Goal: Task Accomplishment & Management: Use online tool/utility

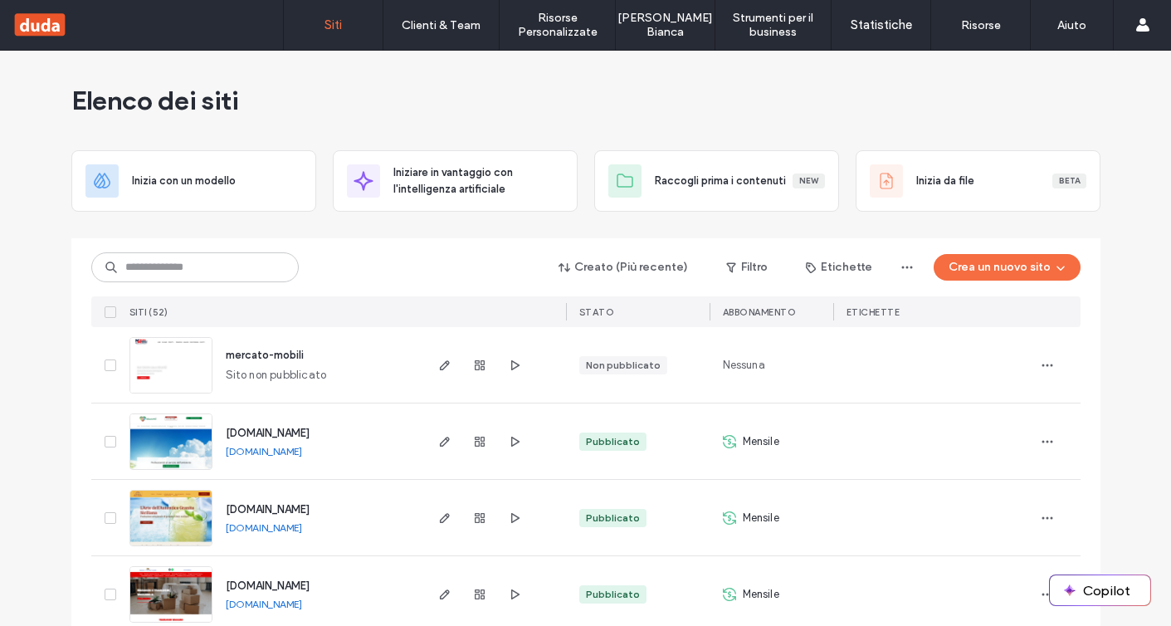
click at [413, 111] on div "Elenco dei siti" at bounding box center [585, 101] width 1029 height 100
click at [868, 111] on div "Elenco dei siti" at bounding box center [585, 101] width 1029 height 100
click at [994, 261] on button "Crea un nuovo sito" at bounding box center [1007, 267] width 147 height 27
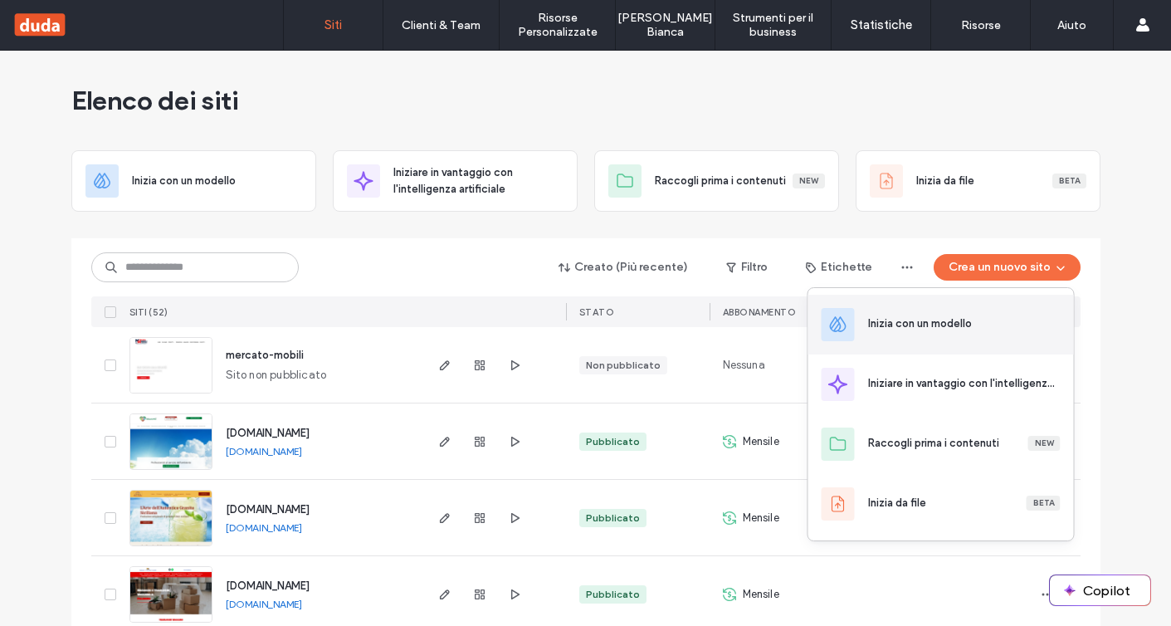
click at [934, 330] on div "Inizia con un modello" at bounding box center [920, 323] width 104 height 17
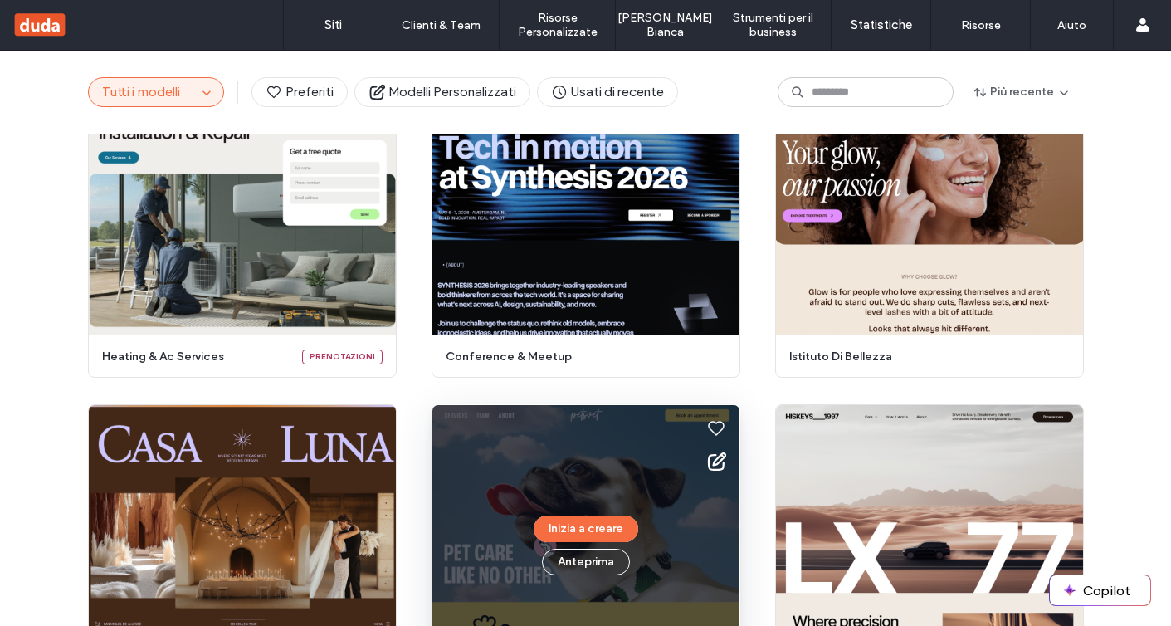
scroll to position [424, 0]
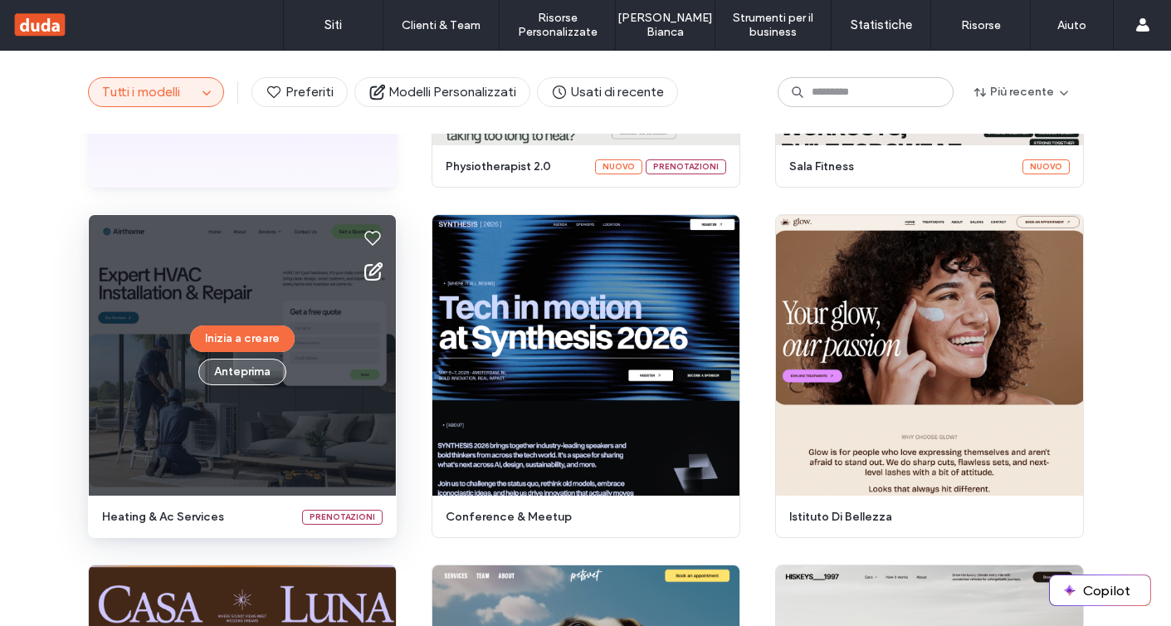
click at [255, 376] on button "Anteprima" at bounding box center [242, 372] width 88 height 27
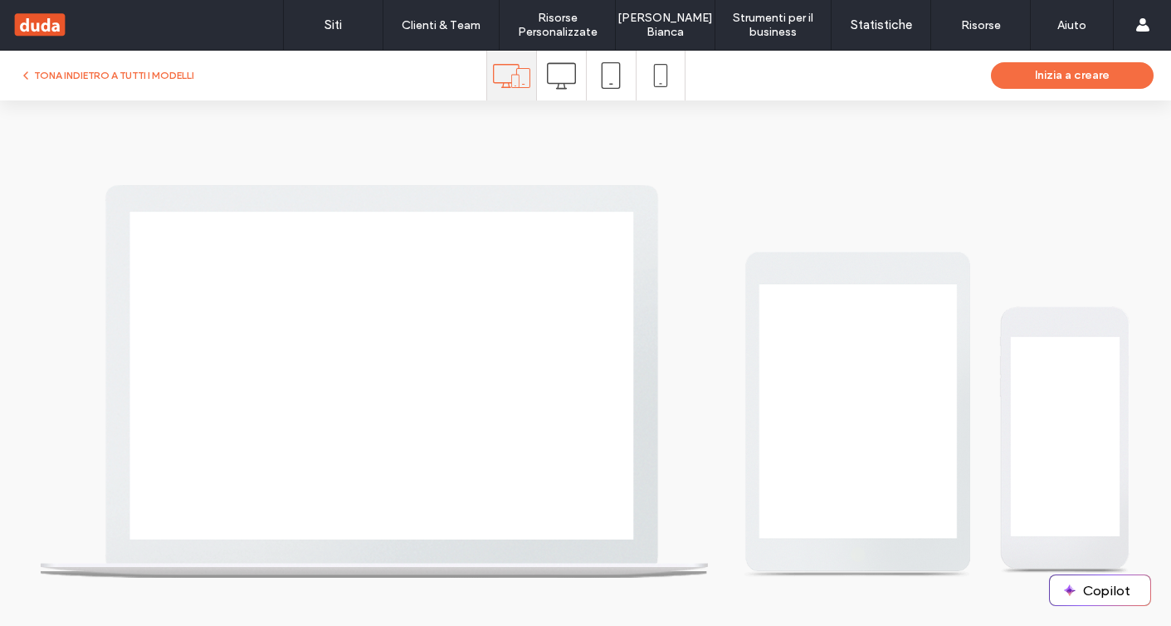
click at [561, 89] on icon at bounding box center [561, 75] width 29 height 29
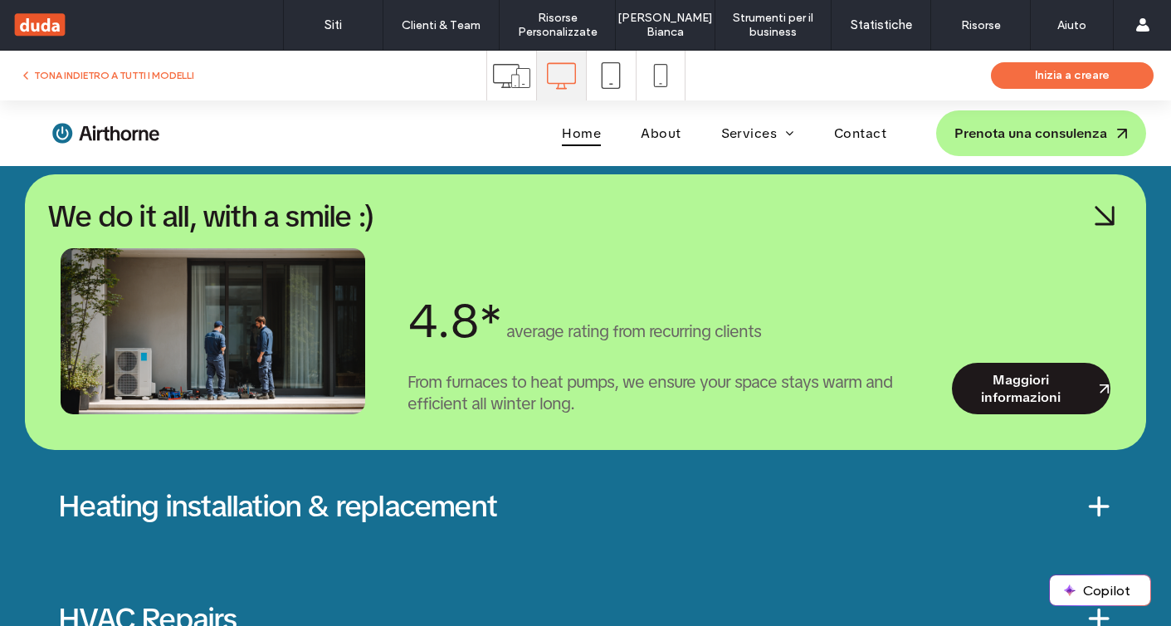
scroll to position [2632, 0]
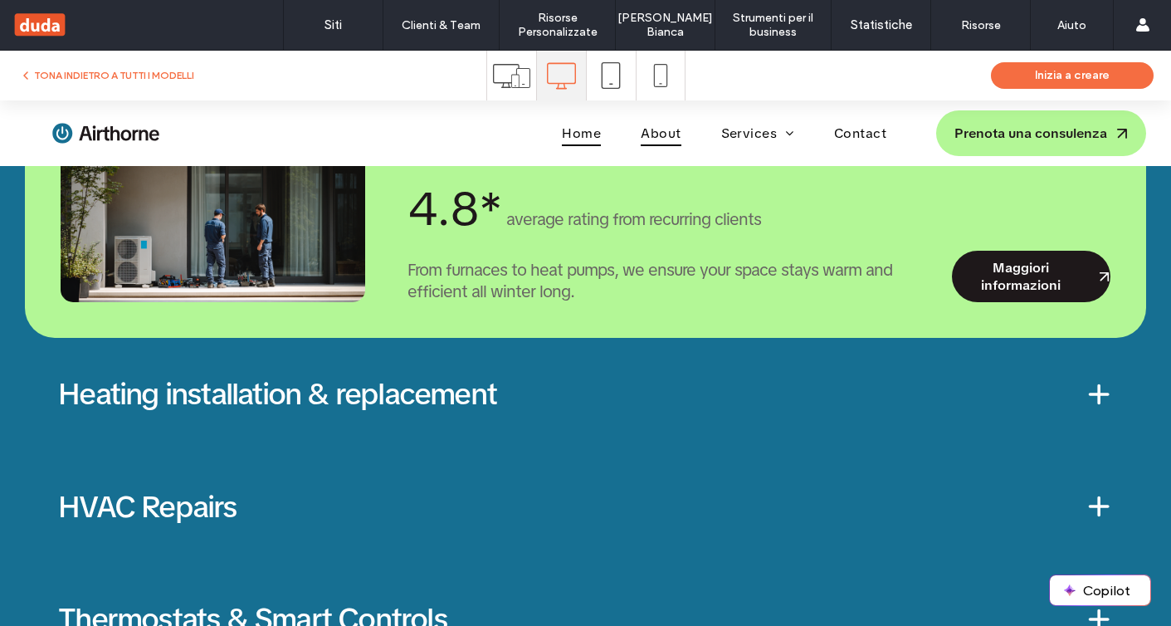
click at [658, 141] on span "About" at bounding box center [661, 133] width 40 height 26
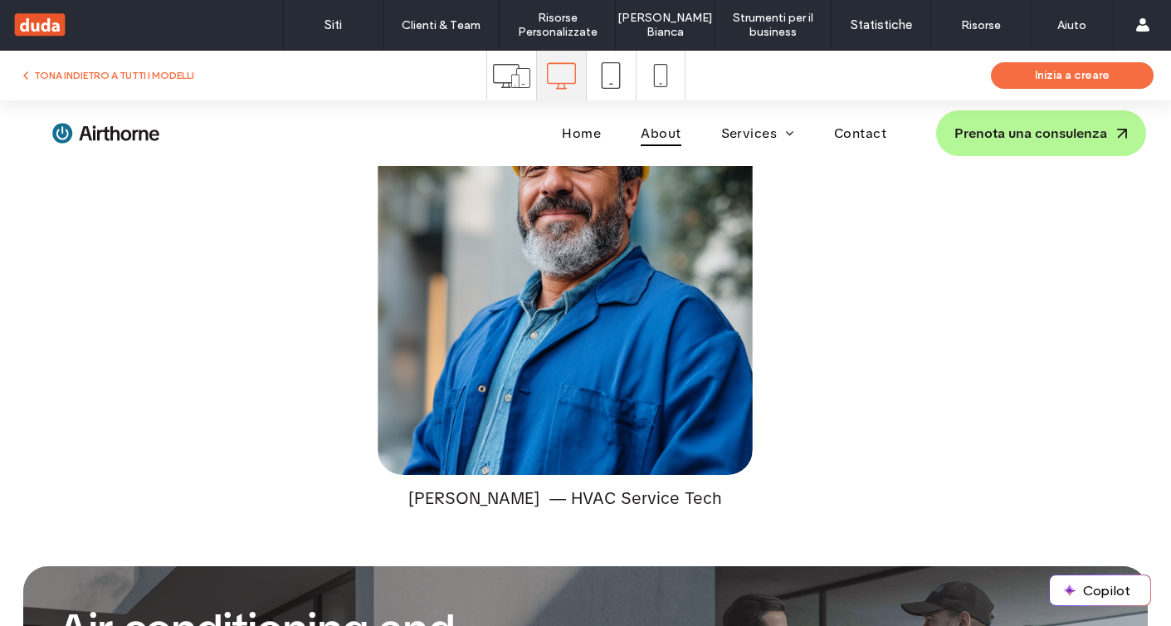
scroll to position [2138, 0]
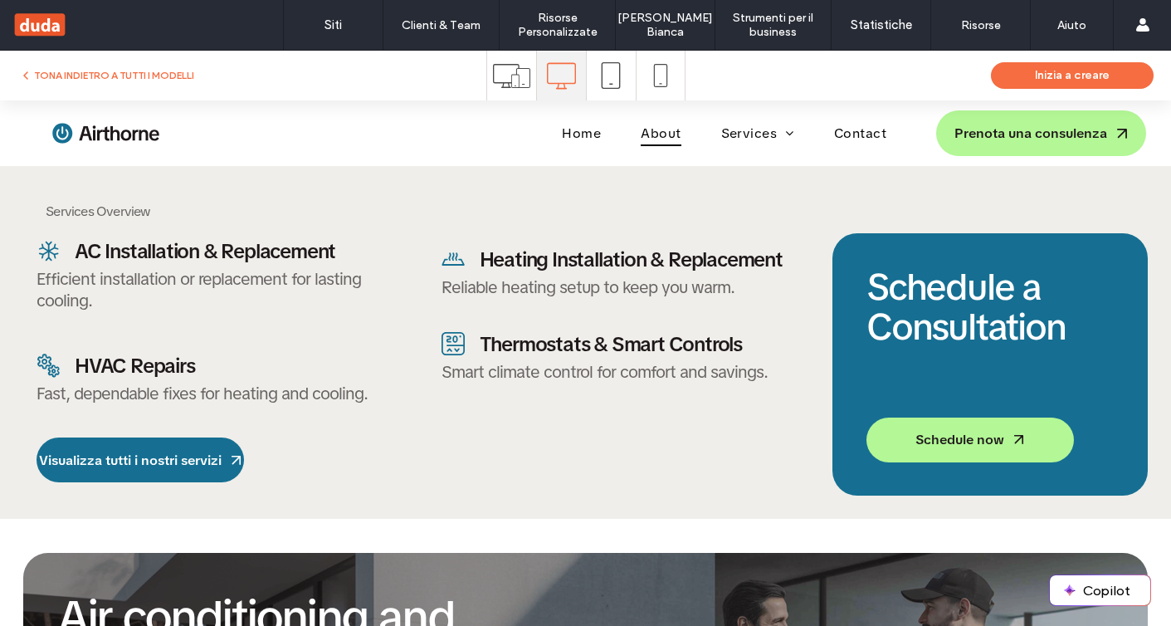
click at [154, 265] on div "AC Installation & Replacement Efficient installation or replacement for lasting…" at bounding box center [215, 274] width 356 height 73
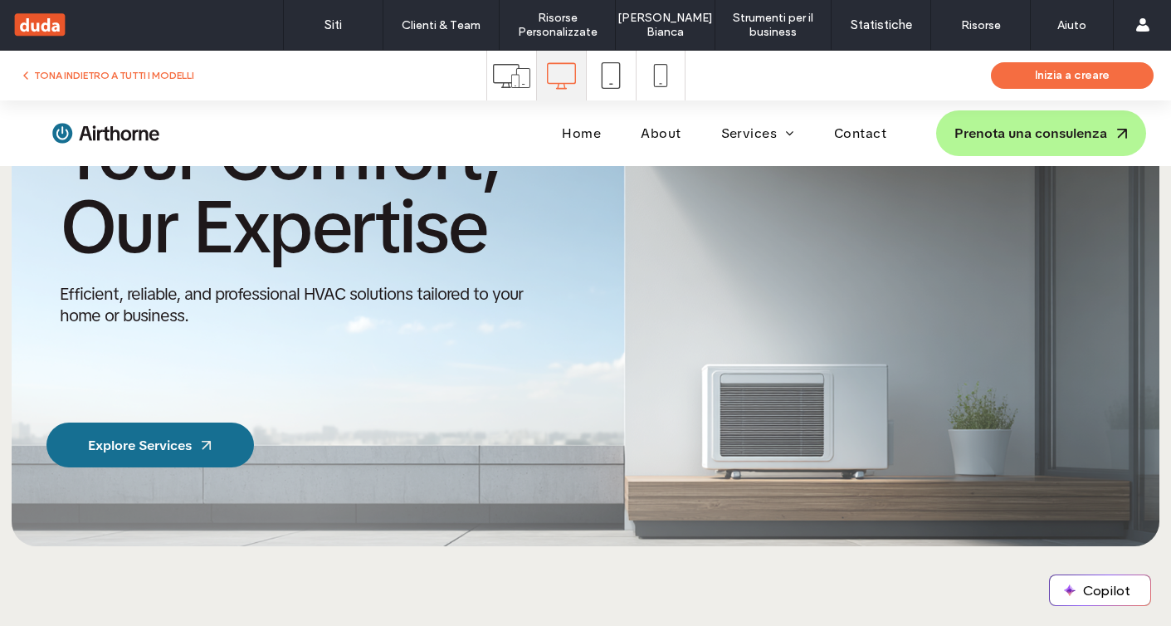
scroll to position [0, 0]
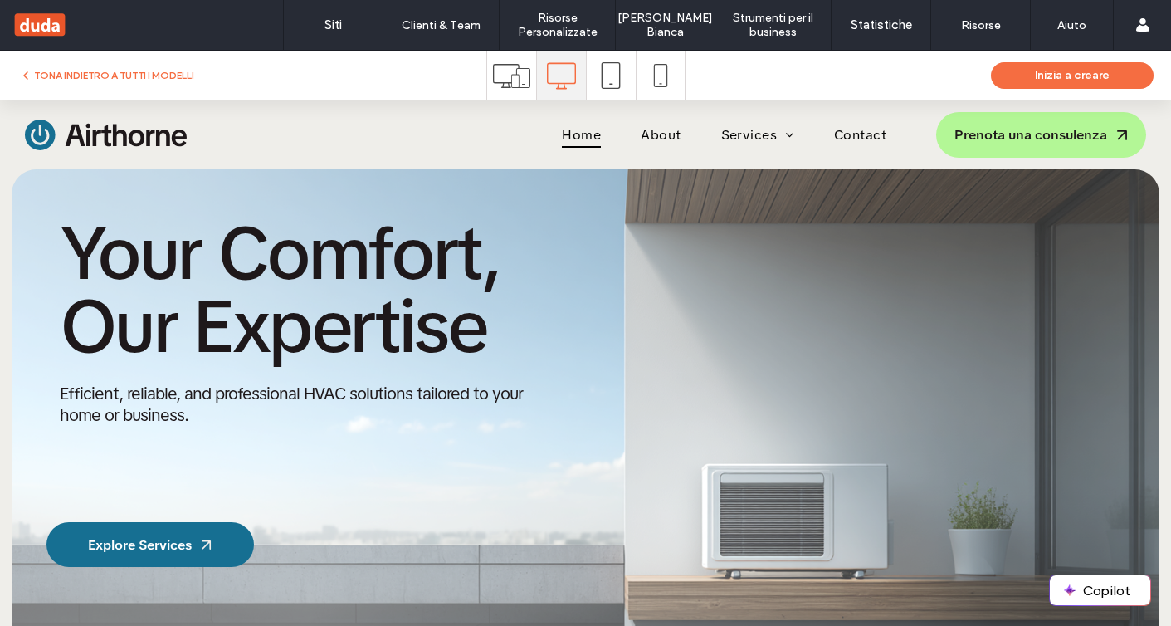
click at [588, 140] on span "Home" at bounding box center [581, 135] width 39 height 26
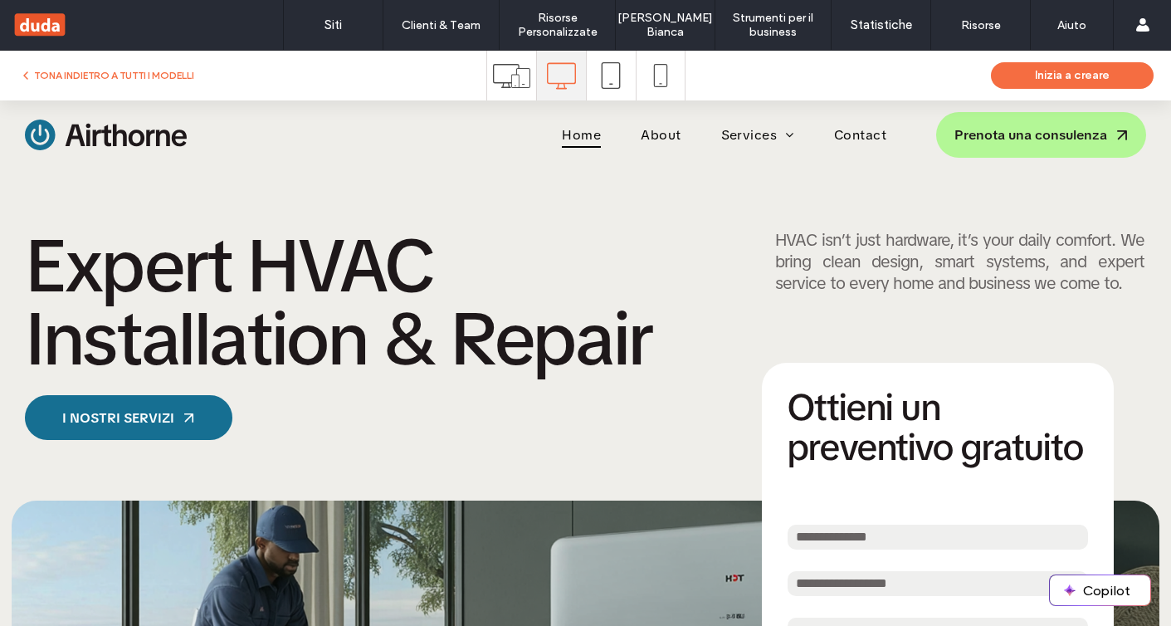
click at [667, 95] on span at bounding box center [660, 76] width 23 height 50
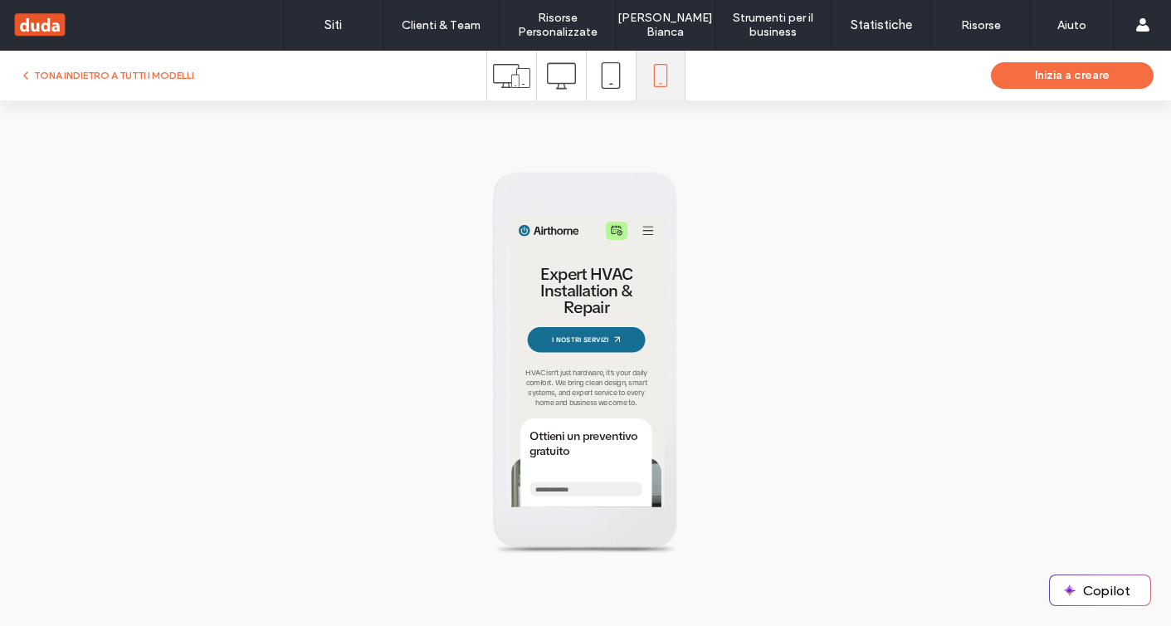
click at [563, 77] on icon at bounding box center [561, 75] width 29 height 29
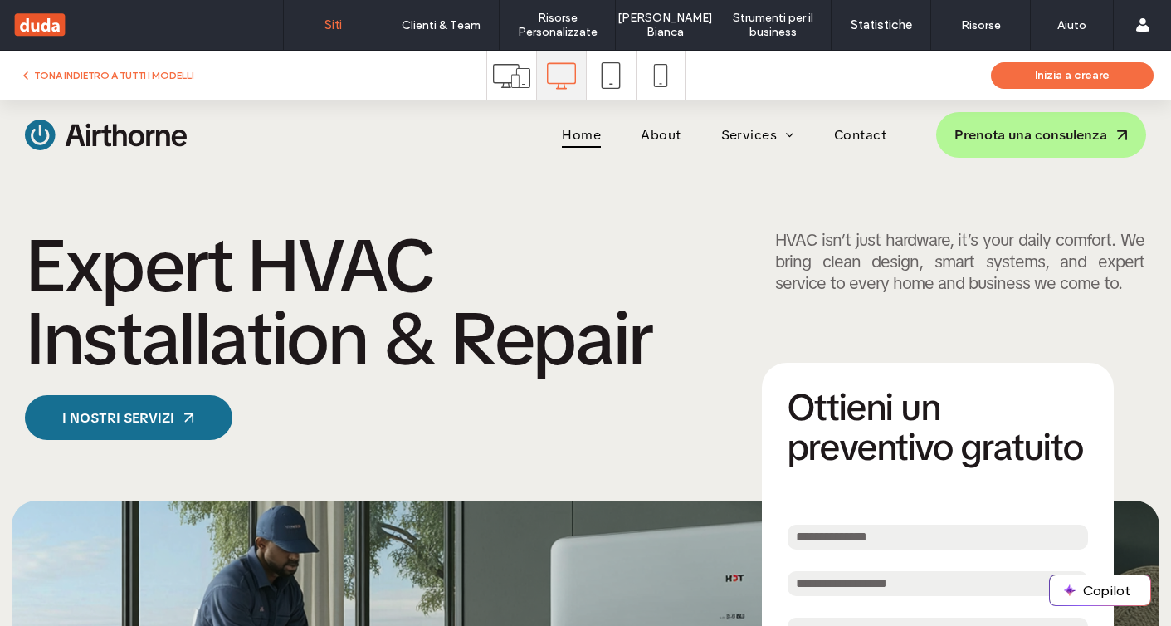
click at [316, 32] on link "Siti" at bounding box center [333, 25] width 99 height 50
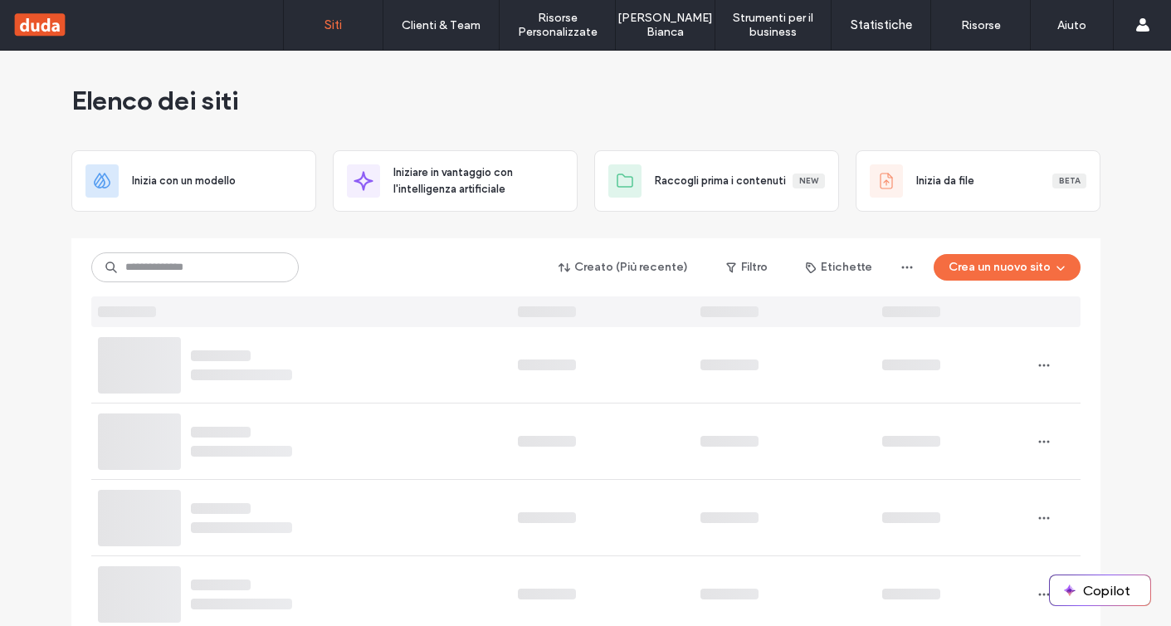
click at [329, 76] on div "Elenco dei siti" at bounding box center [585, 101] width 1029 height 100
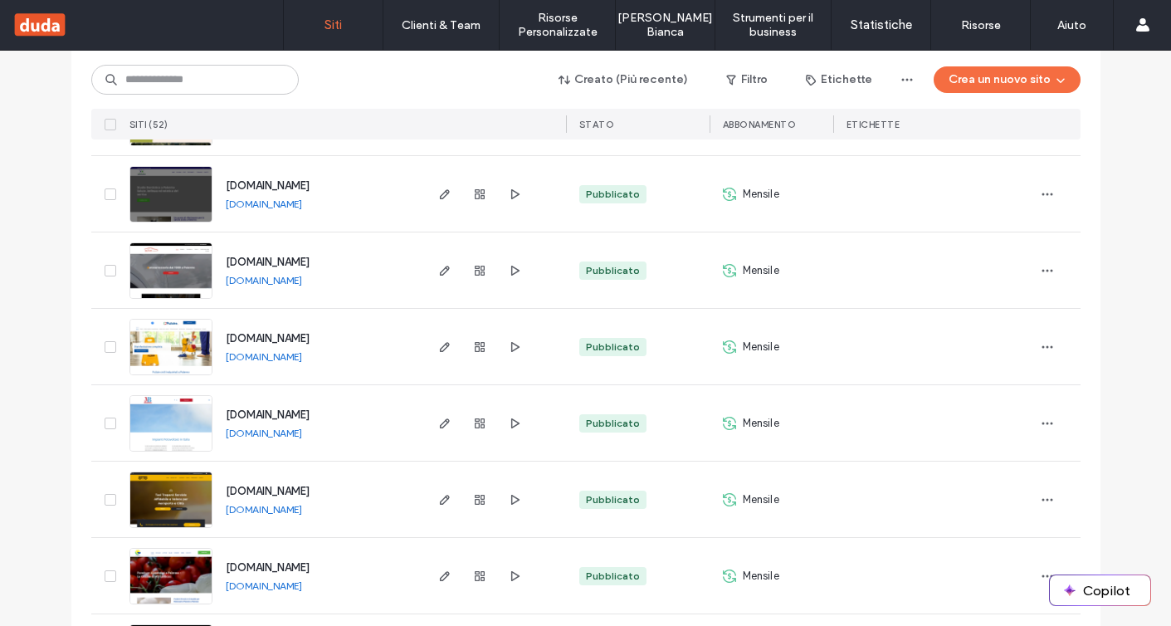
click at [265, 355] on link "[DOMAIN_NAME]" at bounding box center [264, 356] width 76 height 12
click at [1011, 74] on button "Crea un nuovo sito" at bounding box center [1007, 79] width 147 height 27
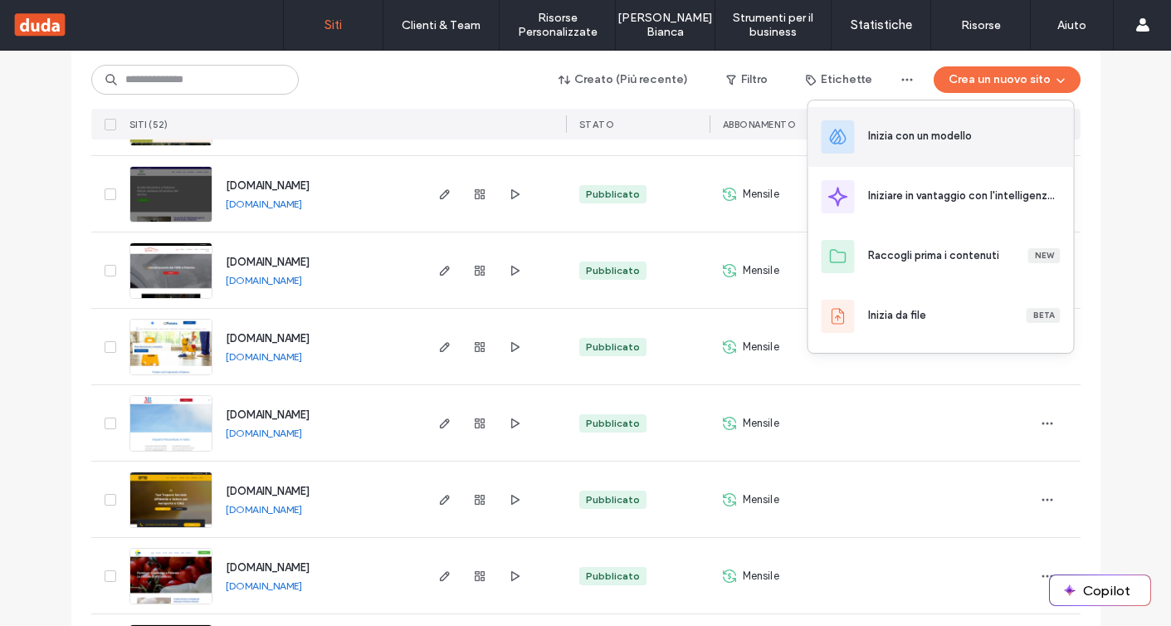
click at [956, 143] on div "Inizia con un modello" at bounding box center [920, 136] width 104 height 17
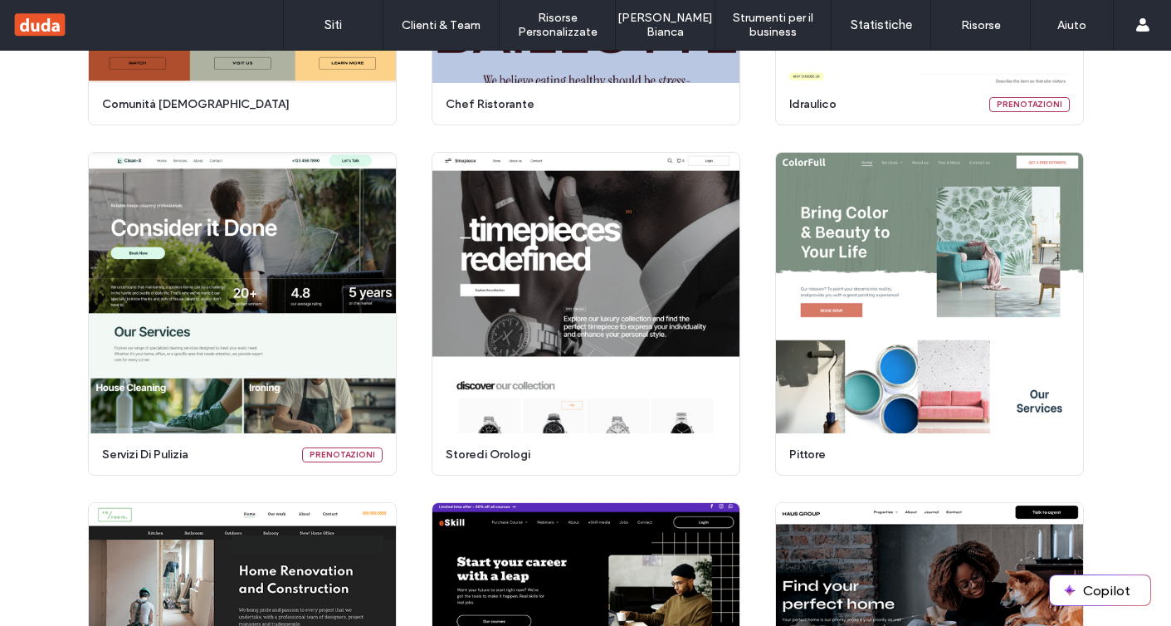
scroll to position [1817, 0]
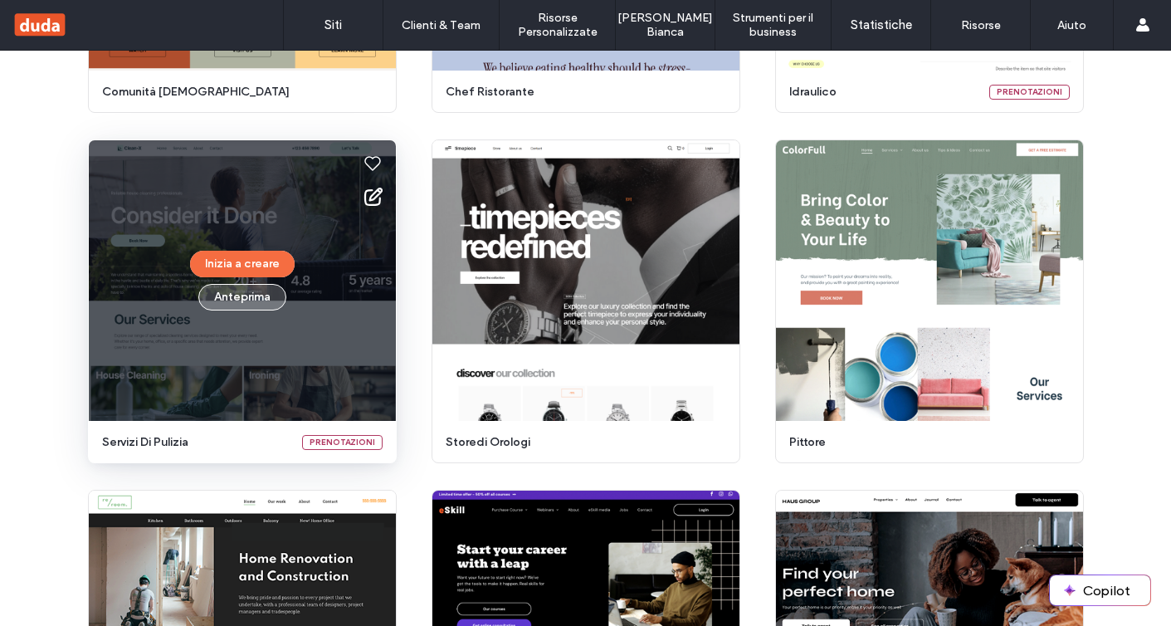
click at [258, 305] on button "Anteprima" at bounding box center [242, 297] width 88 height 27
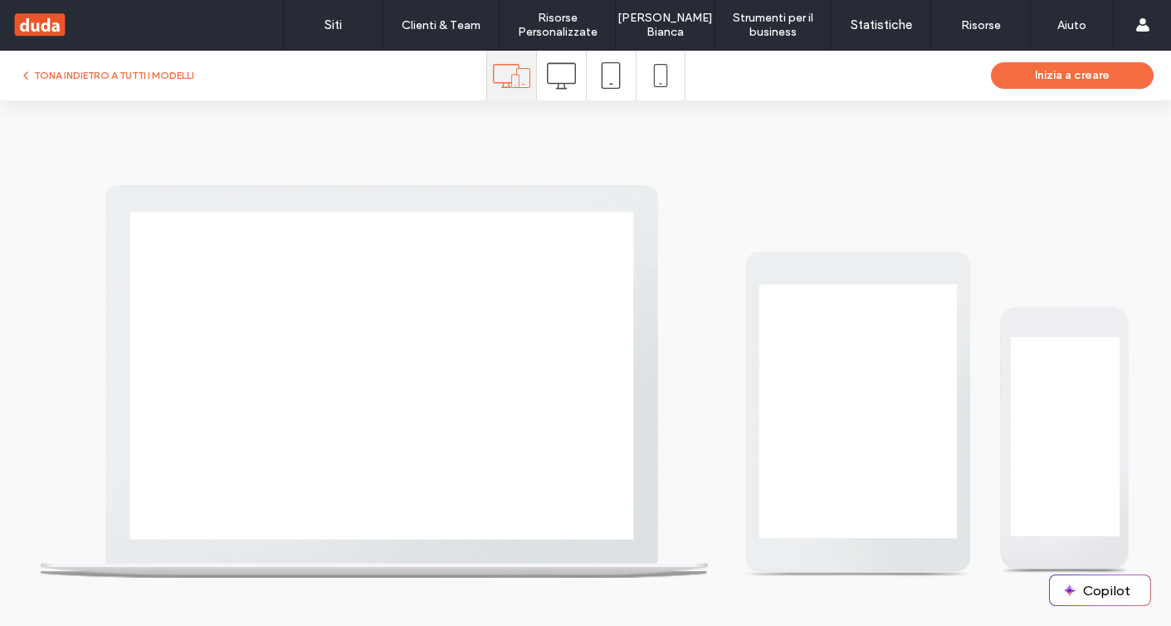
click at [557, 97] on span at bounding box center [561, 76] width 29 height 50
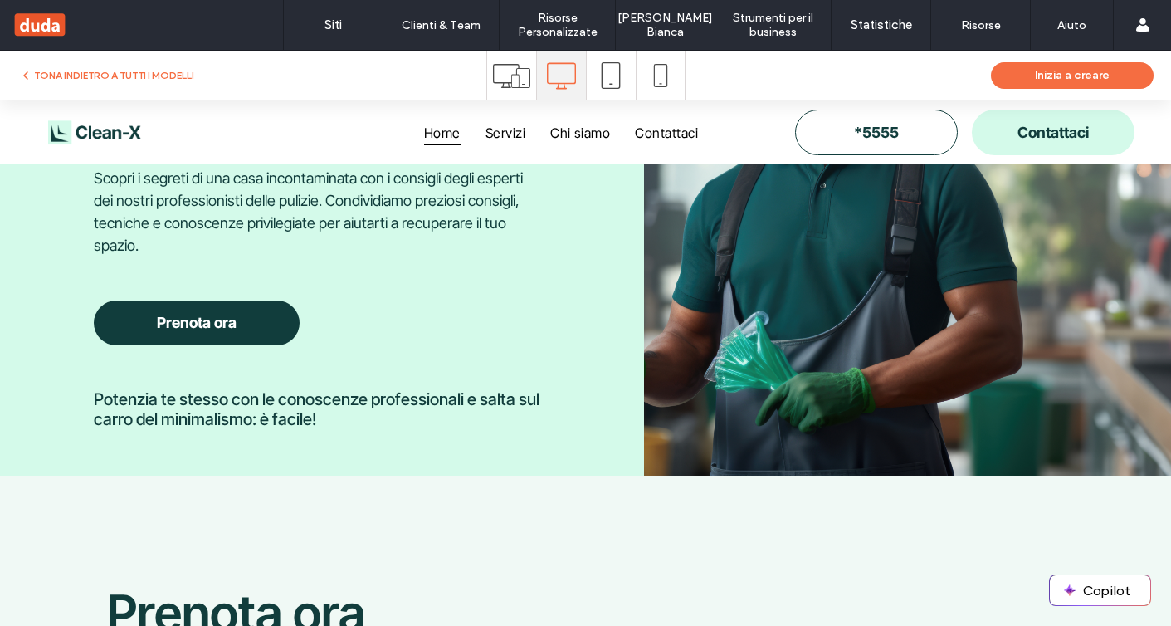
scroll to position [3356, 0]
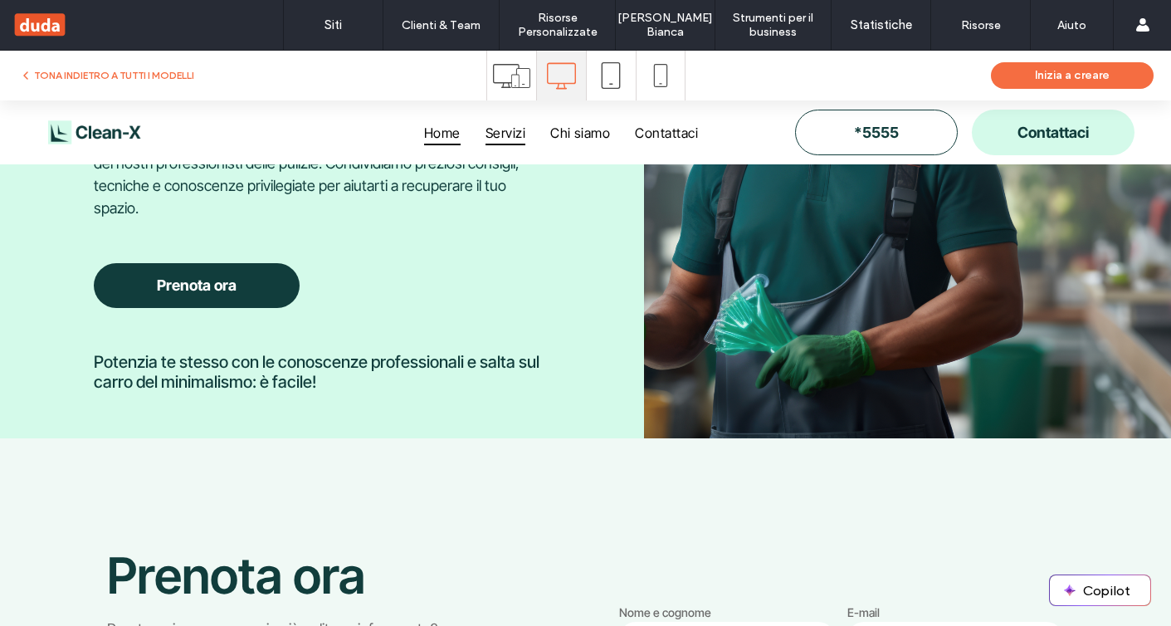
click at [511, 135] on span "Servizi" at bounding box center [506, 132] width 40 height 25
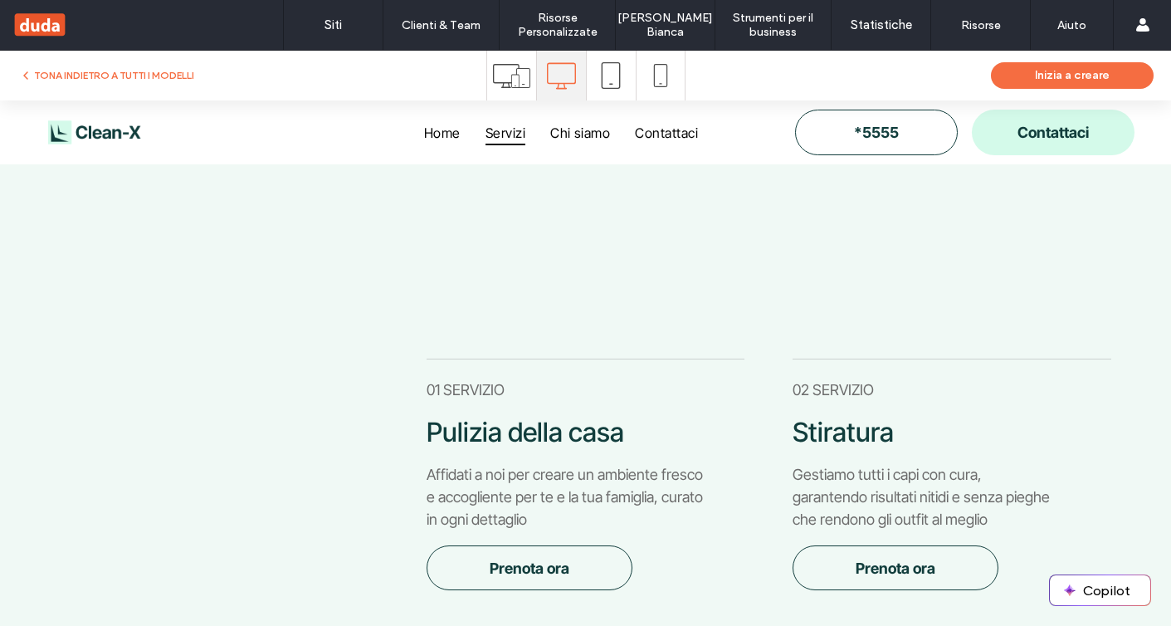
scroll to position [363, 0]
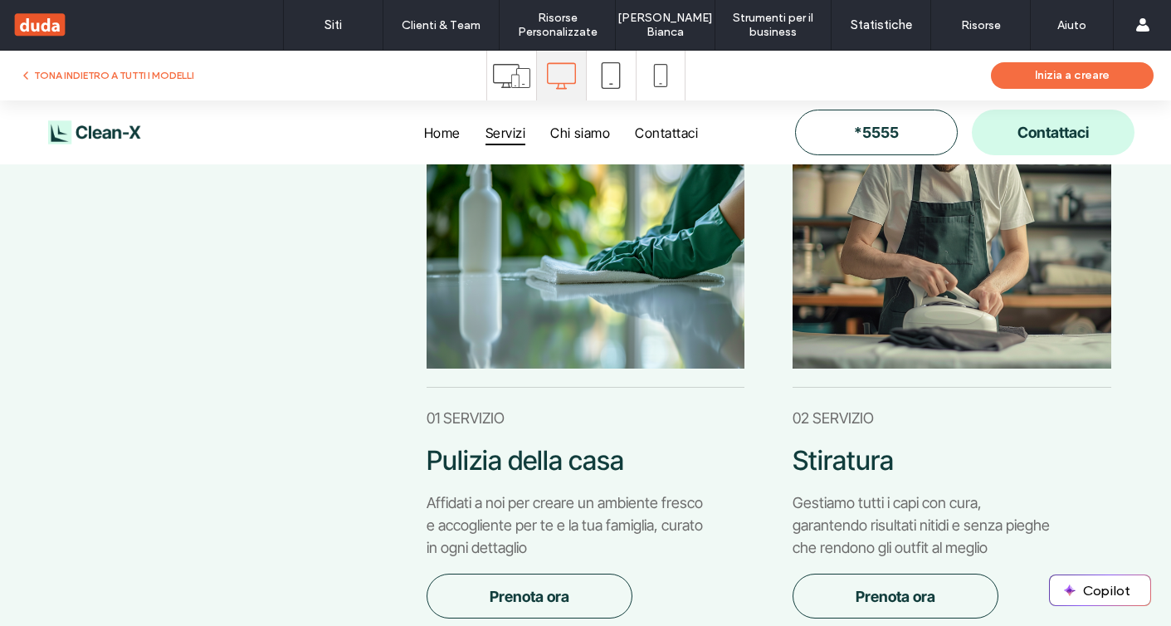
click at [575, 286] on img at bounding box center [586, 258] width 318 height 219
click at [562, 345] on img at bounding box center [586, 258] width 318 height 219
click at [572, 128] on span "Chi siamo" at bounding box center [580, 132] width 60 height 25
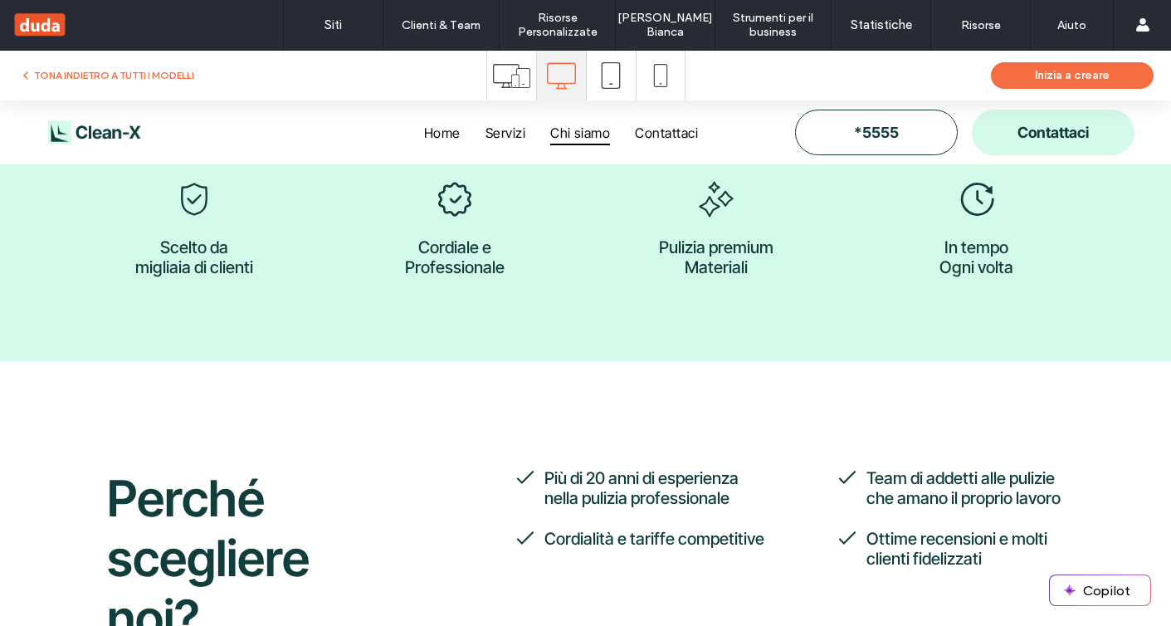
scroll to position [0, 0]
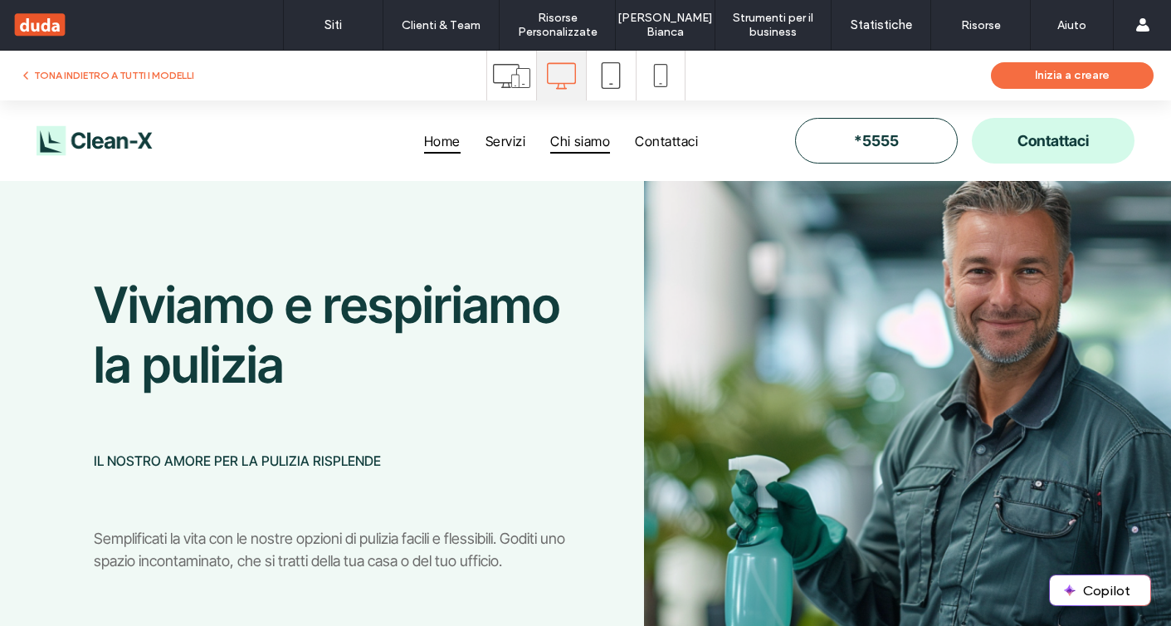
click at [447, 149] on span "Home" at bounding box center [442, 140] width 37 height 25
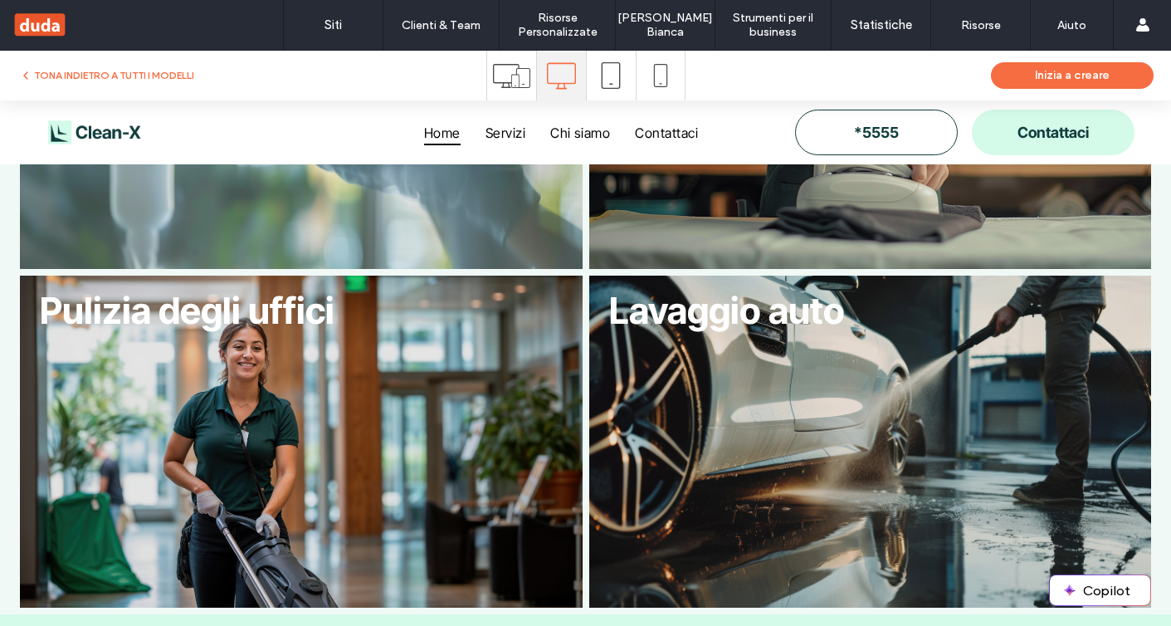
scroll to position [1318, 0]
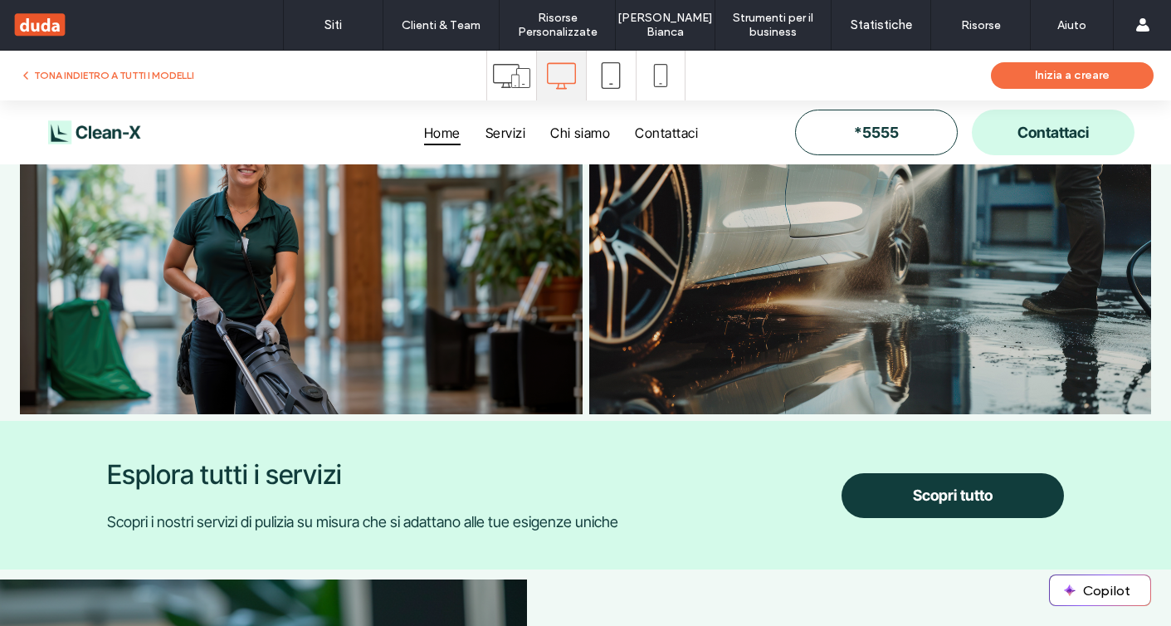
click at [660, 350] on link at bounding box center [870, 248] width 596 height 352
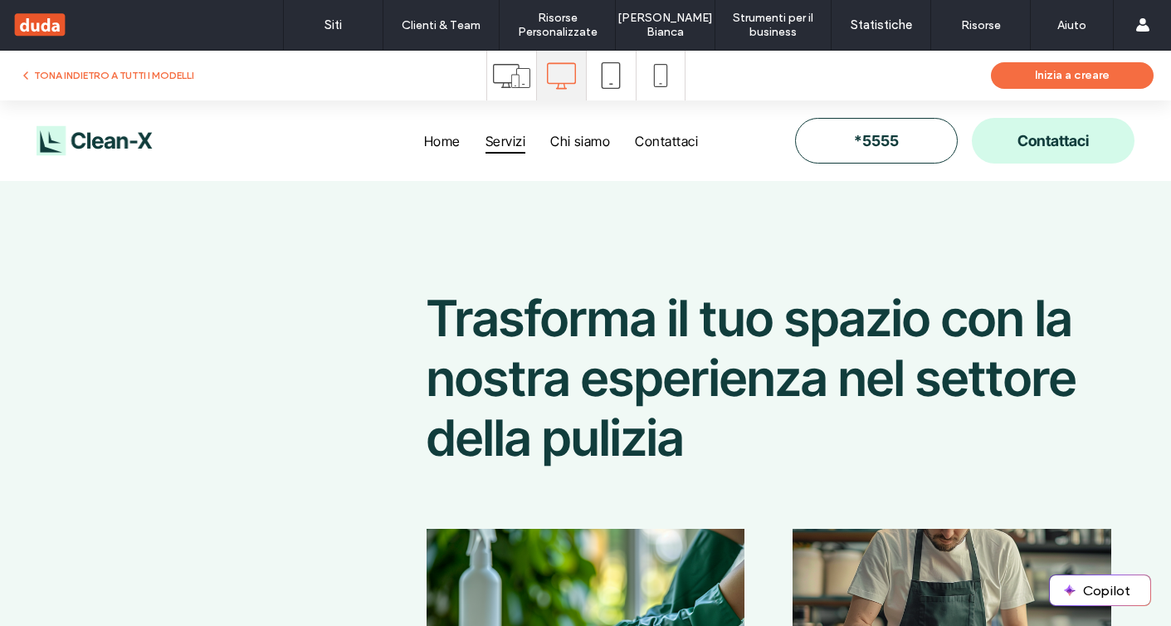
scroll to position [0, 0]
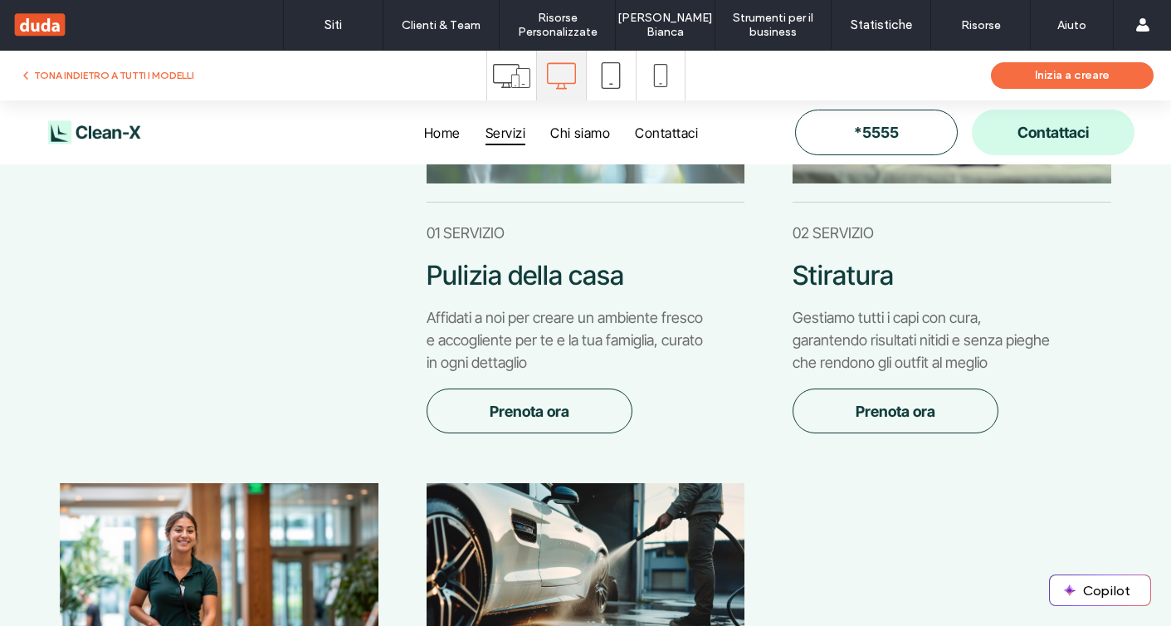
click at [678, 314] on div "Pulizia della casa 01 SERVIZIO Affidati a noi per creare un ambiente fresco e a…" at bounding box center [585, 199] width 345 height 496
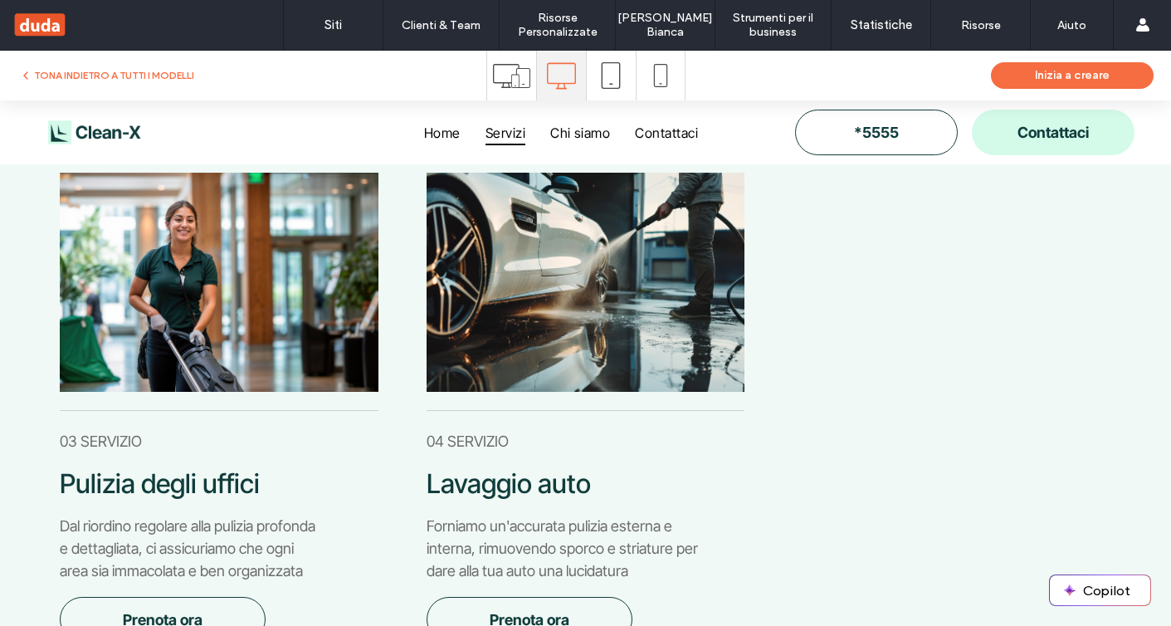
scroll to position [936, 0]
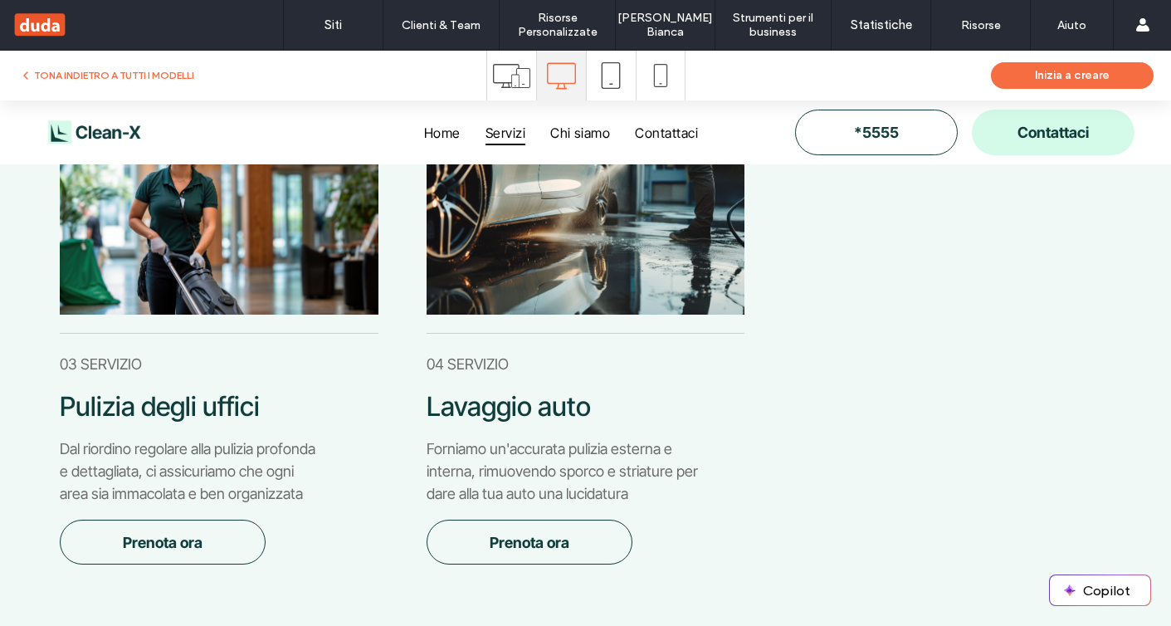
click at [619, 281] on img at bounding box center [586, 204] width 318 height 219
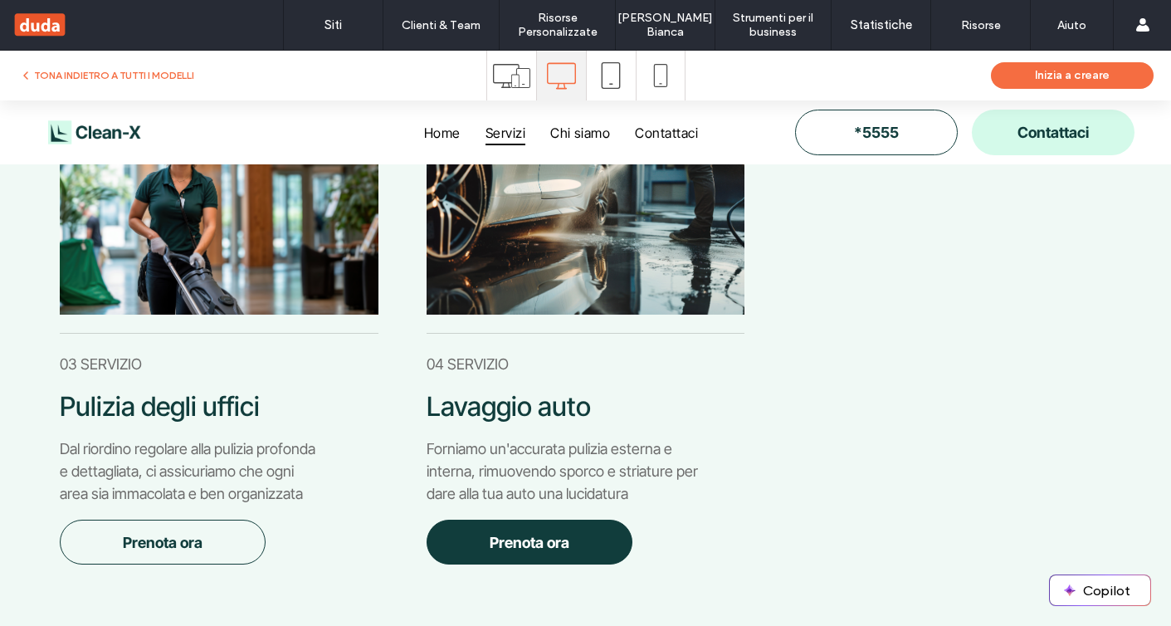
click at [574, 531] on link "Prenota ora" at bounding box center [530, 542] width 206 height 45
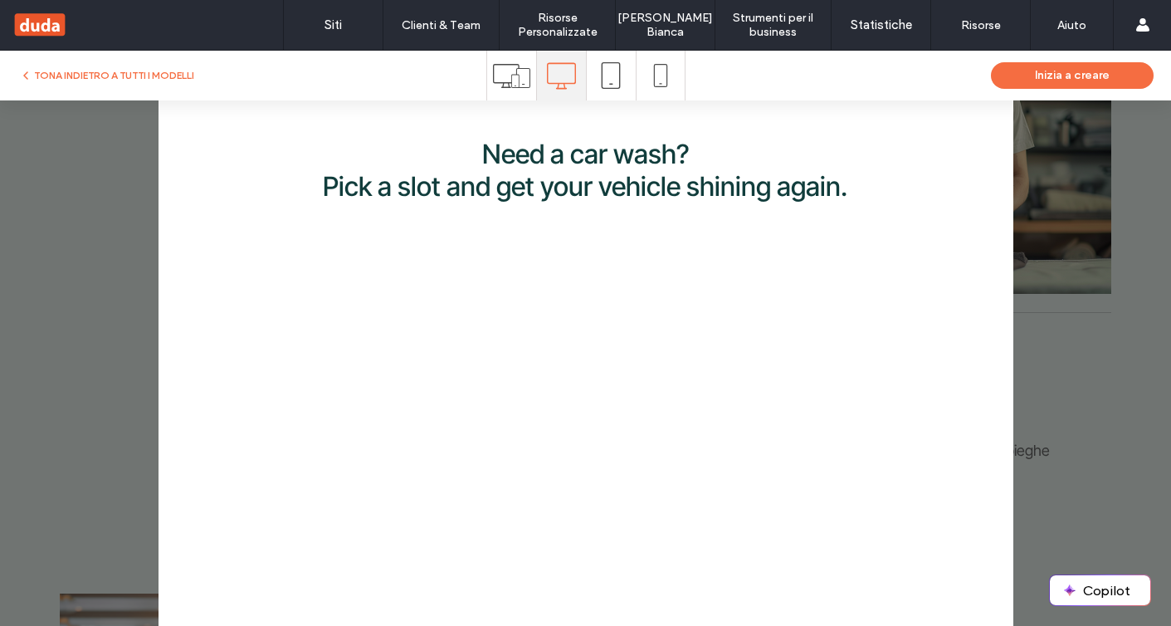
scroll to position [392, 0]
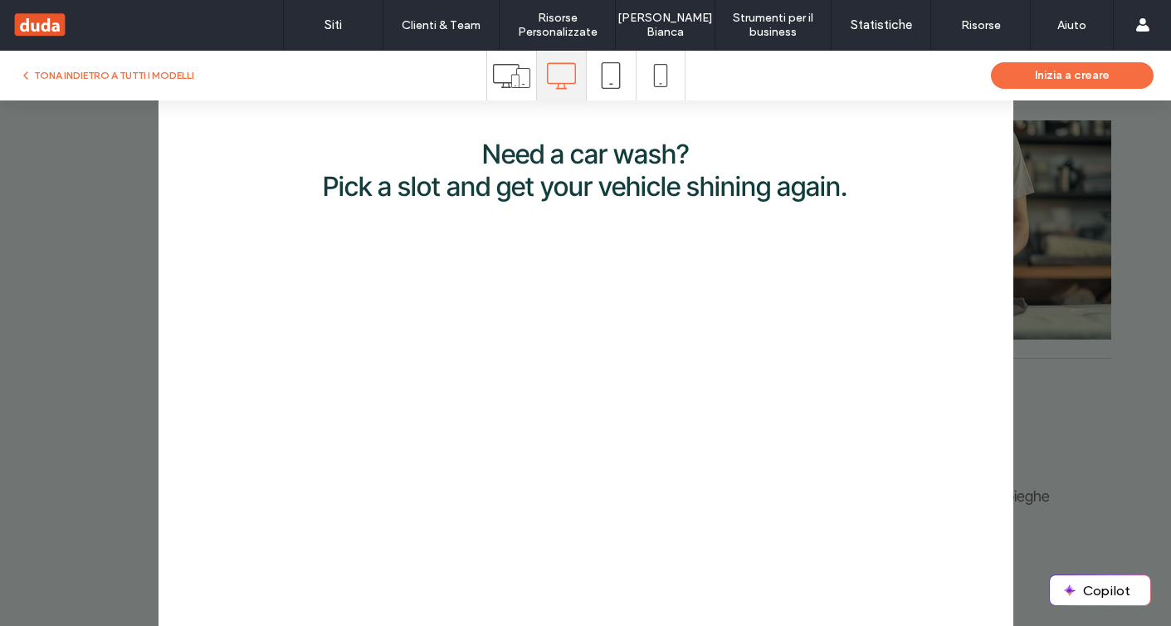
click at [985, 281] on div "Need a car wash? Pick a slot and get your vehicle shining again. Sun Mon Tue We…" at bounding box center [585, 231] width 821 height 213
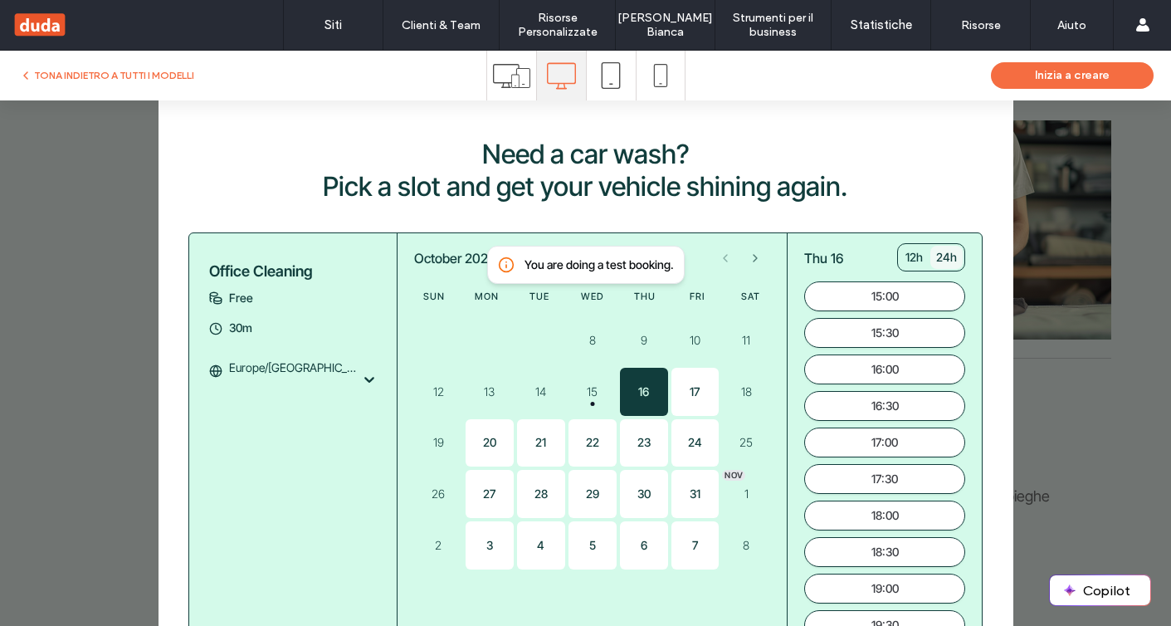
click at [1061, 272] on div ".st0-1091118977{fill-rule:evenodd;clip-rule:evenodd;} Need a car wash? Pick a s…" at bounding box center [585, 363] width 1171 height 526
click at [66, 72] on button "TONA INDIETRO A TUTTI I MODELLI" at bounding box center [106, 76] width 175 height 20
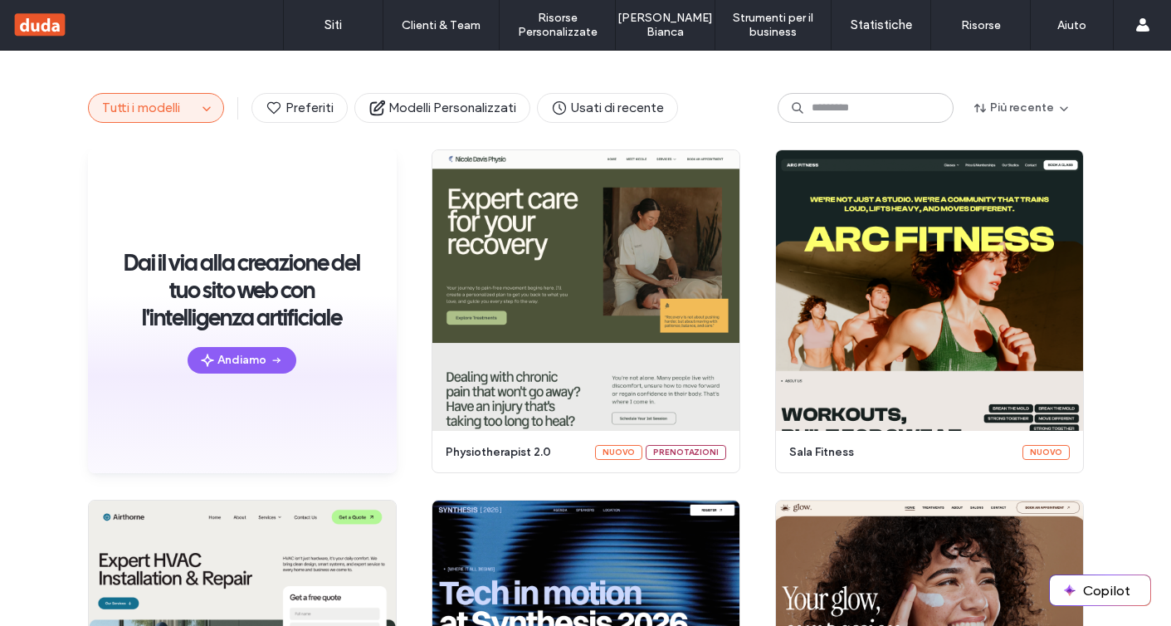
scroll to position [0, 0]
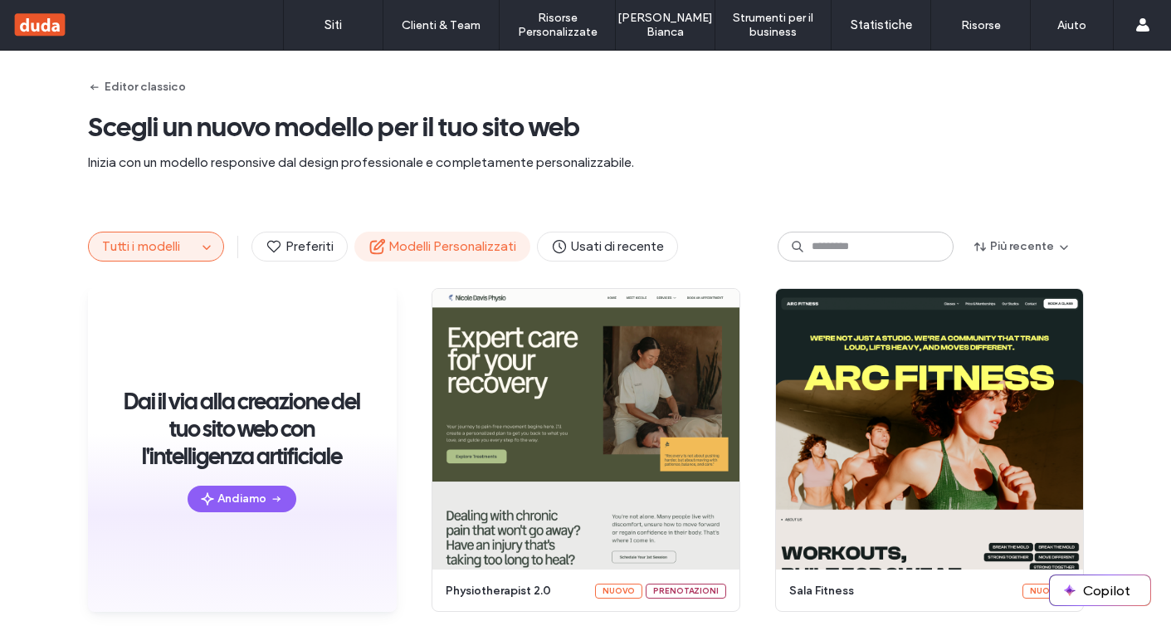
click at [490, 243] on span "Modelli Personalizzati" at bounding box center [443, 246] width 148 height 18
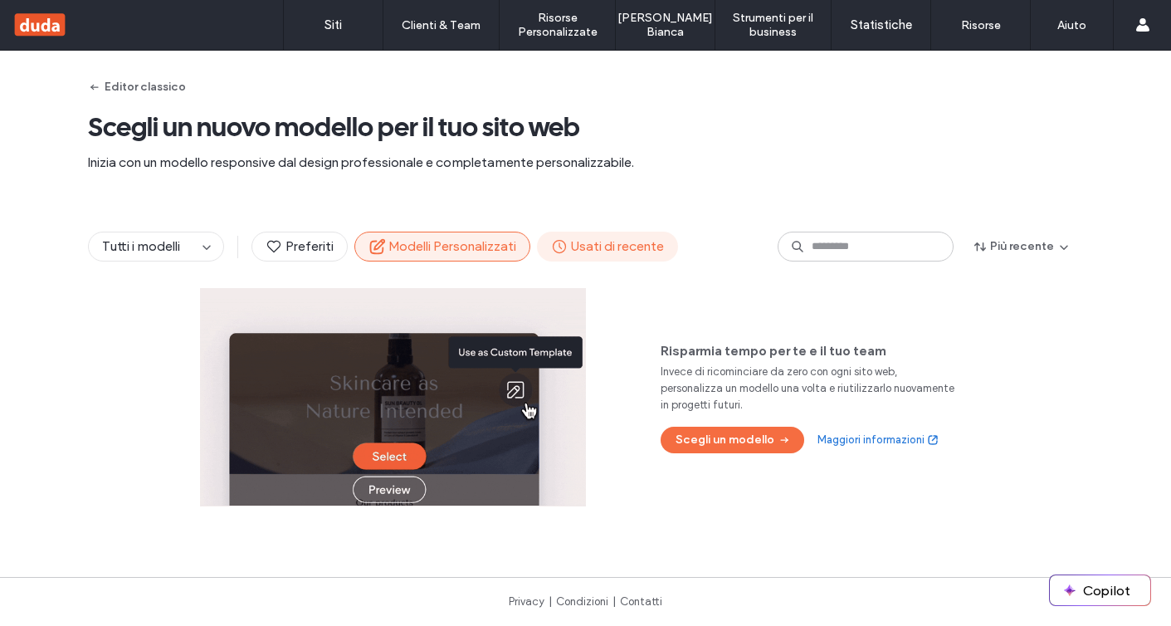
click at [633, 255] on span "Usati di recente" at bounding box center [607, 246] width 113 height 18
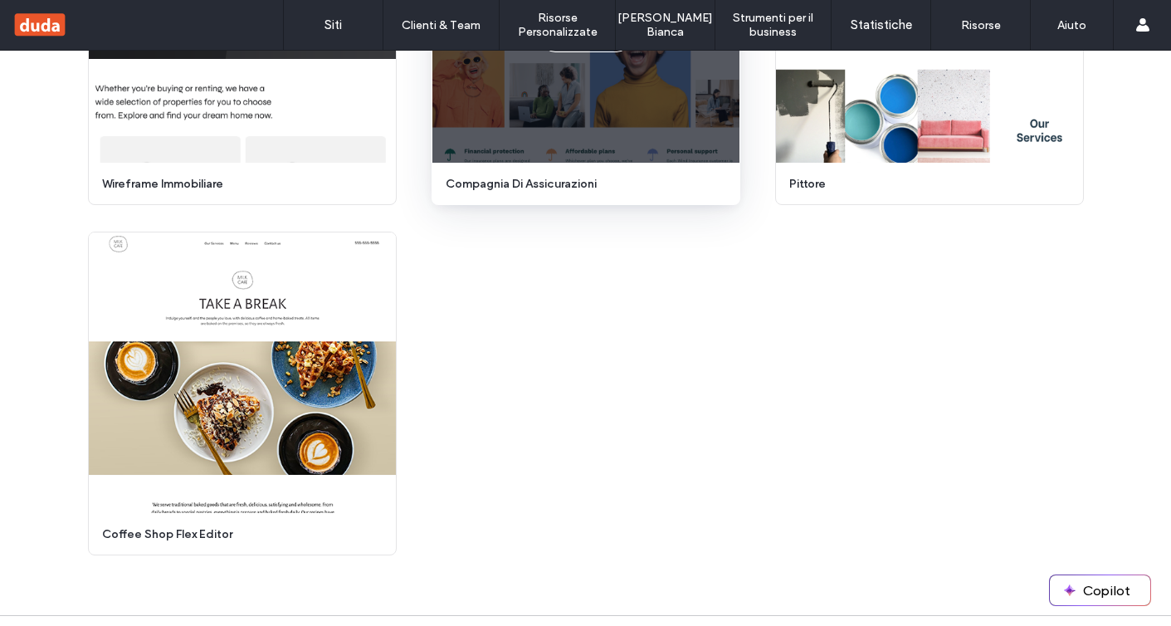
scroll to position [7369, 0]
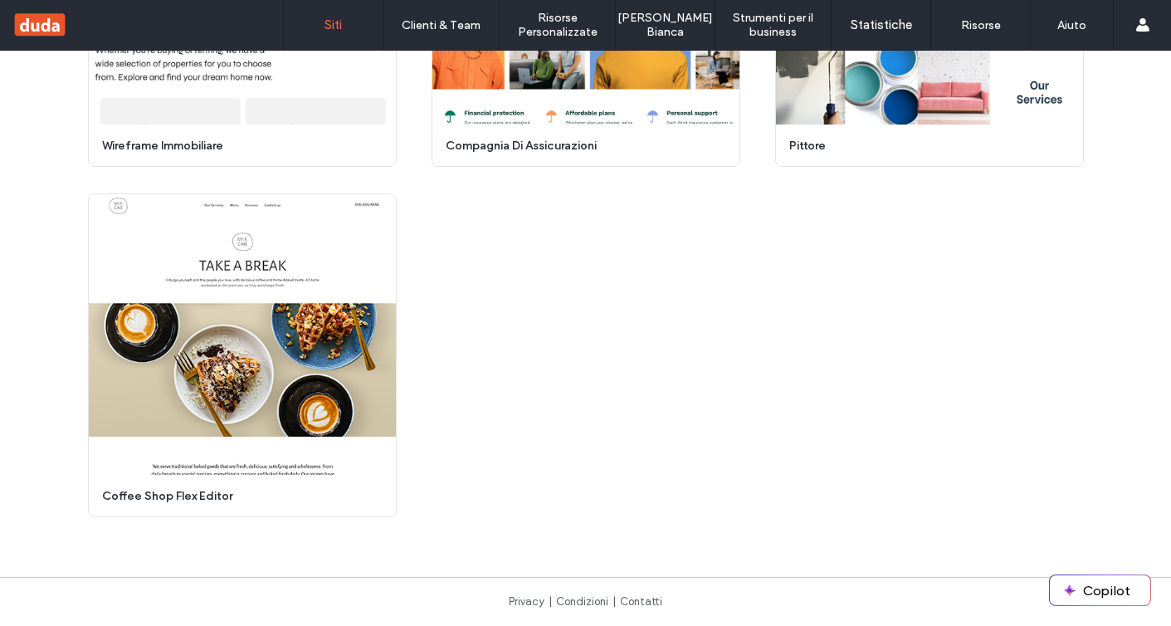
click at [345, 22] on link "Siti" at bounding box center [333, 25] width 99 height 50
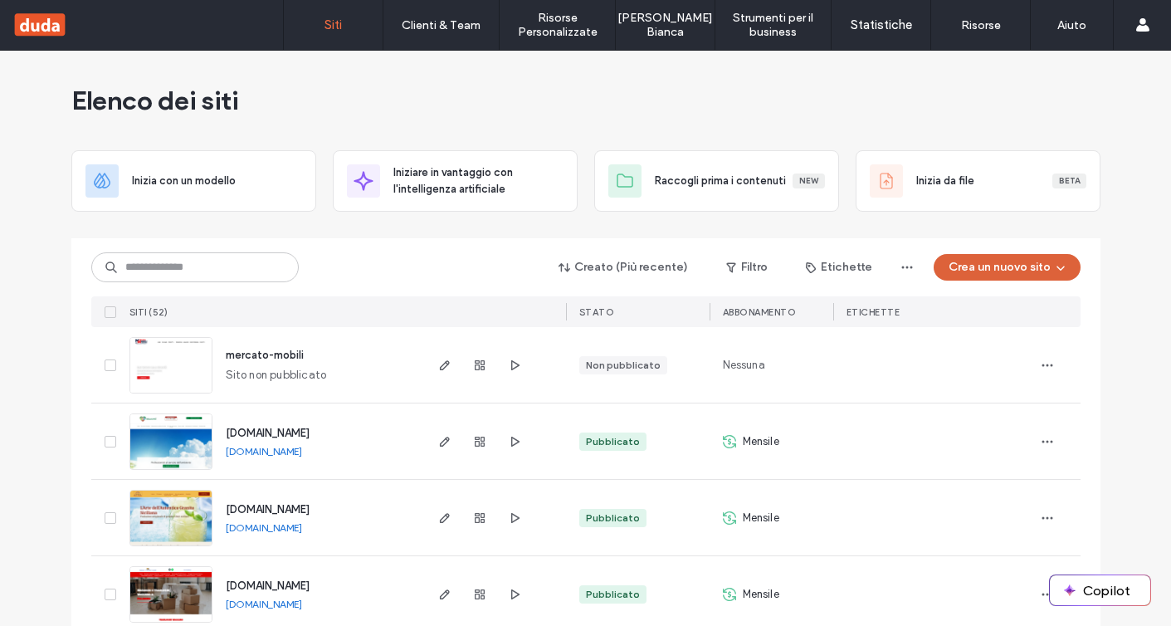
click at [1025, 256] on button "Crea un nuovo sito" at bounding box center [1007, 267] width 147 height 27
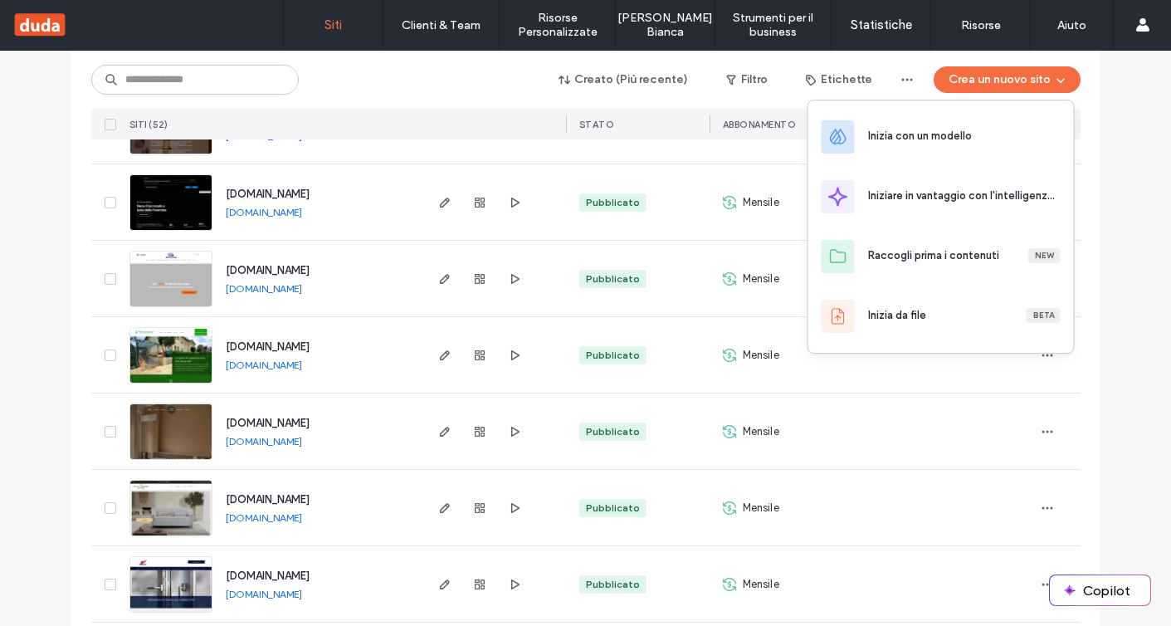
scroll to position [3693, 0]
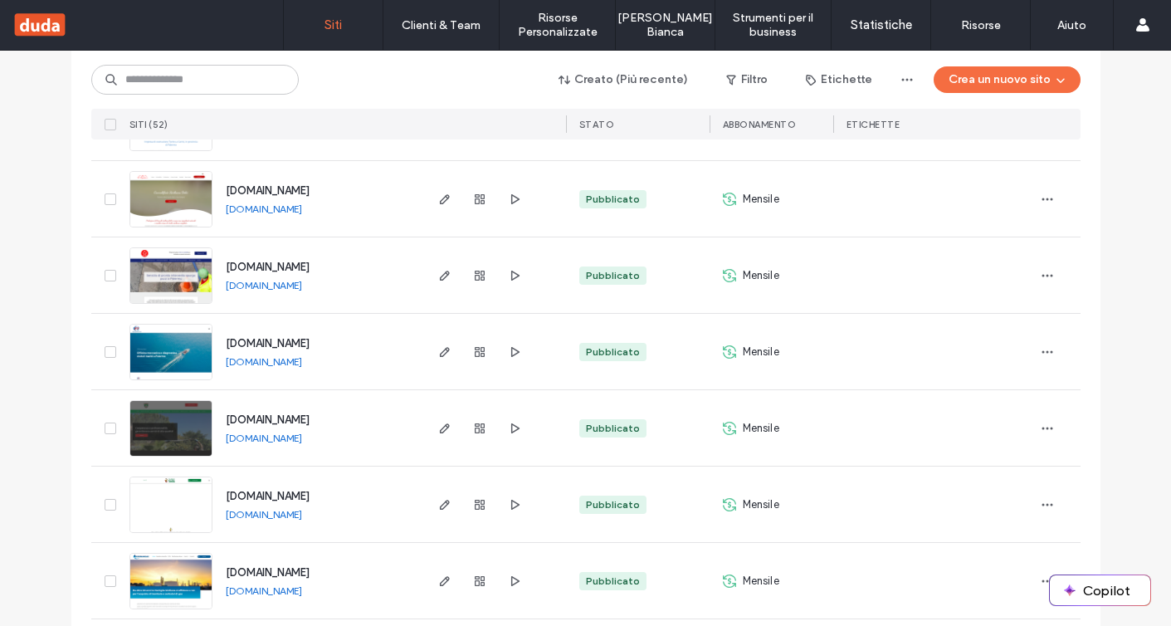
scroll to position [3295, 0]
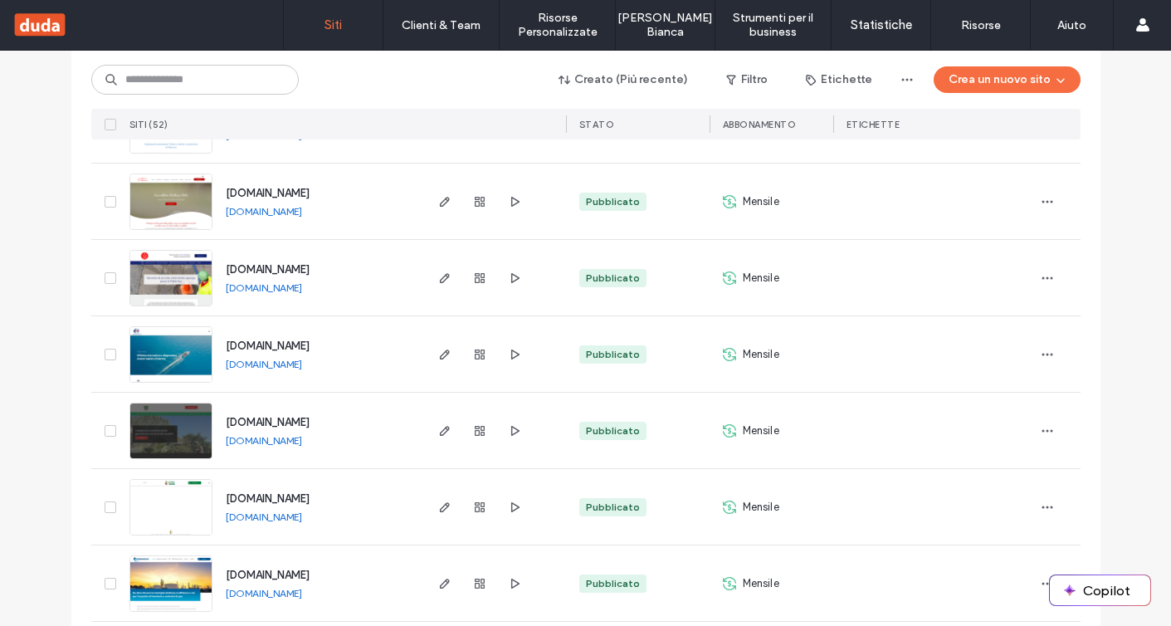
click at [302, 365] on link "www.mgservicehitech.it" at bounding box center [264, 364] width 76 height 12
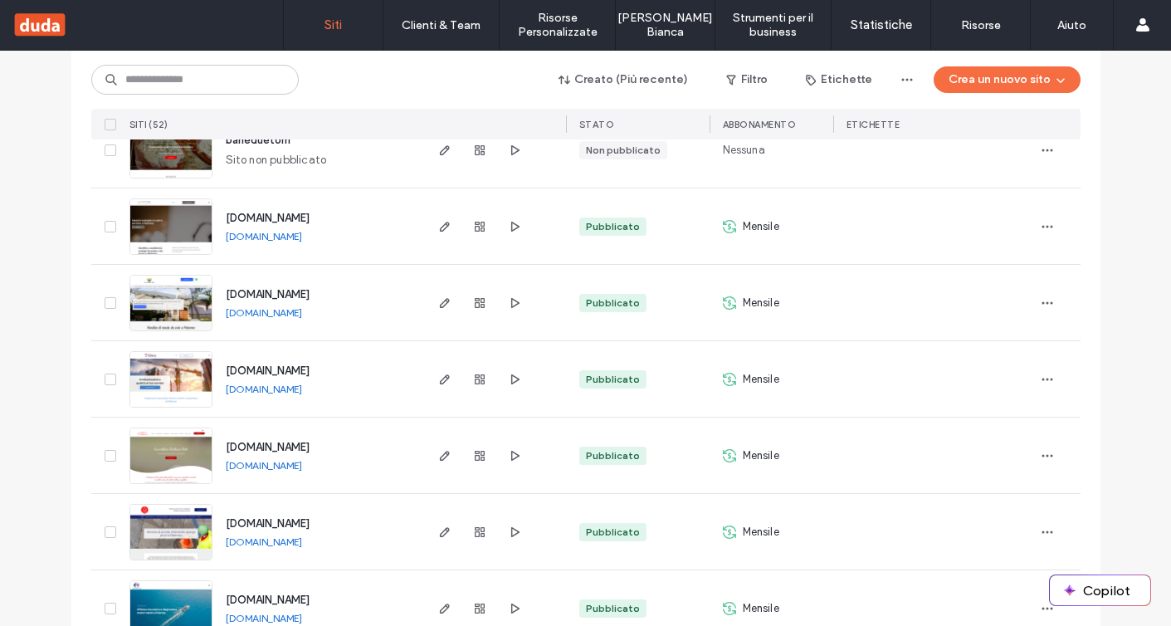
scroll to position [3033, 0]
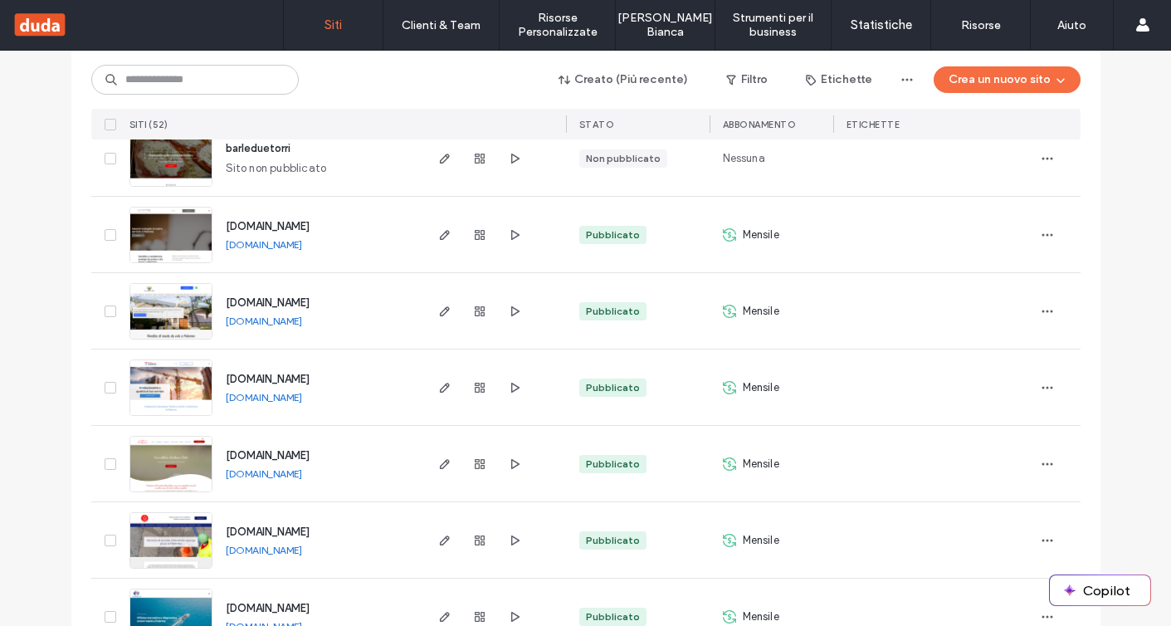
click at [302, 399] on link "www.impresaediletorinosrl.it" at bounding box center [264, 397] width 76 height 12
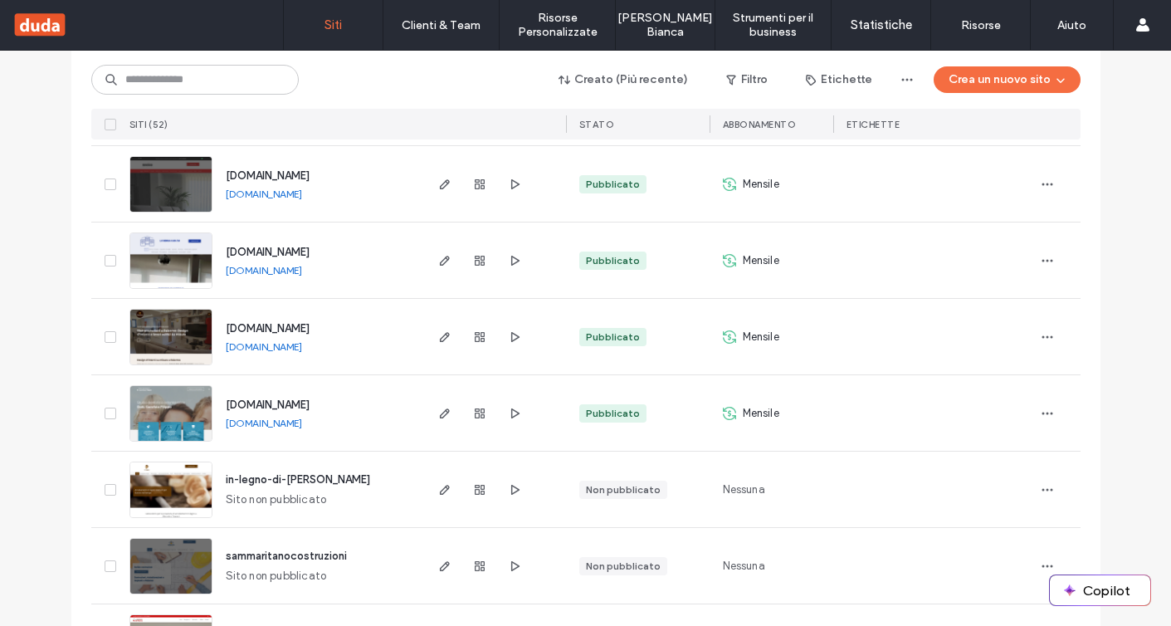
scroll to position [2394, 0]
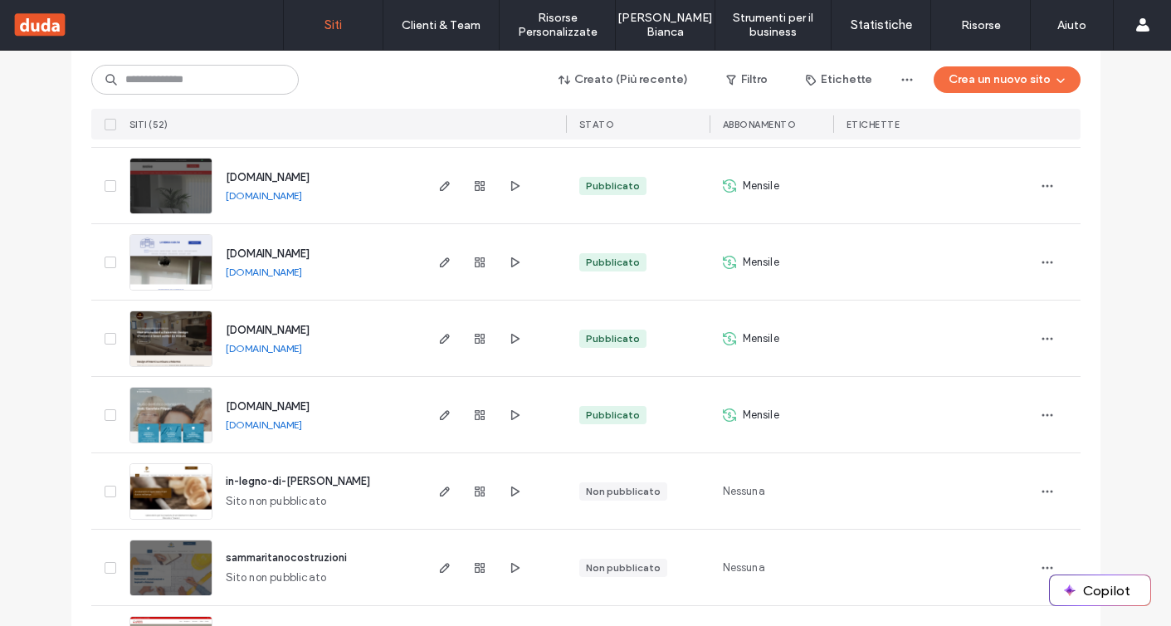
click at [302, 428] on link "www.dentistagarofalo.it" at bounding box center [264, 424] width 76 height 12
click at [1044, 418] on icon "button" at bounding box center [1047, 414] width 13 height 13
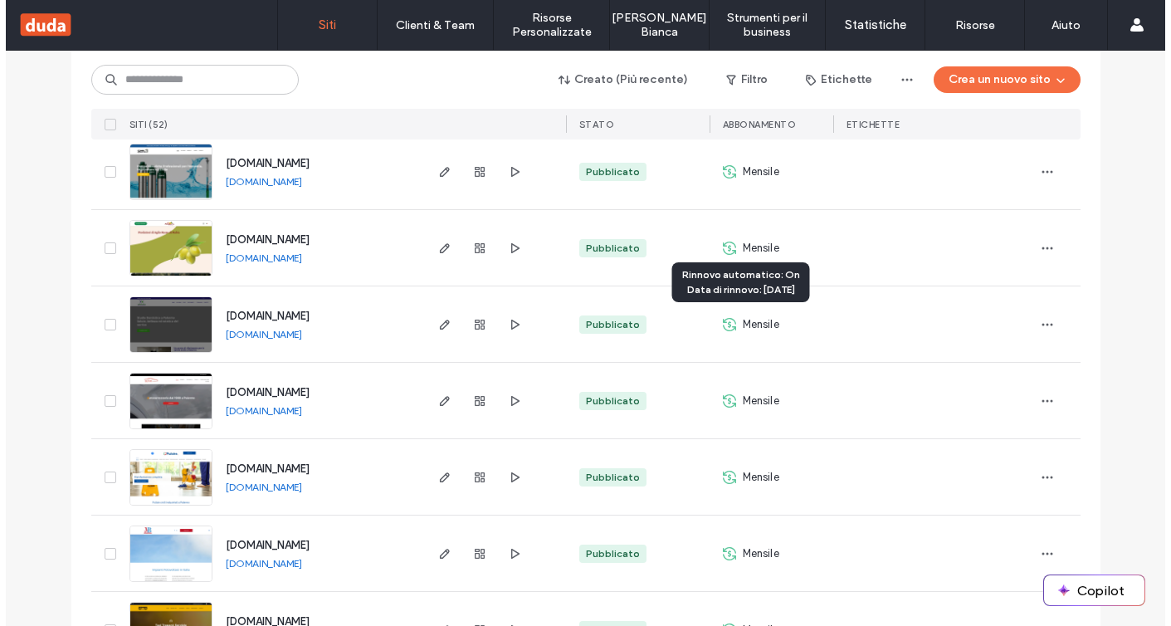
scroll to position [803, 0]
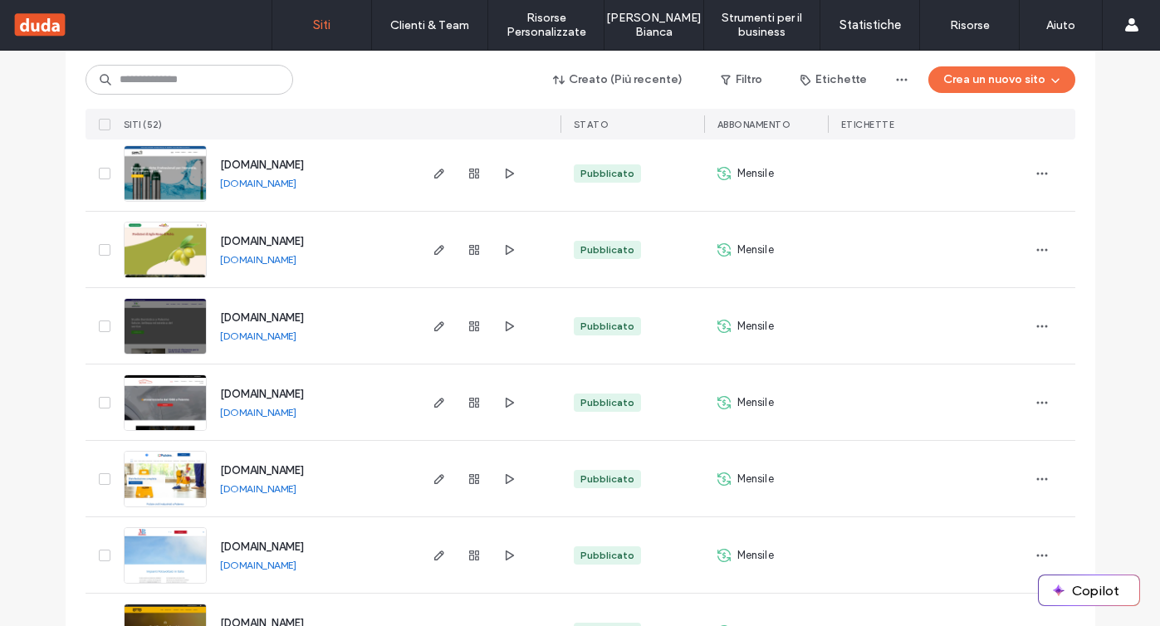
click at [296, 336] on link "www.campofioritodontoiatrica.it" at bounding box center [258, 336] width 76 height 12
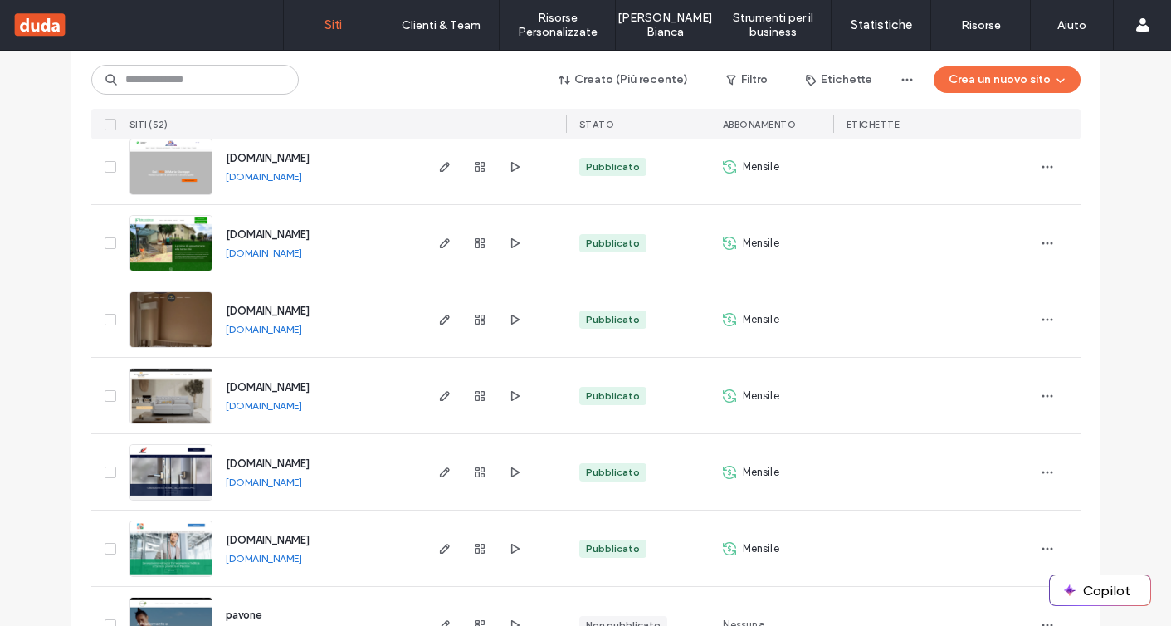
scroll to position [1808, 0]
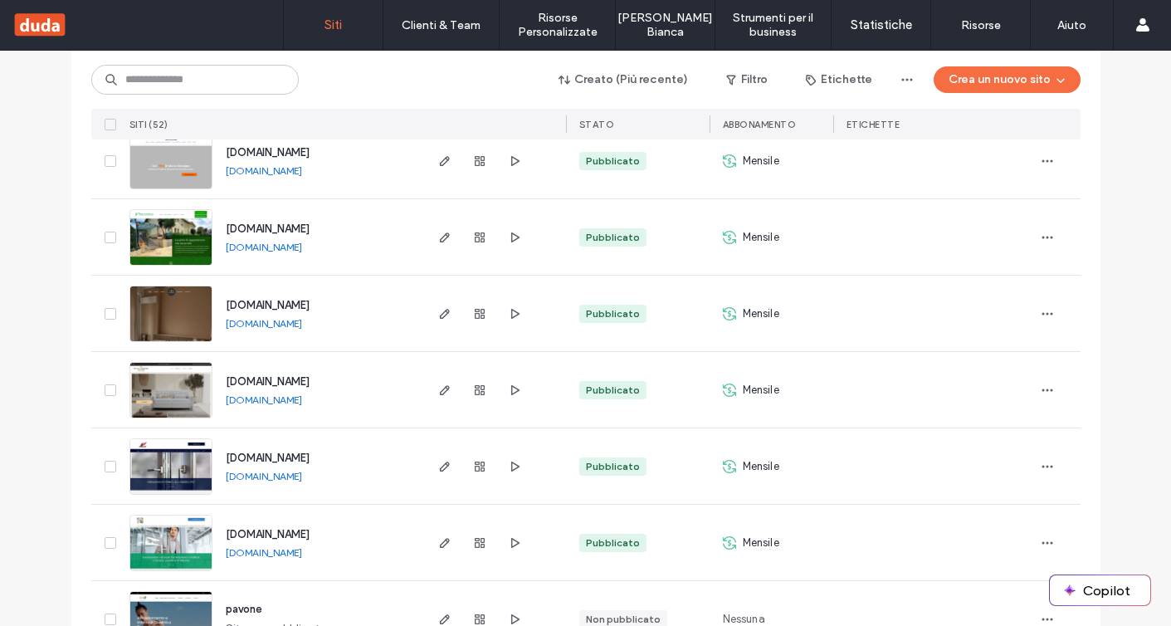
click at [384, 223] on div "www.eden-residence.it www.eden-residence.it" at bounding box center [317, 237] width 209 height 76
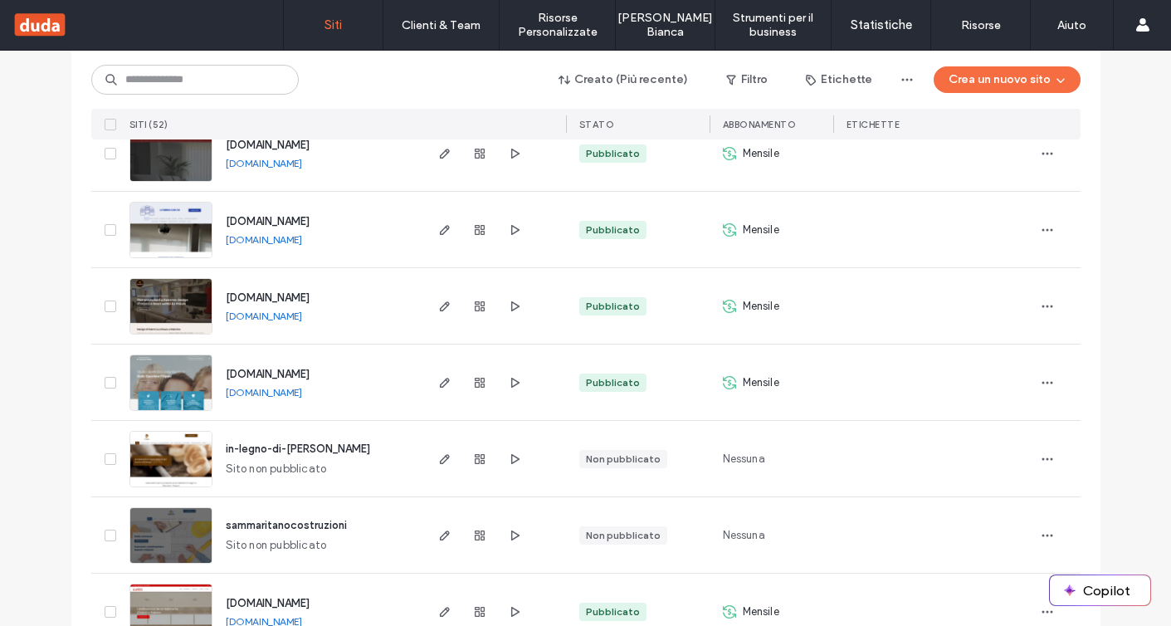
scroll to position [2472, 0]
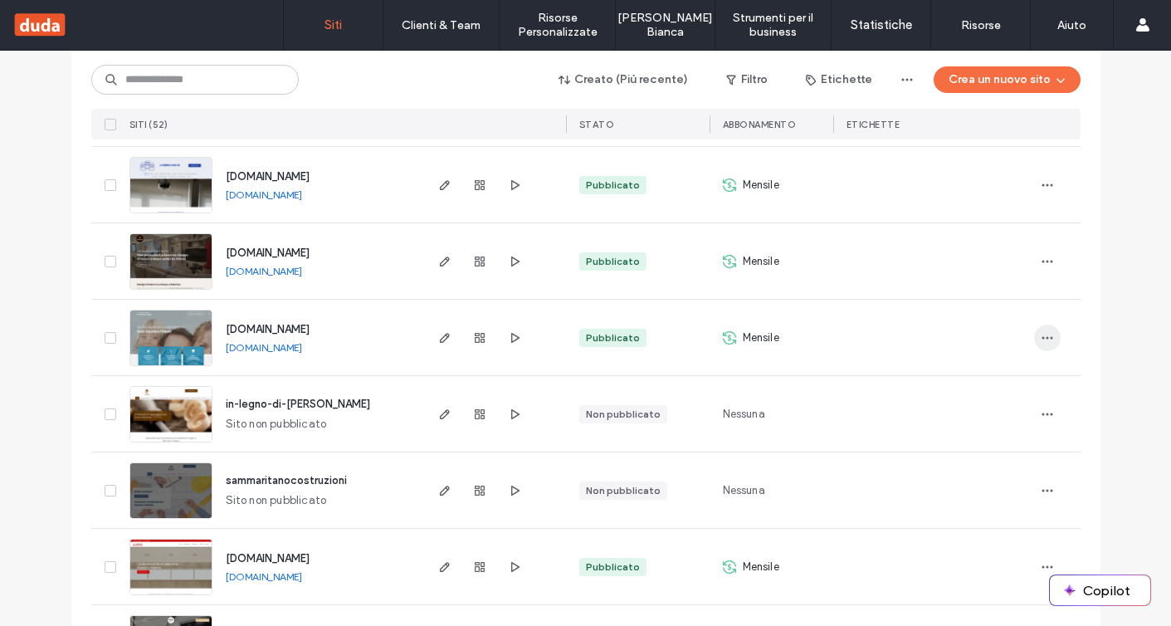
click at [1041, 339] on icon "button" at bounding box center [1047, 337] width 13 height 13
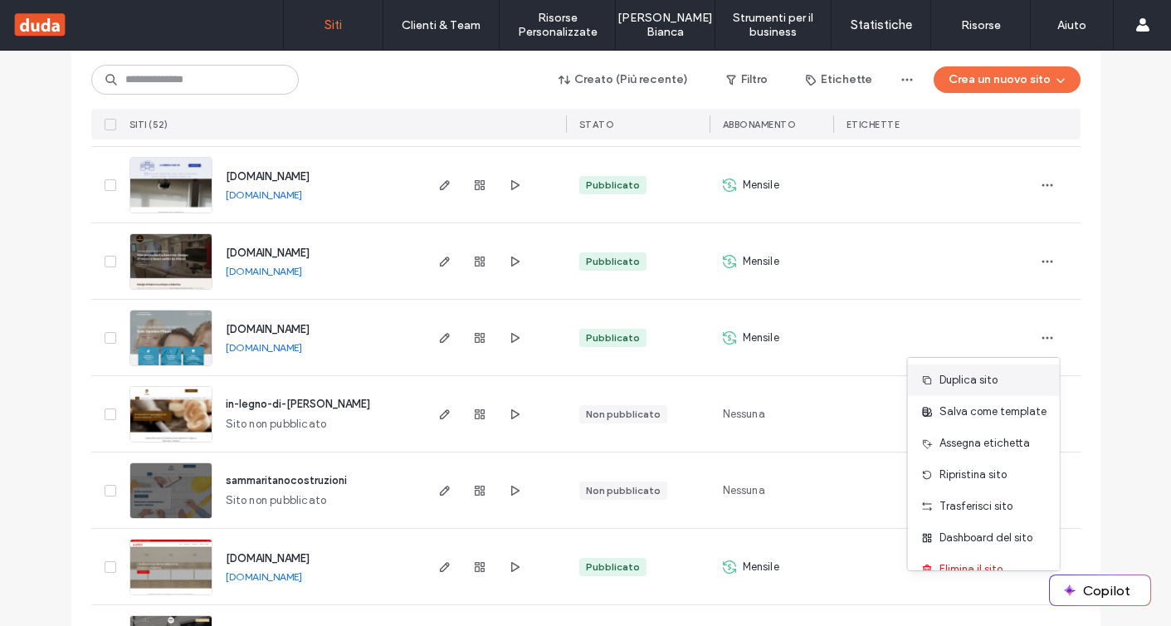
click at [996, 387] on div "Duplica sito" at bounding box center [984, 380] width 152 height 32
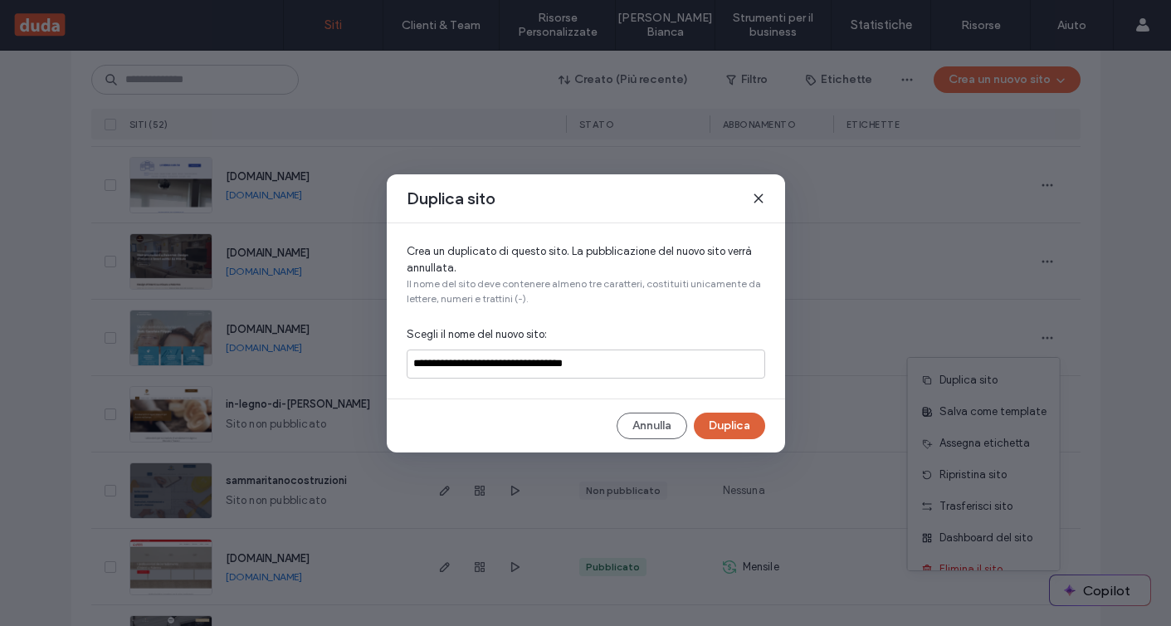
click at [734, 421] on button "Duplica" at bounding box center [729, 426] width 71 height 27
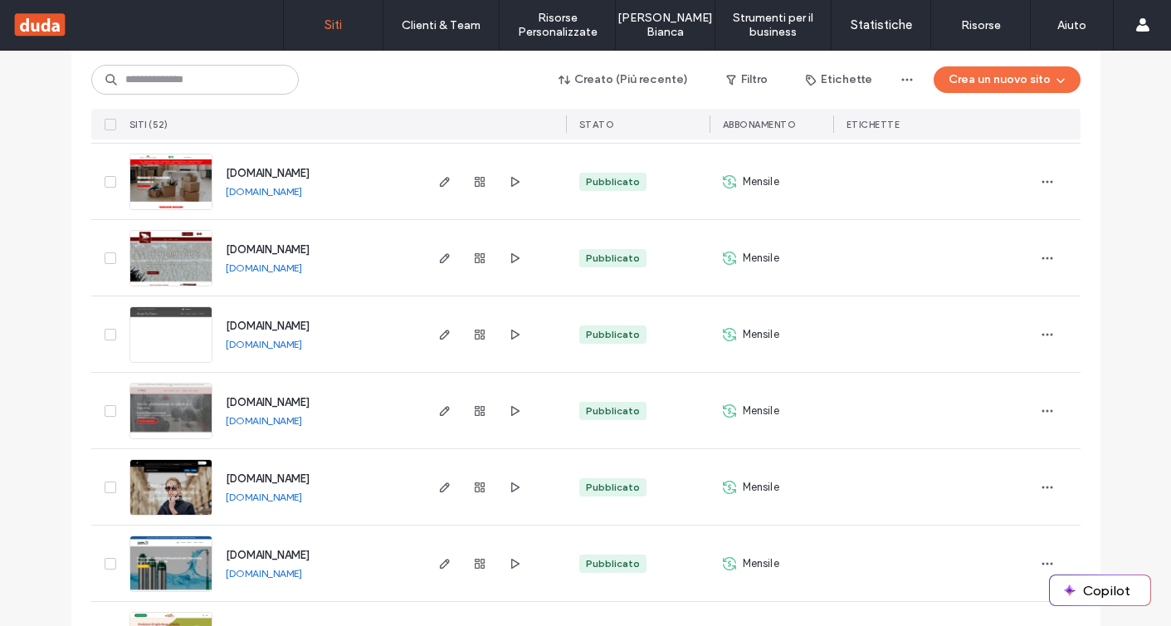
scroll to position [0, 0]
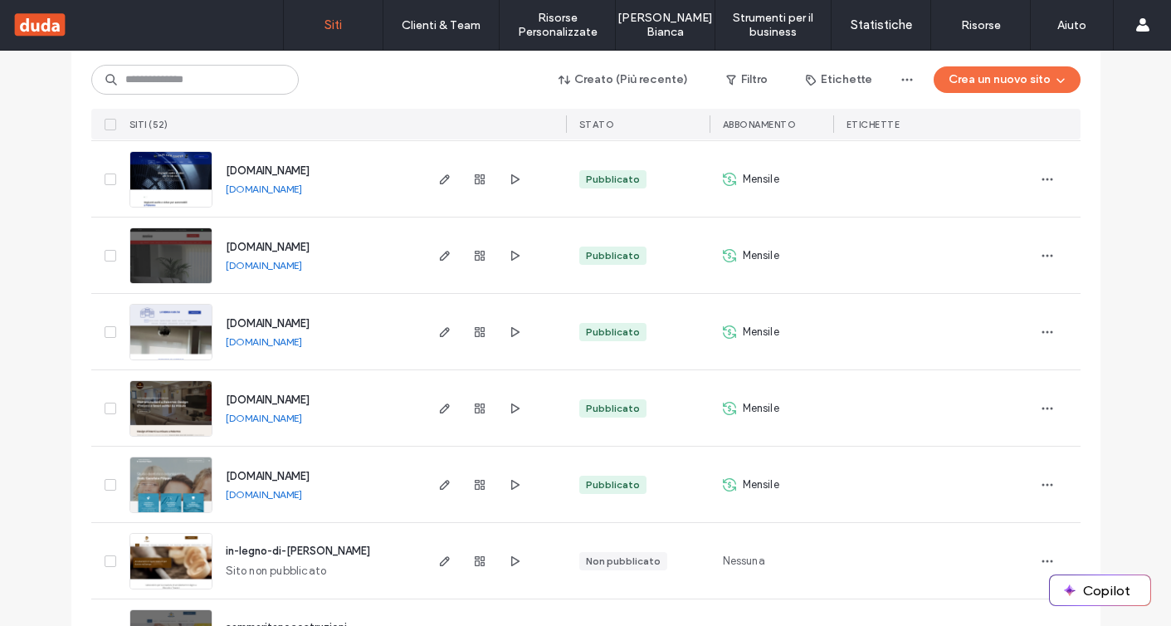
scroll to position [2409, 0]
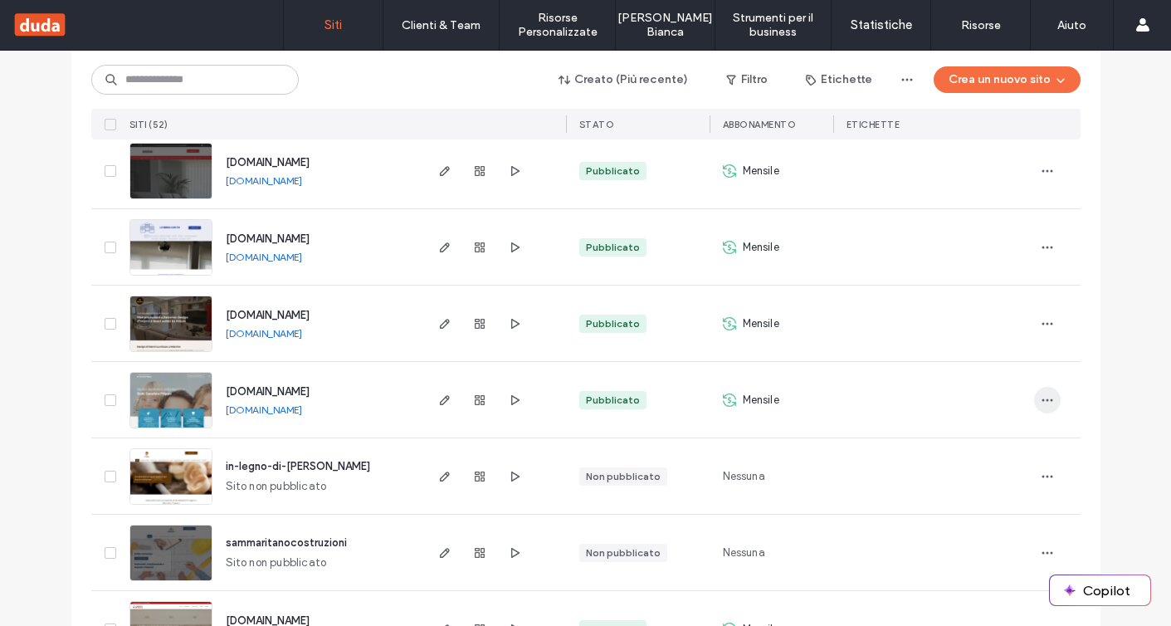
click at [1042, 401] on icon "button" at bounding box center [1047, 400] width 13 height 13
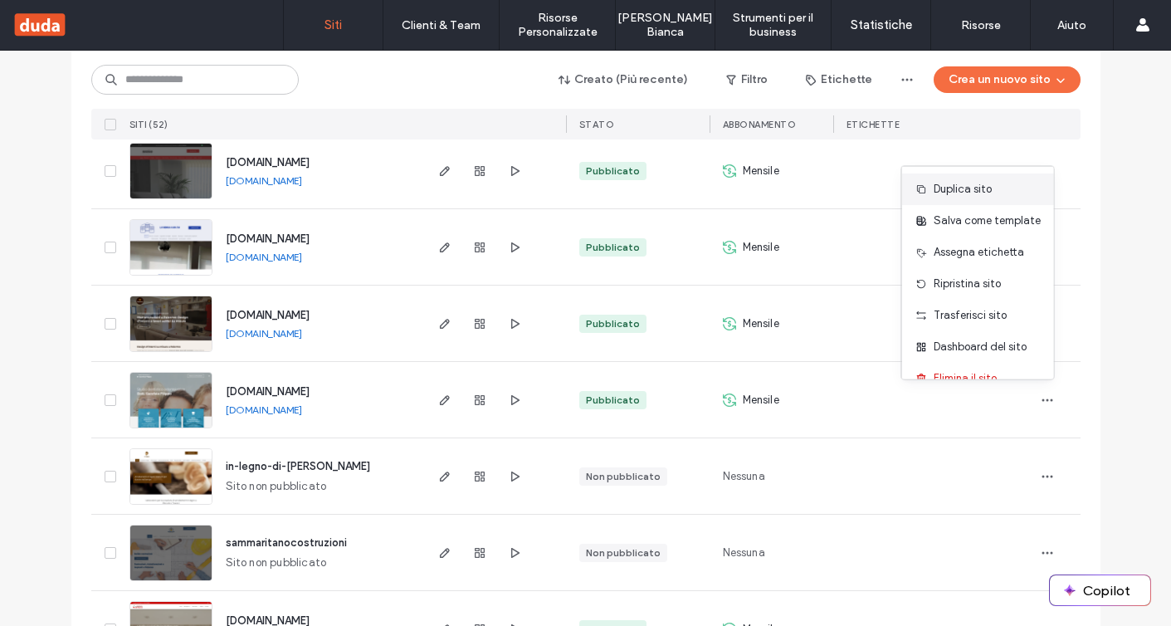
click at [983, 188] on span "Duplica sito" at bounding box center [963, 189] width 58 height 17
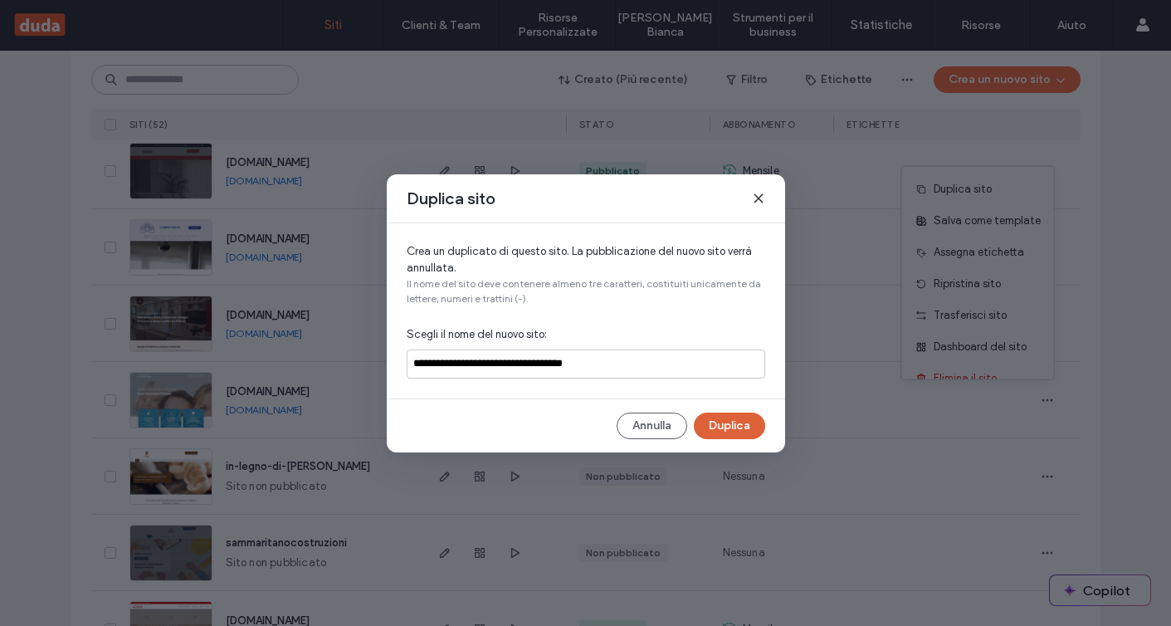
click at [757, 435] on button "Duplica" at bounding box center [729, 426] width 71 height 27
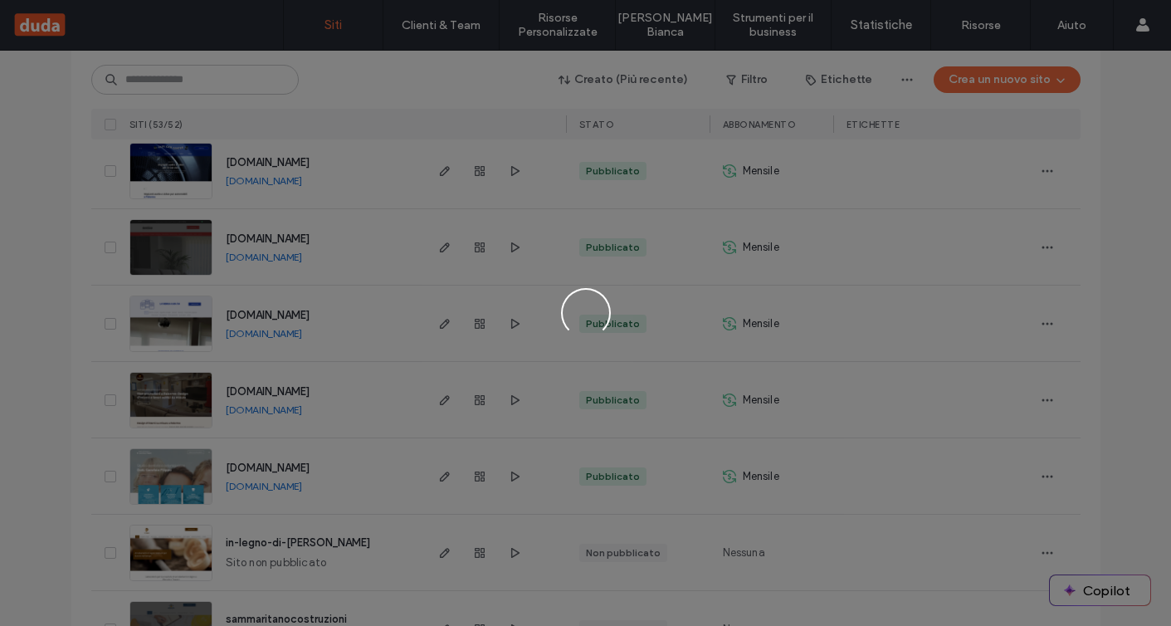
scroll to position [2486, 0]
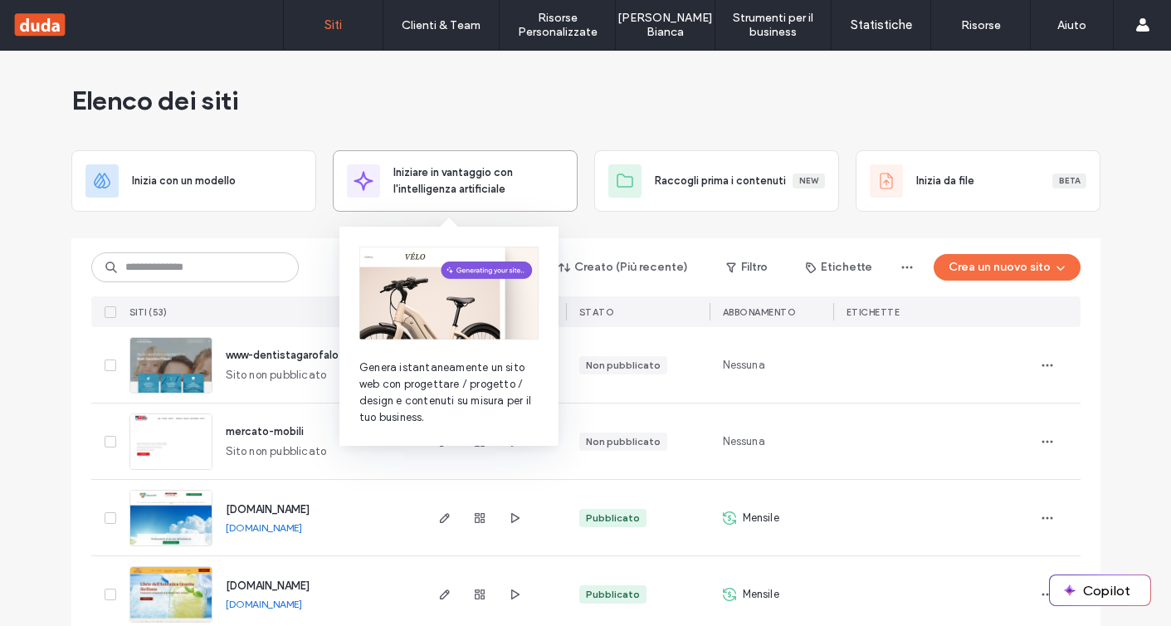
click at [510, 196] on span "Iniziare in vantaggio con l'intelligenza artificiale" at bounding box center [479, 180] width 170 height 33
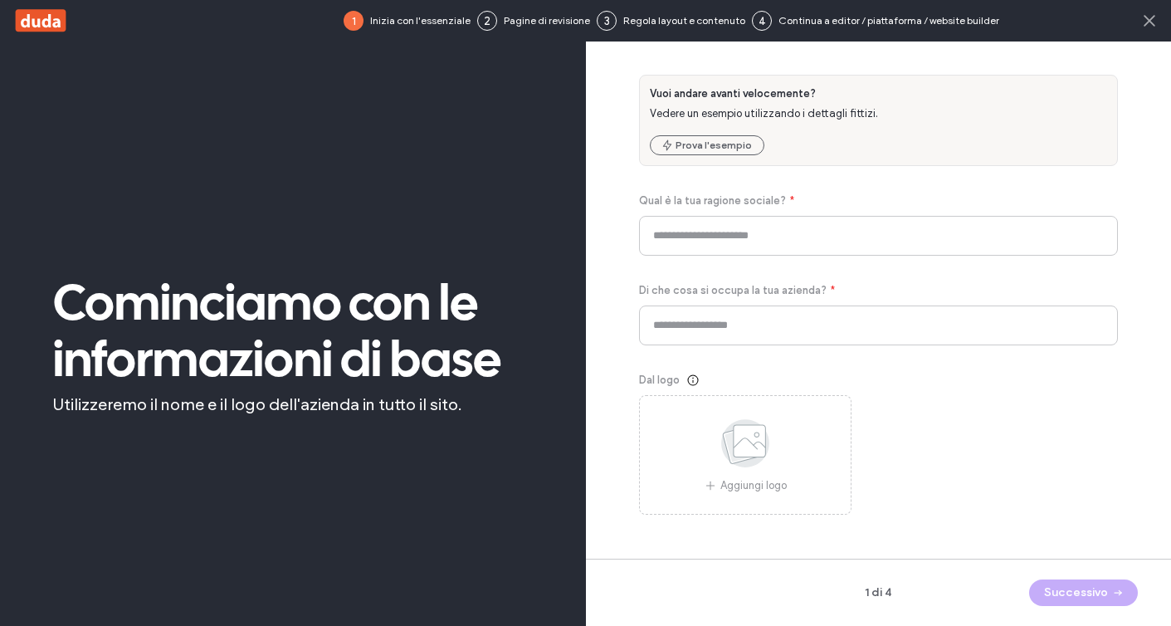
click at [1152, 22] on use at bounding box center [1150, 21] width 10 height 10
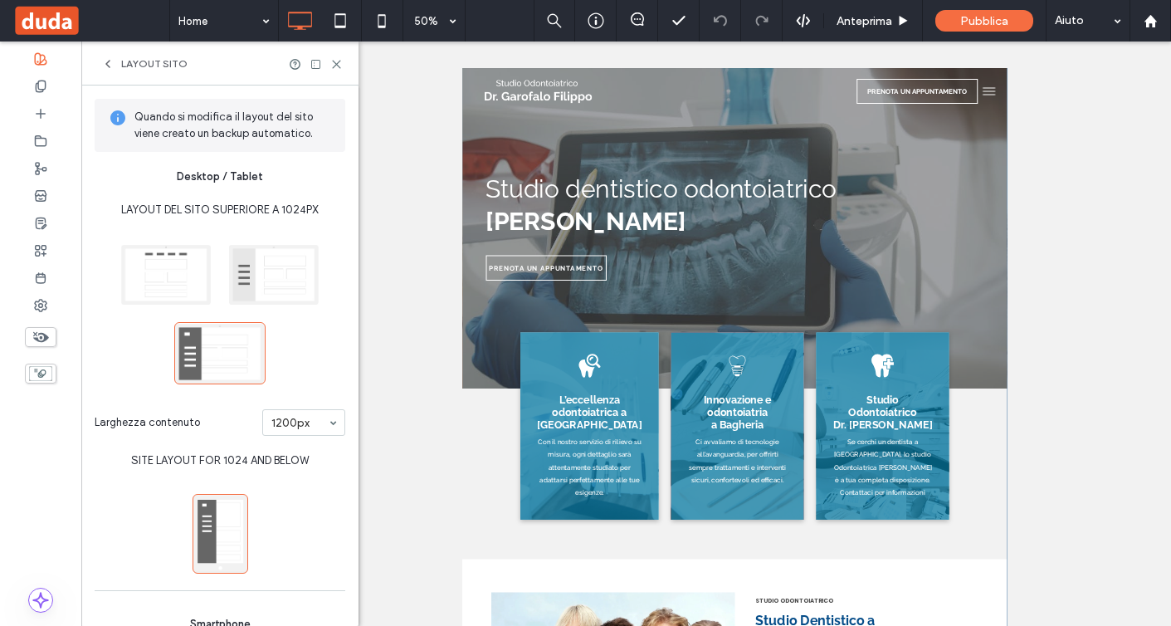
click at [104, 60] on icon at bounding box center [107, 63] width 13 height 13
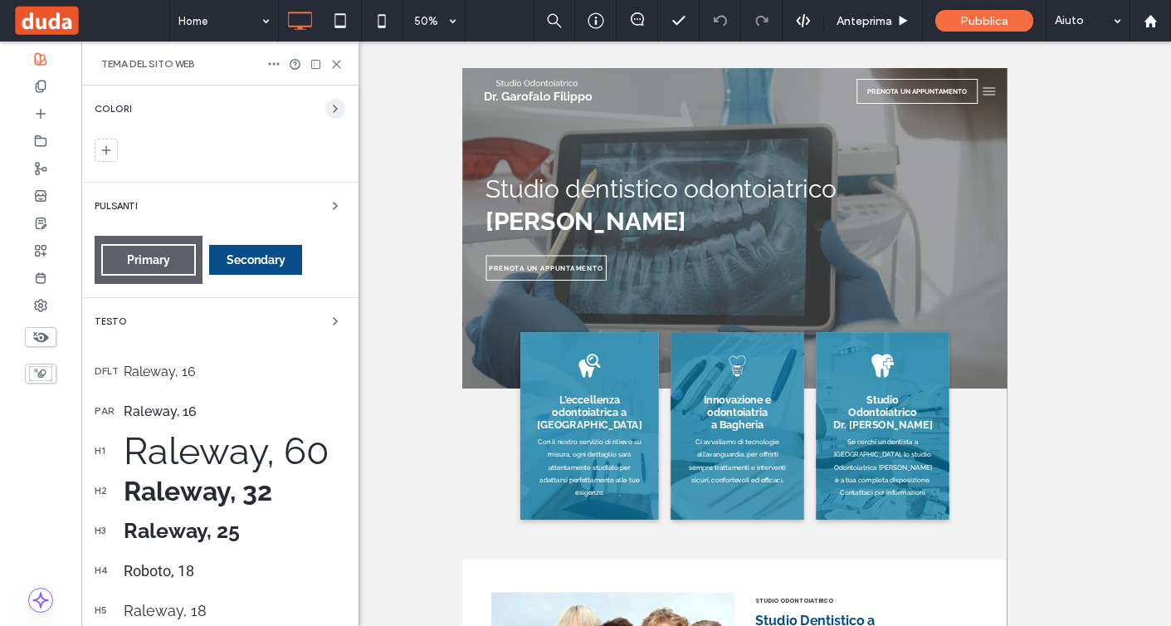
click at [335, 103] on span "button" at bounding box center [335, 109] width 20 height 20
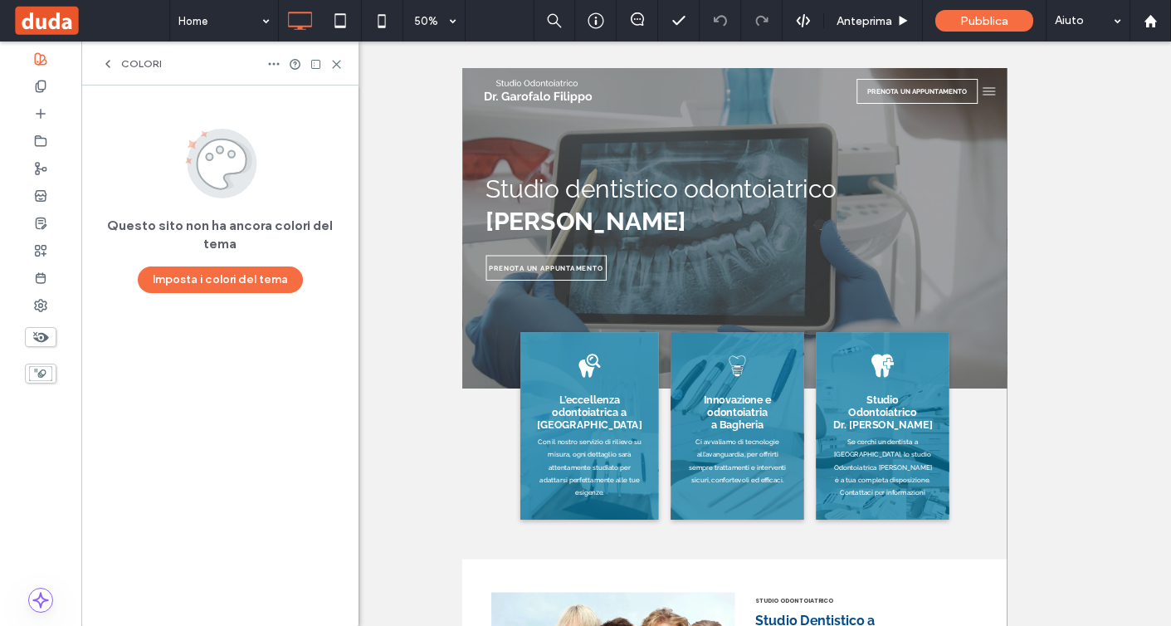
click at [107, 66] on icon at bounding box center [107, 63] width 13 height 13
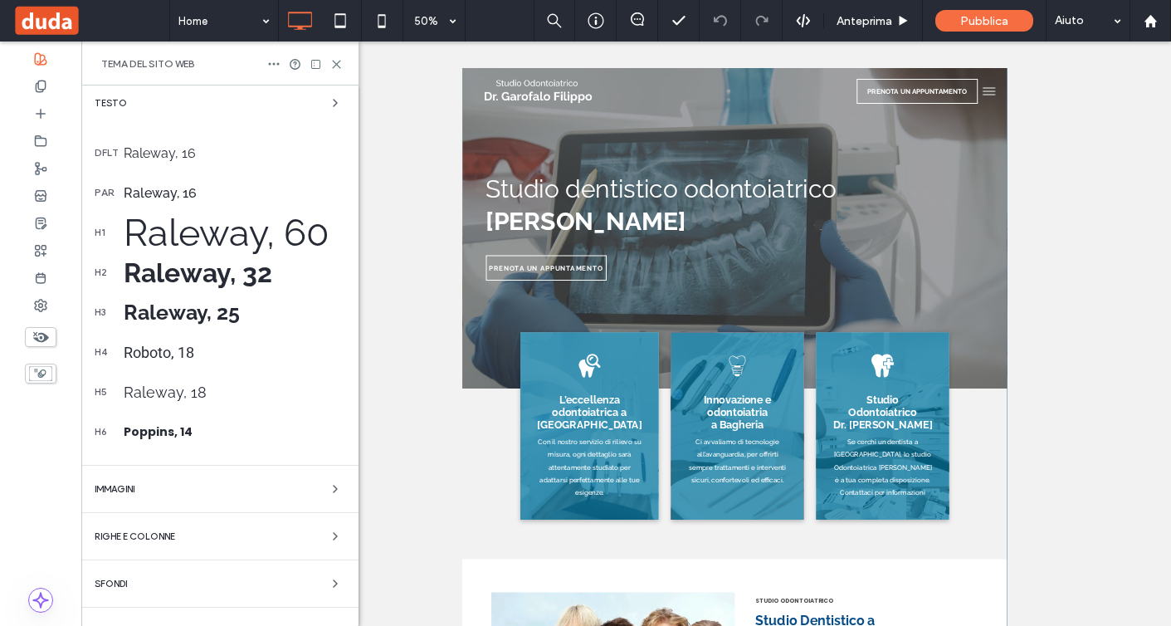
scroll to position [247, 0]
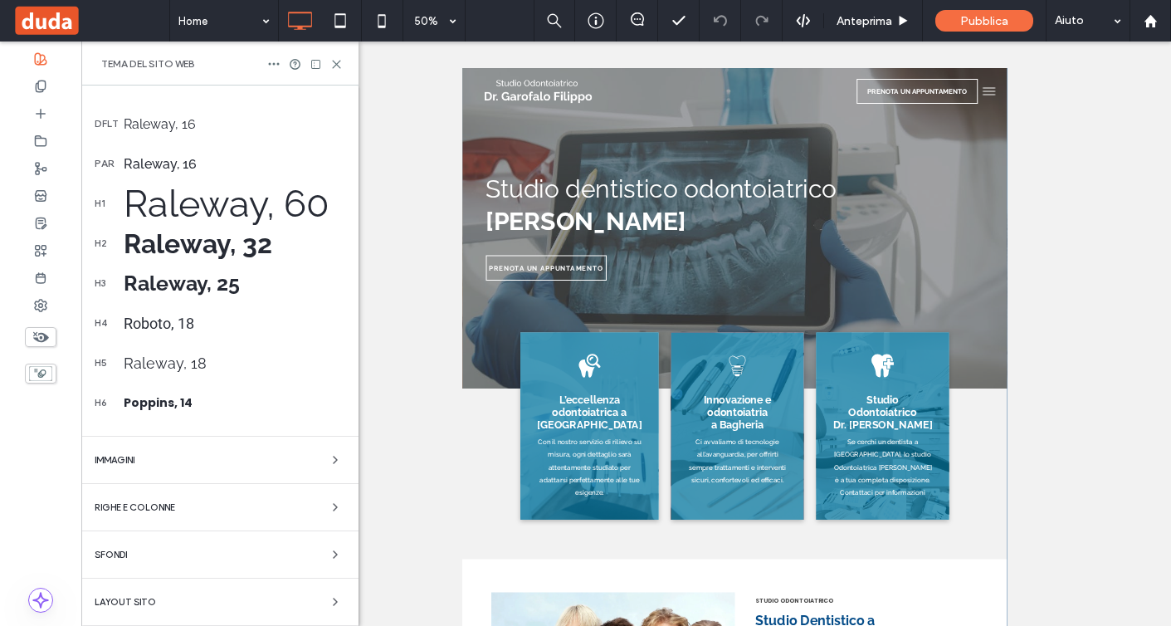
click at [260, 549] on div "Sfondi" at bounding box center [220, 555] width 251 height 20
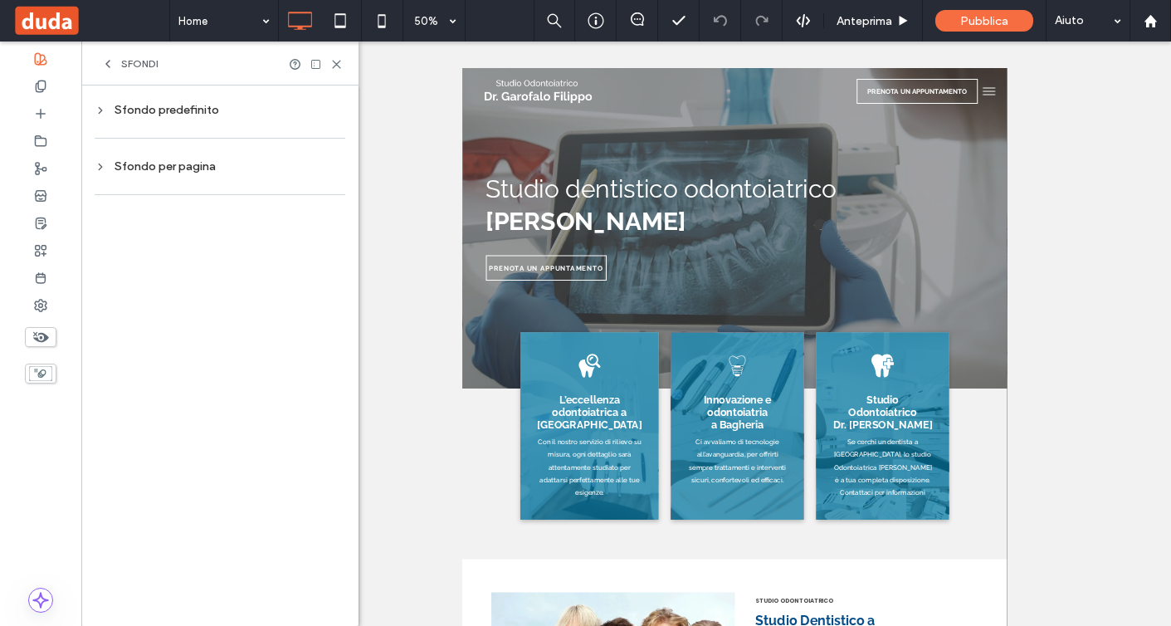
scroll to position [0, 0]
click at [286, 120] on div "Sfondo predefinito" at bounding box center [220, 110] width 251 height 22
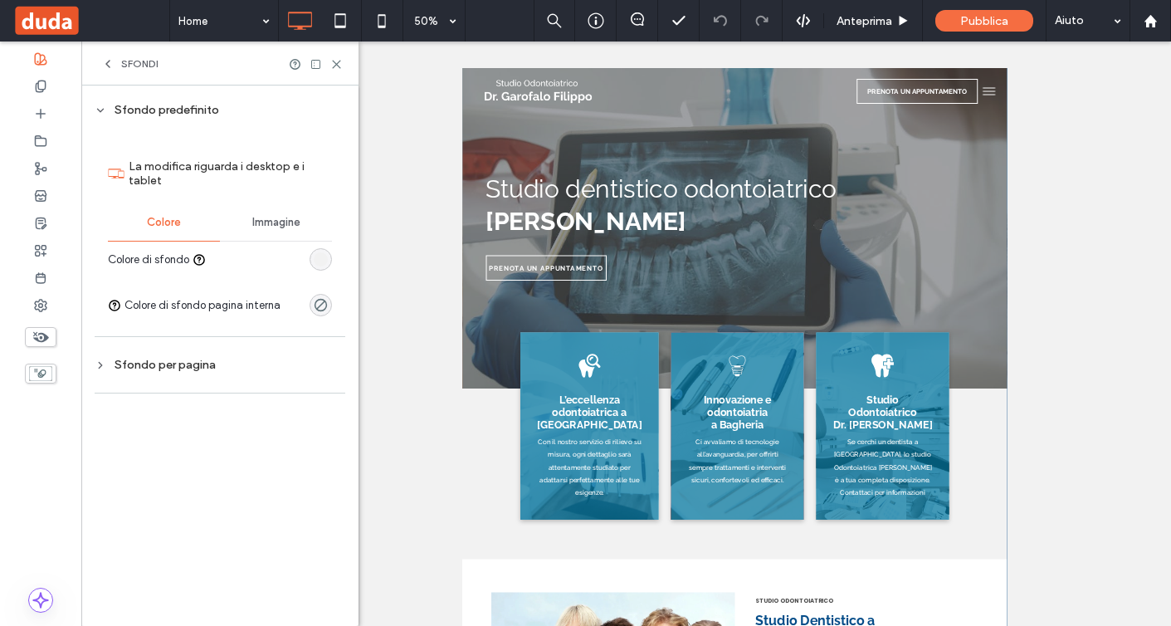
click at [237, 382] on div at bounding box center [220, 393] width 251 height 34
click at [214, 365] on div "Sfondo per pagina" at bounding box center [220, 365] width 251 height 14
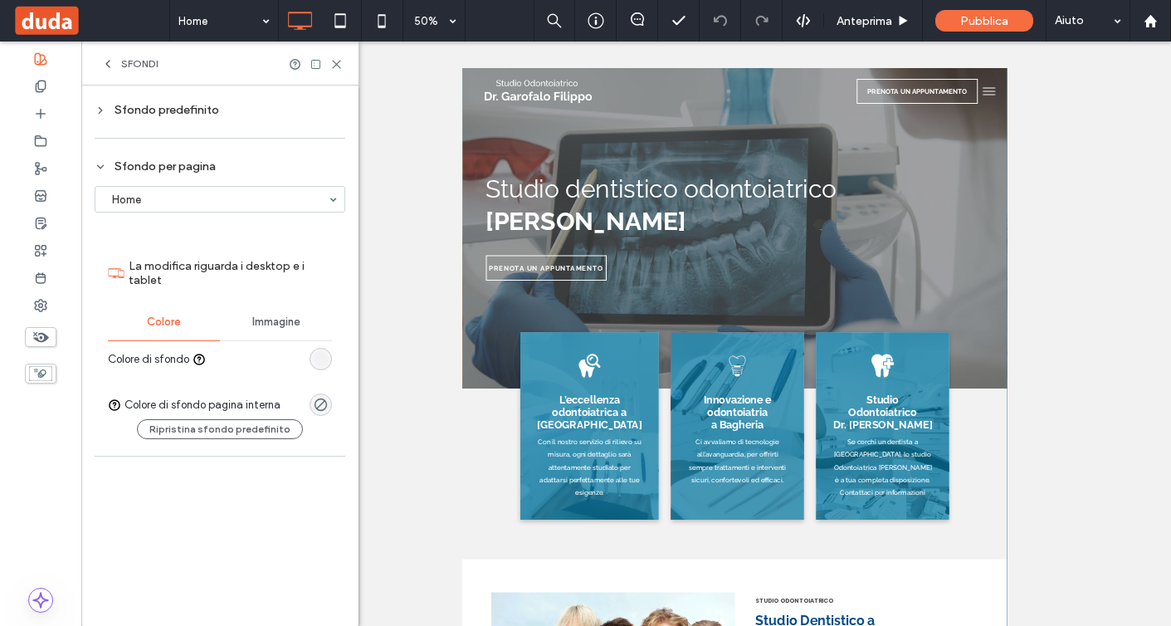
click at [120, 67] on div "Sfondi" at bounding box center [129, 63] width 57 height 13
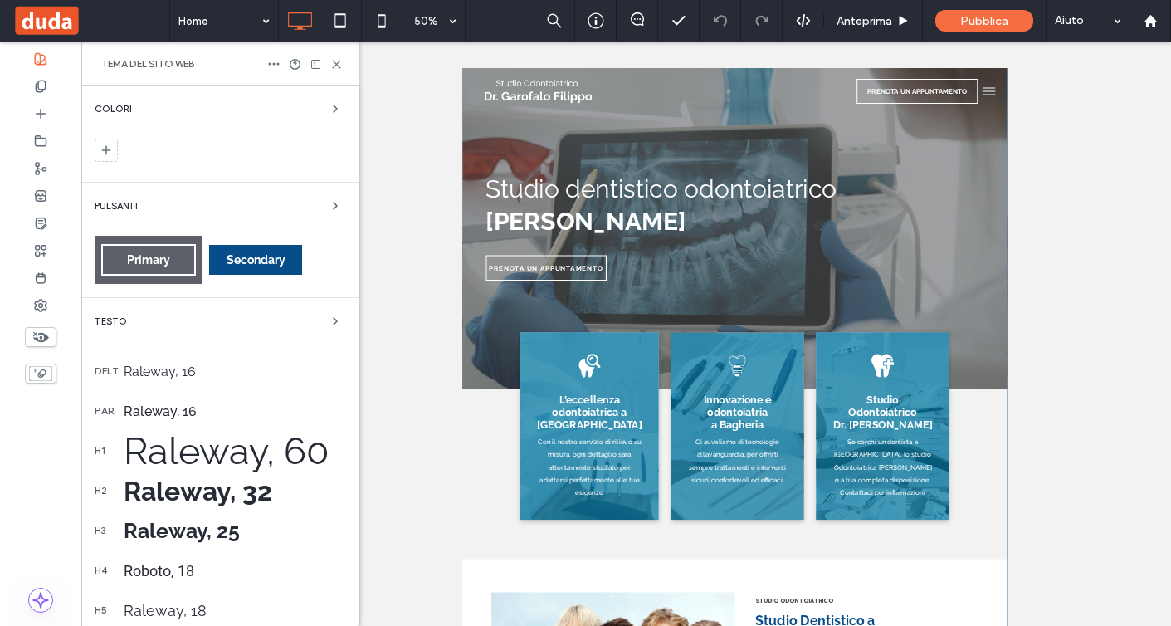
scroll to position [247, 0]
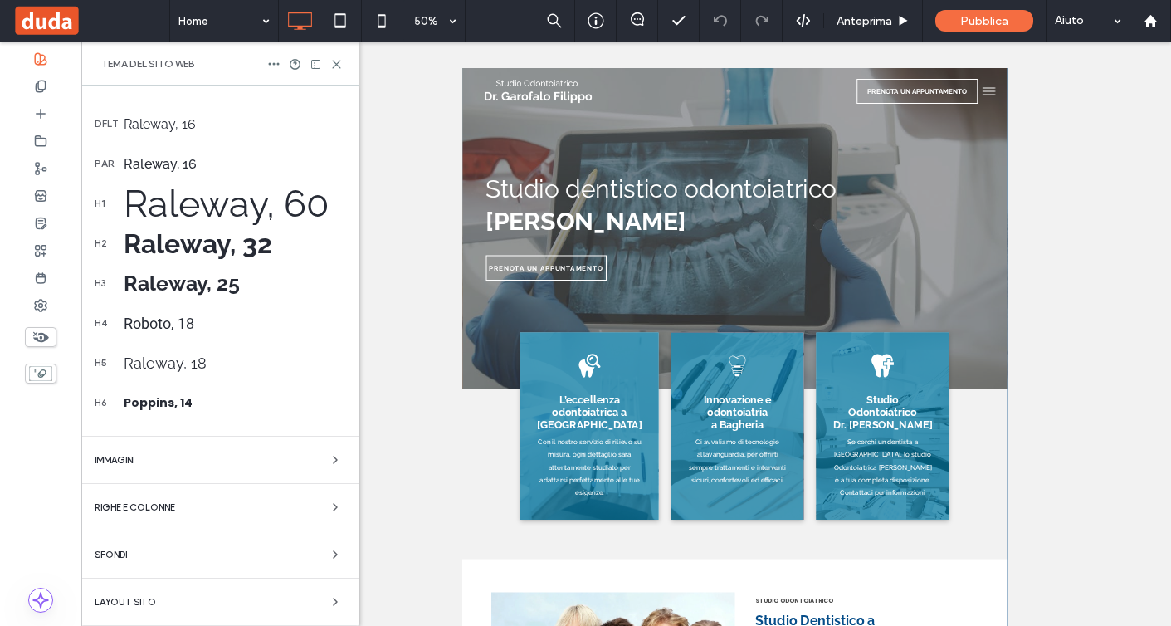
click at [246, 592] on div "Layout sito" at bounding box center [220, 602] width 251 height 20
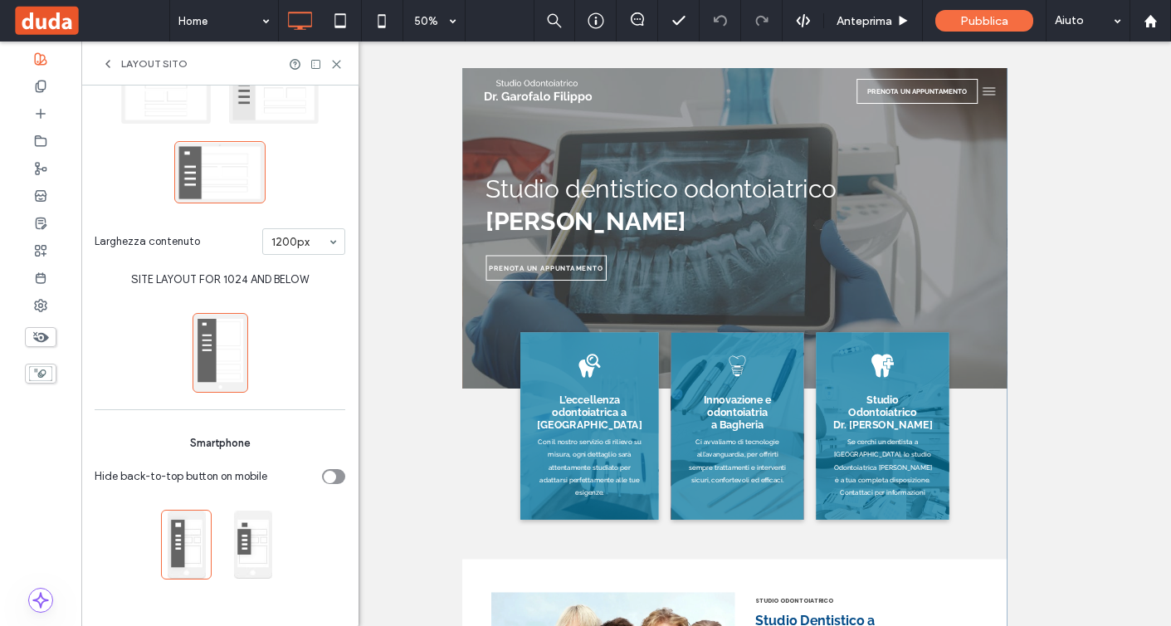
scroll to position [0, 0]
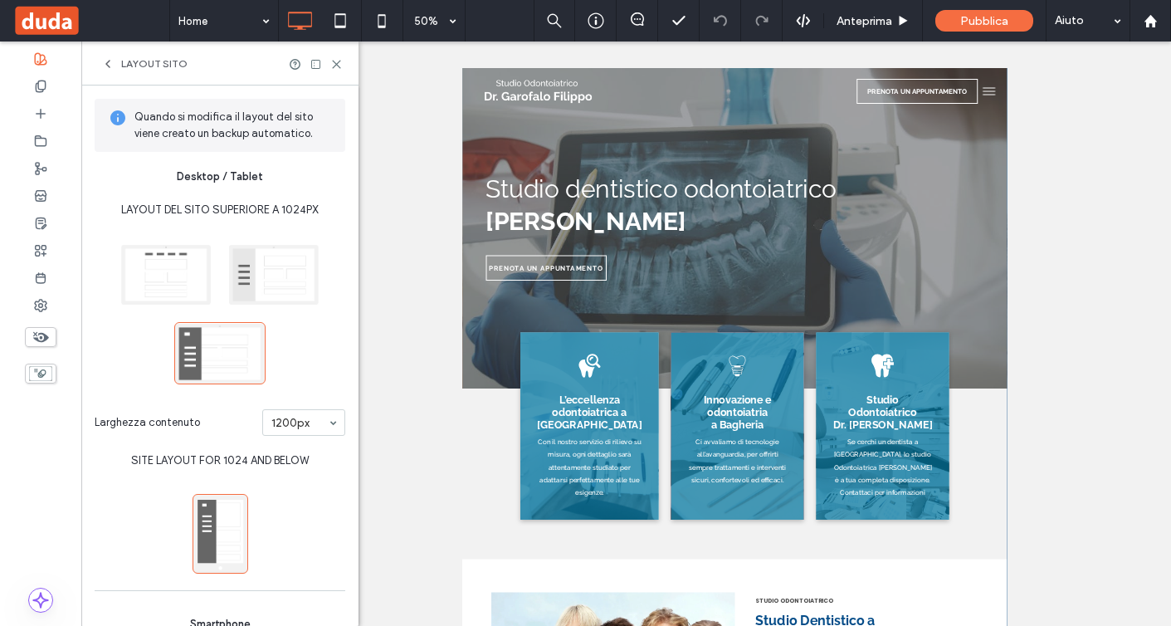
click at [121, 62] on span "Layout sito" at bounding box center [154, 63] width 66 height 13
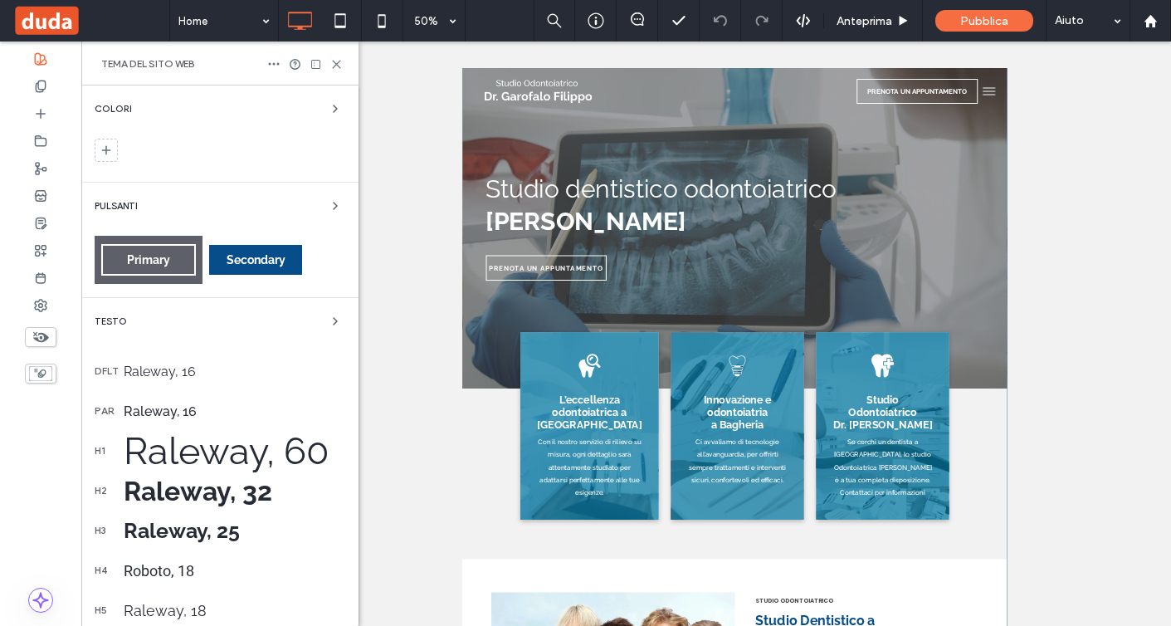
scroll to position [247, 0]
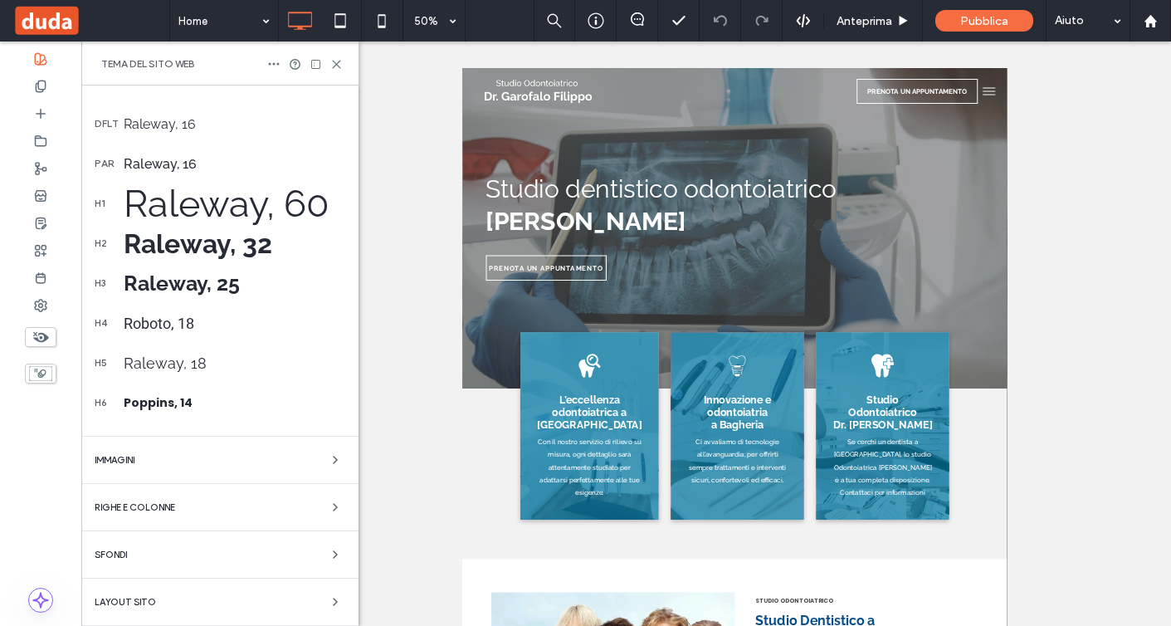
click at [242, 507] on div "Righe e colonne" at bounding box center [220, 507] width 251 height 20
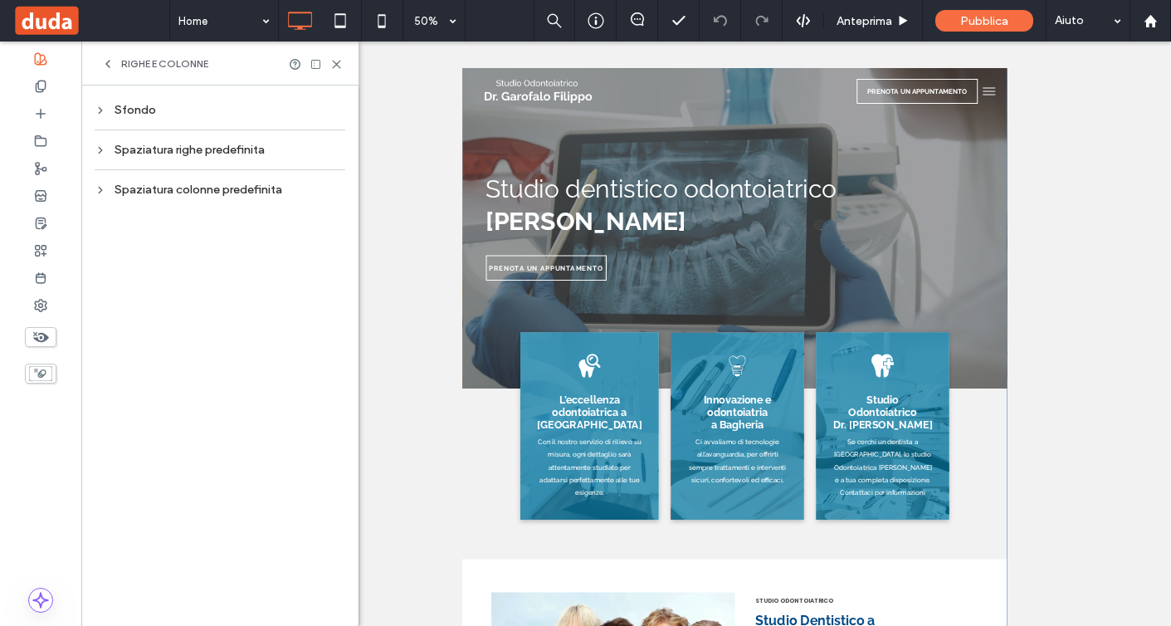
scroll to position [0, 0]
click at [273, 120] on div "Sfondo" at bounding box center [220, 110] width 251 height 22
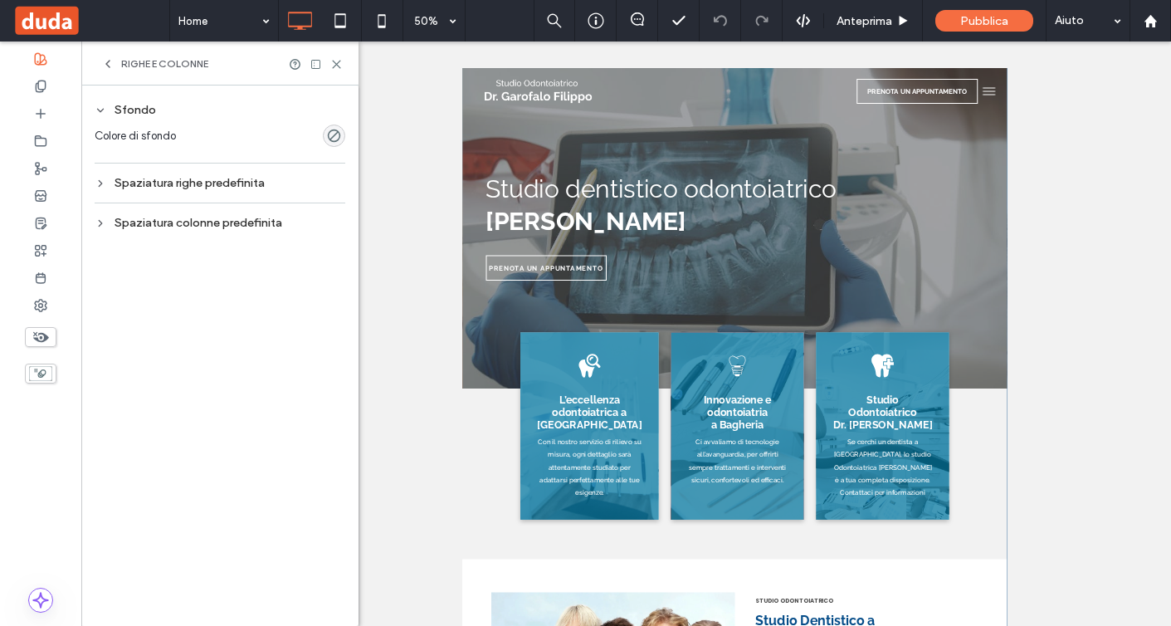
click at [269, 202] on div "Sfondo Colore di sfondo Spaziatura righe predefinita Spaziatura colonne predefi…" at bounding box center [220, 166] width 251 height 135
click at [258, 185] on div "Spaziatura righe predefinita" at bounding box center [220, 183] width 251 height 14
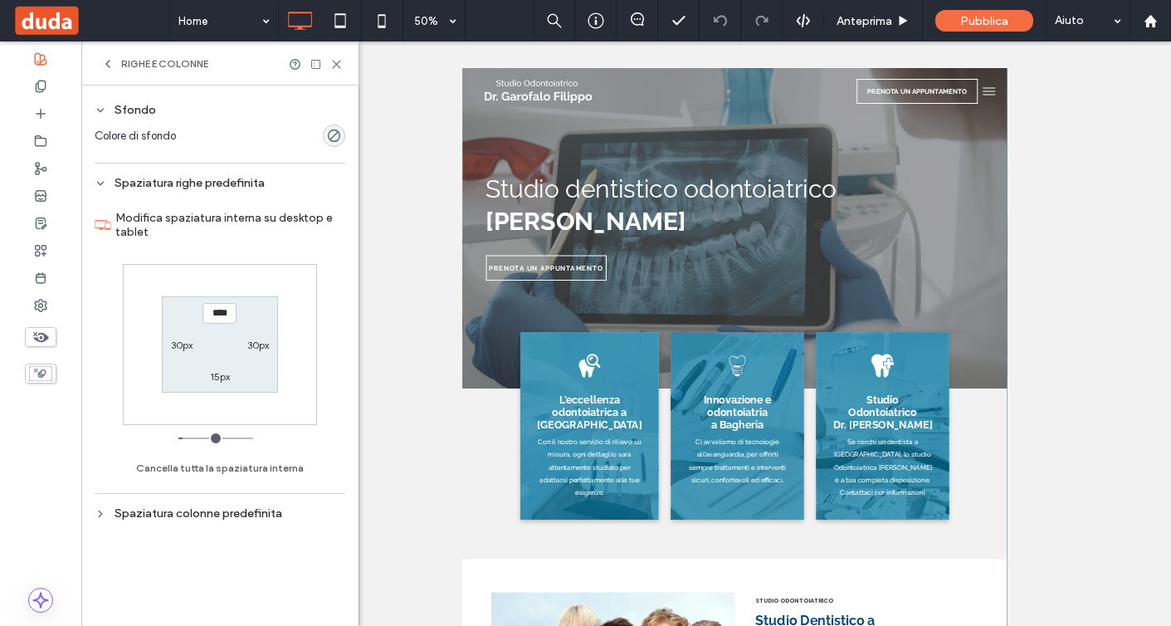
click at [241, 519] on div "Spaziatura colonne predefinita" at bounding box center [220, 513] width 251 height 14
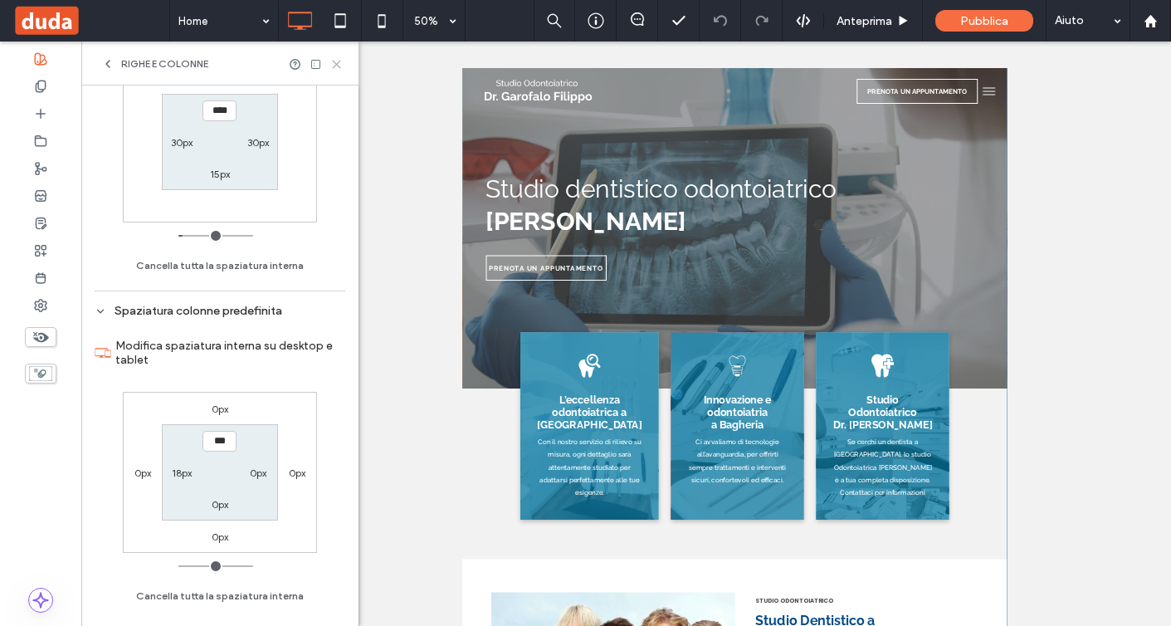
click at [334, 68] on icon at bounding box center [336, 64] width 12 height 12
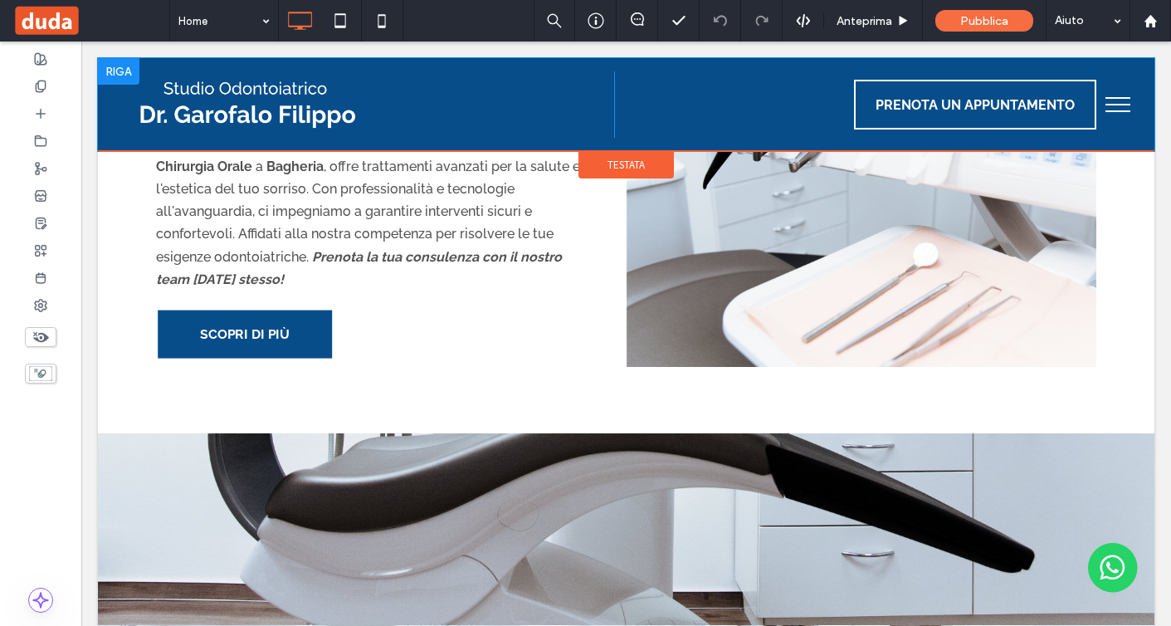
scroll to position [1656, 0]
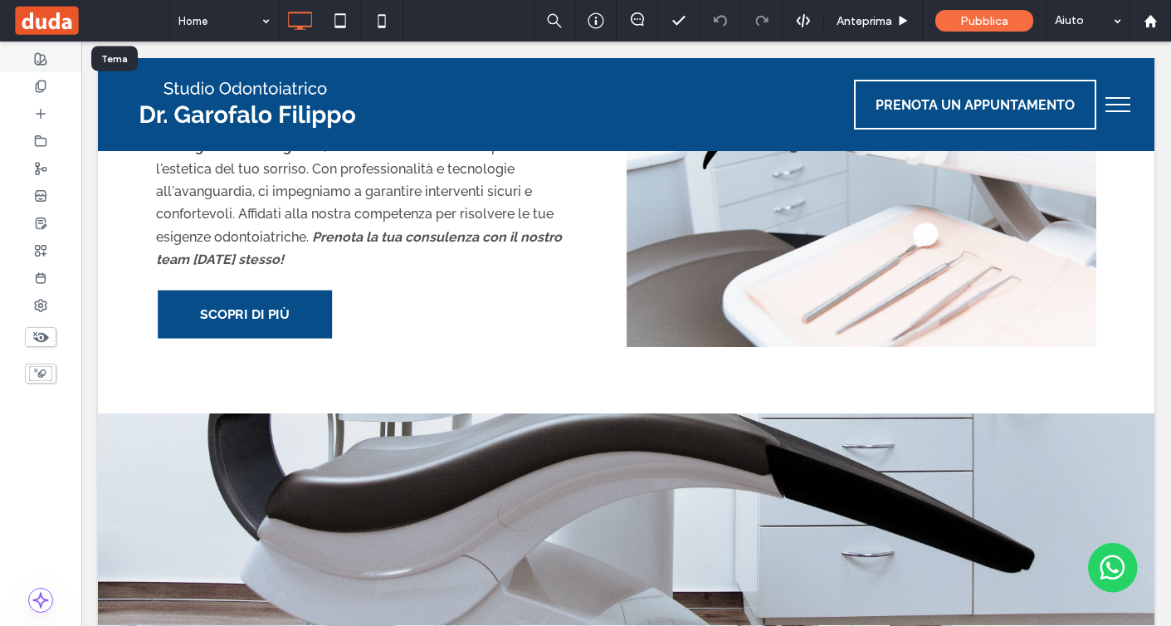
click at [48, 66] on div at bounding box center [40, 58] width 81 height 27
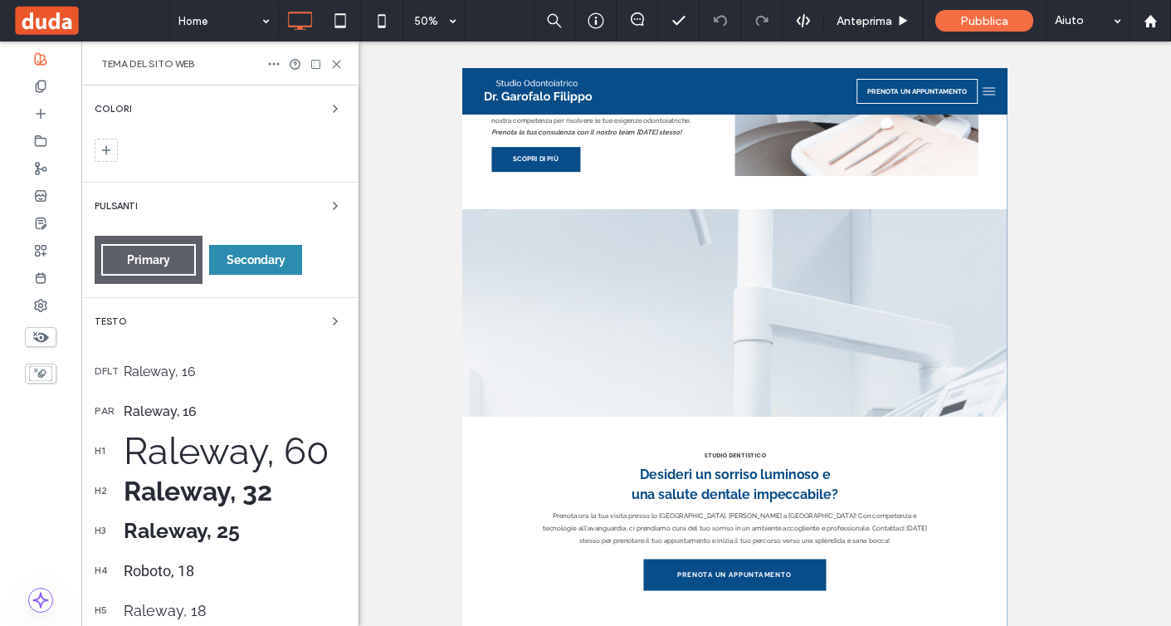
click at [243, 267] on span "Secondary" at bounding box center [256, 259] width 59 height 13
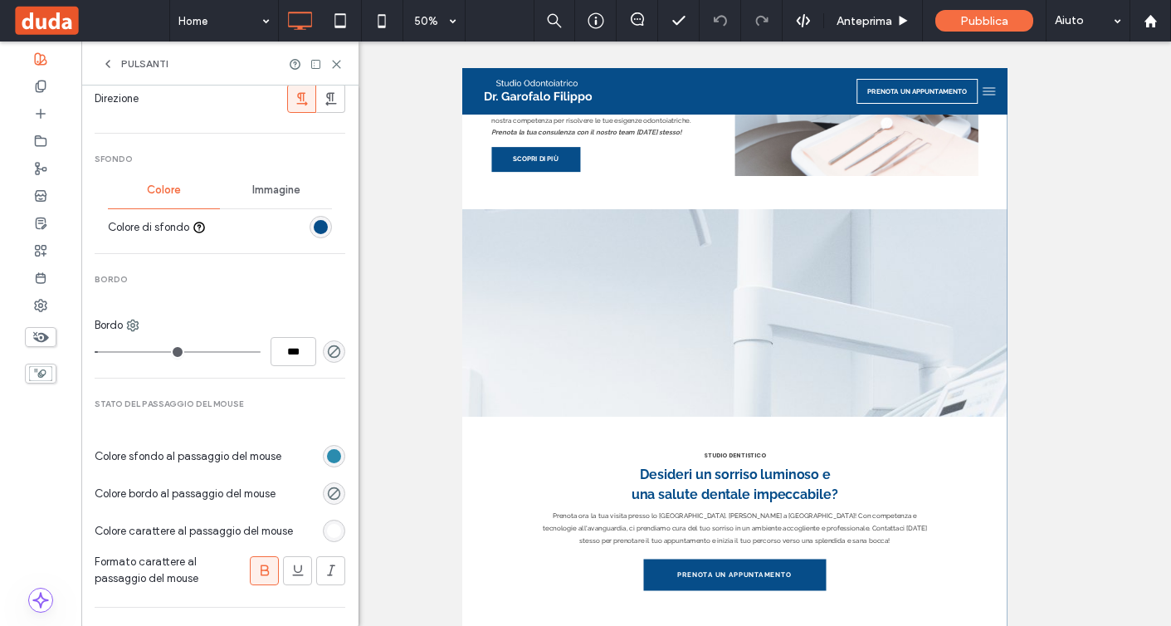
scroll to position [460, 0]
click at [314, 223] on div "rgb(6, 77, 137)" at bounding box center [321, 230] width 14 height 14
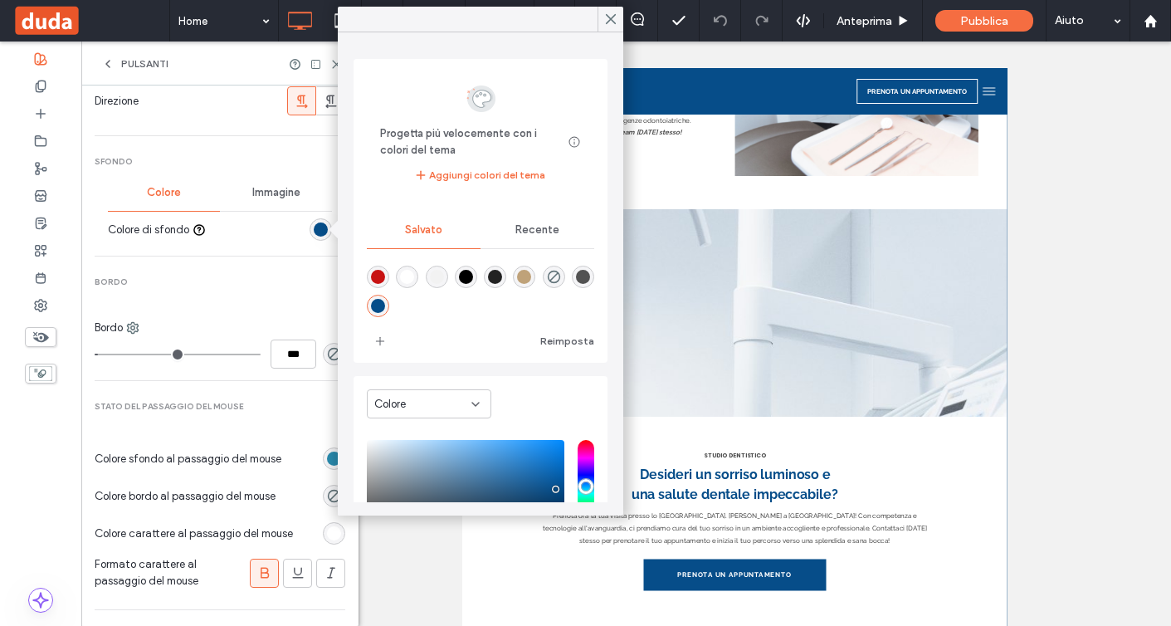
scroll to position [149, 0]
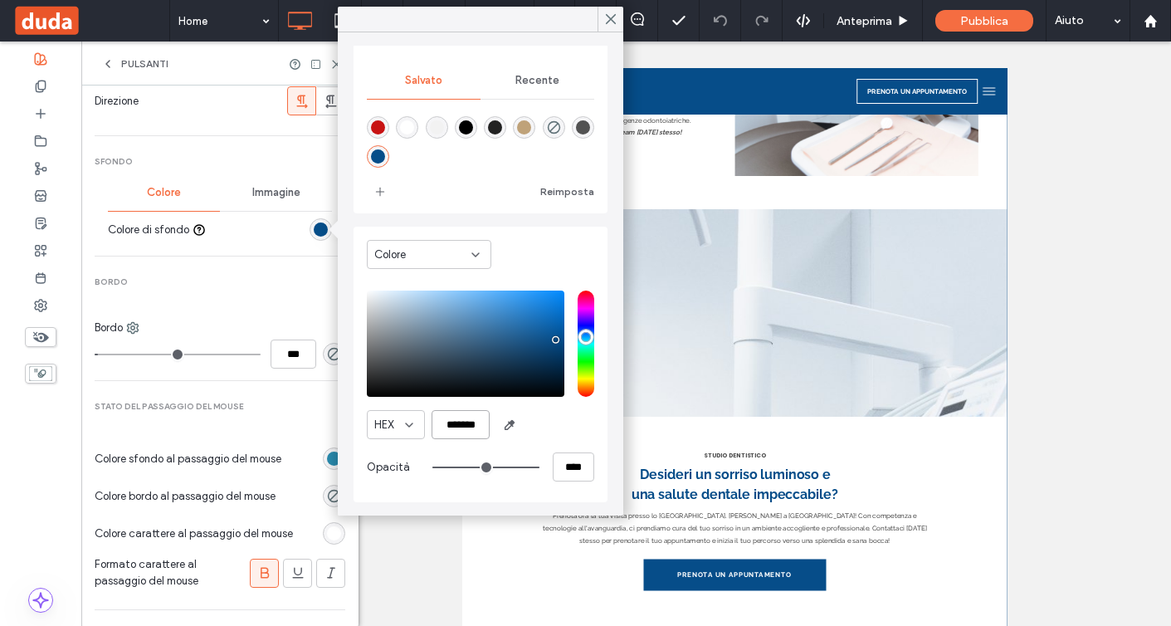
click at [459, 429] on input "*******" at bounding box center [461, 424] width 58 height 29
click at [460, 429] on input "*******" at bounding box center [461, 424] width 58 height 29
paste input "color picker textbox"
click at [387, 193] on span "add color" at bounding box center [380, 191] width 27 height 27
click at [462, 425] on input "*******" at bounding box center [461, 424] width 58 height 29
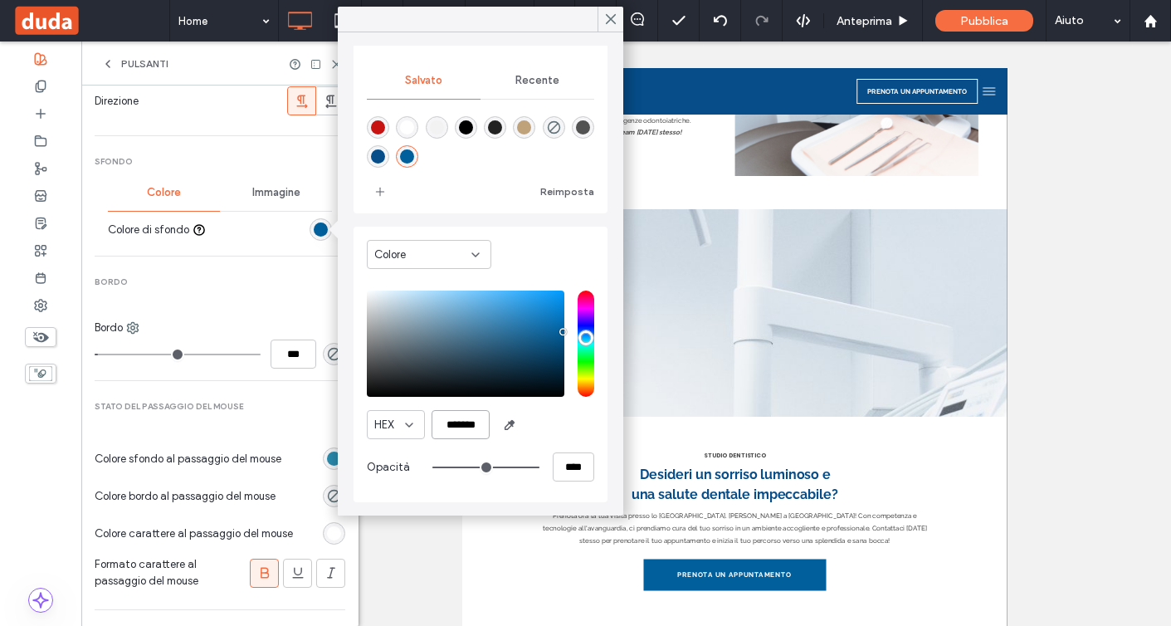
click at [462, 425] on input "*******" at bounding box center [461, 424] width 58 height 29
paste input "color picker textbox"
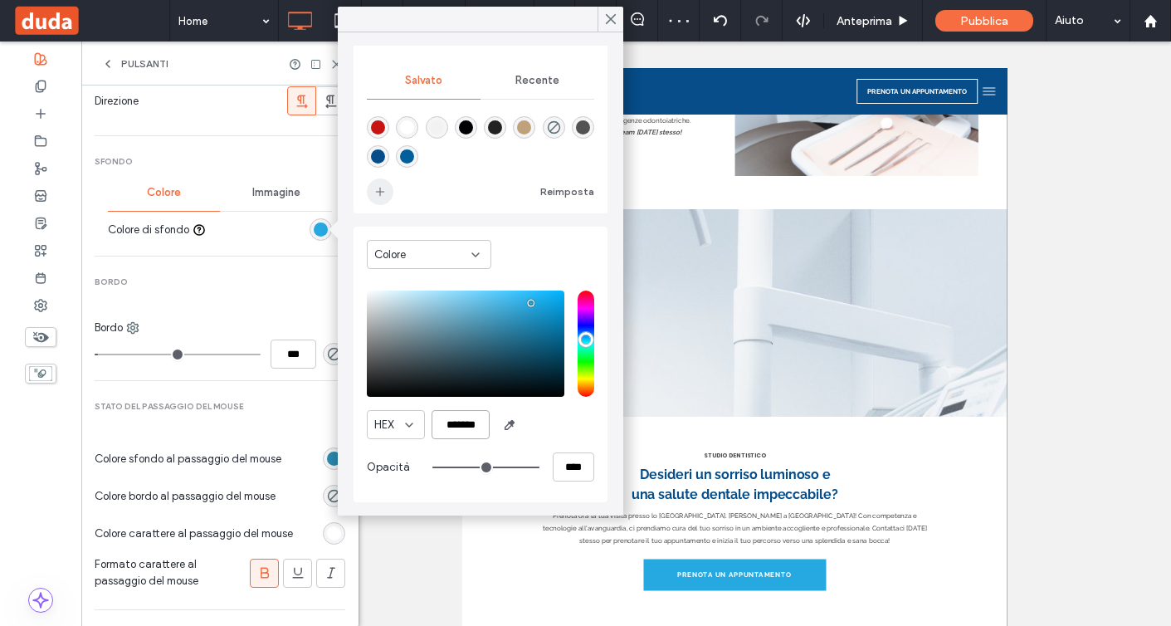
type input "*******"
click at [377, 193] on icon "add color" at bounding box center [380, 191] width 13 height 13
click at [403, 135] on span "Rimuovi" at bounding box center [412, 137] width 43 height 14
click at [240, 279] on span "Bordo" at bounding box center [220, 282] width 251 height 12
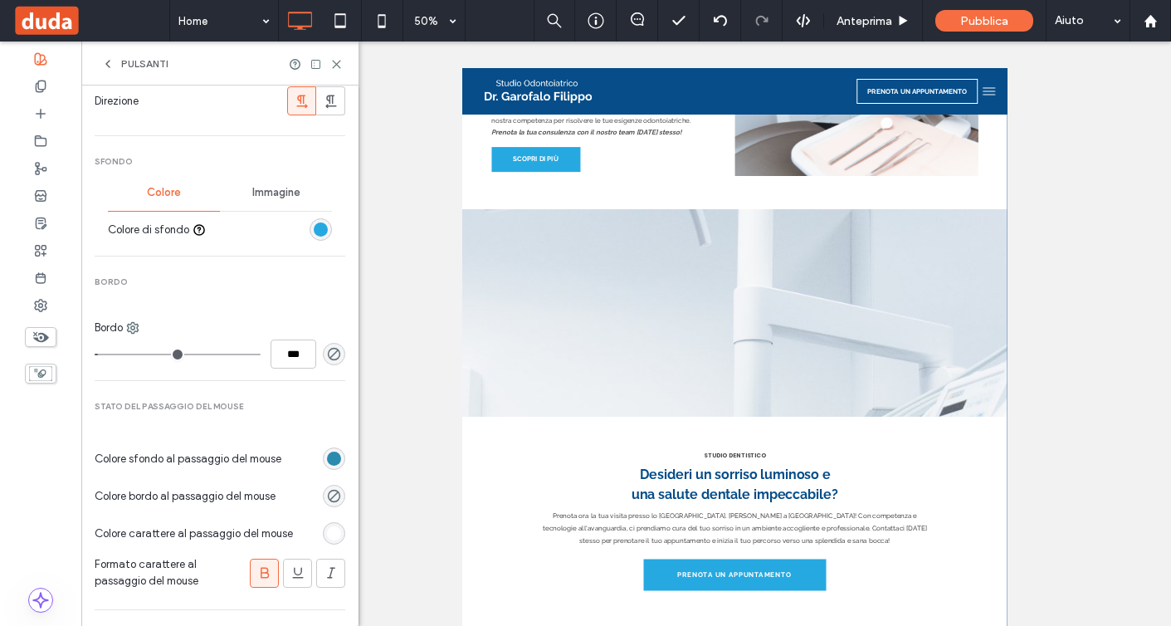
scroll to position [495, 0]
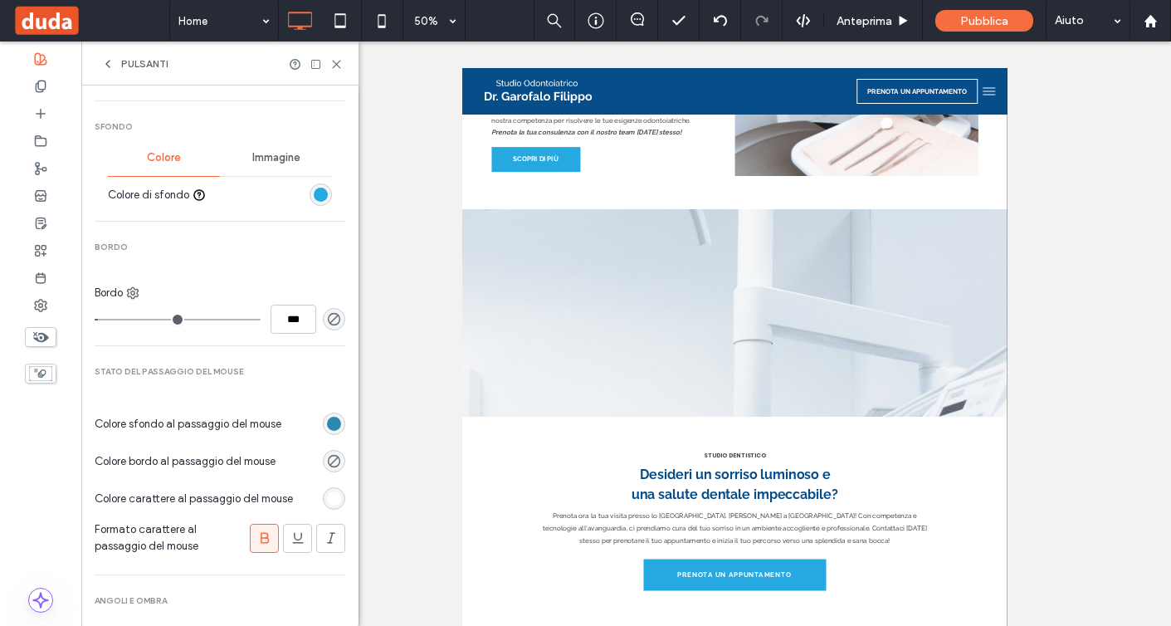
click at [315, 189] on div "rgb(38, 169, 225)" at bounding box center [321, 195] width 14 height 14
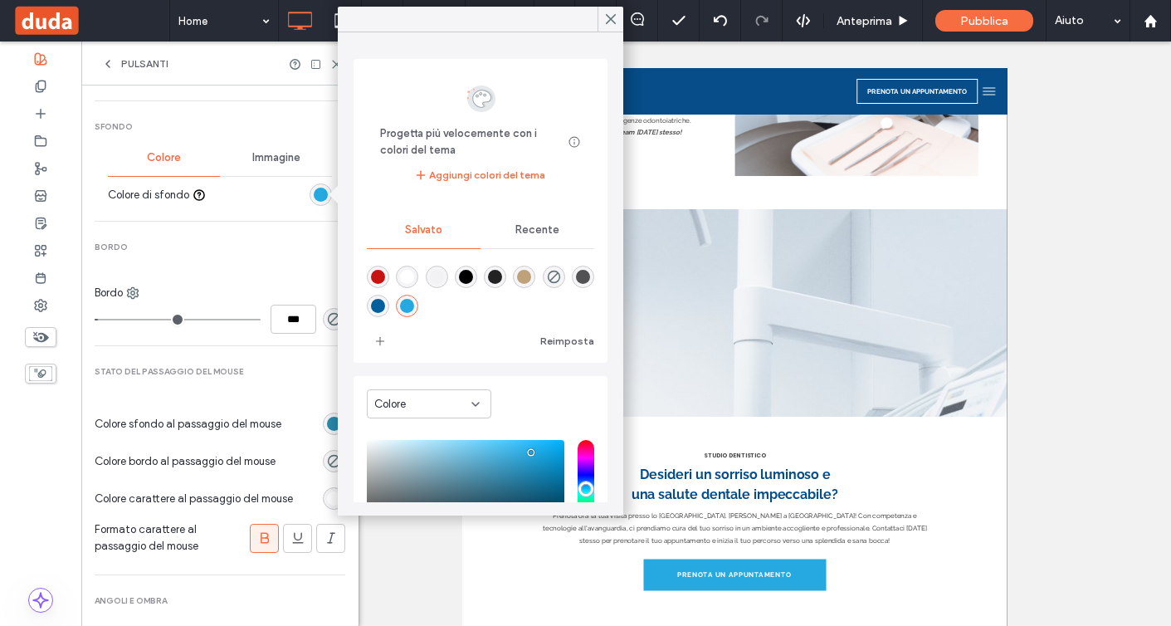
click at [375, 301] on div "rgba(1,95,156,1)" at bounding box center [378, 306] width 14 height 14
type input "*******"
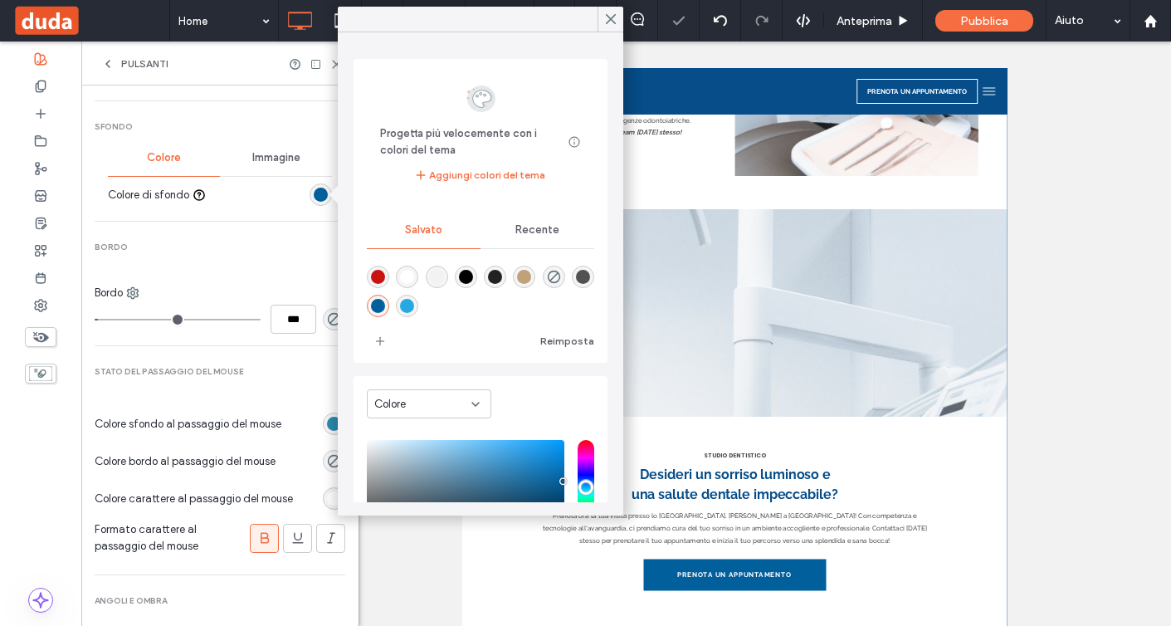
click at [260, 245] on span "Bordo" at bounding box center [220, 248] width 251 height 12
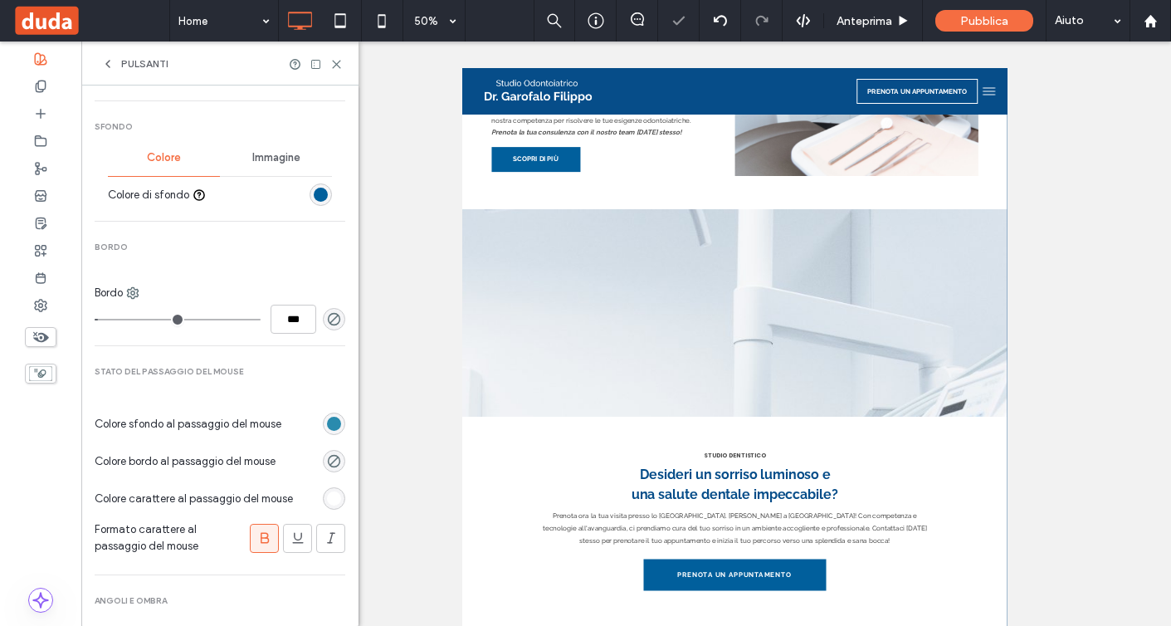
click at [327, 418] on div "rgba(6, 120, 161, 0.85)" at bounding box center [334, 424] width 14 height 14
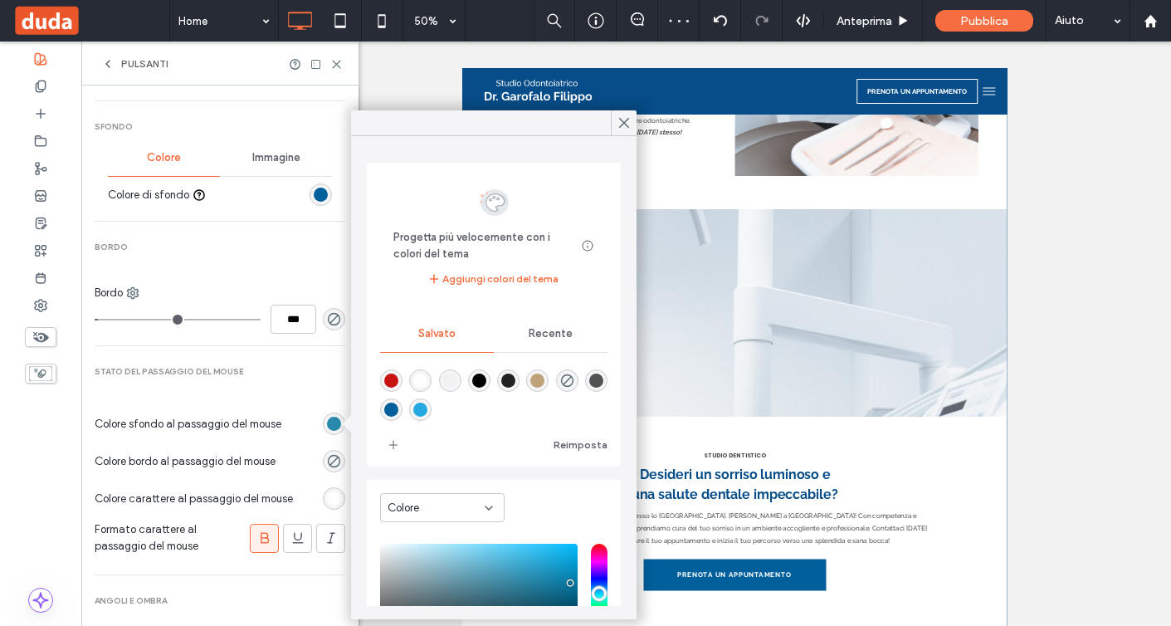
click at [416, 413] on div "rgba(38,169,225,1)" at bounding box center [420, 410] width 14 height 14
type input "*******"
type input "***"
type input "****"
click at [252, 279] on div "Secondario Layout button Testo Carattere Raleway Dimensione 16 Colore Formato A…" at bounding box center [220, 177] width 251 height 1072
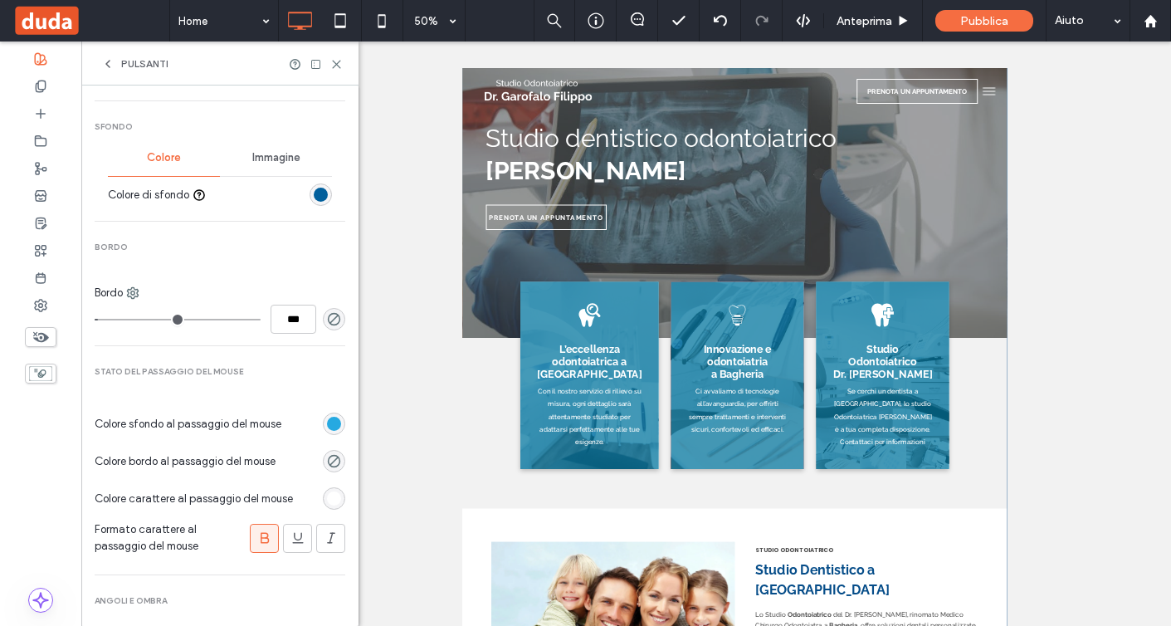
scroll to position [0, 0]
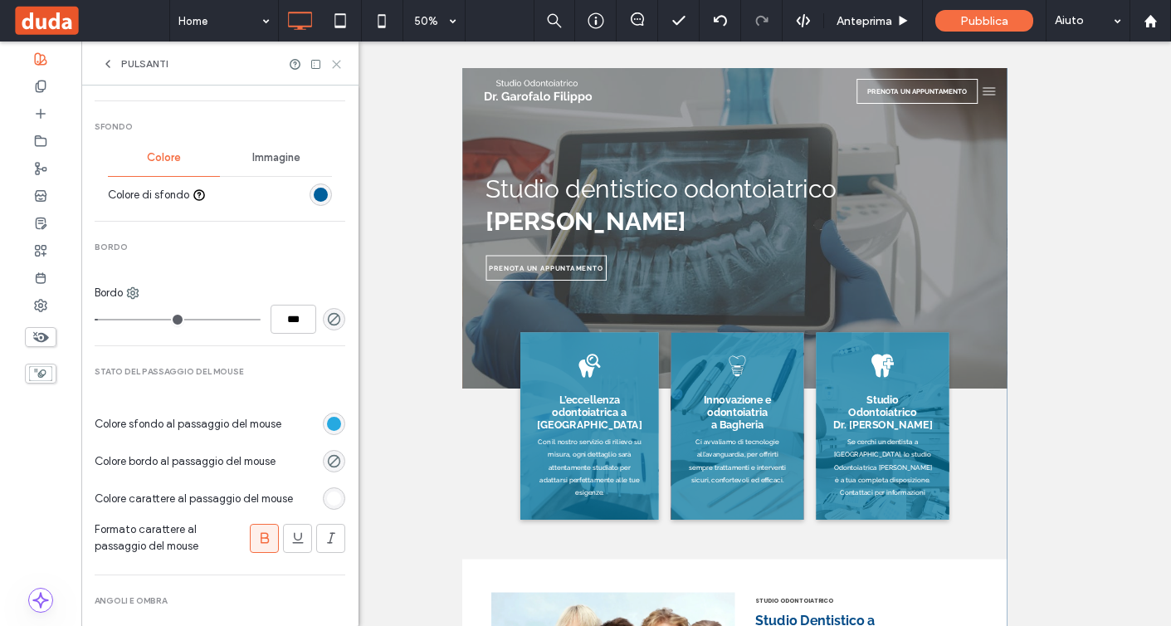
click at [335, 59] on icon at bounding box center [336, 64] width 12 height 12
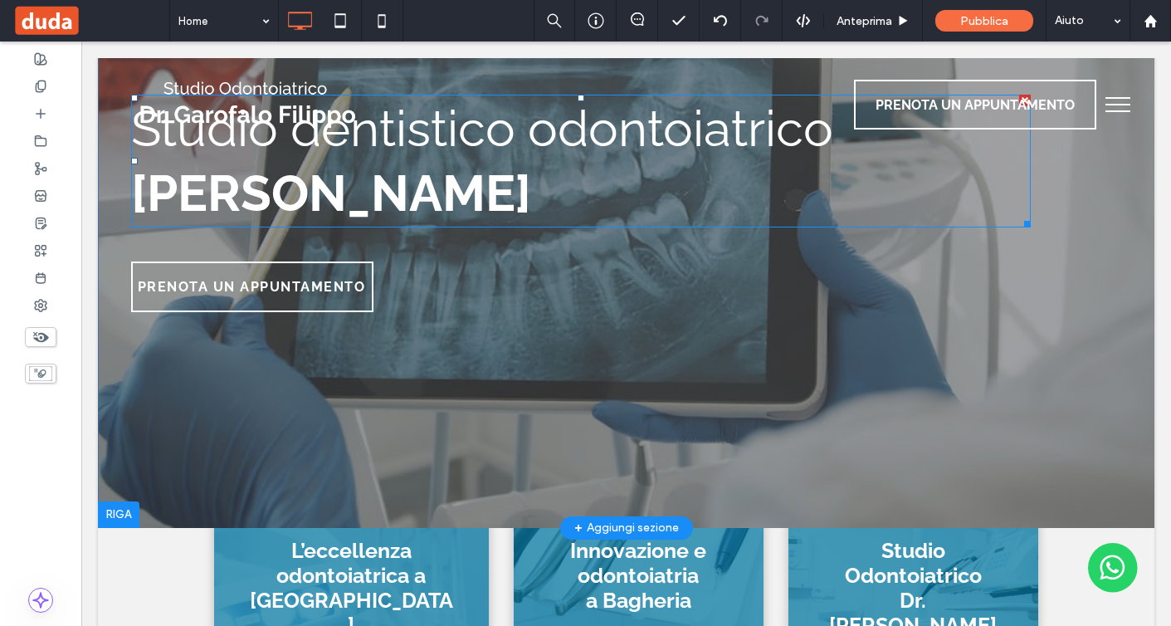
scroll to position [222, 0]
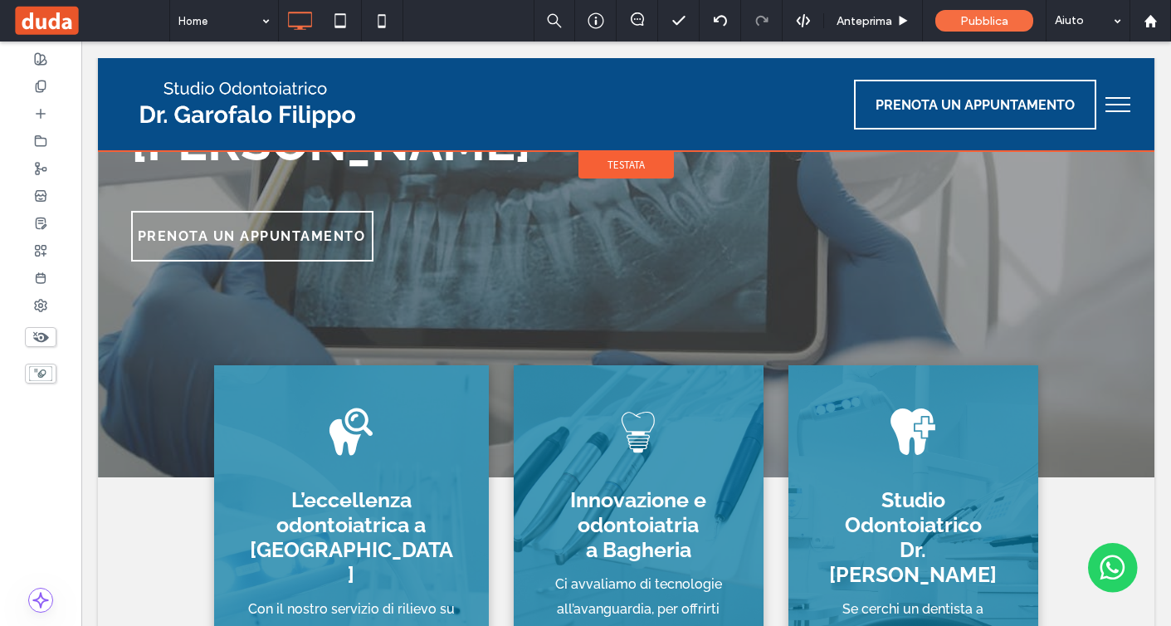
click at [635, 156] on div "Testata" at bounding box center [626, 164] width 95 height 27
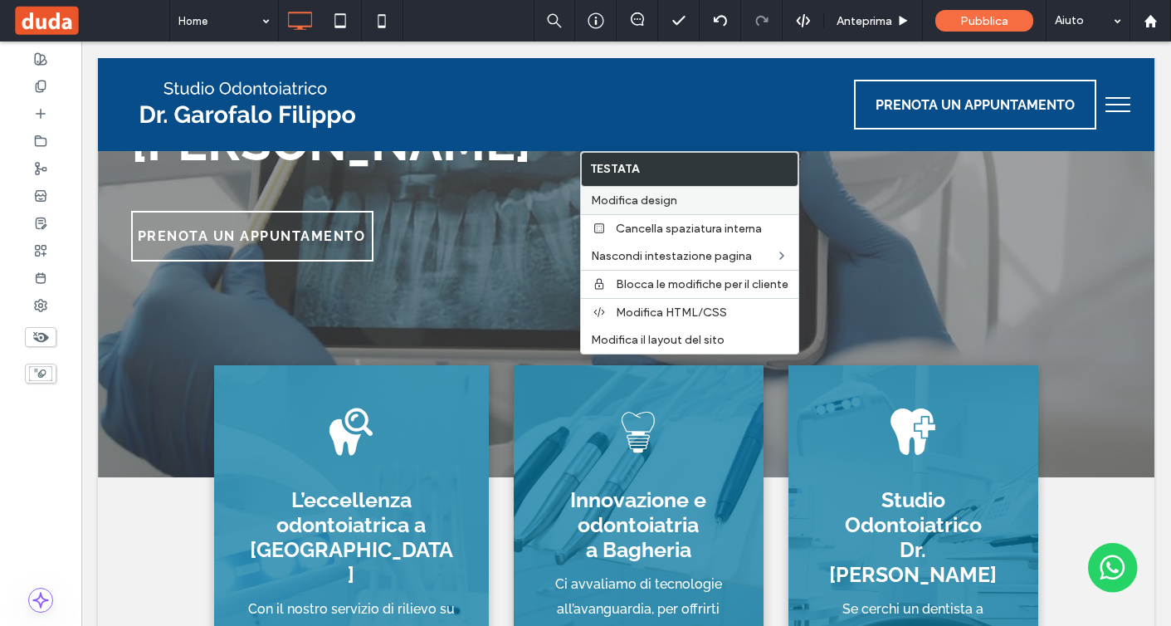
click at [643, 199] on span "Modifica design" at bounding box center [634, 200] width 86 height 14
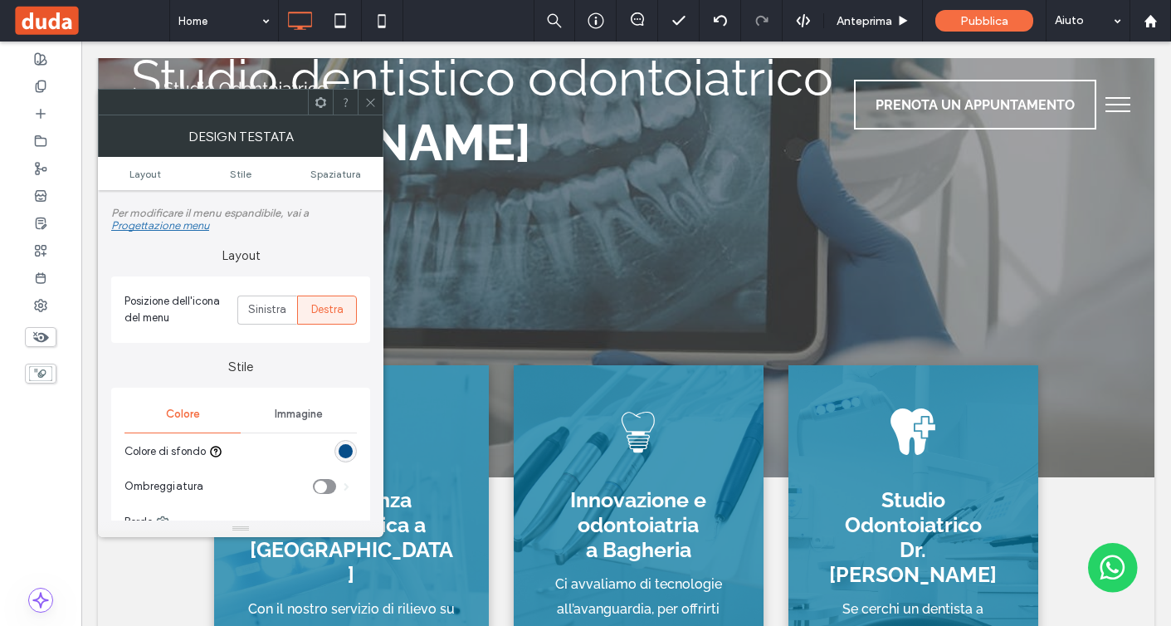
scroll to position [0, 0]
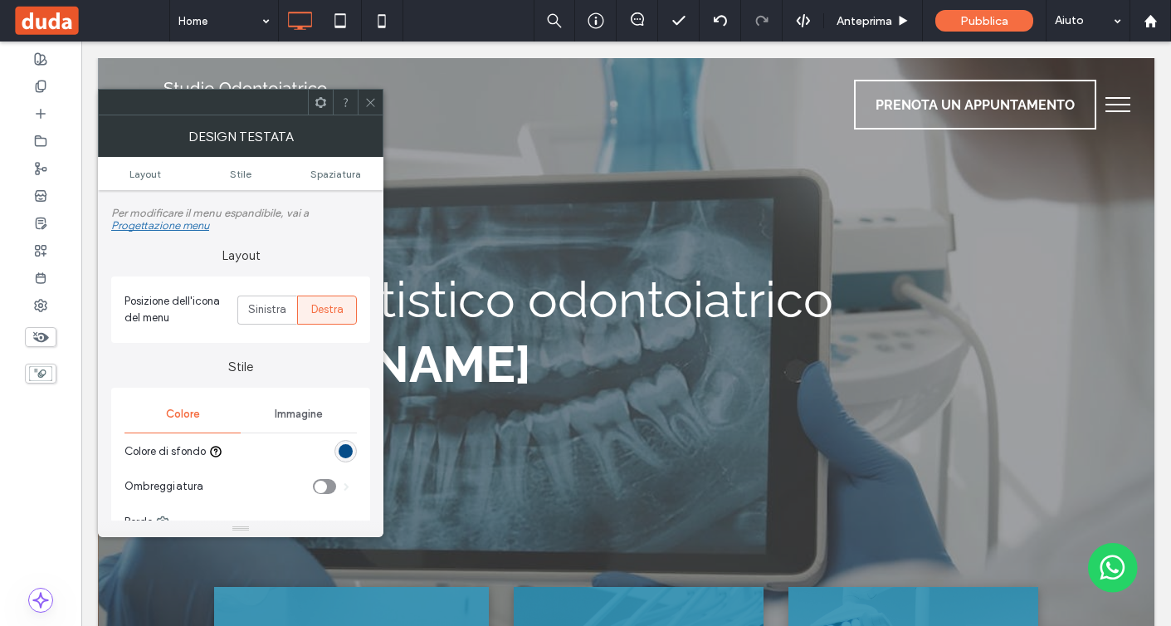
click at [345, 448] on div "rgb(6, 77, 137)" at bounding box center [346, 451] width 14 height 14
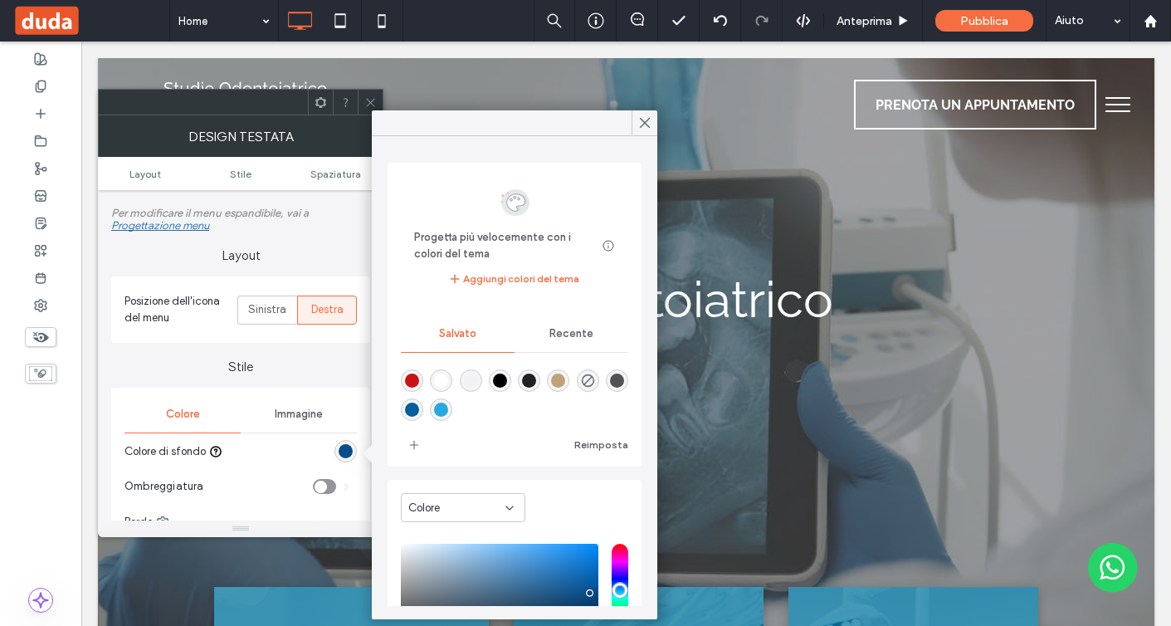
click at [413, 408] on div "rgba(1,95,156,1)" at bounding box center [412, 410] width 14 height 14
type input "*******"
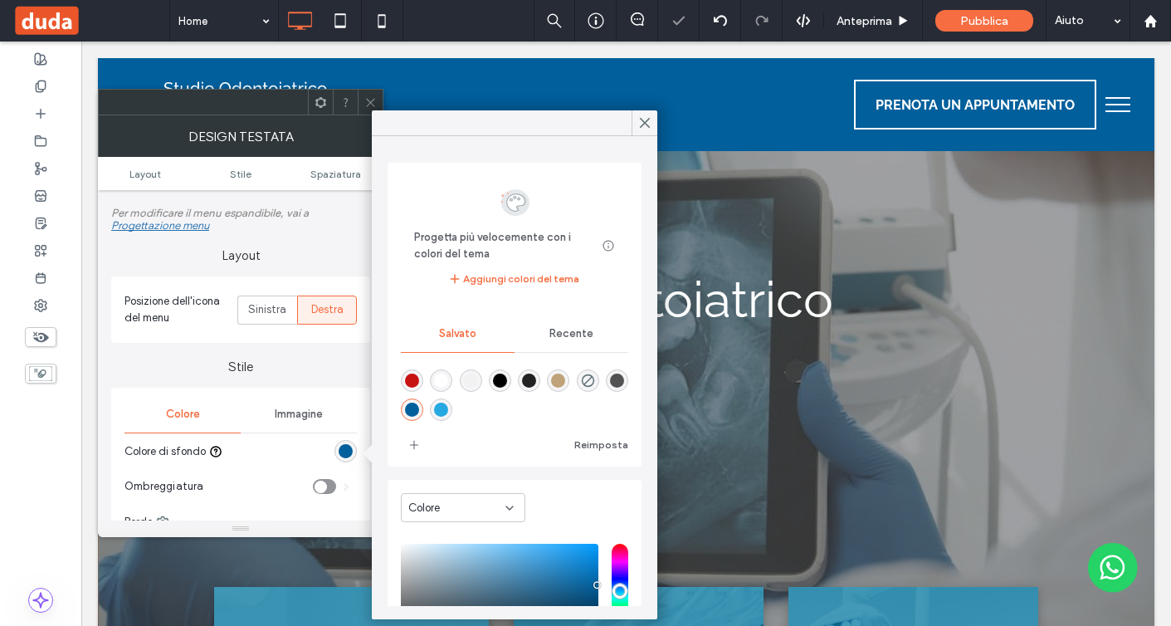
click at [372, 105] on icon at bounding box center [370, 102] width 12 height 12
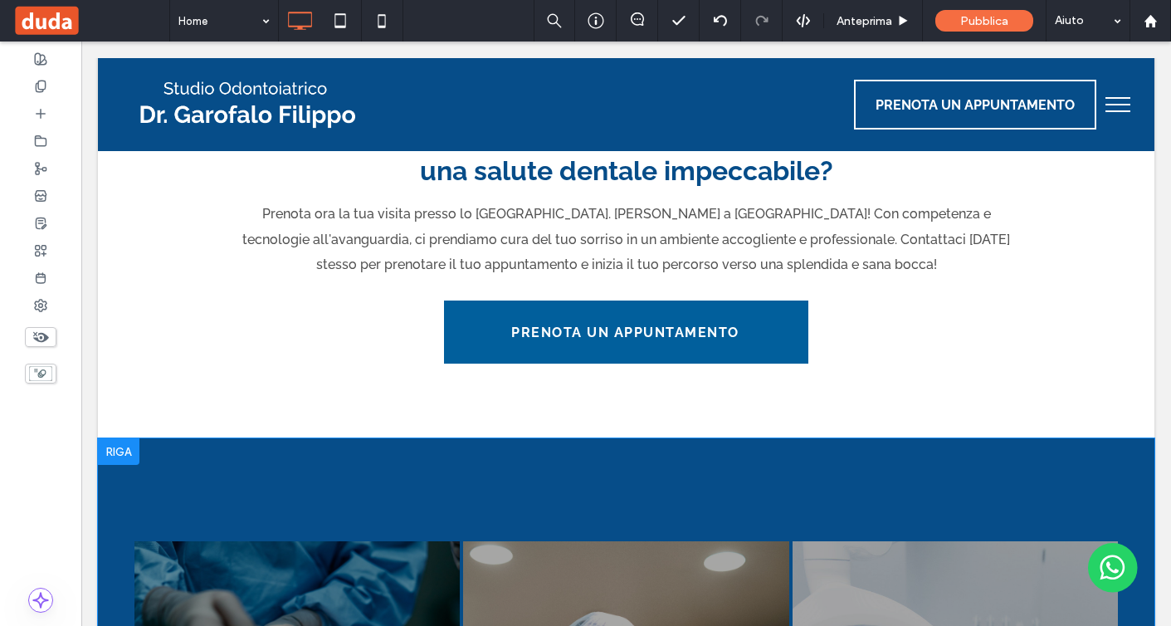
scroll to position [2471, 0]
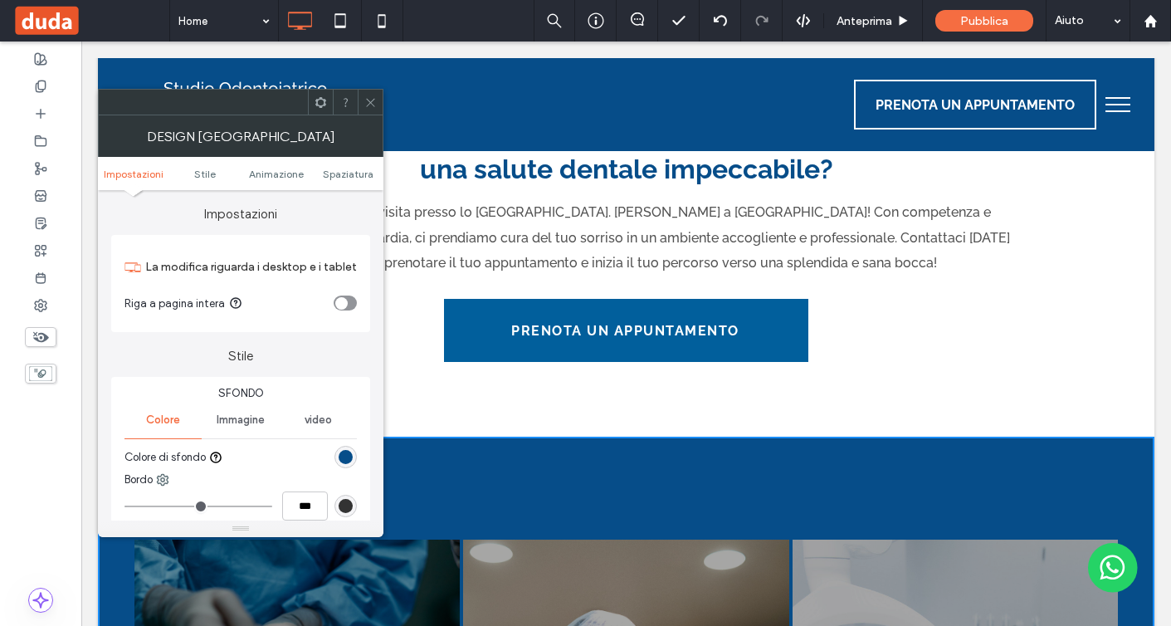
click at [346, 456] on div "rgb(6, 77, 137)" at bounding box center [346, 457] width 14 height 14
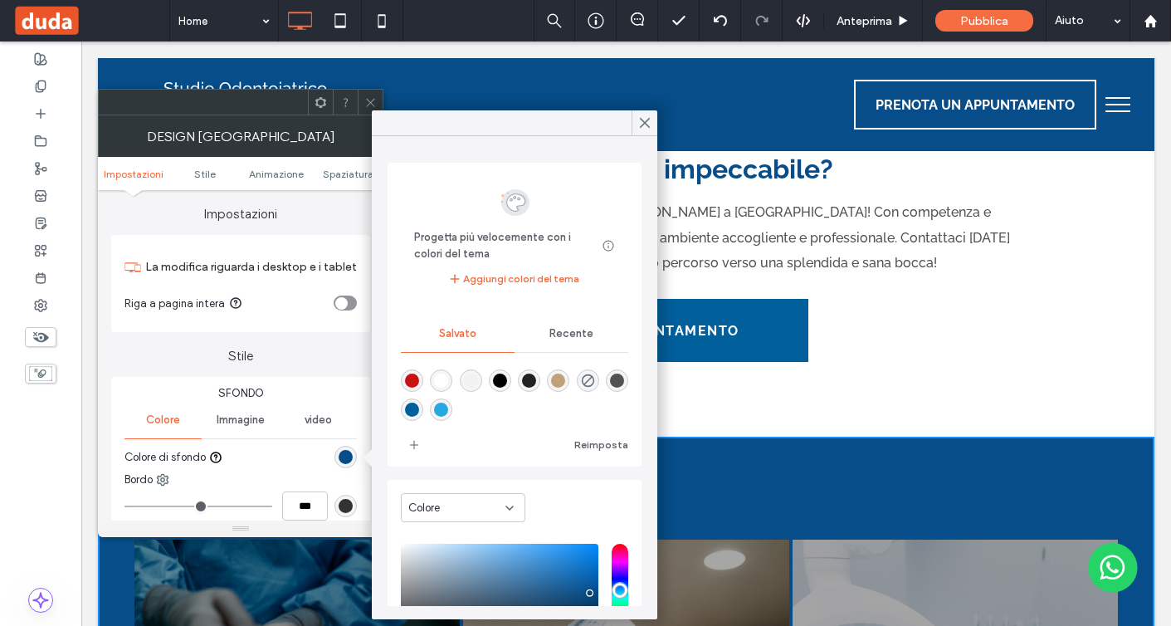
click at [414, 409] on div "rgba(1,95,156,1)" at bounding box center [412, 410] width 14 height 14
type input "*******"
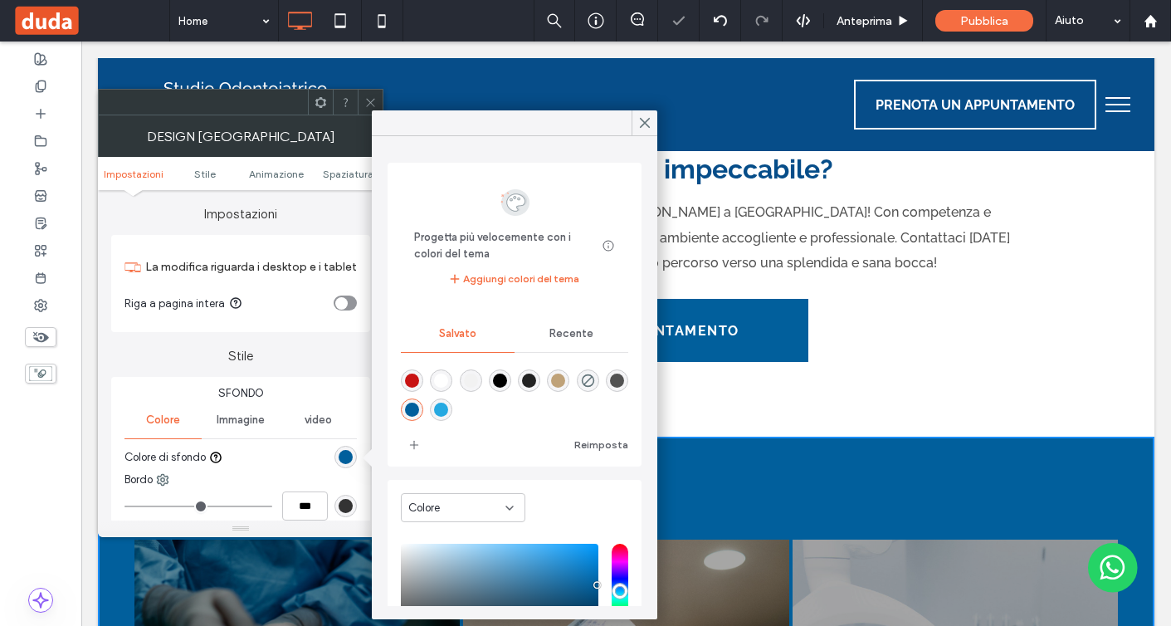
click at [375, 99] on icon at bounding box center [370, 102] width 12 height 12
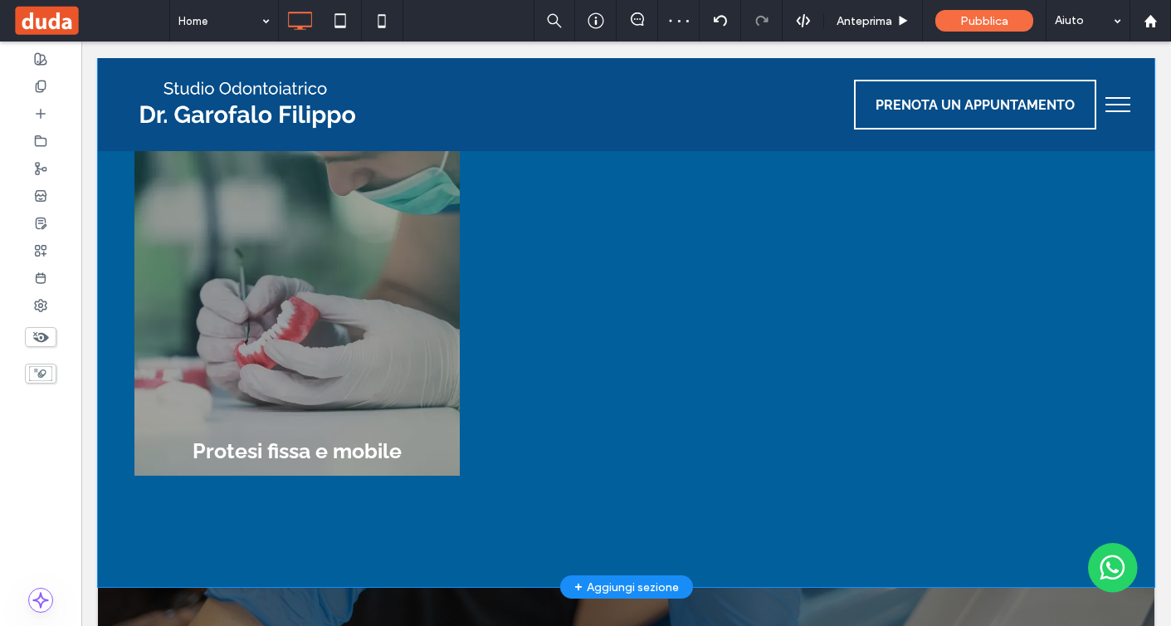
scroll to position [4337, 0]
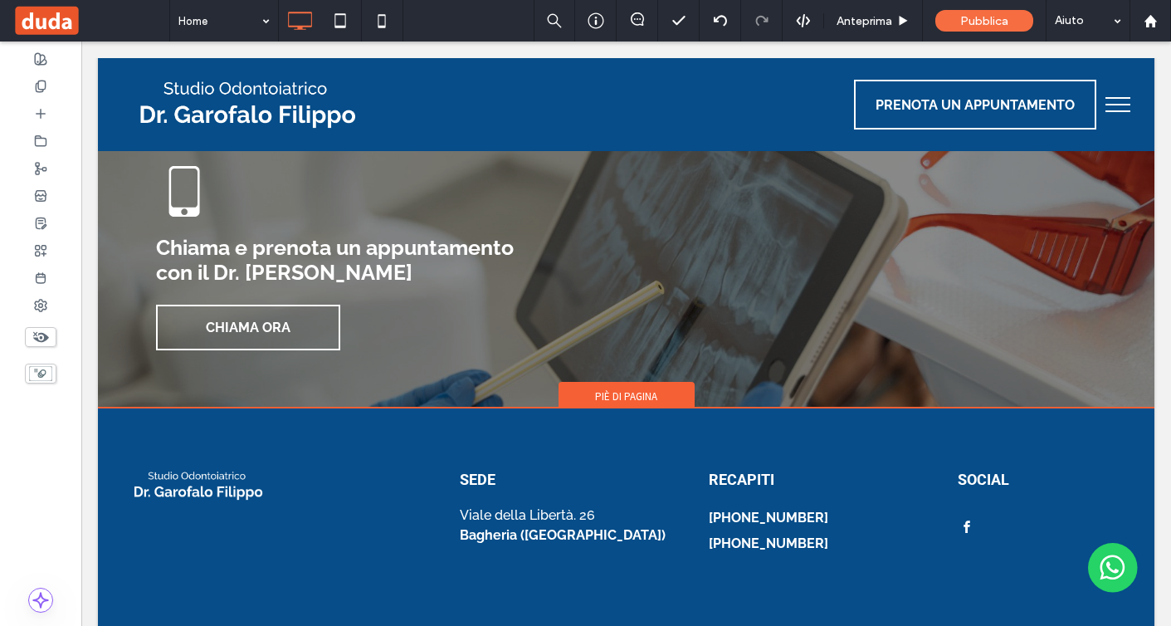
click at [614, 389] on span "Piè di pagina" at bounding box center [626, 396] width 62 height 14
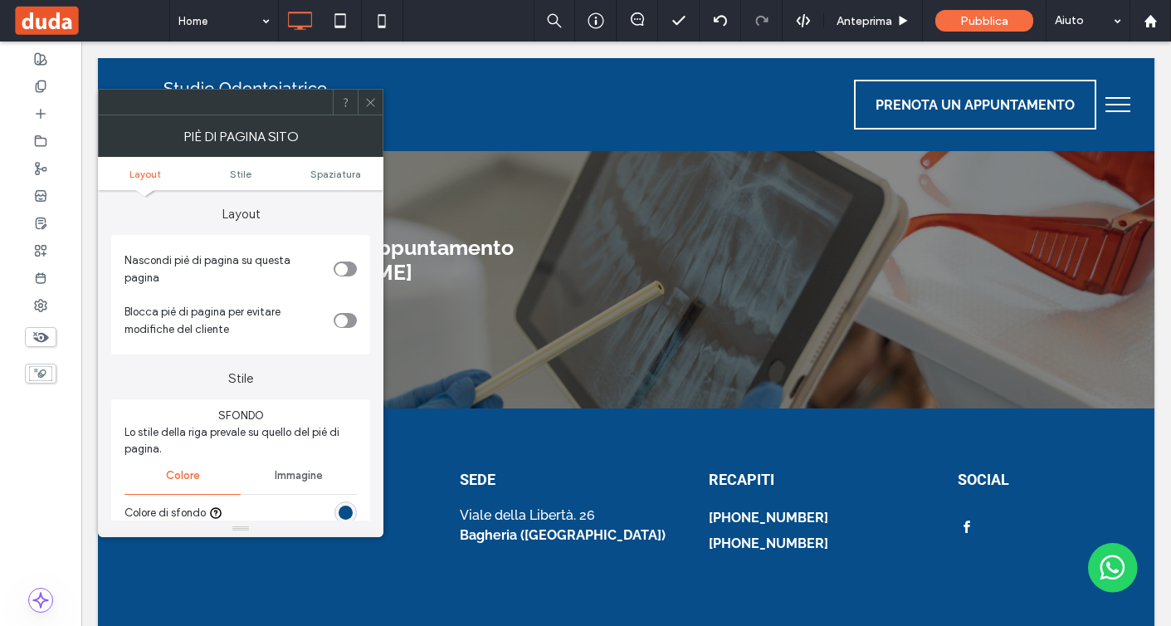
click at [346, 508] on div "rgb(6, 77, 137)" at bounding box center [346, 513] width 14 height 14
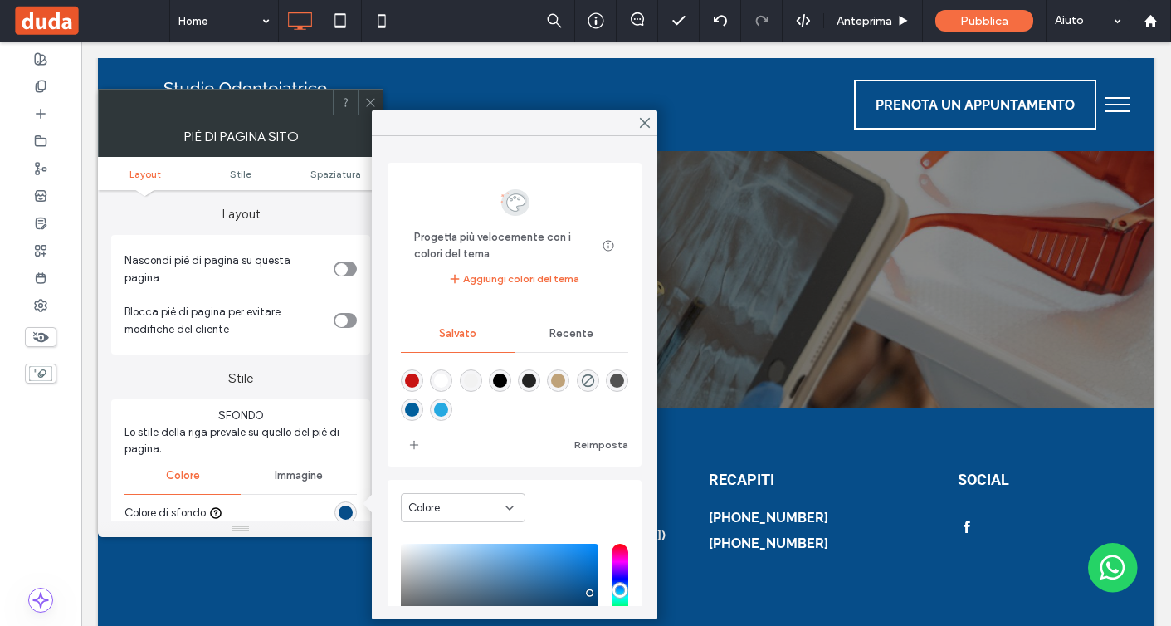
click at [410, 410] on div "rgba(1,95,156,1)" at bounding box center [412, 410] width 14 height 14
type input "*******"
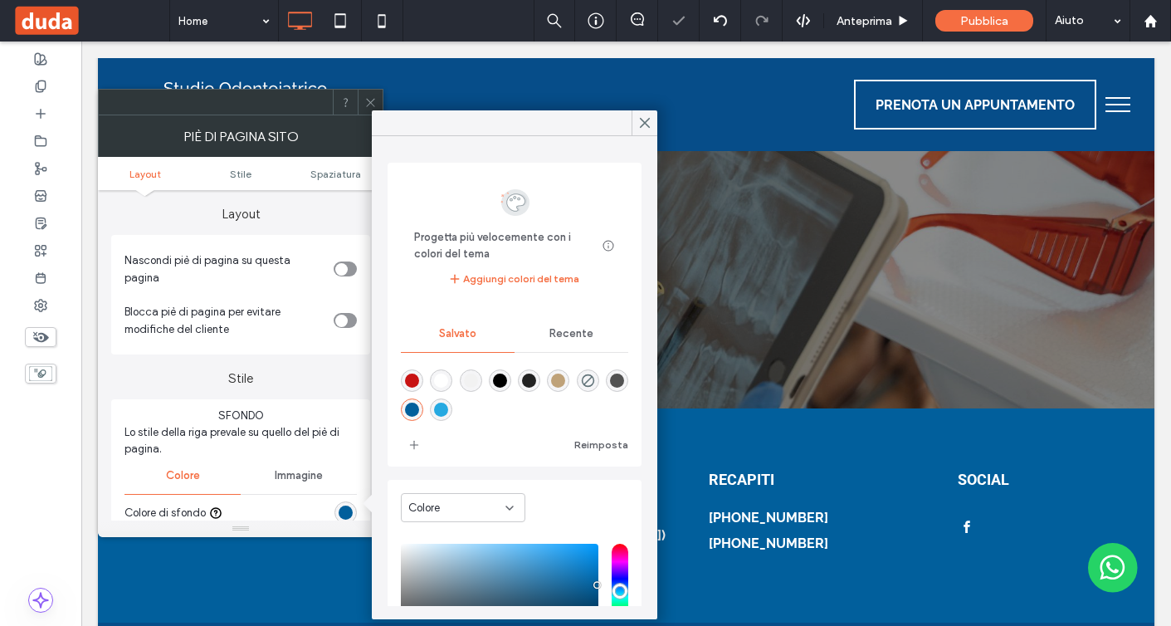
click at [376, 98] on div at bounding box center [370, 102] width 25 height 25
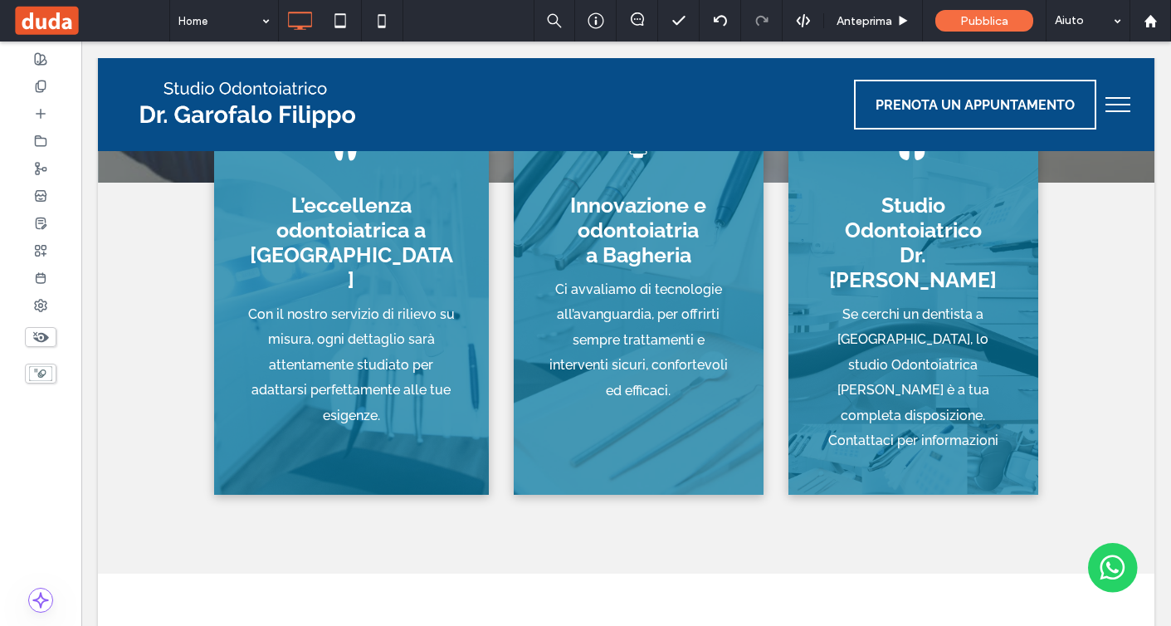
scroll to position [0, 0]
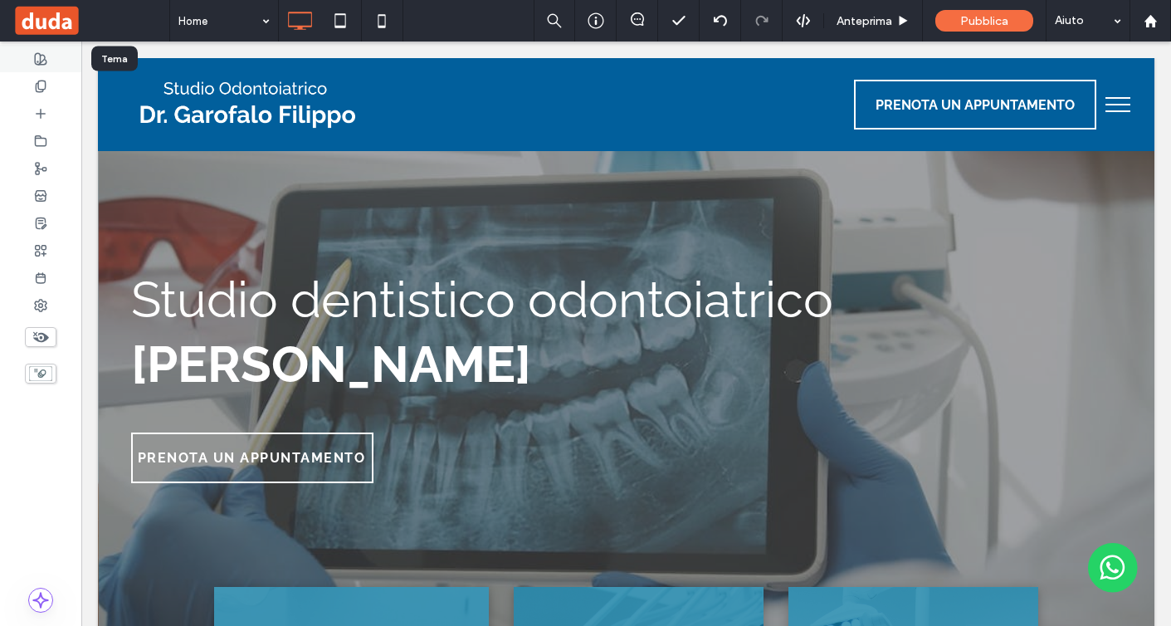
click at [47, 64] on div at bounding box center [40, 58] width 81 height 27
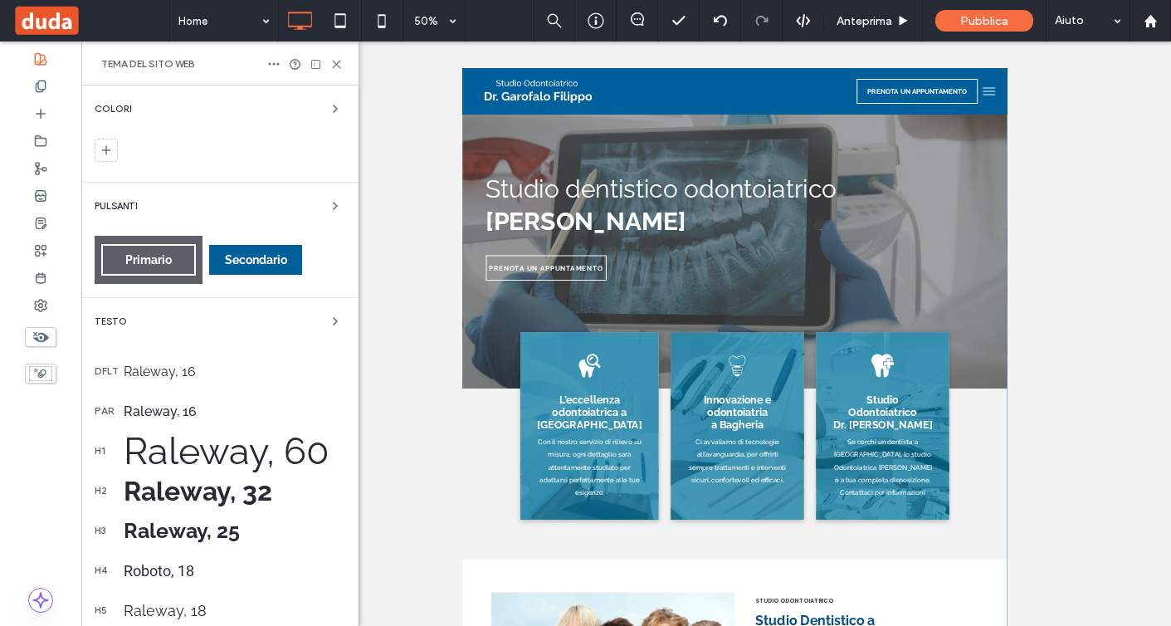
click at [225, 453] on div "Raleway, 60" at bounding box center [235, 451] width 222 height 44
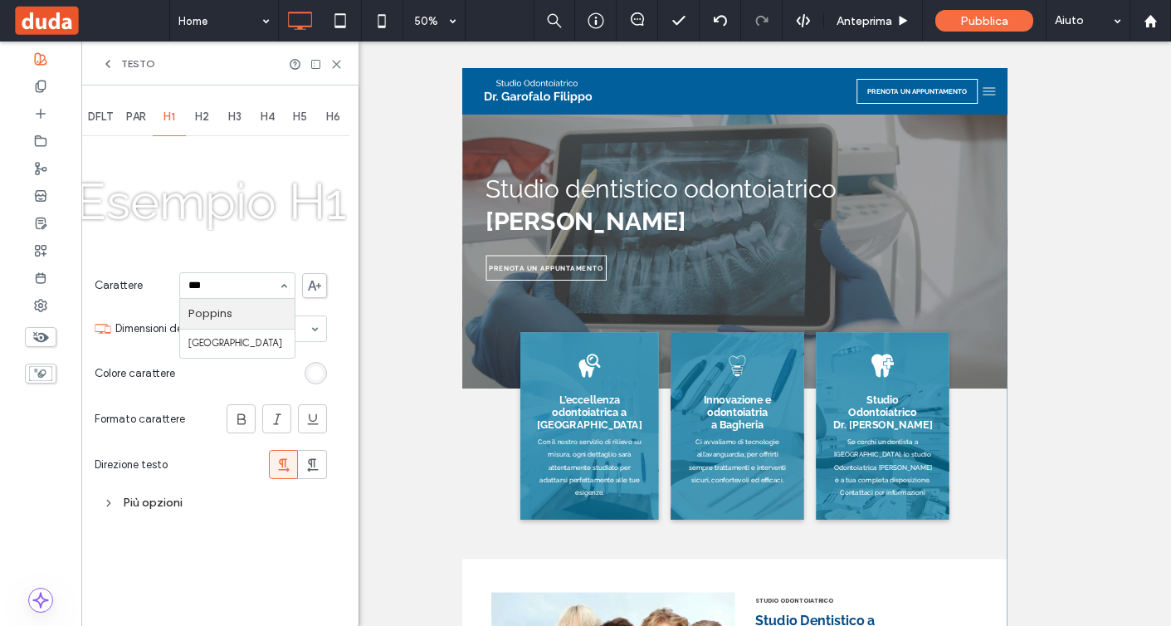
type input "****"
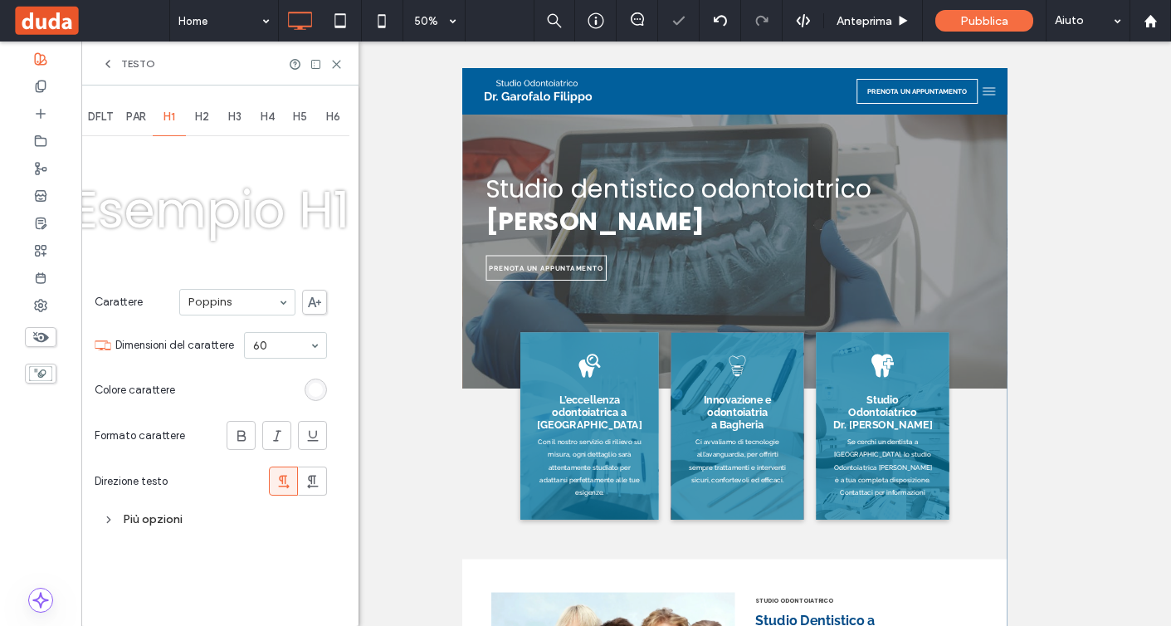
click at [276, 359] on section "Dimensioni del carattere 60" at bounding box center [221, 345] width 212 height 43
type input "**"
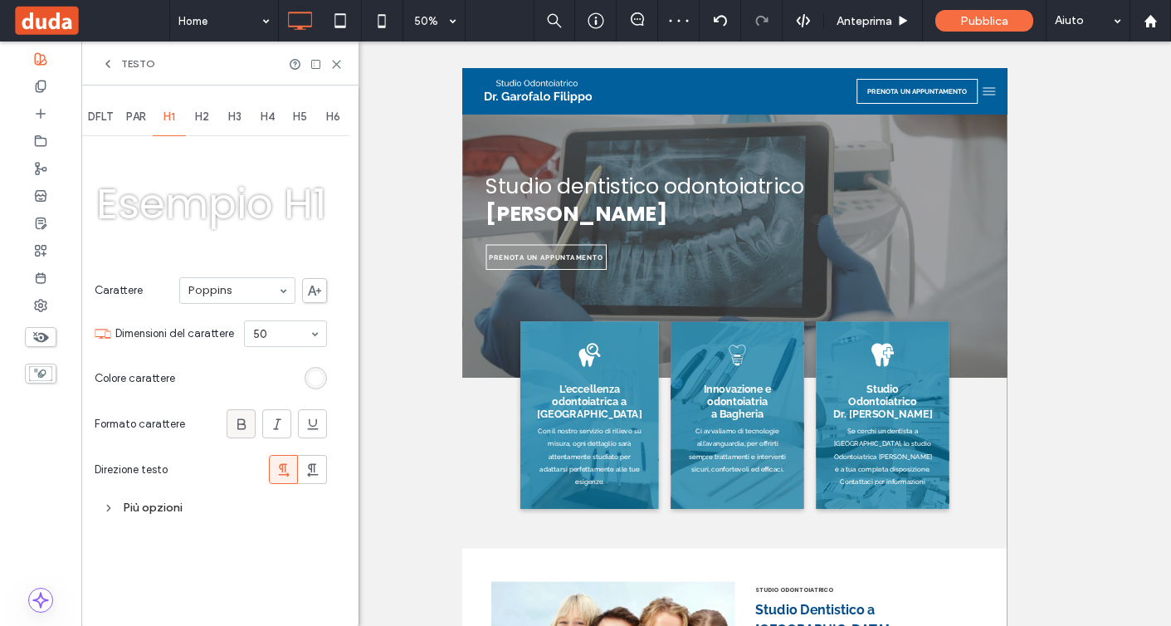
click at [239, 416] on icon at bounding box center [241, 424] width 17 height 17
click at [205, 115] on span "H2" at bounding box center [202, 116] width 14 height 13
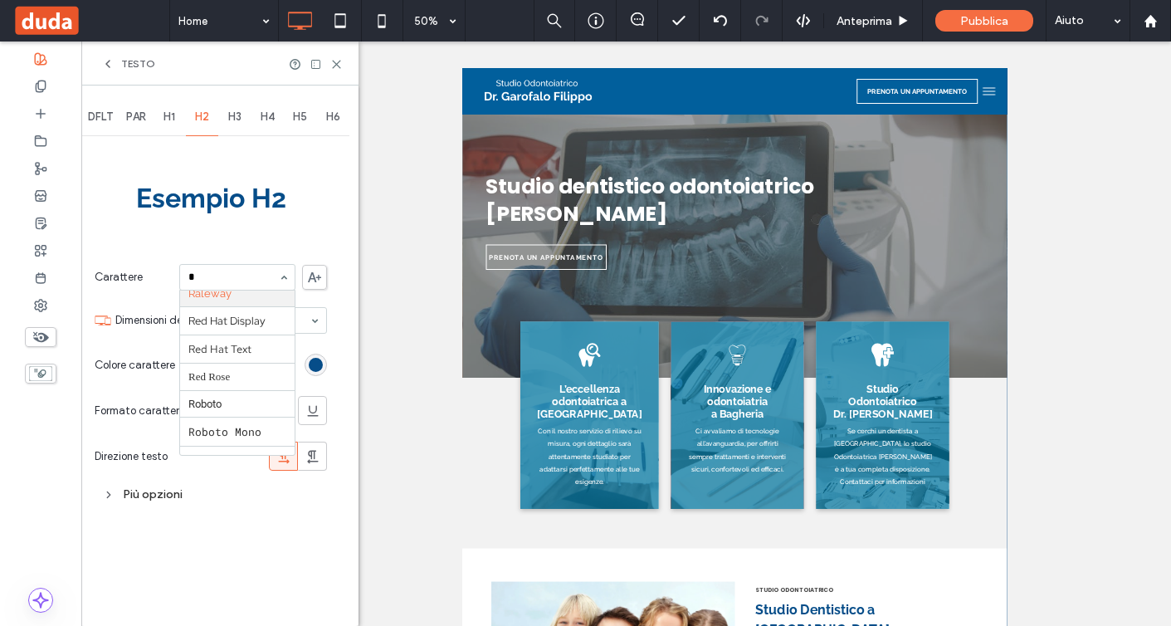
scroll to position [319, 0]
type input "**"
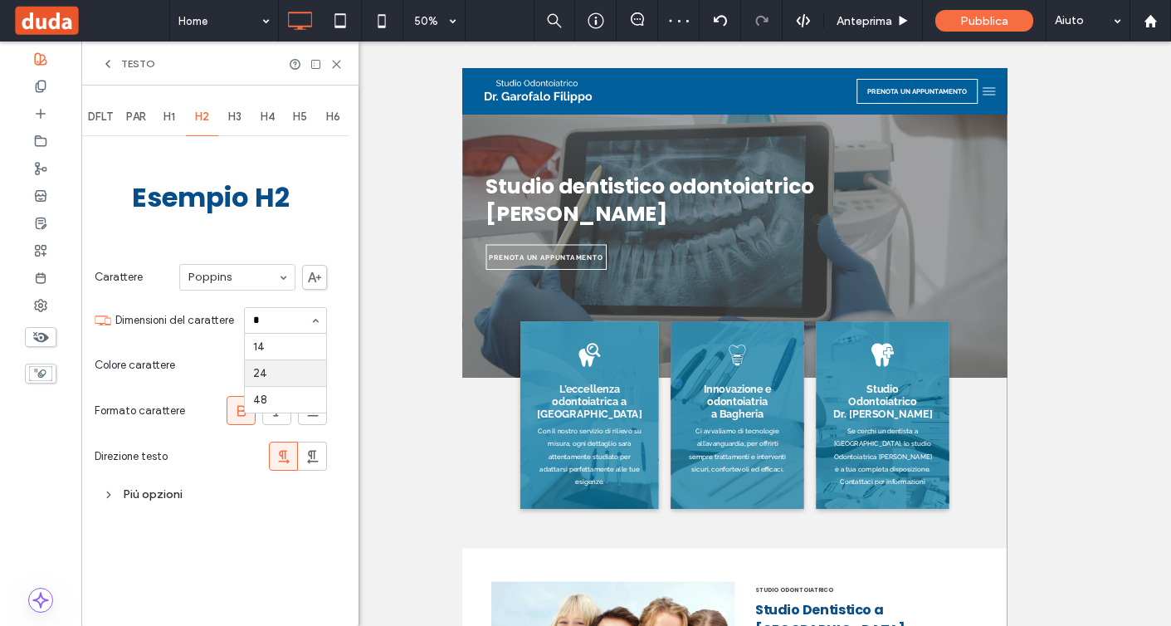
scroll to position [0, 0]
type input "**"
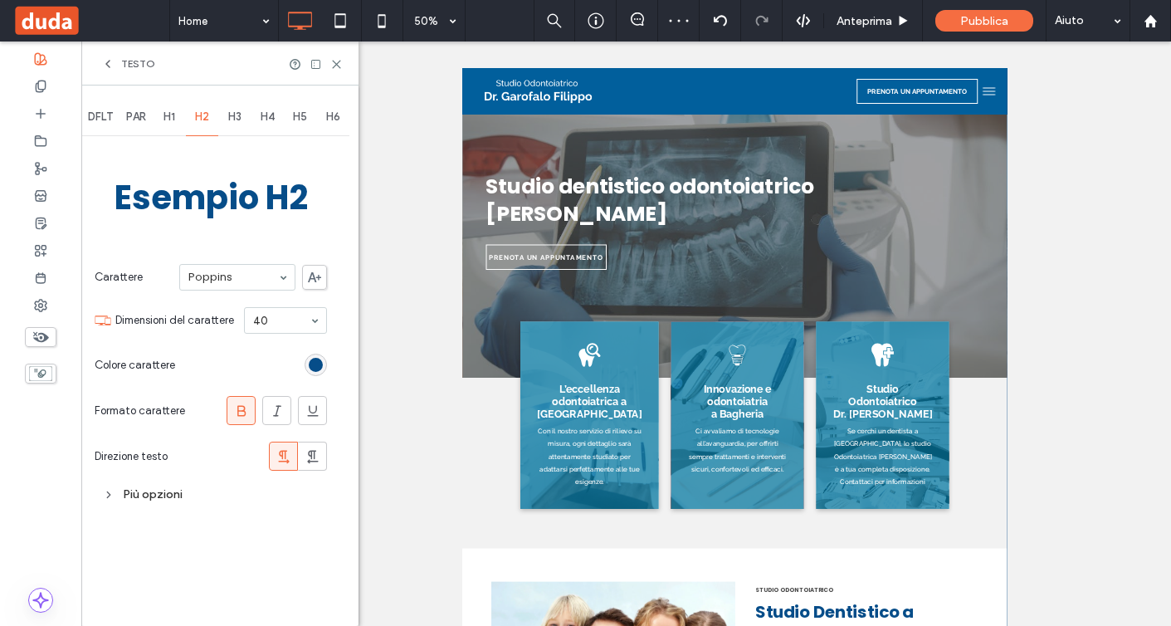
click at [315, 364] on div "rgb(6, 77, 137)" at bounding box center [316, 365] width 14 height 14
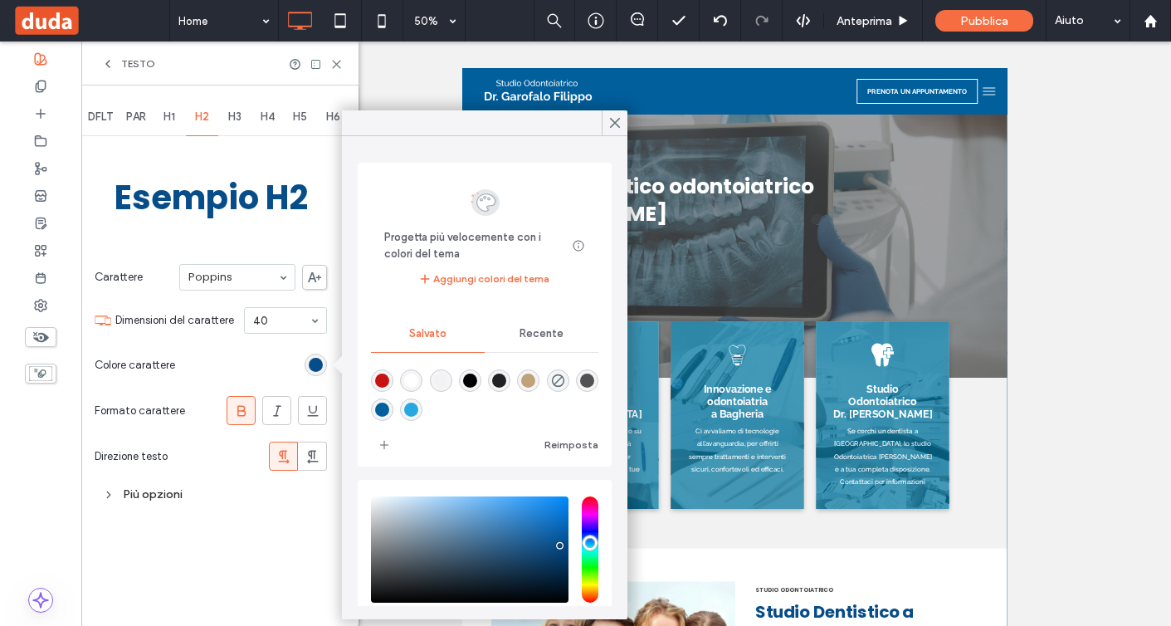
click at [384, 405] on div "rgba(1,95,156,1)" at bounding box center [382, 410] width 14 height 14
type input "*******"
click at [252, 364] on span at bounding box center [250, 338] width 13 height 370
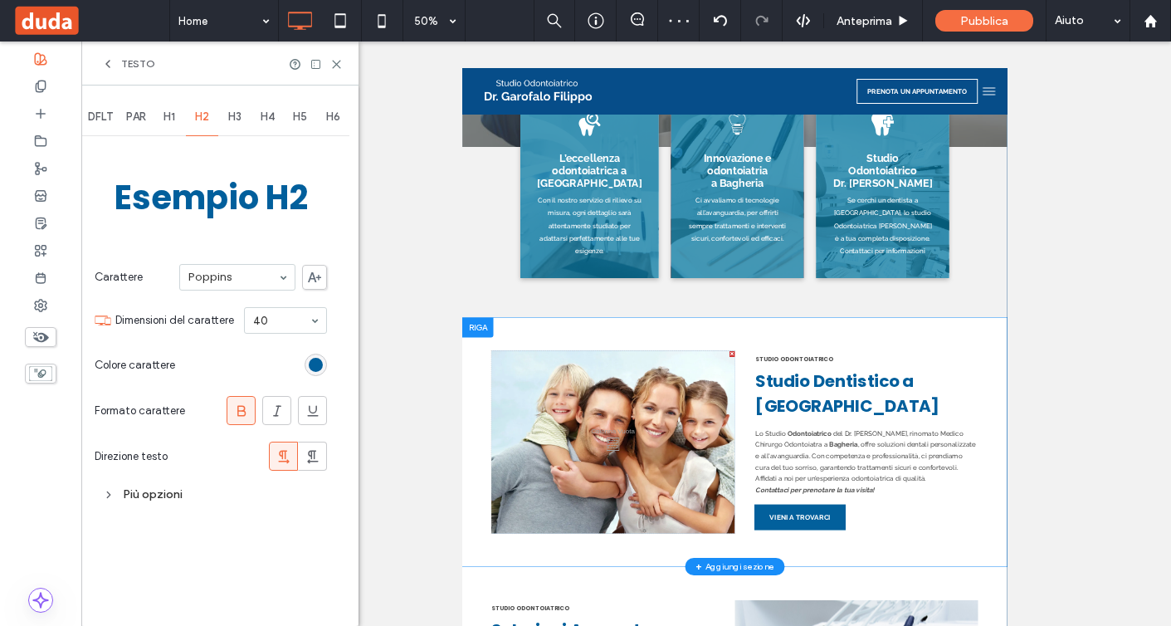
scroll to position [467, 0]
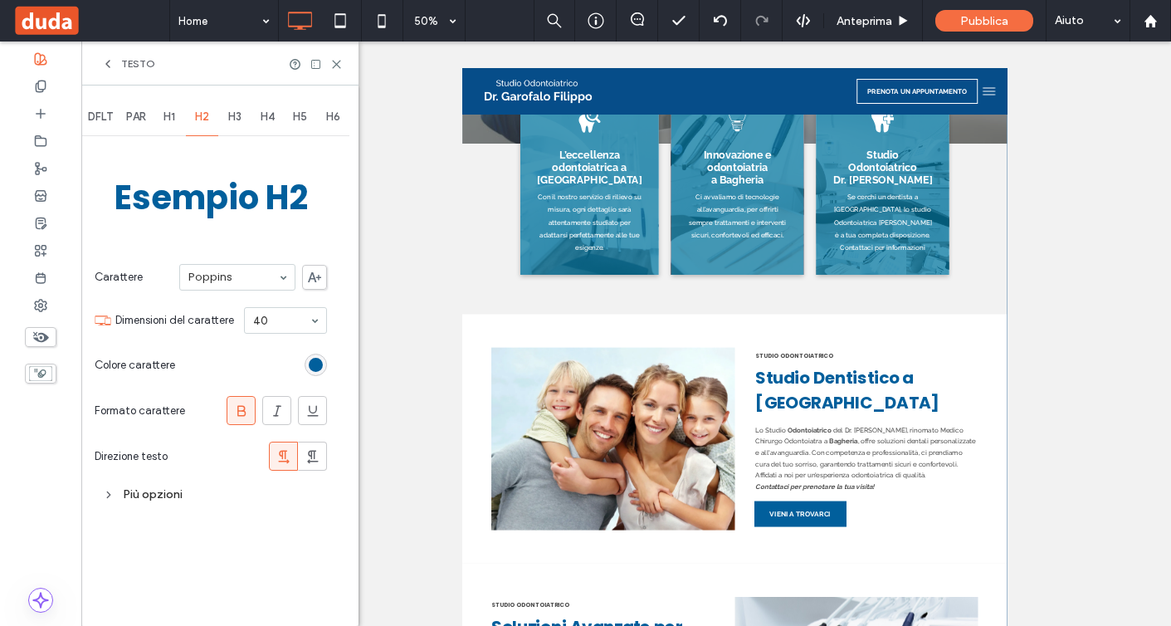
click at [143, 120] on span "PAR" at bounding box center [136, 116] width 20 height 13
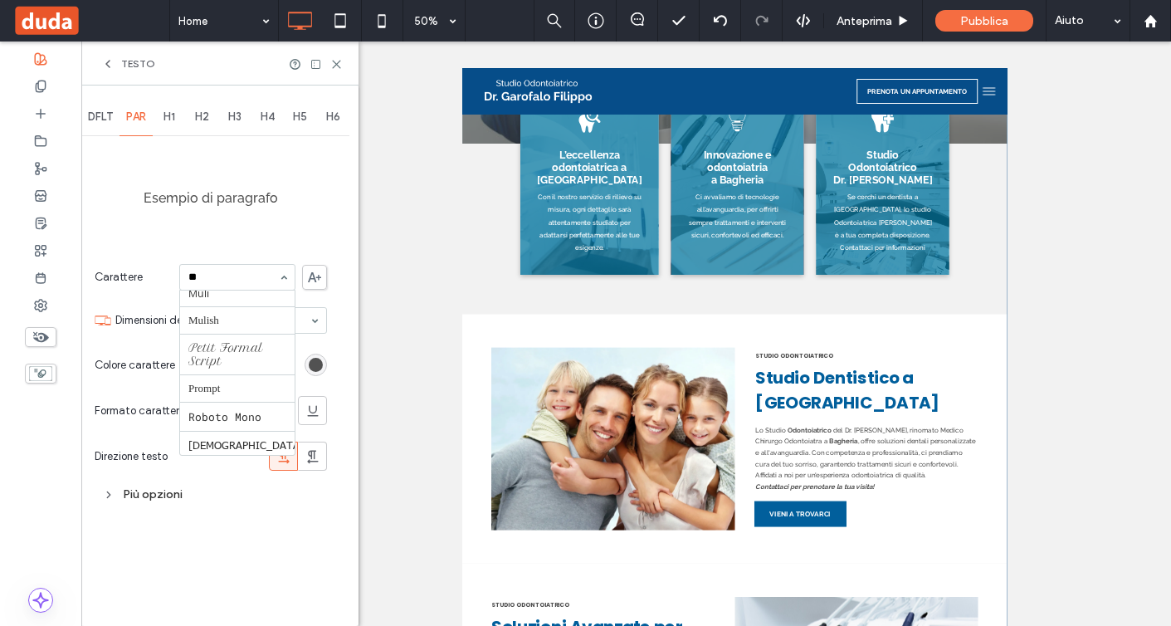
scroll to position [0, 0]
type input "***"
click at [325, 364] on div "rgb(82, 82, 82)" at bounding box center [316, 365] width 22 height 22
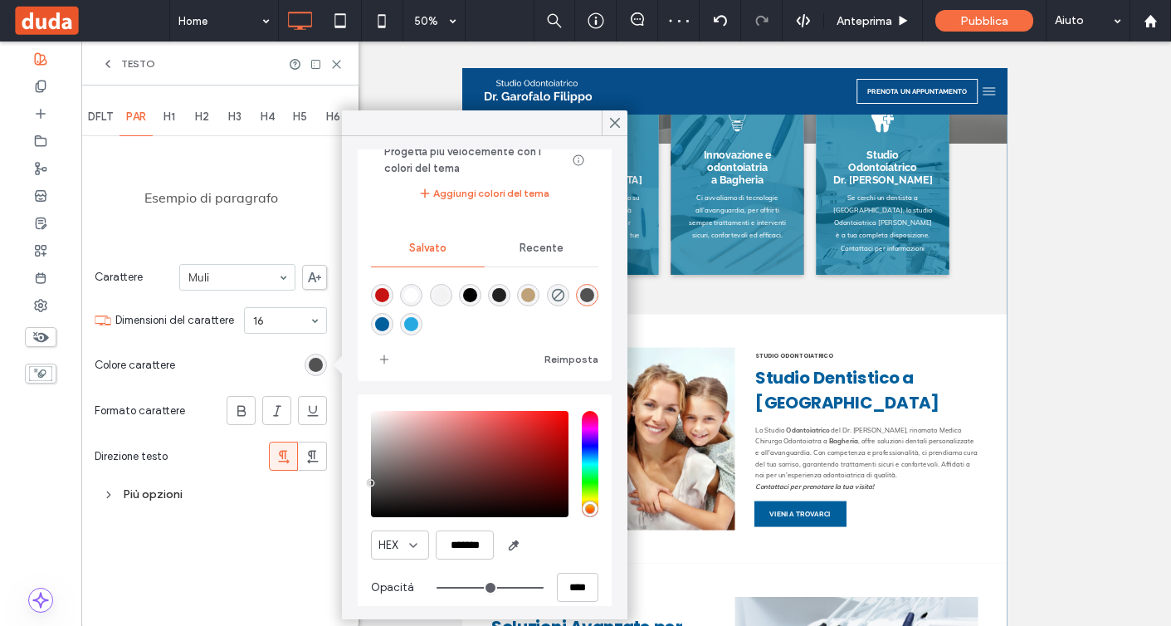
scroll to position [102, 0]
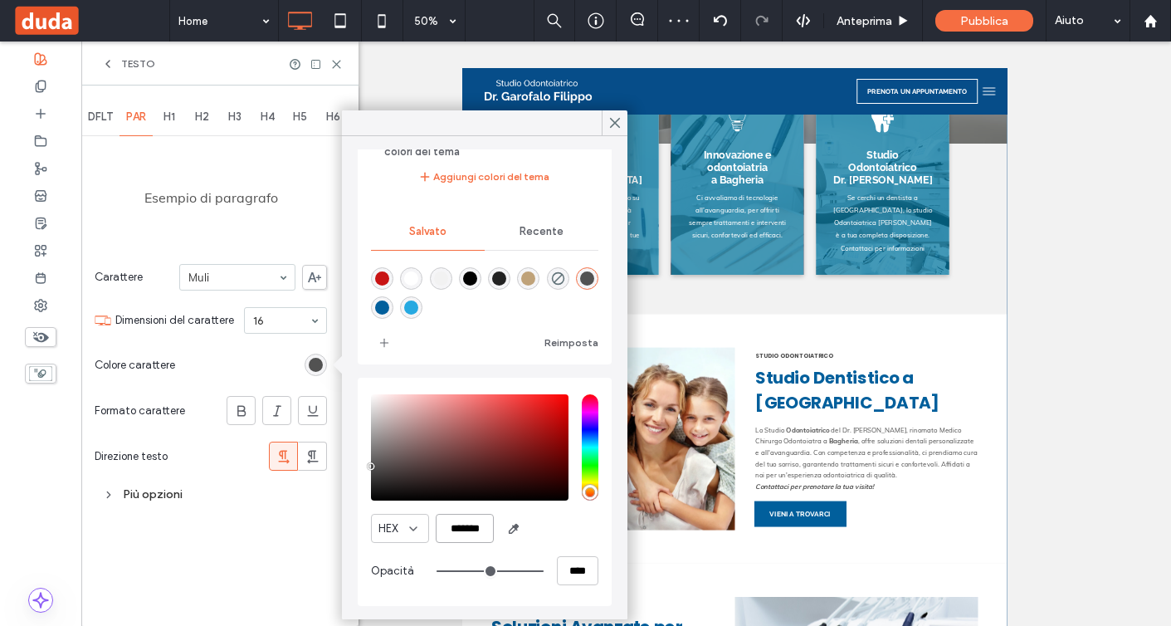
click at [467, 525] on input "*******" at bounding box center [465, 528] width 58 height 29
paste input "*"
click at [456, 525] on input "********" at bounding box center [465, 528] width 58 height 29
type input "*******"
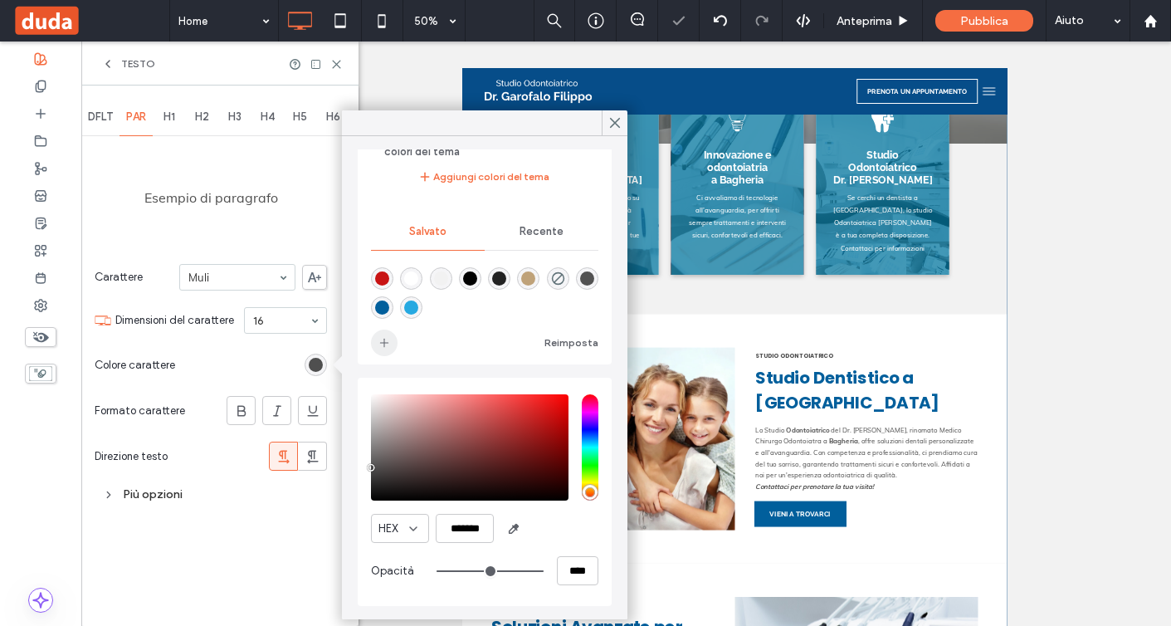
click at [385, 338] on icon "add color" at bounding box center [384, 342] width 13 height 13
click at [227, 372] on div at bounding box center [254, 364] width 145 height 29
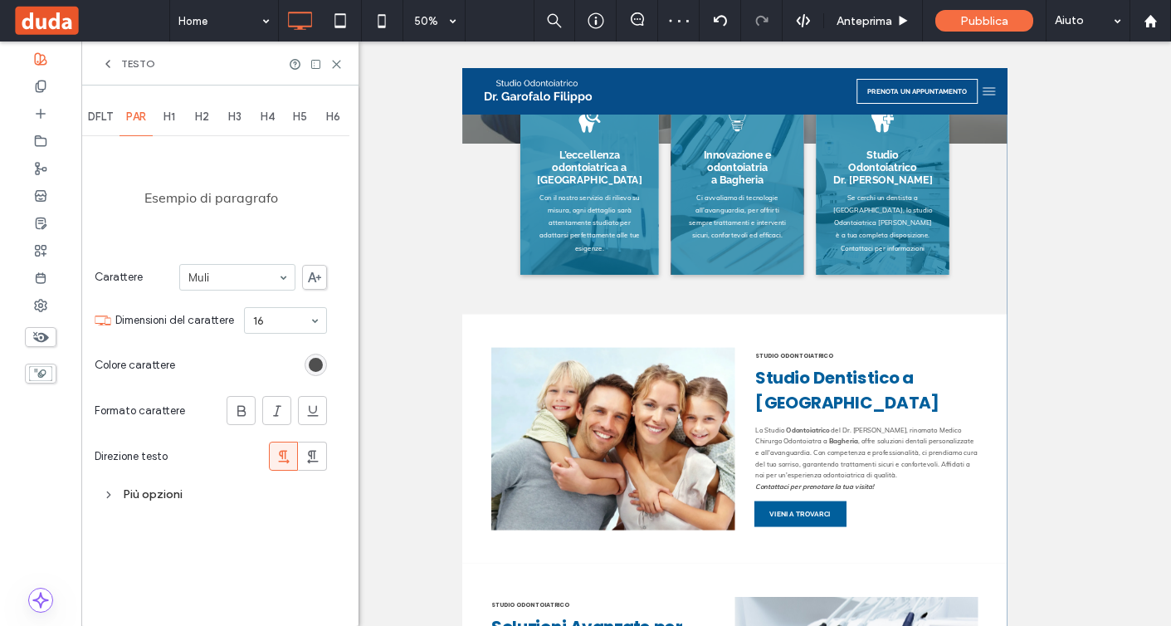
click at [96, 112] on span "DFLT" at bounding box center [100, 116] width 25 height 13
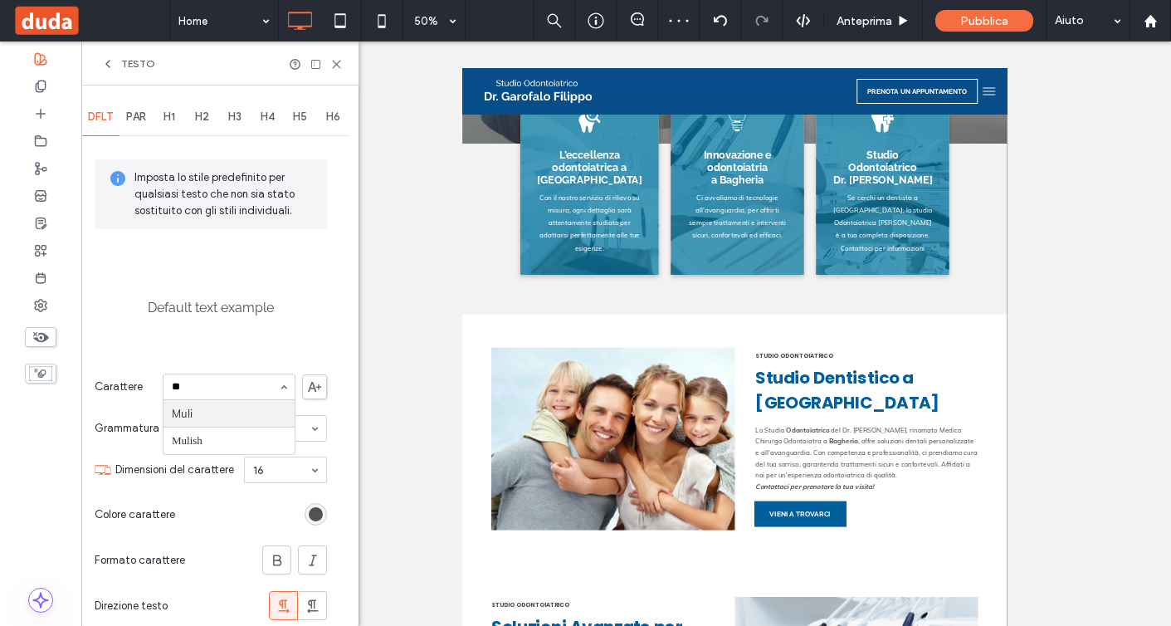
scroll to position [0, 0]
type input "***"
click at [314, 514] on div "rgb(82, 82, 82)" at bounding box center [316, 514] width 14 height 14
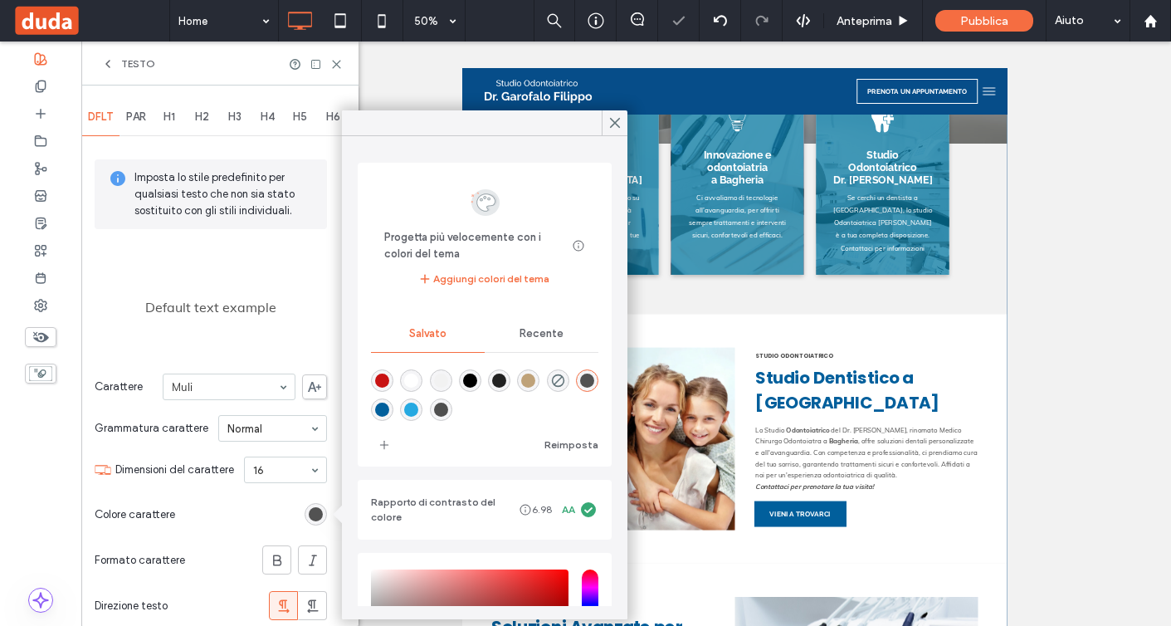
click at [442, 414] on div "rgba(79,79,79,1)" at bounding box center [441, 410] width 14 height 14
type input "*******"
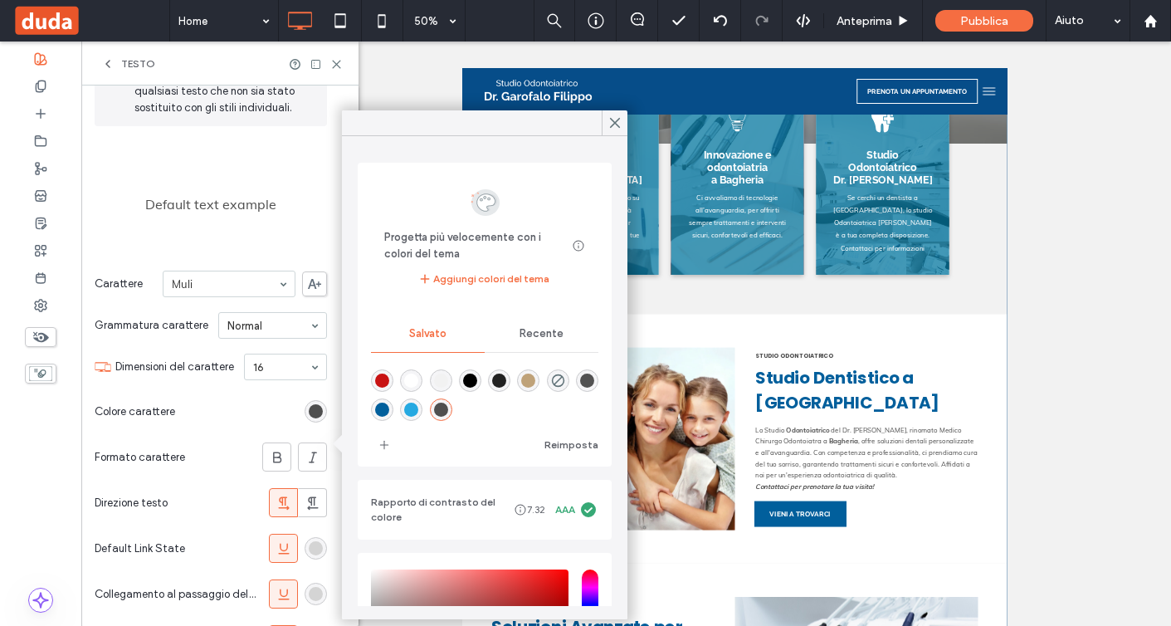
scroll to position [120, 0]
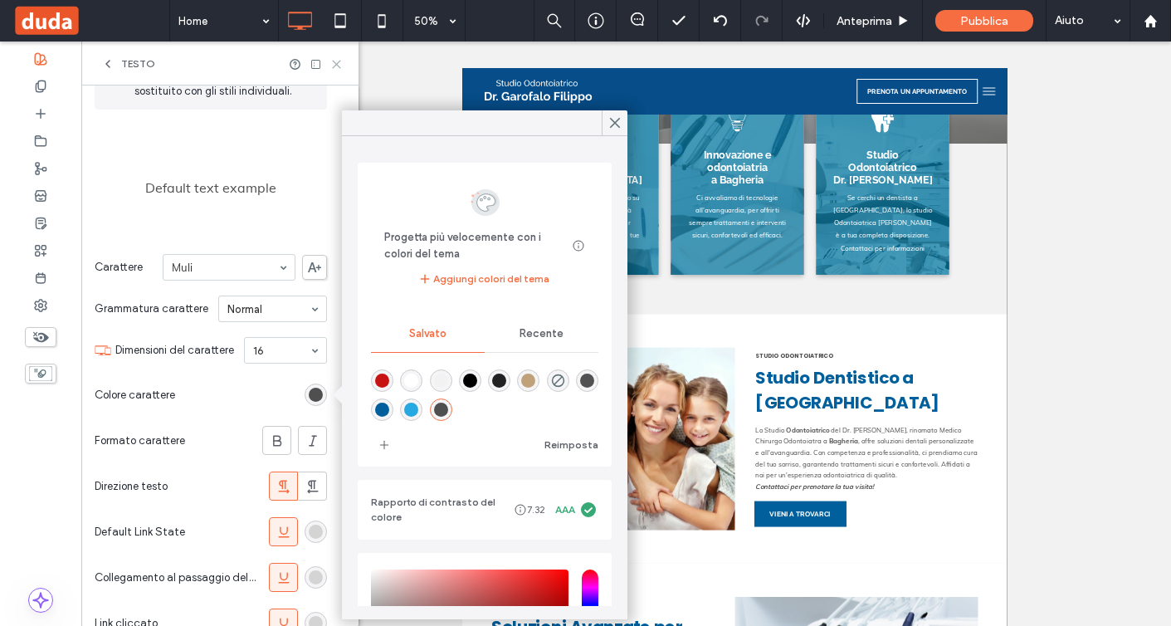
click at [330, 62] on icon at bounding box center [336, 64] width 12 height 12
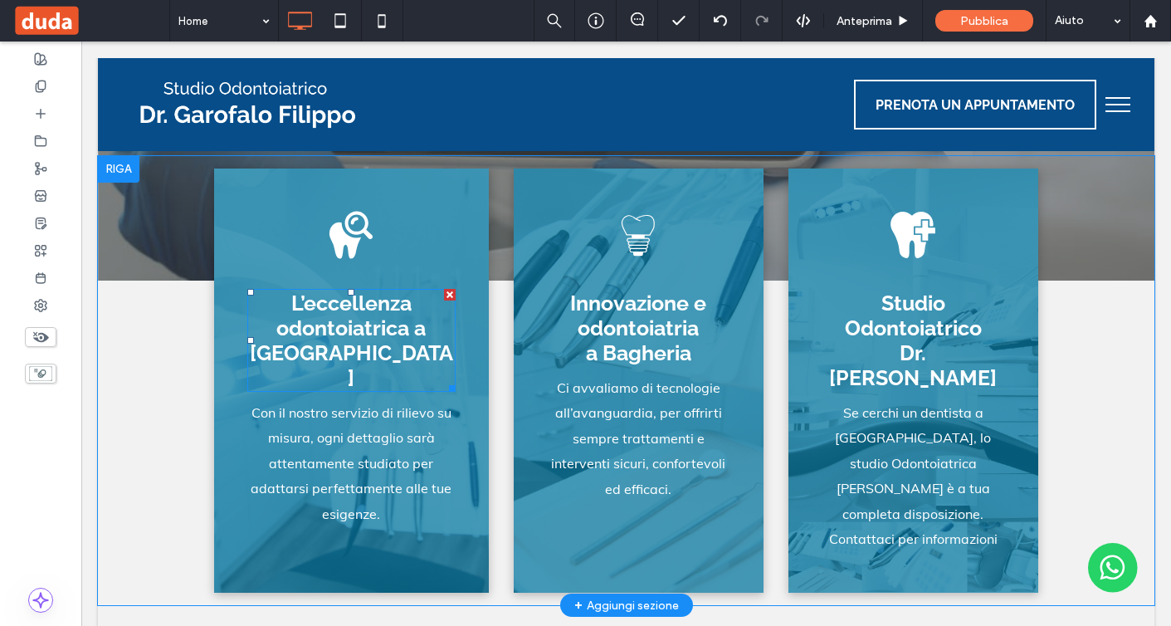
scroll to position [392, 0]
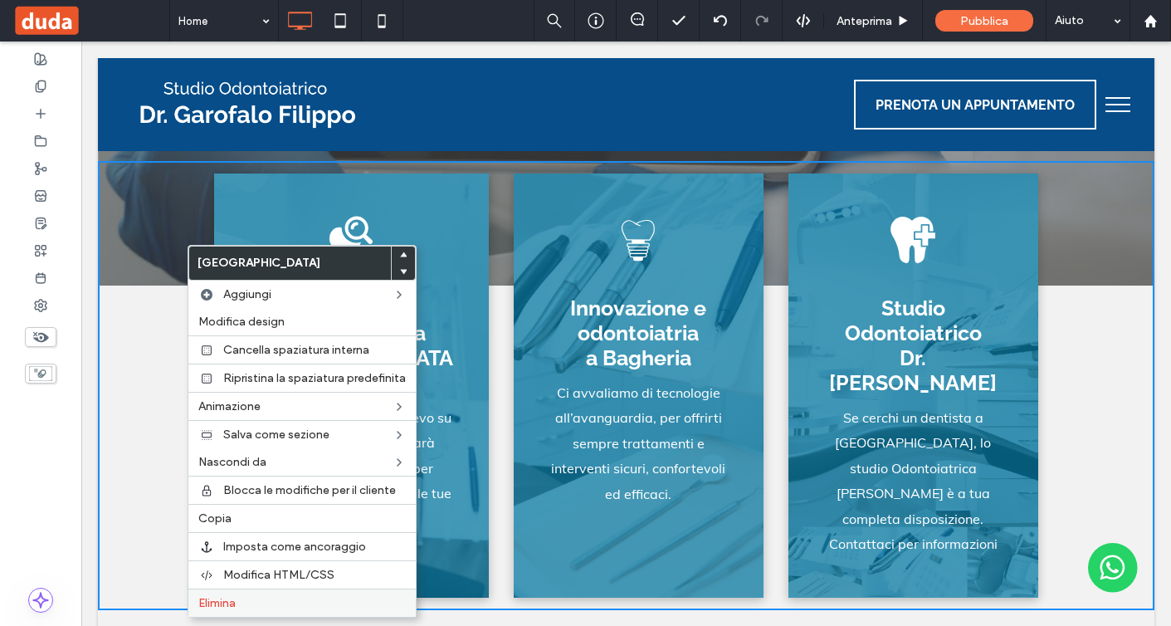
click at [256, 602] on label "Elimina" at bounding box center [302, 603] width 208 height 14
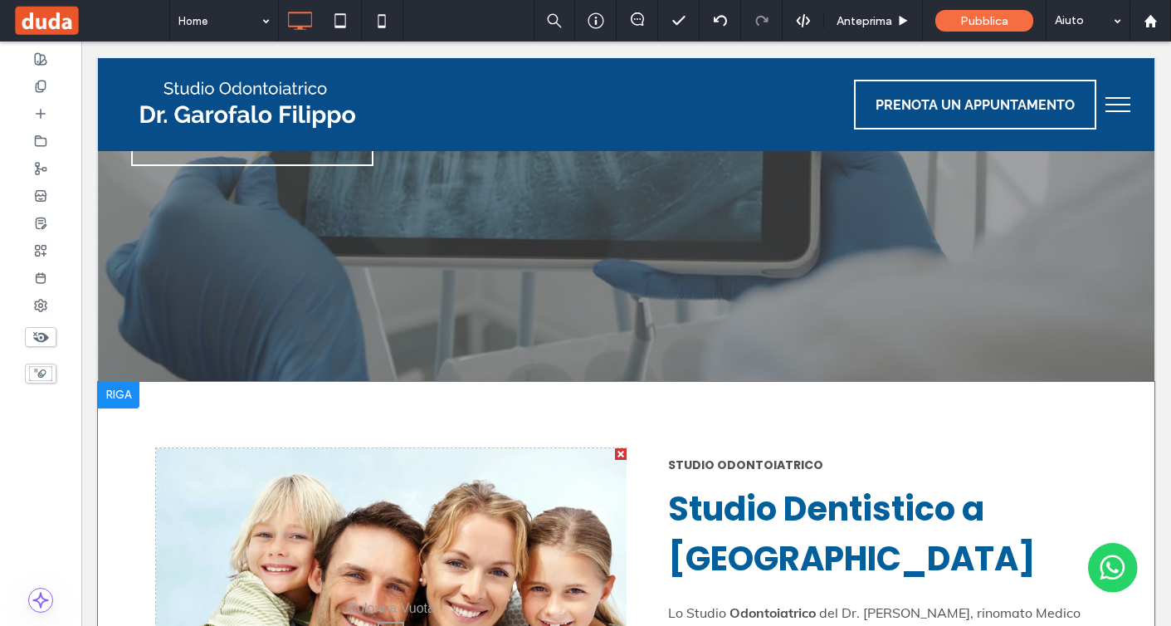
scroll to position [325, 0]
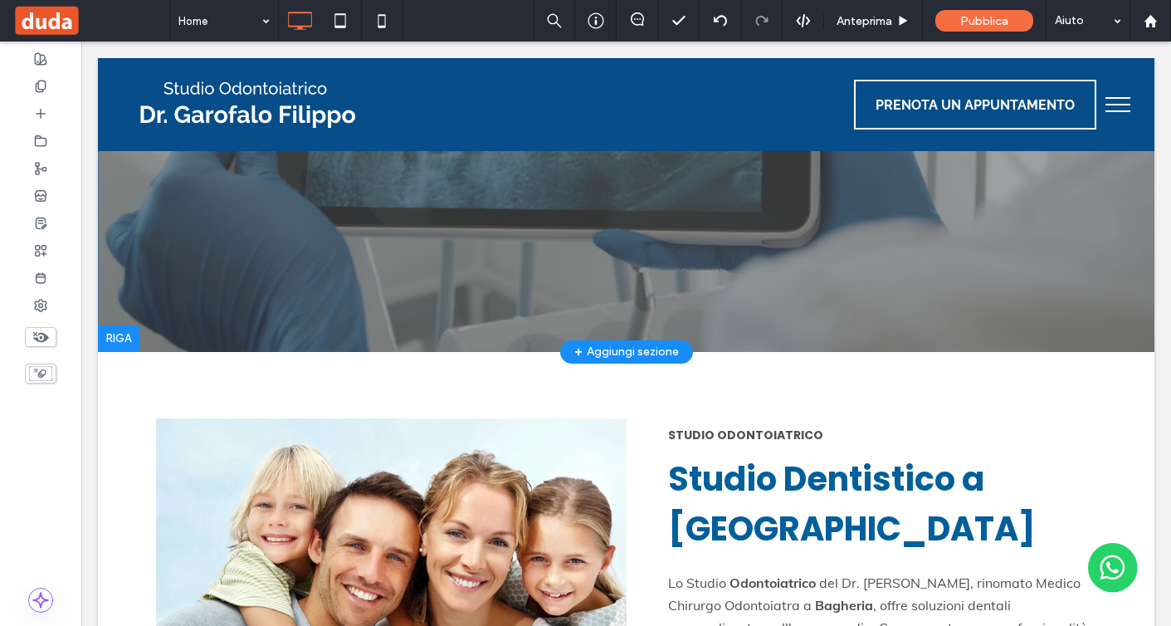
click at [626, 356] on div "+ Aggiungi sezione" at bounding box center [627, 352] width 105 height 18
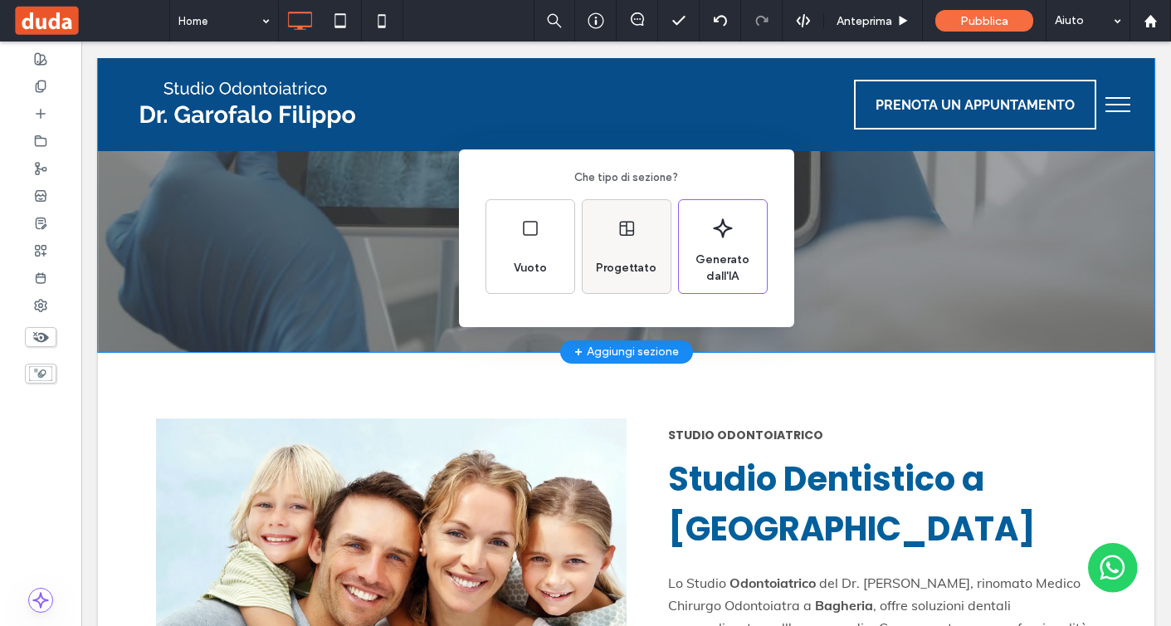
click at [624, 266] on span "Progettato" at bounding box center [626, 268] width 74 height 17
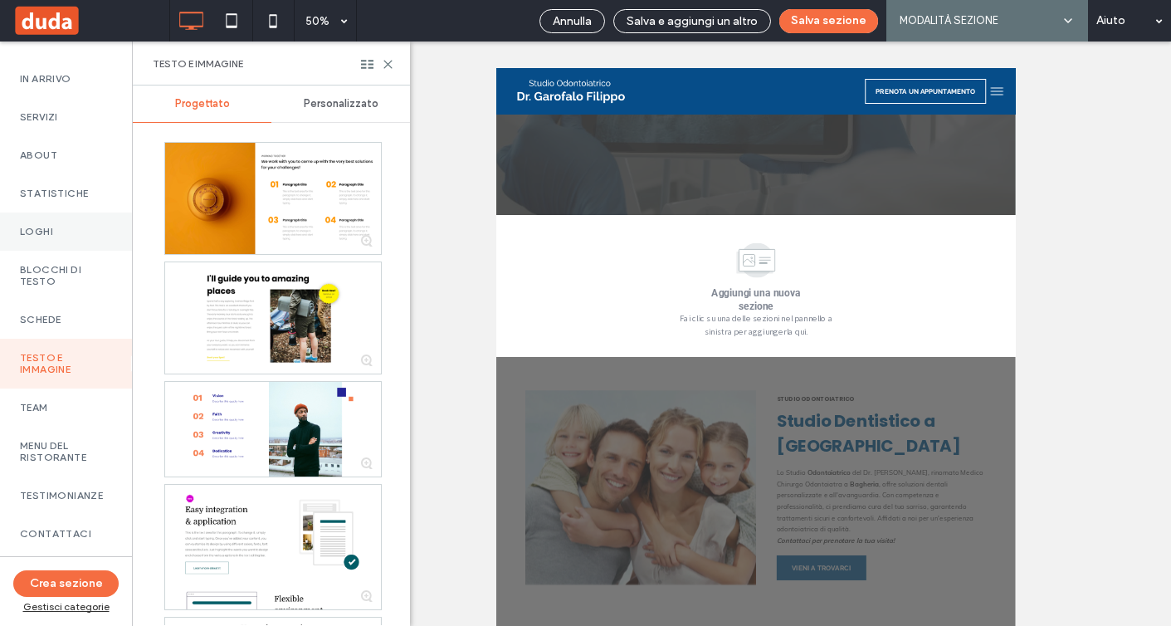
scroll to position [281, 0]
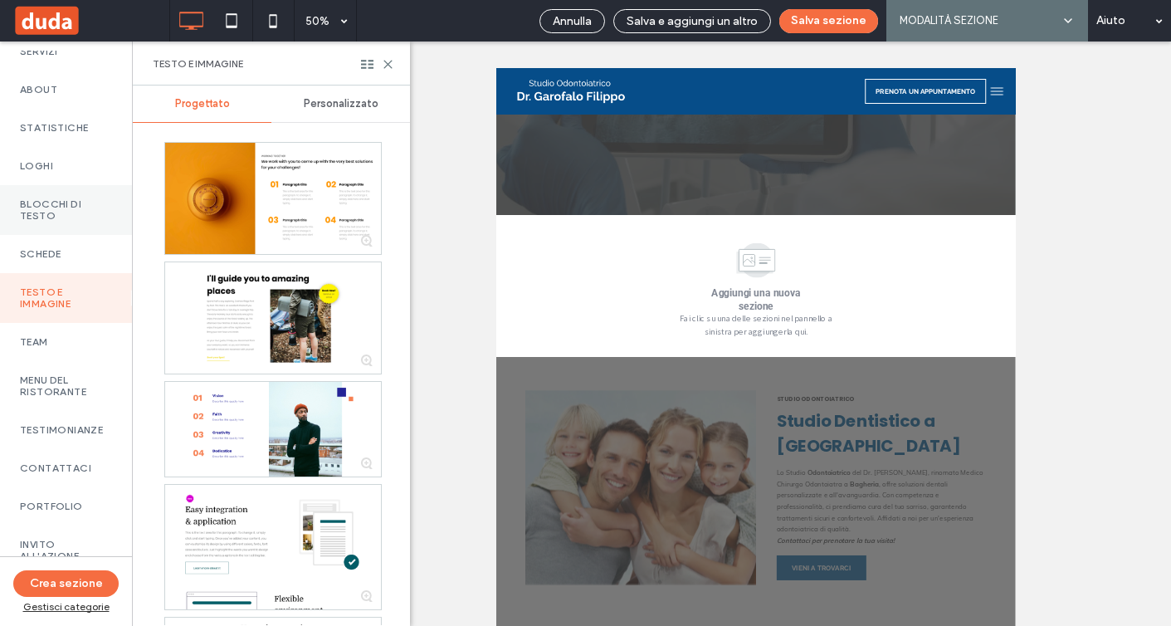
click at [94, 216] on label "Blocchi di testo" at bounding box center [66, 209] width 92 height 23
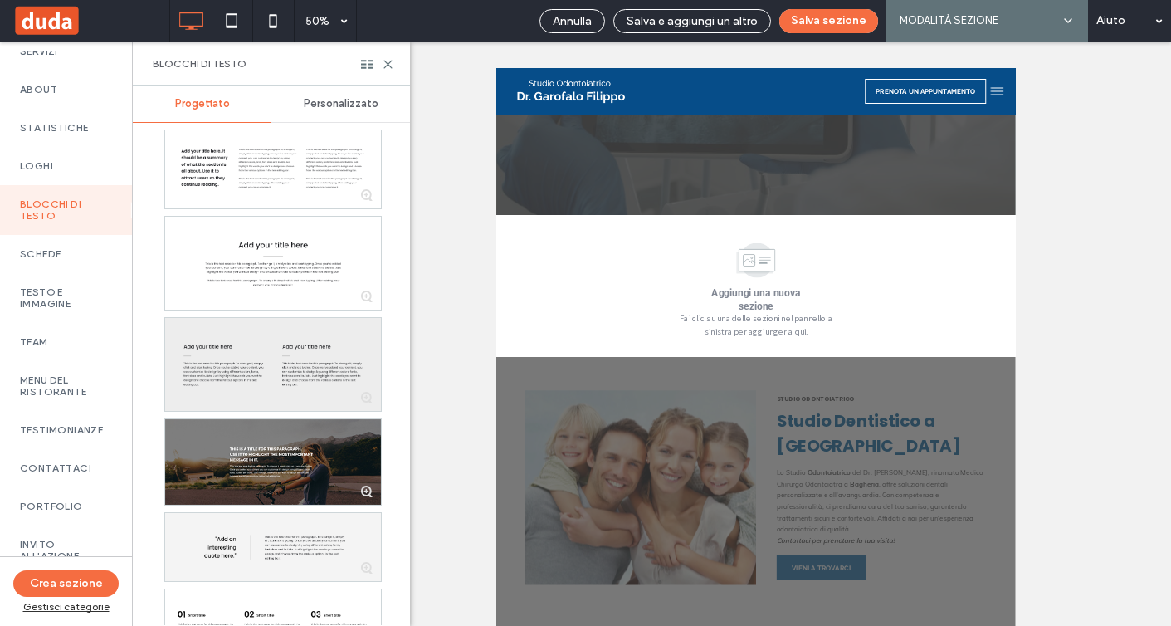
scroll to position [295, 0]
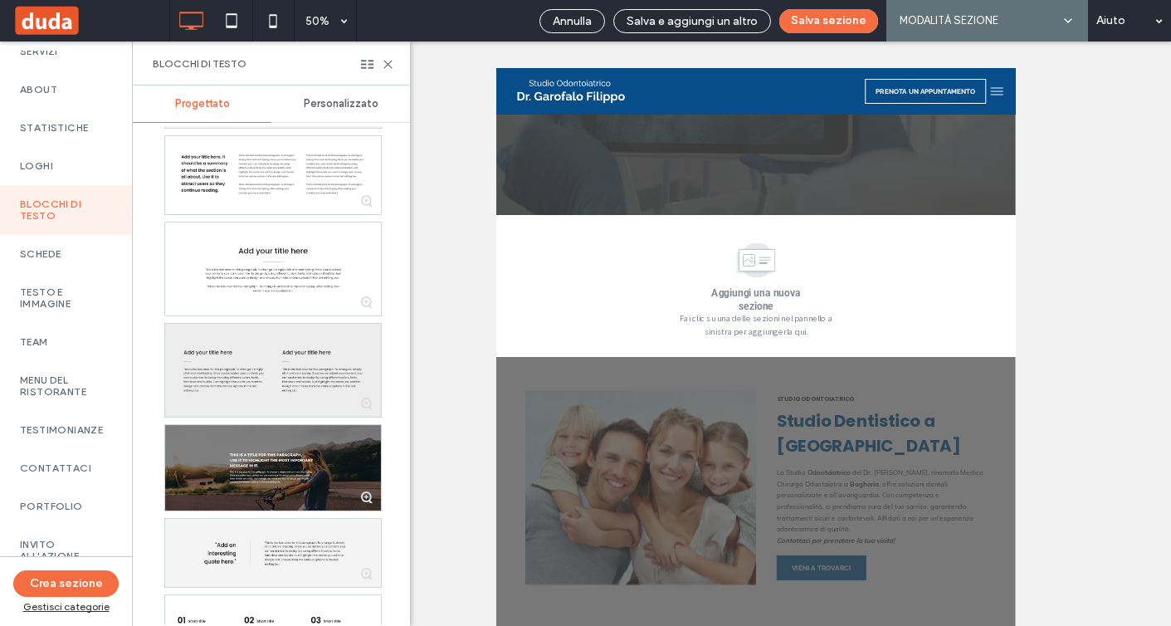
click at [295, 374] on div at bounding box center [273, 370] width 216 height 93
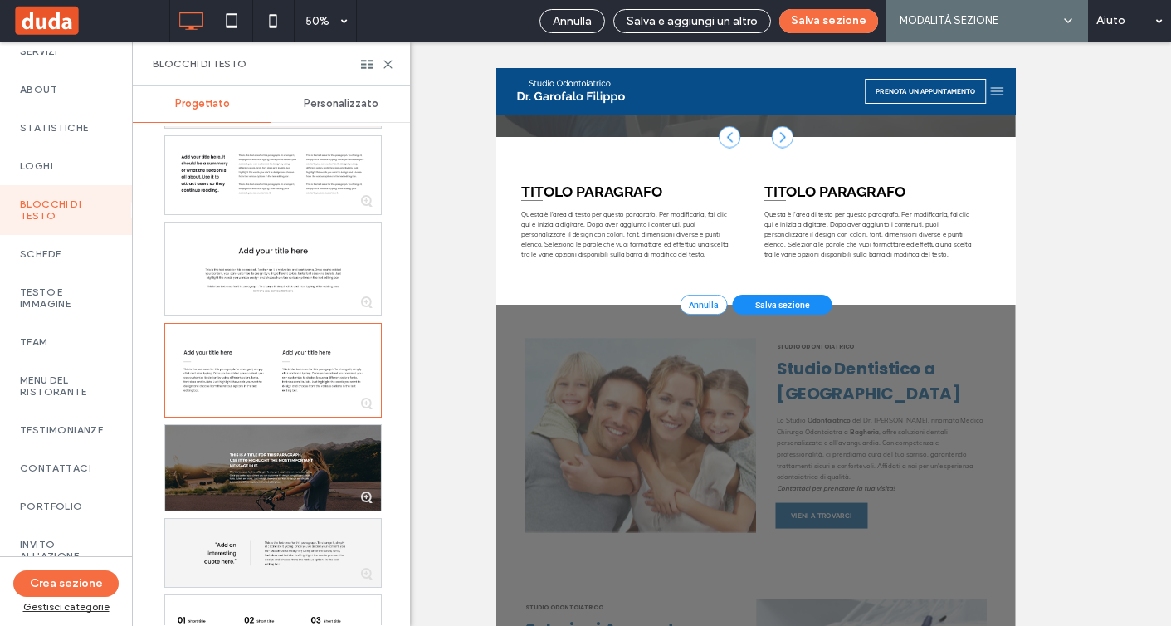
scroll to position [487, 0]
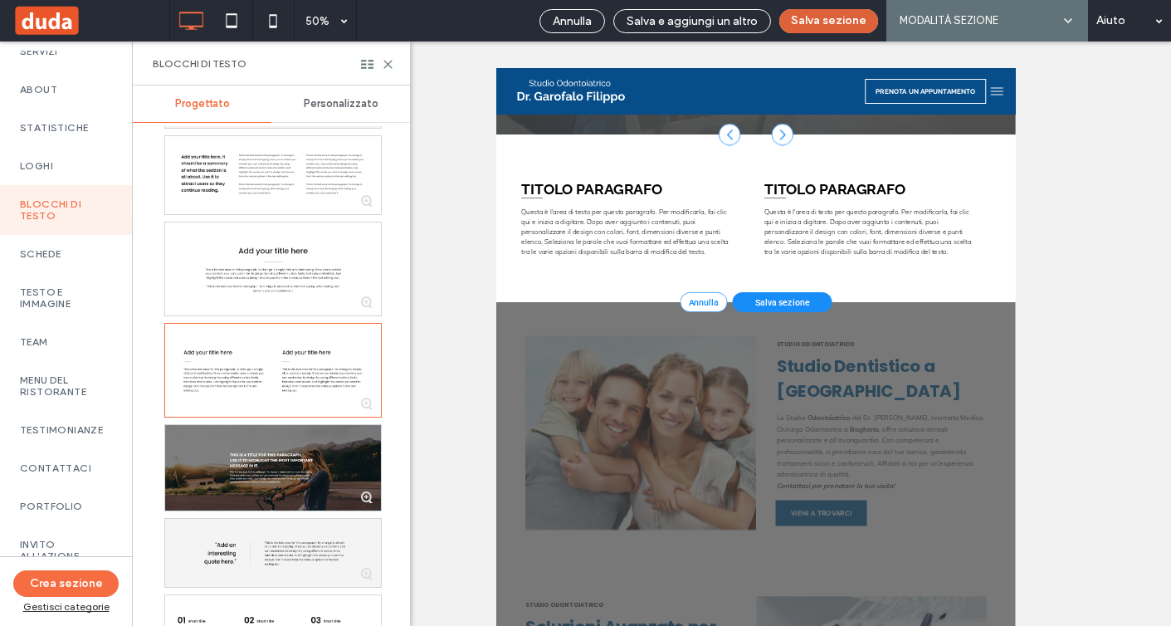
click at [833, 27] on button "Salva sezione" at bounding box center [829, 21] width 99 height 24
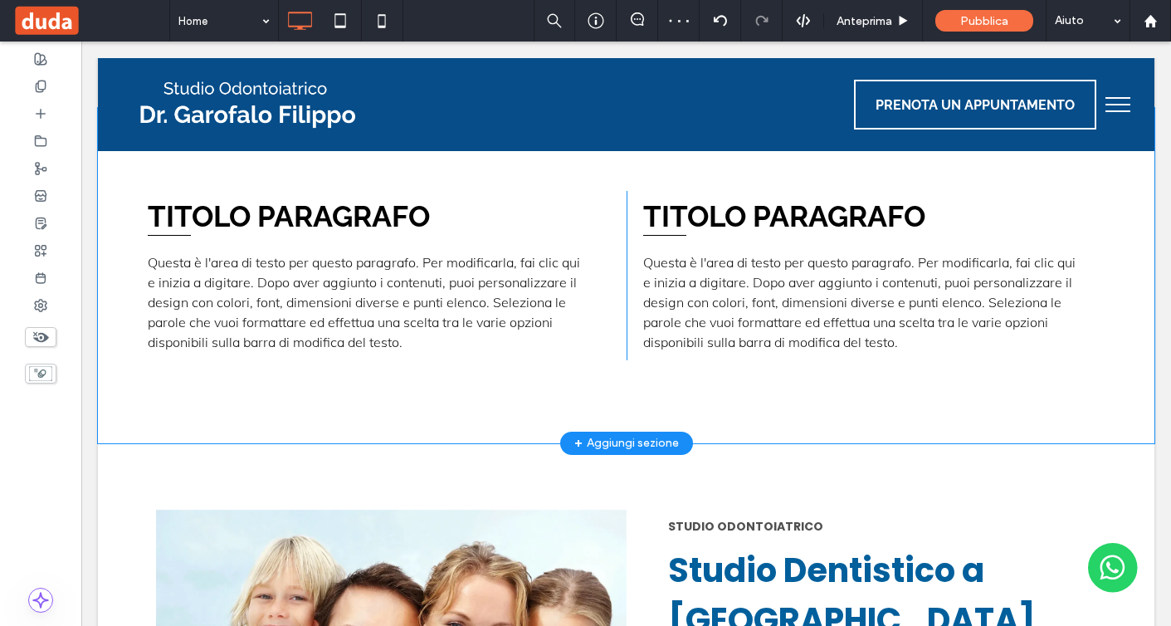
scroll to position [505, 0]
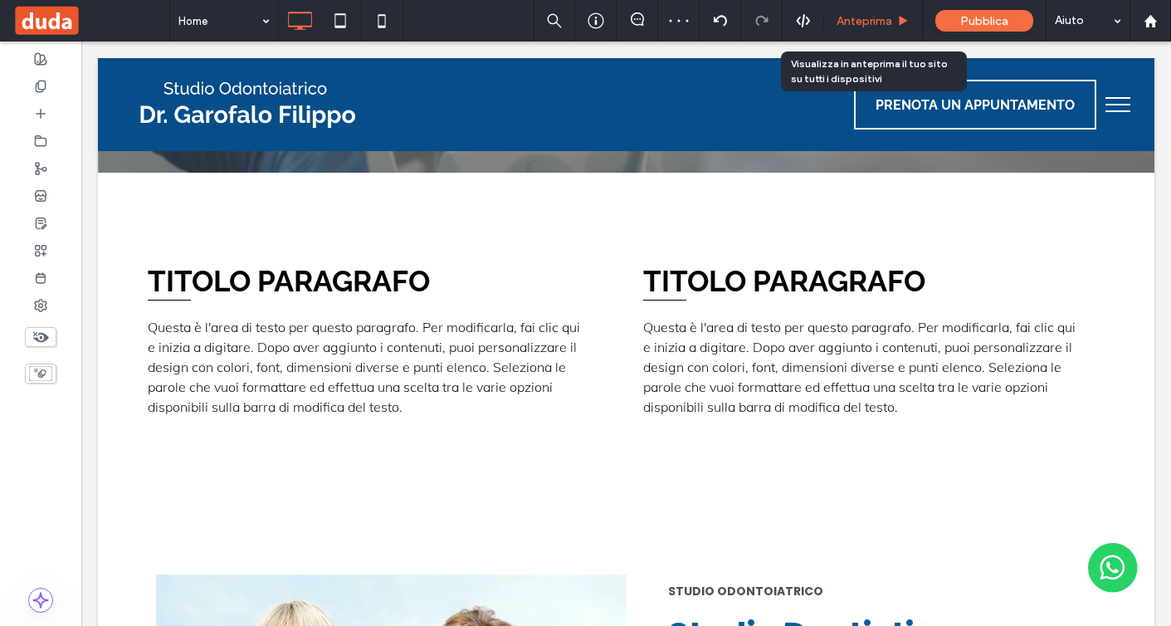
click at [878, 22] on span "Anteprima" at bounding box center [865, 21] width 56 height 14
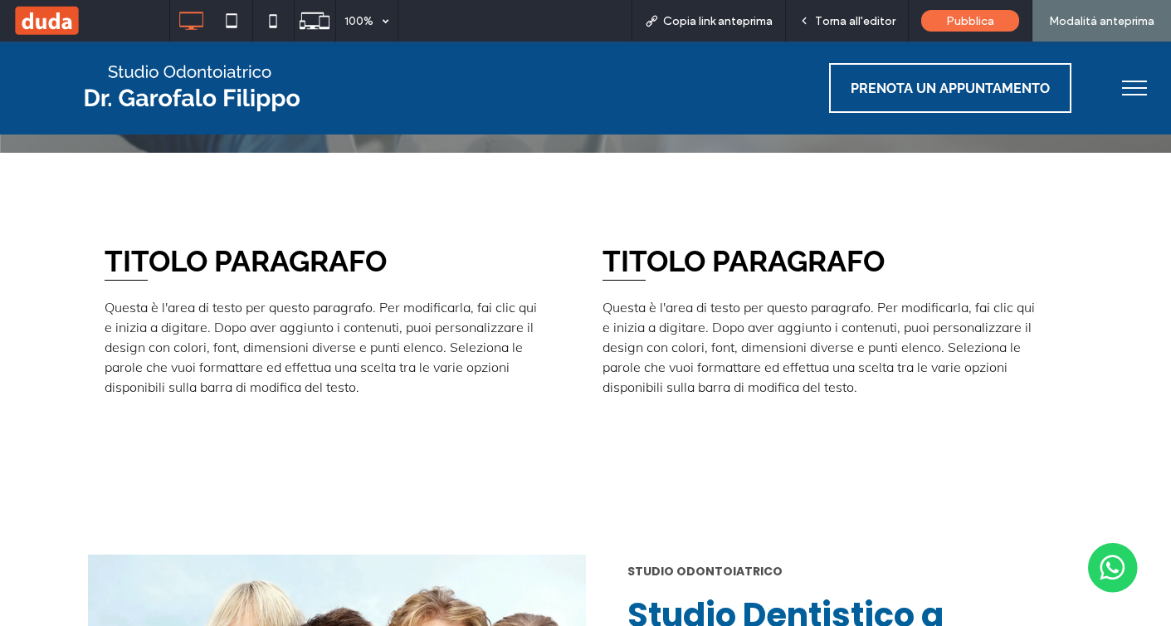
scroll to position [497, 0]
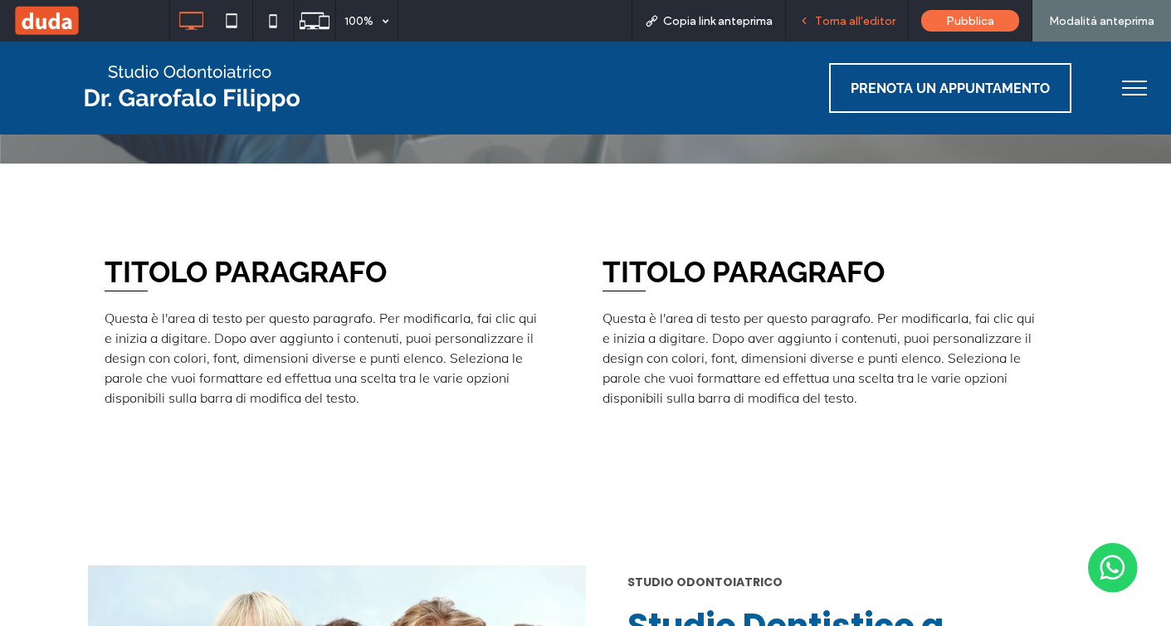
click at [875, 17] on span "Torna all'editor" at bounding box center [855, 21] width 81 height 14
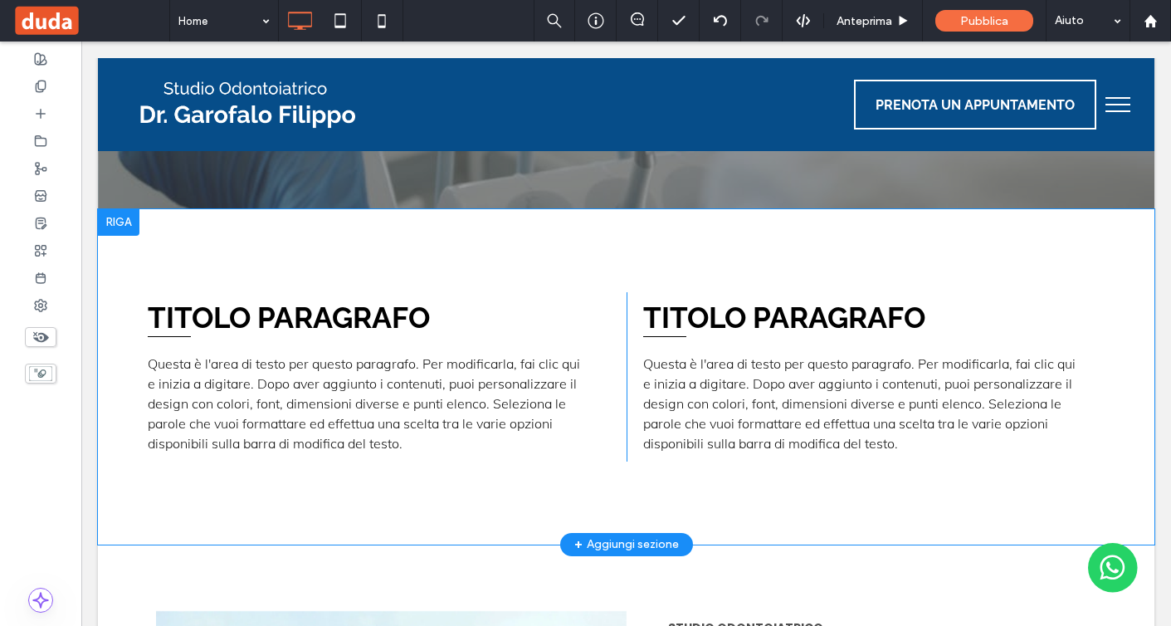
scroll to position [420, 0]
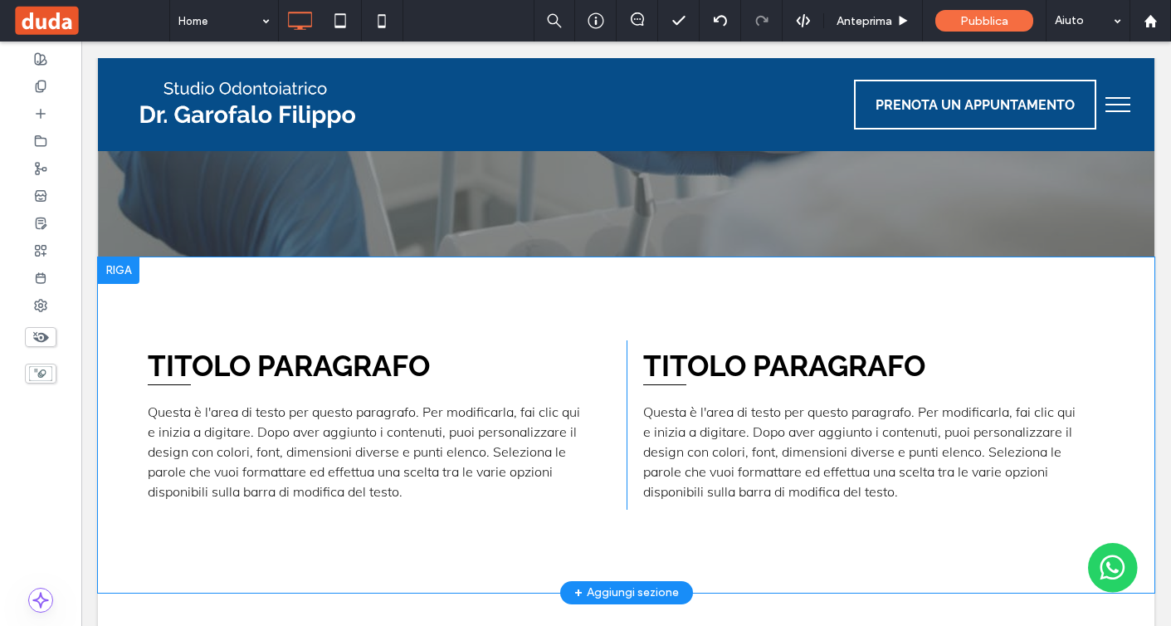
click at [183, 299] on div "TITOLO PARAGRAFO Questa è l'area di testo per questo paragrafo. Per modificarla…" at bounding box center [626, 424] width 1057 height 335
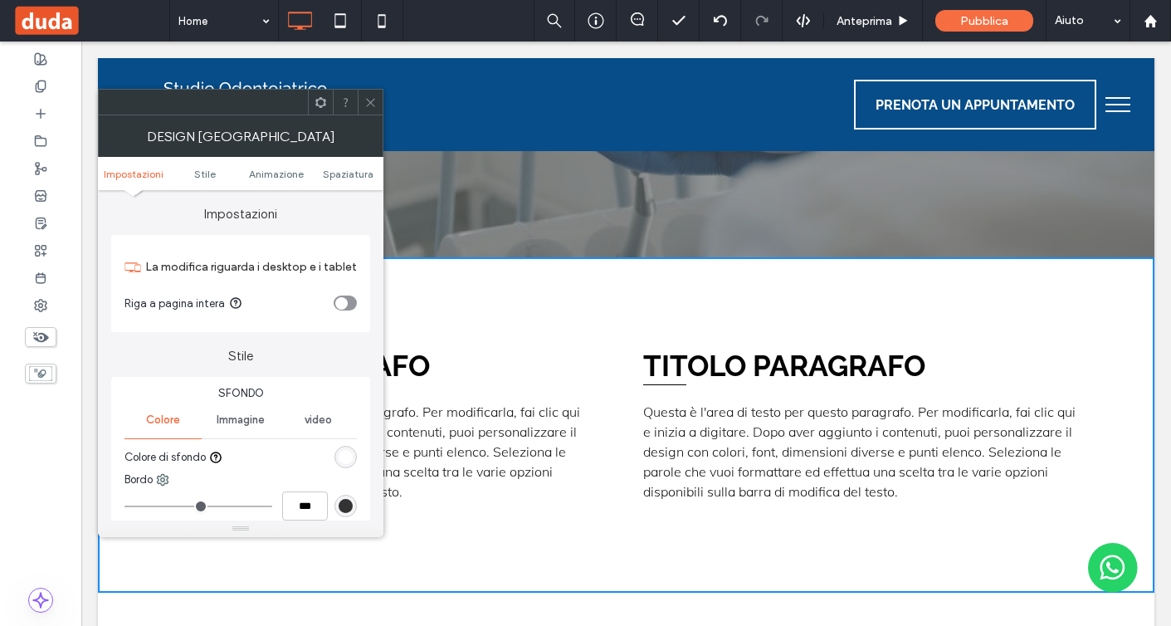
click at [346, 306] on div "toggle" at bounding box center [341, 303] width 12 height 12
click at [346, 306] on div "toggle" at bounding box center [350, 303] width 12 height 12
click at [361, 108] on div at bounding box center [370, 102] width 25 height 25
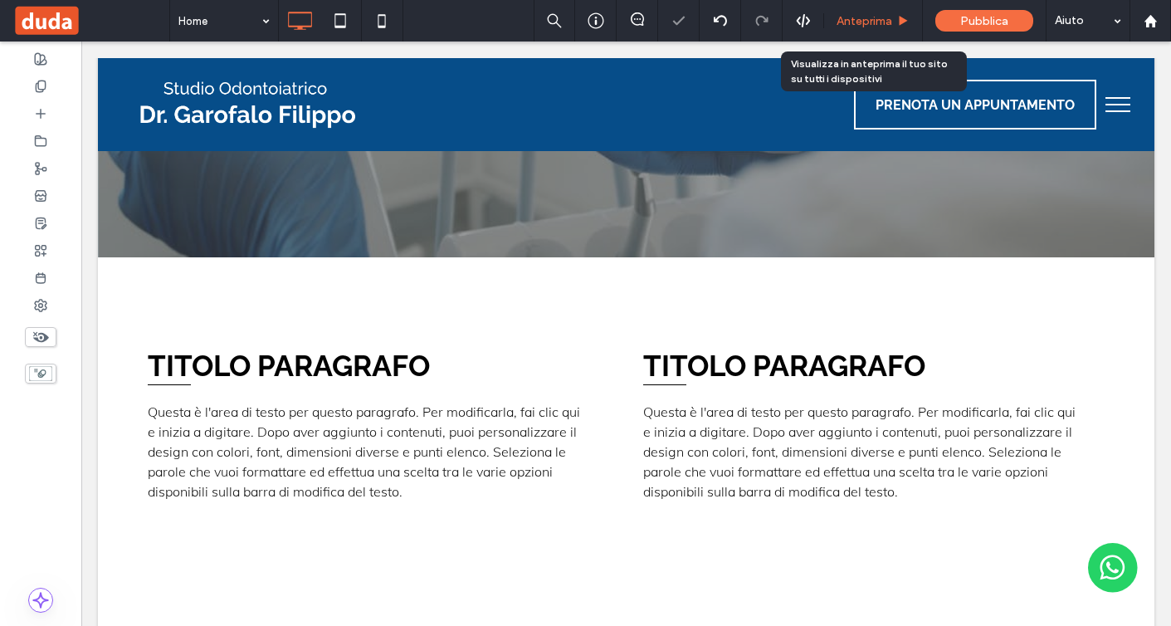
click at [884, 31] on div "Anteprima" at bounding box center [873, 21] width 99 height 42
click at [873, 23] on span "Anteprima" at bounding box center [865, 21] width 56 height 14
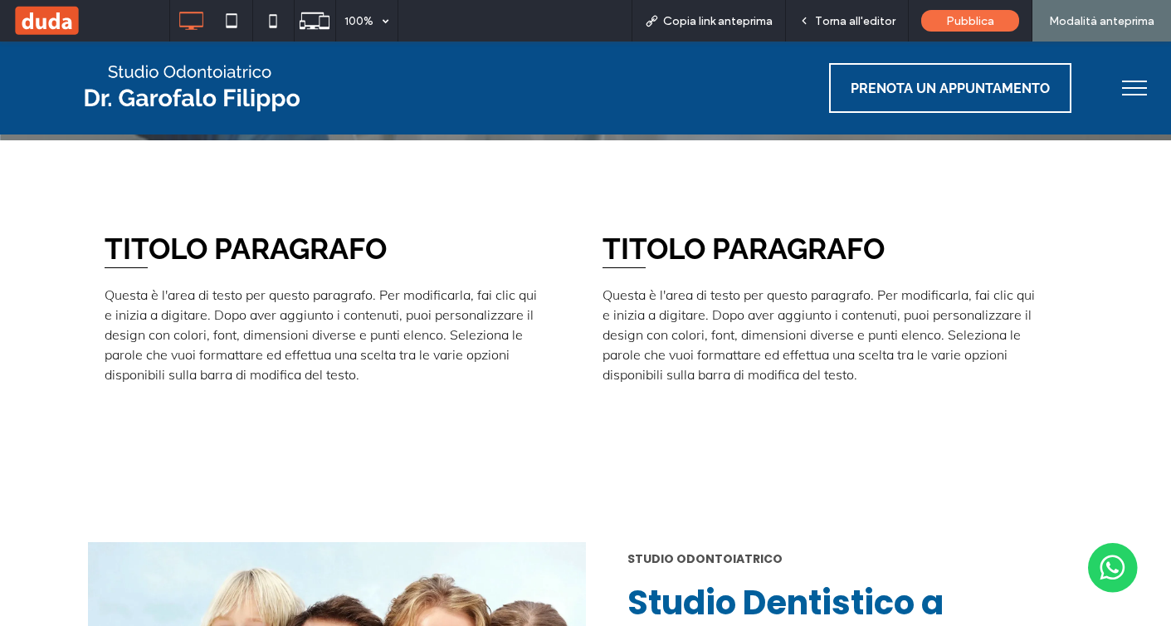
scroll to position [442, 0]
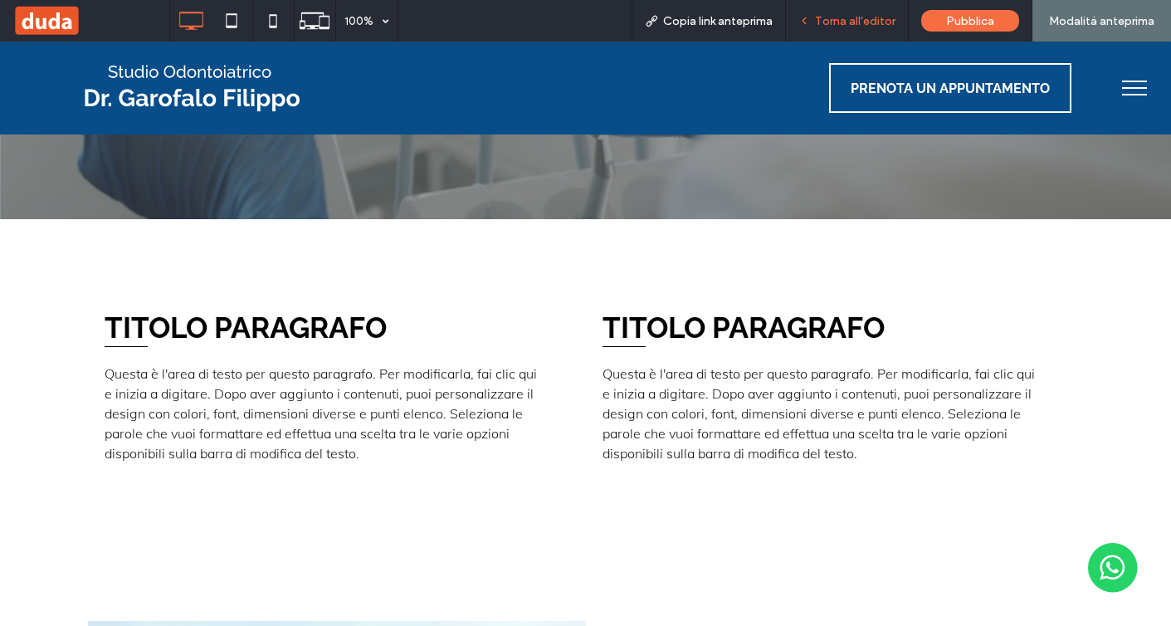
click at [830, 14] on span "Torna all'editor" at bounding box center [855, 21] width 81 height 14
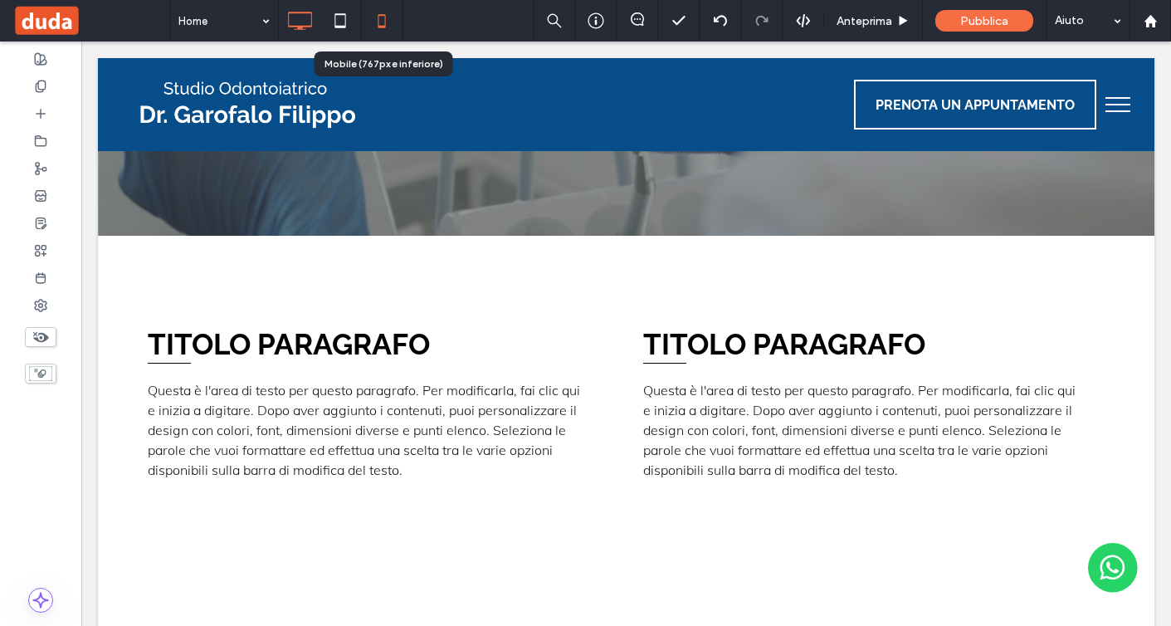
click at [379, 22] on icon at bounding box center [381, 20] width 33 height 33
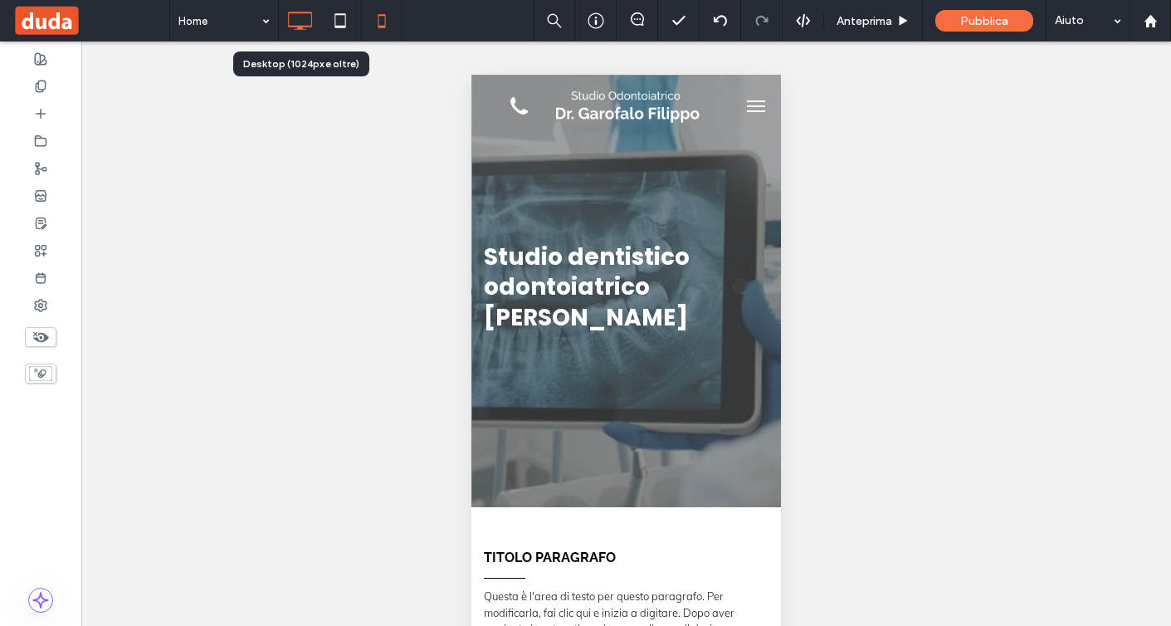
click at [297, 22] on icon at bounding box center [299, 20] width 33 height 33
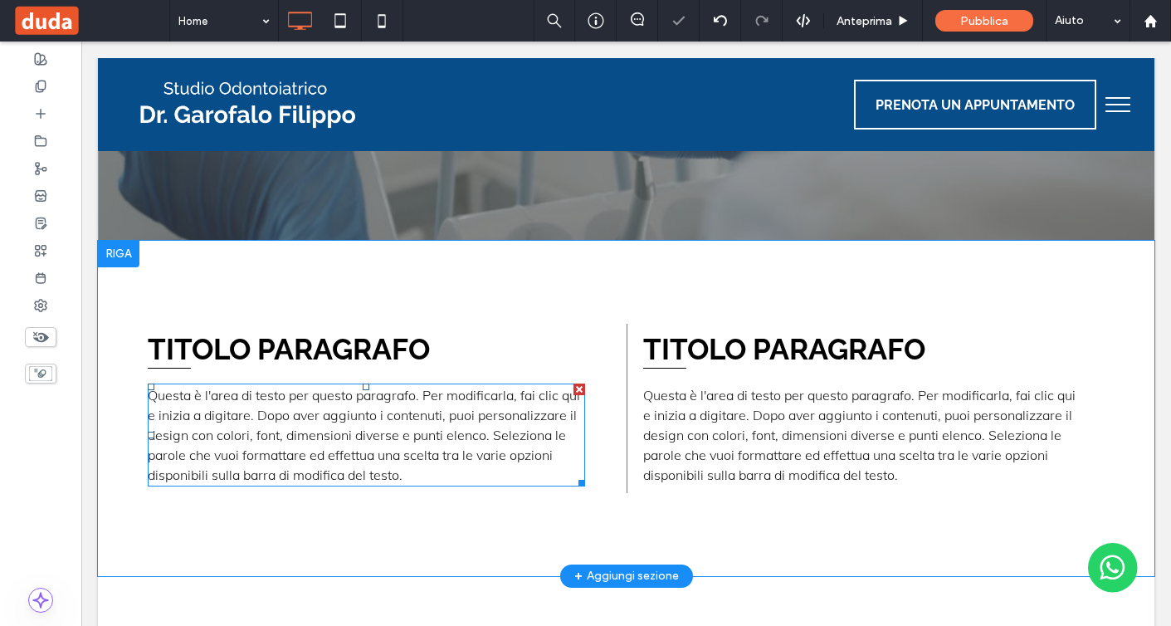
scroll to position [412, 0]
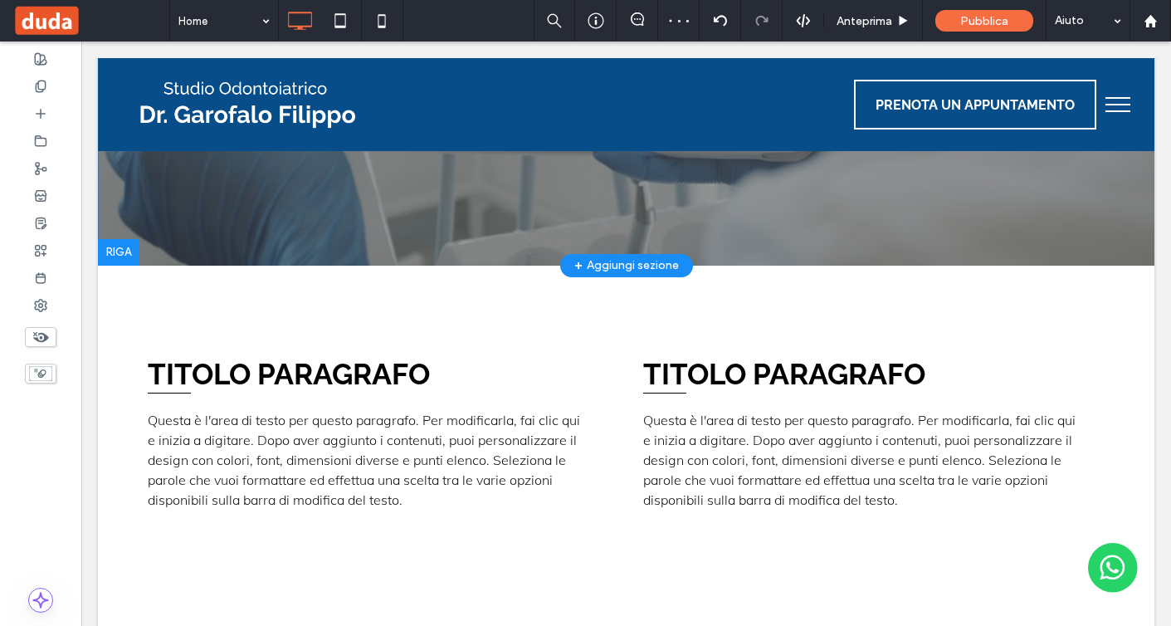
click at [617, 268] on div "+ Aggiungi sezione" at bounding box center [627, 266] width 105 height 18
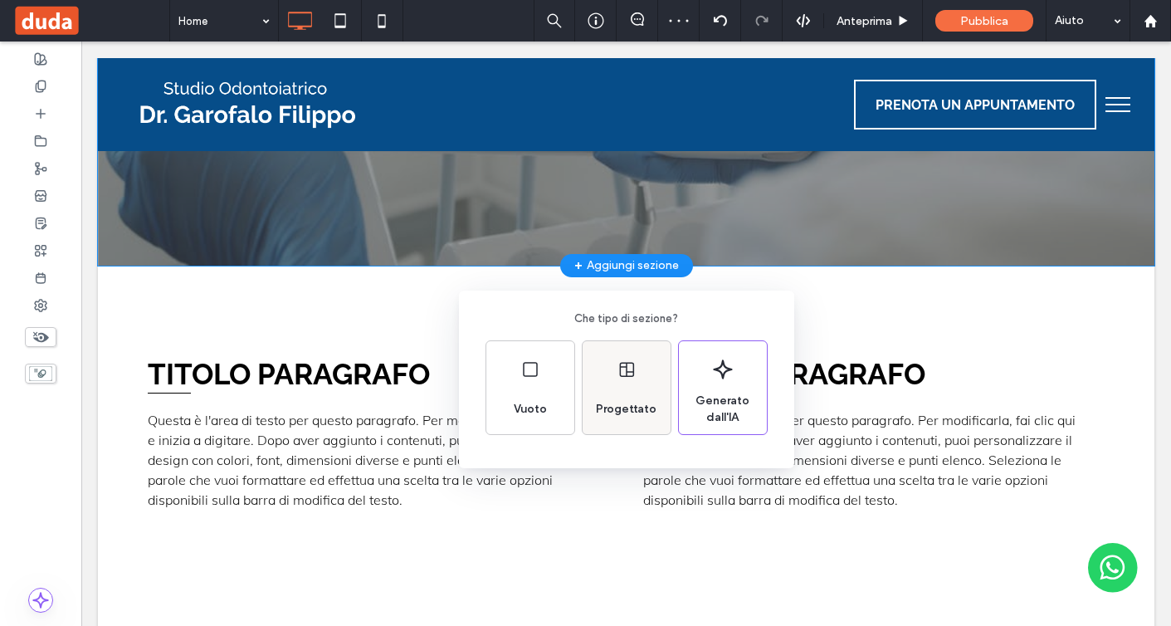
click at [632, 386] on div "Progettato" at bounding box center [627, 387] width 88 height 93
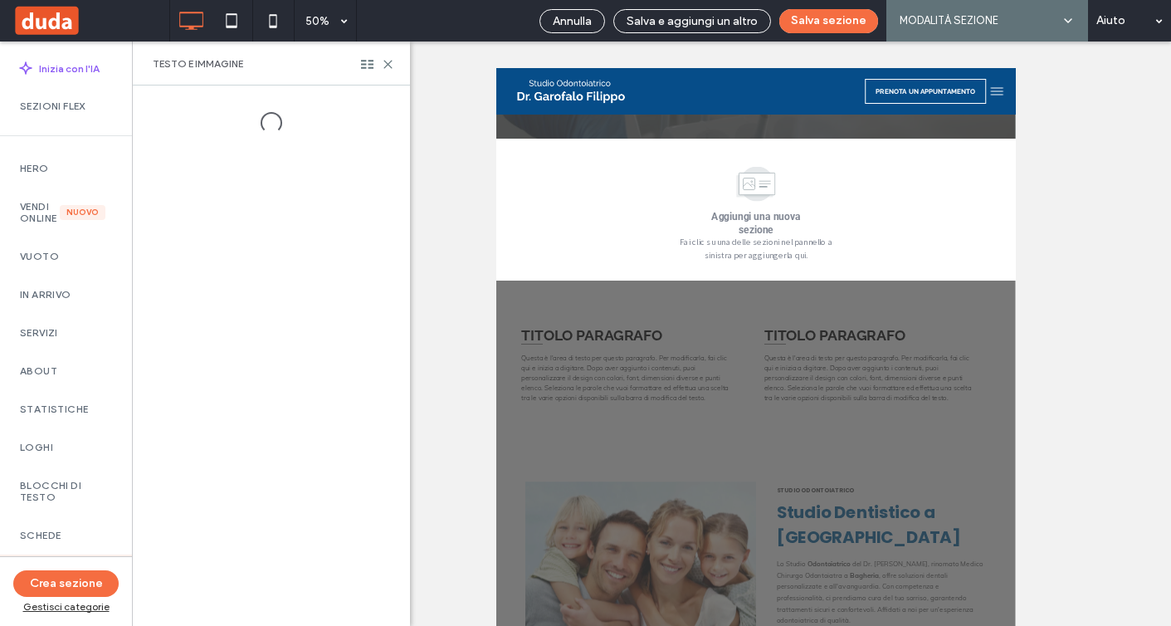
scroll to position [487, 0]
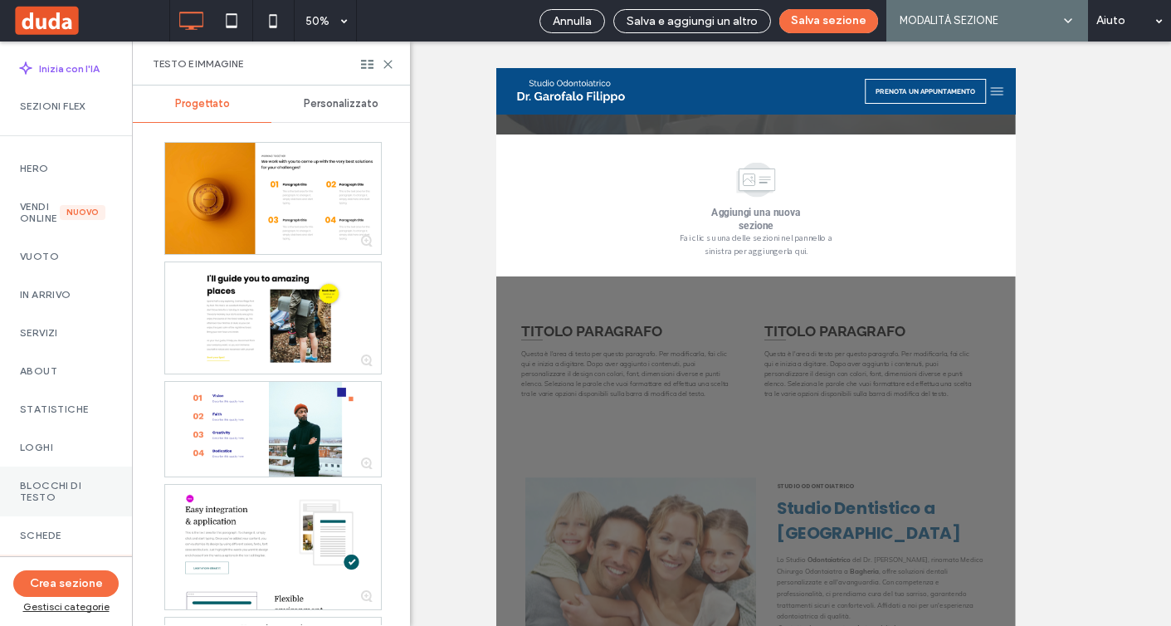
click at [81, 501] on label "Blocchi di testo" at bounding box center [66, 491] width 92 height 23
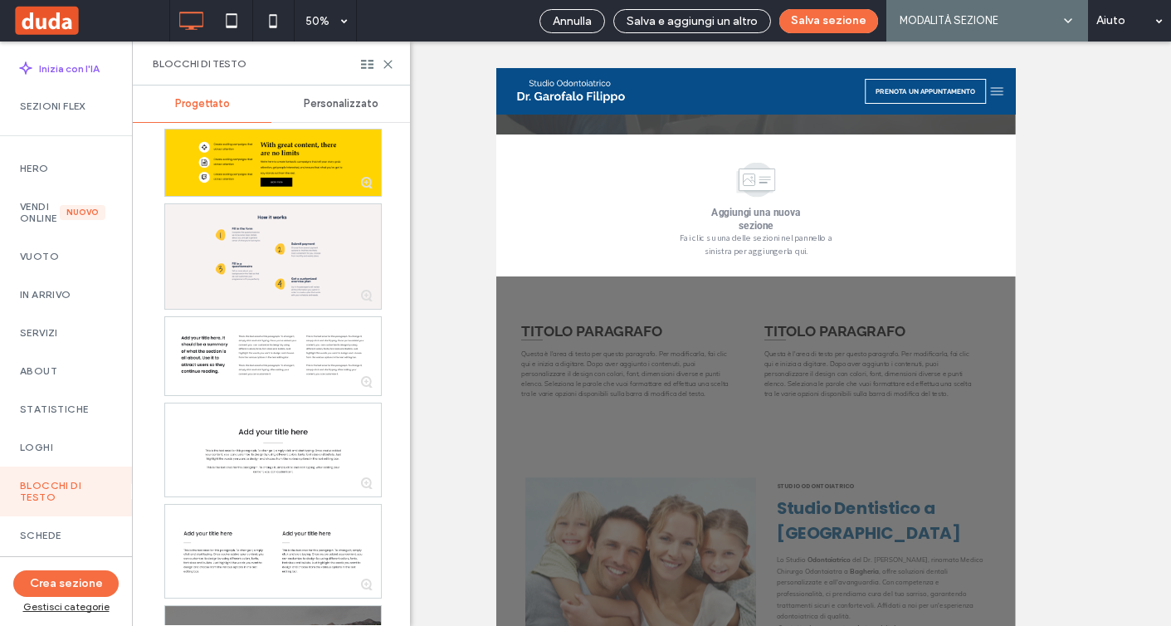
scroll to position [115, 0]
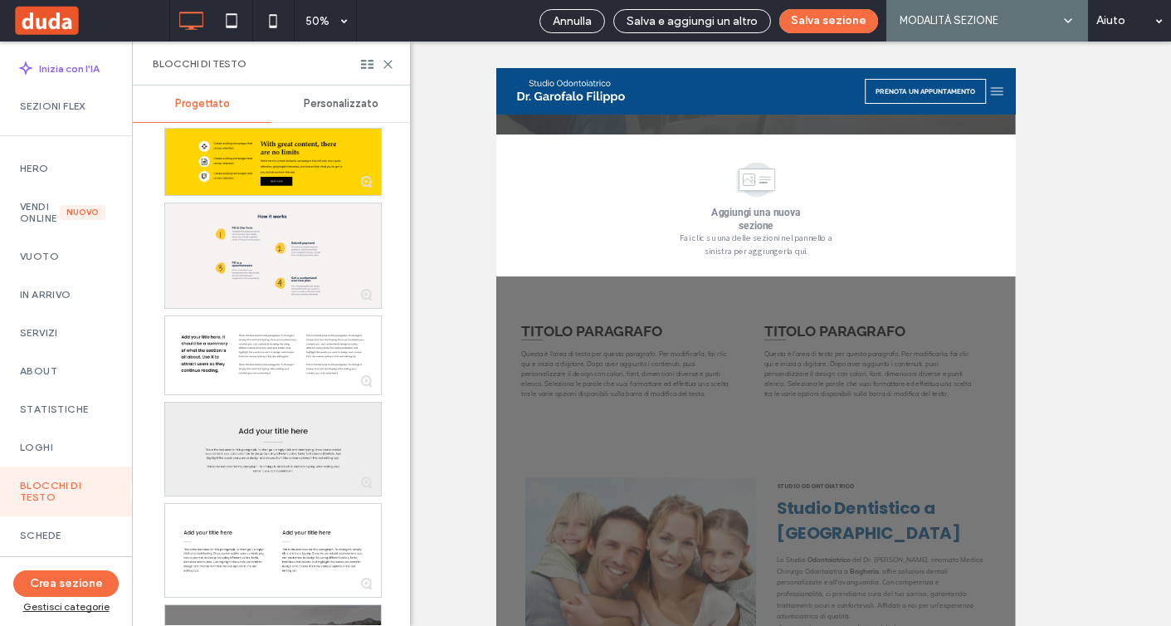
click at [295, 465] on div at bounding box center [273, 449] width 216 height 93
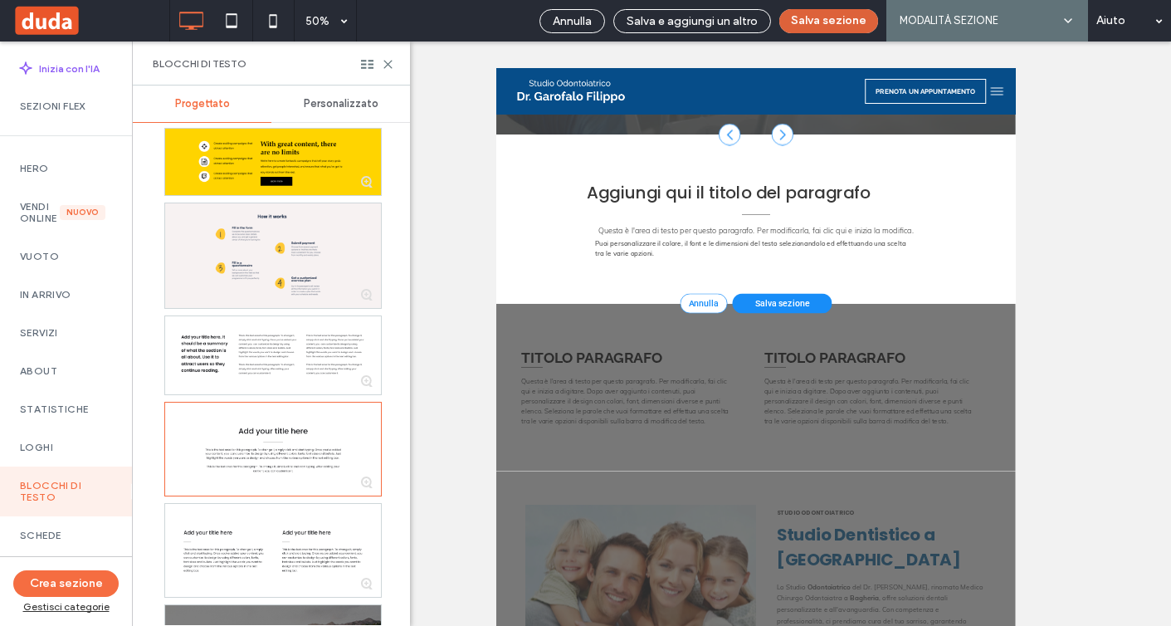
click at [845, 17] on button "Salva sezione" at bounding box center [829, 21] width 99 height 24
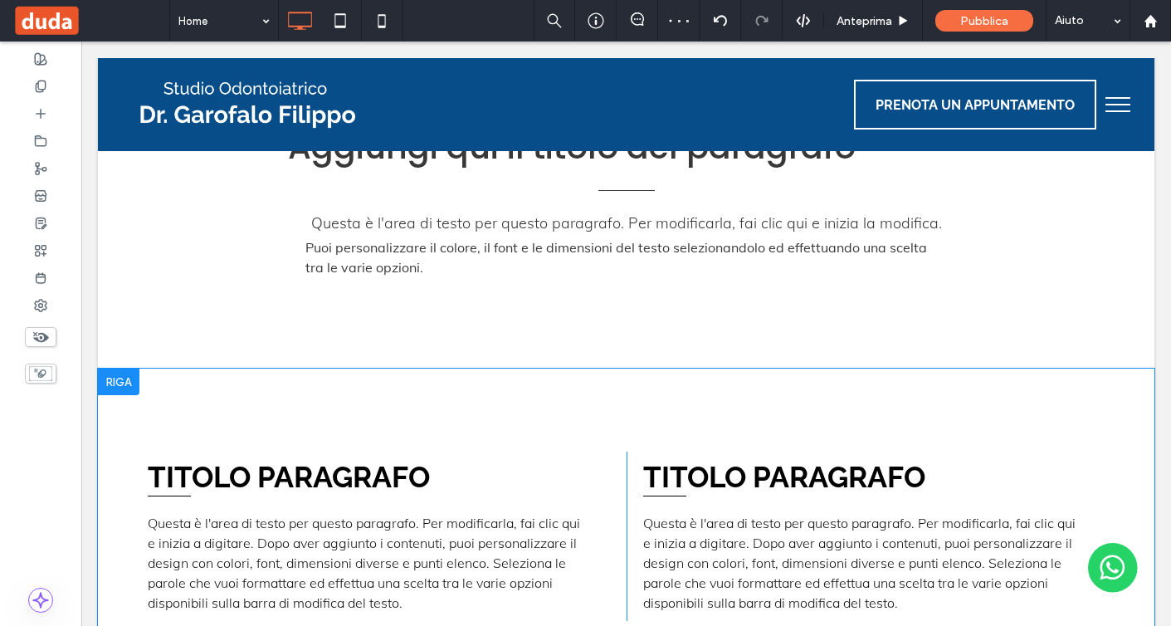
scroll to position [658, 0]
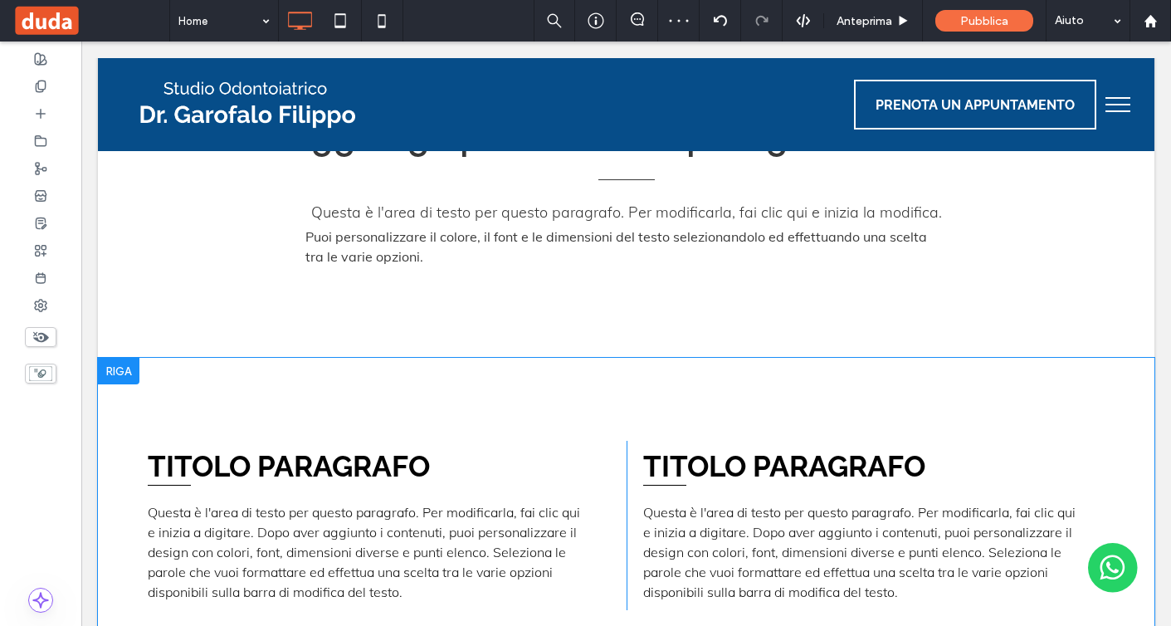
click at [131, 366] on div at bounding box center [119, 371] width 42 height 27
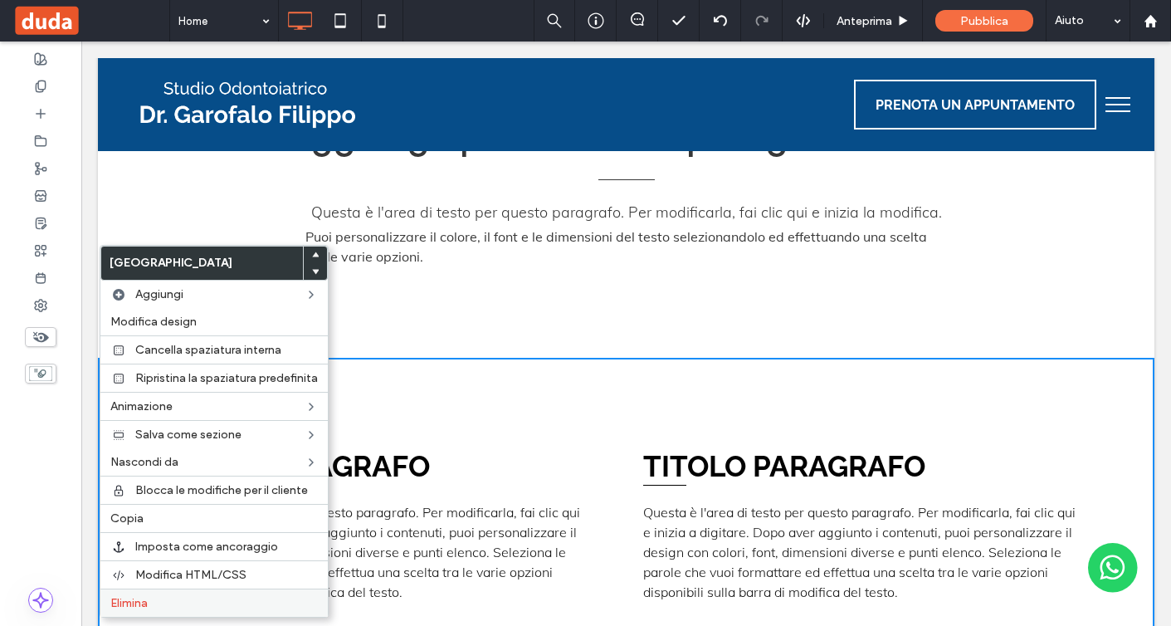
click at [188, 610] on div "Elimina" at bounding box center [213, 603] width 227 height 28
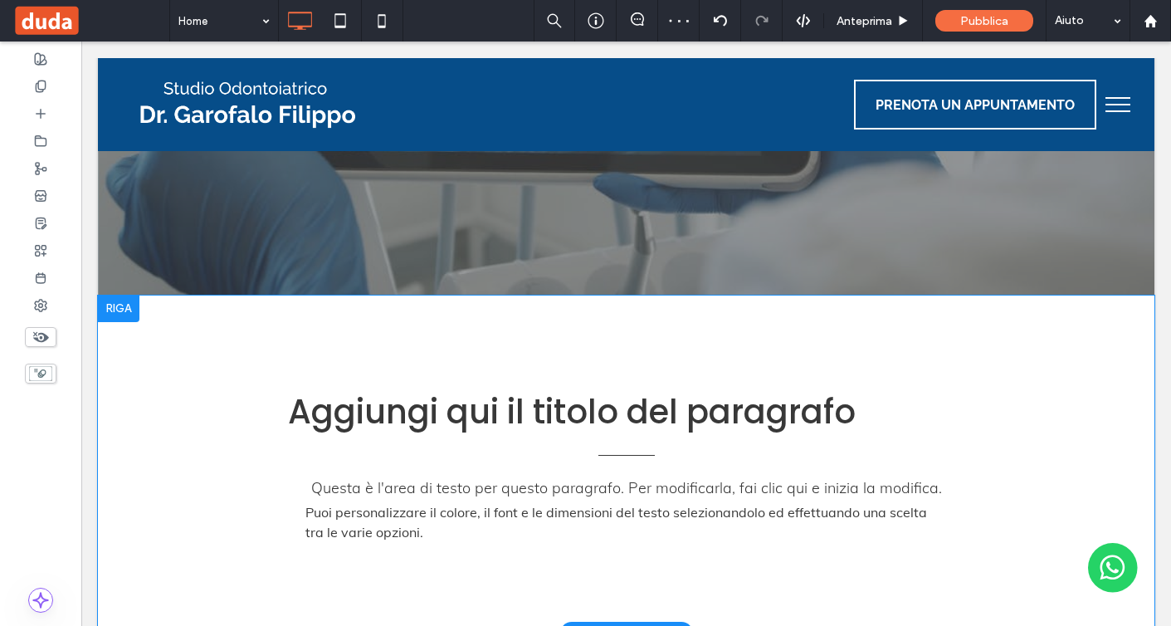
scroll to position [380, 0]
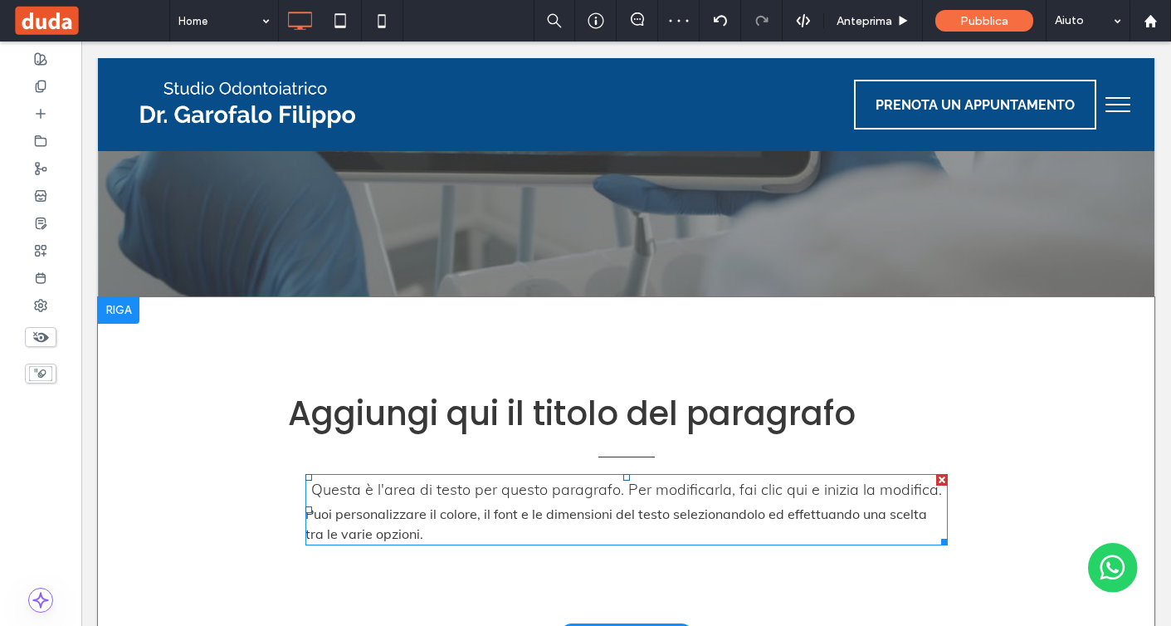
click at [539, 503] on p "Questa è l'area di testo per questo paragrafo. Per modificarla, fai clic qui e …" at bounding box center [627, 490] width 643 height 28
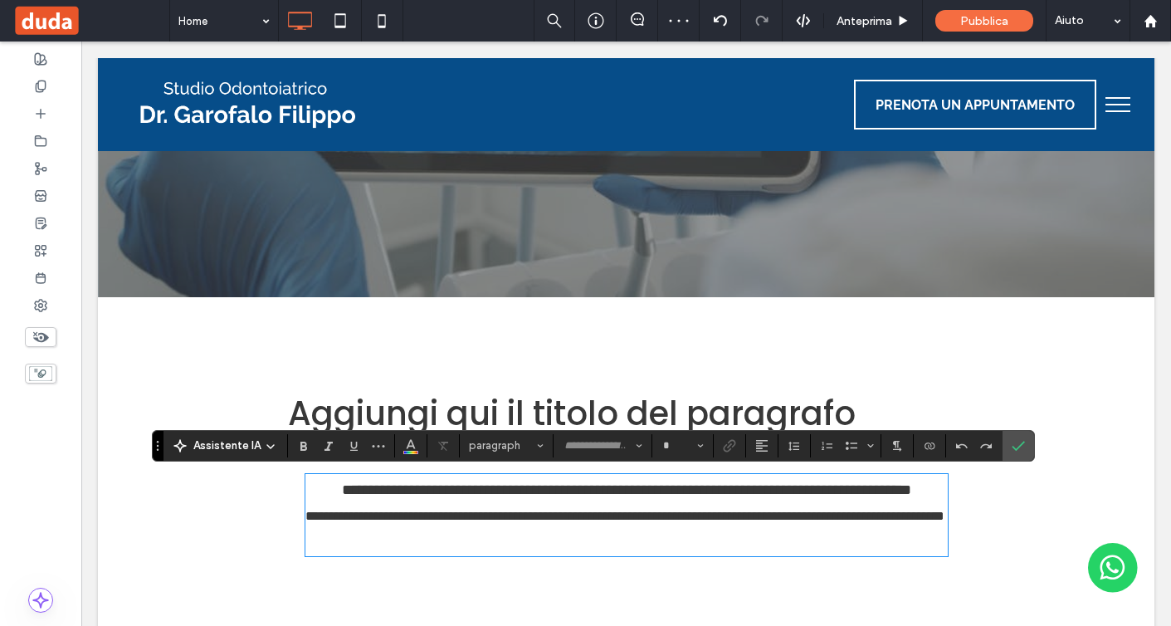
type input "****"
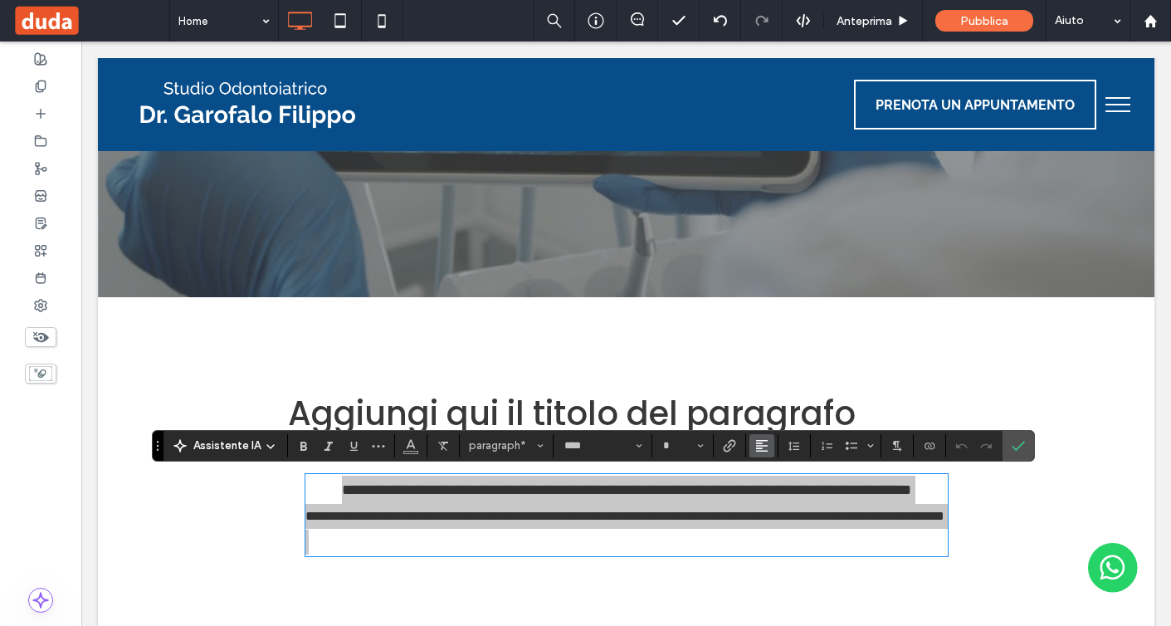
click at [758, 447] on use "Allineamento" at bounding box center [762, 446] width 12 height 12
click at [783, 366] on div "ui.textEditor.alignment.center" at bounding box center [779, 370] width 22 height 13
click at [1012, 445] on icon "Conferma" at bounding box center [1018, 445] width 13 height 13
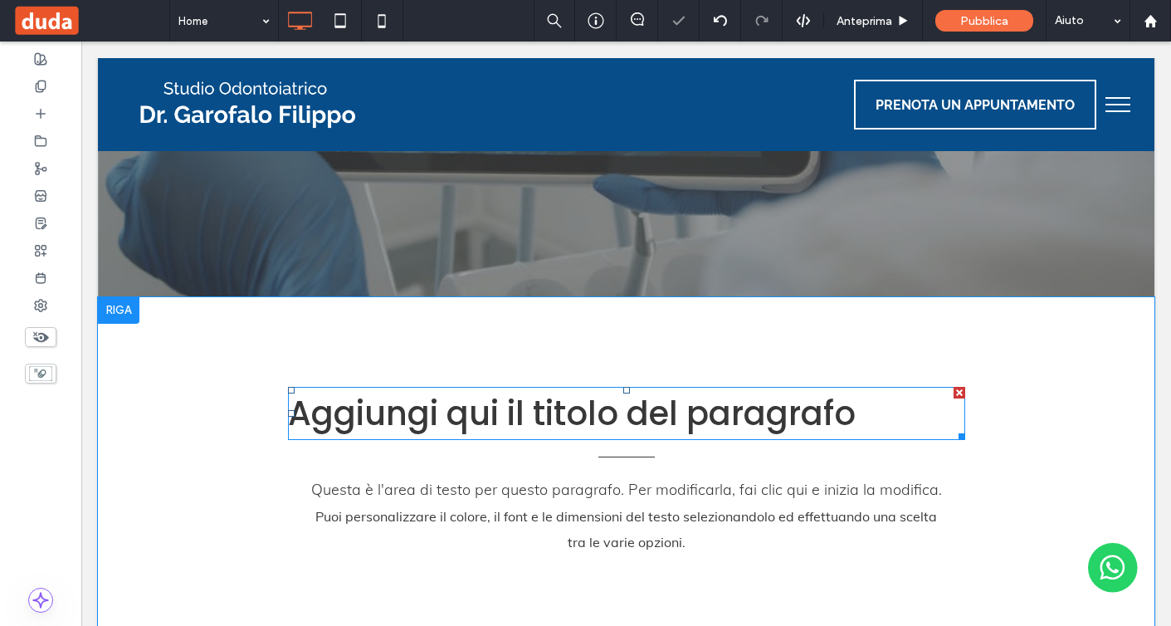
click at [790, 414] on span "Aggiungi qui il titolo del paragrafo" at bounding box center [572, 413] width 568 height 46
type input "*******"
type input "**"
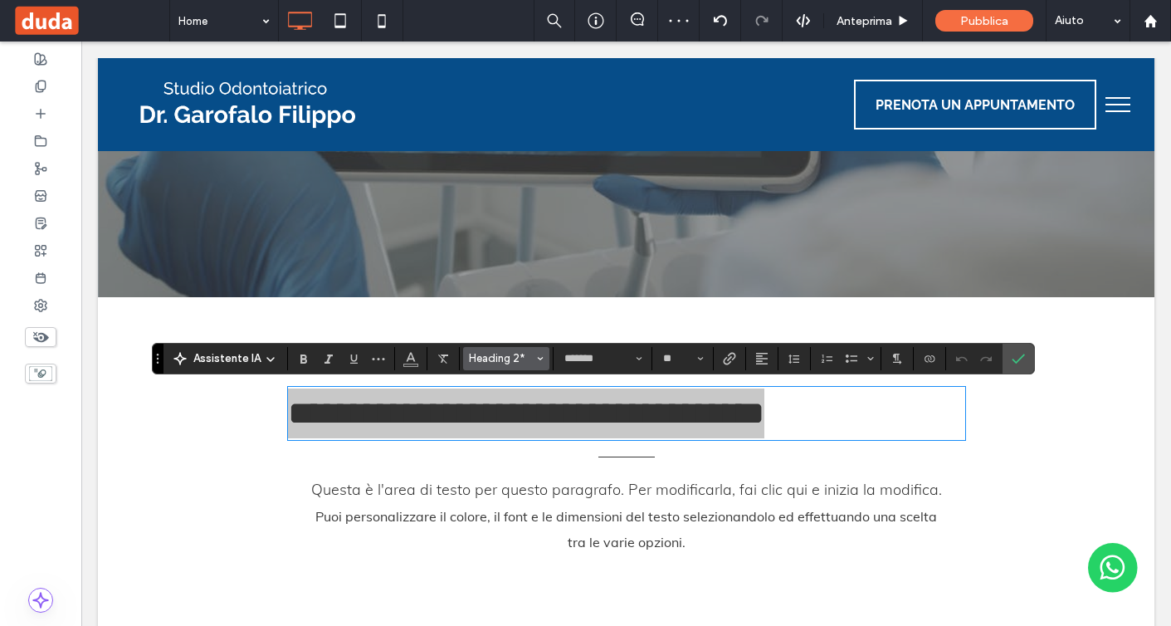
click at [511, 355] on span "Heading 2*" at bounding box center [501, 358] width 65 height 12
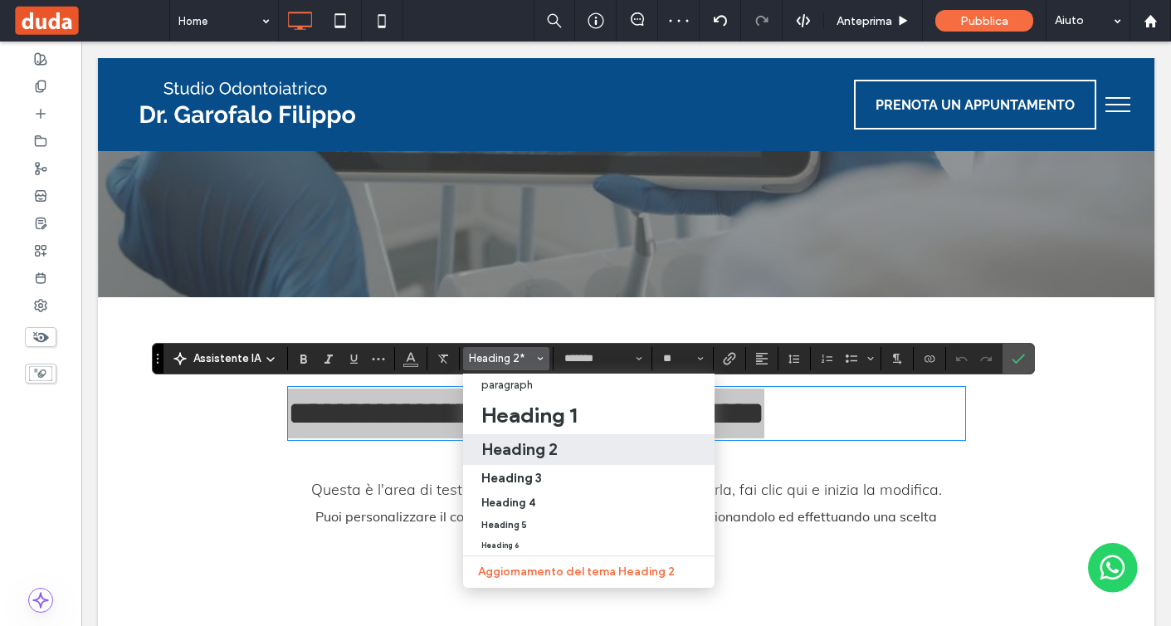
click at [522, 440] on h2 "Heading 2" at bounding box center [520, 449] width 76 height 20
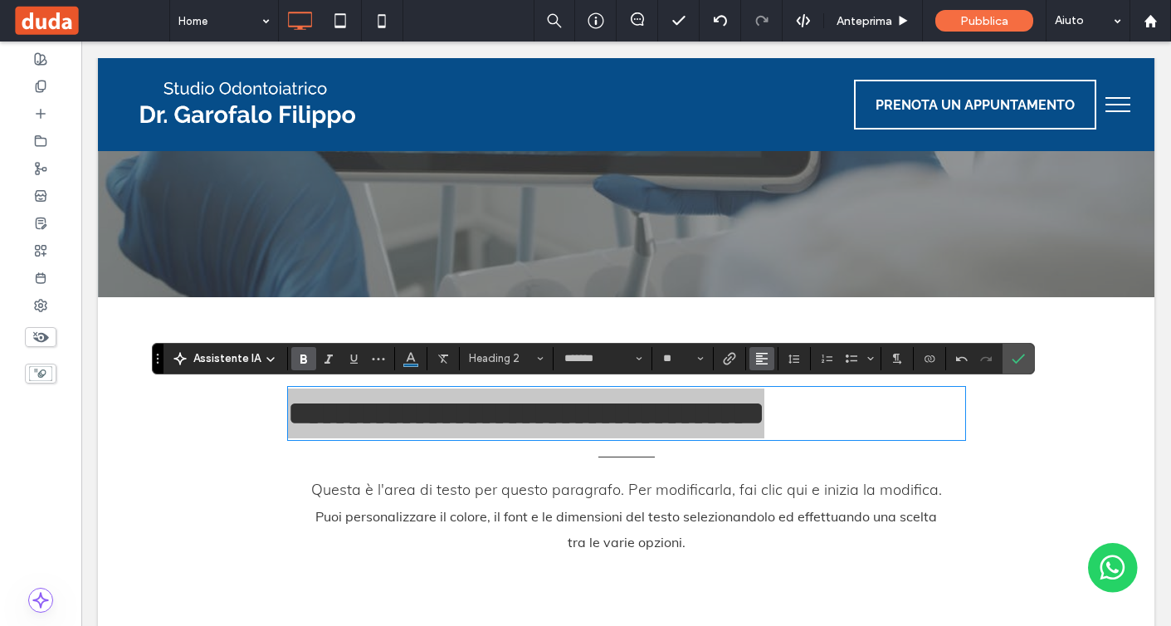
click at [757, 361] on use "Allineamento" at bounding box center [762, 359] width 12 height 12
click at [781, 403] on div "ui.textEditor.alignment.center" at bounding box center [779, 409] width 22 height 13
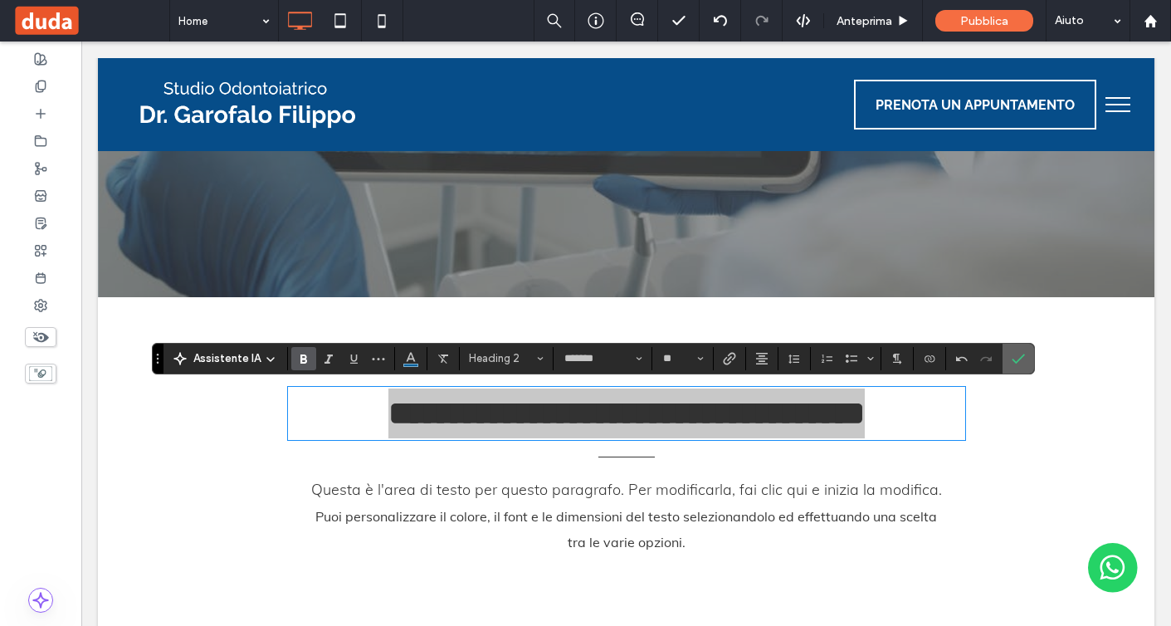
click at [1020, 367] on span "Conferma" at bounding box center [1018, 359] width 13 height 28
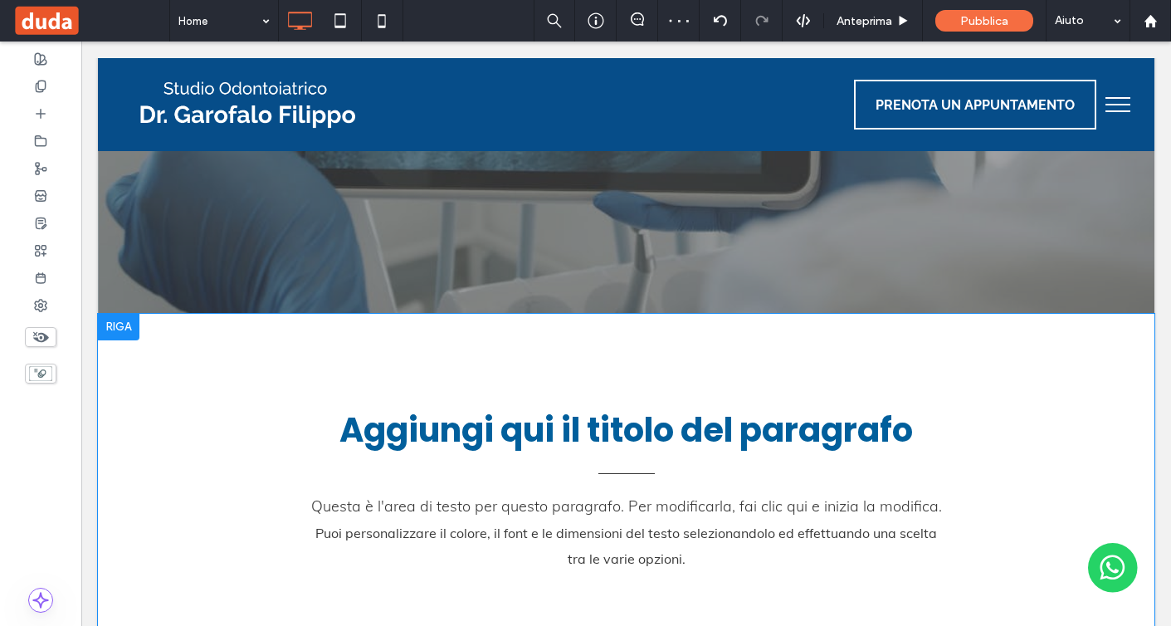
scroll to position [328, 0]
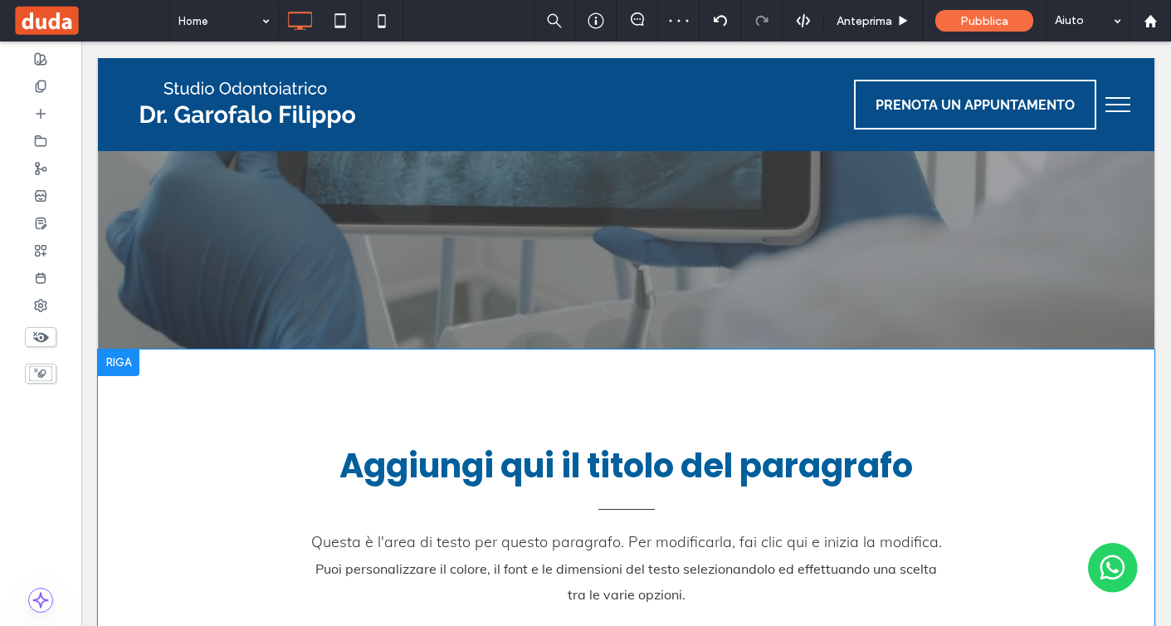
click at [897, 399] on div "Aggiungi qui il titolo del paragrafo Questa è l'area di testo per questo paragr…" at bounding box center [626, 537] width 1057 height 374
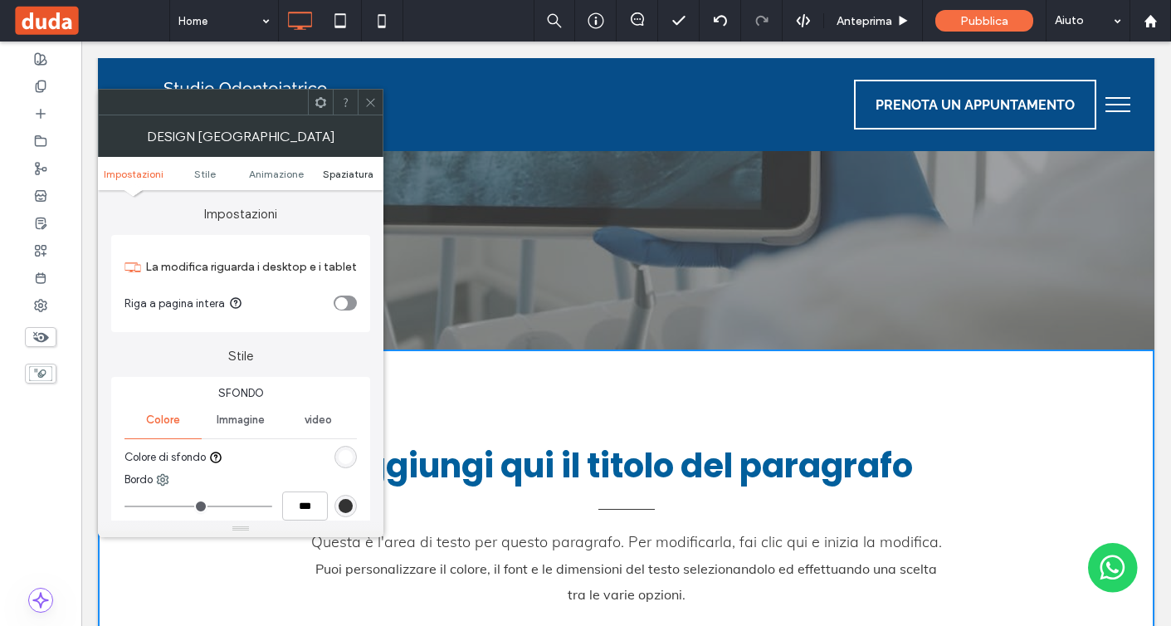
click at [350, 174] on span "Spaziatura" at bounding box center [348, 174] width 51 height 12
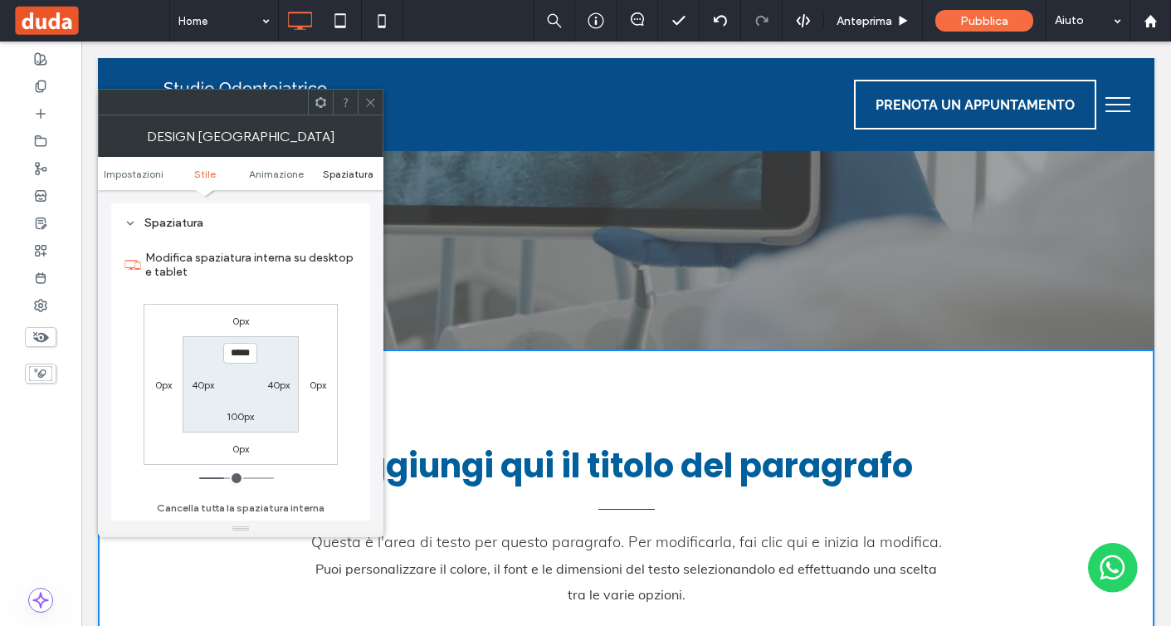
scroll to position [457, 0]
type input "****"
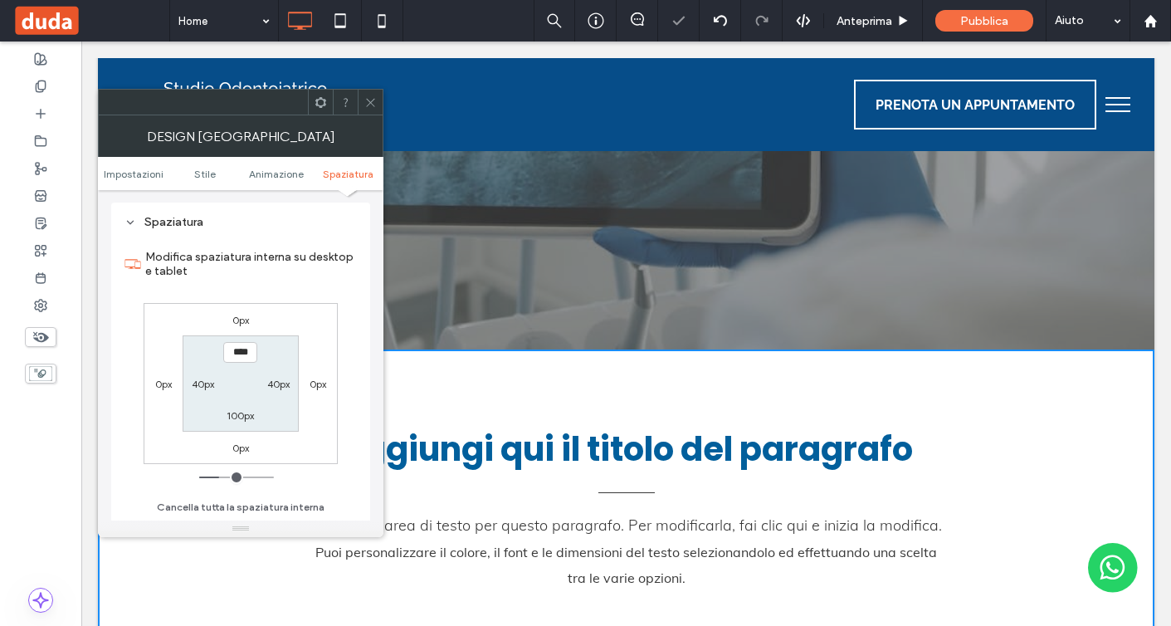
click at [238, 413] on label "100px" at bounding box center [240, 415] width 27 height 12
type input "***"
type input "**"
type input "****"
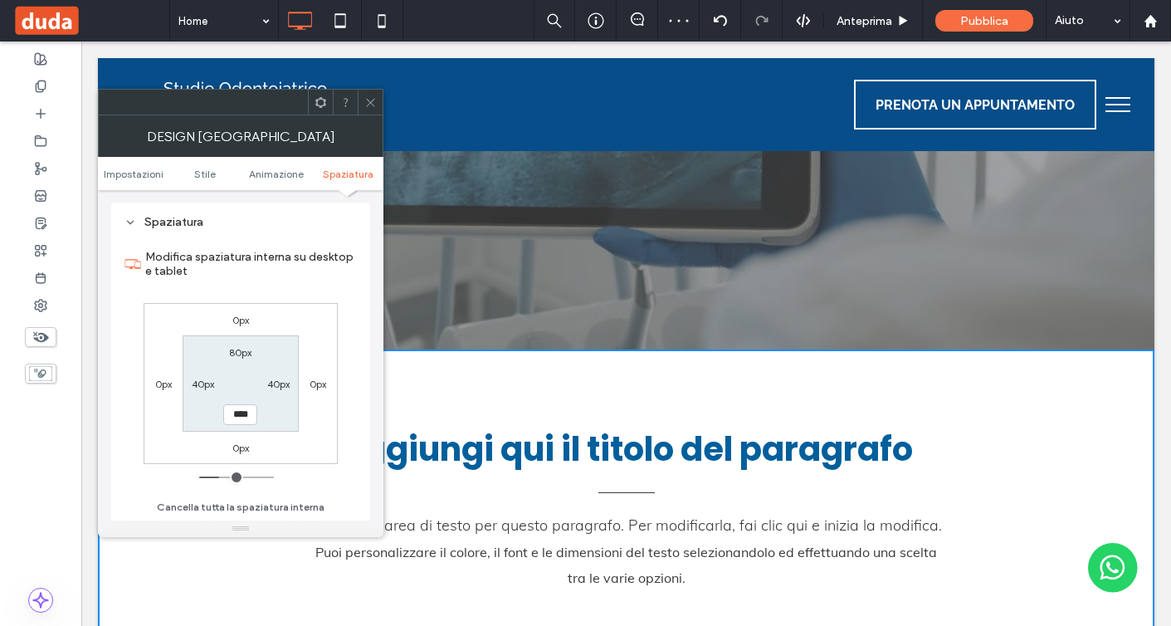
click at [268, 432] on div "0px 0px 0px 0px 80px 40px **** 40px" at bounding box center [241, 383] width 194 height 161
click at [369, 106] on icon at bounding box center [370, 102] width 12 height 12
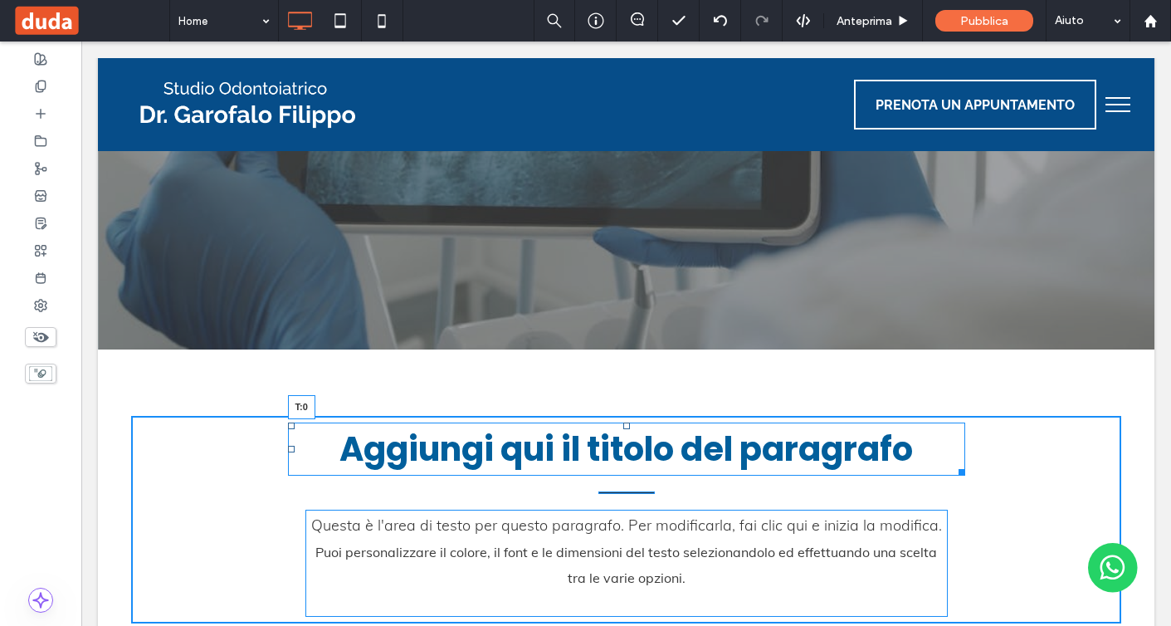
drag, startPoint x: 627, startPoint y: 428, endPoint x: 707, endPoint y: 464, distance: 88.4
click at [626, 423] on div "Aggiungi qui il titolo del paragrafo T:0" at bounding box center [626, 449] width 677 height 53
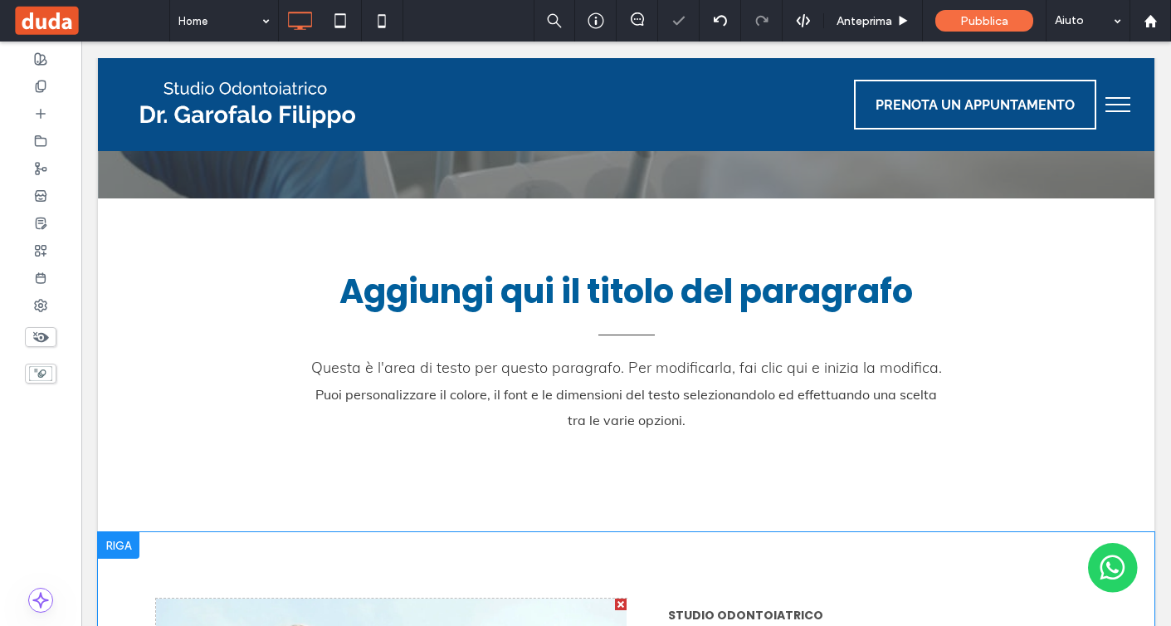
scroll to position [509, 0]
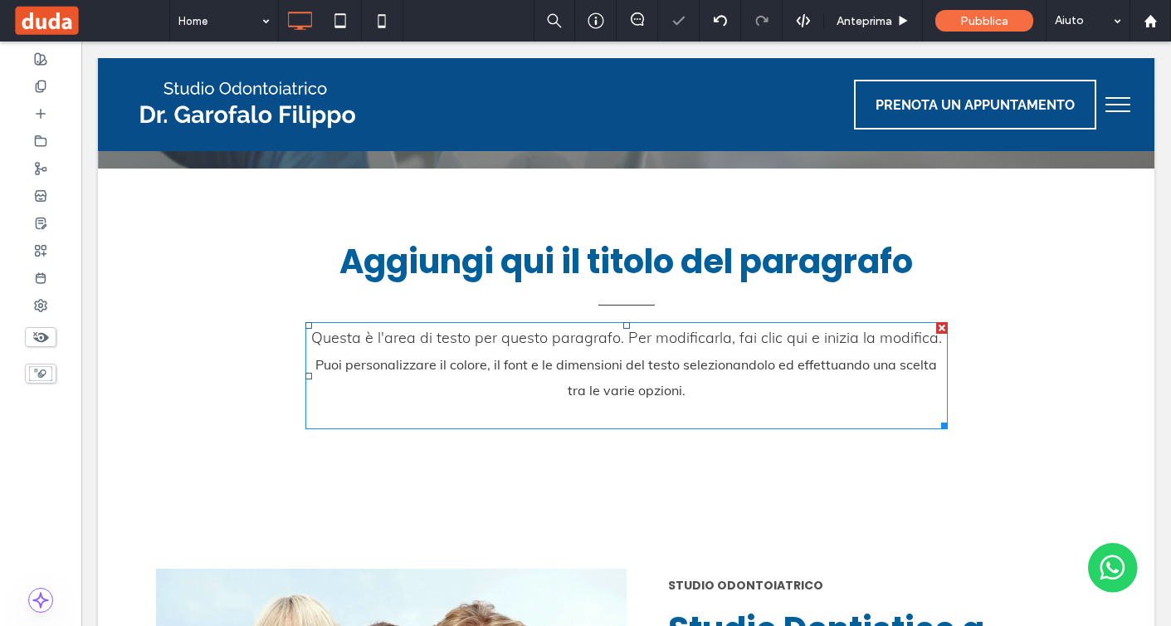
click at [599, 422] on p at bounding box center [627, 415] width 643 height 25
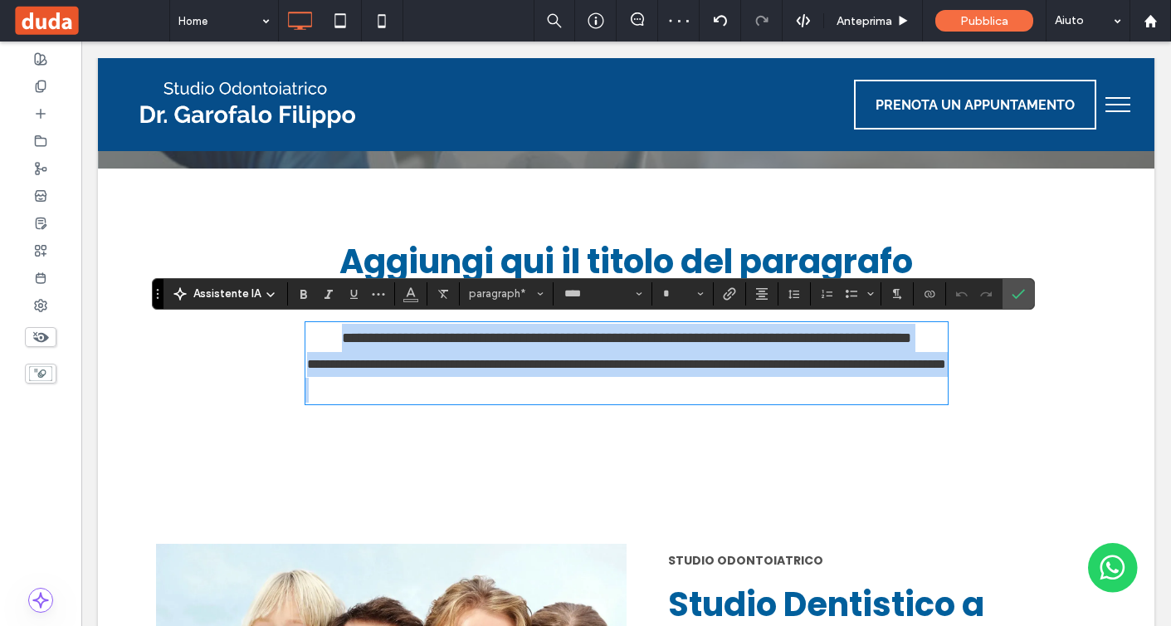
click at [598, 403] on p at bounding box center [627, 390] width 643 height 25
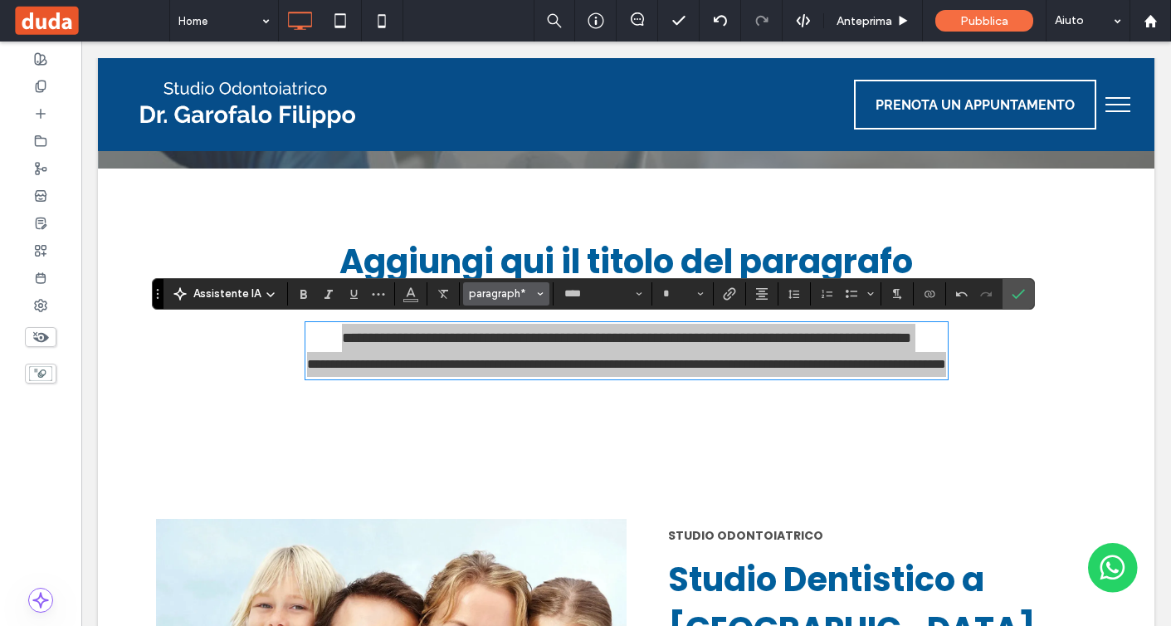
click at [521, 295] on span "paragraph*" at bounding box center [501, 293] width 65 height 12
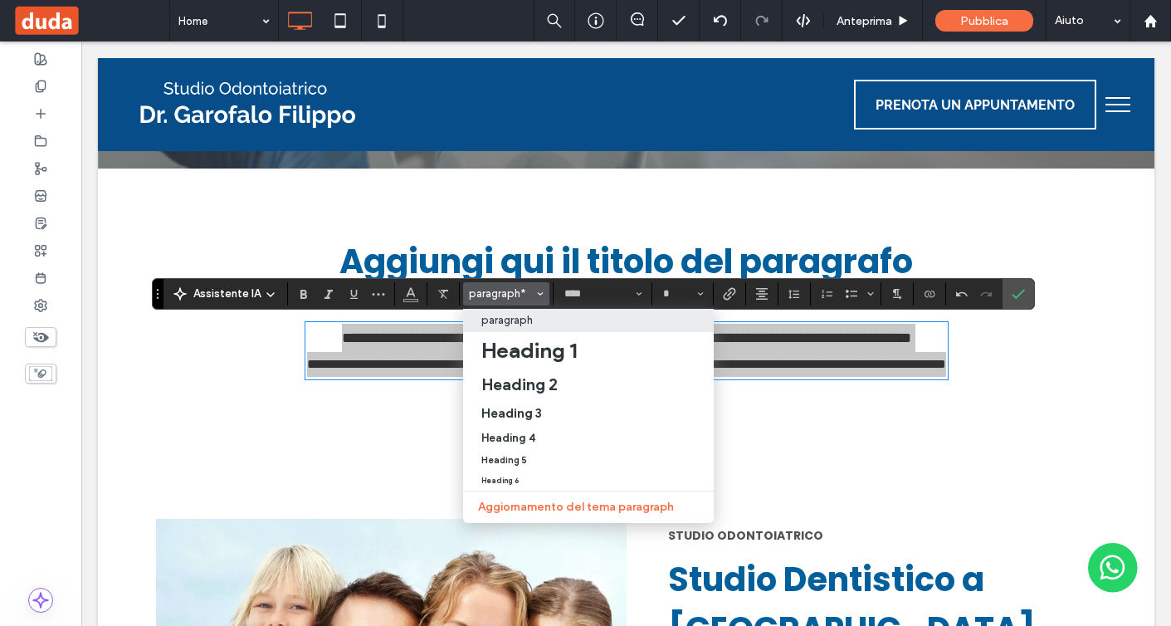
click at [516, 321] on p "paragraph" at bounding box center [507, 320] width 51 height 12
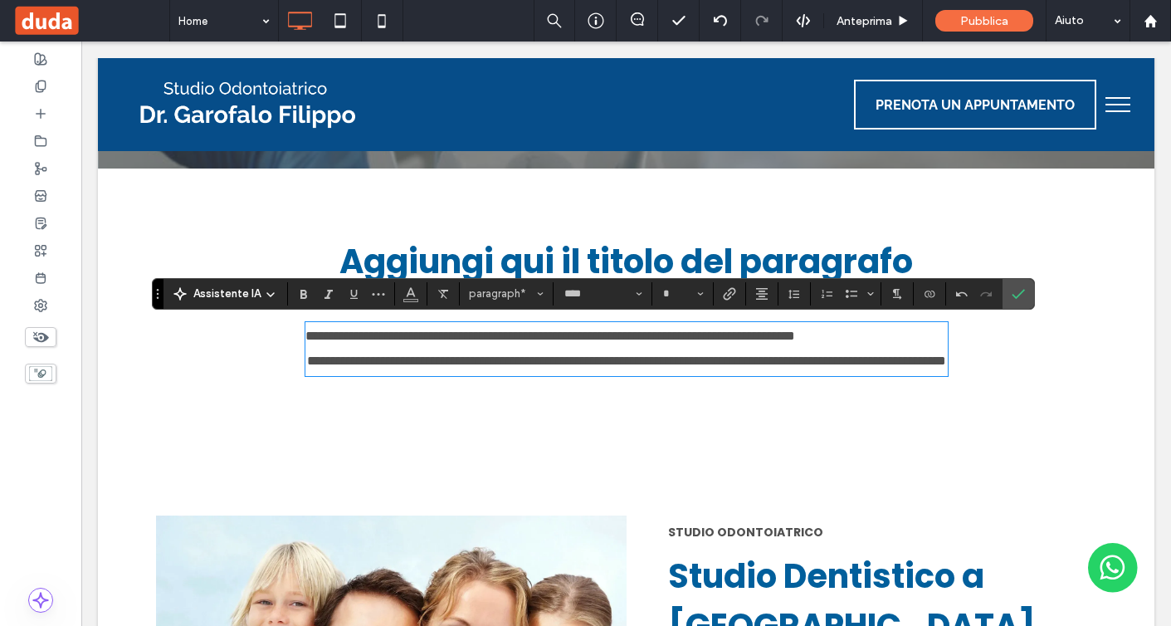
type input "**"
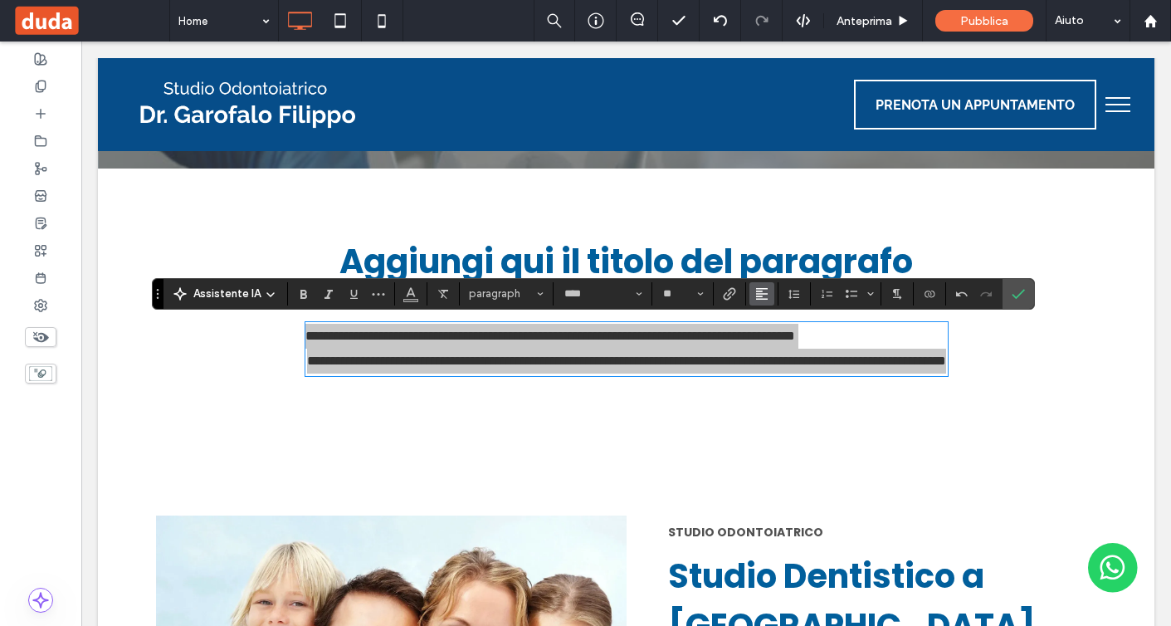
click at [764, 289] on use "Allineamento" at bounding box center [762, 294] width 12 height 12
click at [776, 342] on use "ui.textEditor.alignment.center" at bounding box center [775, 345] width 12 height 12
drag, startPoint x: 1020, startPoint y: 303, endPoint x: 938, endPoint y: 261, distance: 91.7
click at [1020, 303] on span "Conferma" at bounding box center [1018, 294] width 13 height 28
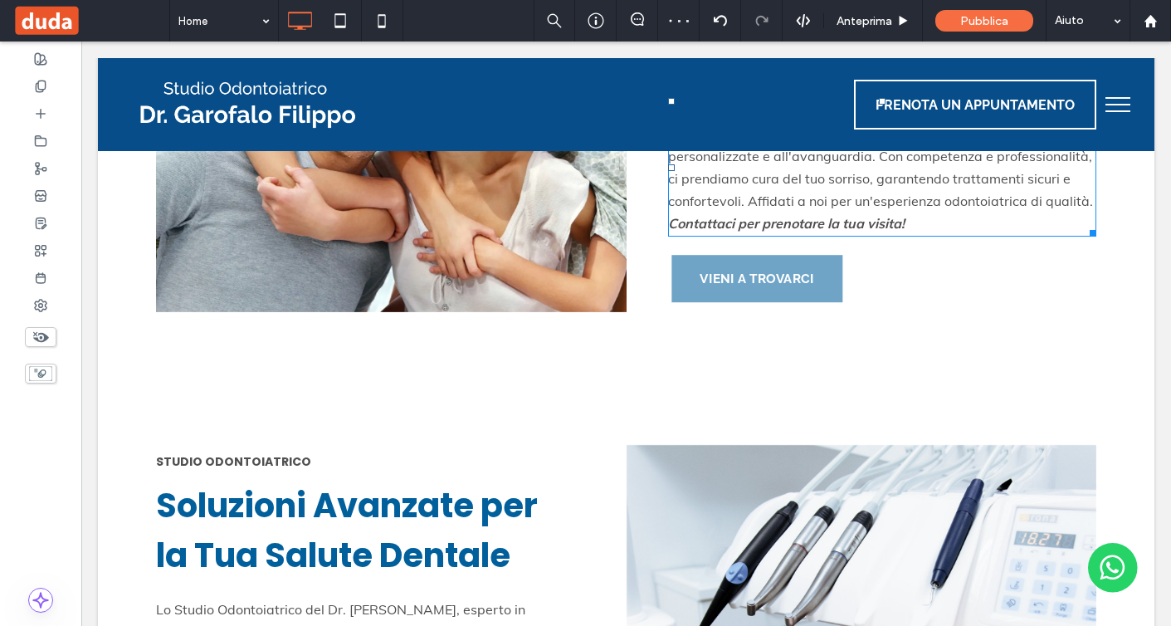
scroll to position [837, 0]
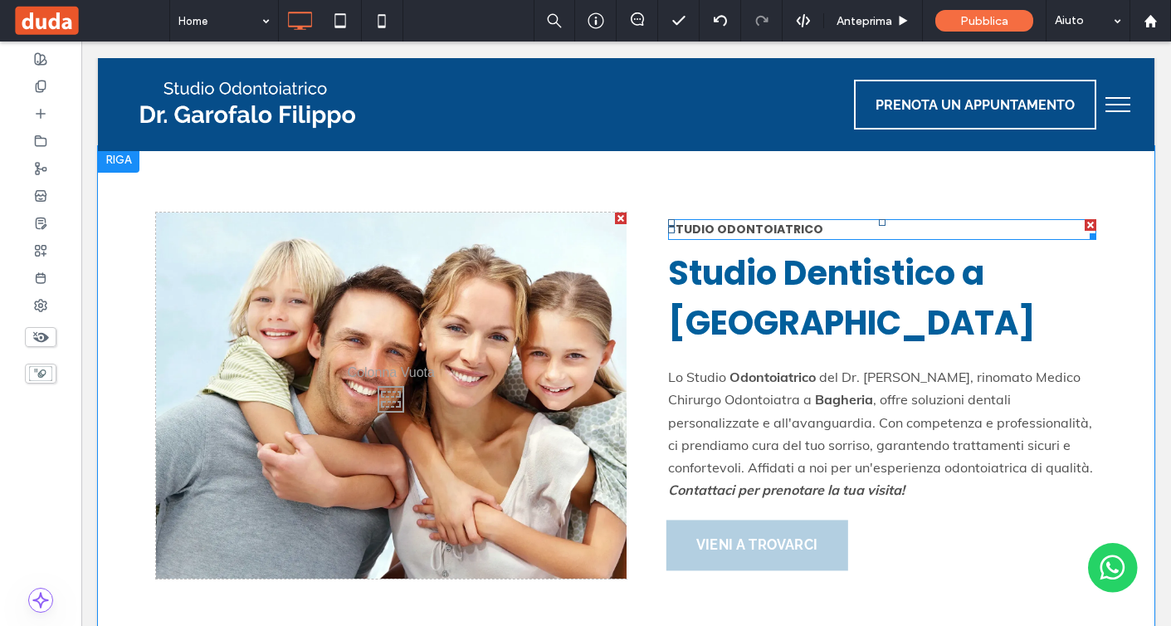
click at [1093, 222] on div at bounding box center [1091, 225] width 12 height 12
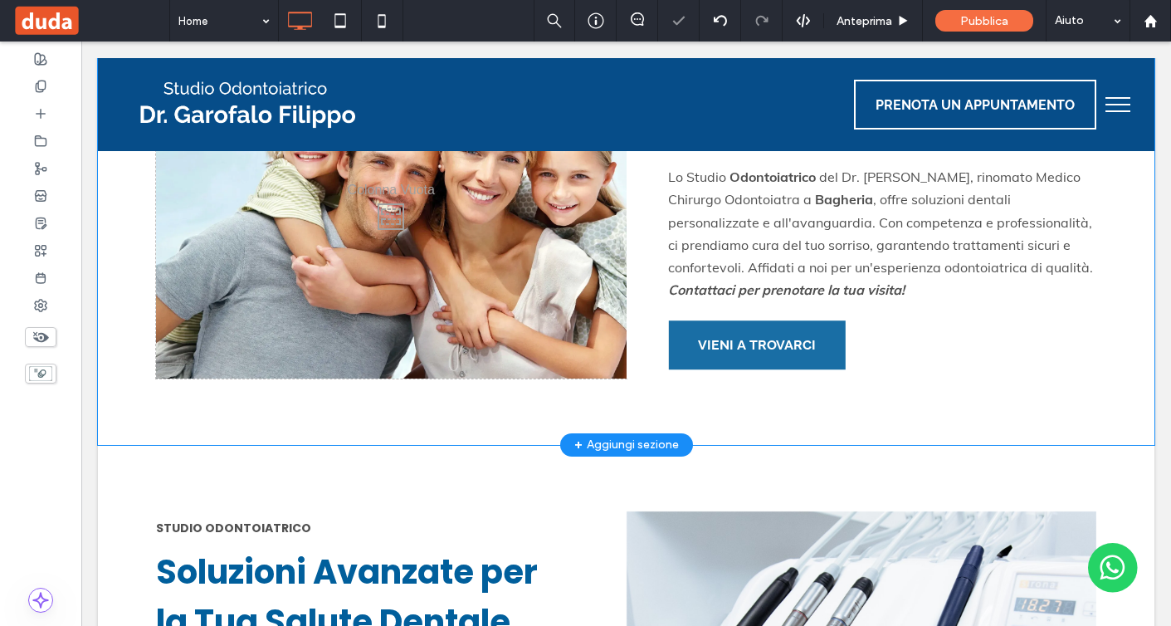
scroll to position [1044, 0]
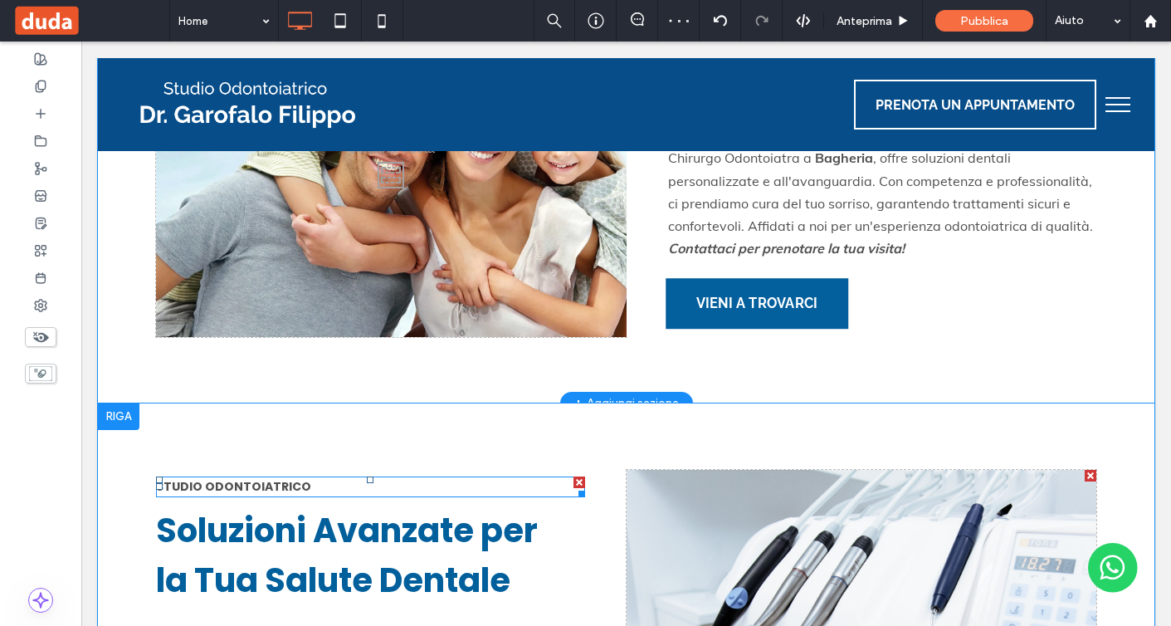
click at [580, 479] on div at bounding box center [580, 483] width 12 height 12
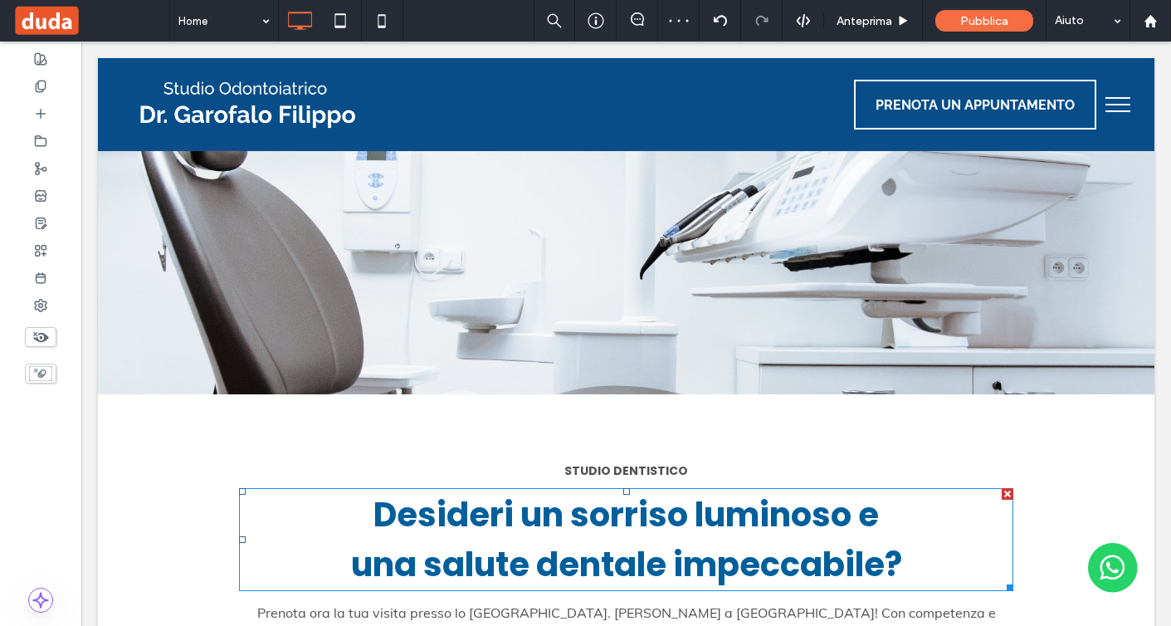
scroll to position [1991, 0]
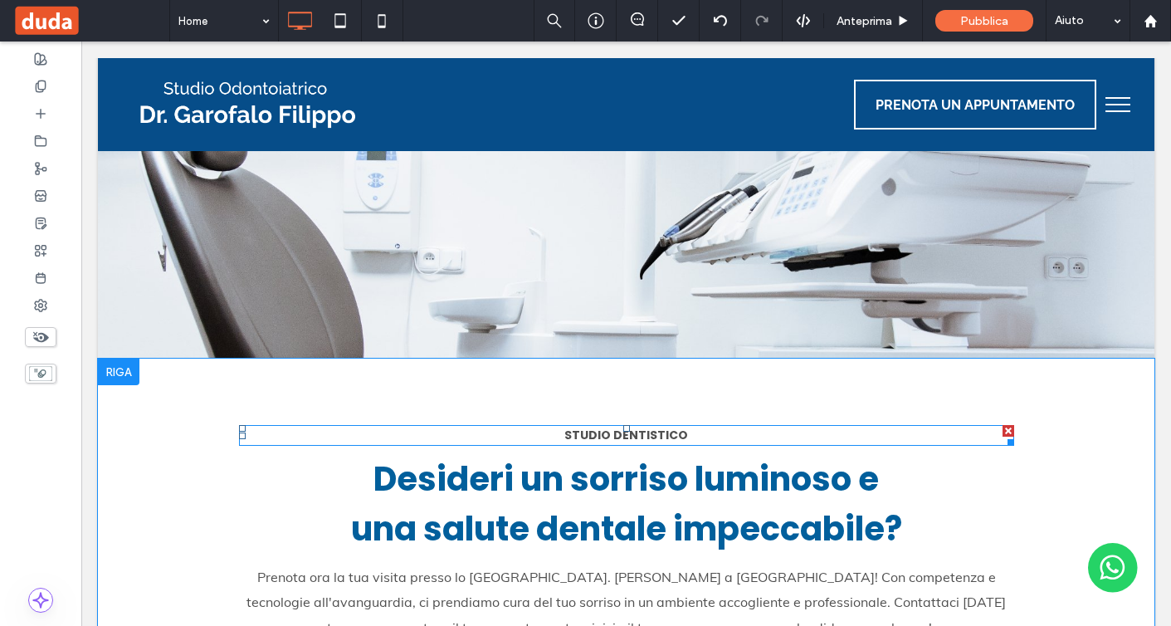
click at [1009, 425] on div at bounding box center [1009, 431] width 12 height 12
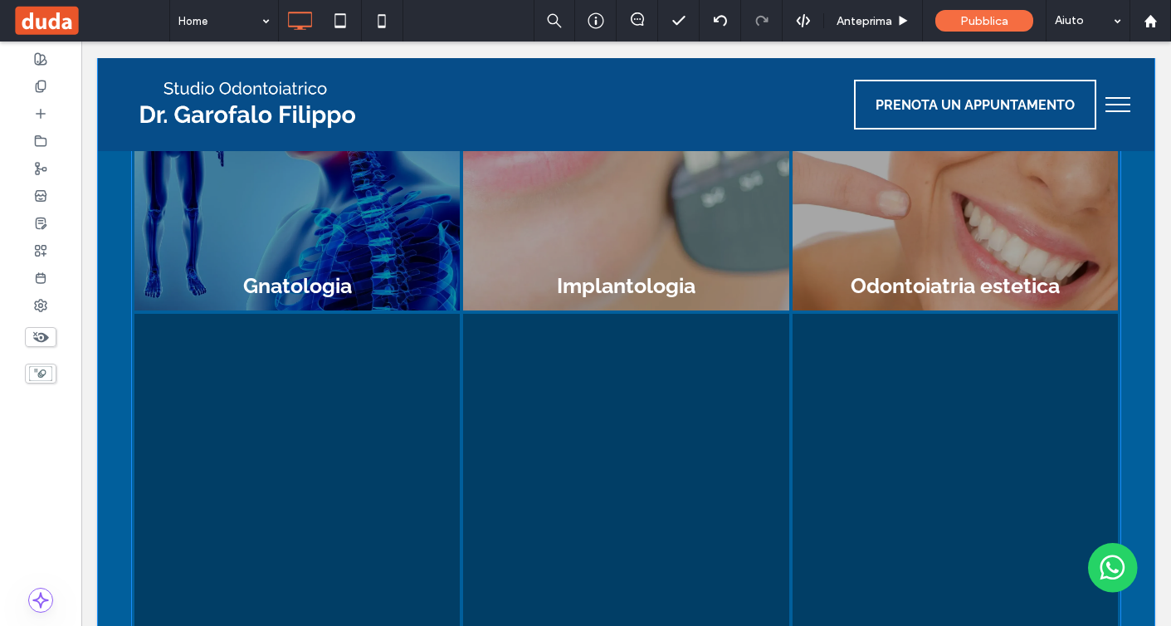
scroll to position [3224, 0]
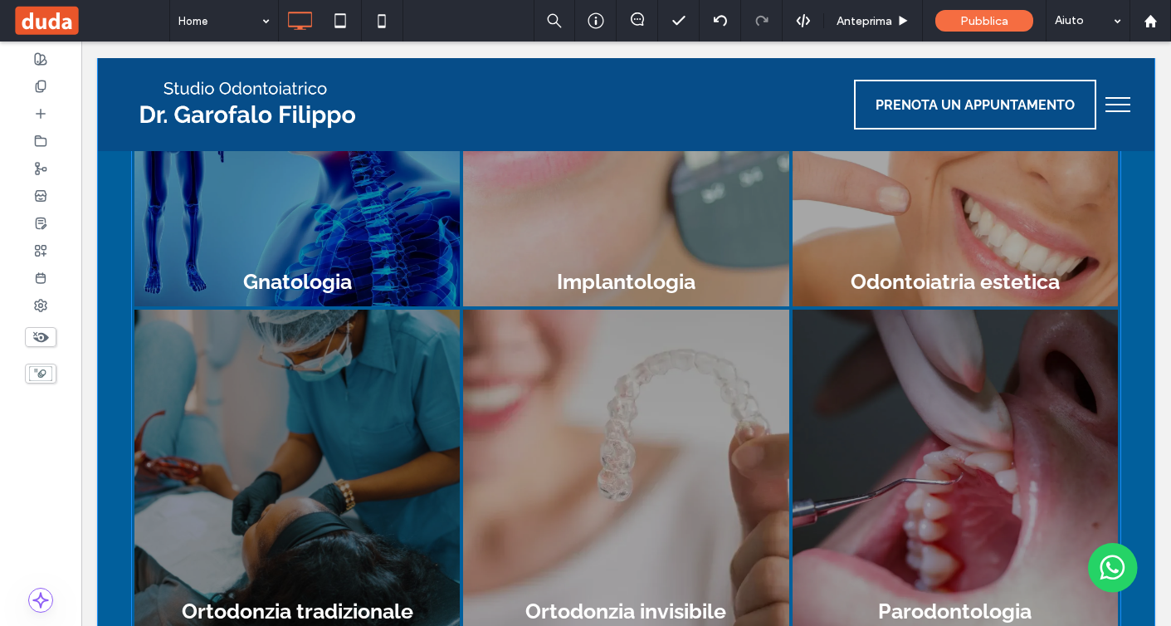
click at [619, 310] on link at bounding box center [625, 473] width 325 height 326
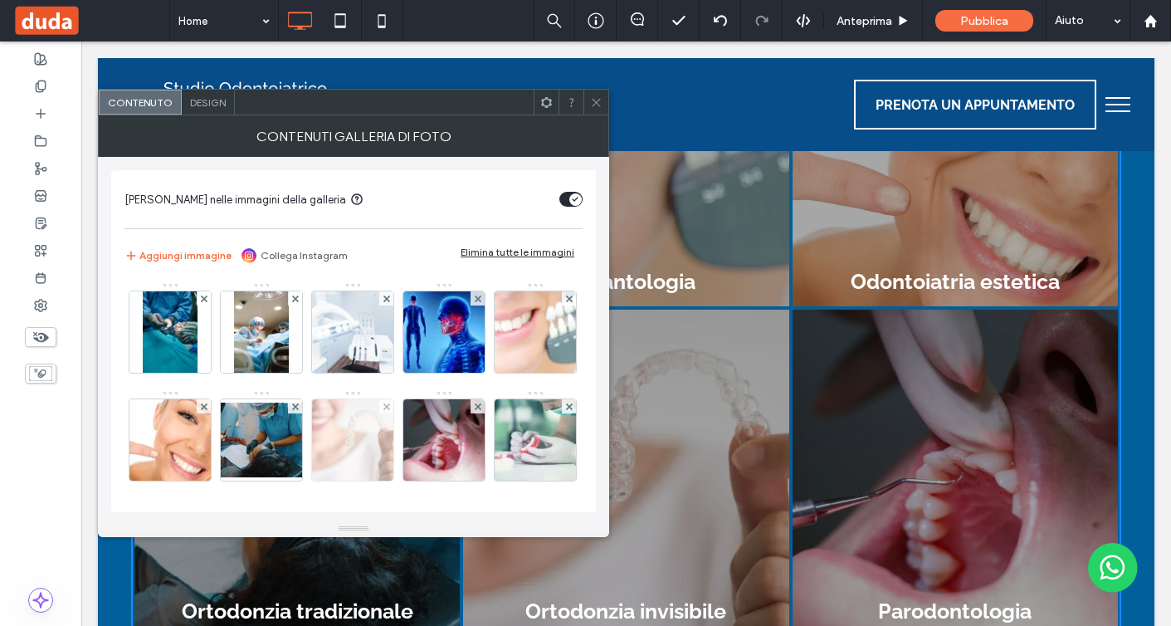
scroll to position [112, 0]
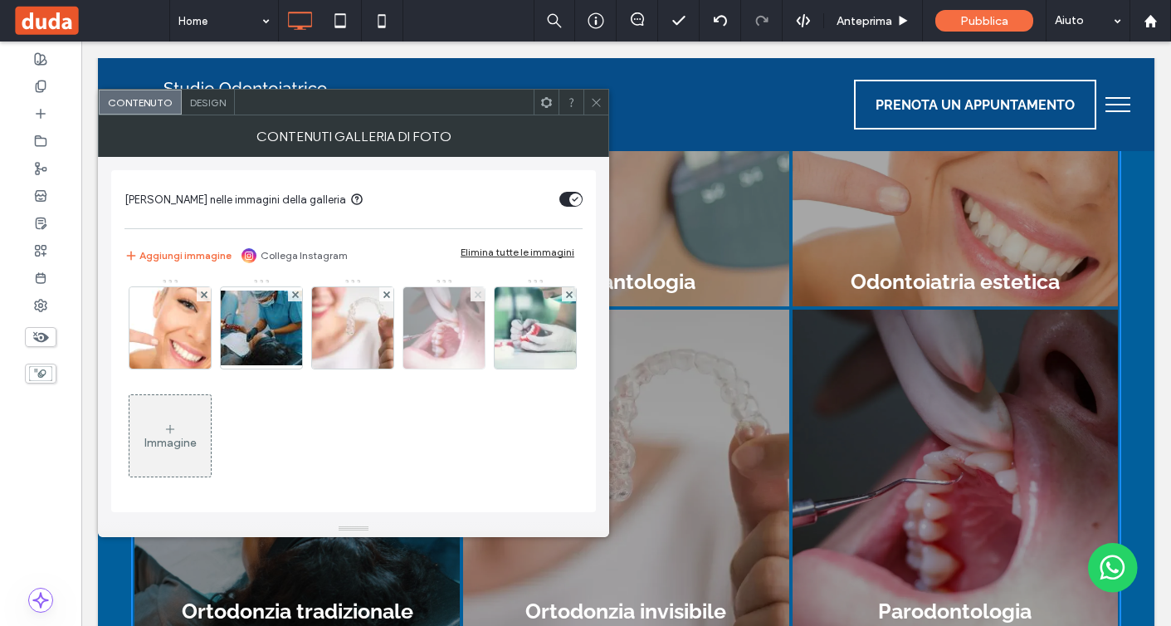
click at [475, 298] on icon at bounding box center [478, 294] width 7 height 7
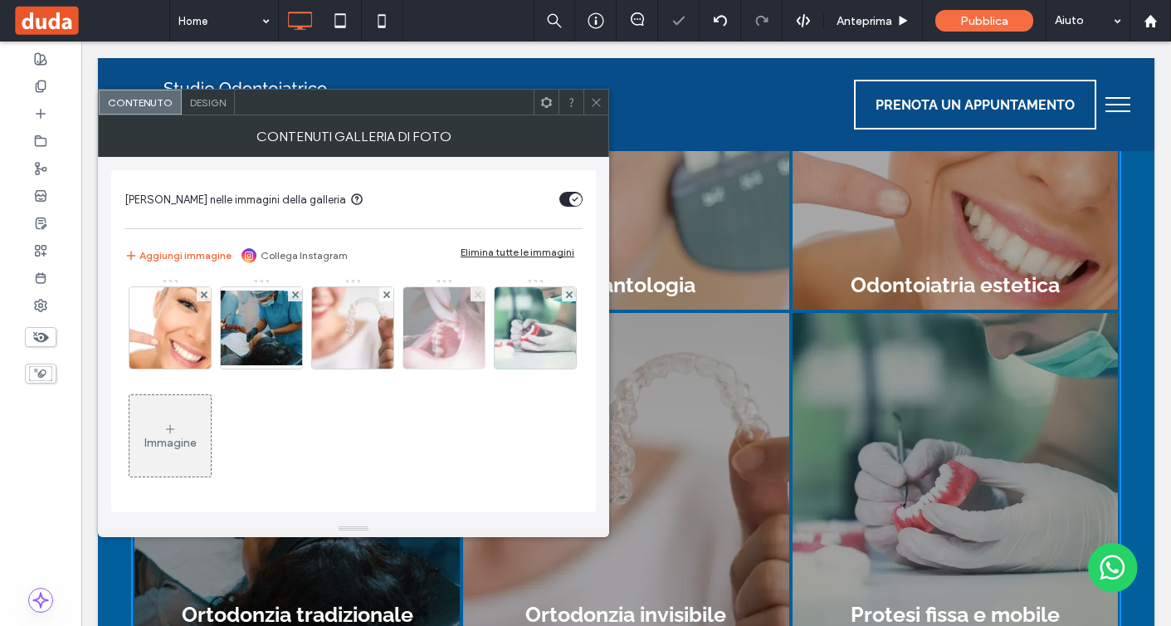
scroll to position [2894, 0]
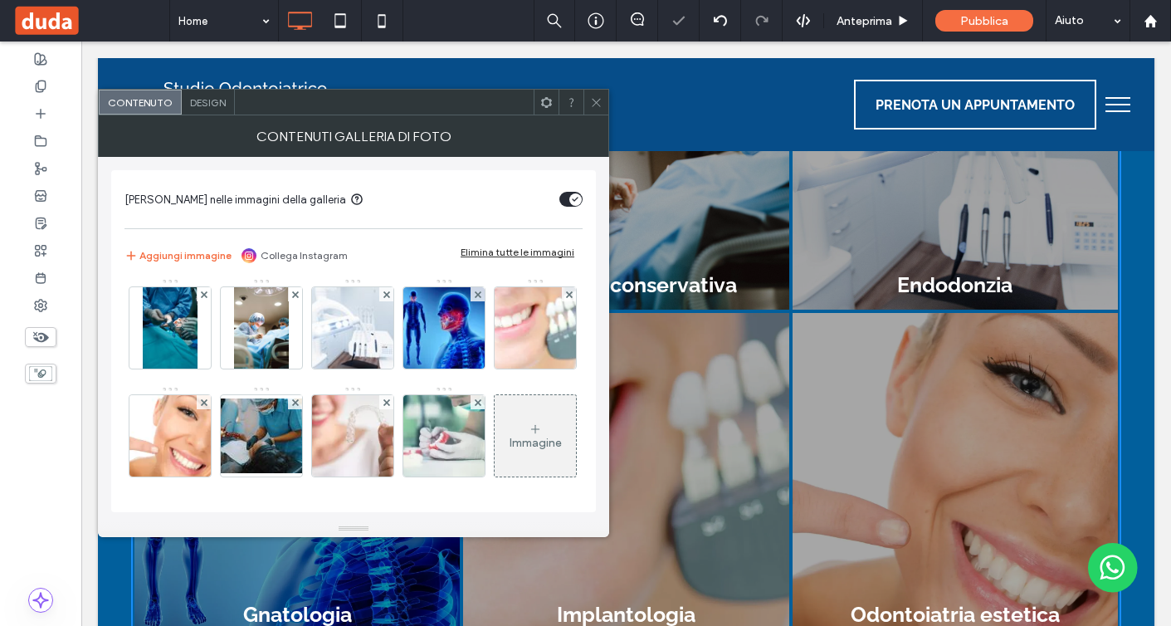
click at [474, 402] on use at bounding box center [477, 402] width 7 height 7
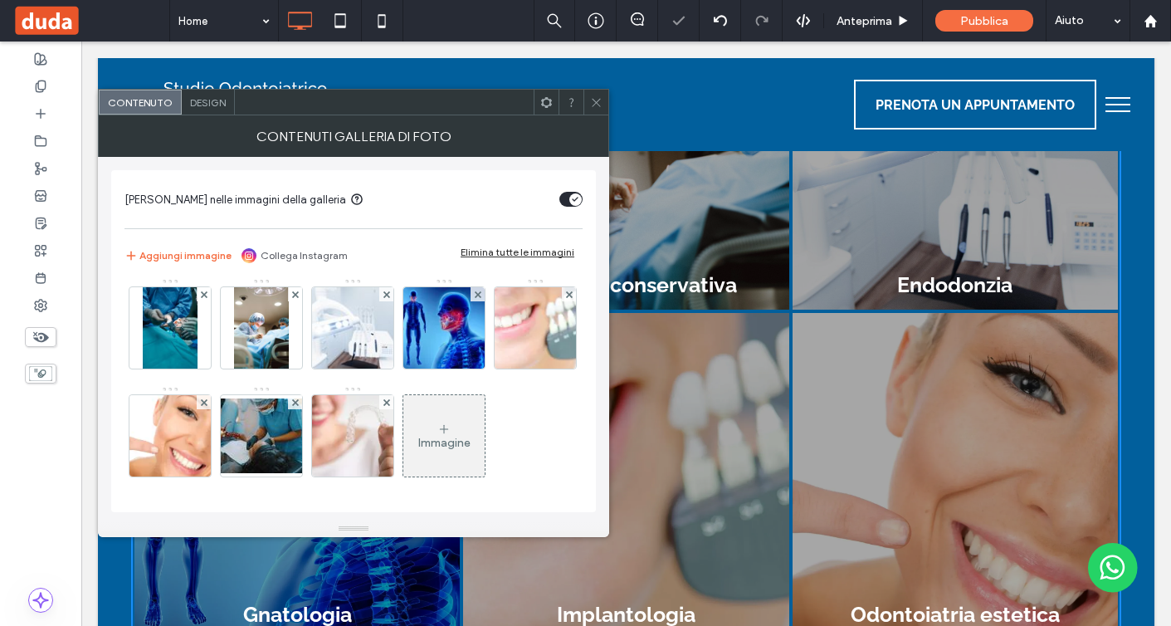
click at [213, 98] on span "Design" at bounding box center [208, 102] width 36 height 12
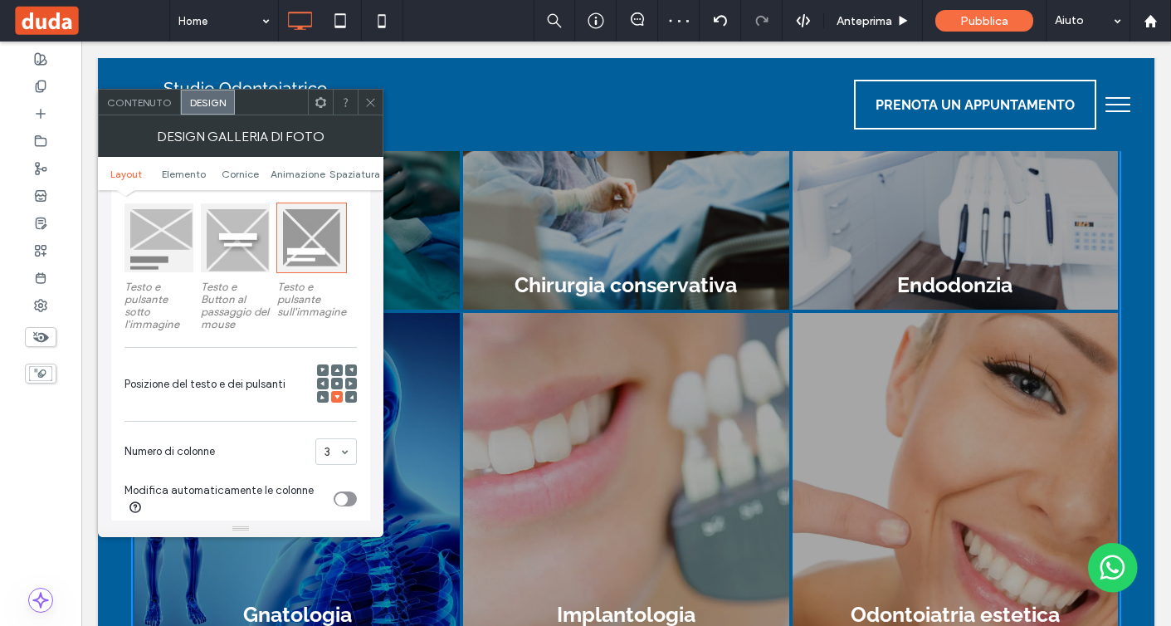
scroll to position [344, 0]
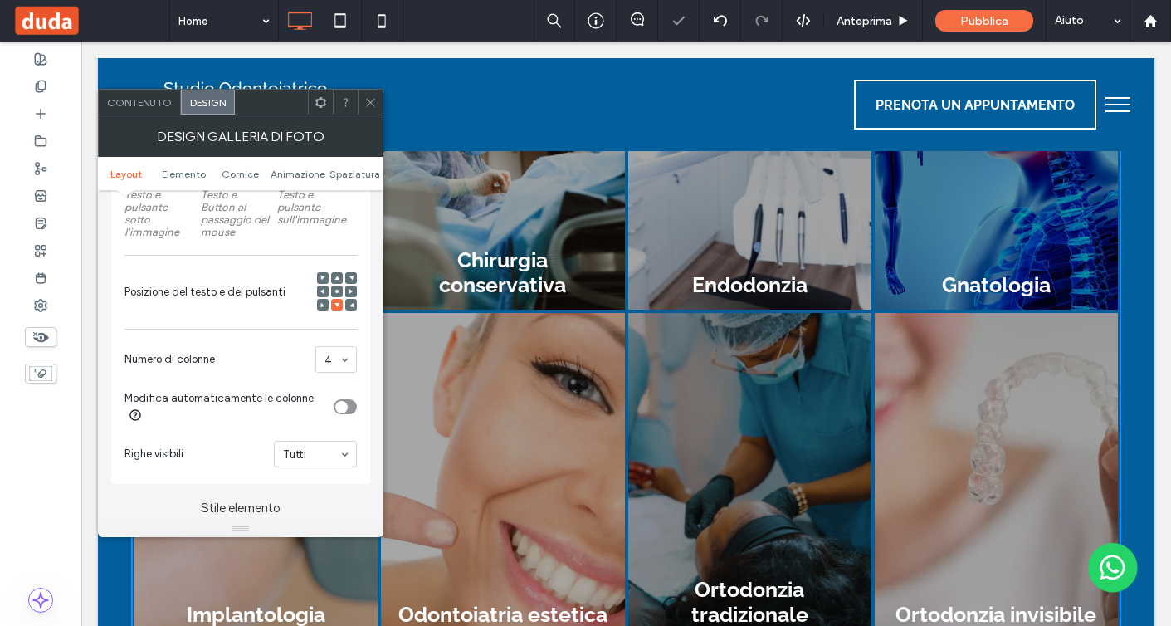
click at [375, 104] on icon at bounding box center [370, 102] width 12 height 12
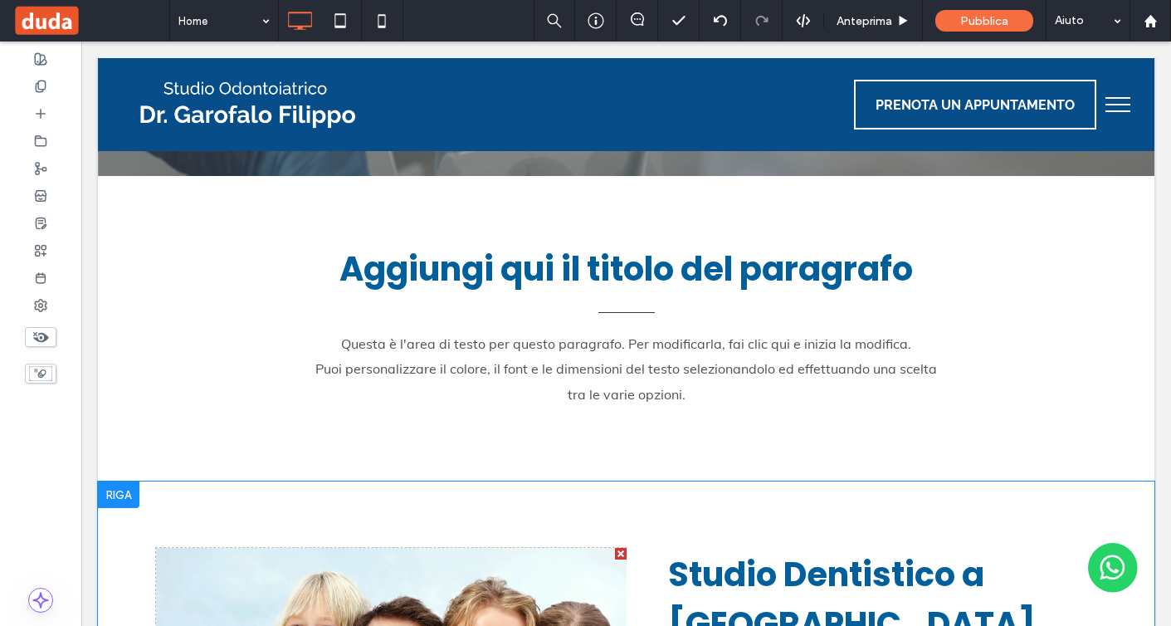
scroll to position [697, 0]
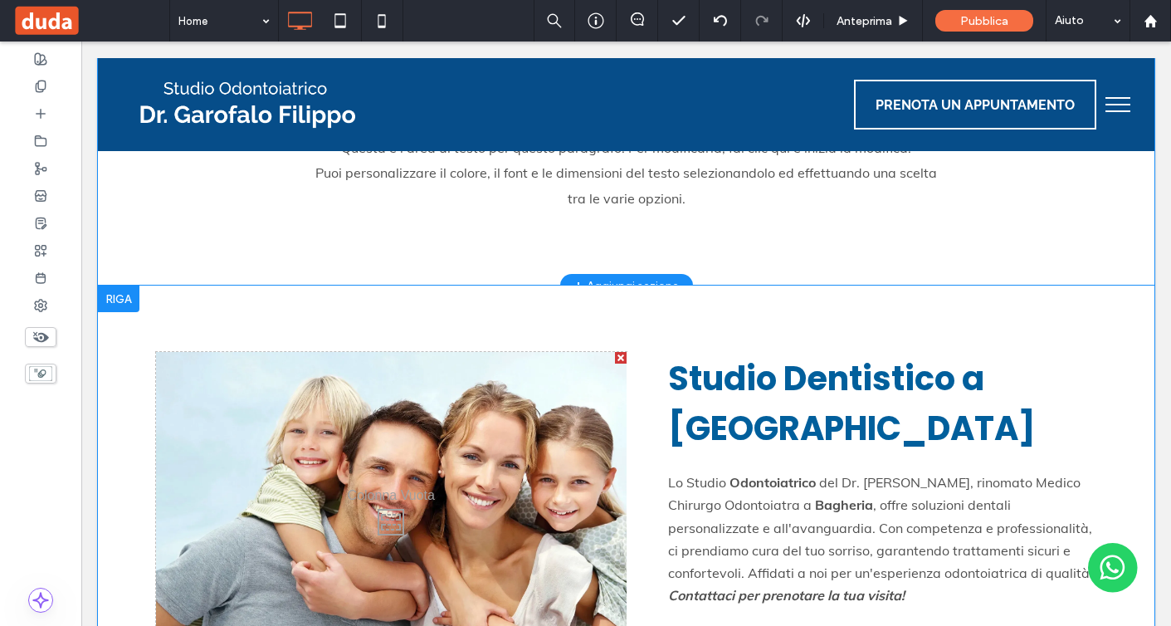
click at [640, 287] on div "+ Aggiungi sezione" at bounding box center [627, 285] width 105 height 18
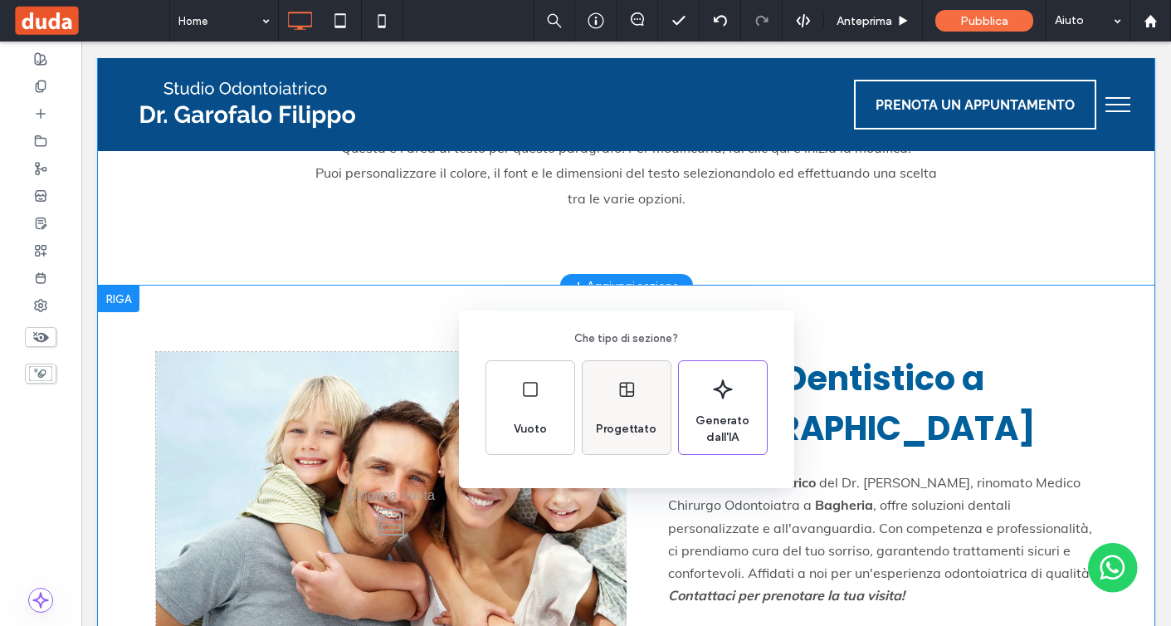
click at [641, 411] on div "Progettato" at bounding box center [626, 429] width 74 height 37
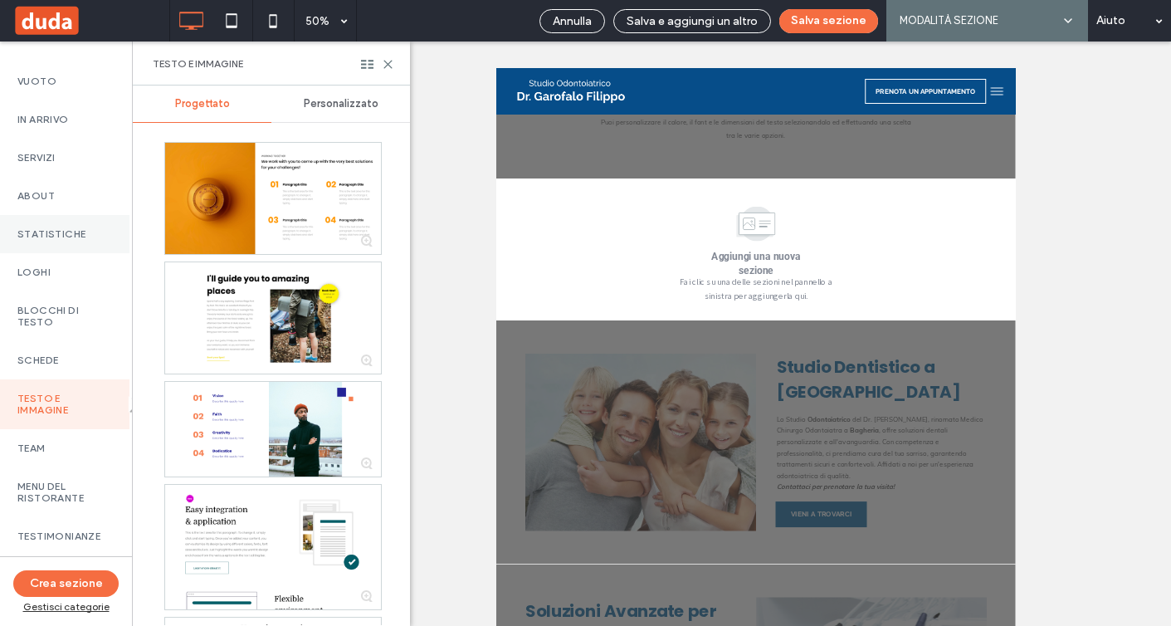
scroll to position [164, 2]
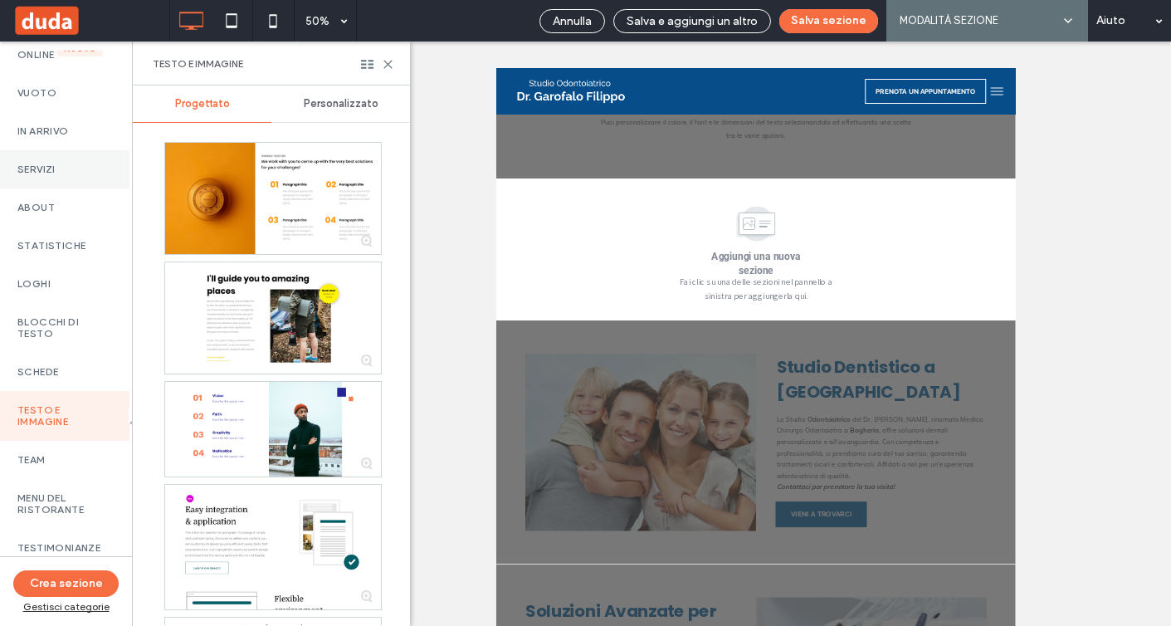
click at [65, 175] on label "Servizi" at bounding box center [63, 170] width 92 height 12
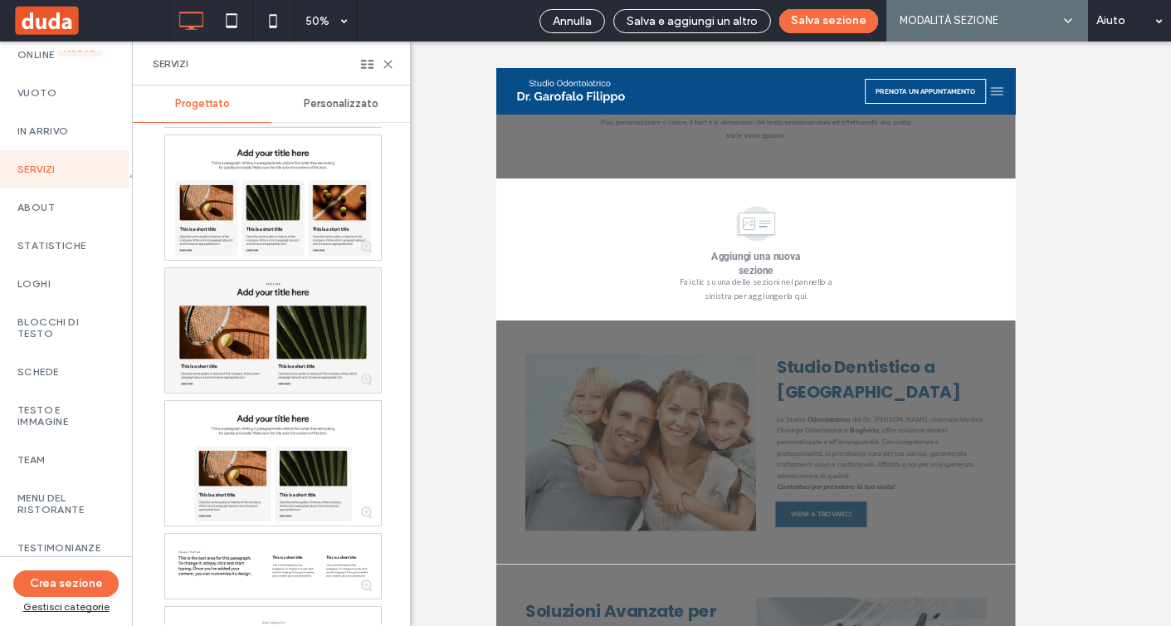
scroll to position [0, 0]
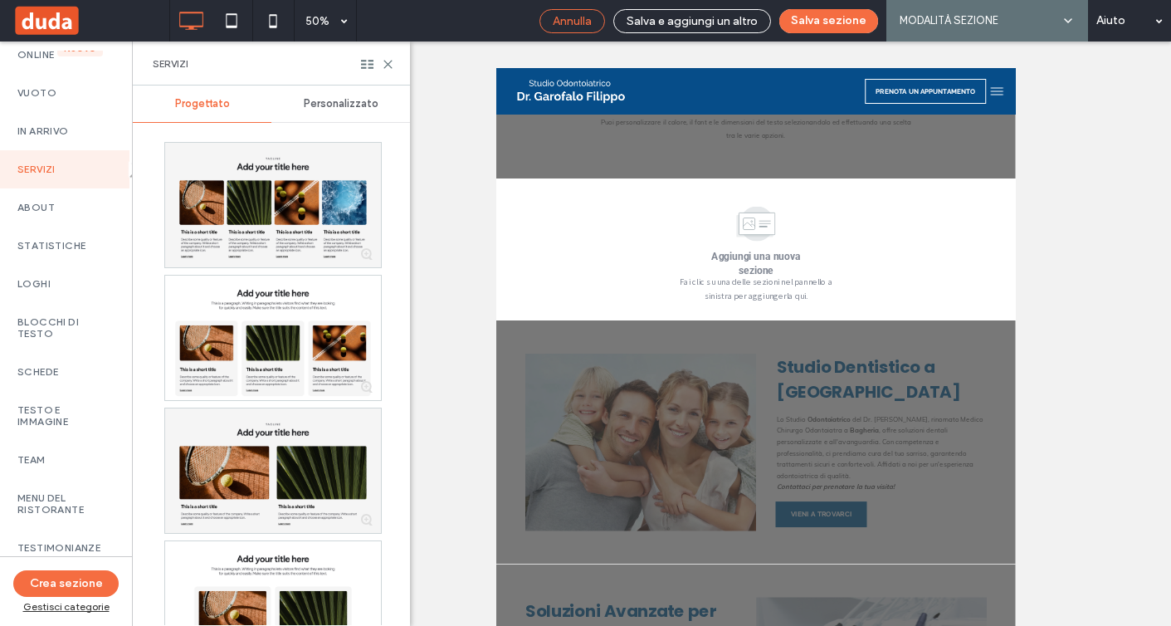
click at [564, 26] on span "Annulla" at bounding box center [572, 21] width 39 height 14
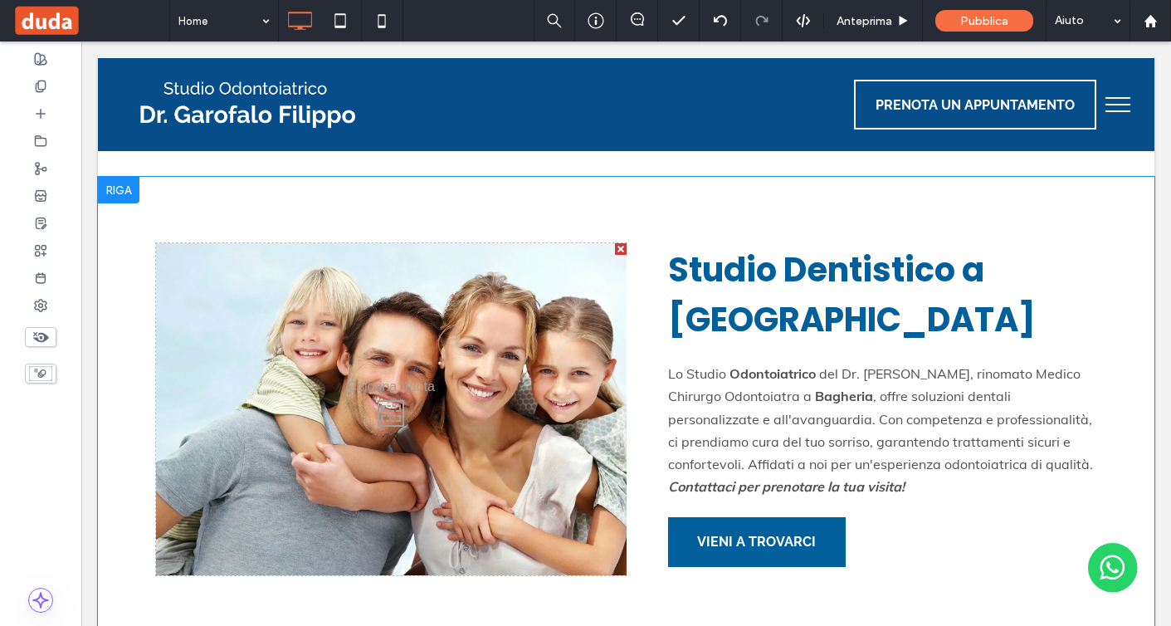
scroll to position [861, 0]
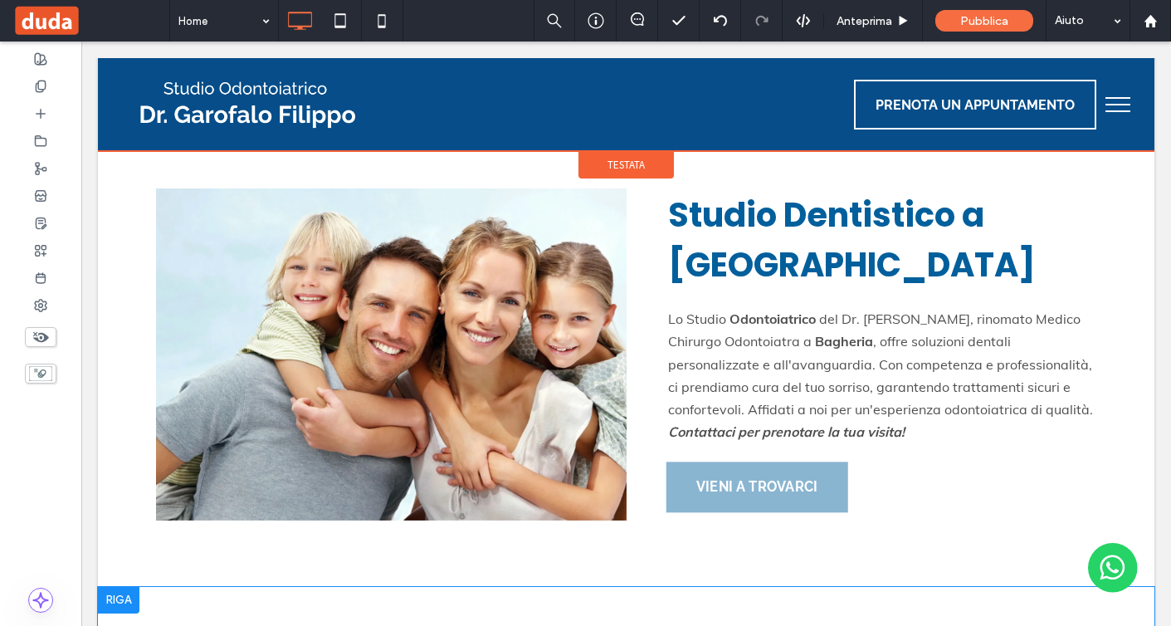
click at [638, 169] on span "Testata" at bounding box center [626, 165] width 37 height 14
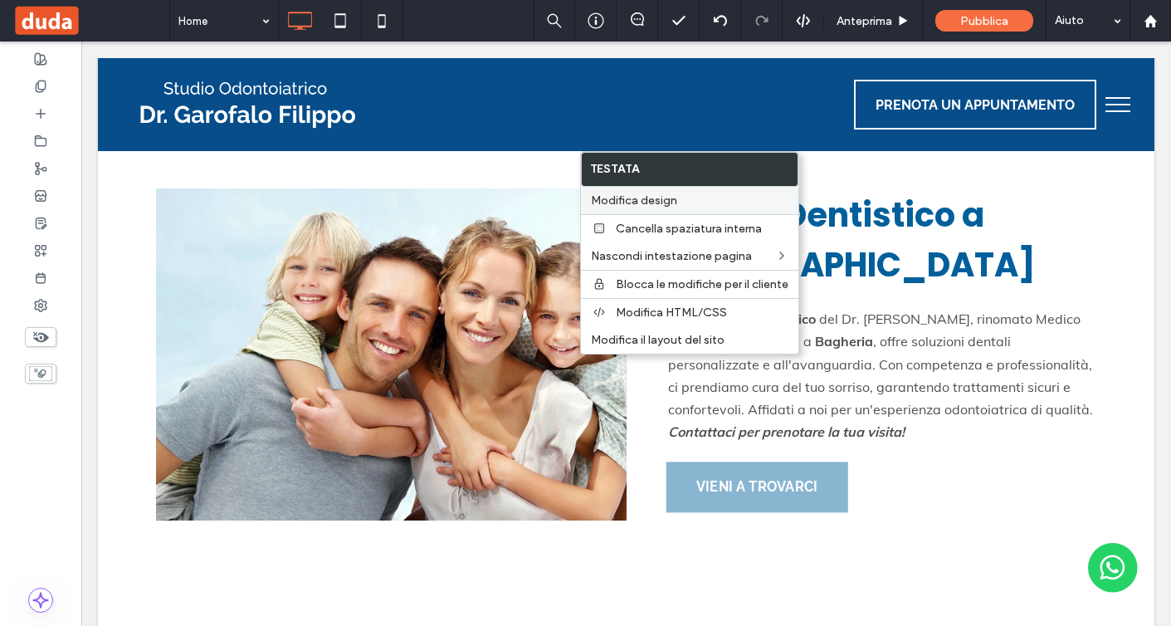
click at [644, 202] on span "Modifica design" at bounding box center [634, 200] width 86 height 14
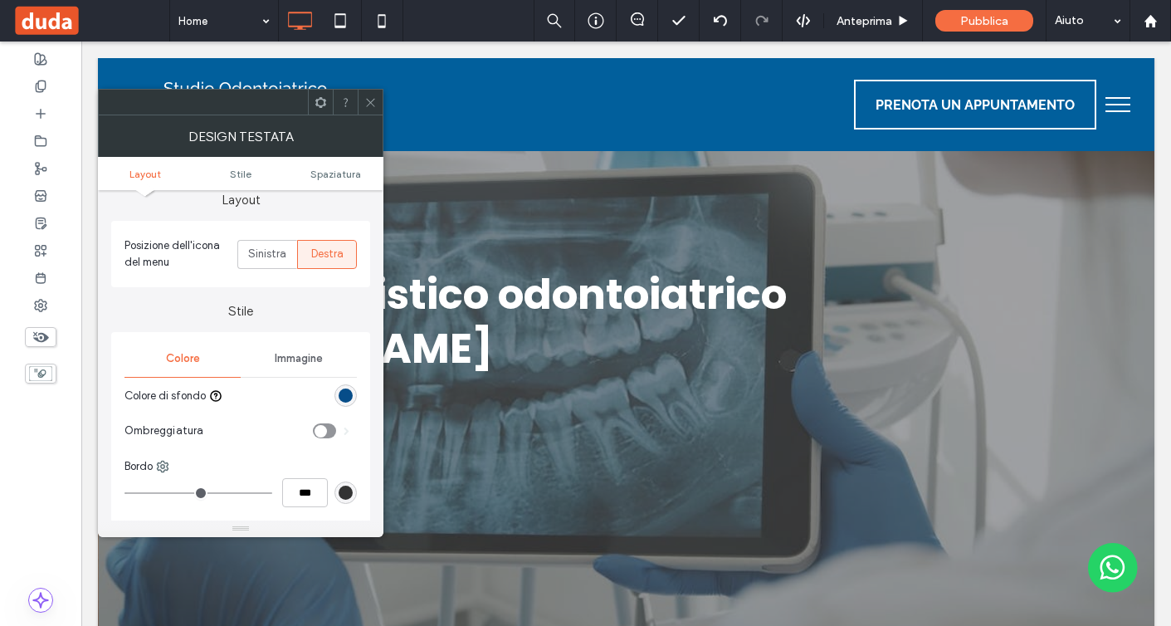
scroll to position [88, 0]
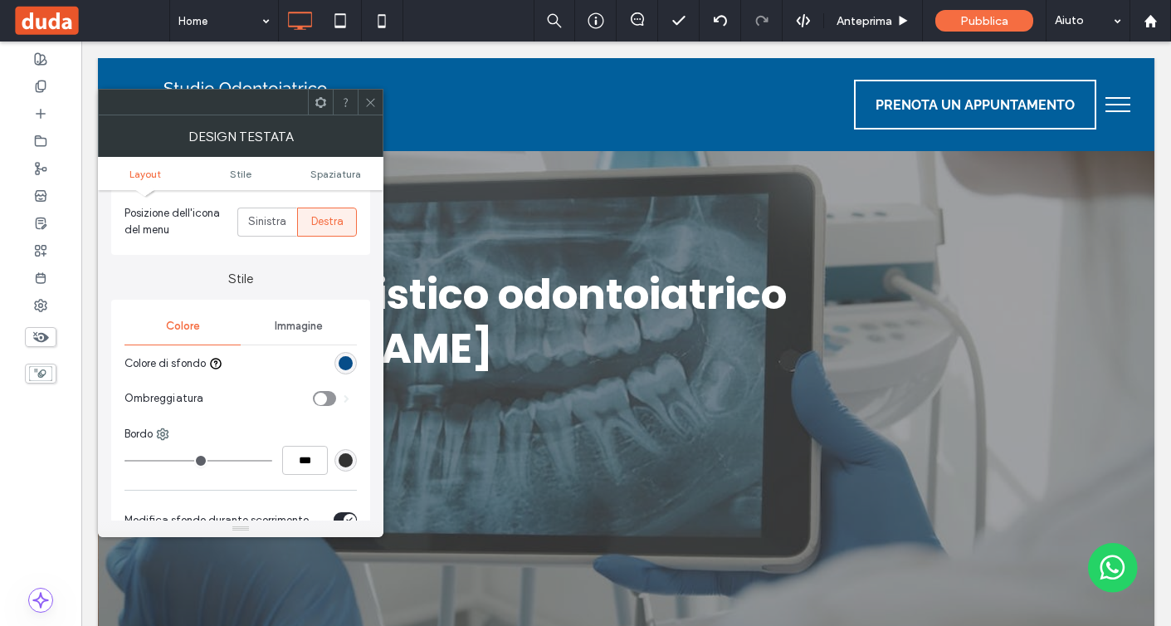
click at [349, 366] on div "rgb(6, 77, 137)" at bounding box center [346, 363] width 14 height 14
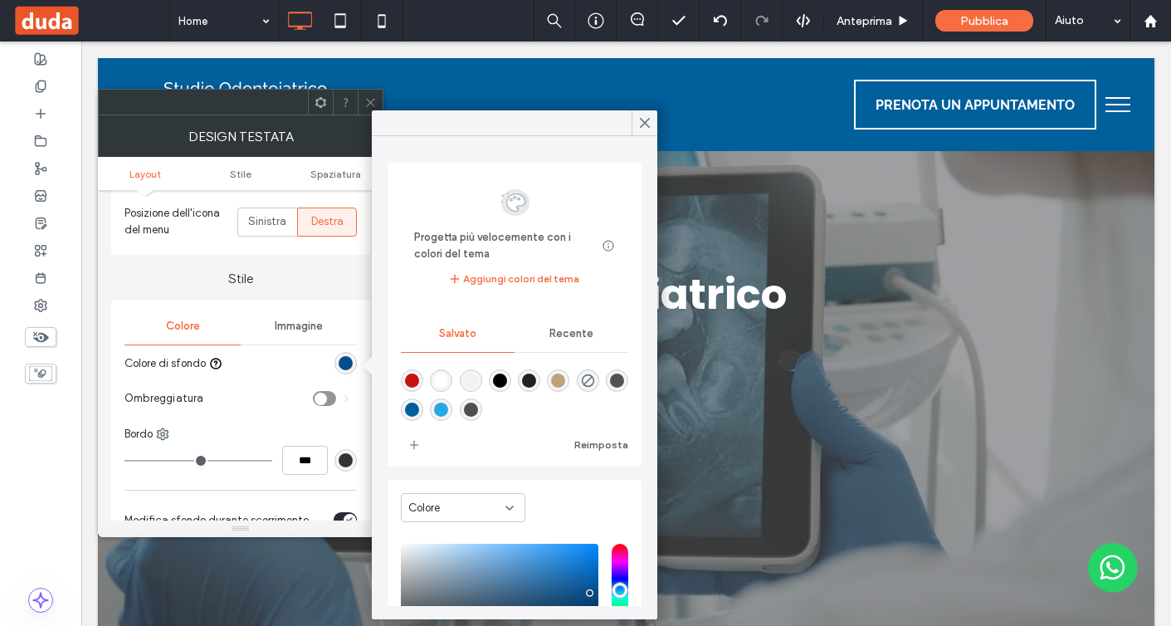
click at [415, 414] on div "rgba(1,95,156,1)" at bounding box center [412, 410] width 14 height 14
type input "*******"
click at [262, 371] on div at bounding box center [293, 363] width 128 height 29
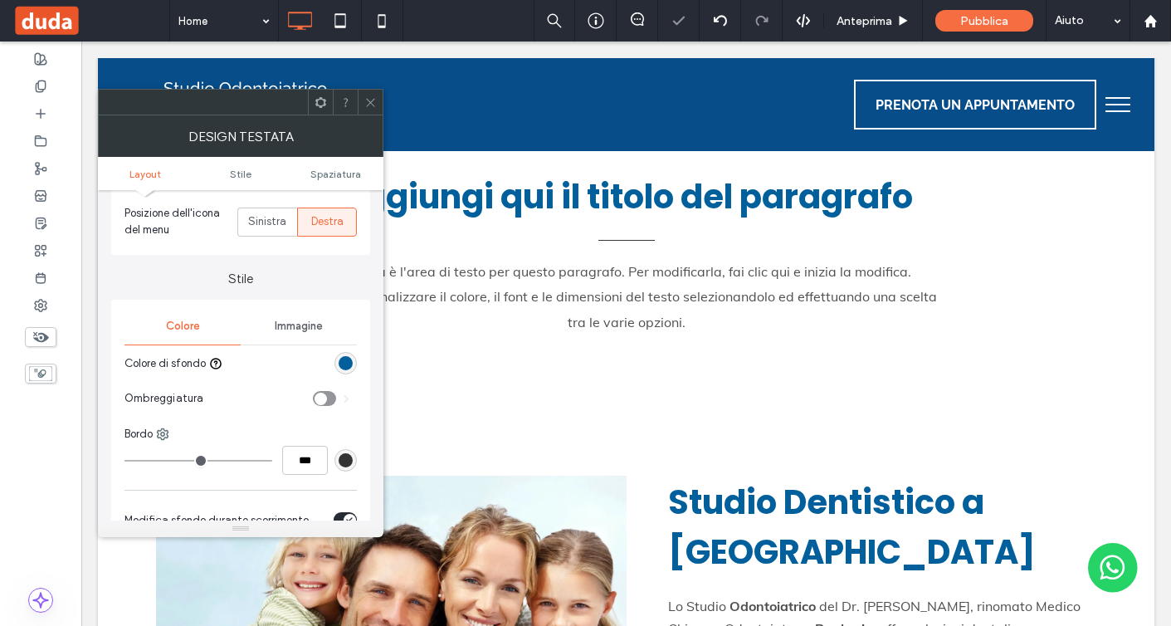
scroll to position [897, 0]
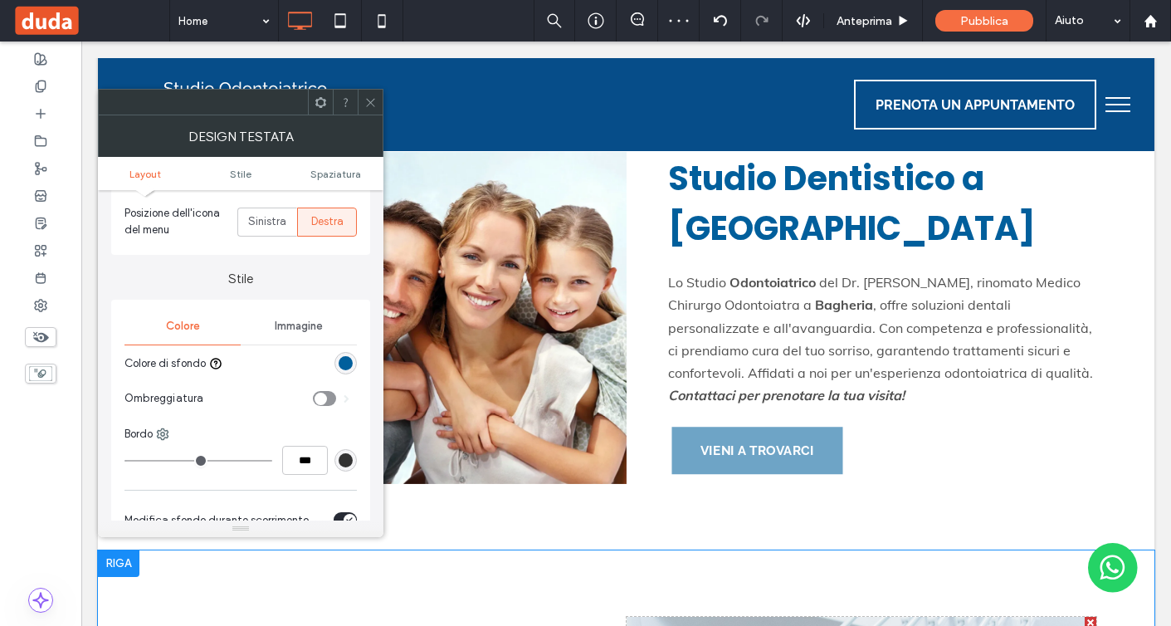
click at [374, 96] on icon at bounding box center [370, 102] width 12 height 12
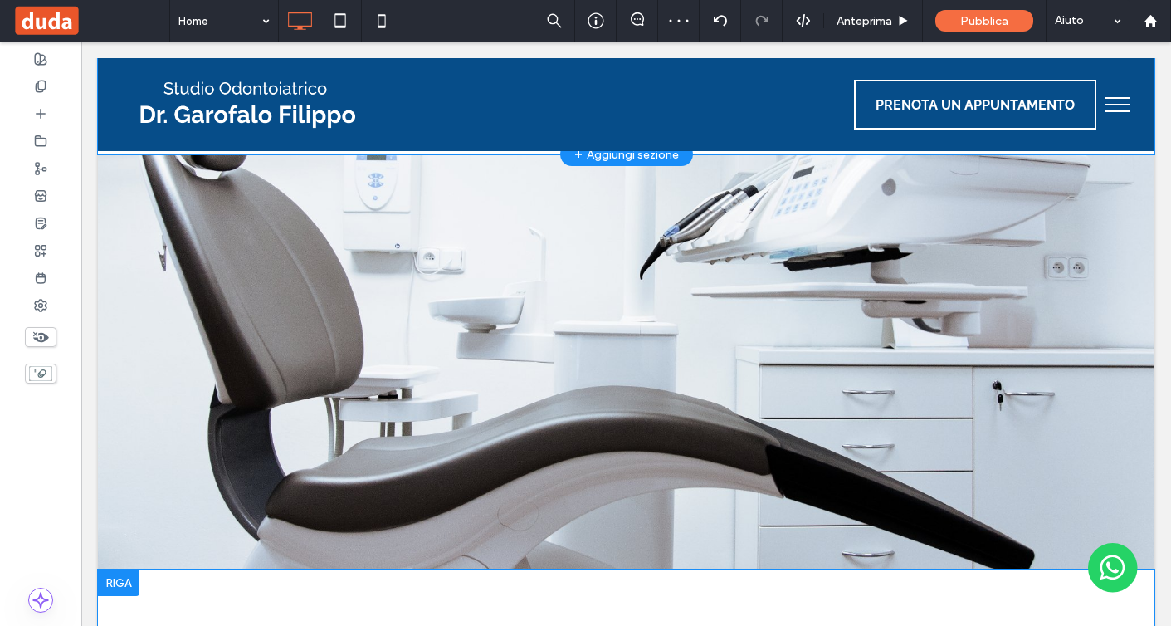
scroll to position [0, 0]
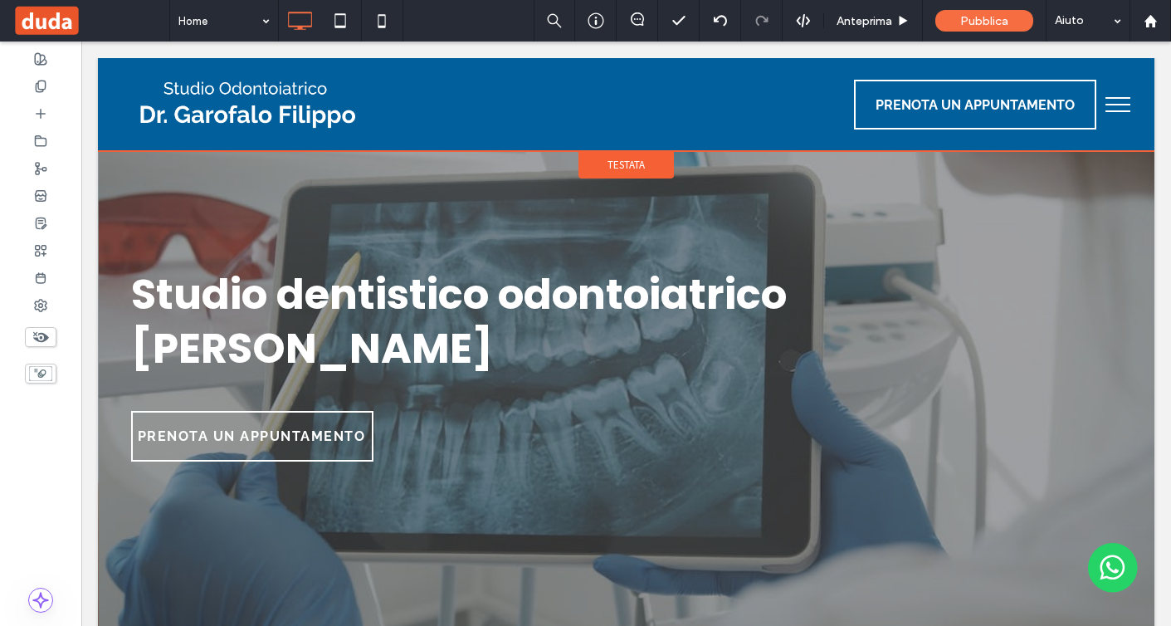
click at [628, 161] on span "Testata" at bounding box center [626, 165] width 37 height 14
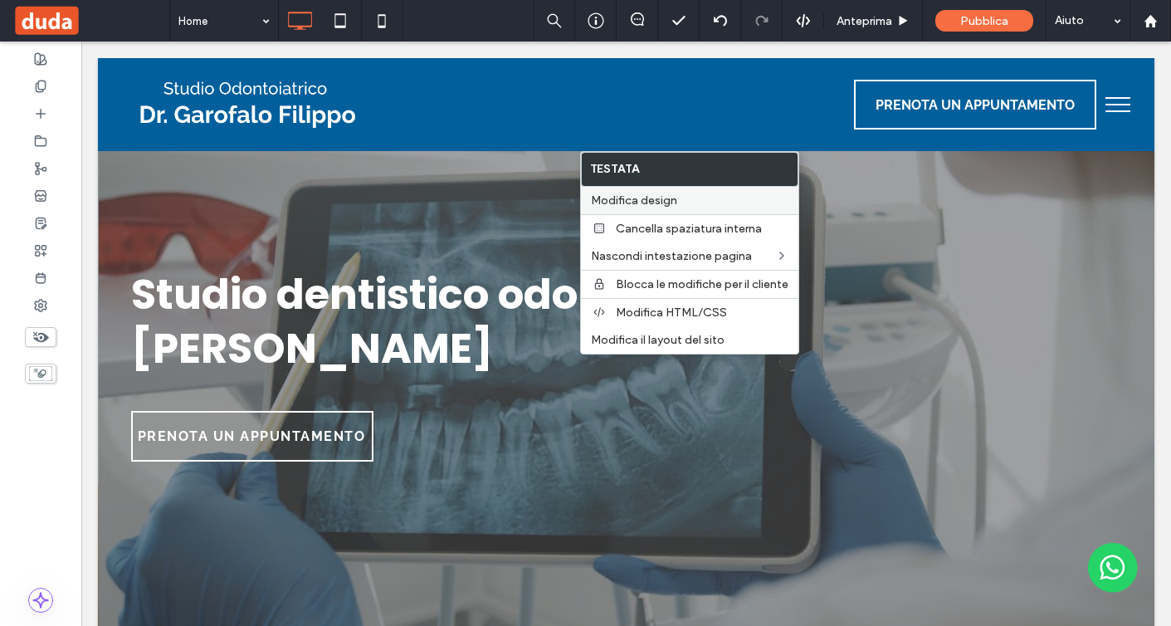
click at [633, 199] on span "Modifica design" at bounding box center [634, 200] width 86 height 14
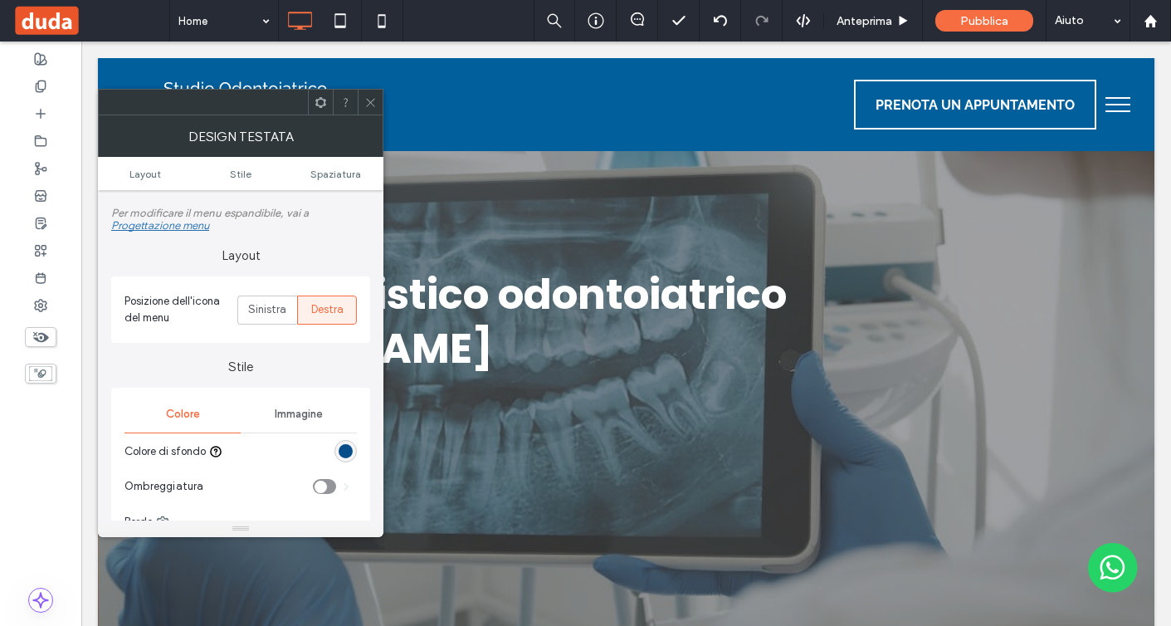
click at [342, 453] on div "rgb(6, 77, 137)" at bounding box center [346, 451] width 14 height 14
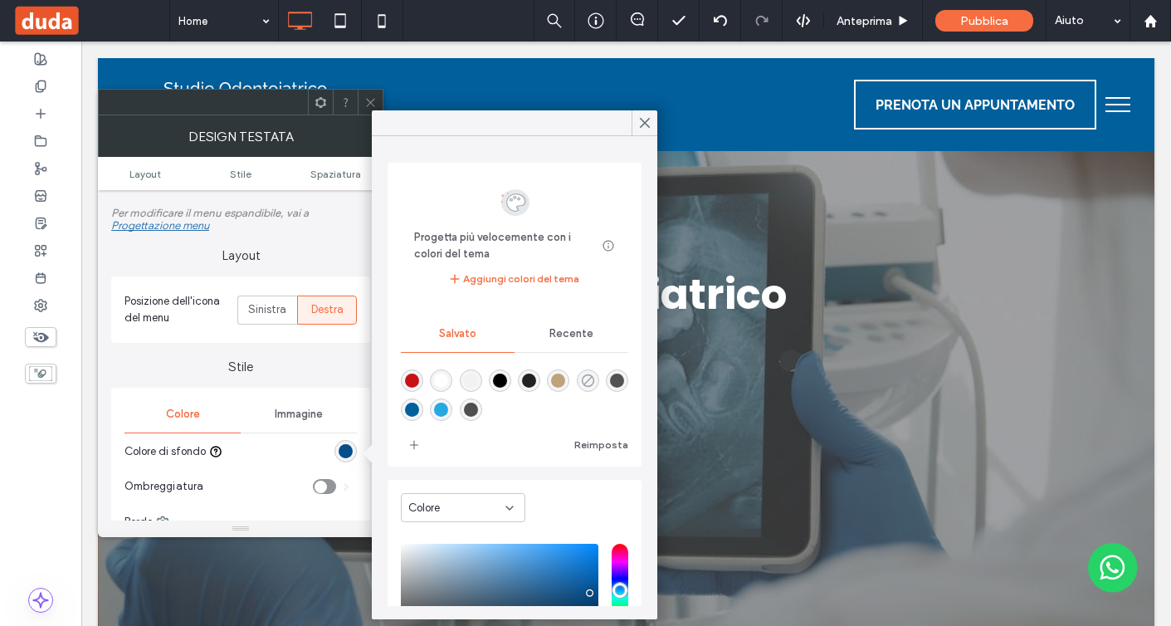
click at [588, 383] on icon "rgba(0,0,0,0)" at bounding box center [588, 381] width 14 height 14
type input "*******"
type input "*"
type input "**"
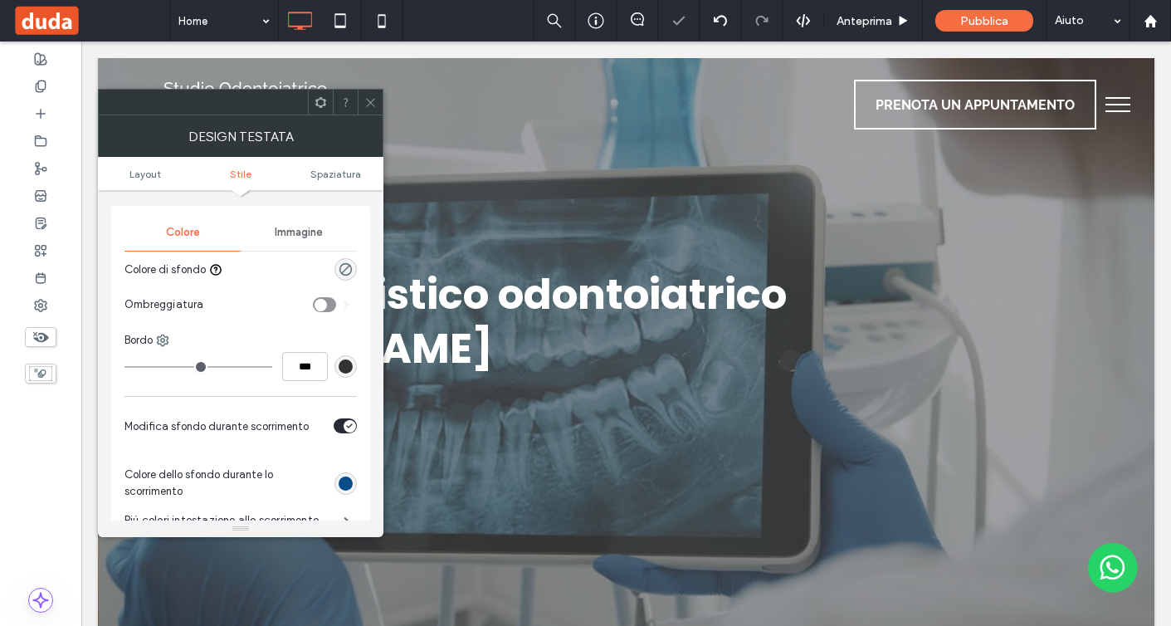
scroll to position [262, 0]
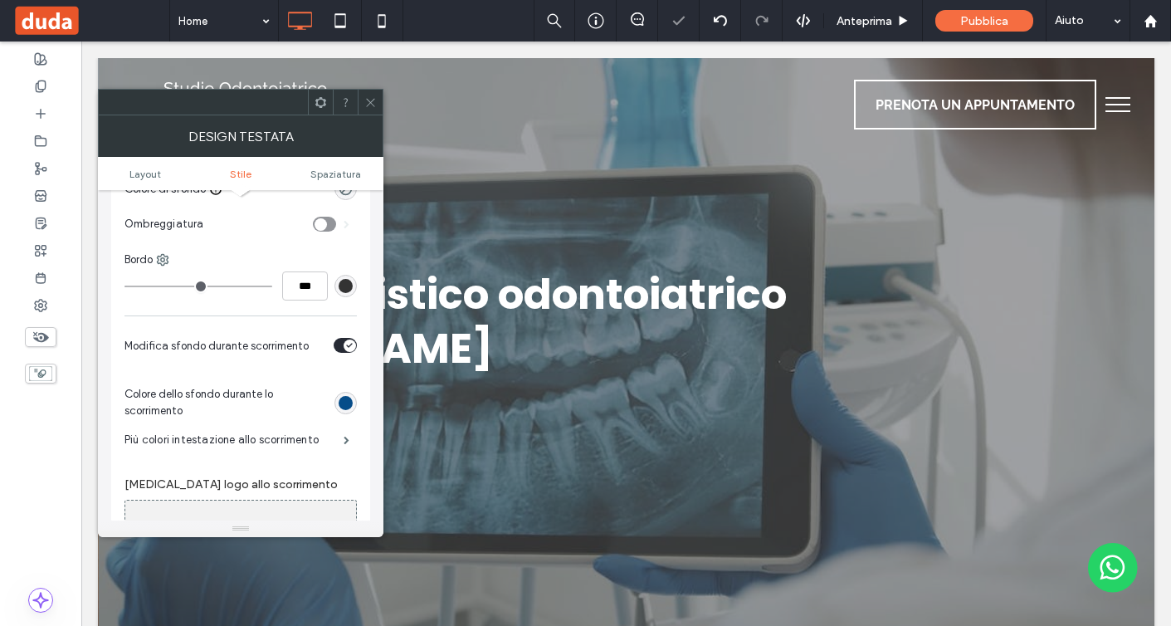
click at [341, 406] on div "rgb(6, 77, 137)" at bounding box center [346, 403] width 14 height 14
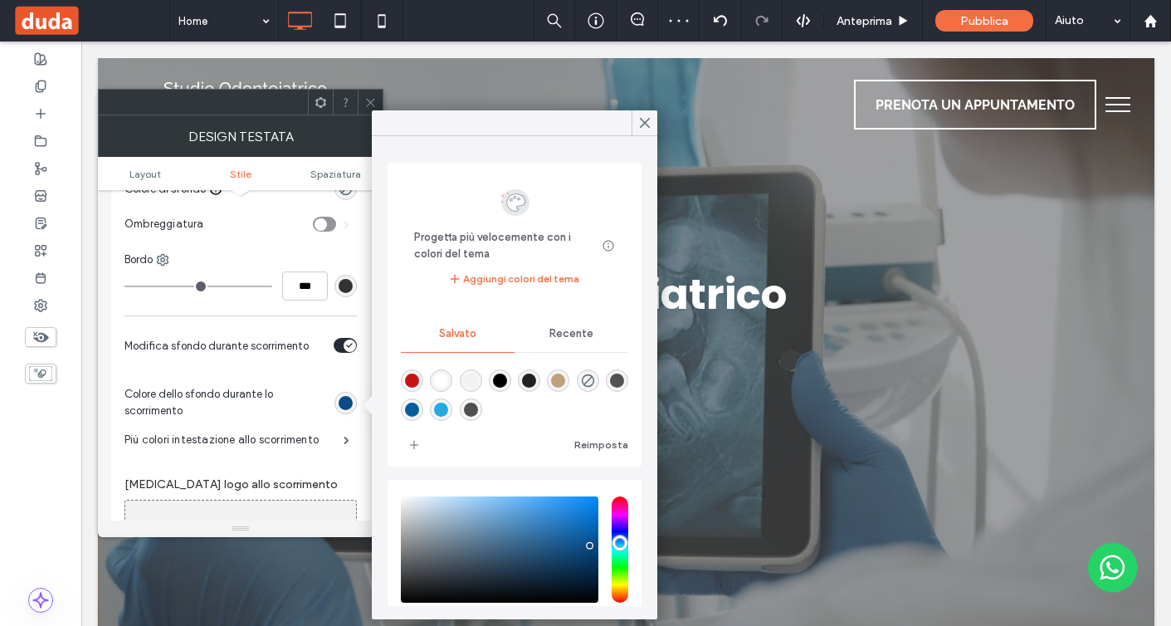
click at [410, 411] on div "rgba(1,95,156,1)" at bounding box center [412, 410] width 14 height 14
type input "*******"
click at [296, 409] on span "Colore dello sfondo durante lo scorrimento" at bounding box center [226, 402] width 203 height 33
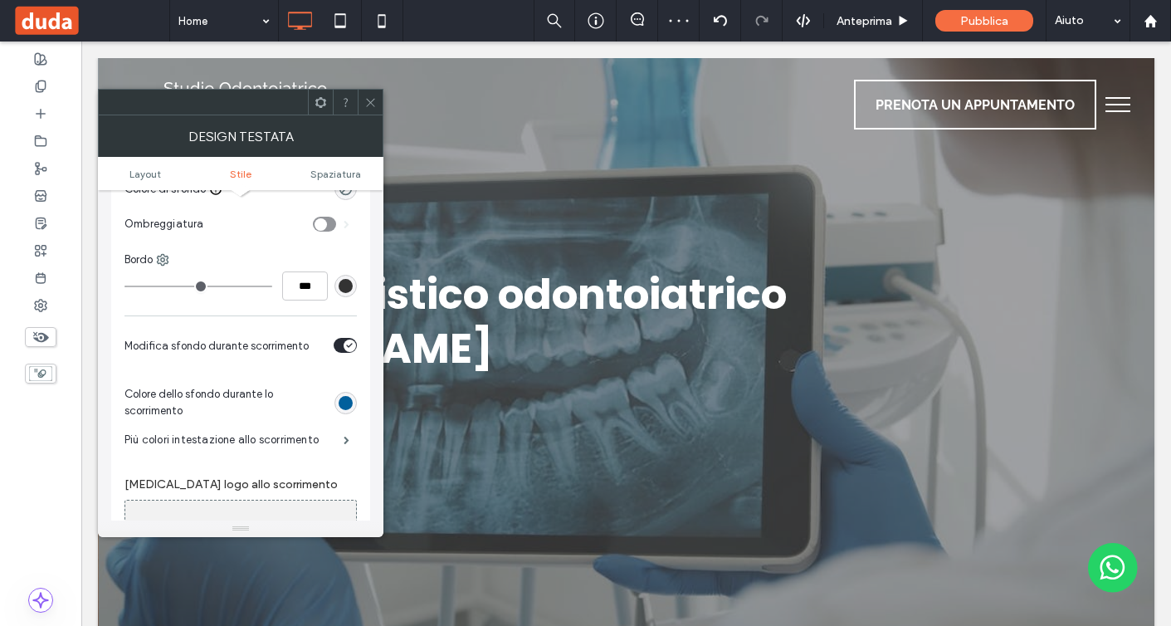
click at [370, 104] on icon at bounding box center [370, 102] width 12 height 12
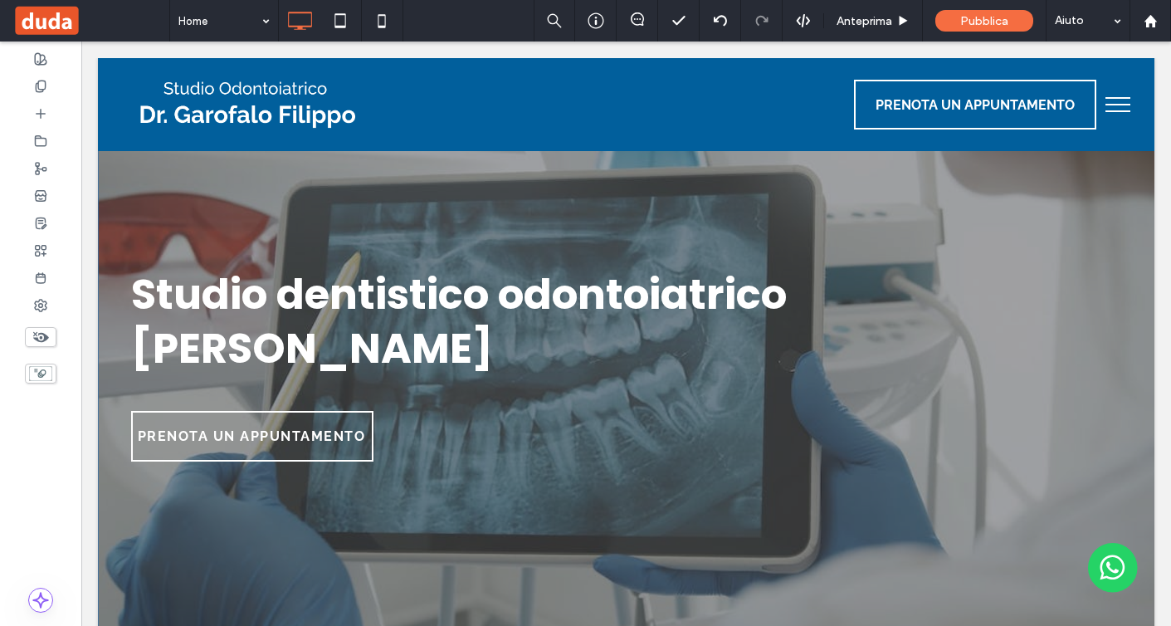
scroll to position [362, 0]
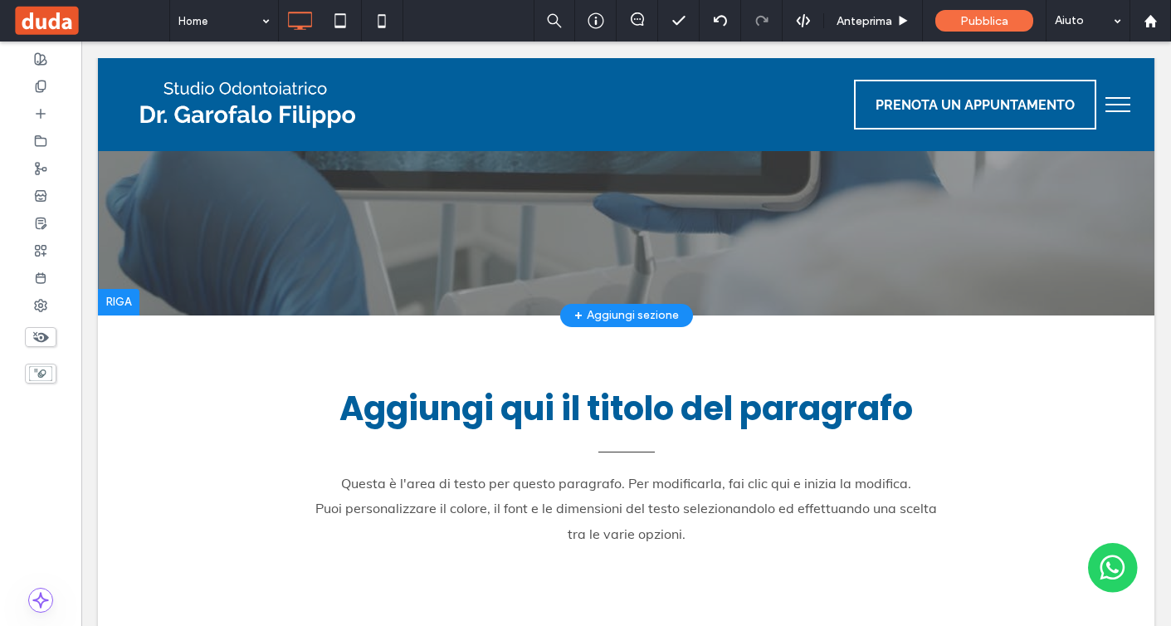
click at [345, 294] on div at bounding box center [626, 5] width 1057 height 619
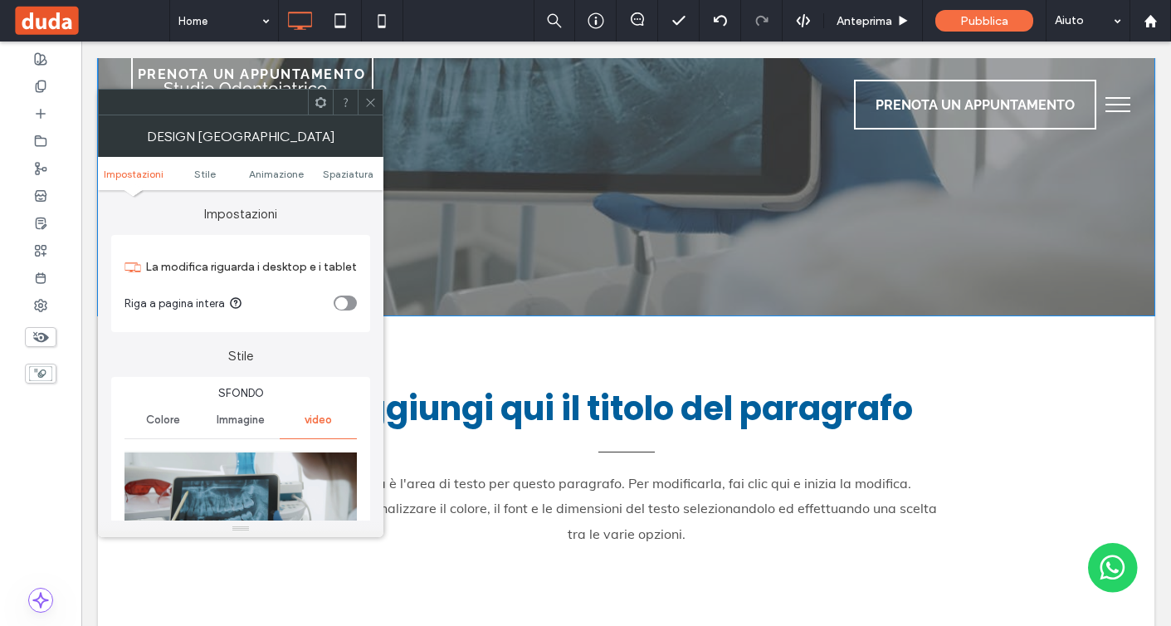
scroll to position [0, 0]
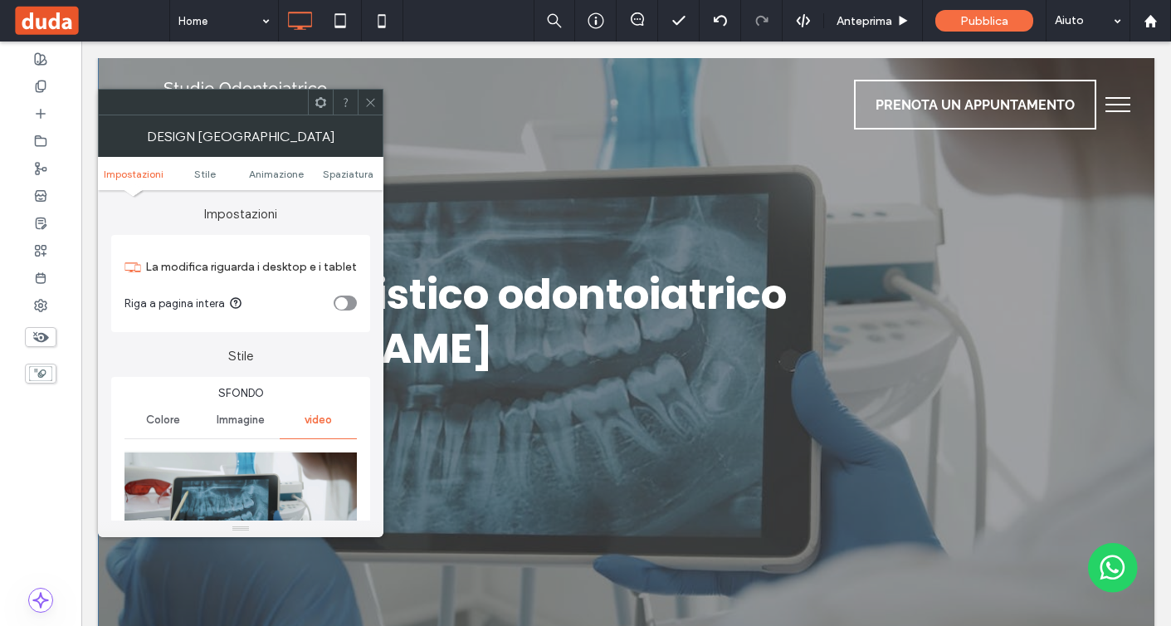
click at [286, 521] on div at bounding box center [241, 529] width 286 height 17
click at [295, 487] on img at bounding box center [241, 513] width 232 height 125
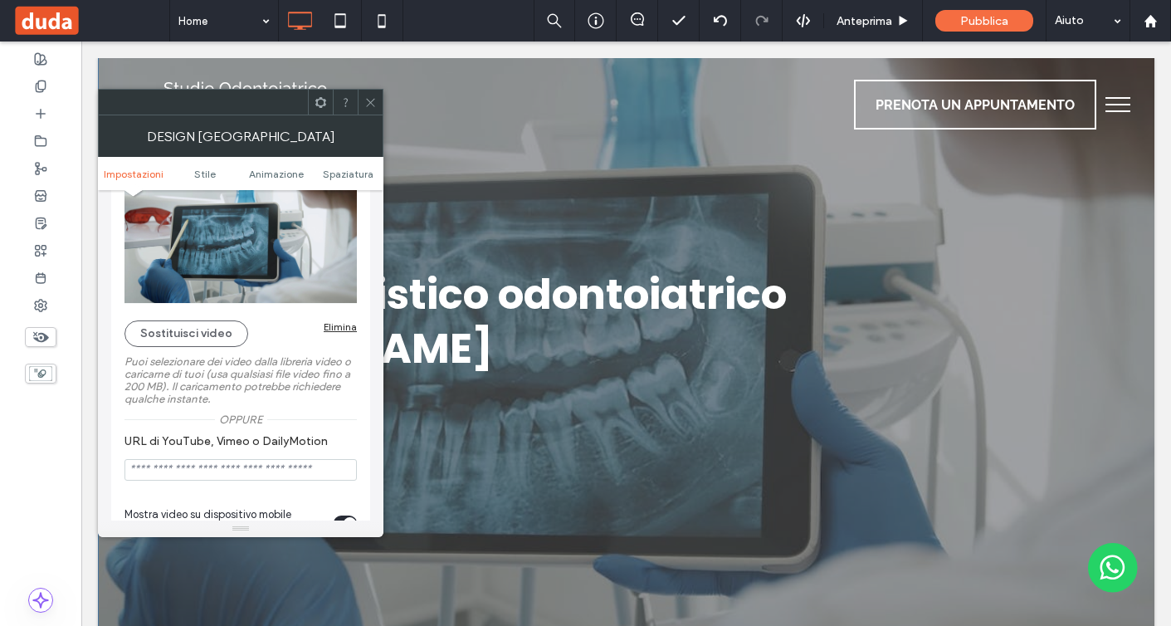
scroll to position [323, 0]
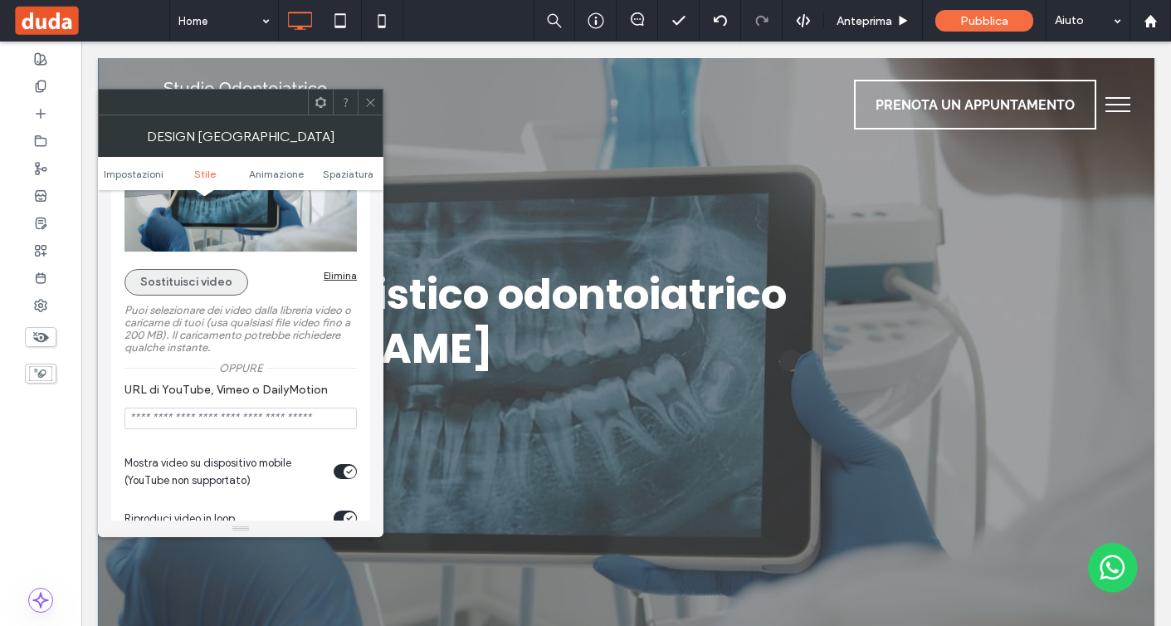
click at [190, 286] on button "Sostituisci video" at bounding box center [187, 282] width 124 height 27
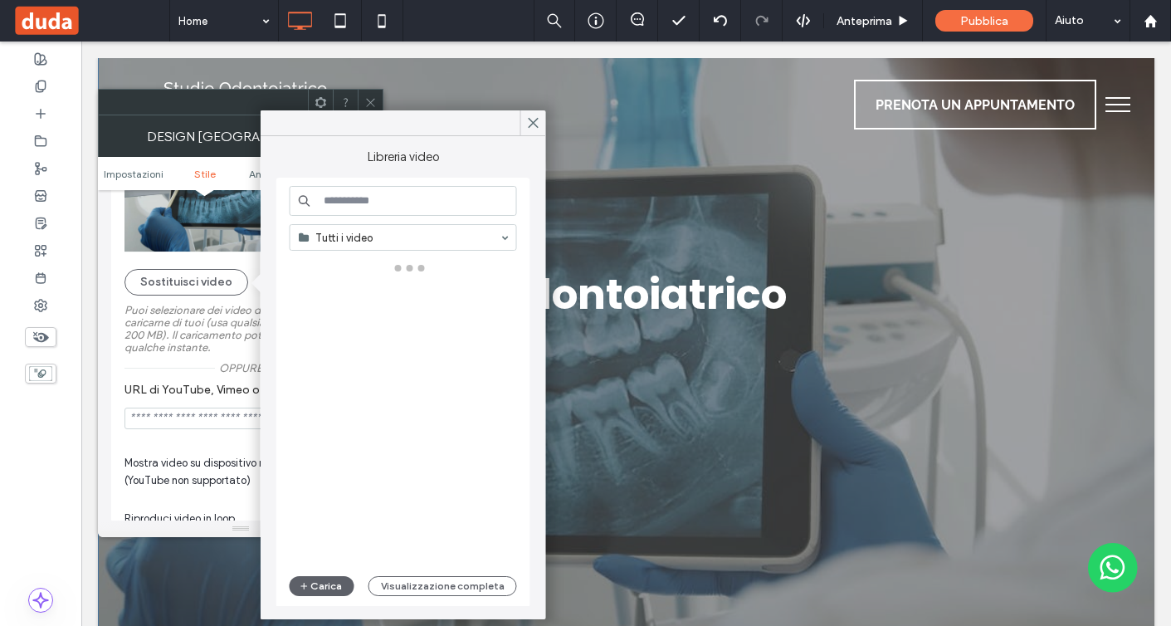
click at [339, 204] on input at bounding box center [403, 201] width 227 height 30
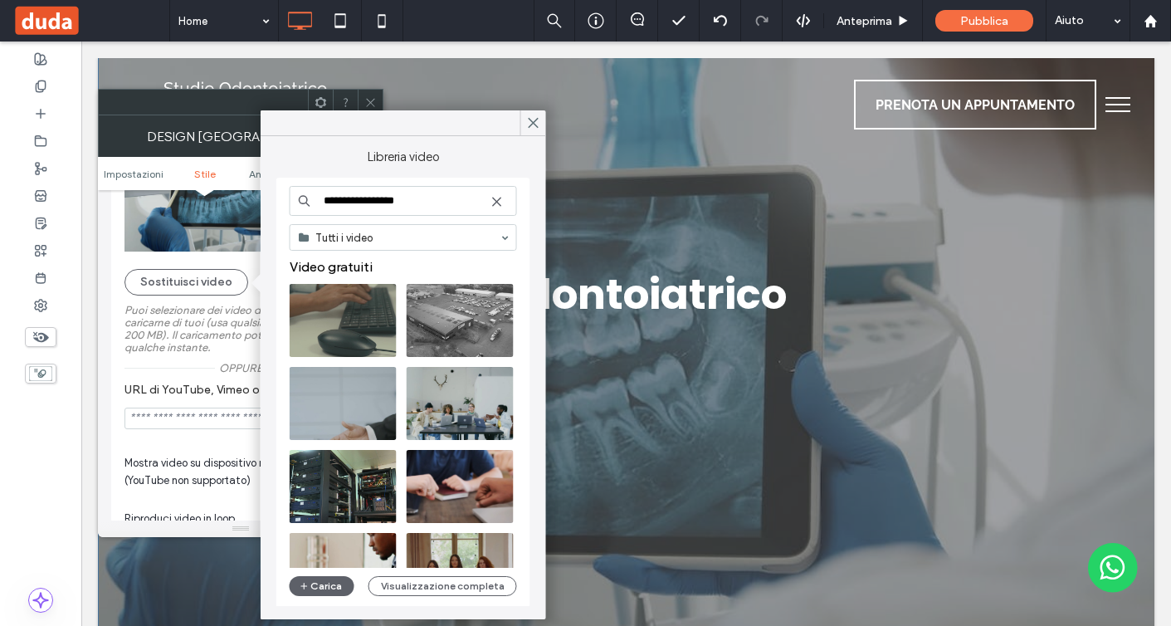
click at [376, 201] on input "**********" at bounding box center [403, 201] width 227 height 30
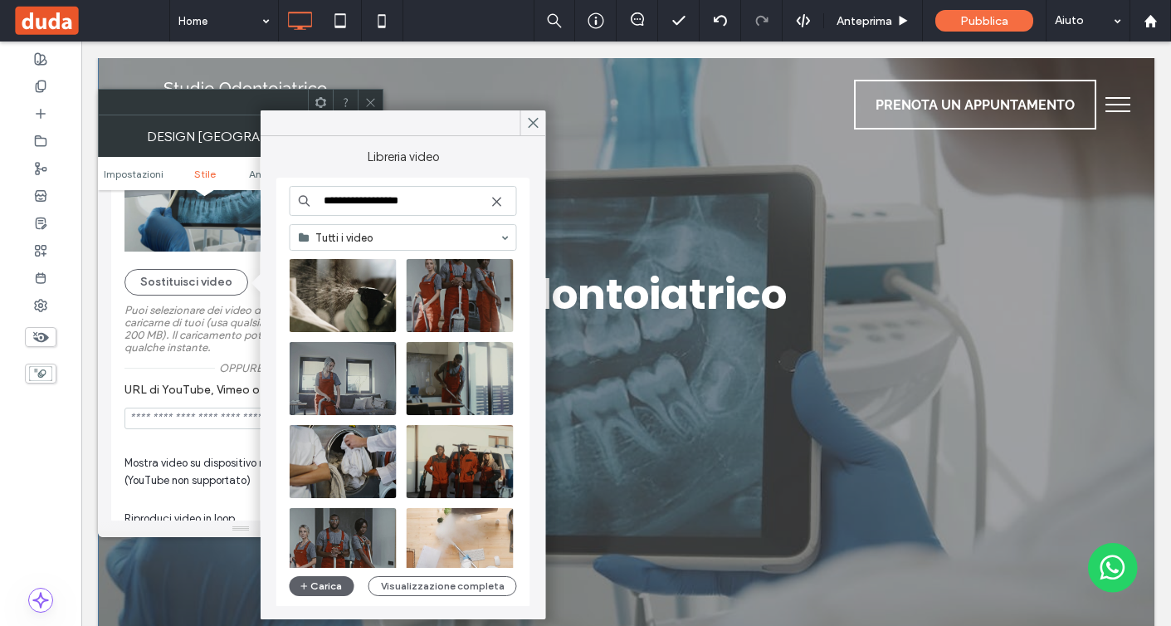
scroll to position [0, 0]
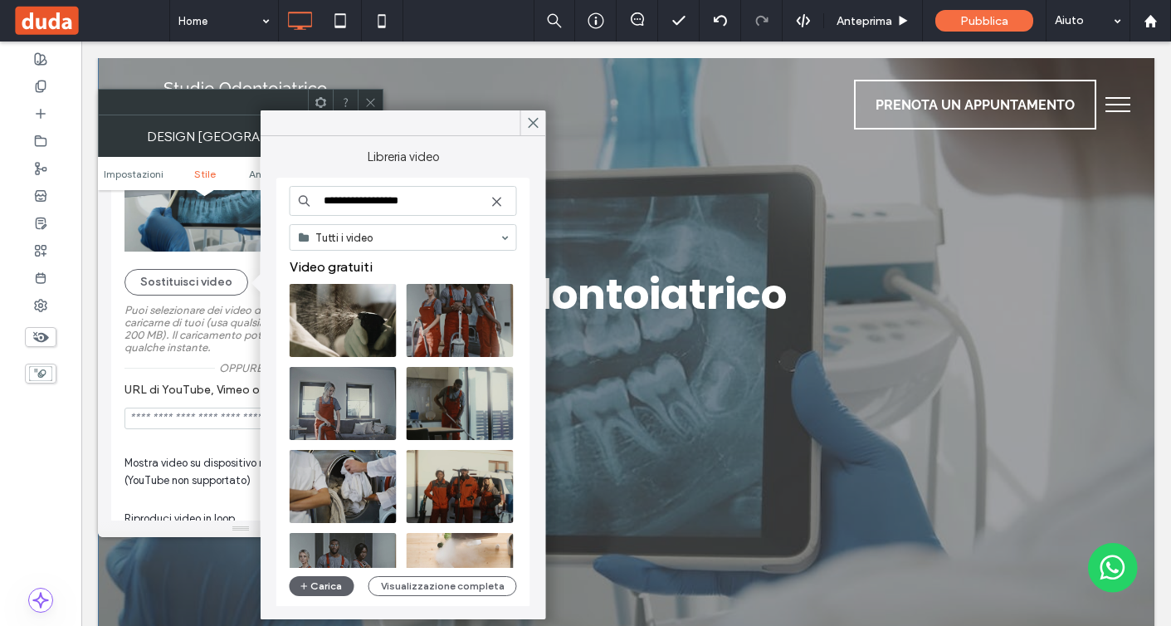
drag, startPoint x: 413, startPoint y: 200, endPoint x: 210, endPoint y: 139, distance: 212.2
click at [217, 148] on body ".wqwq-1{fill:#231f20;} .cls-1q, .cls-2q { fill-rule: evenodd; } .cls-2q { fill:…" at bounding box center [585, 313] width 1171 height 626
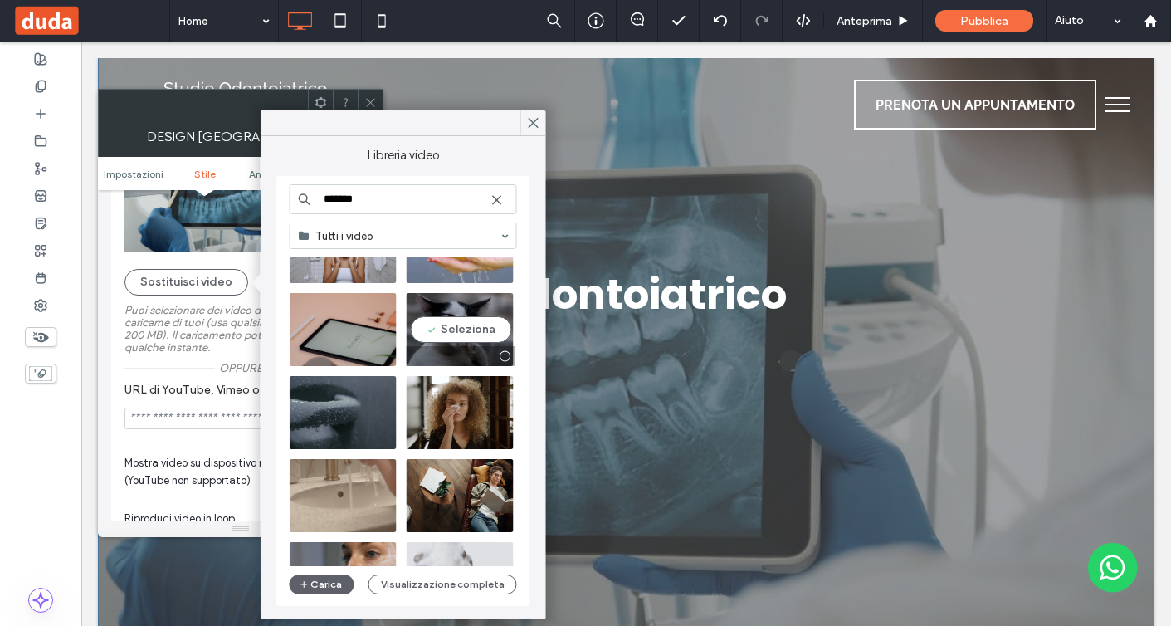
scroll to position [1175, 0]
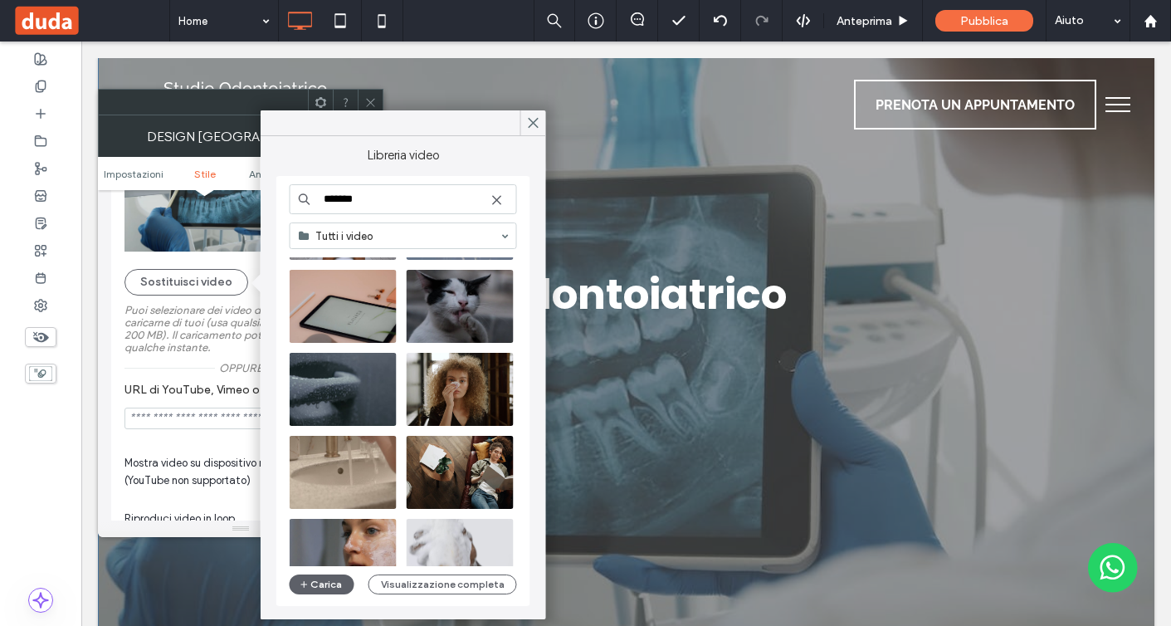
type input "*******"
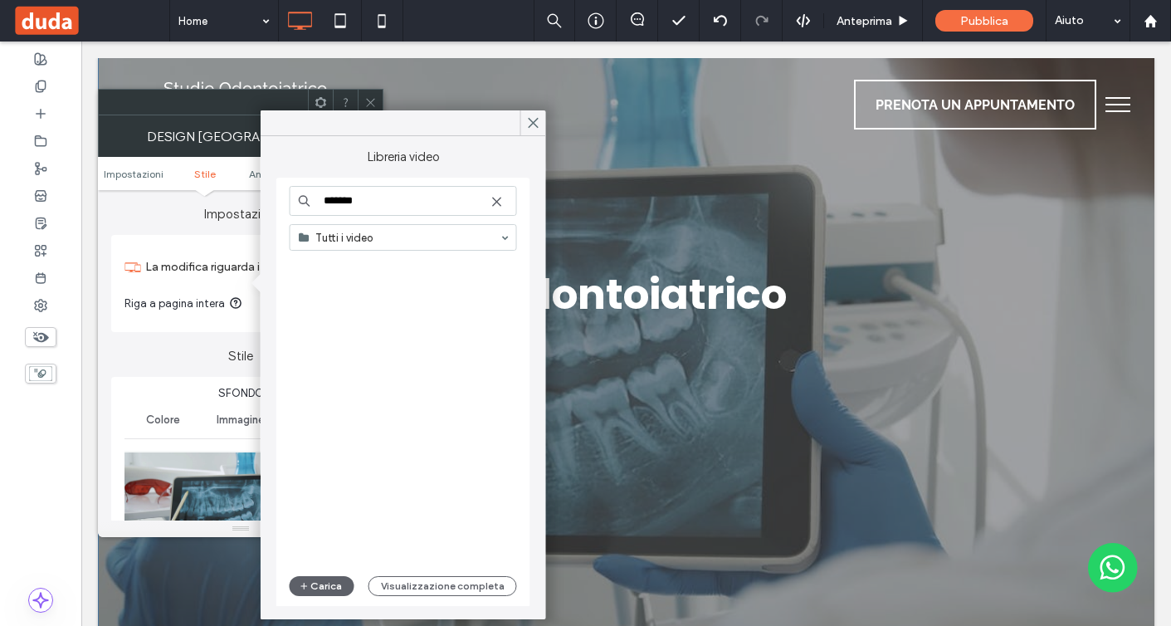
click at [409, 198] on input "*******" at bounding box center [403, 201] width 227 height 30
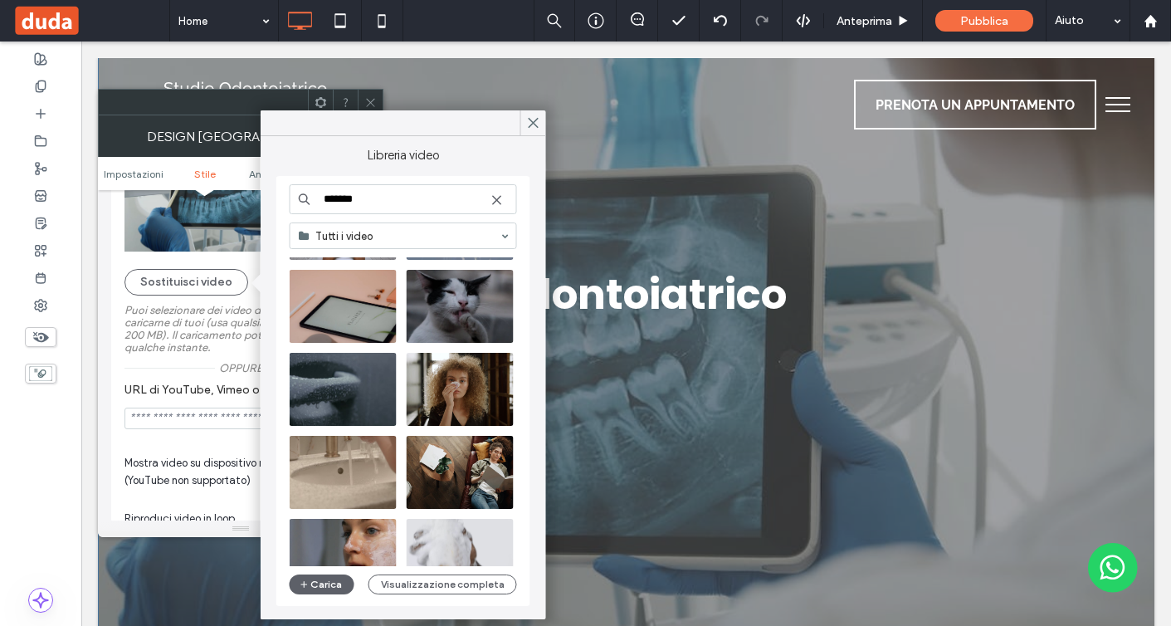
paste input "*********"
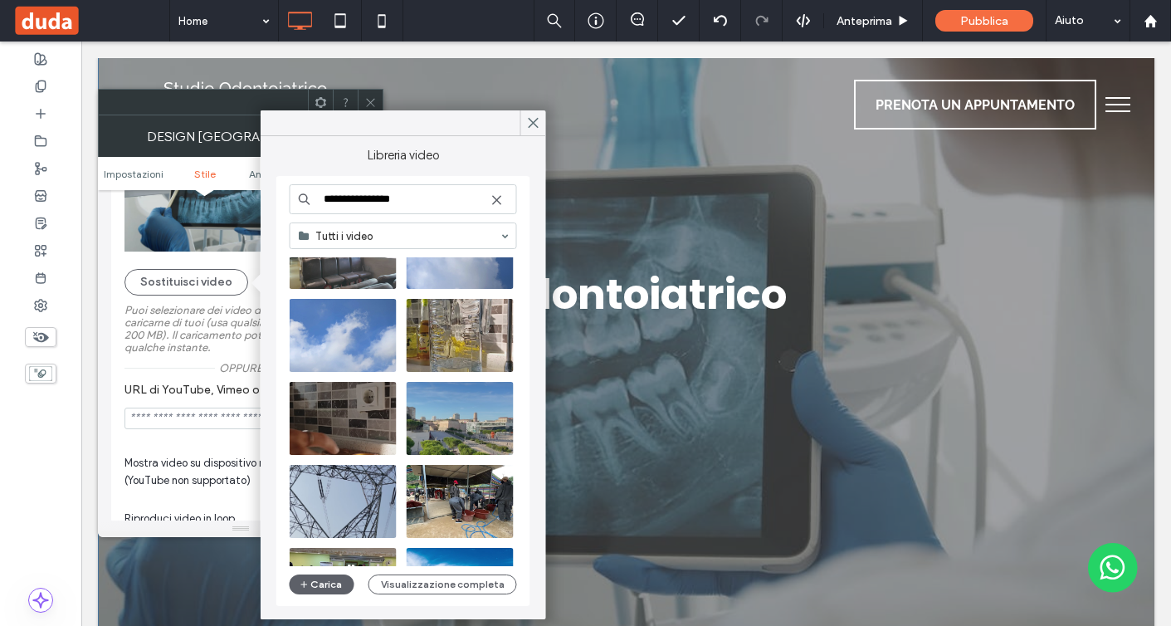
scroll to position [235, 0]
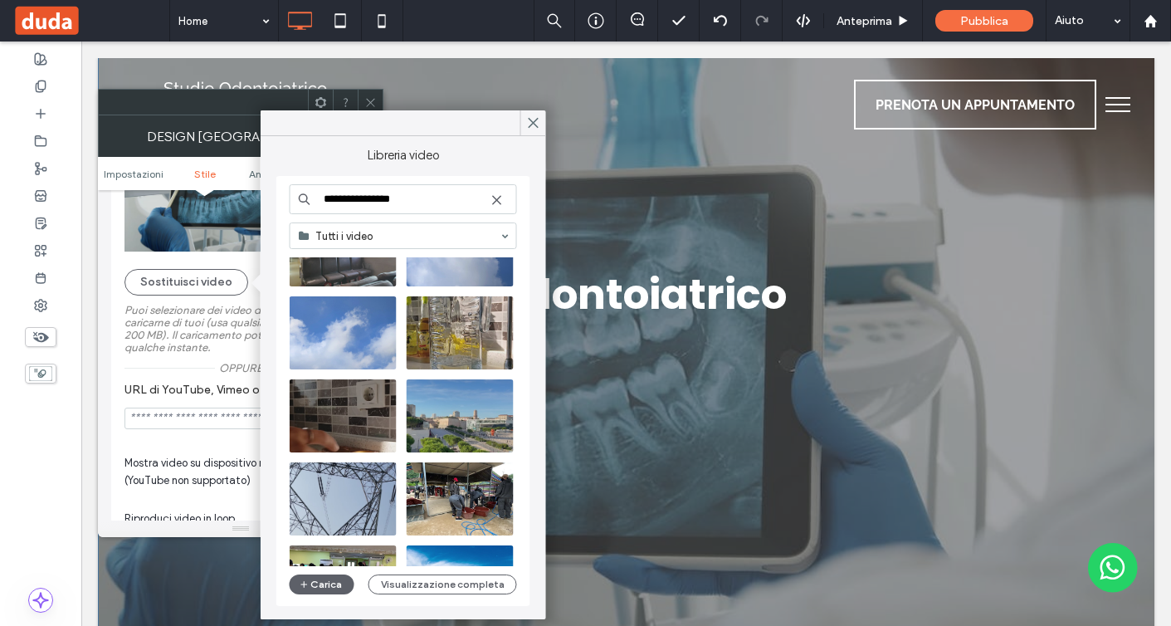
click at [393, 205] on input "**********" at bounding box center [403, 199] width 227 height 30
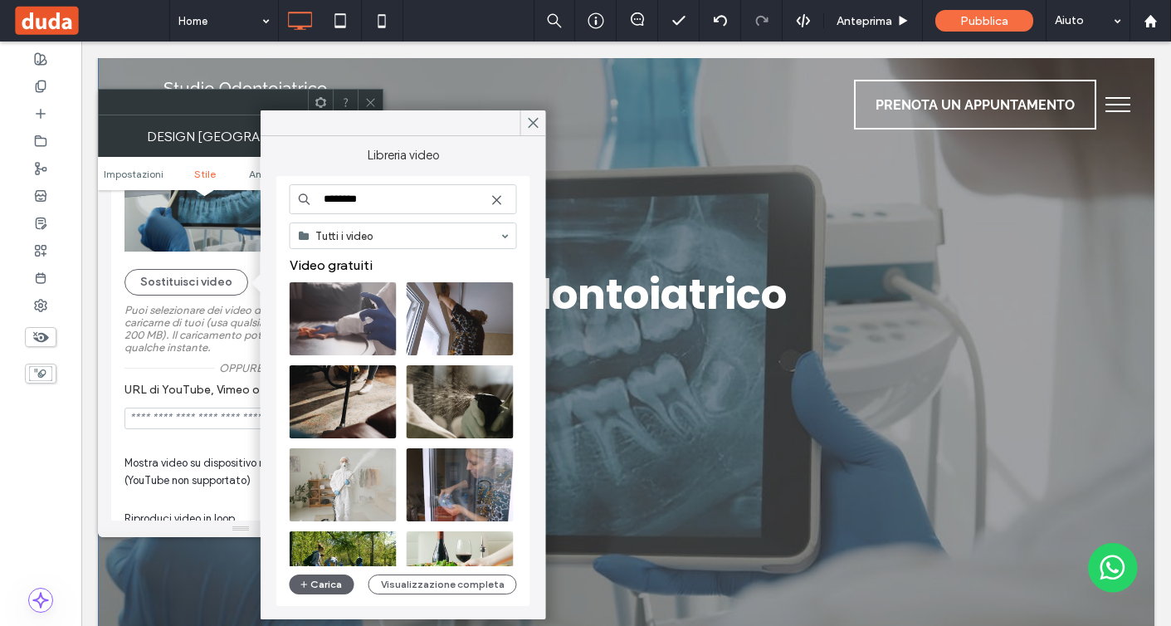
paste input "*********"
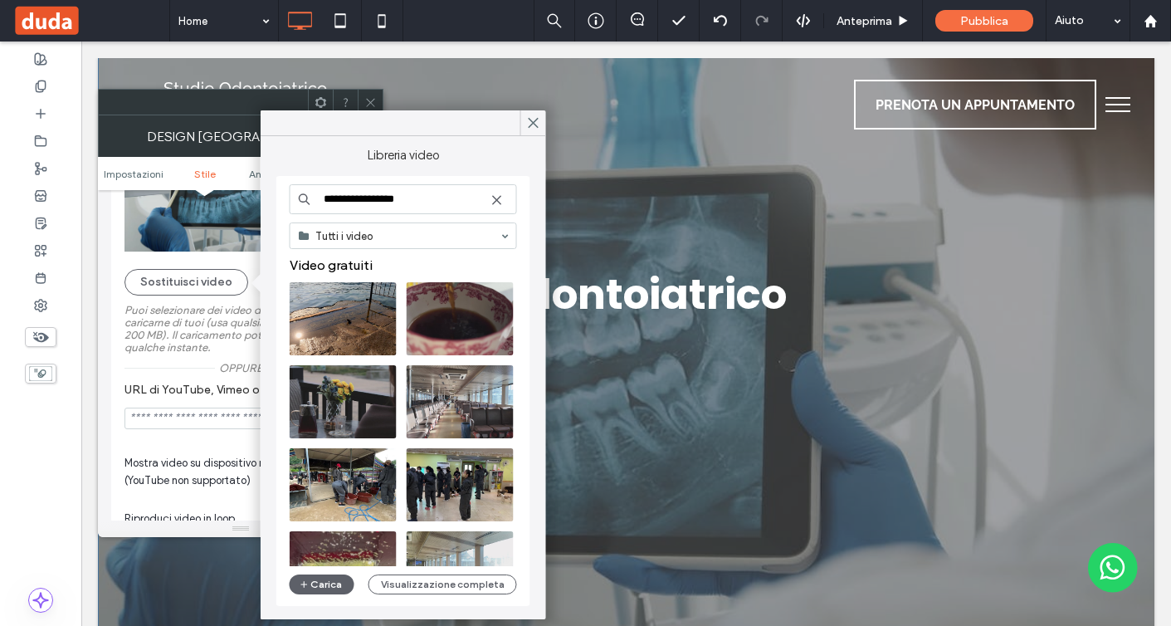
click at [396, 187] on input "**********" at bounding box center [403, 199] width 227 height 30
click at [396, 199] on input "**********" at bounding box center [403, 199] width 227 height 30
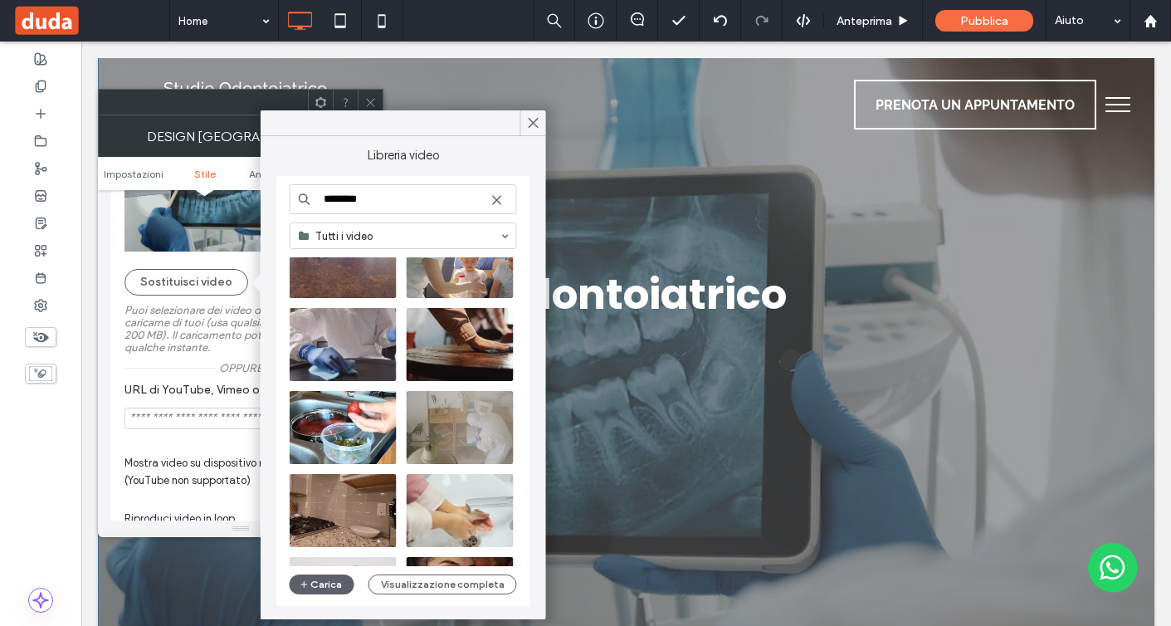
scroll to position [2225, 0]
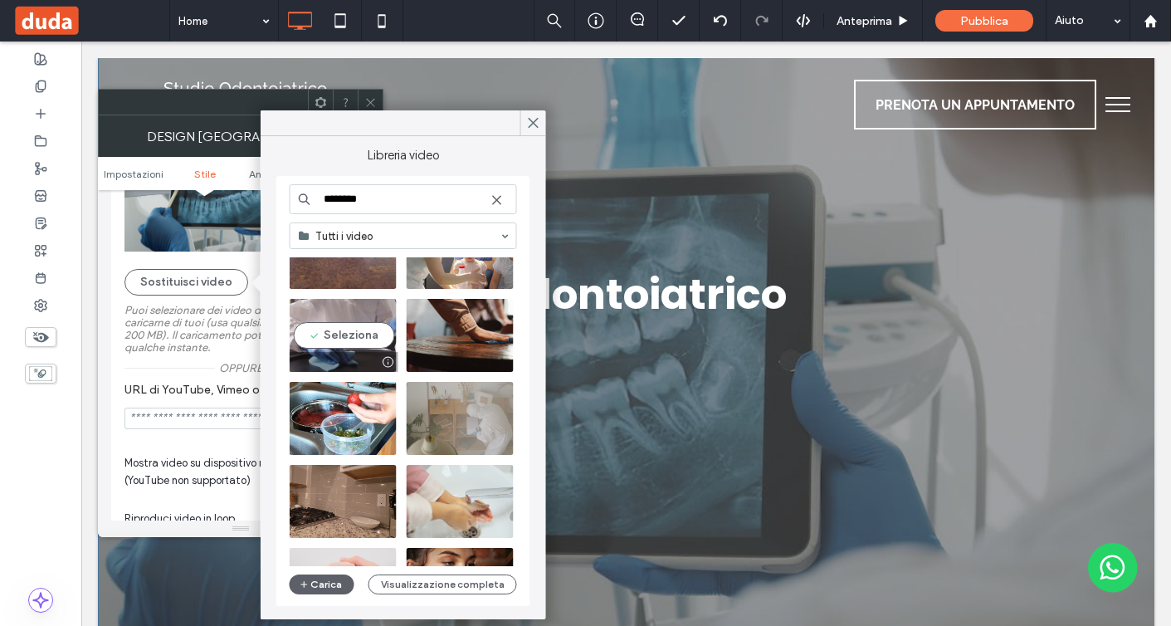
type input "********"
click at [366, 340] on video at bounding box center [343, 335] width 107 height 73
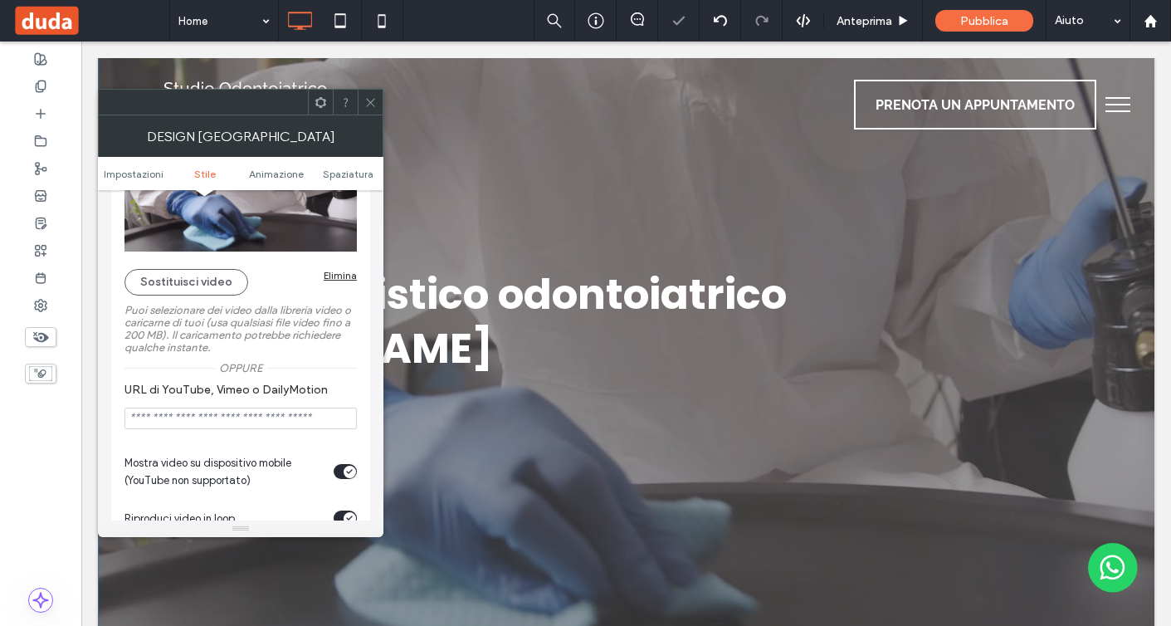
click at [370, 100] on icon at bounding box center [370, 102] width 12 height 12
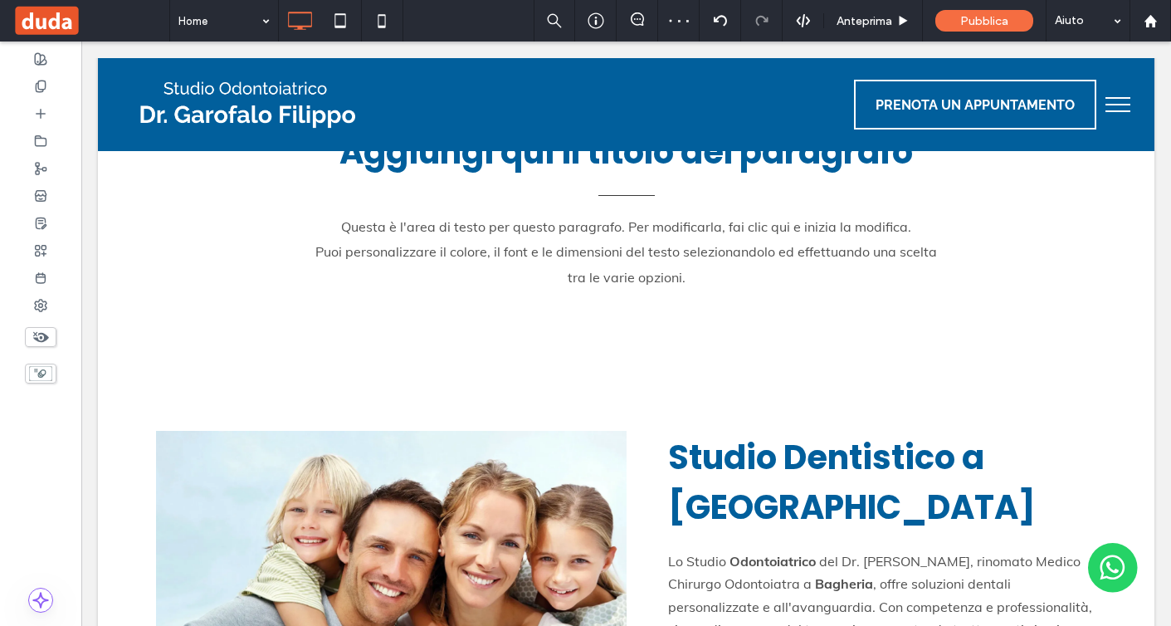
scroll to position [0, 0]
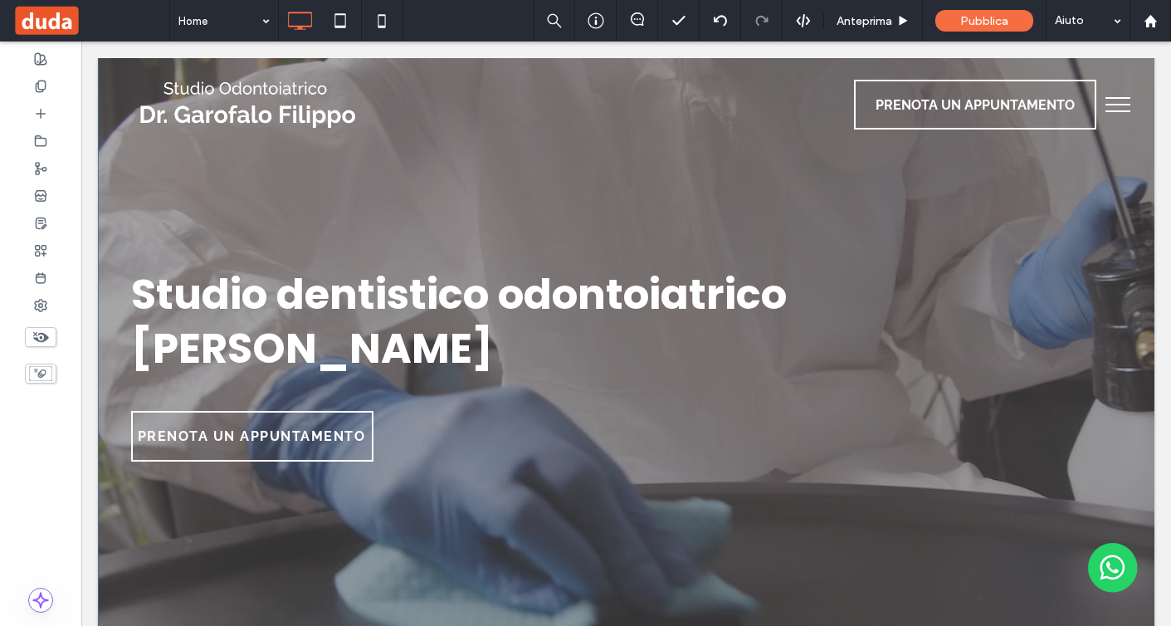
click at [545, 229] on div at bounding box center [626, 367] width 1057 height 619
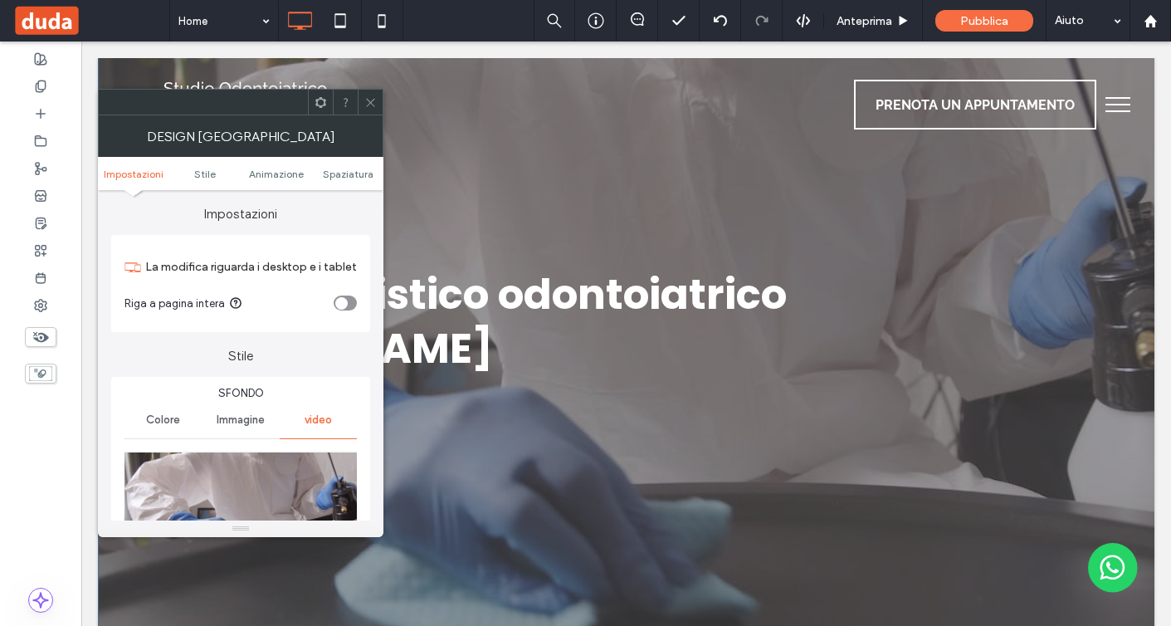
click at [365, 104] on icon at bounding box center [370, 102] width 12 height 12
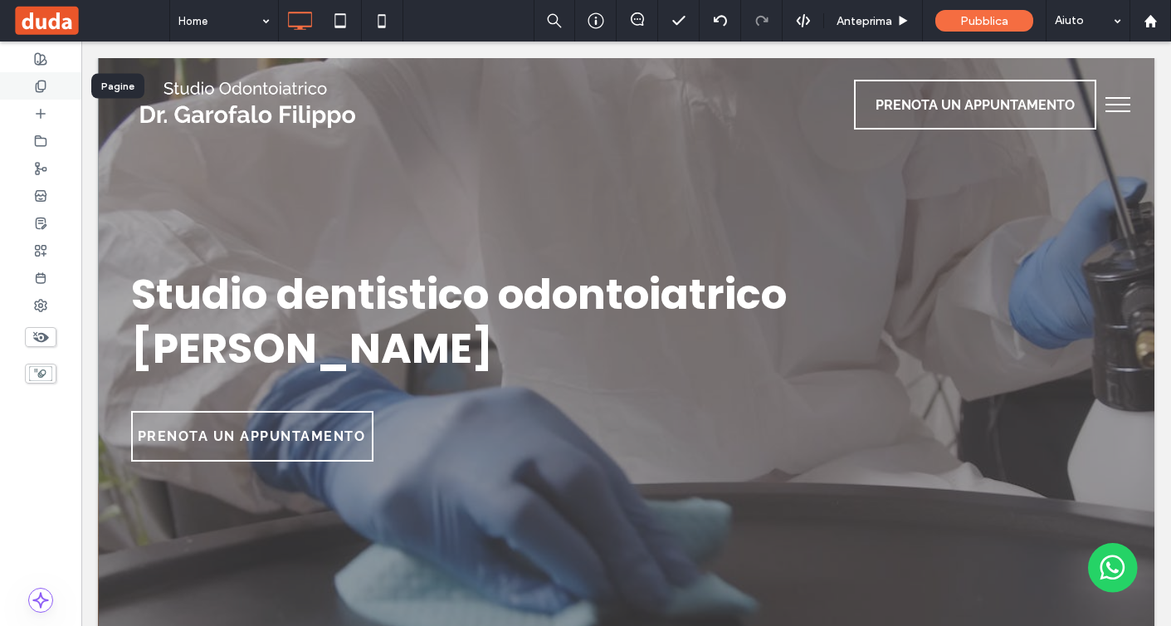
click at [45, 89] on icon at bounding box center [40, 86] width 13 height 13
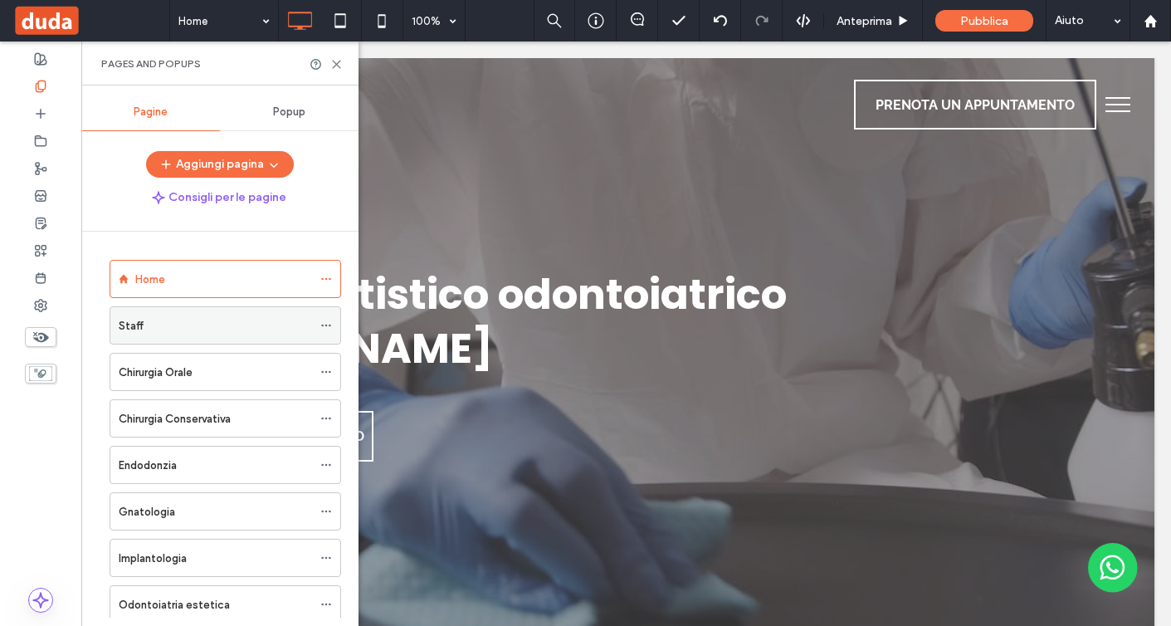
click at [329, 322] on icon at bounding box center [326, 326] width 12 height 12
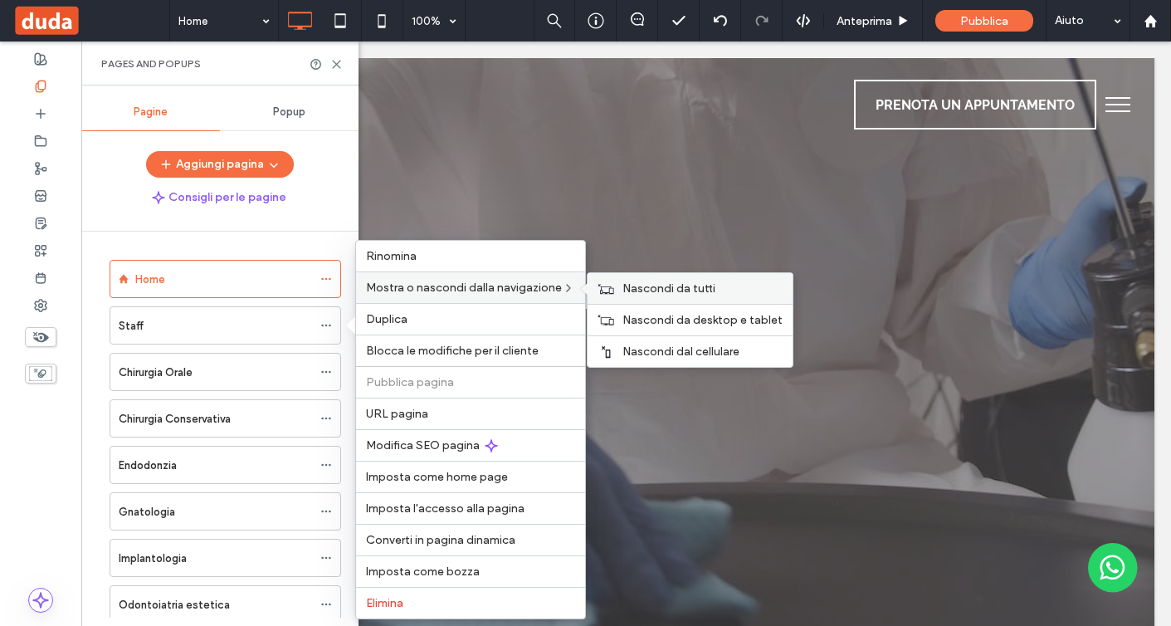
click at [638, 289] on span "Nascondi da tutti" at bounding box center [669, 288] width 93 height 14
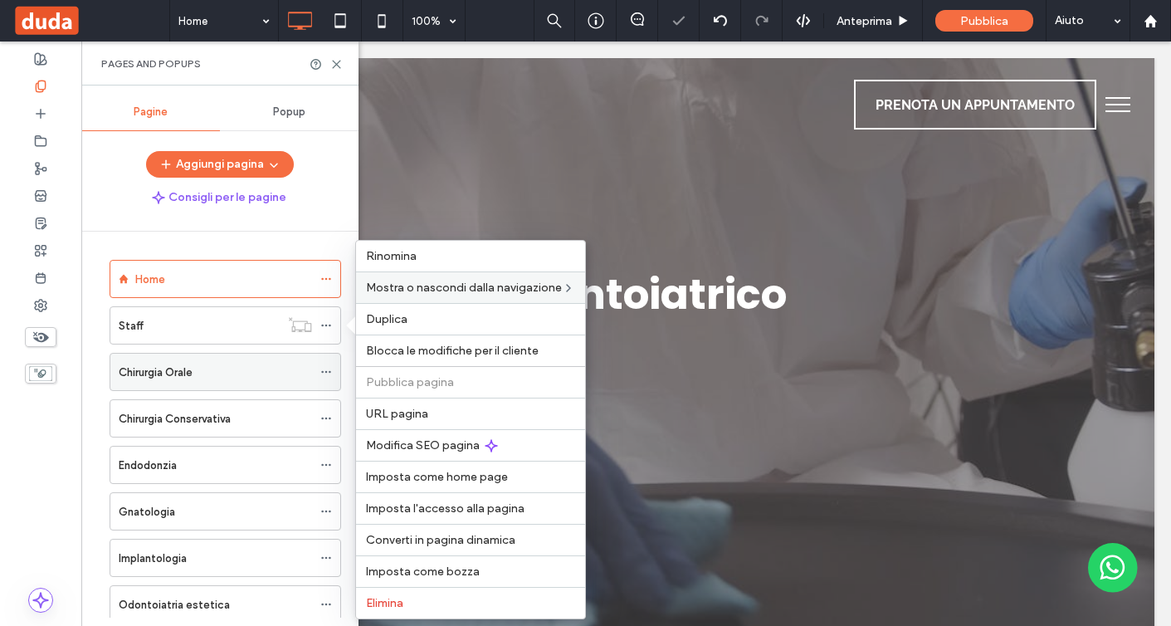
click at [325, 364] on span at bounding box center [326, 371] width 12 height 25
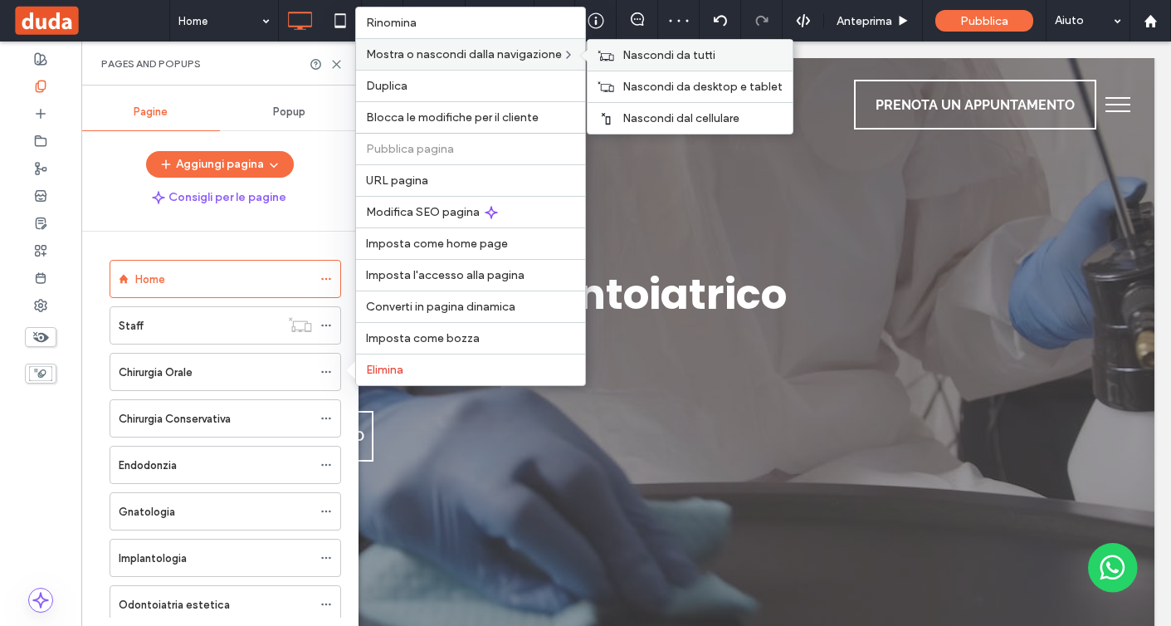
click at [631, 58] on span "Nascondi da tutti" at bounding box center [669, 55] width 93 height 14
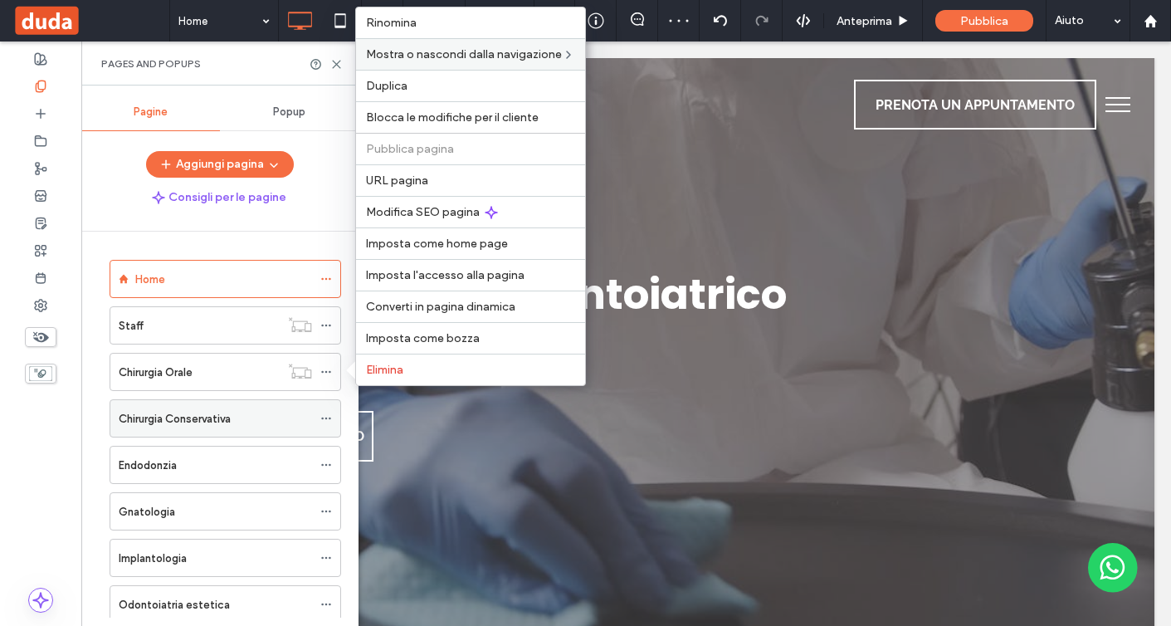
click at [328, 421] on icon at bounding box center [326, 419] width 12 height 12
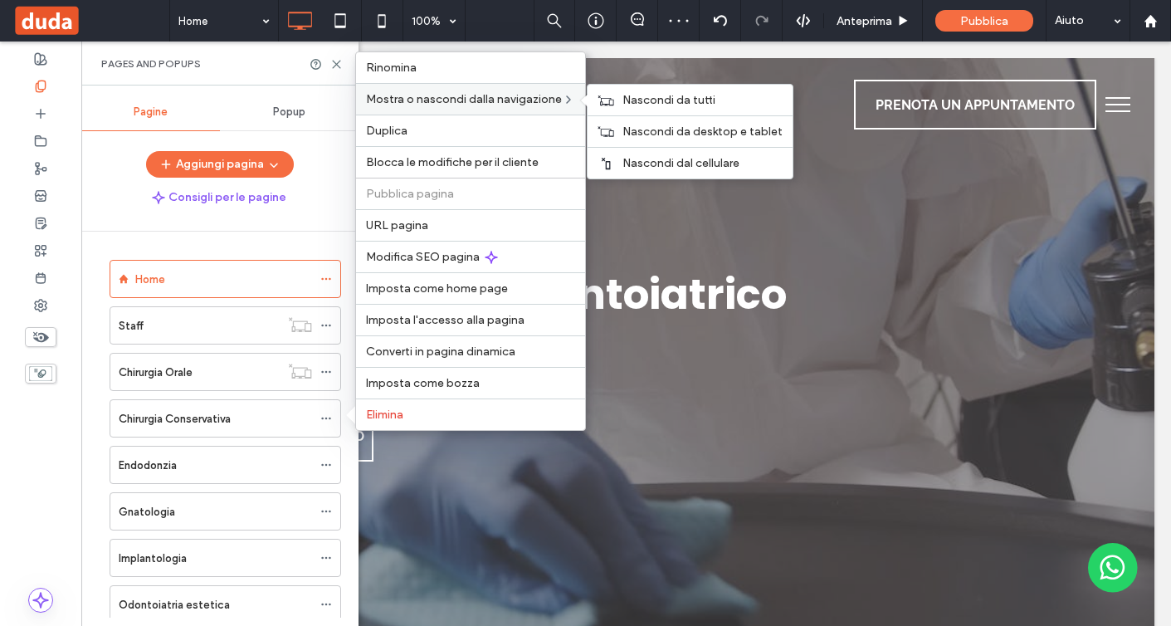
click at [638, 84] on div "Nascondi da tutti Nascondi da desktop e tablet Nascondi dal cellulare" at bounding box center [690, 131] width 207 height 95
click at [638, 93] on span "Nascondi da tutti" at bounding box center [669, 100] width 93 height 14
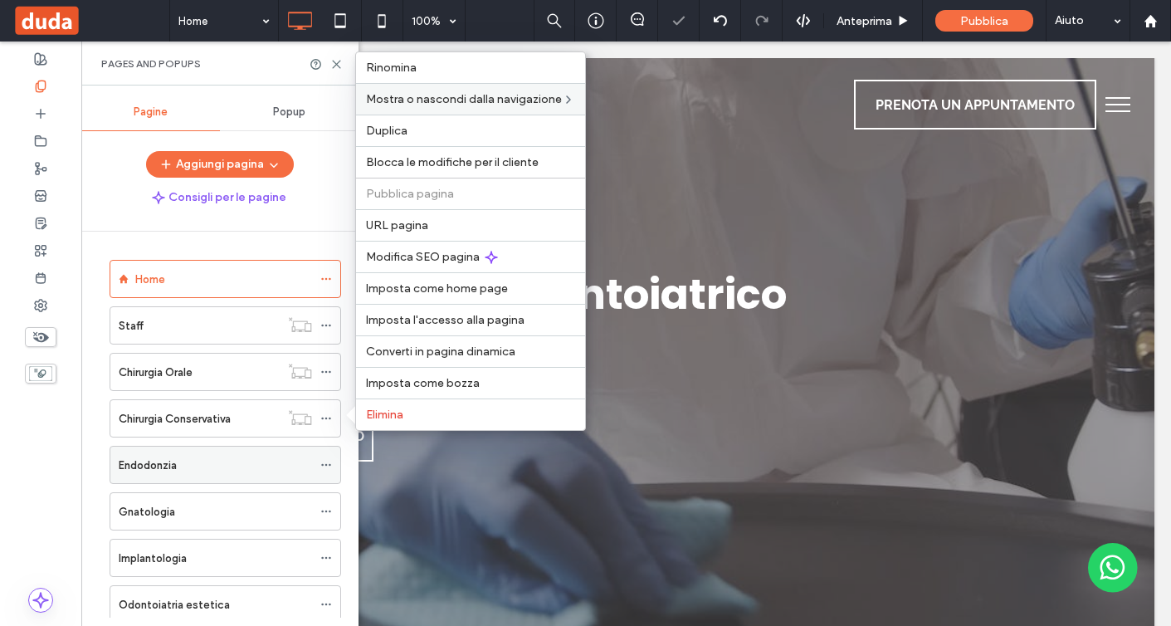
click at [324, 464] on icon at bounding box center [326, 465] width 12 height 12
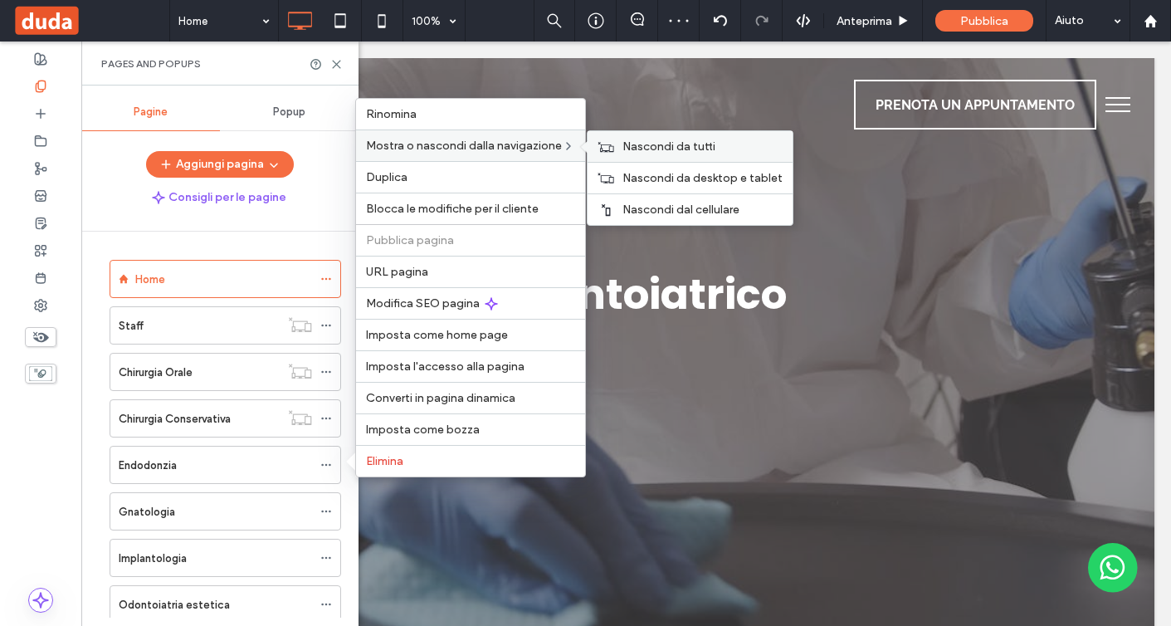
click at [627, 145] on span "Nascondi da tutti" at bounding box center [669, 146] width 93 height 14
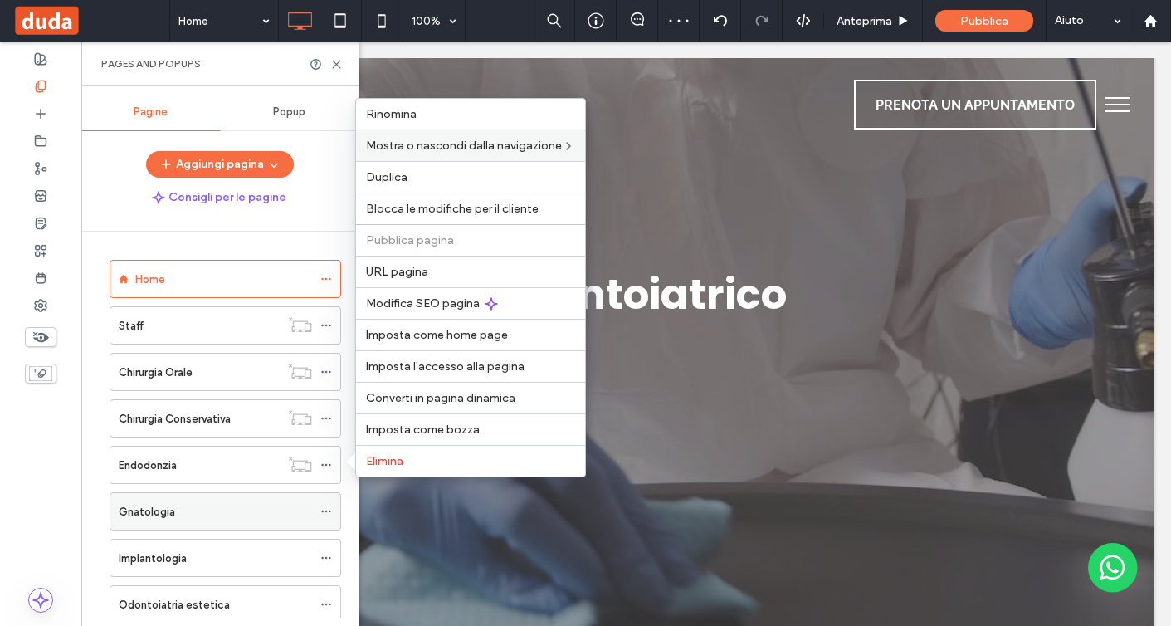
click at [330, 511] on use at bounding box center [325, 512] width 9 height 2
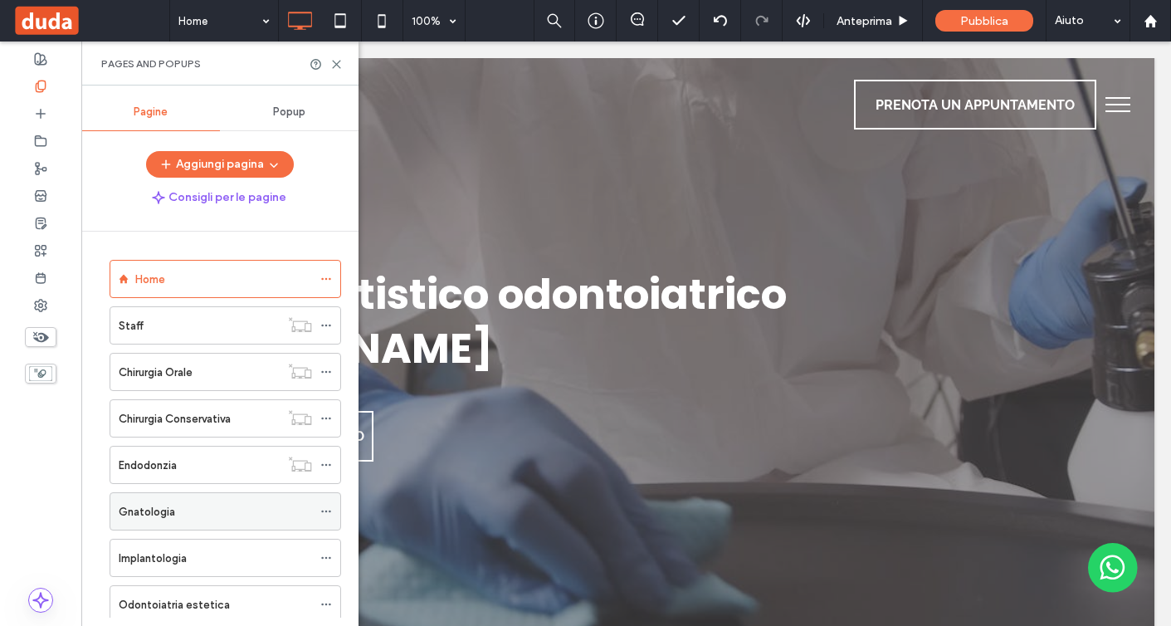
click at [327, 511] on use at bounding box center [325, 512] width 9 height 2
click at [323, 512] on use at bounding box center [325, 512] width 9 height 2
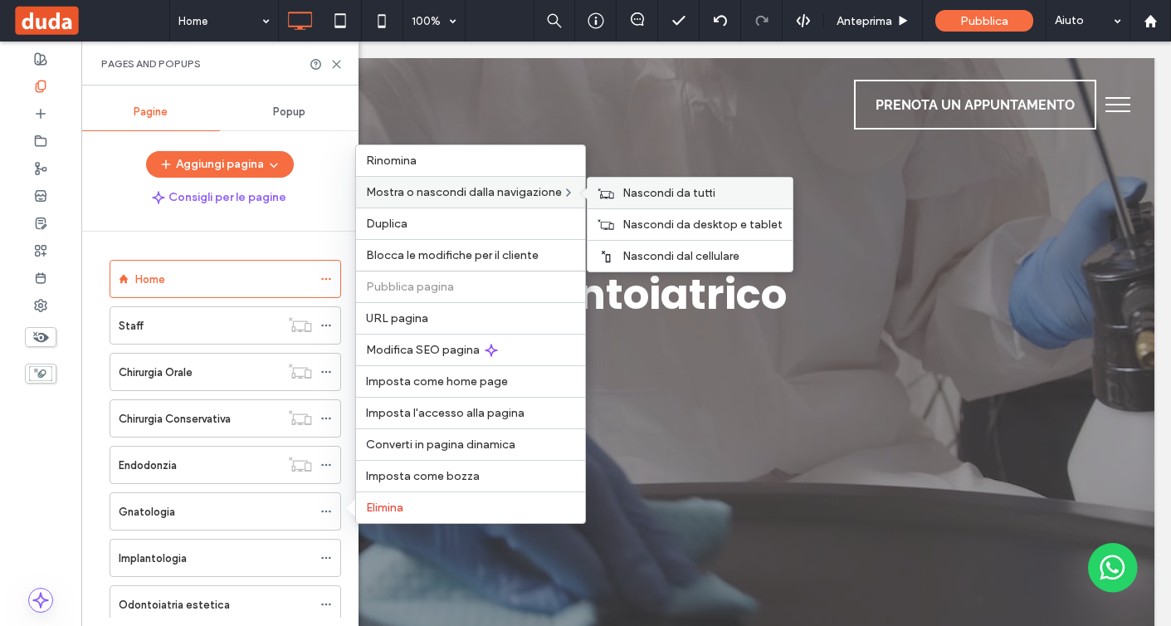
click at [623, 192] on div "Nascondi da tutti" at bounding box center [690, 193] width 205 height 31
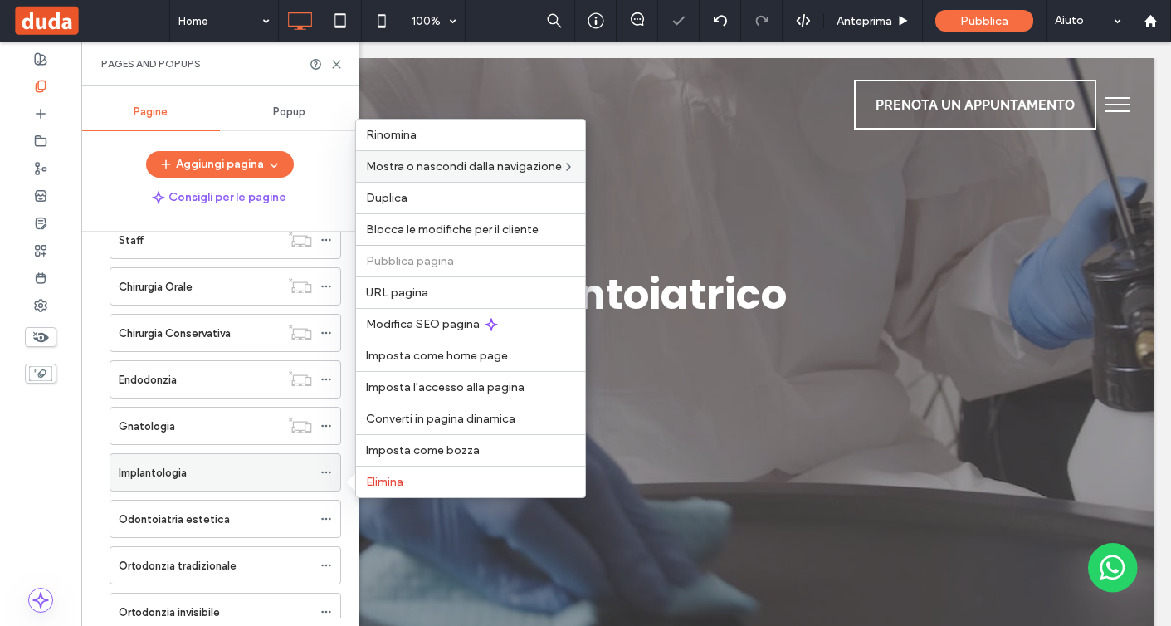
scroll to position [92, 0]
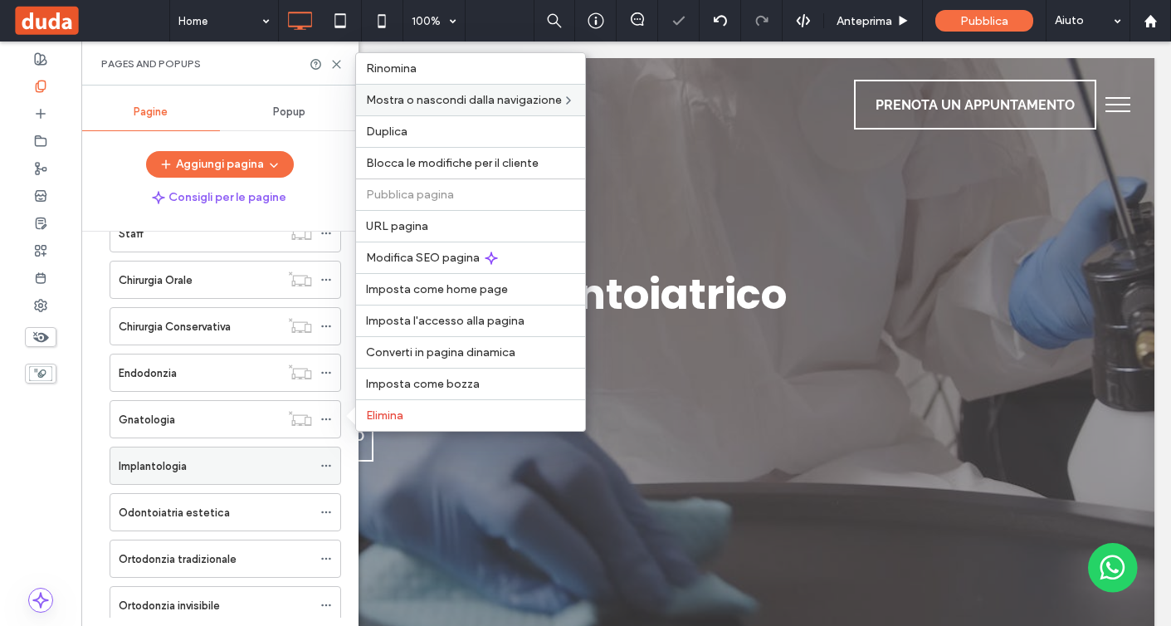
click at [326, 467] on icon at bounding box center [326, 466] width 12 height 12
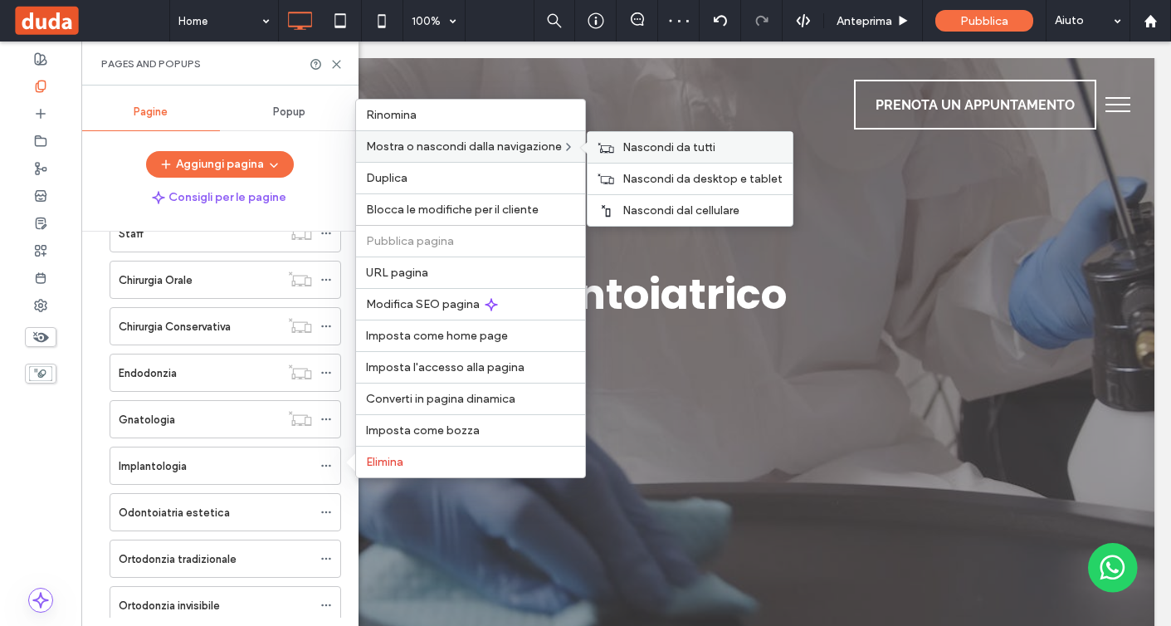
click at [622, 144] on div "Nascondi da tutti" at bounding box center [690, 147] width 205 height 31
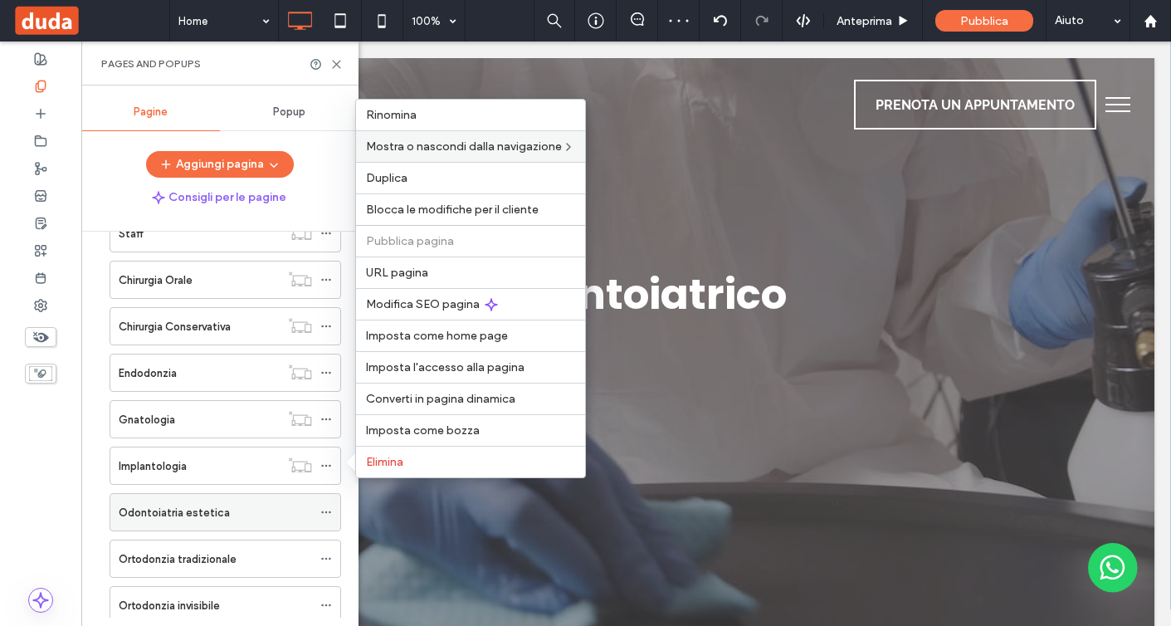
click at [325, 509] on icon at bounding box center [326, 512] width 12 height 12
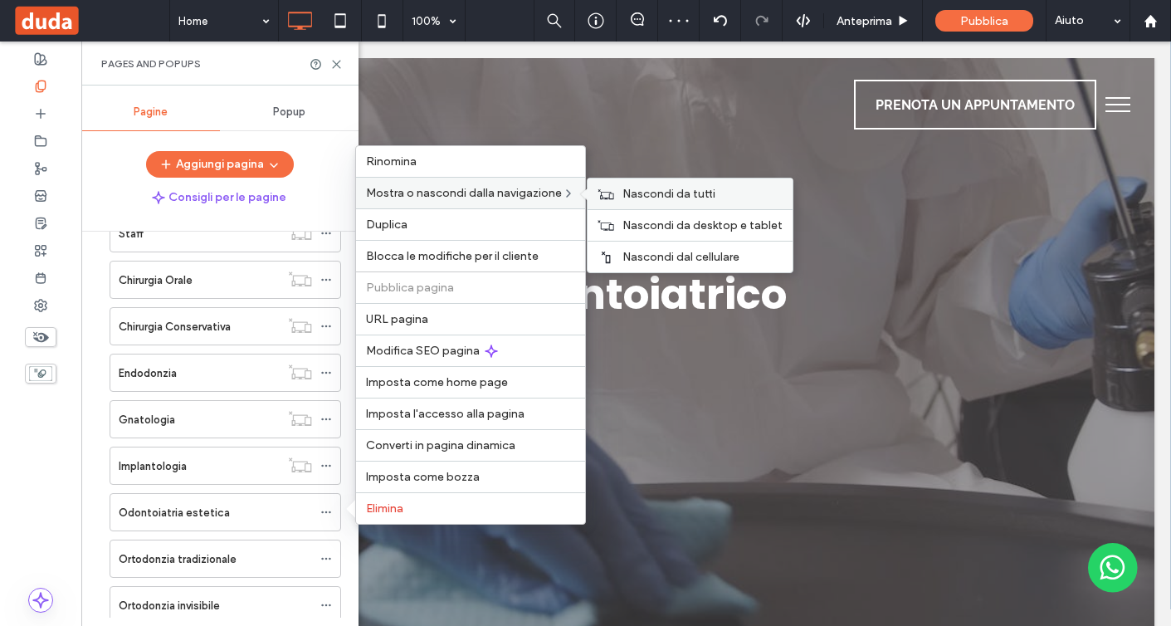
click at [633, 184] on div "Nascondi da tutti" at bounding box center [690, 193] width 205 height 31
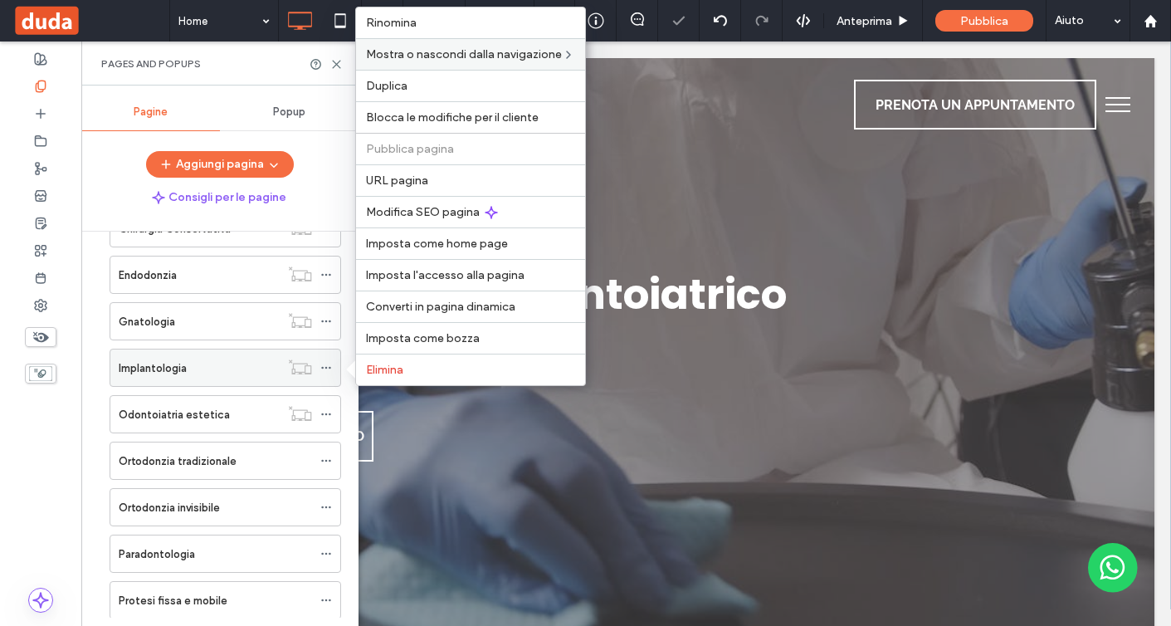
scroll to position [242, 0]
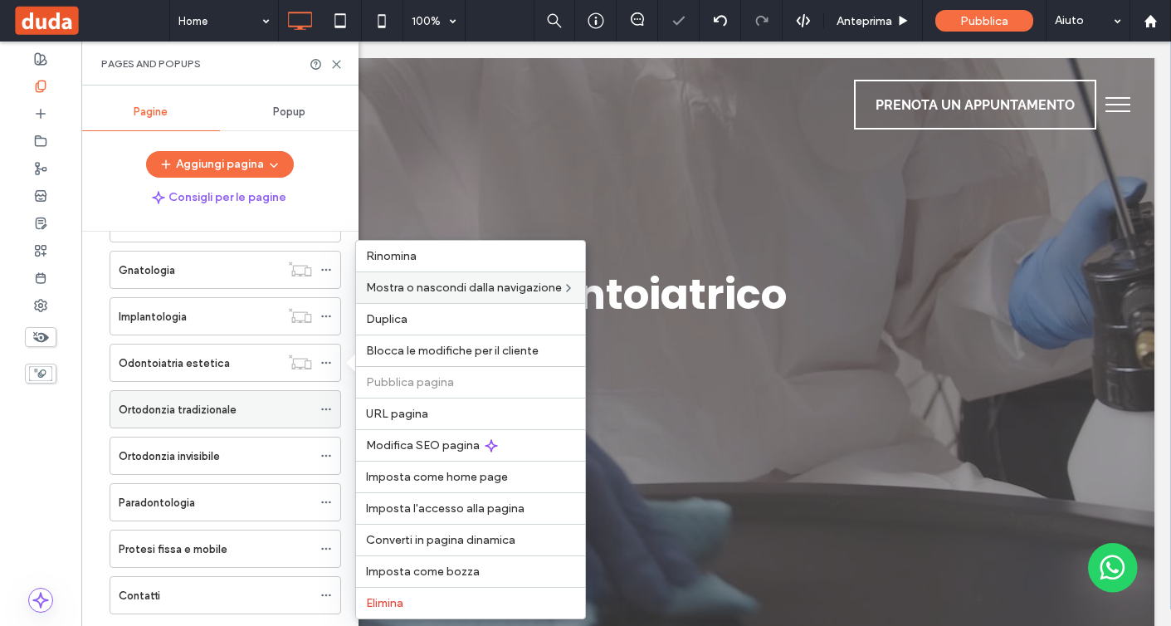
click at [330, 413] on icon at bounding box center [326, 409] width 12 height 12
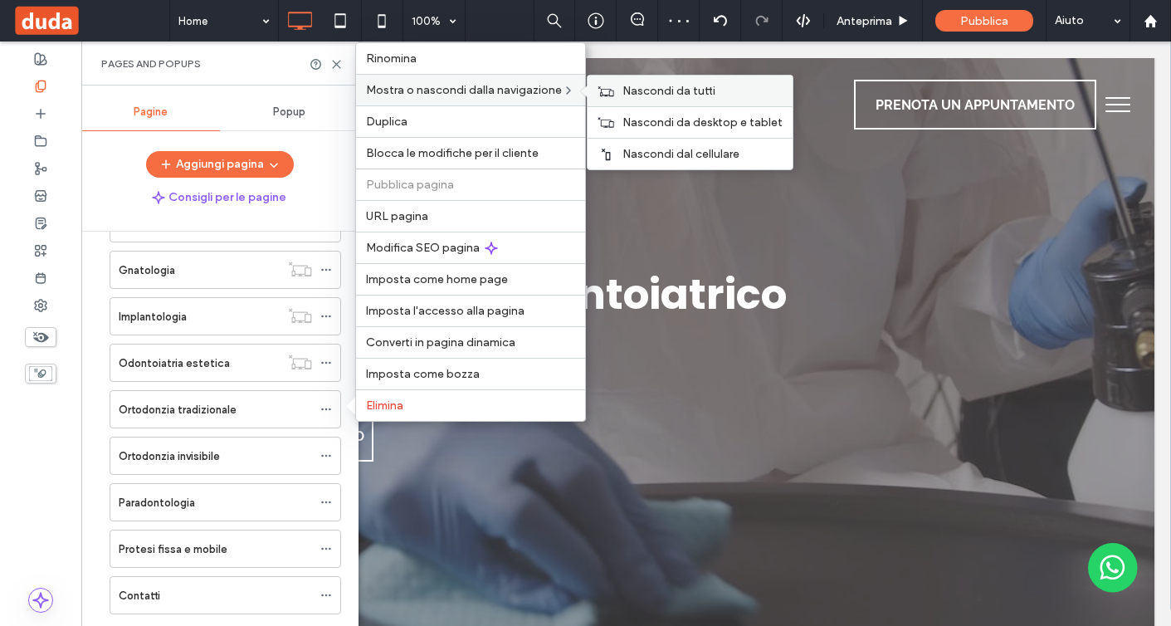
click at [635, 95] on span "Nascondi da tutti" at bounding box center [669, 91] width 93 height 14
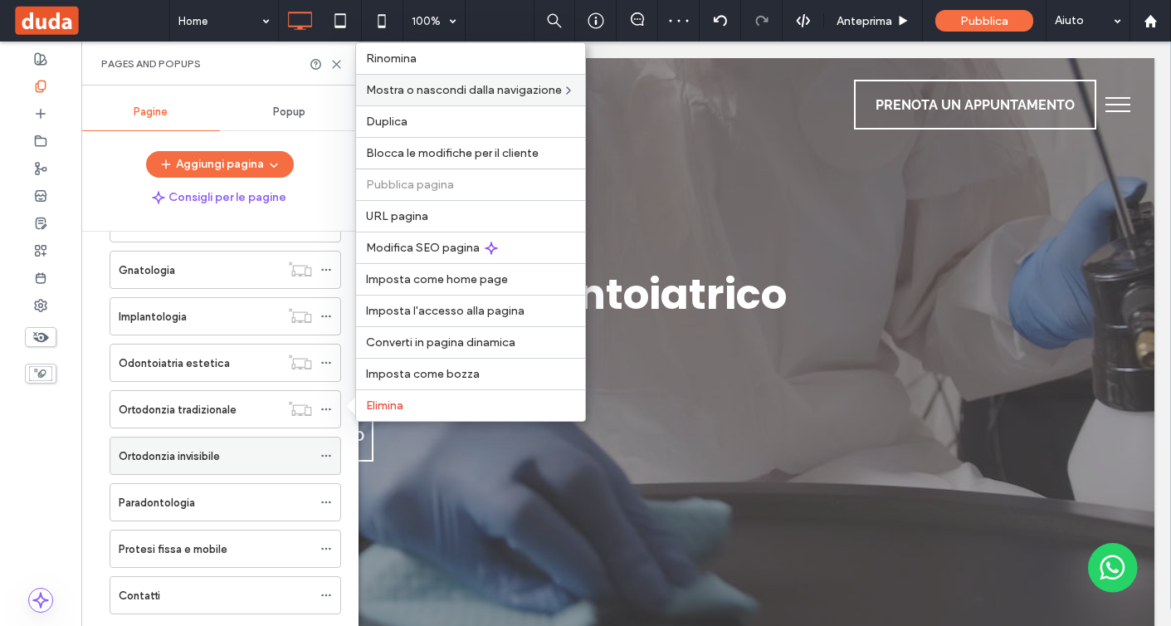
click at [329, 464] on span at bounding box center [326, 455] width 12 height 25
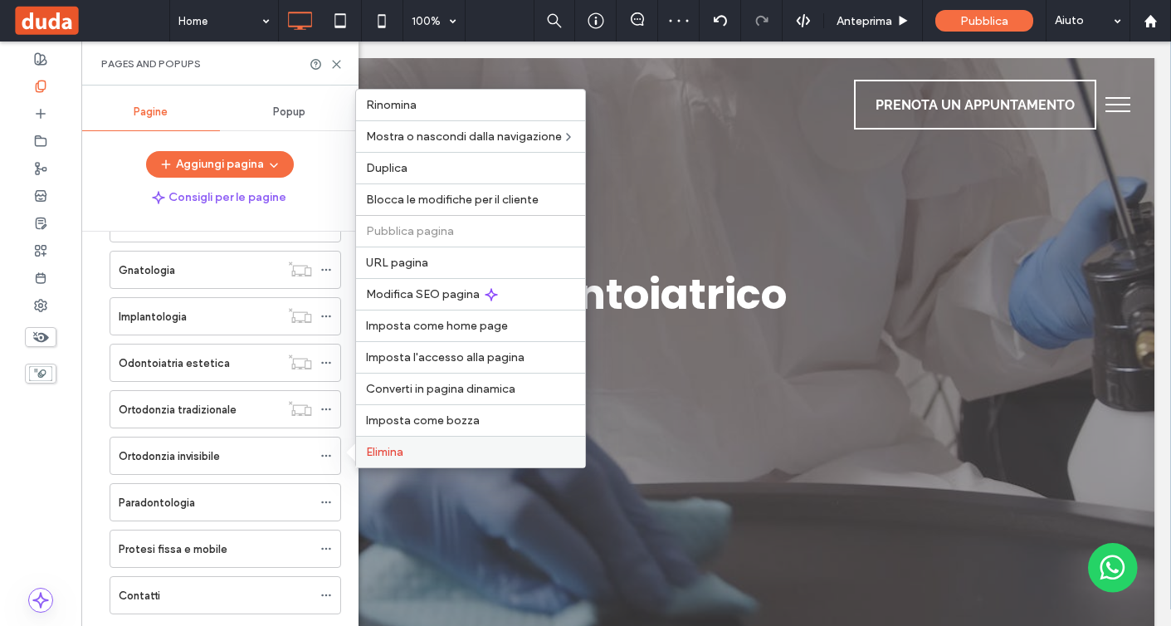
click at [393, 449] on span "Elimina" at bounding box center [384, 452] width 37 height 14
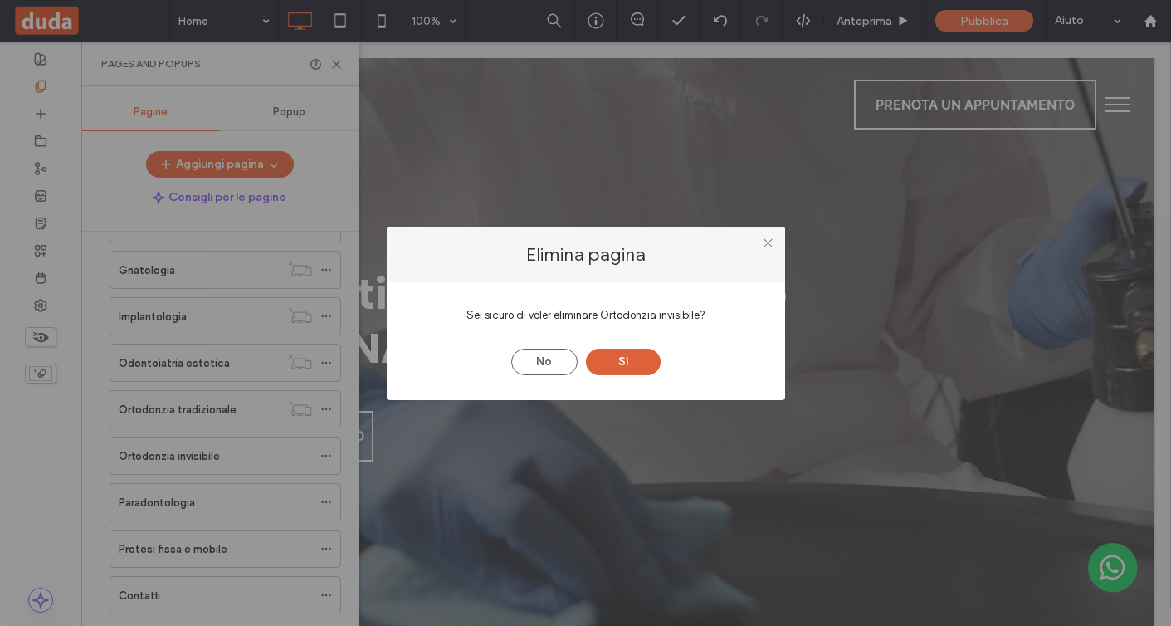
click at [609, 361] on button "Sì" at bounding box center [623, 362] width 75 height 27
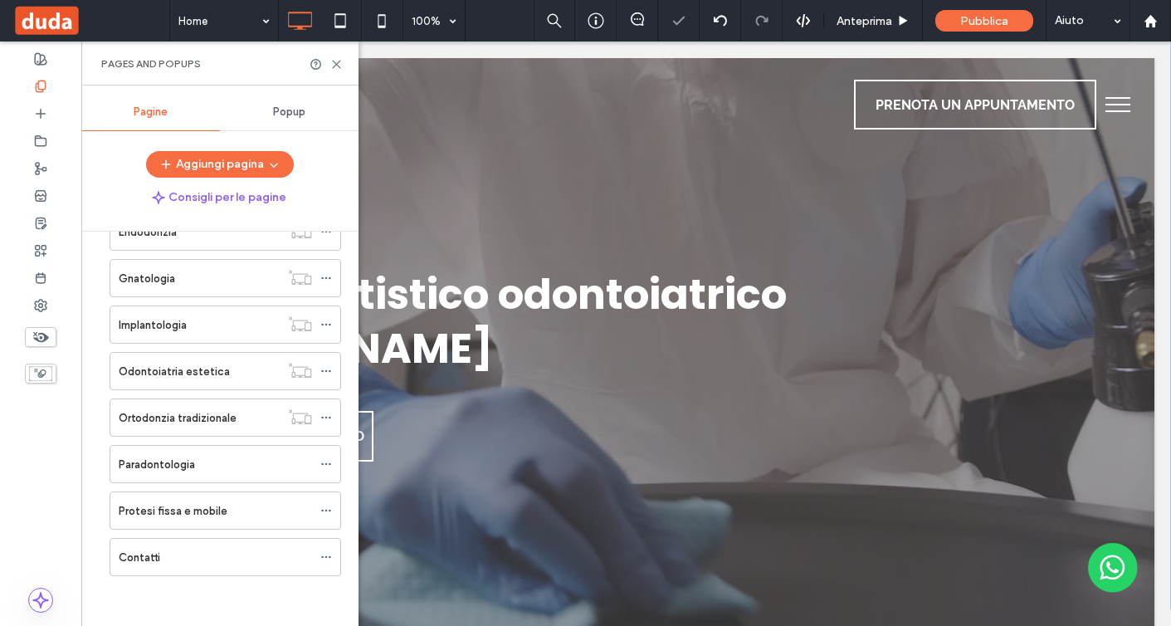
scroll to position [233, 0]
click at [327, 464] on use at bounding box center [325, 464] width 9 height 2
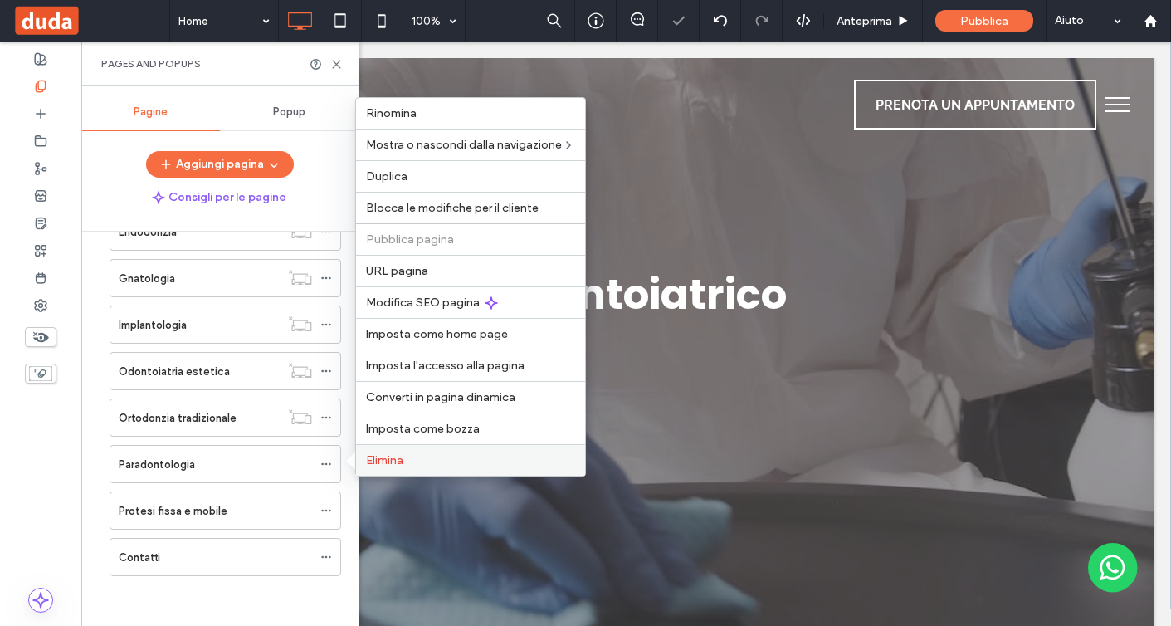
click at [429, 458] on label "Elimina" at bounding box center [470, 460] width 209 height 14
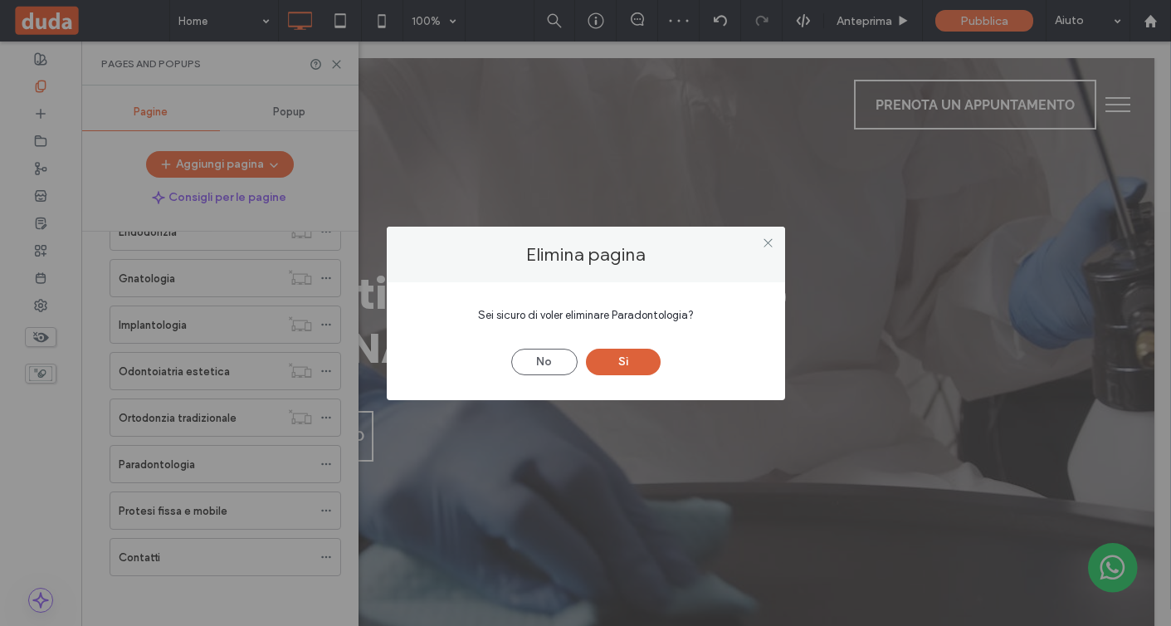
click at [629, 363] on button "Sì" at bounding box center [623, 362] width 75 height 27
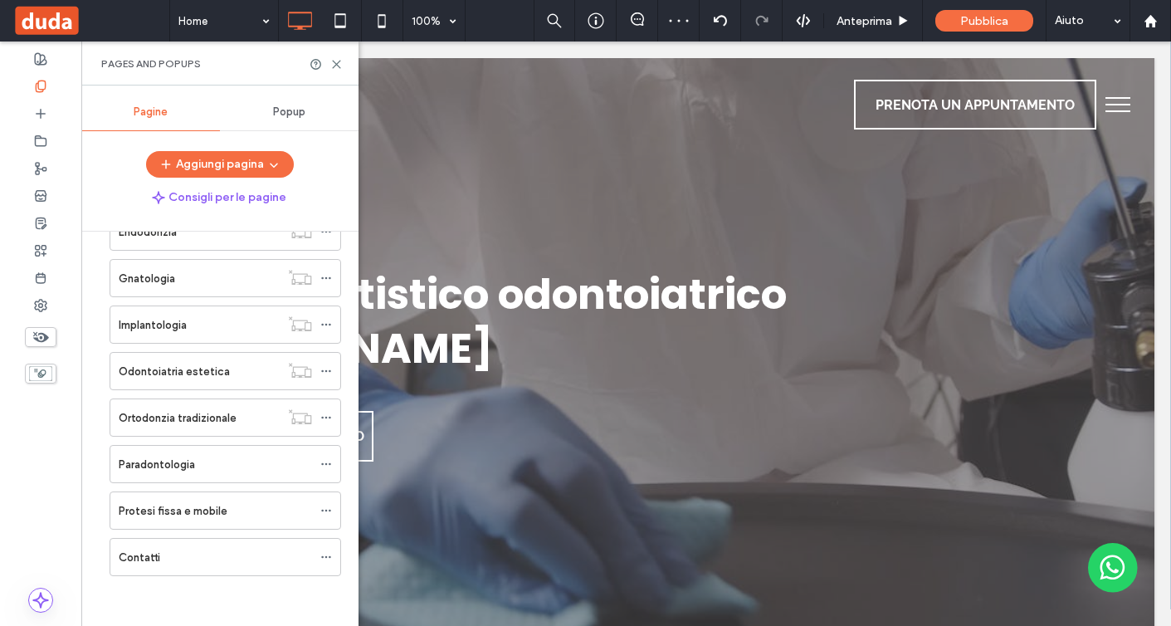
scroll to position [187, 0]
click at [330, 506] on icon at bounding box center [326, 511] width 12 height 12
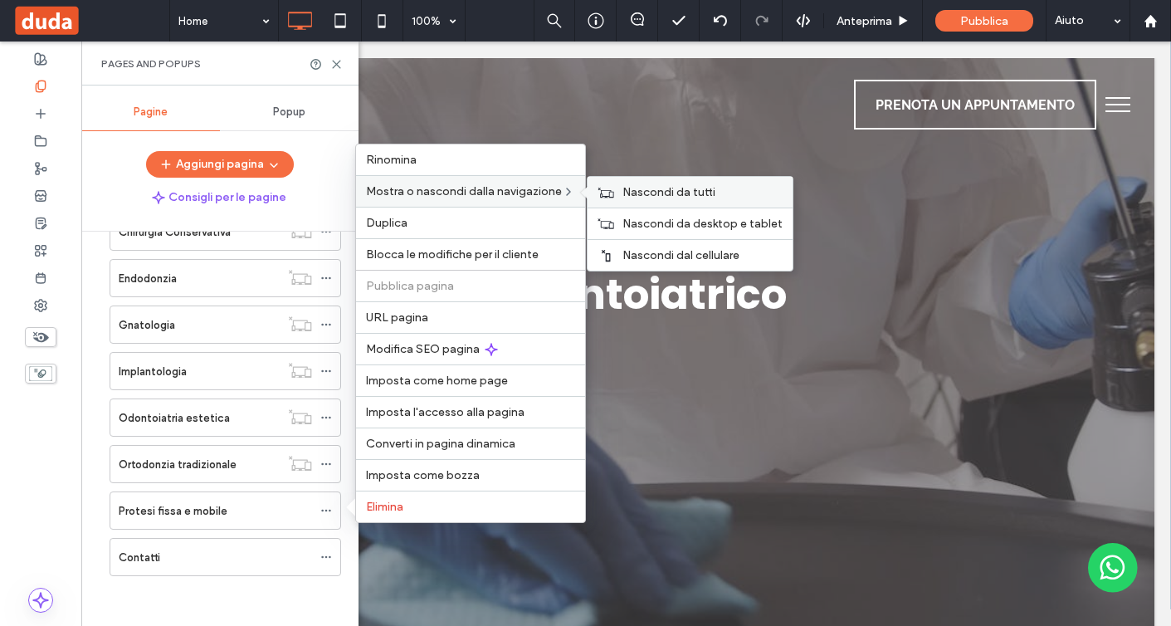
click at [643, 192] on span "Nascondi da tutti" at bounding box center [669, 192] width 93 height 14
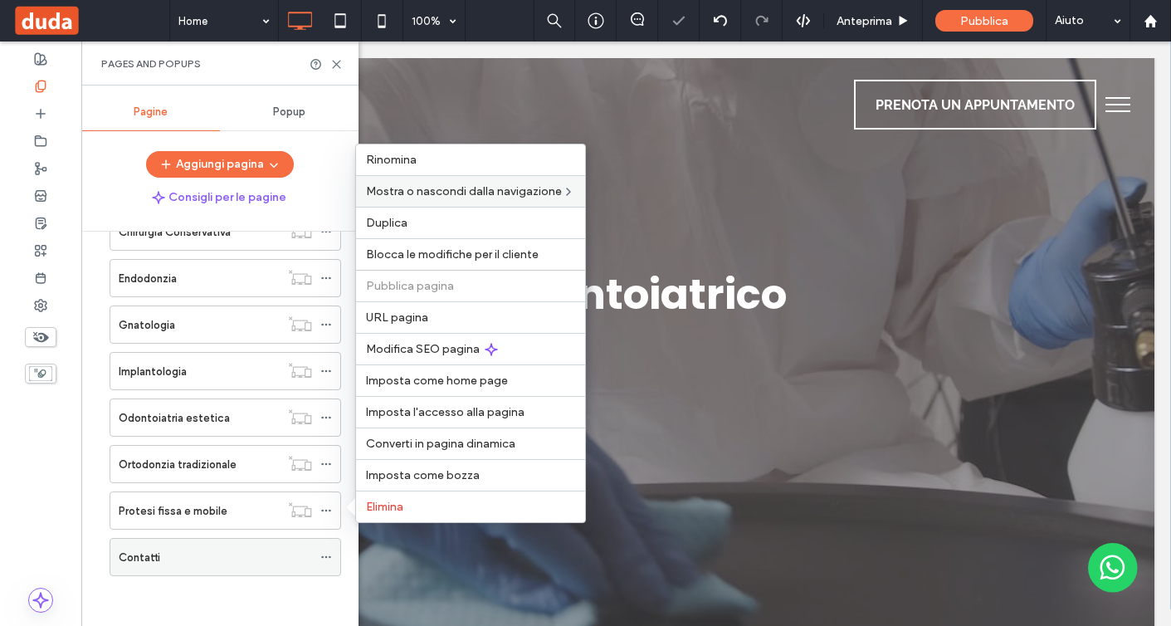
click at [327, 556] on icon at bounding box center [326, 557] width 12 height 12
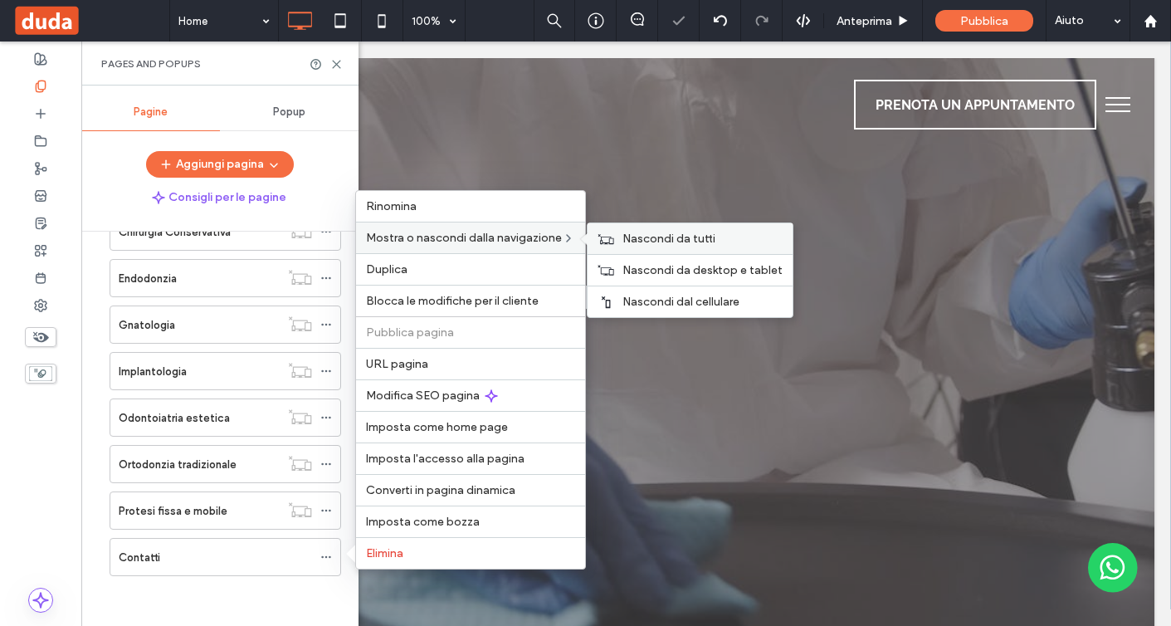
click at [628, 239] on span "Nascondi da tutti" at bounding box center [669, 239] width 93 height 14
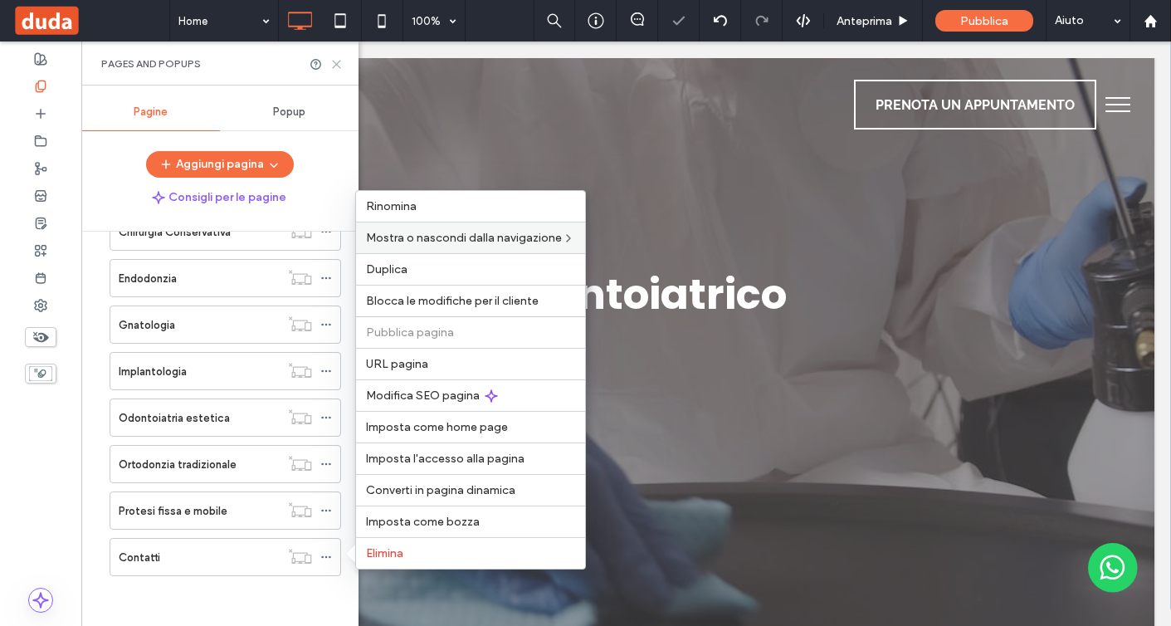
click at [341, 68] on icon at bounding box center [336, 64] width 12 height 12
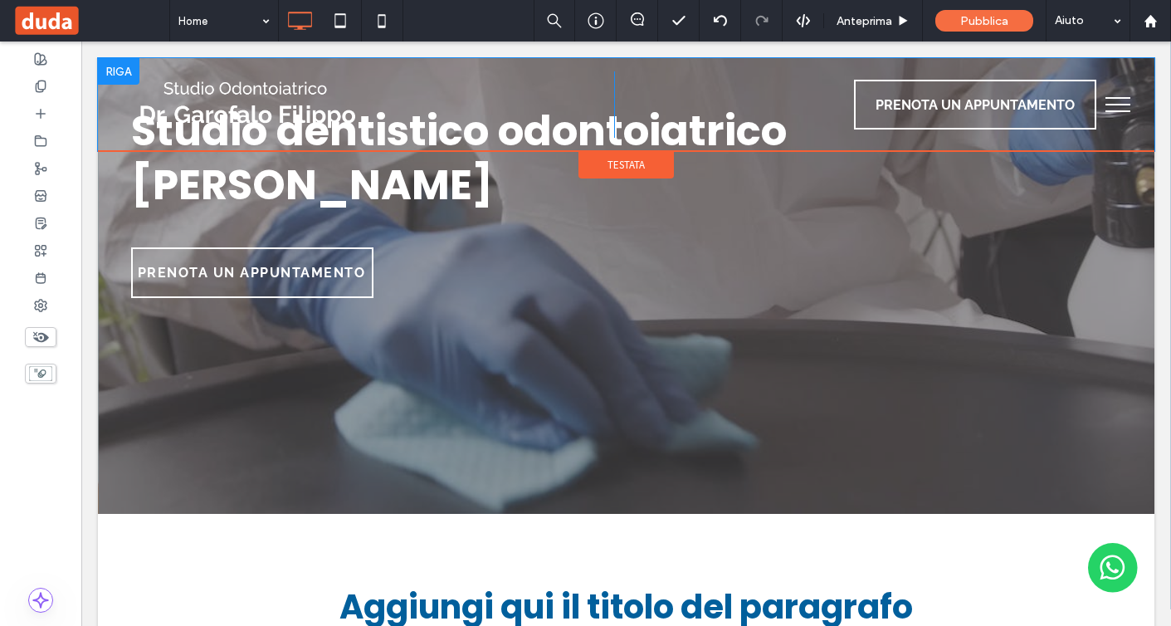
scroll to position [0, 0]
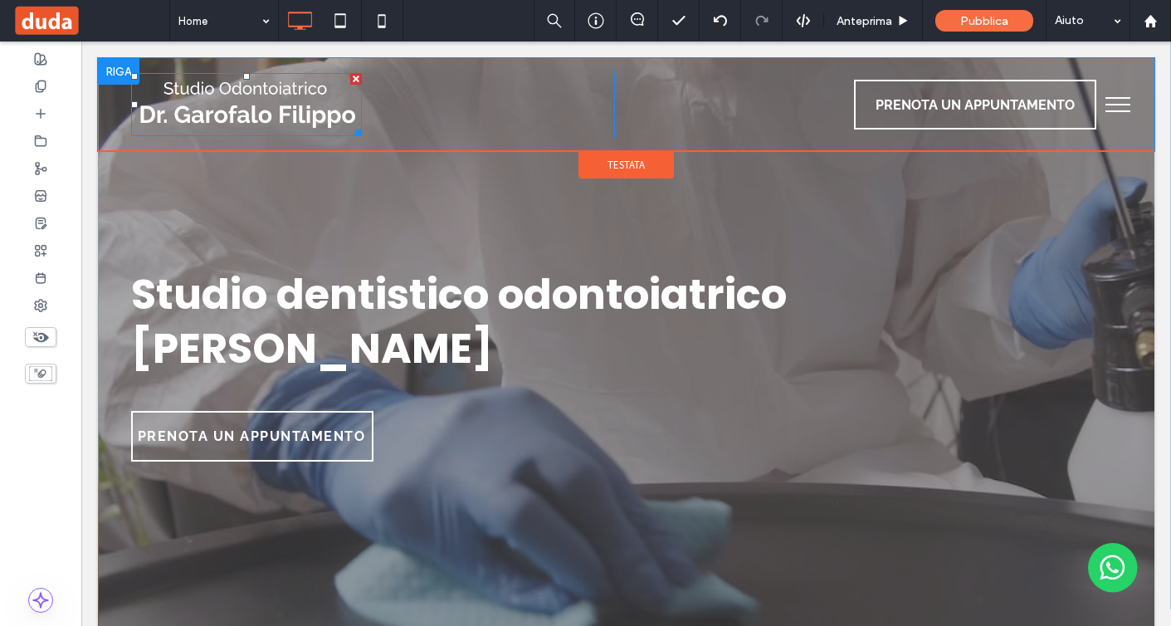
click at [352, 79] on div at bounding box center [356, 79] width 12 height 12
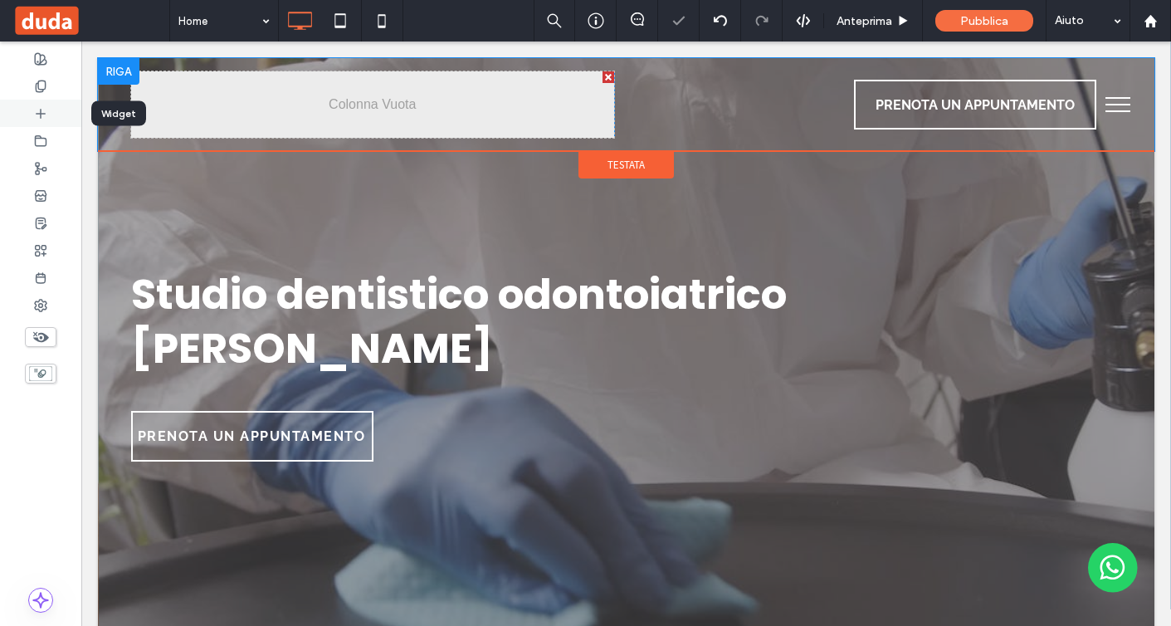
click at [55, 113] on div at bounding box center [40, 113] width 81 height 27
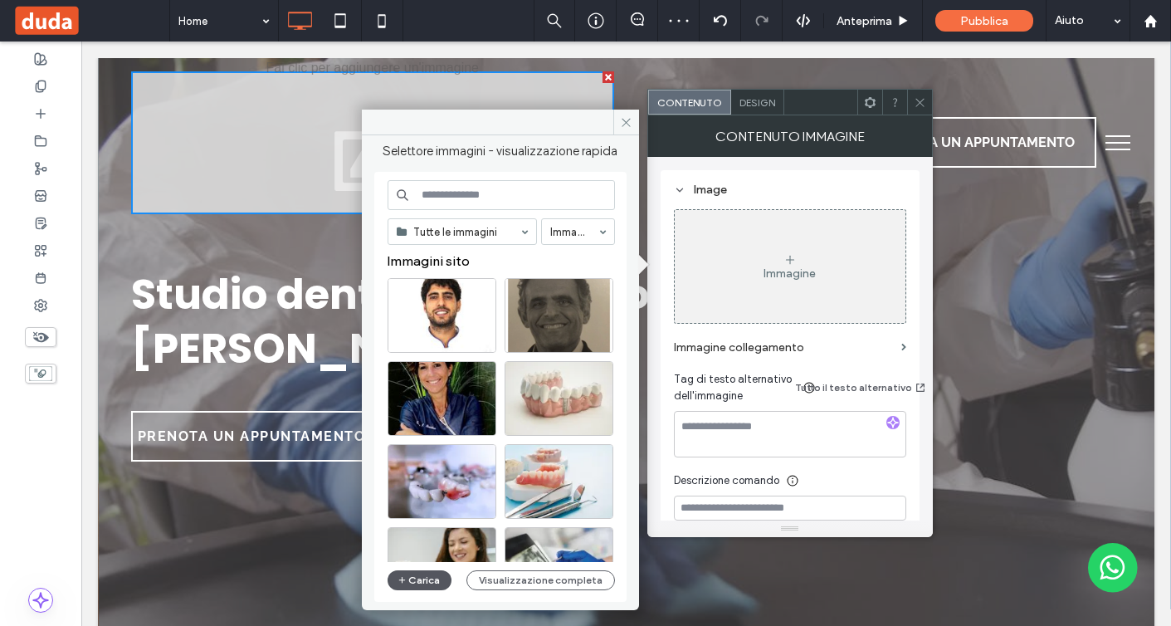
click at [438, 580] on button "Carica" at bounding box center [420, 580] width 65 height 20
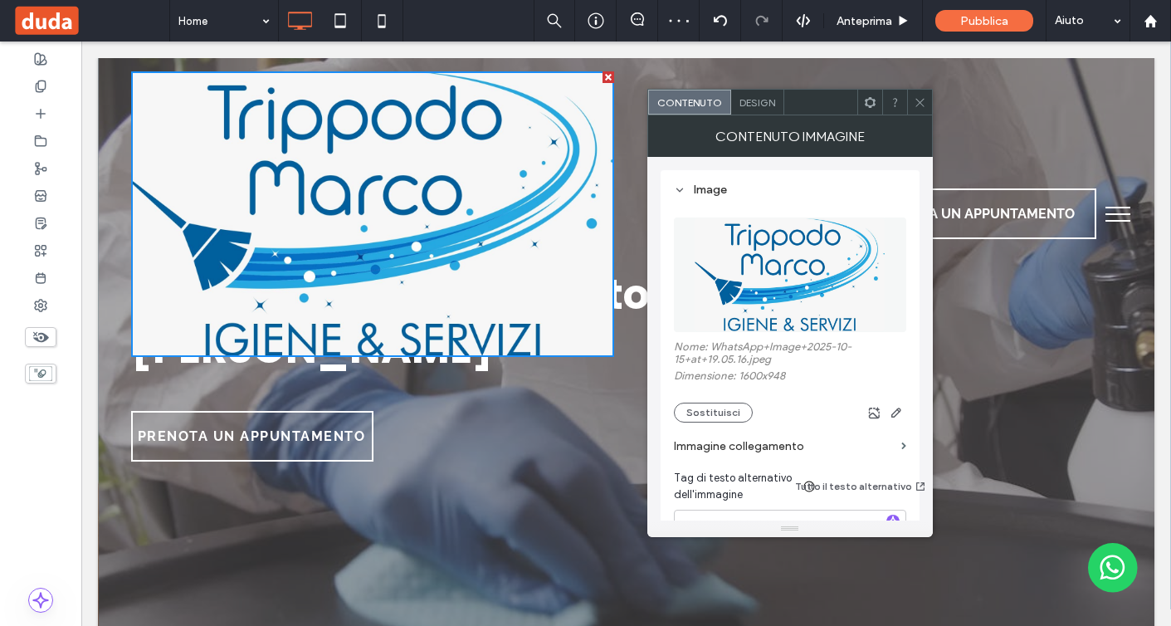
click at [920, 103] on use at bounding box center [920, 102] width 8 height 8
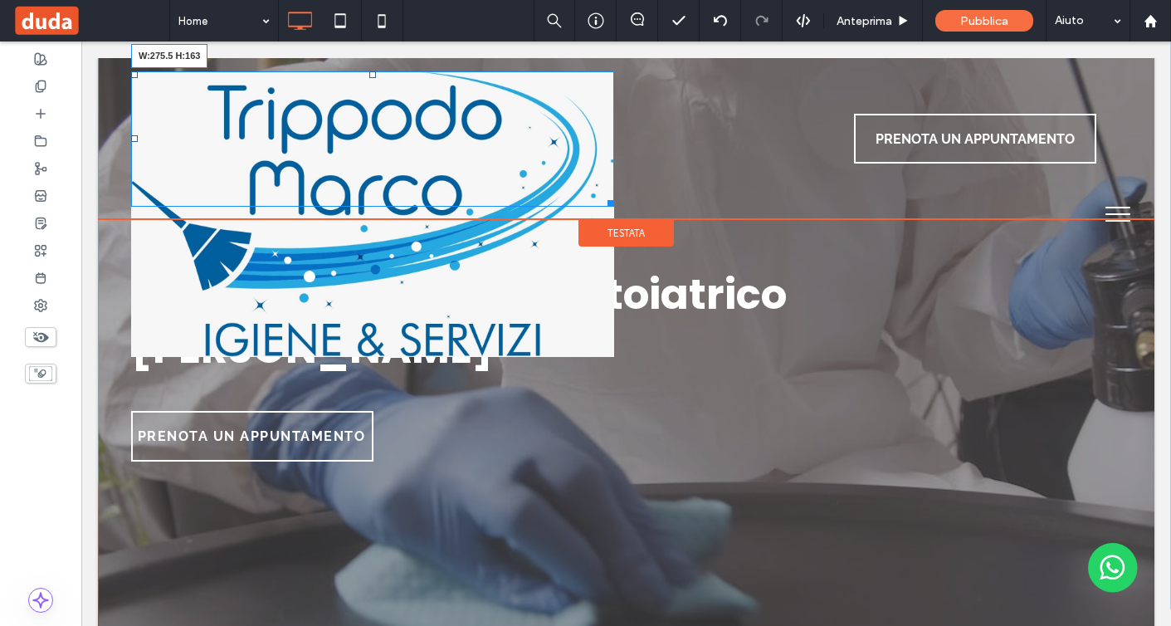
drag, startPoint x: 607, startPoint y: 353, endPoint x: 478, endPoint y: 137, distance: 251.3
click at [478, 137] on div "W:275.5 H:163" at bounding box center [372, 138] width 483 height 135
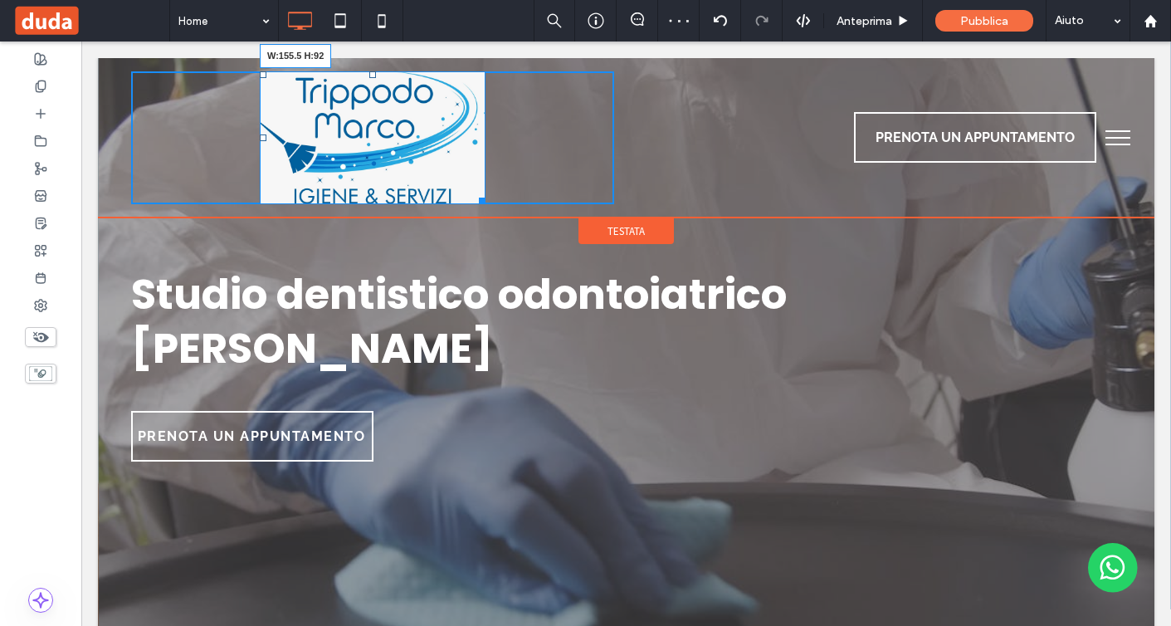
drag, startPoint x: 478, startPoint y: 198, endPoint x: 428, endPoint y: 118, distance: 94.7
click at [428, 118] on div "W:155.5 H:92" at bounding box center [373, 138] width 226 height 134
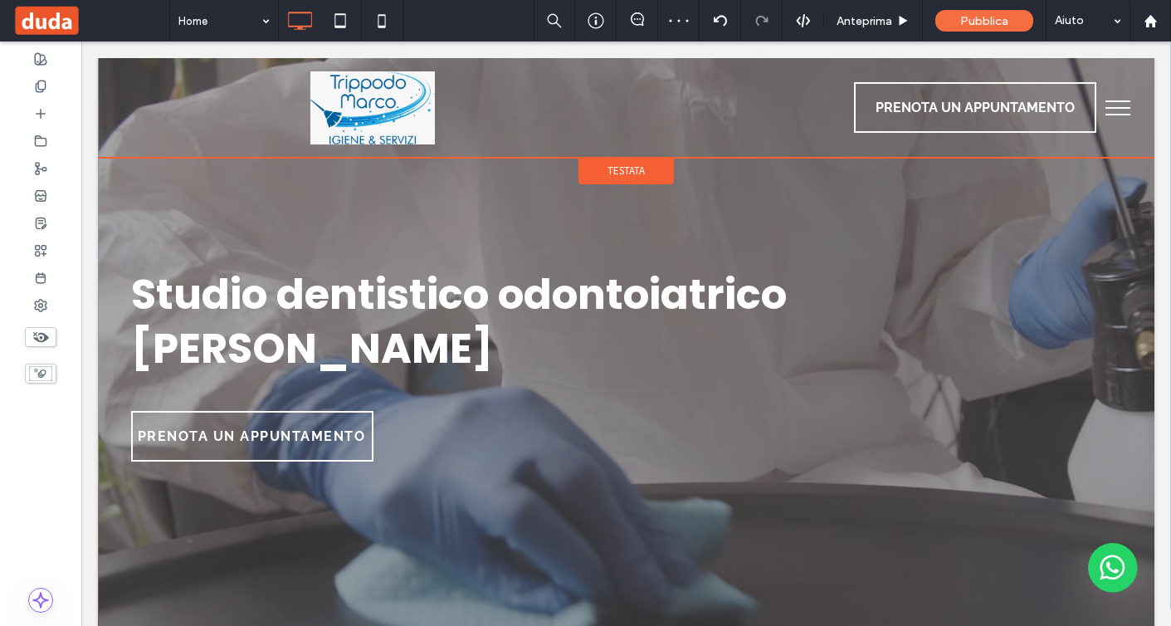
click at [624, 168] on span "Testata" at bounding box center [626, 171] width 37 height 14
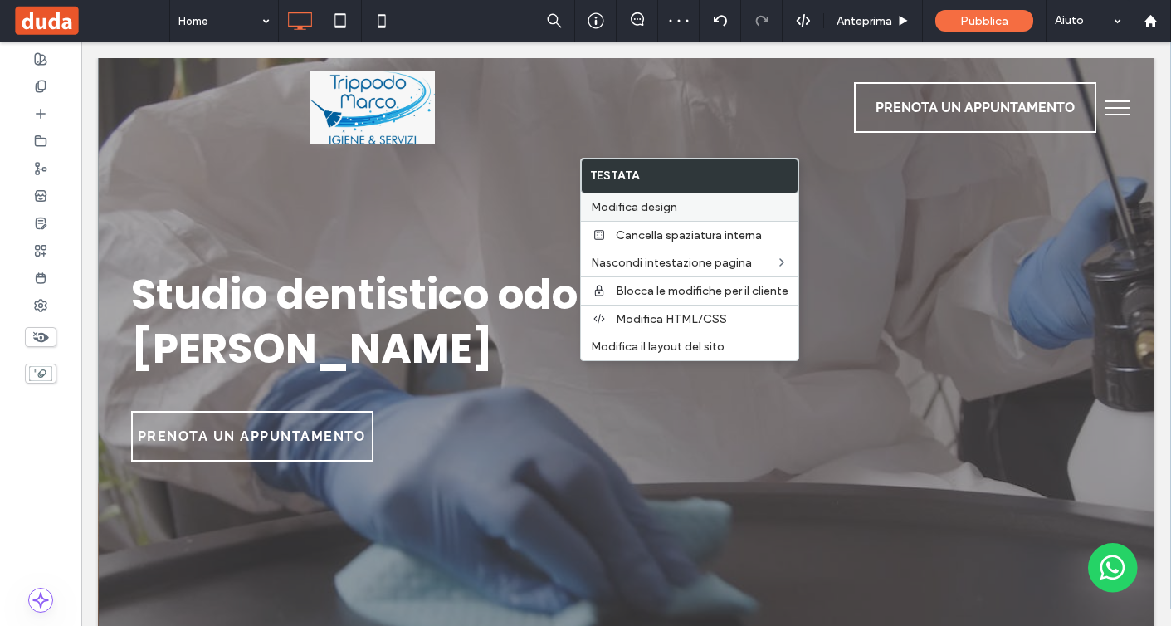
click at [653, 203] on span "Modifica design" at bounding box center [634, 207] width 86 height 14
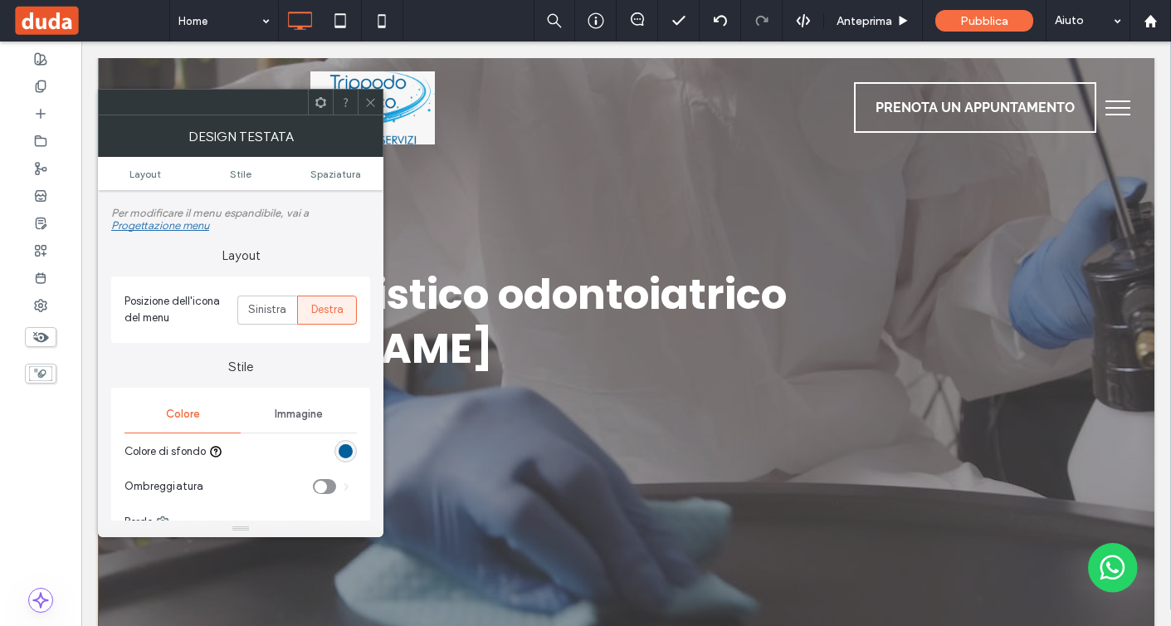
scroll to position [122, 0]
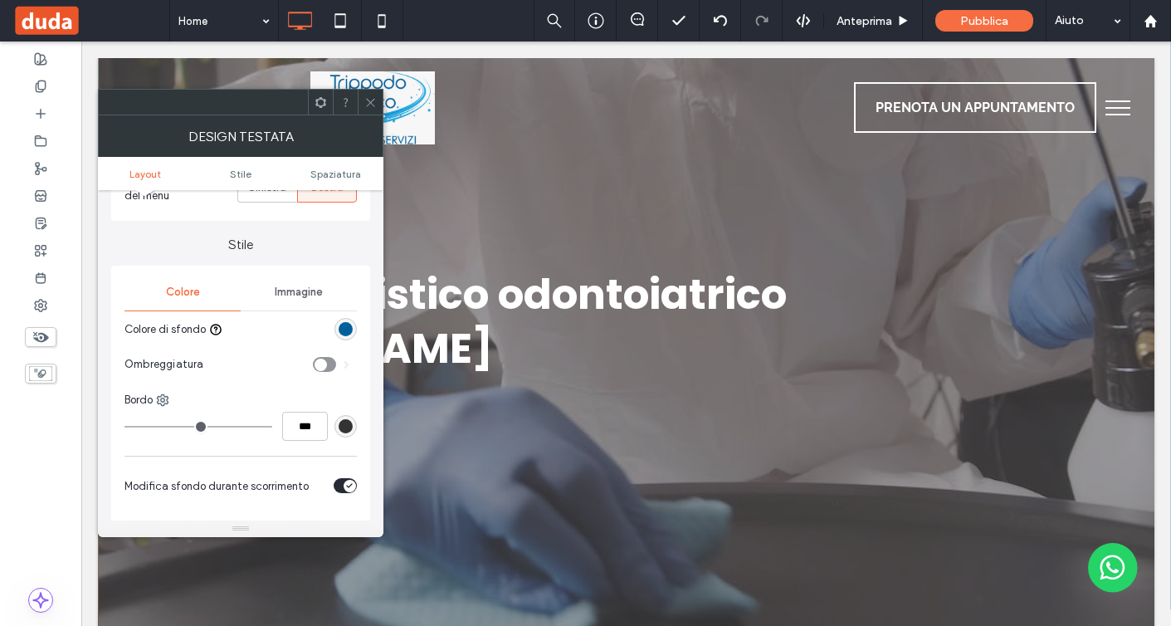
click at [374, 104] on icon at bounding box center [370, 102] width 12 height 12
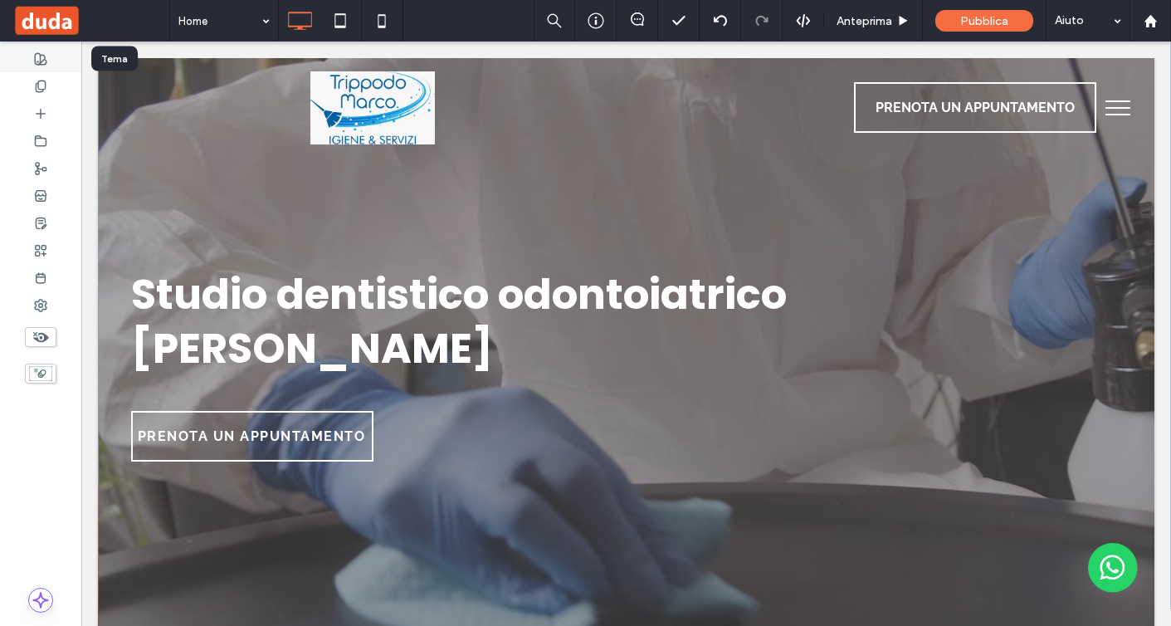
click at [43, 59] on use at bounding box center [41, 59] width 12 height 12
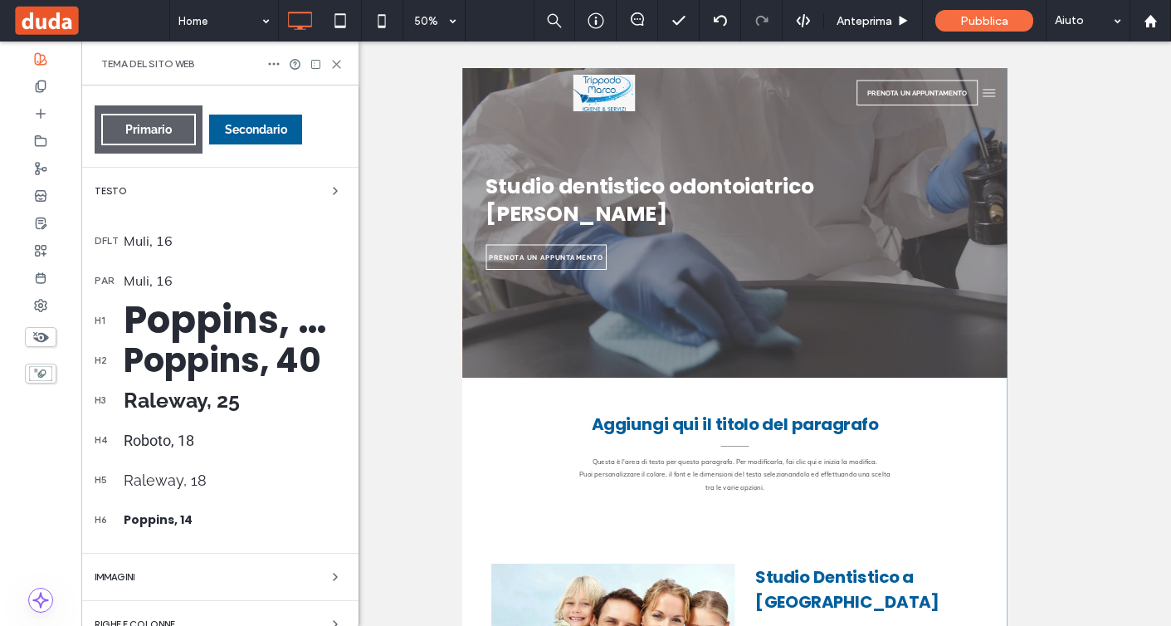
scroll to position [247, 0]
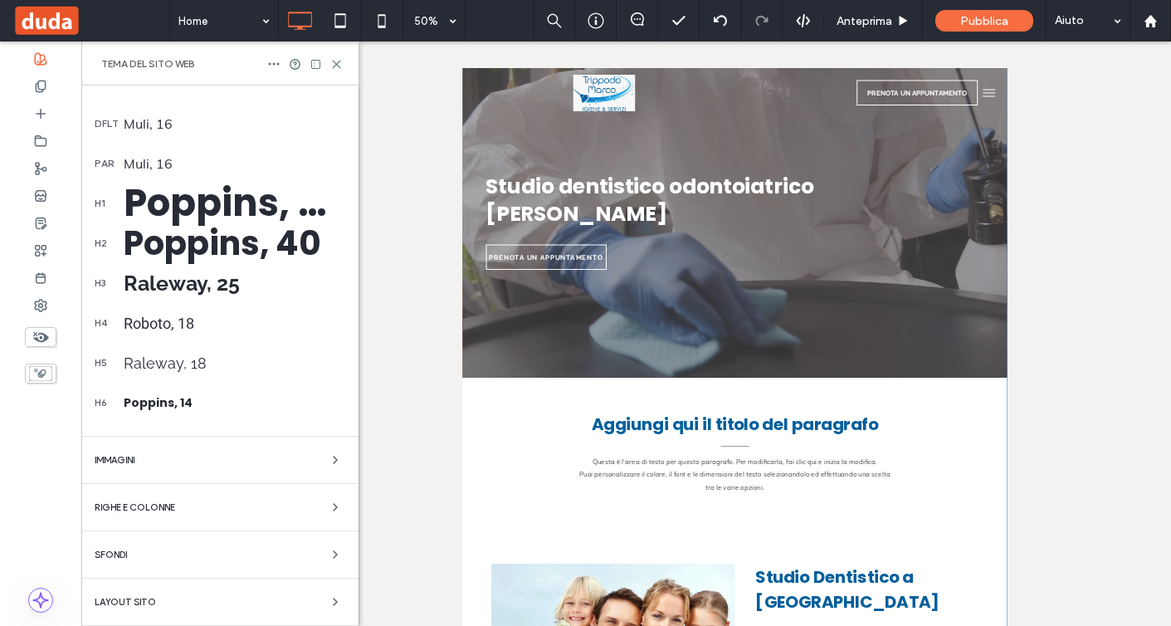
click at [237, 604] on div "Layout sito" at bounding box center [220, 602] width 251 height 20
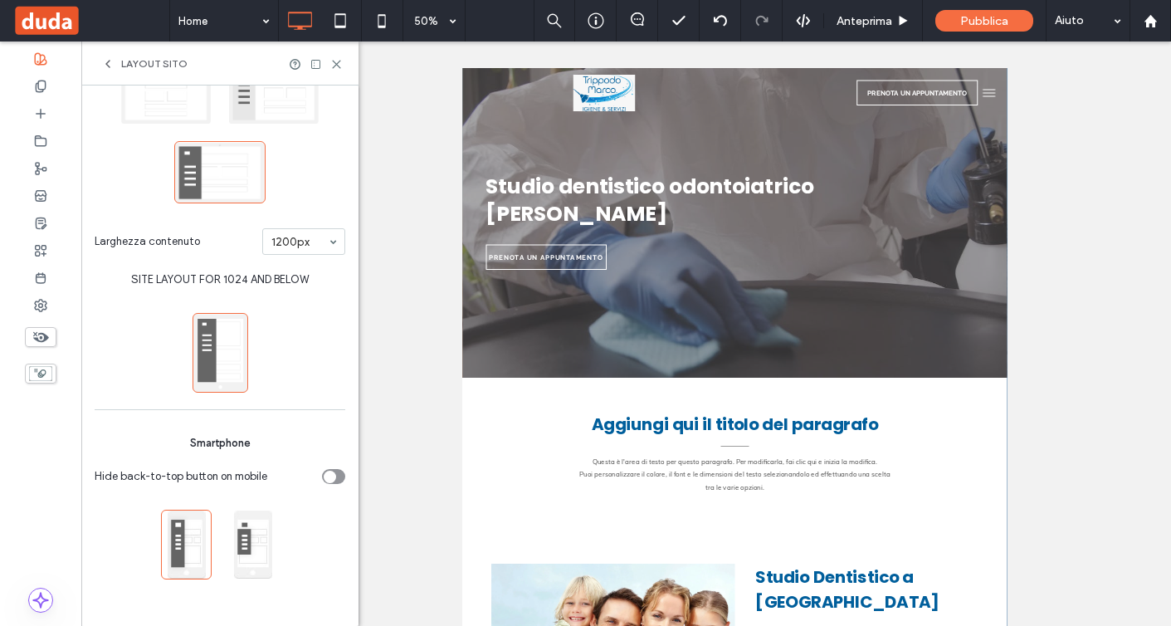
scroll to position [0, 0]
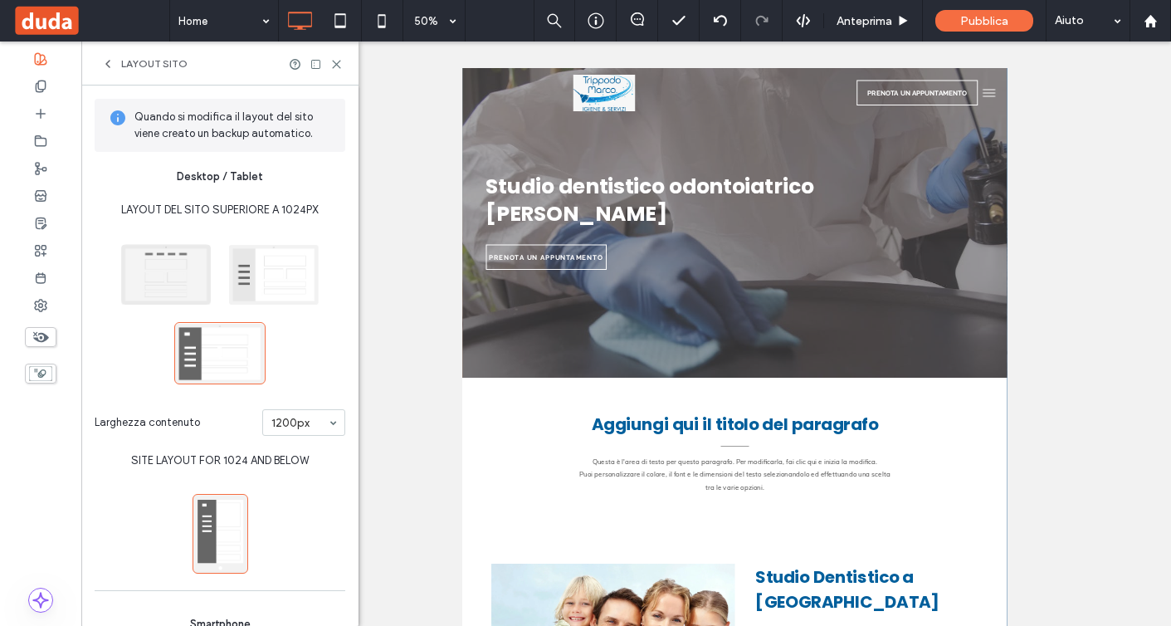
click at [164, 263] on span at bounding box center [165, 274] width 91 height 62
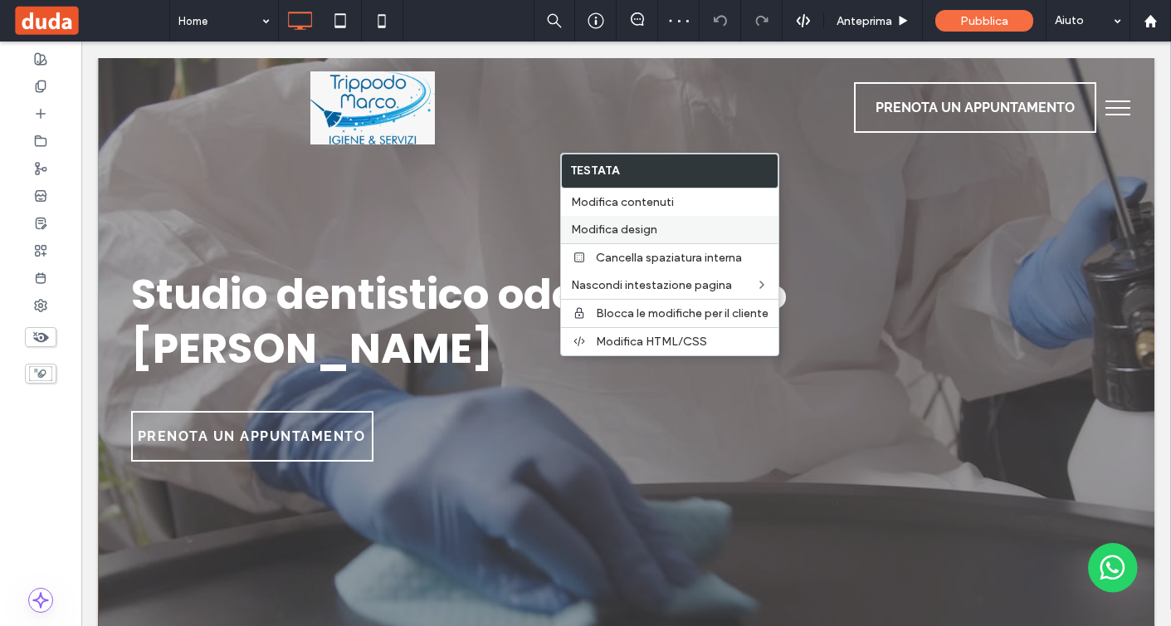
click at [689, 223] on label "Modifica design" at bounding box center [670, 230] width 198 height 14
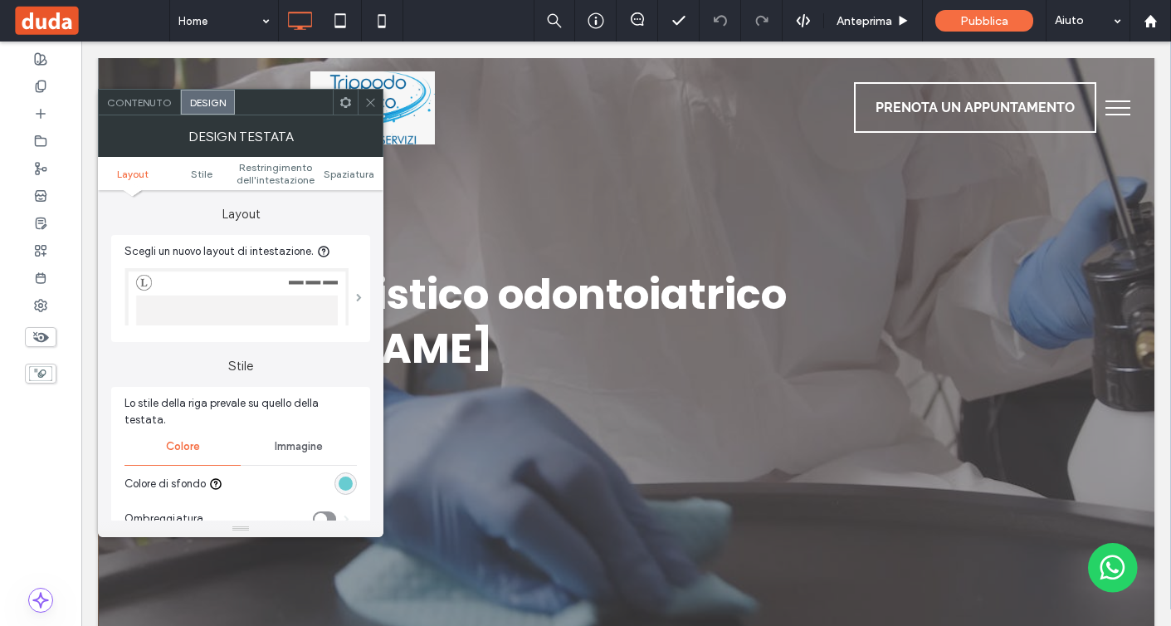
click at [356, 293] on span at bounding box center [359, 297] width 6 height 8
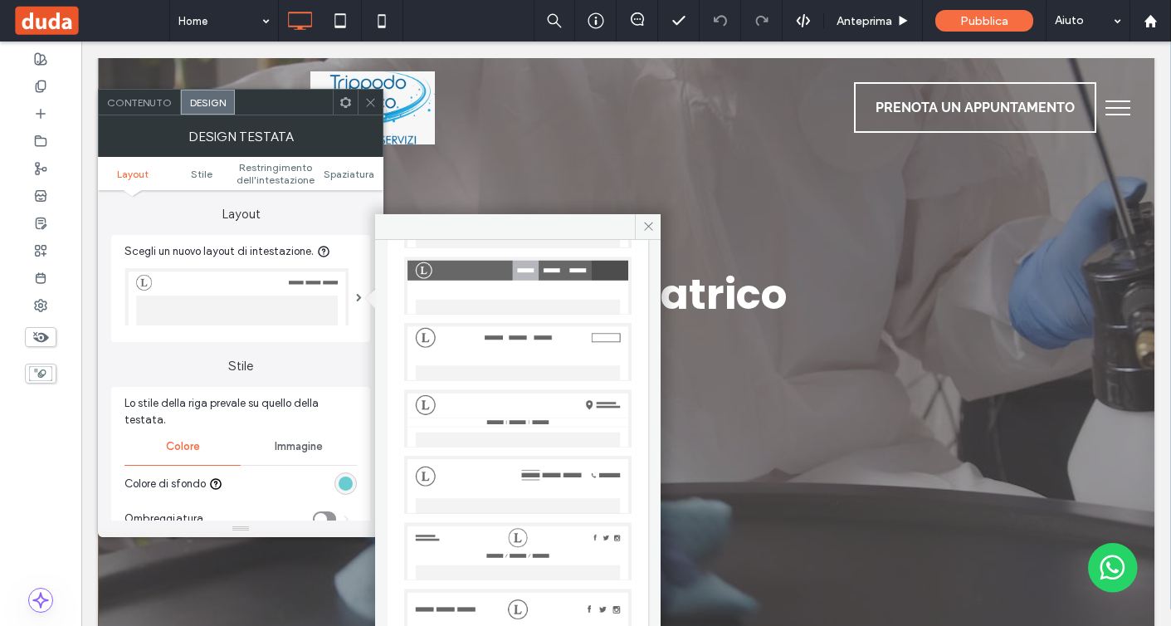
scroll to position [311, 0]
click at [531, 339] on img at bounding box center [517, 349] width 227 height 58
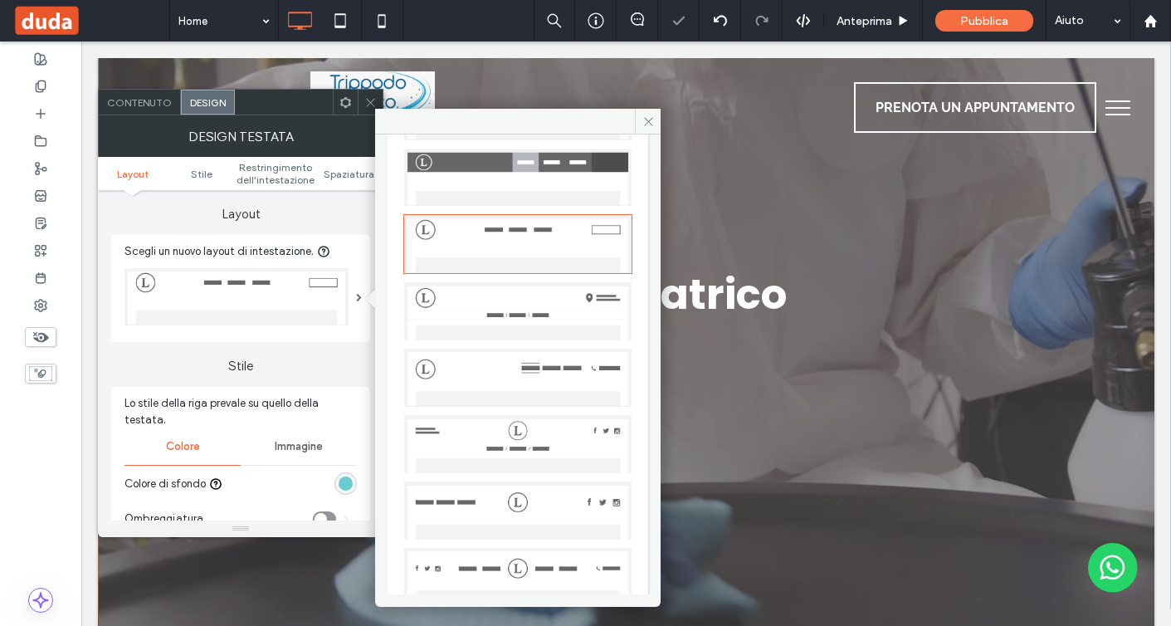
click at [370, 98] on icon at bounding box center [370, 102] width 12 height 12
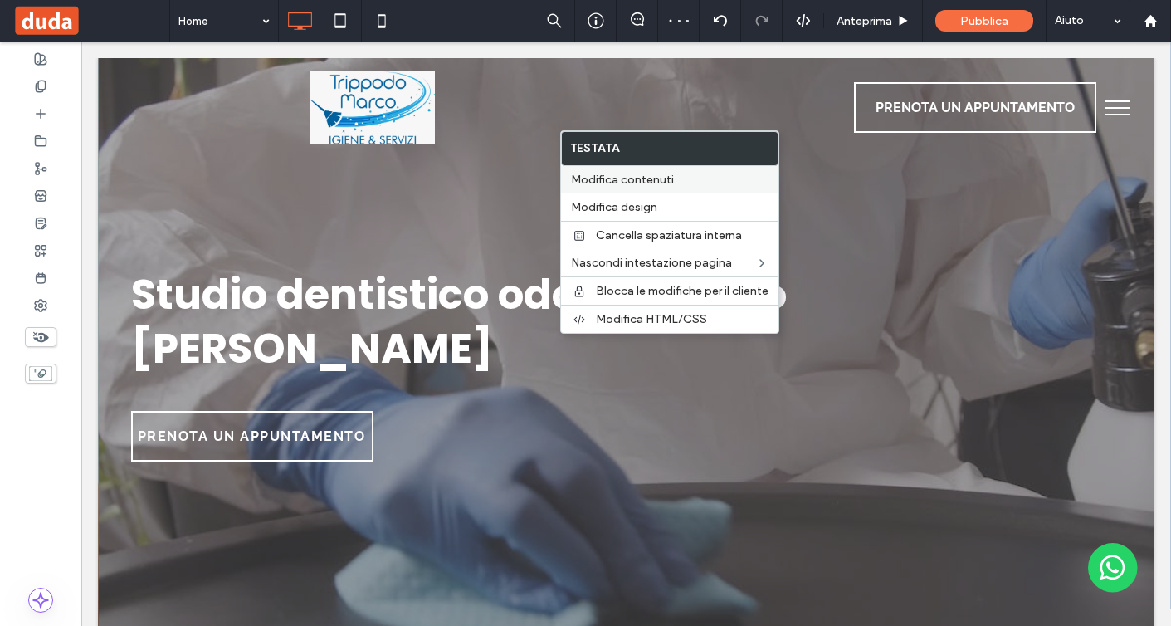
click at [635, 183] on span "Modifica contenuti" at bounding box center [622, 180] width 103 height 14
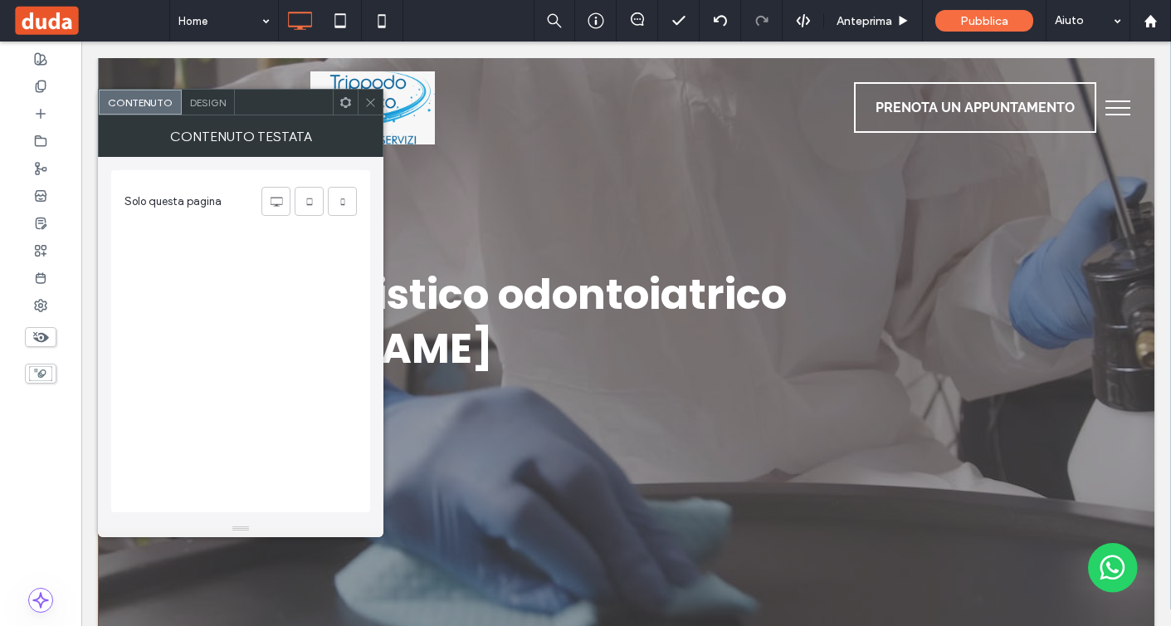
click at [373, 103] on icon at bounding box center [370, 102] width 12 height 12
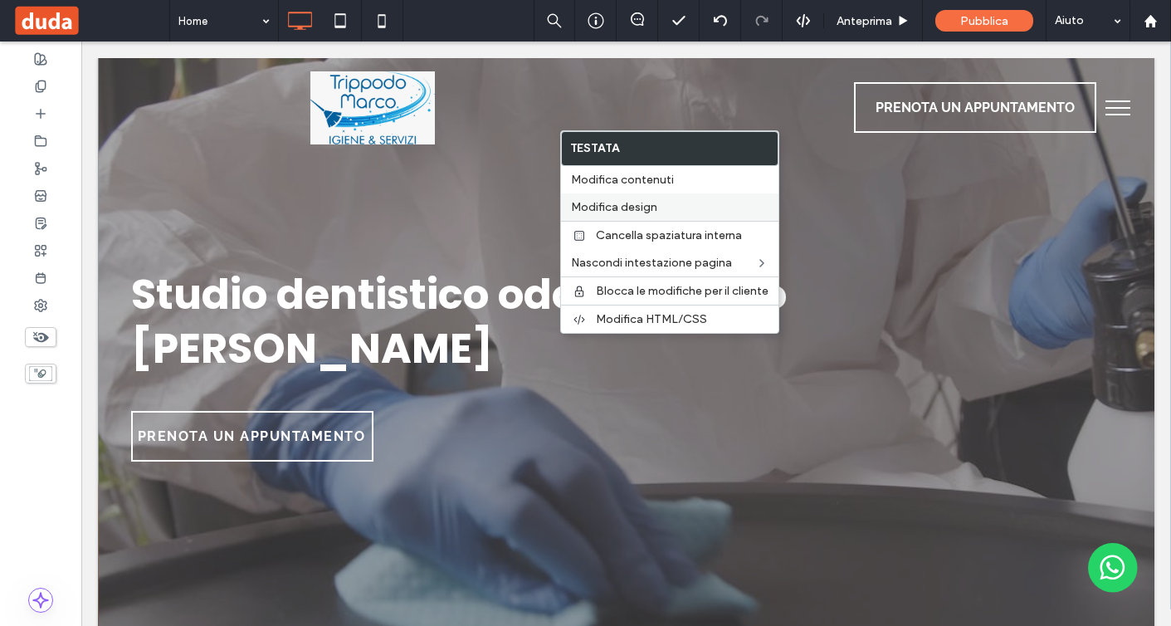
click at [628, 203] on span "Modifica design" at bounding box center [614, 207] width 86 height 14
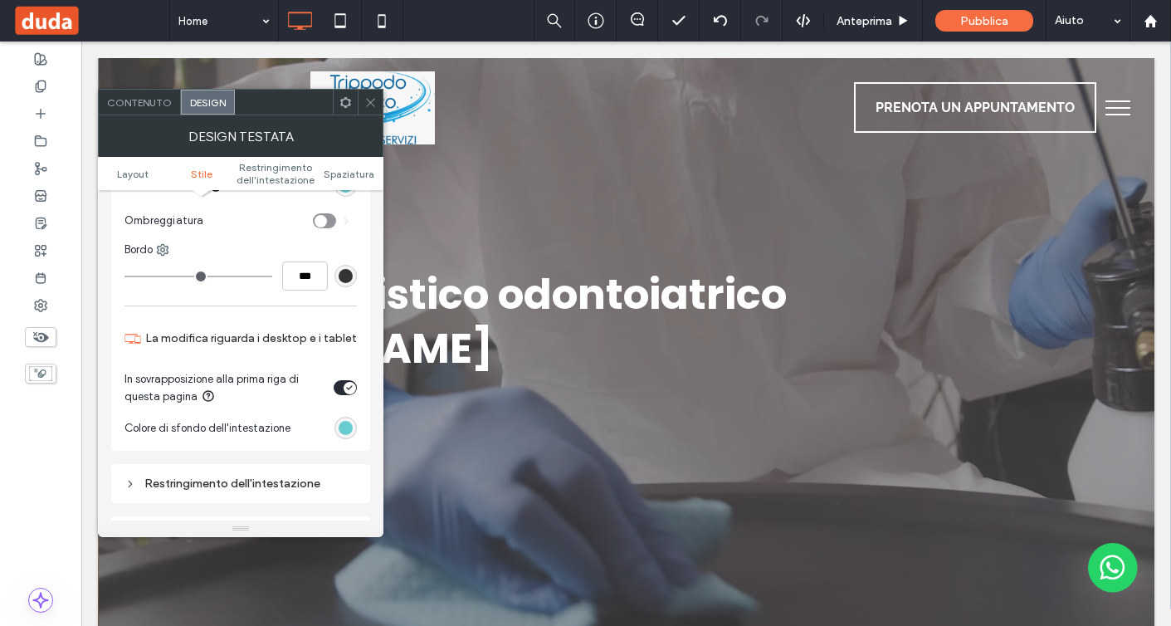
scroll to position [244, 0]
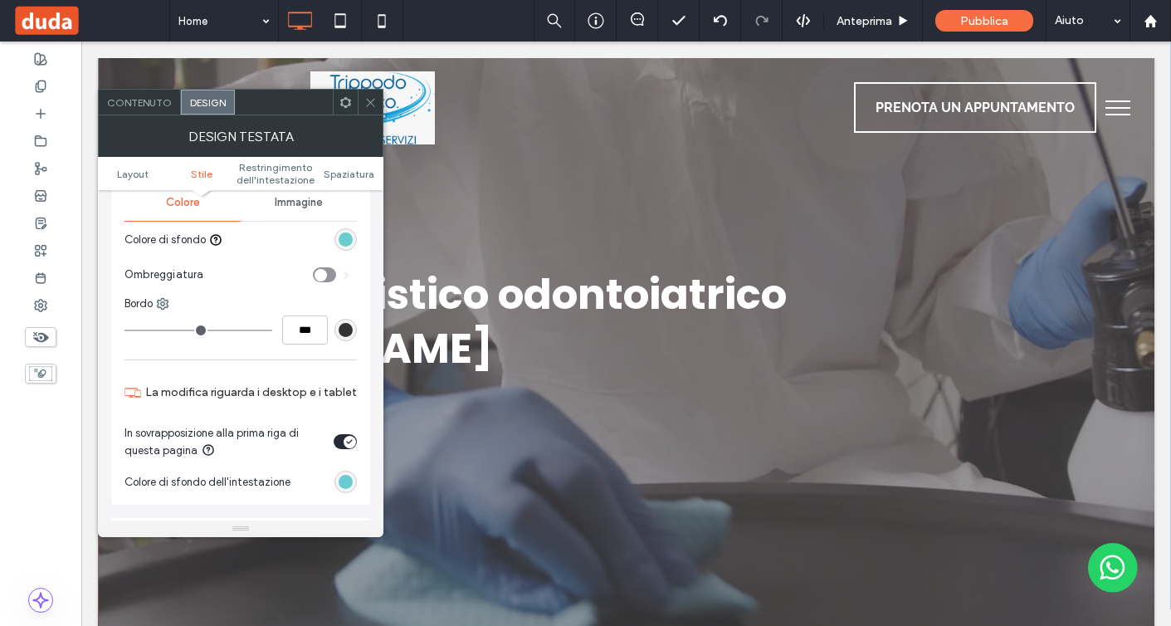
click at [346, 439] on icon "toggle" at bounding box center [349, 441] width 7 height 5
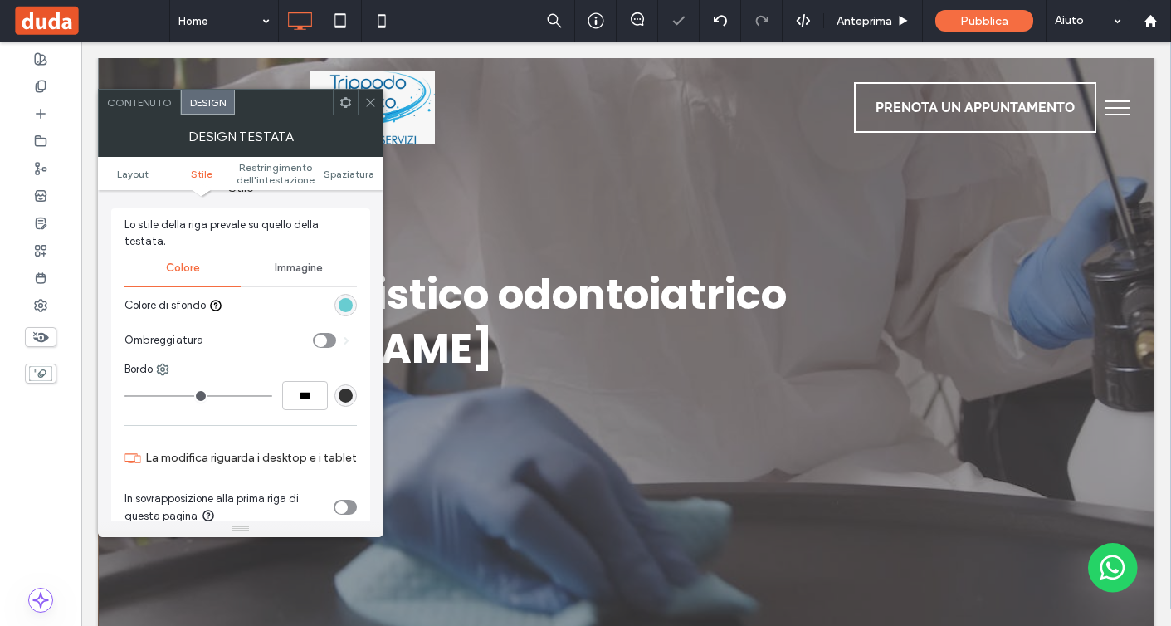
scroll to position [166, 0]
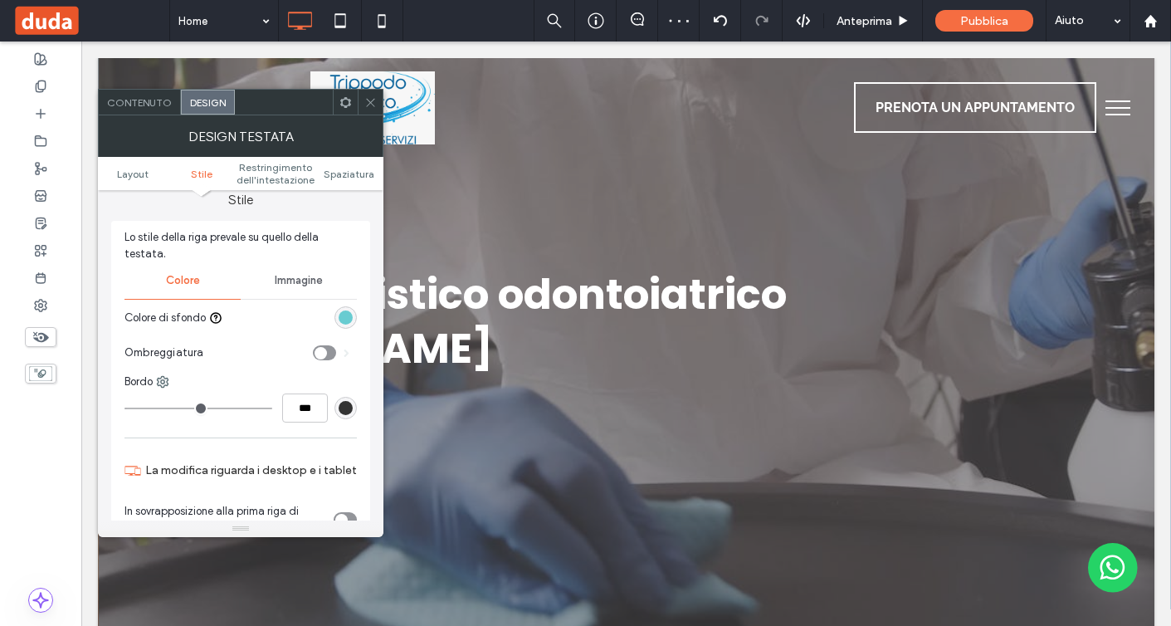
click at [348, 311] on div "rgb(104, 204, 209)" at bounding box center [346, 318] width 14 height 14
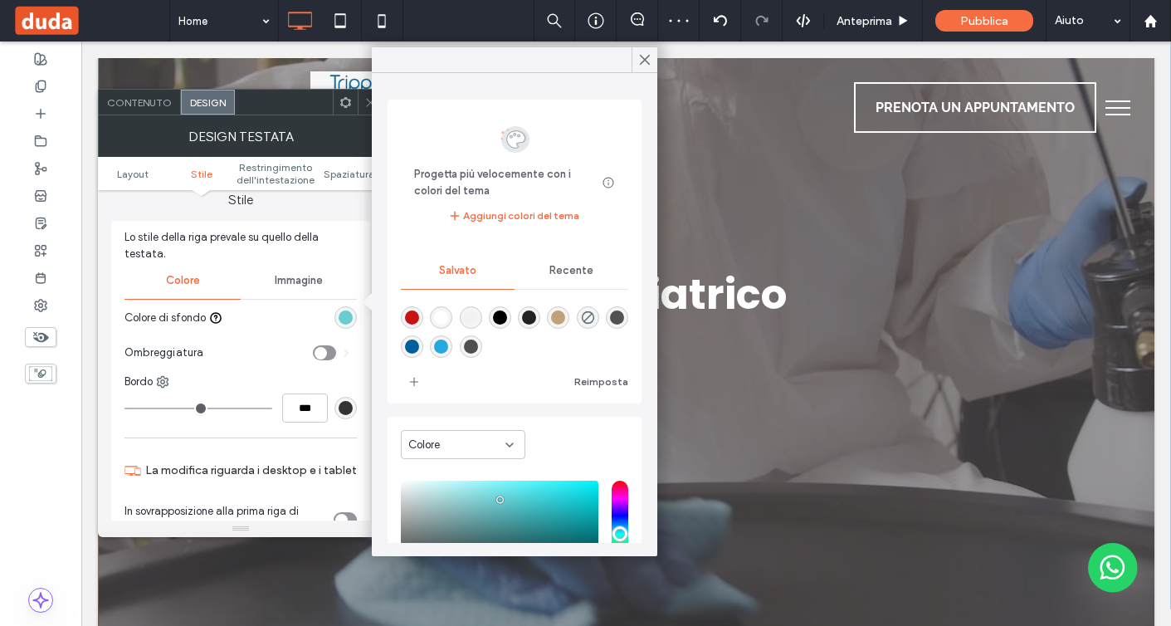
click at [413, 349] on div "rgba(1,95,156,1)" at bounding box center [412, 347] width 14 height 14
type input "*******"
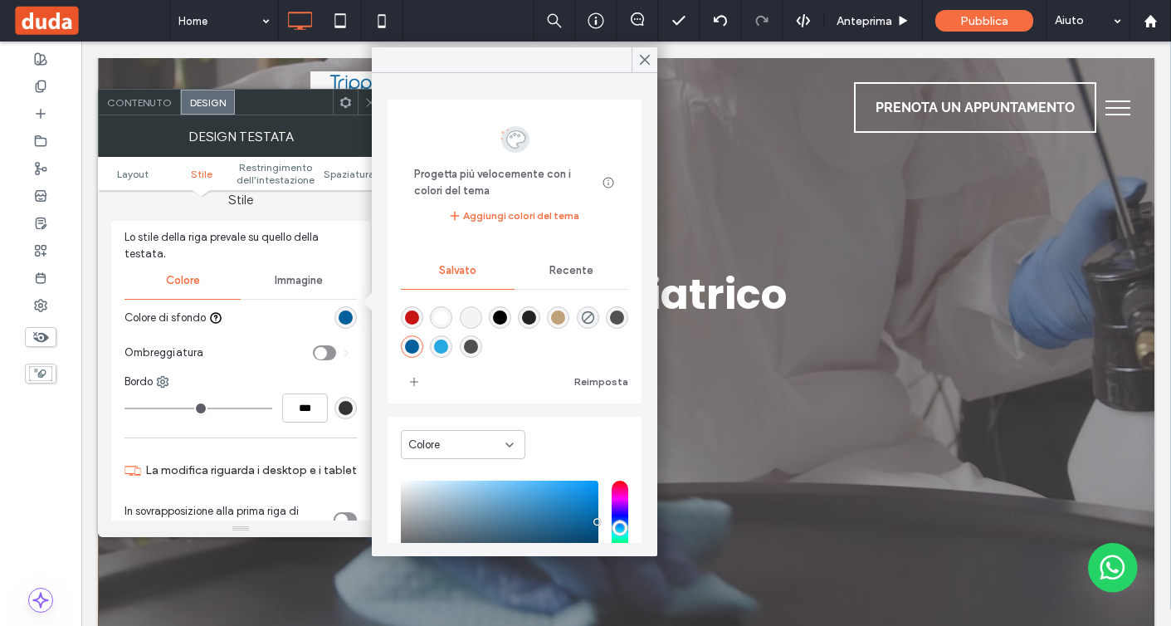
click at [365, 109] on span at bounding box center [370, 102] width 12 height 25
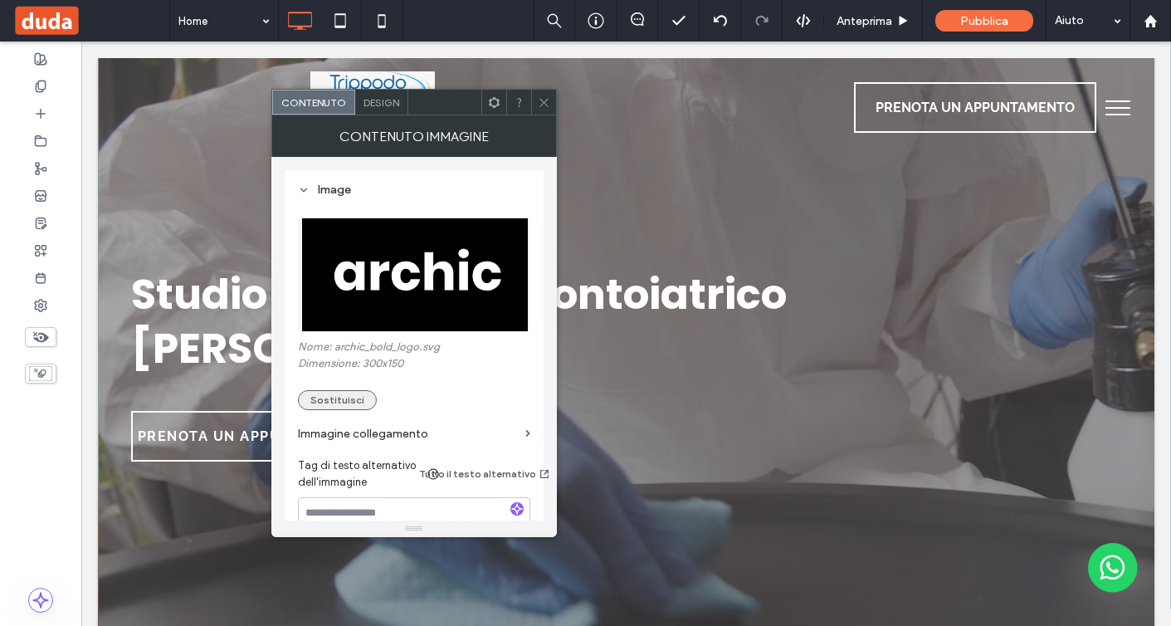
click at [351, 403] on button "Sostituisci" at bounding box center [337, 400] width 79 height 20
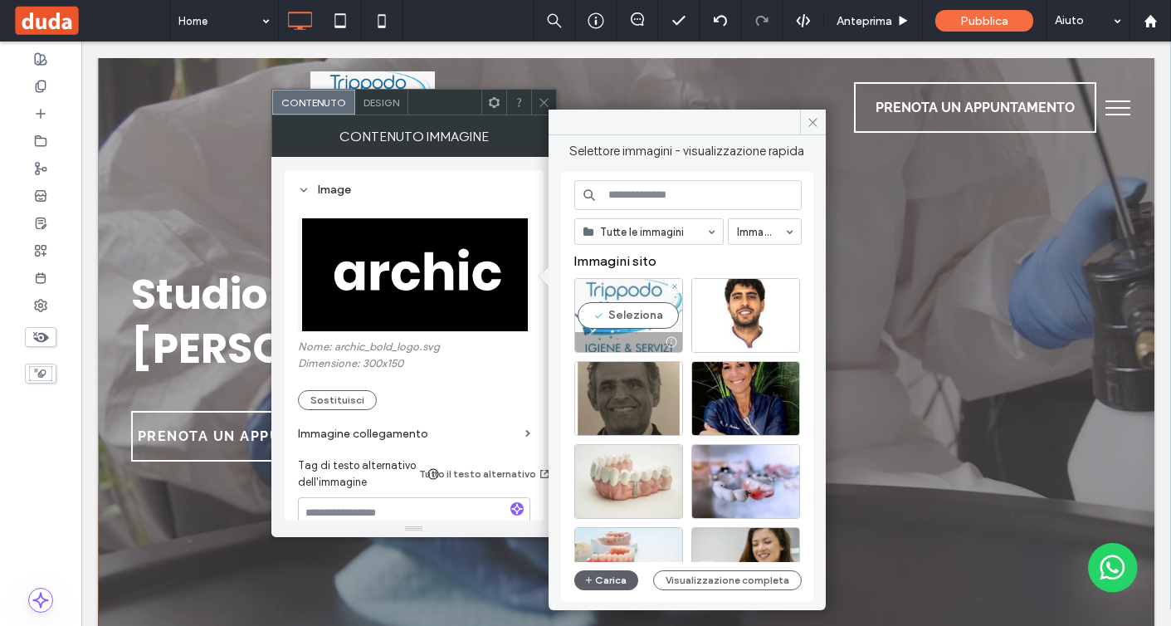
click at [618, 320] on div "Seleziona" at bounding box center [629, 315] width 109 height 75
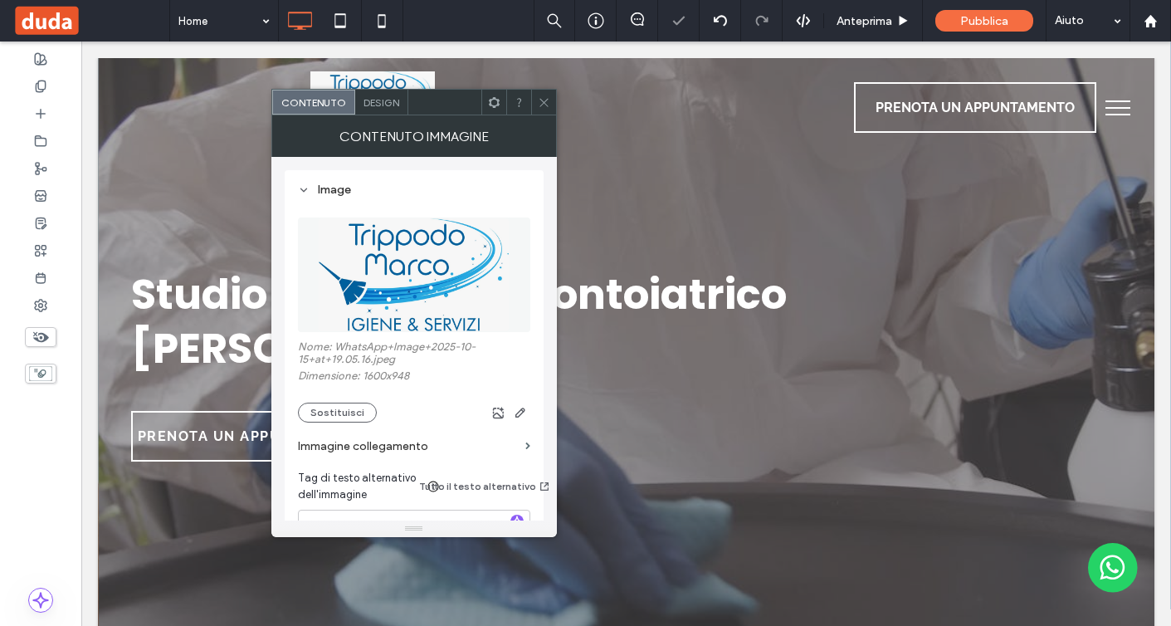
click at [540, 102] on icon at bounding box center [544, 102] width 12 height 12
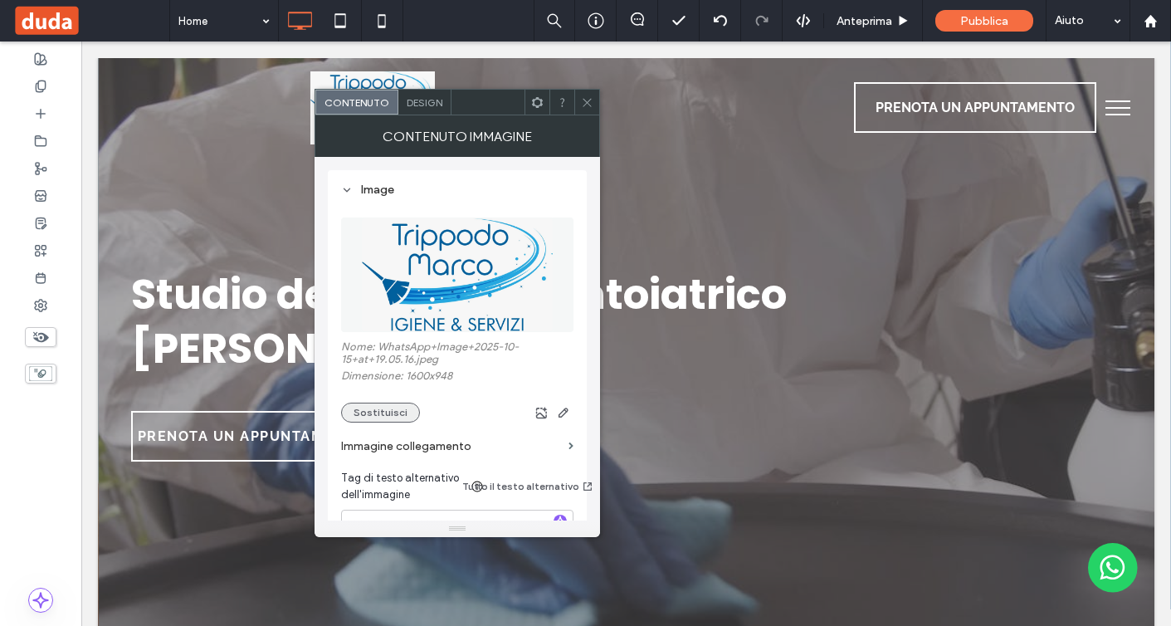
click at [389, 414] on button "Sostituisci" at bounding box center [380, 413] width 79 height 20
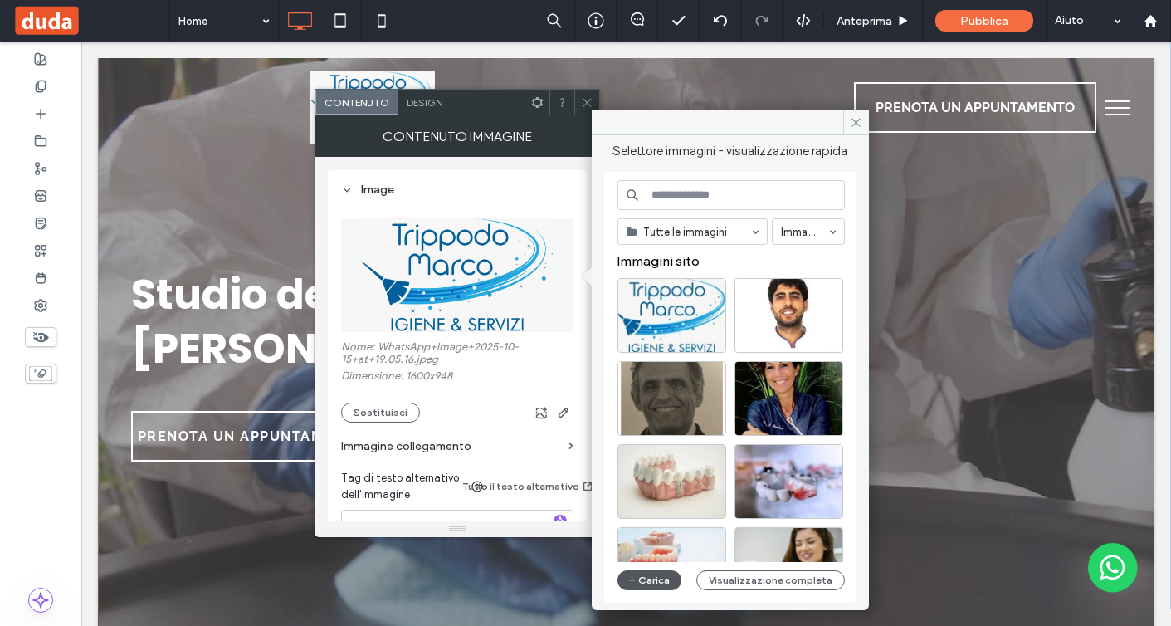
click at [655, 571] on button "Carica" at bounding box center [650, 580] width 65 height 20
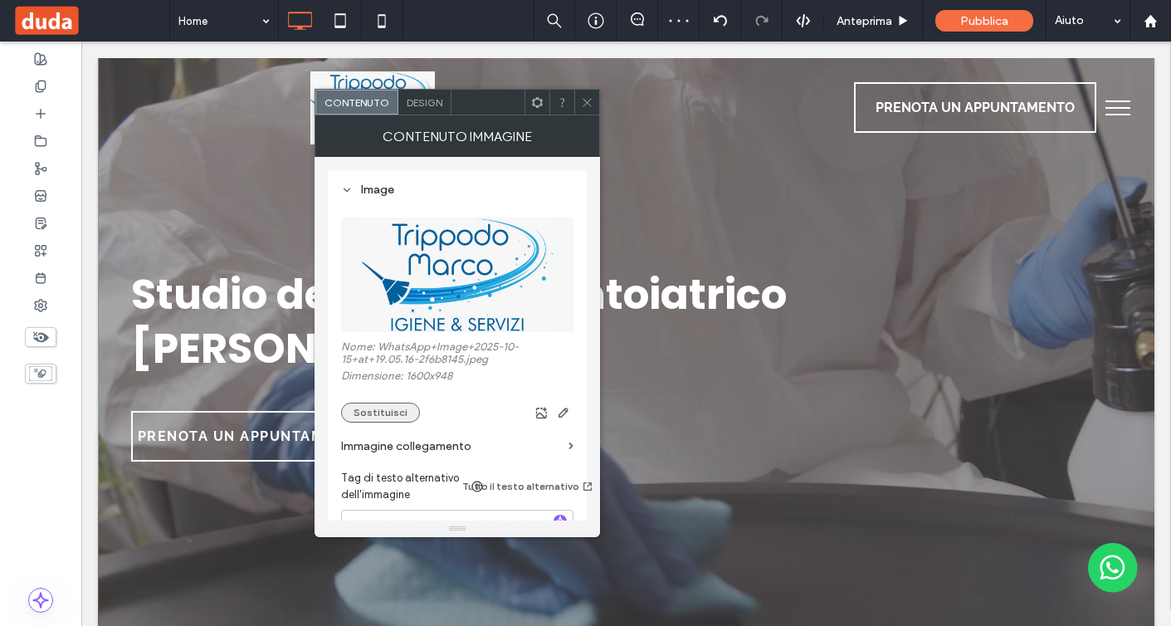
click at [391, 405] on button "Sostituisci" at bounding box center [380, 413] width 79 height 20
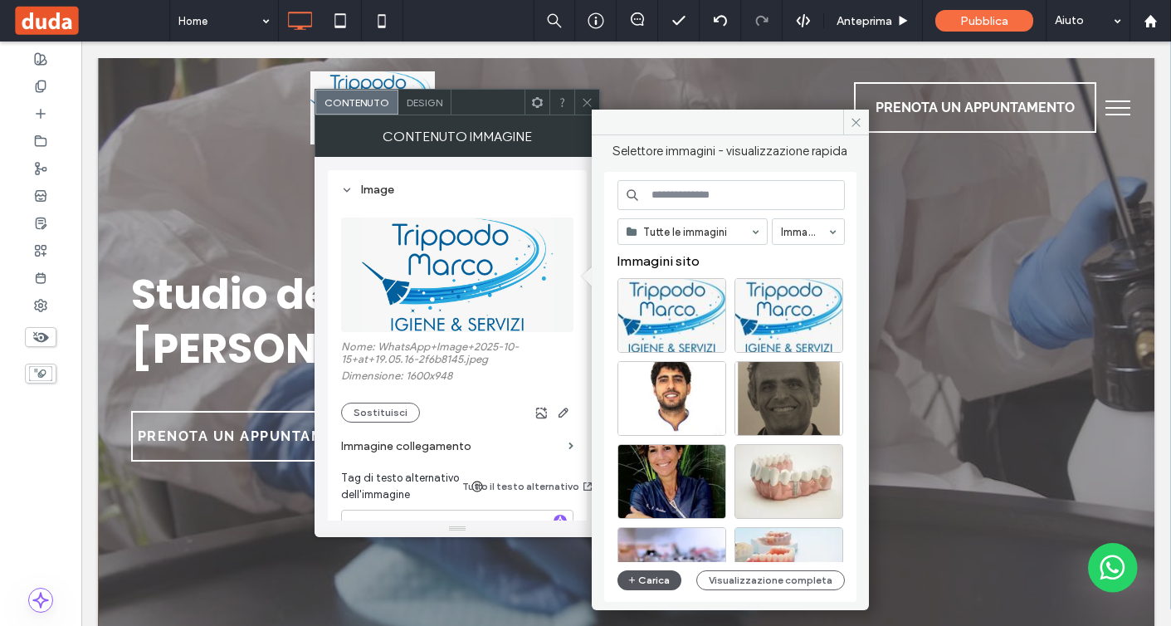
click at [637, 584] on span "button" at bounding box center [634, 580] width 12 height 18
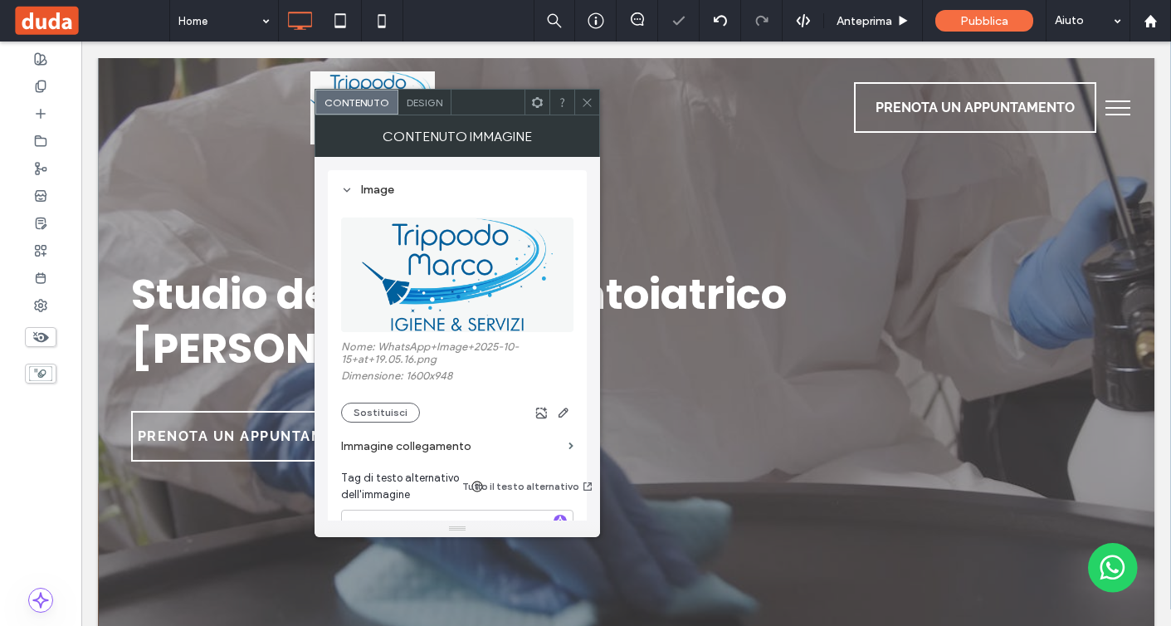
click at [587, 106] on icon at bounding box center [587, 102] width 12 height 12
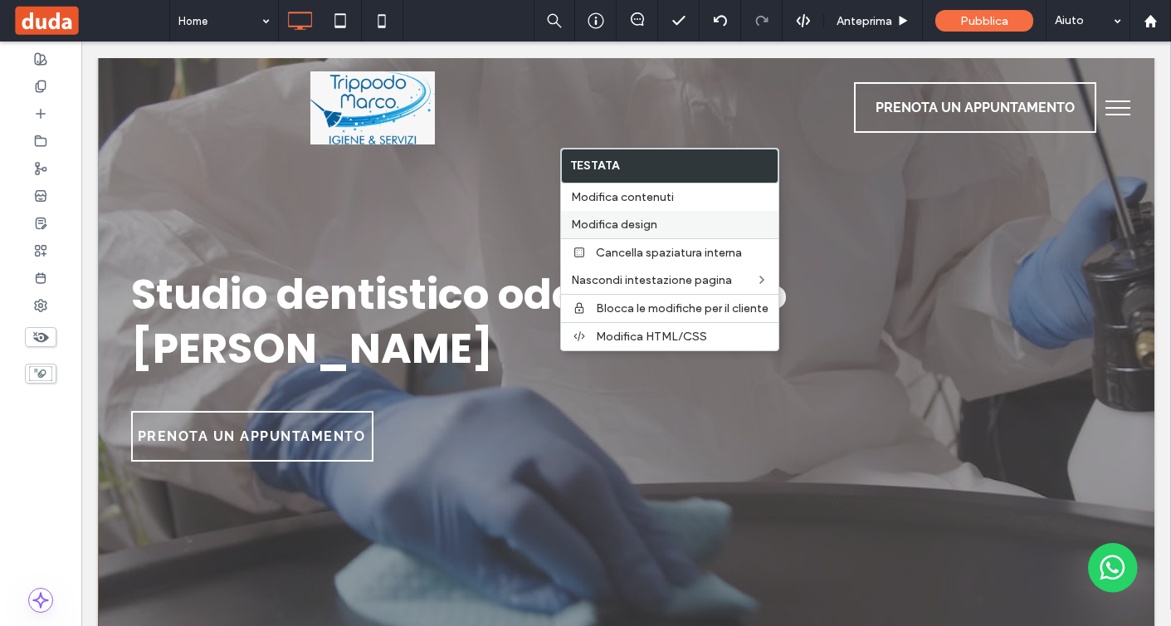
click at [678, 226] on label "Modifica design" at bounding box center [670, 225] width 198 height 14
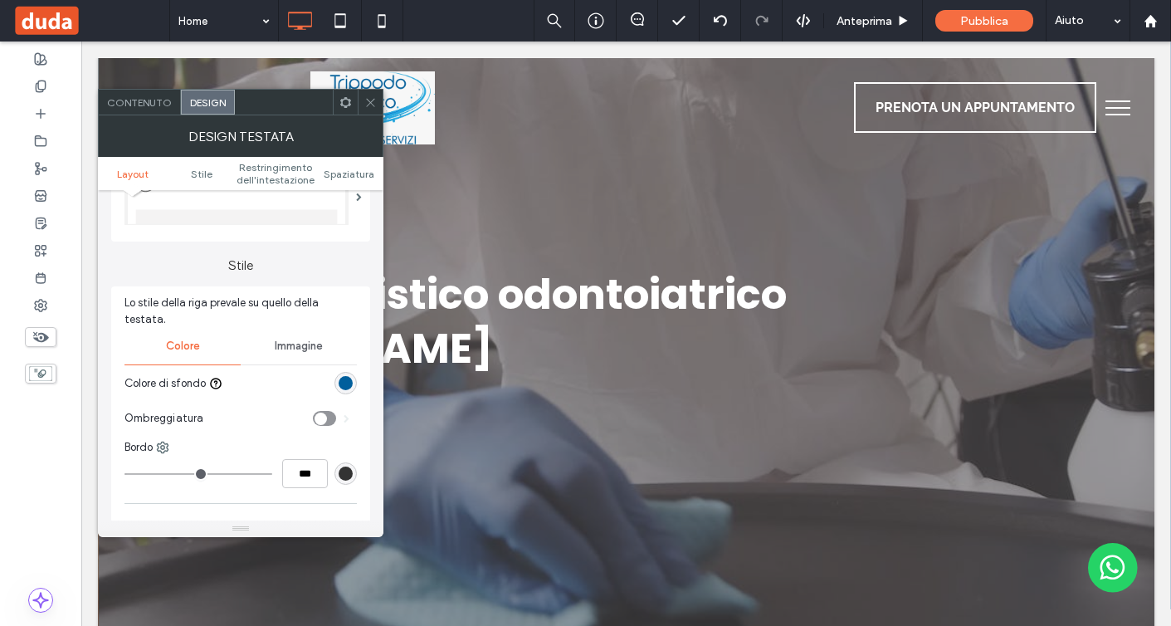
scroll to position [127, 0]
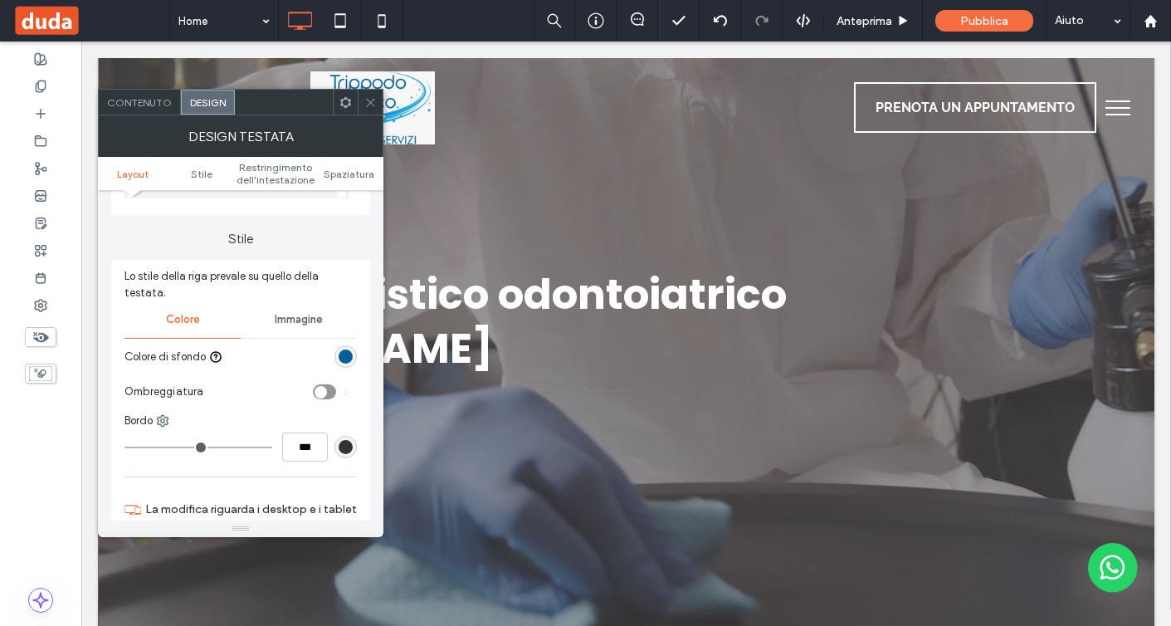
click at [350, 350] on div "rgb(1, 95, 156)" at bounding box center [346, 357] width 14 height 14
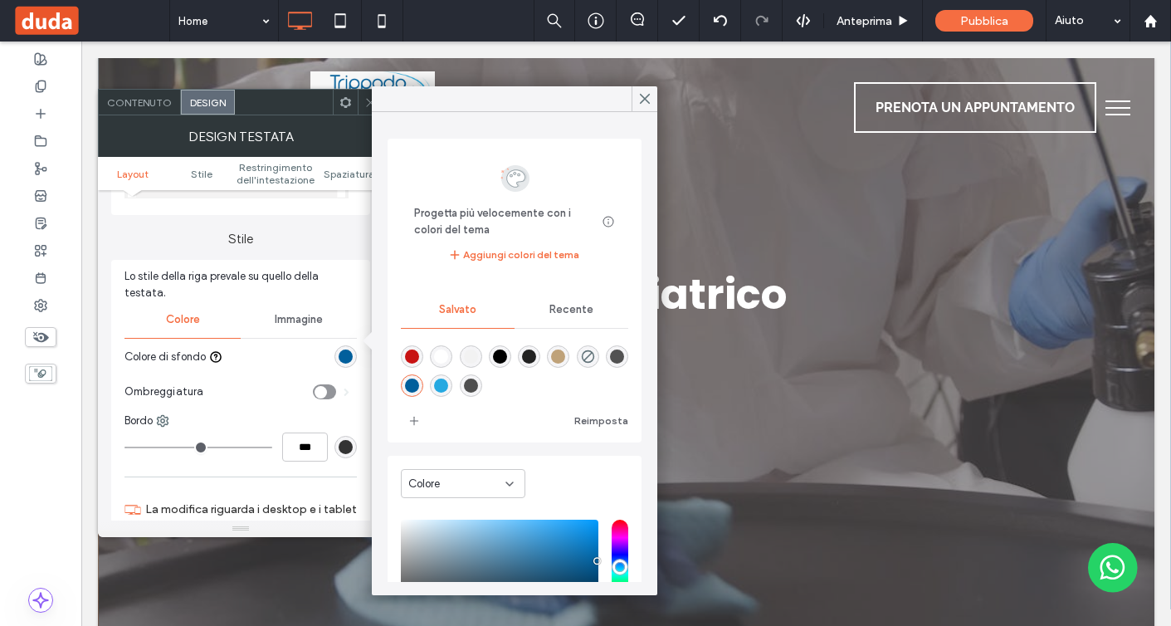
click at [448, 360] on div "rgba(255,255,255,1)" at bounding box center [441, 357] width 14 height 14
type input "*******"
click at [368, 100] on icon at bounding box center [370, 102] width 12 height 12
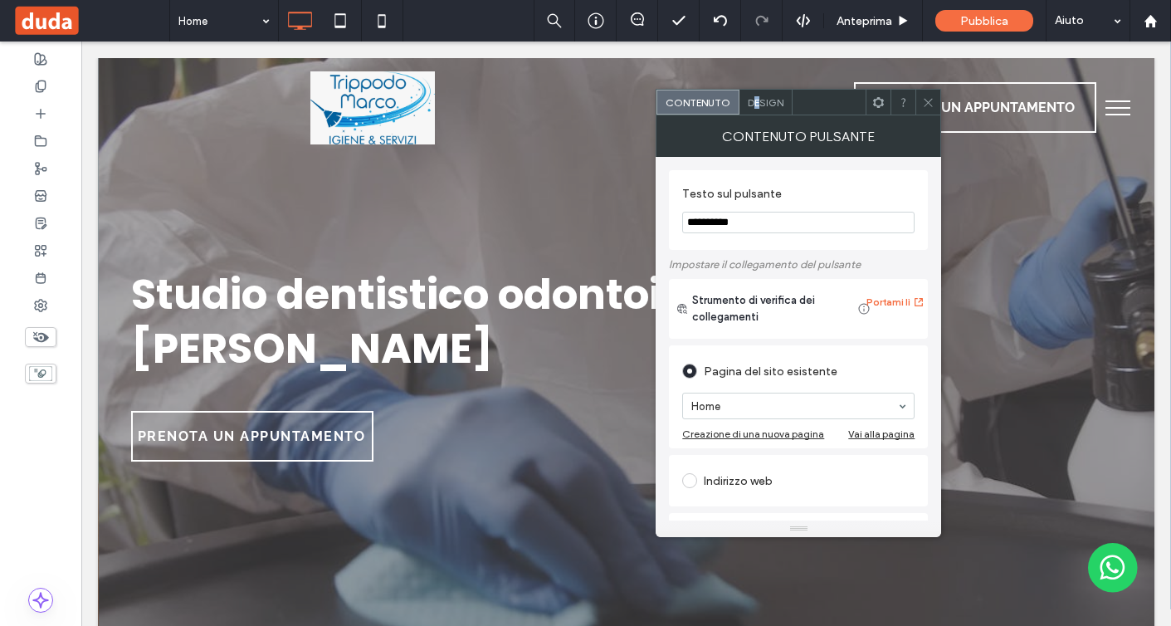
click at [756, 105] on span "Design" at bounding box center [766, 102] width 36 height 12
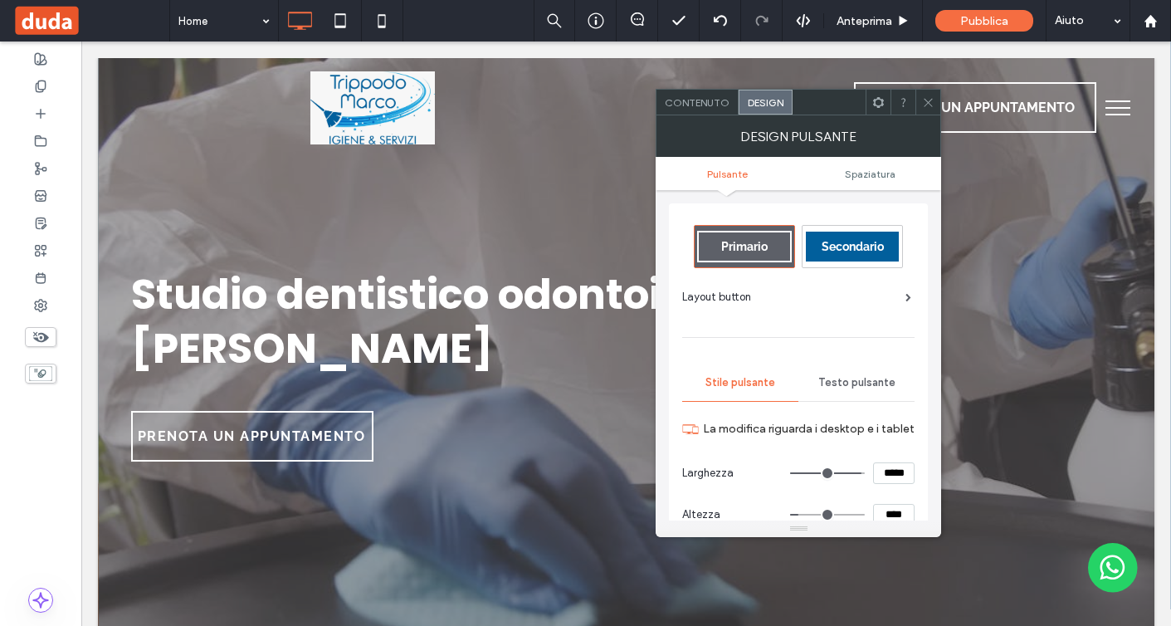
click at [879, 245] on span "Secondario" at bounding box center [853, 246] width 62 height 13
type input "*"
type input "***"
click at [932, 103] on icon at bounding box center [928, 102] width 12 height 12
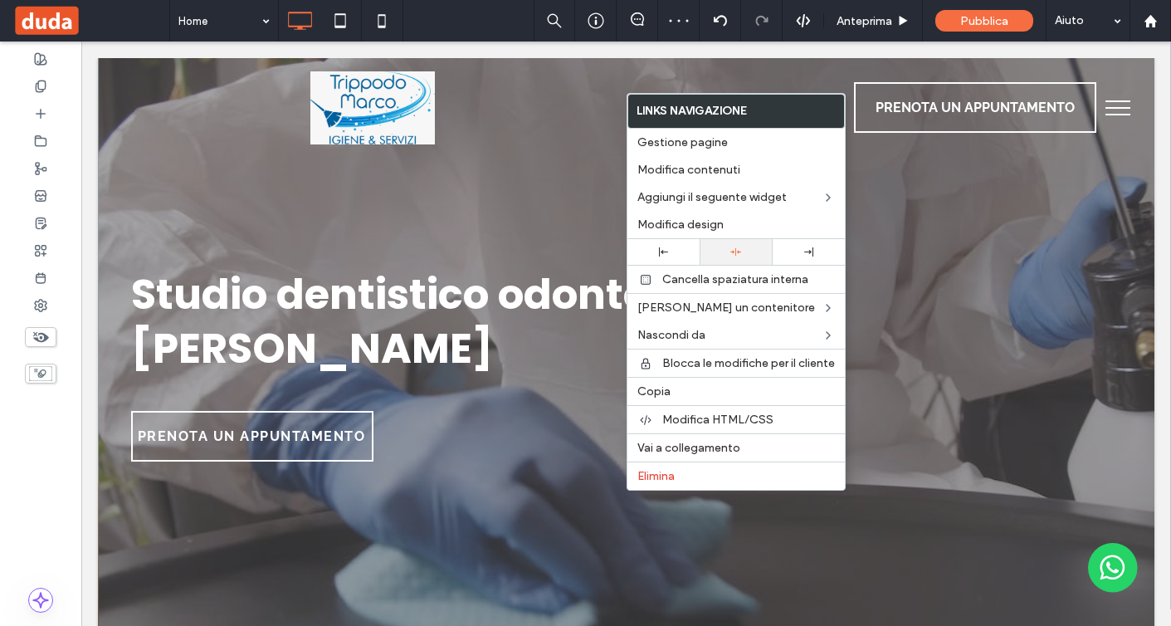
click at [730, 250] on div at bounding box center [736, 252] width 56 height 11
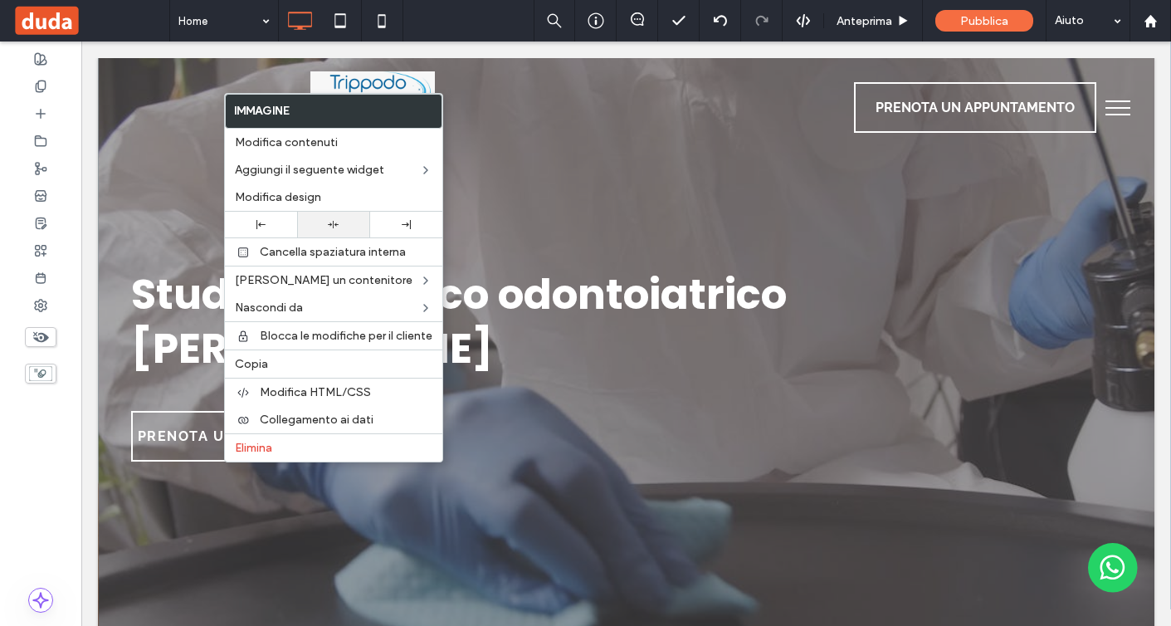
click at [327, 213] on div at bounding box center [333, 225] width 72 height 26
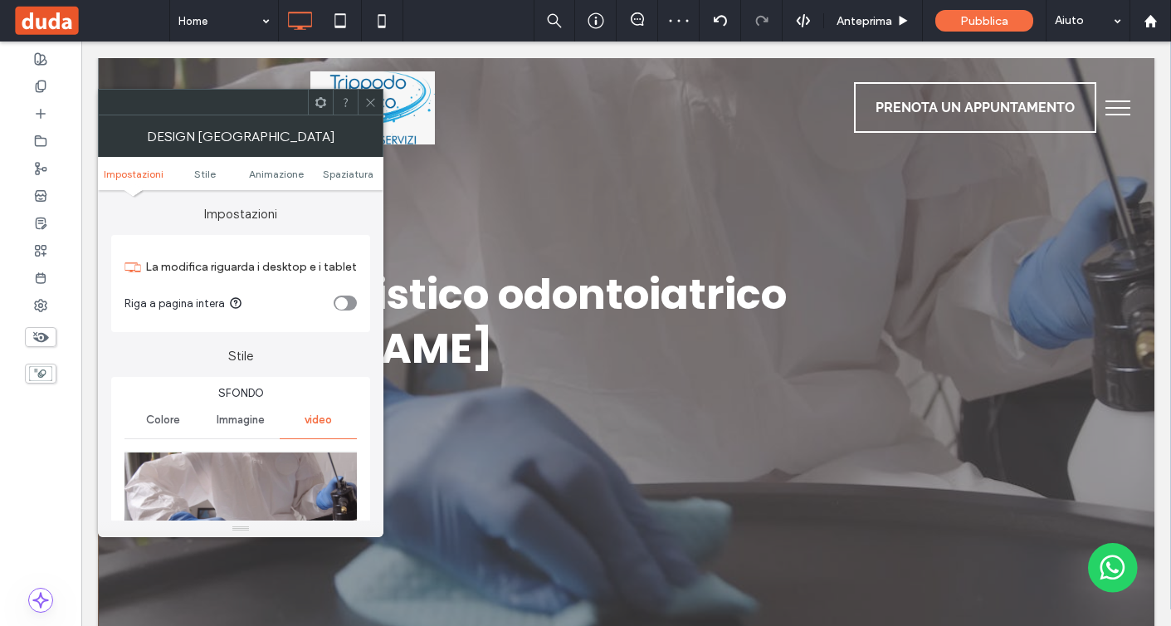
click at [373, 100] on icon at bounding box center [370, 102] width 12 height 12
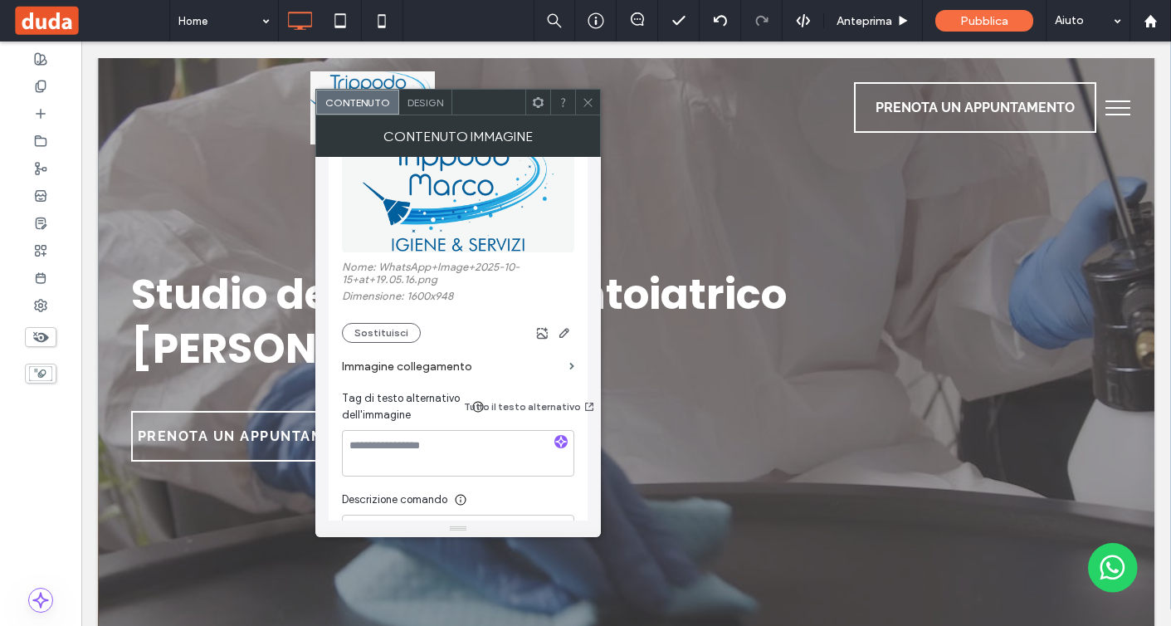
scroll to position [77, 0]
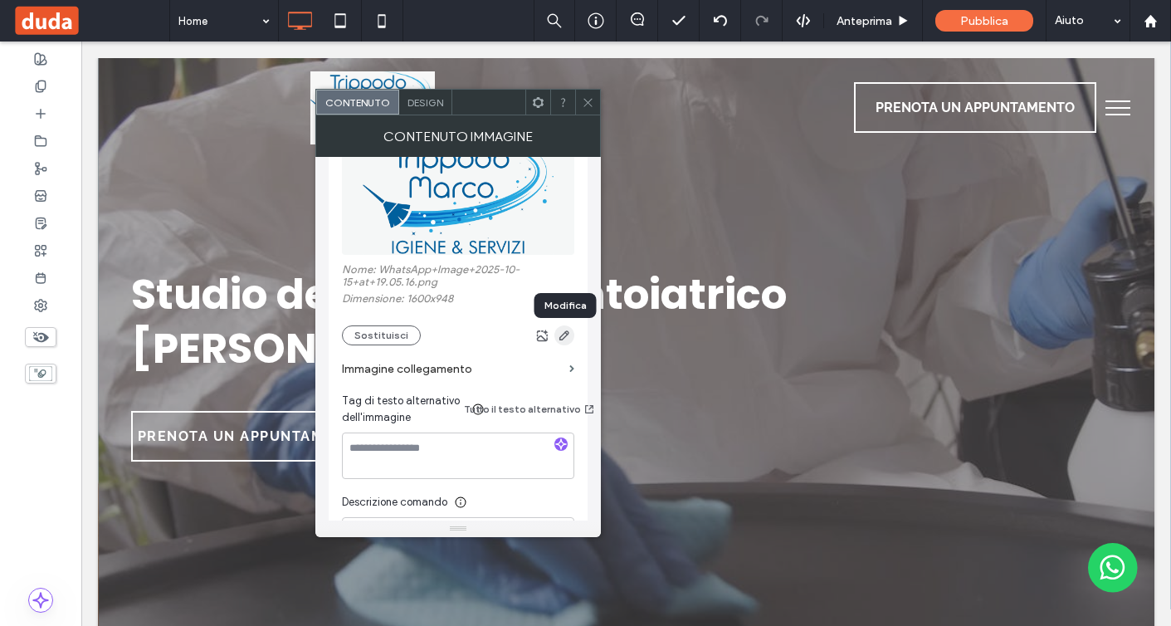
click at [564, 340] on use "button" at bounding box center [565, 335] width 10 height 10
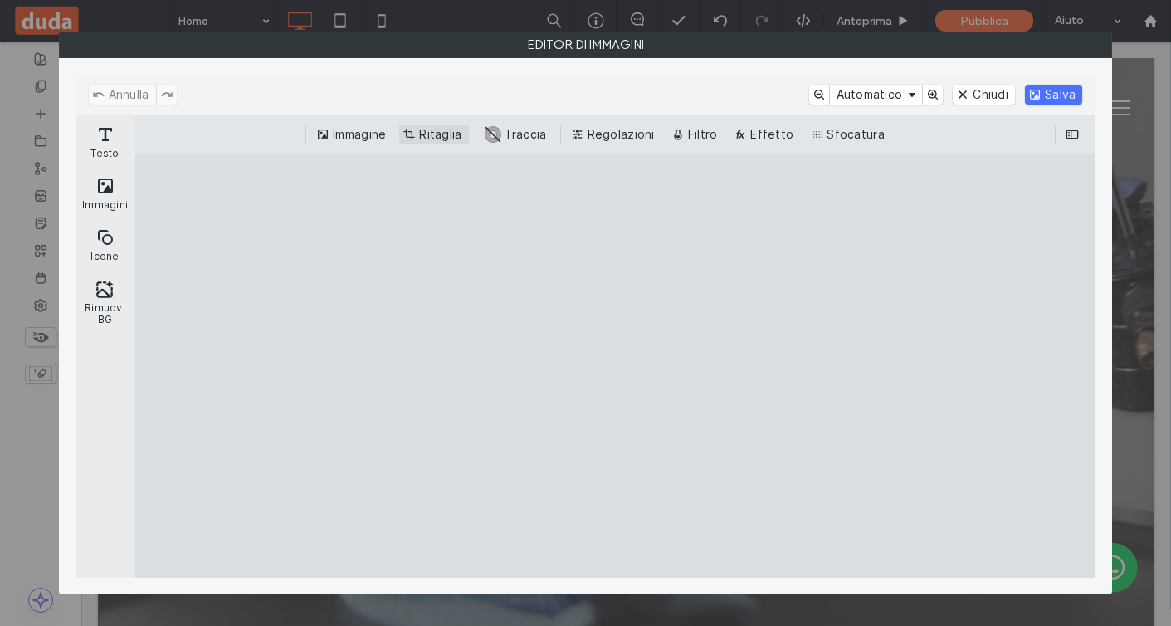
click at [445, 132] on button "Ritaglia" at bounding box center [433, 135] width 69 height 20
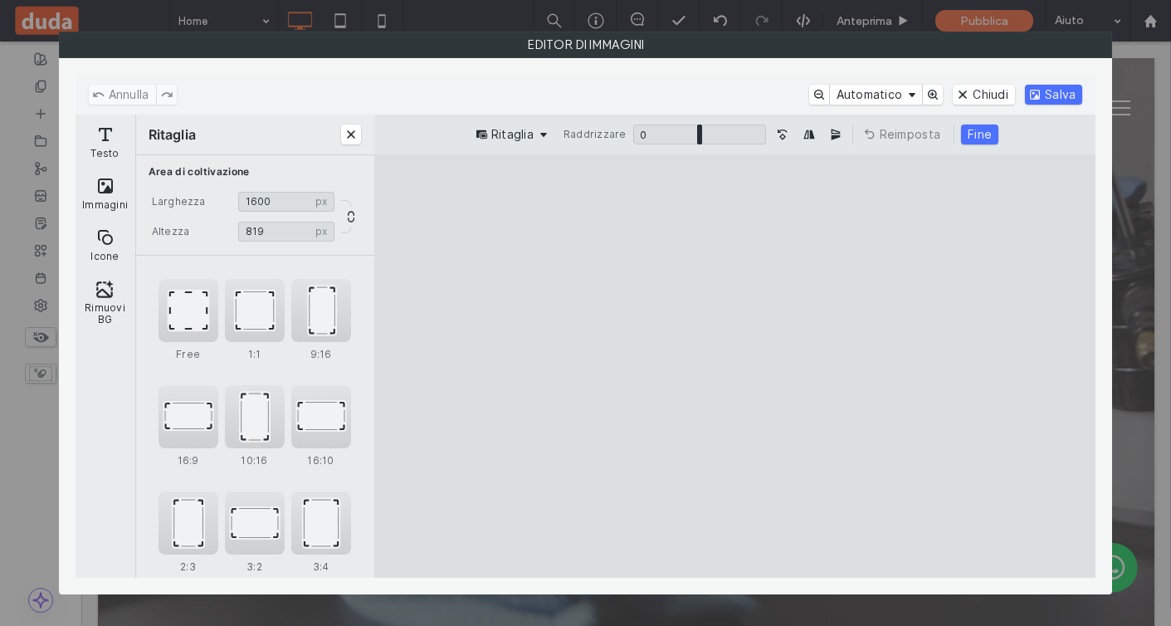
drag, startPoint x: 1019, startPoint y: 537, endPoint x: 1020, endPoint y: 491, distance: 46.5
click at [735, 366] on cesdk-canvas "Editor / piattaforma / website builder canvas" at bounding box center [735, 366] width 0 height 0
type input "***"
click at [735, 366] on cesdk-canvas "Editor / piattaforma / website builder canvas" at bounding box center [735, 366] width 0 height 0
click at [988, 125] on button "Fine" at bounding box center [979, 135] width 37 height 20
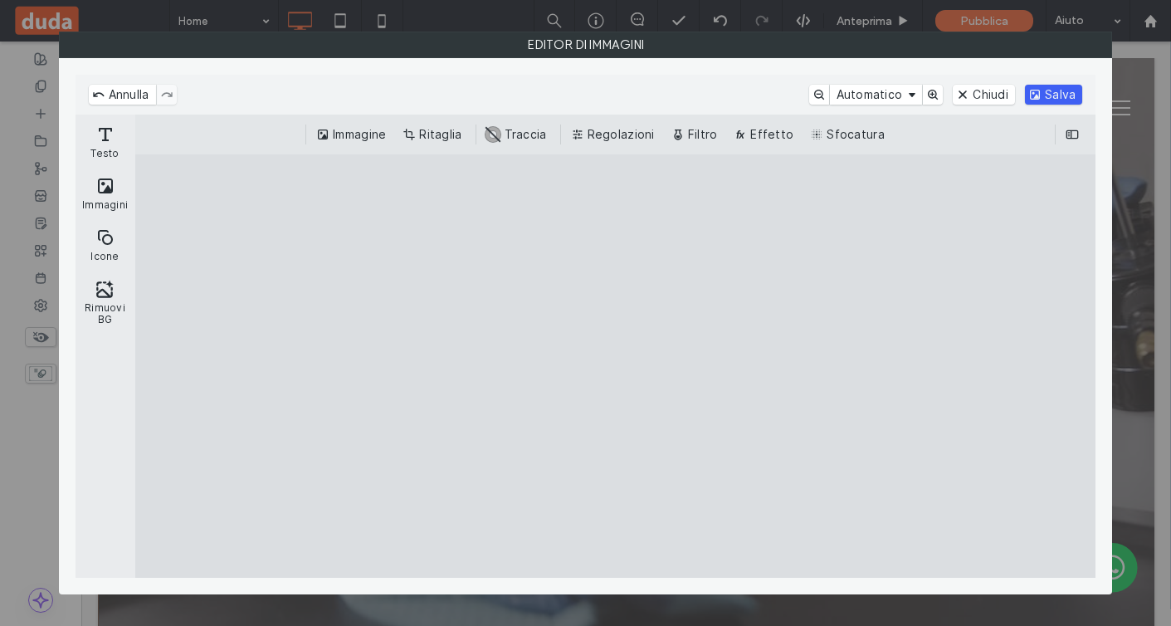
click at [1062, 92] on button "Salva" at bounding box center [1053, 95] width 57 height 20
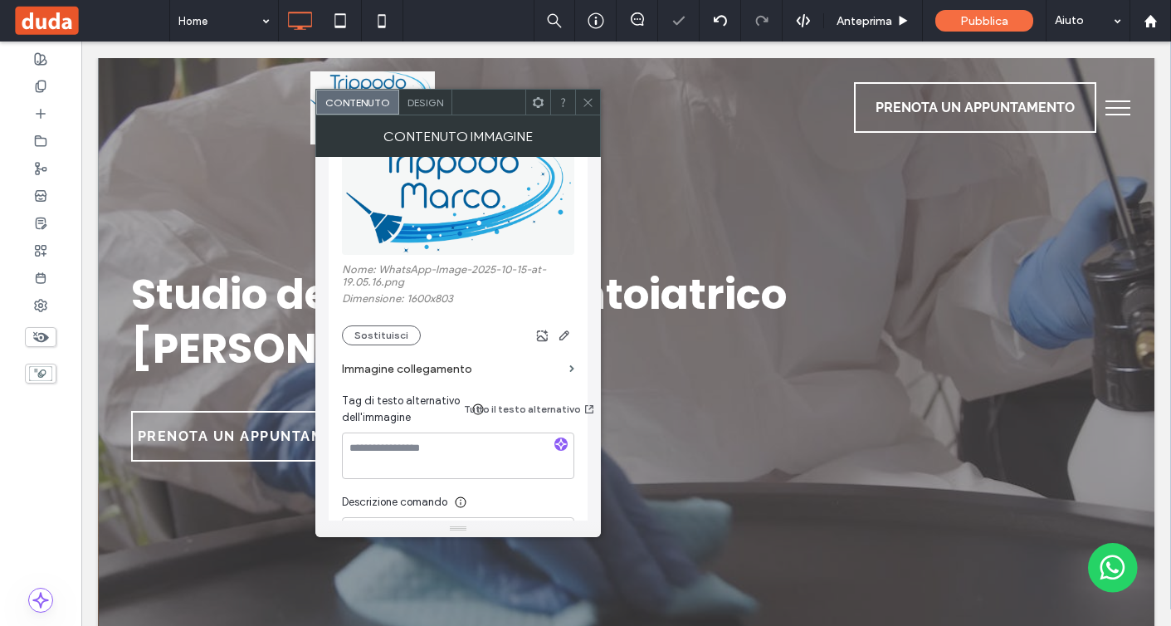
click at [586, 99] on icon at bounding box center [588, 102] width 12 height 12
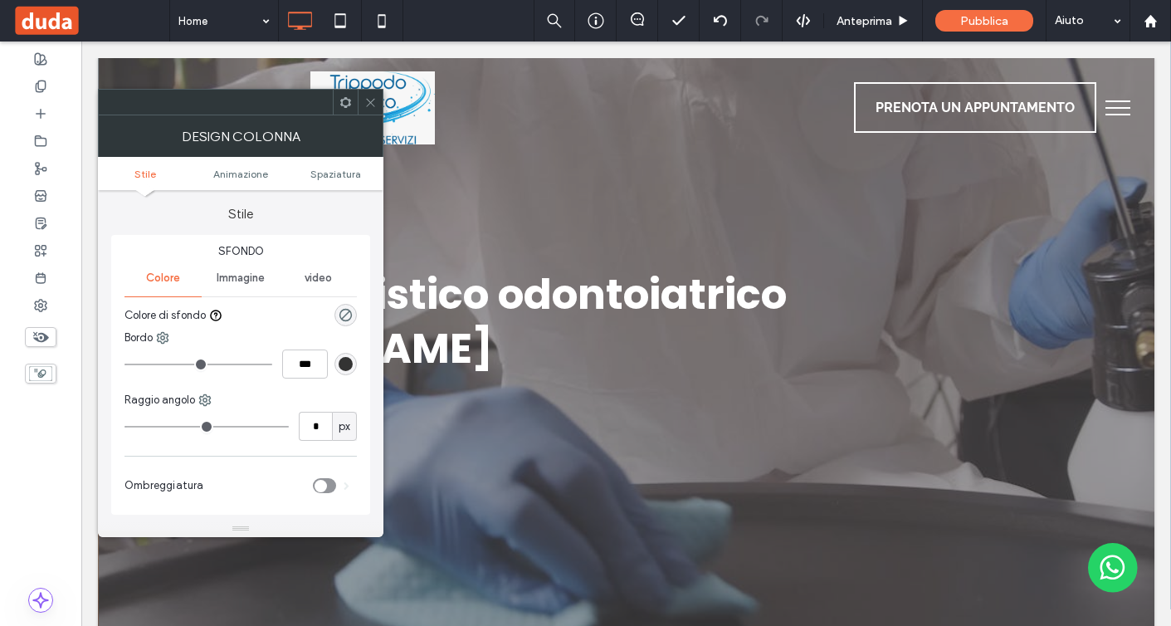
click at [373, 106] on icon at bounding box center [370, 102] width 12 height 12
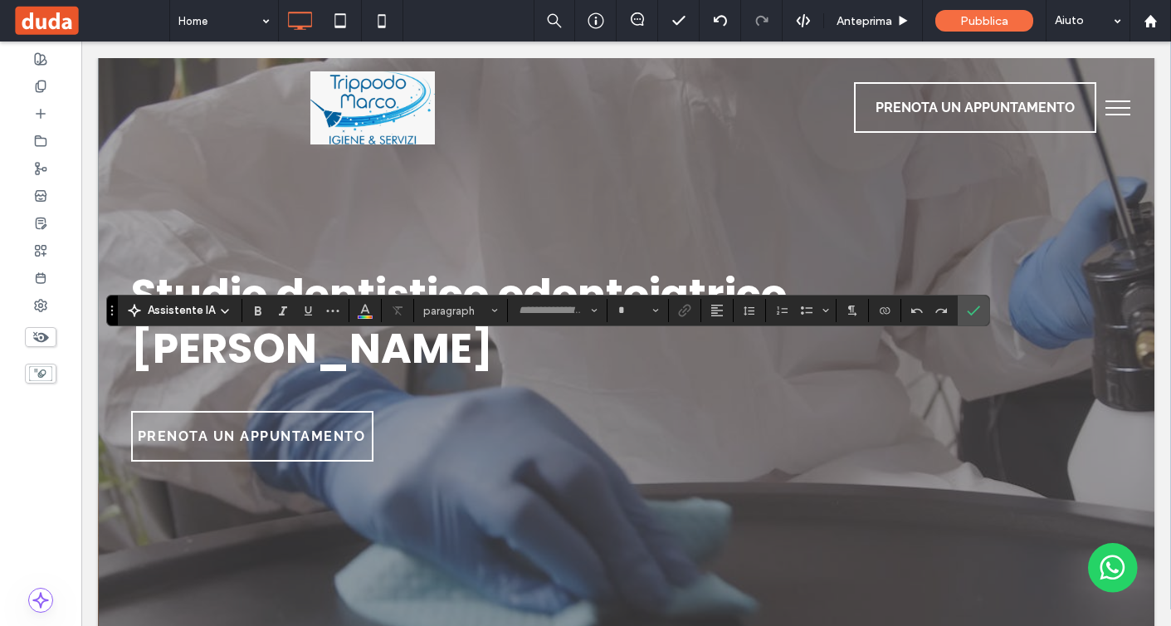
type input "*******"
type input "**"
type input "****"
type input "**"
click at [436, 308] on span "paragraph*" at bounding box center [455, 311] width 65 height 12
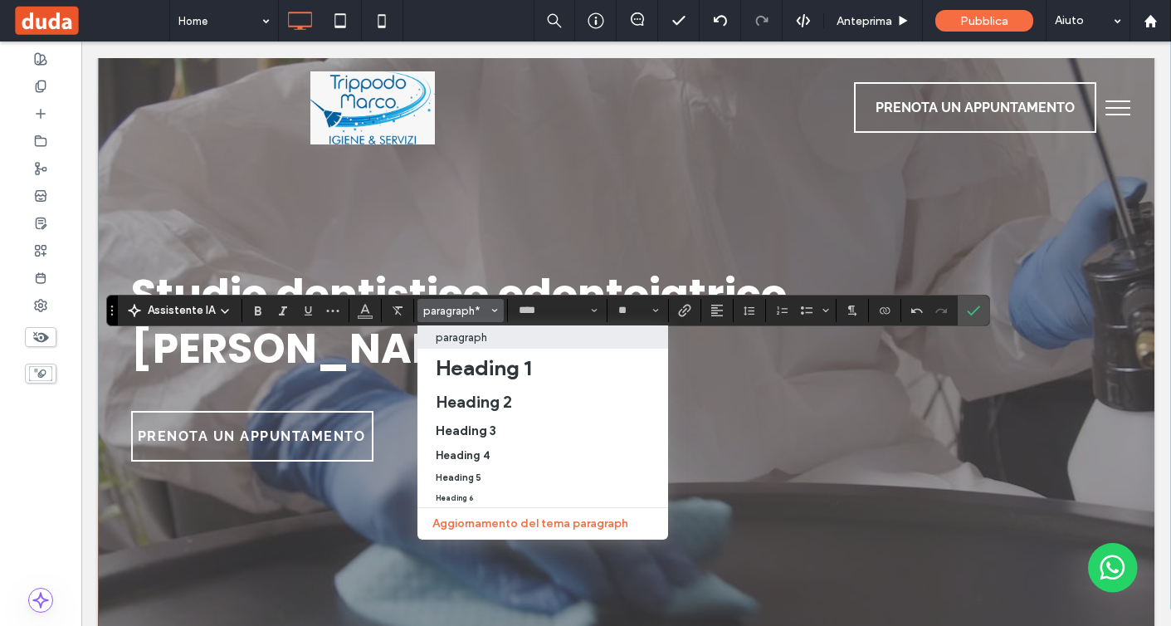
click at [464, 343] on p "paragraph" at bounding box center [461, 337] width 51 height 12
type input "*"
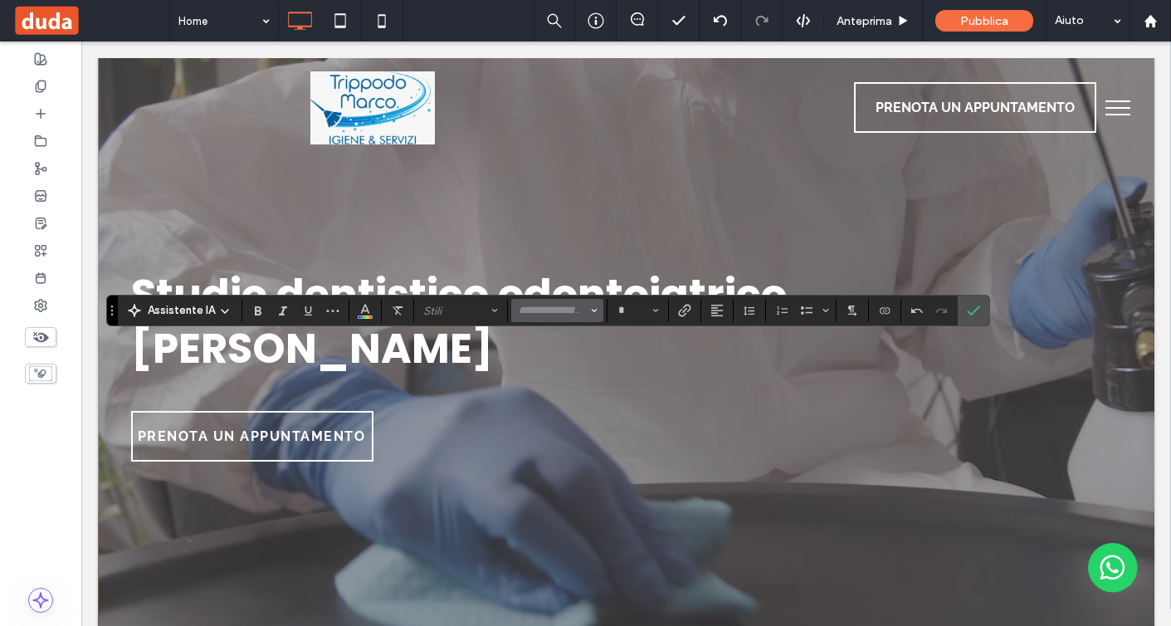
click at [550, 314] on input "Carattere e spessore del carattere-input" at bounding box center [552, 310] width 71 height 13
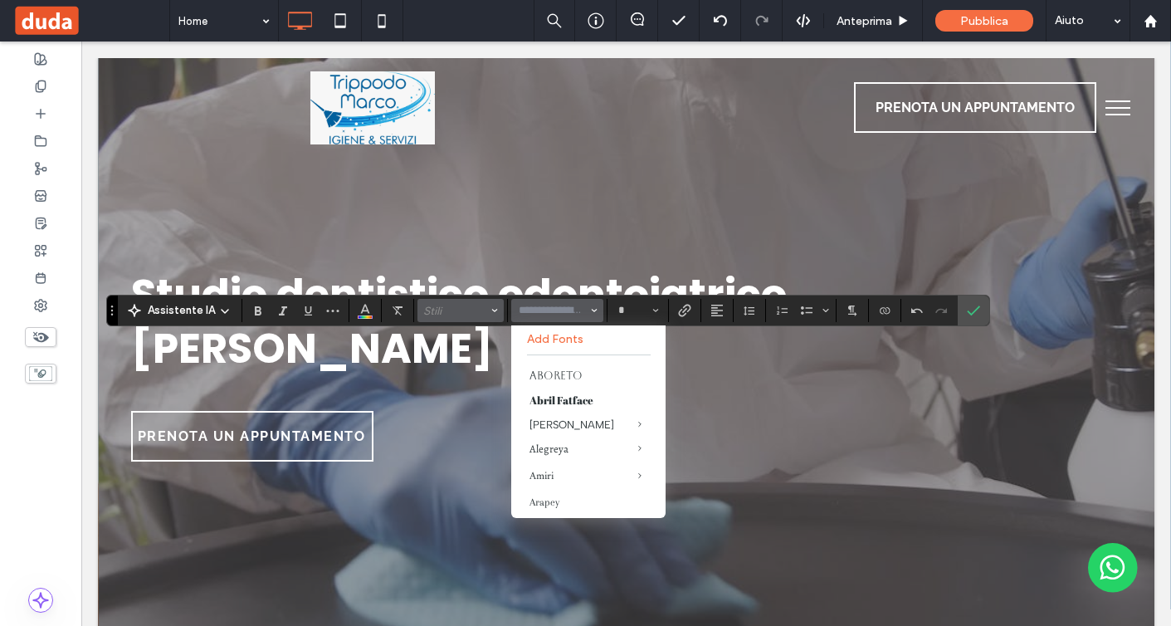
click at [474, 313] on span "Stili" at bounding box center [455, 311] width 65 height 12
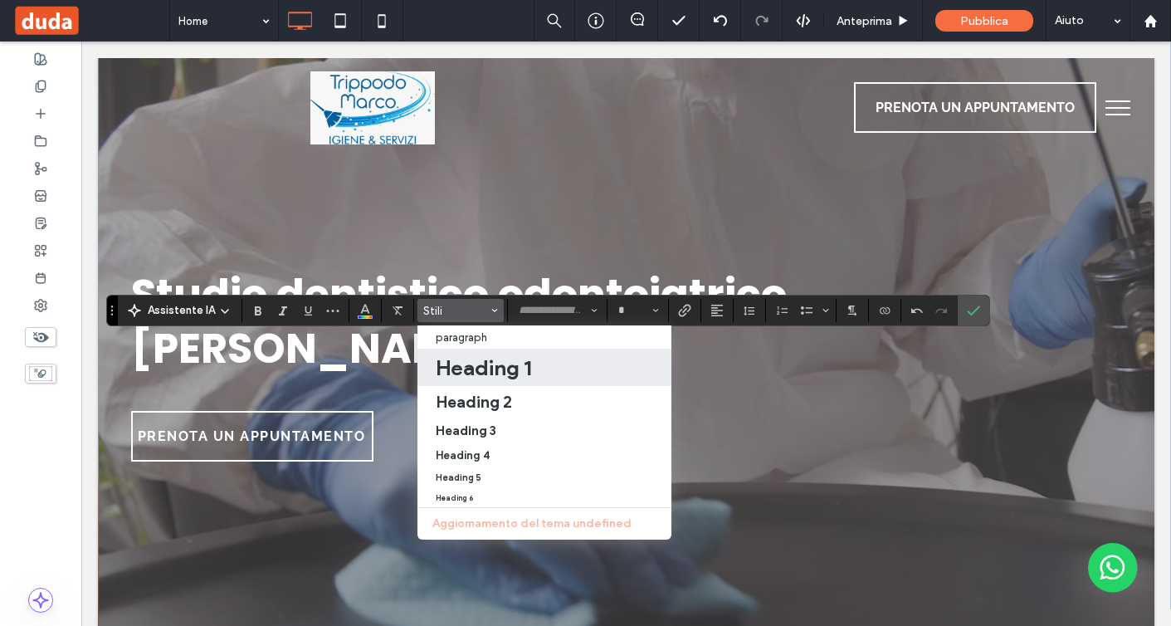
click at [488, 369] on h1 "Heading 1" at bounding box center [483, 368] width 95 height 27
type input "*******"
type input "**"
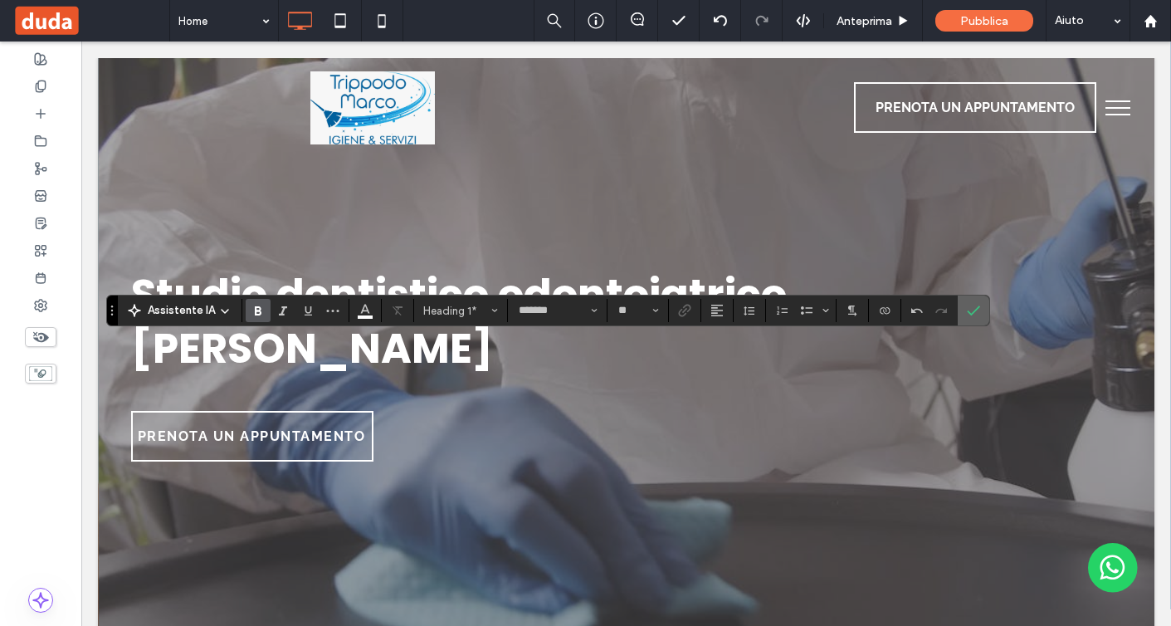
click at [978, 315] on label "Conferma" at bounding box center [973, 311] width 25 height 30
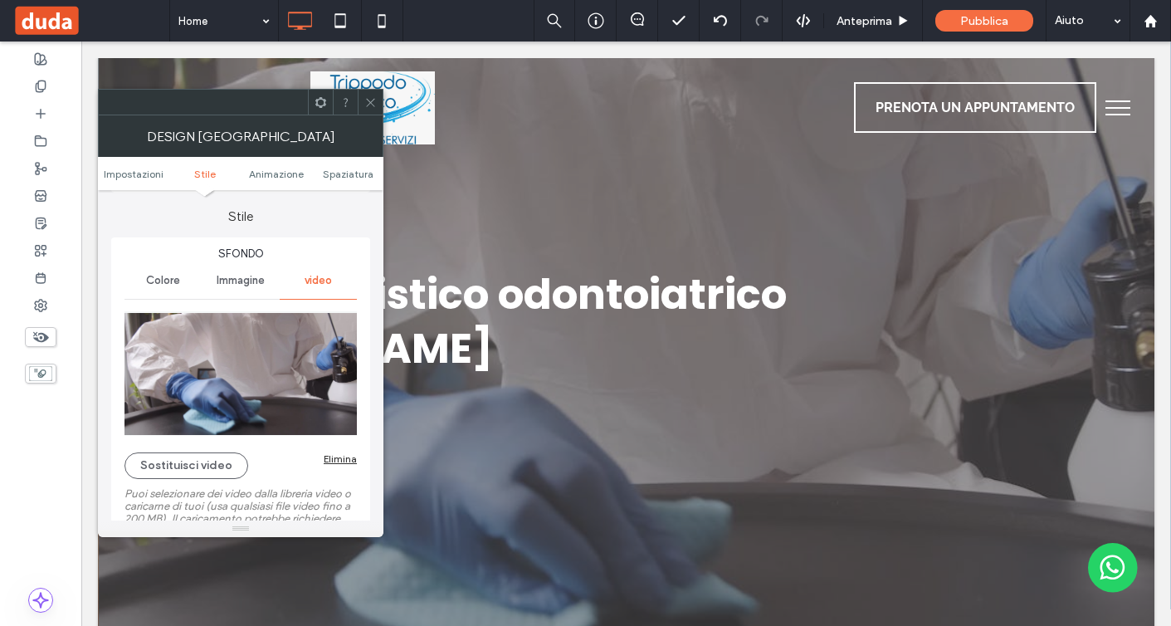
scroll to position [153, 0]
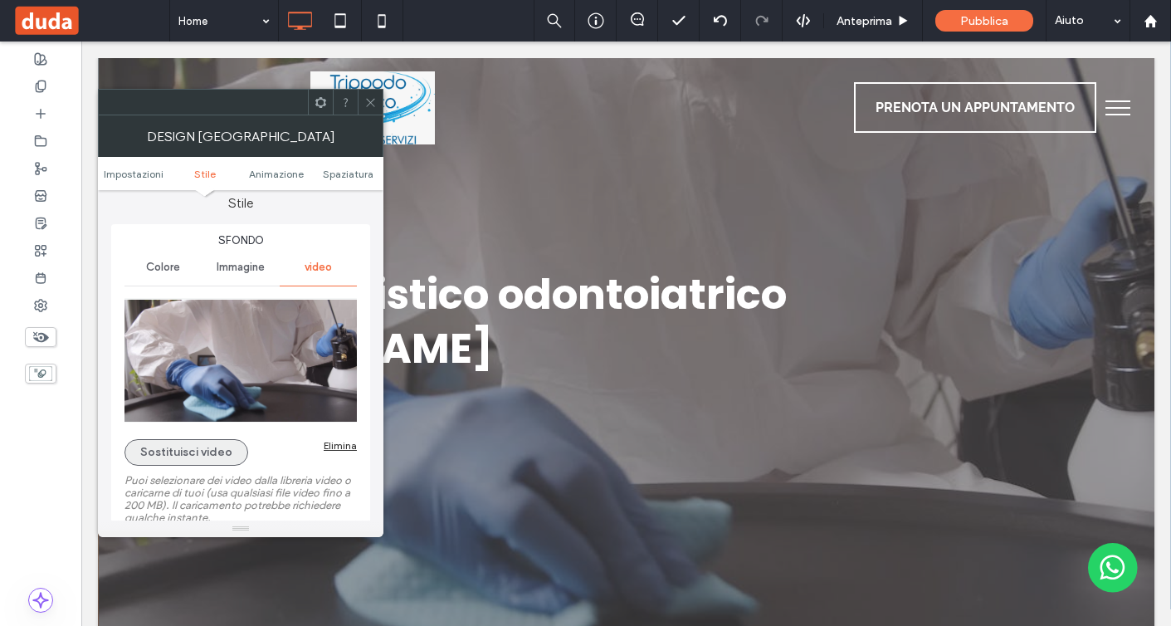
click at [198, 452] on button "Sostituisci video" at bounding box center [187, 452] width 124 height 27
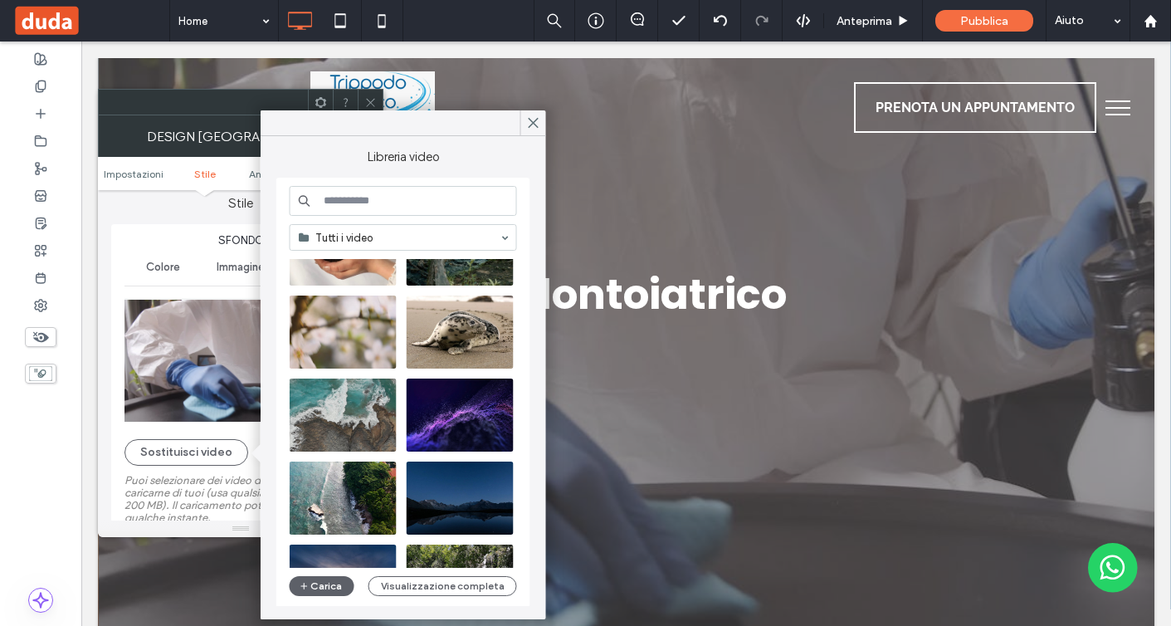
scroll to position [2, 0]
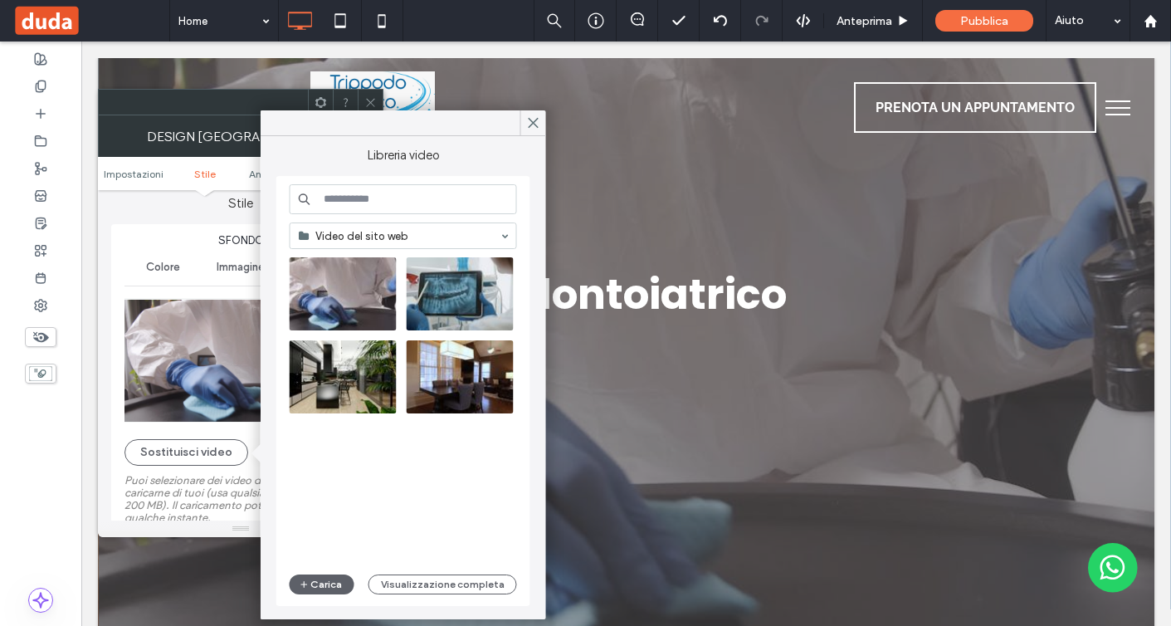
click at [409, 236] on input at bounding box center [399, 236] width 201 height 12
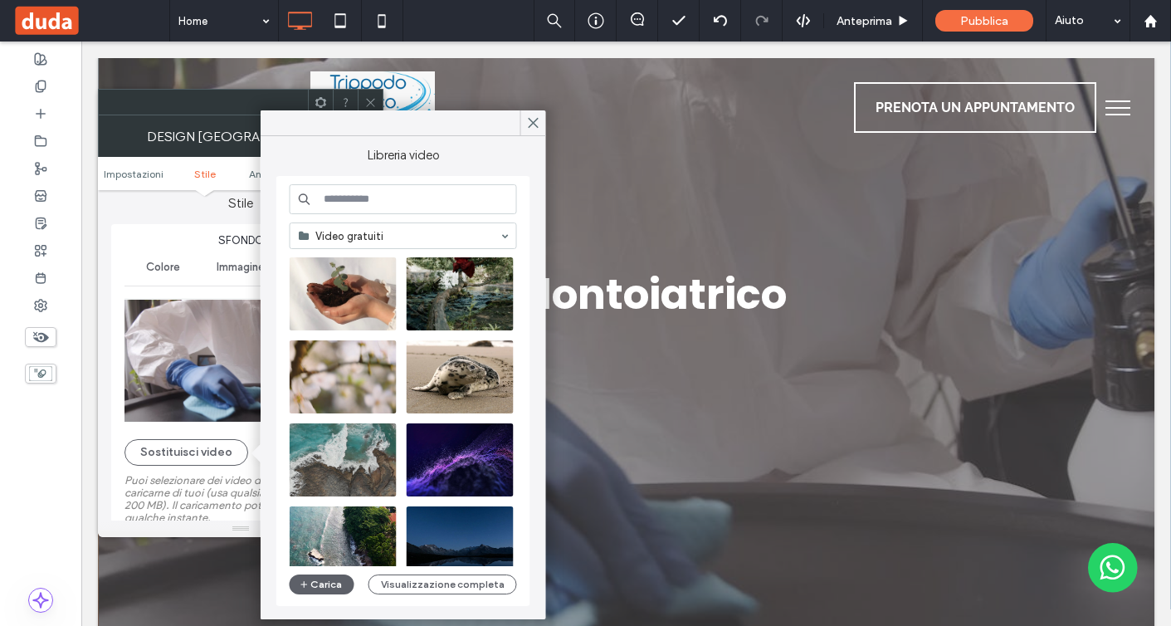
click at [412, 193] on input at bounding box center [403, 199] width 227 height 30
paste input "**********"
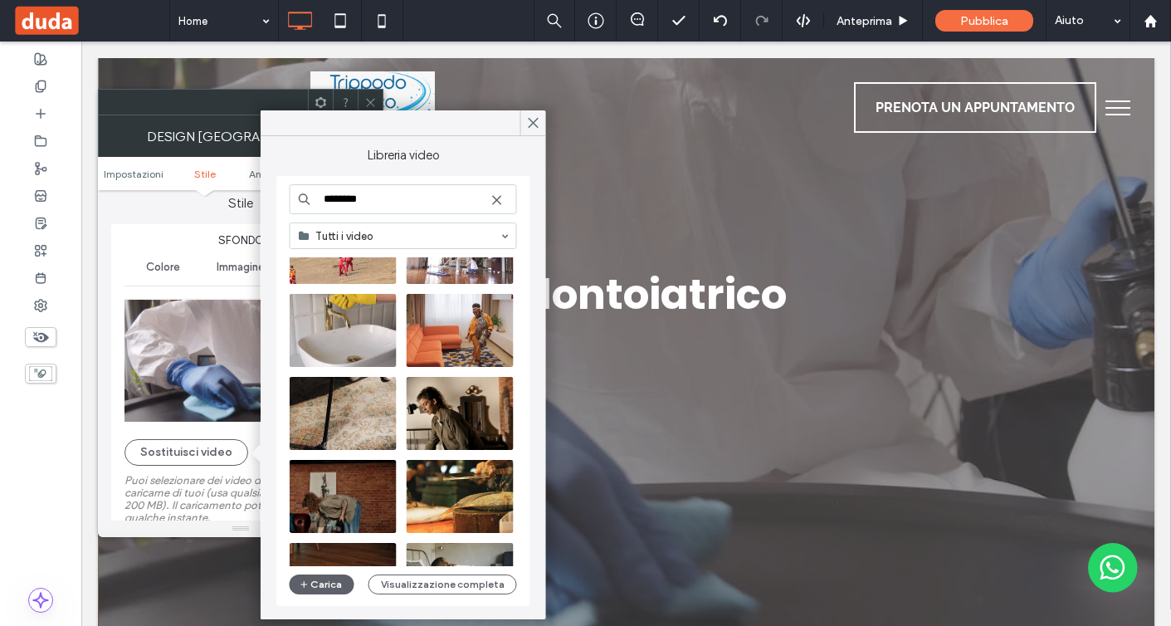
scroll to position [4258, 0]
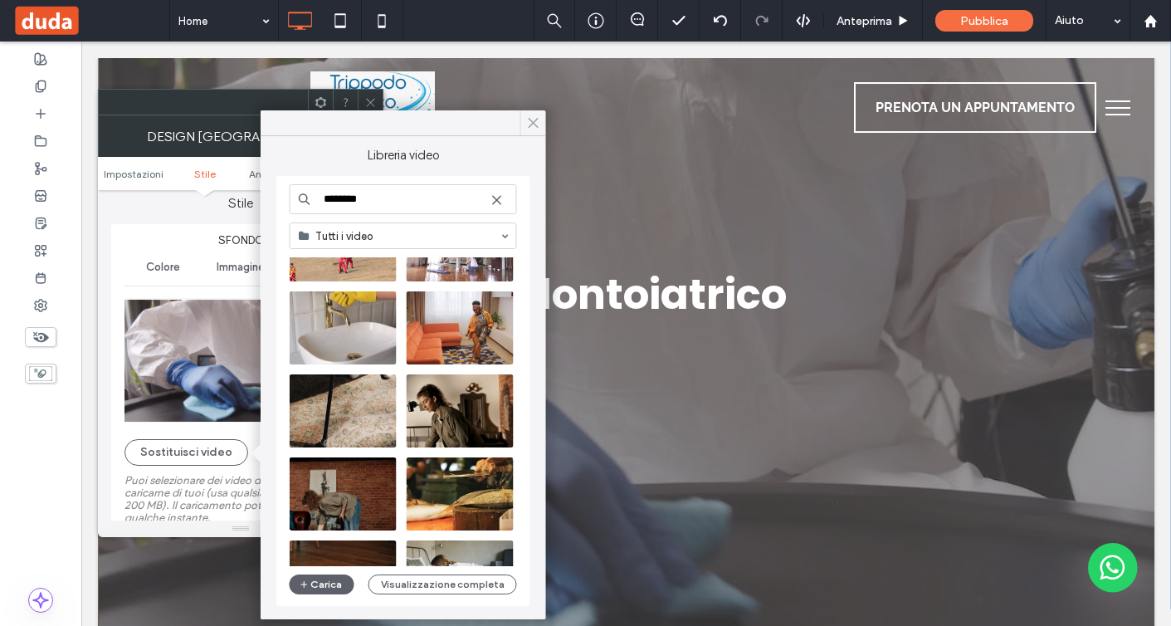
type input "********"
click at [530, 125] on icon at bounding box center [533, 122] width 15 height 15
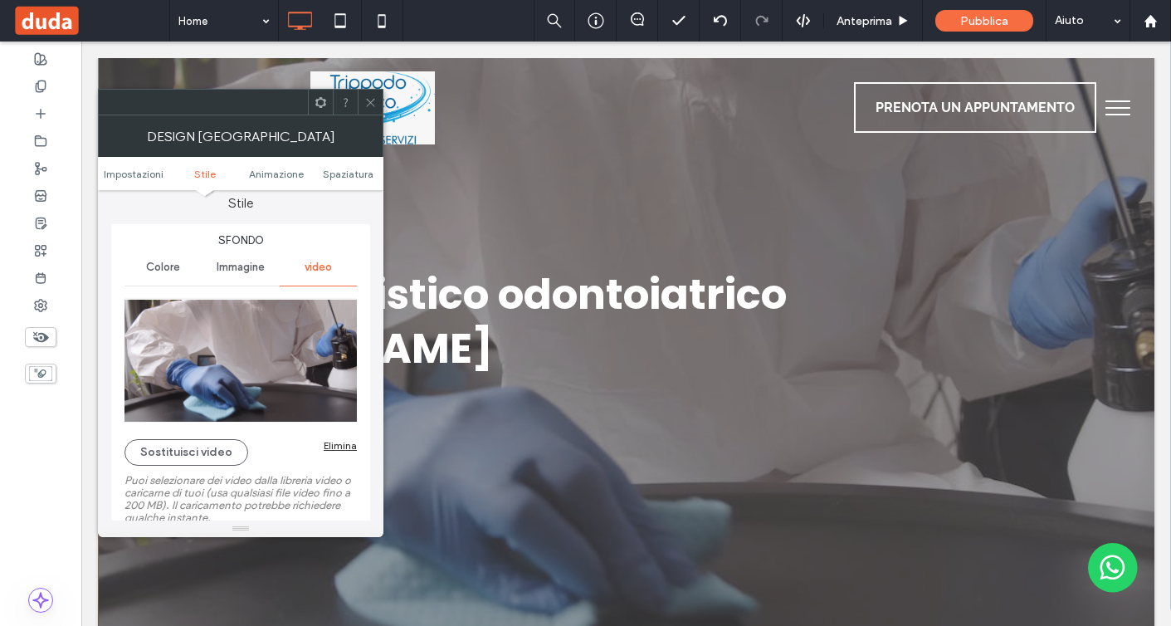
click at [345, 451] on div "Elimina" at bounding box center [340, 445] width 33 height 12
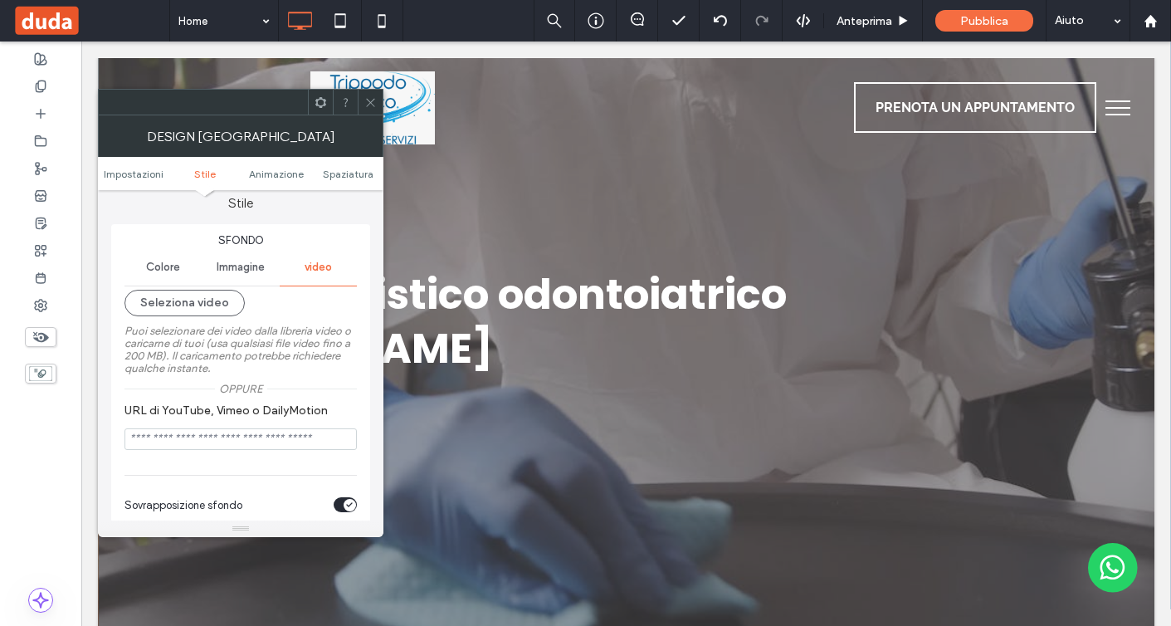
click at [230, 262] on span "Immagine" at bounding box center [241, 267] width 48 height 13
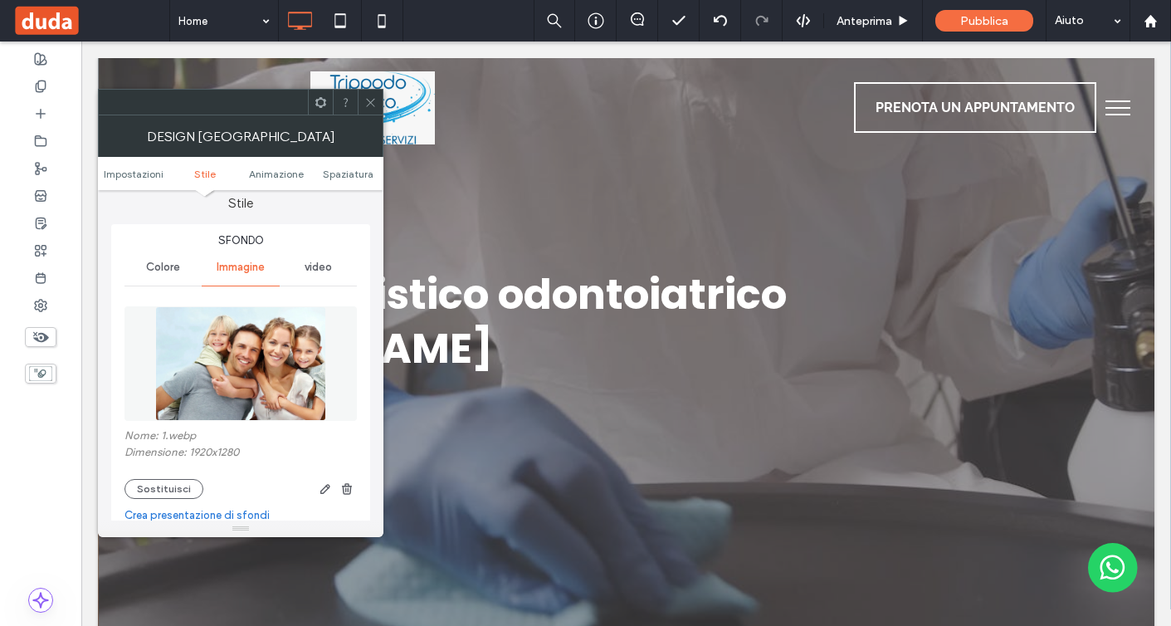
click at [216, 328] on img at bounding box center [240, 363] width 171 height 115
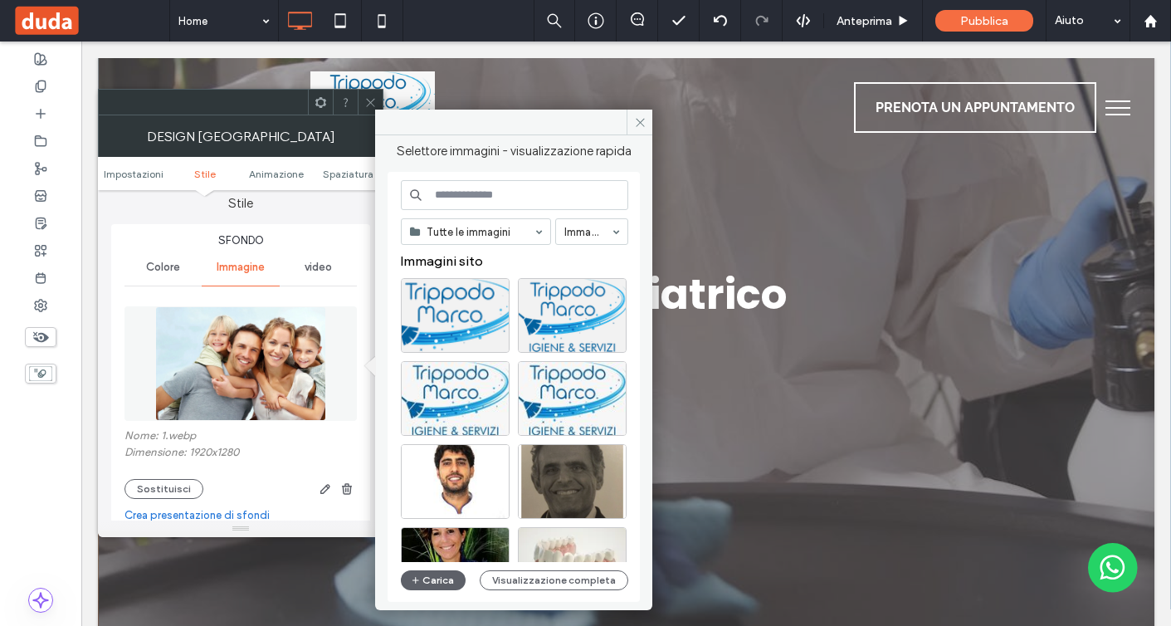
click at [468, 201] on input at bounding box center [514, 195] width 227 height 30
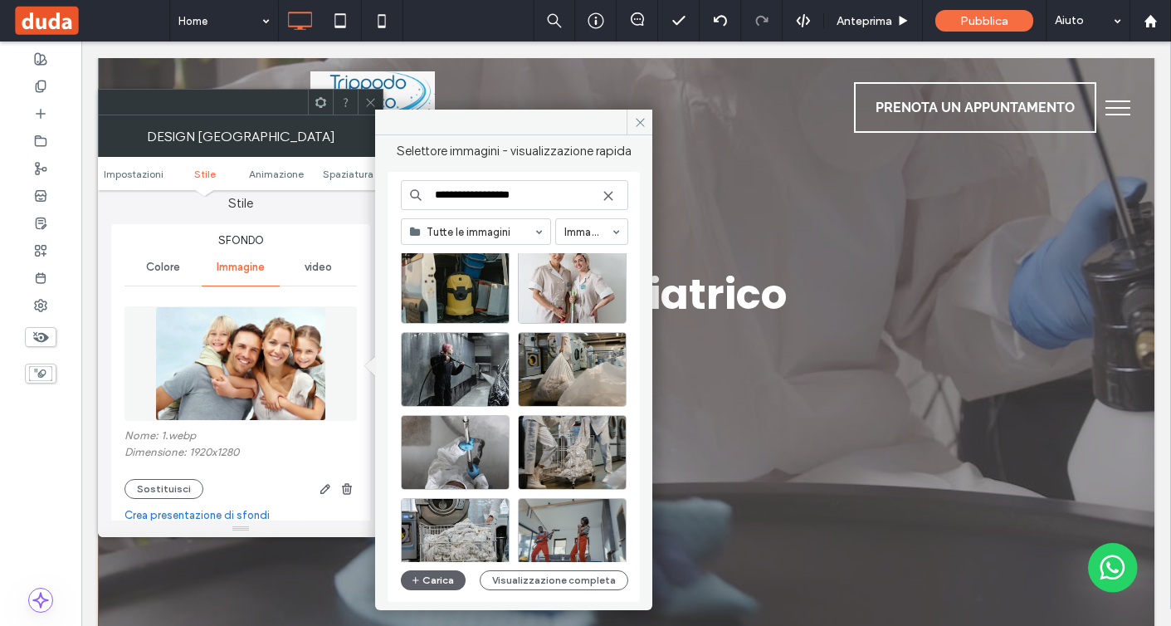
scroll to position [0, 0]
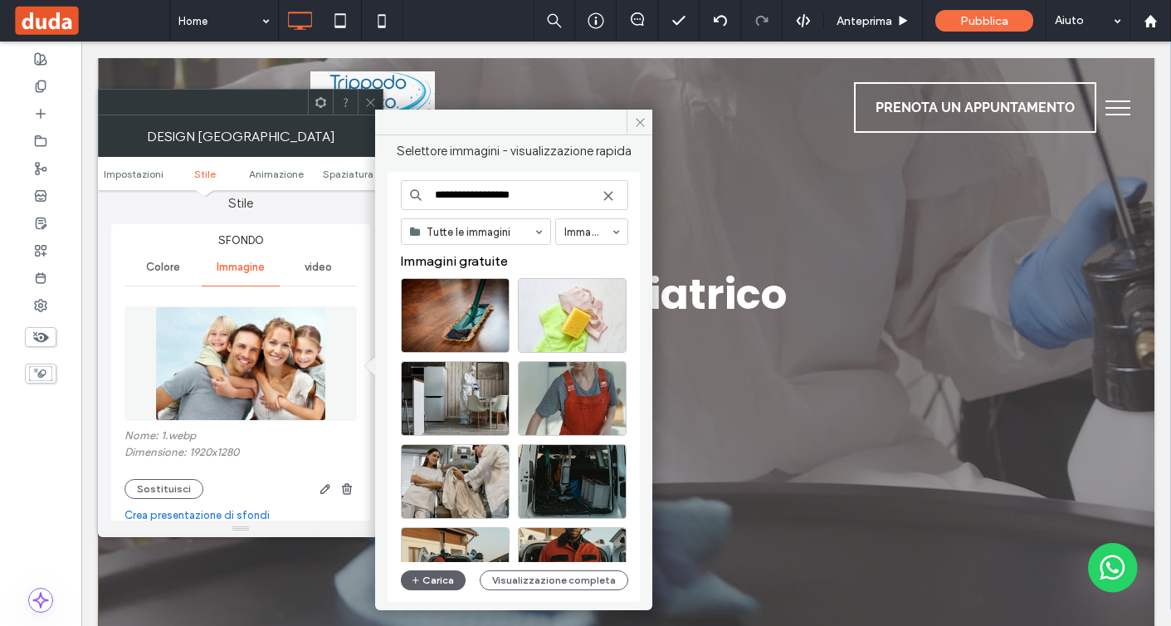
type input "**********"
click at [371, 100] on icon at bounding box center [370, 102] width 12 height 12
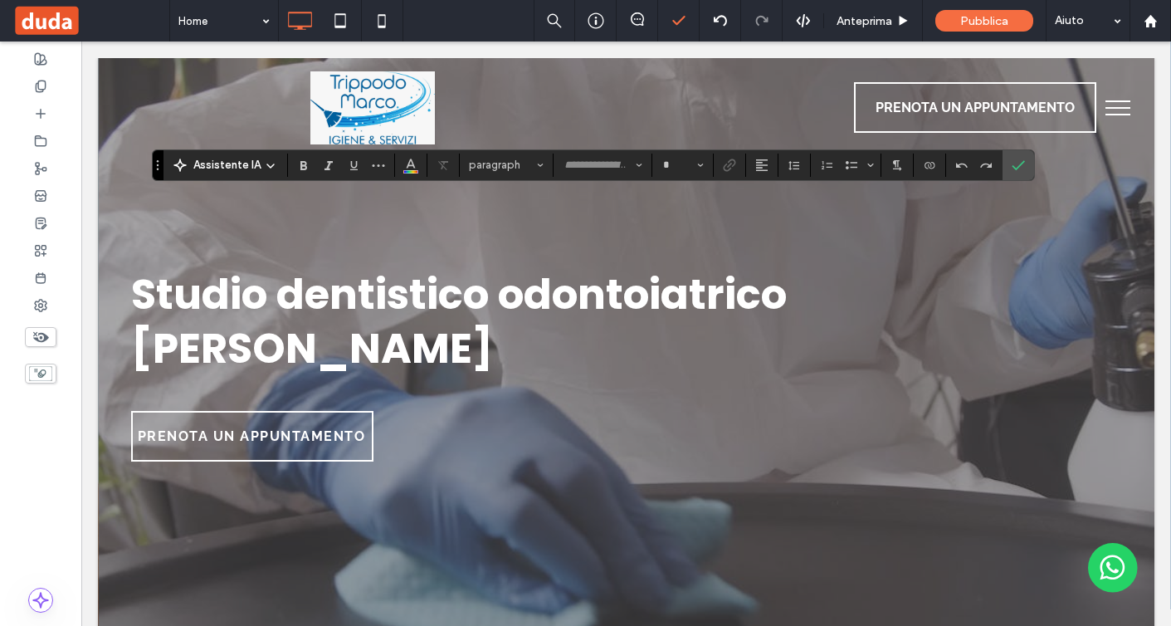
type input "*******"
type input "**"
type input "****"
type input "**"
click at [511, 166] on span "paragraph*" at bounding box center [501, 165] width 65 height 12
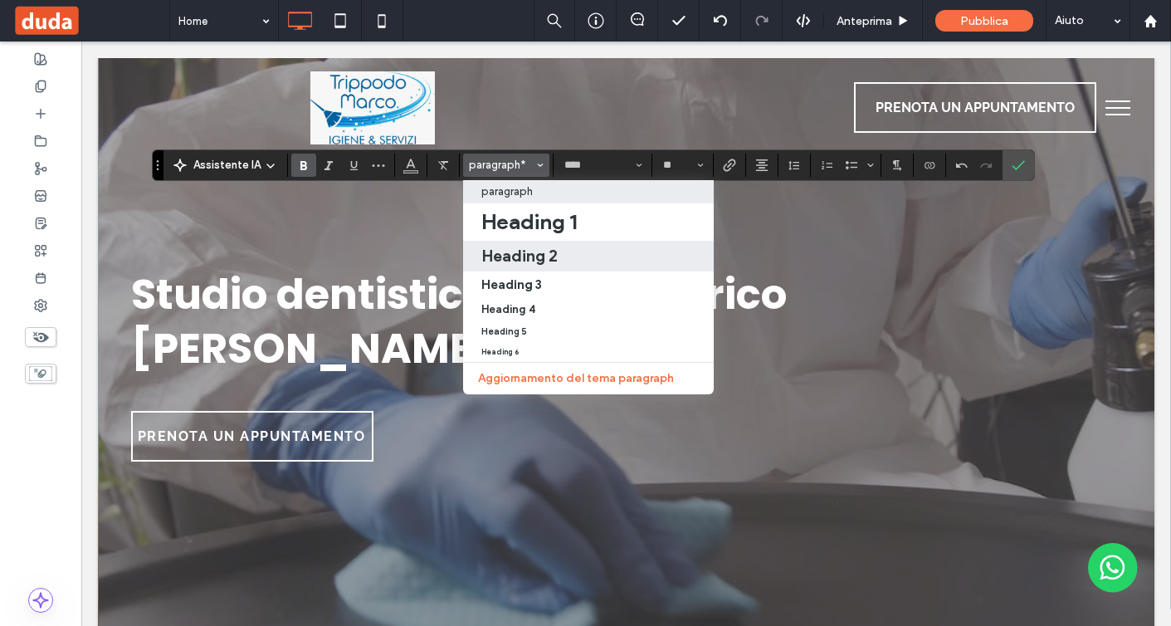
click at [535, 254] on h2 "Heading 2" at bounding box center [520, 256] width 76 height 20
type input "*******"
type input "**"
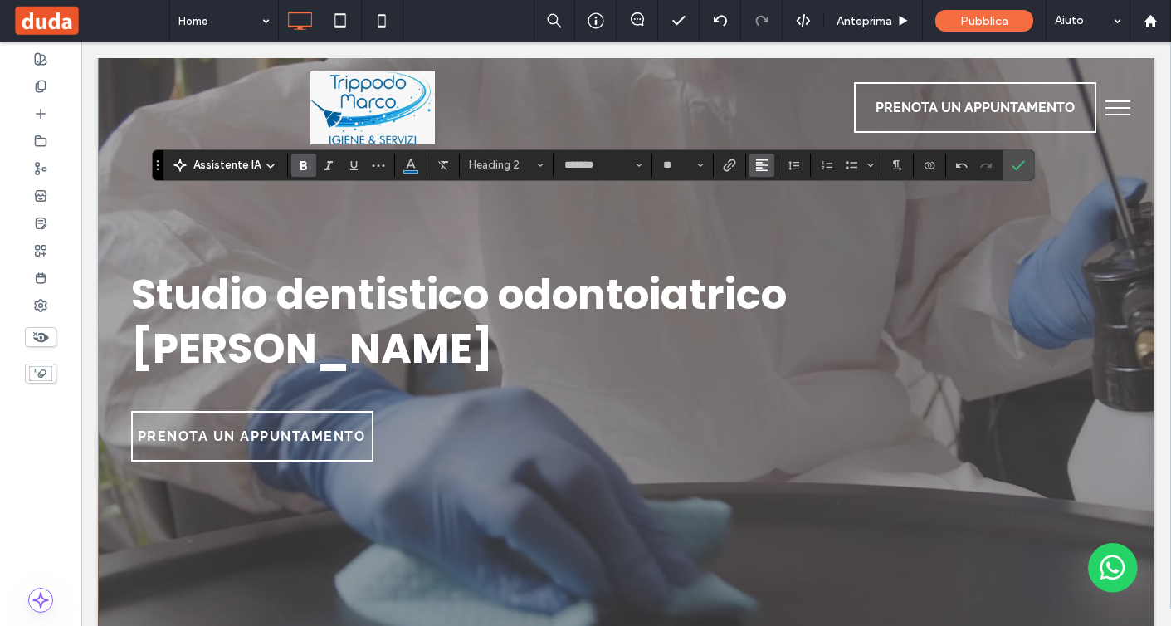
click at [757, 162] on use "Allineamento" at bounding box center [762, 165] width 12 height 12
click at [775, 210] on icon "ui.textEditor.alignment.center" at bounding box center [774, 215] width 13 height 13
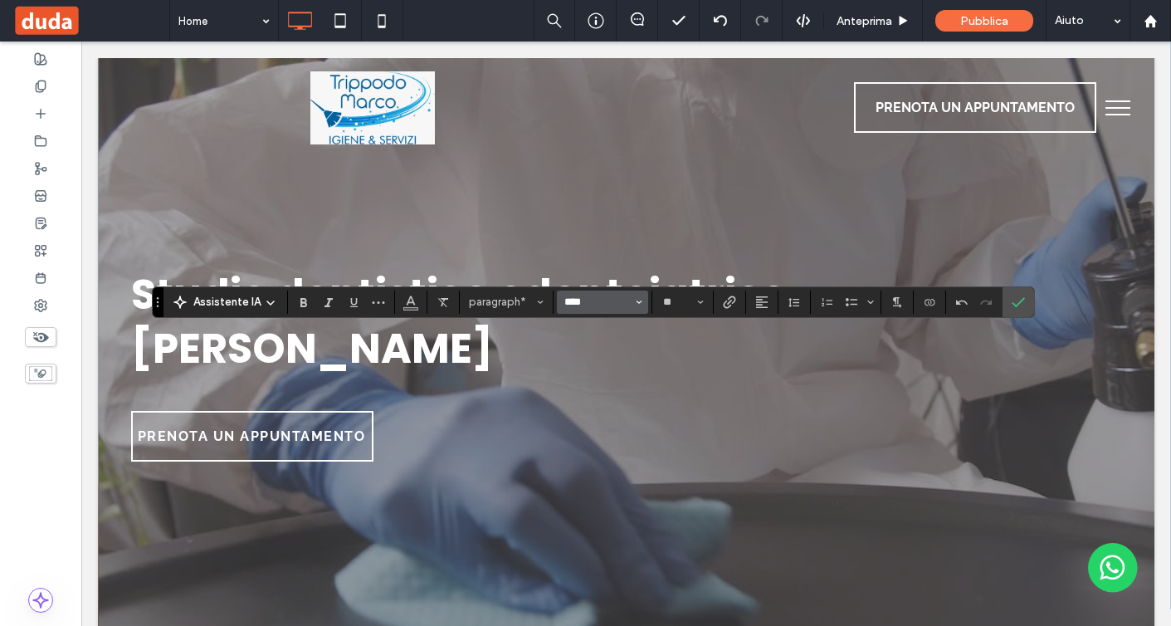
click at [612, 301] on input "****" at bounding box center [598, 302] width 71 height 13
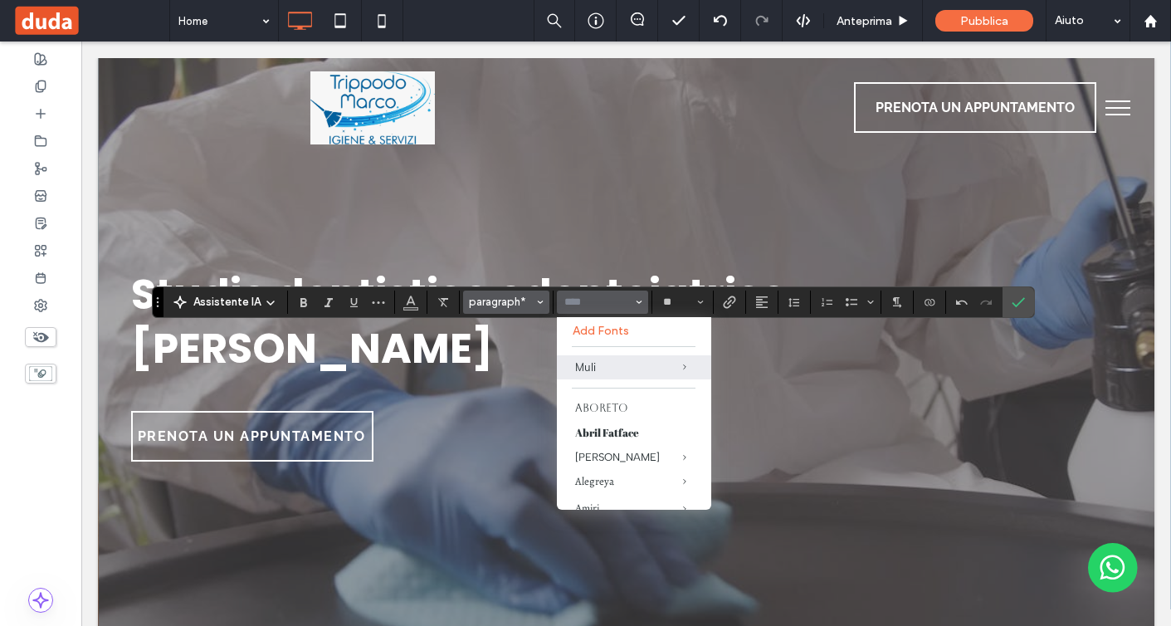
click at [500, 294] on button "paragraph*" at bounding box center [506, 302] width 86 height 23
type input "****"
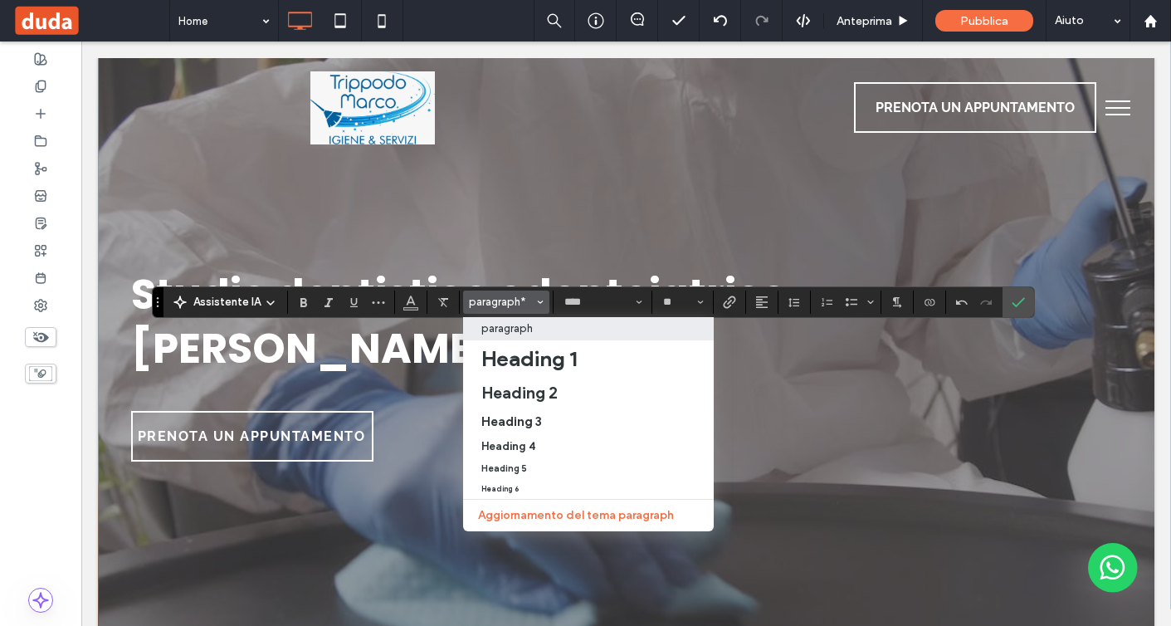
click at [506, 336] on label "paragraph" at bounding box center [588, 328] width 251 height 23
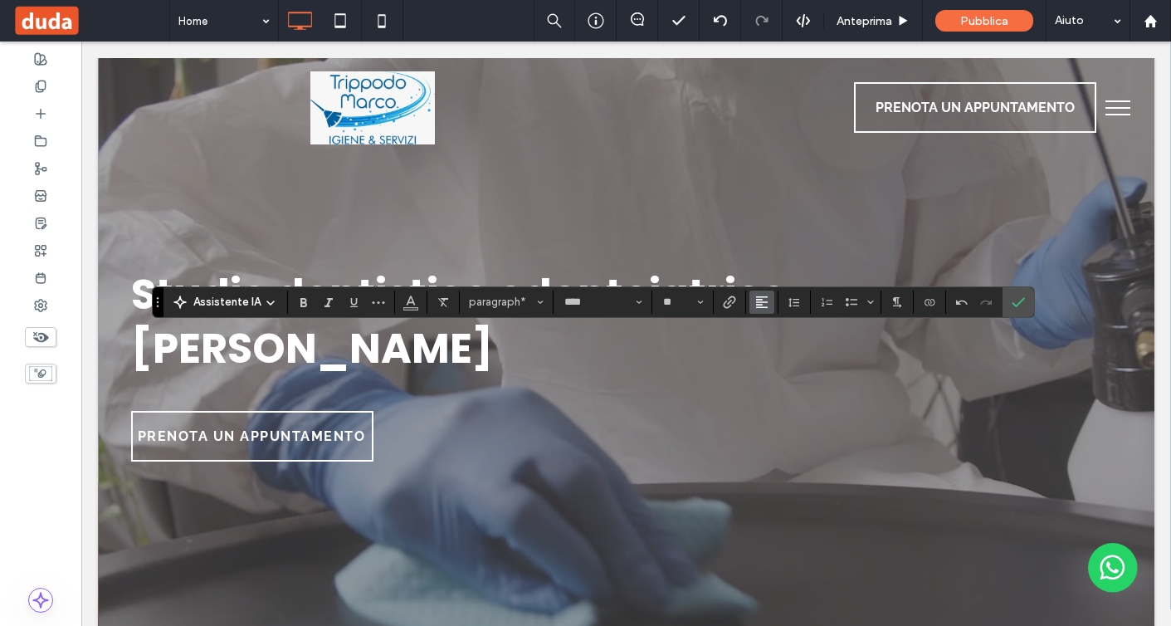
click at [762, 303] on icon "Allineamento" at bounding box center [762, 302] width 13 height 13
click at [785, 352] on div "ui.textEditor.alignment.center" at bounding box center [779, 352] width 22 height 13
click at [50, 57] on div at bounding box center [40, 58] width 81 height 27
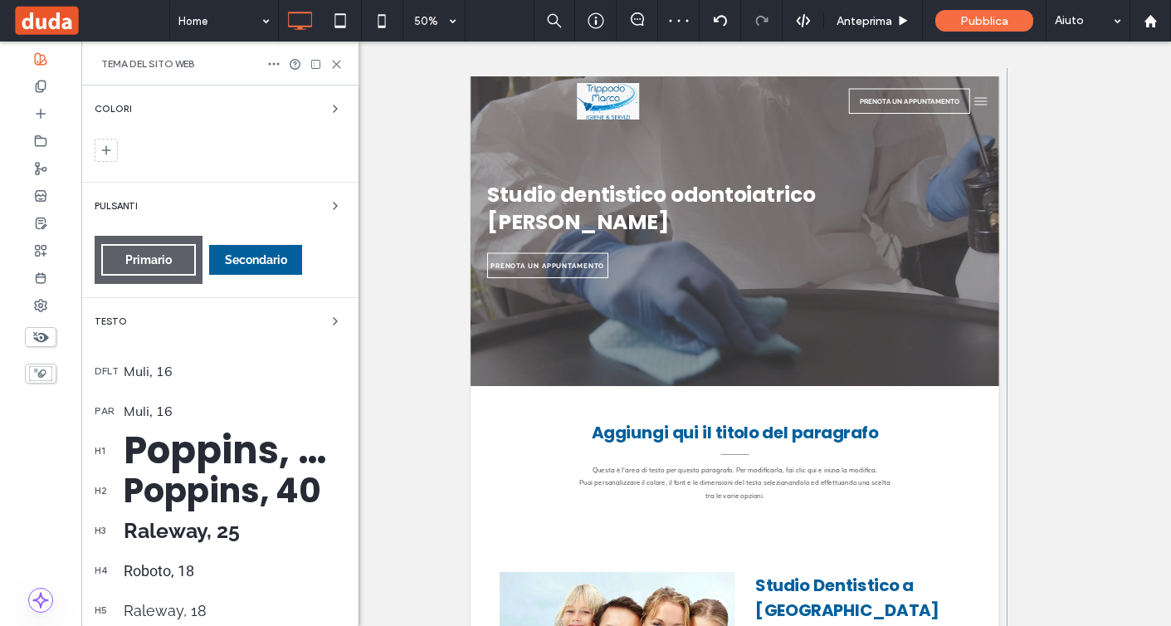
click at [217, 375] on div "Muli, 16" at bounding box center [235, 371] width 222 height 17
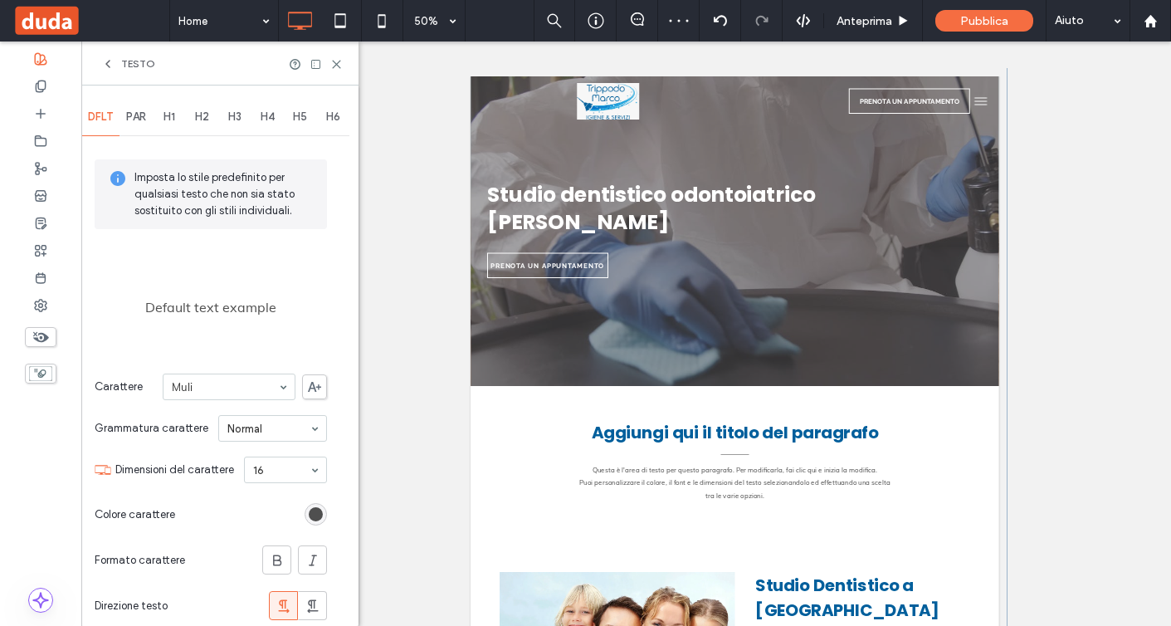
scroll to position [203, 0]
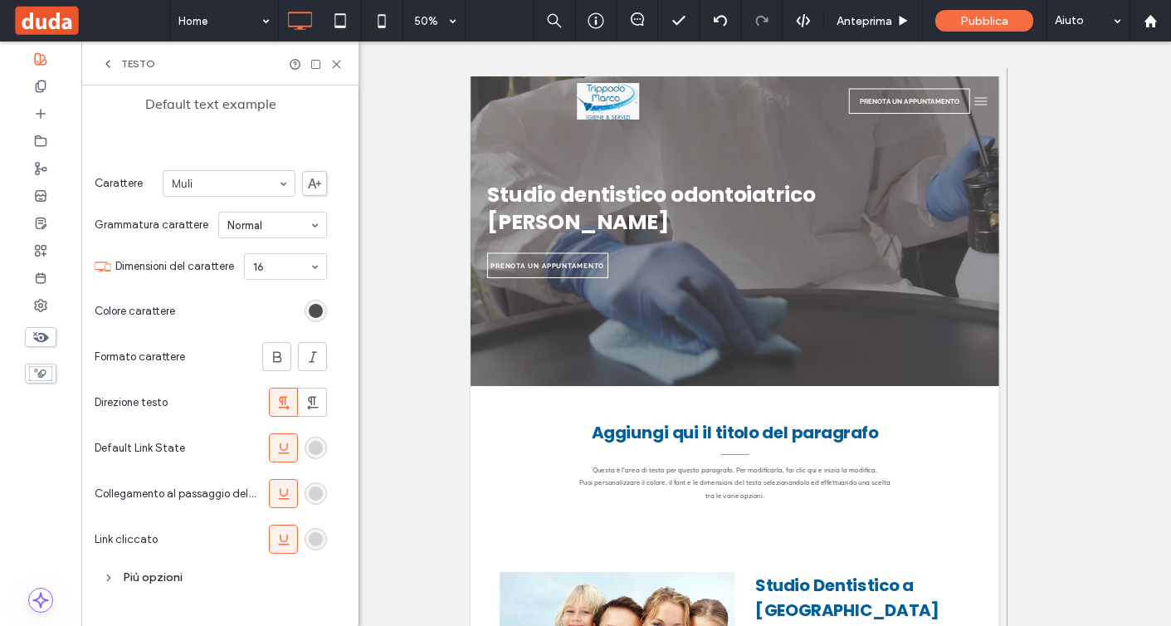
click at [157, 570] on div "Più opzioni" at bounding box center [211, 577] width 232 height 22
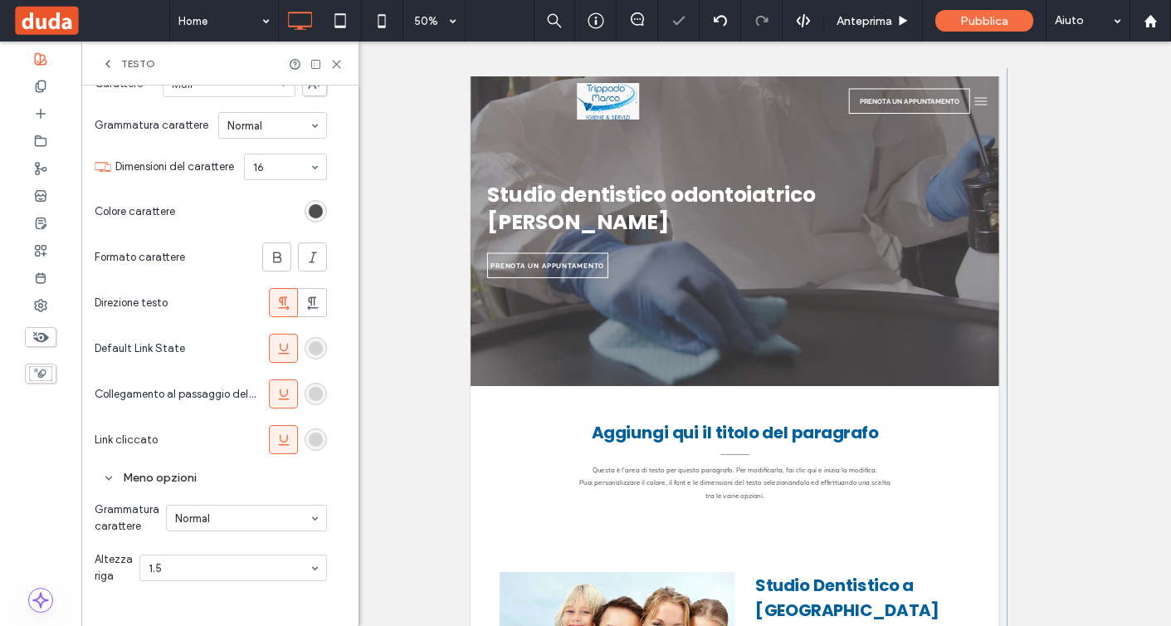
scroll to position [0, 0]
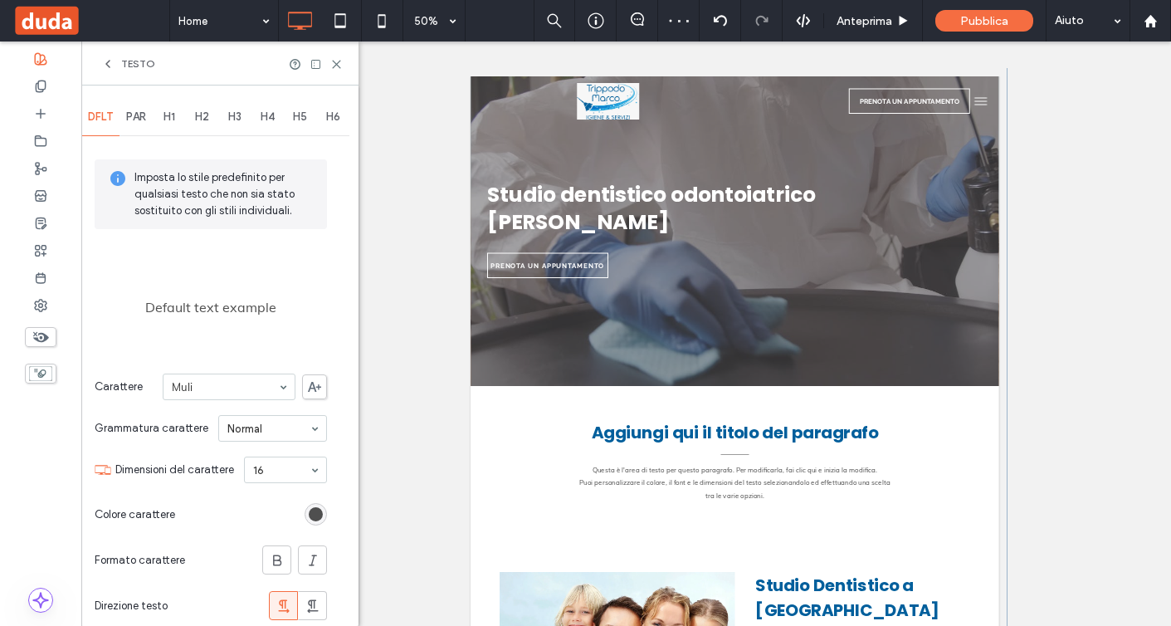
click at [144, 112] on span "PAR" at bounding box center [136, 116] width 20 height 13
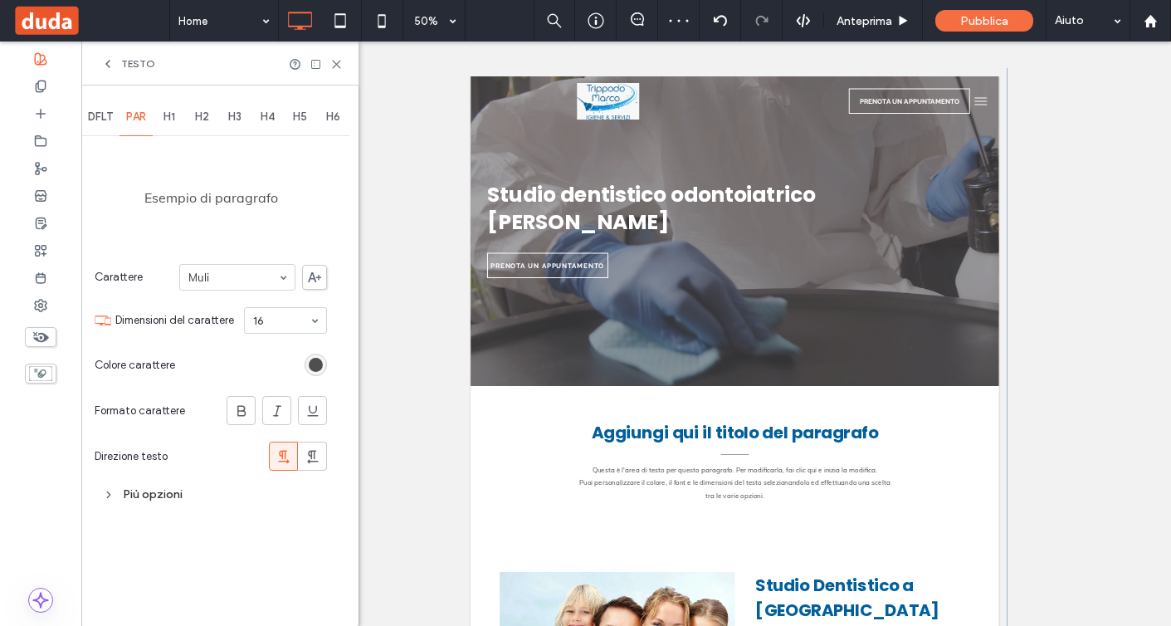
click at [155, 488] on div "Più opzioni" at bounding box center [211, 494] width 232 height 22
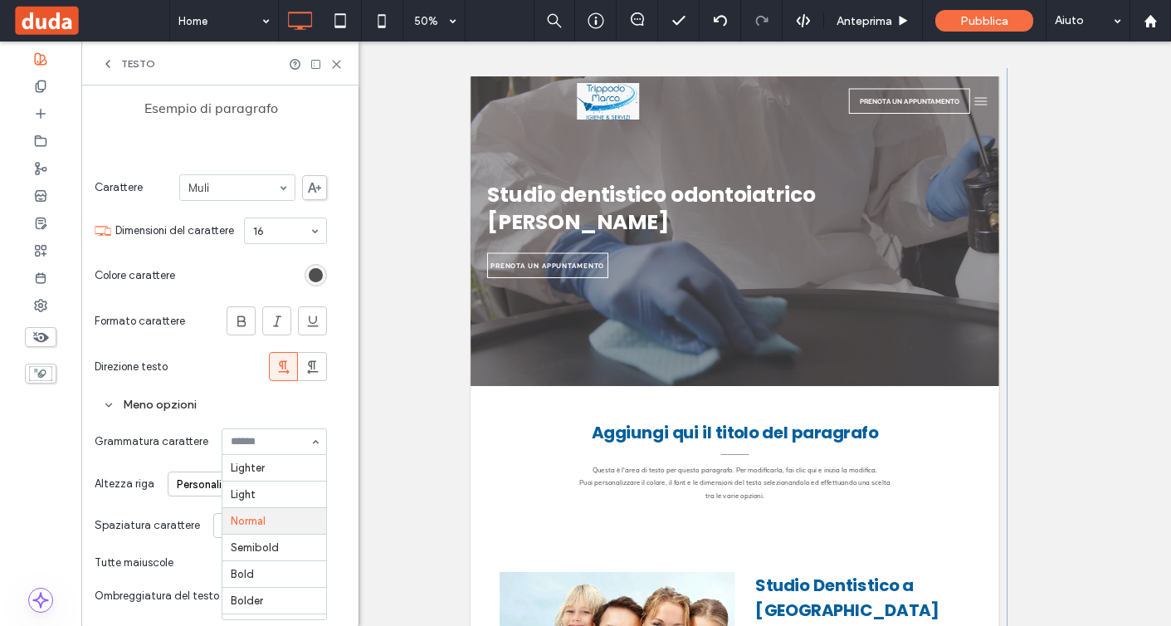
scroll to position [27, 0]
click at [147, 427] on div "Grammatura carattere Lighter Light Normal Semibold Bold Bolder Boldest" at bounding box center [211, 441] width 232 height 43
click at [305, 526] on div "Personalizzato" at bounding box center [270, 525] width 114 height 25
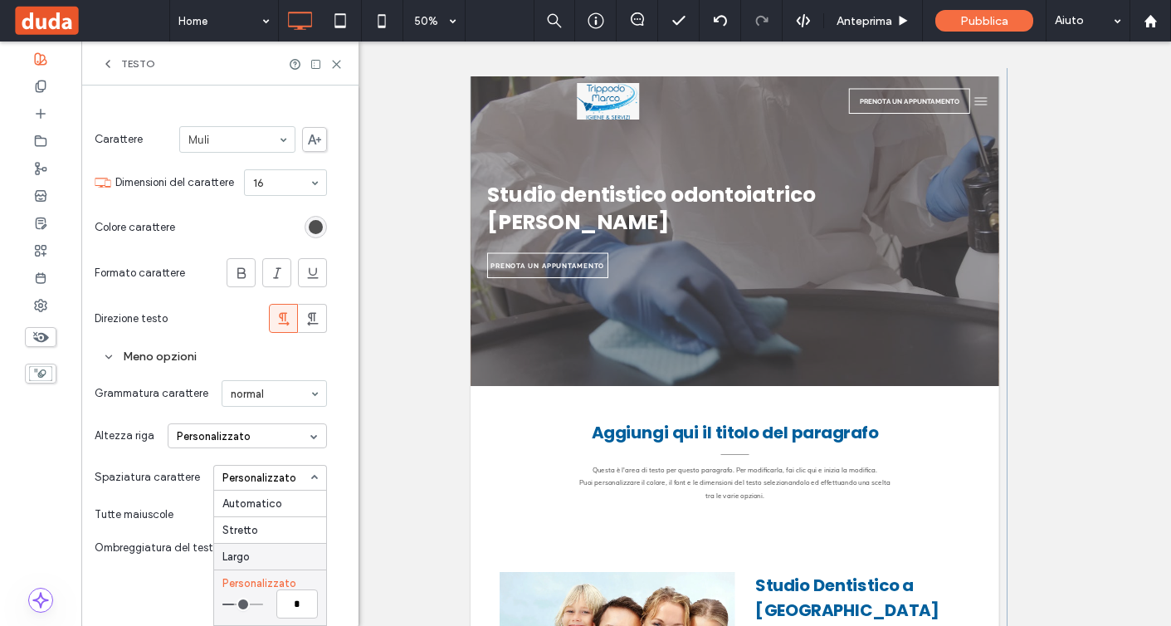
click at [284, 562] on div "Largo" at bounding box center [270, 556] width 112 height 27
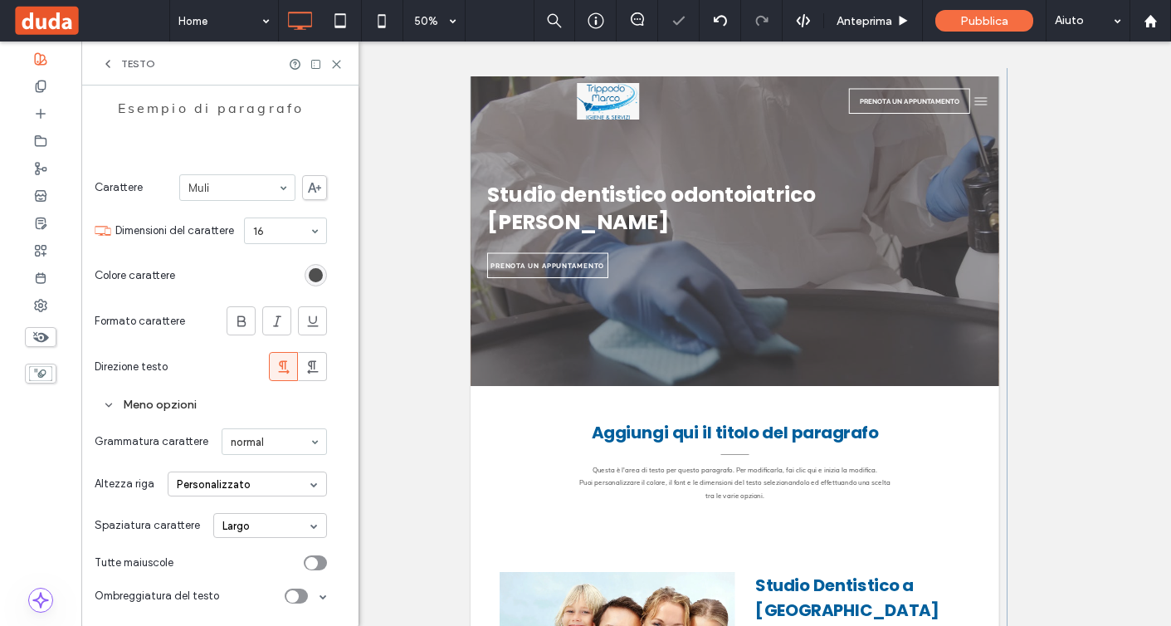
scroll to position [90, 0]
click at [281, 528] on div "Largo" at bounding box center [270, 525] width 114 height 25
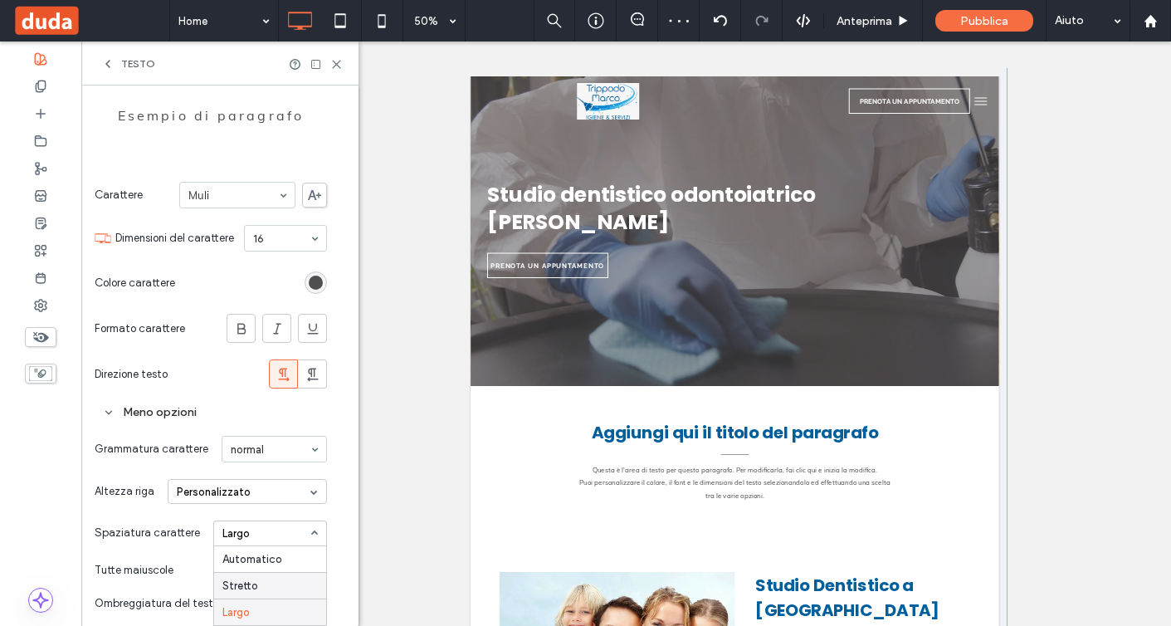
scroll to position [84, 0]
click at [276, 555] on div "Automatico" at bounding box center [270, 558] width 112 height 26
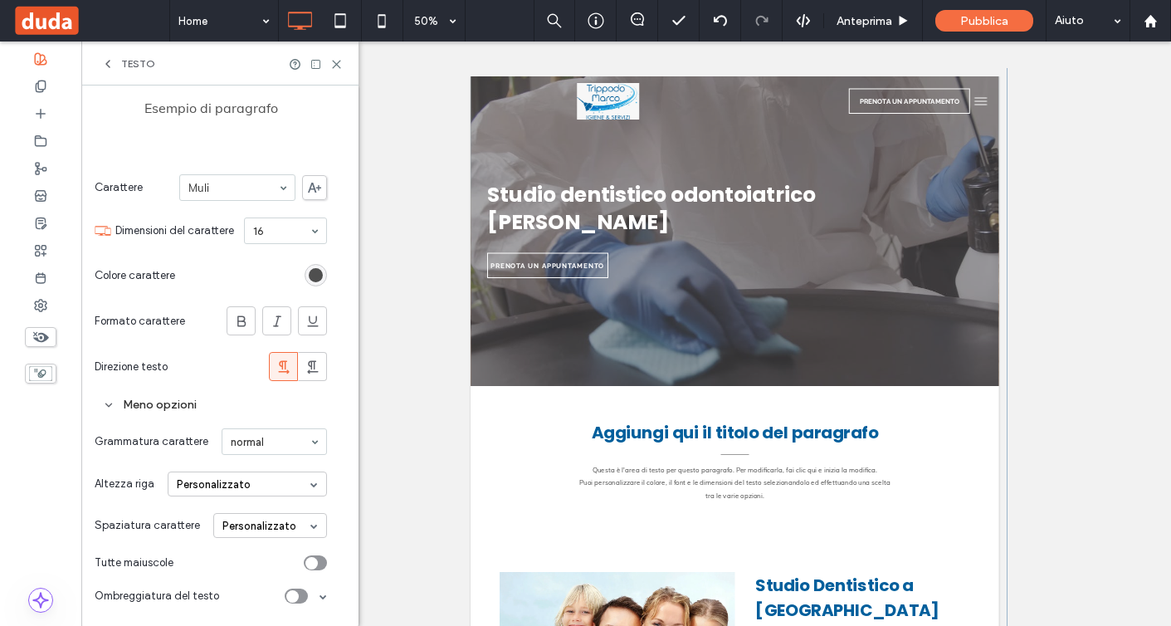
click at [324, 594] on span at bounding box center [323, 596] width 7 height 7
click at [324, 597] on span at bounding box center [323, 596] width 7 height 7
click at [304, 599] on div "toggle" at bounding box center [296, 596] width 23 height 15
click at [304, 599] on div "toggle" at bounding box center [301, 596] width 12 height 12
click at [339, 65] on icon at bounding box center [336, 64] width 12 height 12
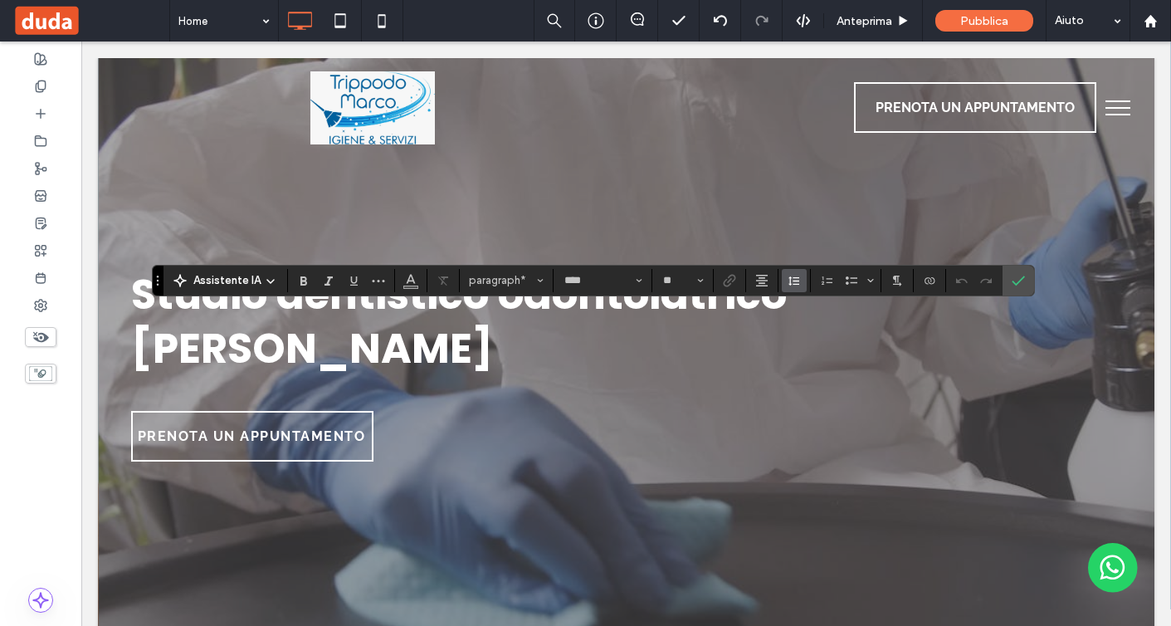
click at [790, 286] on icon "Altezza riga" at bounding box center [794, 280] width 13 height 13
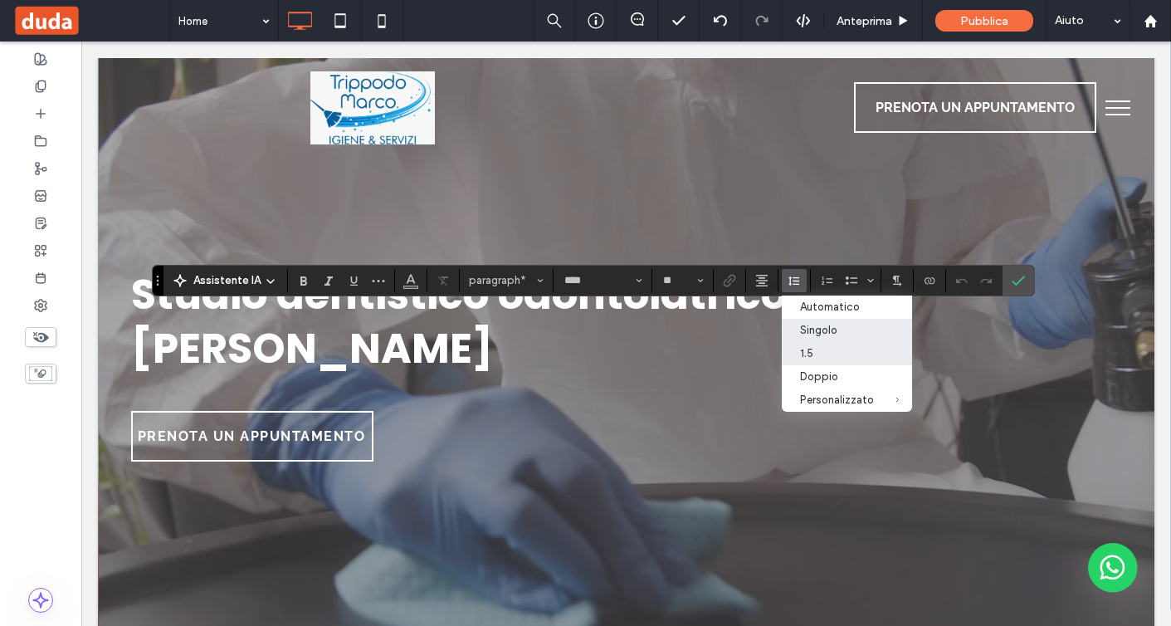
click at [817, 359] on div "1.5" at bounding box center [837, 353] width 74 height 12
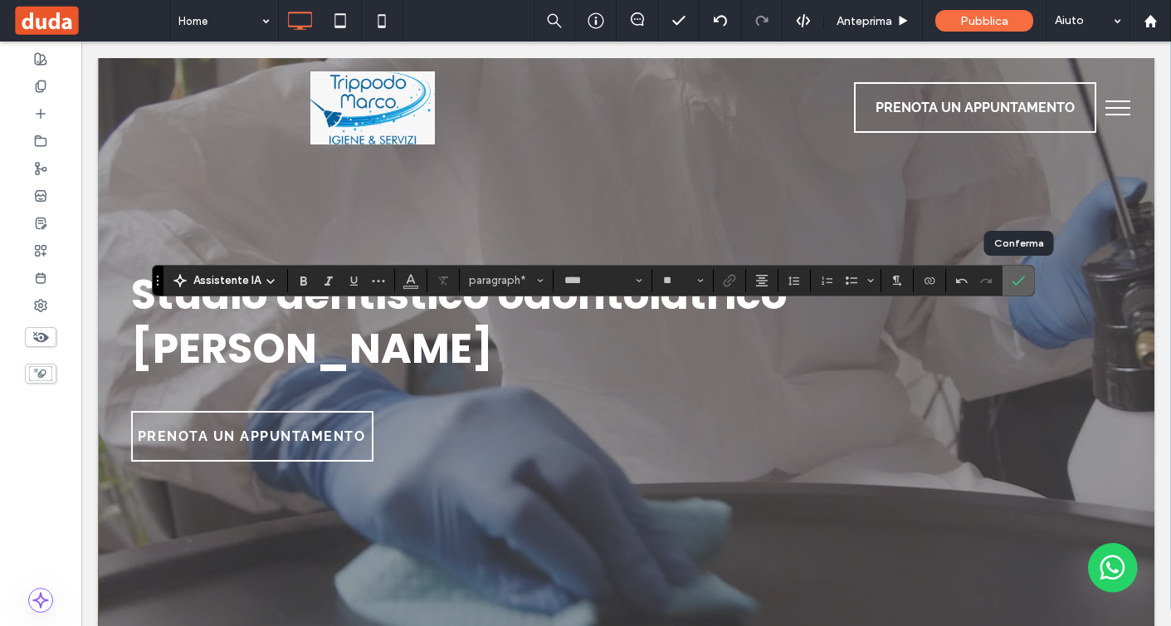
click at [1024, 276] on label "Conferma" at bounding box center [1018, 281] width 25 height 30
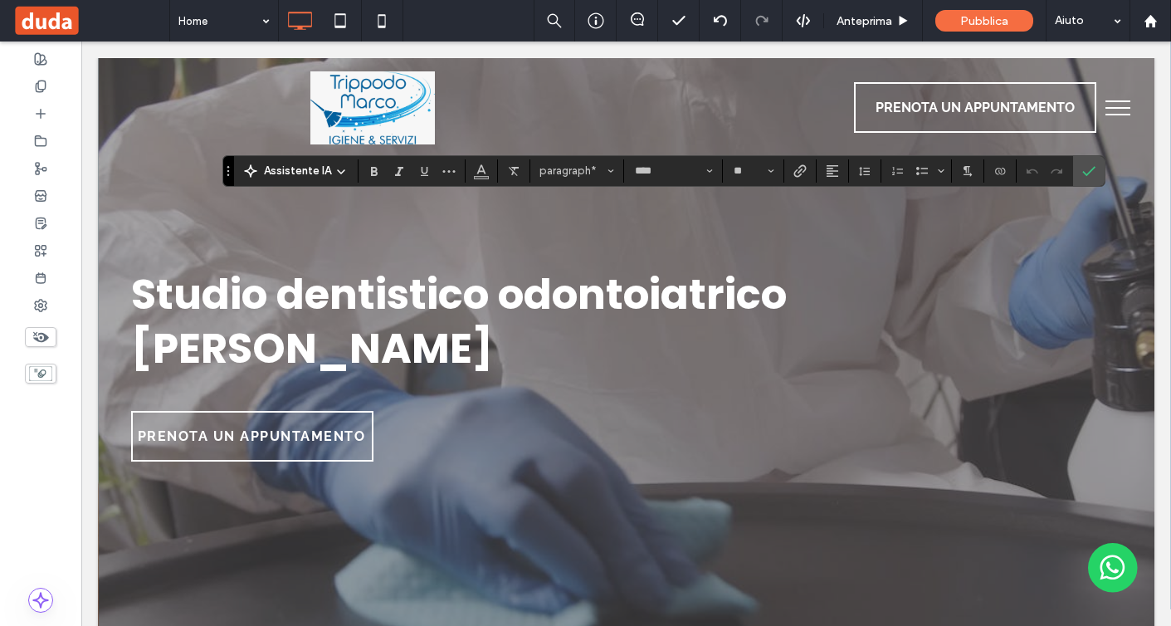
click at [1078, 186] on div "Assistente IA paragraph* **** **" at bounding box center [664, 171] width 883 height 32
click at [1087, 165] on icon "Conferma" at bounding box center [1089, 170] width 13 height 13
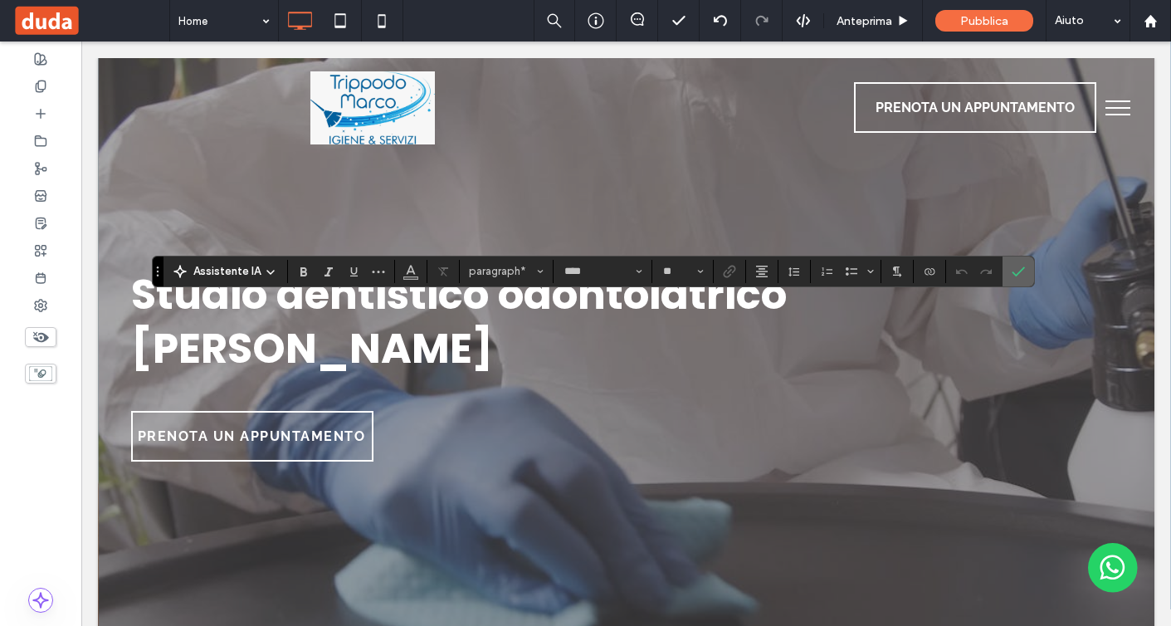
click at [1024, 271] on label "Conferma" at bounding box center [1018, 272] width 25 height 30
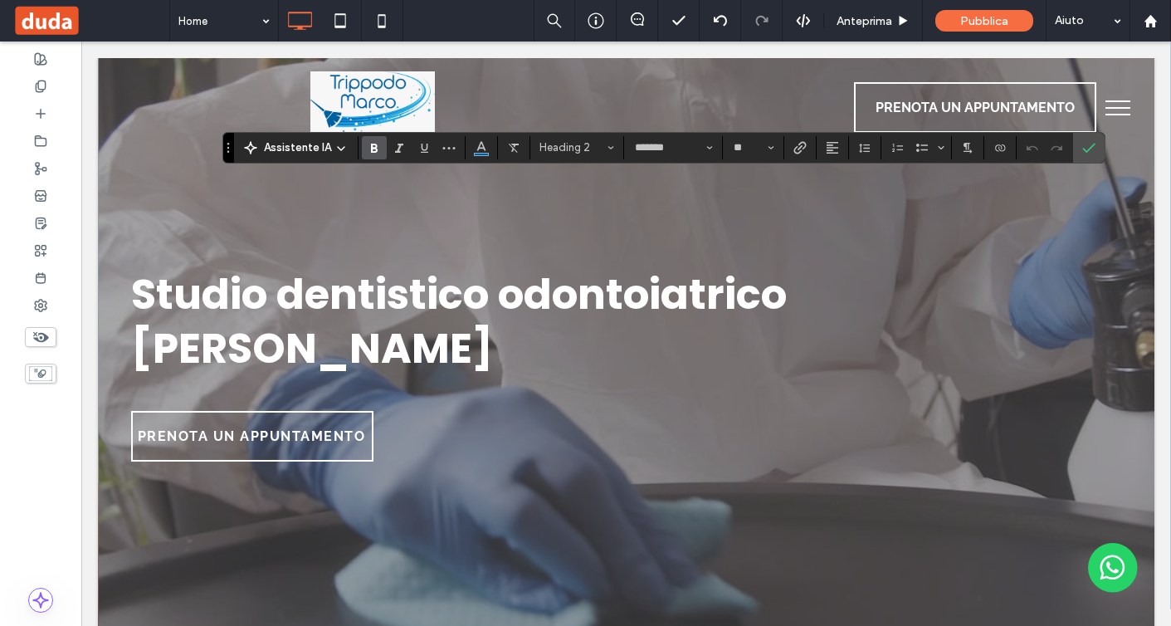
type input "****"
type input "**"
click at [585, 155] on button "paragraph*" at bounding box center [577, 147] width 86 height 23
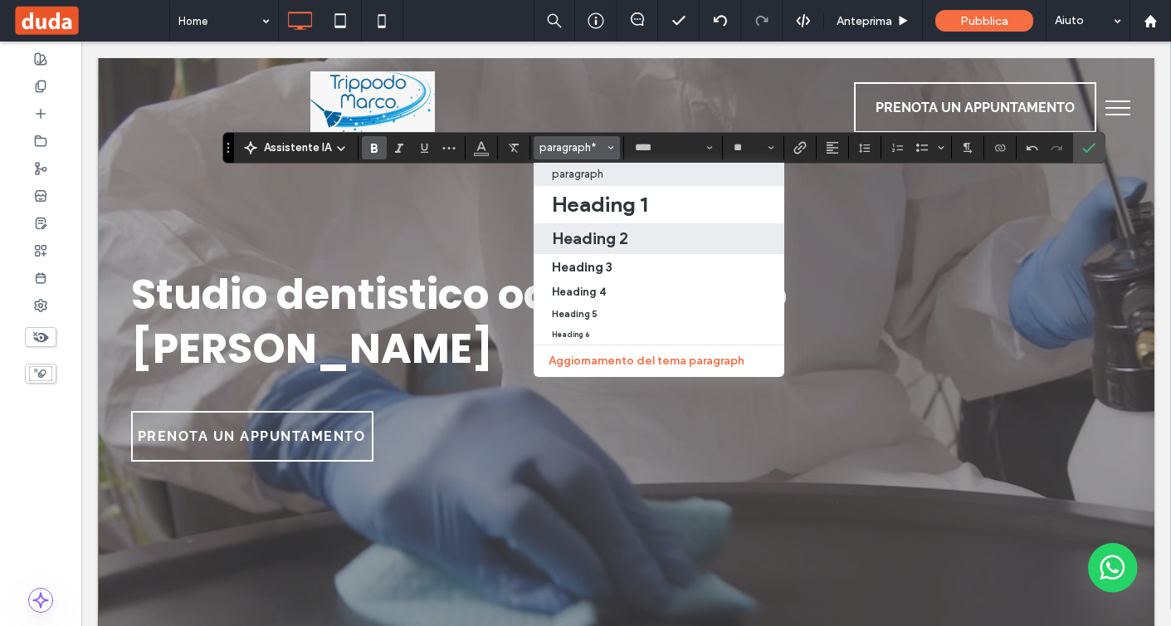
click at [600, 244] on h2 "Heading 2" at bounding box center [590, 238] width 76 height 20
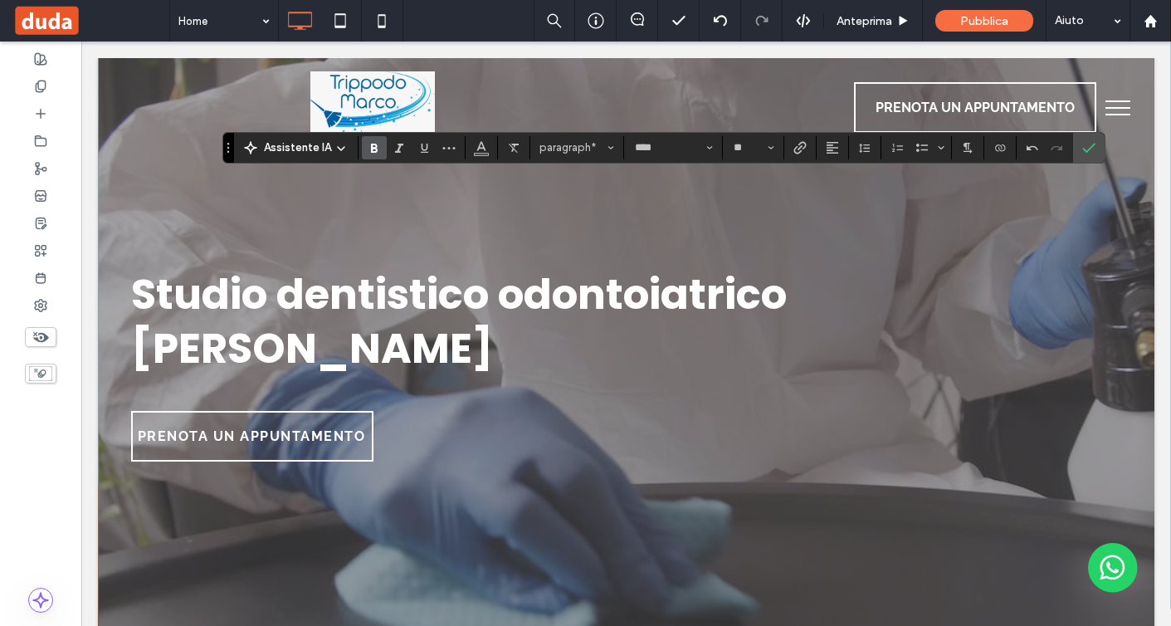
type input "*******"
type input "**"
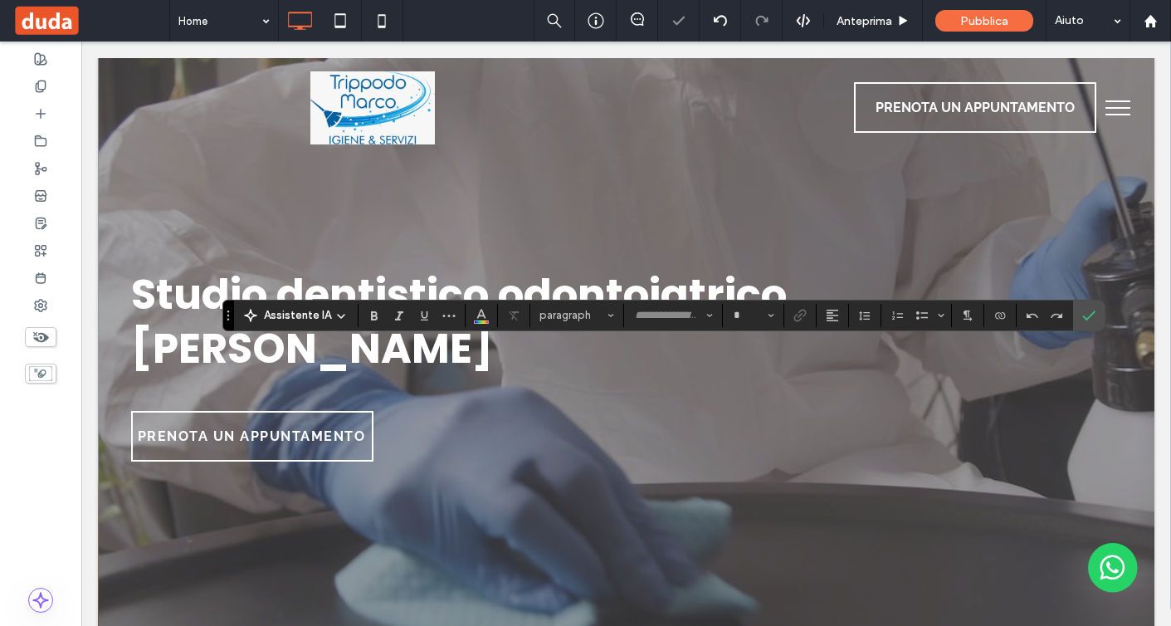
type input "****"
type input "**"
click at [918, 320] on icon "Elenco puntato" at bounding box center [922, 315] width 13 height 13
click at [575, 325] on button "Stili" at bounding box center [577, 315] width 86 height 23
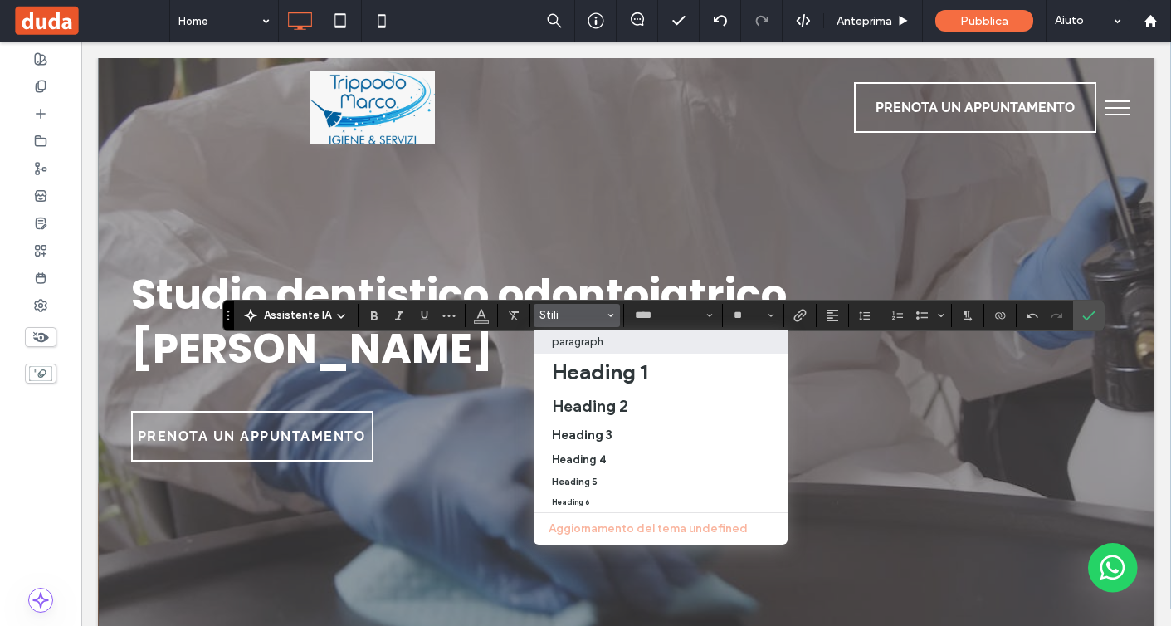
click at [582, 346] on p "paragraph" at bounding box center [577, 341] width 51 height 12
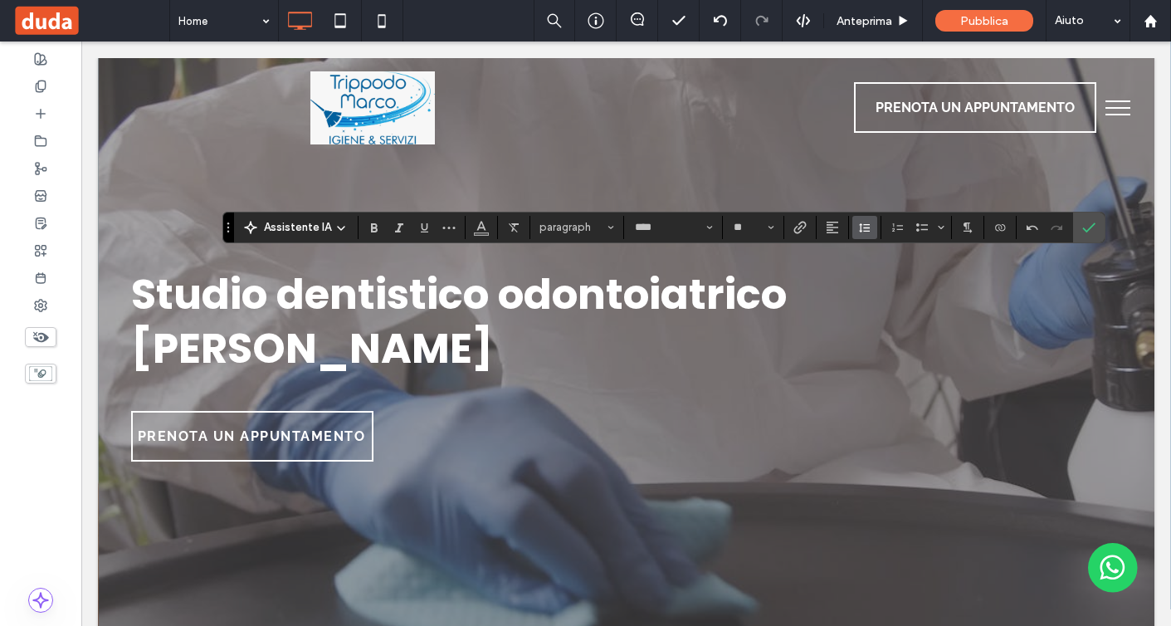
click at [859, 230] on use "Altezza riga" at bounding box center [864, 227] width 11 height 9
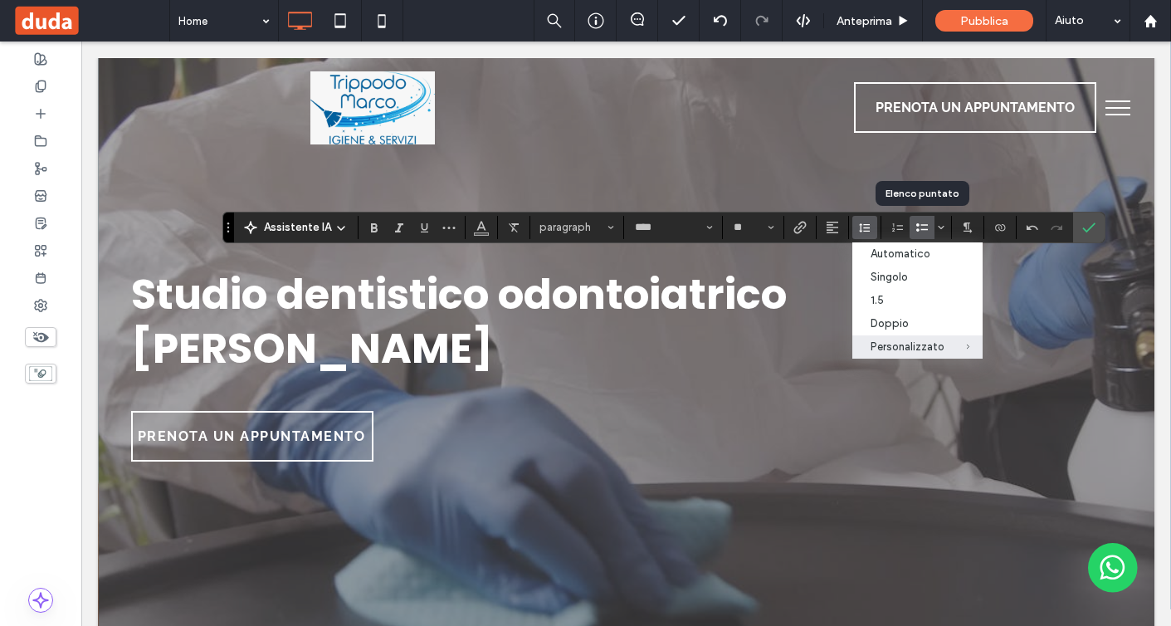
click at [927, 230] on icon "Elenco puntato" at bounding box center [922, 227] width 13 height 13
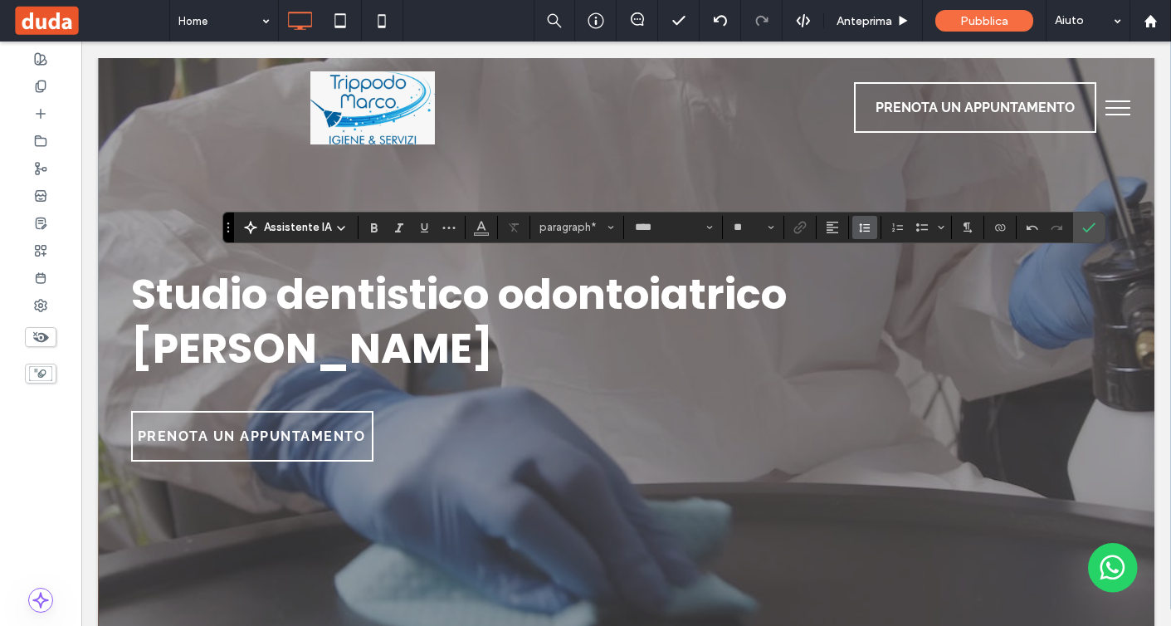
click at [863, 236] on span "Altezza riga" at bounding box center [864, 228] width 13 height 22
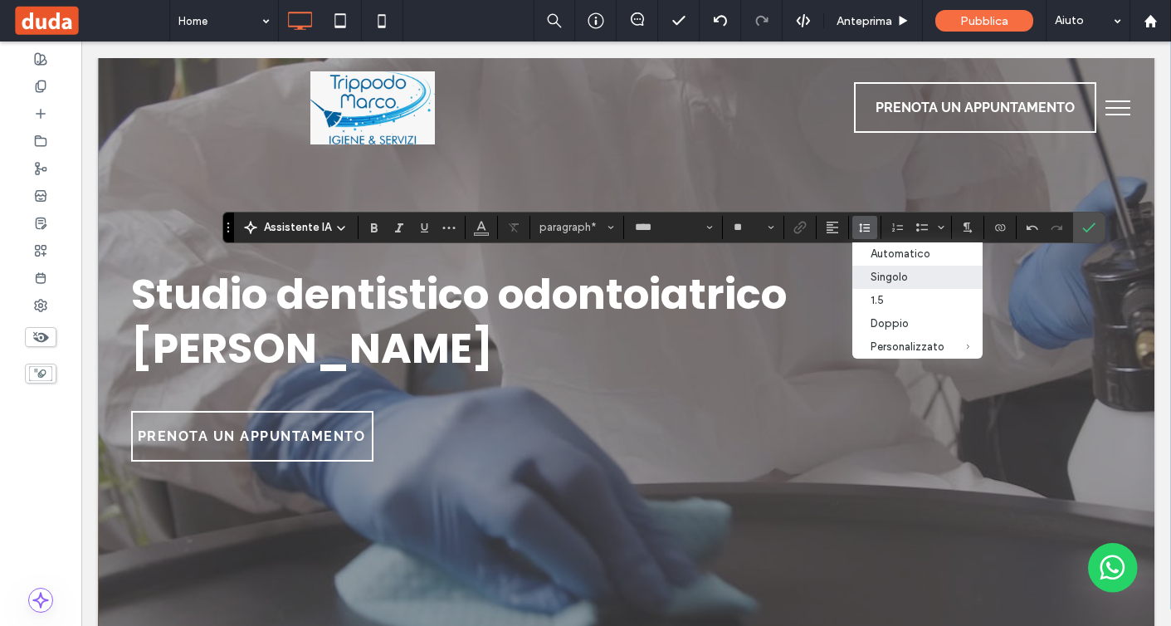
click at [885, 283] on div "Singolo" at bounding box center [908, 277] width 74 height 12
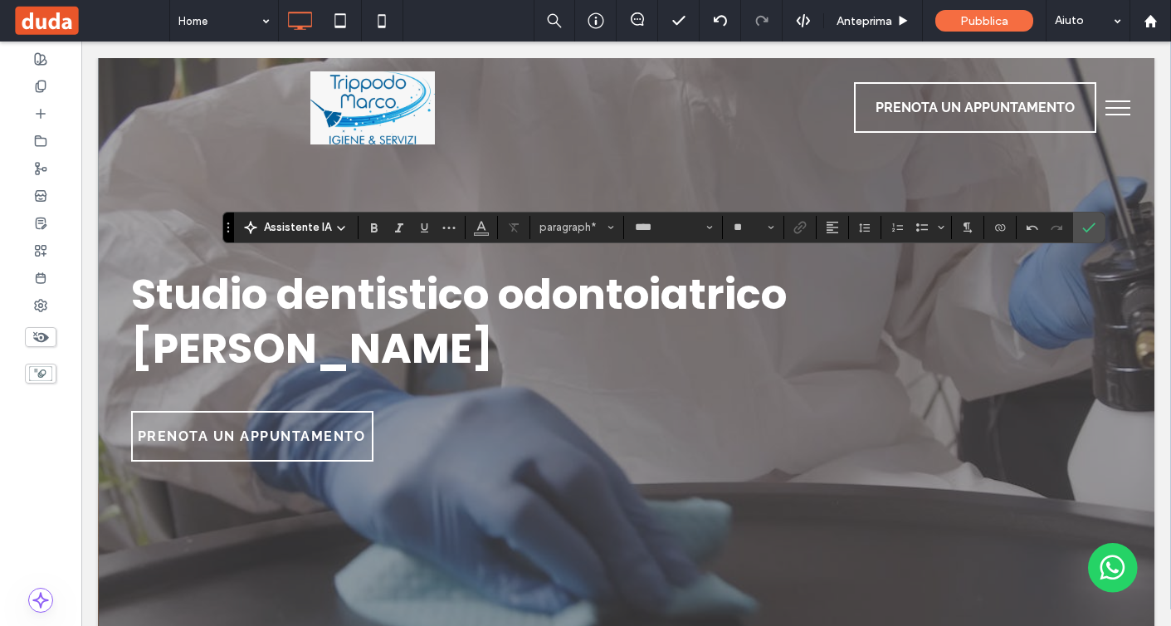
click at [849, 230] on section at bounding box center [865, 227] width 32 height 23
click at [862, 232] on icon "Altezza riga" at bounding box center [864, 227] width 13 height 13
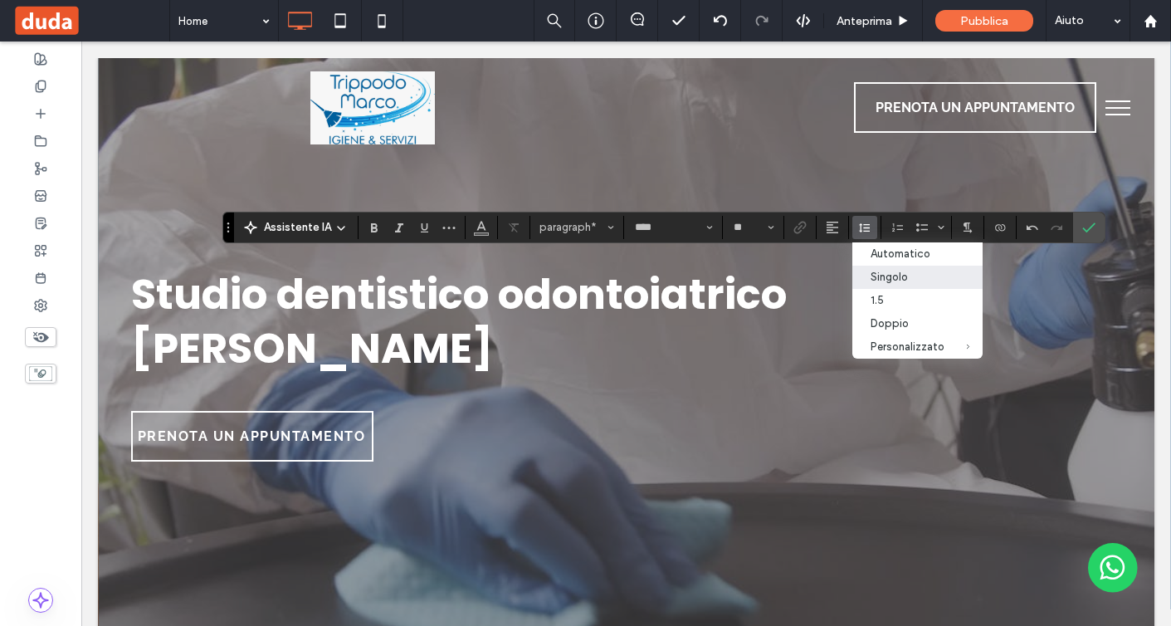
click at [885, 277] on div "Singolo" at bounding box center [908, 277] width 74 height 12
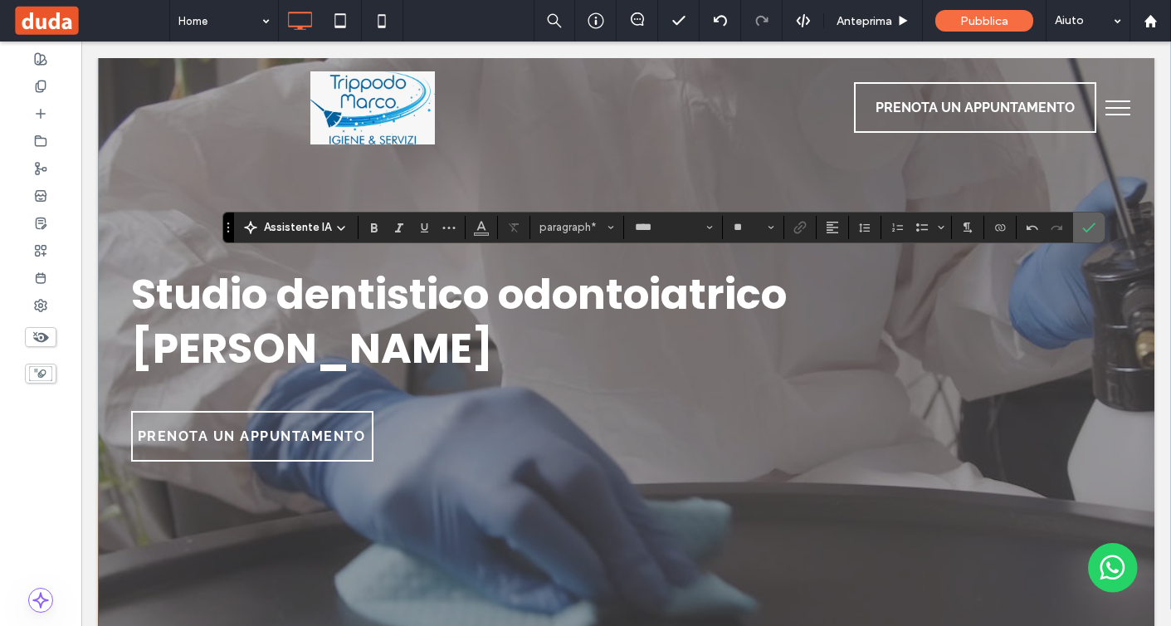
click at [1093, 241] on span "Conferma" at bounding box center [1089, 227] width 13 height 28
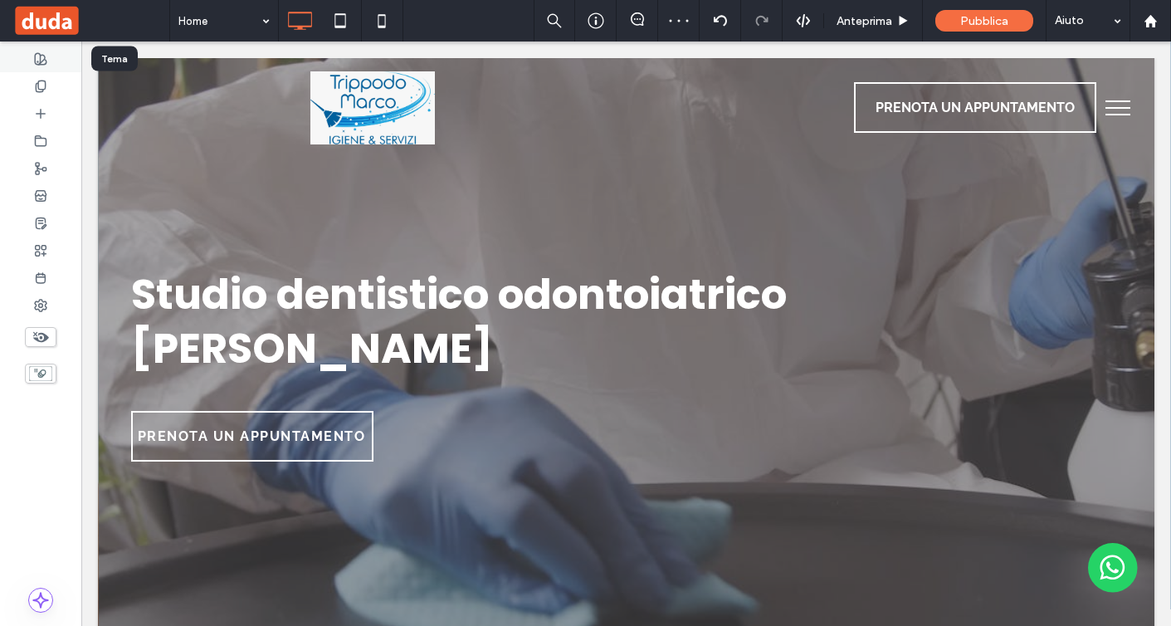
click at [71, 57] on div at bounding box center [40, 58] width 81 height 27
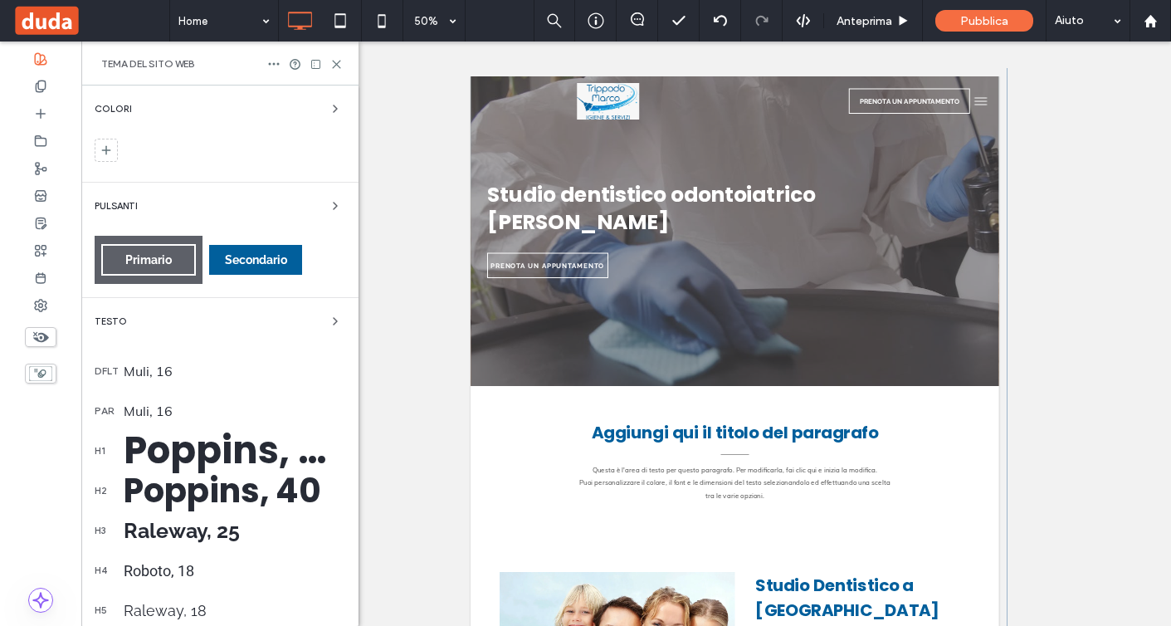
click at [214, 496] on div "Poppins, 40" at bounding box center [235, 491] width 222 height 50
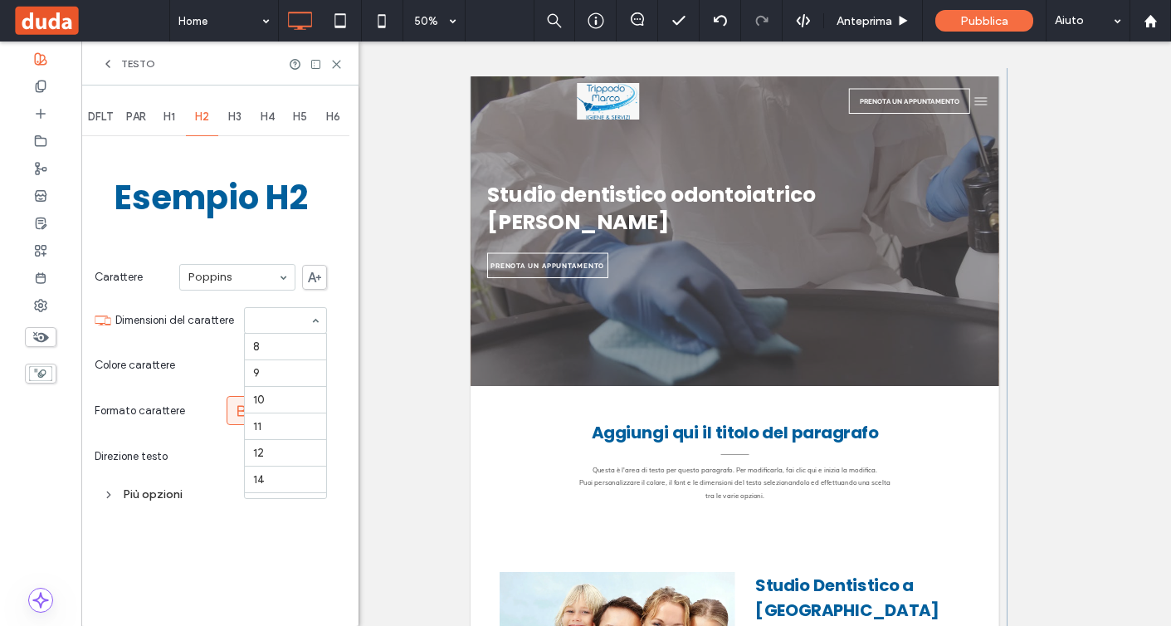
scroll to position [301, 0]
click at [341, 67] on icon at bounding box center [336, 64] width 12 height 12
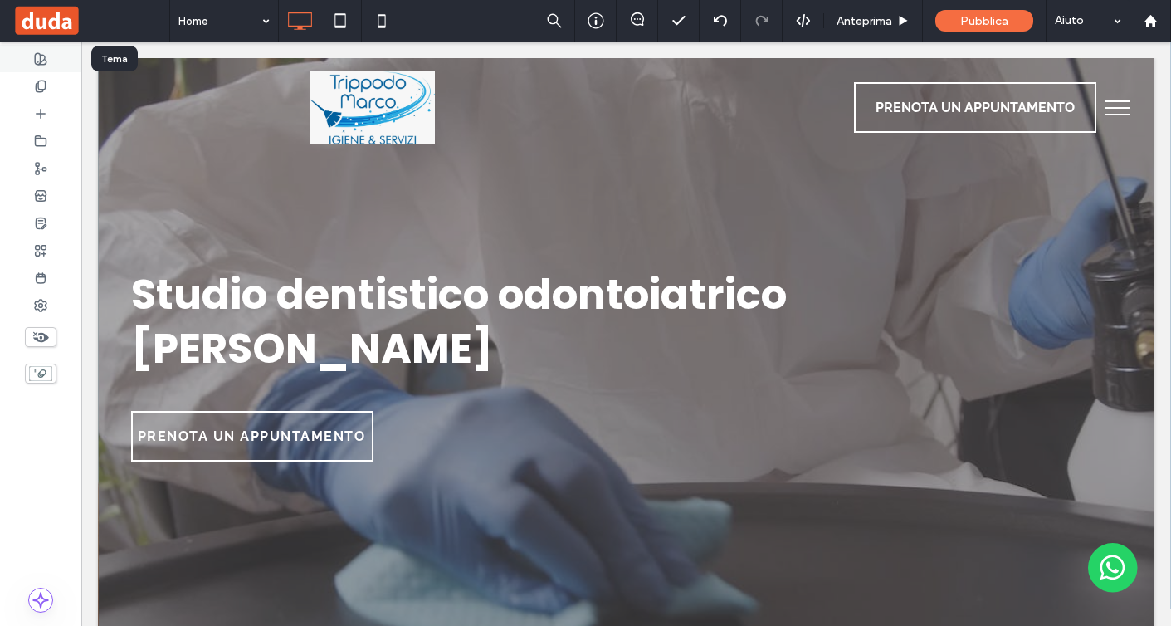
click at [51, 61] on div at bounding box center [40, 58] width 81 height 27
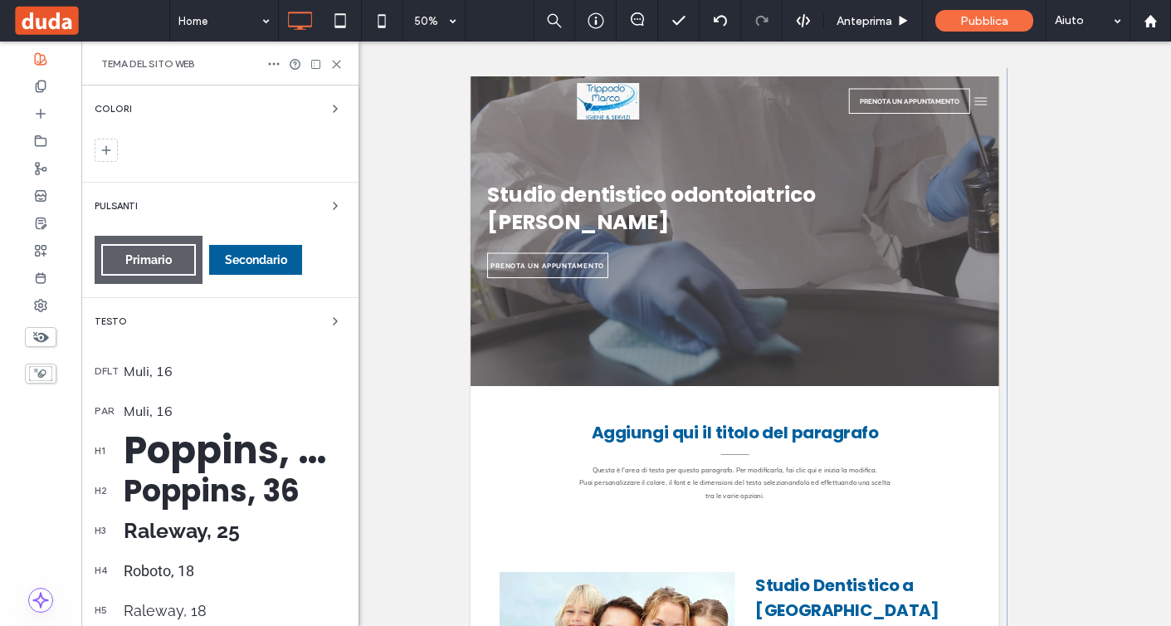
click at [269, 455] on div "Poppins, 50" at bounding box center [235, 451] width 222 height 56
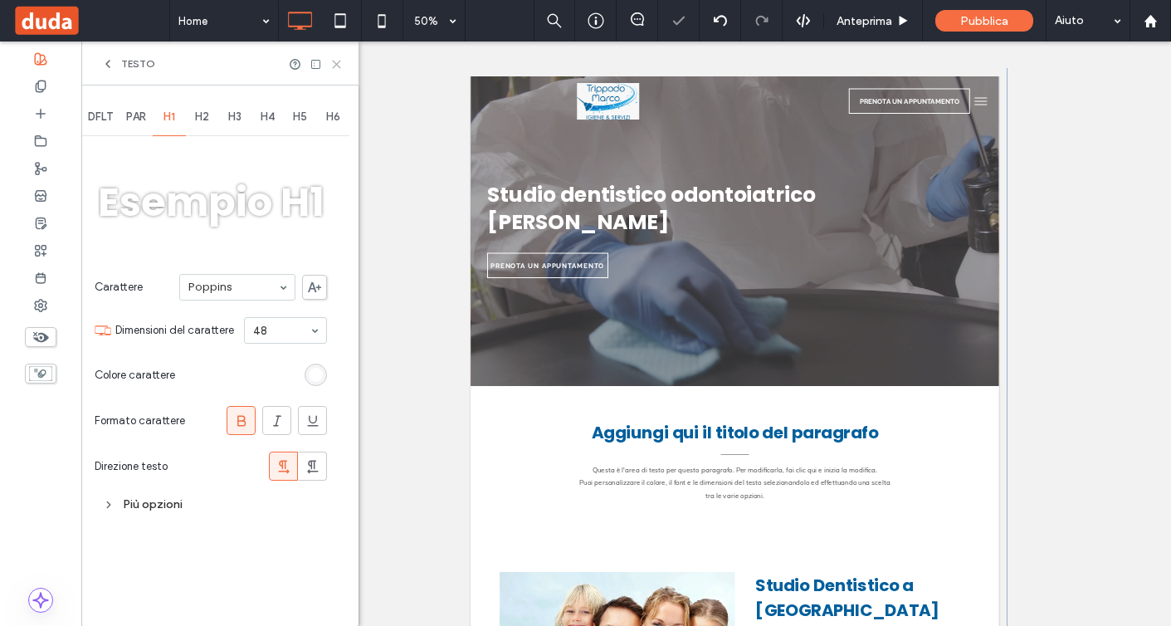
click at [336, 63] on use at bounding box center [336, 64] width 7 height 7
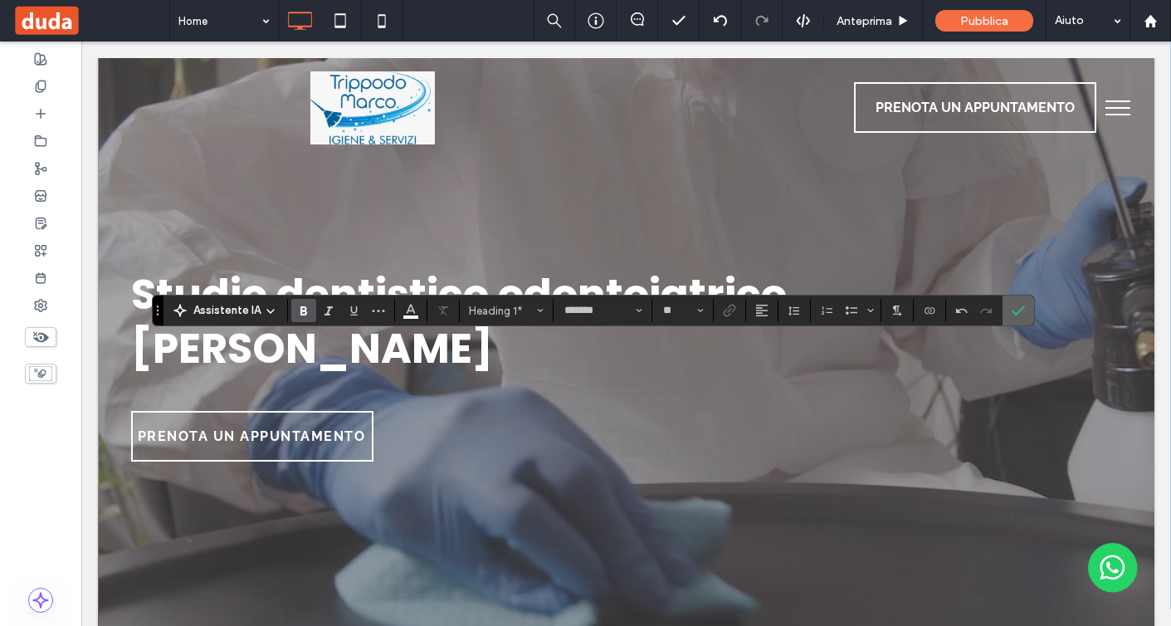
click at [1027, 314] on label "Conferma" at bounding box center [1018, 311] width 25 height 30
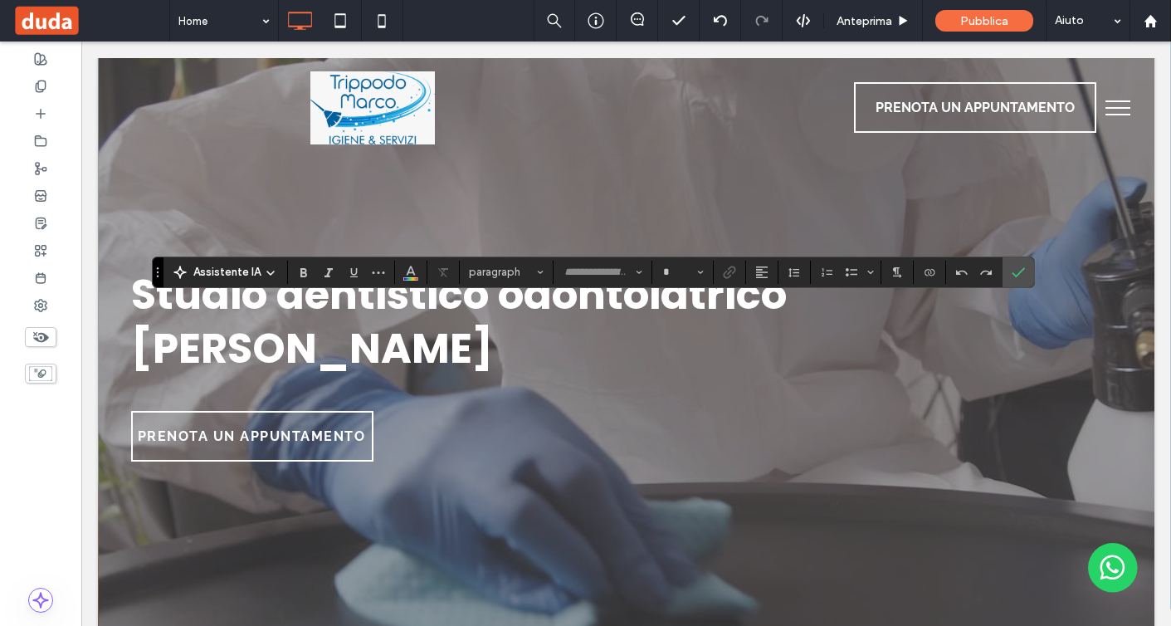
type input "****"
type input "**"
click at [1024, 279] on span "Conferma" at bounding box center [1018, 272] width 13 height 28
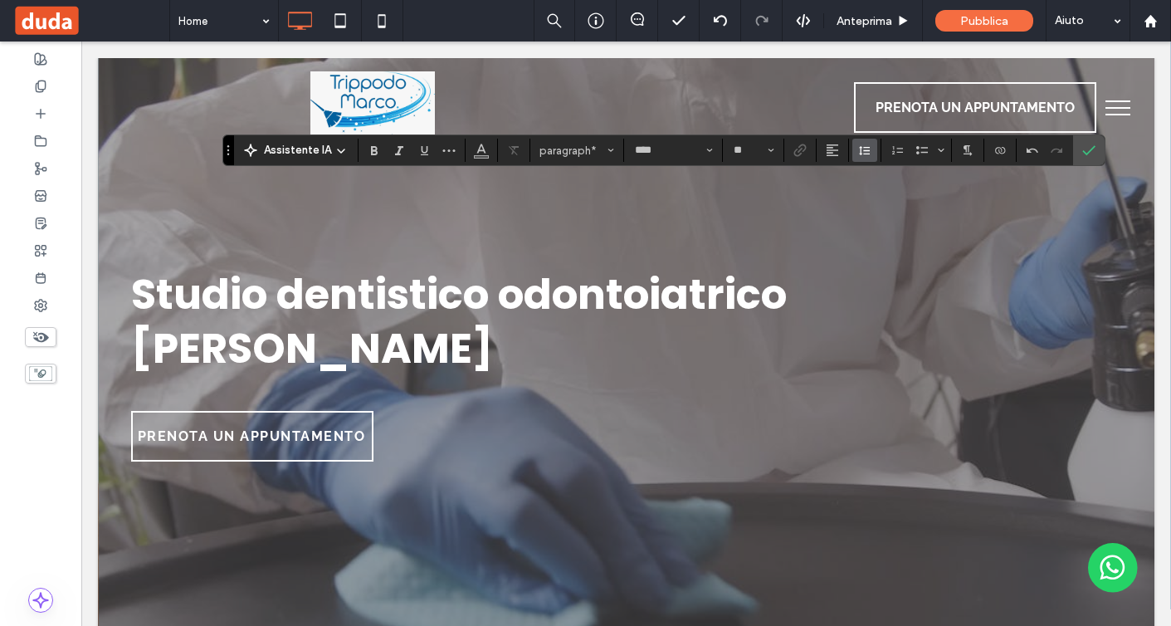
click at [860, 158] on span "Altezza riga" at bounding box center [864, 150] width 13 height 22
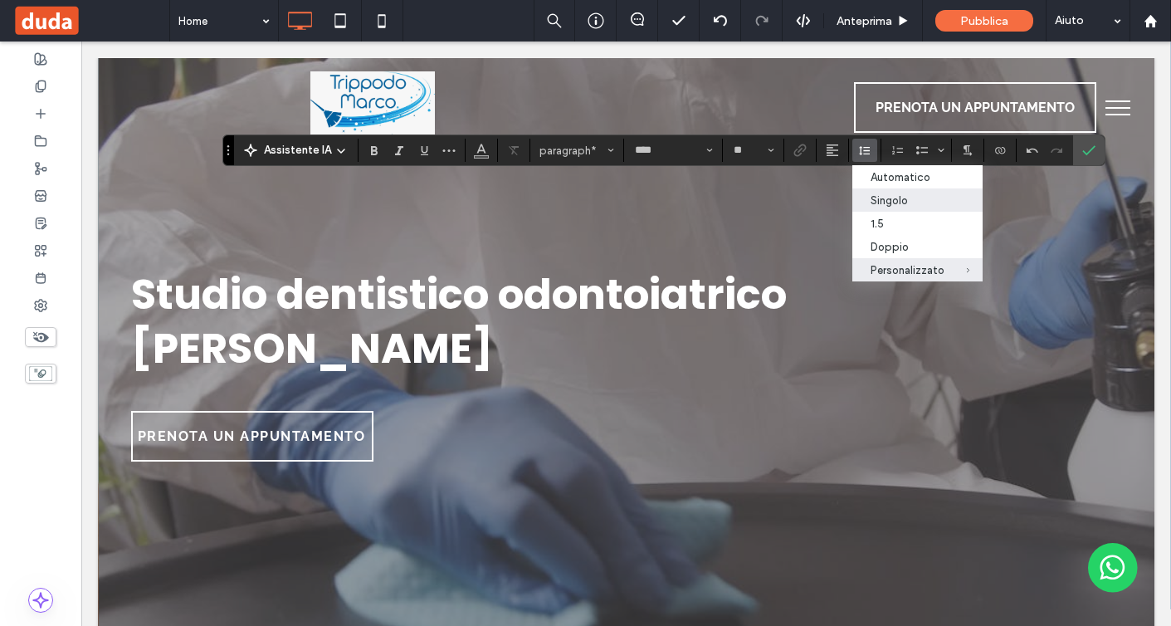
click at [876, 198] on div "Singolo" at bounding box center [908, 200] width 74 height 12
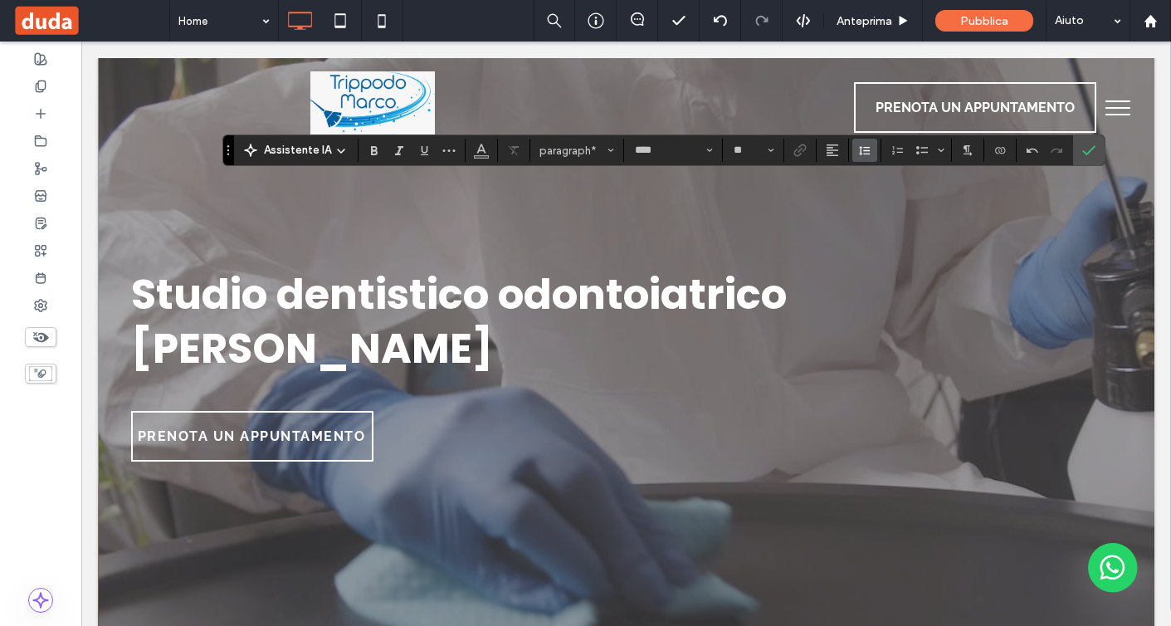
click at [863, 152] on icon "Altezza riga" at bounding box center [864, 150] width 13 height 13
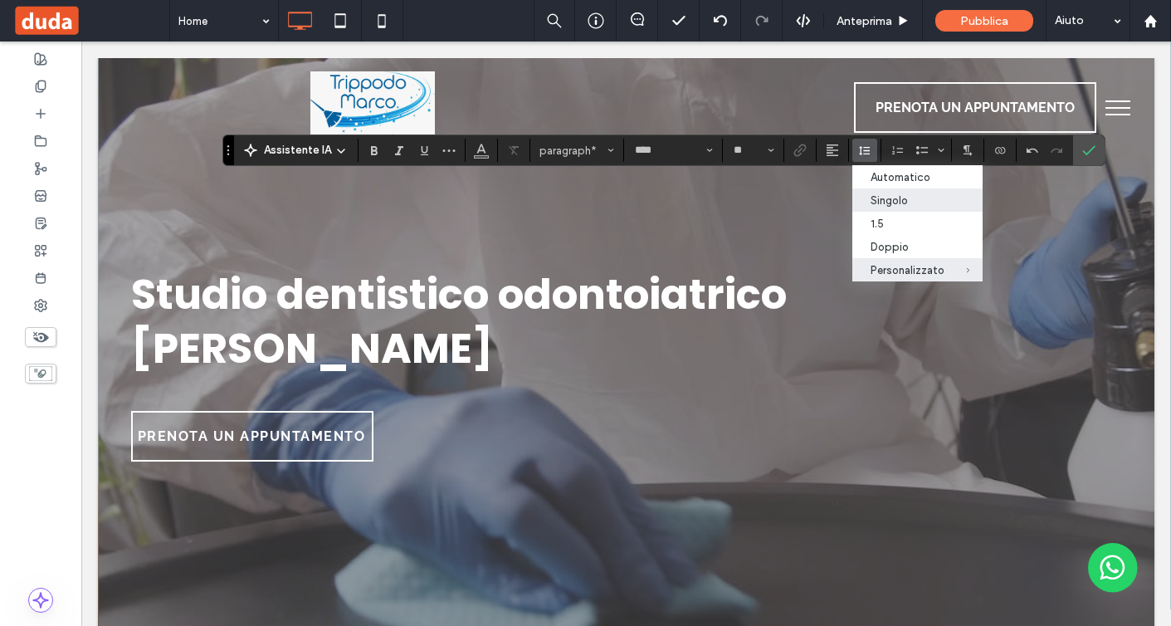
click at [874, 200] on div "Singolo" at bounding box center [908, 200] width 74 height 12
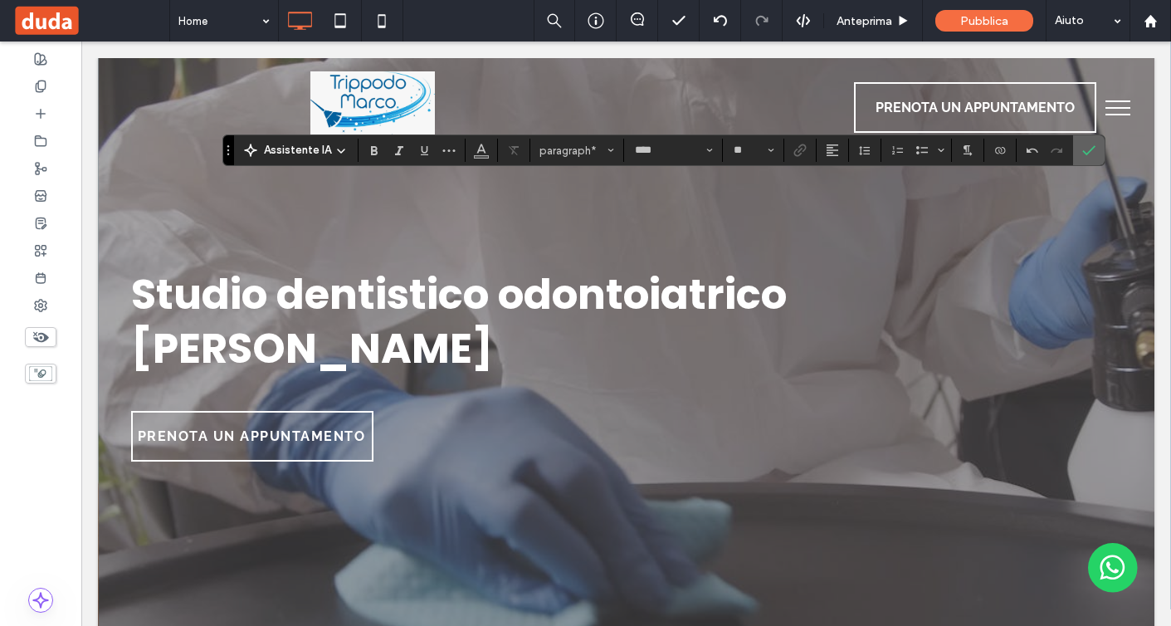
click at [1087, 159] on span "Conferma" at bounding box center [1086, 150] width 7 height 30
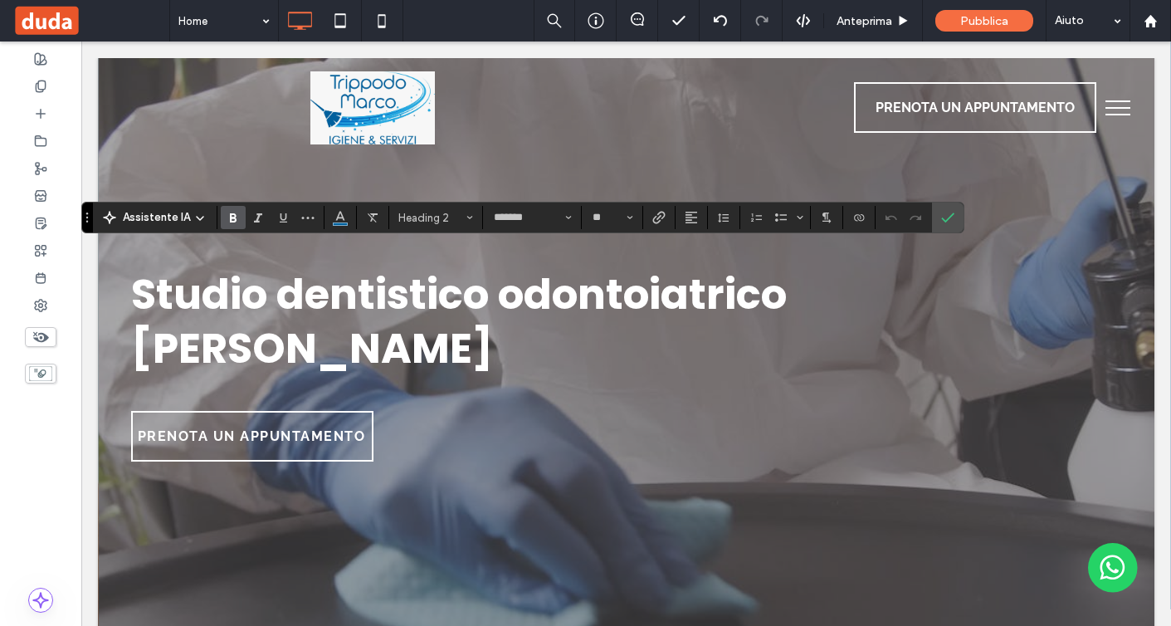
type input "****"
type input "**"
type input "*******"
type input "**"
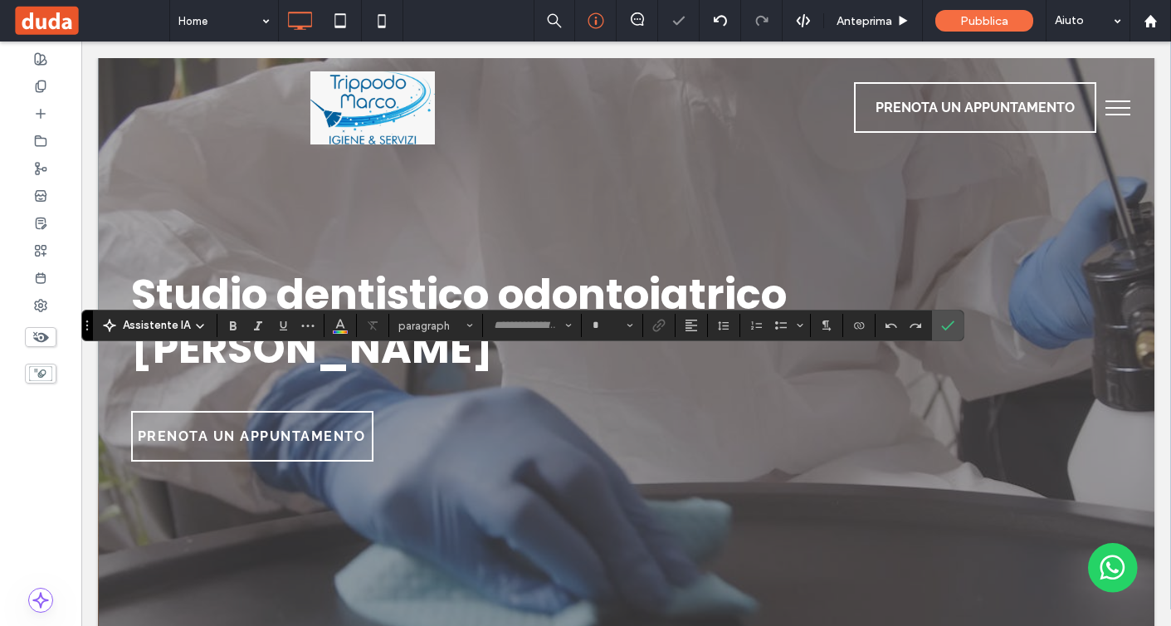
type input "****"
type input "**"
click at [729, 330] on icon "Altezza riga" at bounding box center [723, 325] width 13 height 13
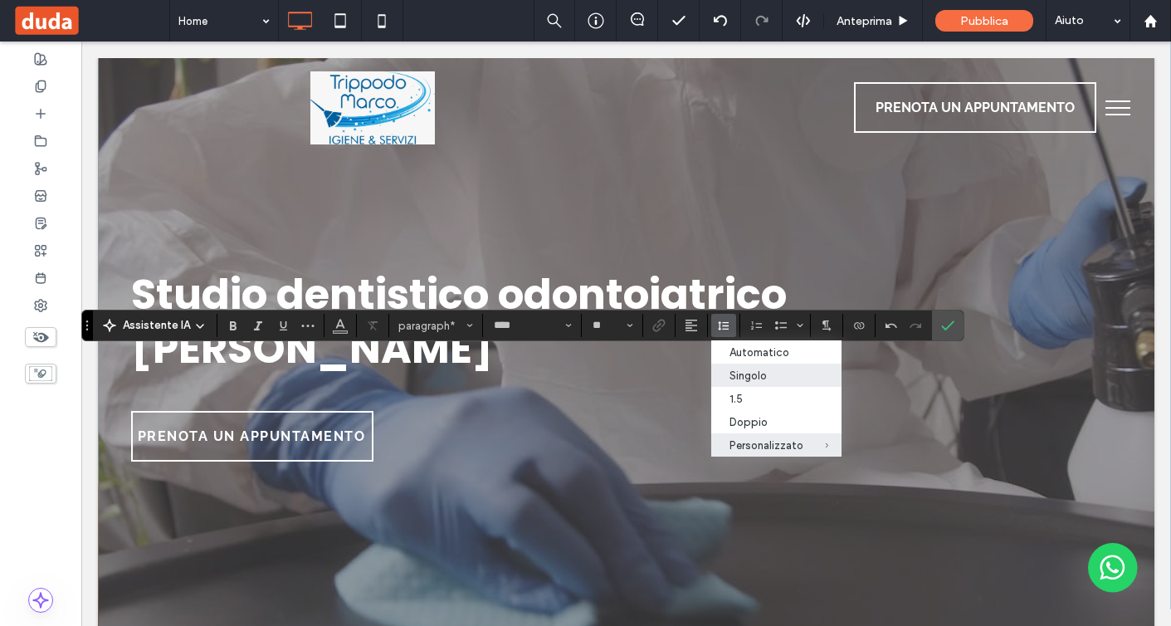
click at [737, 372] on div "Singolo" at bounding box center [767, 375] width 74 height 12
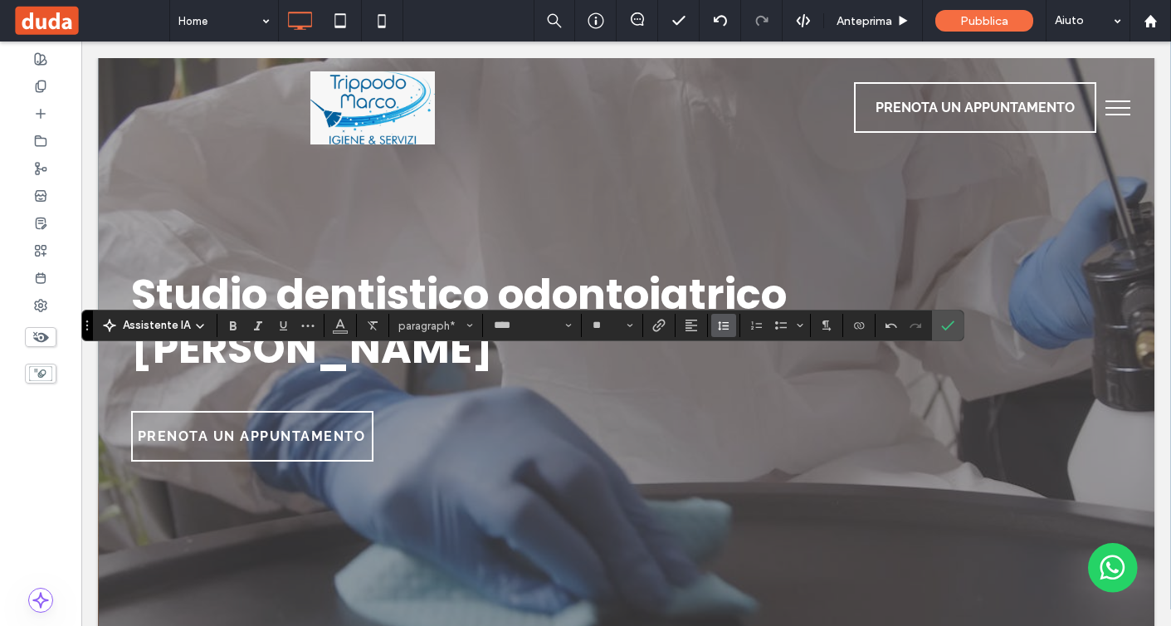
click at [726, 328] on icon "Altezza riga" at bounding box center [723, 325] width 13 height 13
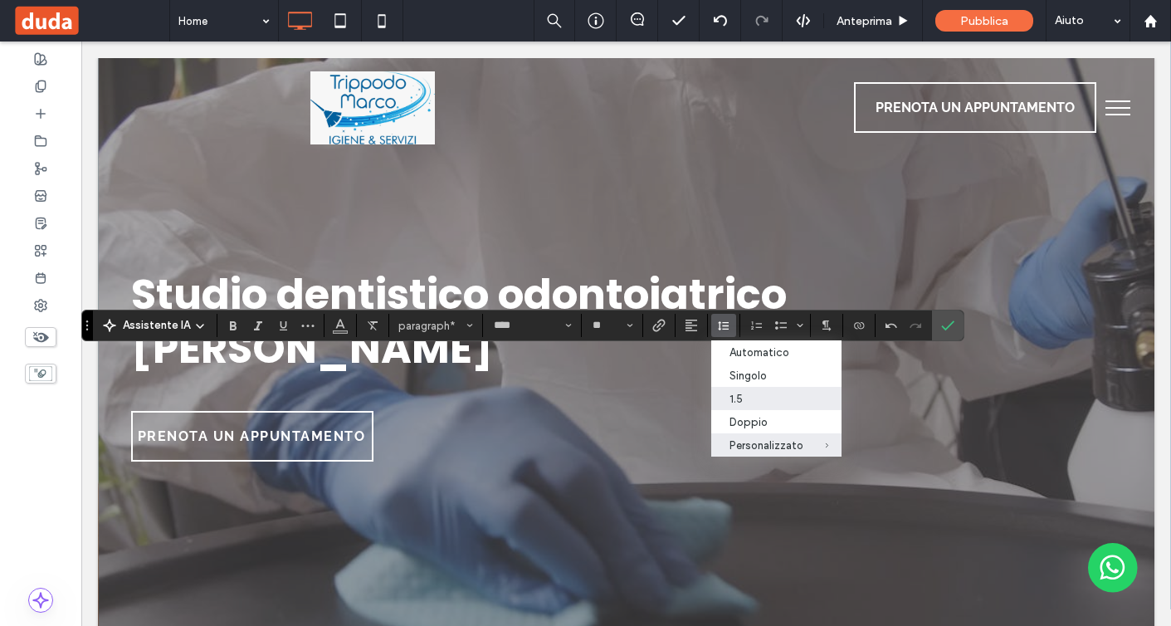
click at [759, 404] on div "1.5" at bounding box center [767, 399] width 74 height 12
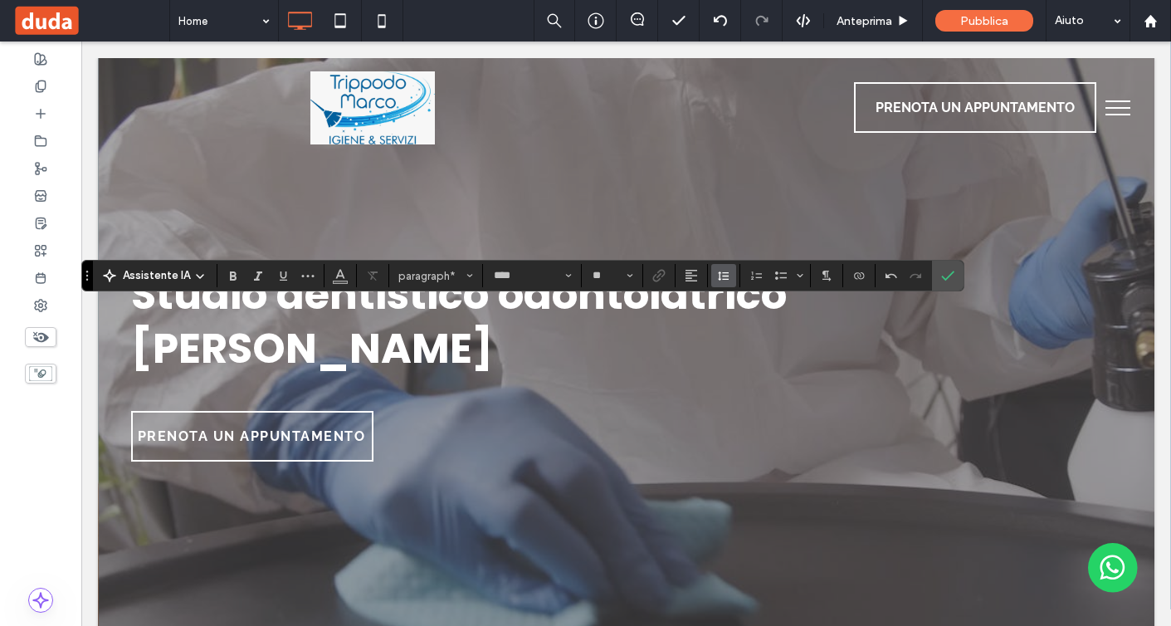
click at [728, 277] on icon "Altezza riga" at bounding box center [723, 275] width 13 height 13
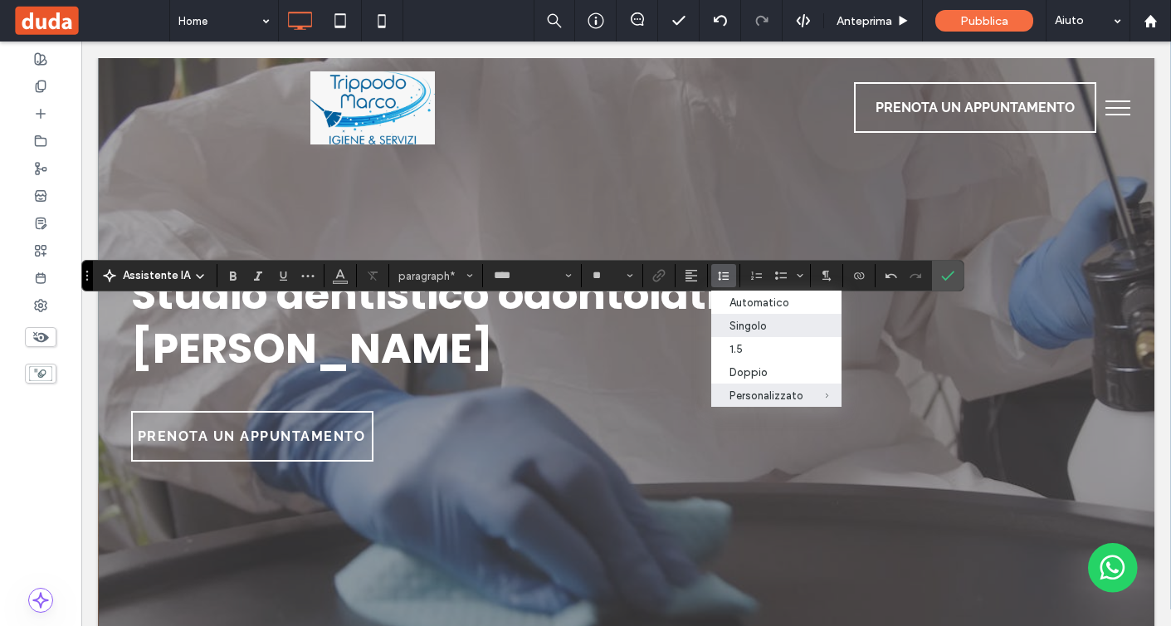
click at [751, 328] on div "Singolo" at bounding box center [767, 326] width 74 height 12
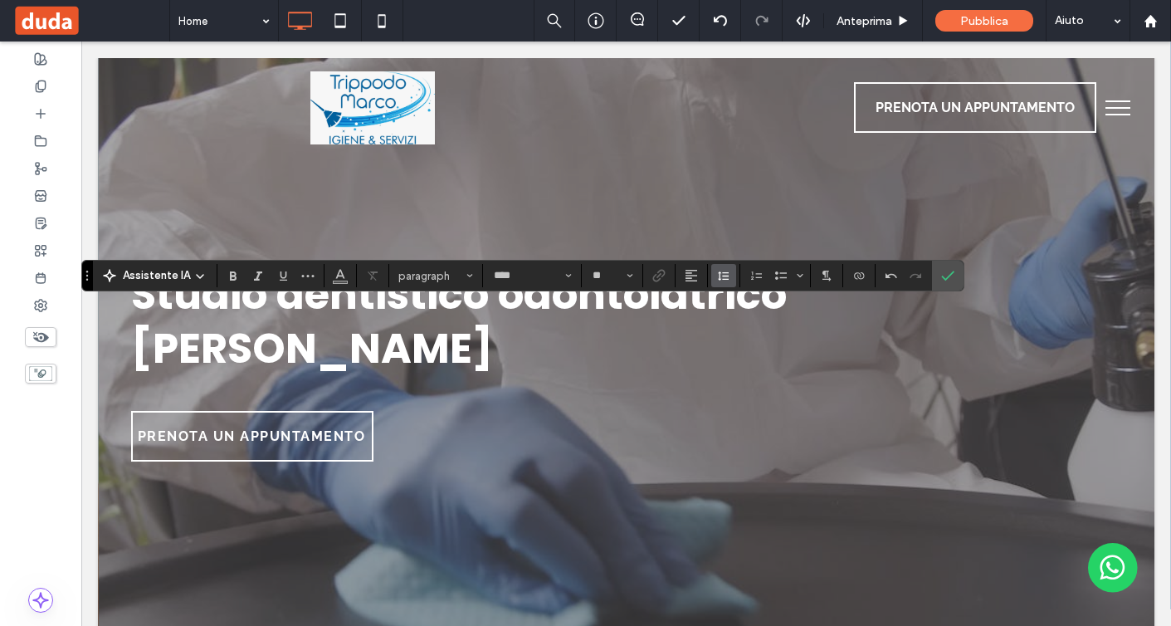
click at [719, 271] on icon "Altezza riga" at bounding box center [723, 275] width 13 height 13
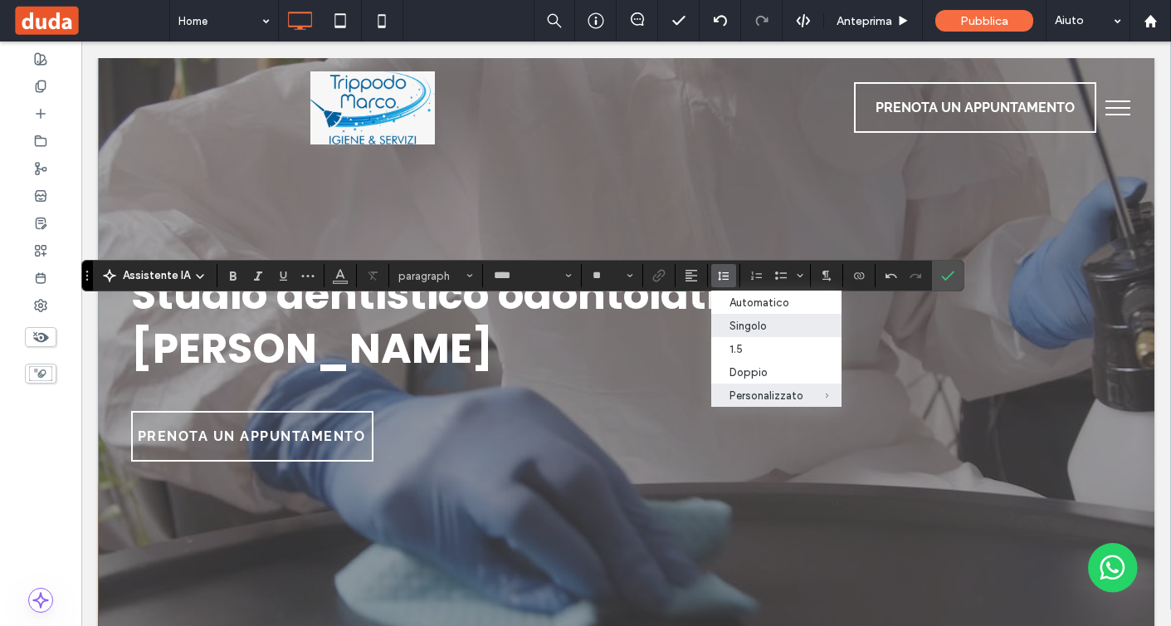
click at [737, 334] on label "Singolo" at bounding box center [777, 325] width 130 height 23
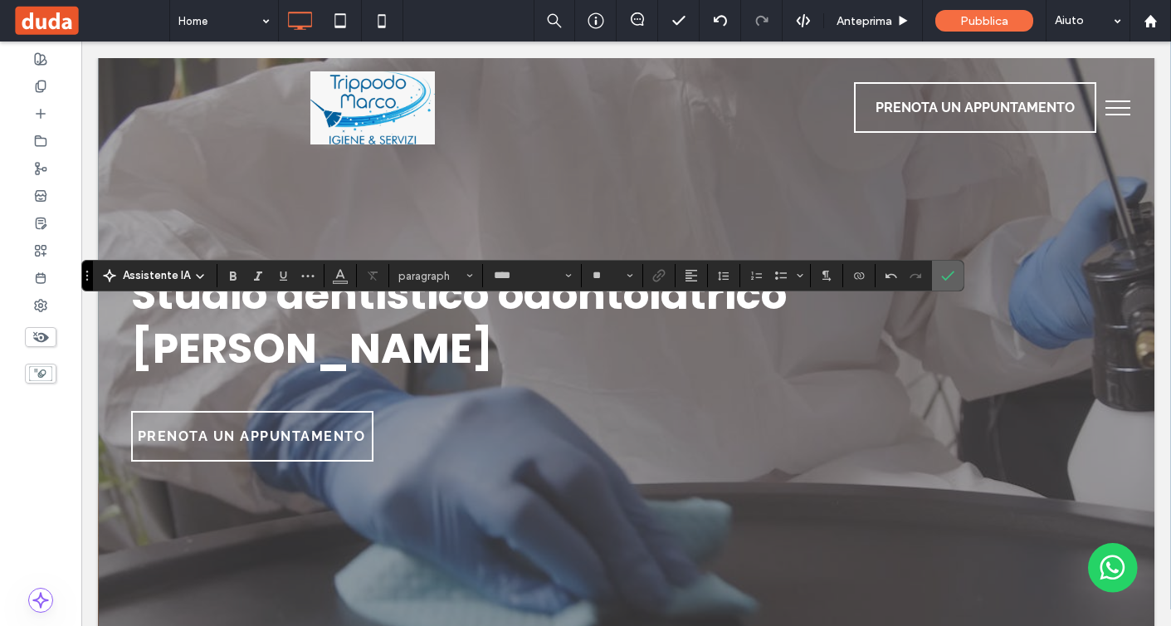
click at [943, 271] on icon "Conferma" at bounding box center [947, 275] width 13 height 13
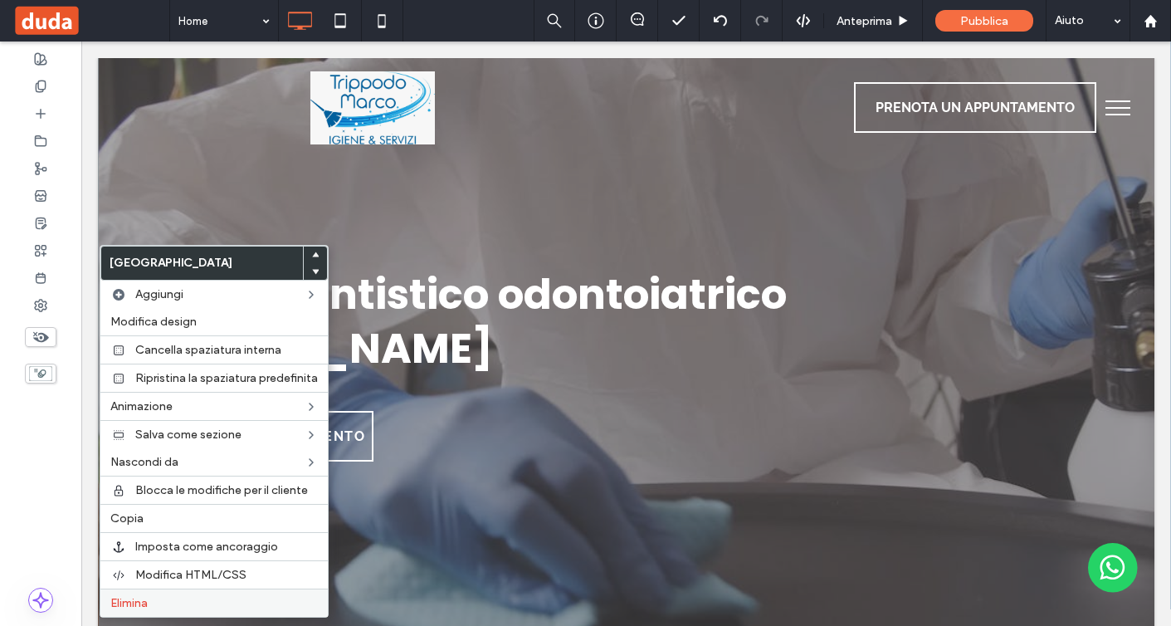
click at [197, 593] on div "Elimina" at bounding box center [213, 603] width 227 height 28
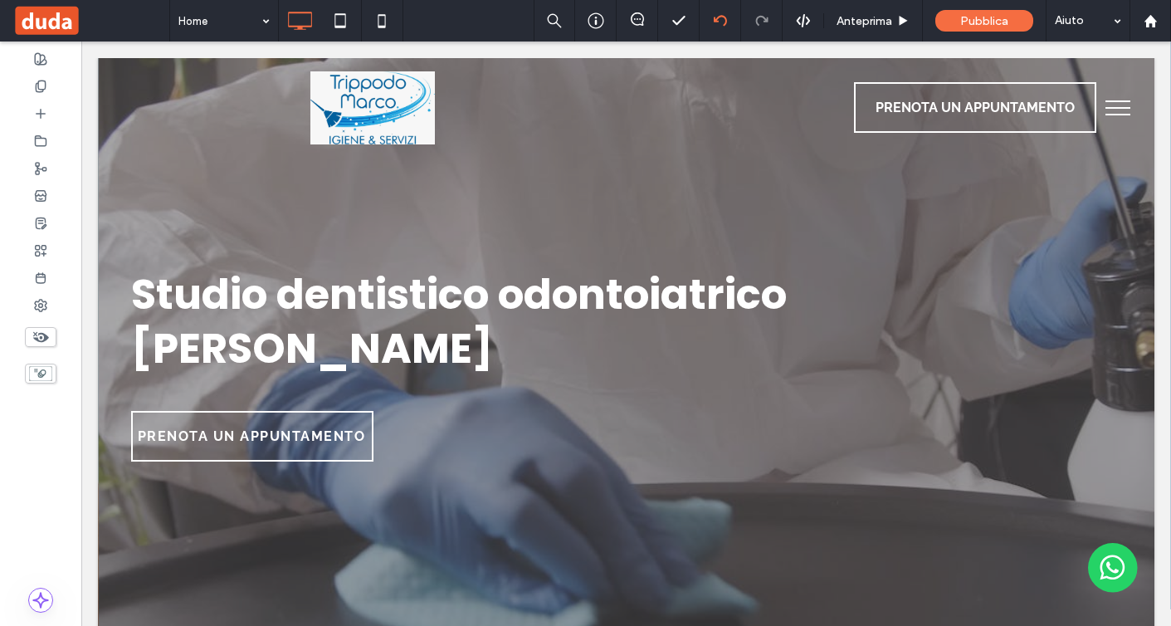
type input "*******"
type input "**"
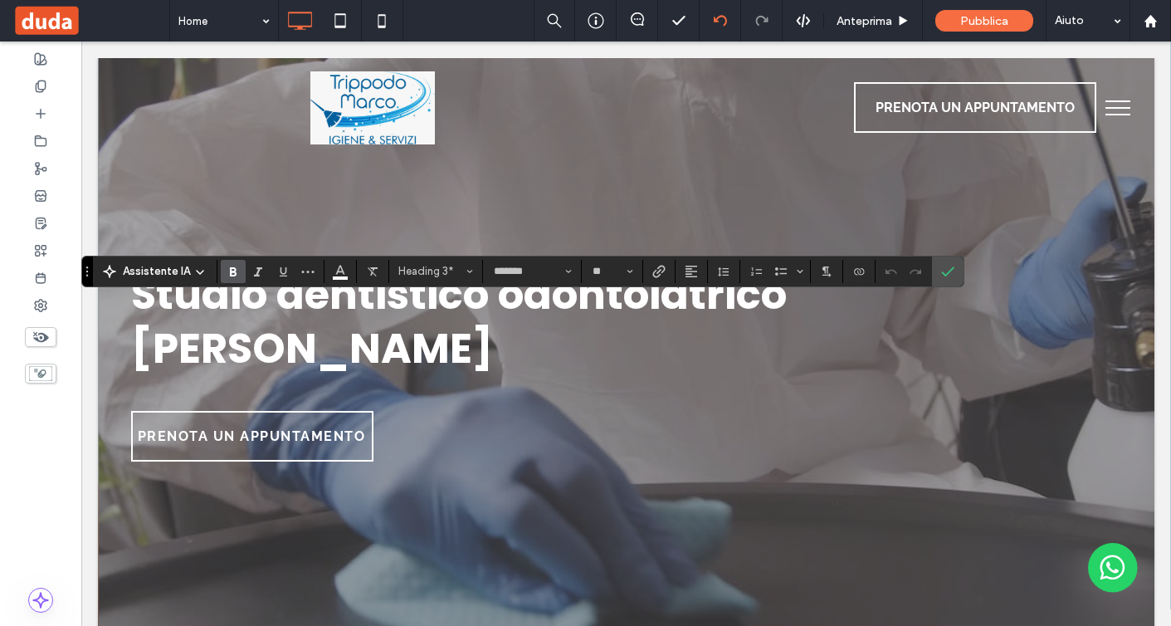
type input "****"
type input "**"
type input "*******"
type input "**"
click at [437, 271] on span "Heading 3*" at bounding box center [431, 271] width 65 height 12
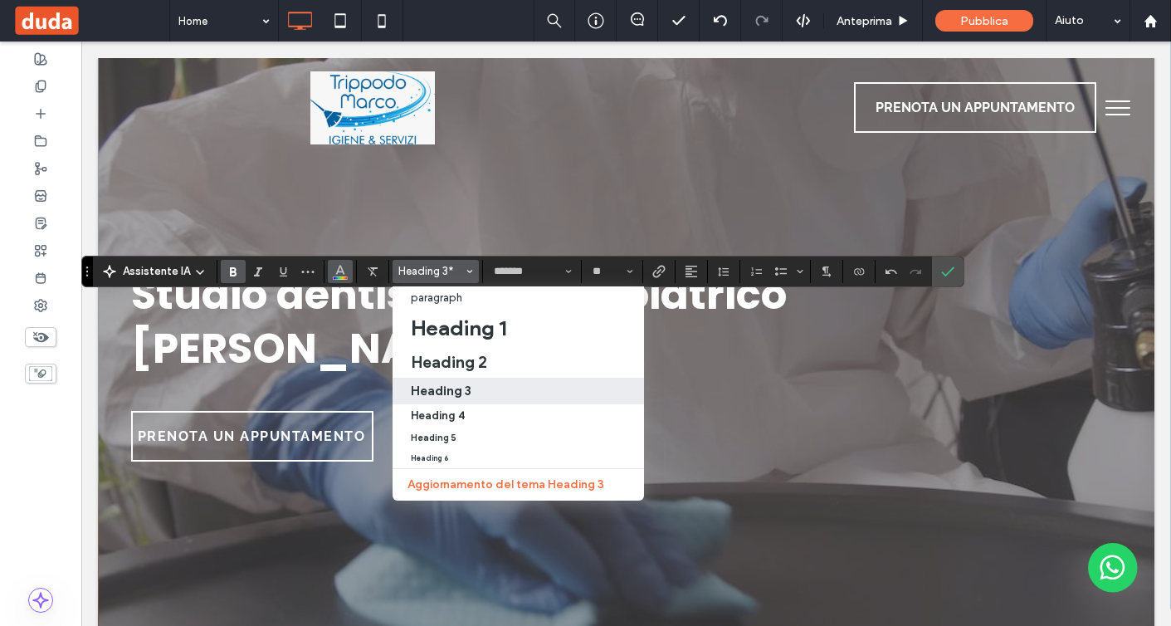
click at [335, 266] on icon "Colore" at bounding box center [340, 269] width 13 height 13
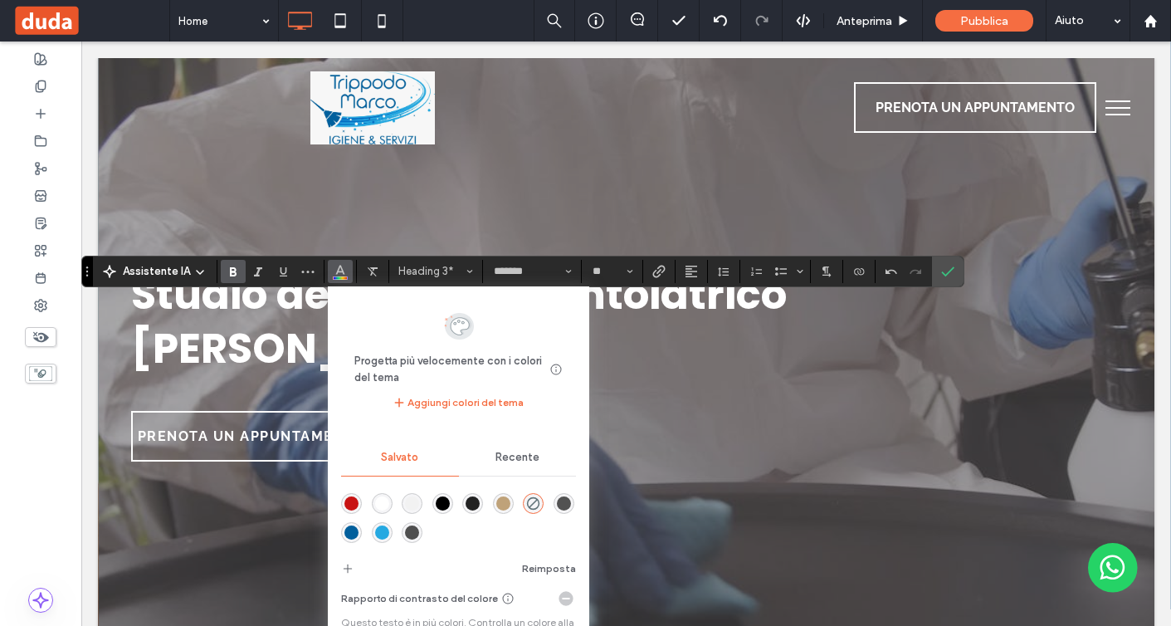
click at [378, 498] on div "rgba(255,255,255,1)" at bounding box center [382, 503] width 14 height 14
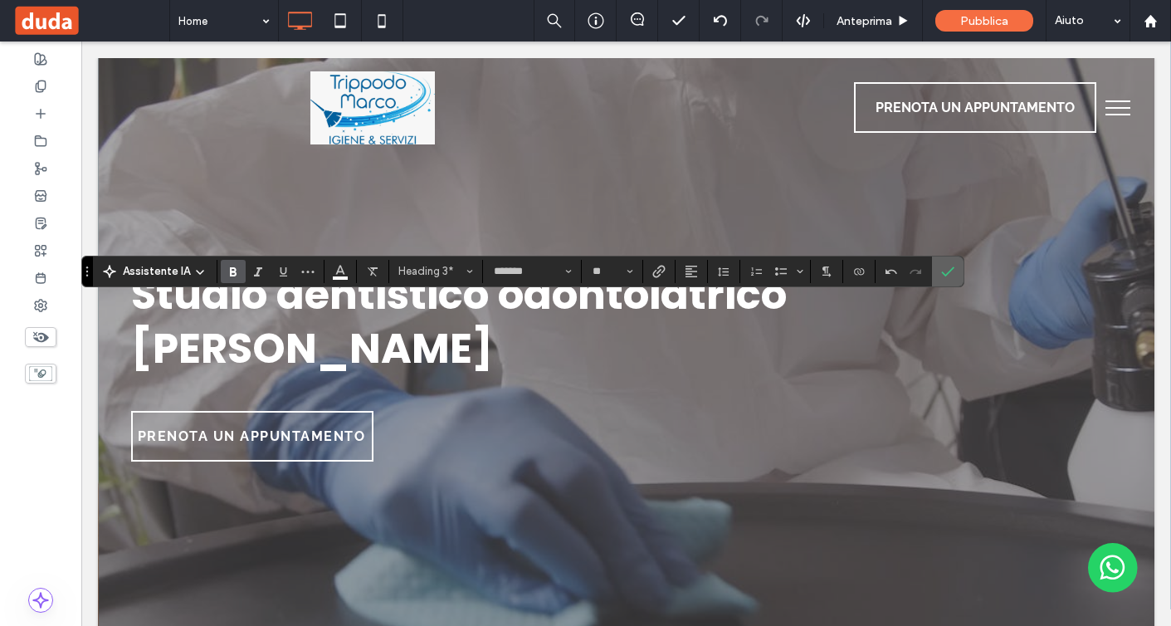
click at [960, 266] on section at bounding box center [948, 272] width 32 height 30
click at [51, 58] on div at bounding box center [40, 58] width 81 height 27
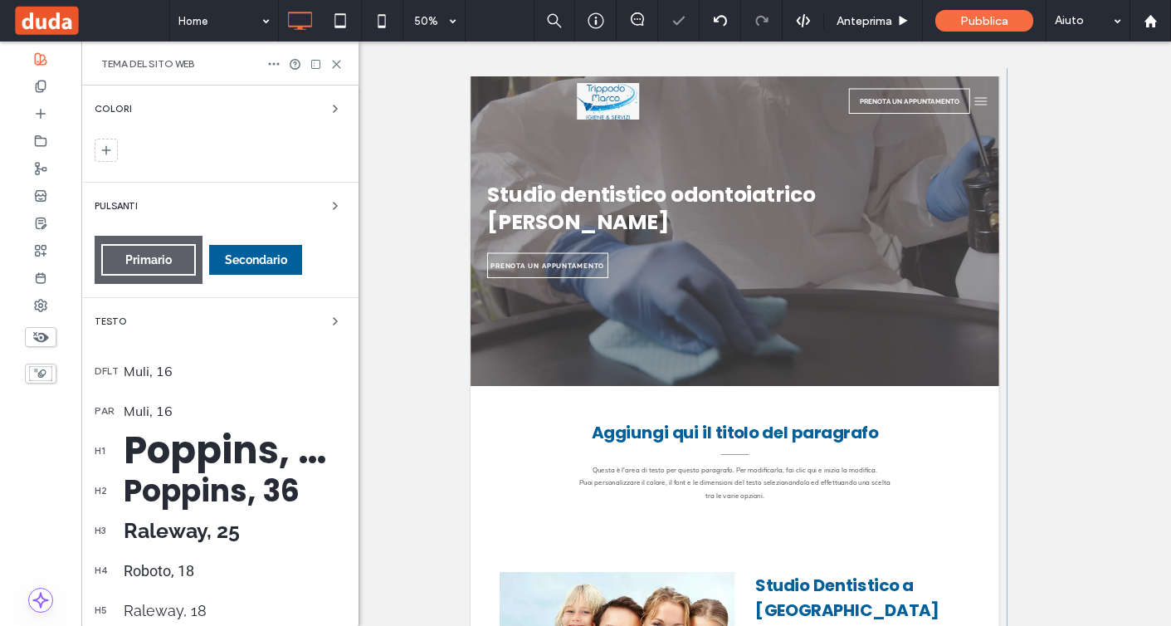
click at [198, 531] on div "Raleway, 25" at bounding box center [235, 530] width 222 height 25
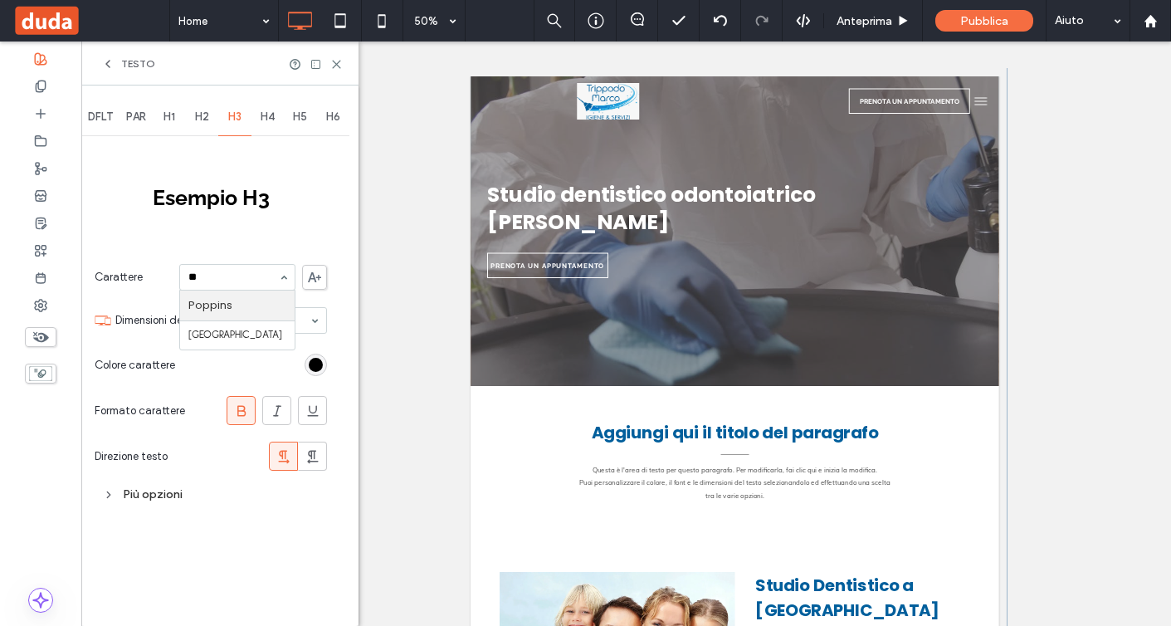
scroll to position [0, 0]
type input "***"
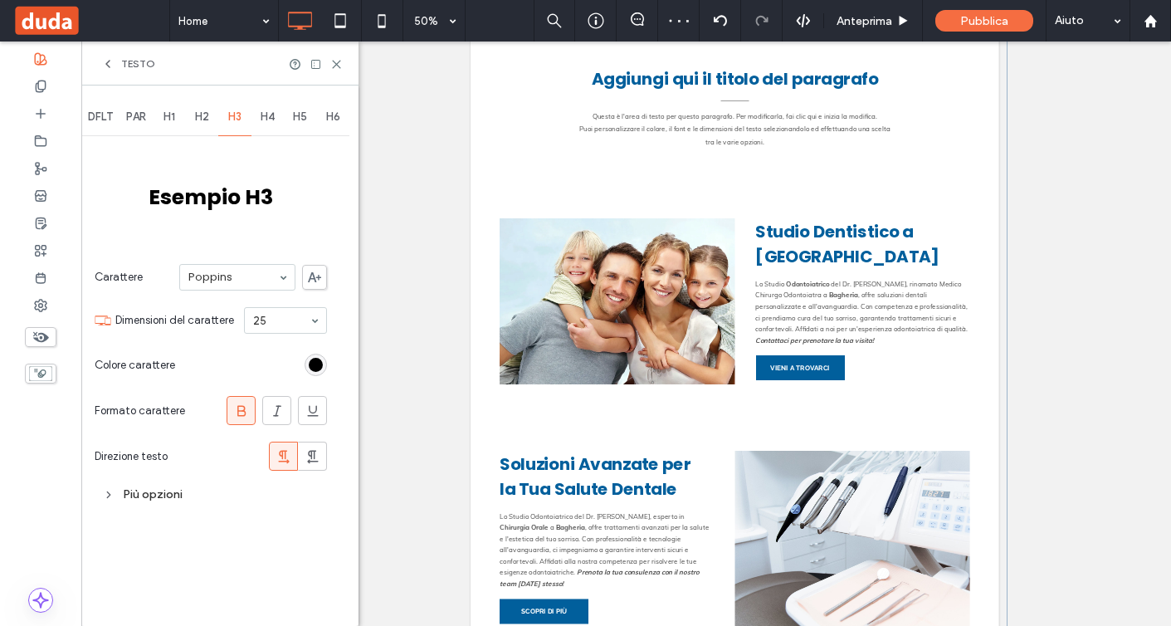
scroll to position [546, 0]
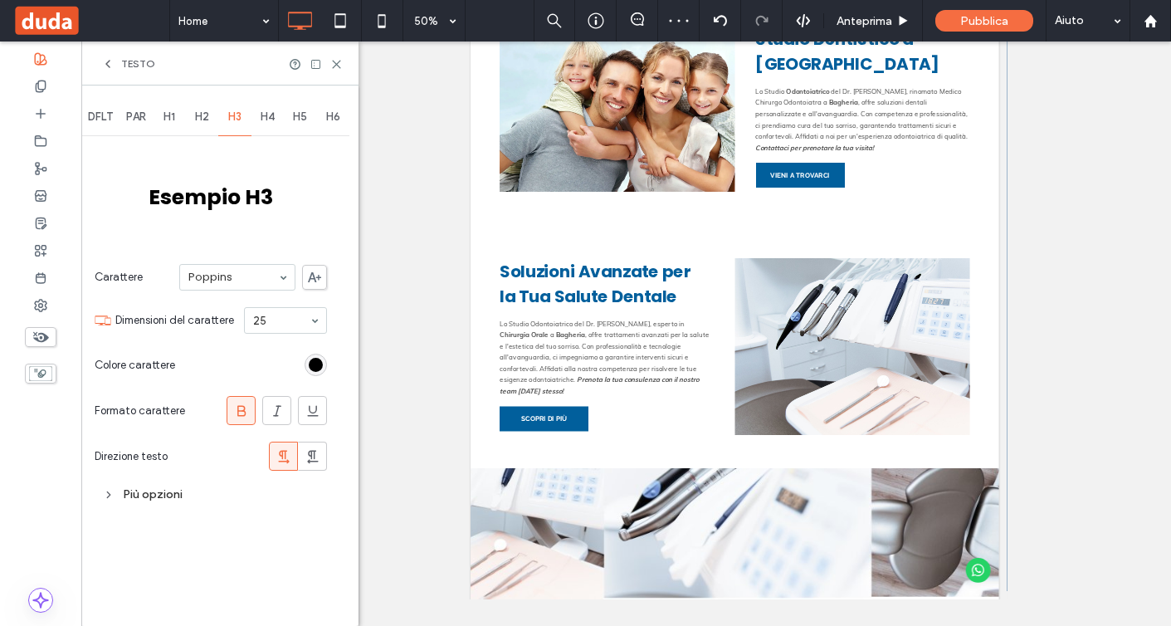
click at [244, 401] on span at bounding box center [241, 410] width 17 height 27
click at [330, 75] on div "Testo" at bounding box center [219, 64] width 277 height 44
click at [338, 64] on icon at bounding box center [336, 64] width 12 height 12
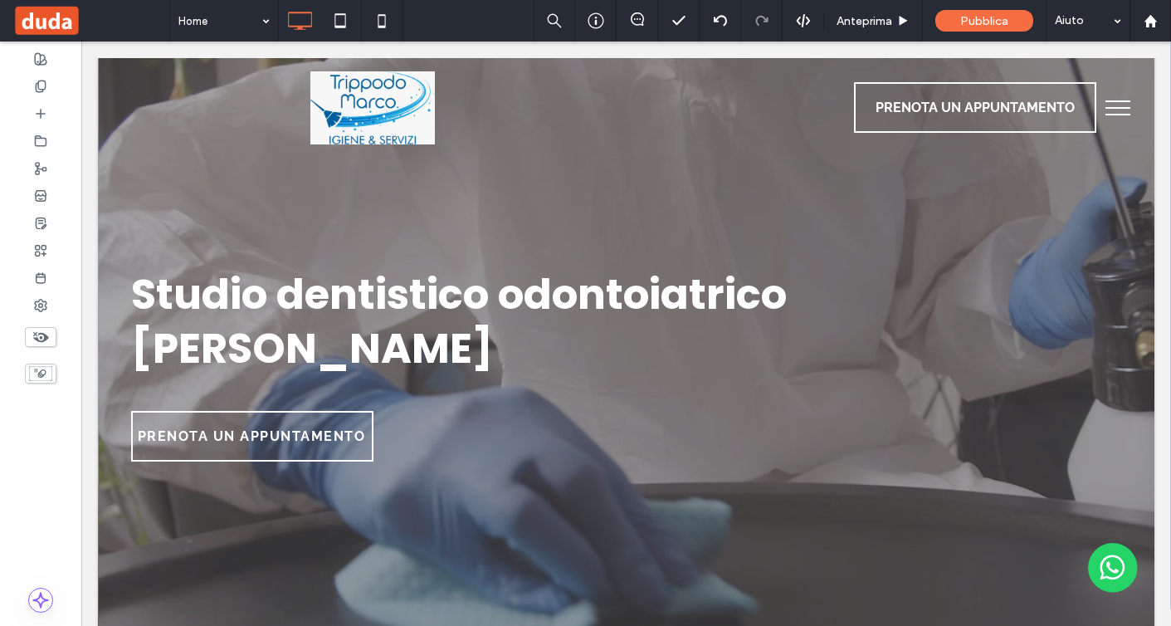
scroll to position [0, 0]
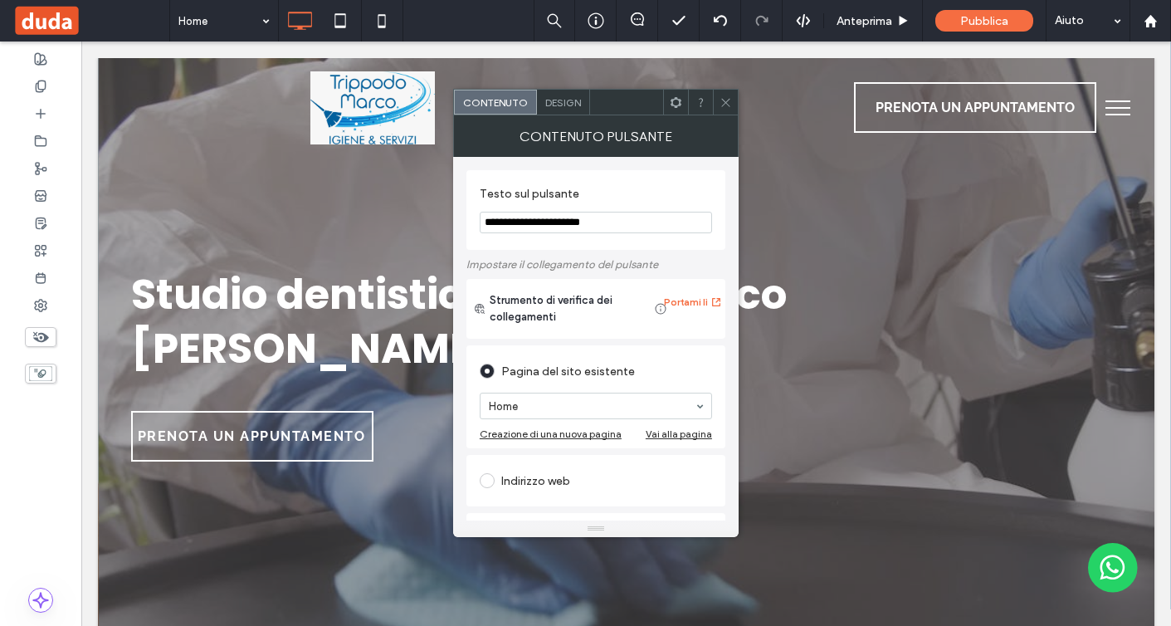
click at [616, 223] on input "**********" at bounding box center [596, 223] width 232 height 22
type input "**********"
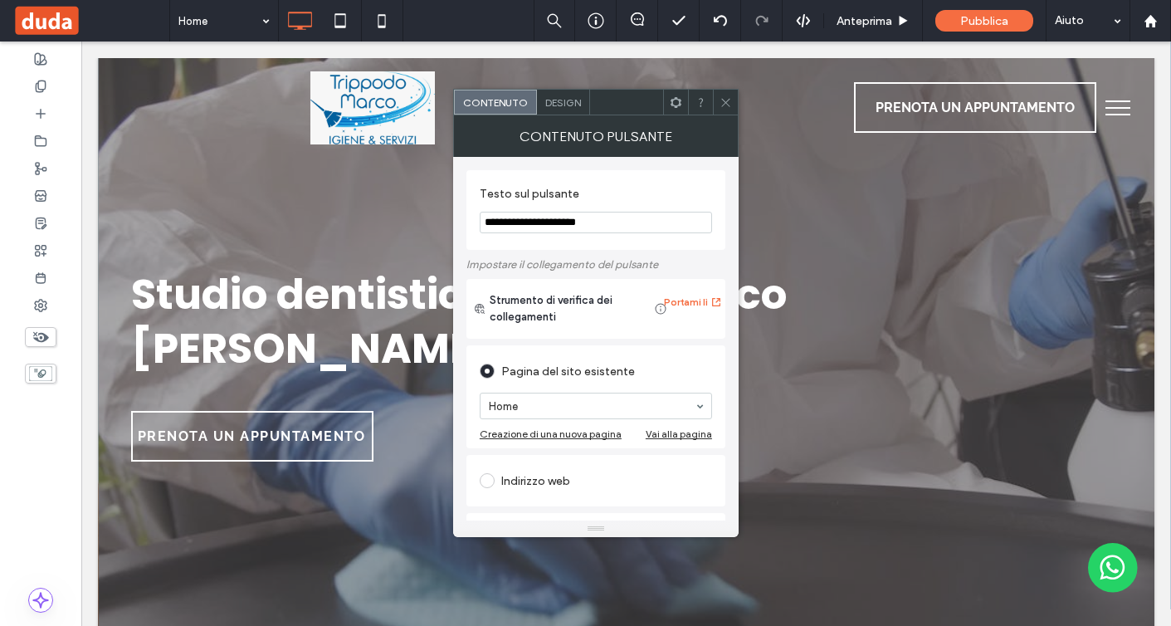
click at [731, 102] on icon at bounding box center [726, 102] width 12 height 12
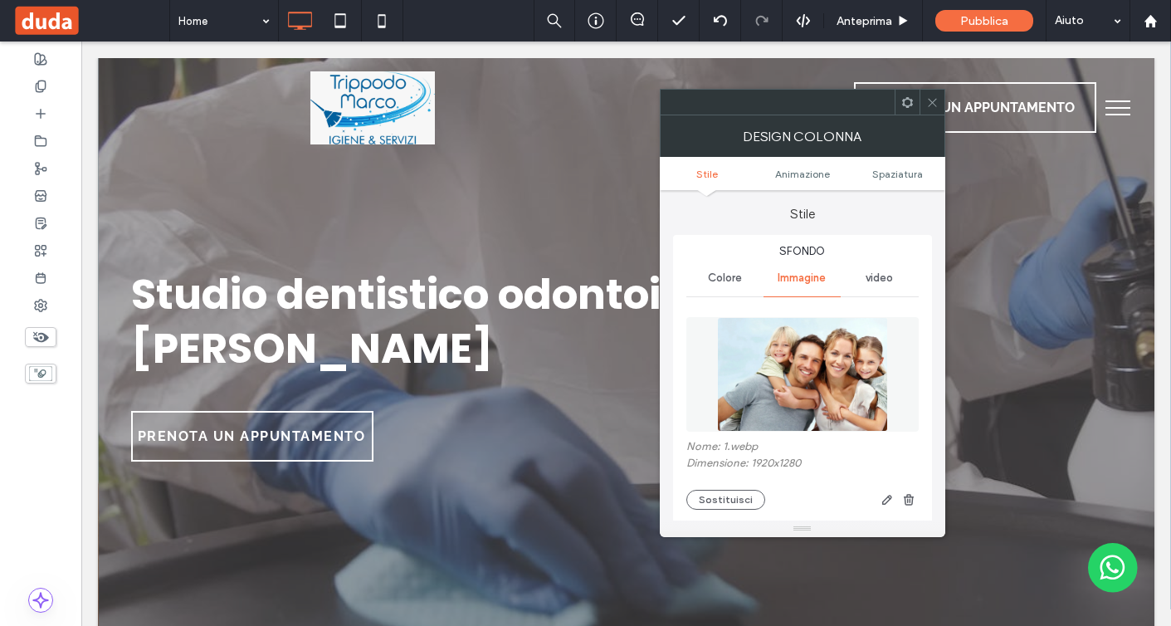
click at [823, 403] on img at bounding box center [802, 374] width 171 height 115
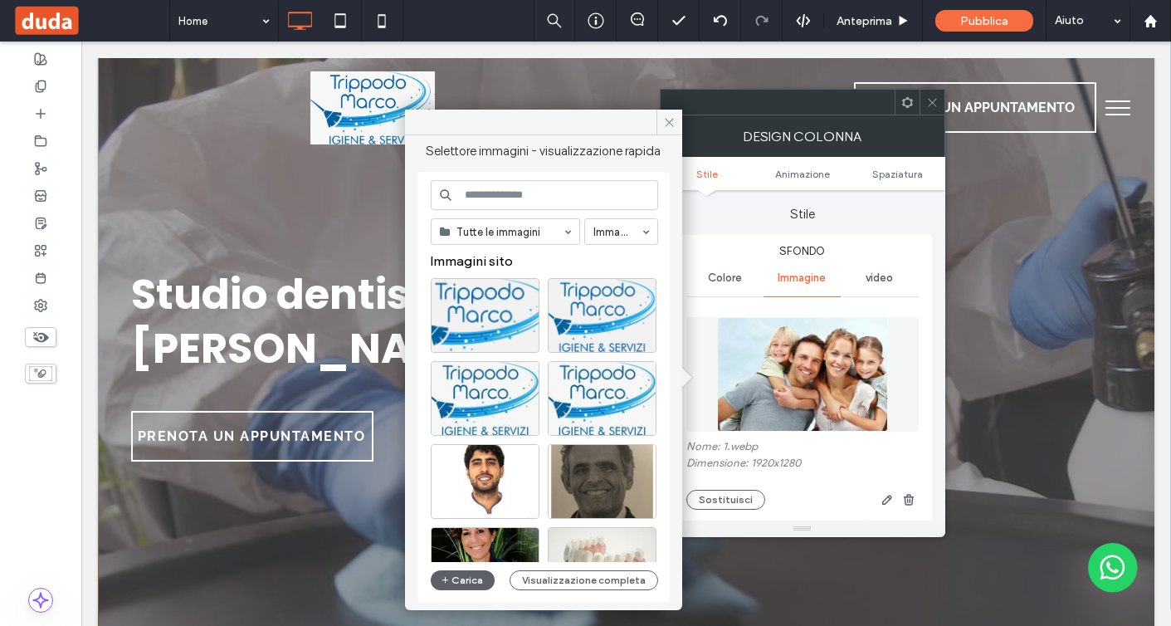
click at [574, 216] on div "Tutte le immagini Immagini Immagini sito Carica Visualizzazione completa" at bounding box center [544, 387] width 227 height 414
click at [560, 191] on input at bounding box center [544, 195] width 227 height 30
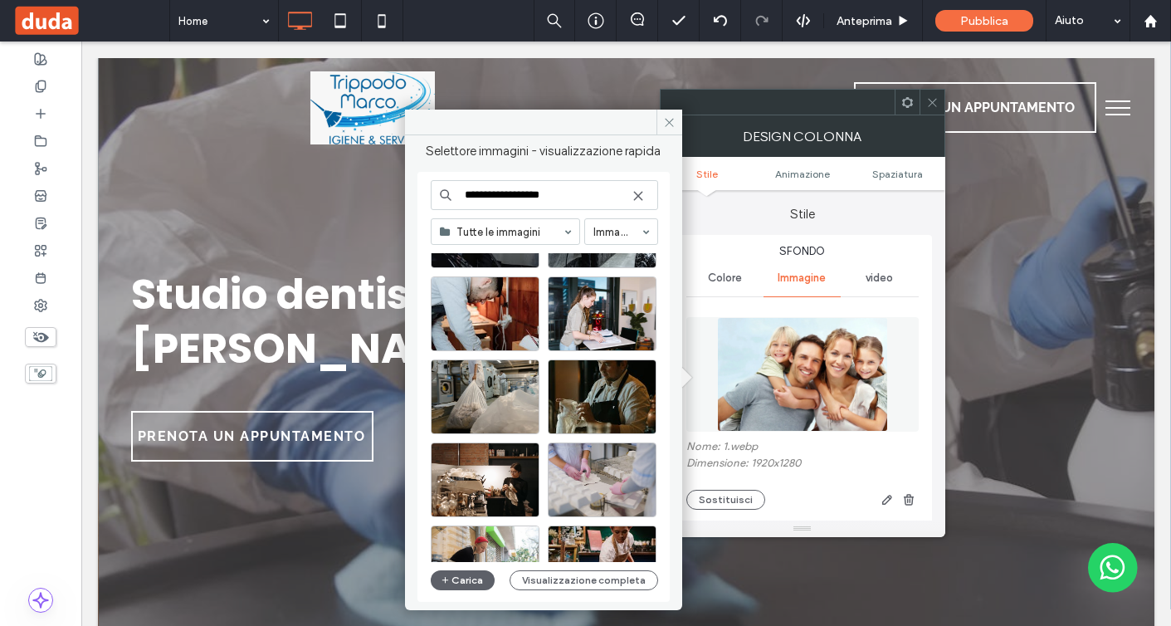
scroll to position [1000, 0]
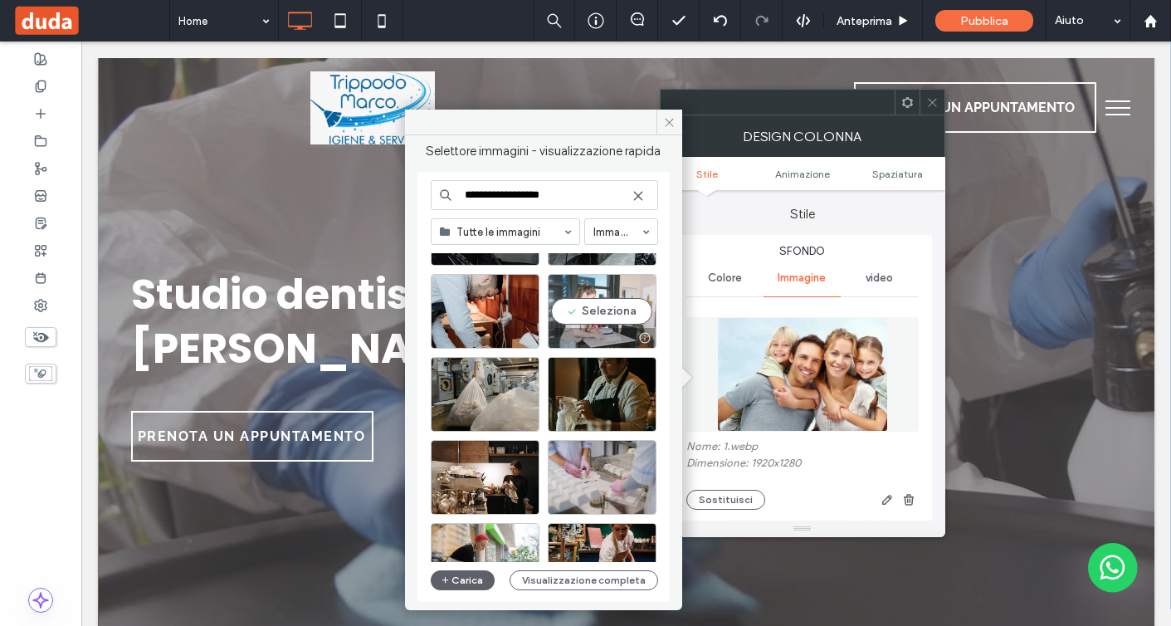
type input "**********"
click at [609, 291] on div "Seleziona" at bounding box center [602, 311] width 109 height 75
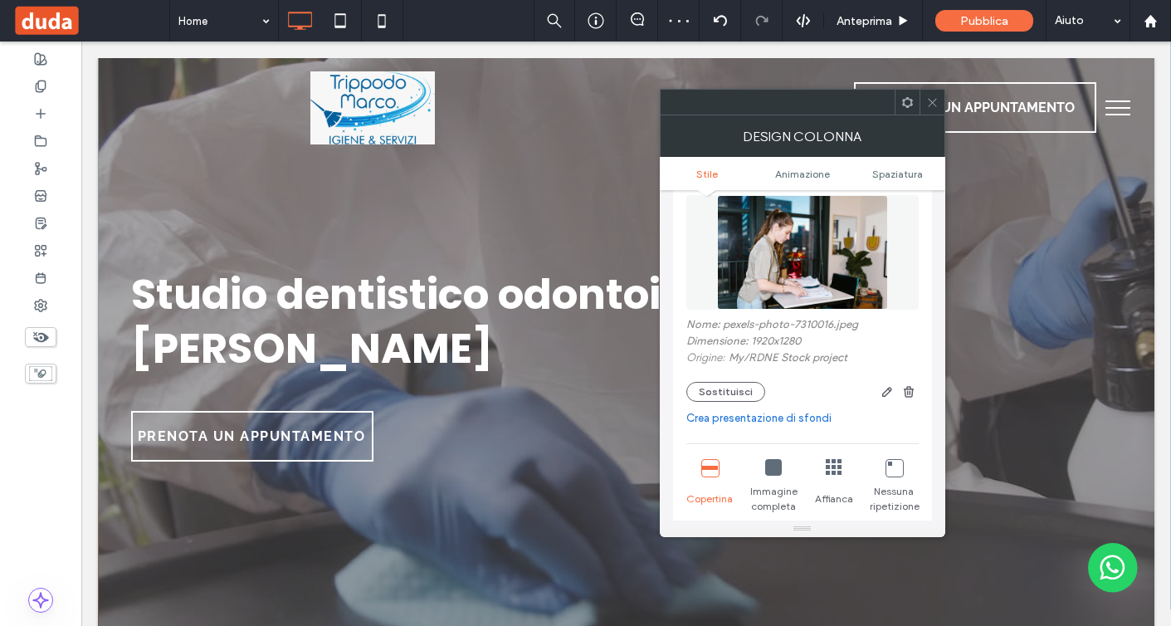
scroll to position [230, 0]
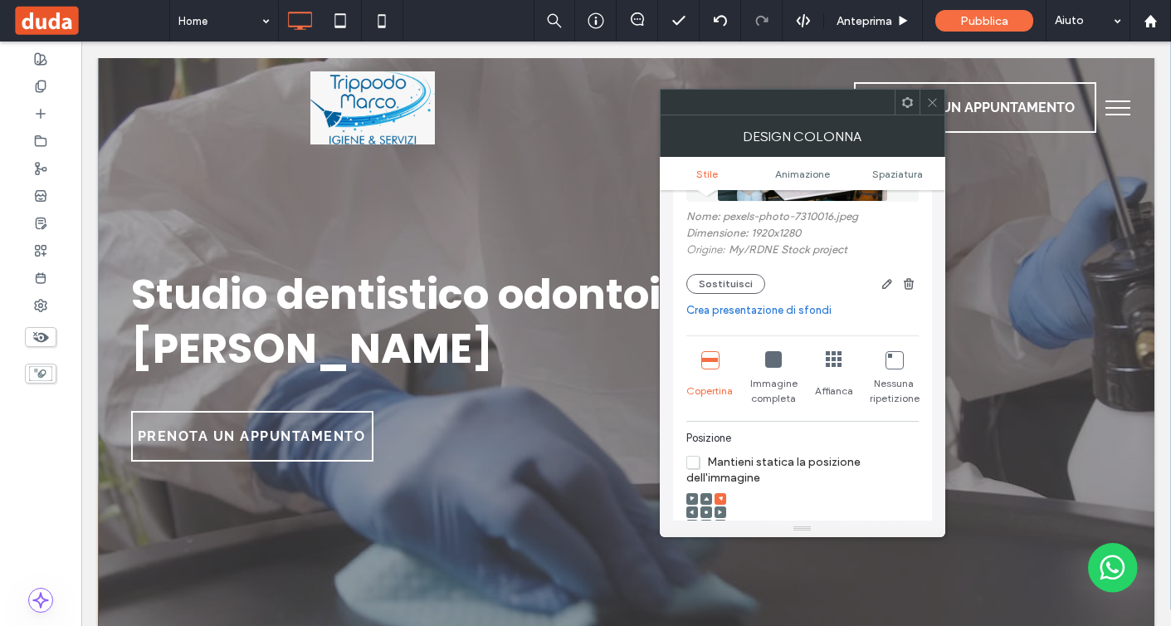
click at [707, 514] on icon at bounding box center [706, 512] width 5 height 5
click at [935, 110] on span at bounding box center [933, 102] width 12 height 25
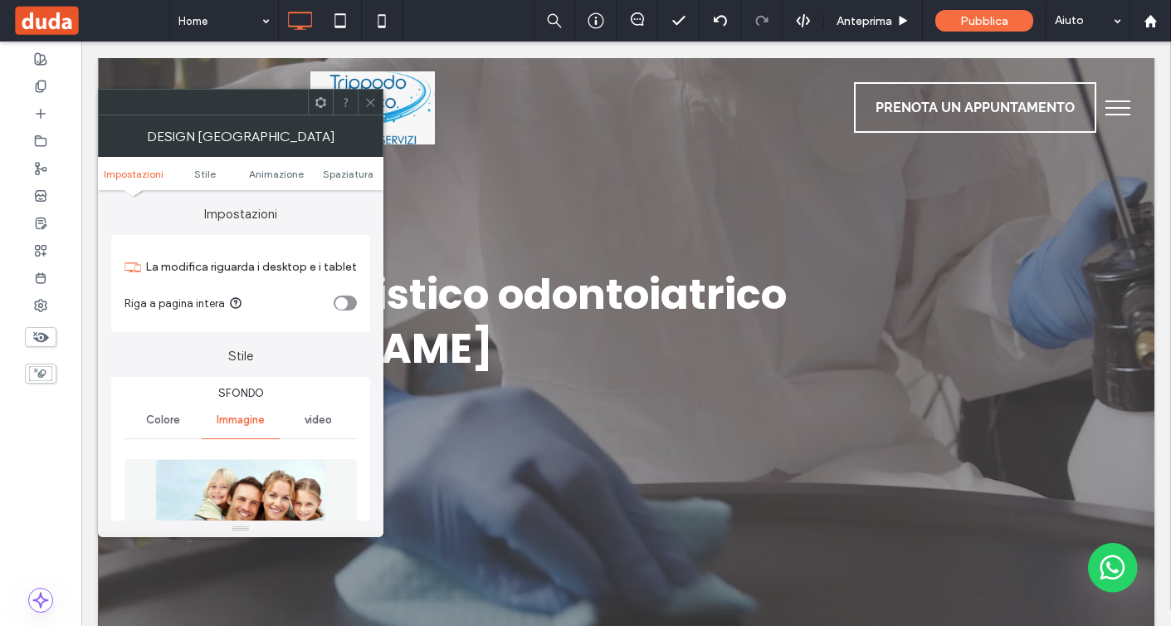
click at [253, 487] on img at bounding box center [240, 516] width 171 height 115
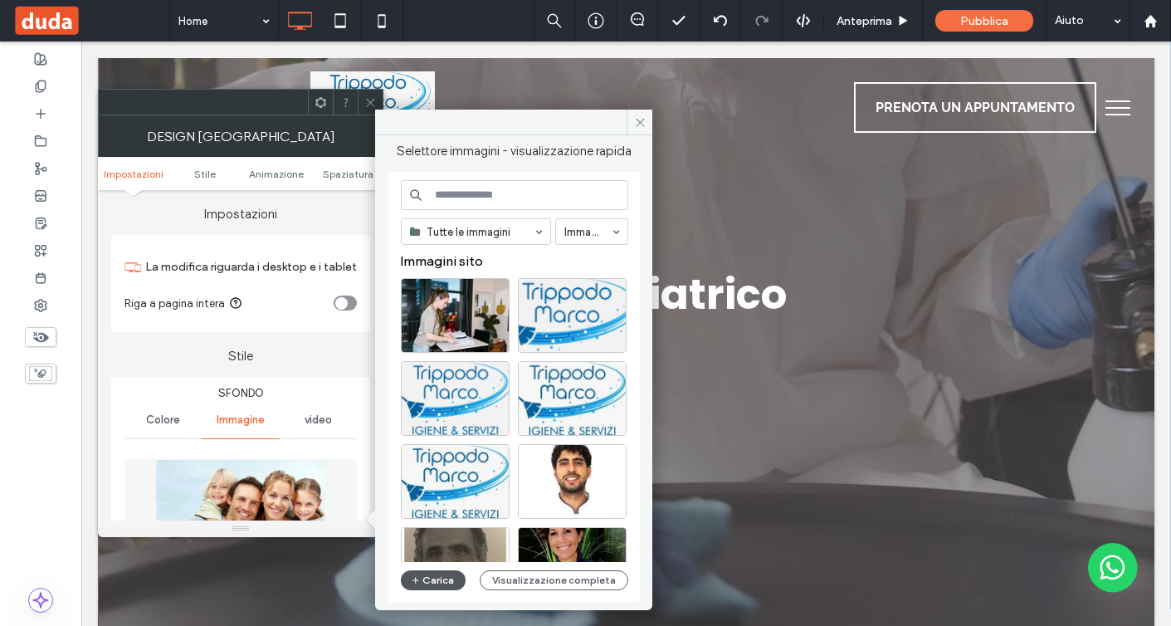
click at [425, 577] on button "Carica" at bounding box center [433, 580] width 65 height 20
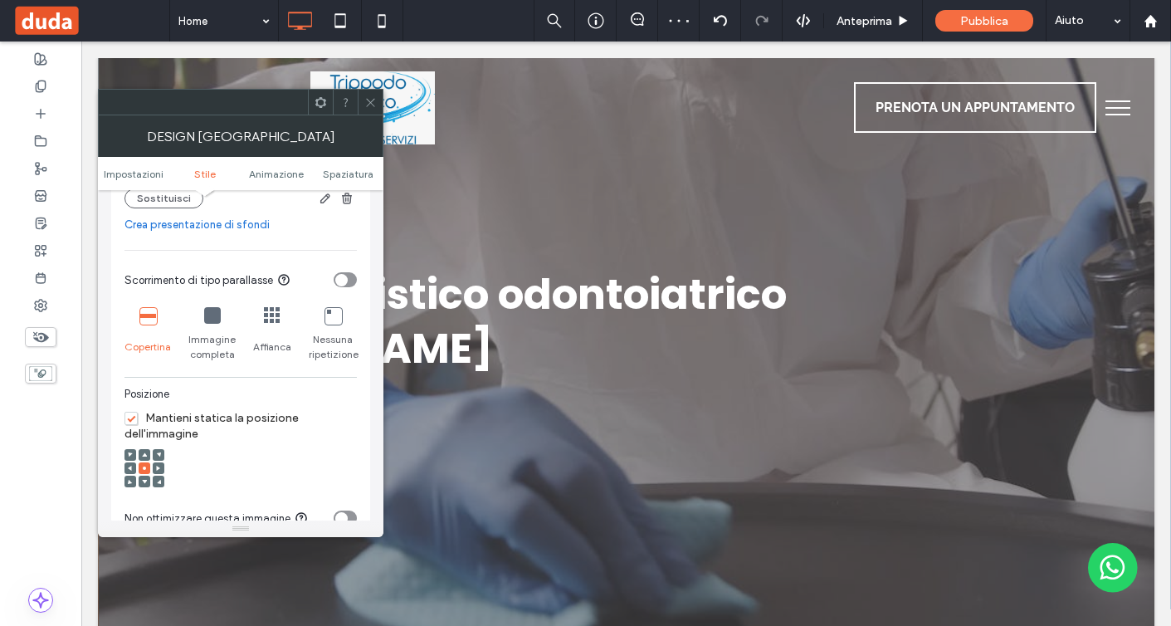
scroll to position [457, 0]
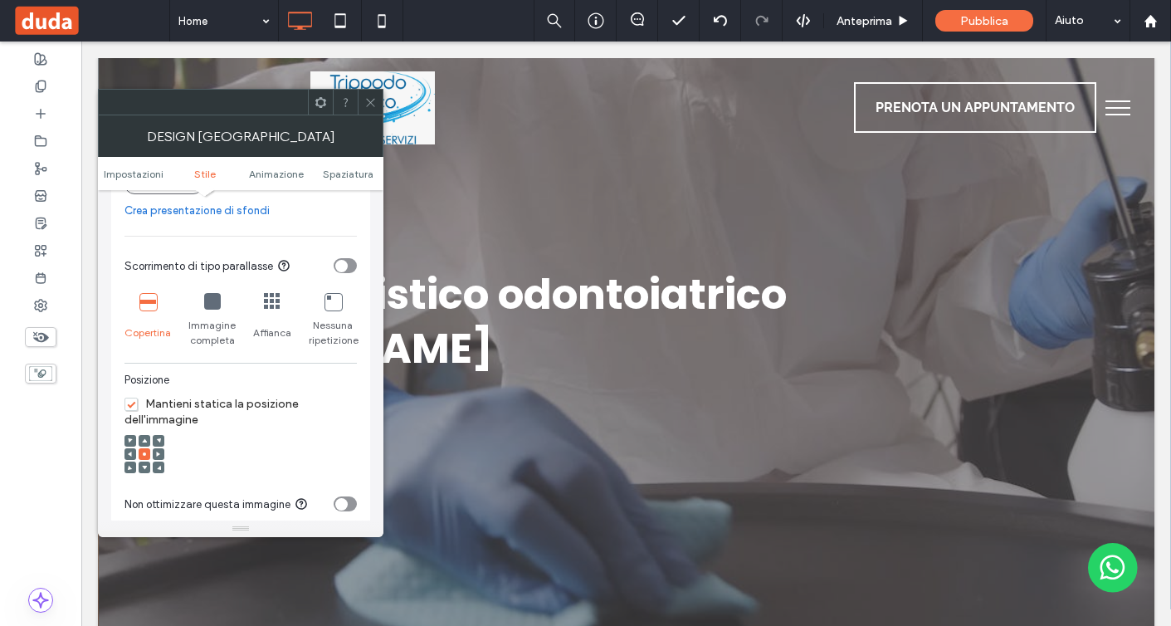
click at [361, 108] on div at bounding box center [370, 102] width 25 height 25
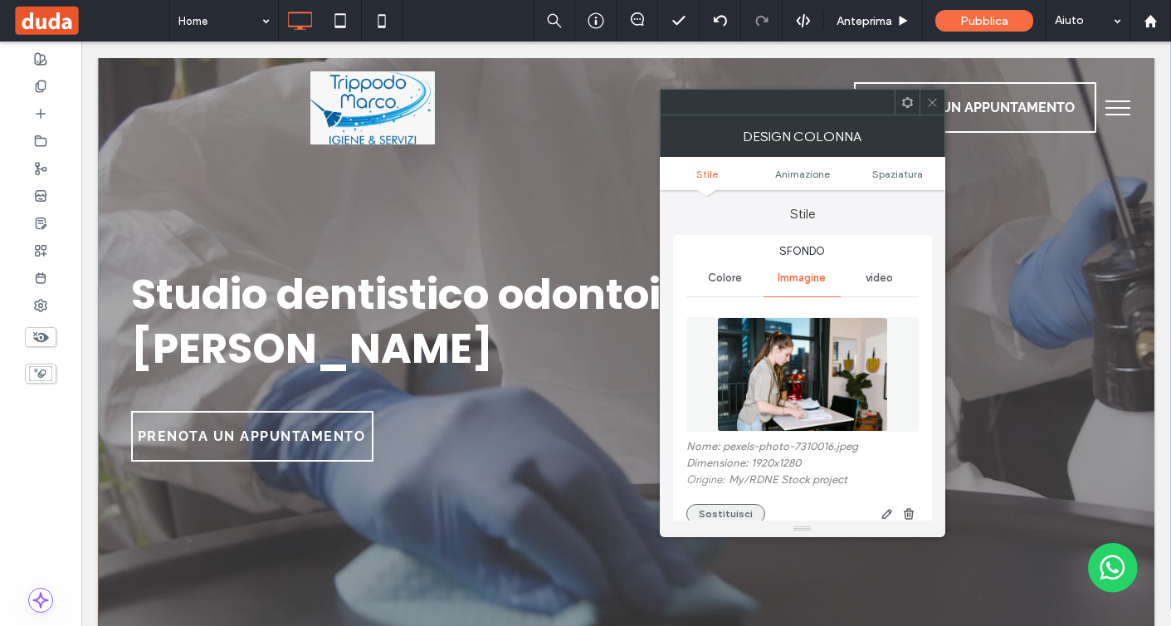
click at [719, 511] on button "Sostituisci" at bounding box center [726, 514] width 79 height 20
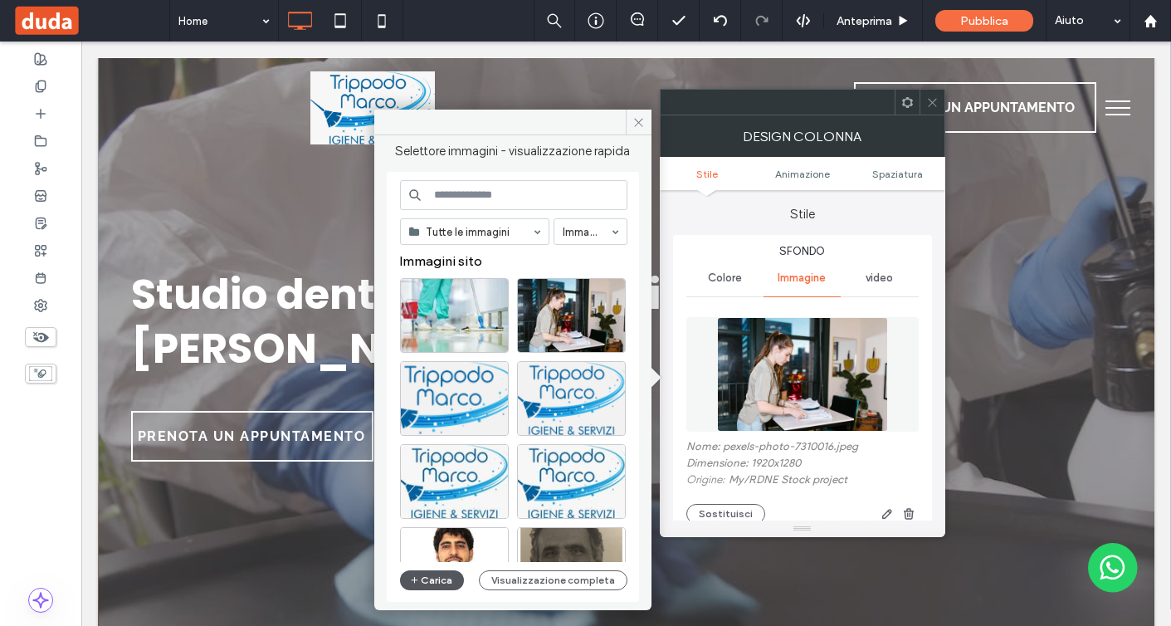
click at [447, 575] on button "Carica" at bounding box center [432, 580] width 65 height 20
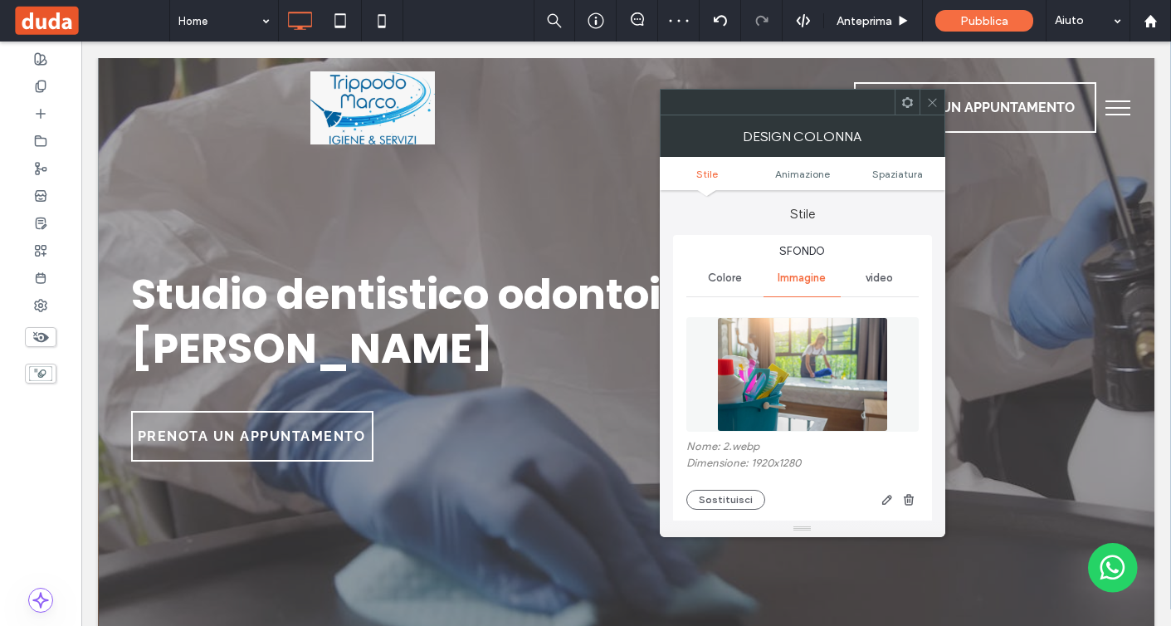
click at [936, 107] on icon at bounding box center [933, 102] width 12 height 12
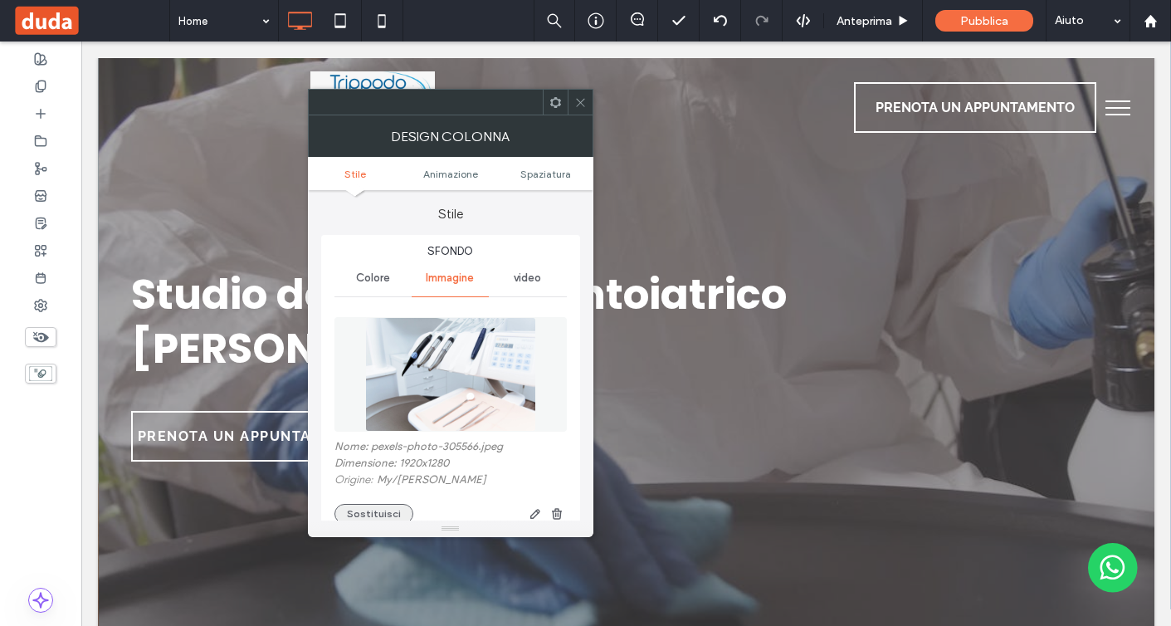
click at [380, 512] on button "Sostituisci" at bounding box center [374, 514] width 79 height 20
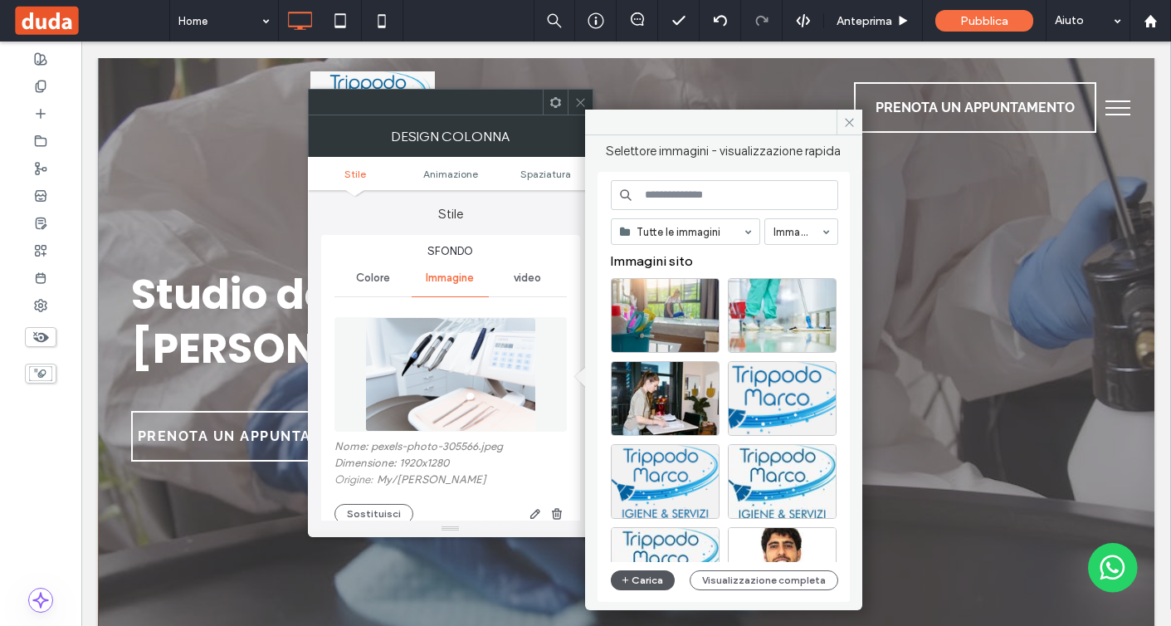
click at [628, 575] on icon "button" at bounding box center [626, 580] width 10 height 13
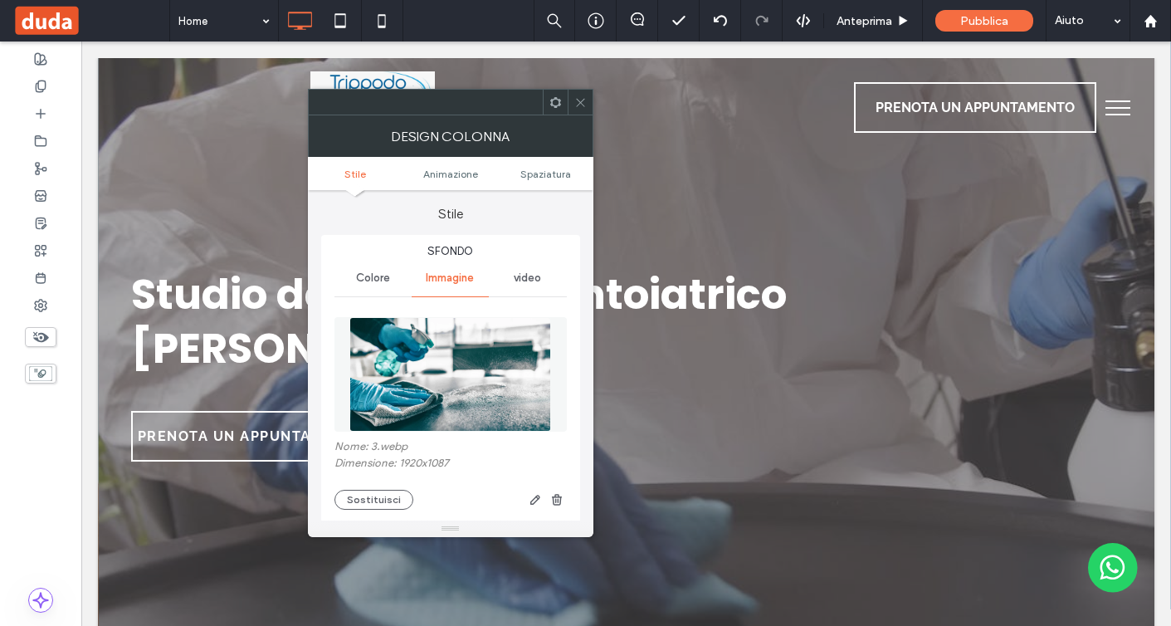
click at [578, 100] on icon at bounding box center [581, 102] width 12 height 12
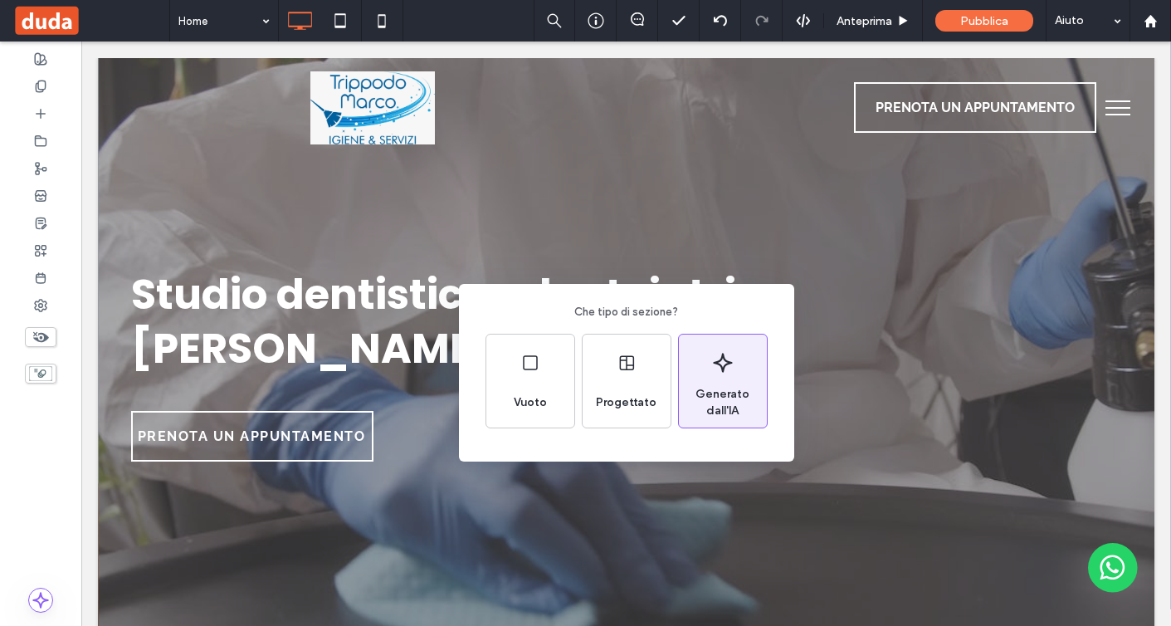
click at [697, 366] on div "Generato dall'IA" at bounding box center [723, 381] width 88 height 93
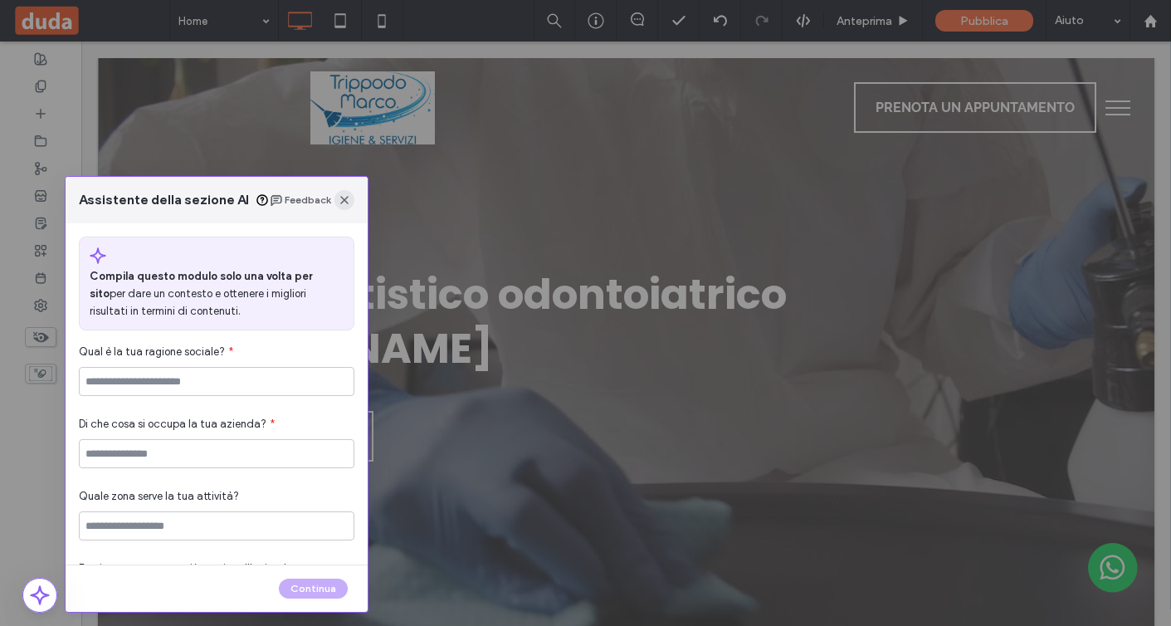
click at [349, 193] on icon "button" at bounding box center [344, 199] width 13 height 13
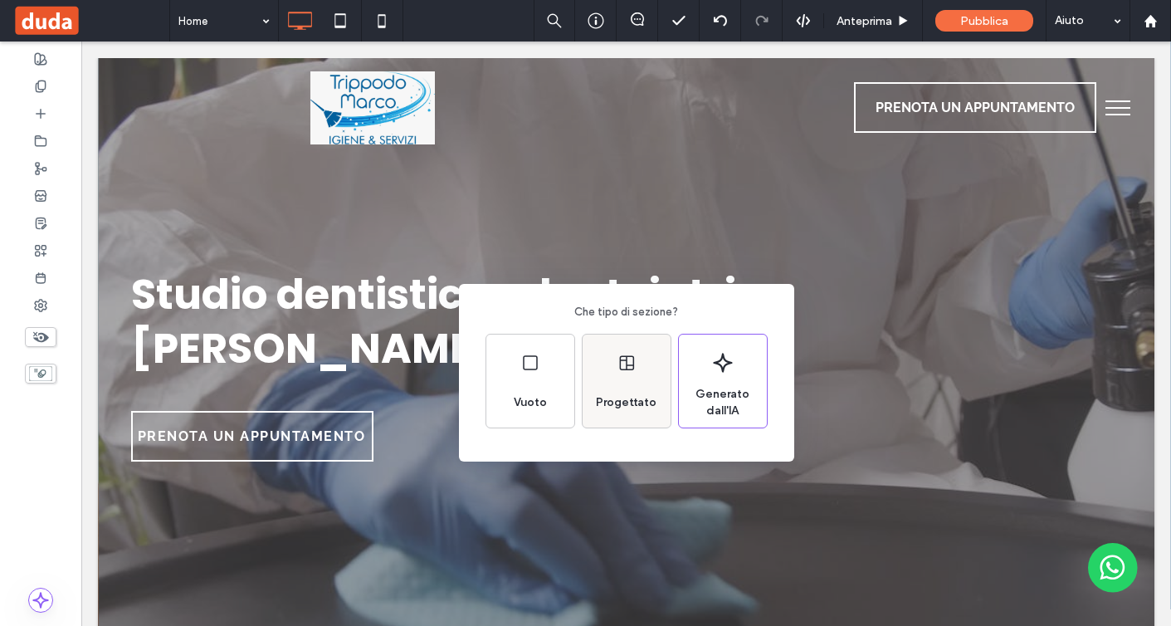
click at [628, 359] on icon at bounding box center [627, 363] width 20 height 20
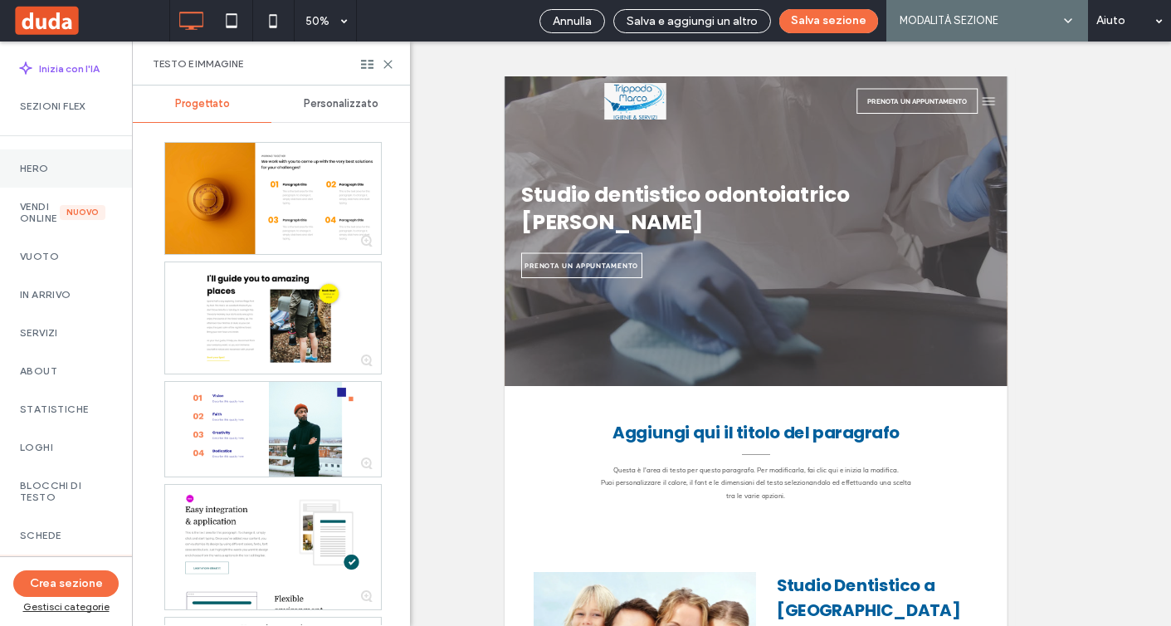
click at [68, 167] on label "Hero" at bounding box center [66, 169] width 92 height 12
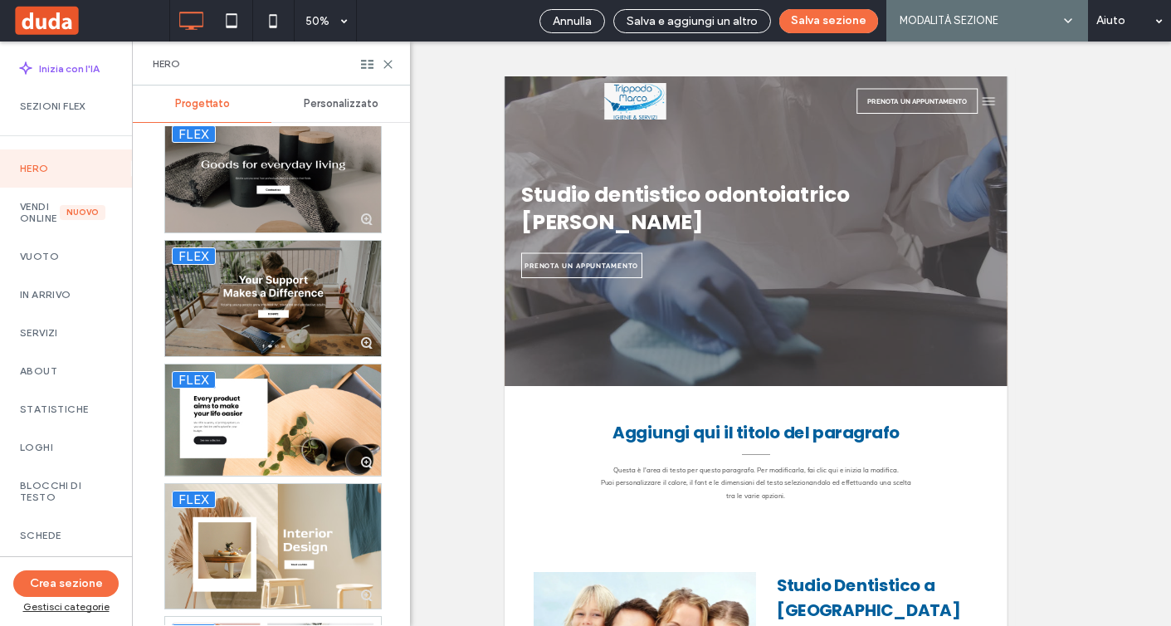
scroll to position [4775, 0]
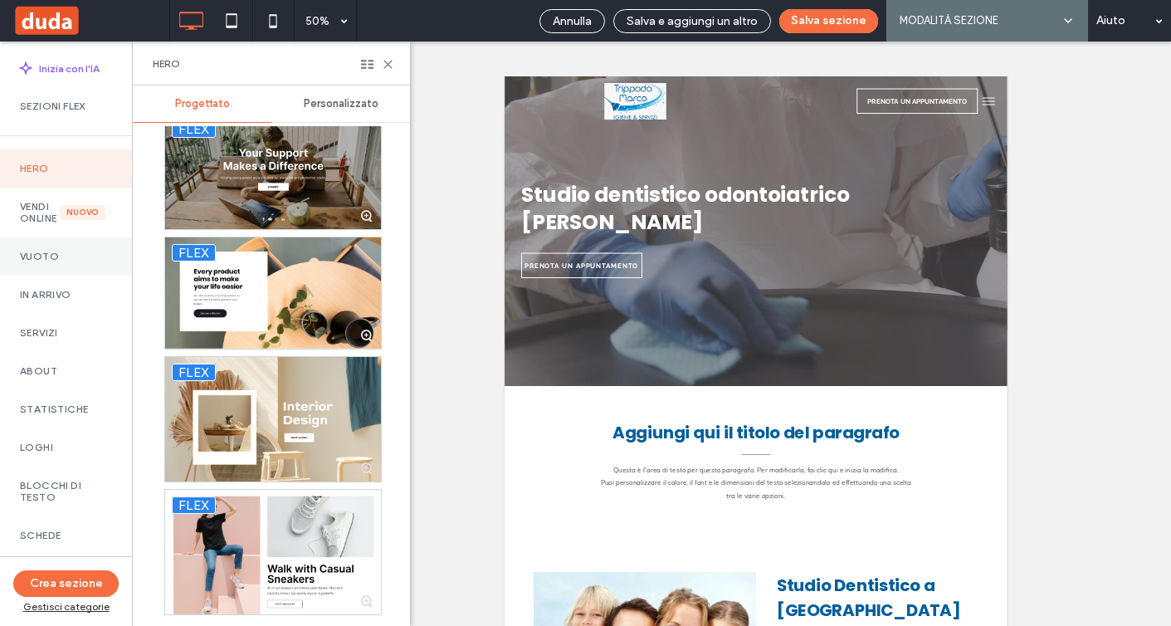
click at [61, 262] on label "Vuoto" at bounding box center [66, 257] width 92 height 12
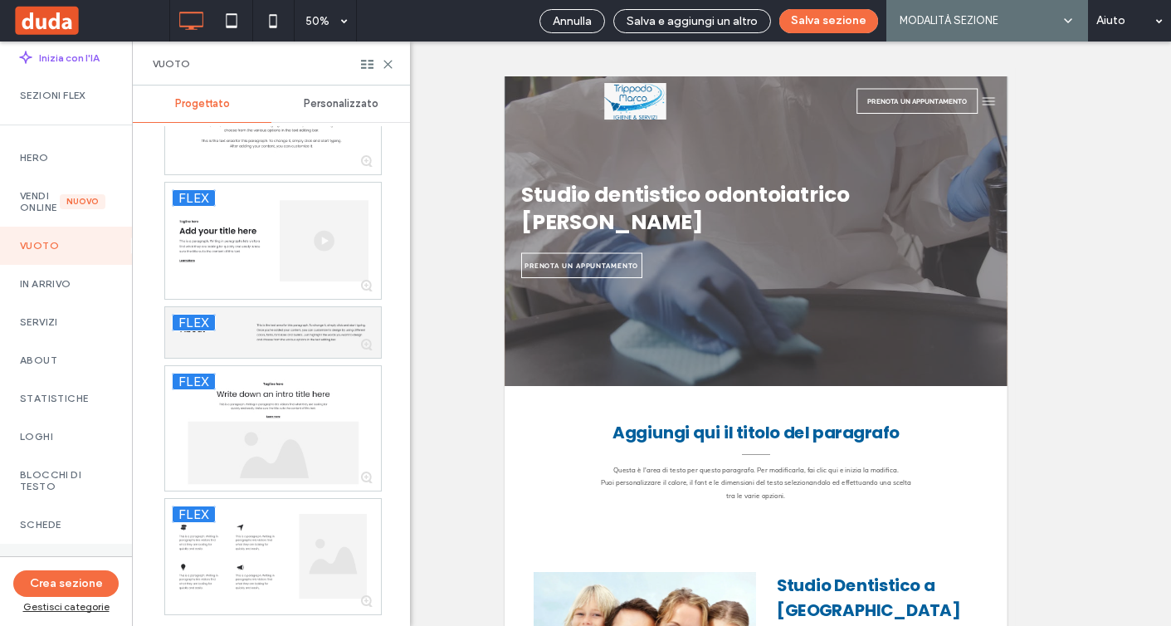
scroll to position [17, 0]
click at [66, 283] on label "In arrivo" at bounding box center [66, 277] width 92 height 12
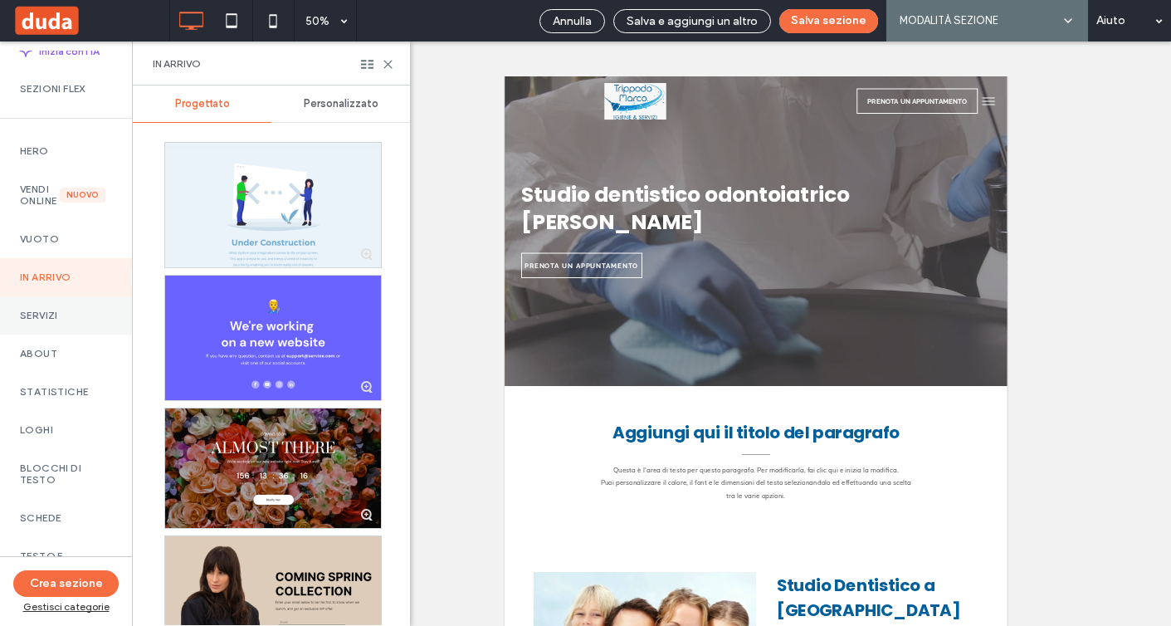
click at [64, 321] on label "Servizi" at bounding box center [66, 316] width 92 height 12
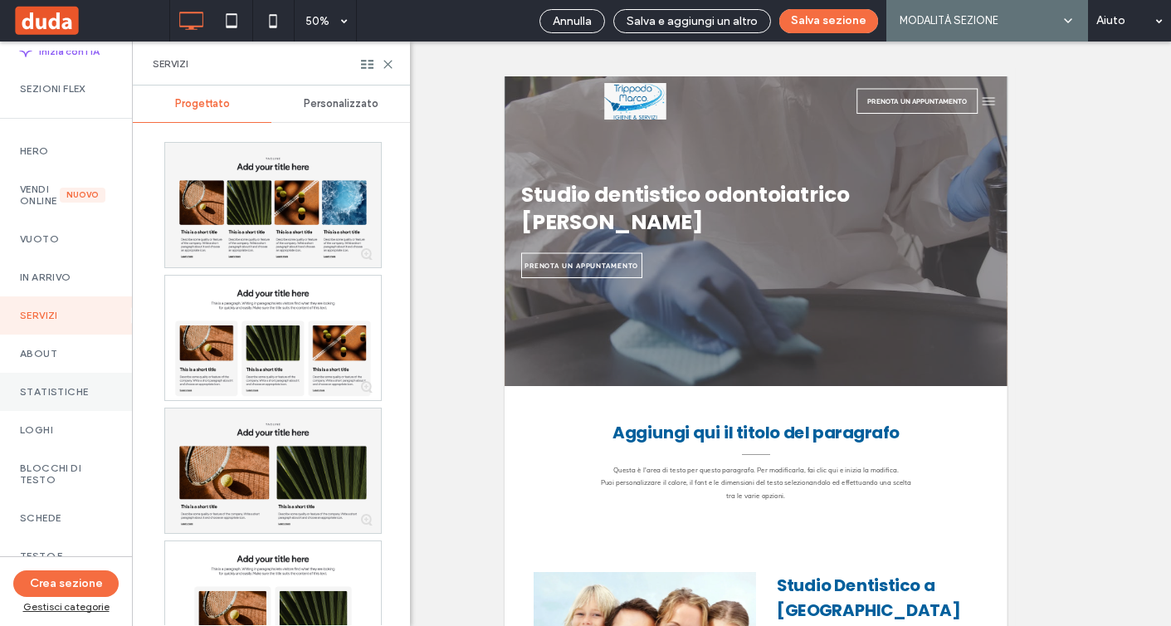
click at [87, 398] on label "Statistiche" at bounding box center [66, 392] width 92 height 12
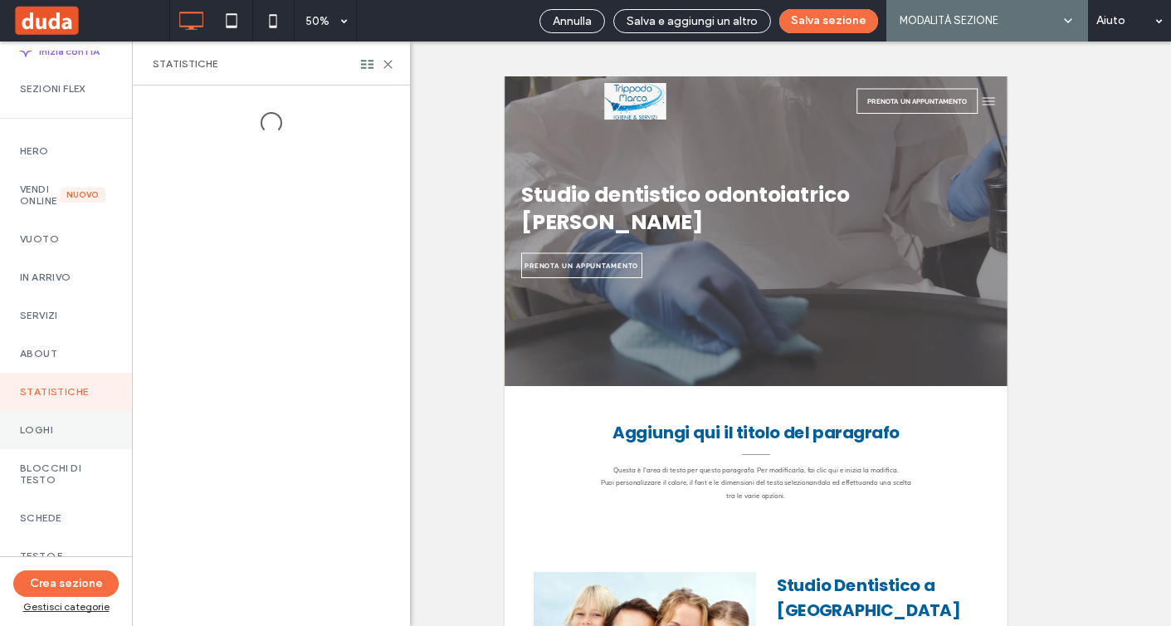
click at [79, 435] on label "Loghi" at bounding box center [66, 430] width 92 height 12
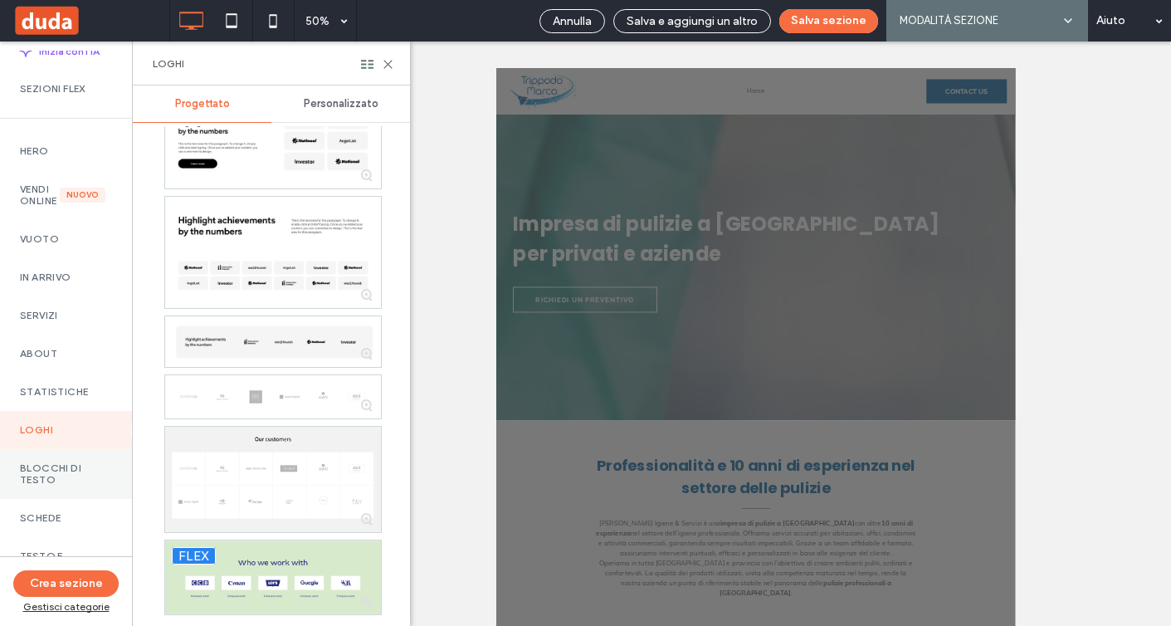
scroll to position [914, 0]
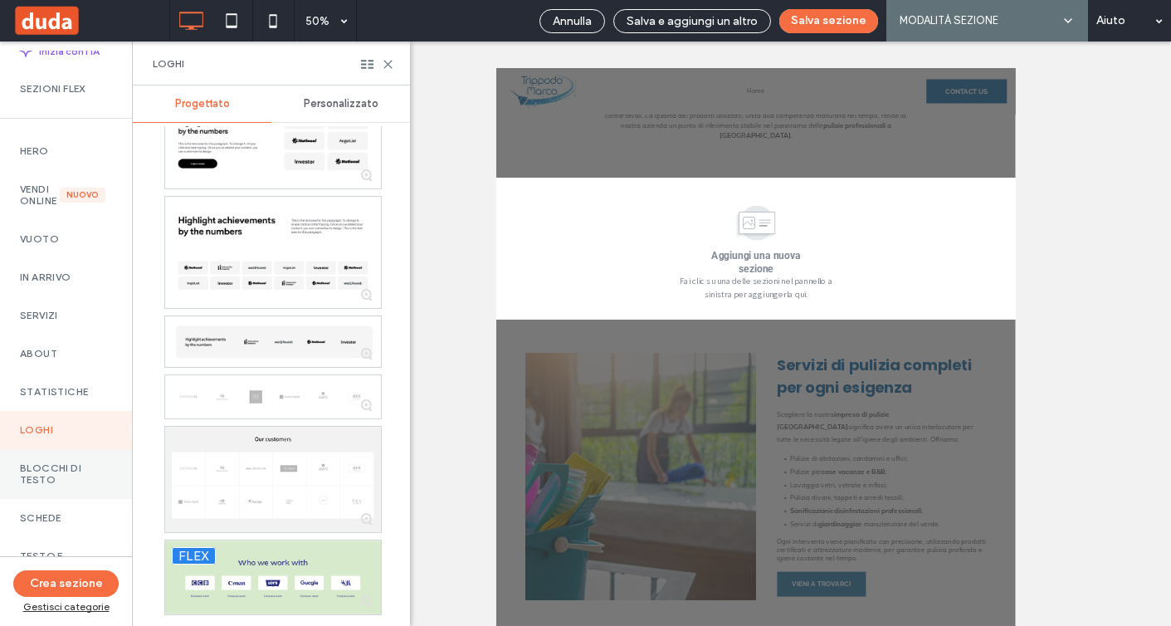
click at [70, 486] on label "Blocchi di testo" at bounding box center [66, 473] width 92 height 23
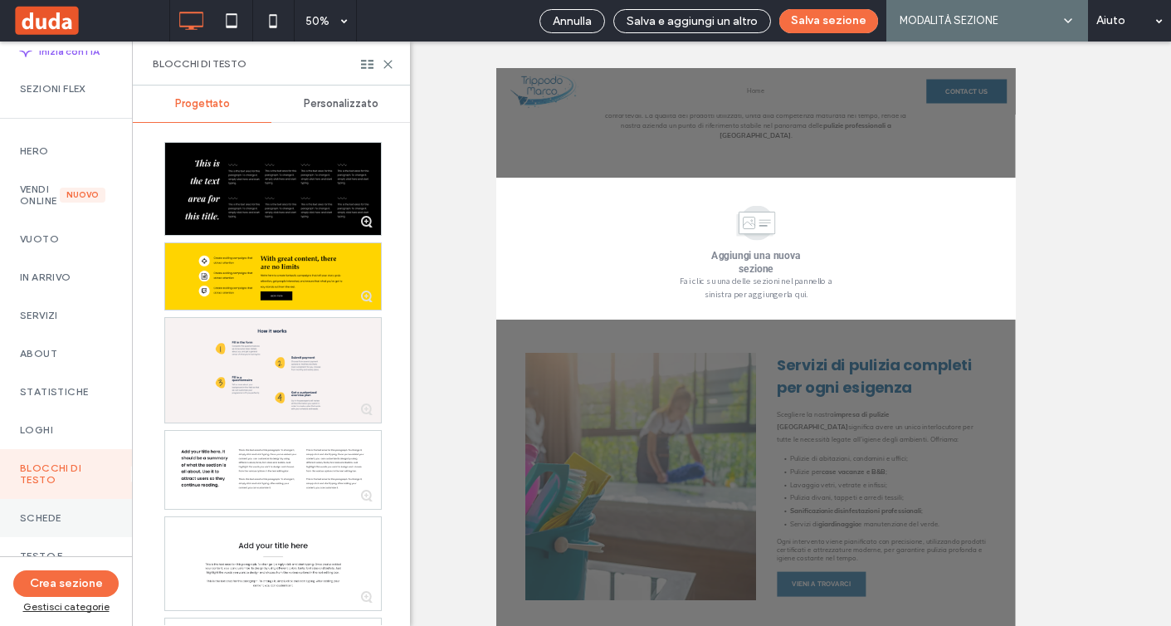
click at [76, 516] on div "Schede" at bounding box center [66, 518] width 132 height 38
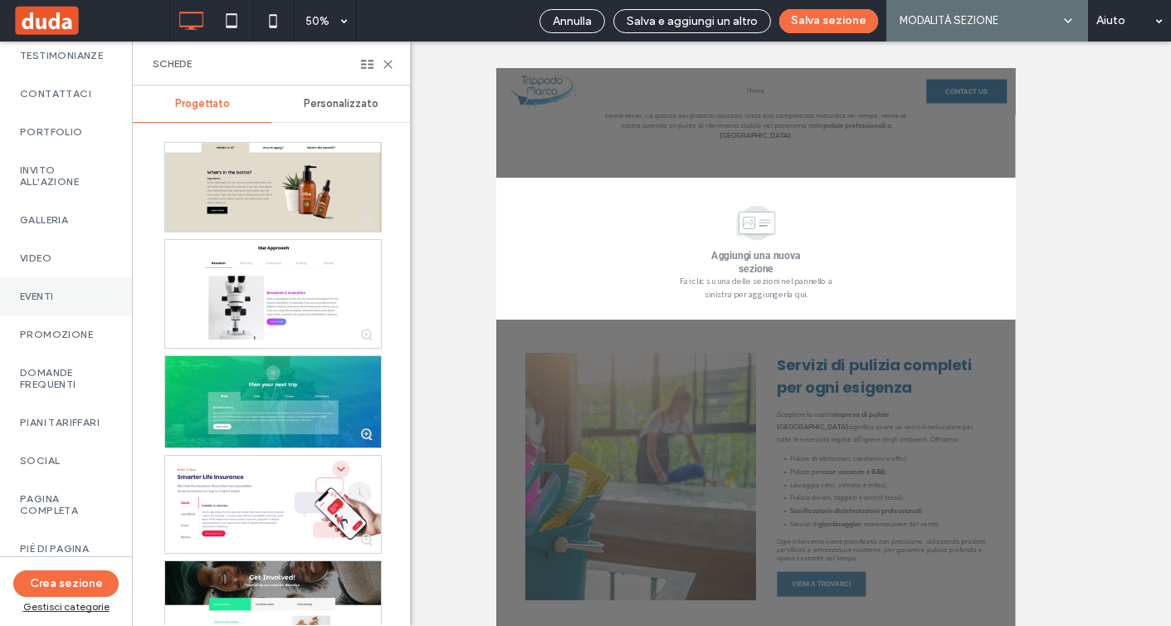
scroll to position [0, 0]
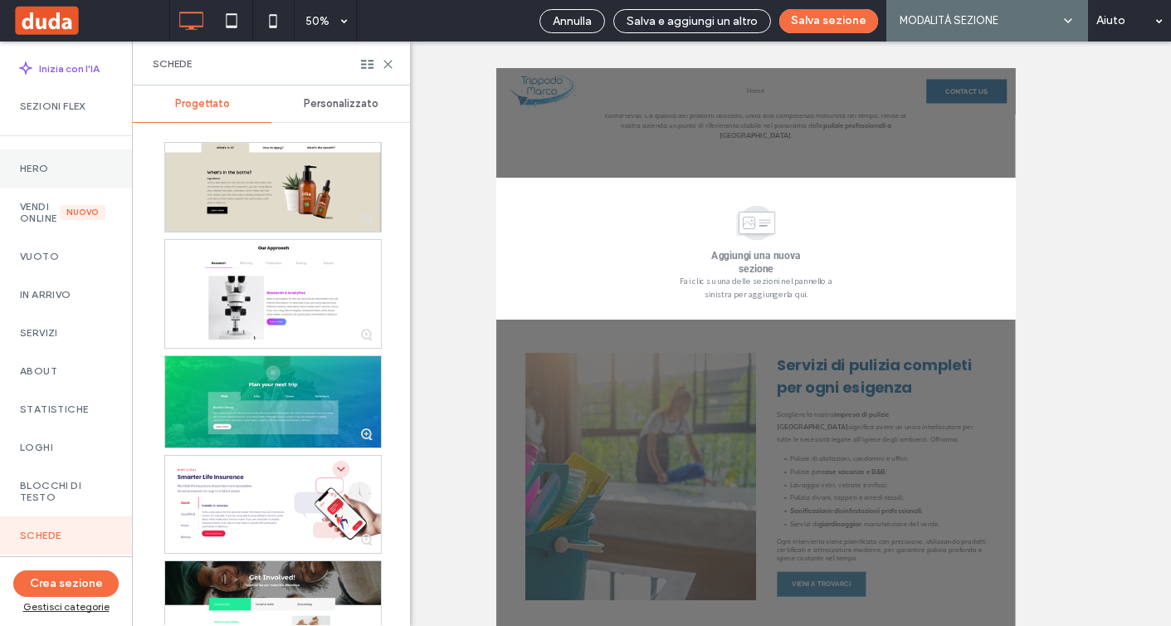
click at [51, 169] on label "Hero" at bounding box center [66, 169] width 92 height 12
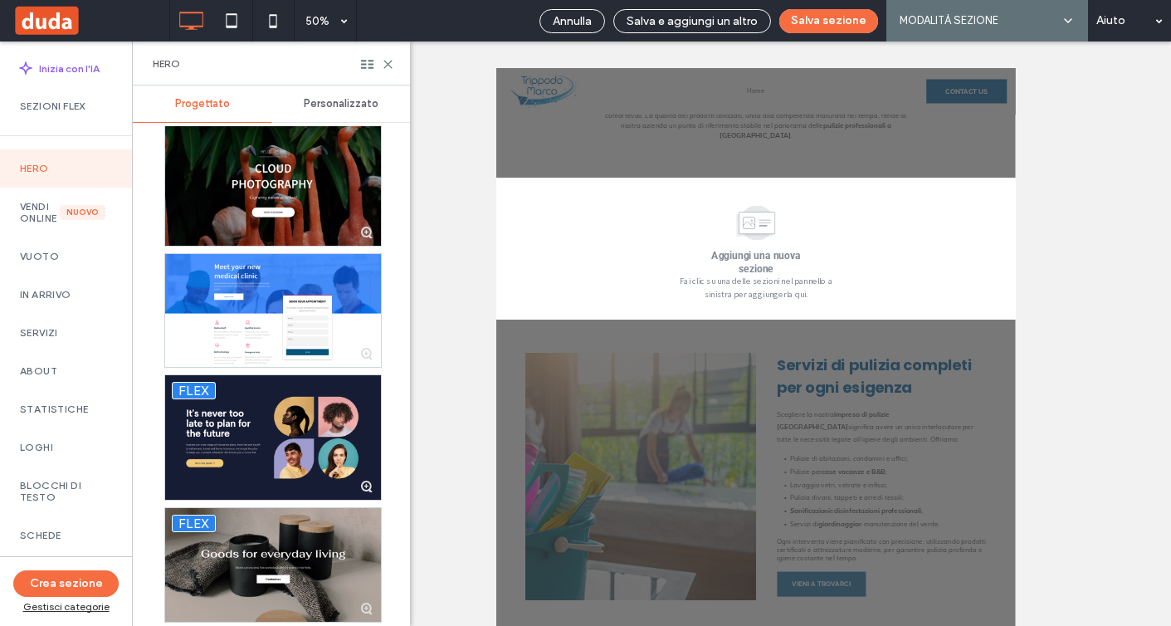
scroll to position [4775, 0]
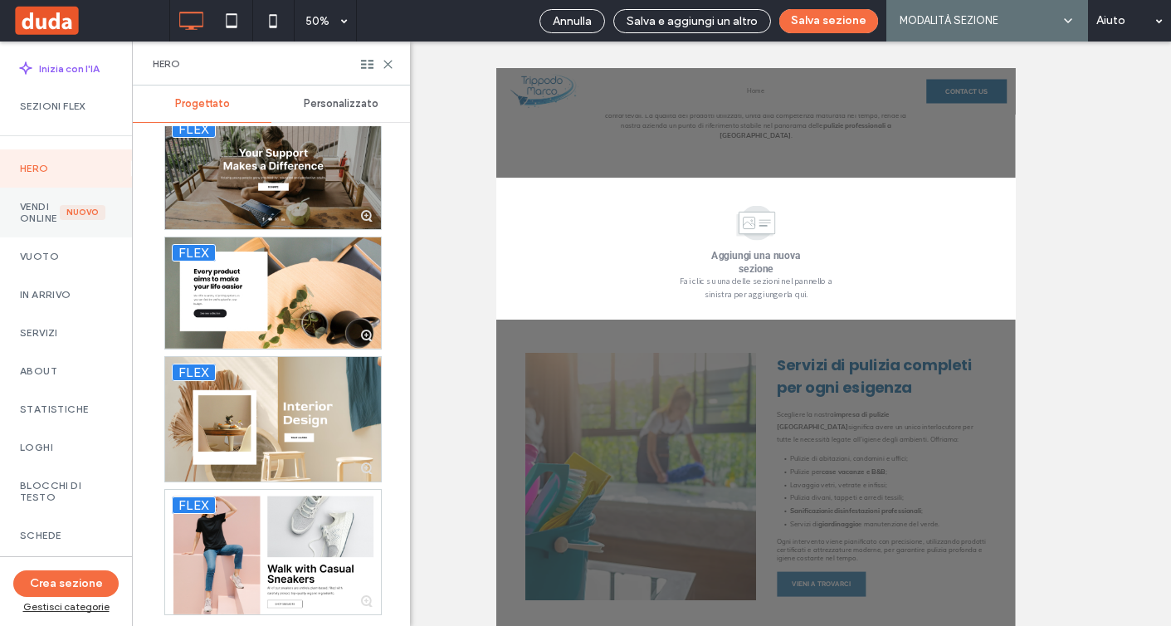
click at [53, 217] on label "Vendi online" at bounding box center [40, 212] width 40 height 23
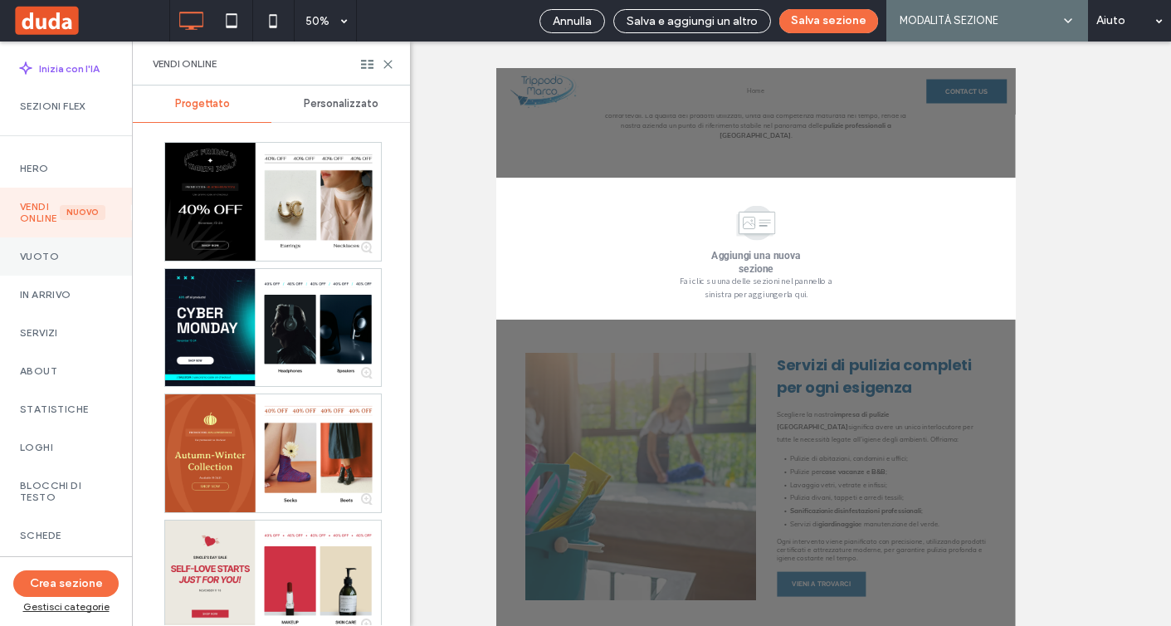
click at [61, 276] on div "Vuoto" at bounding box center [66, 256] width 132 height 38
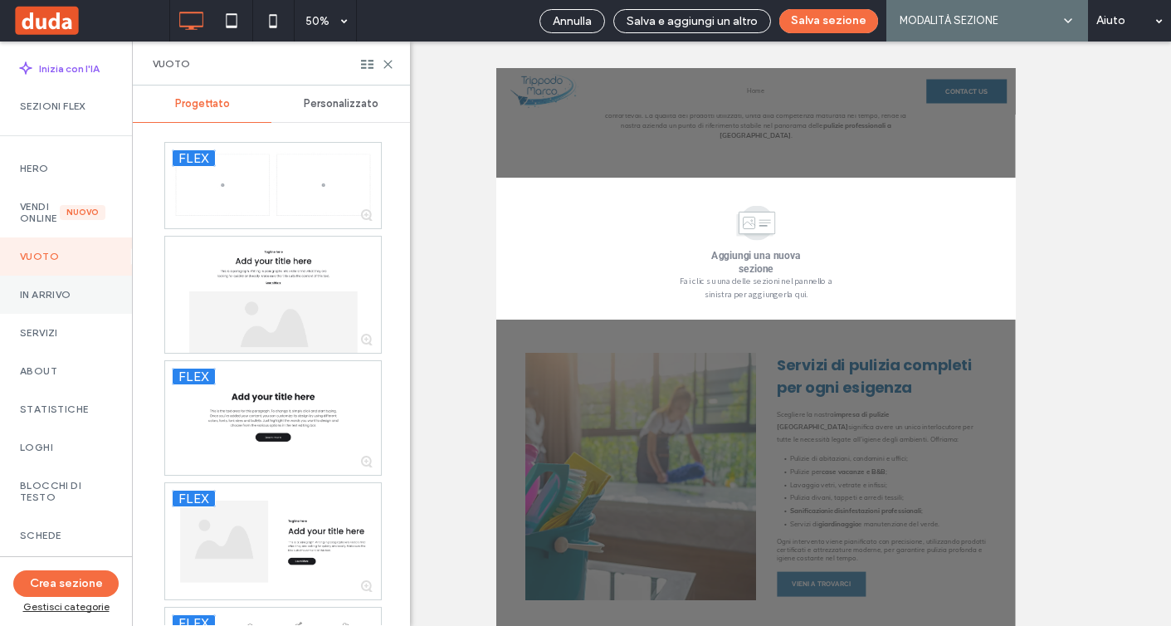
click at [65, 296] on div "In arrivo" at bounding box center [66, 295] width 132 height 38
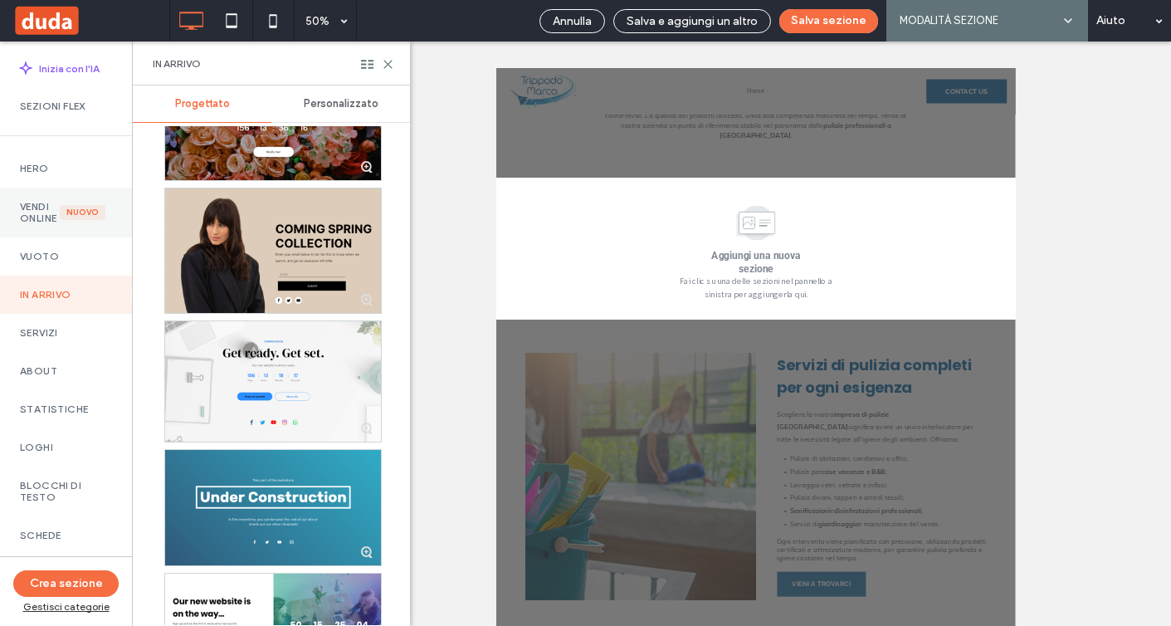
scroll to position [413, 0]
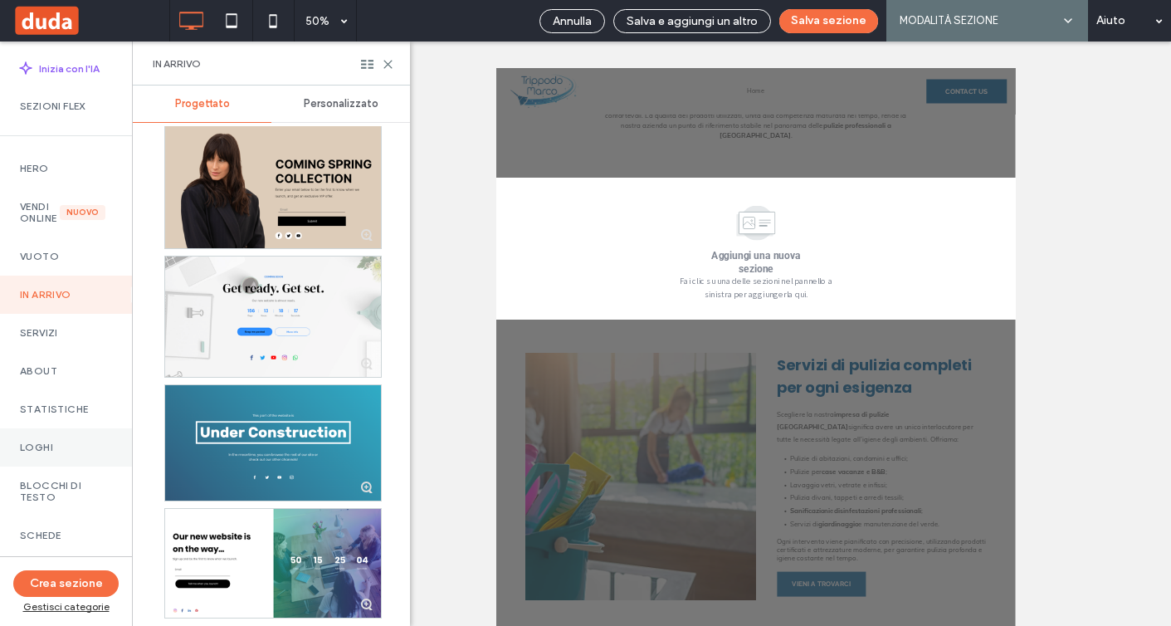
click at [63, 452] on div "Loghi" at bounding box center [66, 447] width 132 height 38
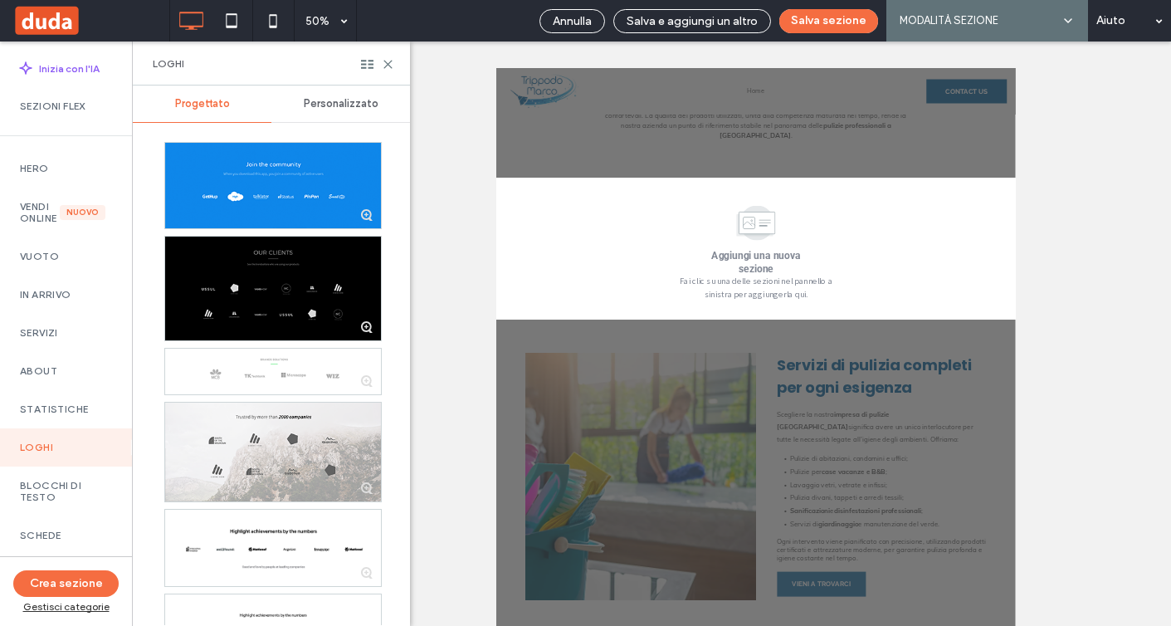
scroll to position [943, 0]
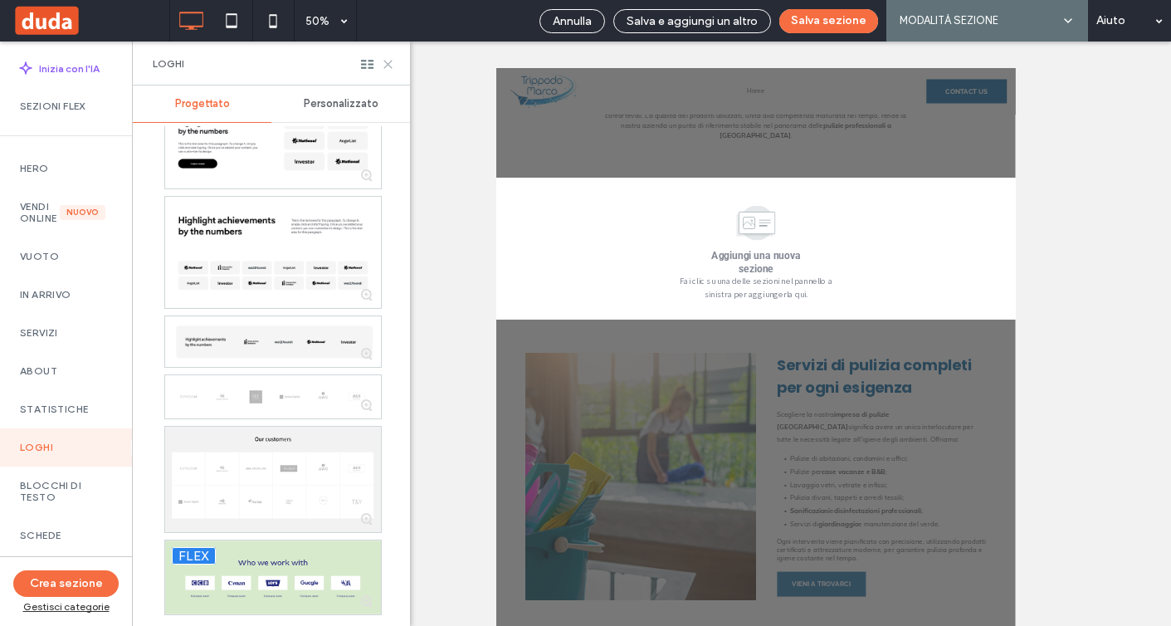
click at [387, 63] on use at bounding box center [387, 64] width 7 height 7
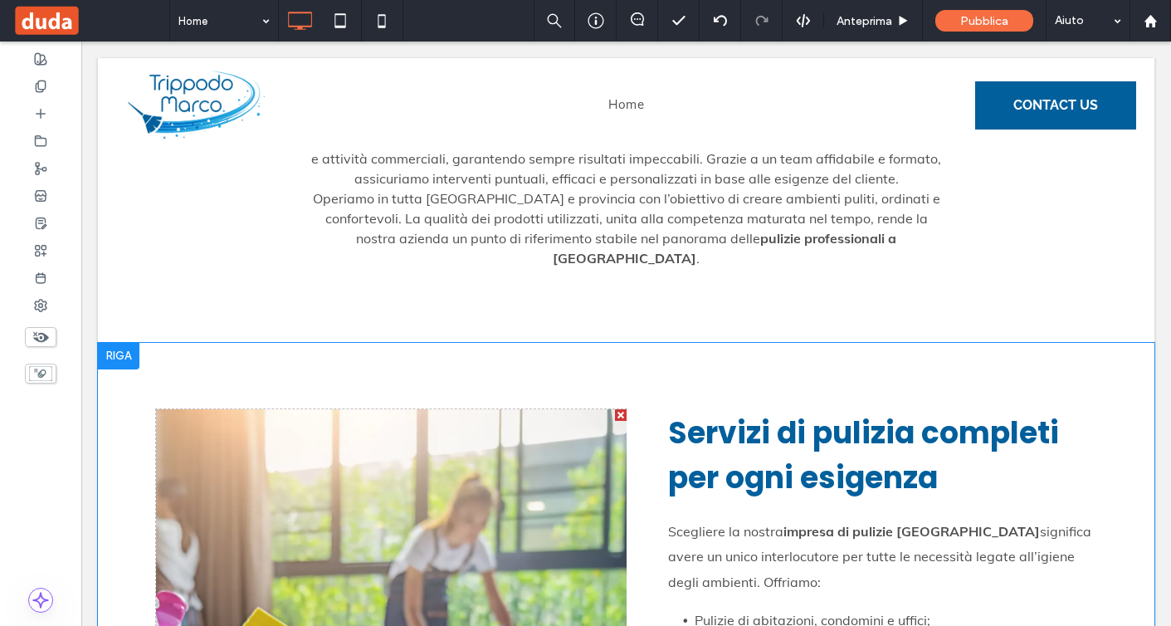
scroll to position [742, 0]
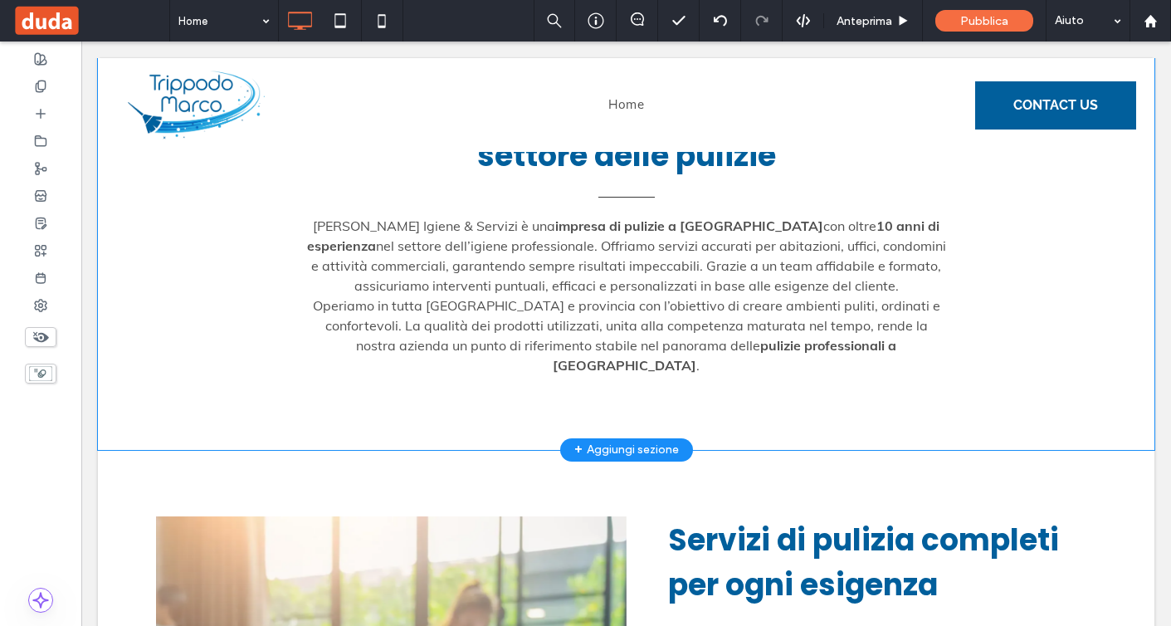
click at [647, 439] on div "+ Aggiungi sezione" at bounding box center [627, 450] width 105 height 22
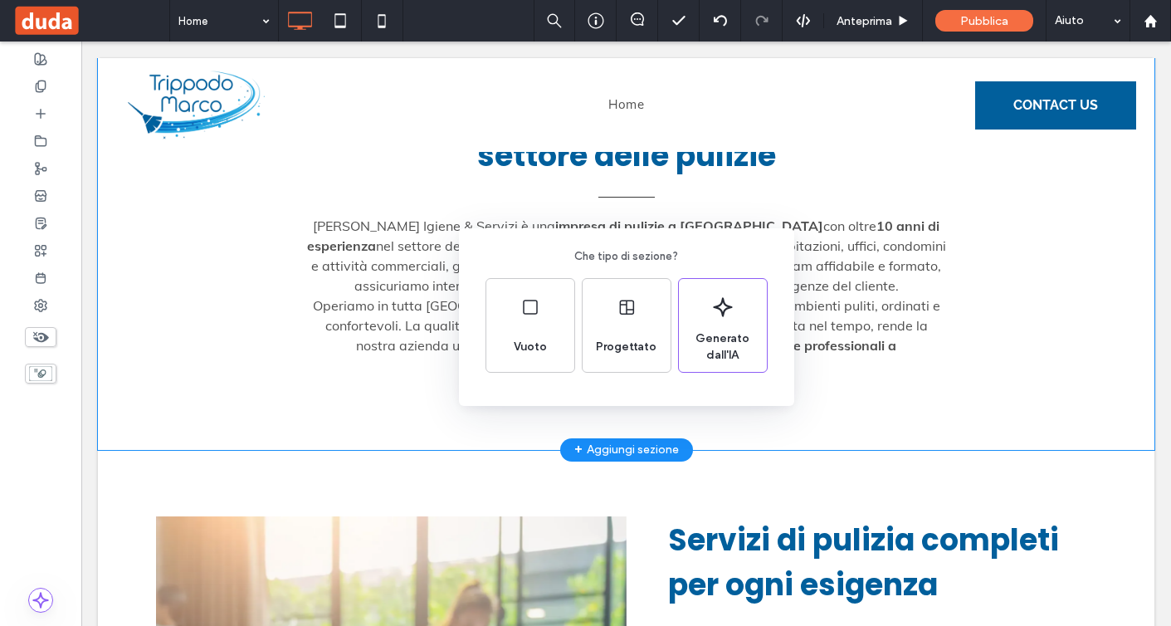
click at [260, 417] on div "Che tipo di sezione? Vuoto Progettato Generato dall'IA" at bounding box center [585, 353] width 1171 height 707
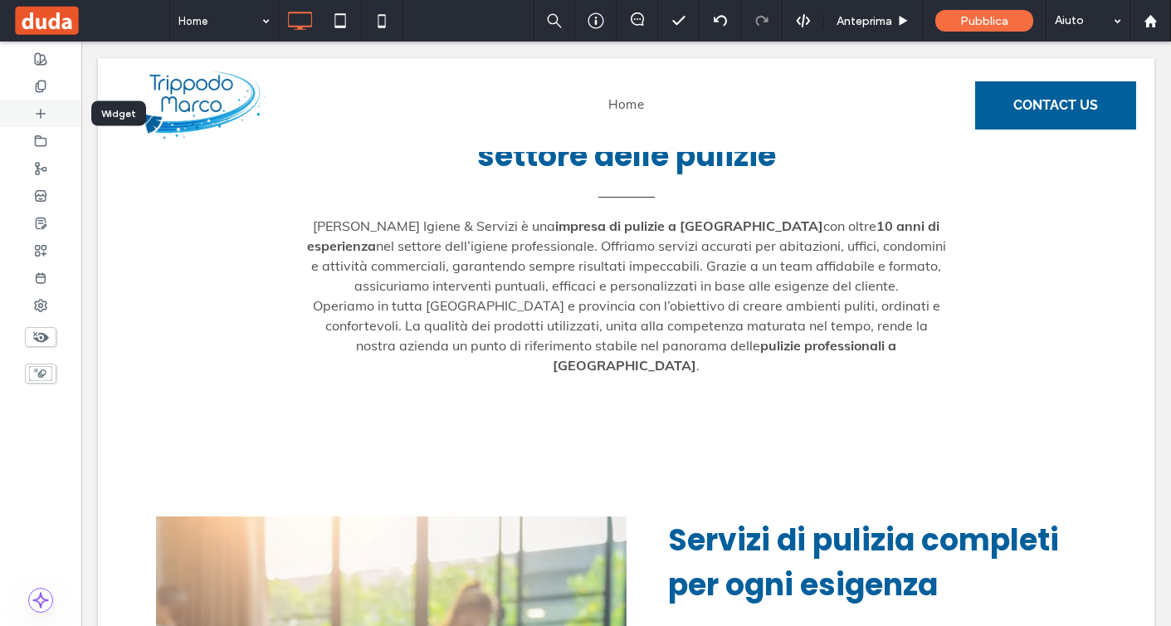
click at [42, 110] on icon at bounding box center [40, 113] width 13 height 13
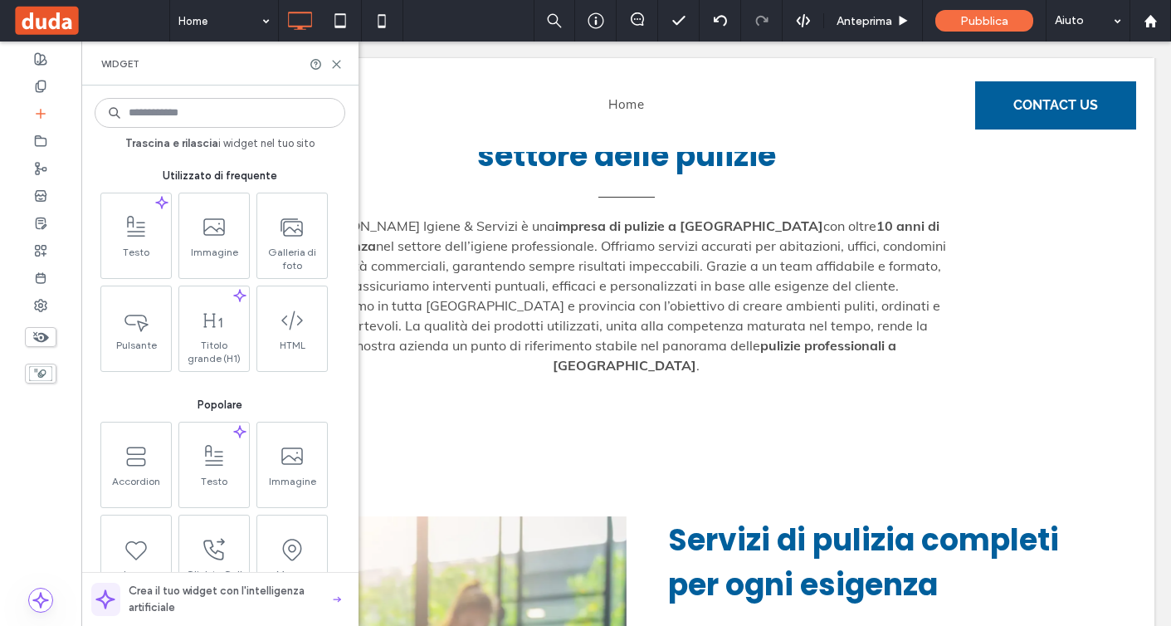
click at [194, 111] on input at bounding box center [220, 113] width 251 height 30
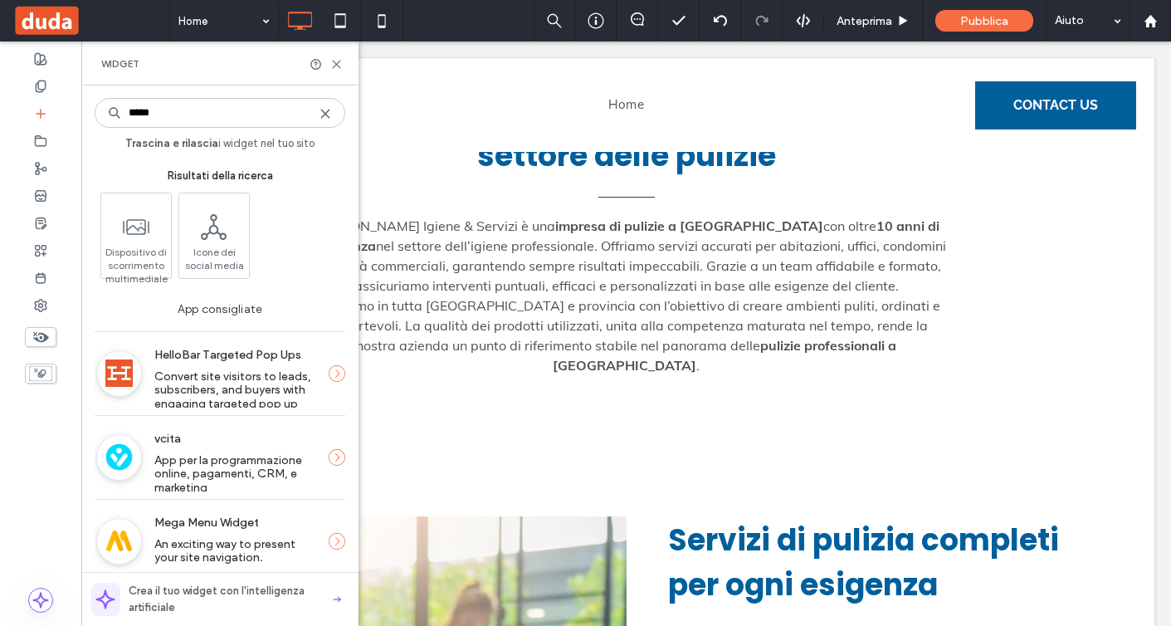
type input "****"
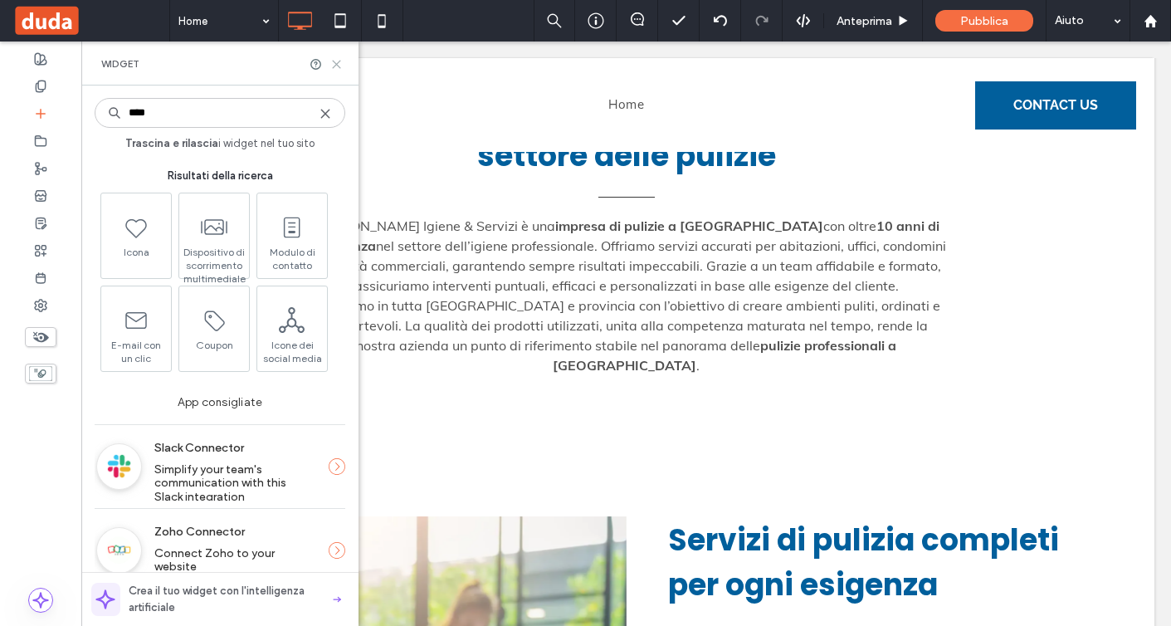
click at [334, 67] on icon at bounding box center [336, 64] width 12 height 12
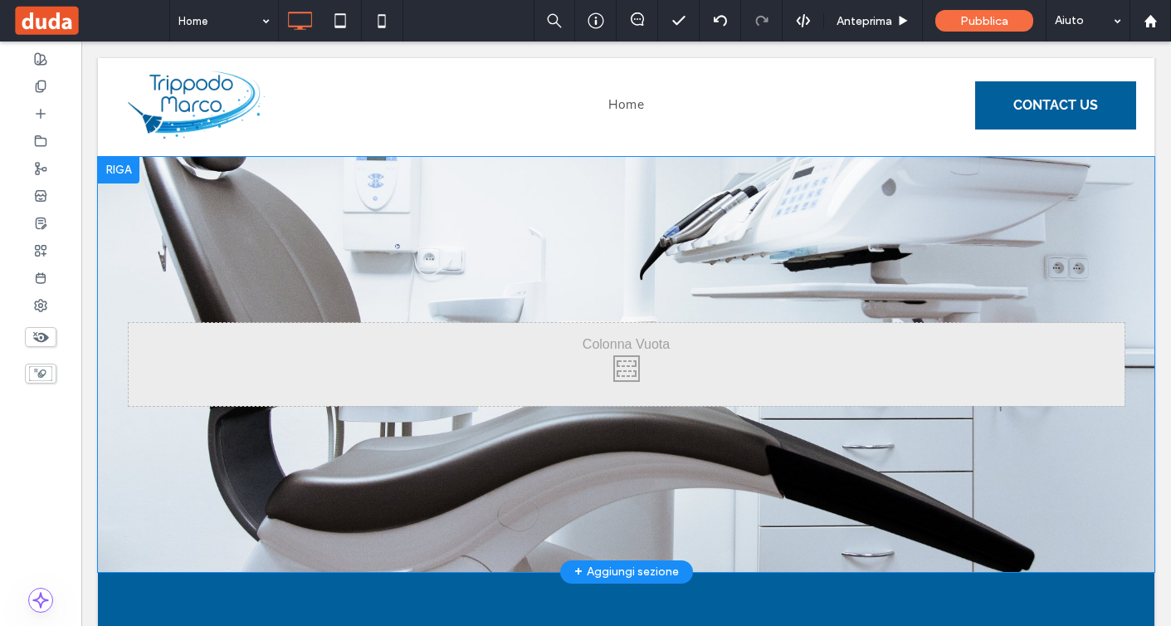
scroll to position [2140, 0]
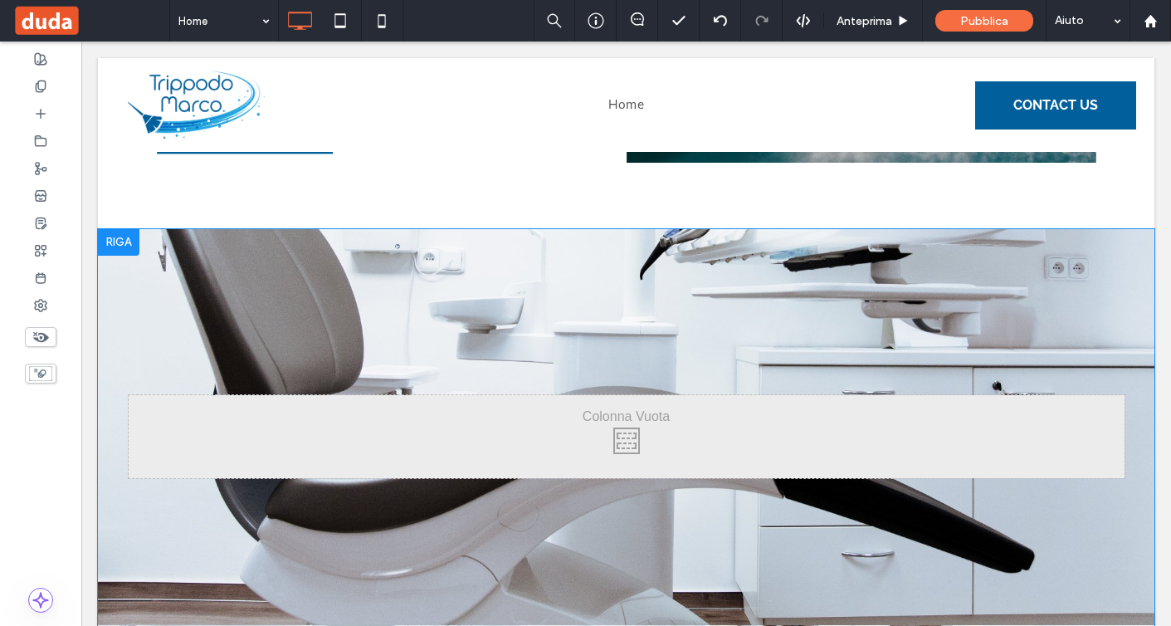
click at [457, 281] on div "Click To Paste Click To Paste Riga + Aggiungi sezione" at bounding box center [626, 436] width 1057 height 415
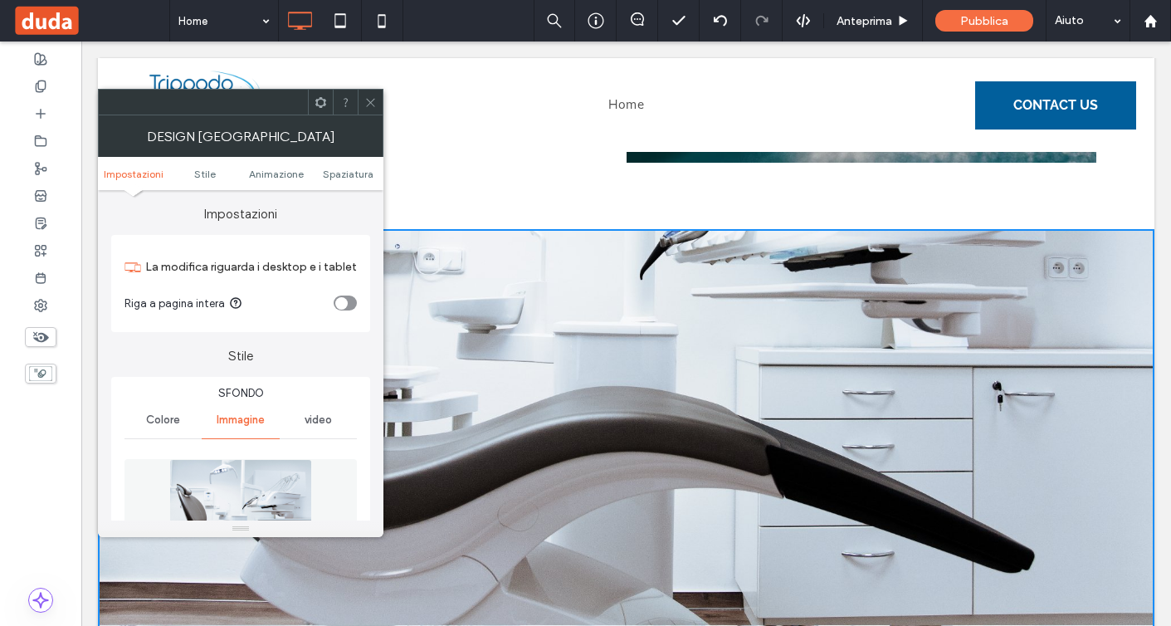
click at [207, 491] on img at bounding box center [240, 516] width 143 height 115
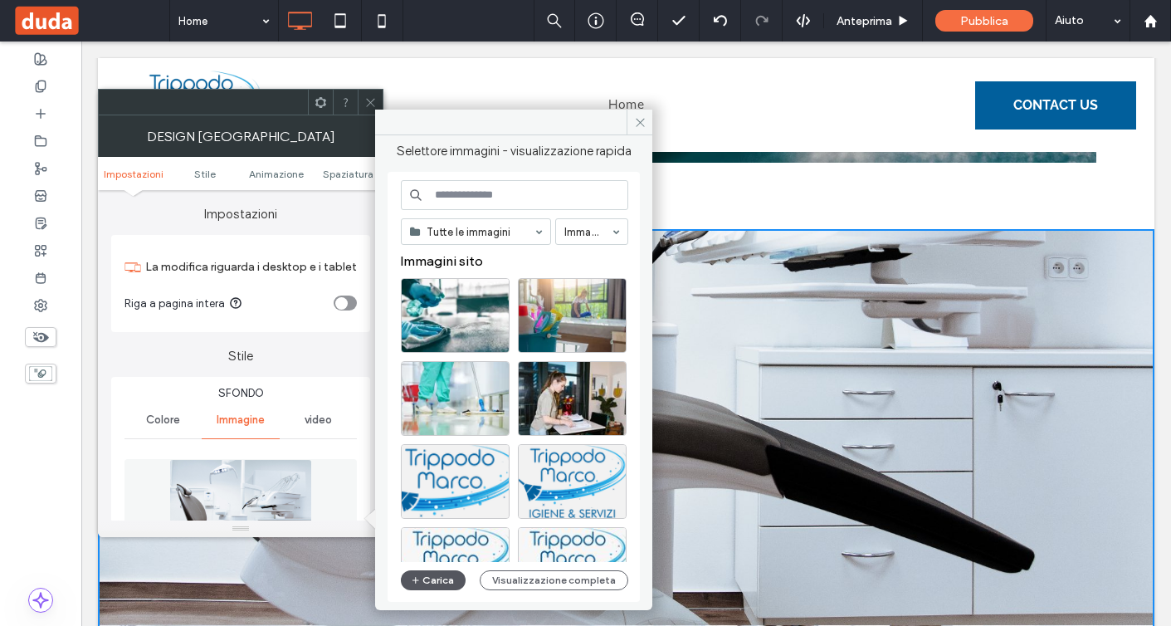
click at [414, 573] on span "button" at bounding box center [417, 580] width 12 height 18
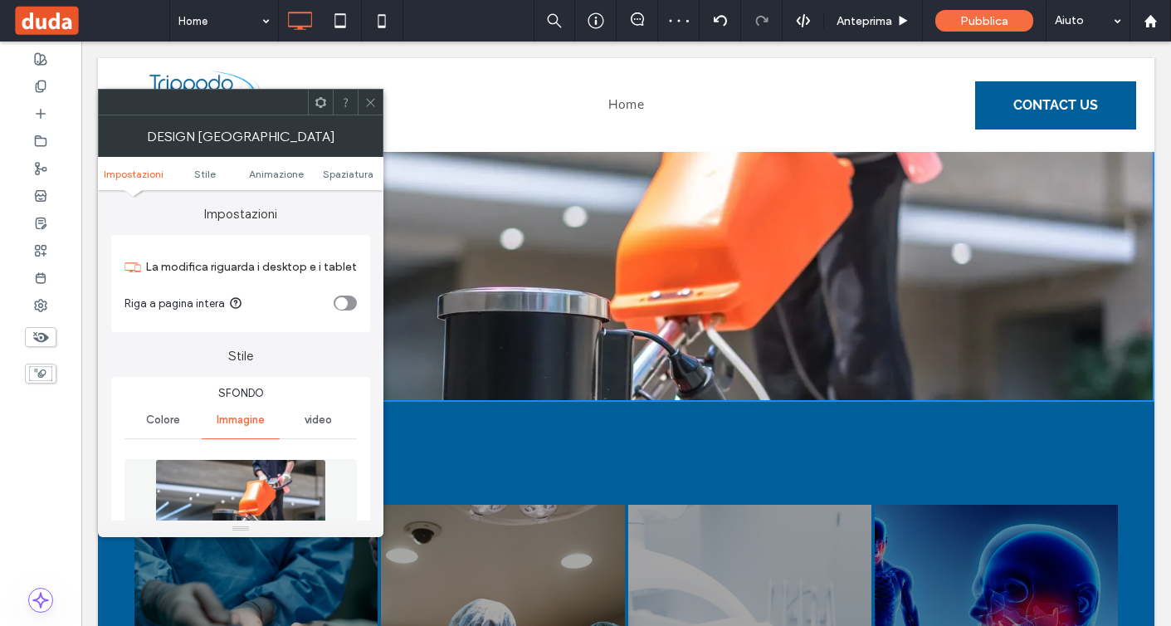
scroll to position [2459, 0]
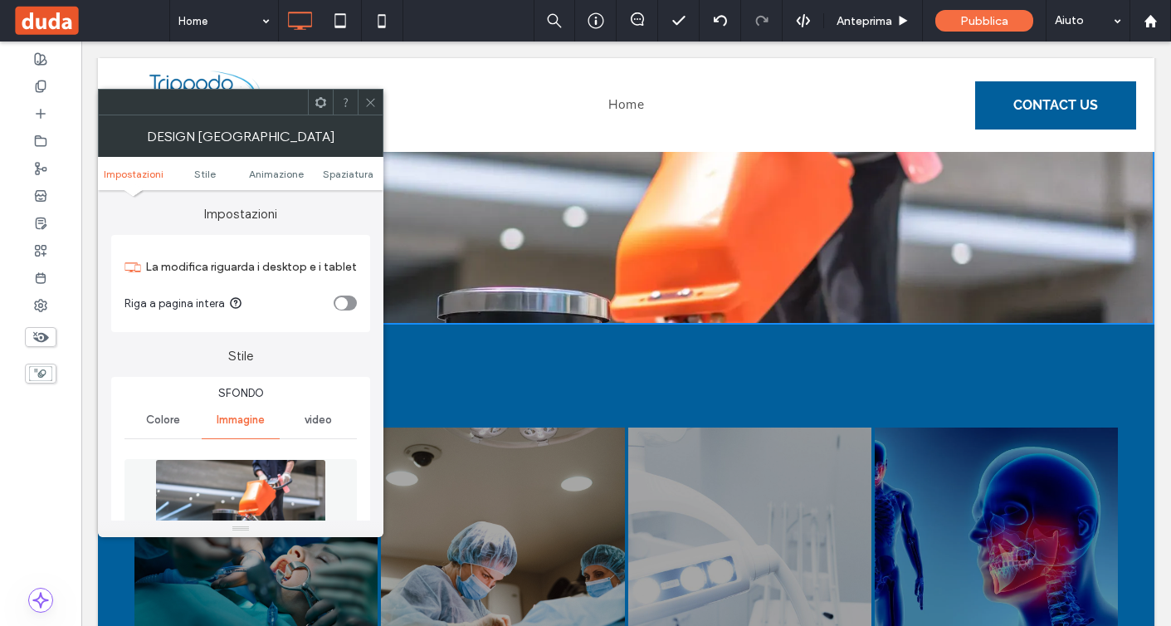
click at [374, 96] on icon at bounding box center [370, 102] width 12 height 12
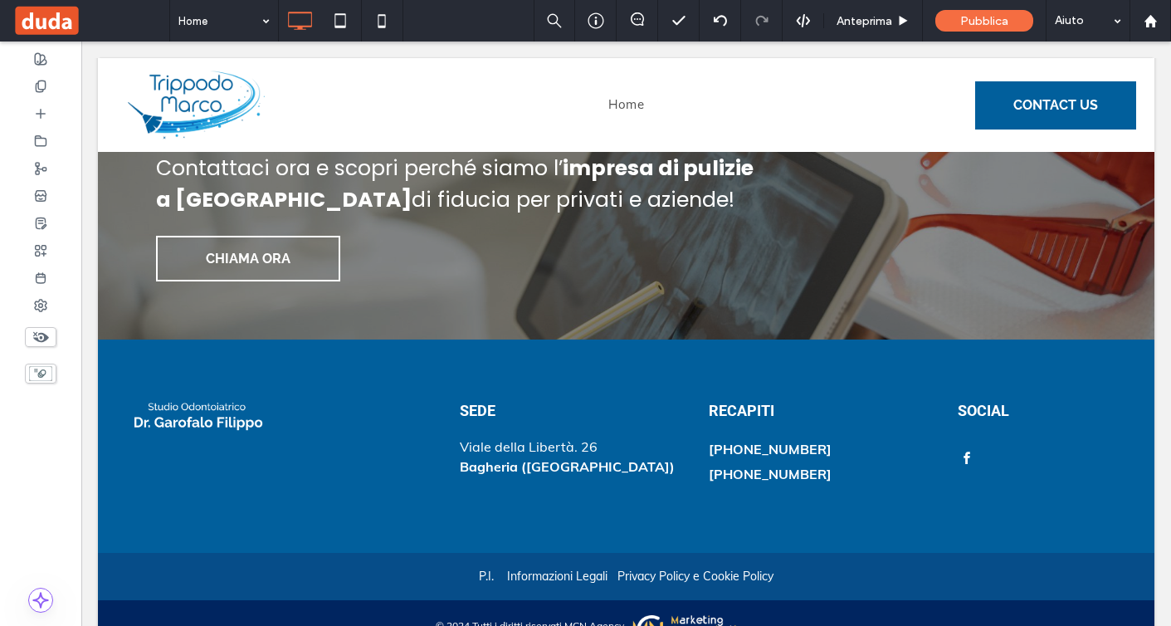
scroll to position [3369, 0]
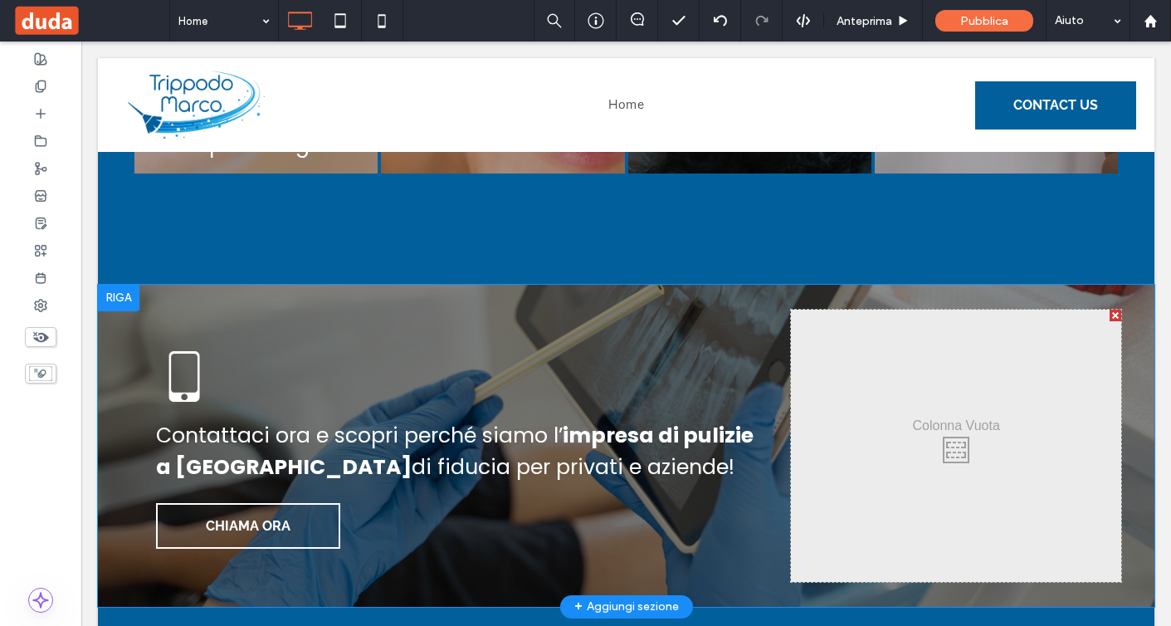
click at [393, 285] on div "Contattaci ora e scopri perché siamo l’ impresa di pulizie a Palermo di fiducia…" at bounding box center [626, 446] width 1057 height 322
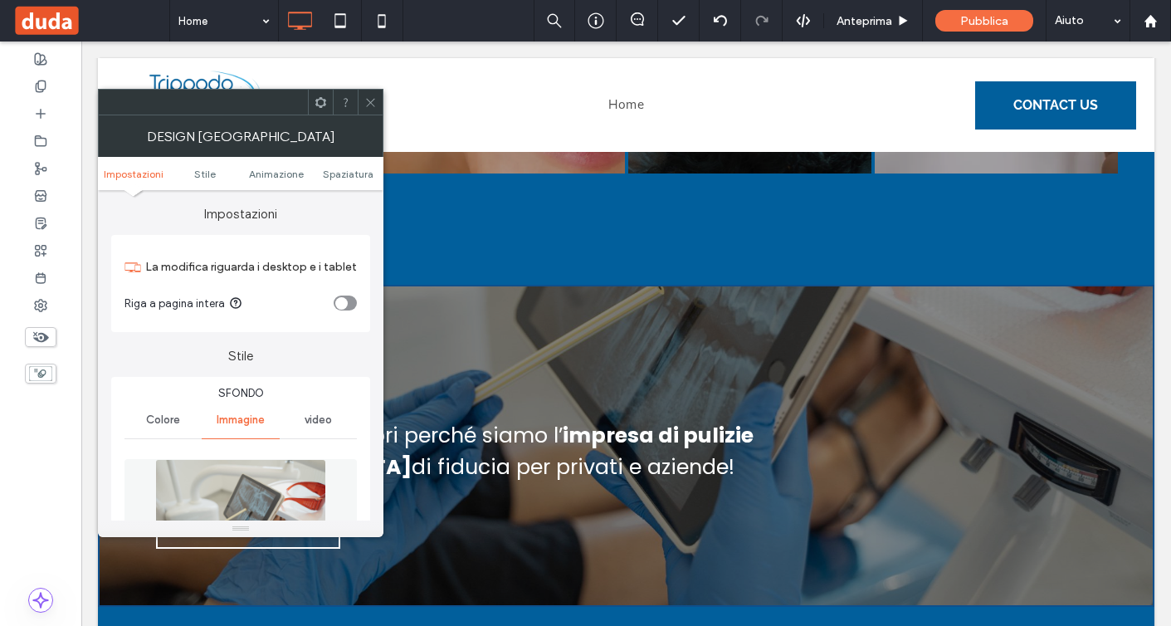
click at [276, 489] on img at bounding box center [240, 516] width 171 height 115
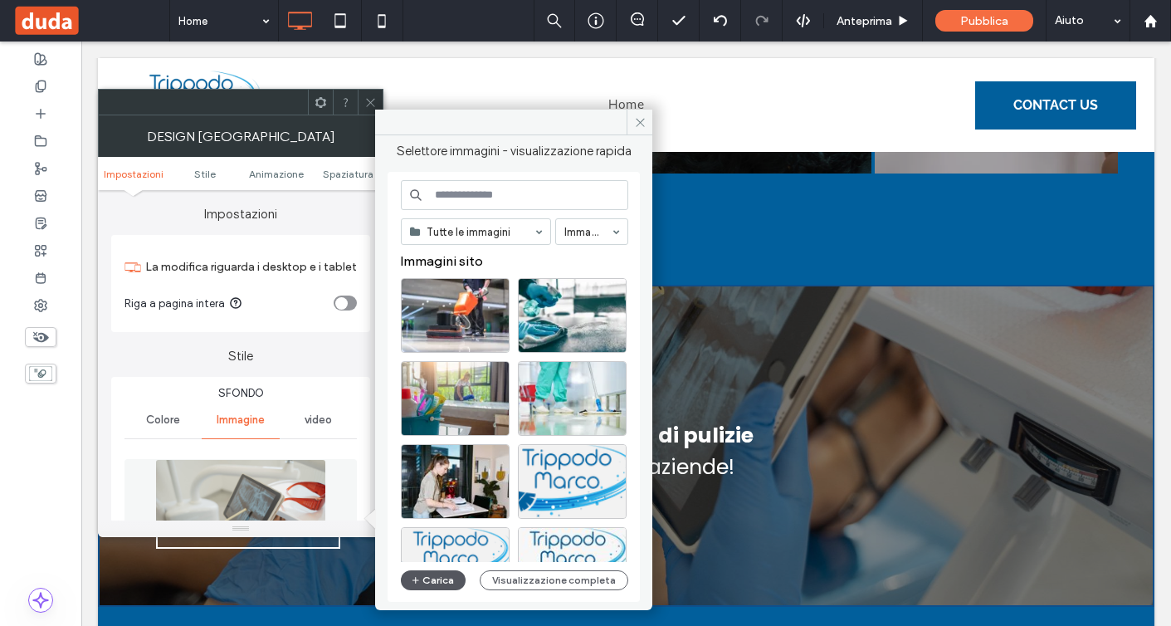
click at [421, 581] on span "button" at bounding box center [417, 580] width 12 height 18
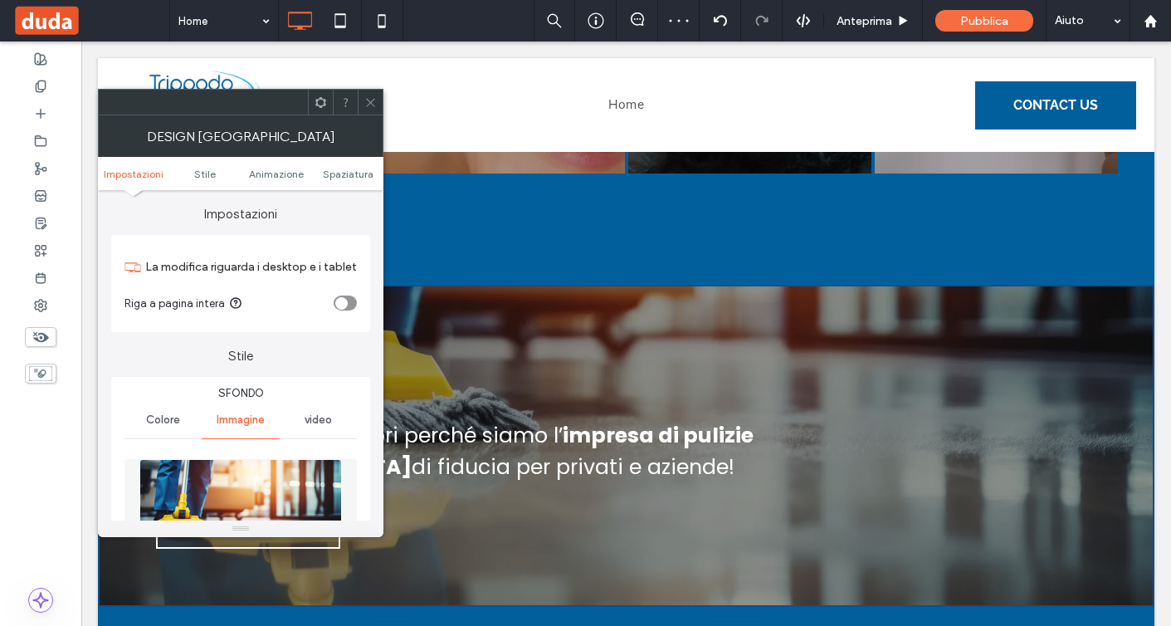
click at [367, 107] on icon at bounding box center [370, 102] width 12 height 12
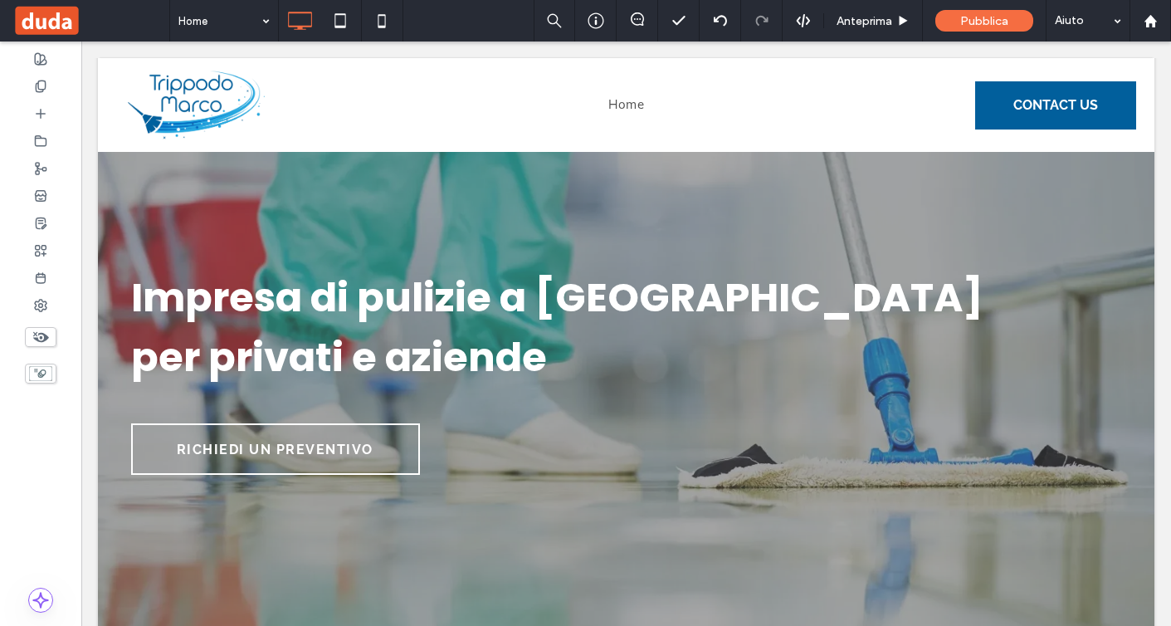
scroll to position [0, 0]
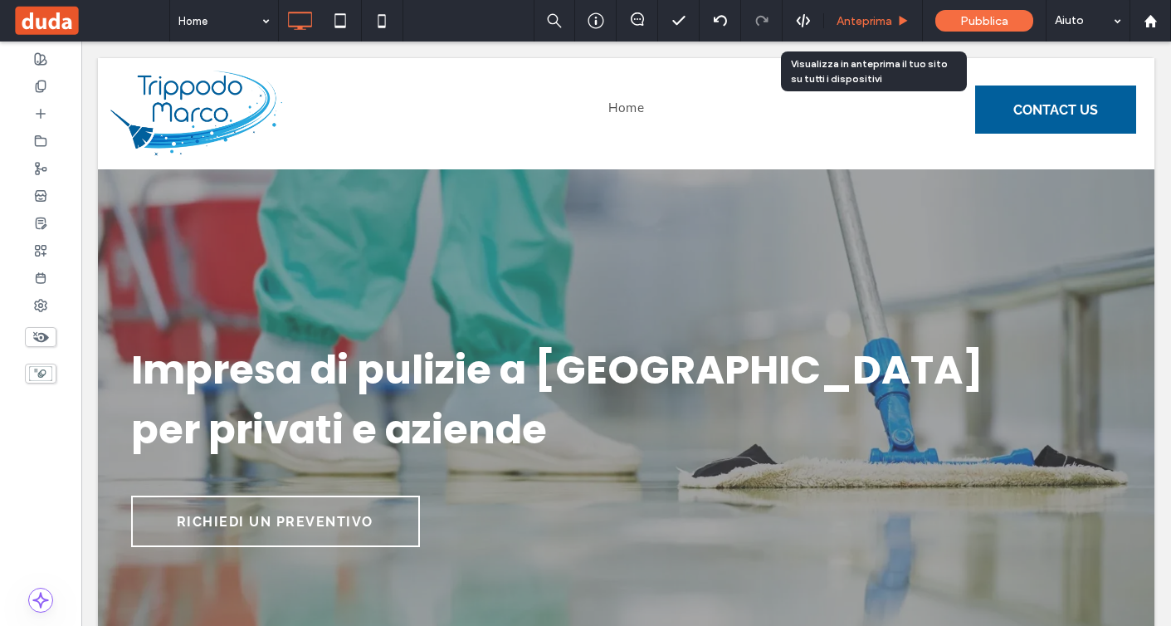
click at [873, 40] on div "Anteprima" at bounding box center [873, 21] width 99 height 42
click at [873, 22] on span "Anteprima" at bounding box center [865, 21] width 56 height 14
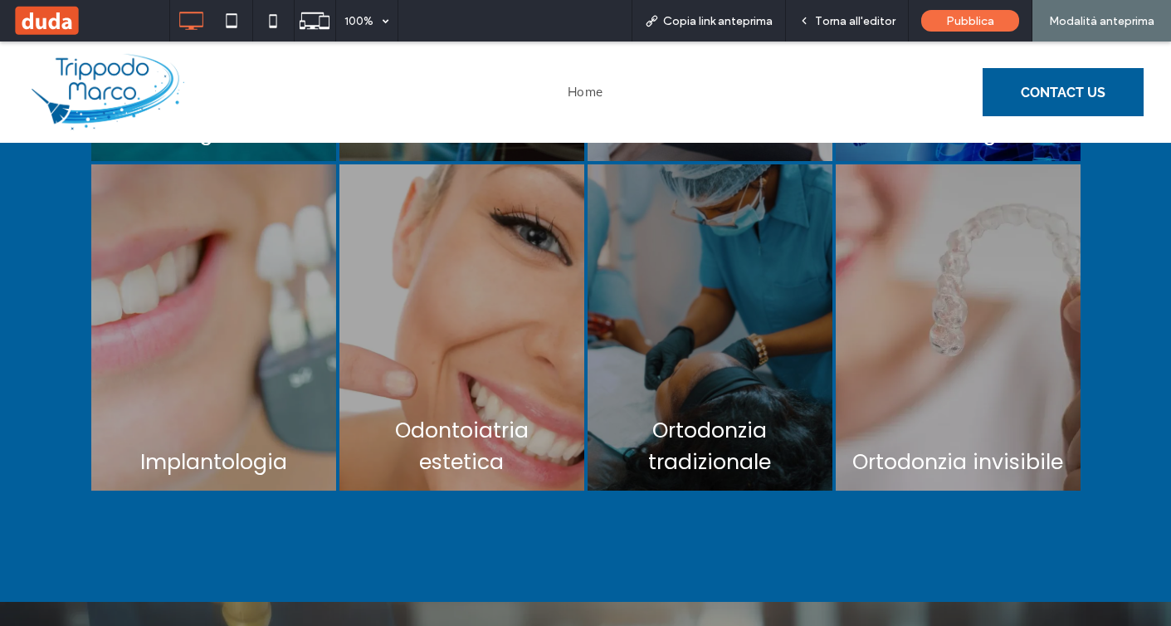
scroll to position [3079, 0]
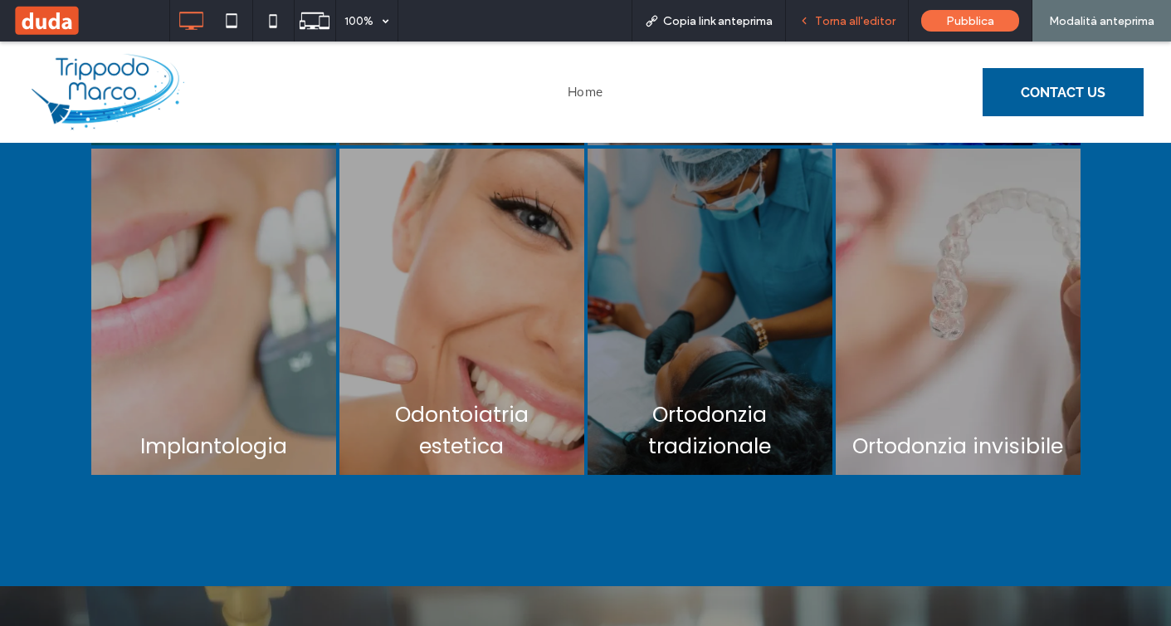
click at [857, 17] on span "Torna all'editor" at bounding box center [855, 21] width 81 height 14
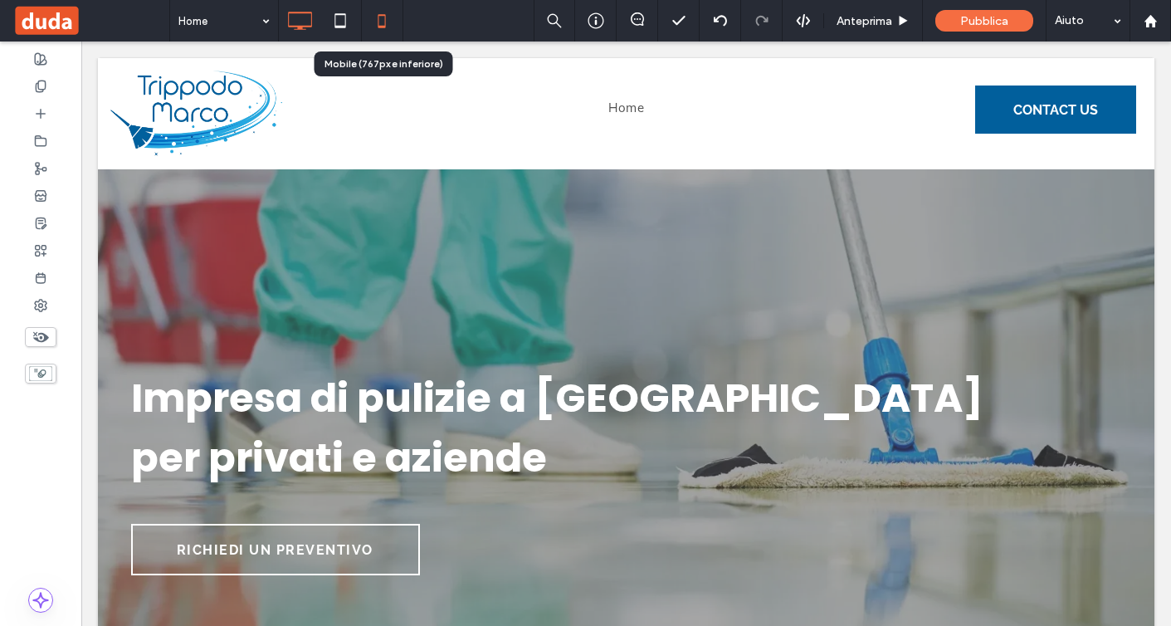
click at [388, 23] on icon at bounding box center [381, 20] width 33 height 33
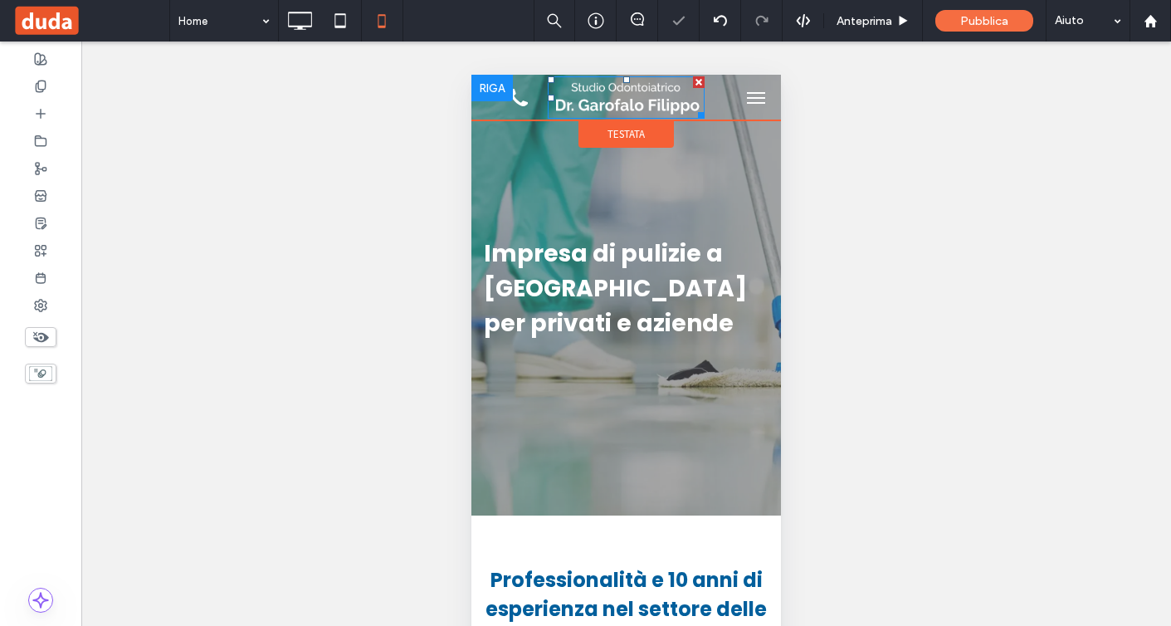
scroll to position [6, 0]
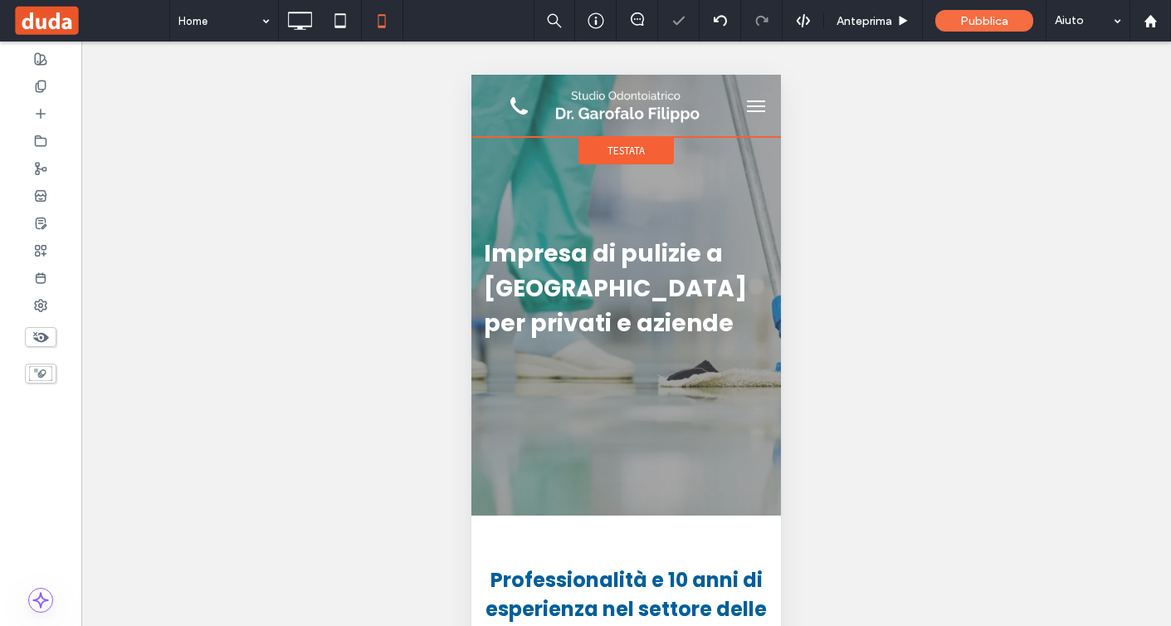
click at [629, 151] on span "Testata" at bounding box center [626, 151] width 37 height 14
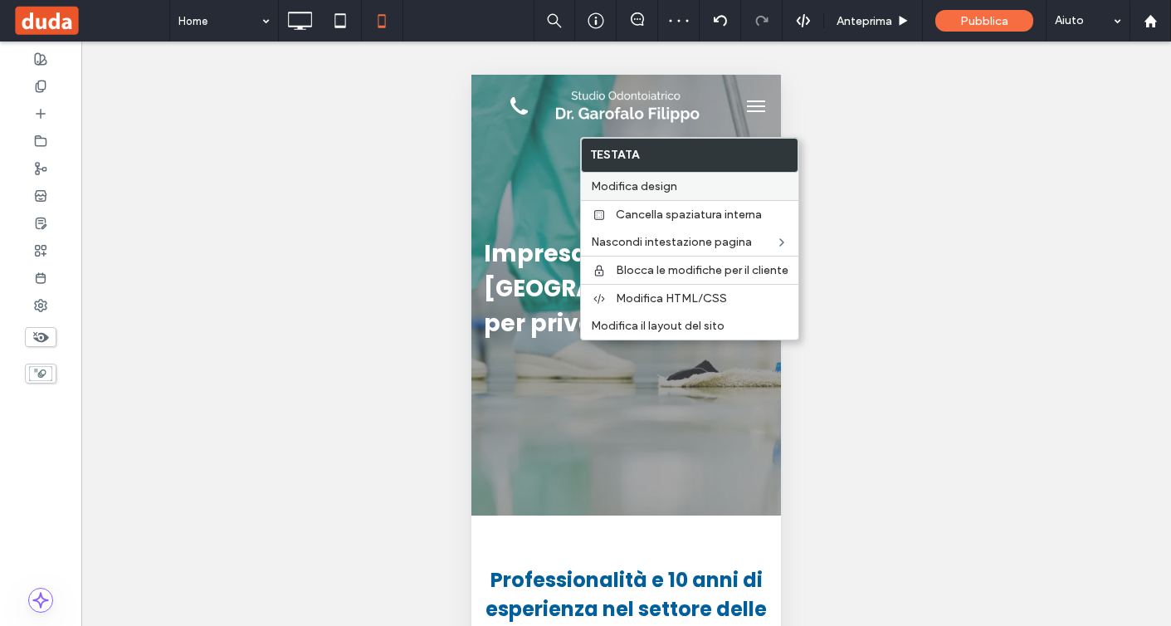
click at [647, 184] on span "Modifica design" at bounding box center [634, 186] width 86 height 14
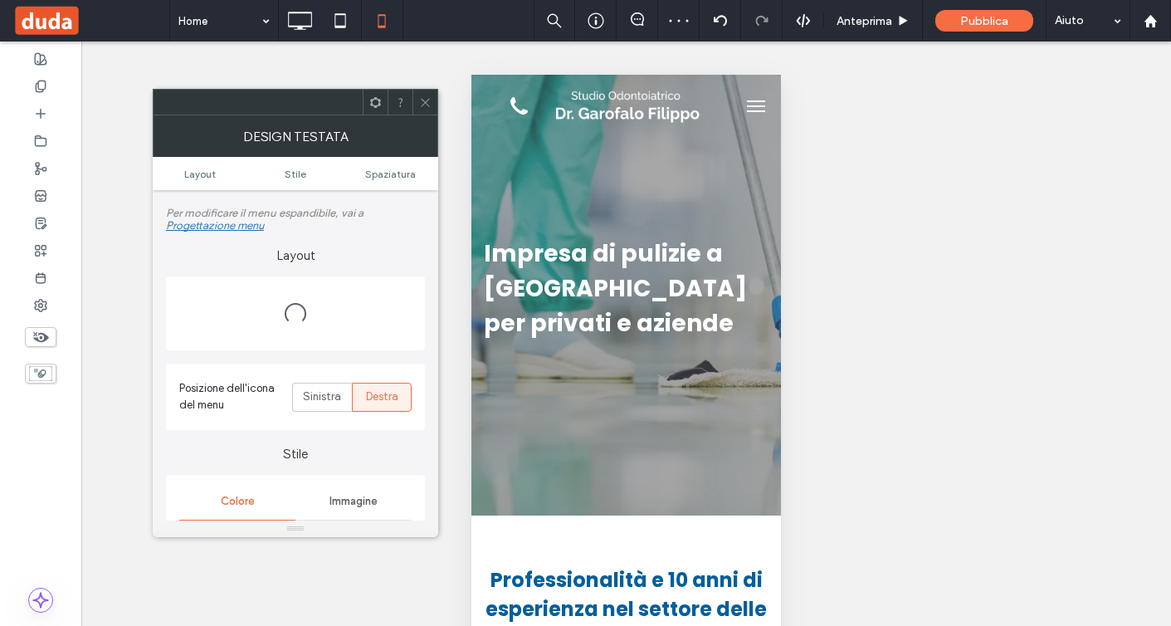
scroll to position [0, 0]
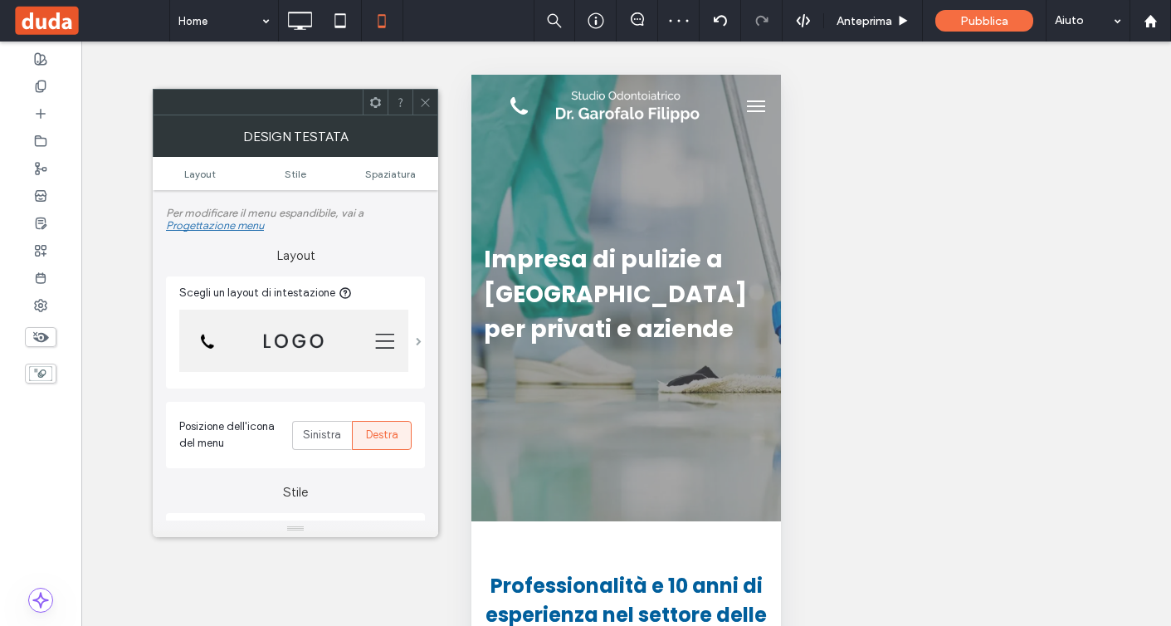
click at [416, 345] on span at bounding box center [419, 341] width 6 height 8
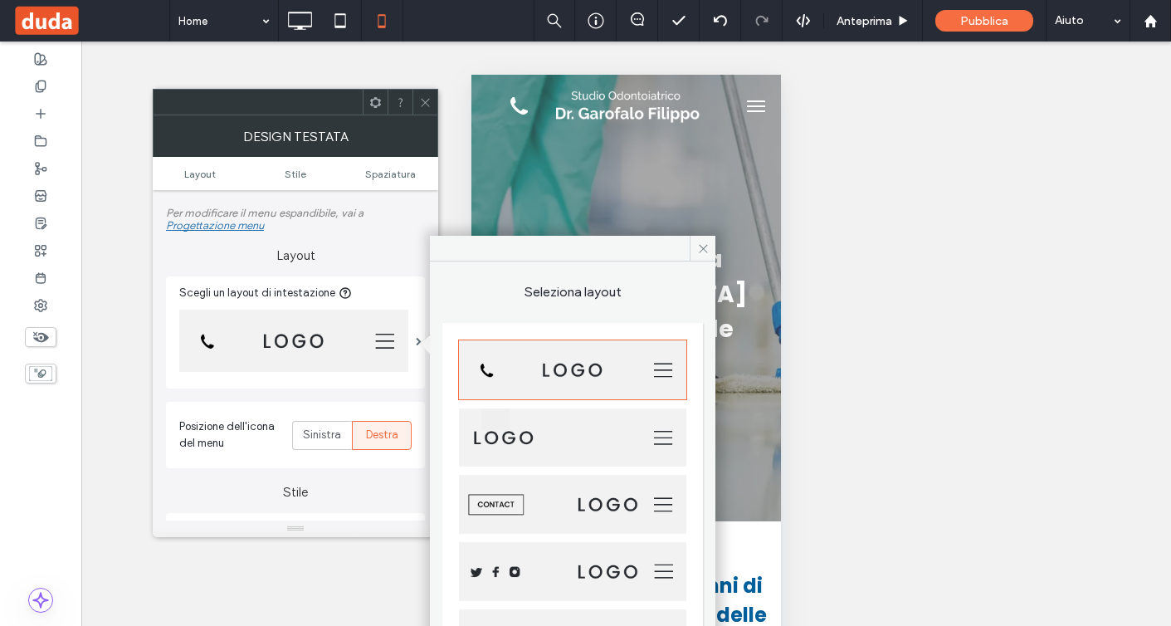
click at [582, 377] on img at bounding box center [572, 370] width 229 height 61
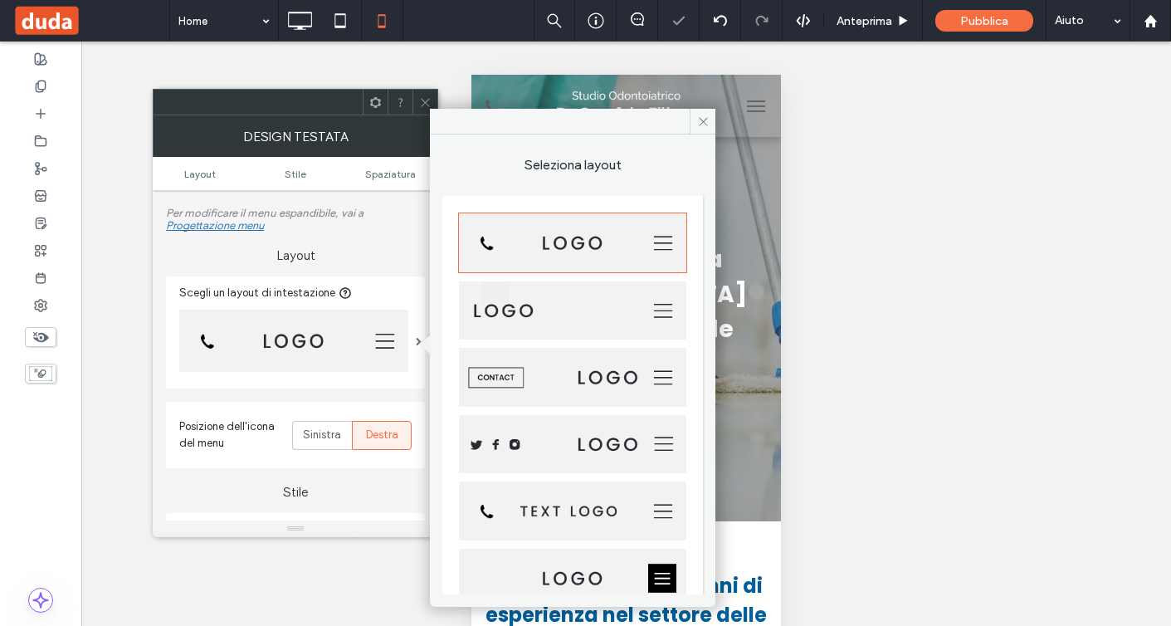
click at [422, 105] on icon at bounding box center [425, 102] width 12 height 12
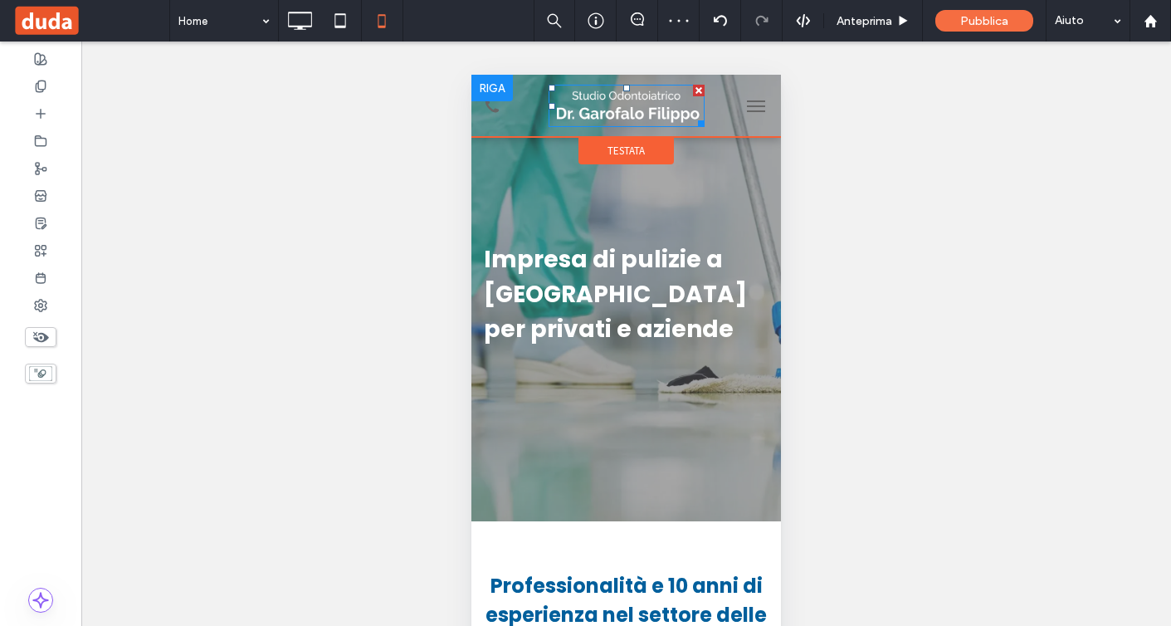
click at [701, 88] on div at bounding box center [699, 91] width 12 height 12
click at [633, 145] on span "Testata" at bounding box center [626, 151] width 37 height 14
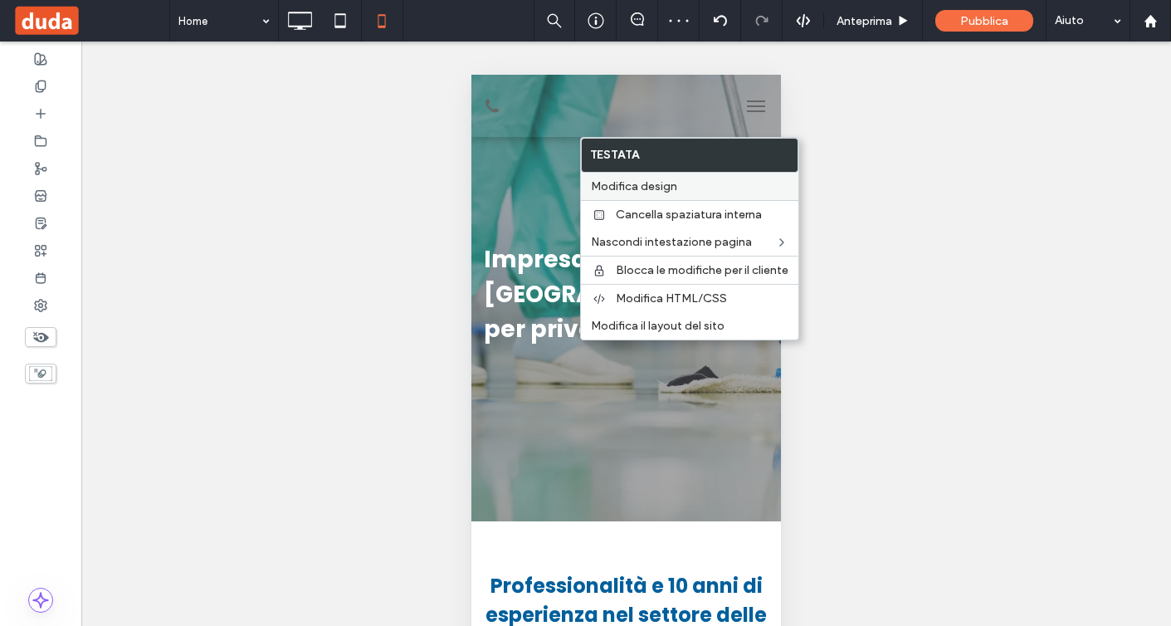
click at [652, 184] on span "Modifica design" at bounding box center [634, 186] width 86 height 14
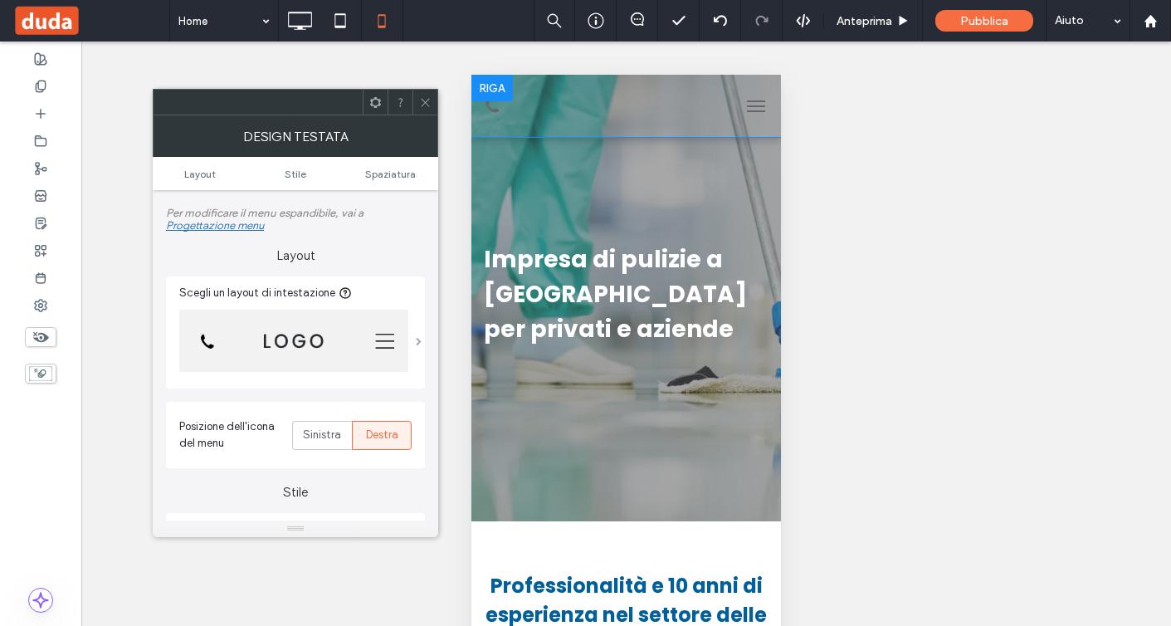
click at [416, 345] on span at bounding box center [419, 341] width 6 height 8
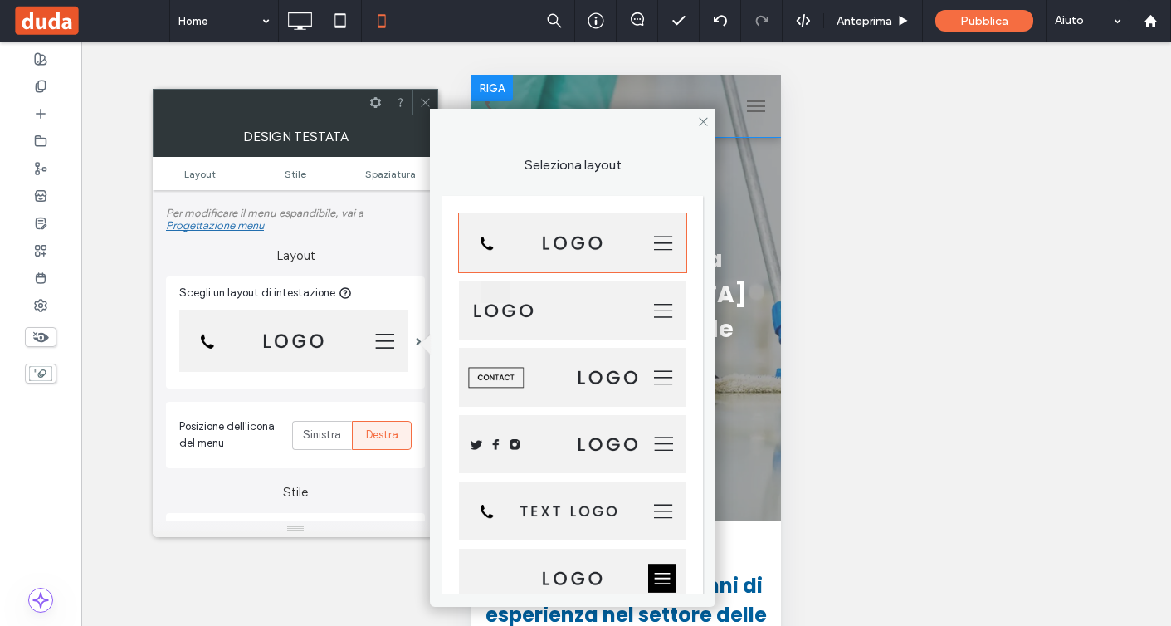
click at [565, 255] on img at bounding box center [572, 243] width 229 height 61
click at [418, 97] on div at bounding box center [425, 102] width 25 height 25
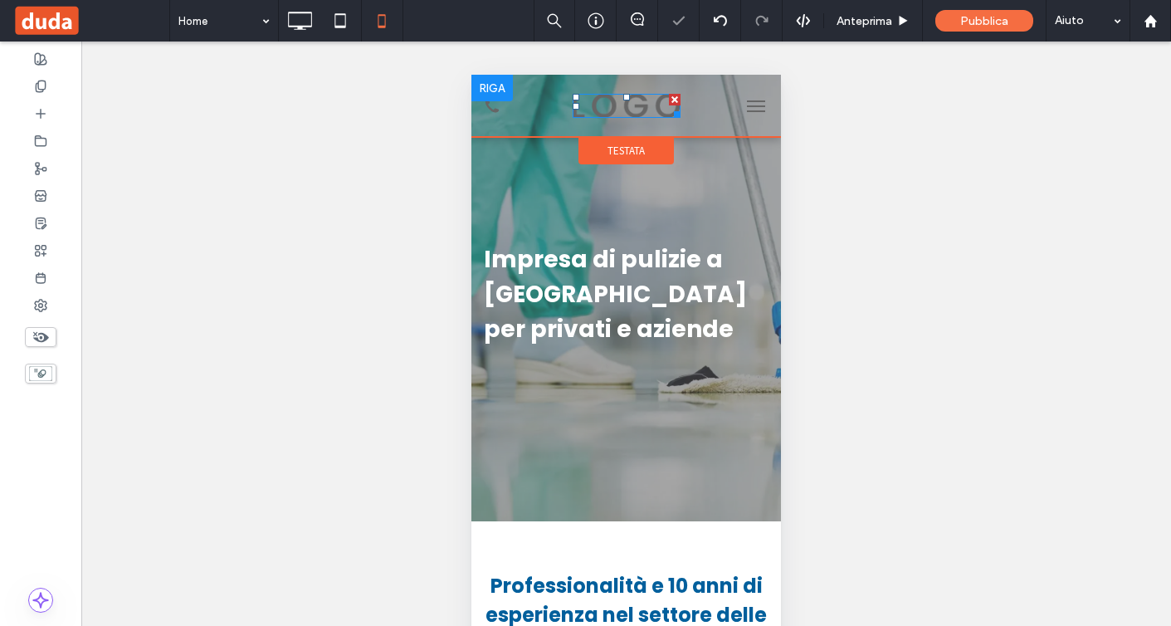
click at [589, 105] on img at bounding box center [627, 106] width 108 height 25
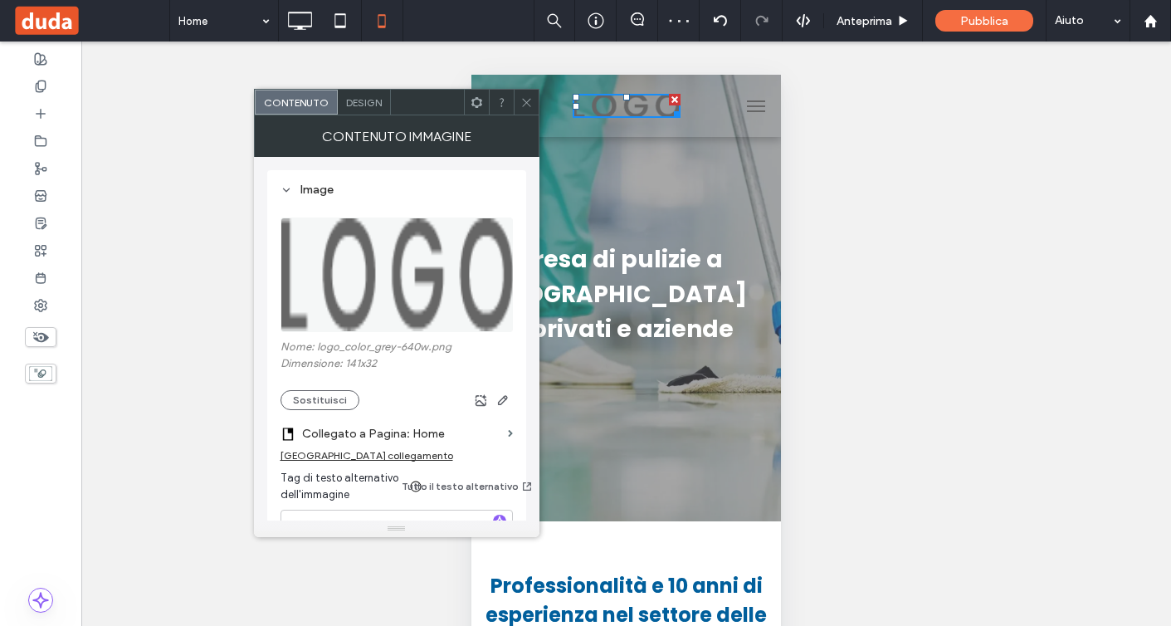
click at [381, 306] on img at bounding box center [398, 275] width 234 height 115
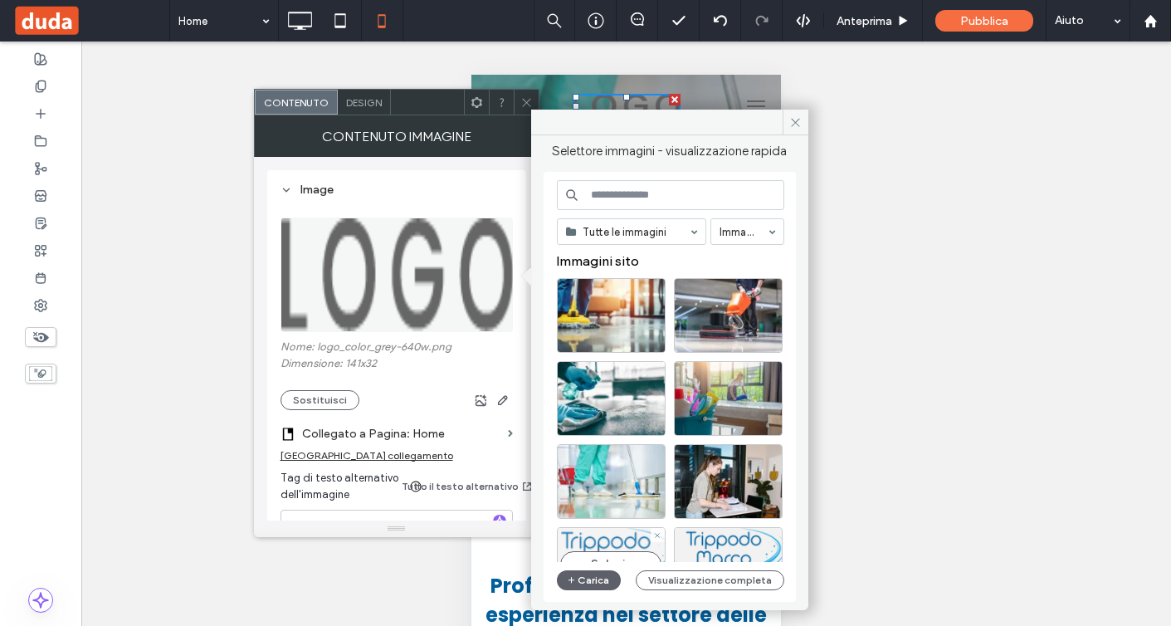
click at [623, 543] on div "Seleziona" at bounding box center [611, 564] width 109 height 75
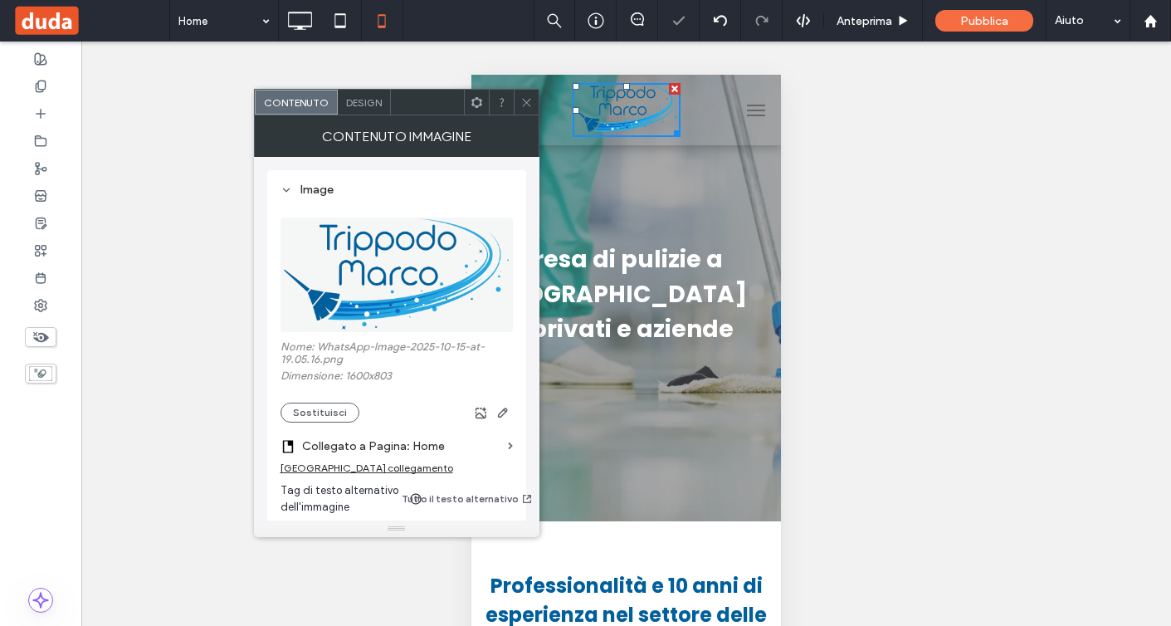
click at [525, 102] on icon at bounding box center [527, 102] width 12 height 12
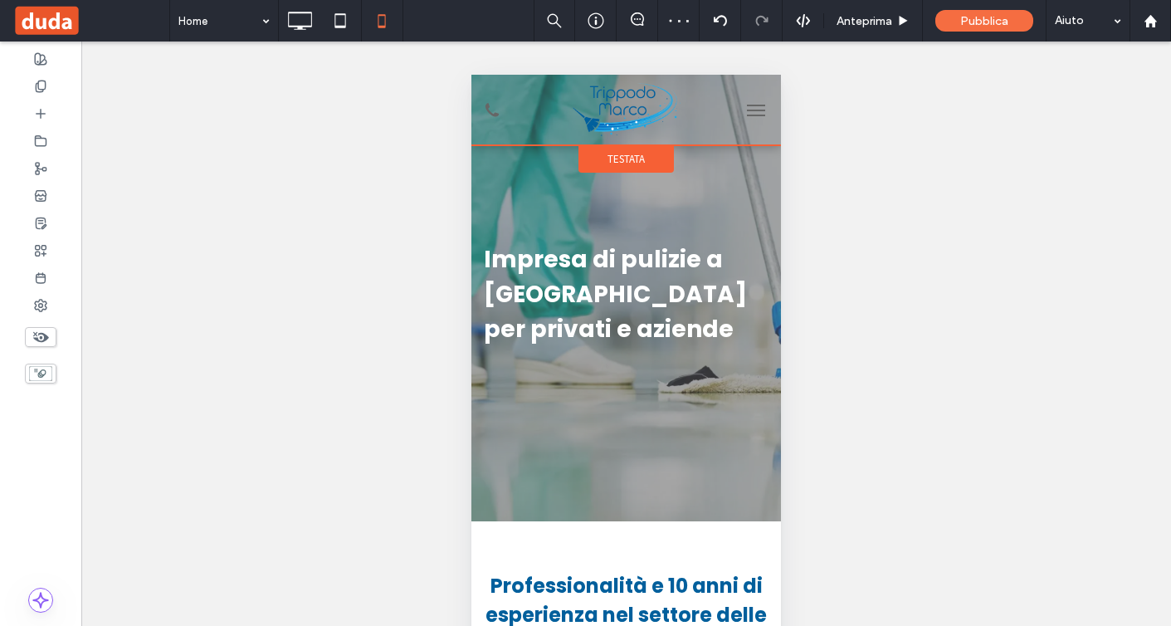
click at [635, 158] on span "Testata" at bounding box center [626, 159] width 37 height 14
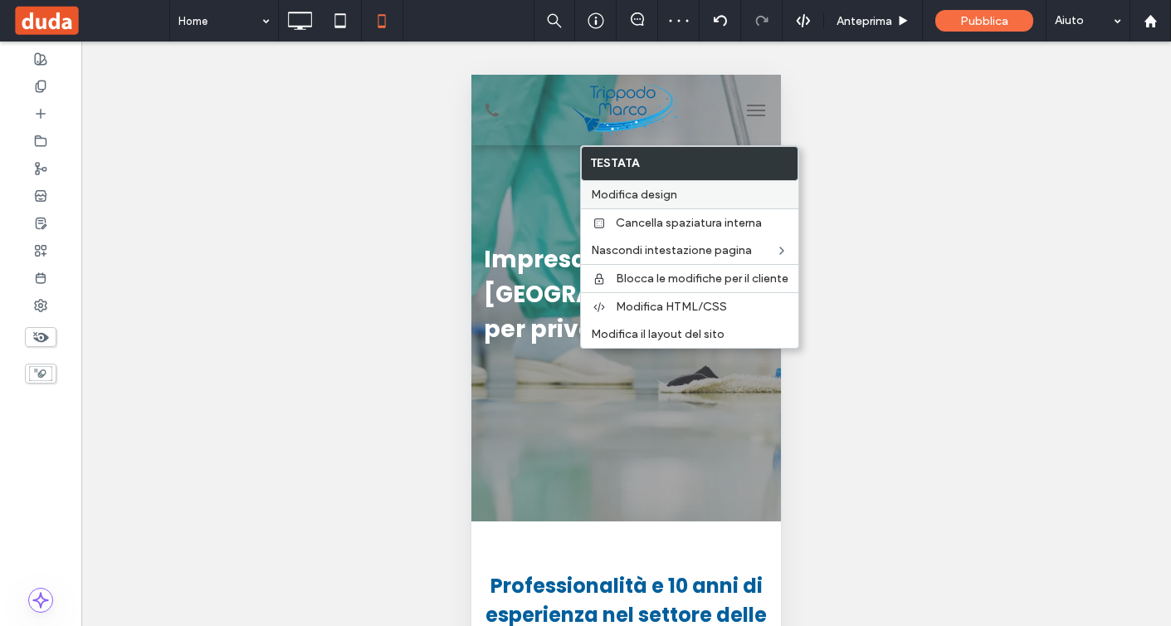
click at [644, 189] on span "Modifica design" at bounding box center [634, 195] width 86 height 14
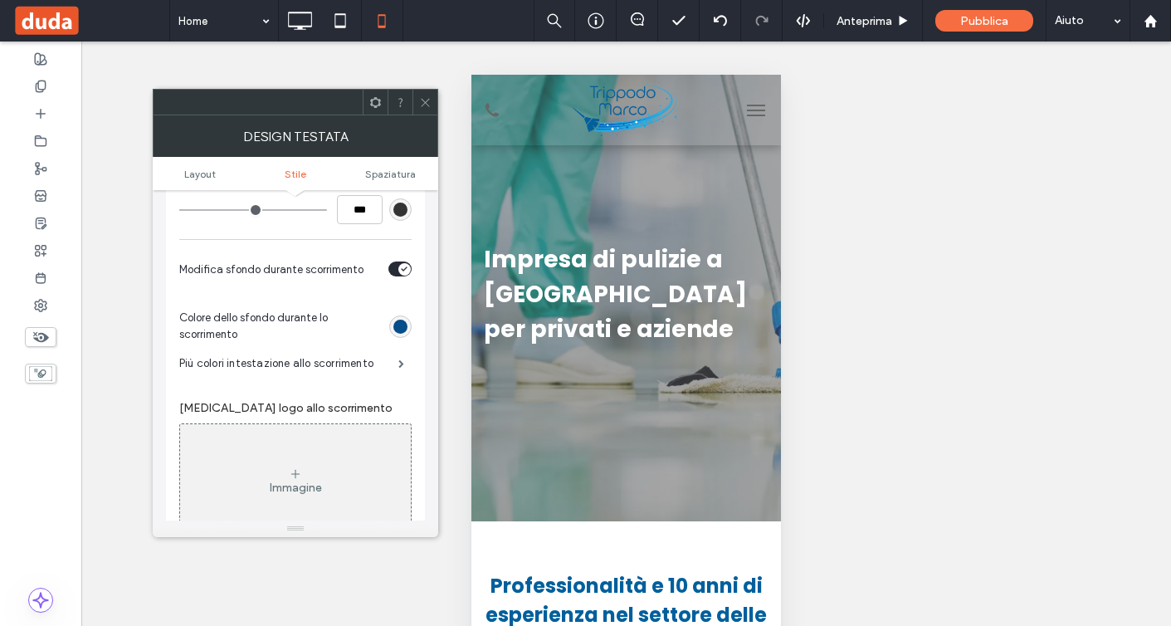
scroll to position [442, 0]
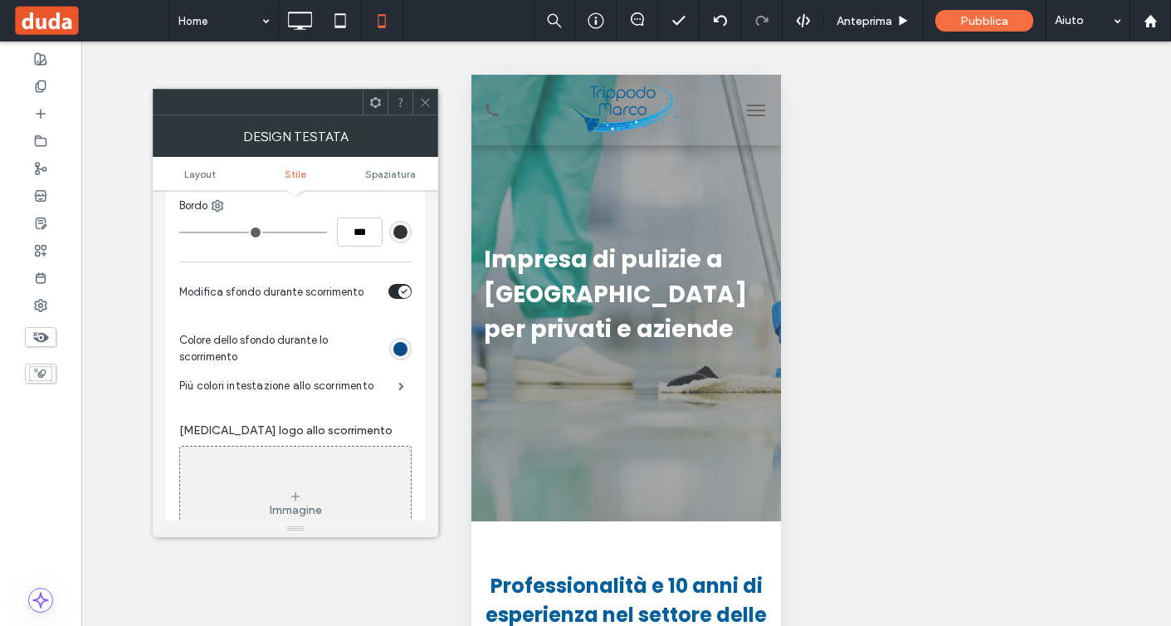
click at [399, 294] on div "toggle" at bounding box center [405, 292] width 12 height 12
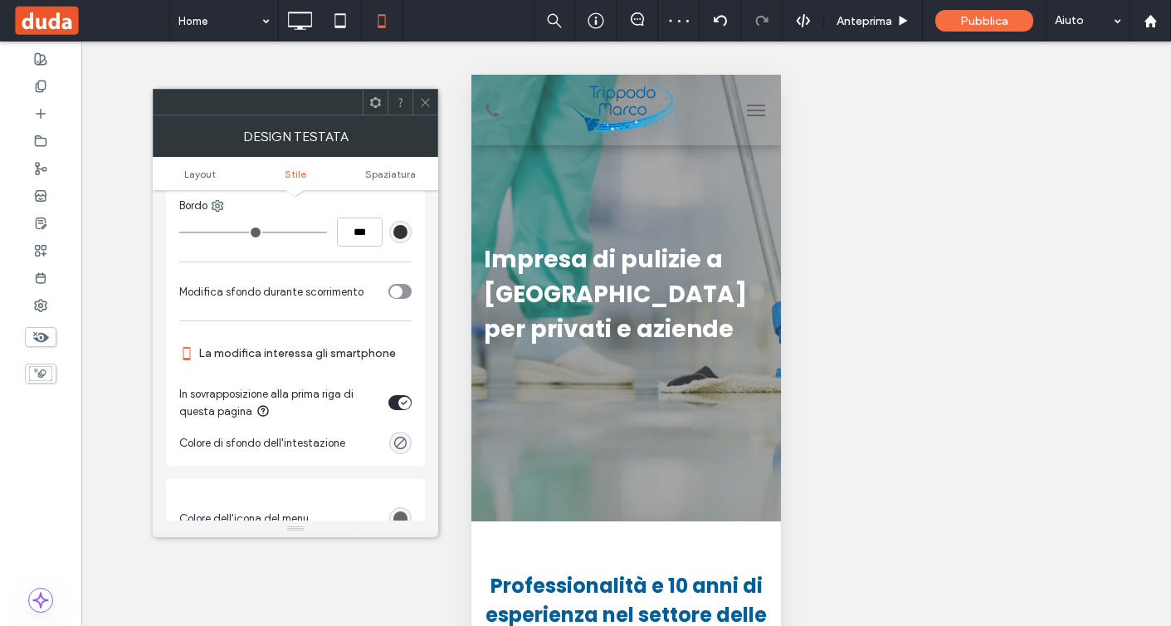
click at [405, 296] on div "toggle" at bounding box center [400, 291] width 23 height 15
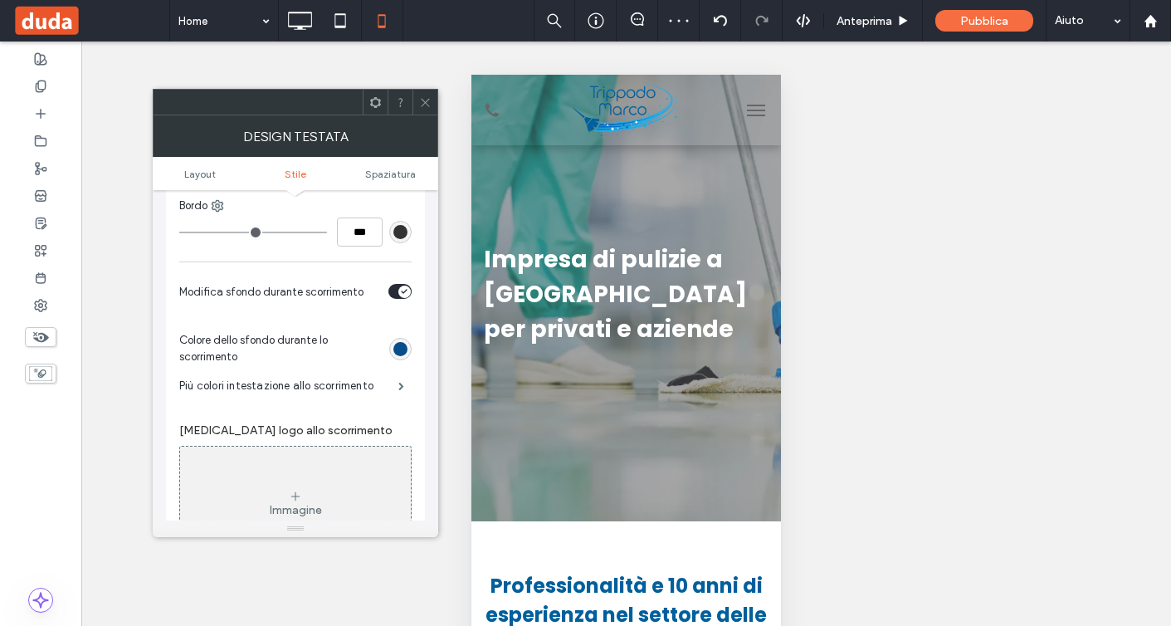
click at [401, 298] on div "toggle" at bounding box center [405, 292] width 12 height 12
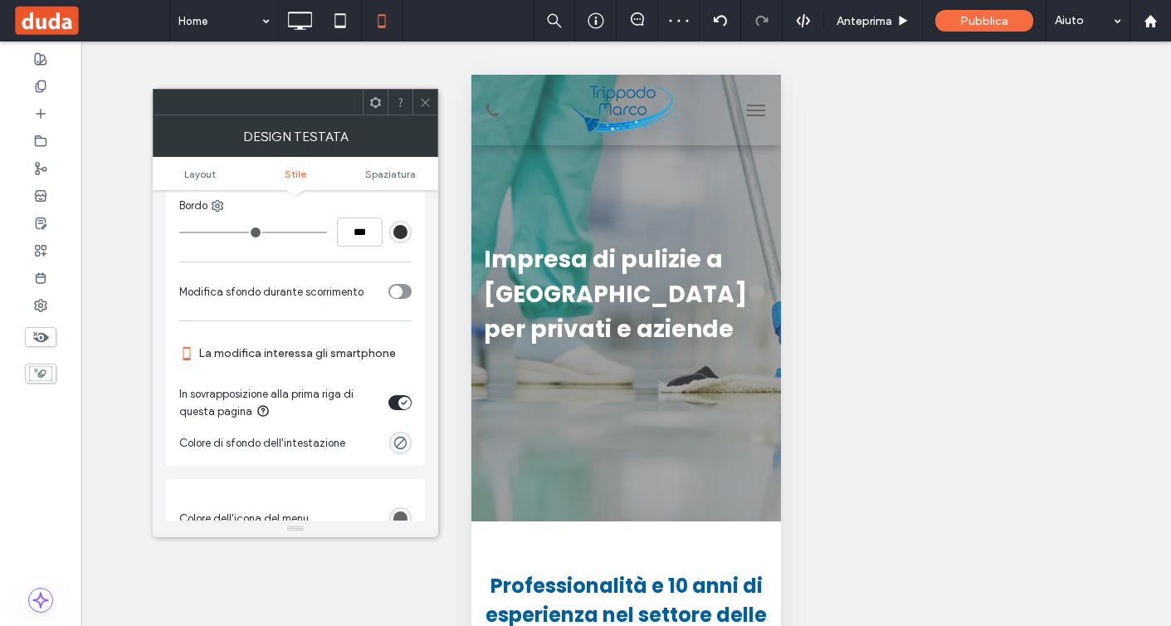
click at [399, 403] on div "toggle" at bounding box center [405, 403] width 12 height 12
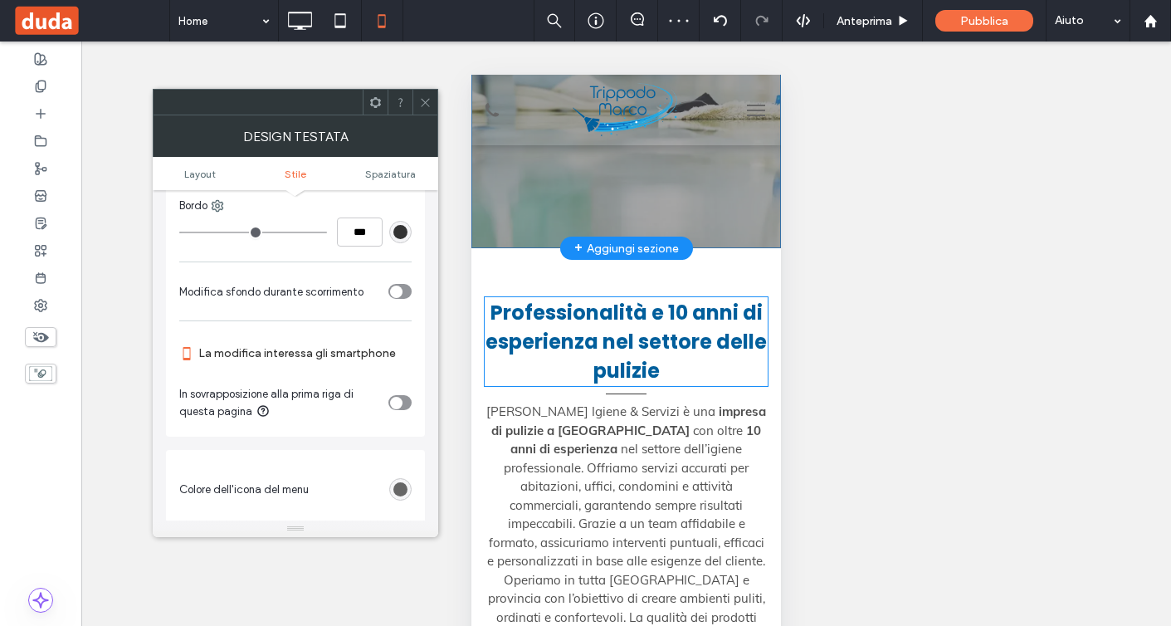
scroll to position [0, 0]
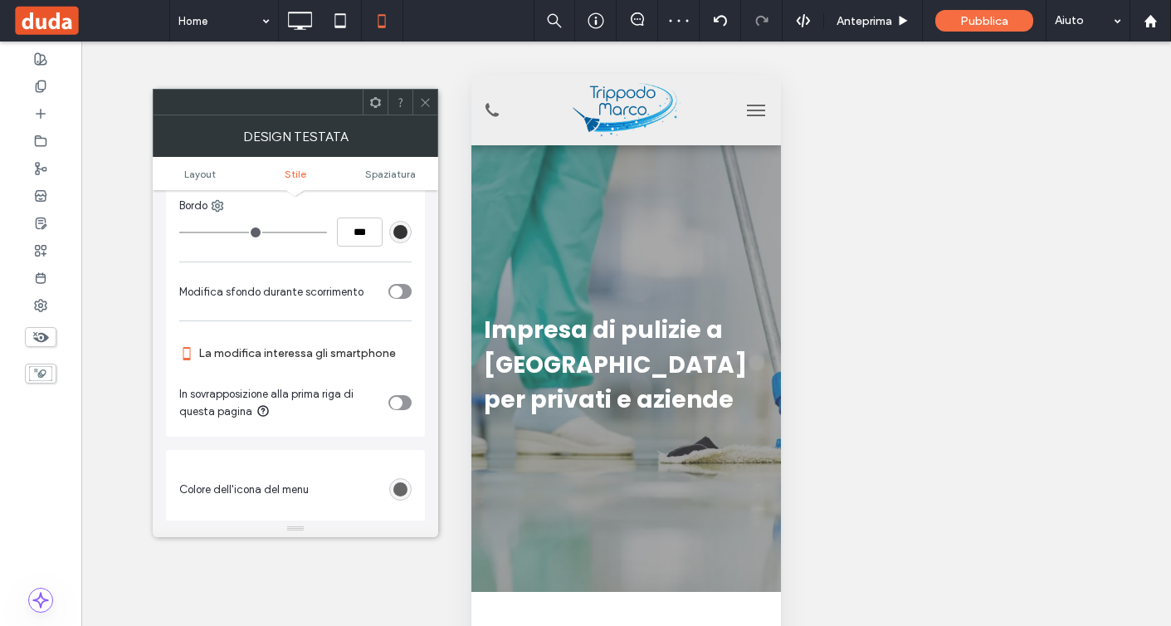
click at [434, 104] on div at bounding box center [425, 102] width 25 height 25
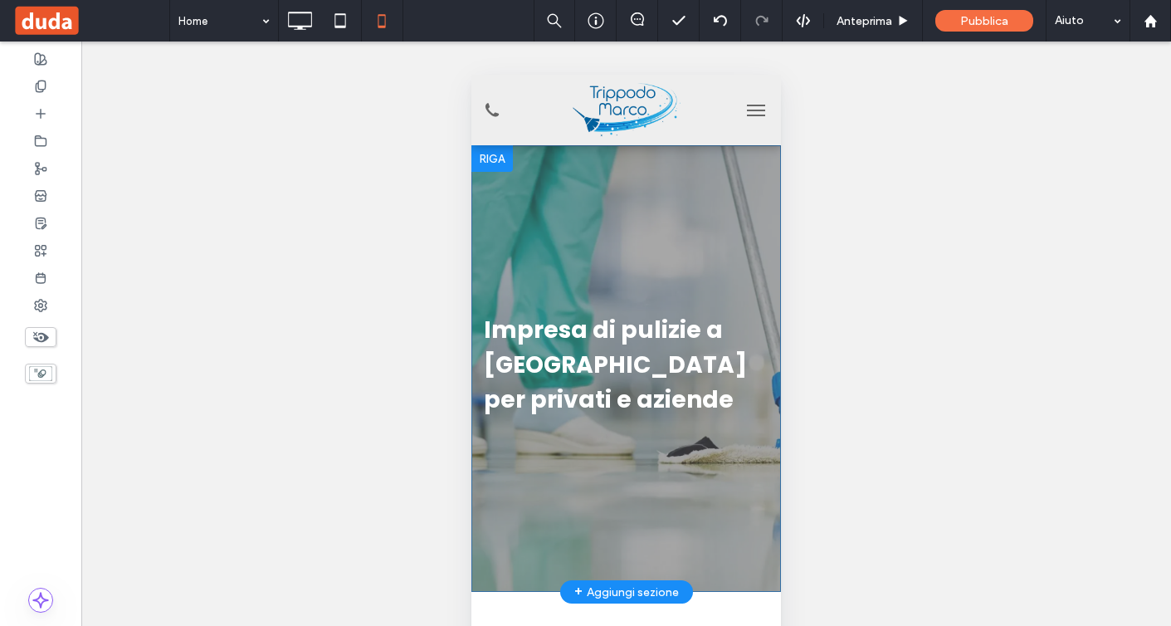
click at [672, 185] on div "Impresa di pulizie a [GEOGRAPHIC_DATA] per privati e aziende Da sempre ci impeg…" at bounding box center [627, 368] width 310 height 447
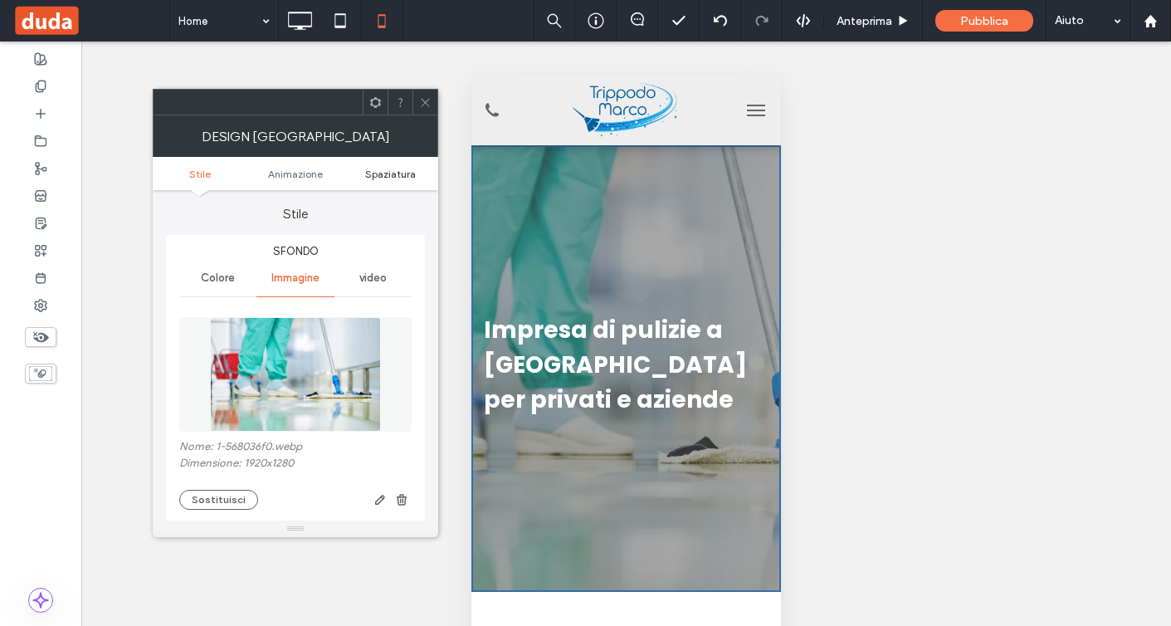
click at [405, 170] on span "Spaziatura" at bounding box center [390, 174] width 51 height 12
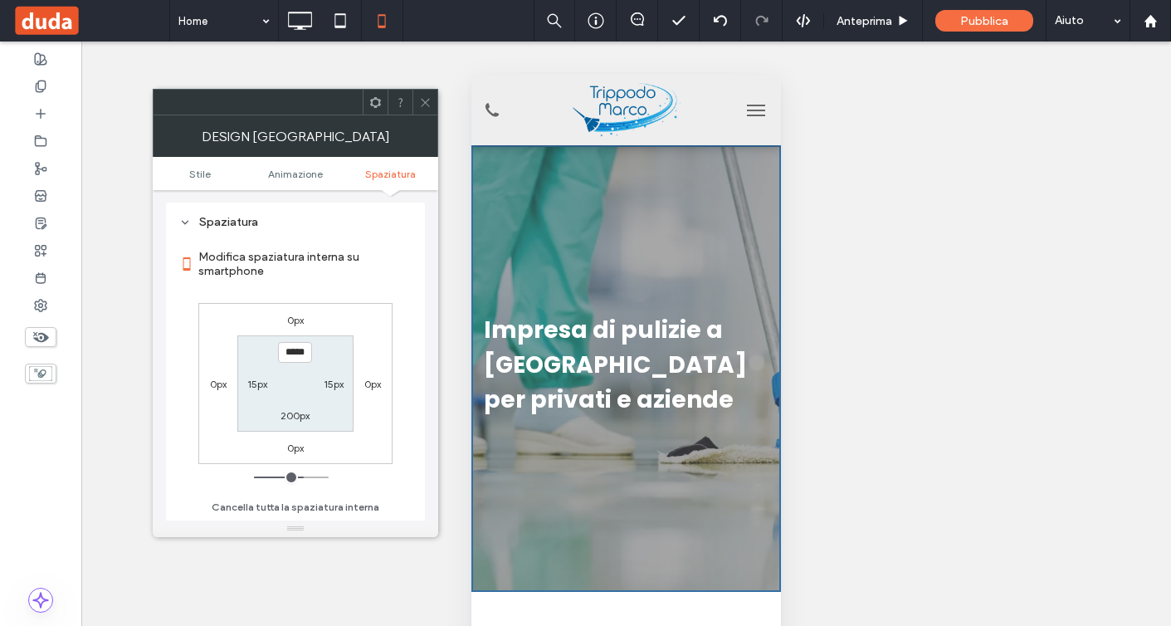
scroll to position [887, 0]
type input "*****"
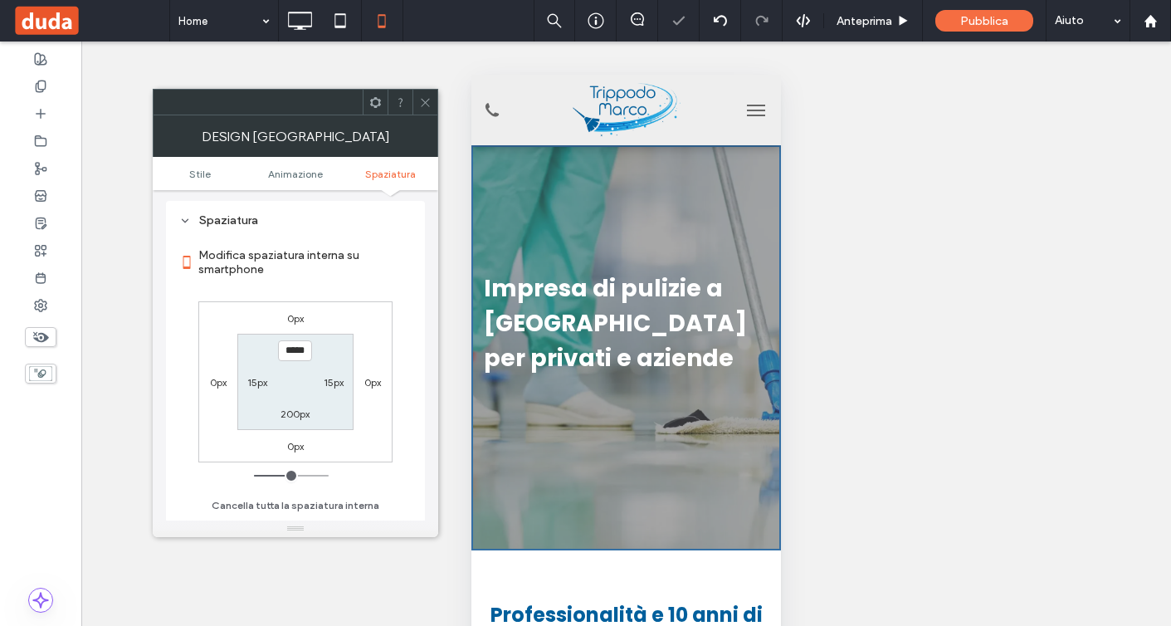
click at [295, 416] on label "200px" at bounding box center [295, 414] width 29 height 12
type input "***"
type input "*****"
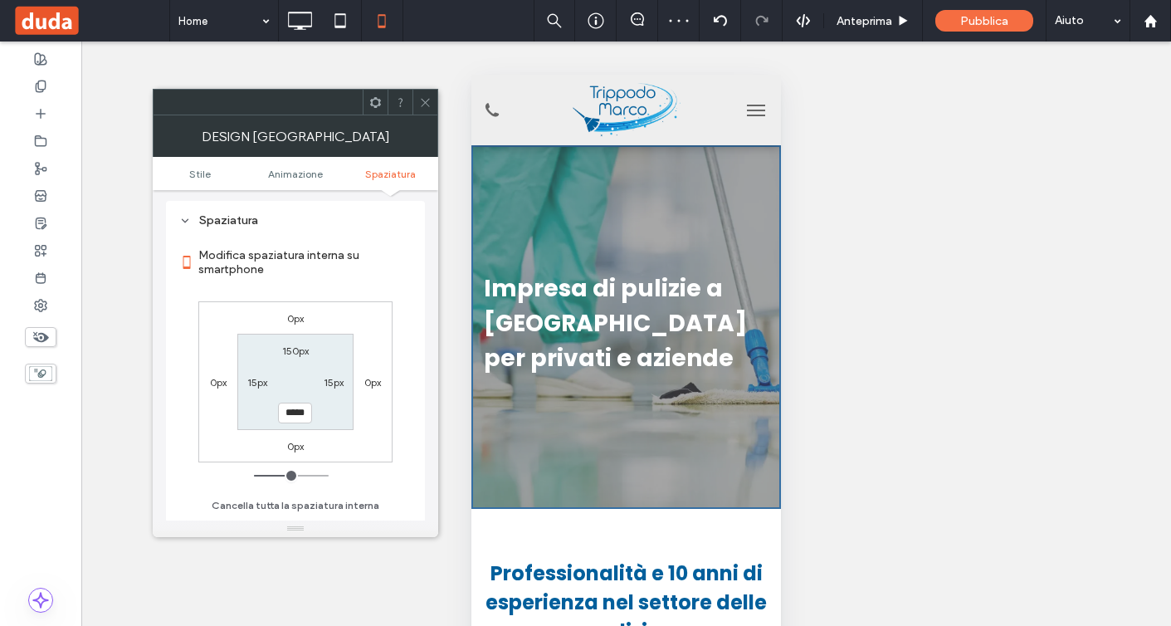
click at [425, 96] on icon at bounding box center [425, 102] width 12 height 12
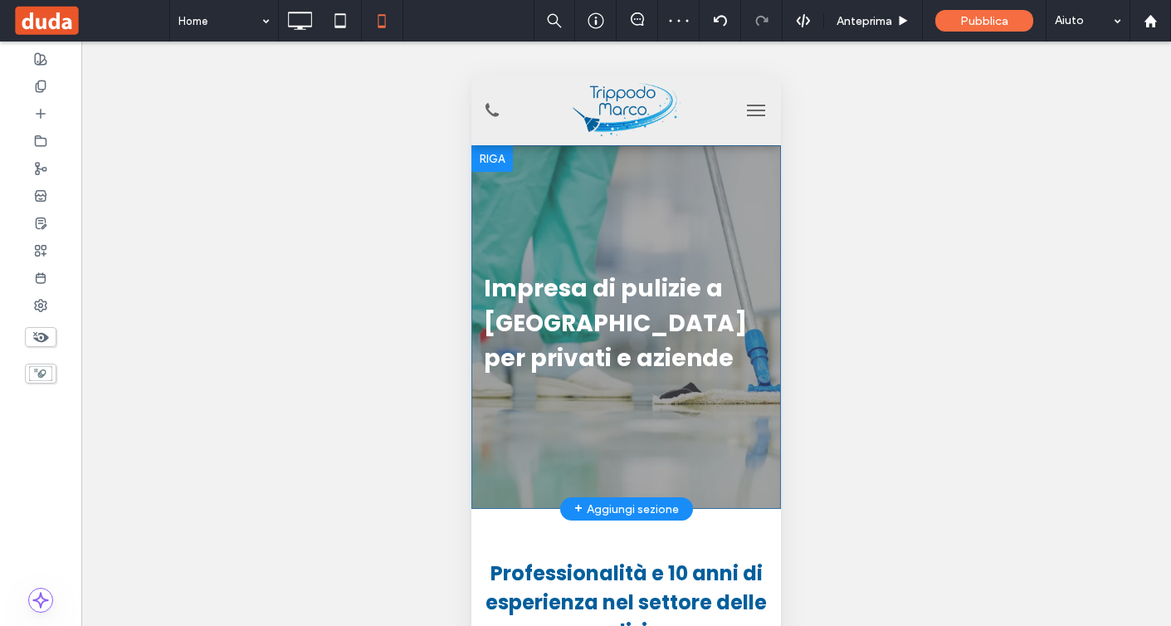
click at [565, 210] on div "Impresa di pulizie a [GEOGRAPHIC_DATA] per privati e aziende Da sempre ci impeg…" at bounding box center [627, 327] width 310 height 364
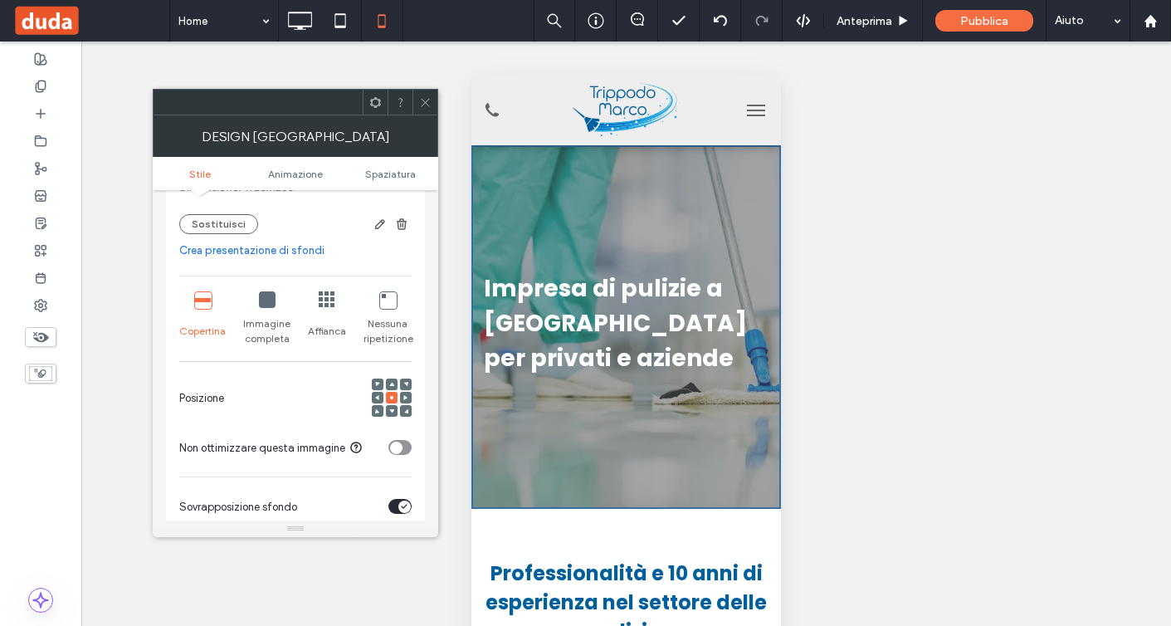
scroll to position [330, 0]
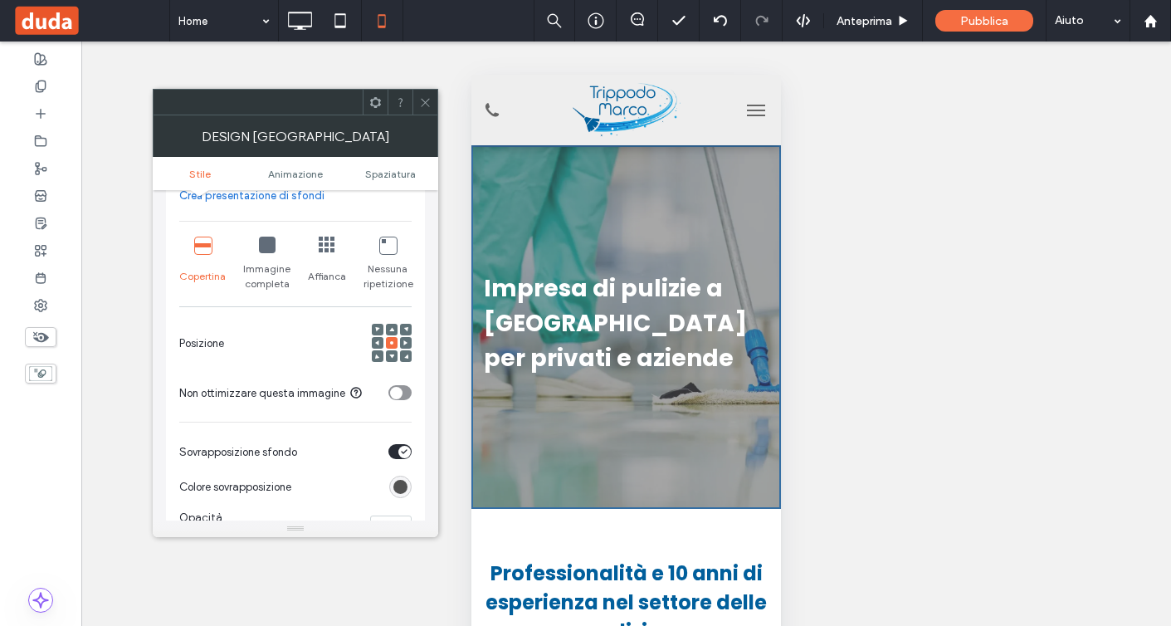
click at [275, 254] on div "Immagine completa" at bounding box center [267, 264] width 48 height 68
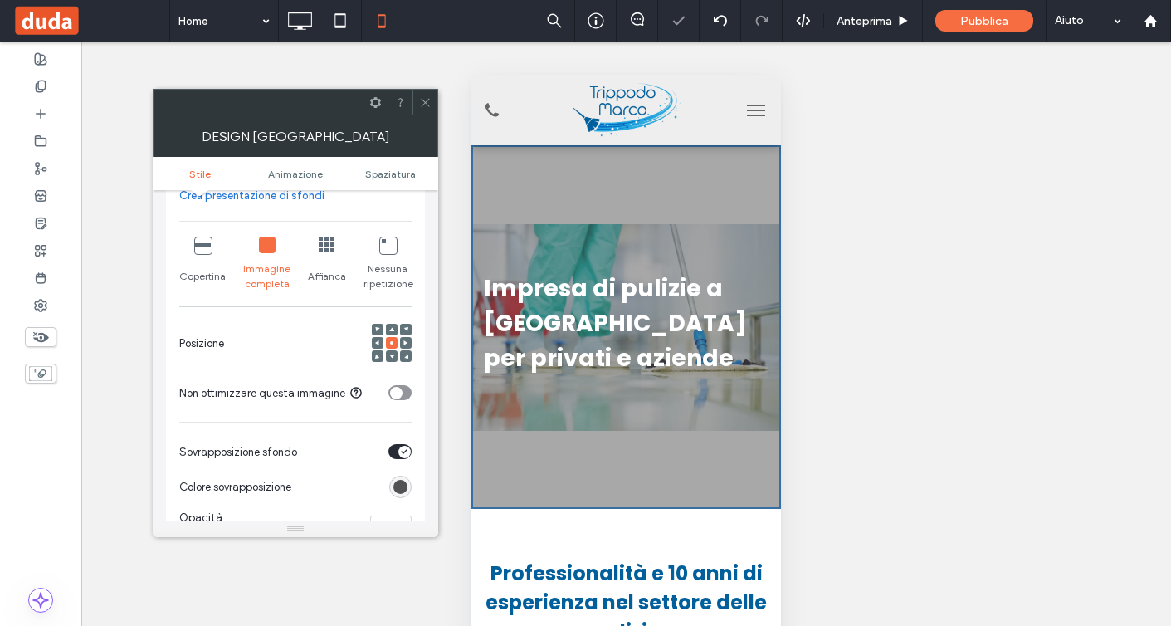
click at [201, 246] on icon at bounding box center [202, 245] width 17 height 17
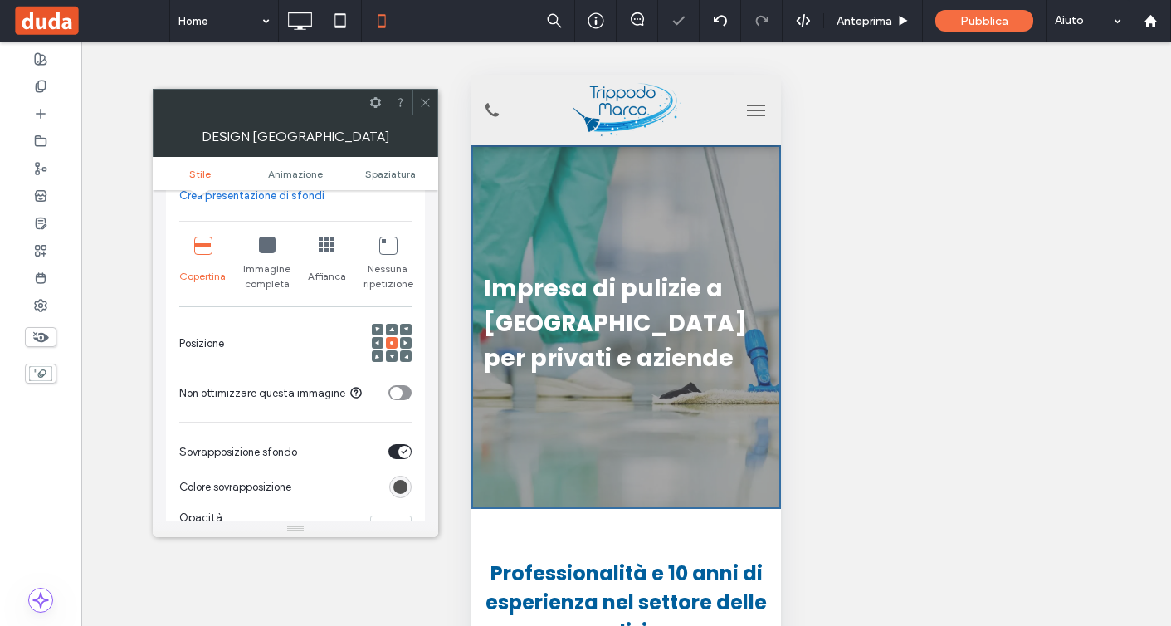
click at [419, 100] on icon at bounding box center [425, 102] width 12 height 12
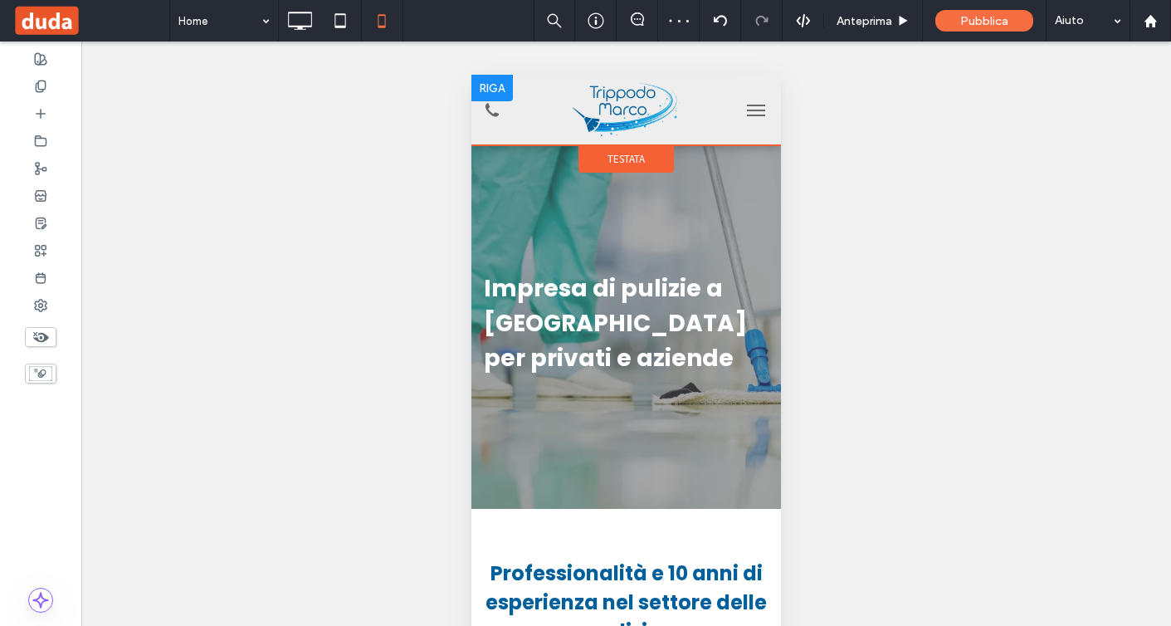
click at [680, 137] on div at bounding box center [627, 110] width 310 height 71
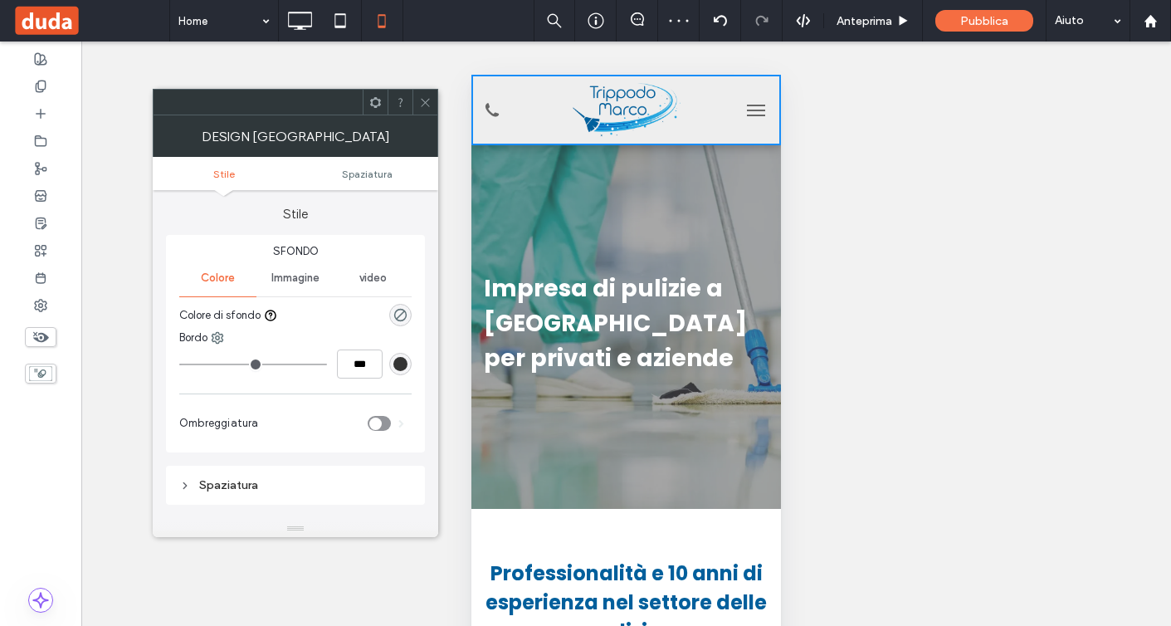
click at [432, 98] on div at bounding box center [425, 102] width 25 height 25
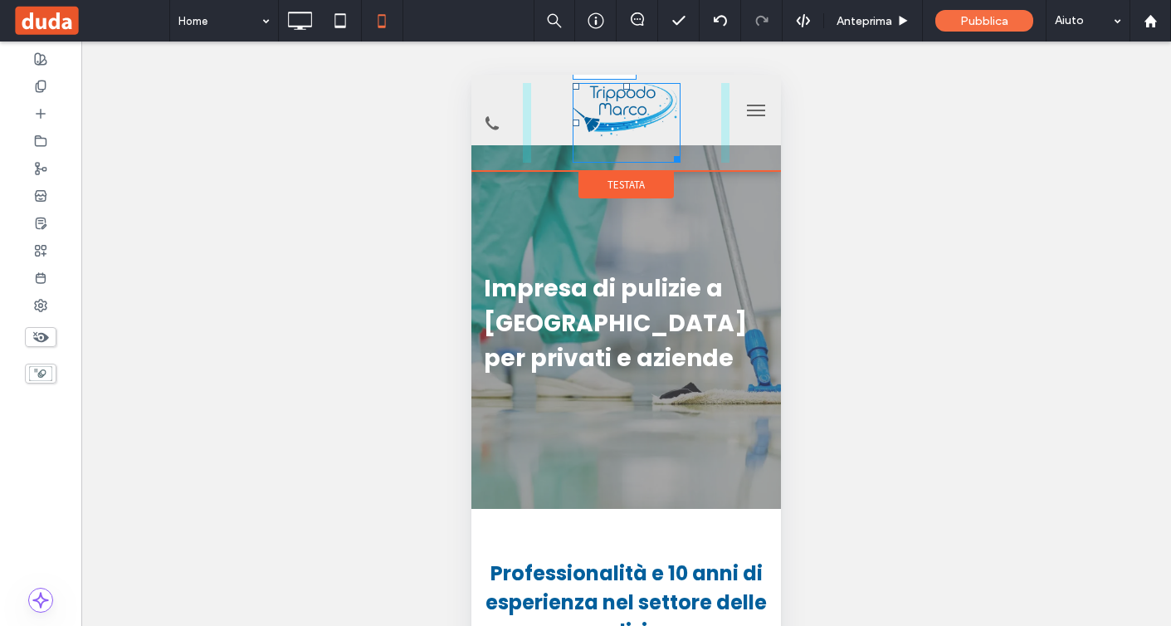
drag, startPoint x: 675, startPoint y: 127, endPoint x: 1173, endPoint y: 222, distance: 507.0
click at [681, 146] on div "W:192 H:96" at bounding box center [627, 123] width 108 height 80
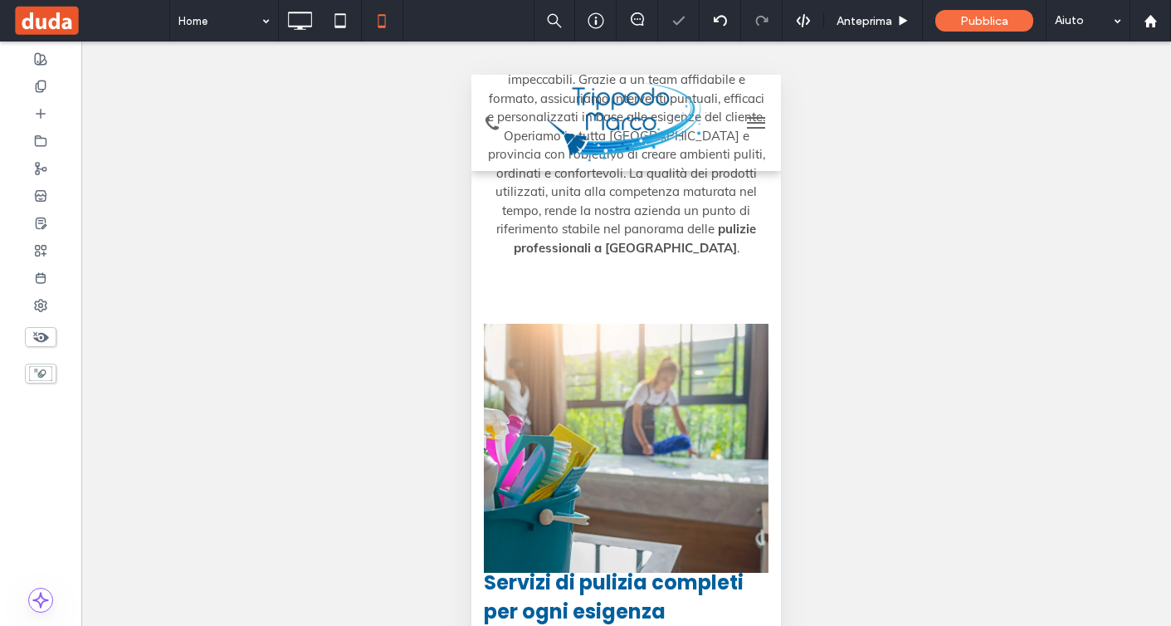
scroll to position [0, 0]
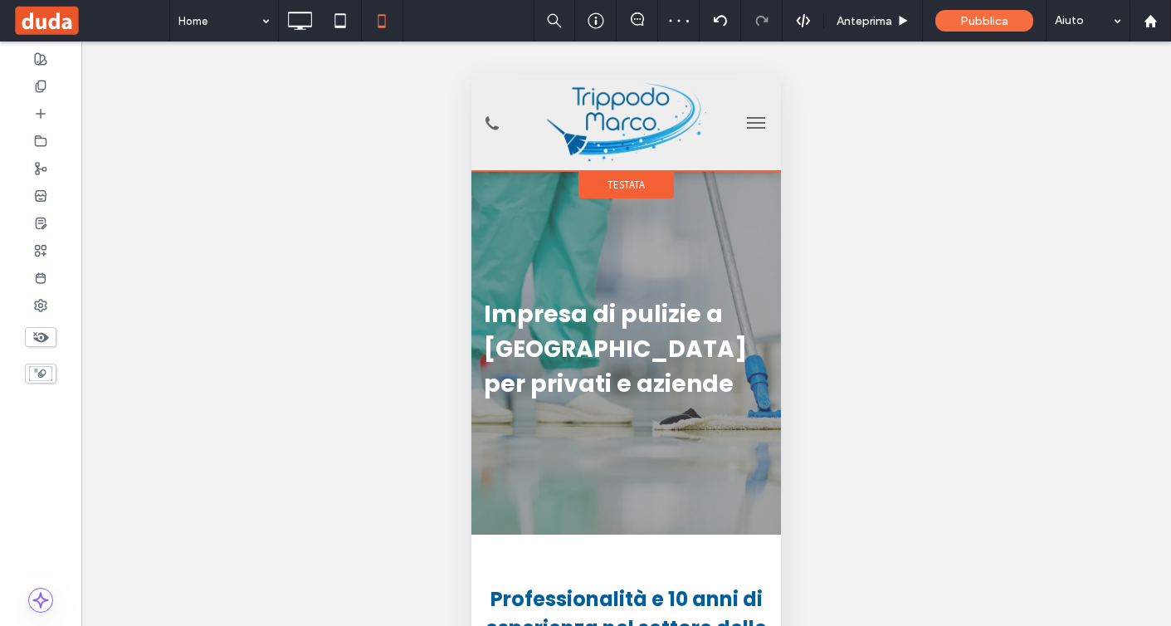
click at [637, 186] on span "Testata" at bounding box center [626, 185] width 37 height 14
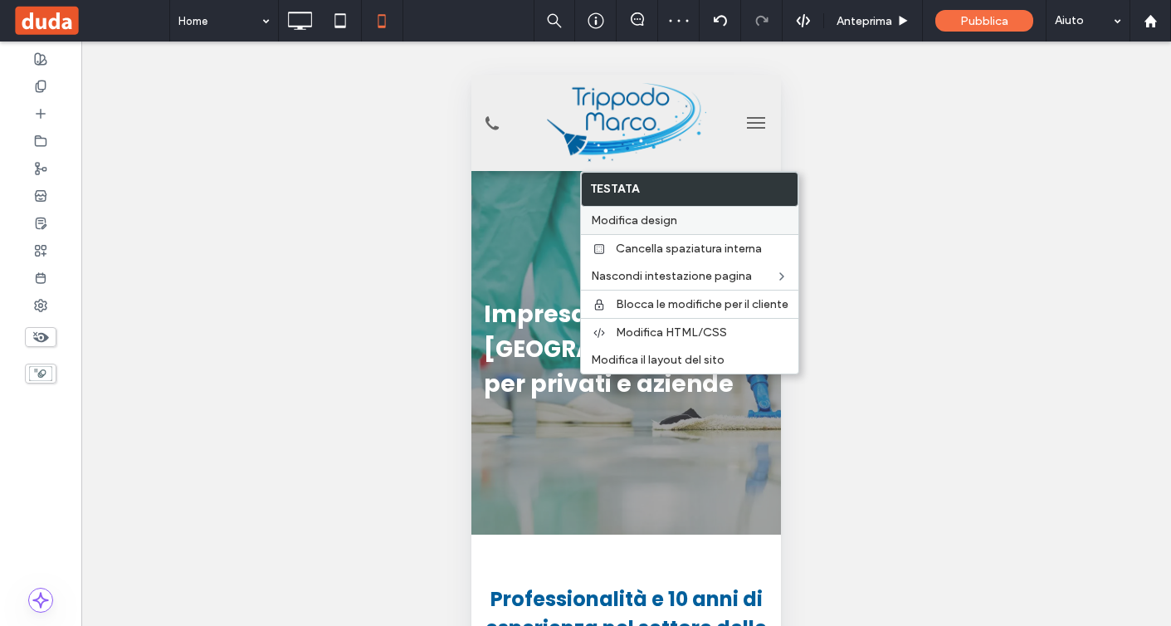
click at [653, 225] on span "Modifica design" at bounding box center [634, 220] width 86 height 14
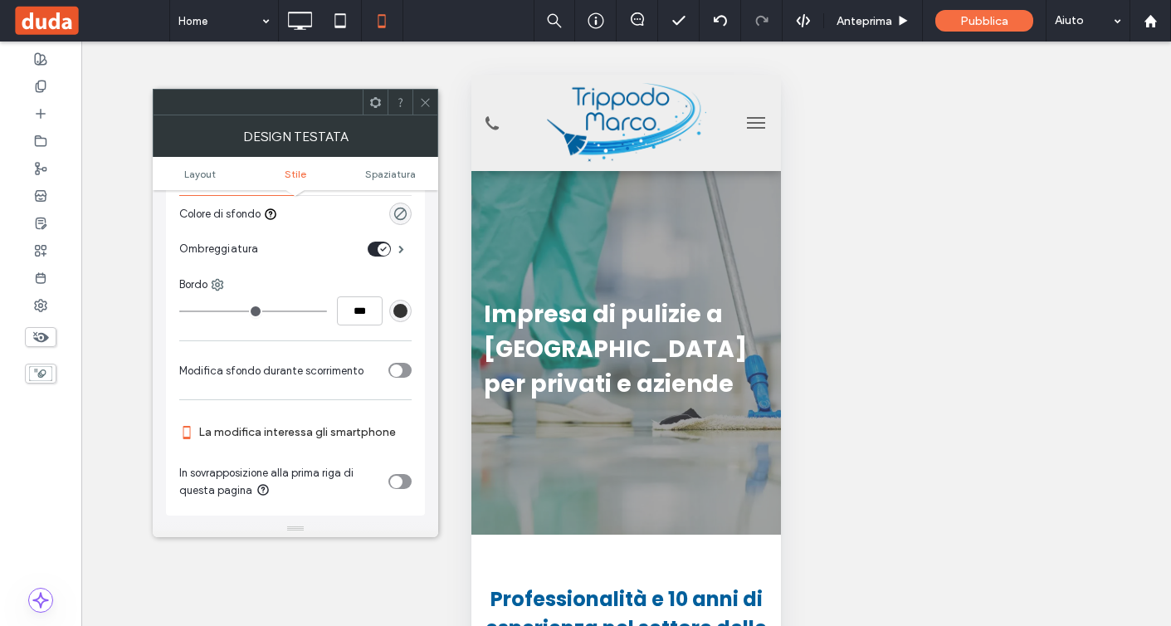
scroll to position [350, 0]
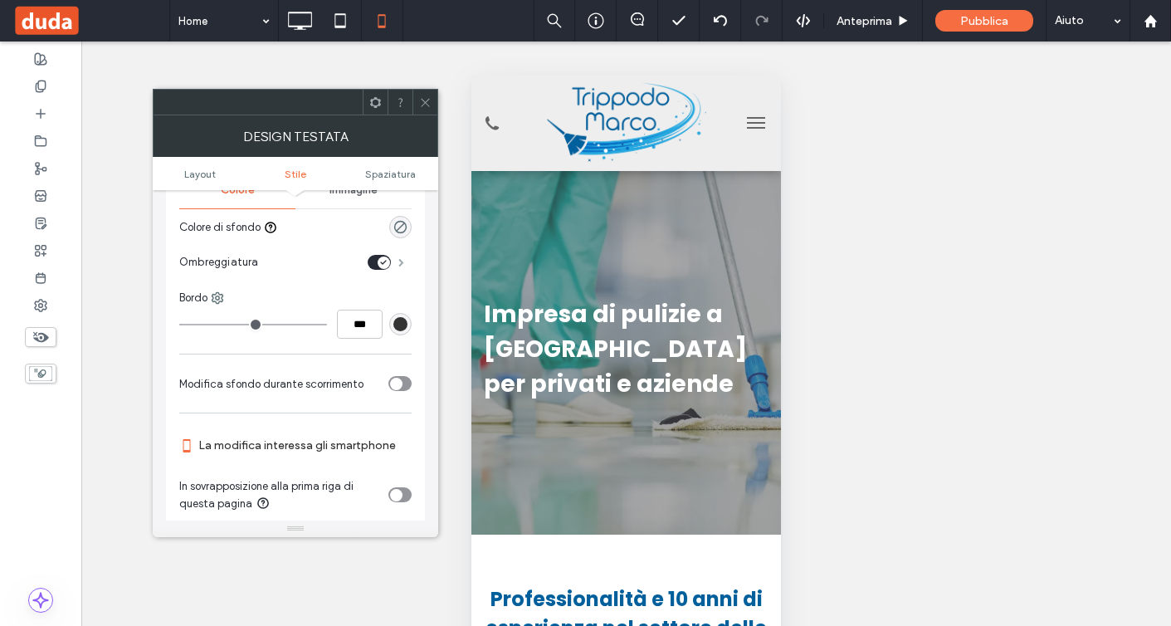
click at [399, 267] on span at bounding box center [402, 262] width 6 height 8
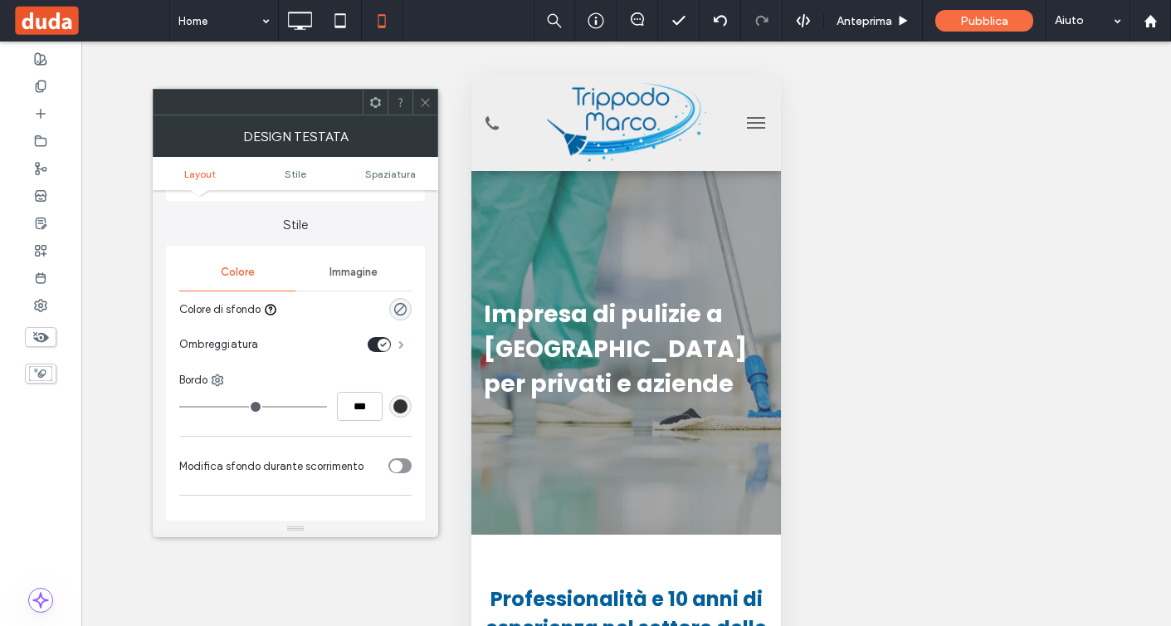
scroll to position [263, 0]
click at [402, 328] on div at bounding box center [348, 313] width 128 height 29
click at [404, 311] on use "rgba(0, 0, 0, 0)" at bounding box center [400, 313] width 12 height 12
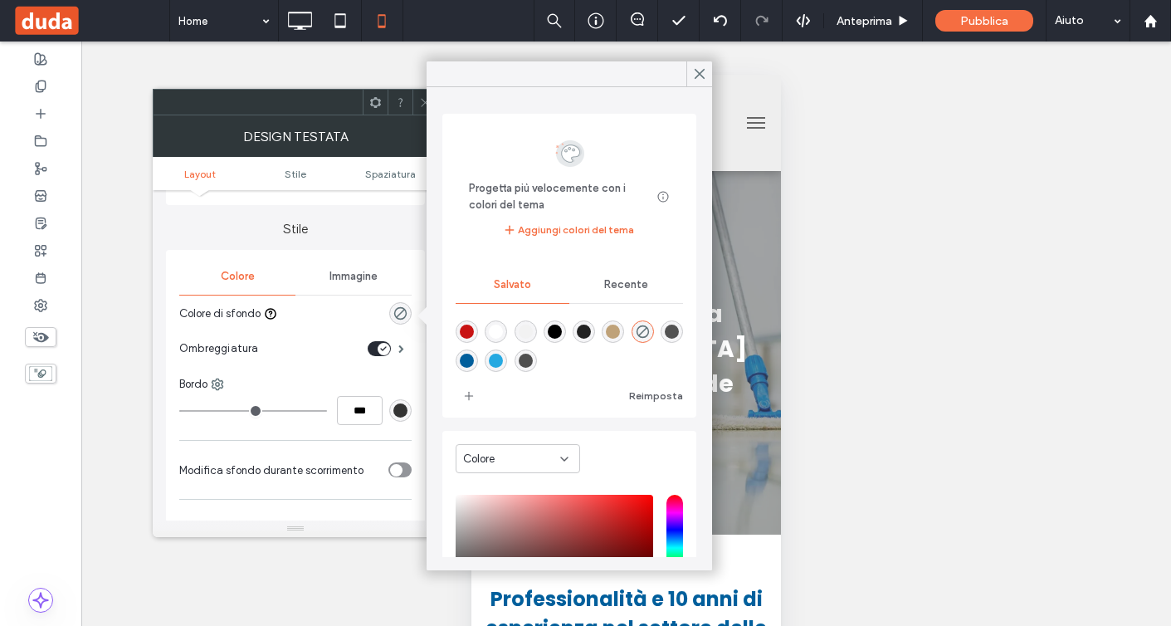
click at [500, 333] on div "rgba(255,255,255,1)" at bounding box center [496, 332] width 14 height 14
type input "*******"
type input "***"
type input "****"
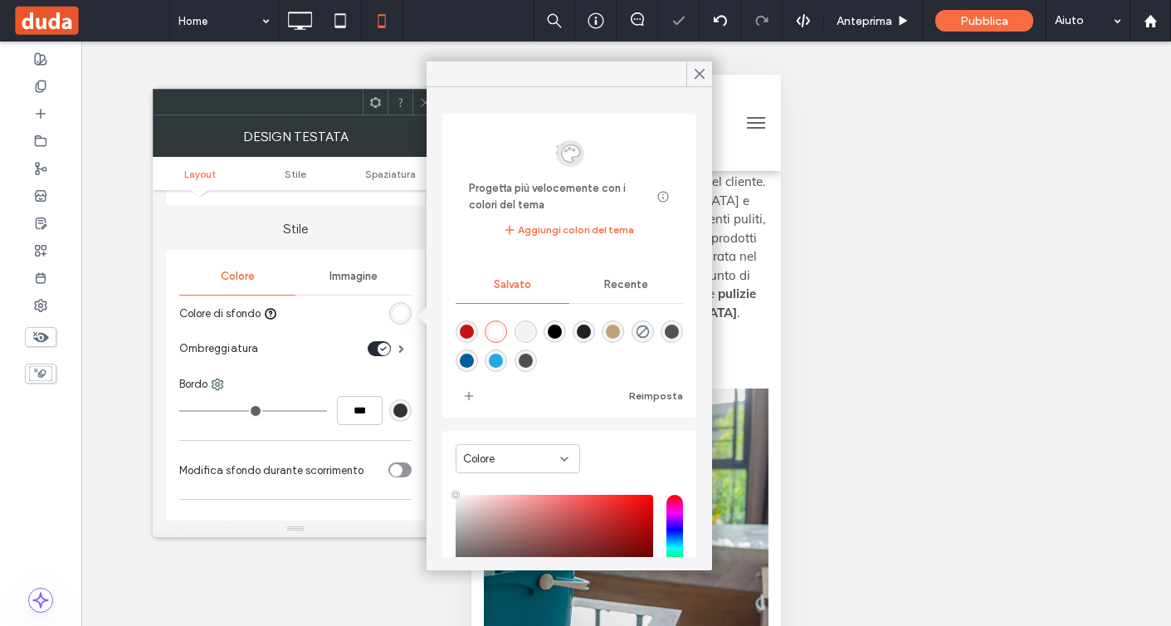
scroll to position [690, 0]
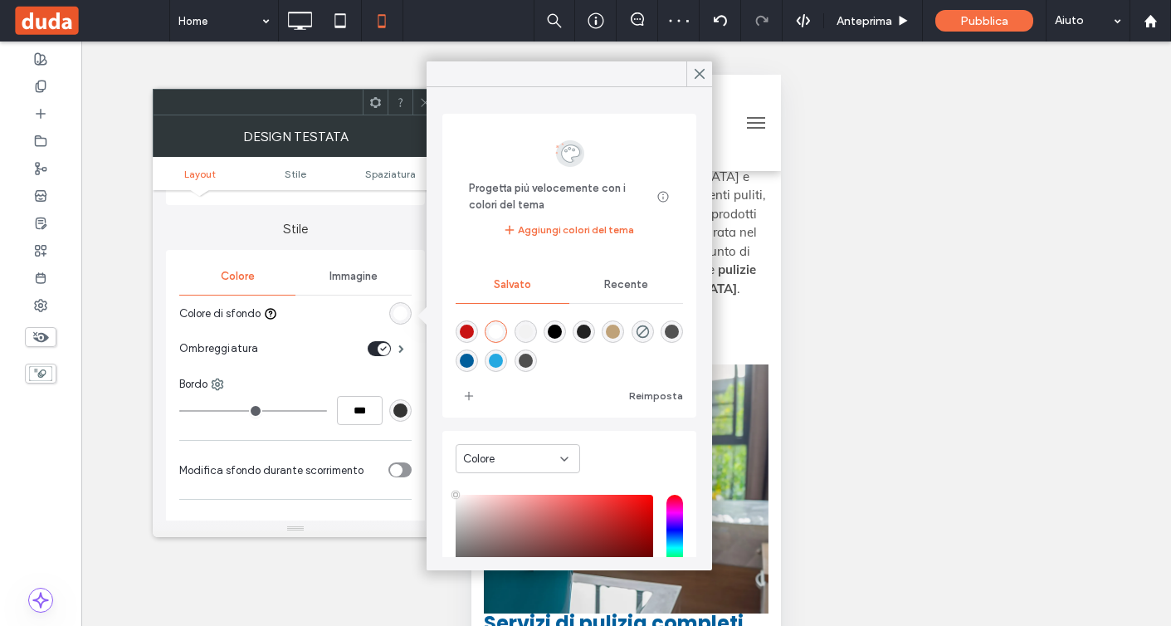
click at [291, 105] on div at bounding box center [258, 102] width 209 height 25
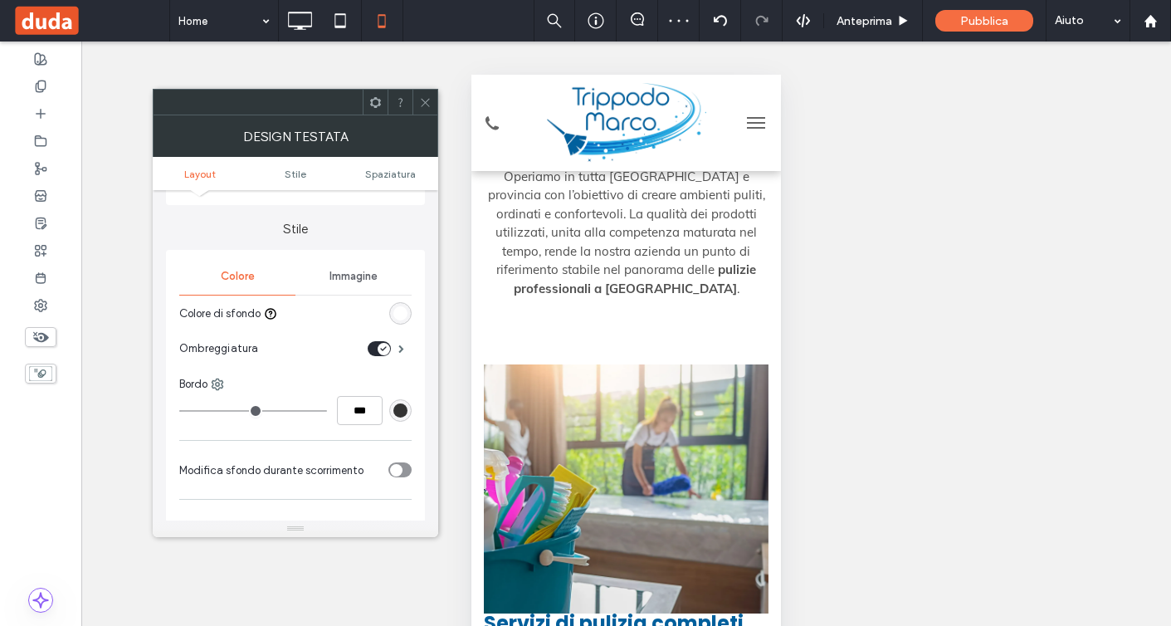
click at [427, 102] on icon at bounding box center [425, 102] width 12 height 12
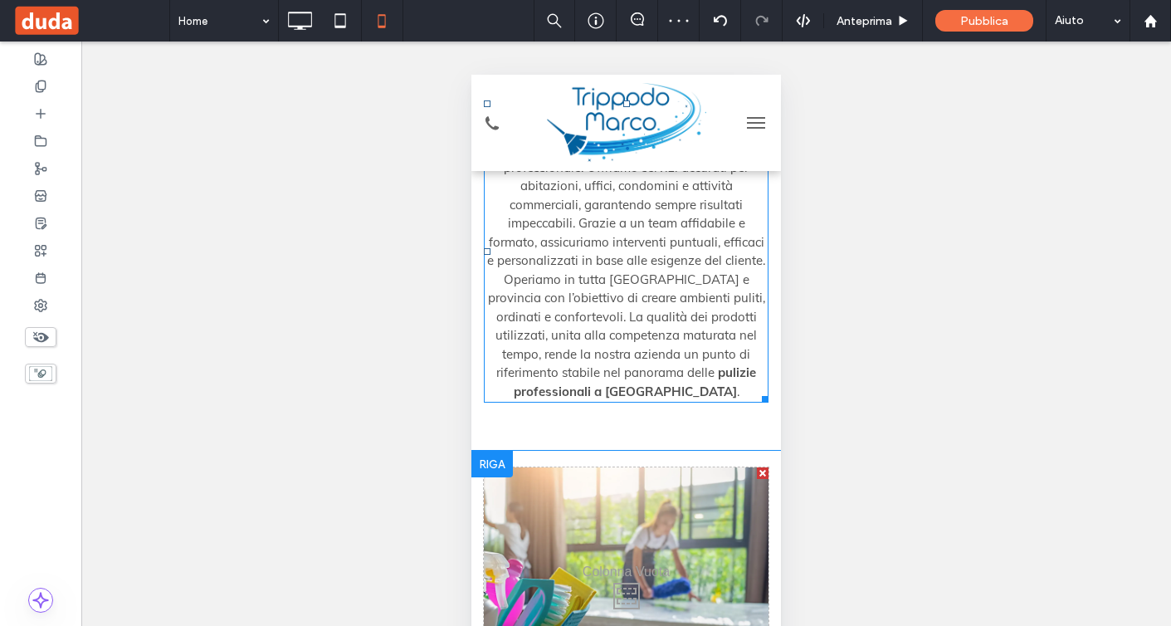
scroll to position [0, 0]
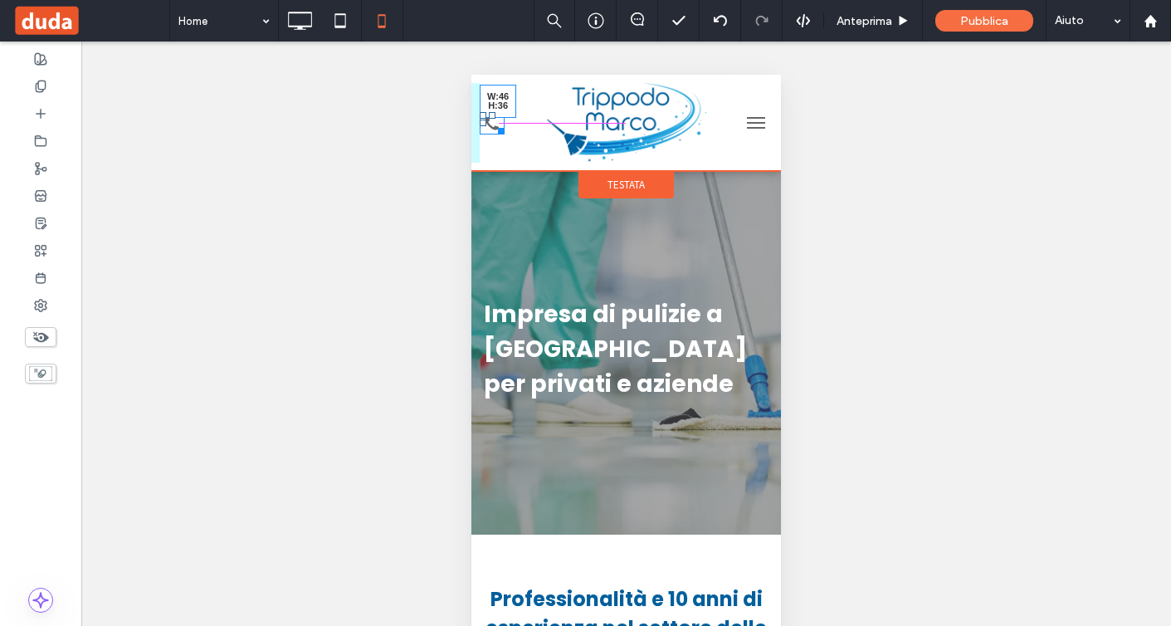
drag, startPoint x: 499, startPoint y: 125, endPoint x: 514, endPoint y: 134, distance: 17.5
click at [505, 134] on div at bounding box center [498, 128] width 12 height 12
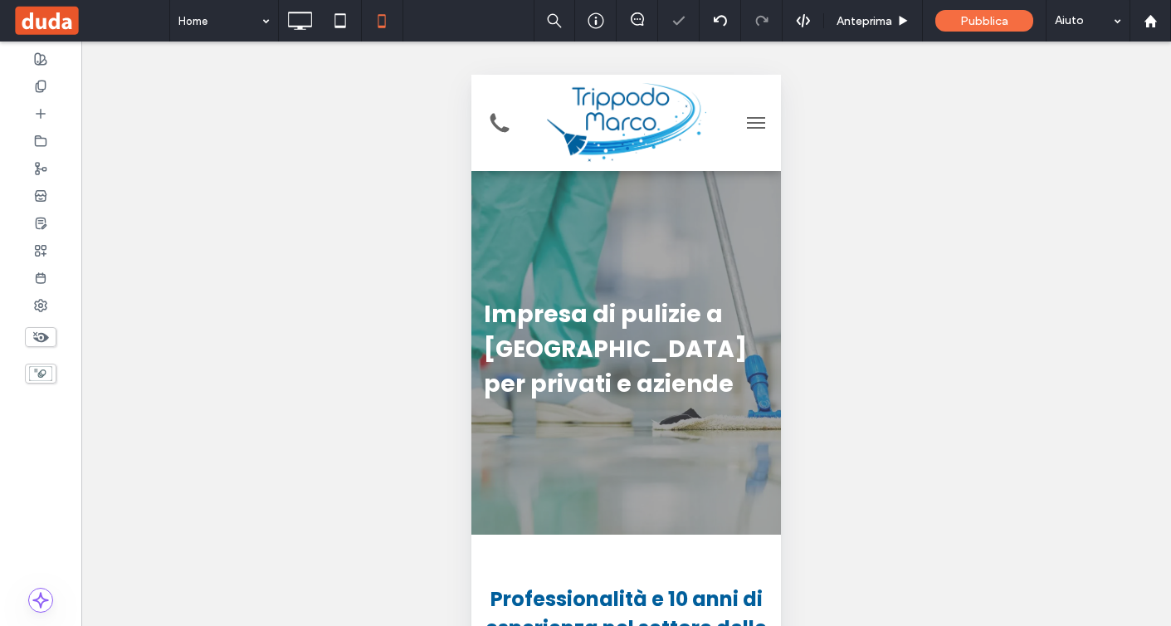
click at [765, 124] on button "menu" at bounding box center [756, 122] width 33 height 33
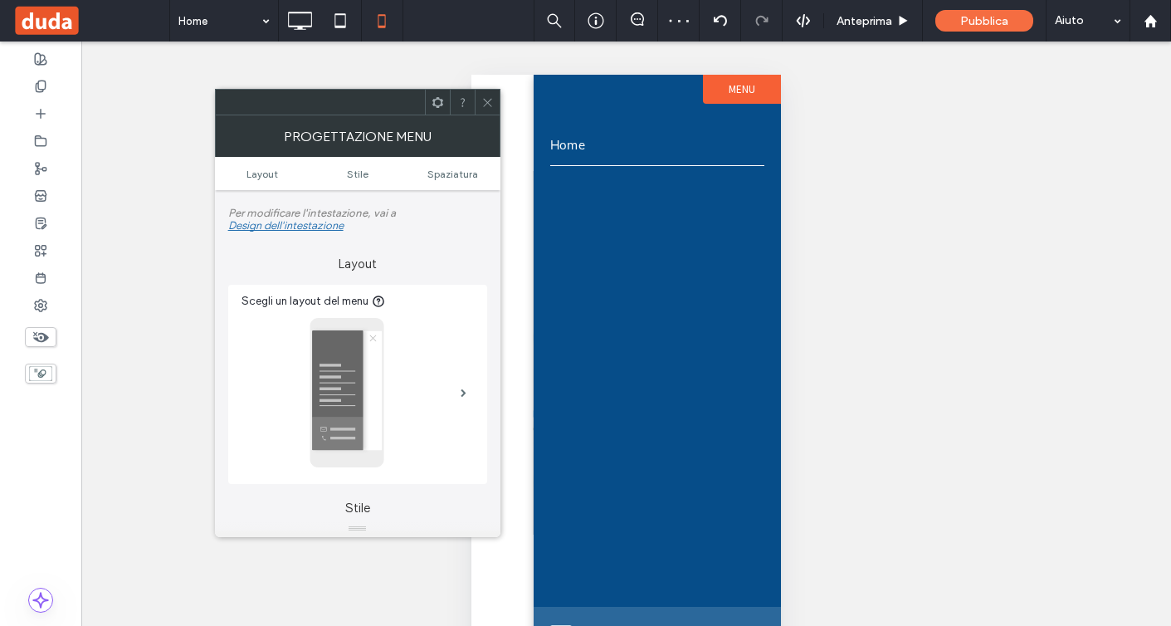
click at [490, 96] on icon at bounding box center [488, 102] width 12 height 12
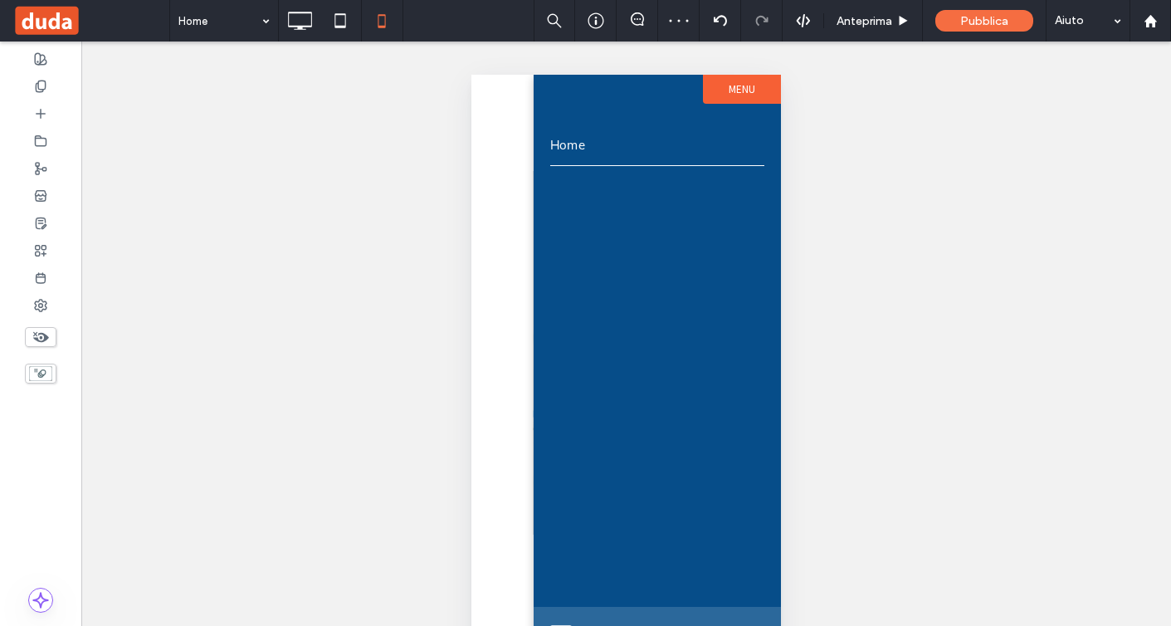
click at [490, 110] on div at bounding box center [379, 391] width 310 height 633
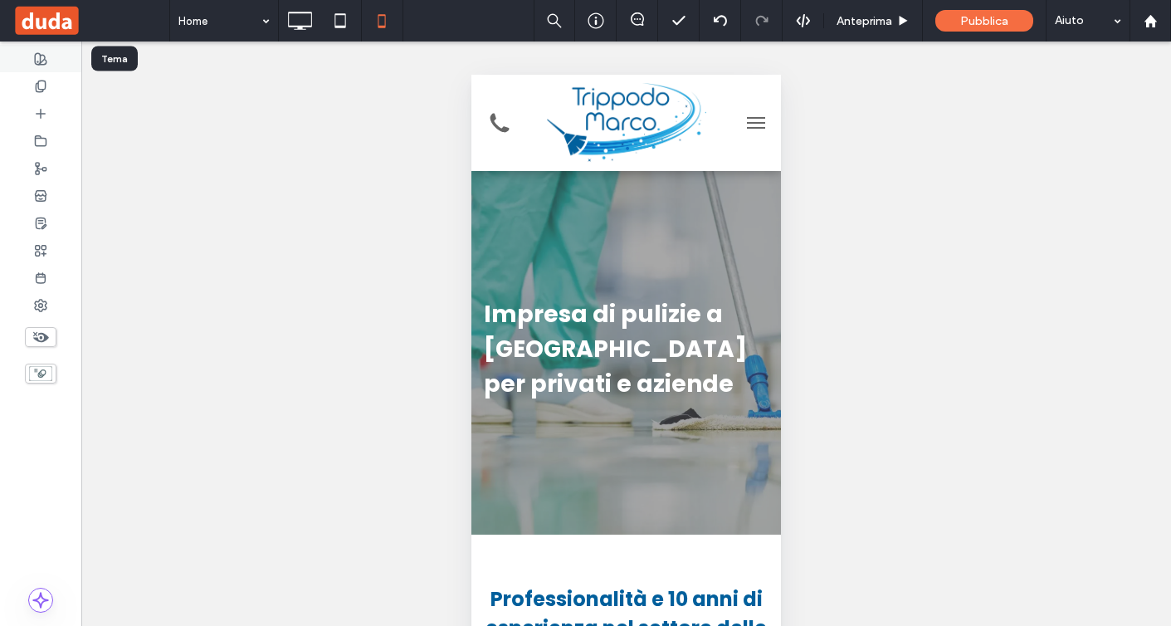
click at [50, 59] on div at bounding box center [40, 58] width 81 height 27
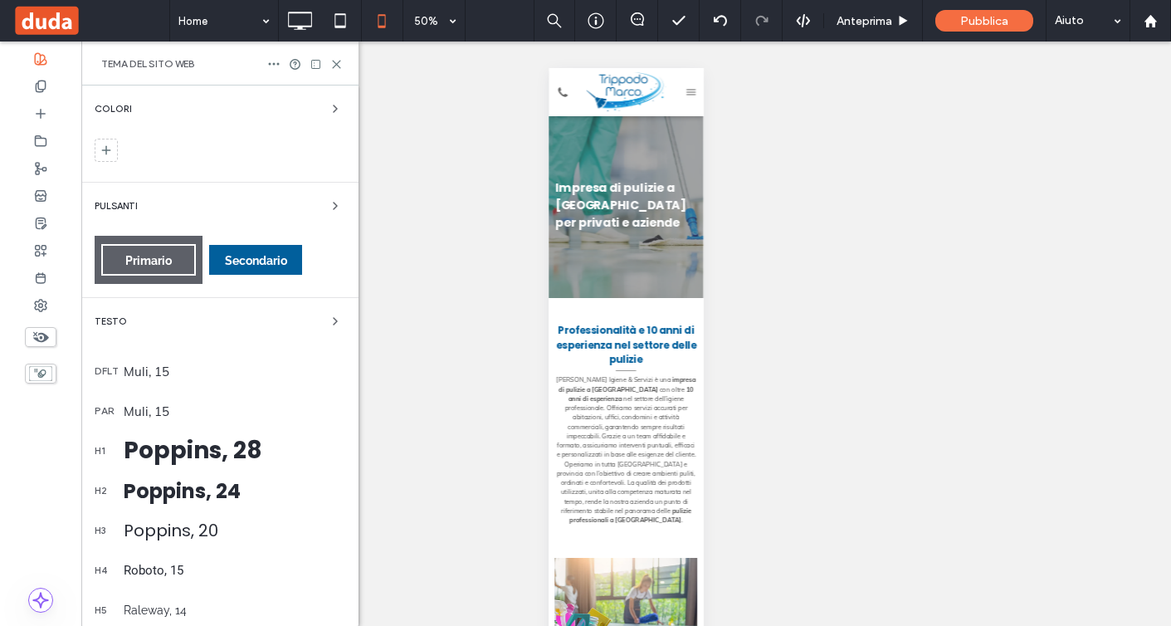
click at [239, 445] on div "Poppins, 28" at bounding box center [235, 450] width 222 height 35
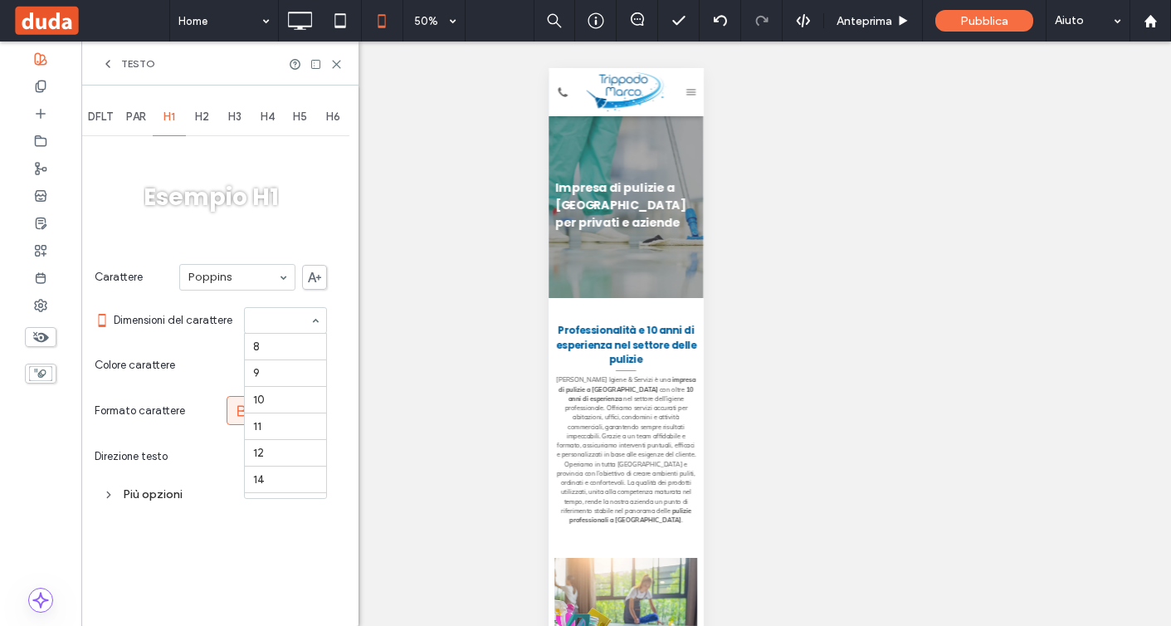
scroll to position [247, 0]
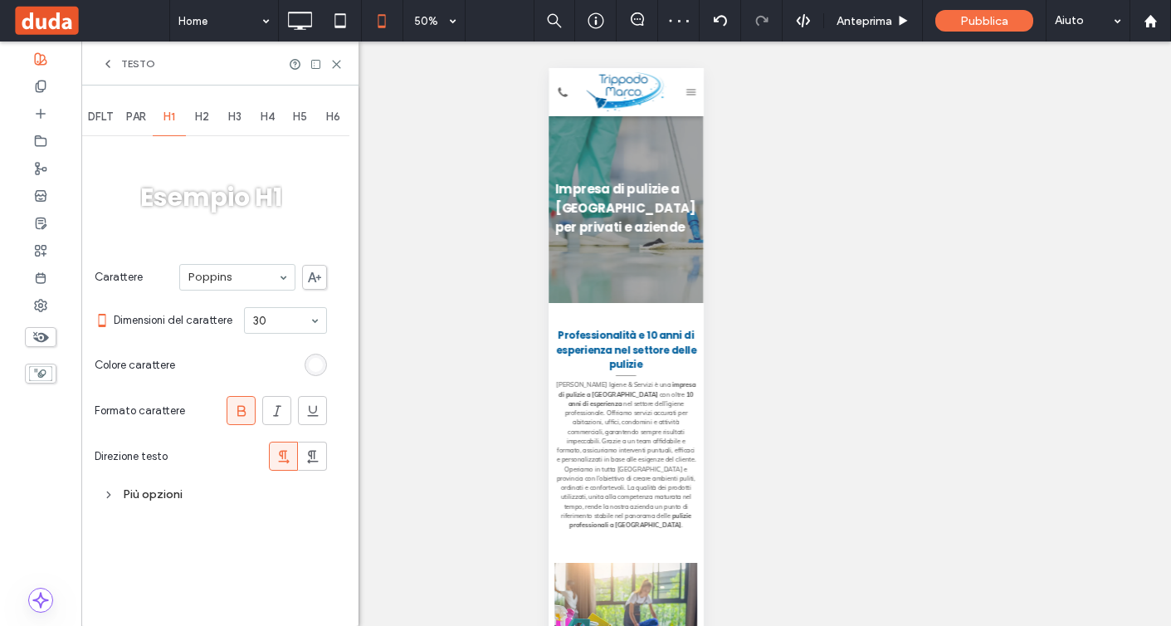
click at [208, 122] on span "H2" at bounding box center [202, 116] width 14 height 13
type input "**"
click at [331, 61] on icon at bounding box center [336, 64] width 12 height 12
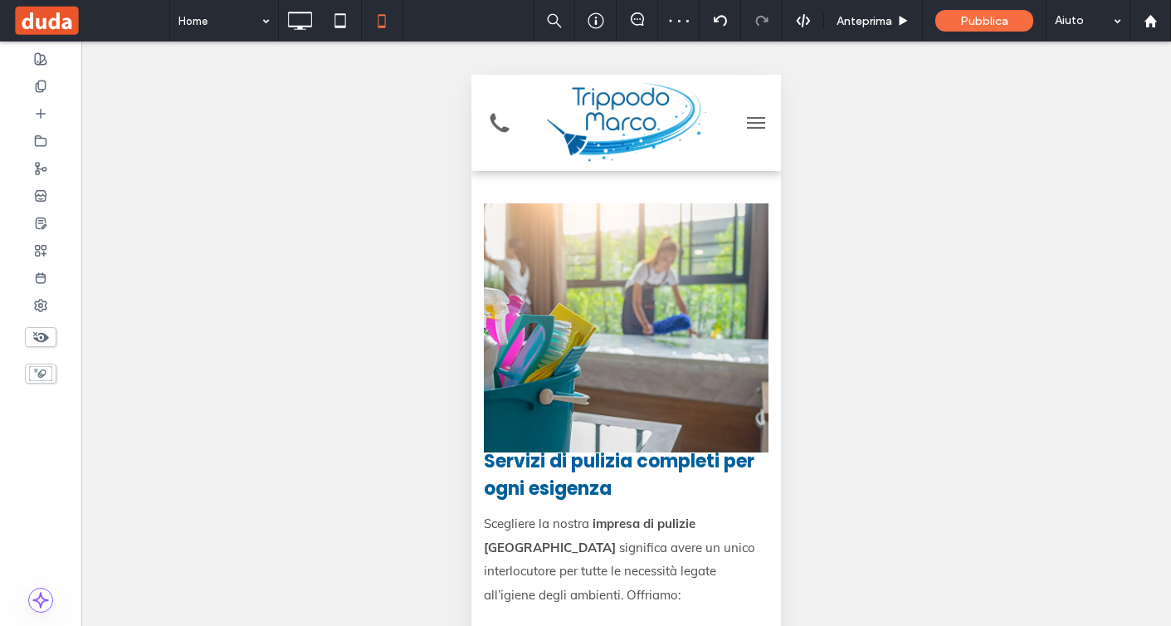
scroll to position [900, 0]
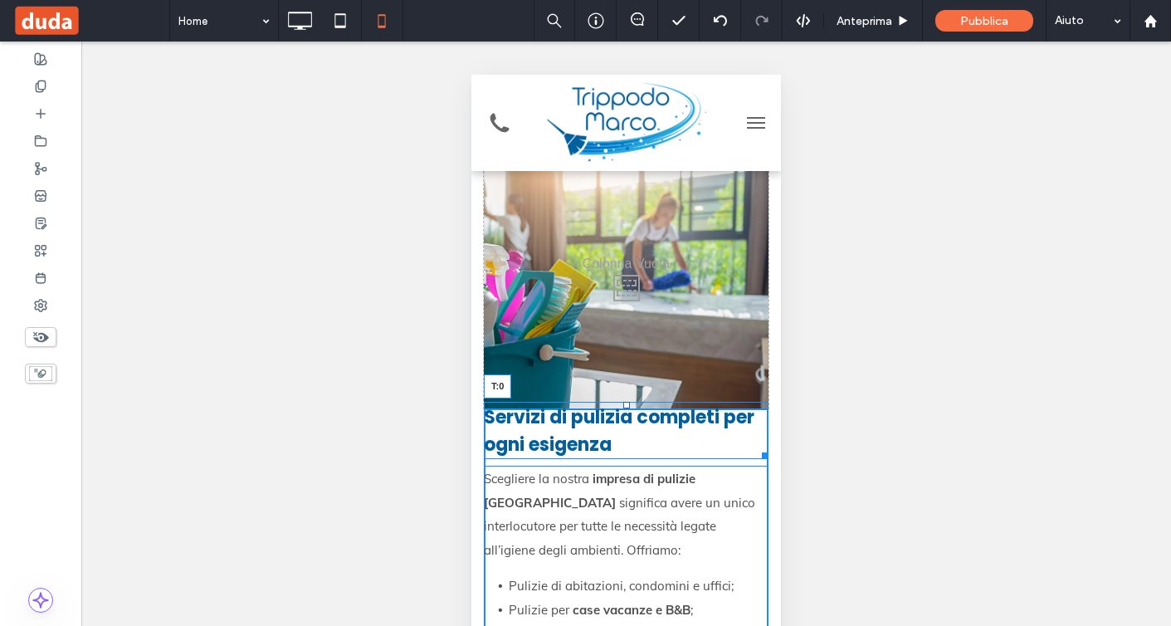
drag, startPoint x: 628, startPoint y: 382, endPoint x: 628, endPoint y: 393, distance: 10.8
click at [628, 402] on div "Servizi di pulizia completi per ogni esigenza T:0" at bounding box center [626, 430] width 285 height 57
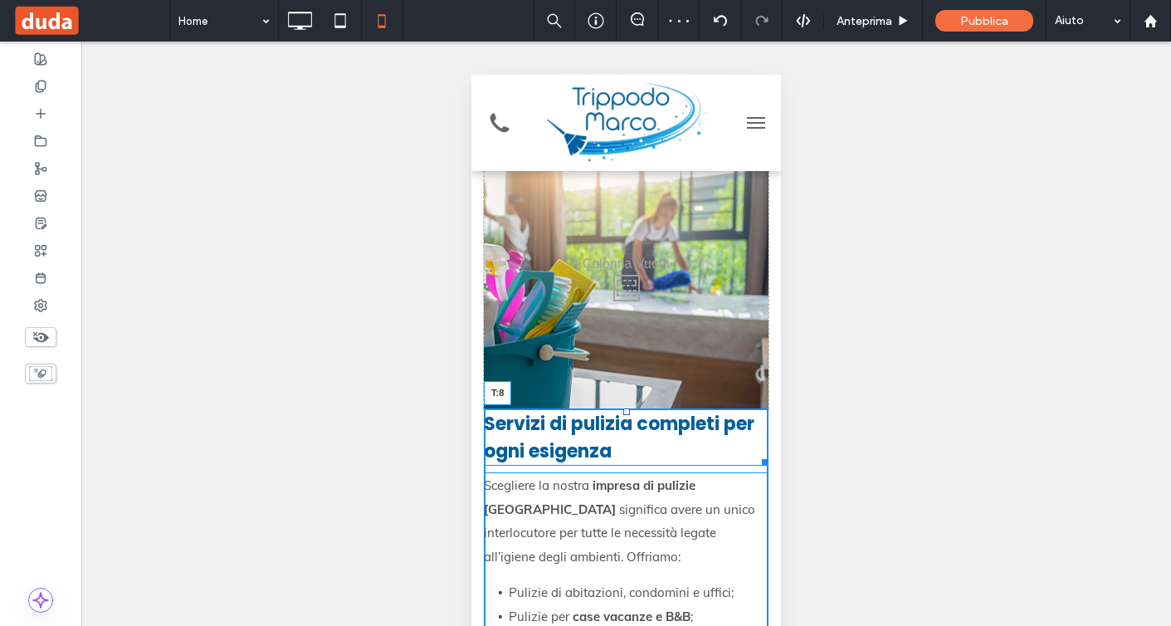
click at [628, 408] on div at bounding box center [627, 411] width 7 height 7
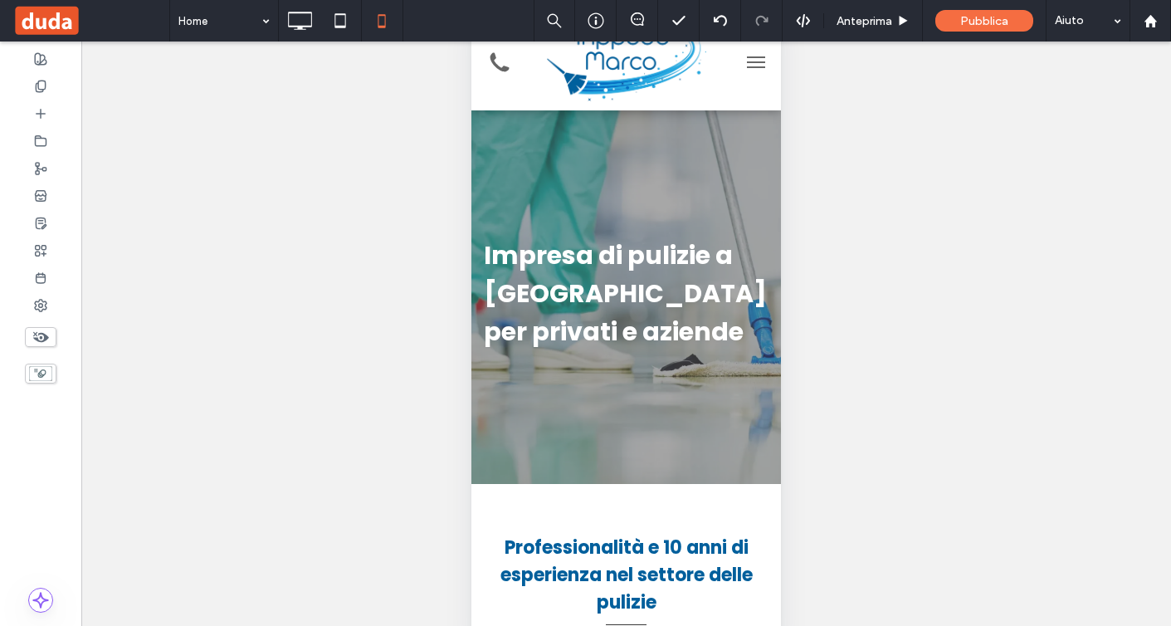
scroll to position [0, 0]
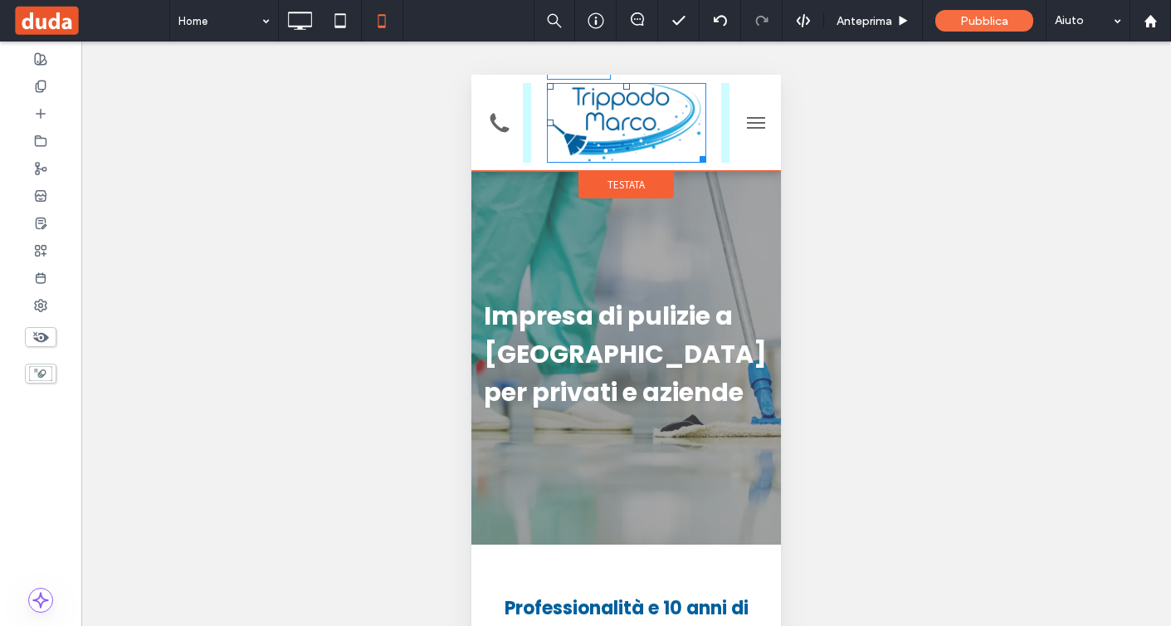
click at [695, 154] on div at bounding box center [700, 156] width 12 height 12
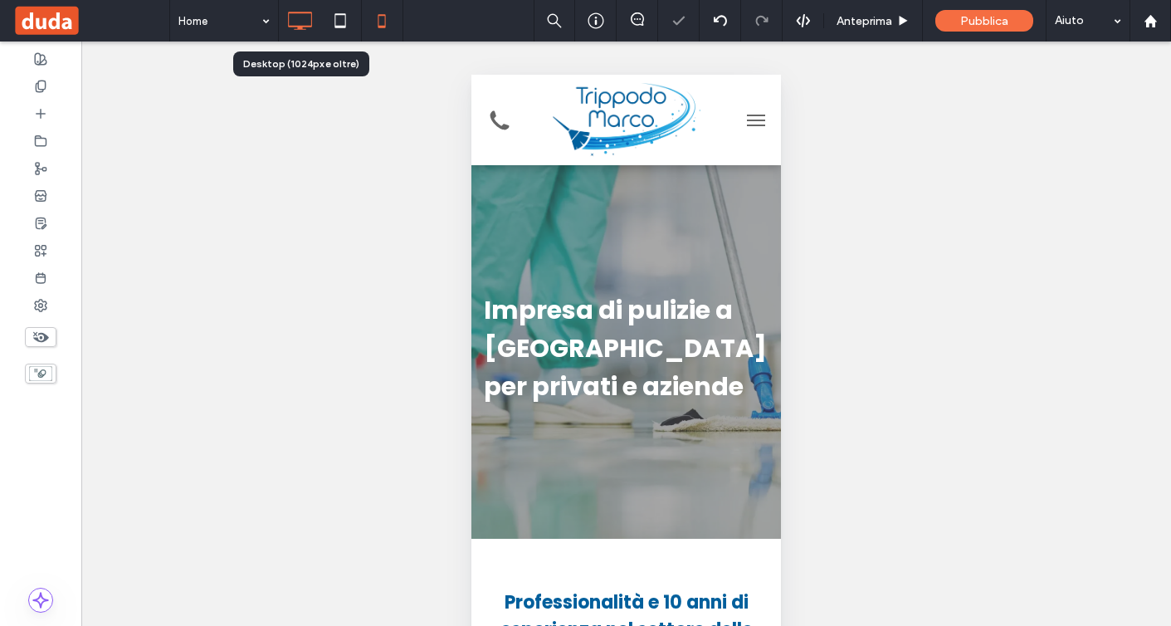
click at [300, 19] on icon at bounding box center [299, 20] width 33 height 33
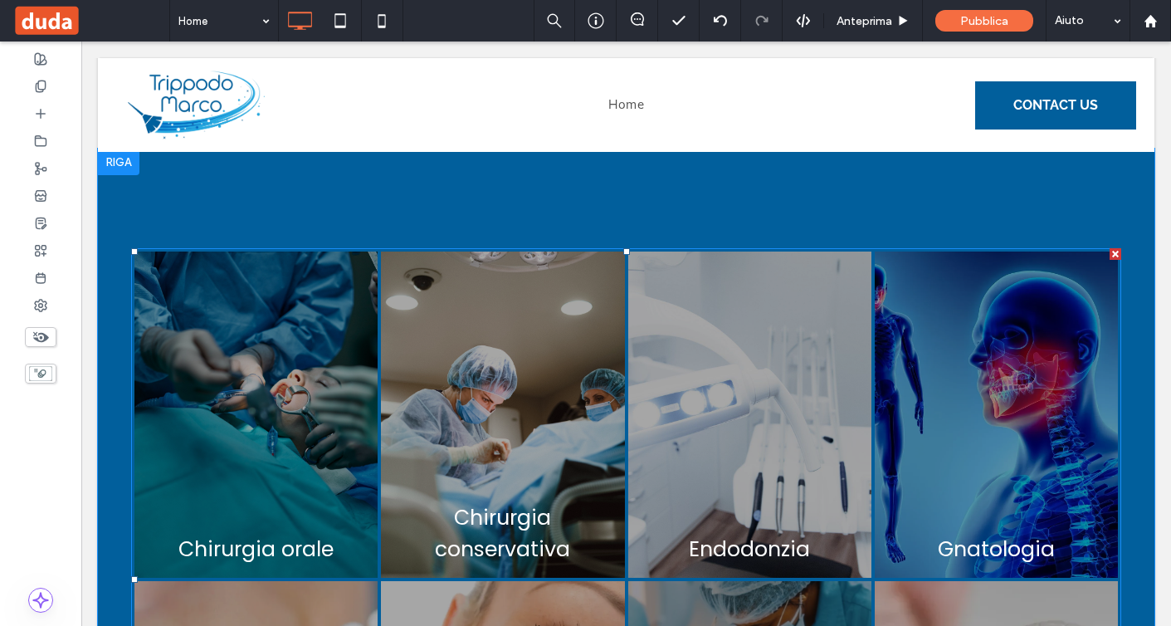
scroll to position [3278, 0]
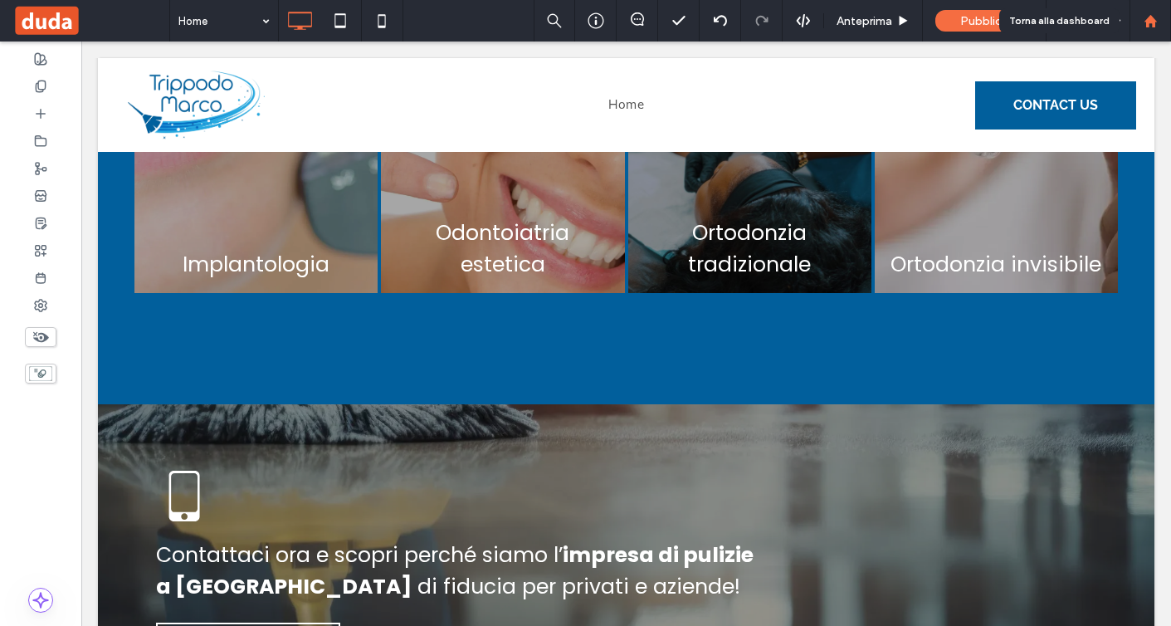
click at [1152, 16] on use at bounding box center [1150, 20] width 12 height 12
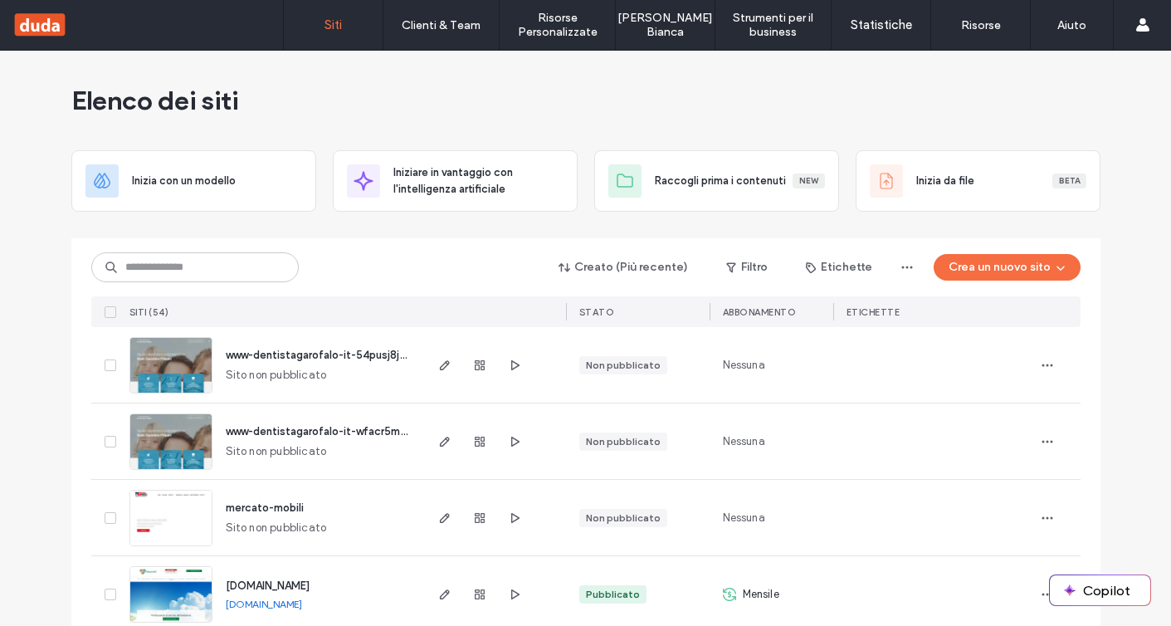
click at [427, 247] on div "Creato (Più recente) Filtro Etichette Crea un nuovo sito SITI (54) STATO Abbona…" at bounding box center [586, 282] width 990 height 89
click at [1042, 364] on use "button" at bounding box center [1047, 365] width 11 height 2
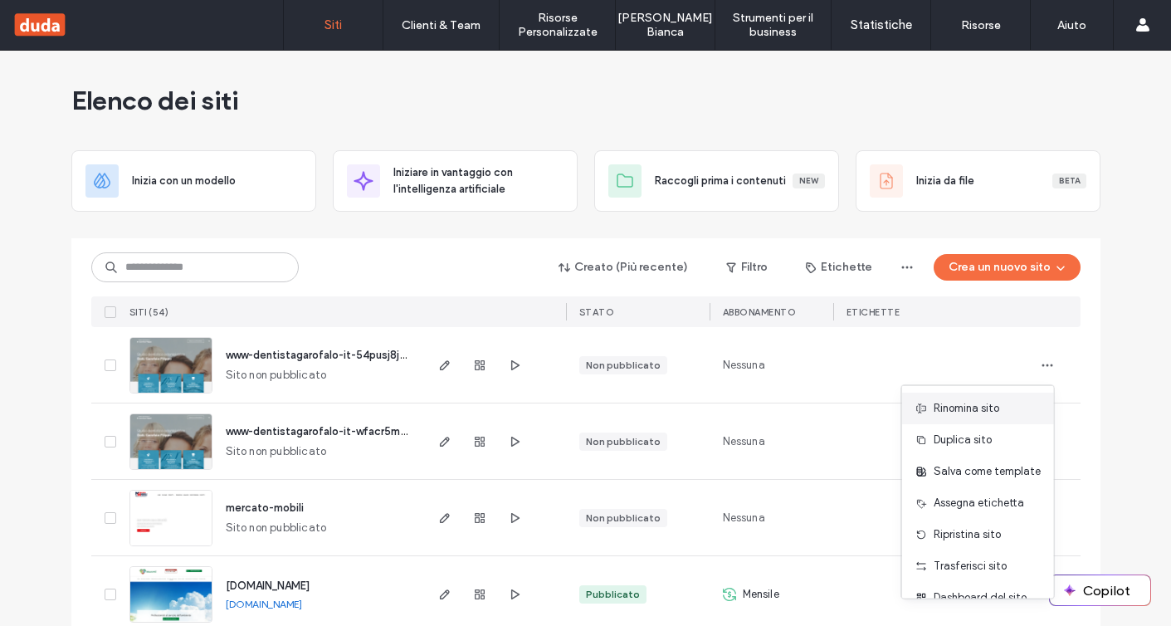
click at [963, 402] on span "Rinomina sito" at bounding box center [967, 408] width 66 height 17
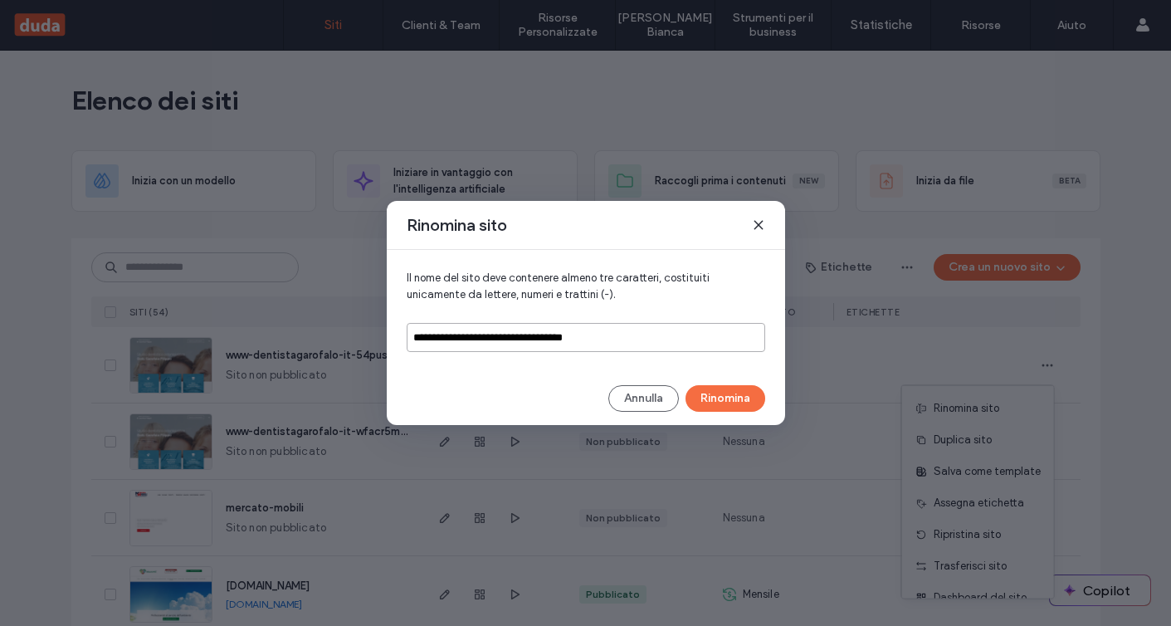
click at [691, 334] on input "**********" at bounding box center [586, 337] width 359 height 29
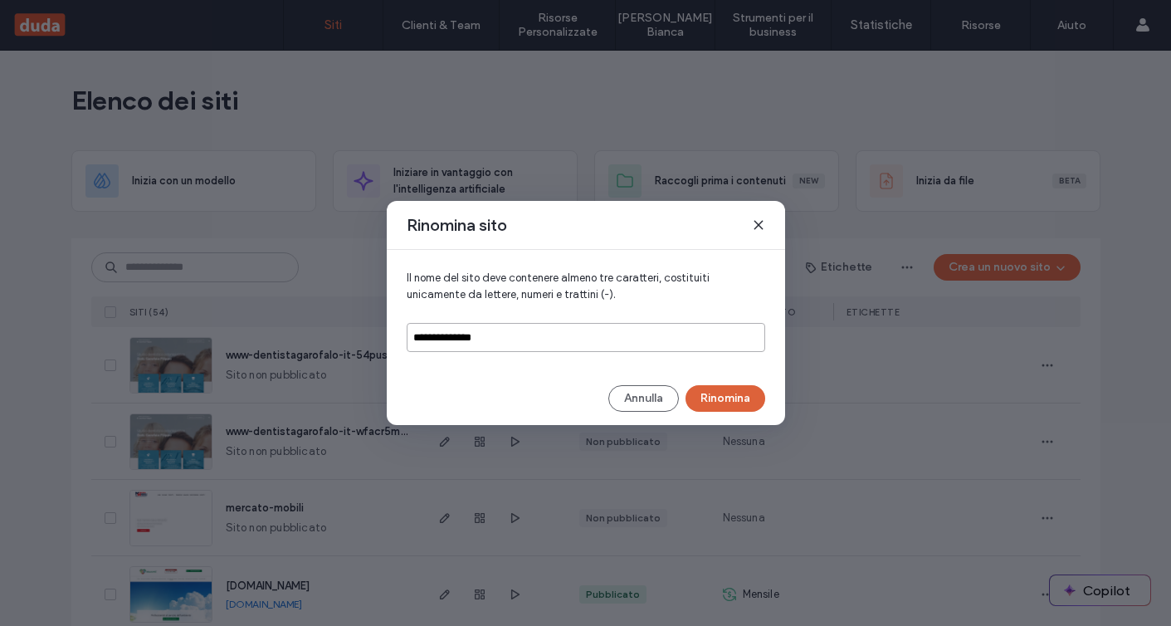
type input "**********"
click at [730, 402] on button "Rinomina" at bounding box center [726, 398] width 80 height 27
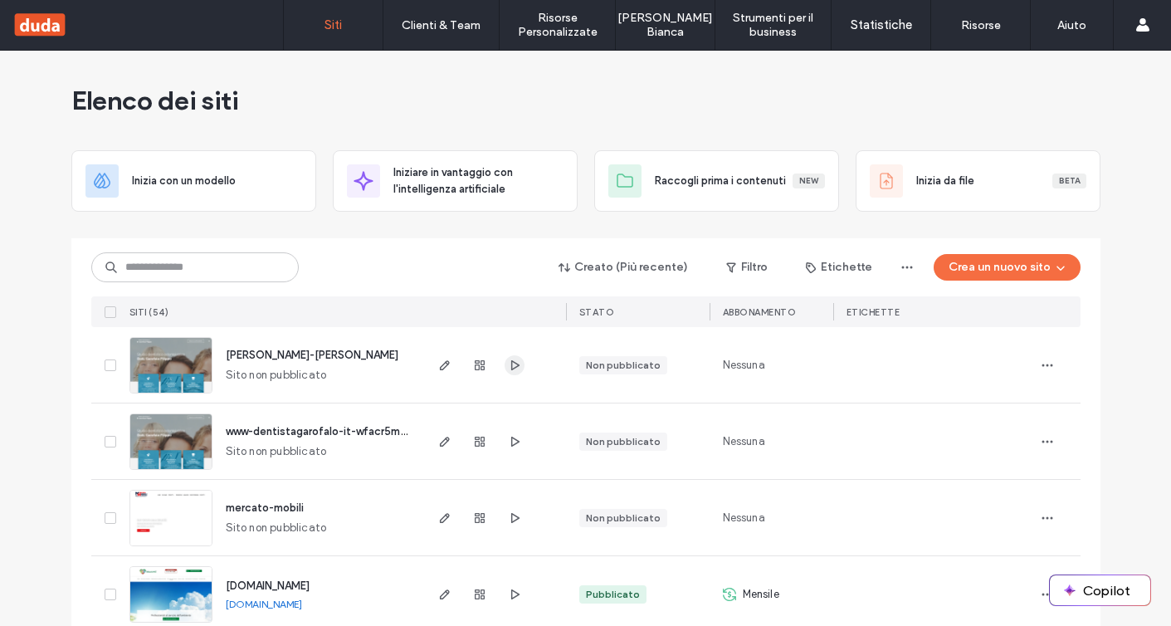
click at [512, 366] on icon "button" at bounding box center [514, 365] width 13 height 13
click at [1049, 435] on span "button" at bounding box center [1047, 441] width 27 height 27
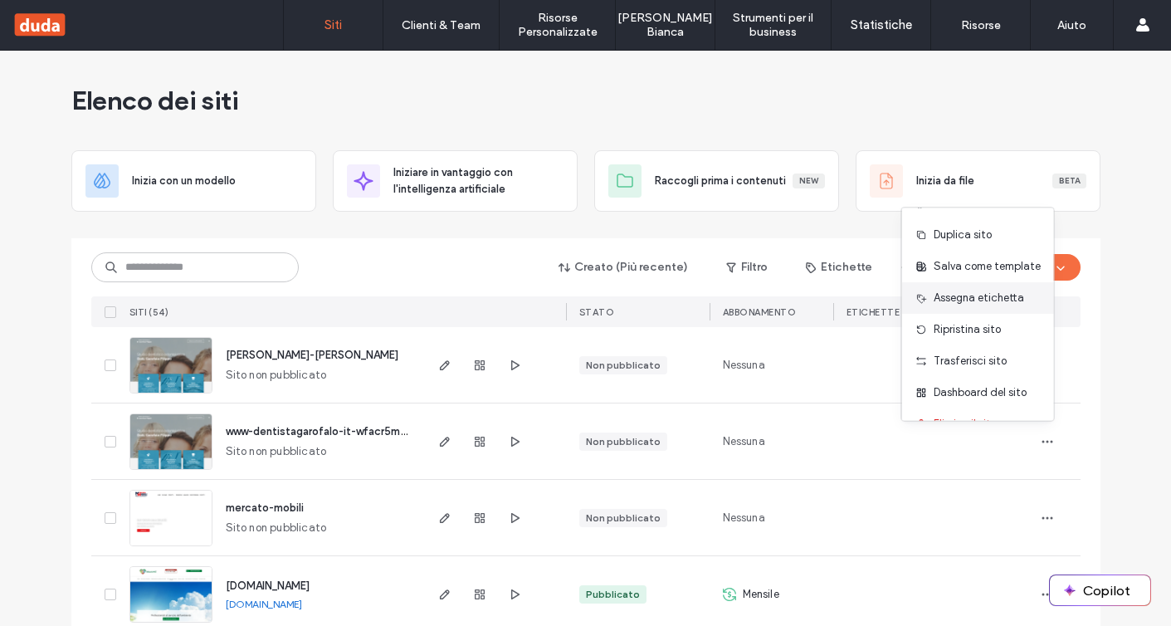
scroll to position [53, 0]
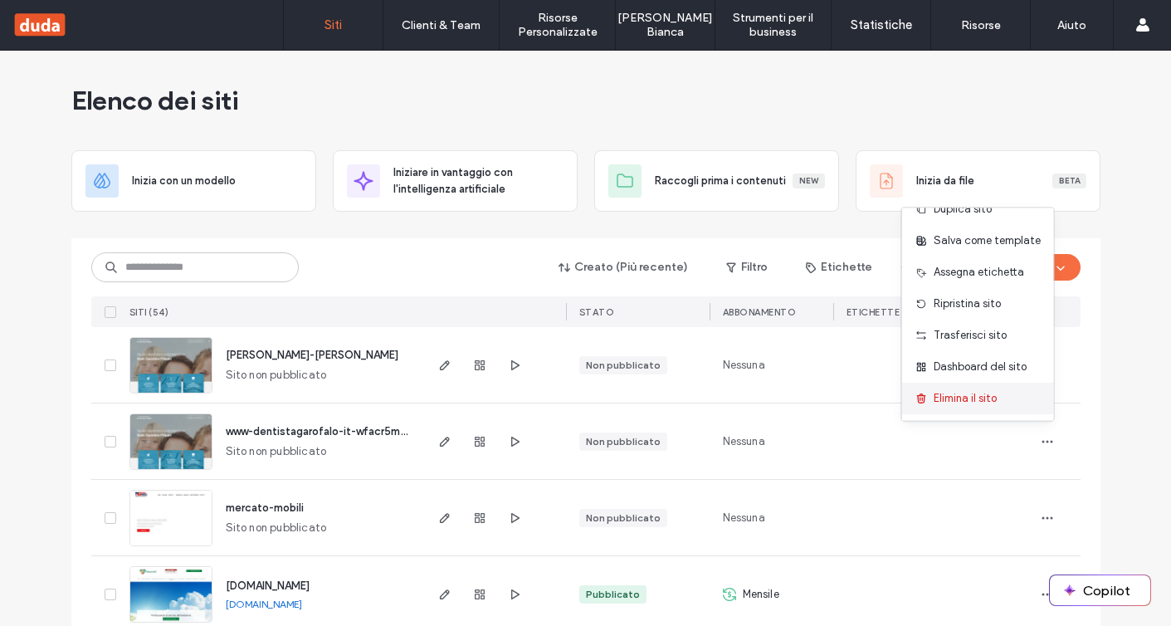
click at [991, 395] on span "Elimina il sito" at bounding box center [965, 398] width 63 height 17
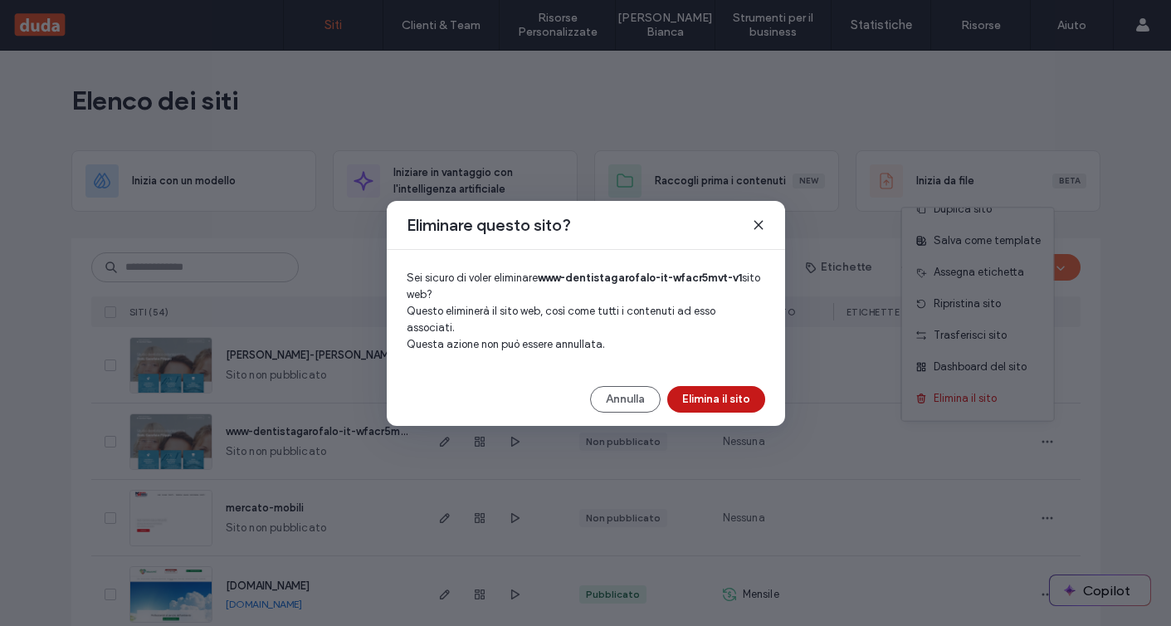
click at [743, 391] on button "Elimina il sito" at bounding box center [717, 399] width 98 height 27
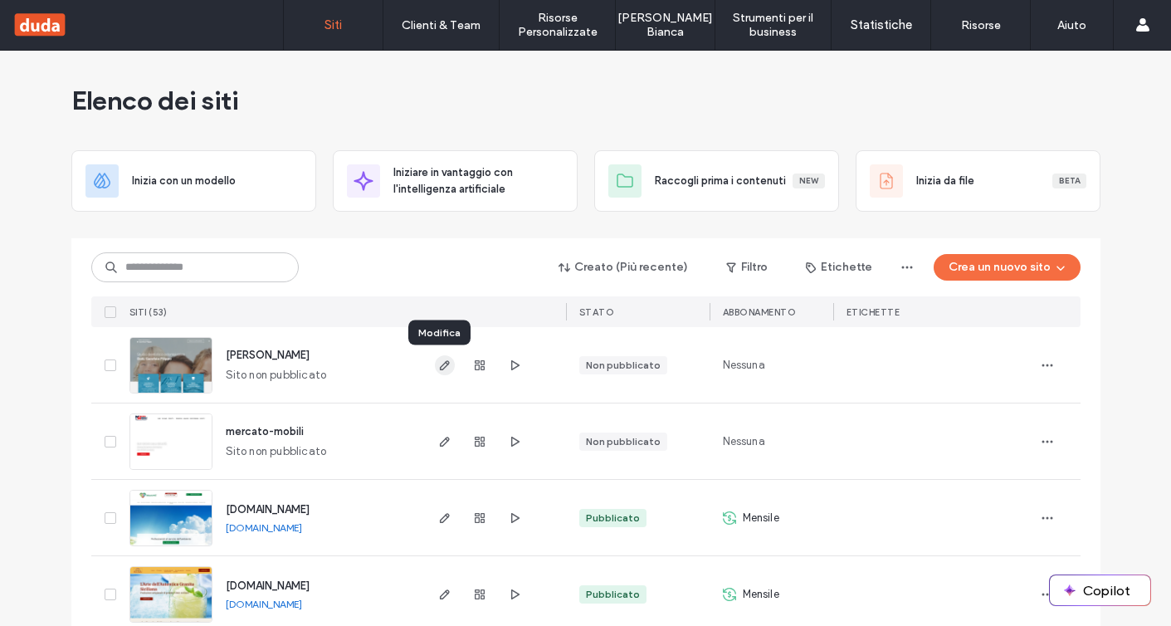
click at [441, 361] on icon "button" at bounding box center [444, 365] width 13 height 13
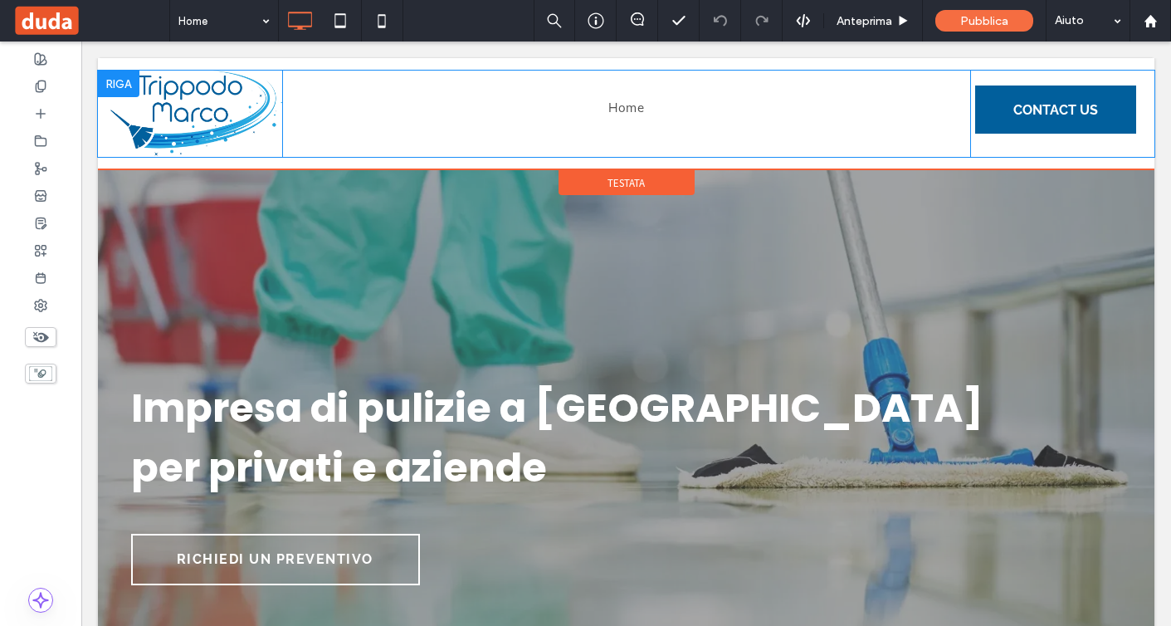
click at [112, 73] on div at bounding box center [119, 84] width 42 height 27
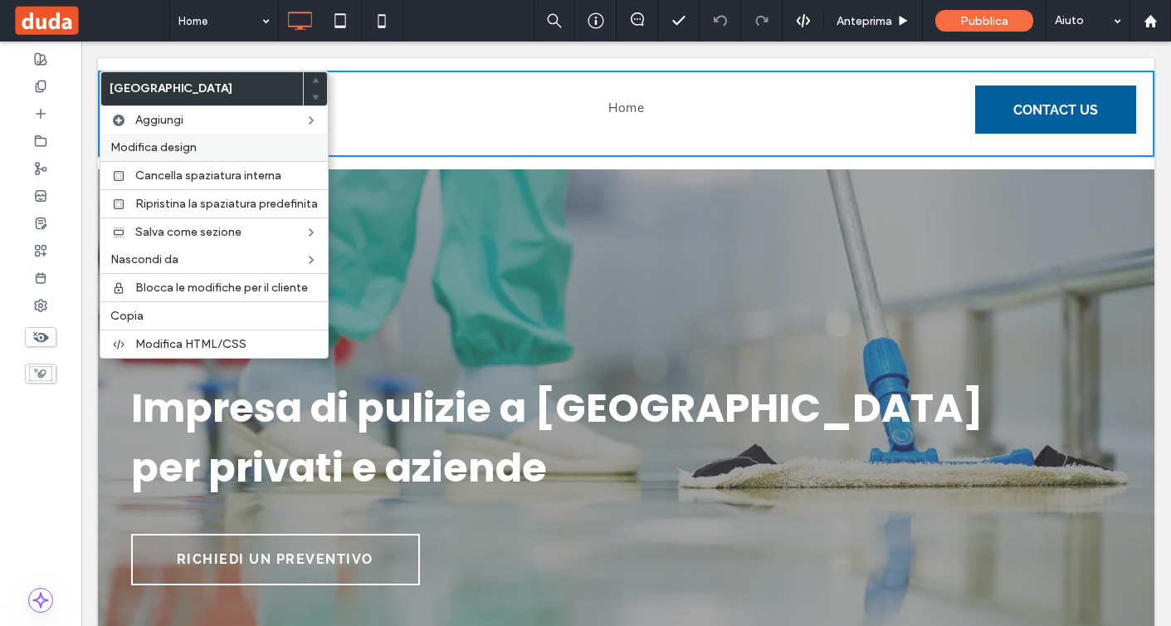
click at [184, 144] on span "Modifica design" at bounding box center [153, 147] width 86 height 14
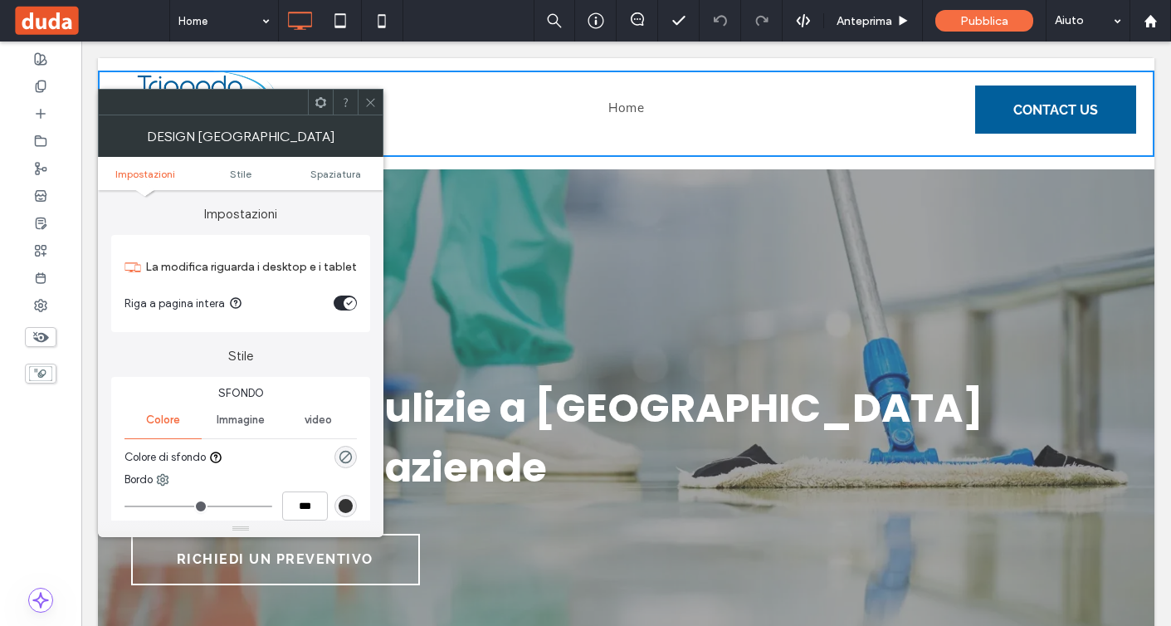
click at [347, 296] on div "toggle" at bounding box center [345, 303] width 23 height 15
click at [370, 108] on span at bounding box center [370, 102] width 12 height 25
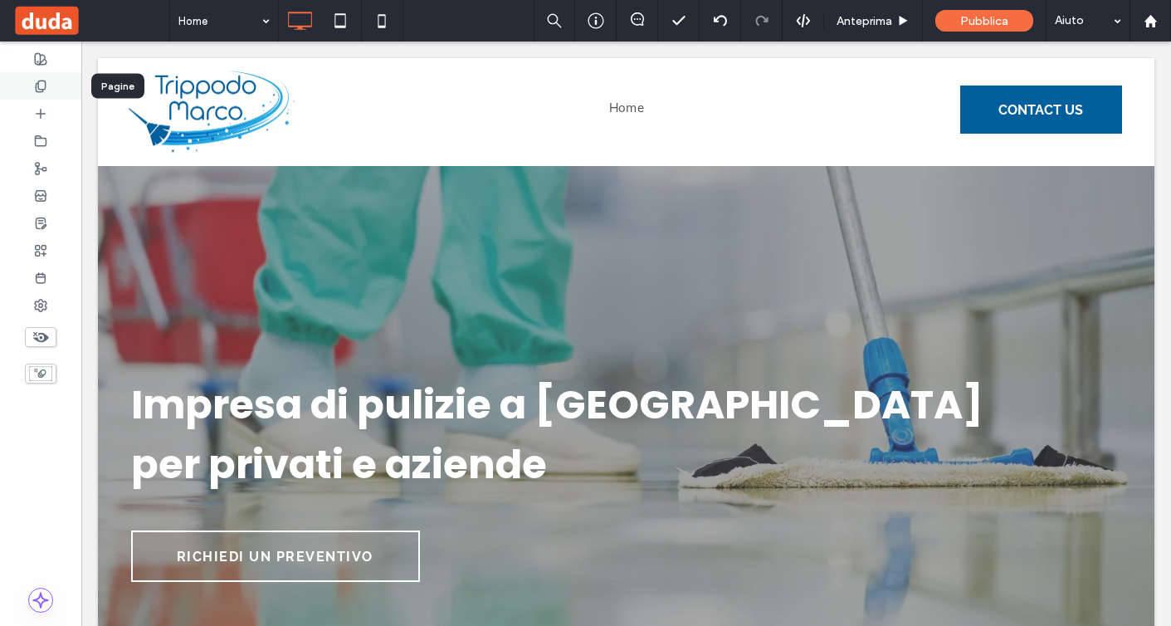
click at [42, 84] on icon at bounding box center [40, 86] width 13 height 13
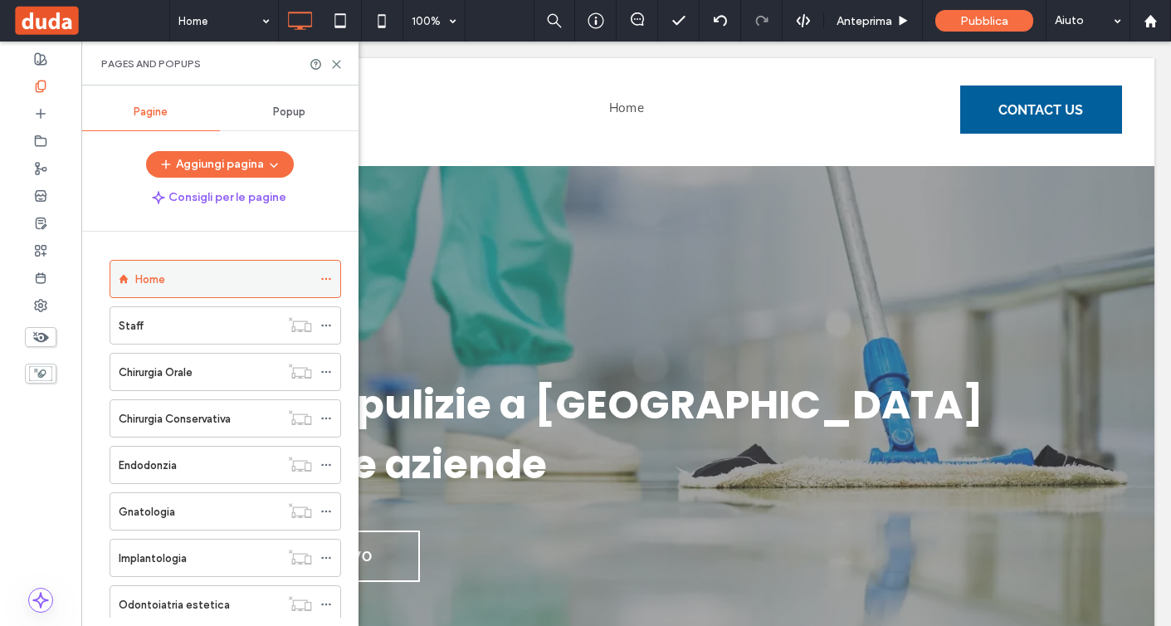
click at [327, 276] on icon at bounding box center [326, 279] width 12 height 12
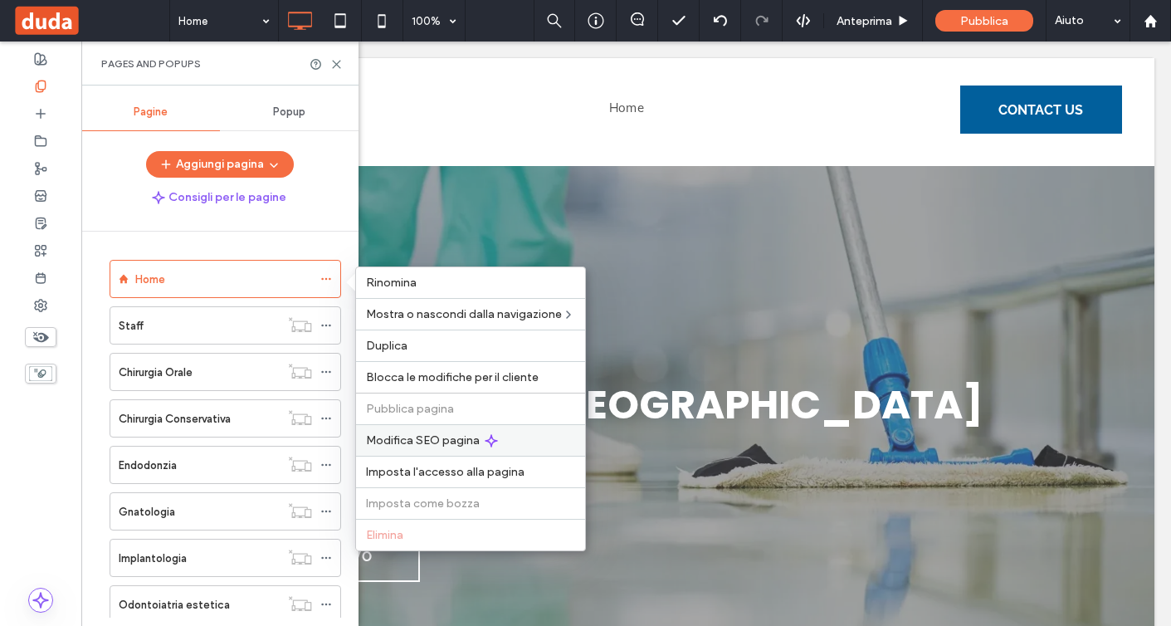
click at [451, 445] on span "Modifica SEO pagina" at bounding box center [423, 440] width 114 height 14
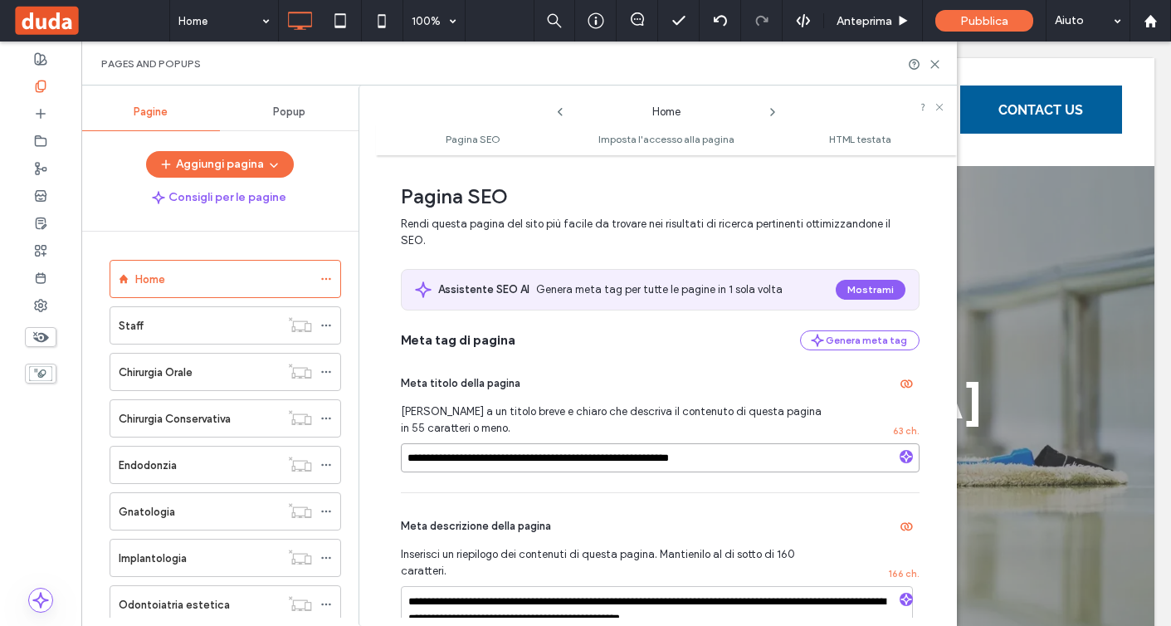
click at [502, 444] on input "**********" at bounding box center [660, 457] width 519 height 29
paste input
type input "**********"
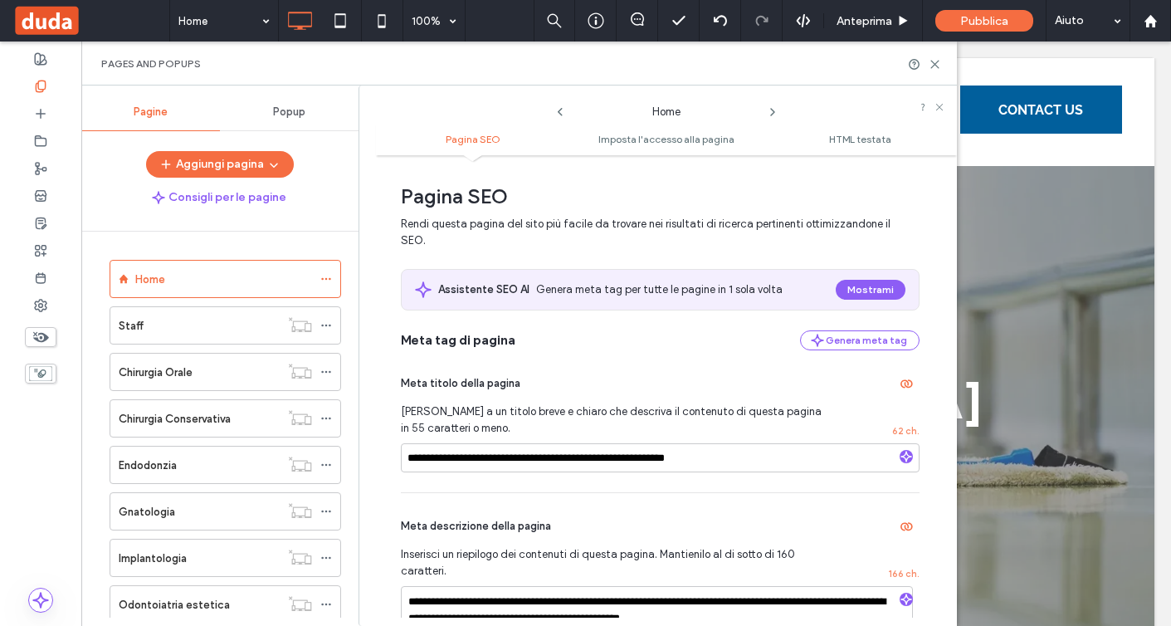
scroll to position [150, 0]
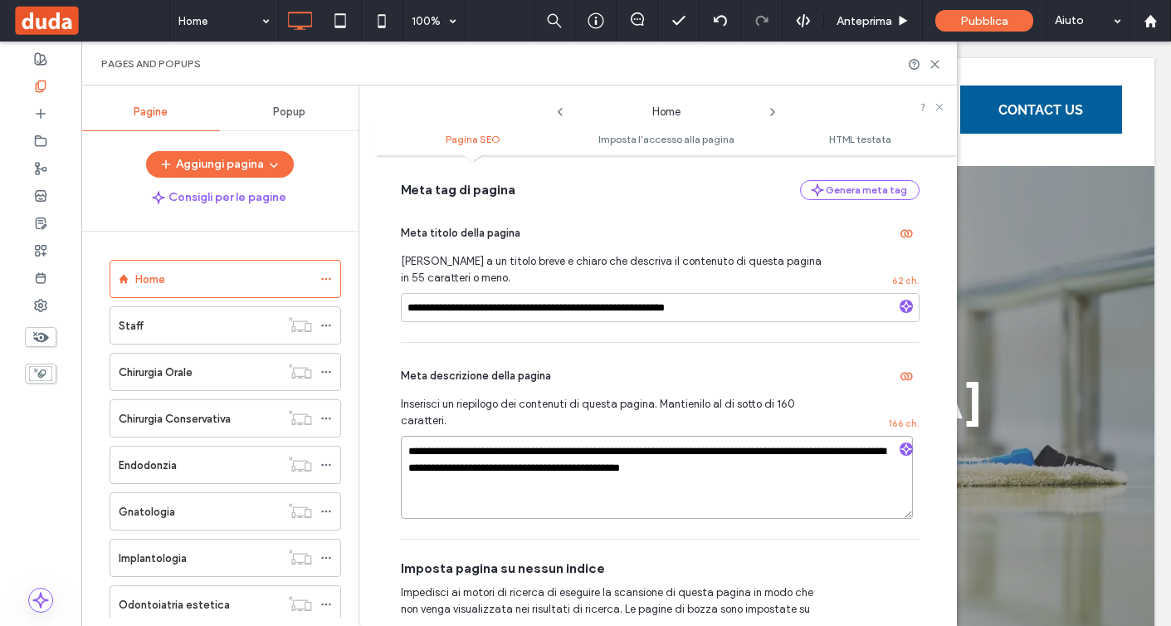
click at [572, 440] on textarea "**********" at bounding box center [657, 477] width 512 height 83
paste textarea
type textarea "**********"
click at [673, 491] on textarea "**********" at bounding box center [657, 477] width 512 height 83
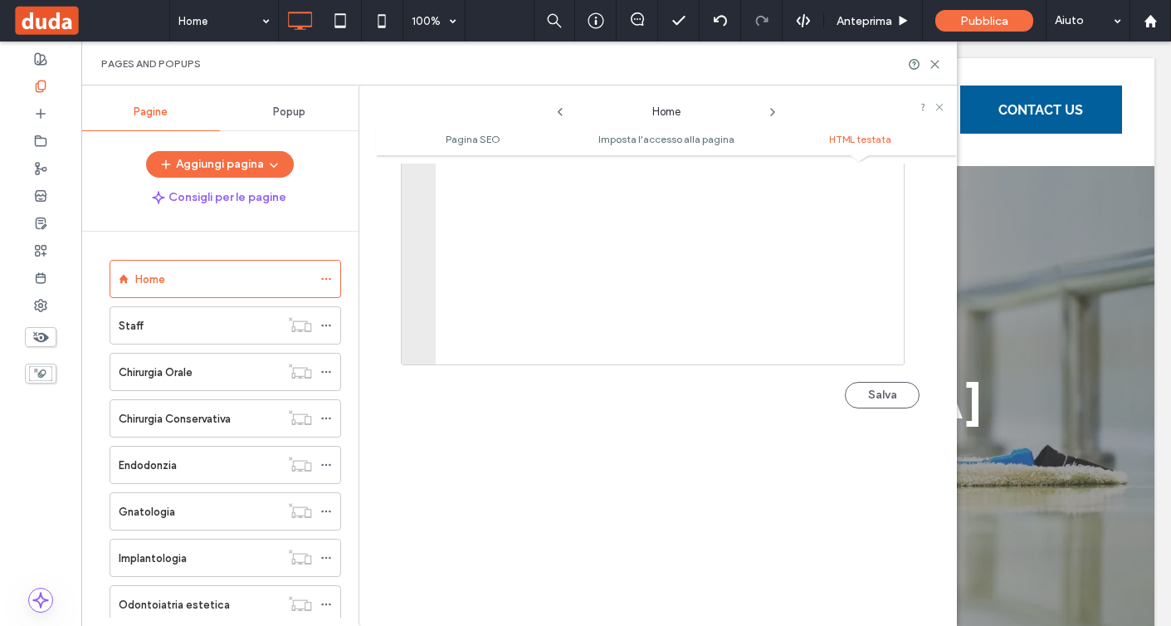
scroll to position [1831, 0]
click at [871, 330] on button "Salva" at bounding box center [882, 319] width 75 height 27
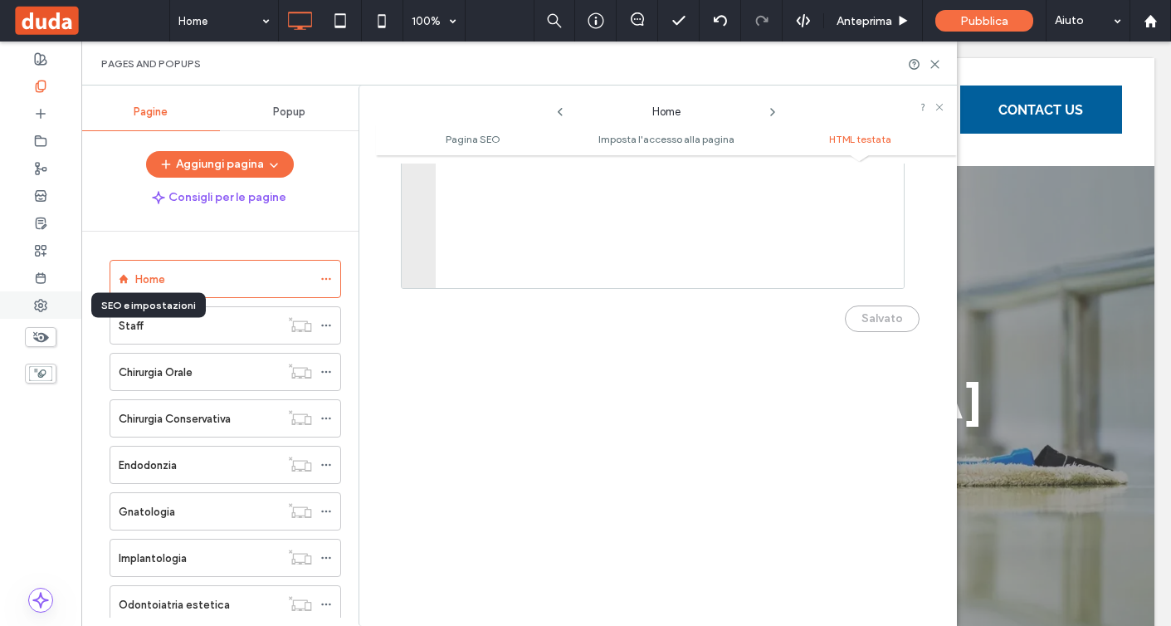
click at [47, 299] on div at bounding box center [40, 304] width 81 height 27
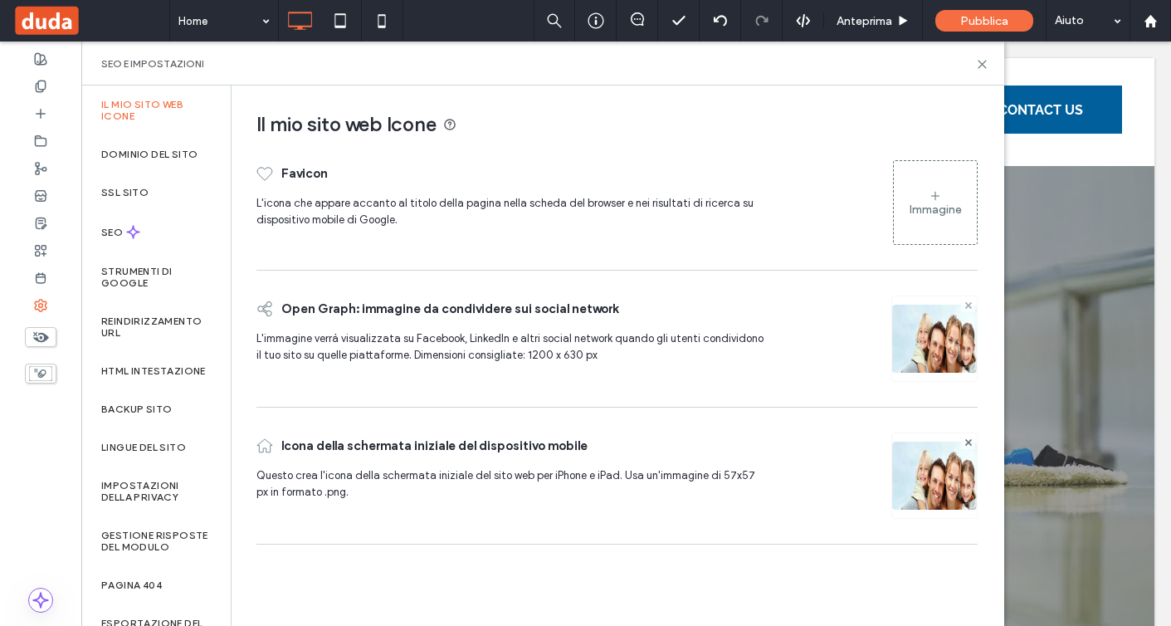
click at [969, 307] on icon at bounding box center [969, 305] width 7 height 7
click at [964, 447] on img at bounding box center [934, 496] width 85 height 113
click at [966, 444] on span at bounding box center [969, 440] width 7 height 14
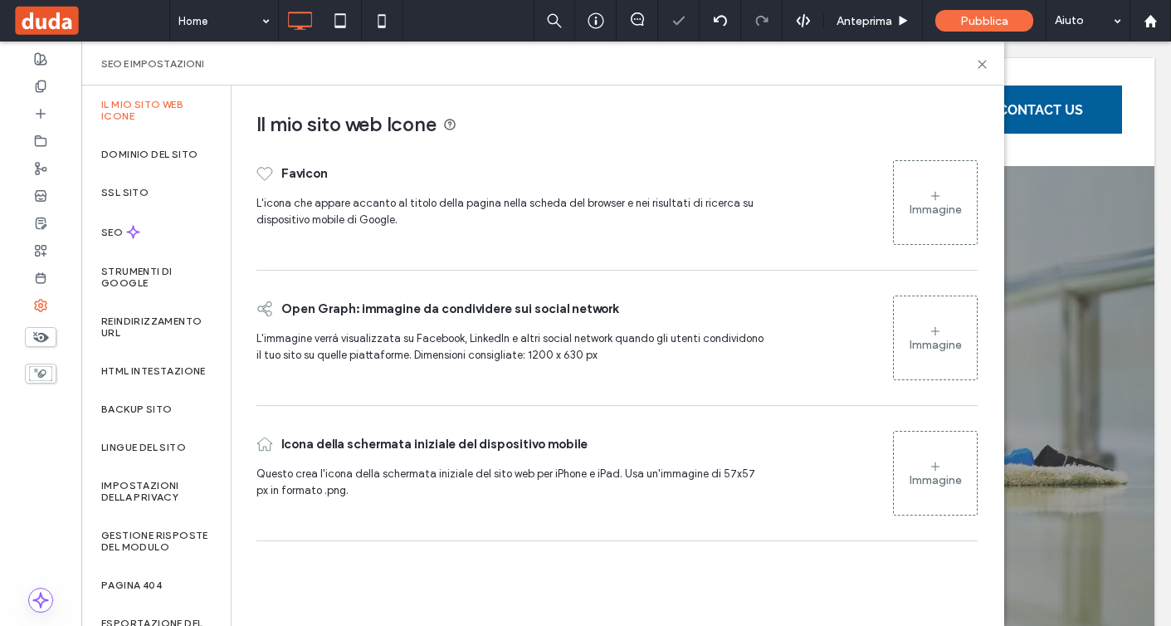
click at [946, 193] on div "Immagine" at bounding box center [935, 203] width 83 height 80
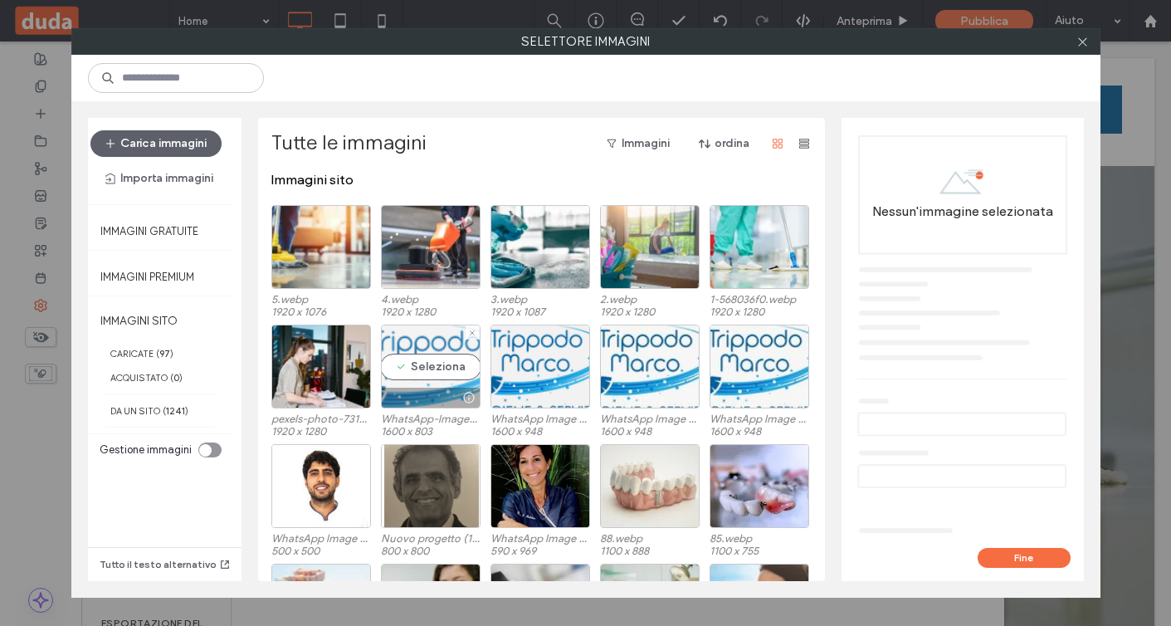
click at [438, 366] on div "Seleziona" at bounding box center [431, 367] width 100 height 84
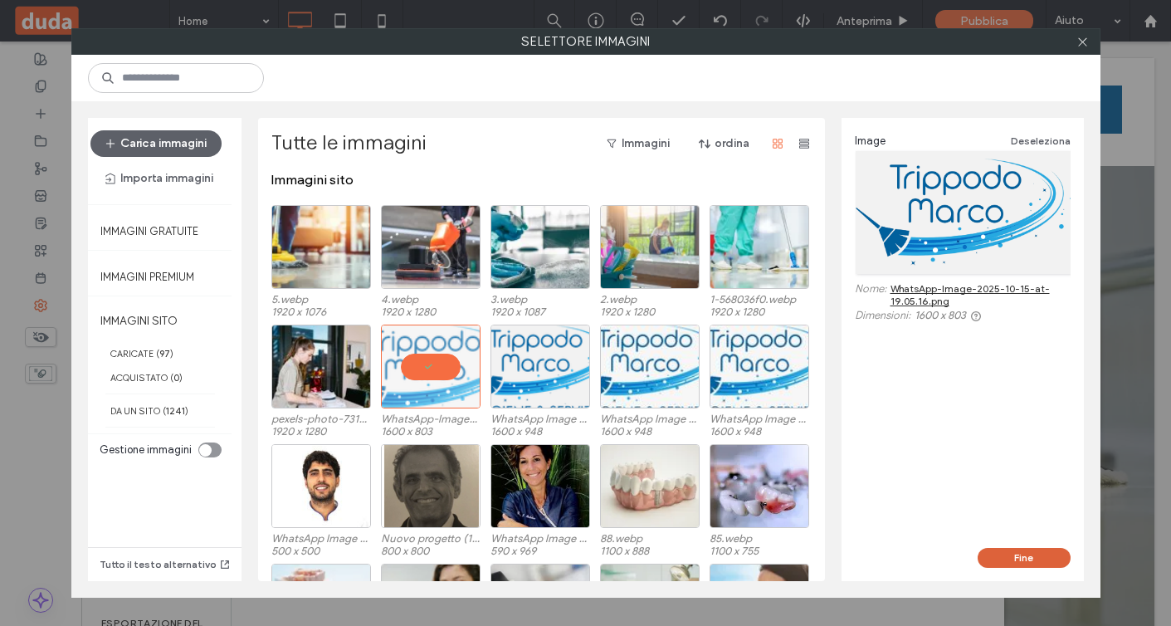
click at [1019, 551] on button "Fine" at bounding box center [1024, 558] width 93 height 20
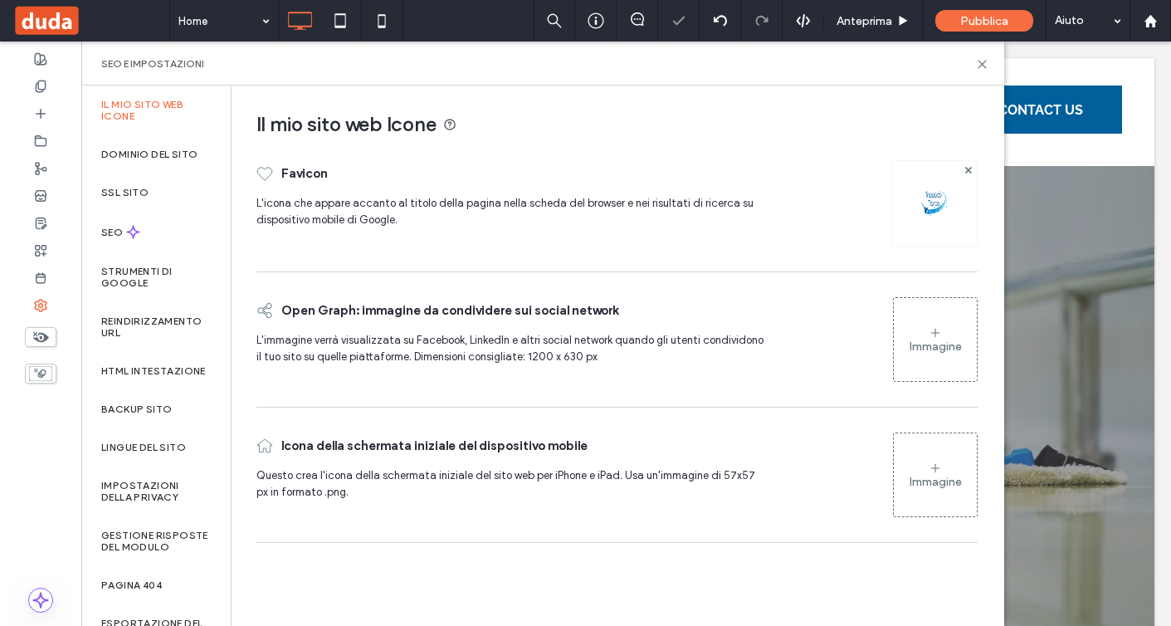
click at [937, 334] on icon at bounding box center [935, 332] width 13 height 13
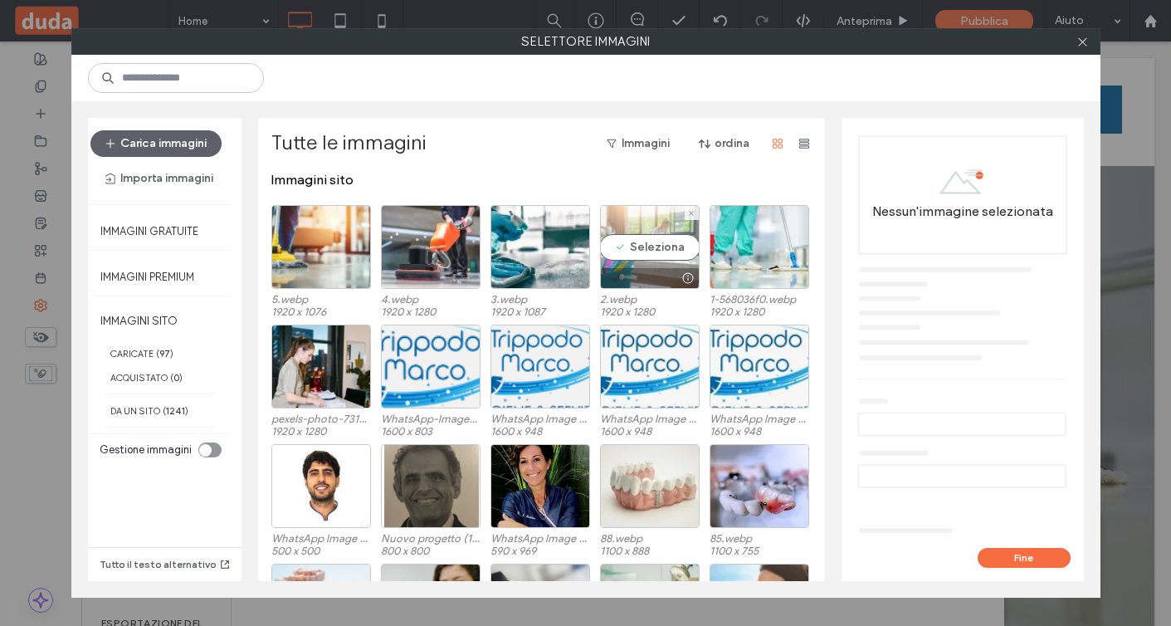
click at [650, 257] on div "Seleziona" at bounding box center [650, 247] width 100 height 84
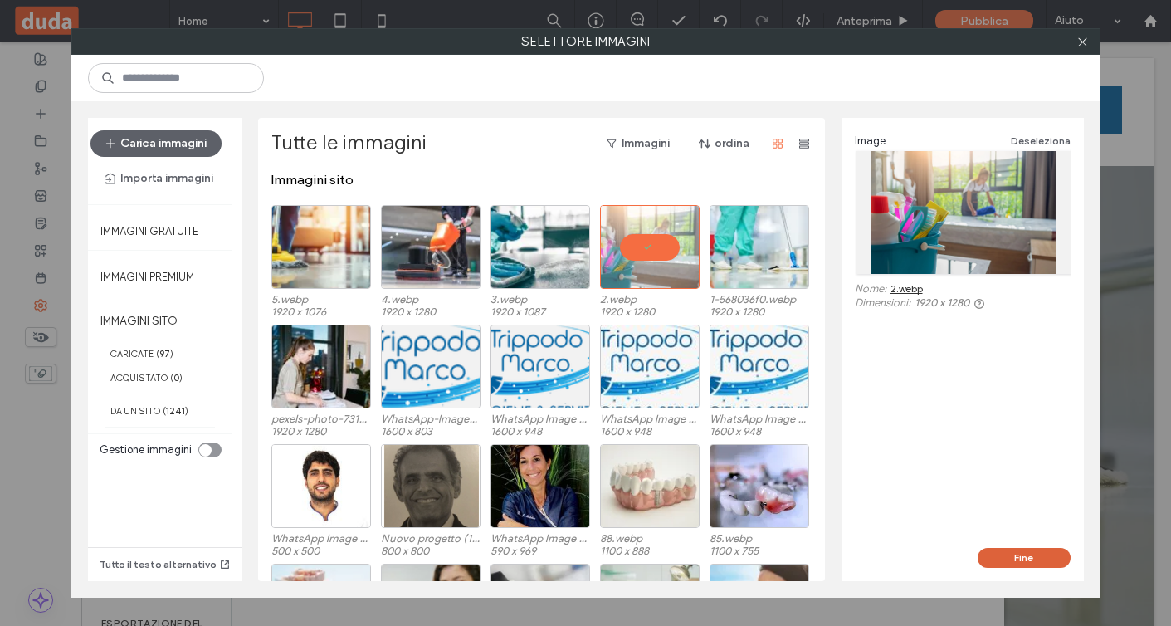
click at [1032, 562] on button "Fine" at bounding box center [1024, 558] width 93 height 20
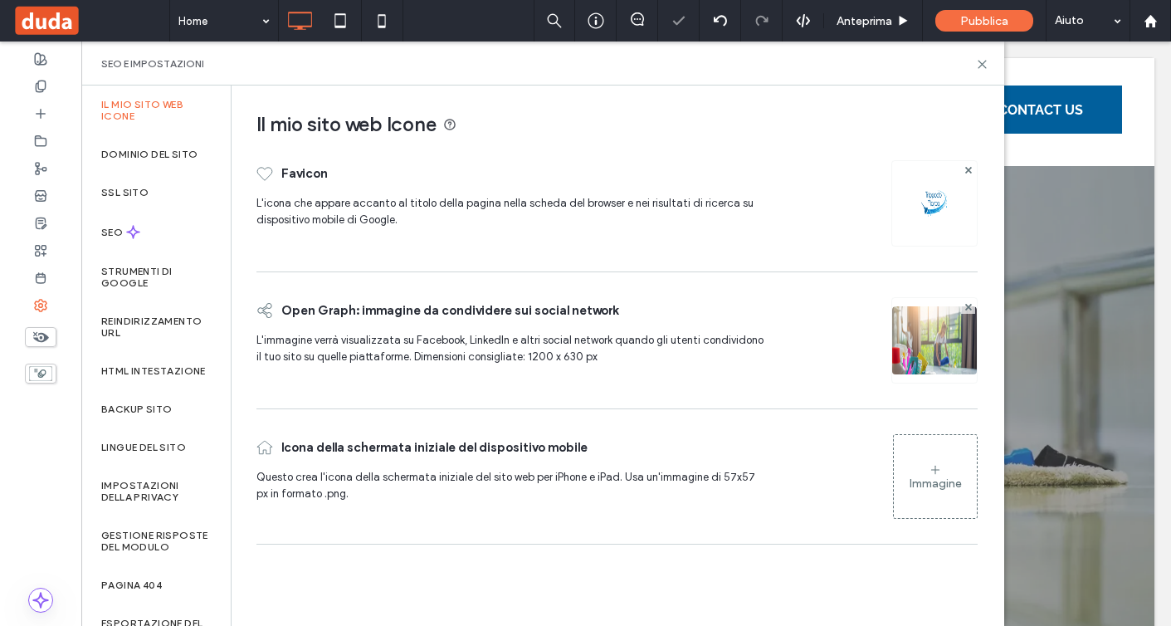
click at [960, 486] on div "Immagine" at bounding box center [936, 484] width 52 height 14
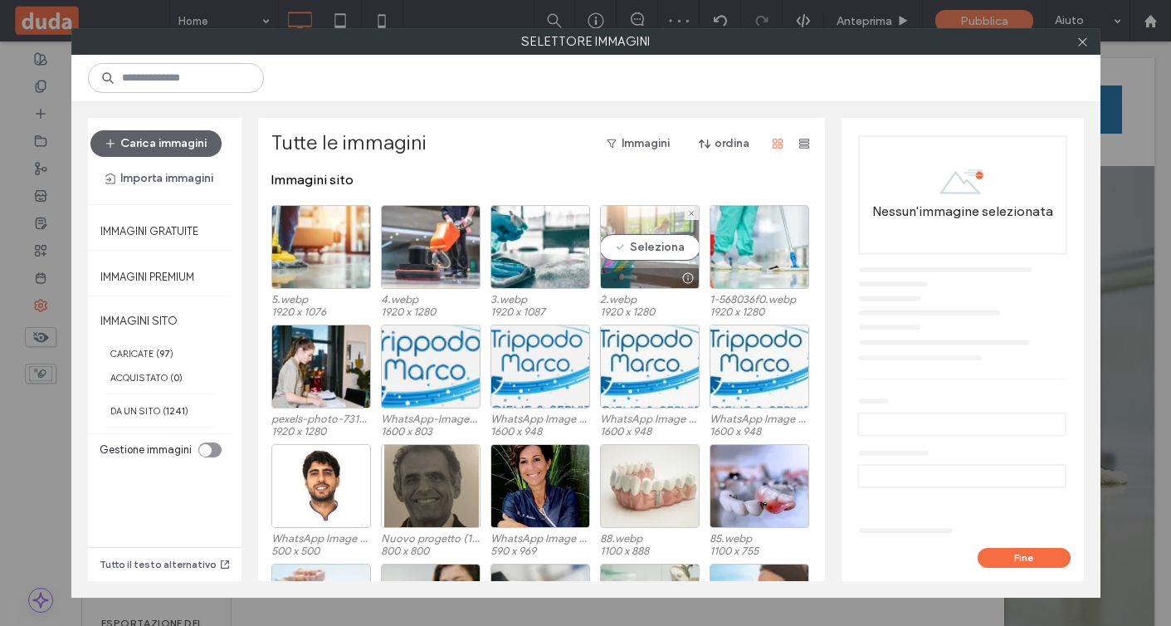
click at [638, 268] on div at bounding box center [650, 278] width 98 height 20
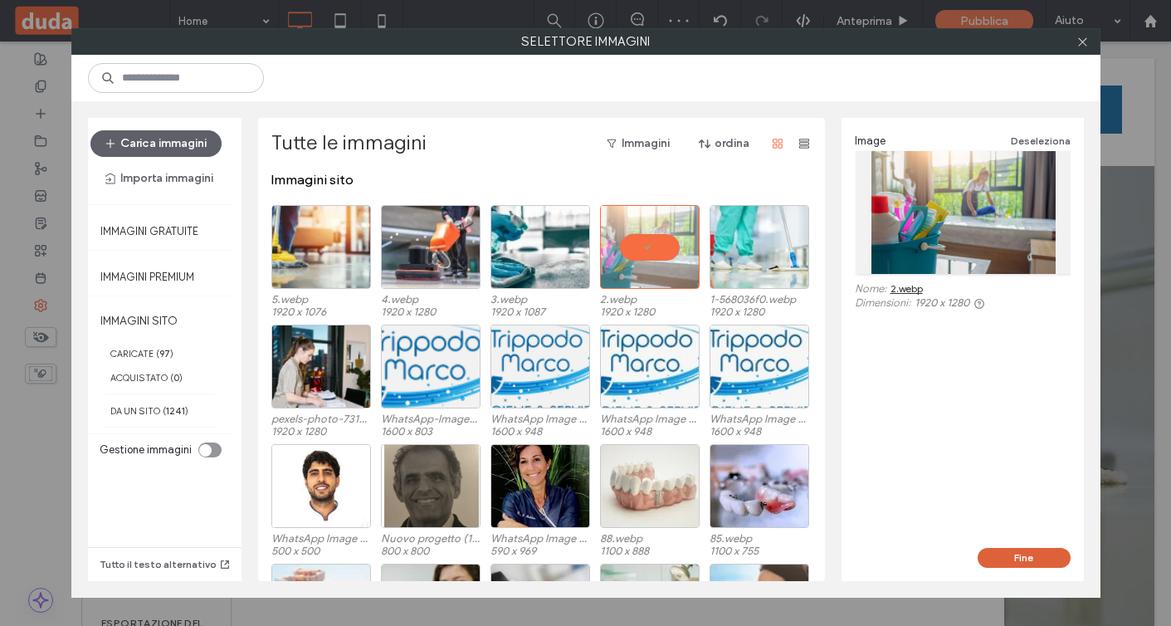
click at [1034, 560] on button "Fine" at bounding box center [1024, 558] width 93 height 20
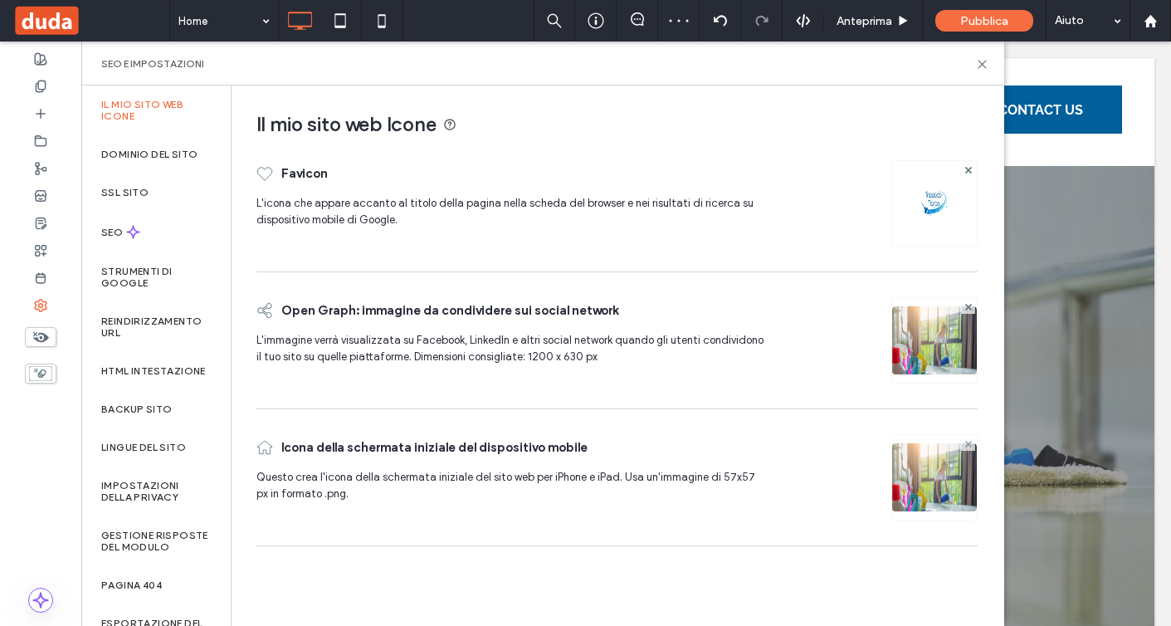
click at [967, 447] on span at bounding box center [969, 444] width 7 height 14
click at [167, 228] on div "SEO" at bounding box center [155, 232] width 149 height 41
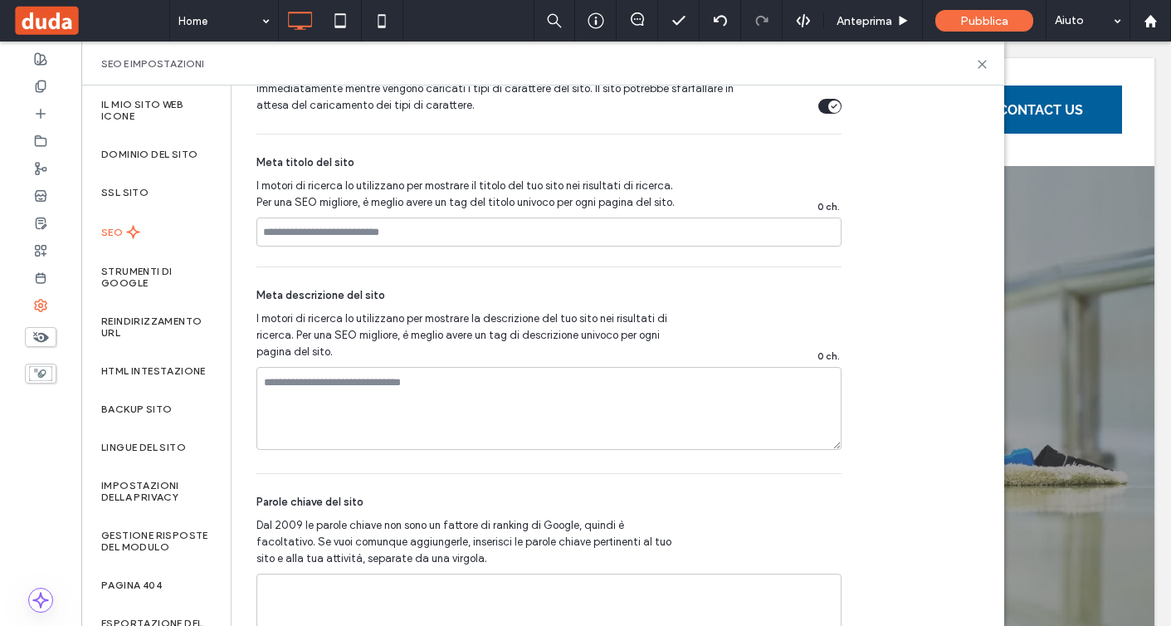
scroll to position [1143, 0]
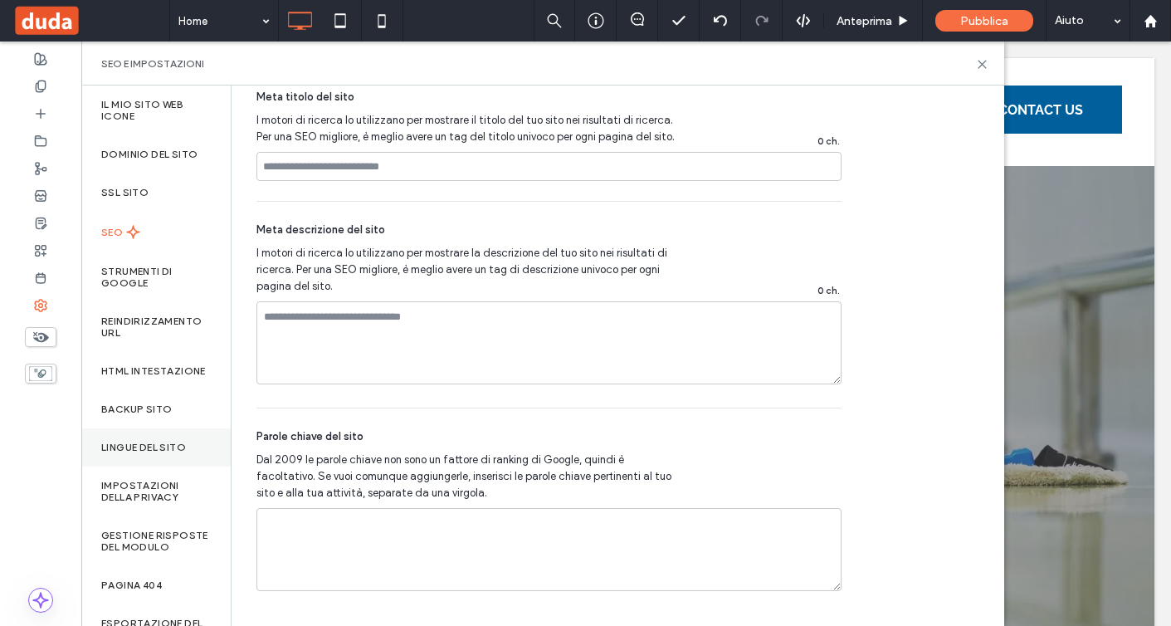
click at [125, 453] on label "Lingue del sito" at bounding box center [143, 448] width 85 height 12
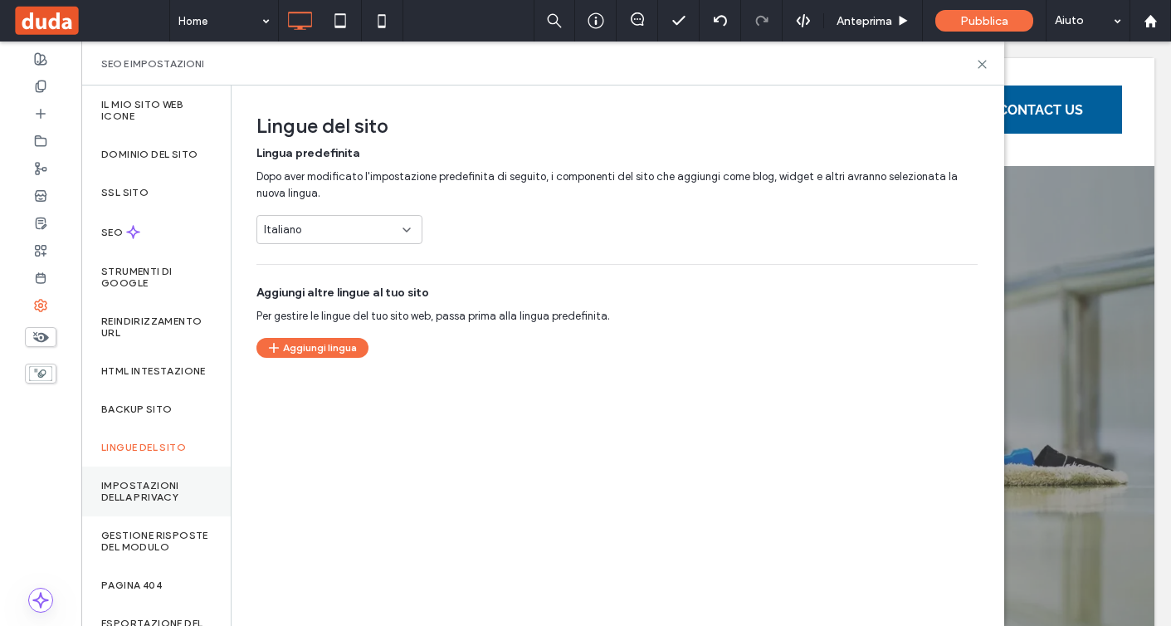
click at [183, 499] on label "Impostazioni della privacy" at bounding box center [156, 491] width 110 height 23
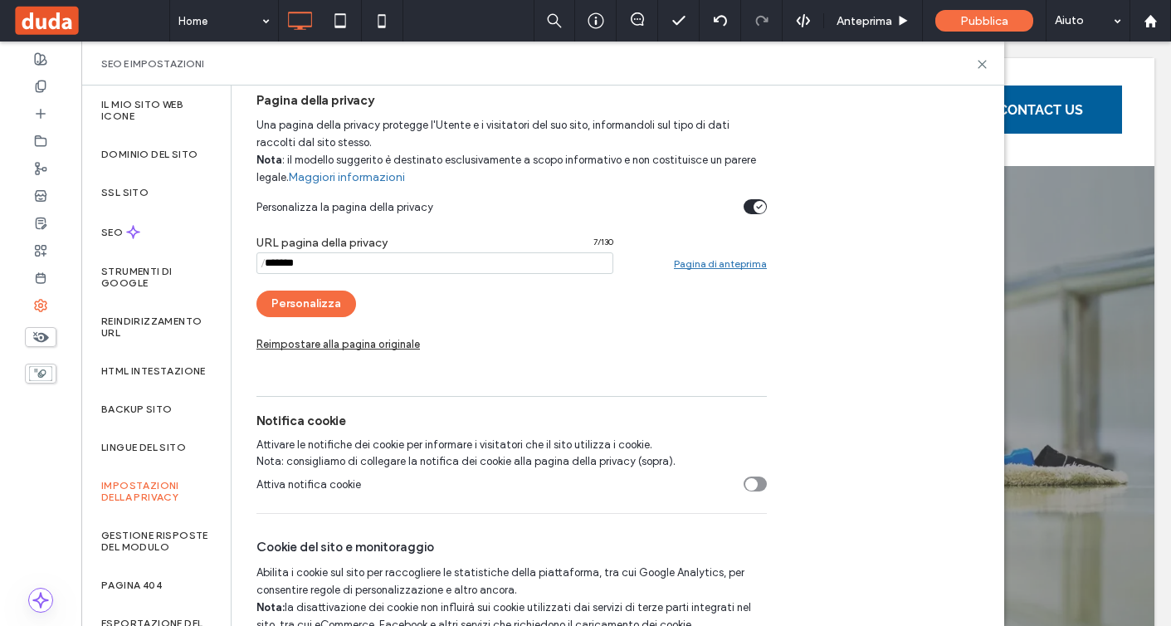
scroll to position [181, 0]
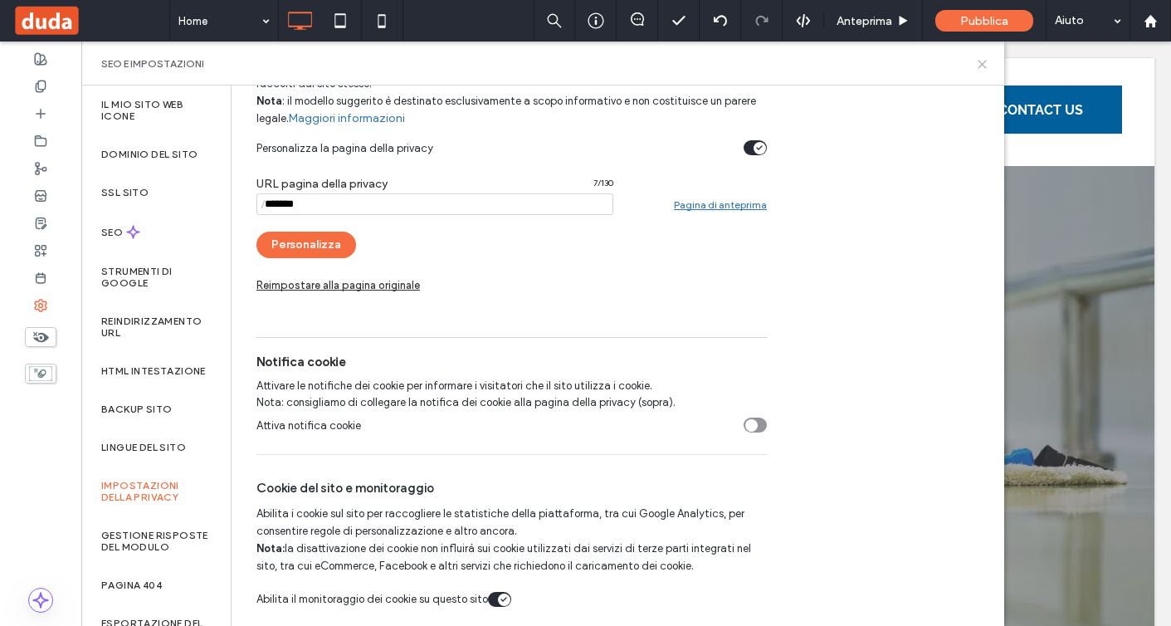
click at [981, 63] on use at bounding box center [982, 64] width 7 height 7
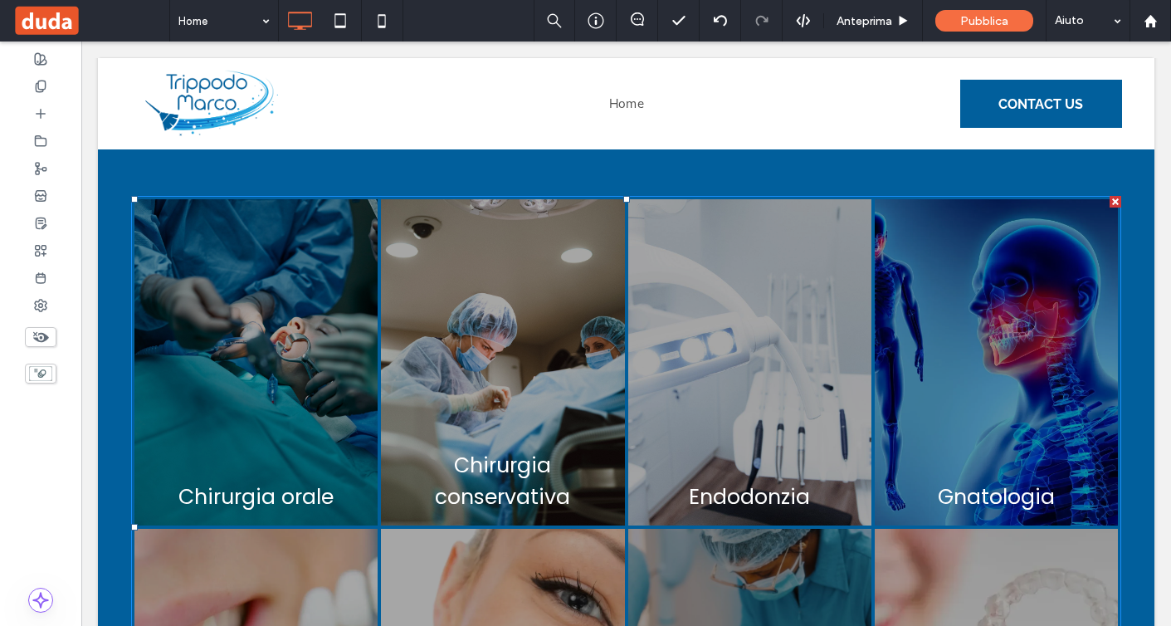
scroll to position [2616, 0]
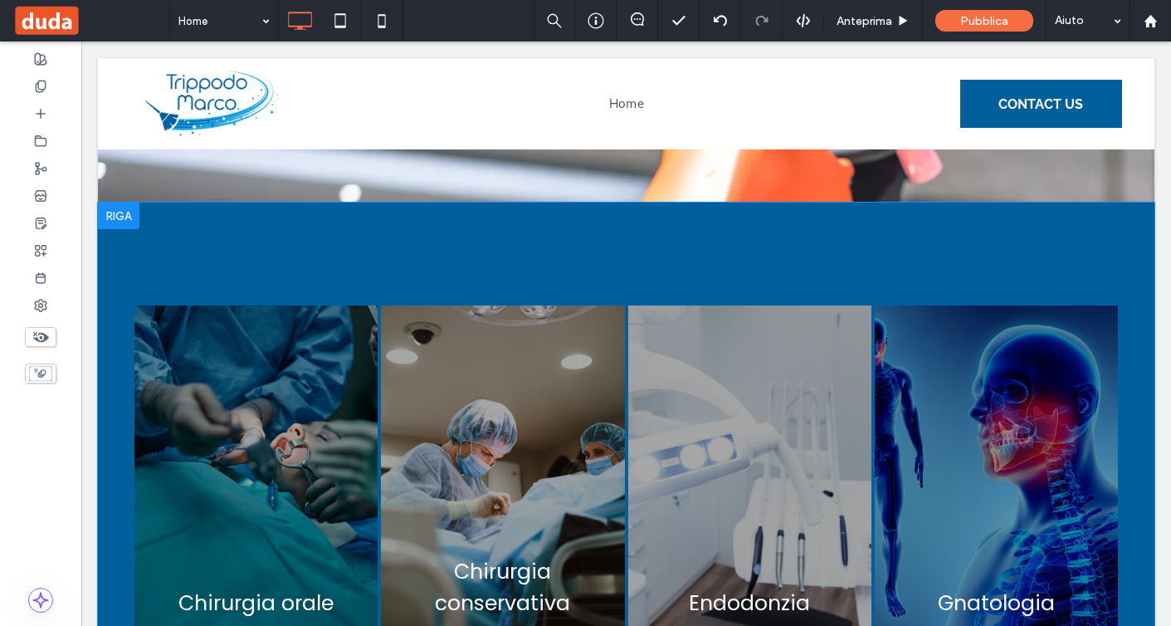
click at [118, 203] on div at bounding box center [119, 216] width 42 height 27
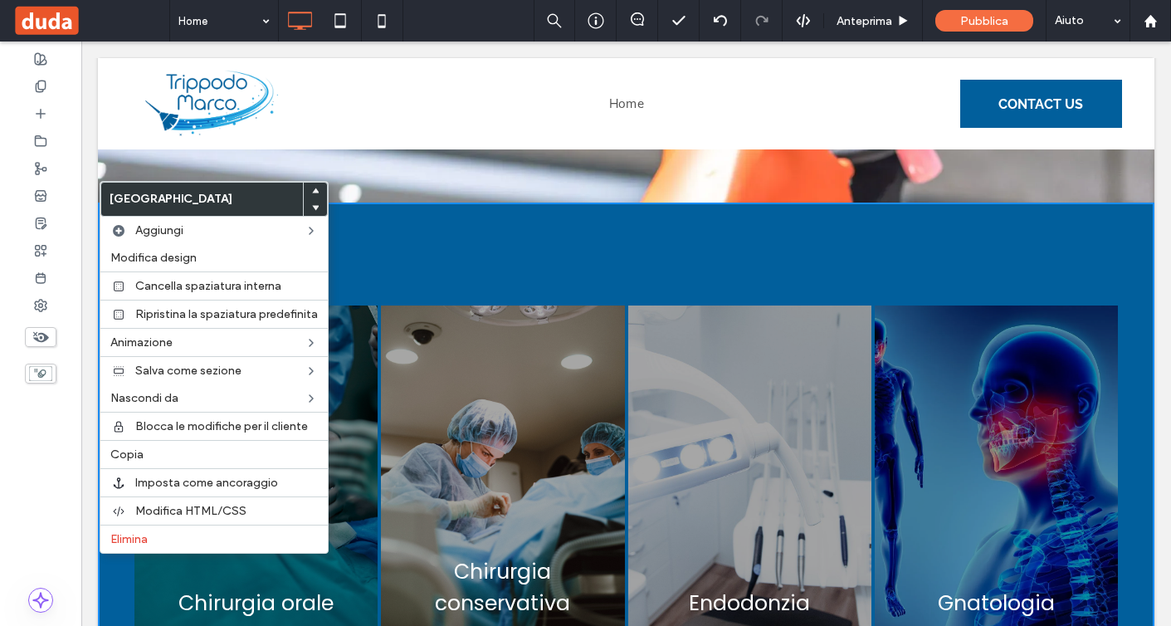
click at [318, 187] on div at bounding box center [315, 191] width 23 height 17
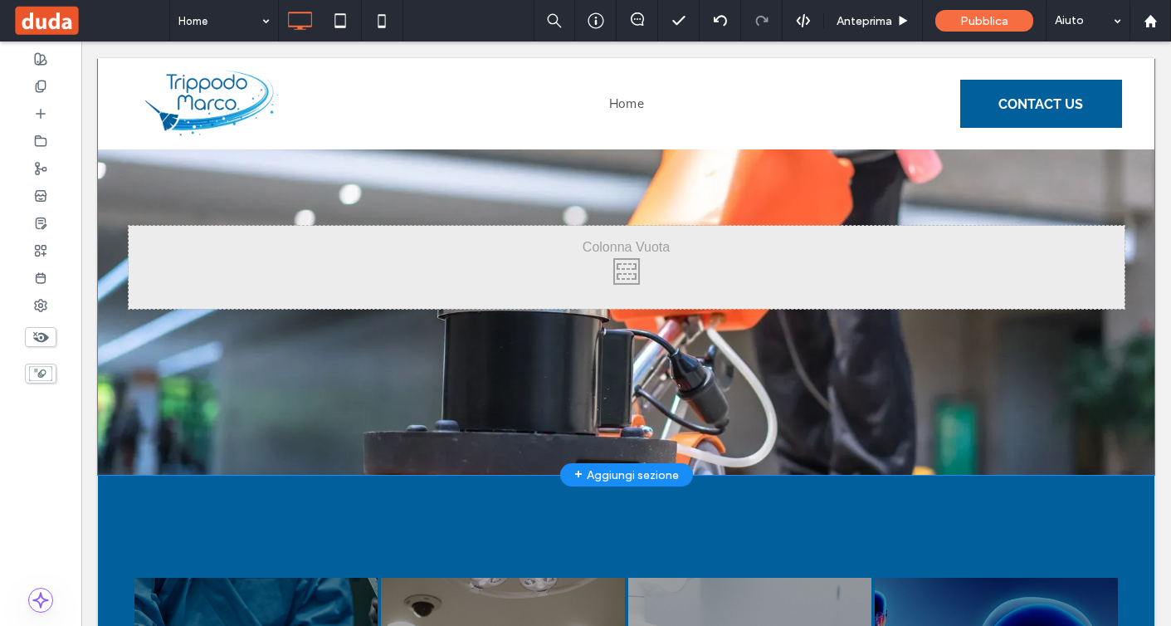
scroll to position [2355, 0]
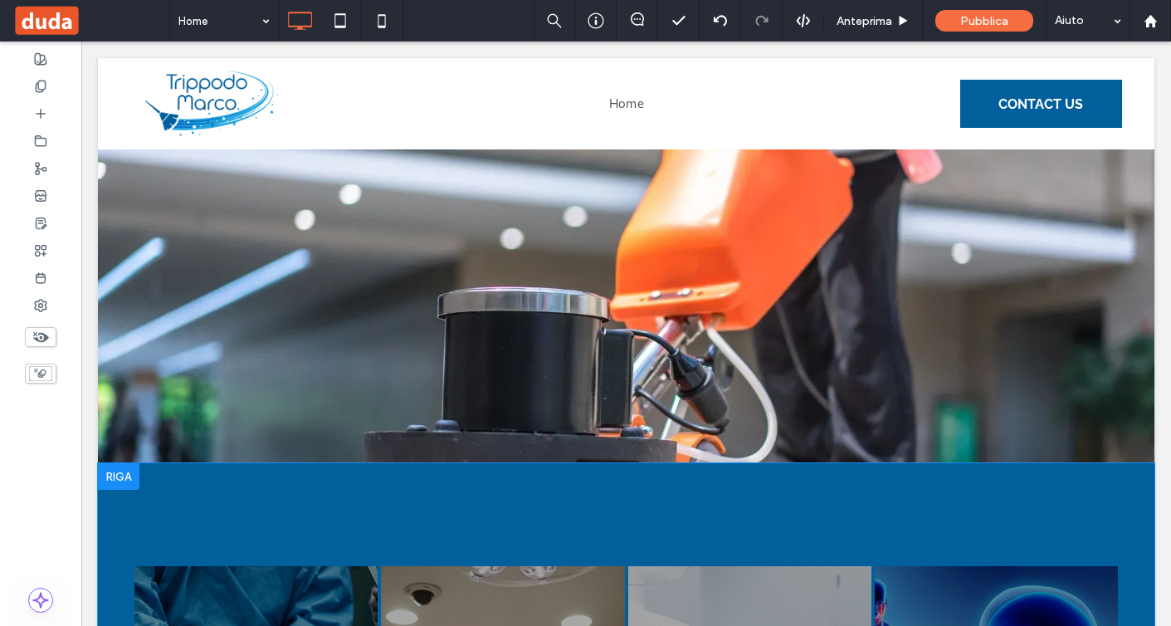
click at [115, 463] on div at bounding box center [119, 476] width 42 height 27
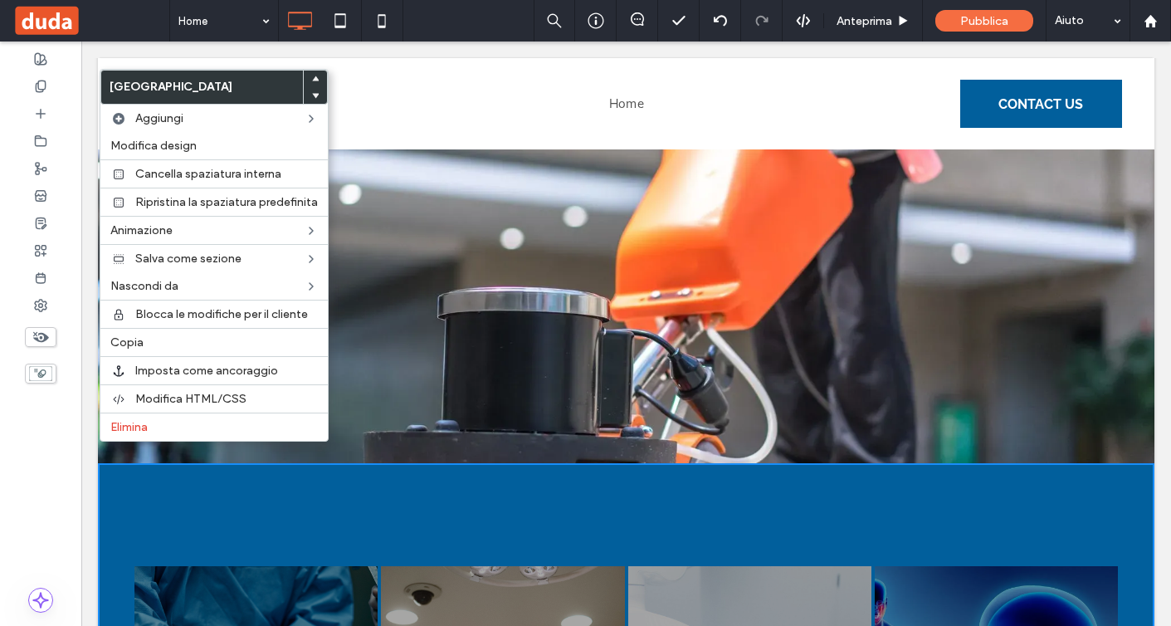
click at [312, 81] on icon at bounding box center [315, 79] width 7 height 7
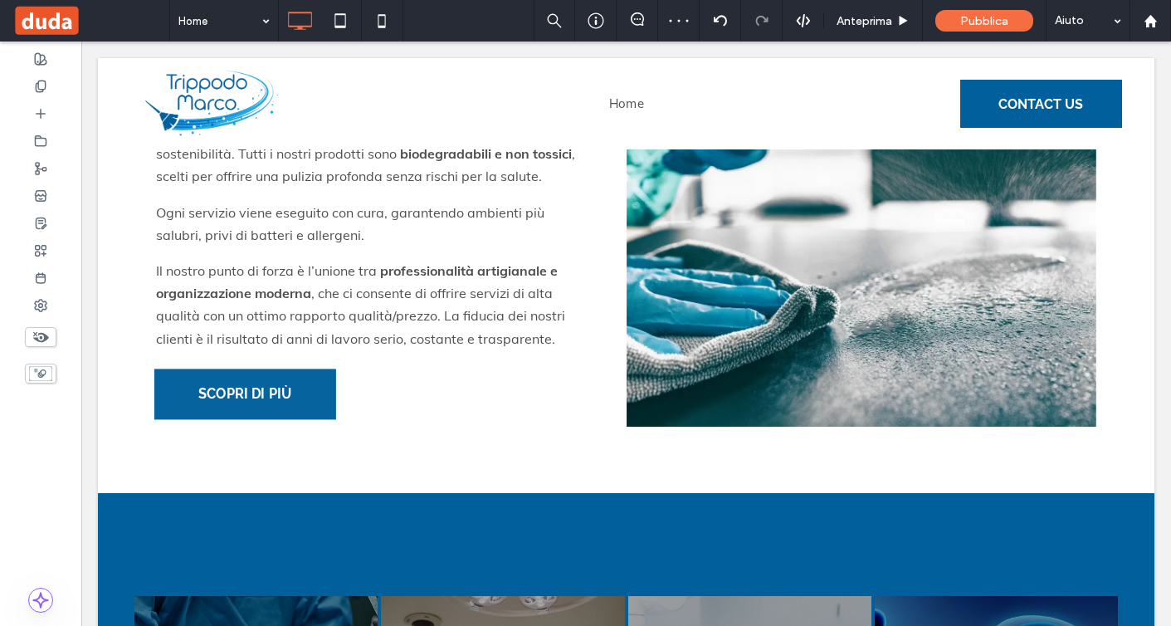
scroll to position [1881, 0]
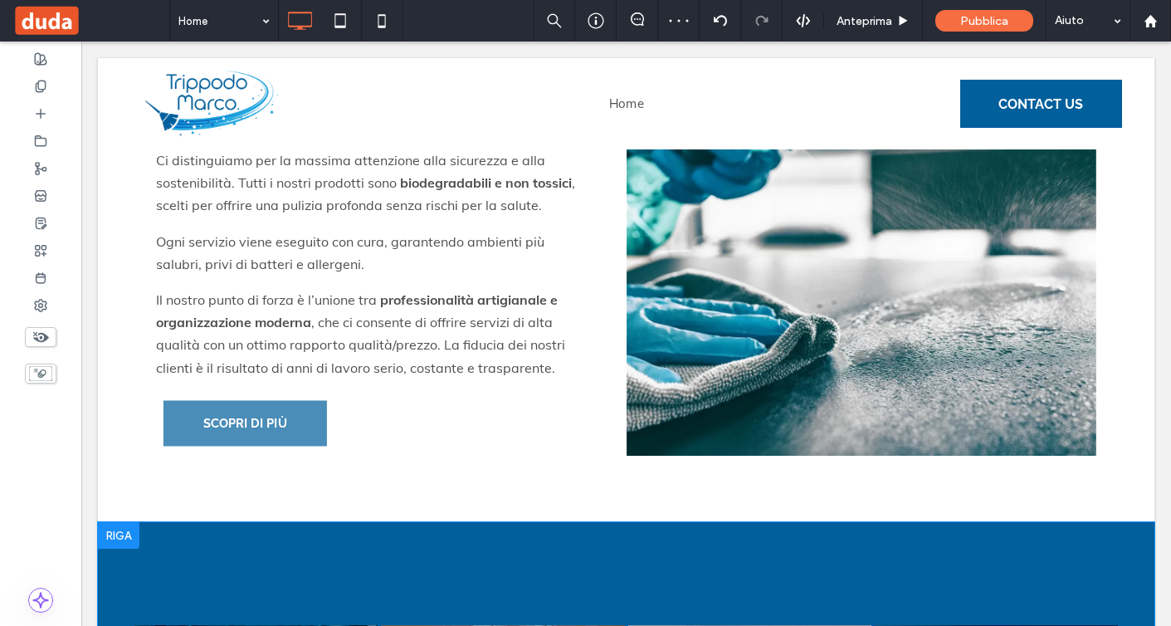
click at [125, 522] on div at bounding box center [119, 535] width 42 height 27
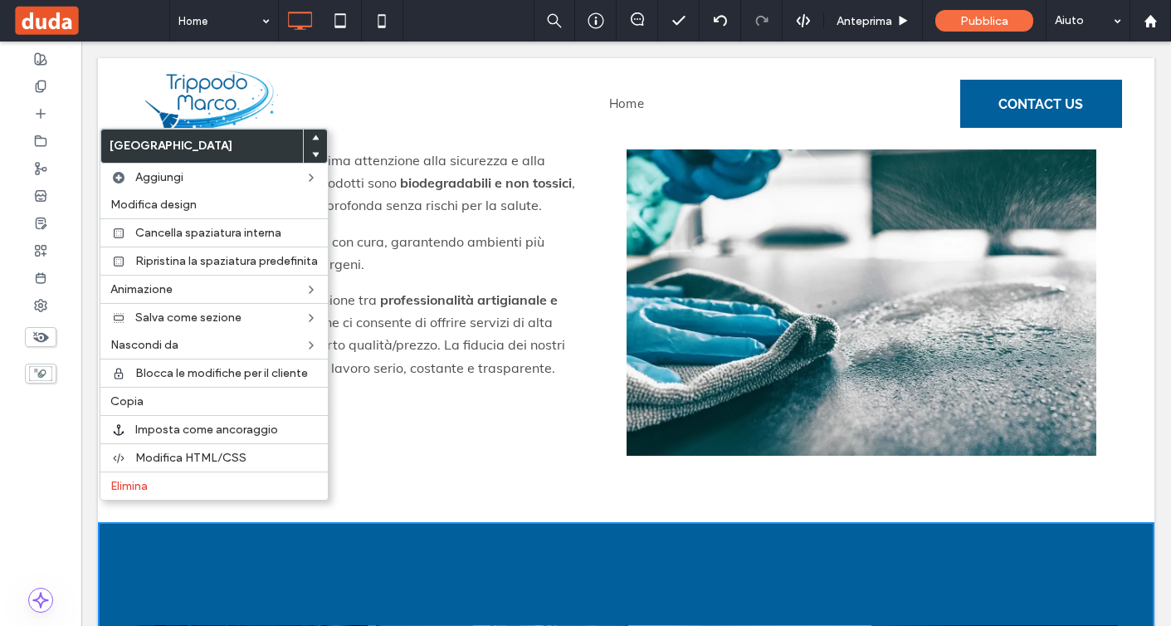
click at [315, 134] on icon at bounding box center [315, 137] width 7 height 7
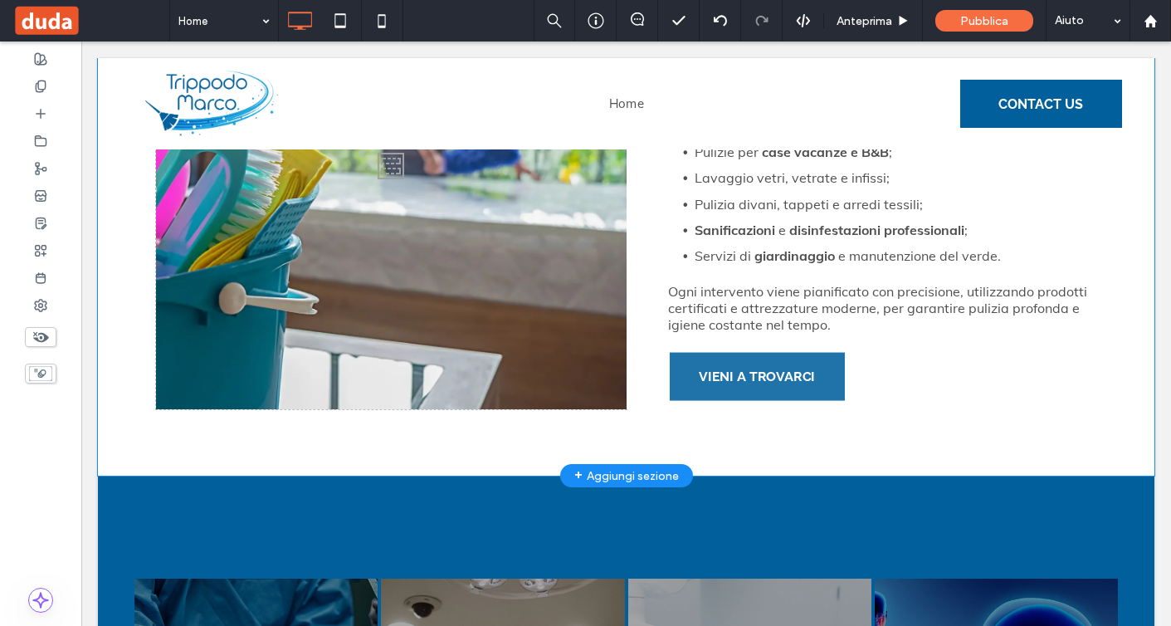
scroll to position [1372, 0]
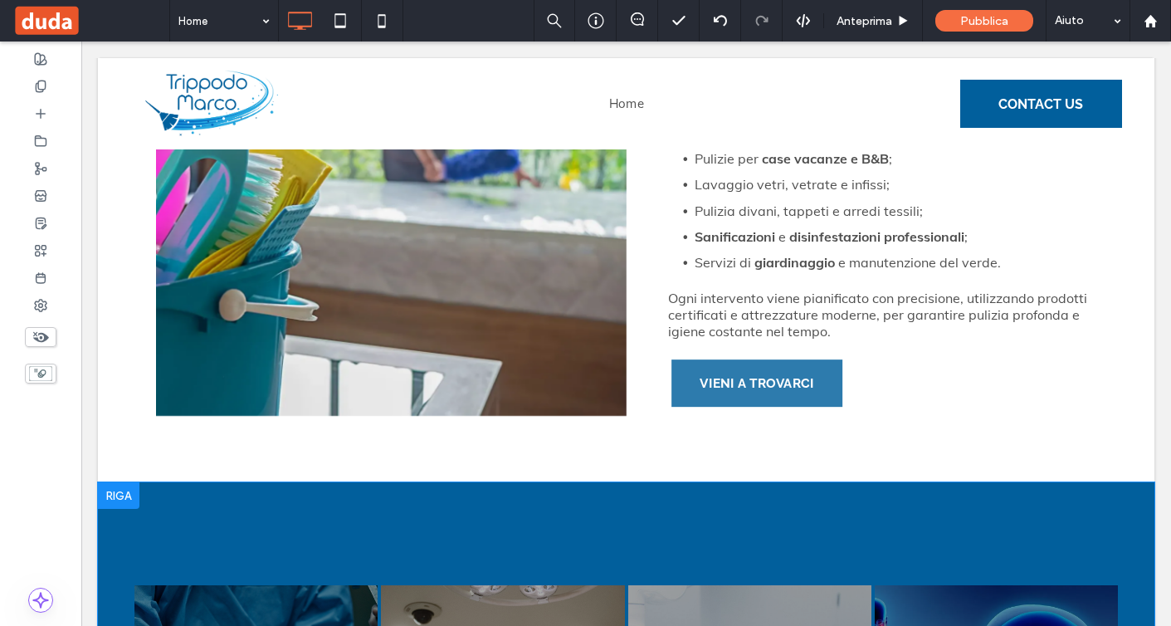
click at [116, 482] on div at bounding box center [119, 495] width 42 height 27
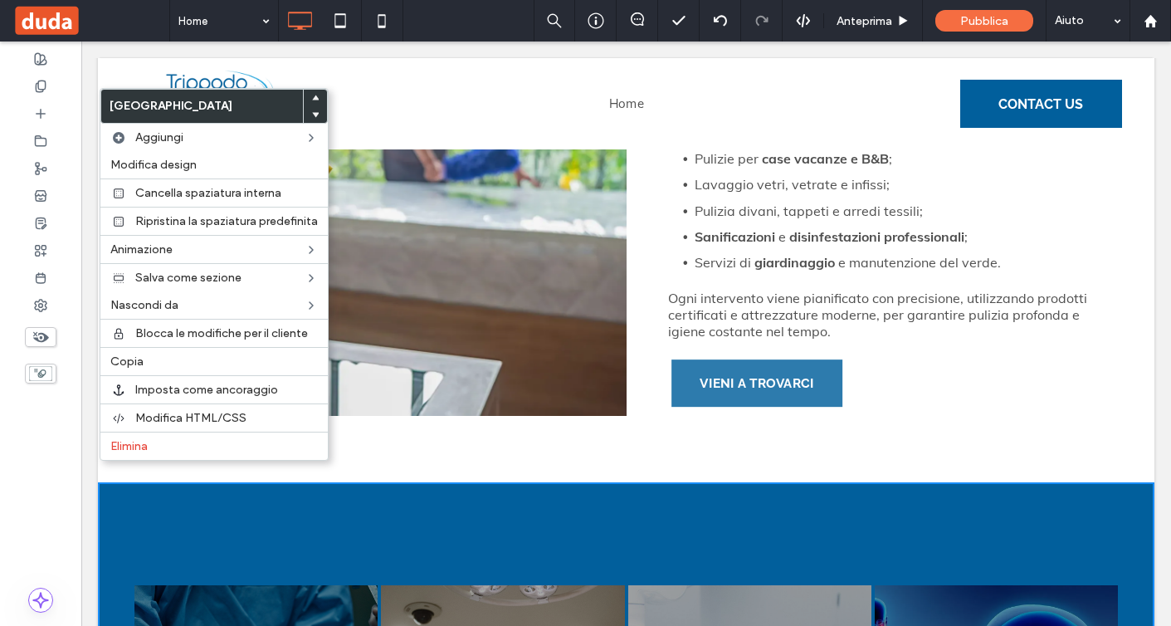
click at [316, 100] on icon at bounding box center [315, 98] width 7 height 7
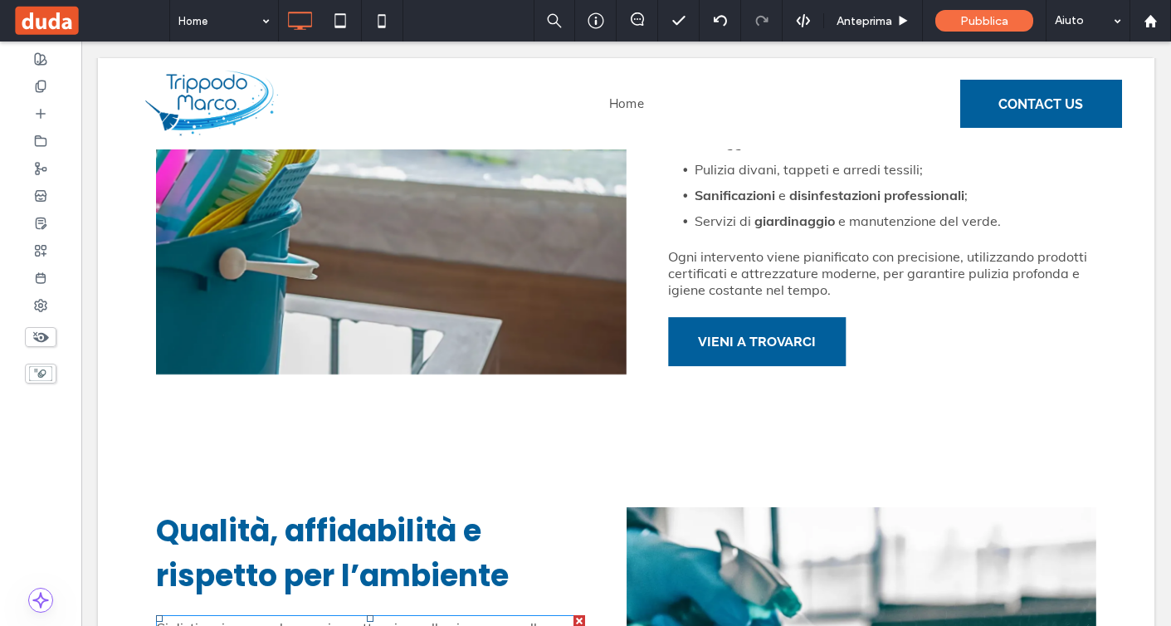
scroll to position [2686, 0]
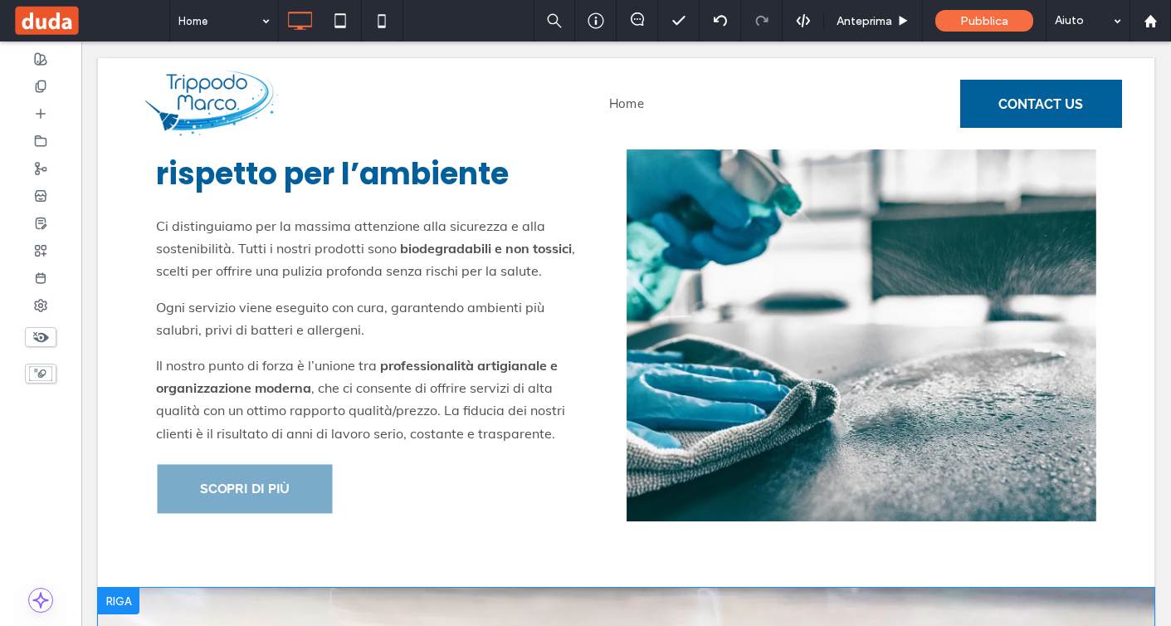
click at [120, 588] on div at bounding box center [119, 601] width 42 height 27
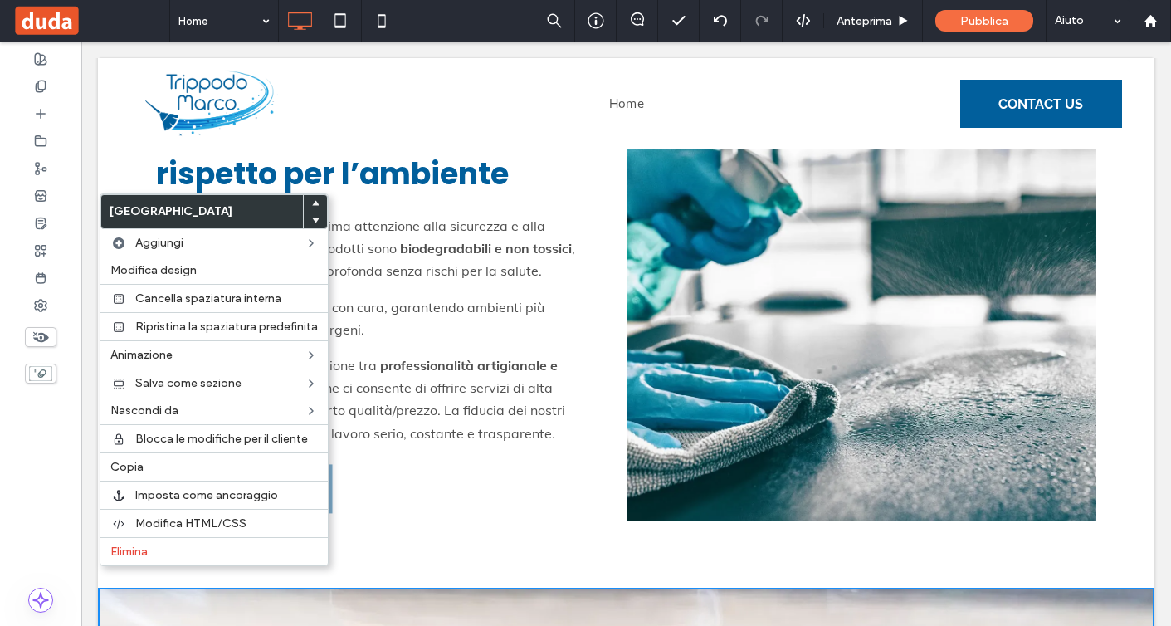
click at [314, 203] on use at bounding box center [315, 203] width 7 height 5
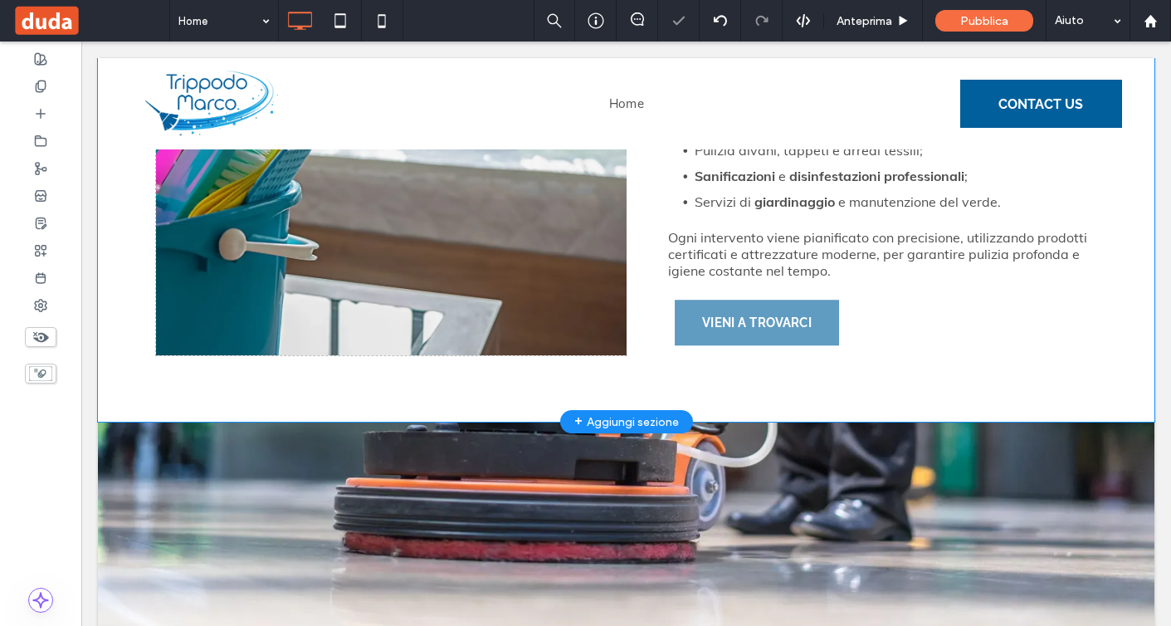
scroll to position [2173, 0]
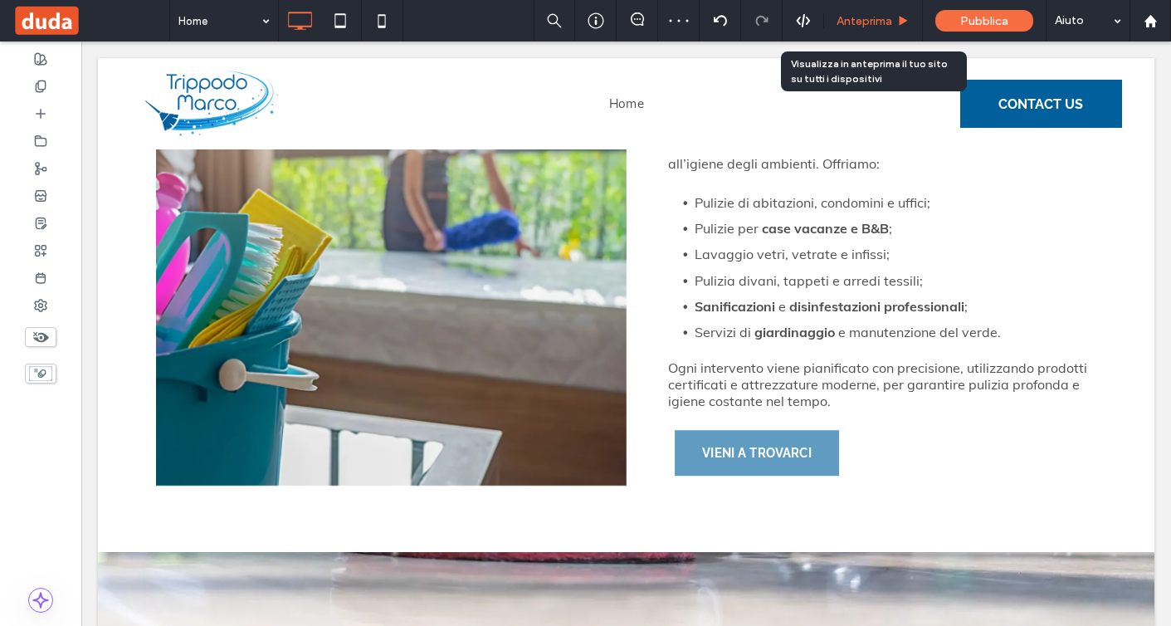
click at [865, 17] on span "Anteprima" at bounding box center [865, 21] width 56 height 14
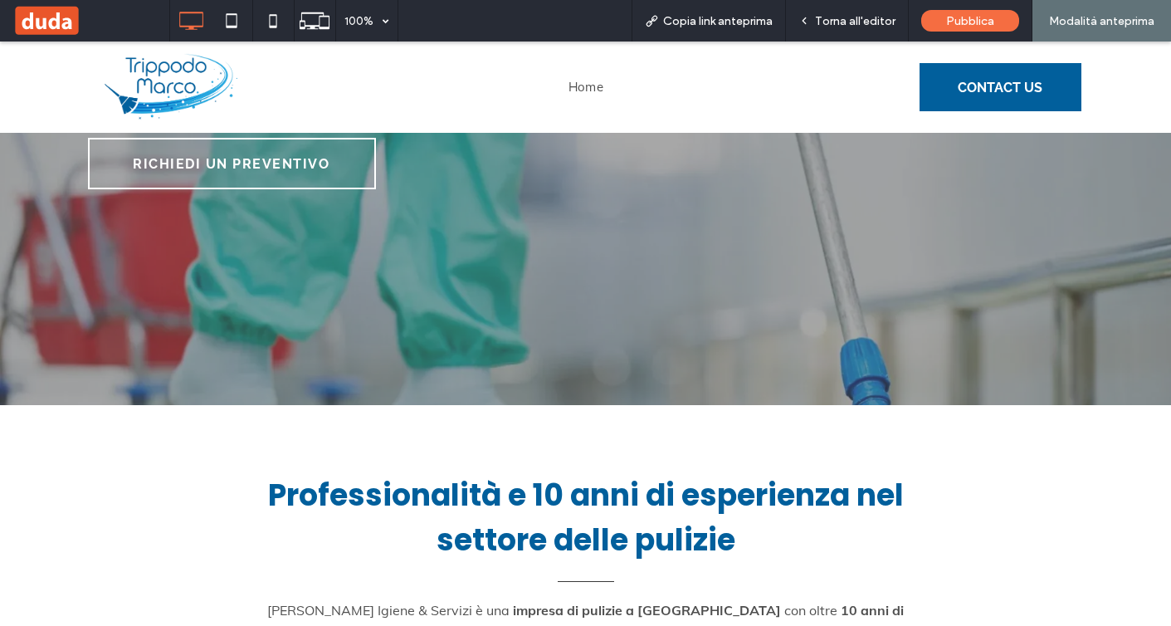
scroll to position [319, 0]
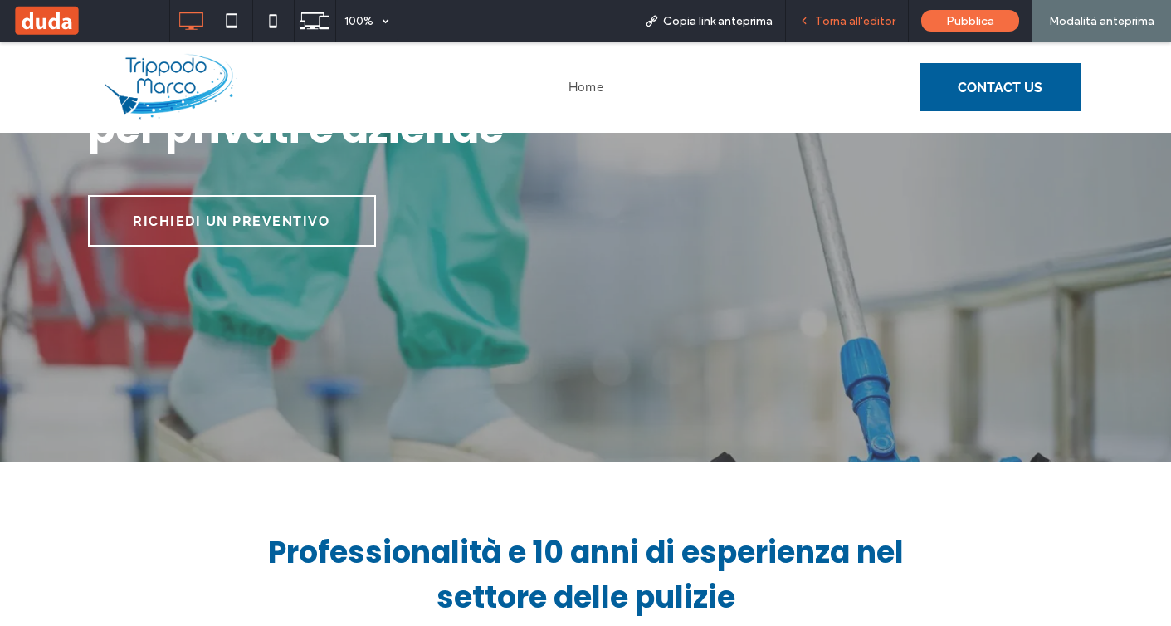
click at [830, 27] on span "Torna all'editor" at bounding box center [855, 21] width 81 height 14
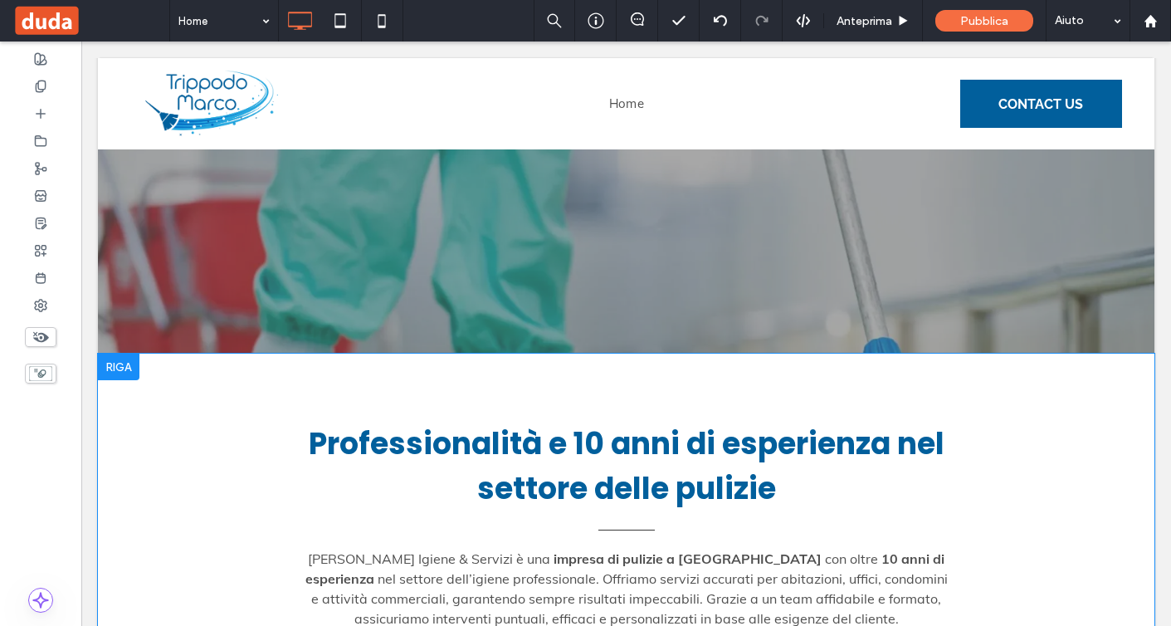
scroll to position [301, 0]
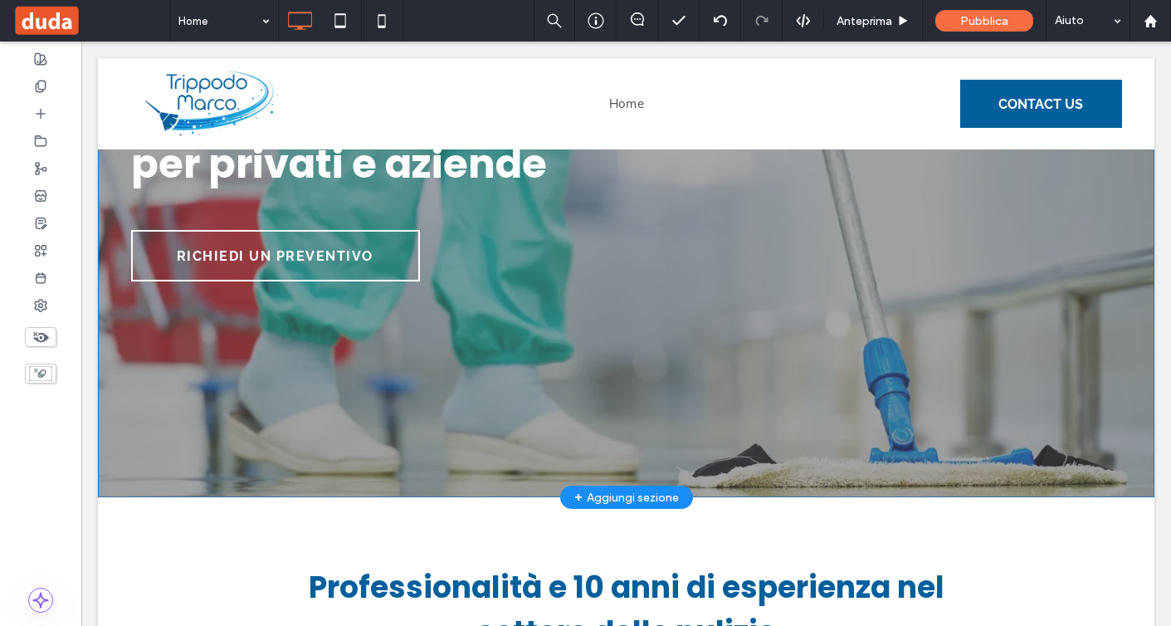
click at [619, 496] on div "+ Aggiungi sezione" at bounding box center [627, 498] width 105 height 22
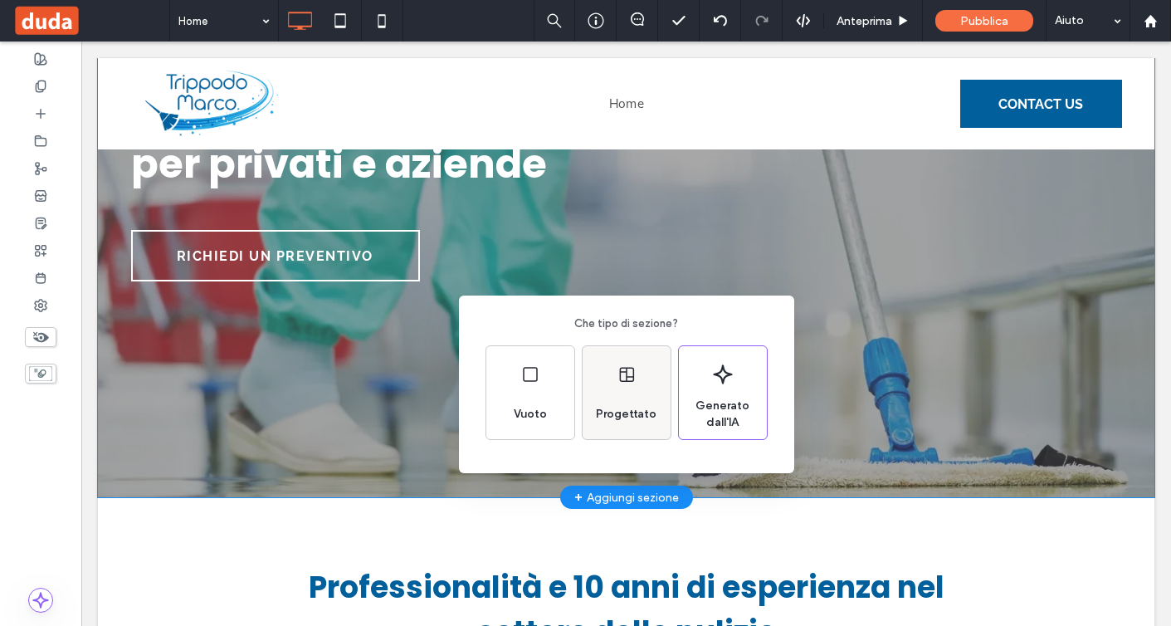
click at [614, 395] on div "Progettato" at bounding box center [627, 392] width 88 height 93
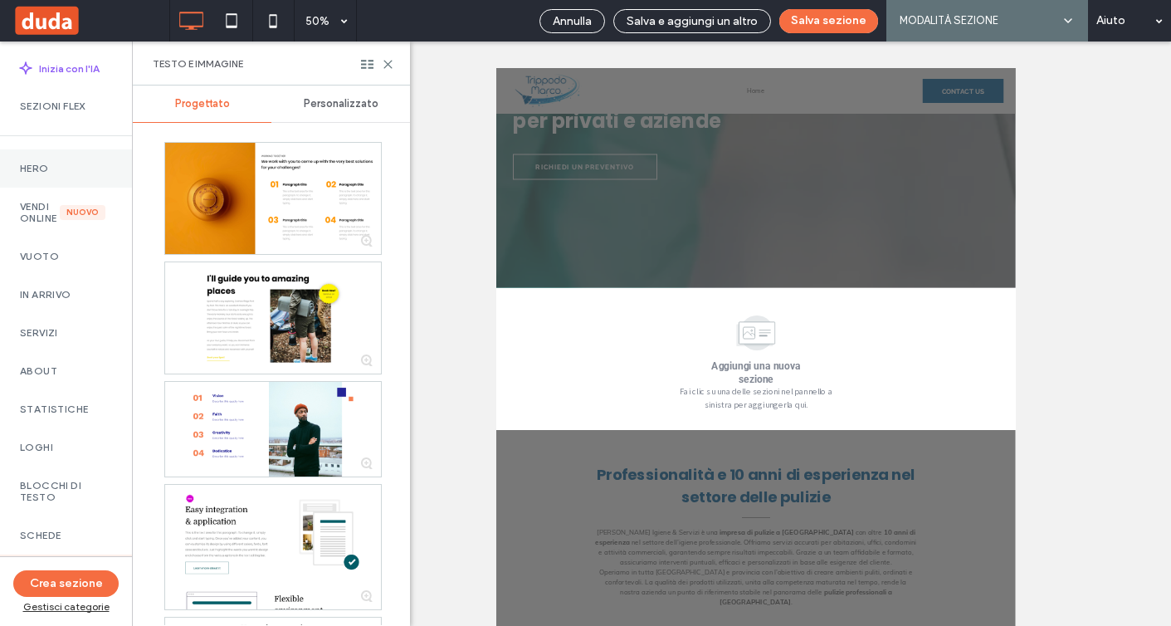
click at [46, 152] on div "Hero" at bounding box center [66, 168] width 132 height 38
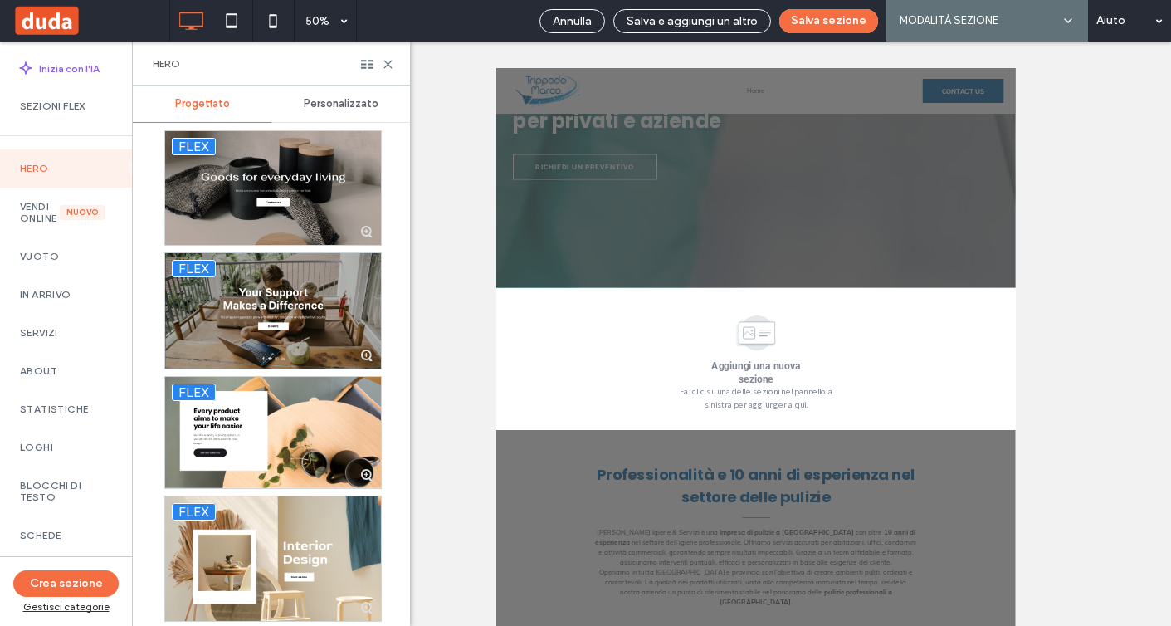
scroll to position [4775, 0]
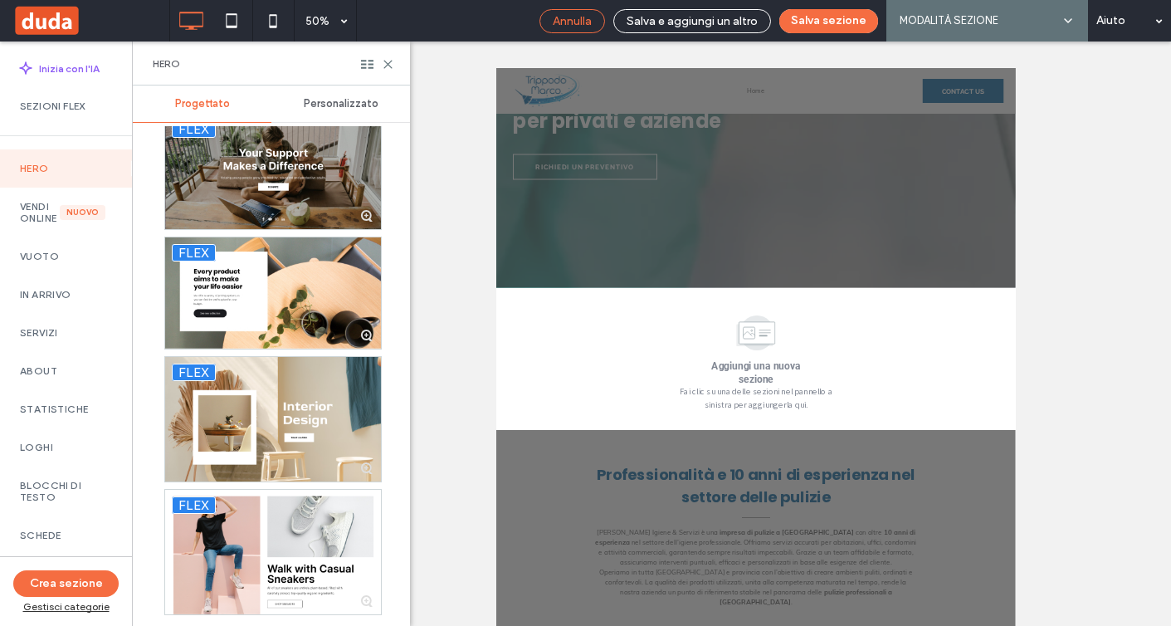
click at [575, 29] on div "Annulla" at bounding box center [573, 21] width 66 height 24
click at [580, 24] on span "Annulla" at bounding box center [572, 21] width 39 height 14
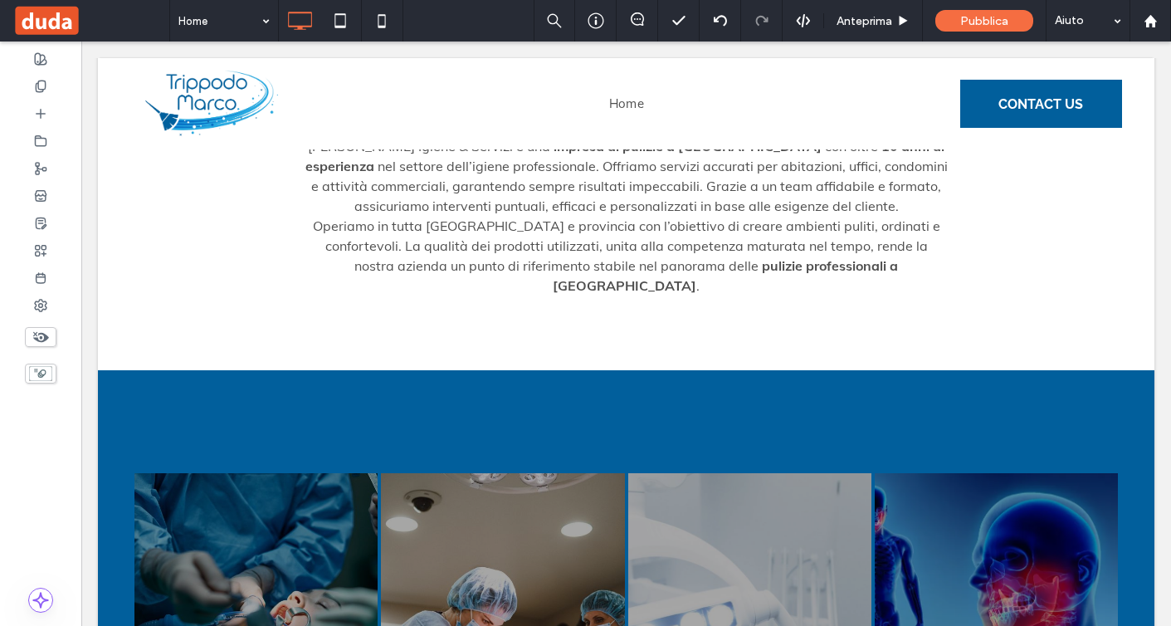
scroll to position [919, 0]
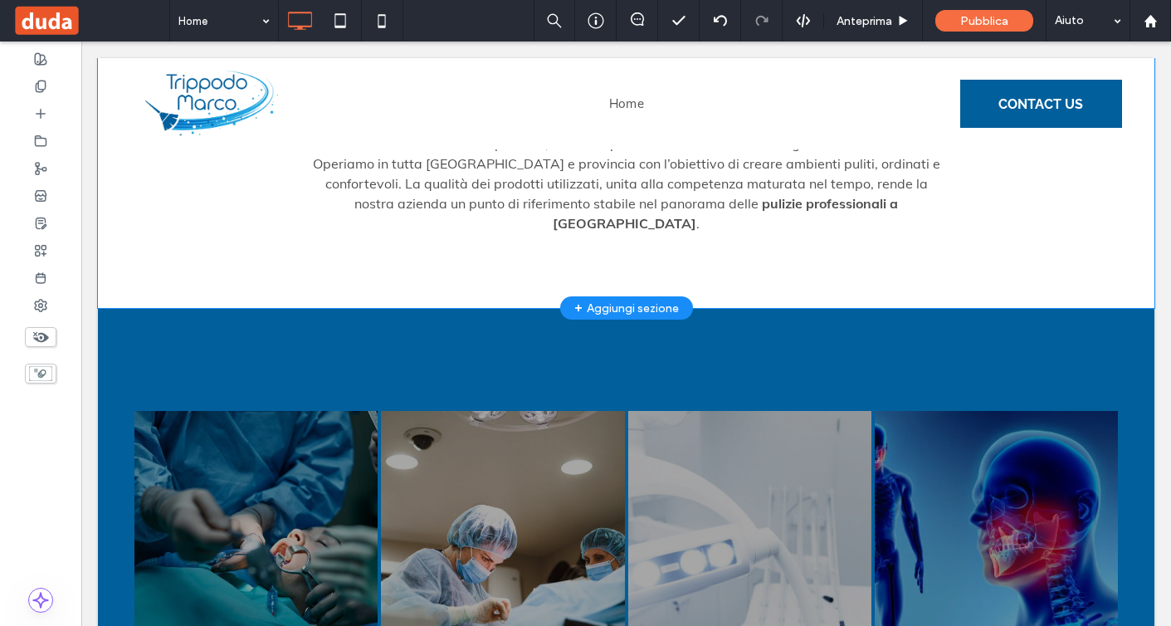
click at [625, 298] on div "+ Aggiungi sezione" at bounding box center [627, 309] width 105 height 22
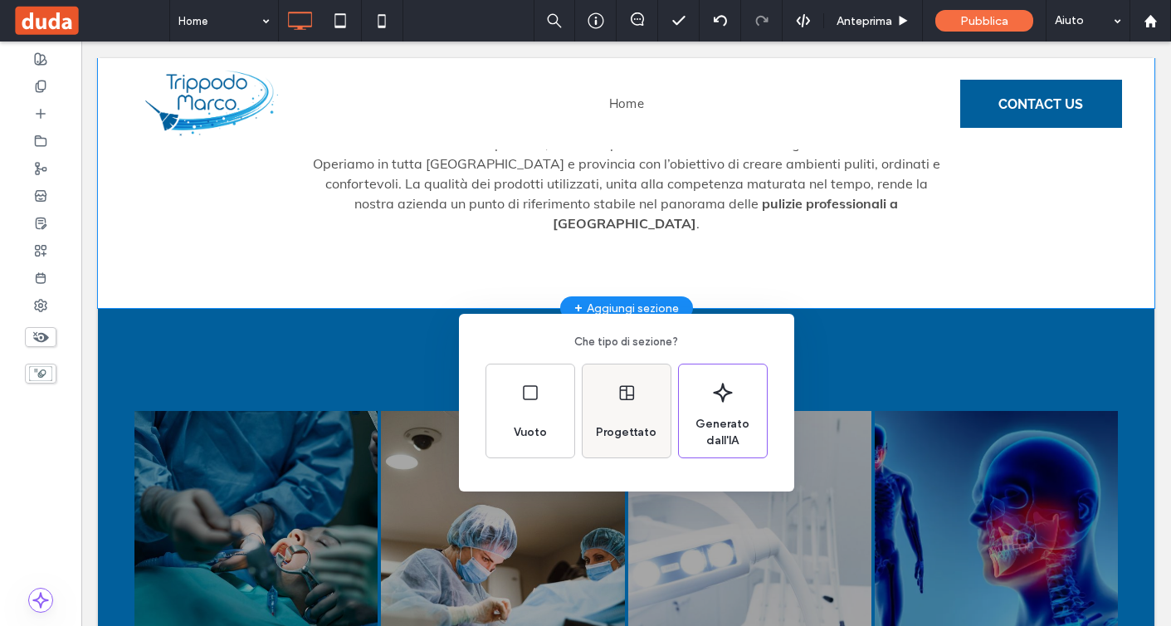
click at [633, 425] on span "Progettato" at bounding box center [626, 432] width 74 height 17
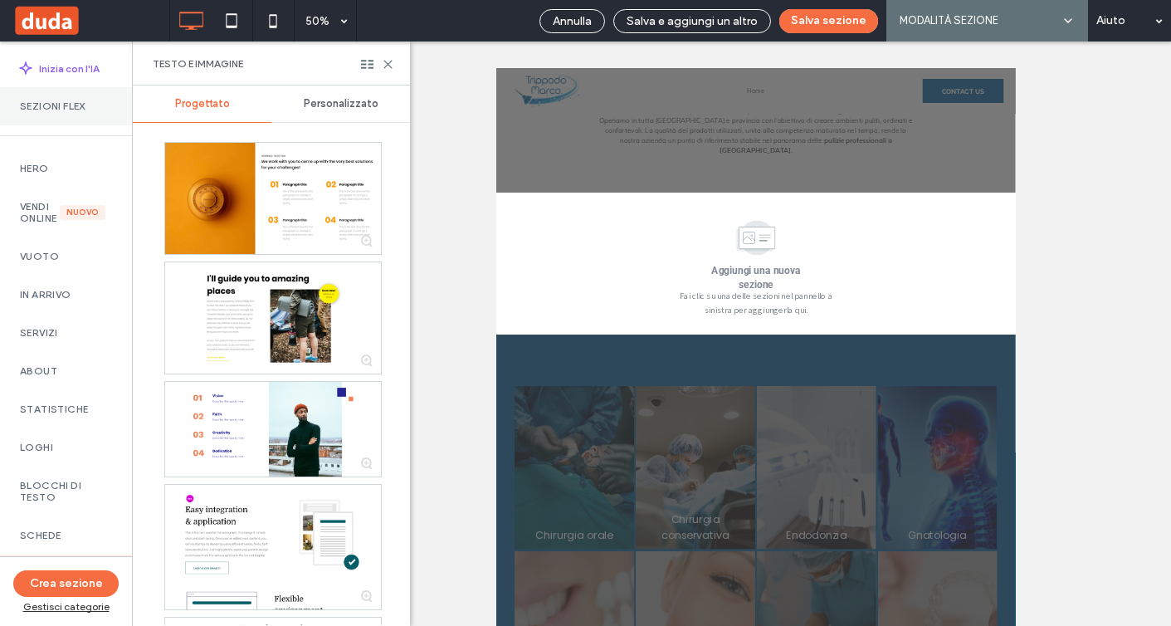
click at [93, 104] on label "Sezioni Flex" at bounding box center [66, 106] width 92 height 12
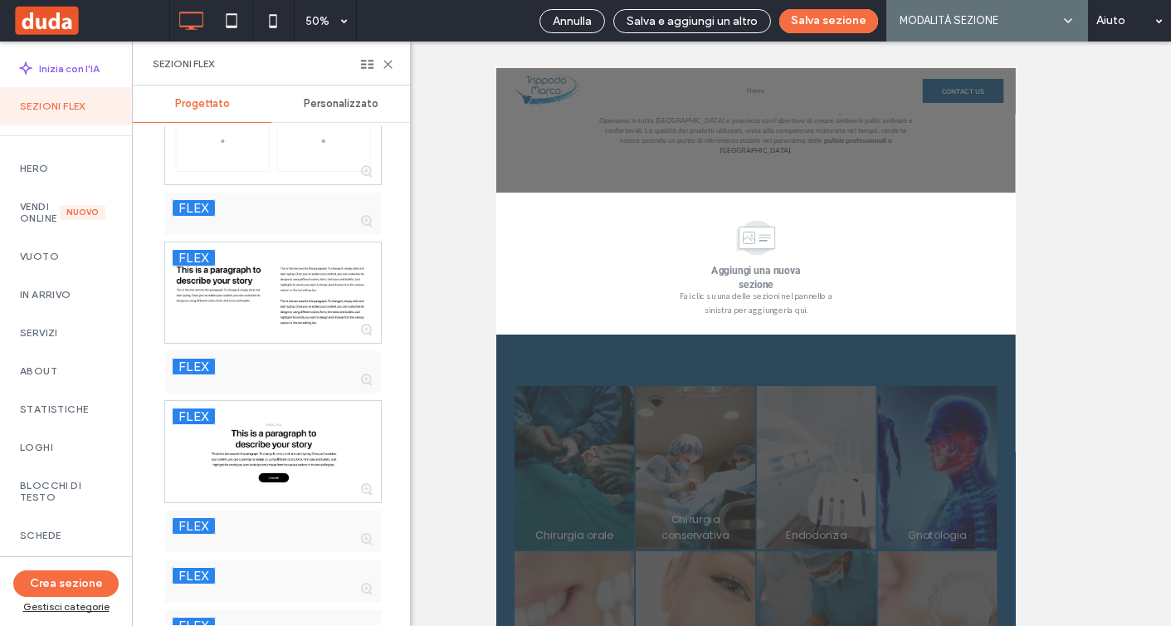
scroll to position [46, 0]
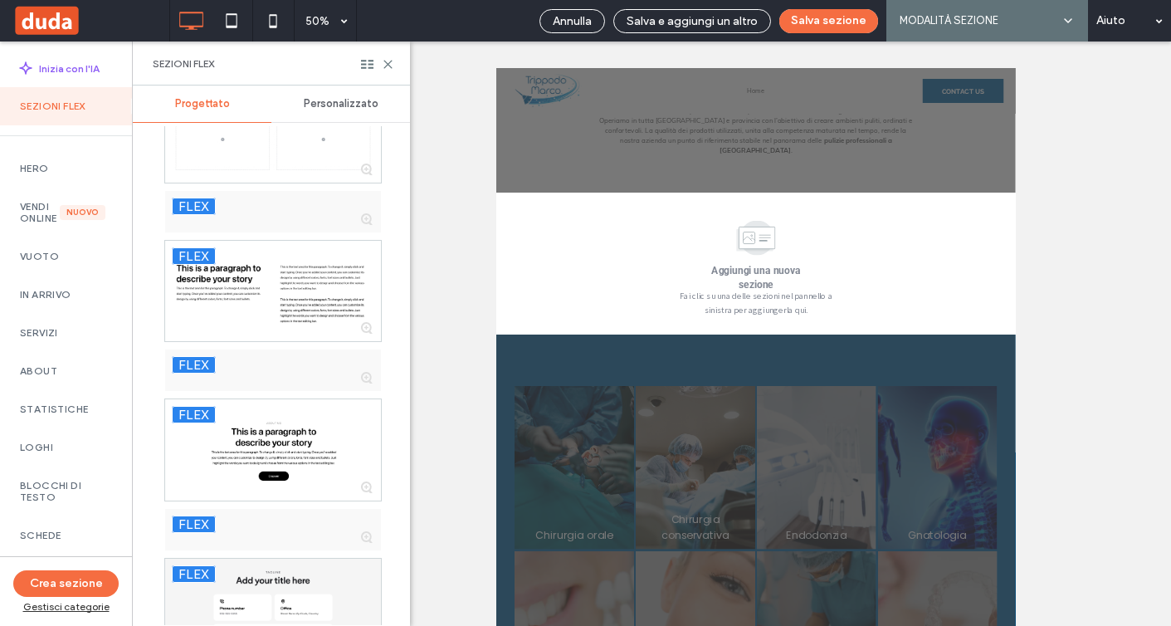
click at [340, 110] on span "Personalizzato" at bounding box center [341, 103] width 75 height 13
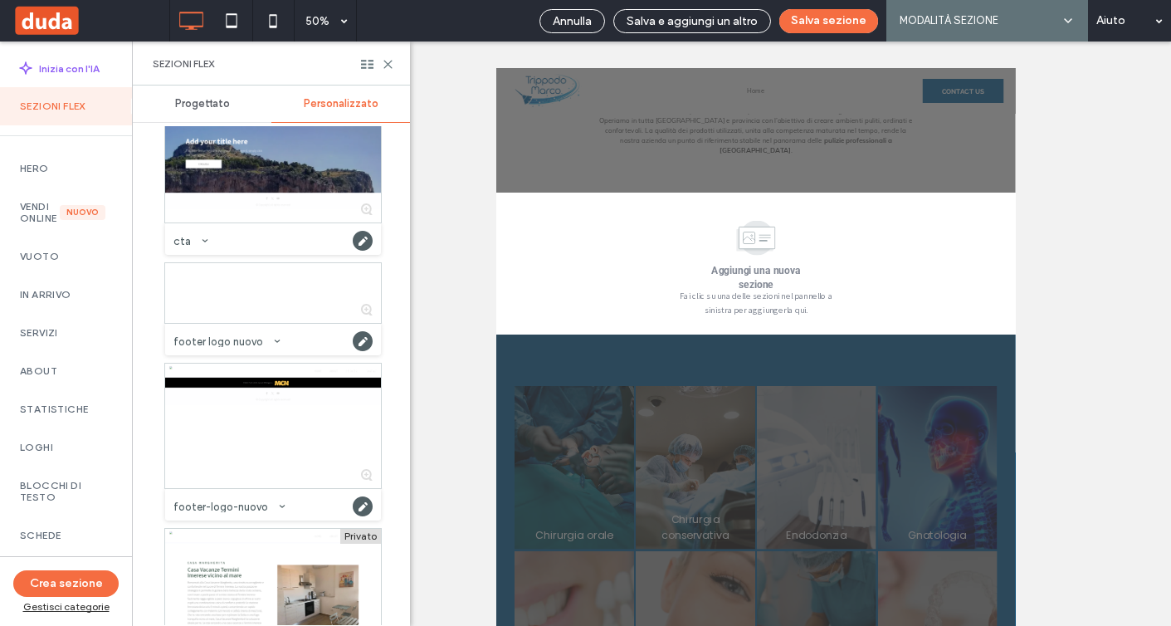
scroll to position [0, 0]
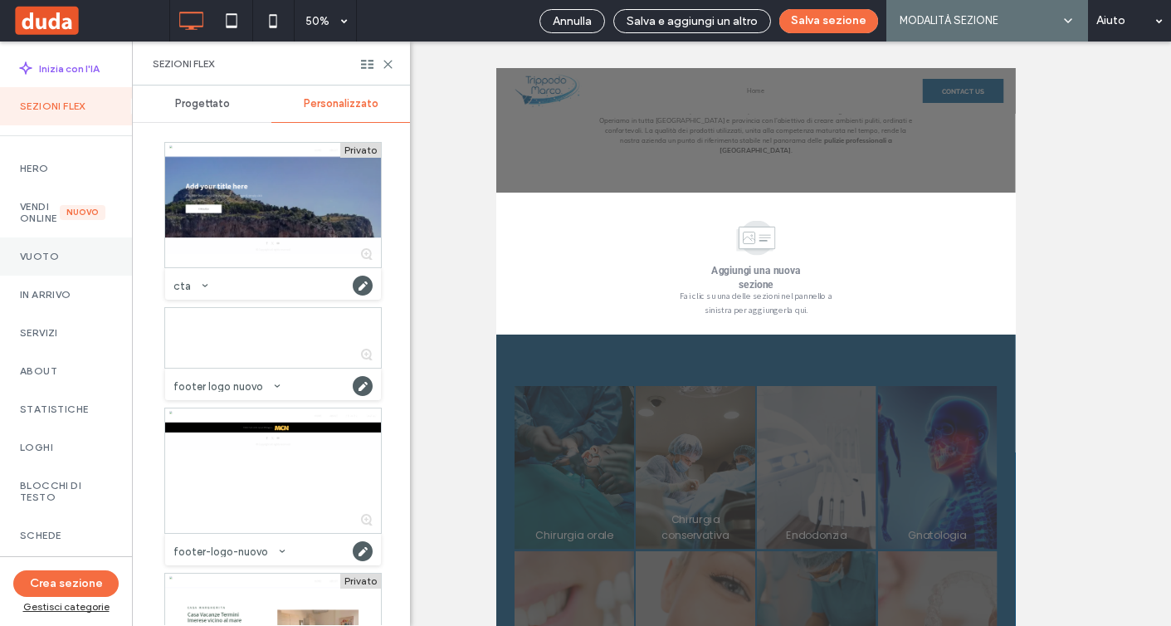
click at [48, 276] on div "Vuoto" at bounding box center [66, 256] width 132 height 38
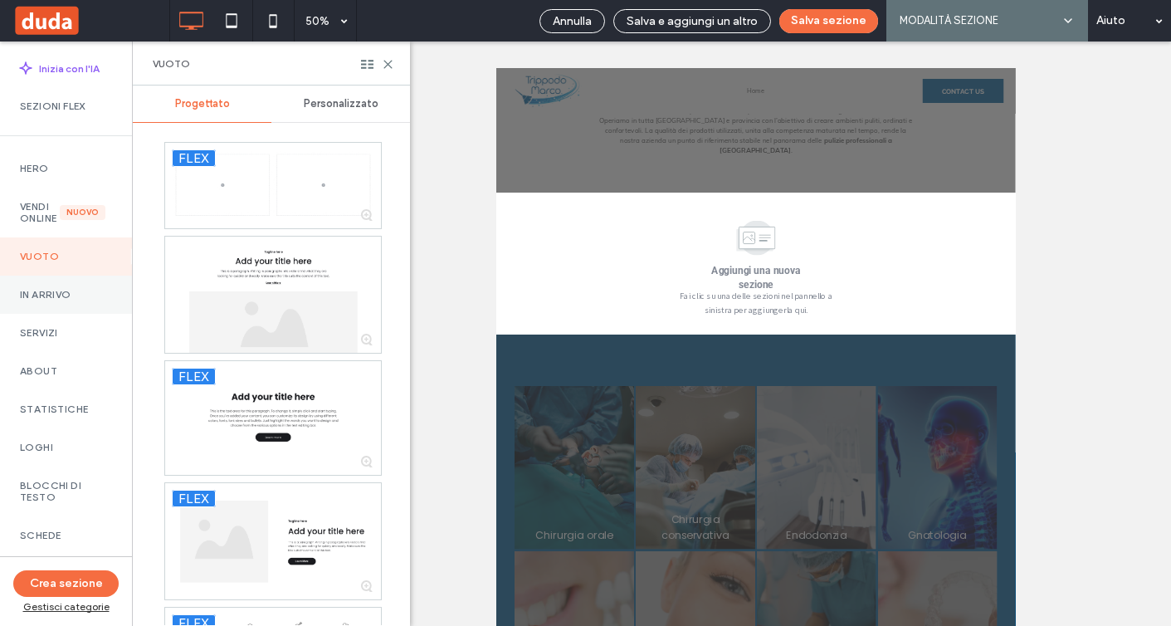
click at [58, 301] on label "In arrivo" at bounding box center [66, 295] width 92 height 12
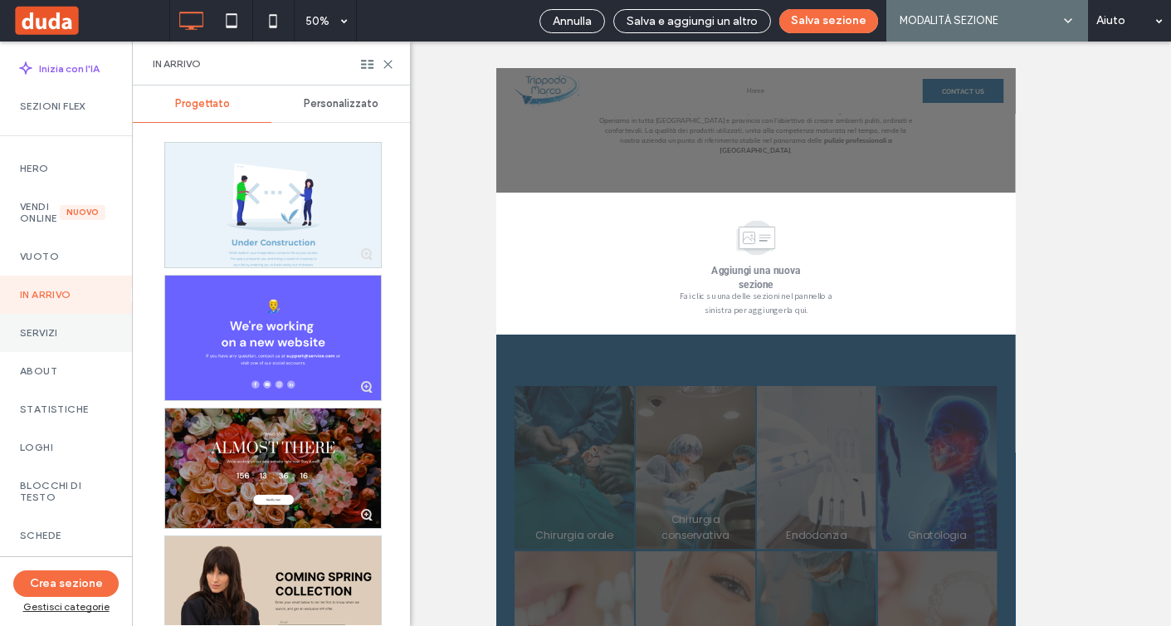
click at [67, 352] on div "Servizi" at bounding box center [66, 333] width 132 height 38
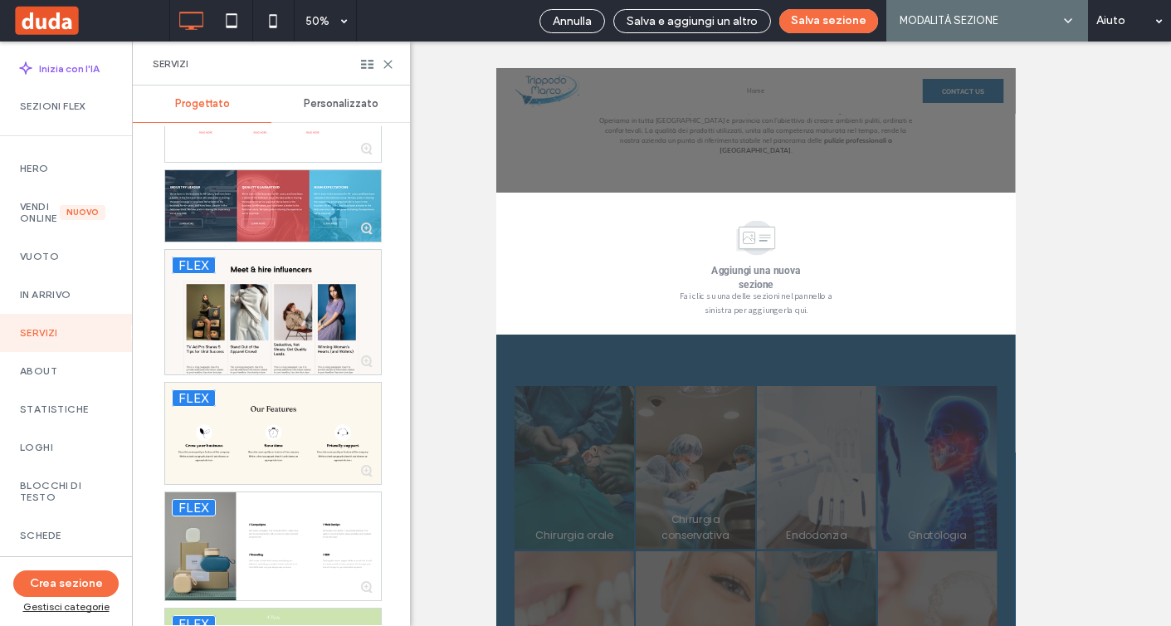
scroll to position [5335, 0]
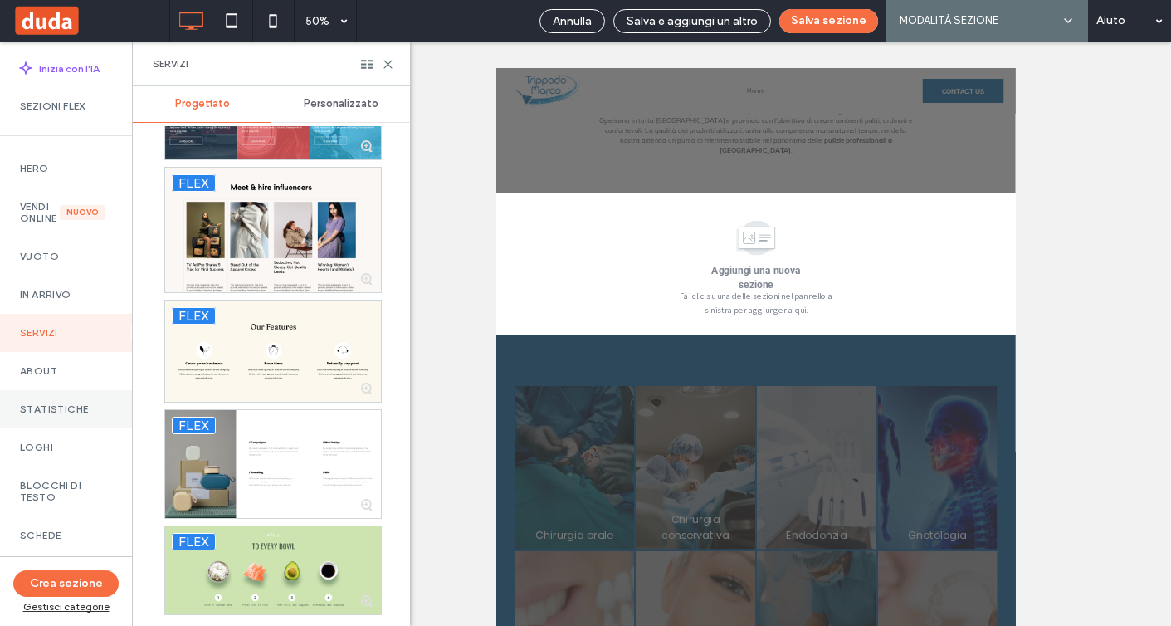
click at [76, 412] on div "Statistiche" at bounding box center [66, 409] width 132 height 38
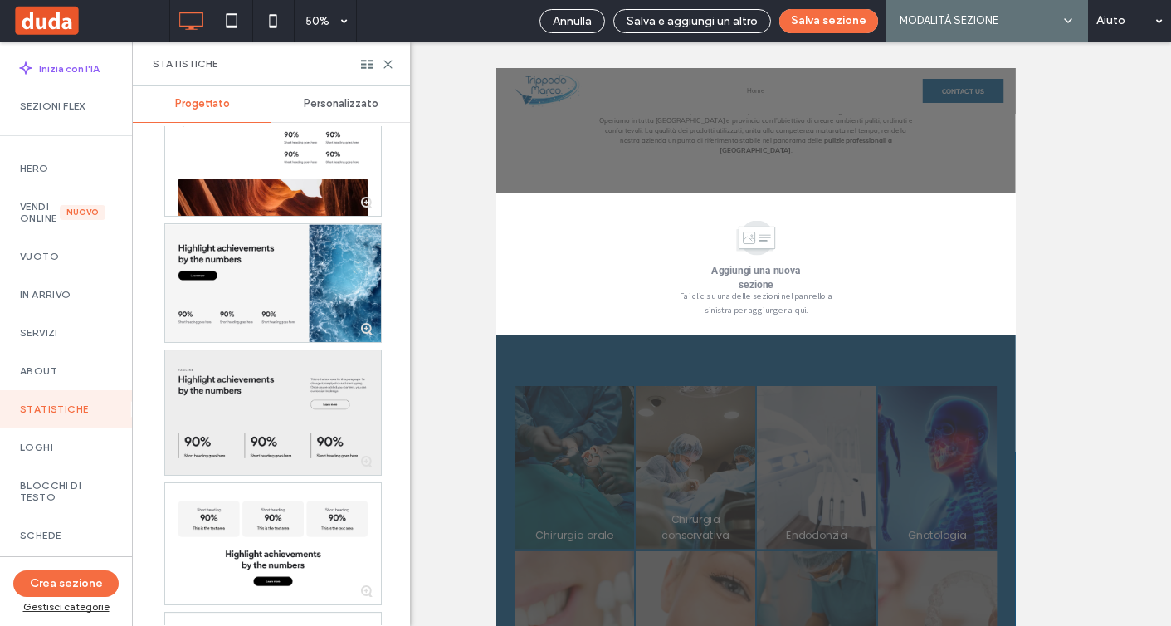
scroll to position [286, 0]
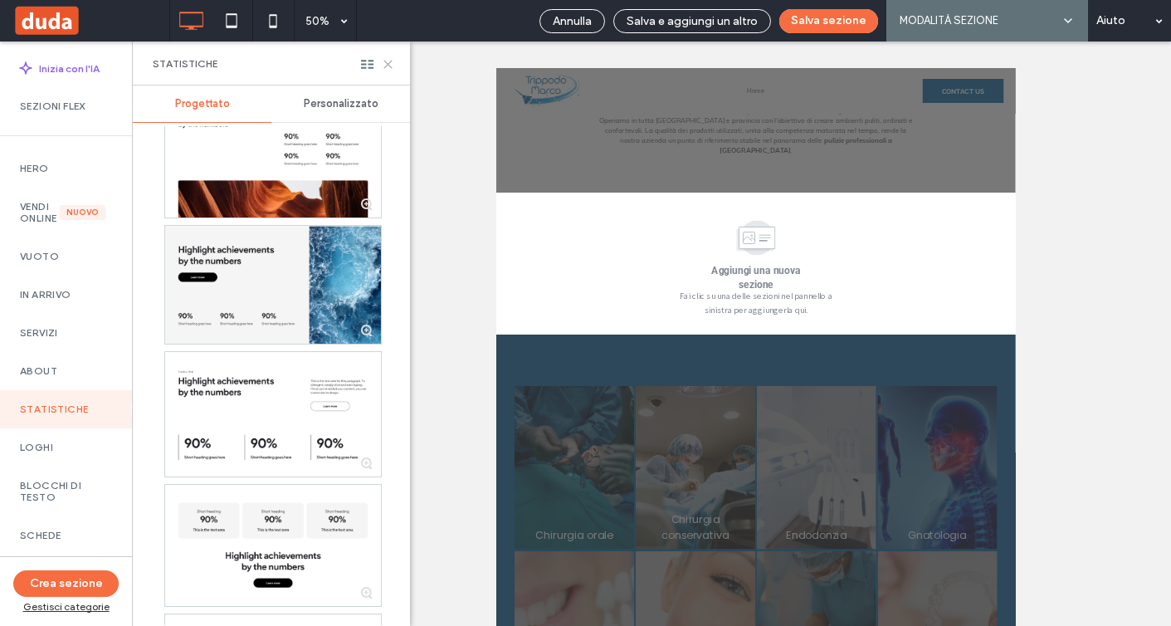
click at [393, 61] on icon at bounding box center [388, 64] width 12 height 12
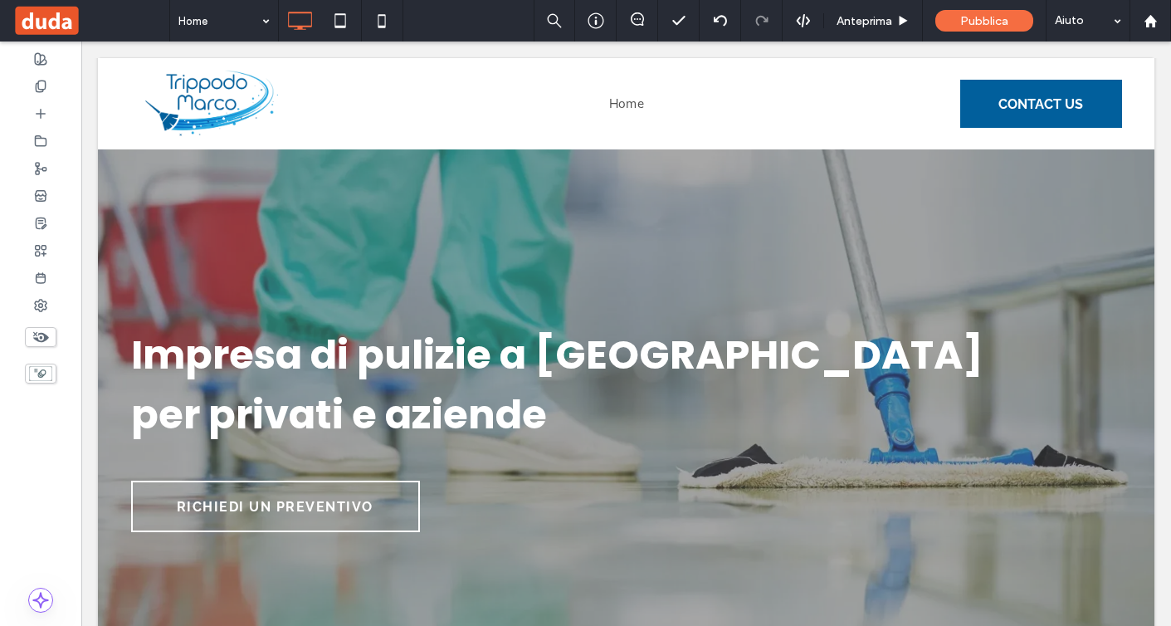
scroll to position [0, 0]
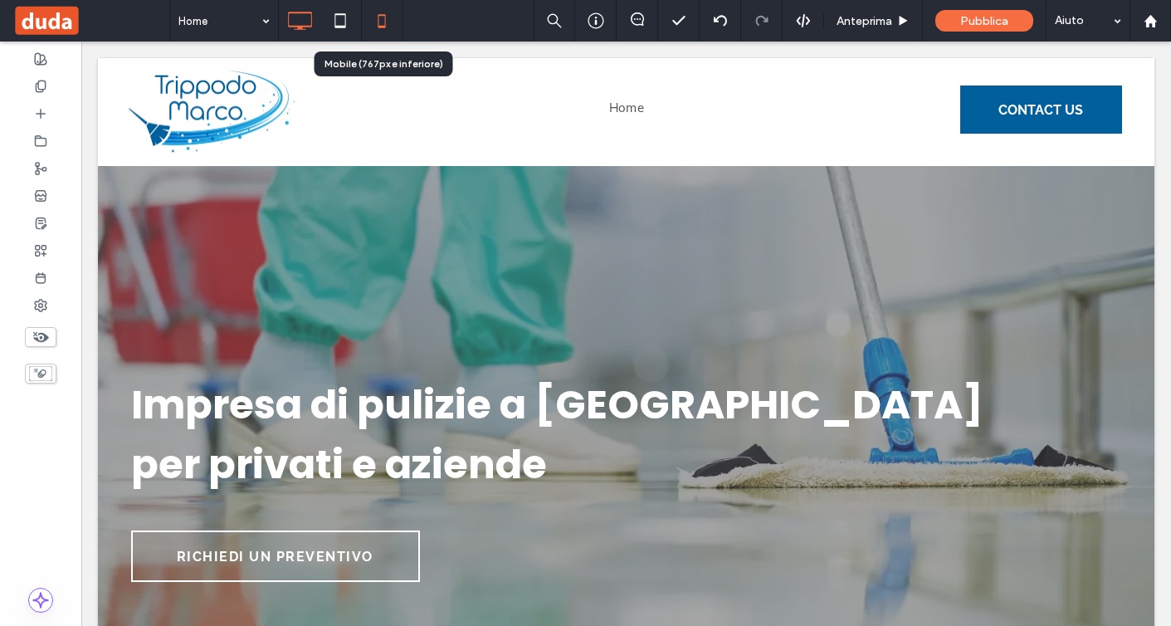
click at [384, 23] on icon at bounding box center [381, 20] width 33 height 33
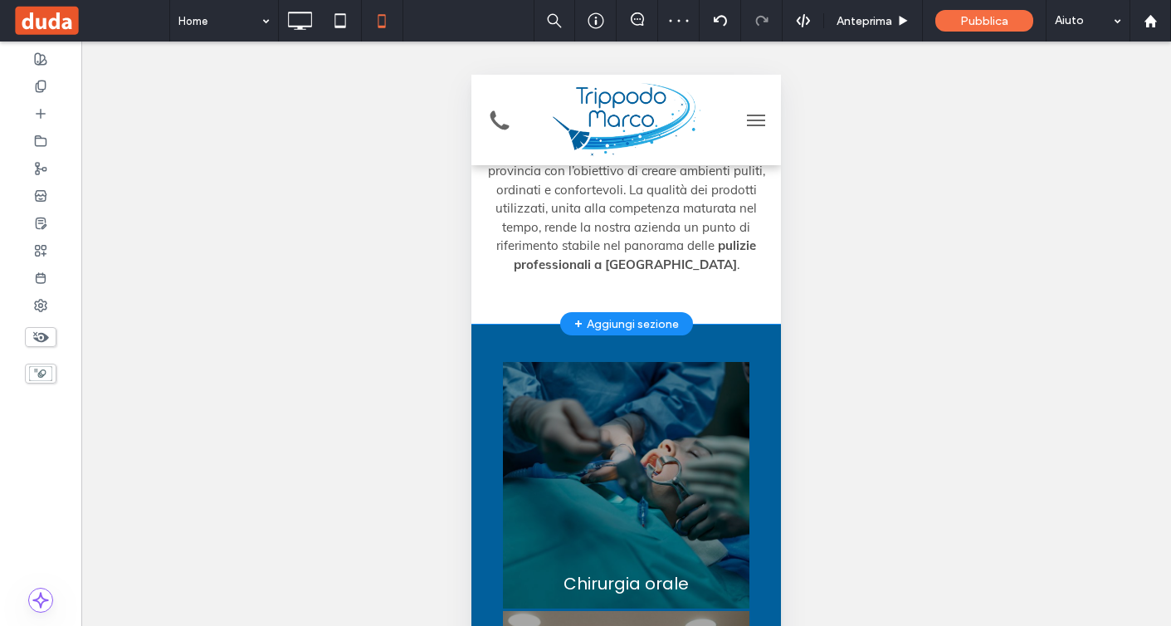
scroll to position [472, 0]
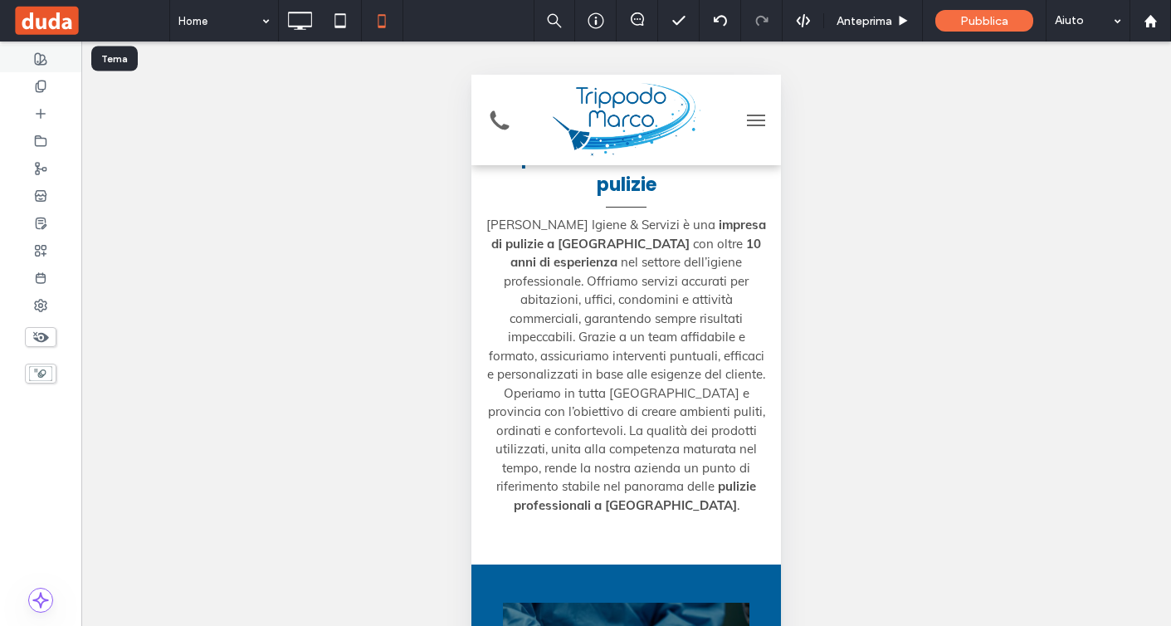
click at [46, 61] on use at bounding box center [41, 59] width 12 height 12
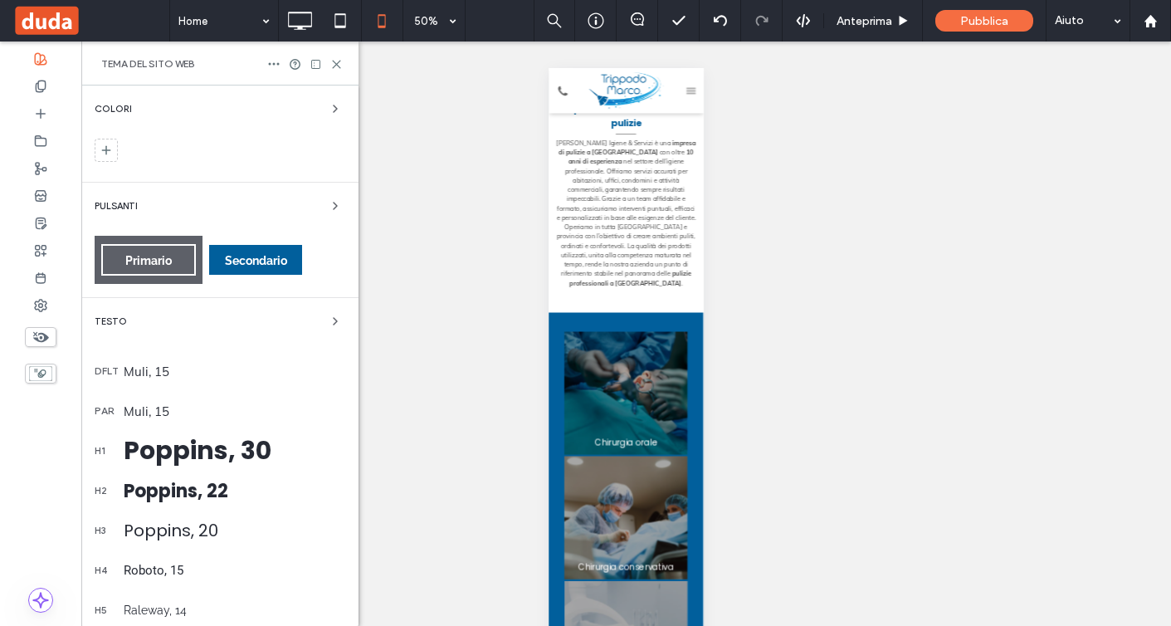
click at [210, 380] on div "dflt Muli, 15" at bounding box center [220, 371] width 251 height 40
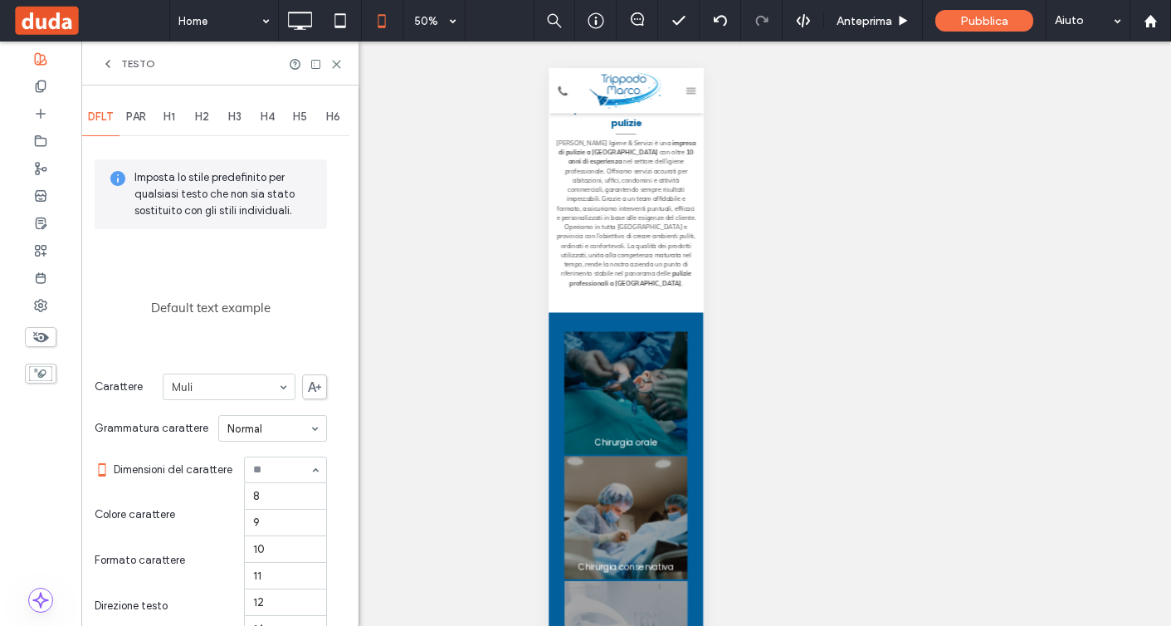
scroll to position [164, 0]
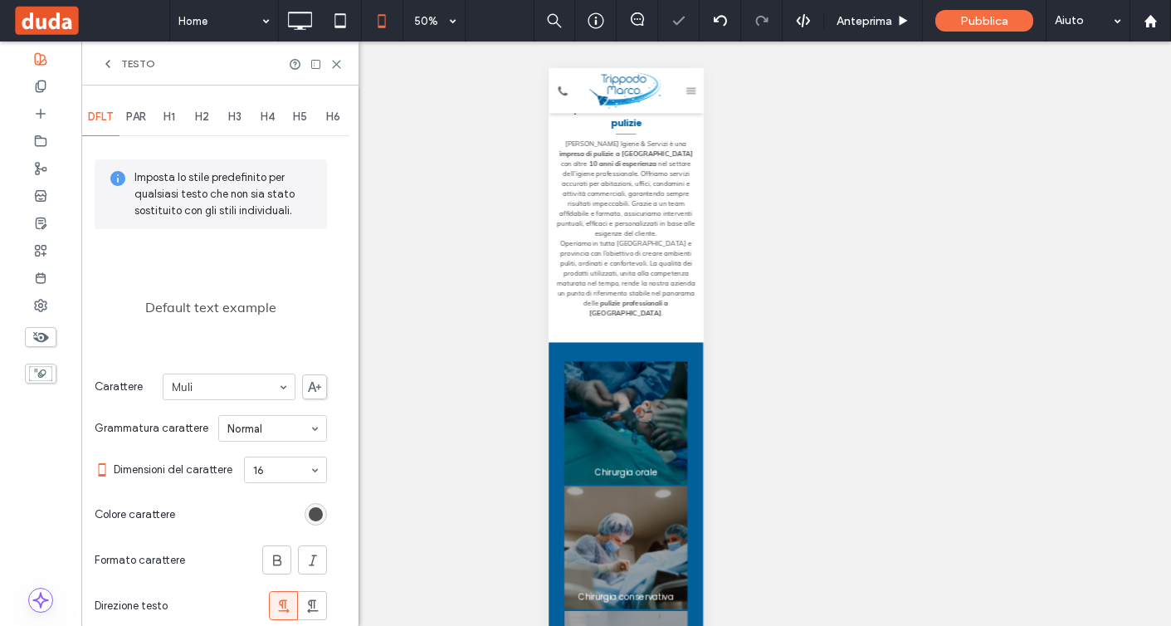
click at [136, 117] on span "PAR" at bounding box center [136, 116] width 20 height 13
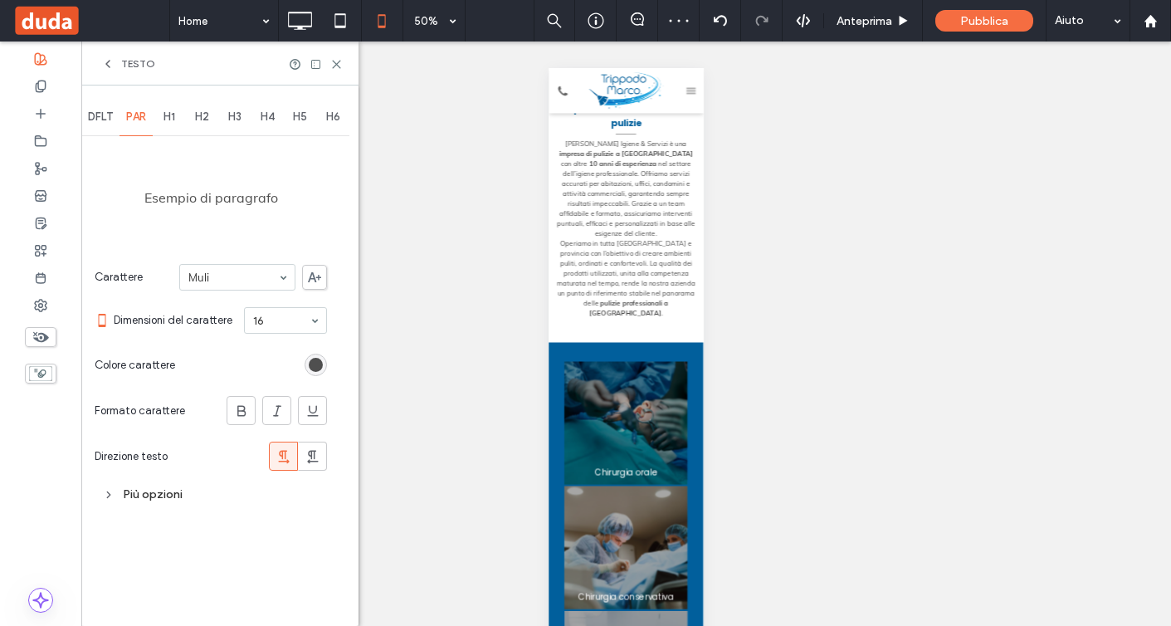
click at [163, 494] on div "Più opzioni" at bounding box center [211, 494] width 232 height 22
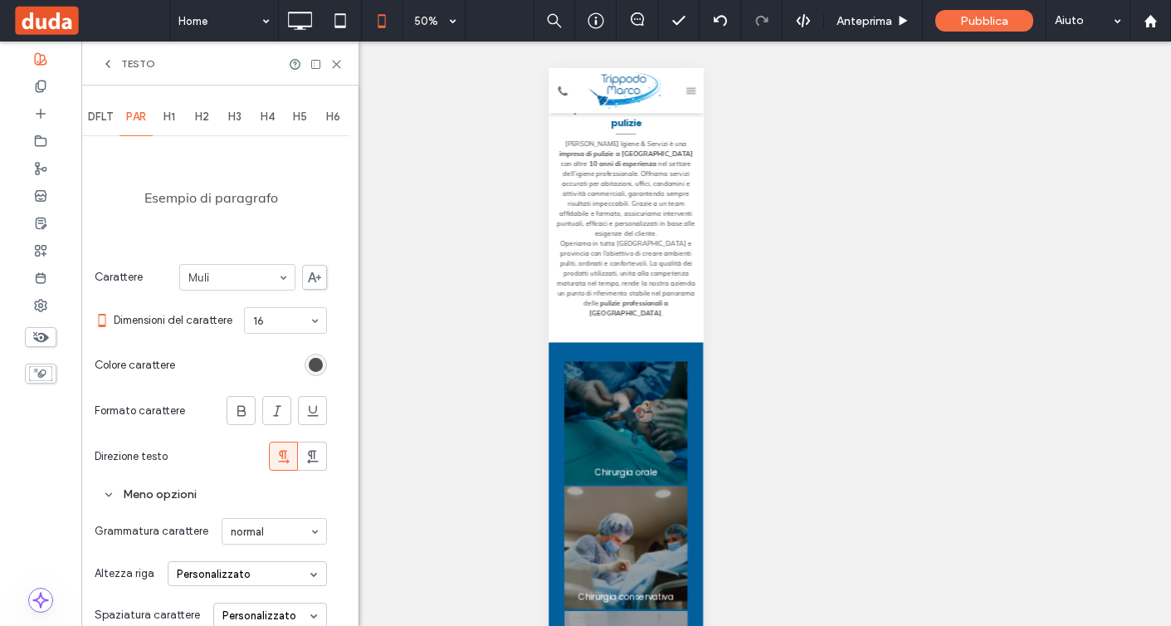
scroll to position [90, 0]
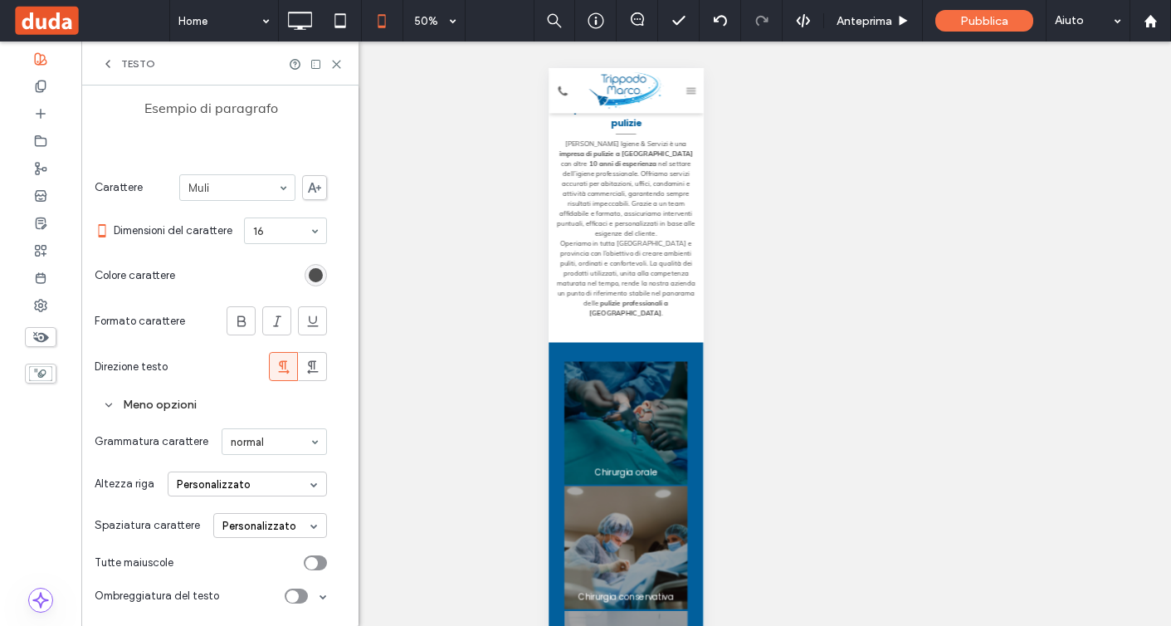
click at [276, 527] on div "Personalizzato" at bounding box center [270, 525] width 114 height 25
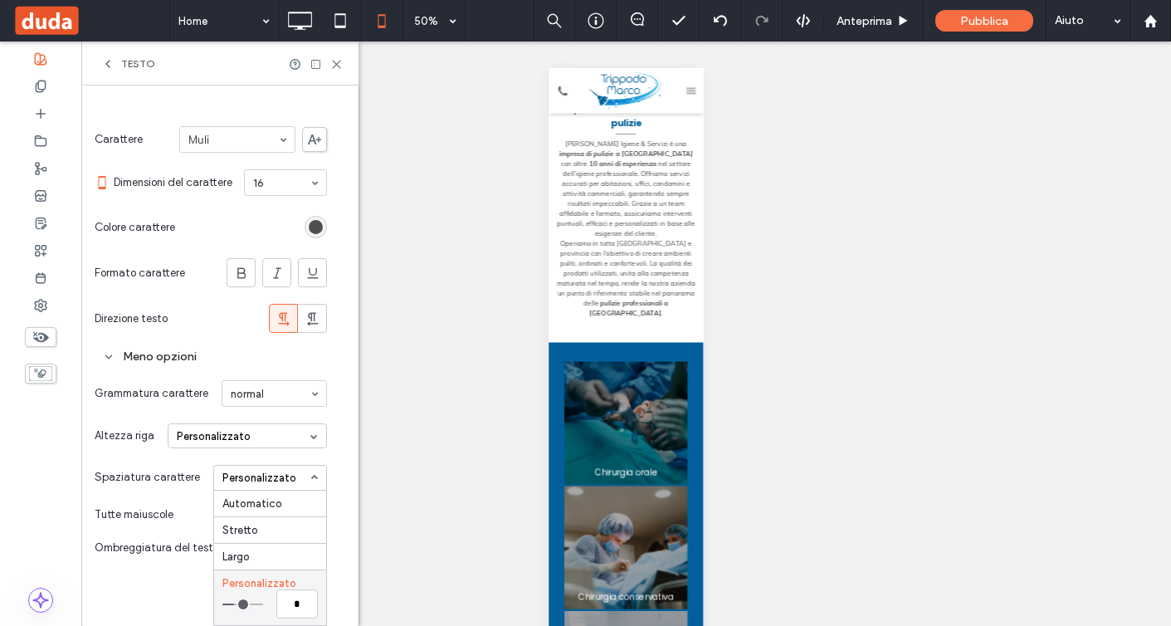
scroll to position [0, 0]
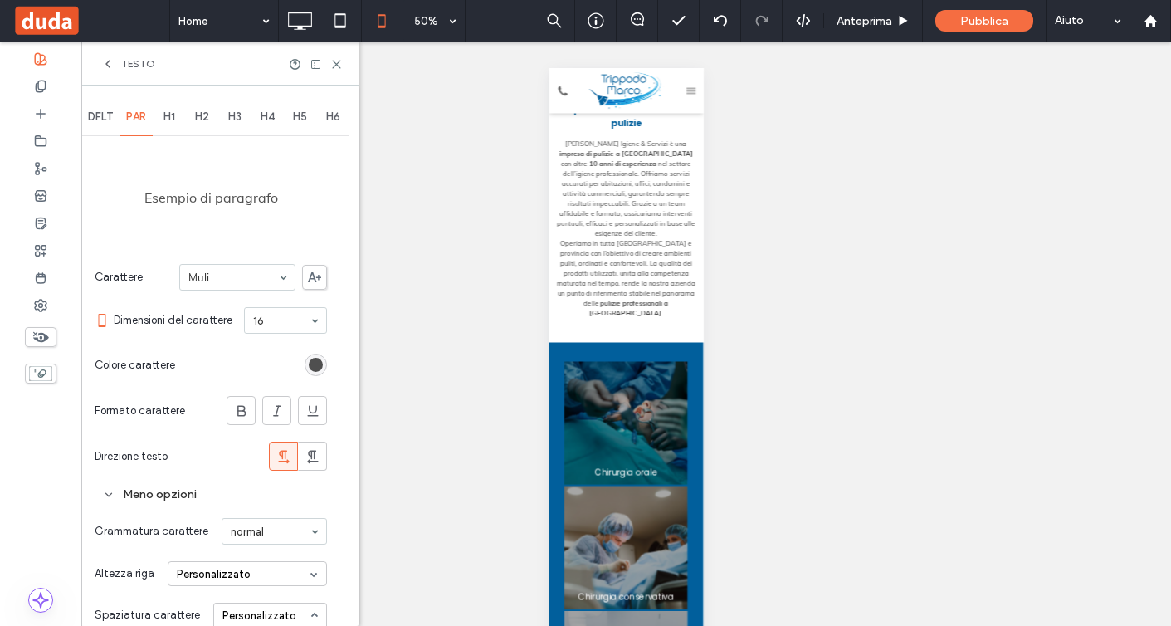
click at [108, 125] on div "DFLT" at bounding box center [100, 117] width 38 height 37
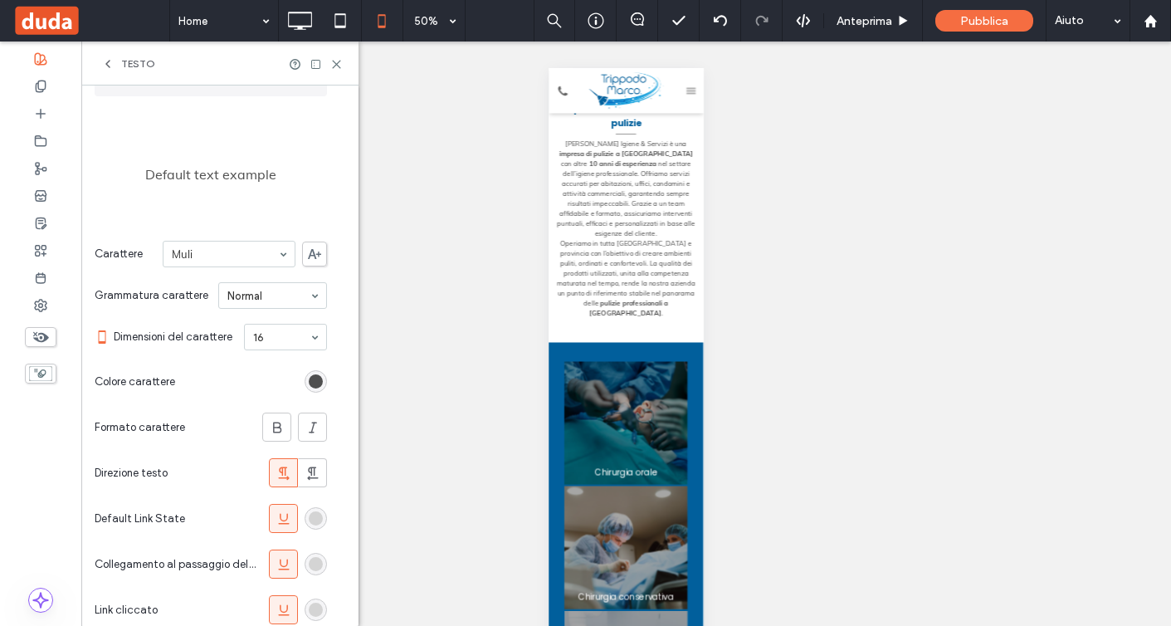
scroll to position [203, 0]
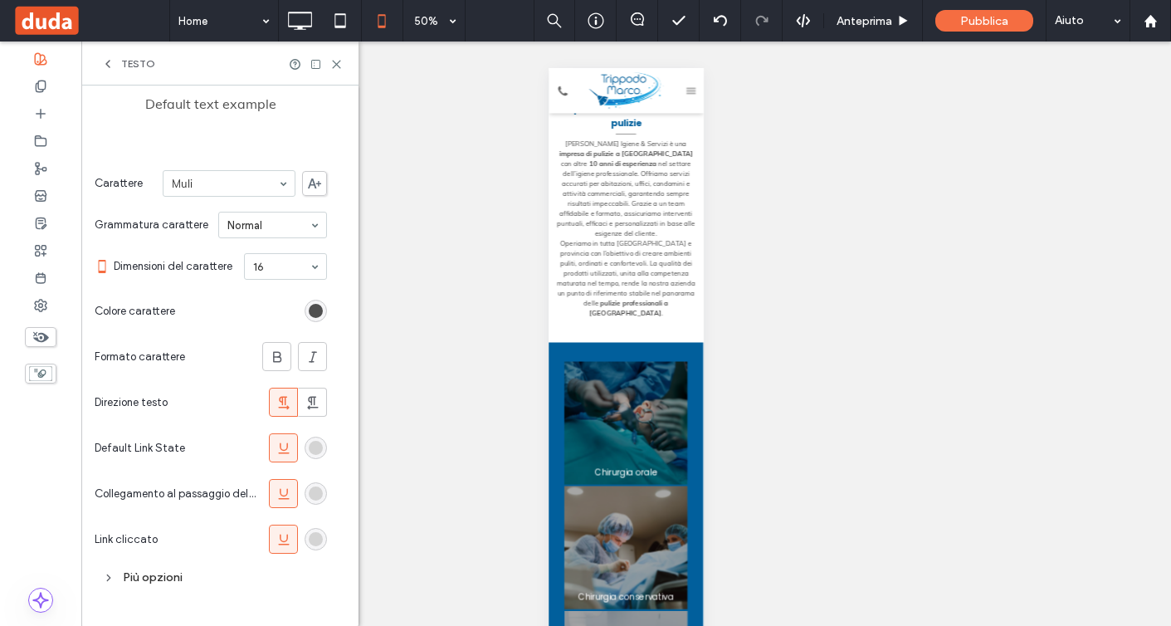
click at [166, 575] on div "Più opzioni" at bounding box center [211, 577] width 232 height 22
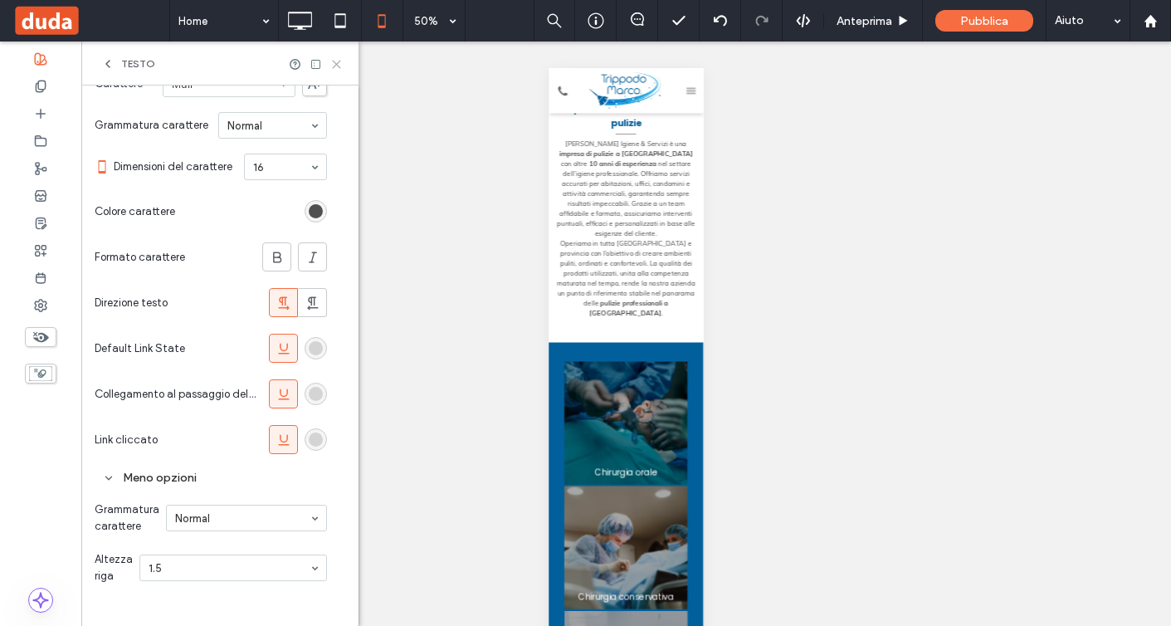
click at [337, 63] on use at bounding box center [336, 64] width 7 height 7
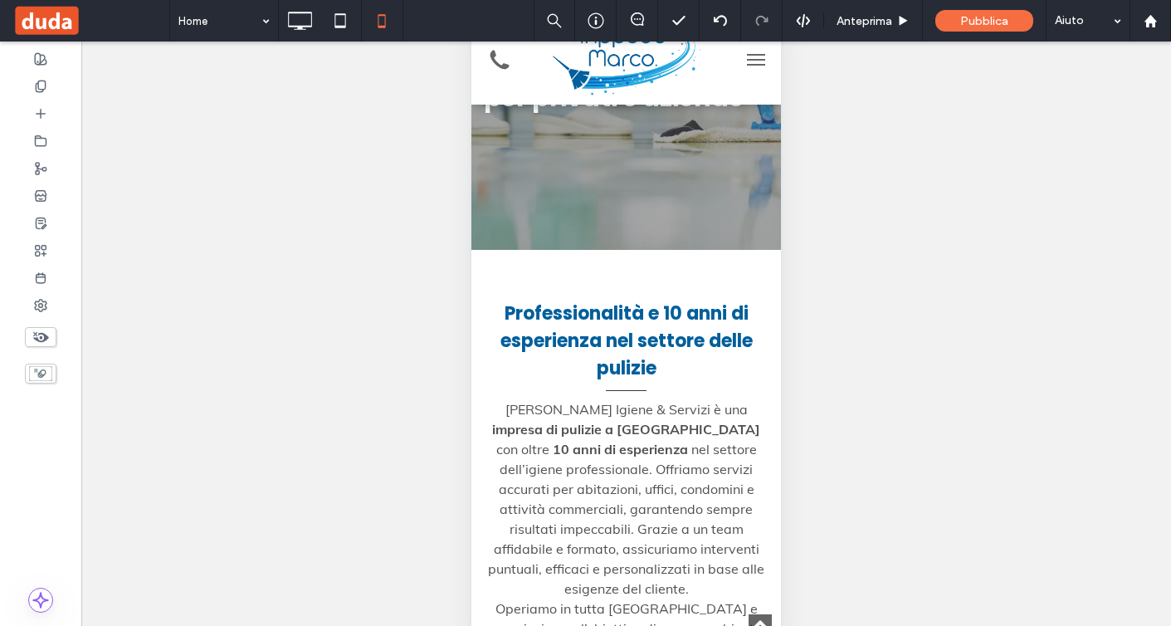
scroll to position [0, 0]
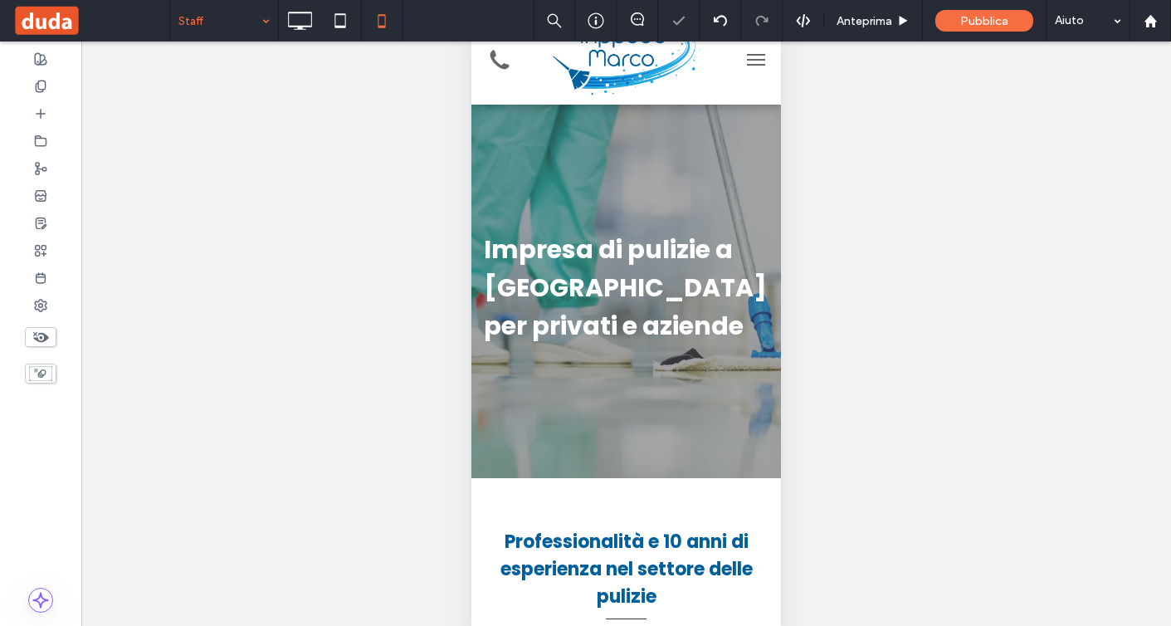
click at [216, 27] on input at bounding box center [219, 21] width 83 height 42
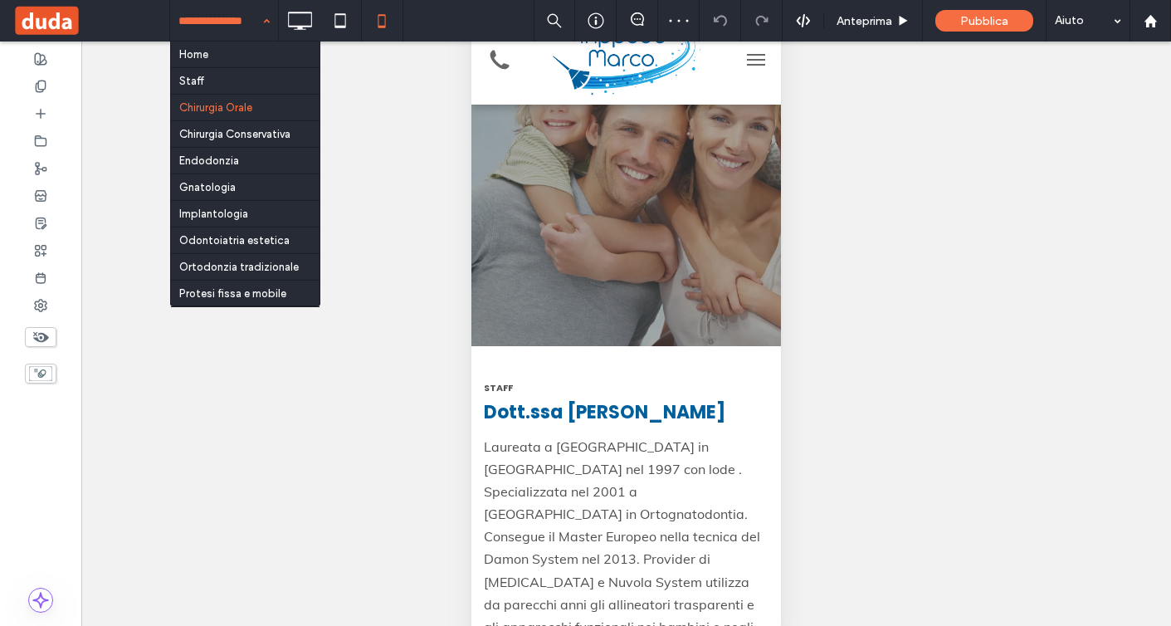
click at [242, 32] on input at bounding box center [219, 21] width 83 height 42
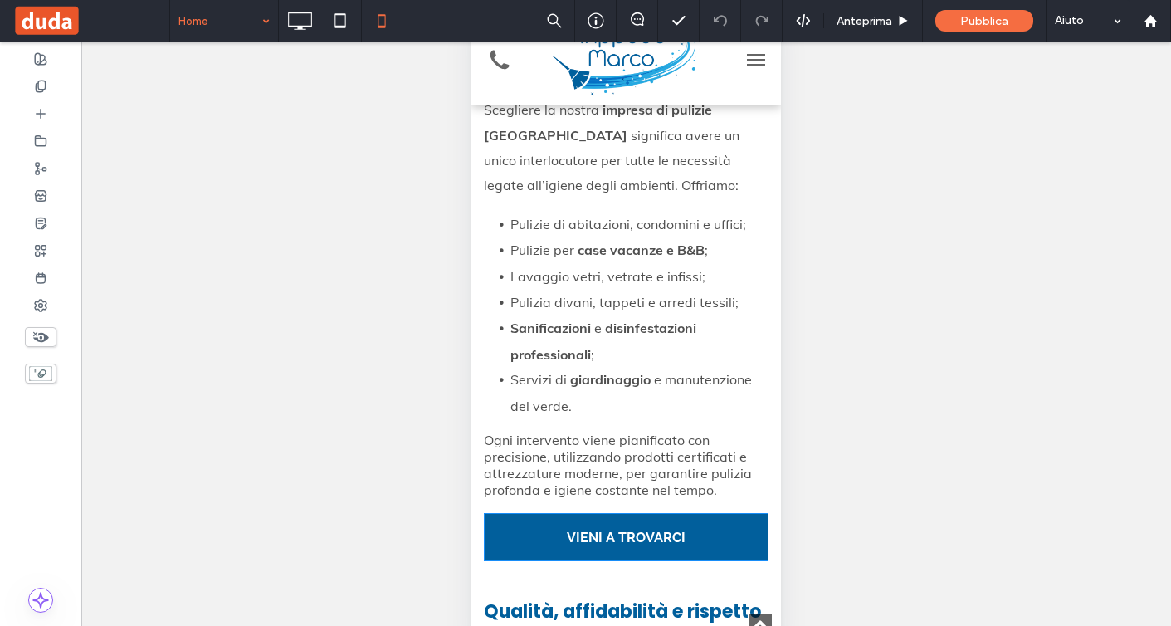
scroll to position [3410, 0]
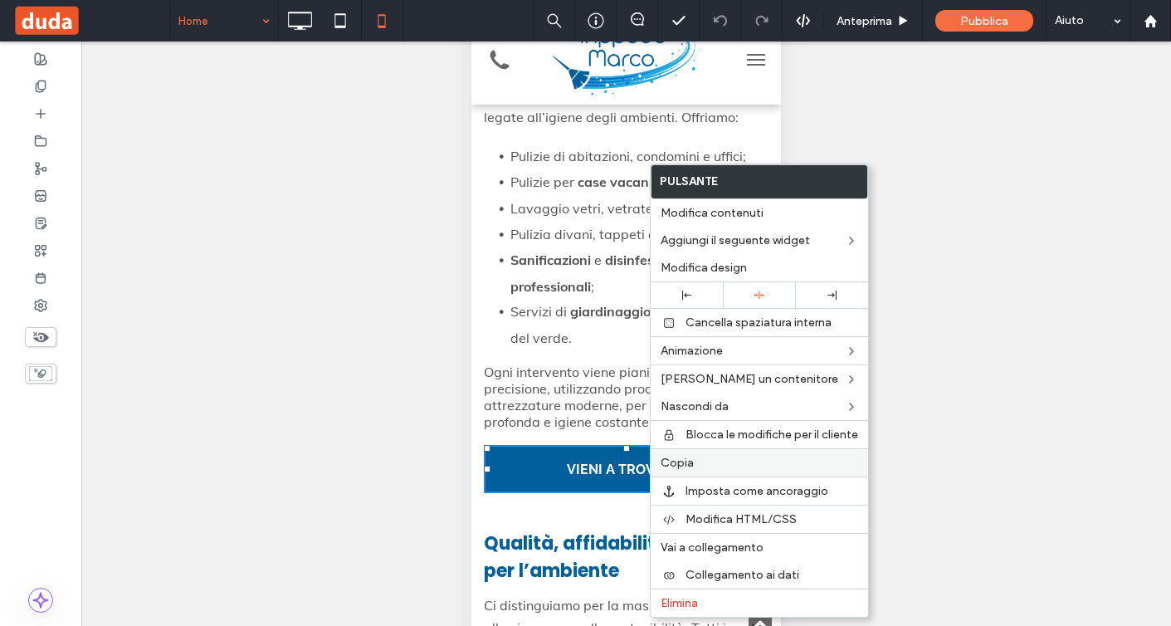
click at [692, 464] on span "Copia" at bounding box center [677, 463] width 33 height 14
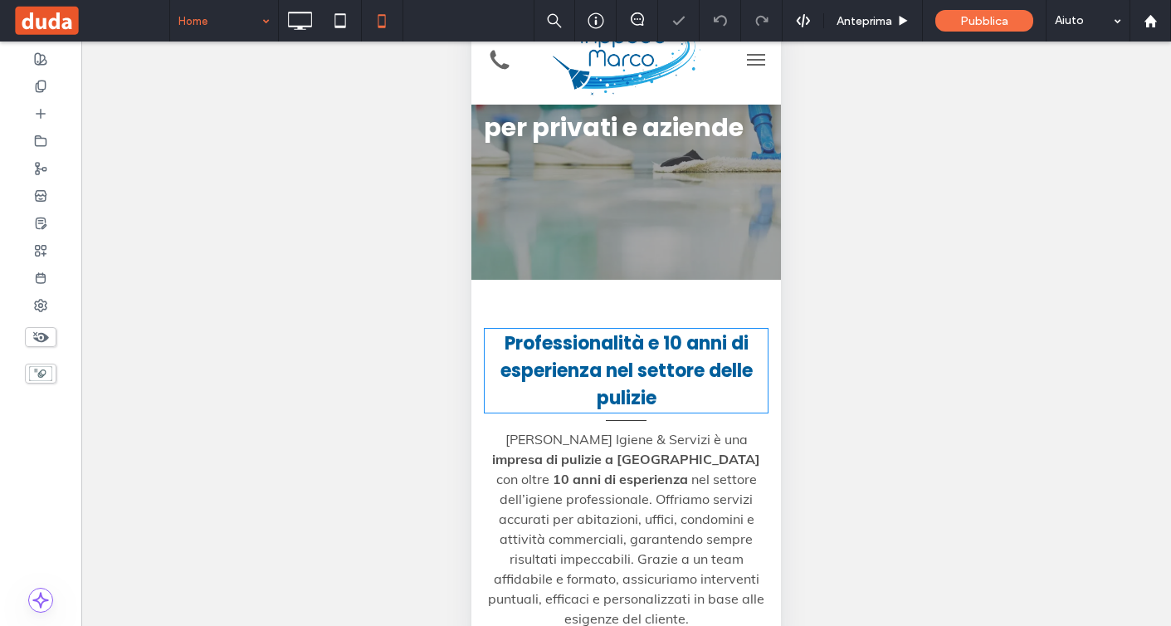
scroll to position [128, 0]
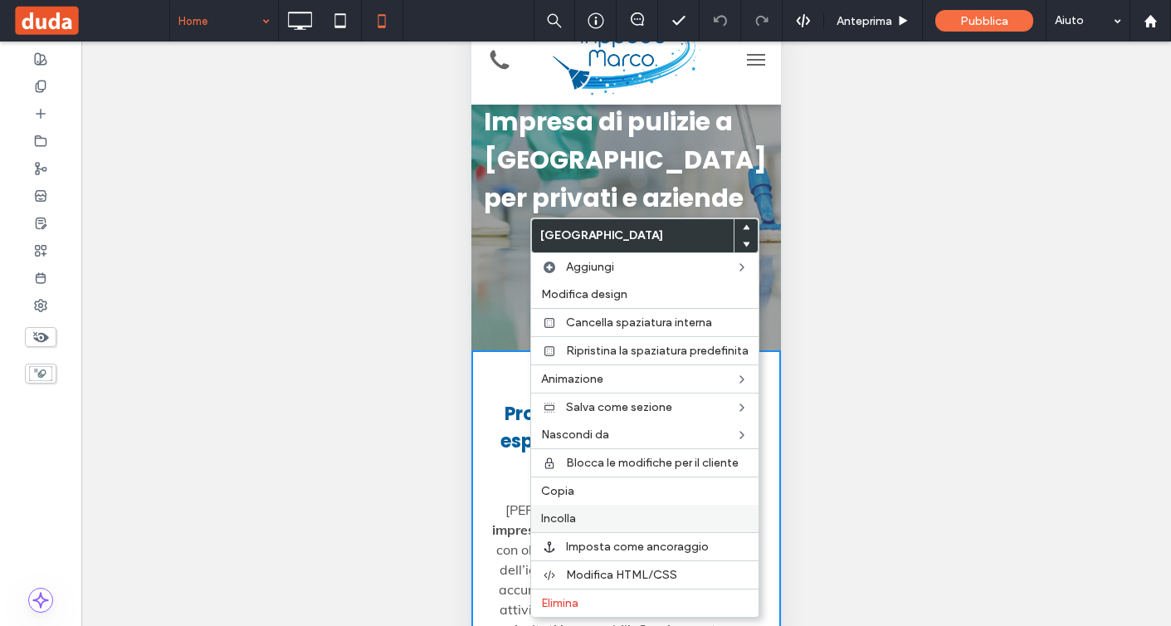
click at [593, 525] on label "Incolla" at bounding box center [645, 518] width 208 height 14
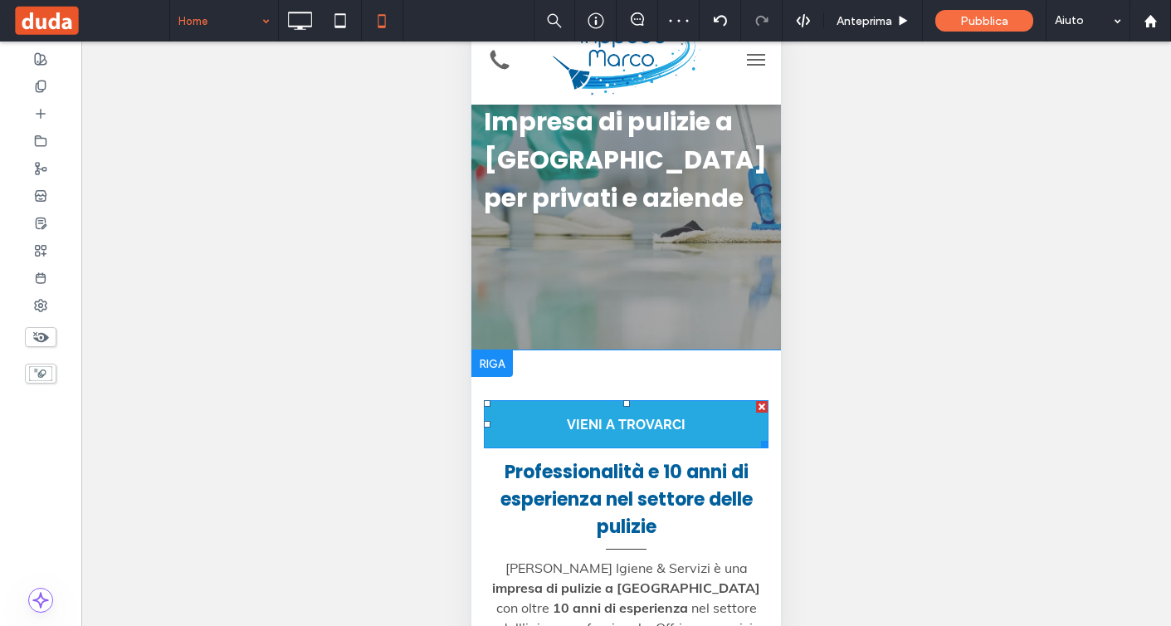
click at [760, 405] on div at bounding box center [762, 407] width 12 height 12
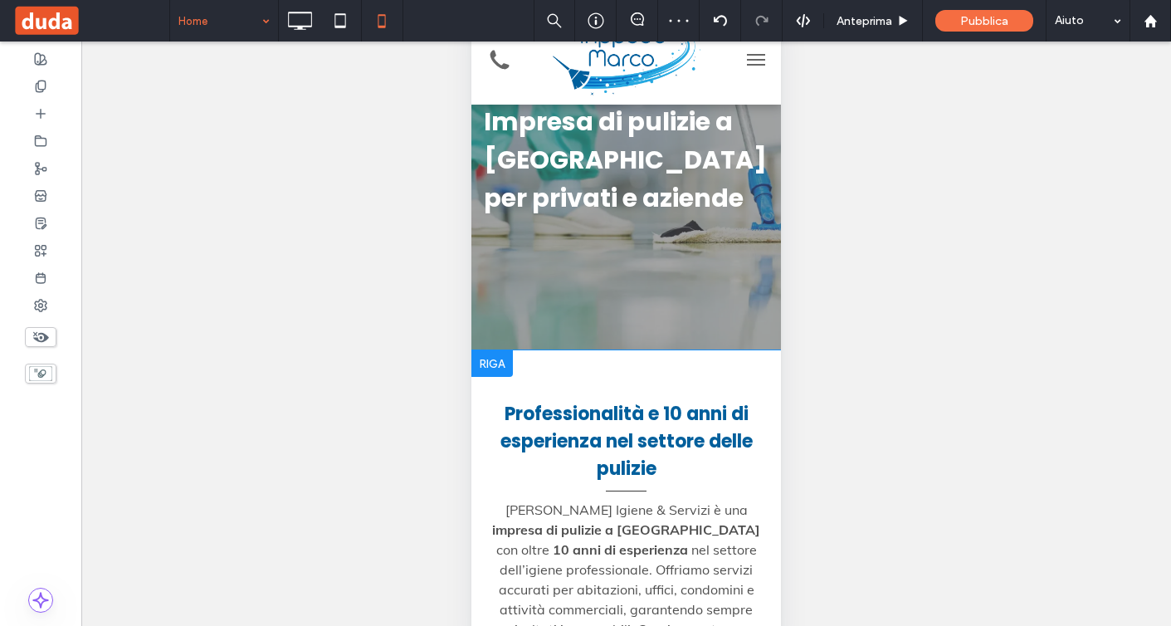
click at [501, 355] on div at bounding box center [493, 363] width 42 height 27
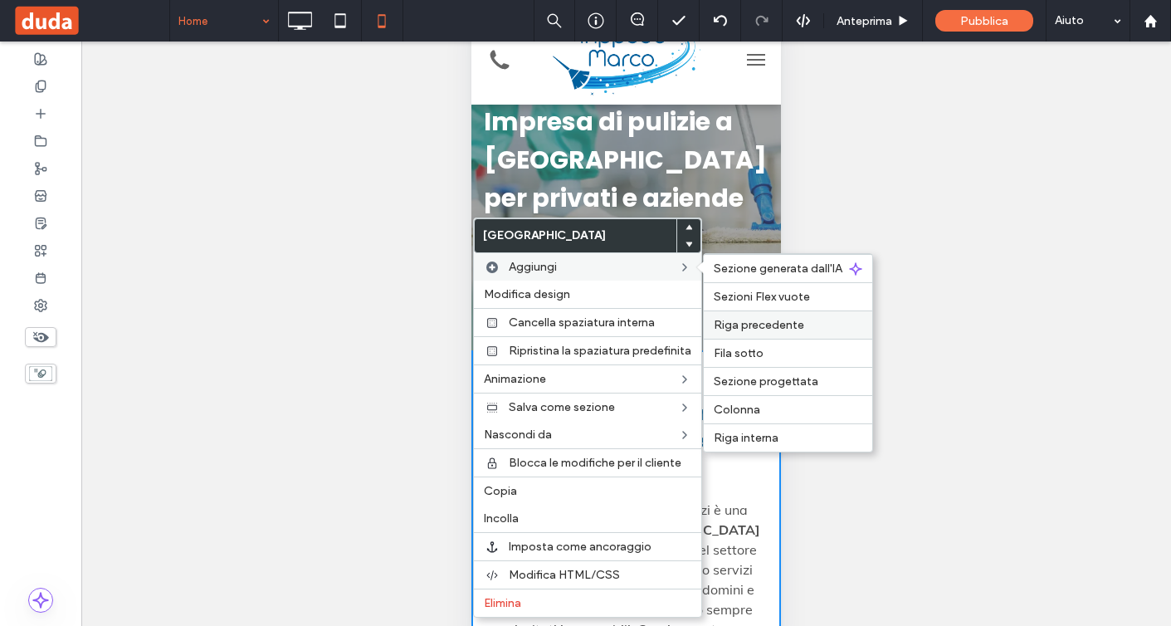
click at [743, 330] on span "Riga precedente" at bounding box center [759, 325] width 90 height 14
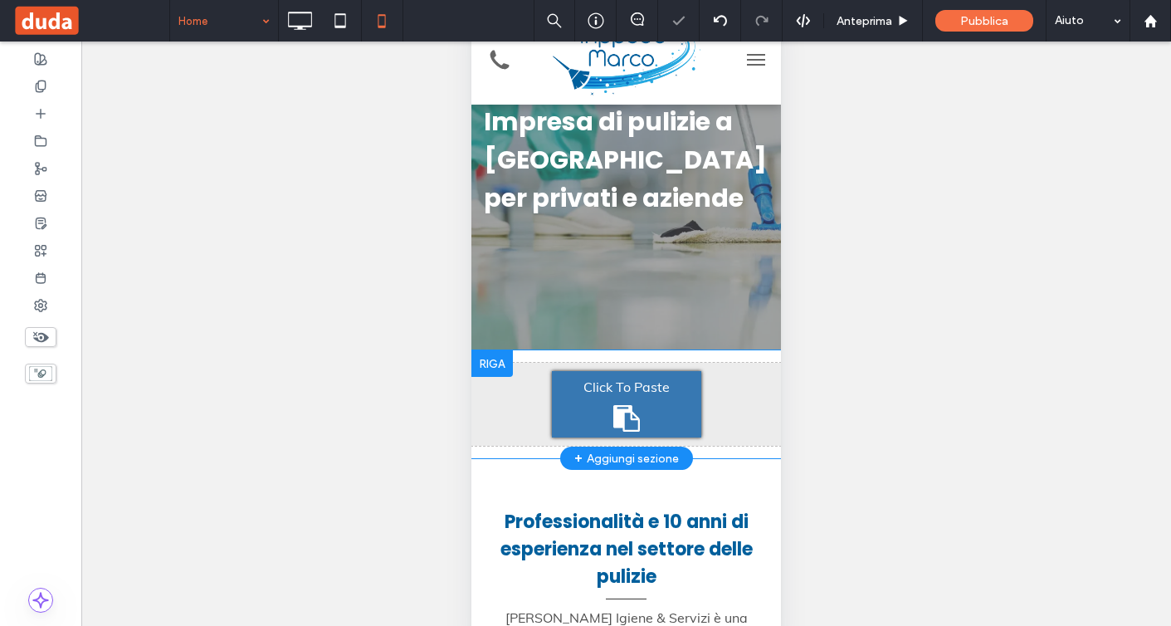
click at [628, 390] on span "Click To Paste" at bounding box center [627, 387] width 86 height 20
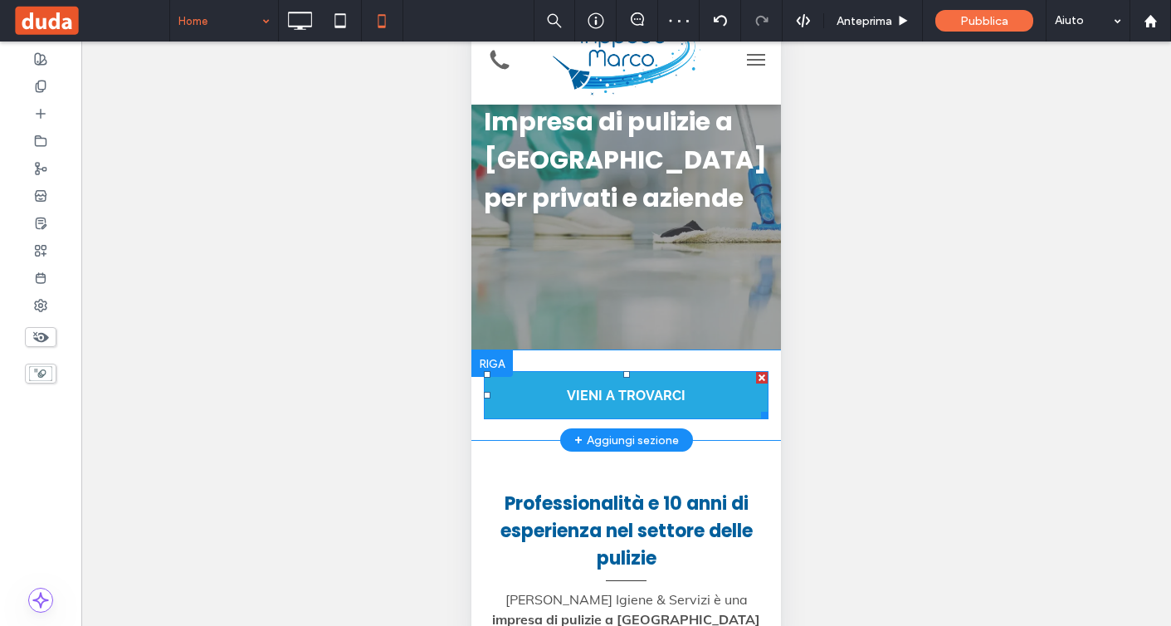
click at [576, 374] on span "VIENI A TROVARCI" at bounding box center [626, 395] width 119 height 42
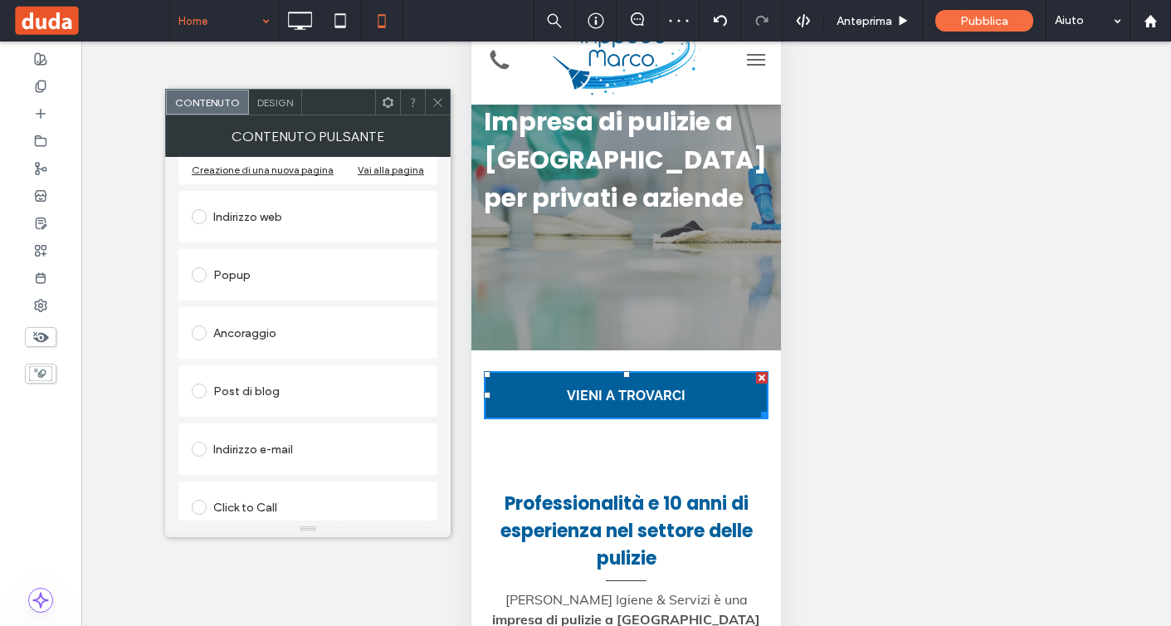
scroll to position [336, 0]
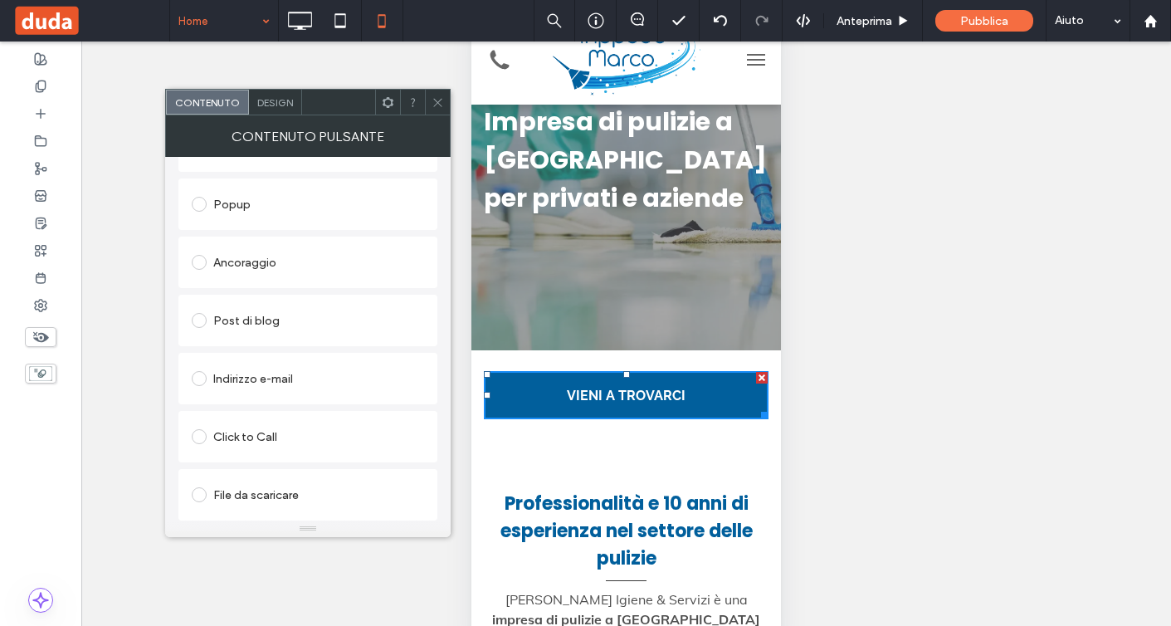
click at [270, 431] on div "Click to Call" at bounding box center [308, 436] width 232 height 27
click at [439, 112] on span at bounding box center [438, 102] width 12 height 25
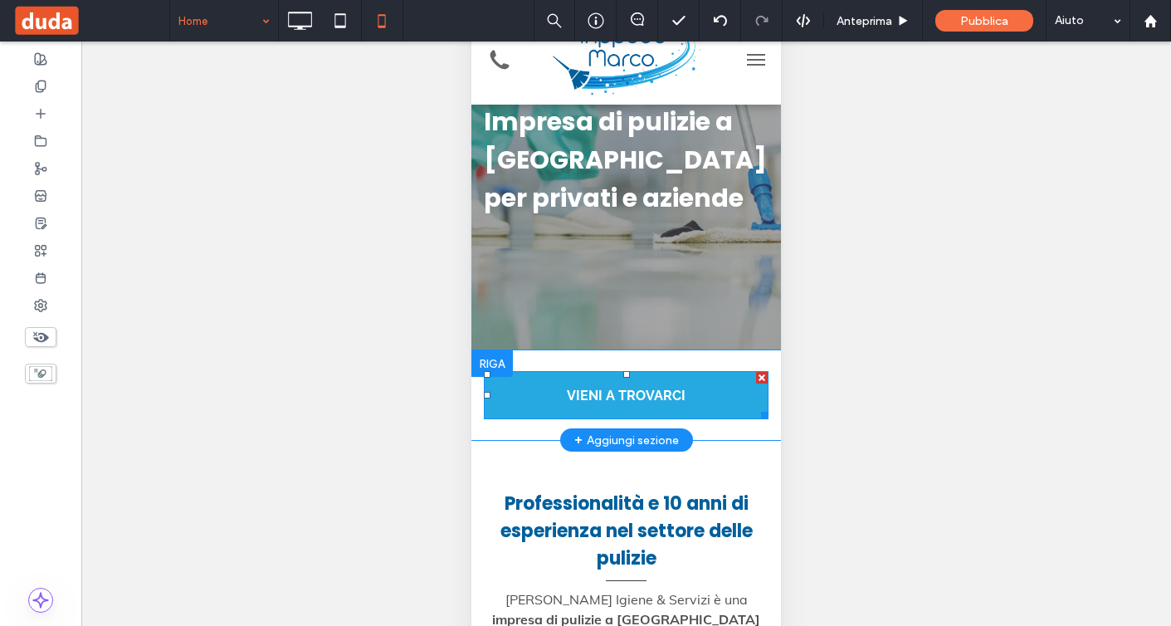
click at [605, 389] on span "VIENI A TROVARCI" at bounding box center [626, 395] width 119 height 42
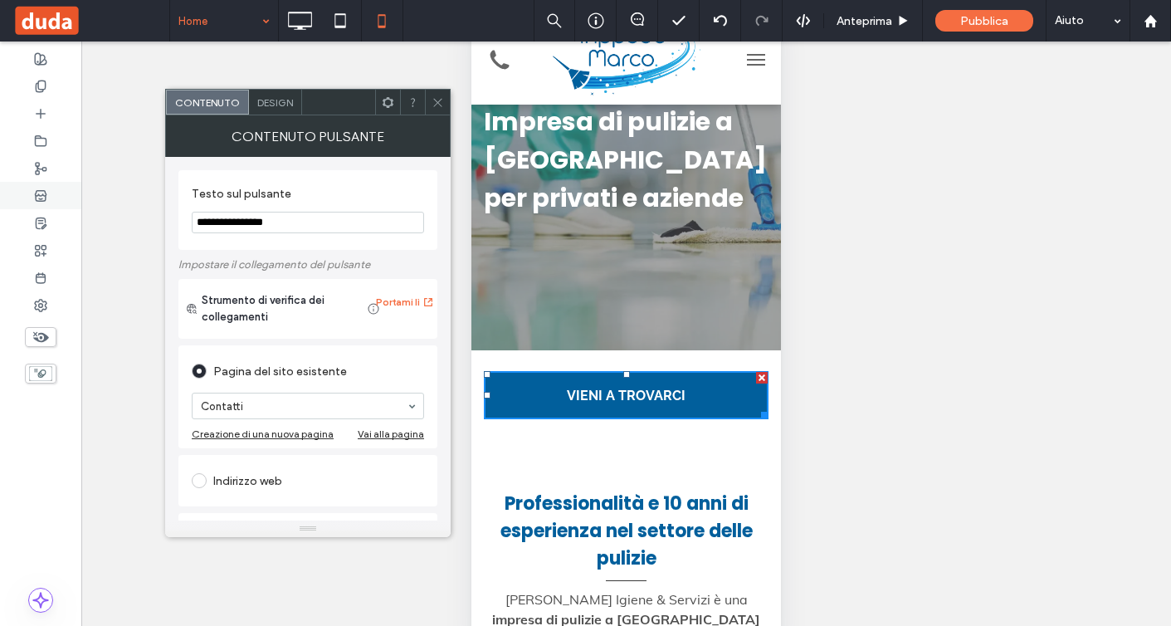
drag, startPoint x: 311, startPoint y: 222, endPoint x: 19, endPoint y: 207, distance: 291.8
click at [27, 213] on body ".wqwq-1{fill:#231f20;} .cls-1q, .cls-2q { fill-rule: evenodd; } .cls-2q { fill:…" at bounding box center [585, 313] width 1171 height 626
type input "**********"
click at [446, 97] on div at bounding box center [437, 102] width 25 height 25
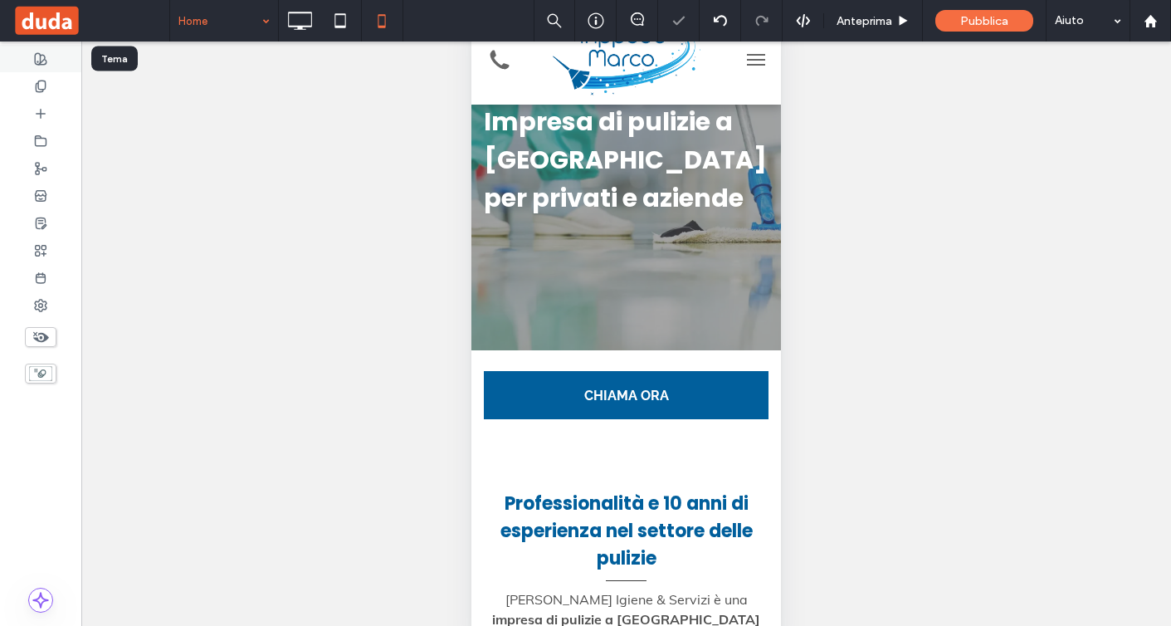
click at [50, 61] on div at bounding box center [40, 58] width 81 height 27
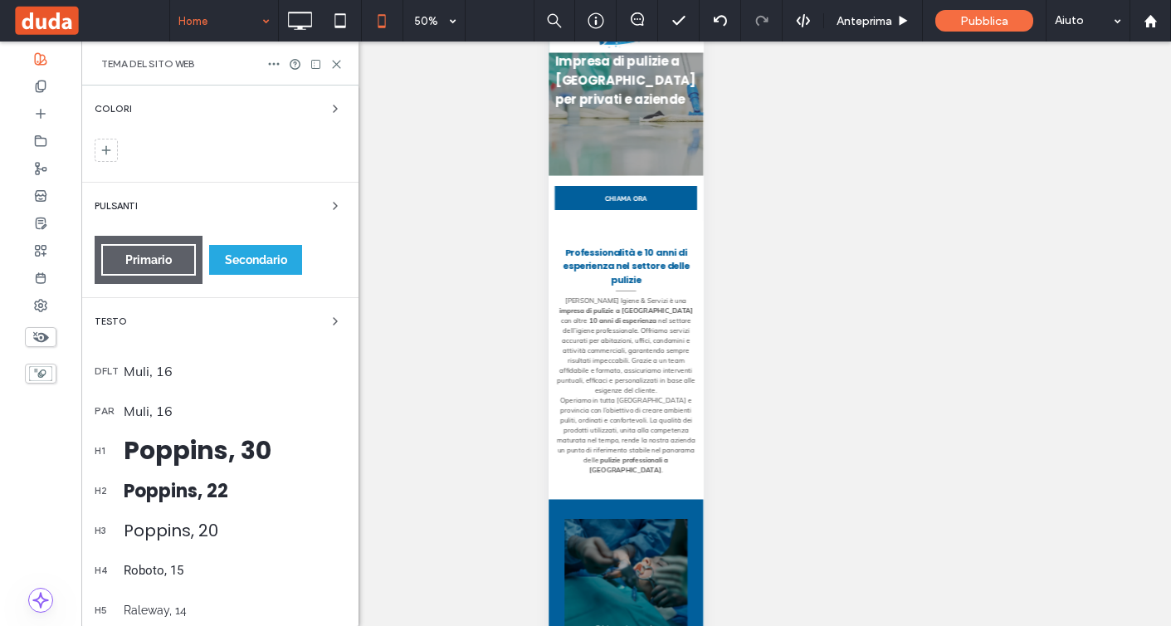
click at [237, 268] on div "Secondario" at bounding box center [255, 260] width 93 height 30
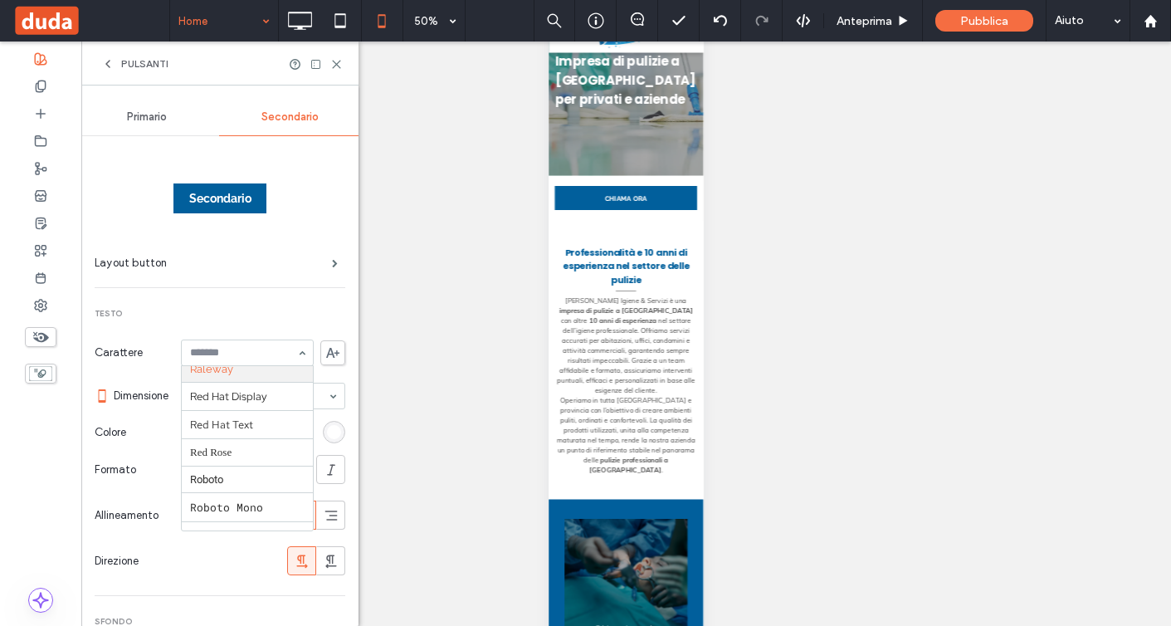
click at [263, 352] on input at bounding box center [243, 353] width 106 height 12
type input "**"
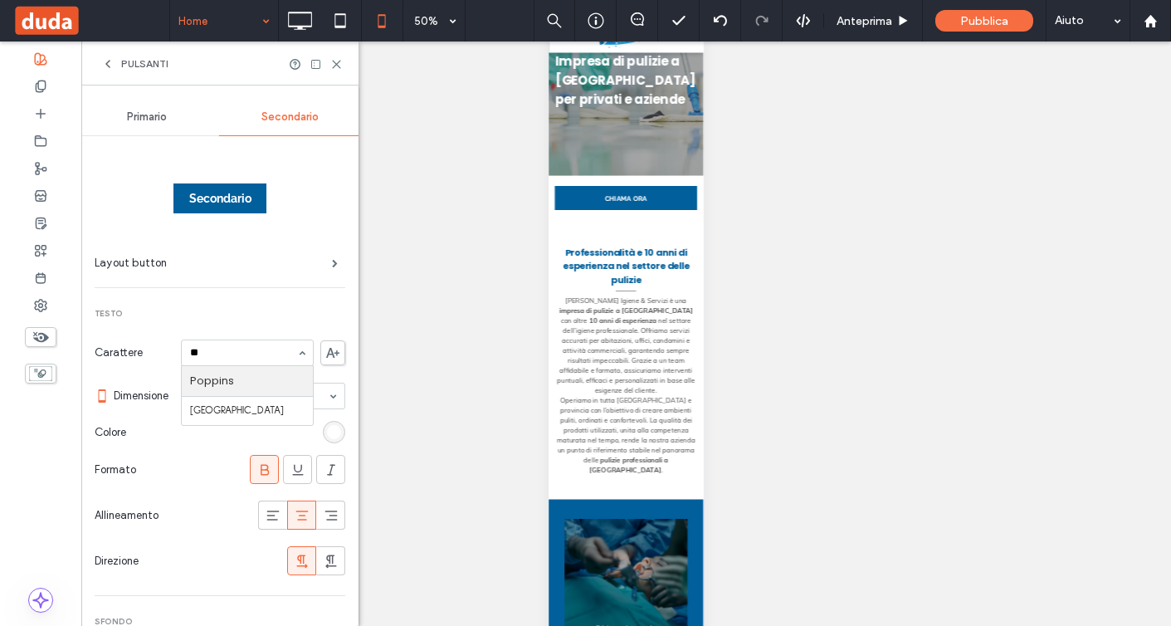
scroll to position [0, 0]
click at [262, 469] on icon at bounding box center [265, 470] width 17 height 17
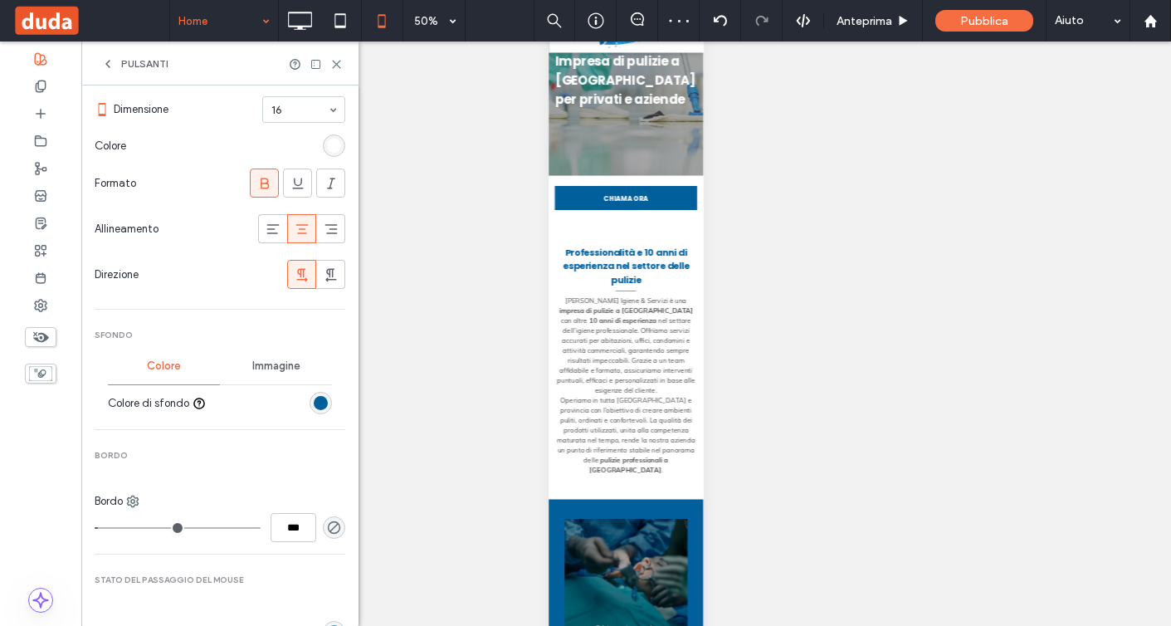
scroll to position [296, 0]
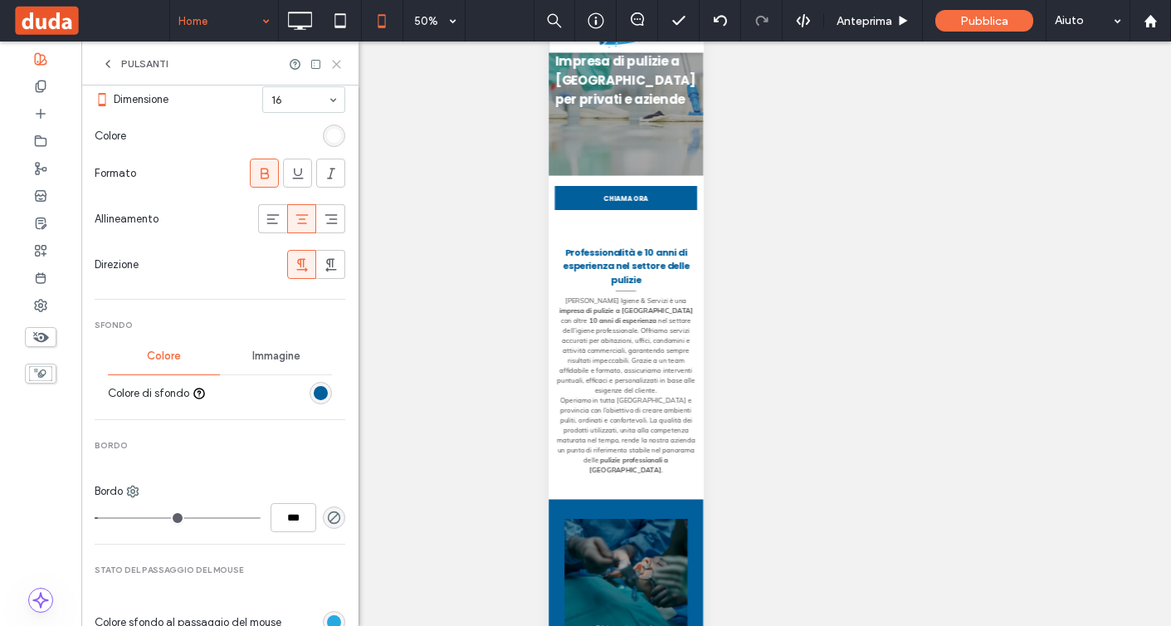
click at [333, 63] on icon at bounding box center [336, 64] width 12 height 12
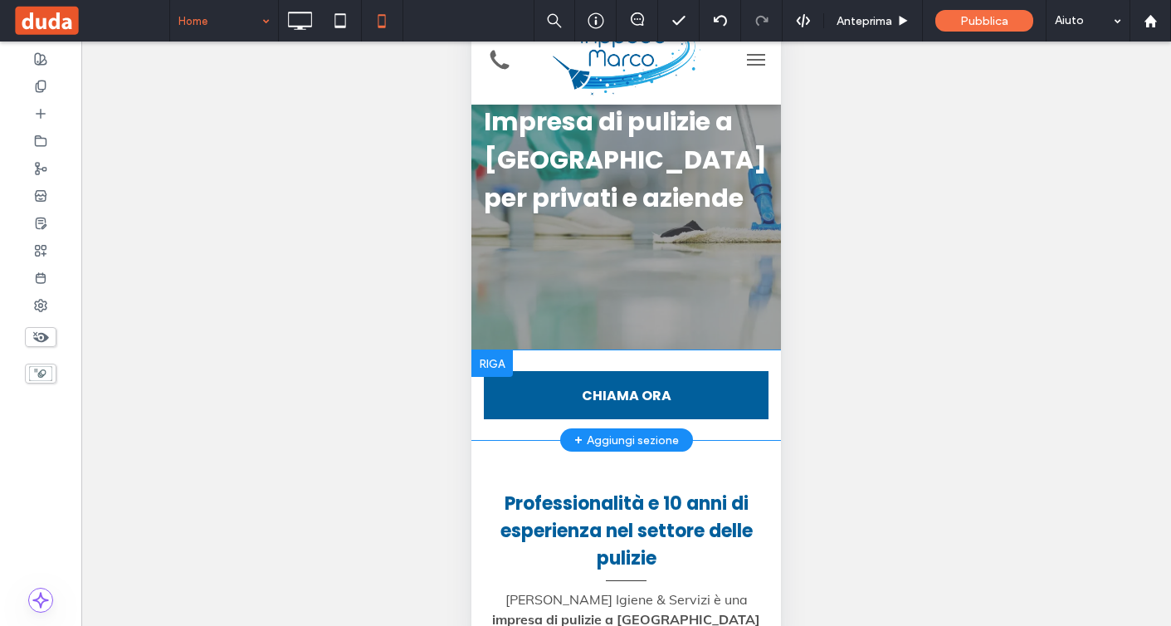
click at [504, 354] on div at bounding box center [493, 363] width 42 height 27
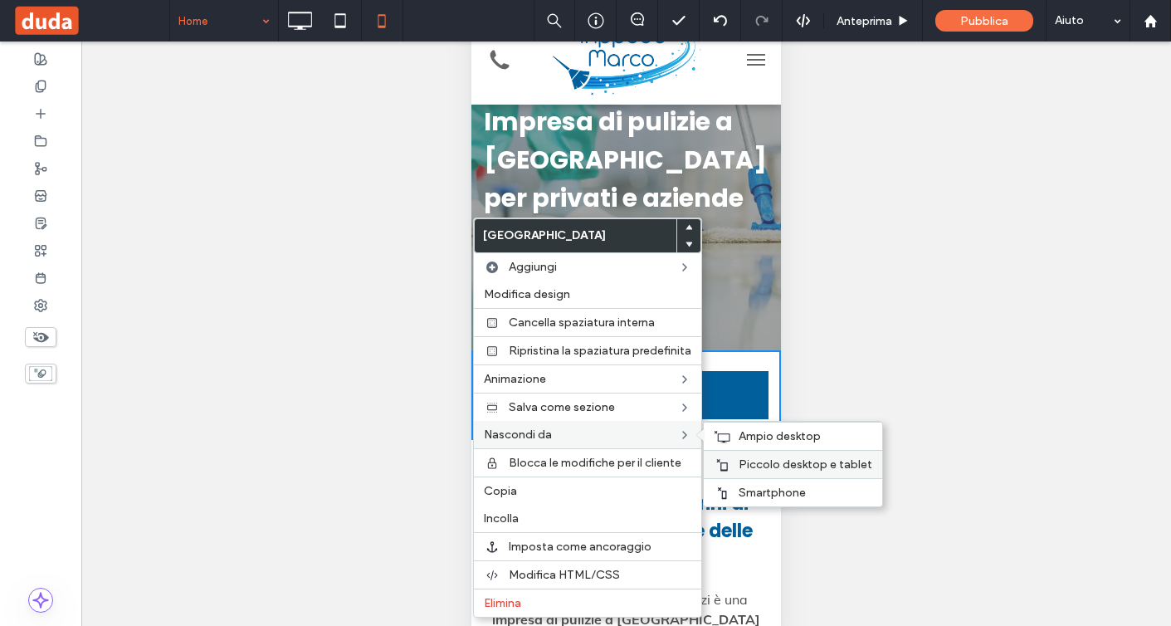
click at [775, 462] on span "Piccolo desktop e tablet" at bounding box center [806, 464] width 134 height 14
click at [737, 427] on div "Ampio desktop" at bounding box center [793, 436] width 178 height 28
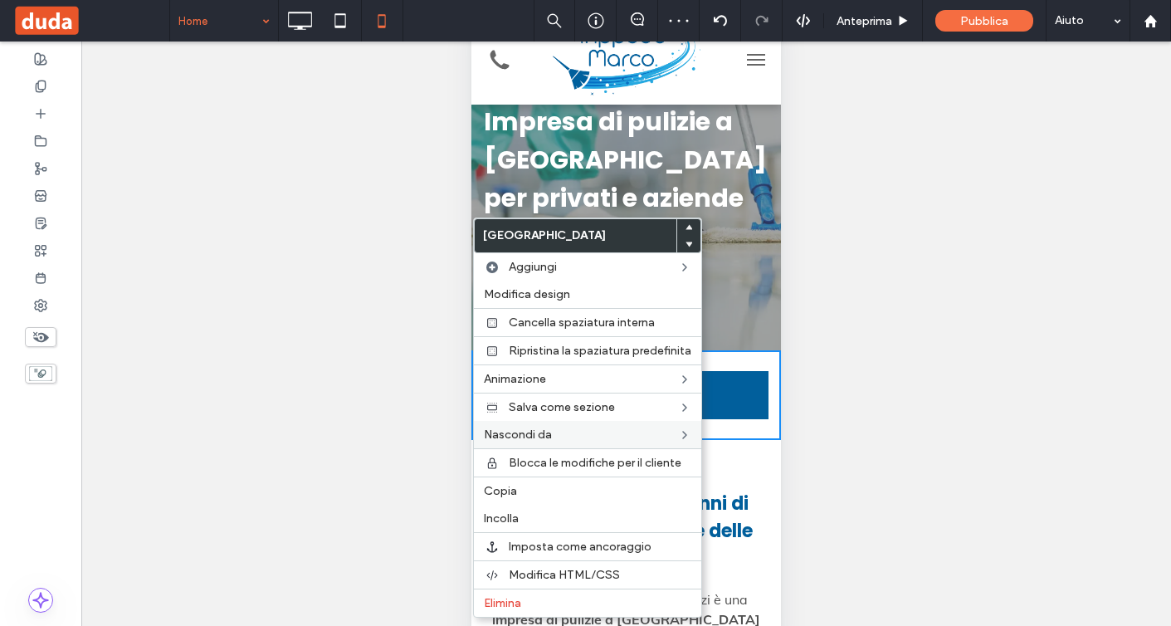
click at [865, 315] on div "Mostrare? Sì Mostrare? Sì Mostrare? Sì Mostrare? Sì Mostrare? Sì Mostrare? Sì M…" at bounding box center [626, 355] width 1090 height 626
click at [769, 417] on div "Click To Paste Click To Paste CHIAMA ORA" at bounding box center [627, 395] width 310 height 65
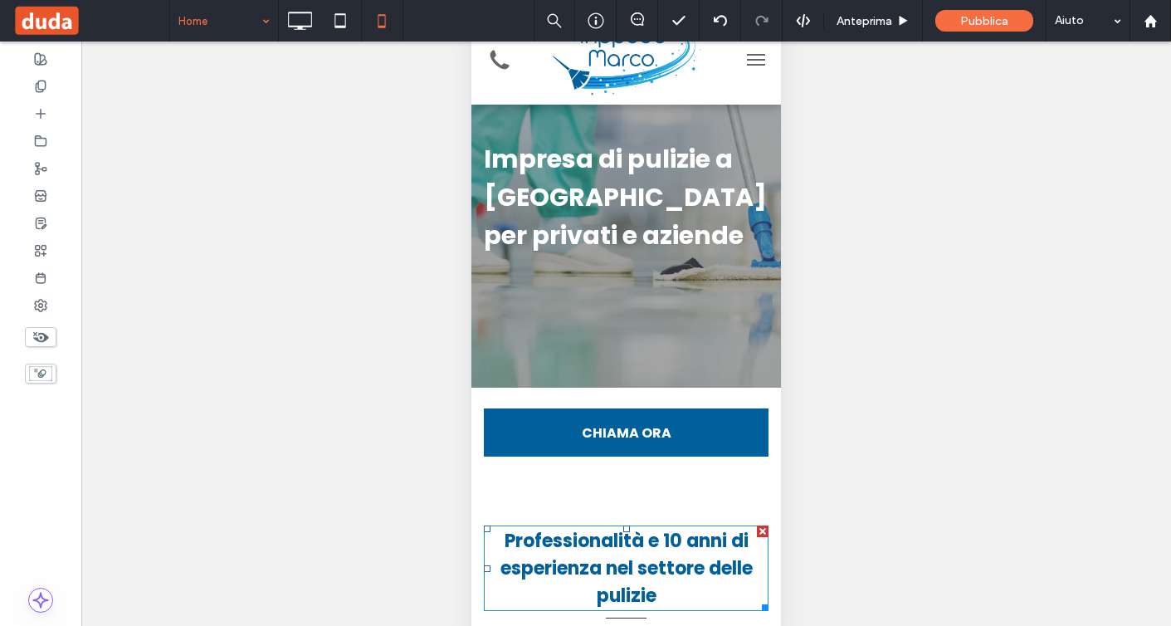
scroll to position [106, 0]
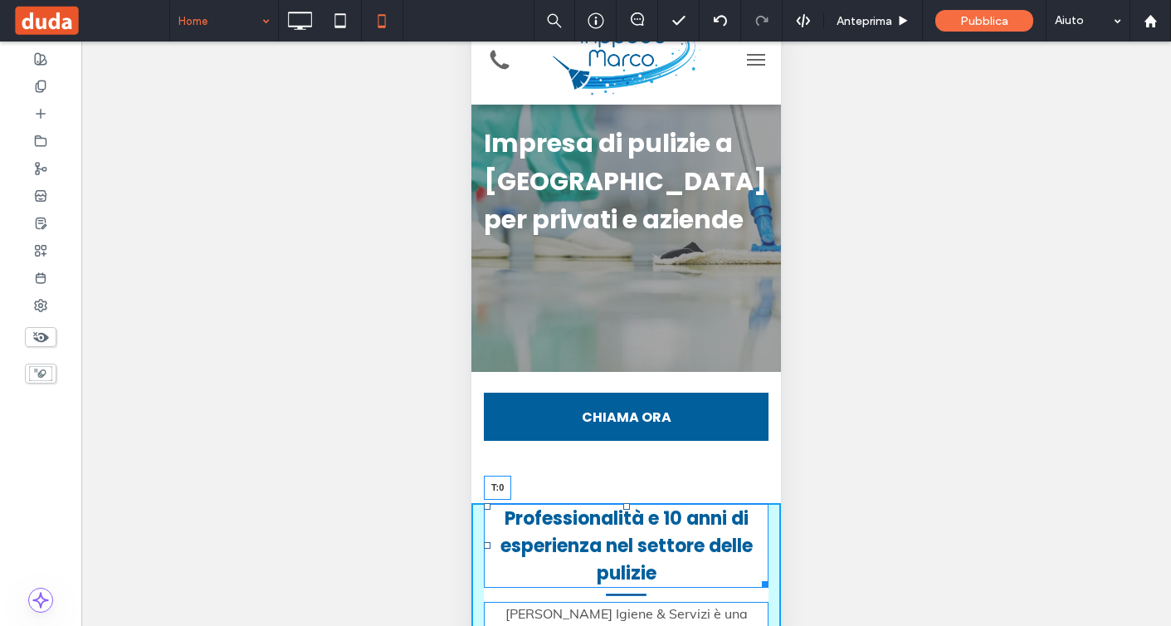
click at [624, 505] on div at bounding box center [627, 506] width 7 height 7
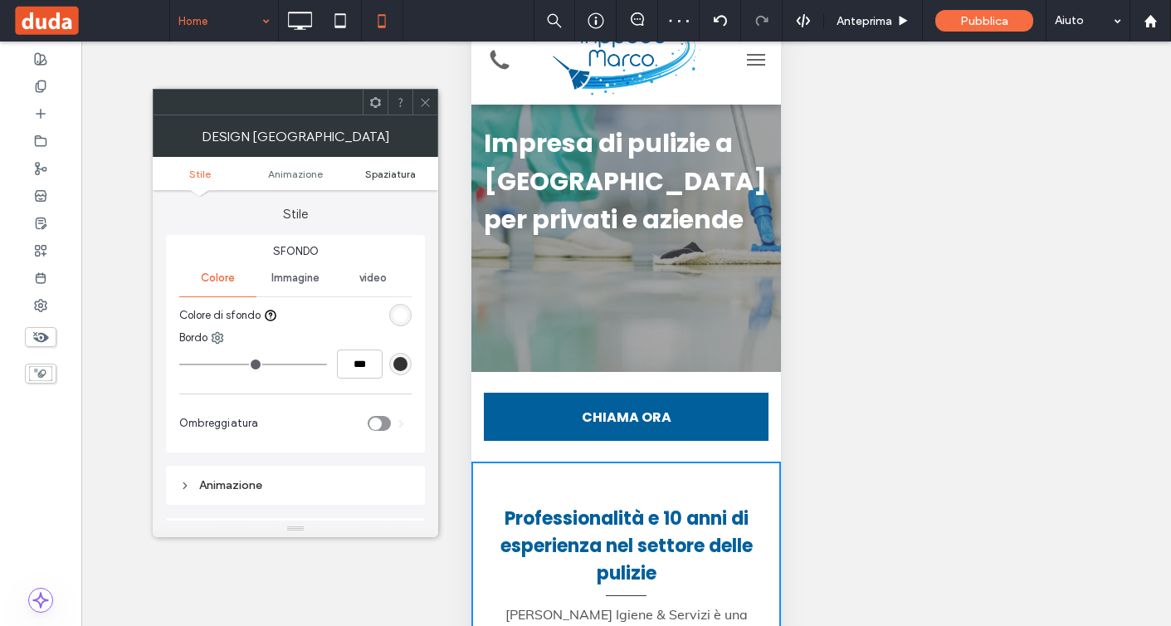
click at [398, 171] on span "Spaziatura" at bounding box center [390, 174] width 51 height 12
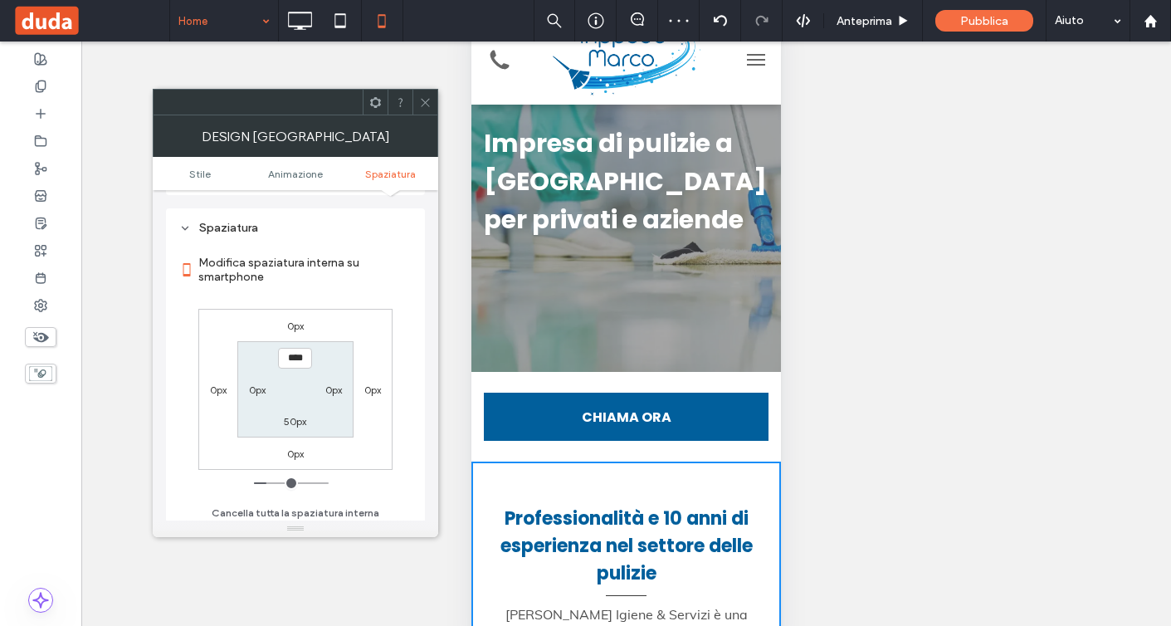
scroll to position [315, 0]
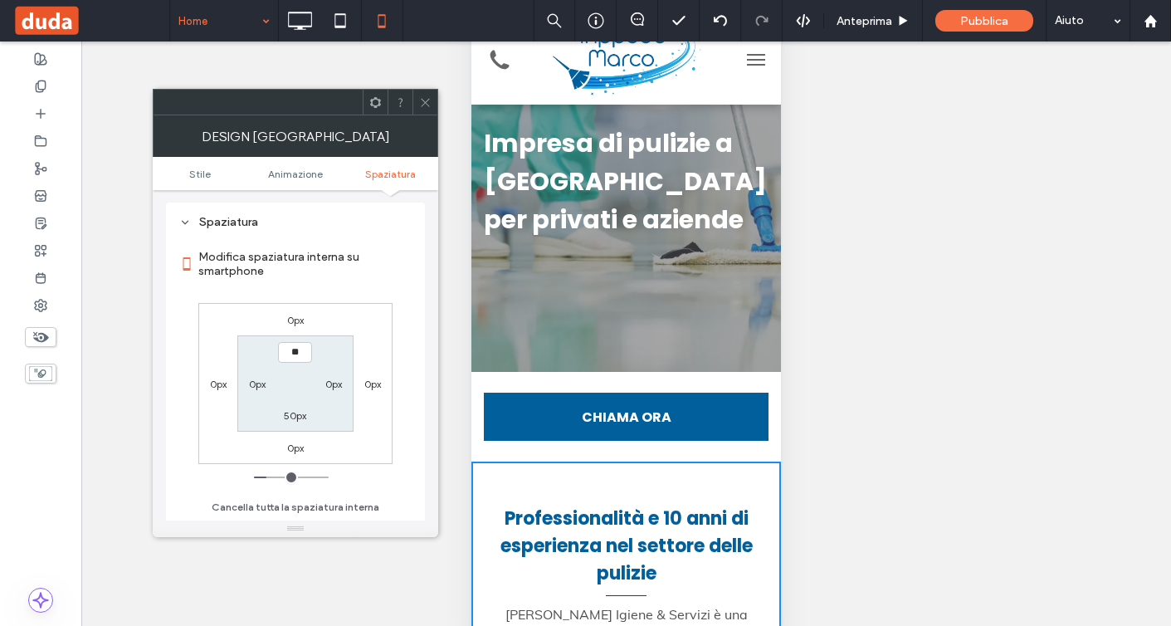
type input "****"
type input "**"
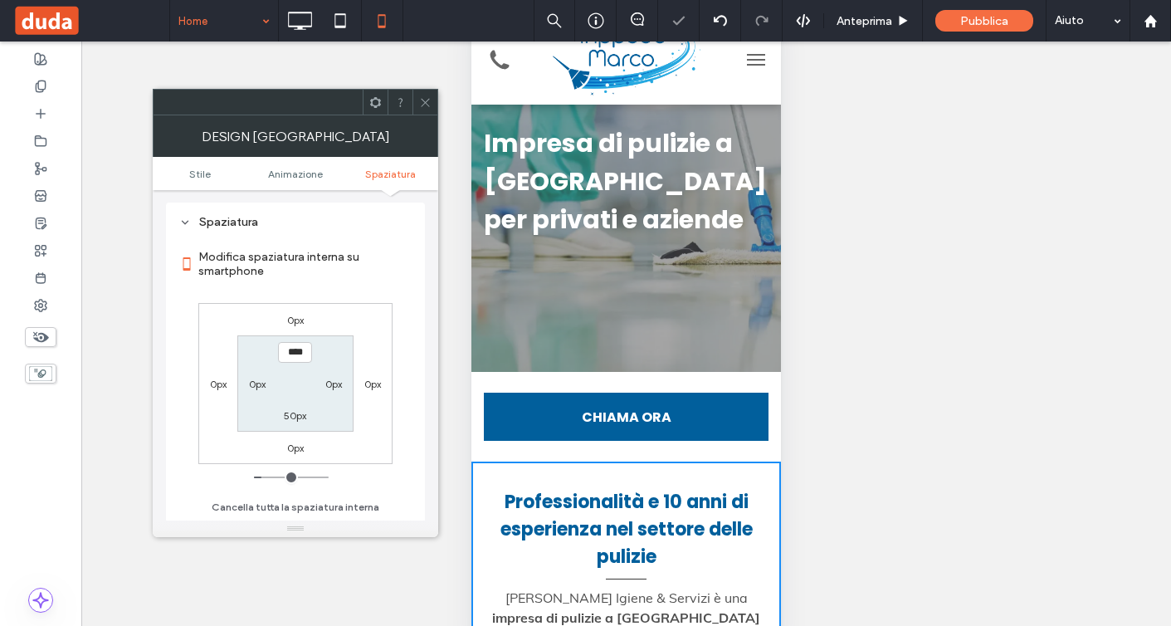
click at [421, 109] on span at bounding box center [425, 102] width 12 height 25
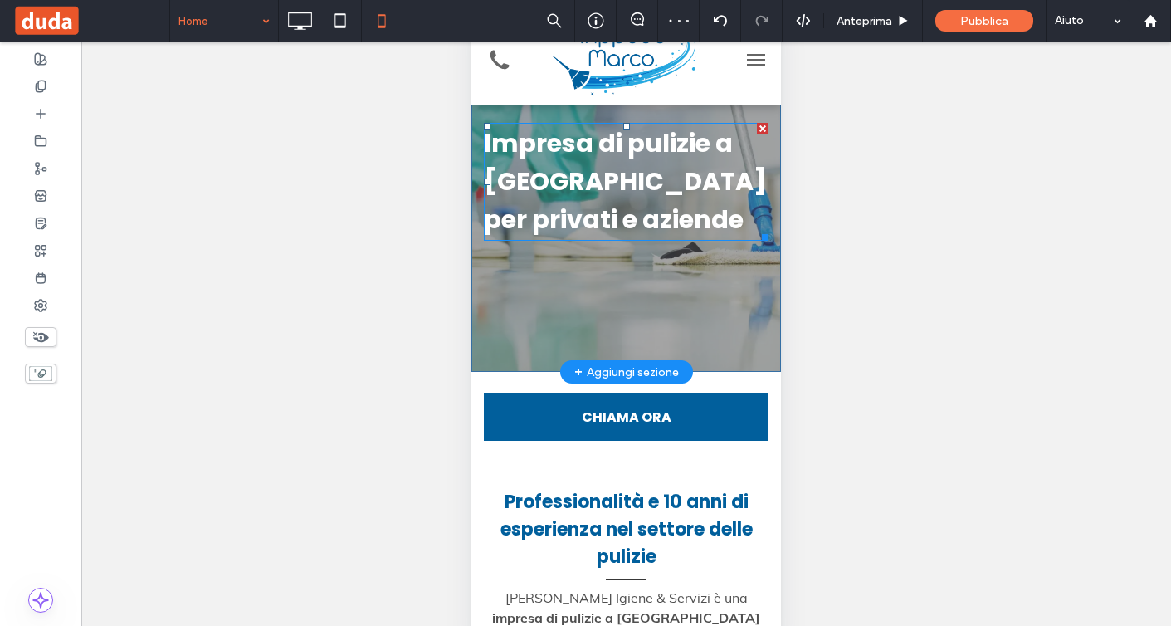
scroll to position [0, 0]
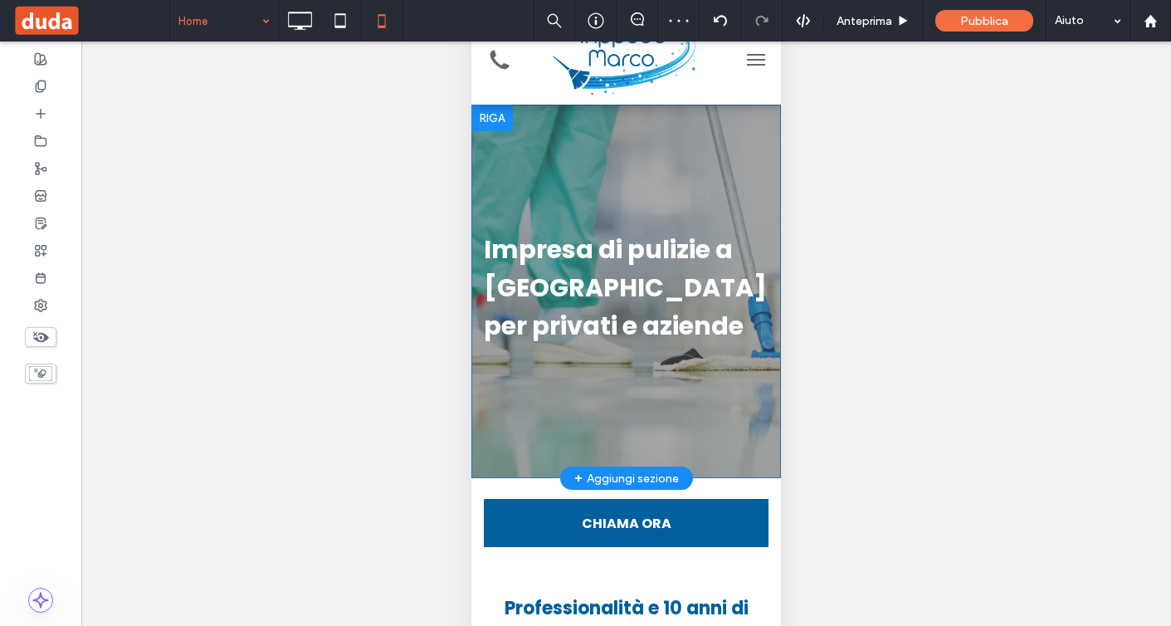
click at [640, 178] on div "Impresa di pulizie a Palermo per privati e aziende Da sempre ci impegniamo a fo…" at bounding box center [627, 292] width 310 height 374
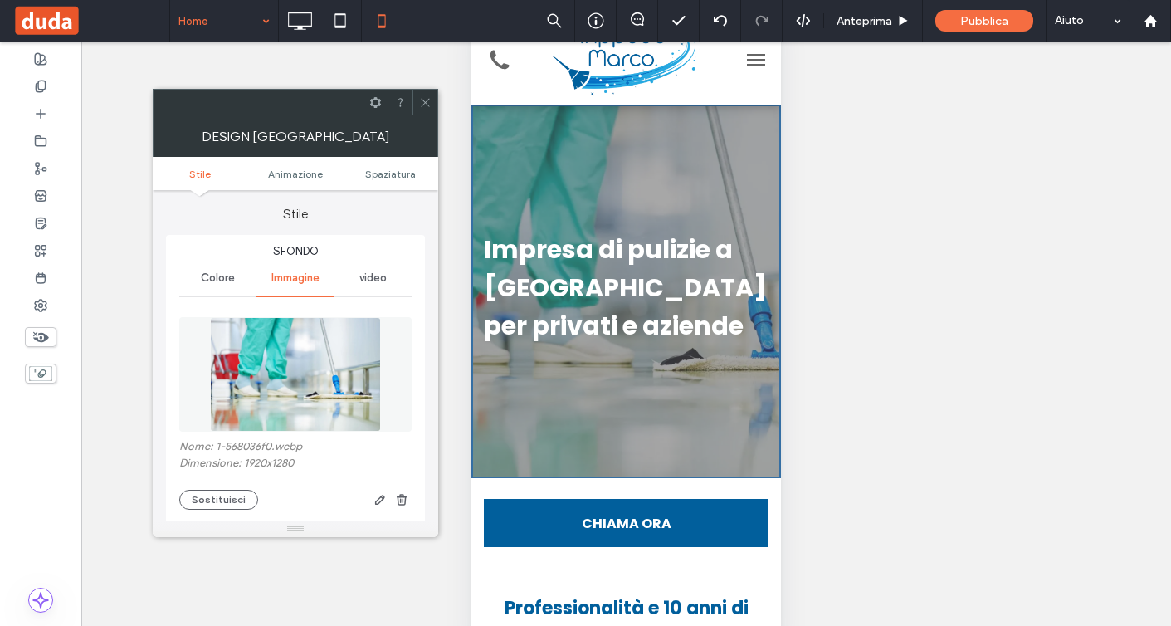
click at [391, 179] on ul "Stile Animazione Spaziatura" at bounding box center [296, 173] width 286 height 33
click at [391, 170] on span "Spaziatura" at bounding box center [390, 174] width 51 height 12
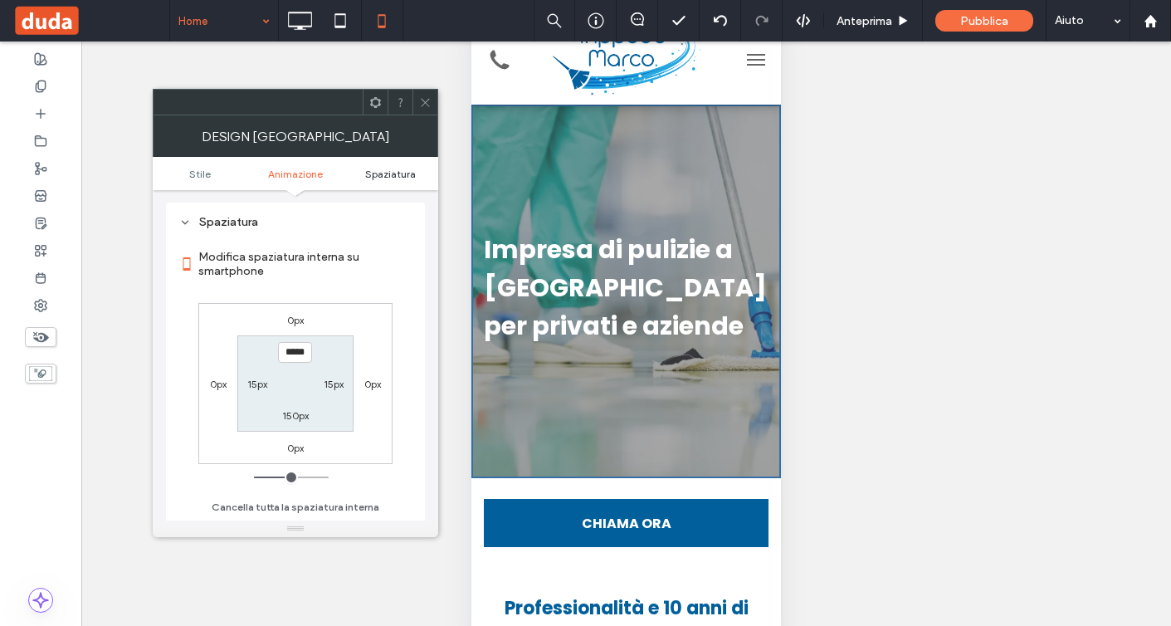
scroll to position [887, 0]
type input "*****"
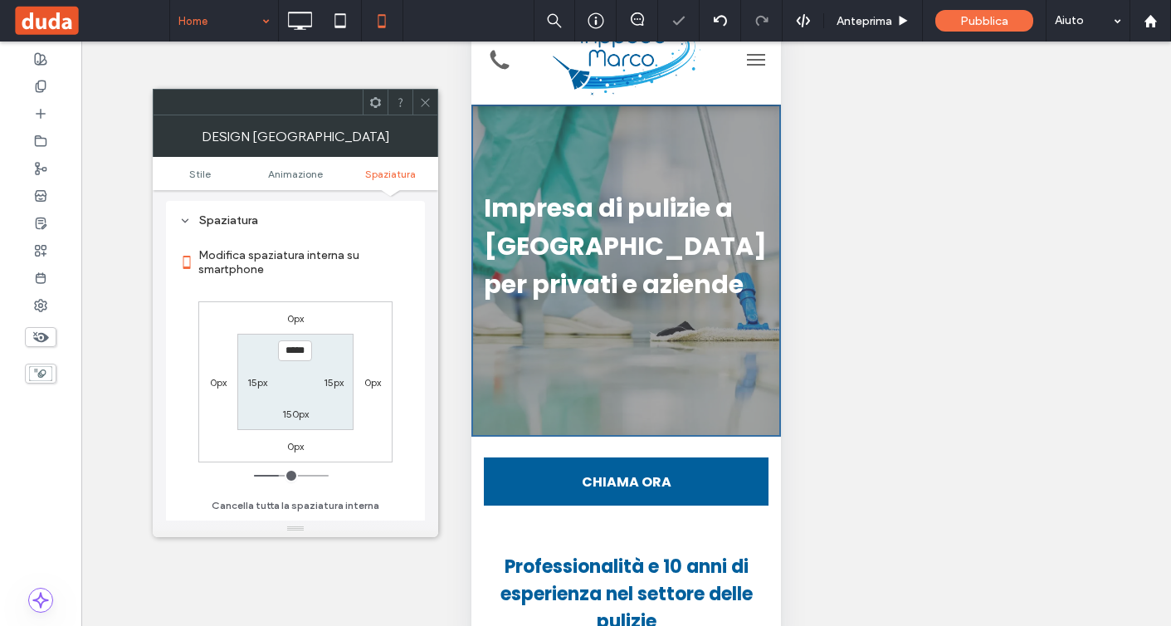
click at [293, 417] on label "150px" at bounding box center [295, 414] width 27 height 12
type input "***"
type input "*****"
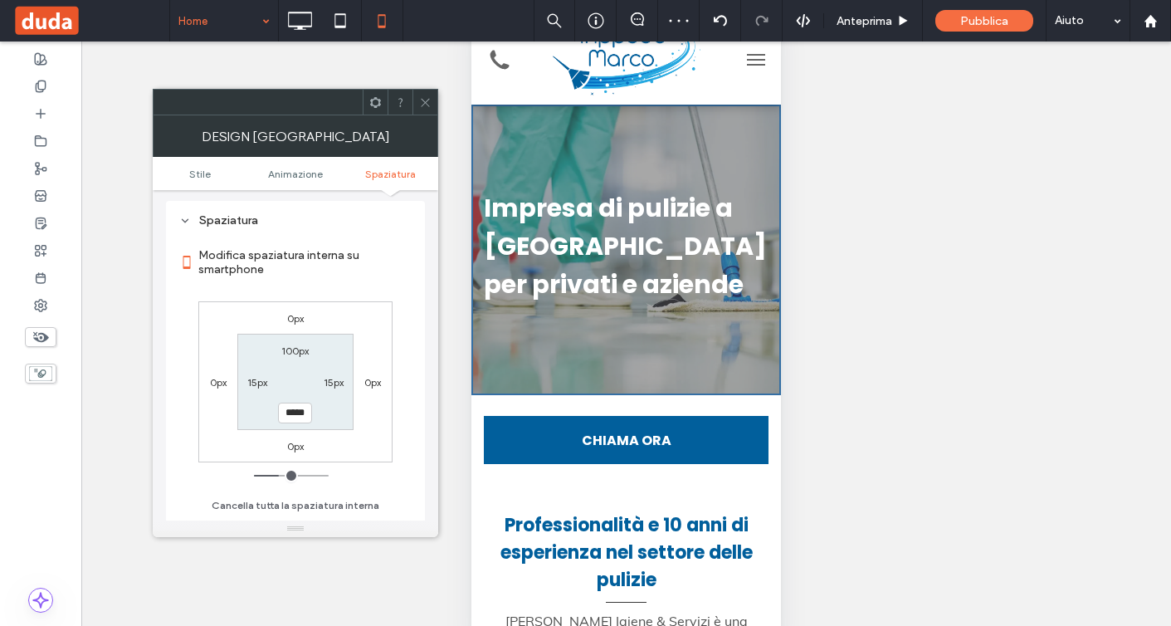
click at [420, 100] on icon at bounding box center [425, 102] width 12 height 12
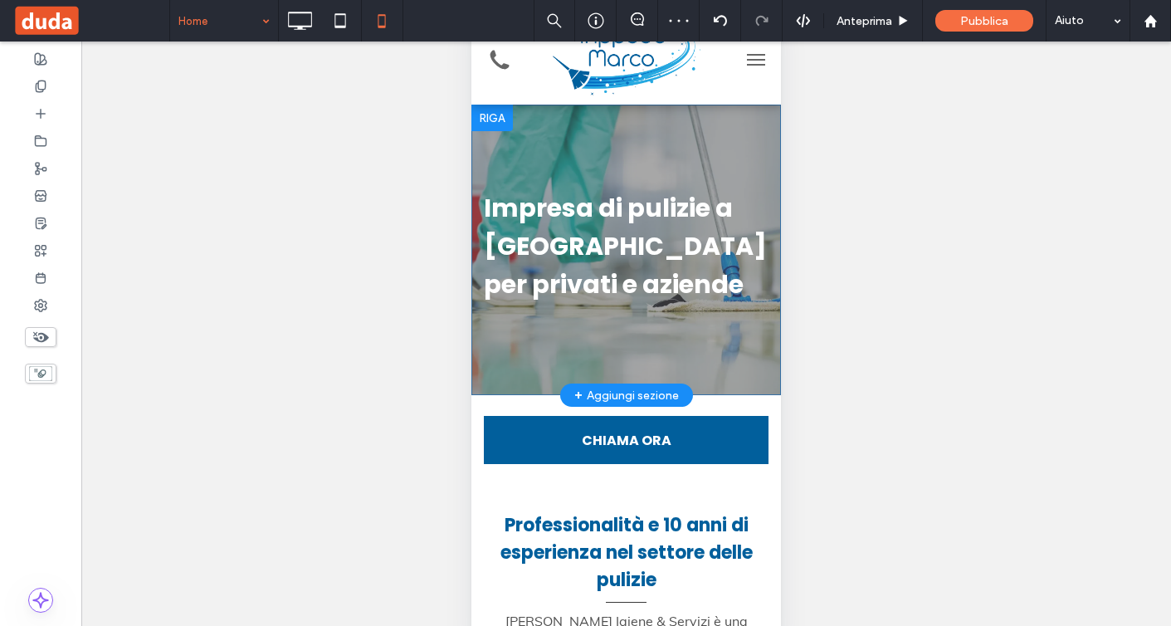
click at [548, 149] on div "Impresa di pulizie a Palermo per privati e aziende Da sempre ci impegniamo a fo…" at bounding box center [627, 250] width 310 height 291
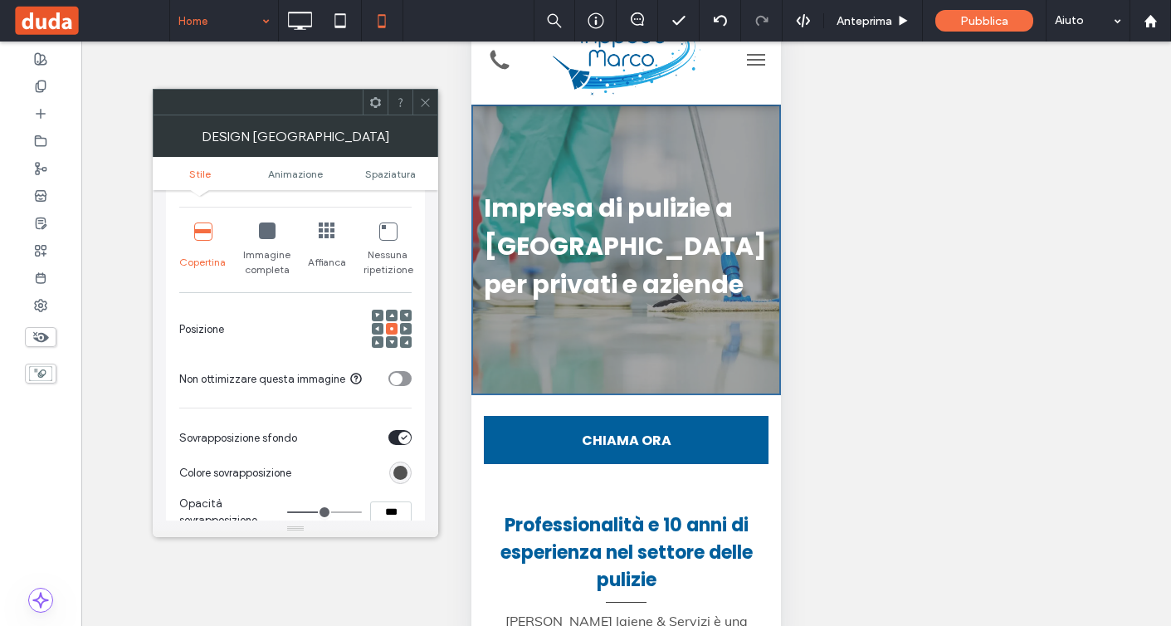
scroll to position [427, 0]
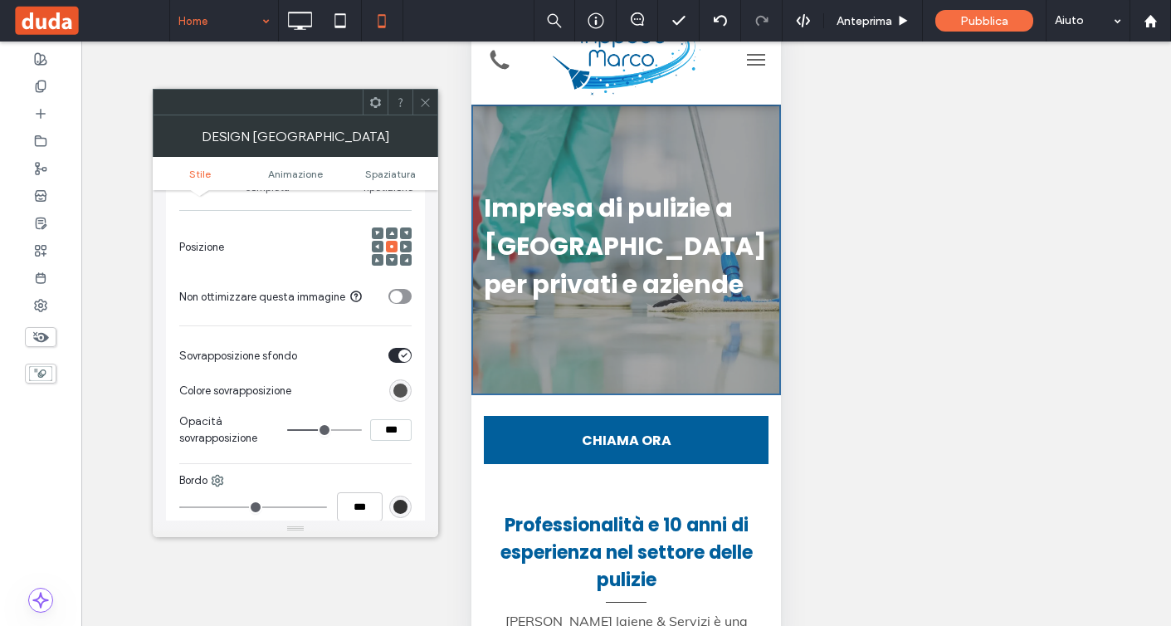
drag, startPoint x: 386, startPoint y: 438, endPoint x: 364, endPoint y: 433, distance: 22.0
click at [365, 433] on div "***" at bounding box center [349, 430] width 125 height 22
type input "***"
type input "**"
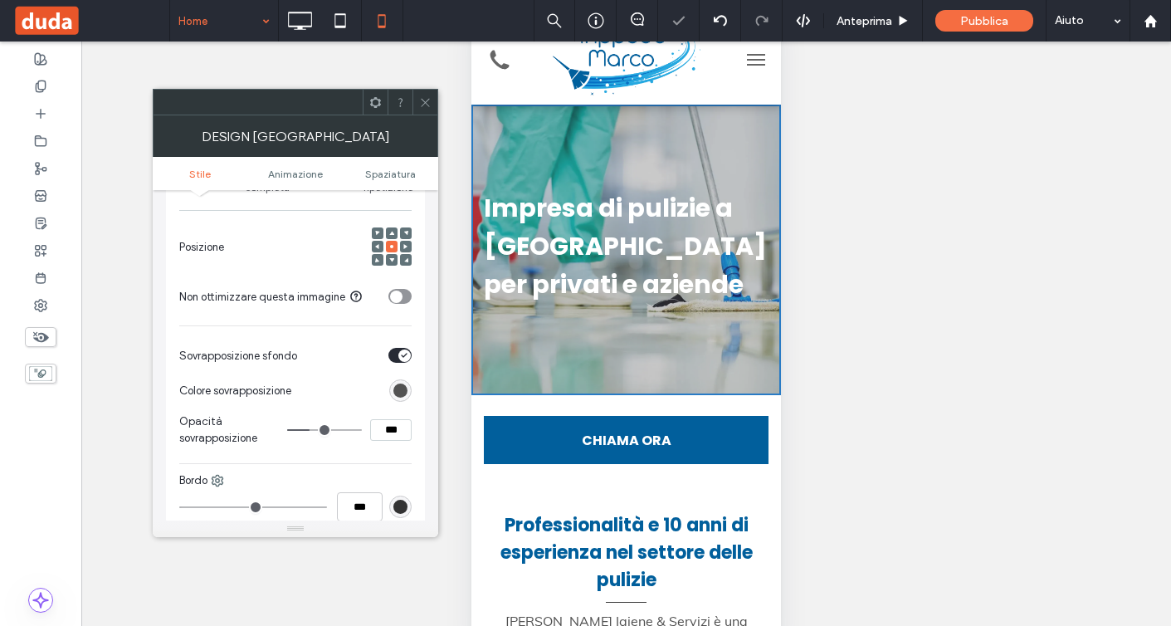
click at [425, 109] on span at bounding box center [425, 102] width 12 height 25
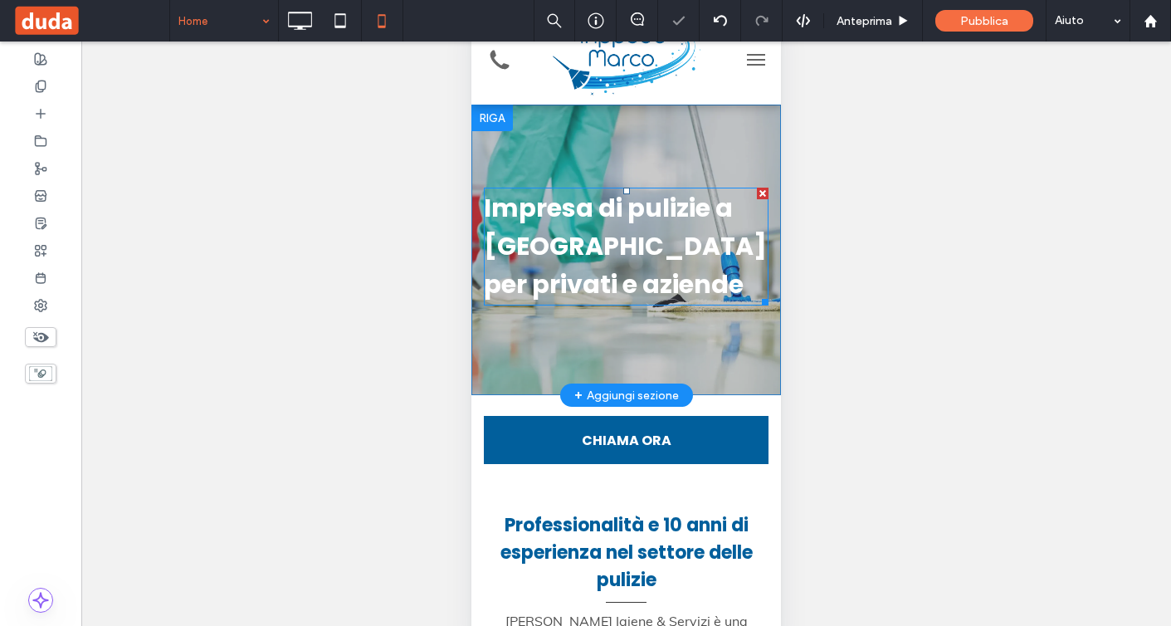
click at [504, 283] on span "per privati e aziende" at bounding box center [614, 285] width 260 height 36
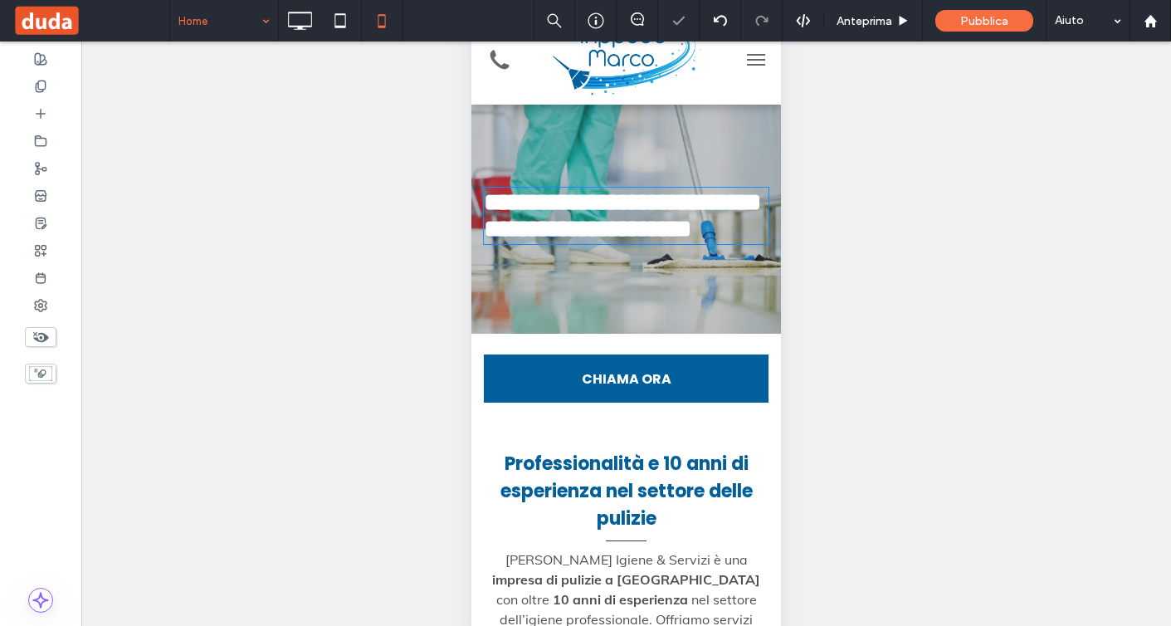
type input "*******"
type input "**"
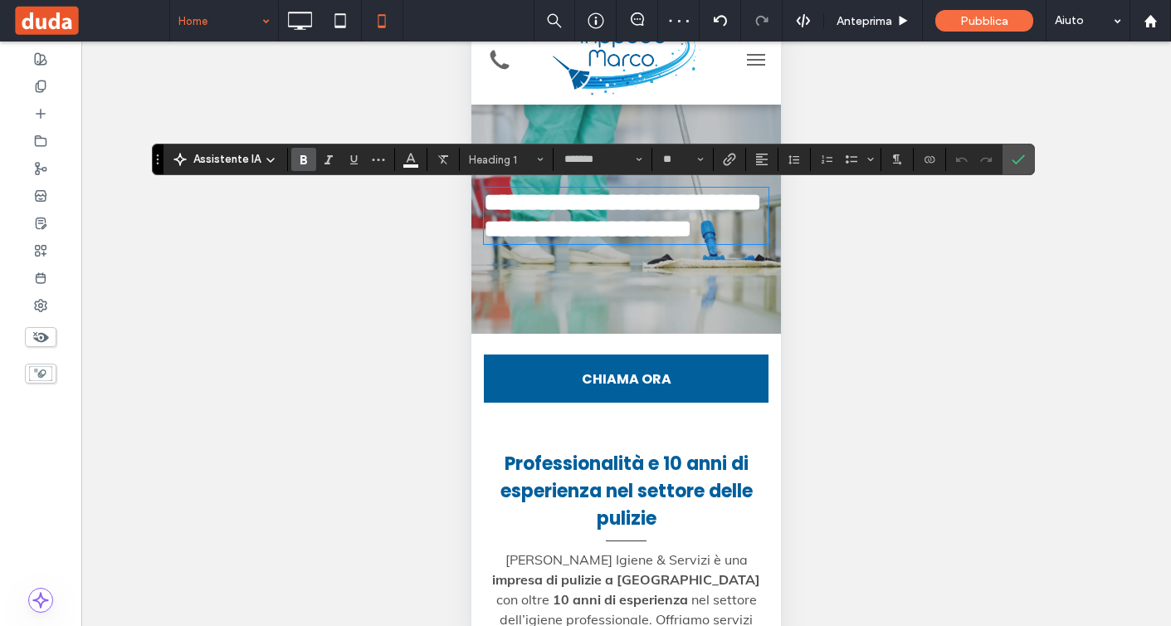
click at [486, 241] on span "**********" at bounding box center [588, 229] width 208 height 24
click at [1023, 171] on span "Conferma" at bounding box center [1018, 159] width 13 height 28
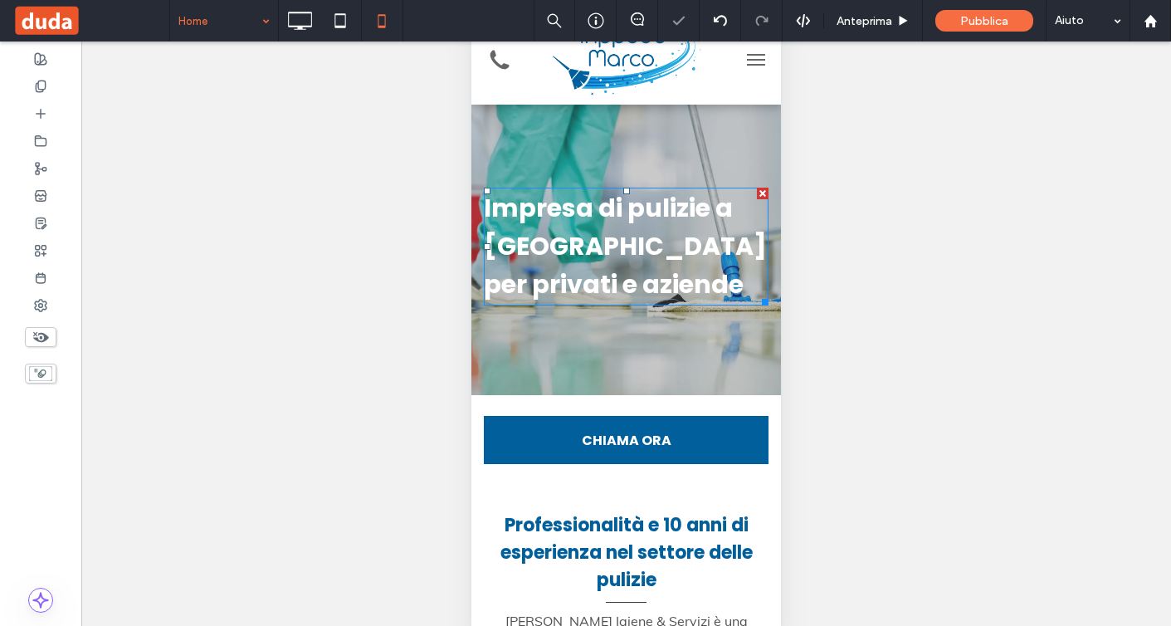
scroll to position [0, 0]
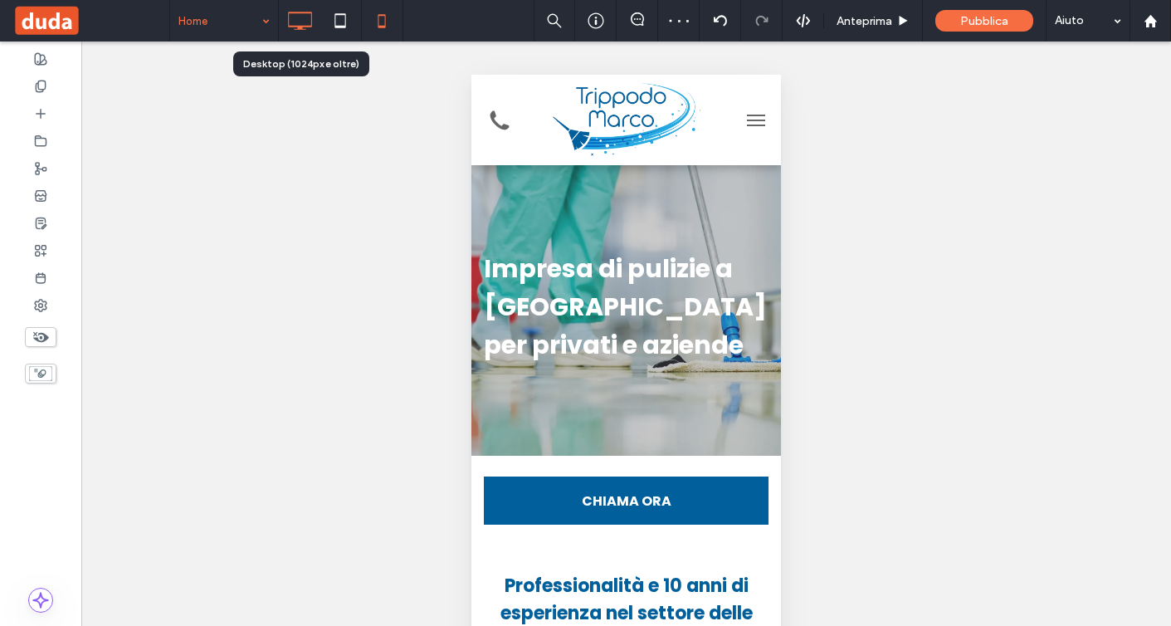
click at [303, 26] on use at bounding box center [300, 21] width 24 height 18
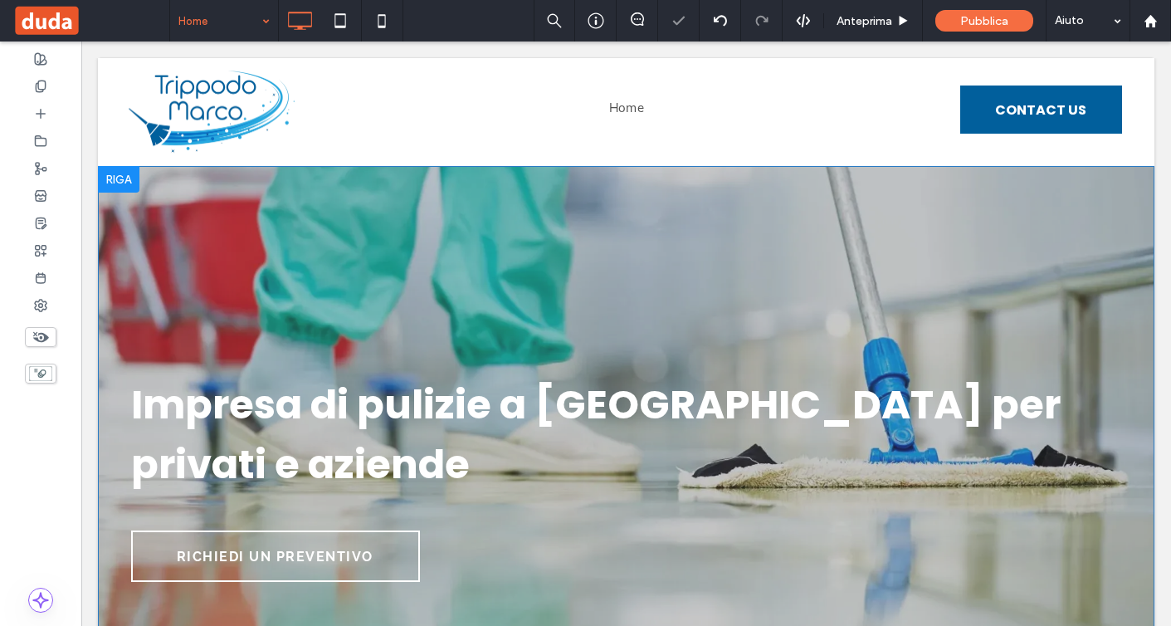
click at [790, 301] on div "Impresa di pulizie a Palermo per privati e aziende Da sempre ci impegniamo a fo…" at bounding box center [626, 482] width 1057 height 632
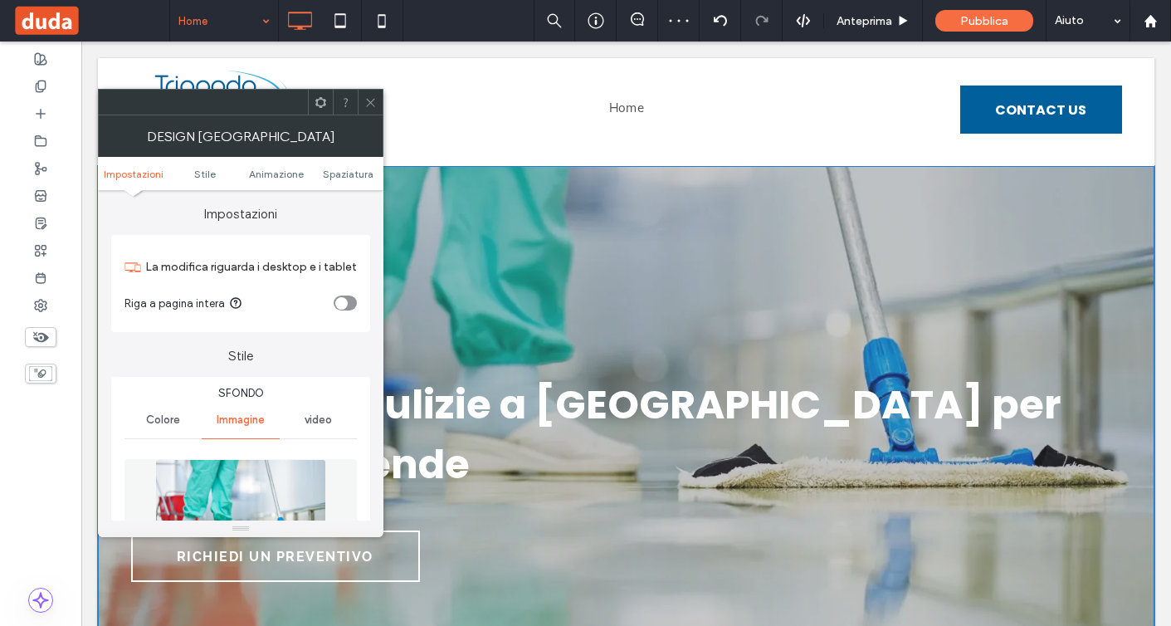
click at [835, 374] on div "Impresa di pulizie a Palermo per privati e aziende" at bounding box center [626, 435] width 990 height 123
click at [373, 106] on icon at bounding box center [370, 102] width 12 height 12
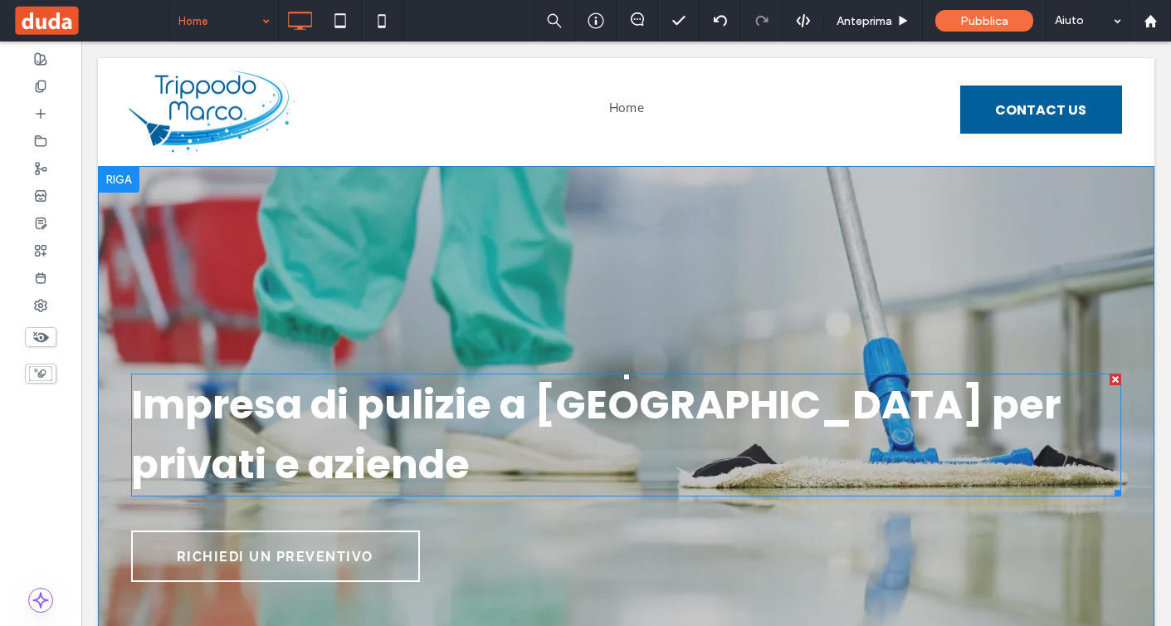
click at [428, 402] on span "Impresa di pulizie a Palermo per privati e aziende" at bounding box center [596, 434] width 930 height 115
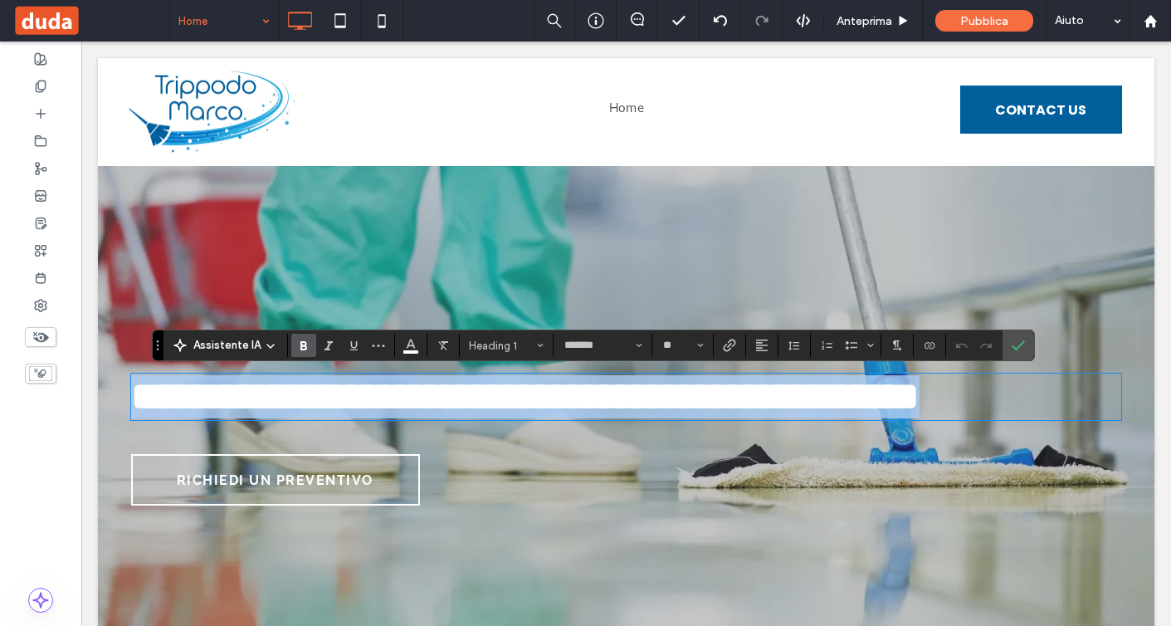
click at [428, 402] on span "**********" at bounding box center [525, 396] width 789 height 39
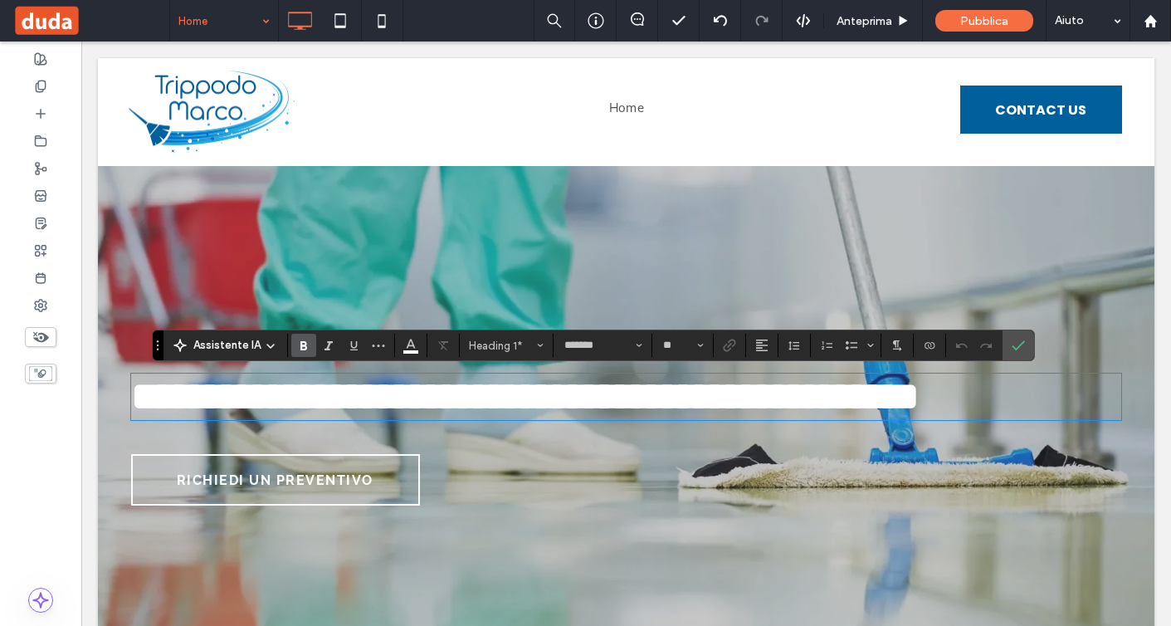
click at [692, 412] on span "**********" at bounding box center [525, 396] width 789 height 39
drag, startPoint x: 720, startPoint y: 404, endPoint x: 729, endPoint y: 405, distance: 9.2
click at [729, 405] on span "**********" at bounding box center [525, 396] width 789 height 39
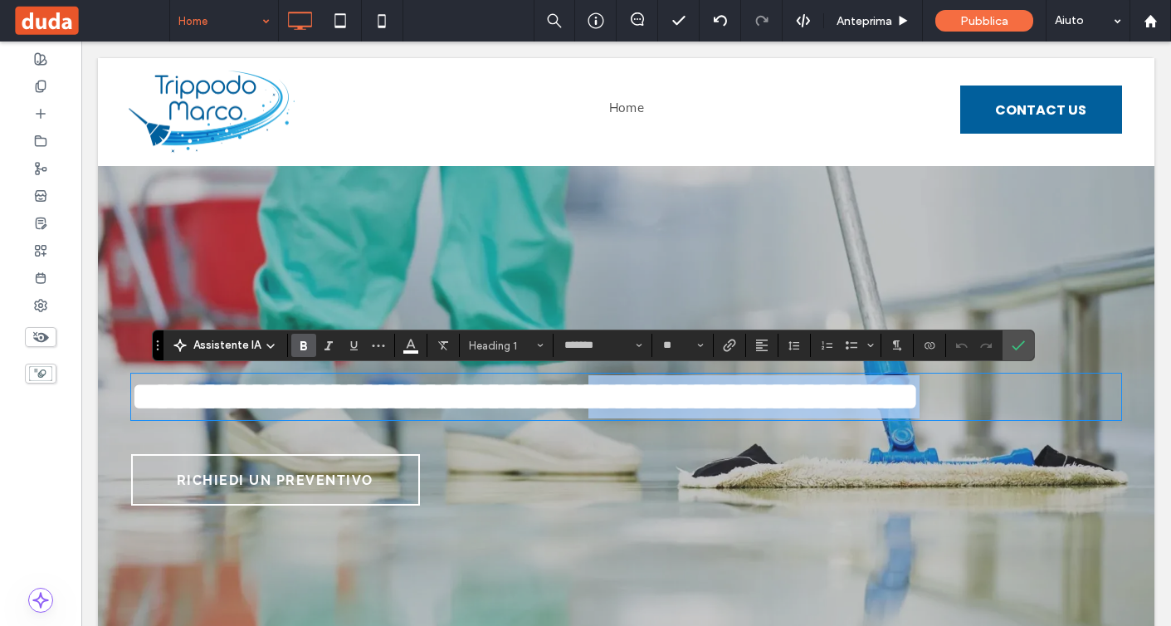
drag, startPoint x: 723, startPoint y: 411, endPoint x: 927, endPoint y: 473, distance: 213.5
click at [929, 418] on h1 "**********" at bounding box center [626, 396] width 990 height 43
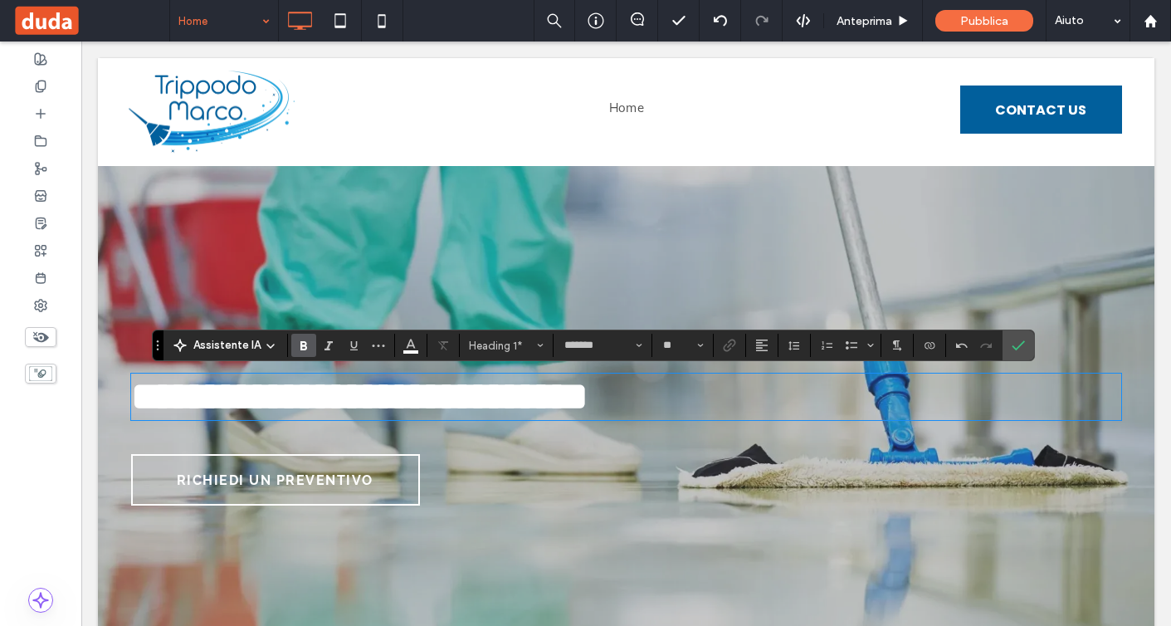
click at [927, 473] on div "**********" at bounding box center [626, 444] width 990 height 140
click at [1027, 347] on label "Conferma" at bounding box center [1018, 345] width 25 height 30
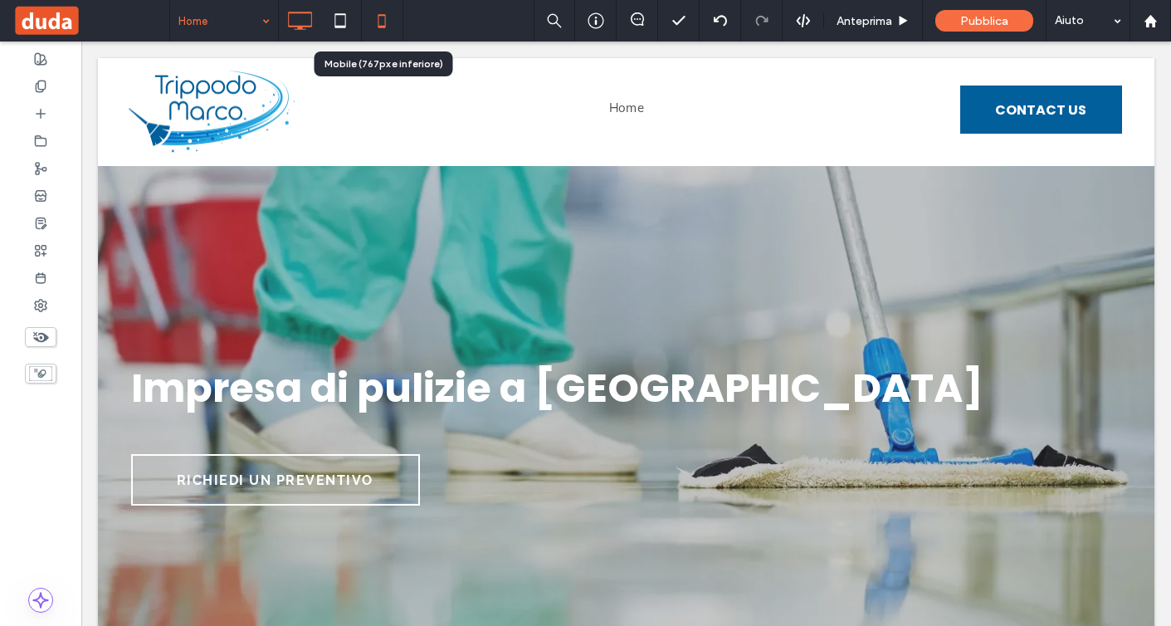
click at [384, 20] on icon at bounding box center [381, 20] width 33 height 33
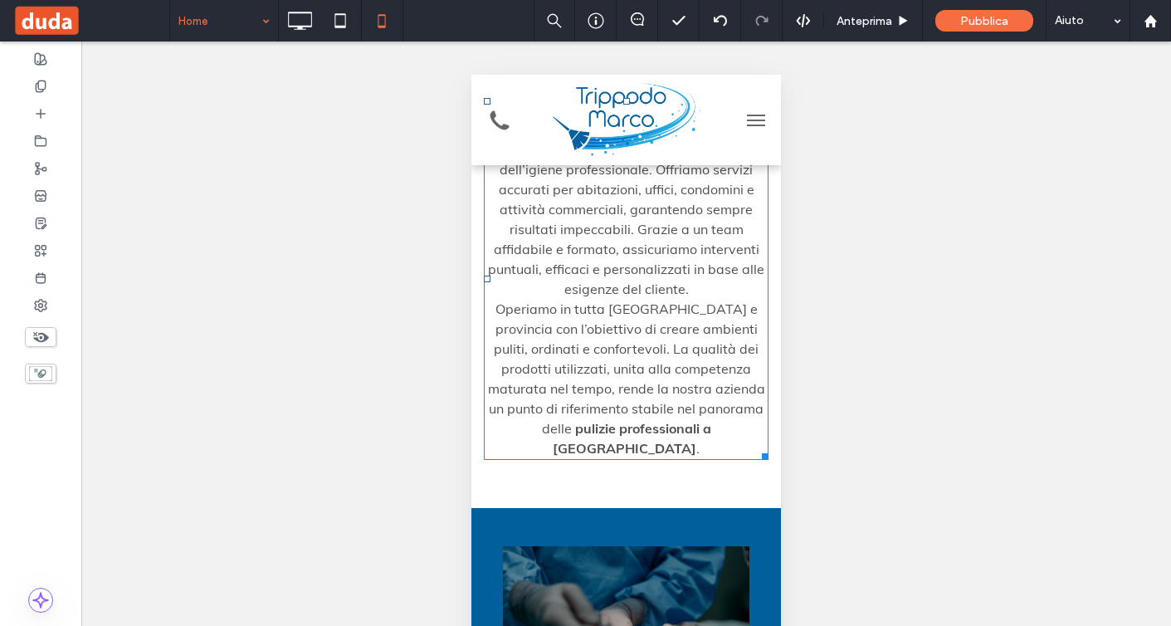
scroll to position [326, 0]
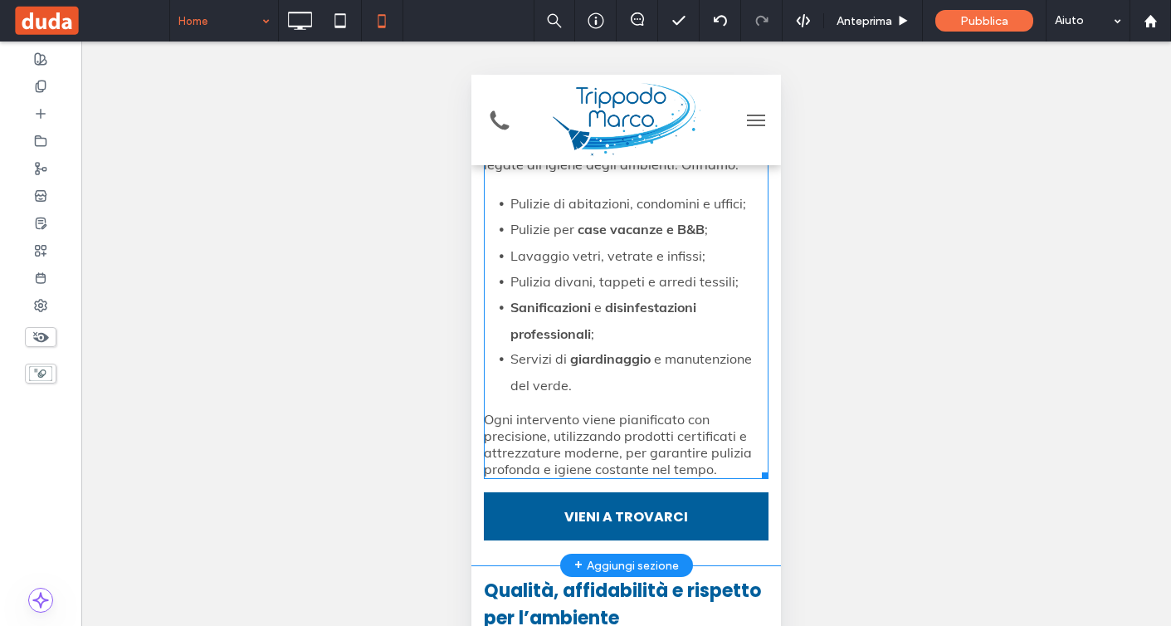
click at [607, 299] on strong "disinfestazioni professionali" at bounding box center [604, 320] width 186 height 42
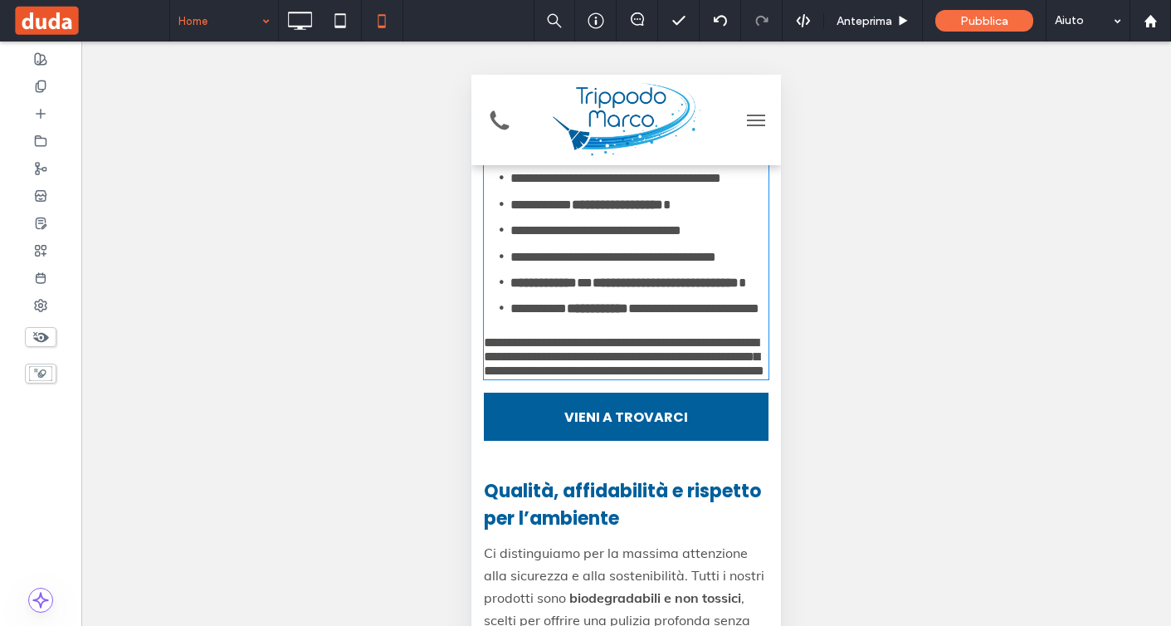
scroll to position [3229, 0]
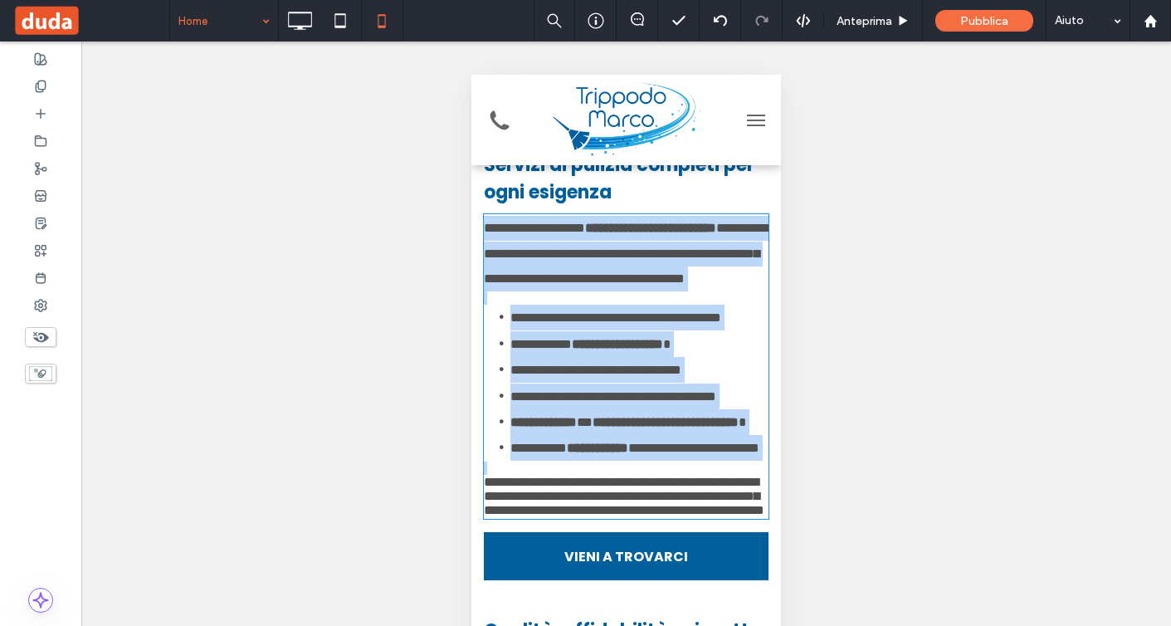
type input "****"
type input "**"
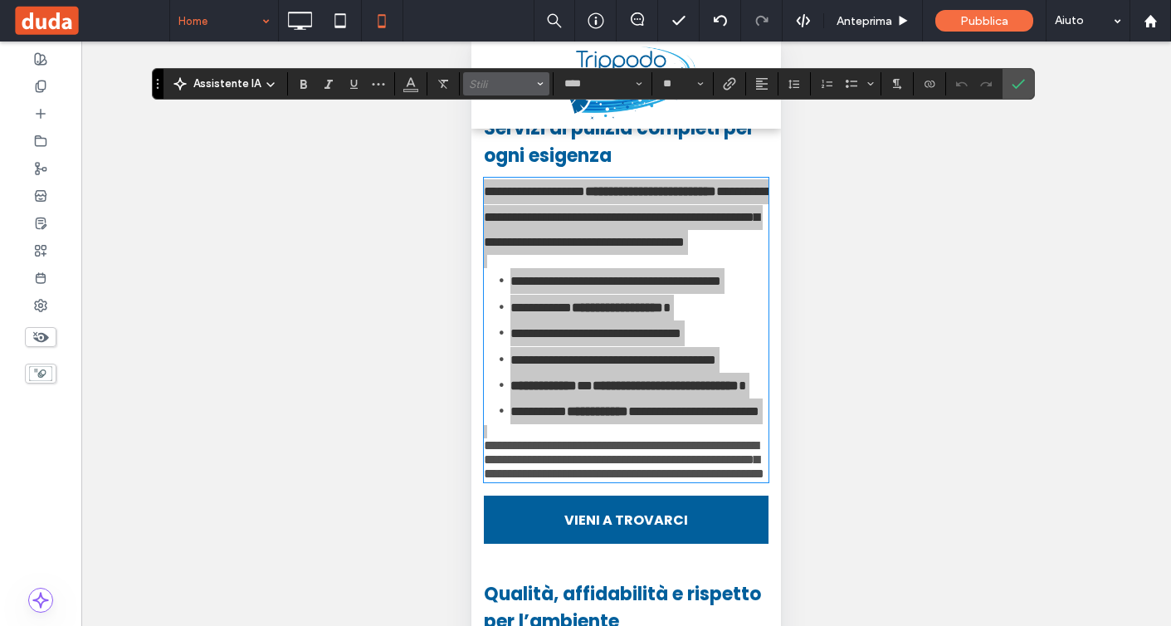
click at [524, 88] on span "Stili" at bounding box center [501, 84] width 65 height 12
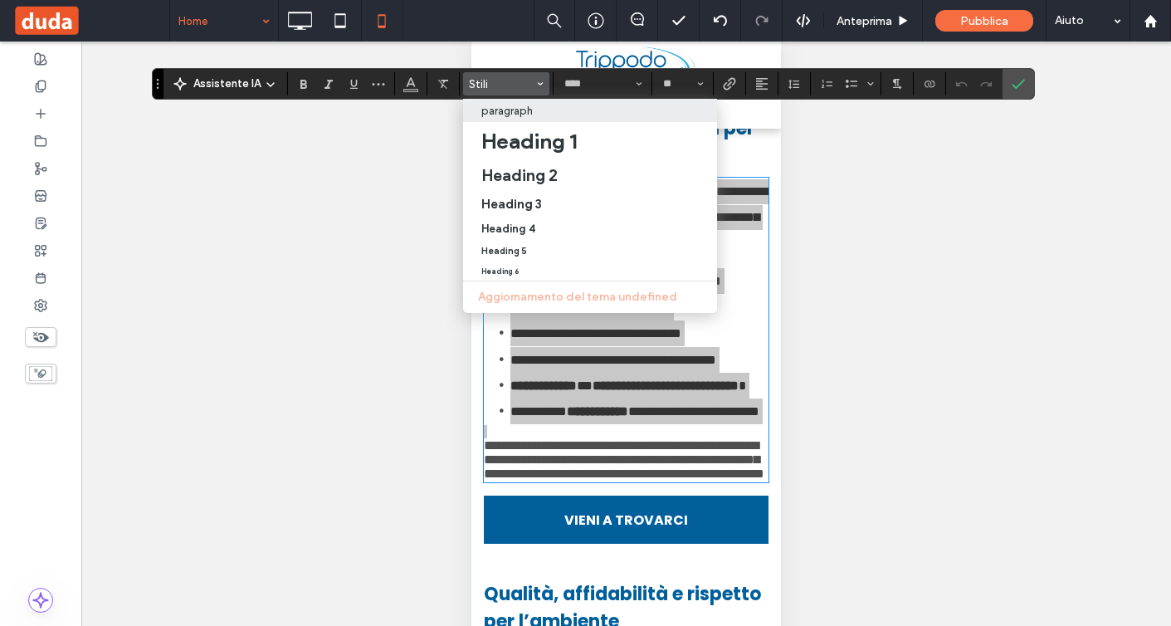
click at [511, 118] on label "paragraph" at bounding box center [590, 110] width 254 height 23
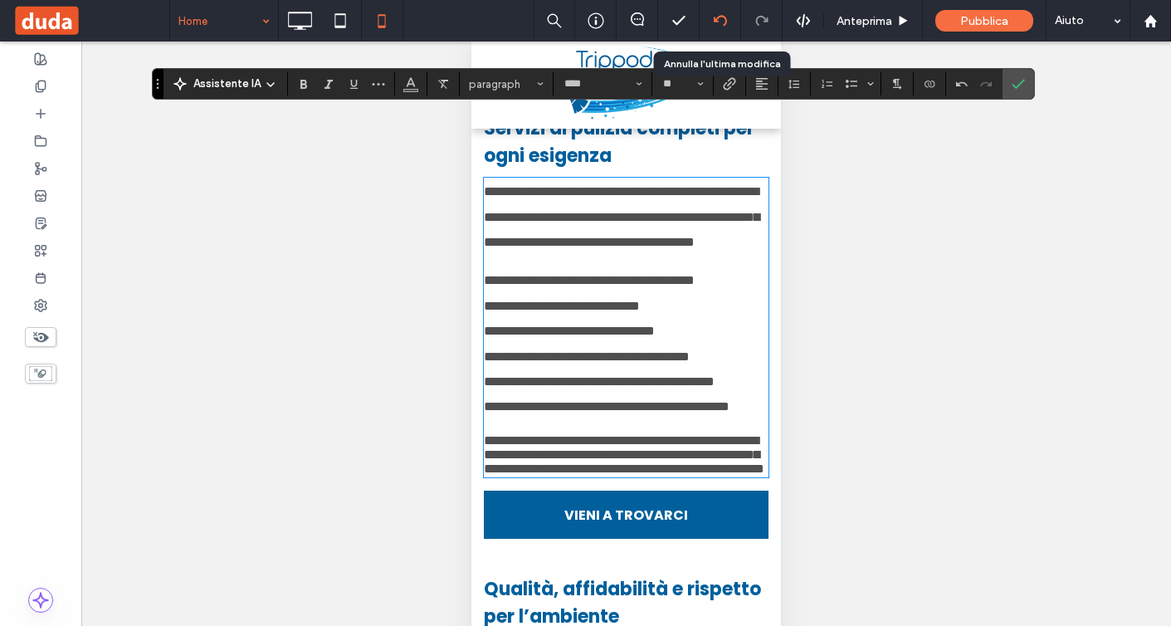
click at [716, 14] on icon at bounding box center [720, 20] width 13 height 13
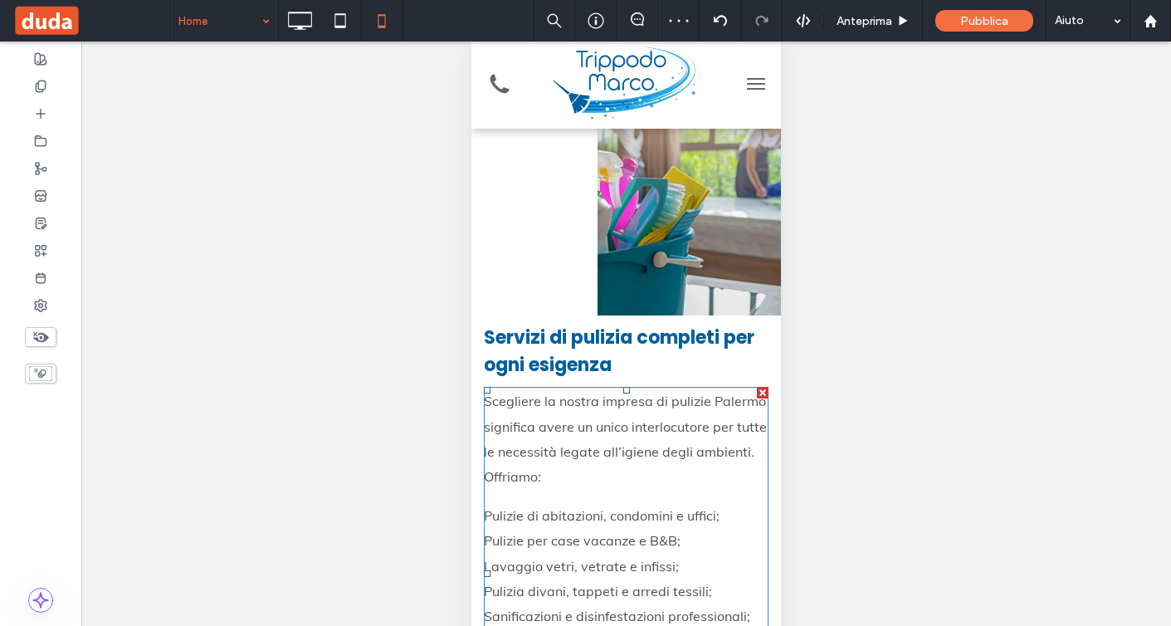
scroll to position [3137, 0]
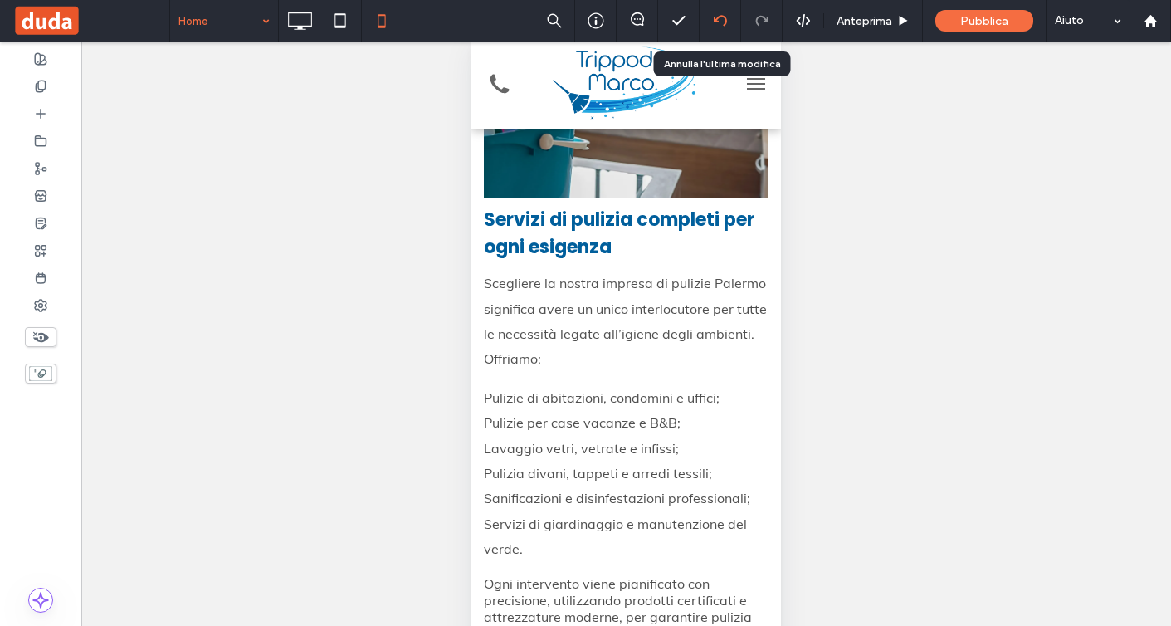
click at [707, 23] on div at bounding box center [720, 20] width 41 height 13
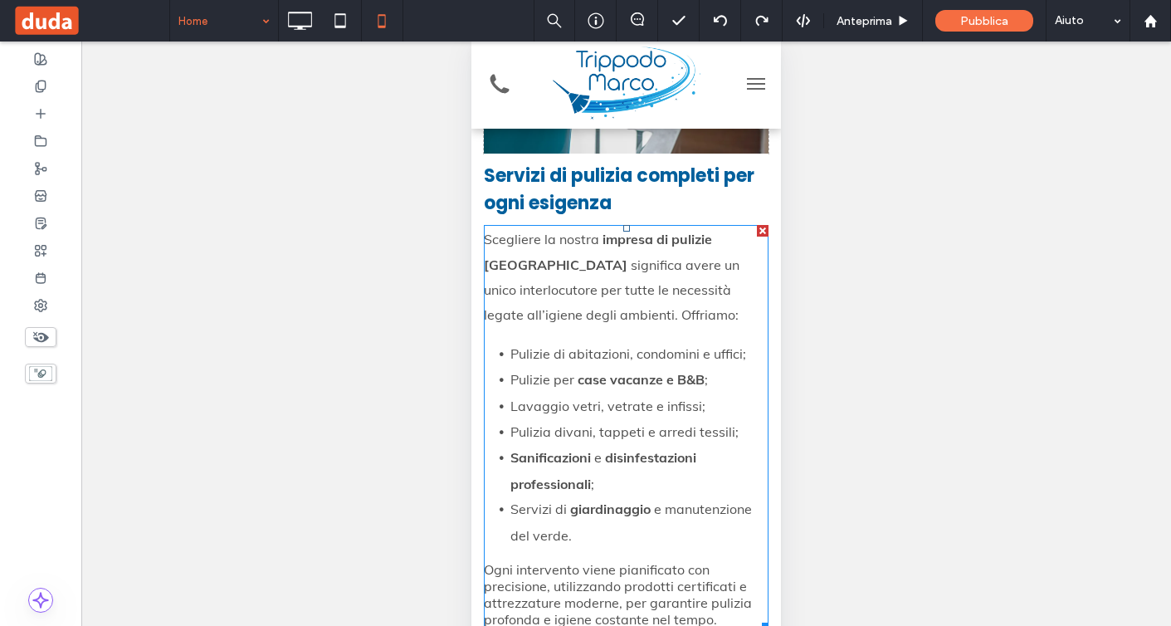
scroll to position [3217, 0]
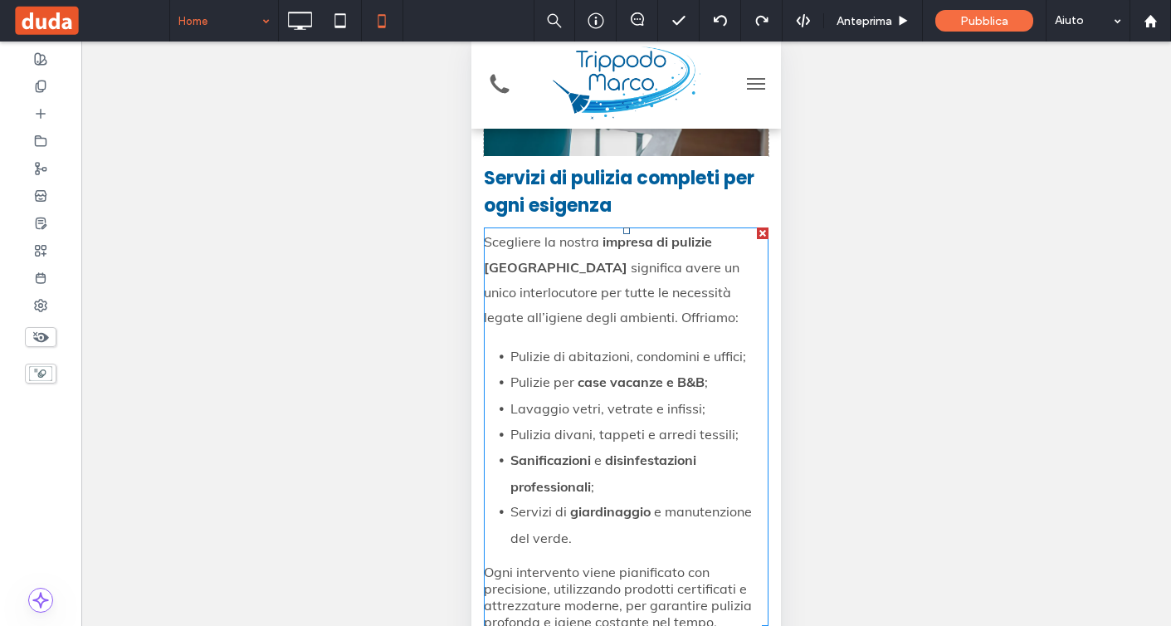
click at [687, 344] on li "Pulizie di abitazioni, condomini e uffici;" at bounding box center [640, 357] width 258 height 26
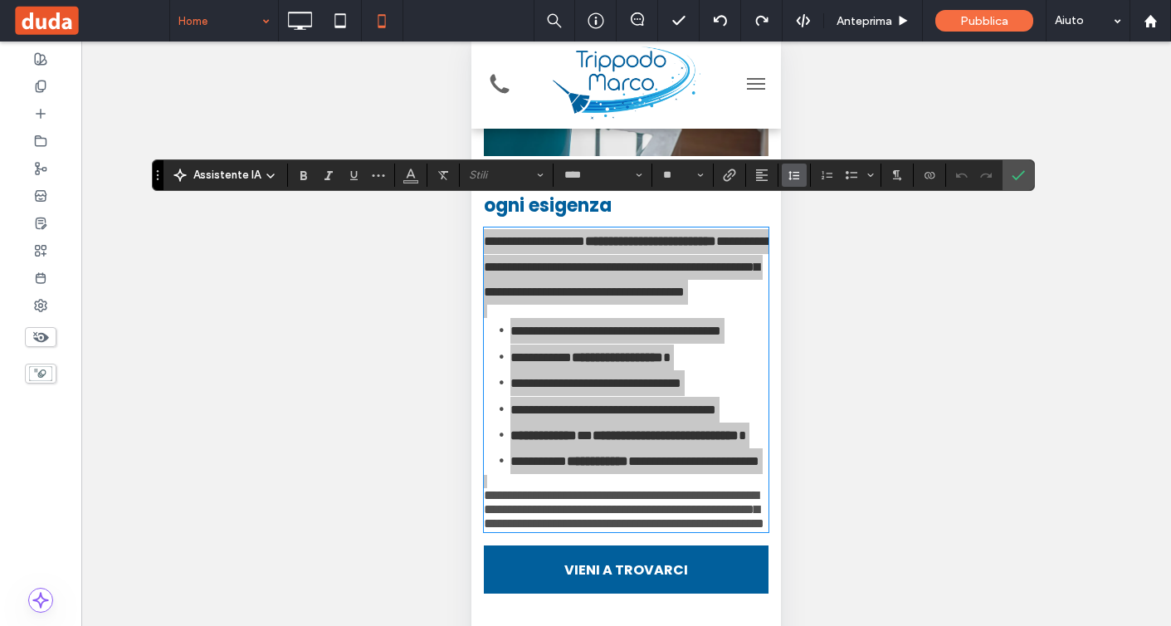
click at [795, 186] on button "Altezza riga" at bounding box center [794, 175] width 25 height 23
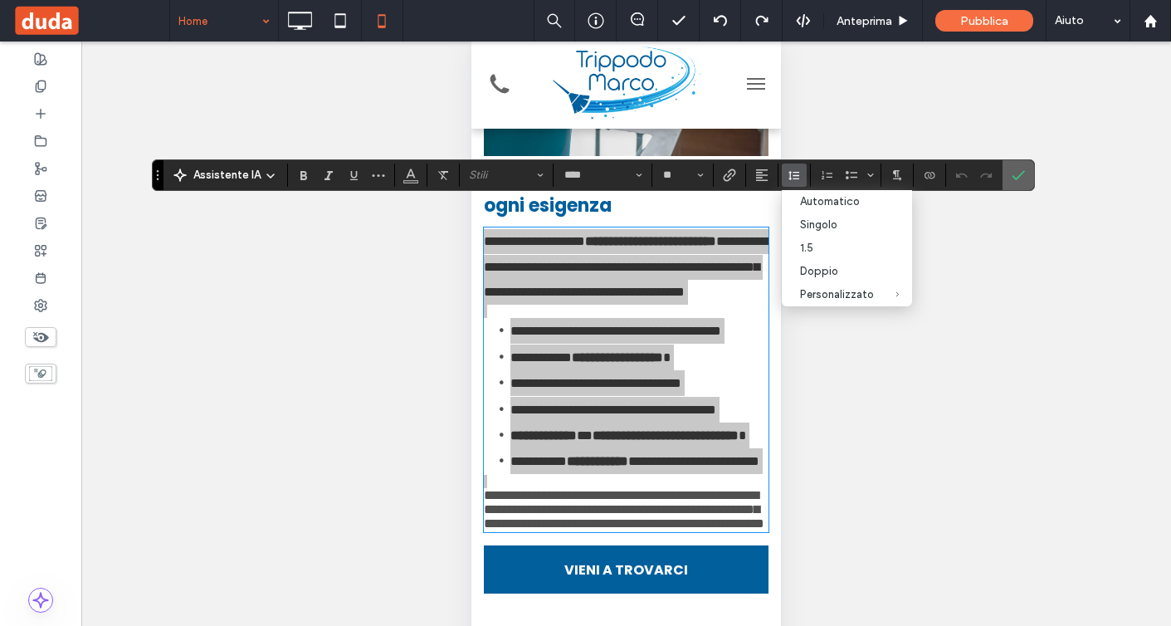
click at [1012, 181] on icon "Conferma" at bounding box center [1018, 175] width 13 height 13
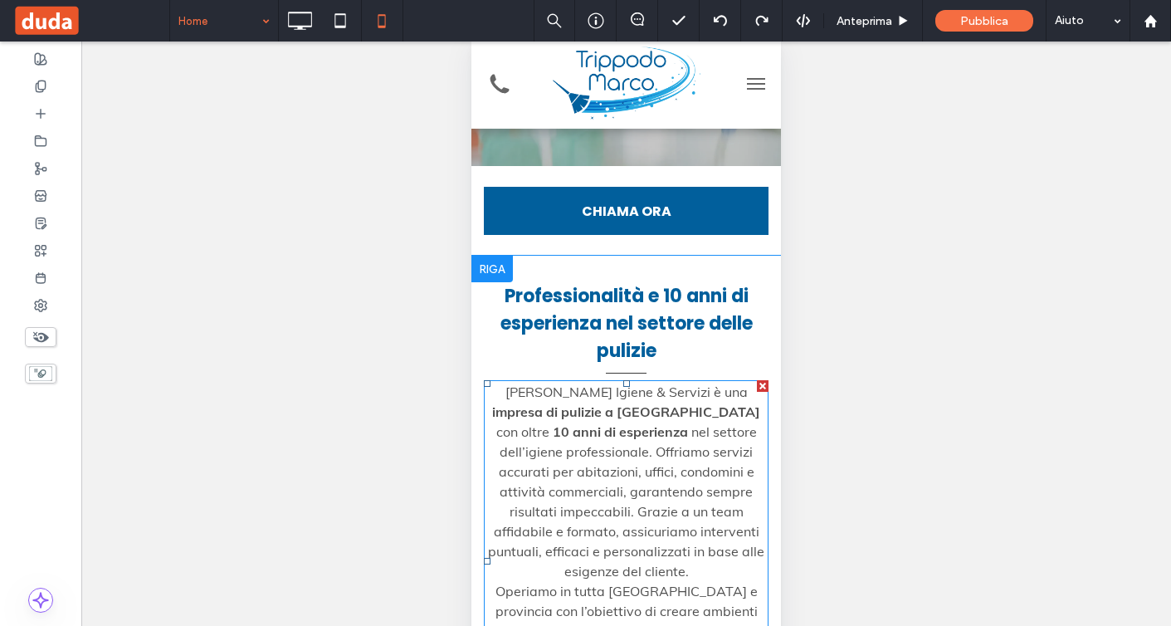
click at [553, 423] on span "con oltre" at bounding box center [524, 431] width 56 height 17
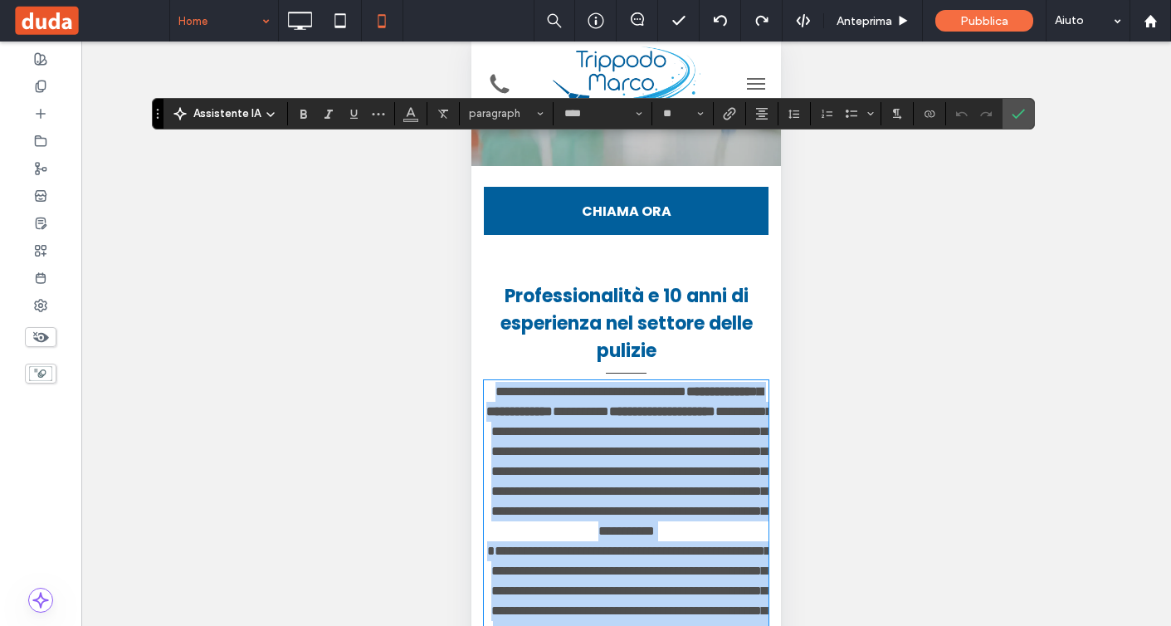
scroll to position [447, 0]
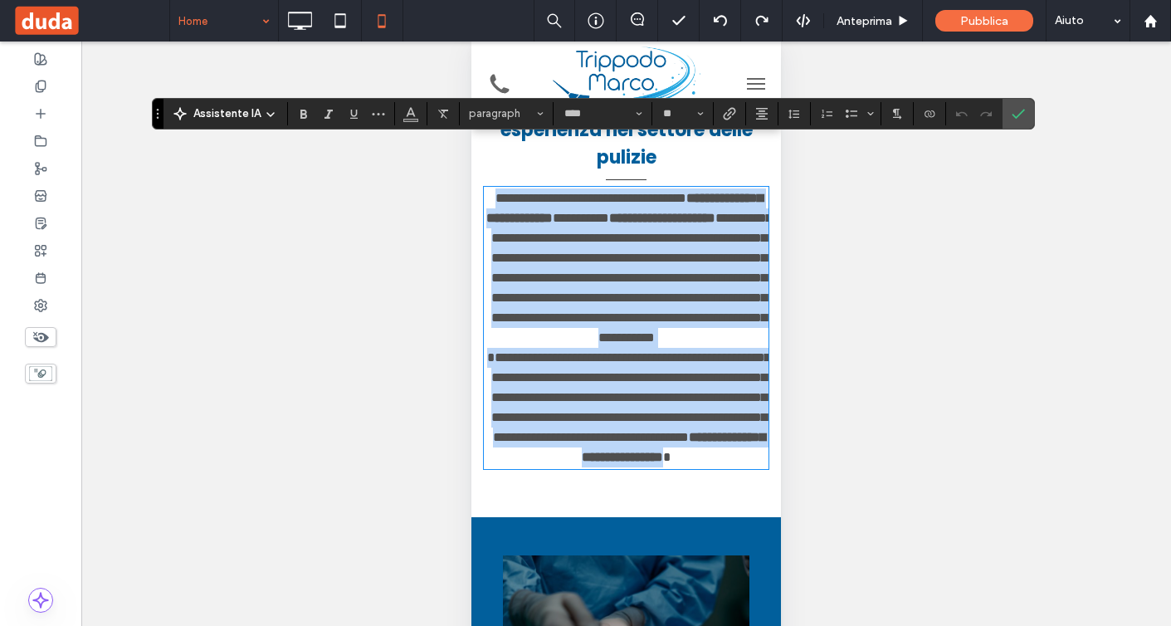
click at [686, 410] on span "**********" at bounding box center [629, 328] width 285 height 232
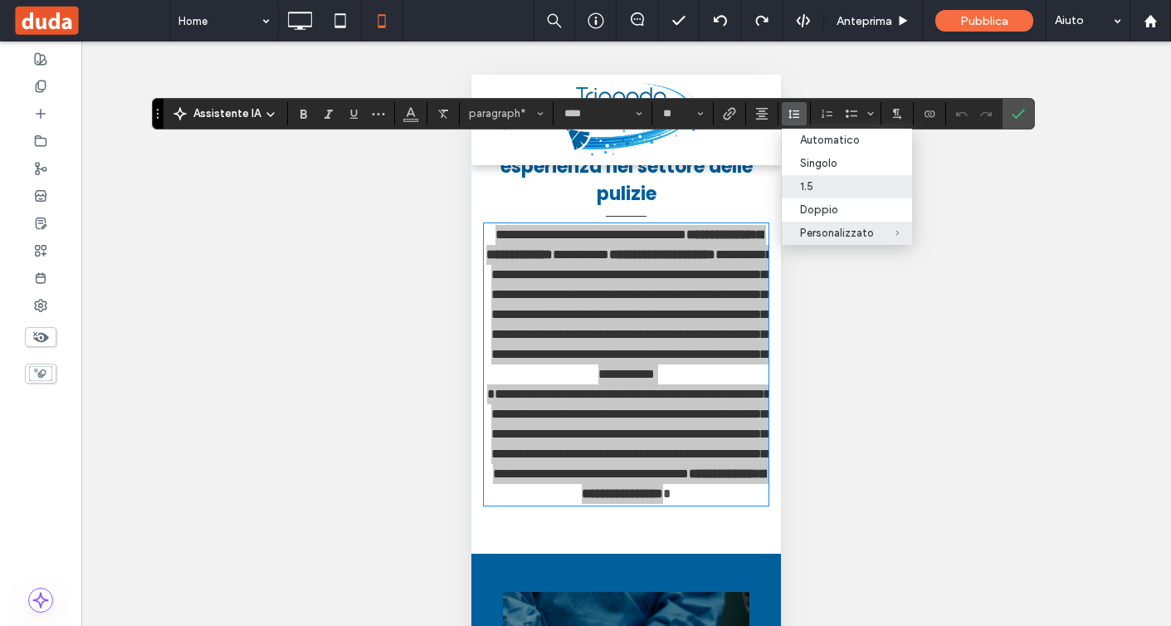
scroll to position [37, 0]
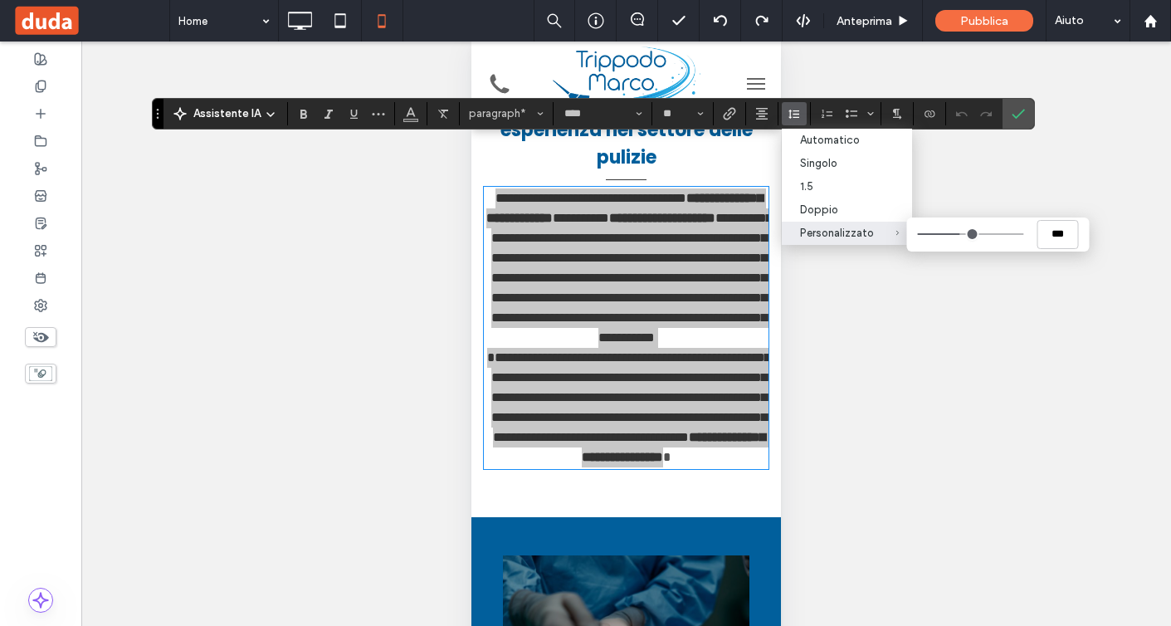
type input "***"
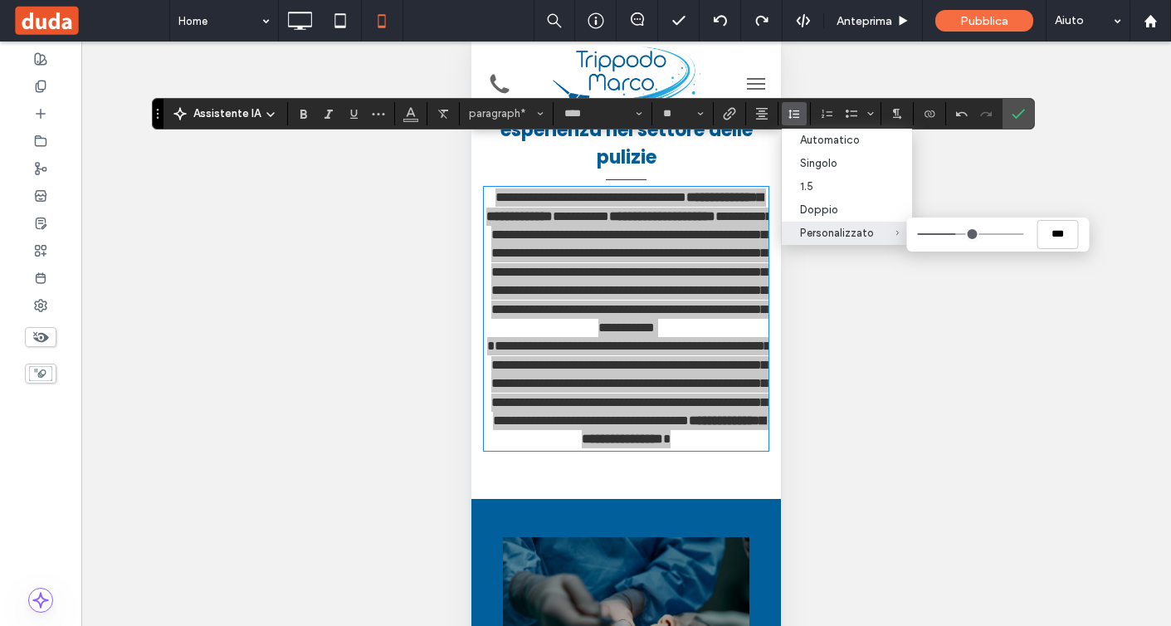
type input "***"
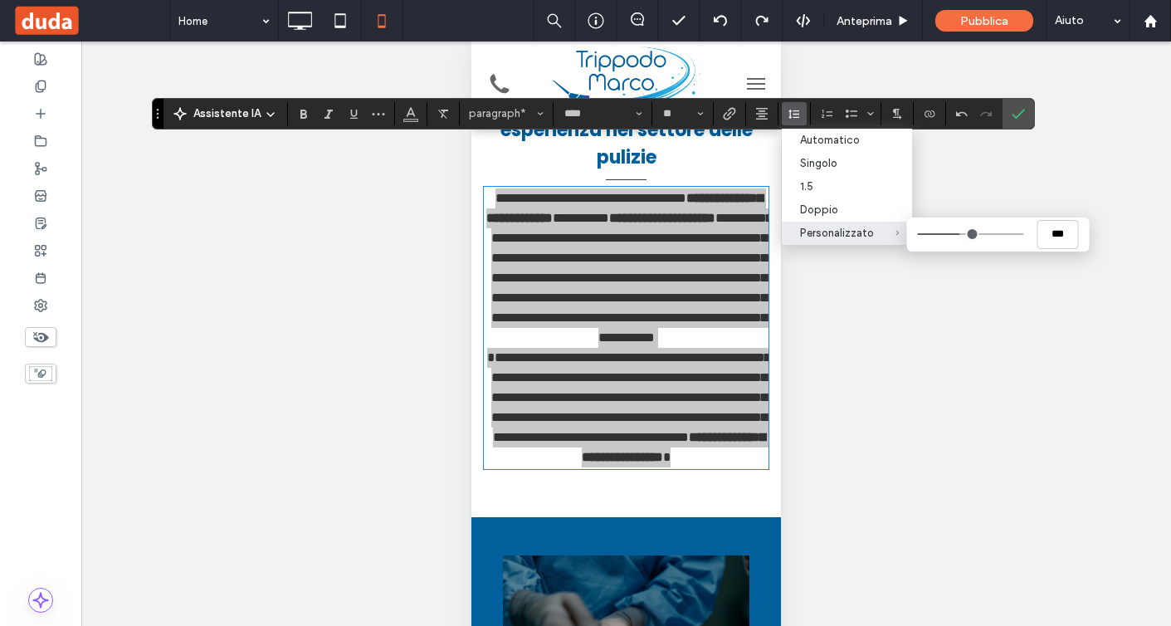
click at [960, 235] on input "Personalizzato ***" at bounding box center [970, 234] width 106 height 2
click at [1025, 114] on label "Conferma" at bounding box center [1018, 114] width 25 height 30
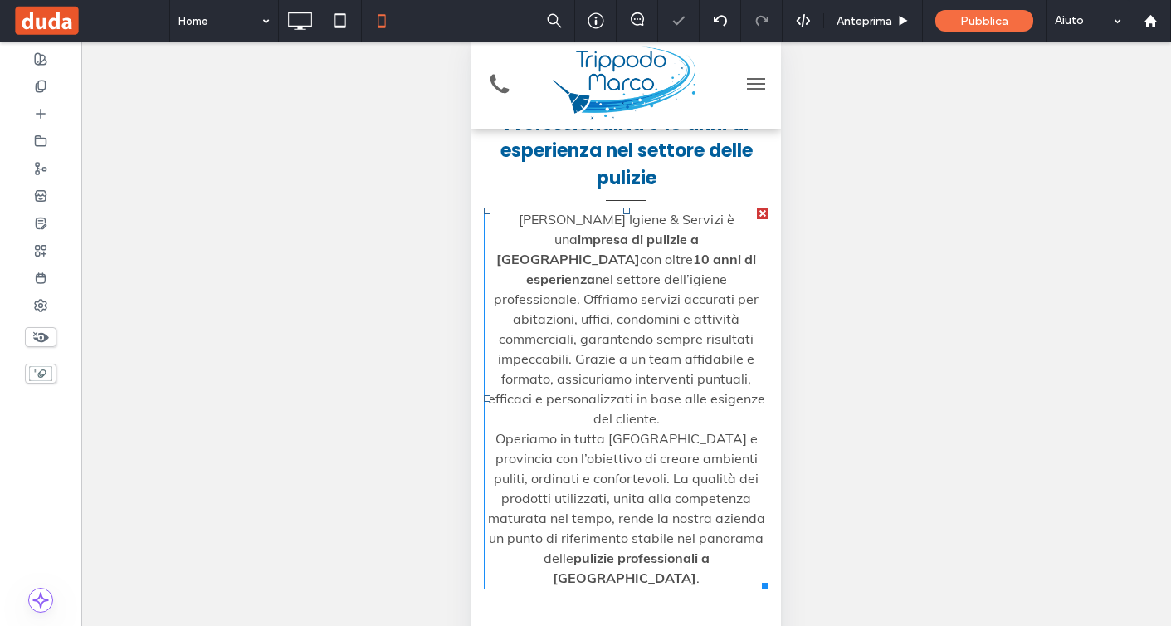
scroll to position [417, 0]
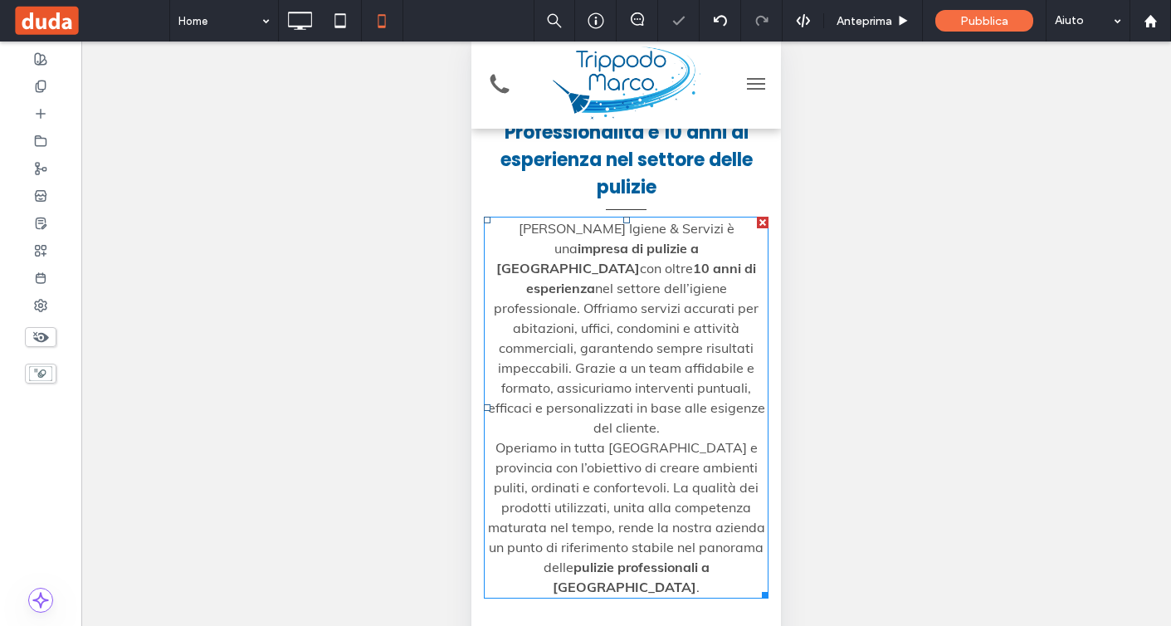
click at [680, 283] on span "nel settore dell’igiene professionale. Offriamo servizi accurati per abitazioni…" at bounding box center [626, 428] width 277 height 296
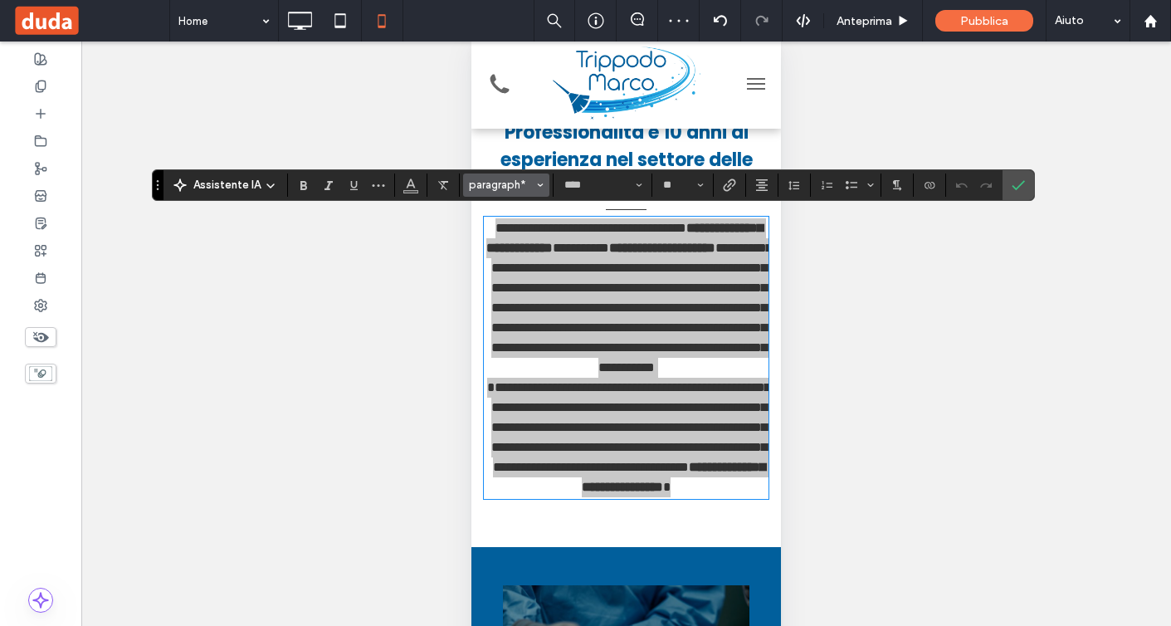
click at [509, 187] on span "paragraph*" at bounding box center [501, 184] width 65 height 12
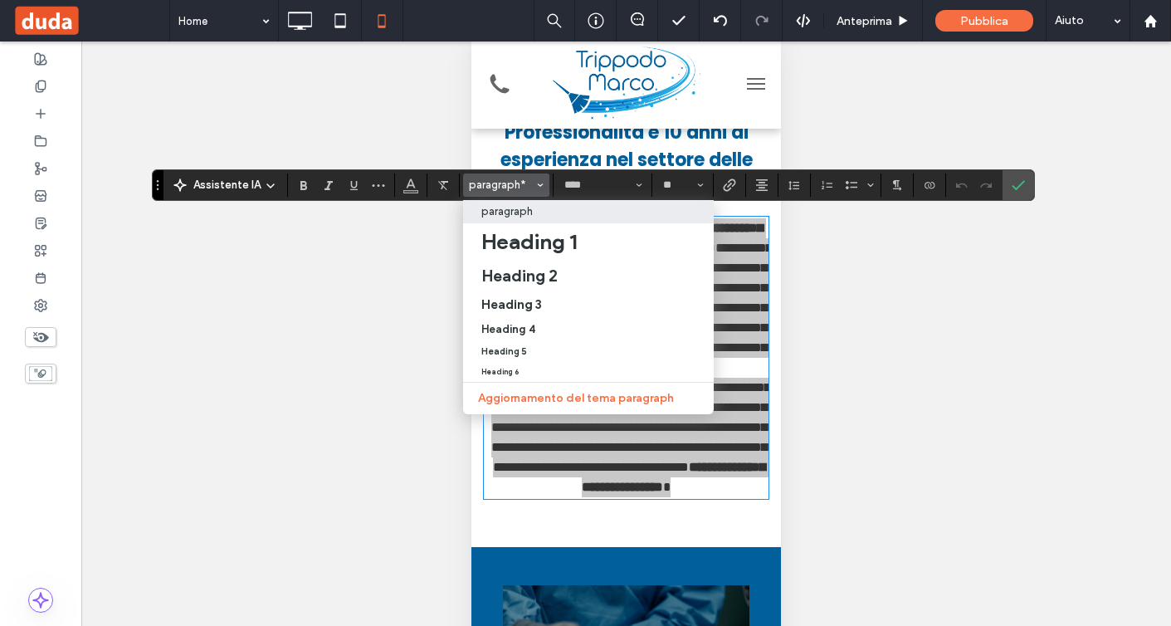
click at [513, 207] on p "paragraph" at bounding box center [507, 211] width 51 height 12
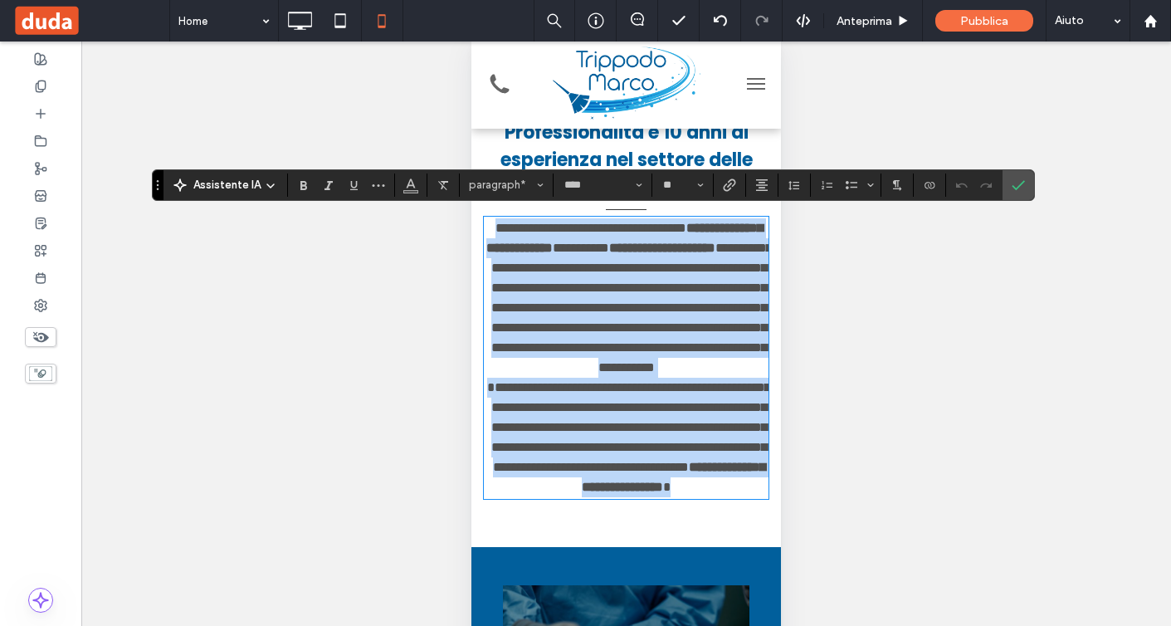
click at [513, 207] on div "**********" at bounding box center [627, 311] width 310 height 389
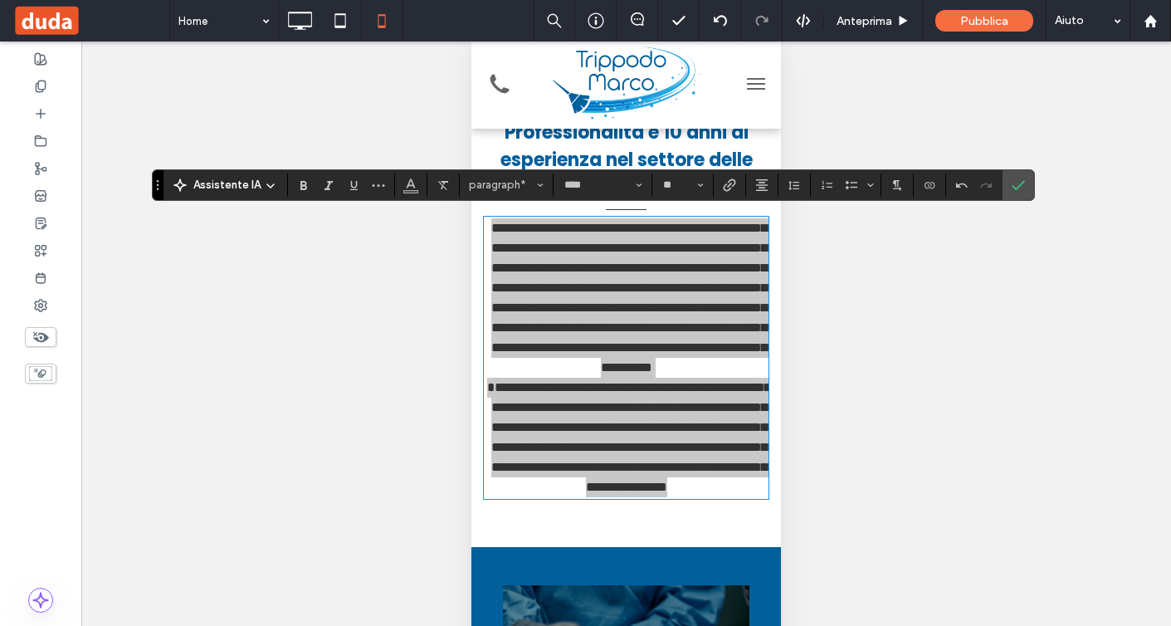
click at [1018, 191] on icon "Conferma" at bounding box center [1018, 184] width 13 height 13
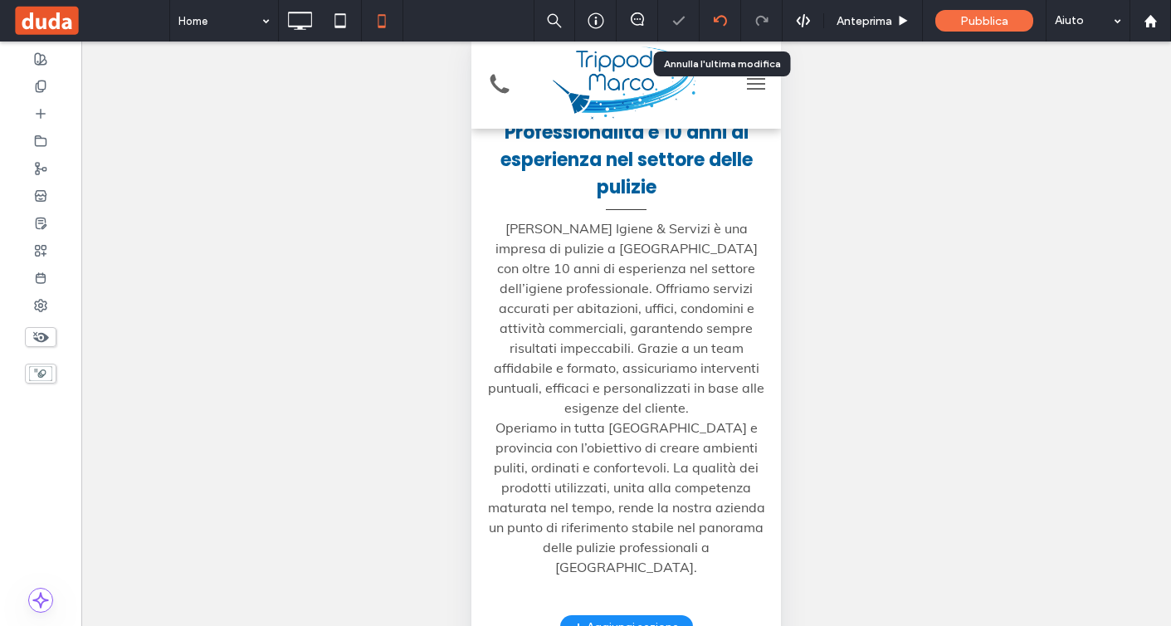
click at [724, 30] on div at bounding box center [721, 21] width 42 height 42
click at [722, 26] on icon at bounding box center [720, 20] width 13 height 13
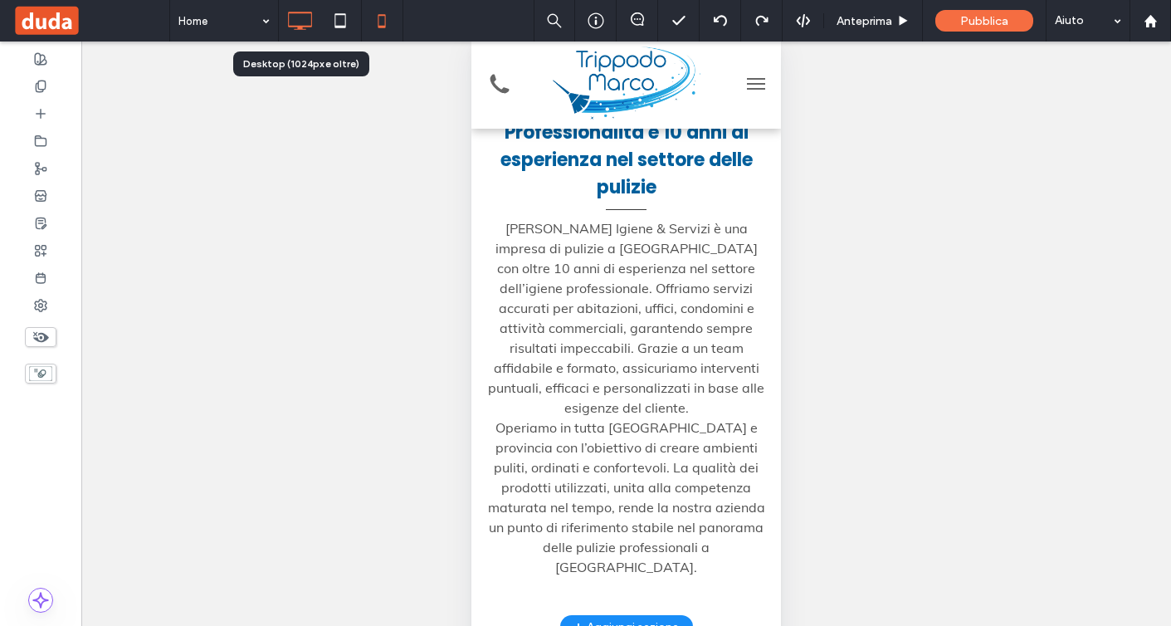
click at [301, 22] on icon at bounding box center [299, 20] width 33 height 33
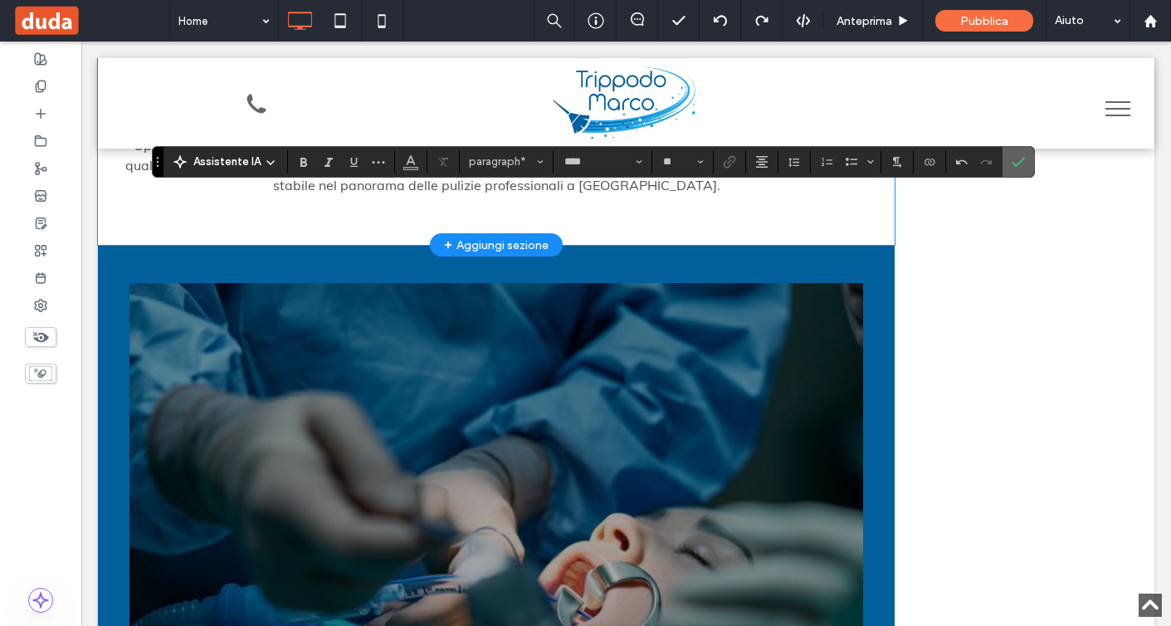
click at [1015, 160] on icon "Conferma" at bounding box center [1018, 161] width 13 height 13
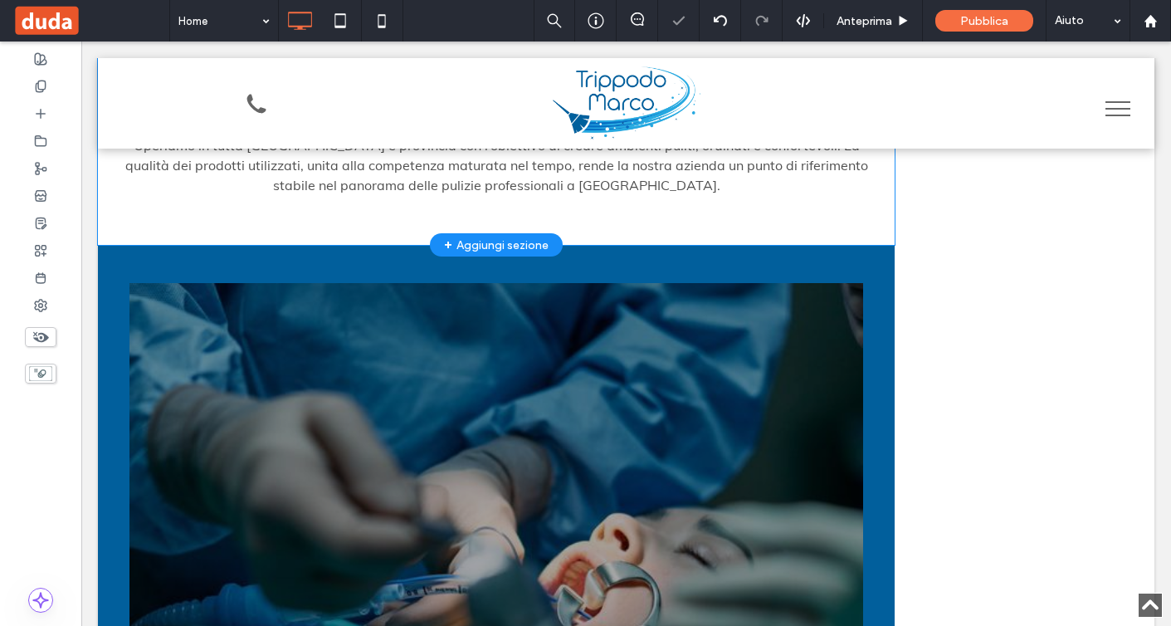
type input "****"
type input "**"
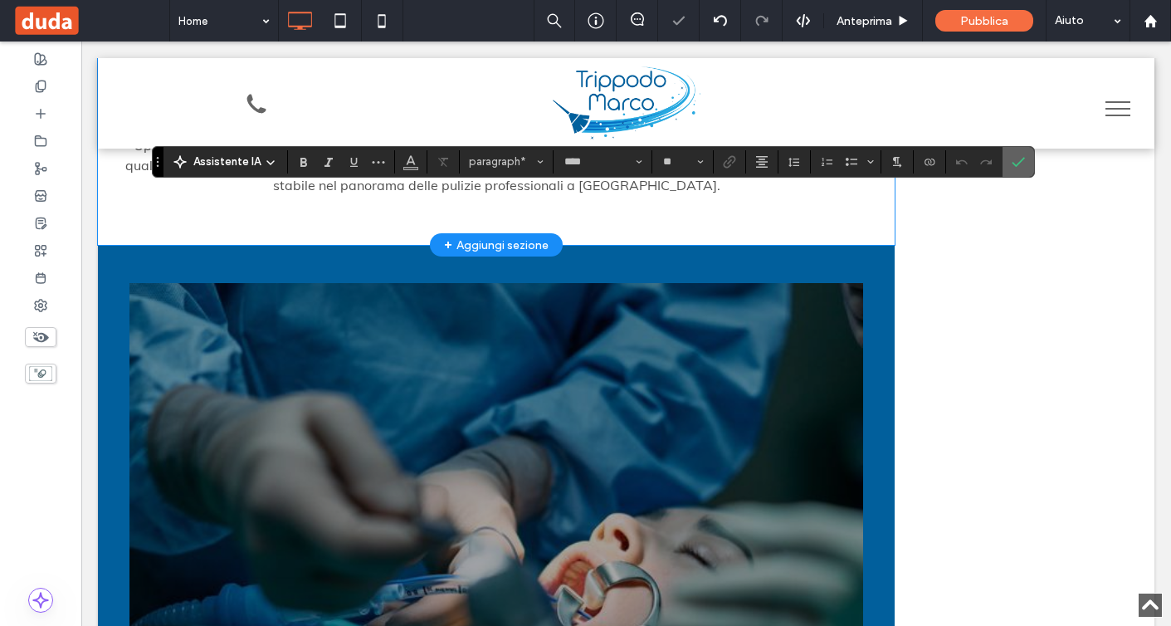
click at [1024, 165] on icon "Conferma" at bounding box center [1018, 161] width 13 height 13
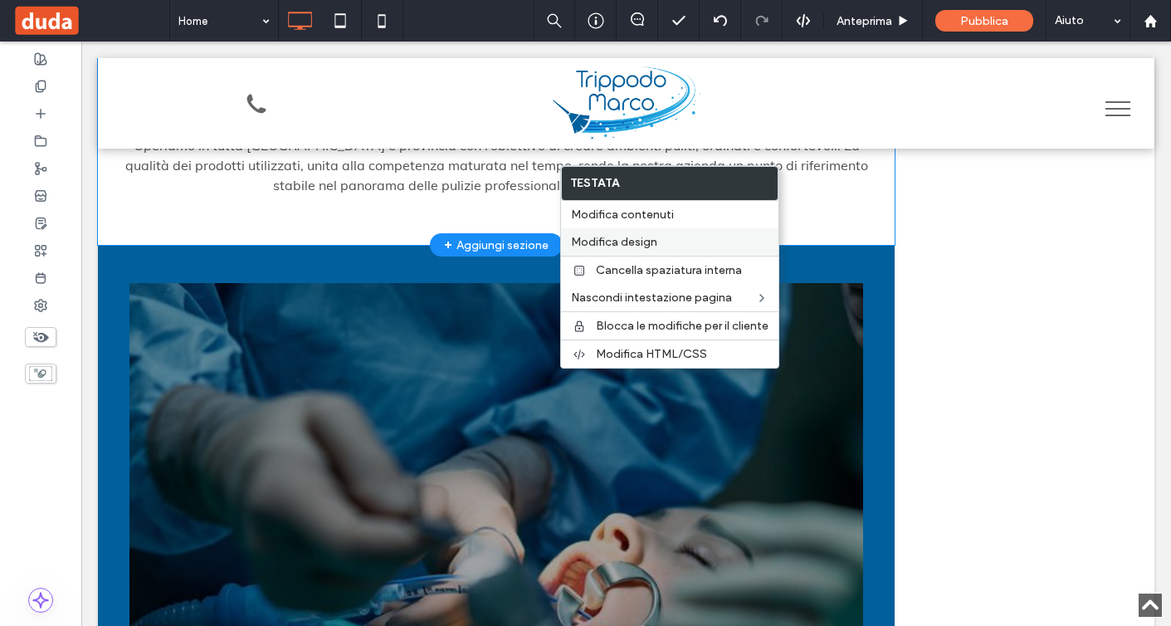
click at [662, 239] on label "Modifica design" at bounding box center [670, 242] width 198 height 14
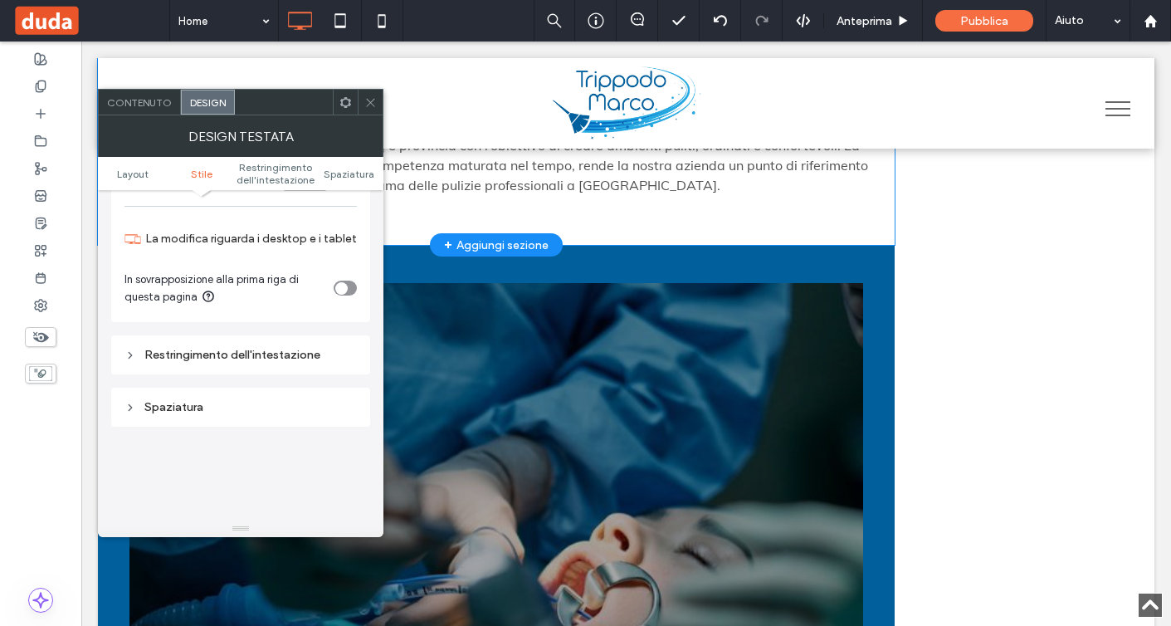
scroll to position [399, 0]
click at [306, 347] on div "Restringimento dell'intestazione" at bounding box center [241, 354] width 232 height 14
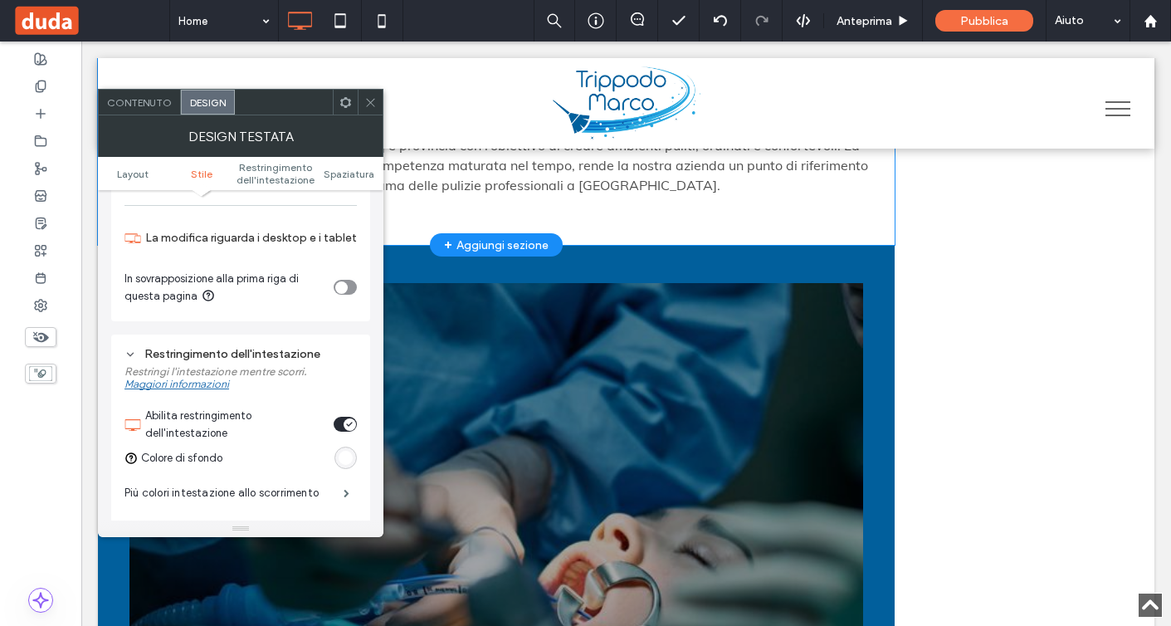
click at [345, 418] on div "toggle" at bounding box center [350, 424] width 12 height 12
click at [345, 418] on div "toggle" at bounding box center [341, 424] width 12 height 12
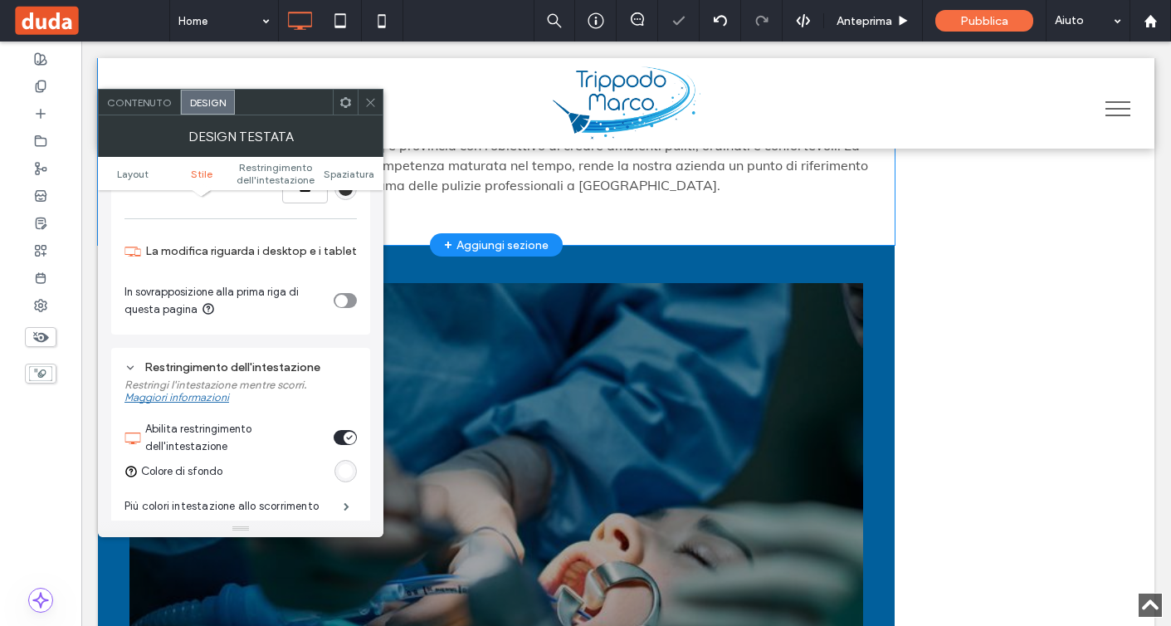
scroll to position [343, 0]
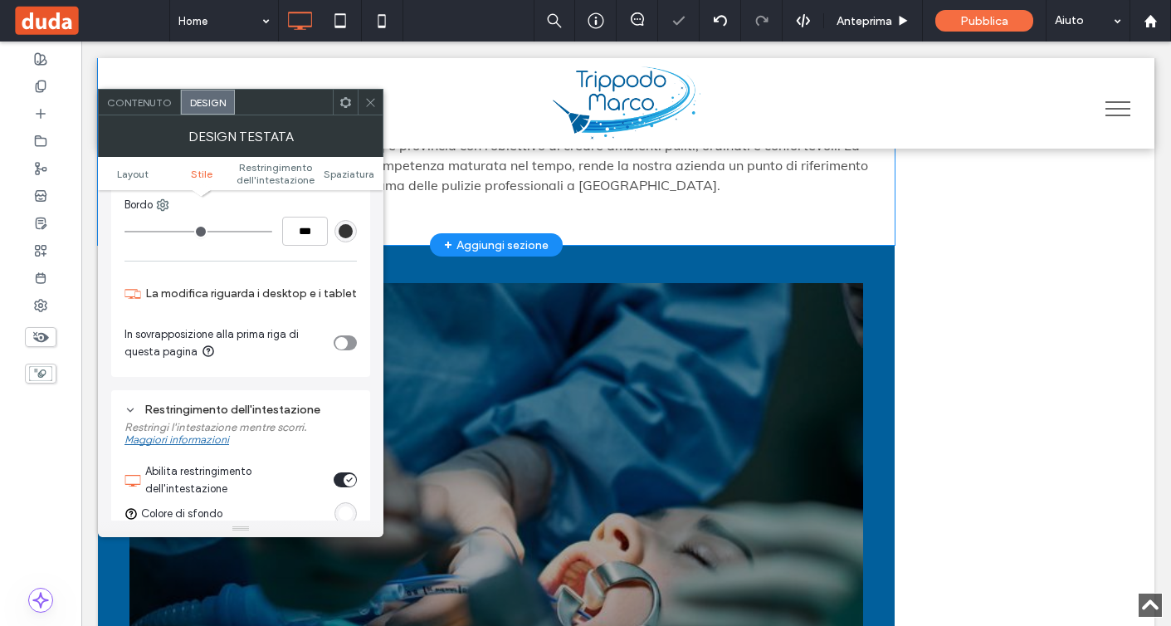
click at [339, 337] on div "toggle" at bounding box center [341, 343] width 12 height 12
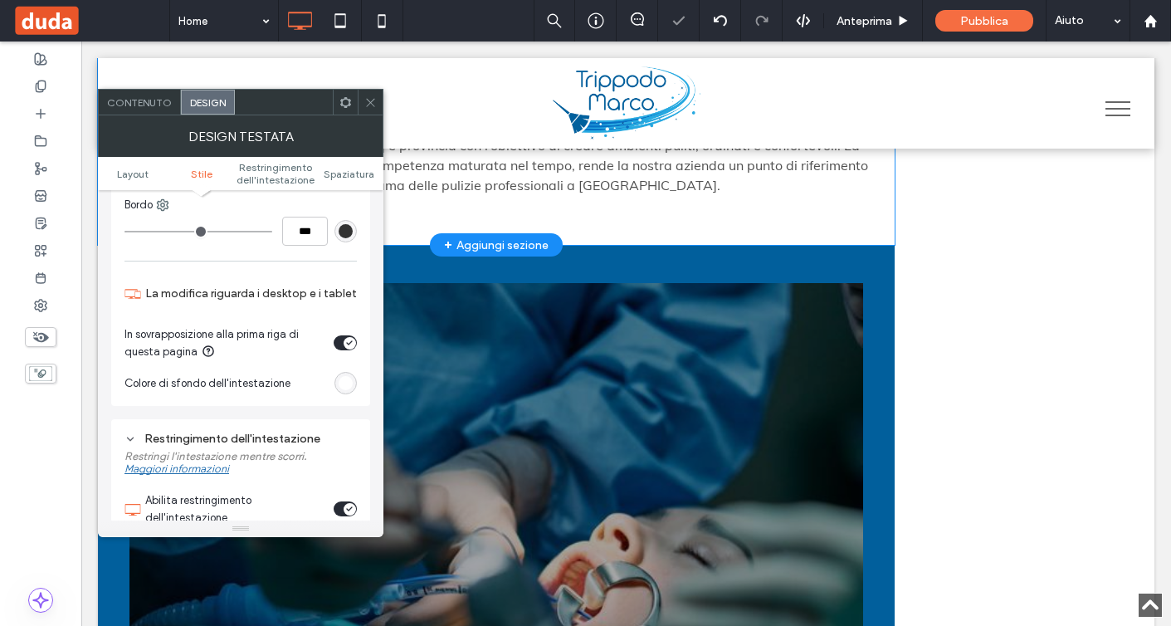
click at [346, 340] on icon "toggle" at bounding box center [349, 342] width 7 height 5
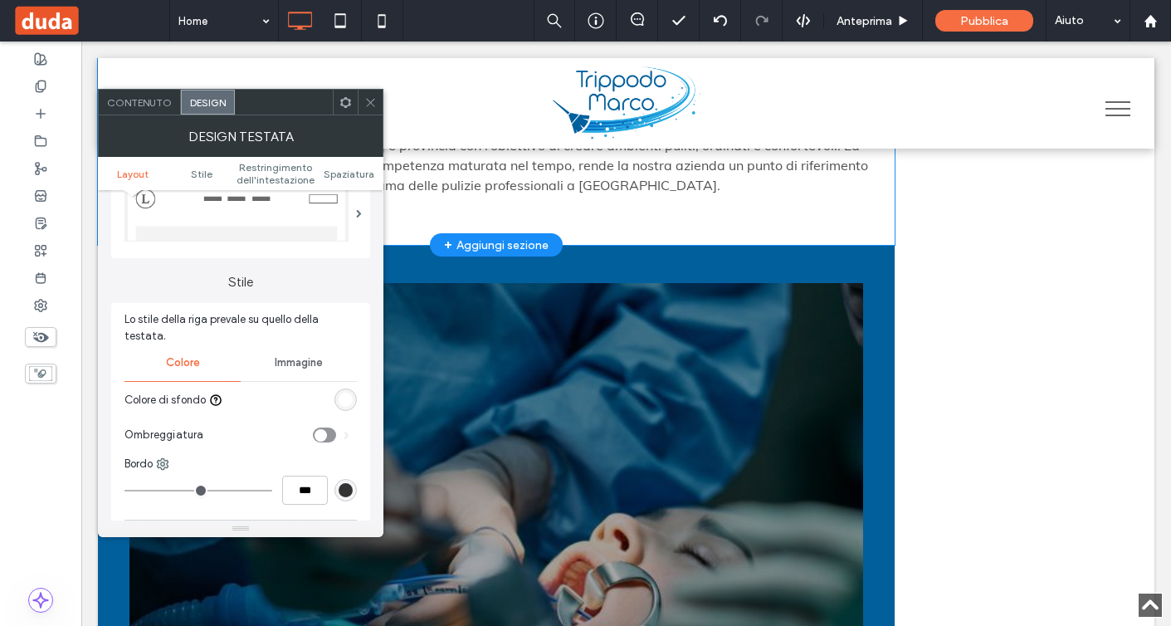
scroll to position [79, 0]
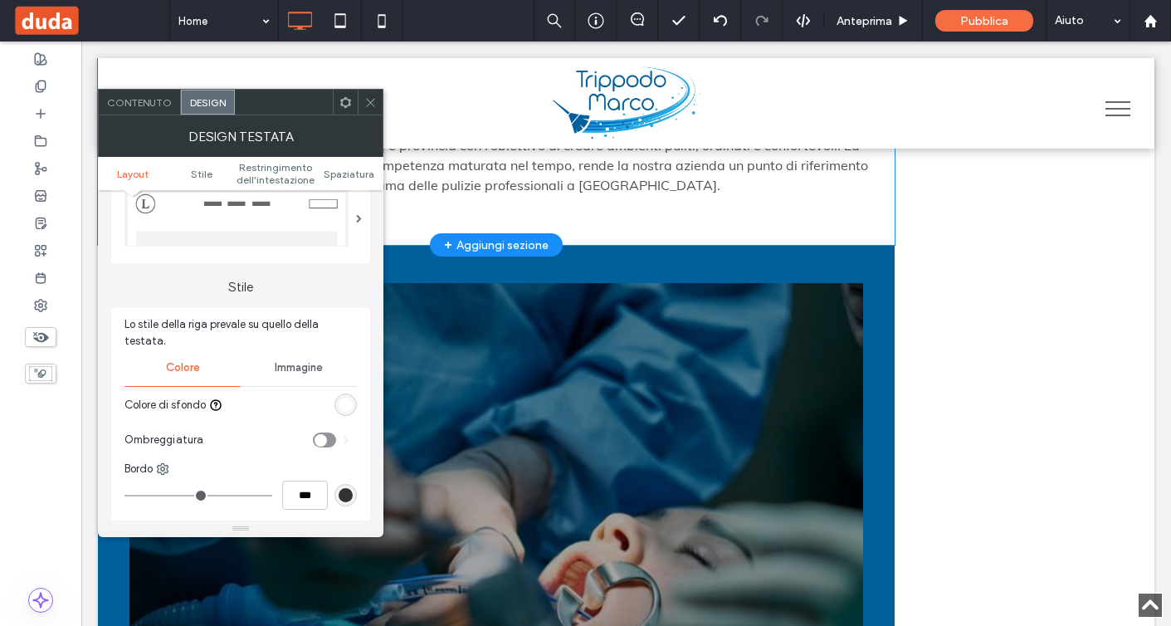
click at [330, 433] on div "toggle" at bounding box center [324, 440] width 23 height 15
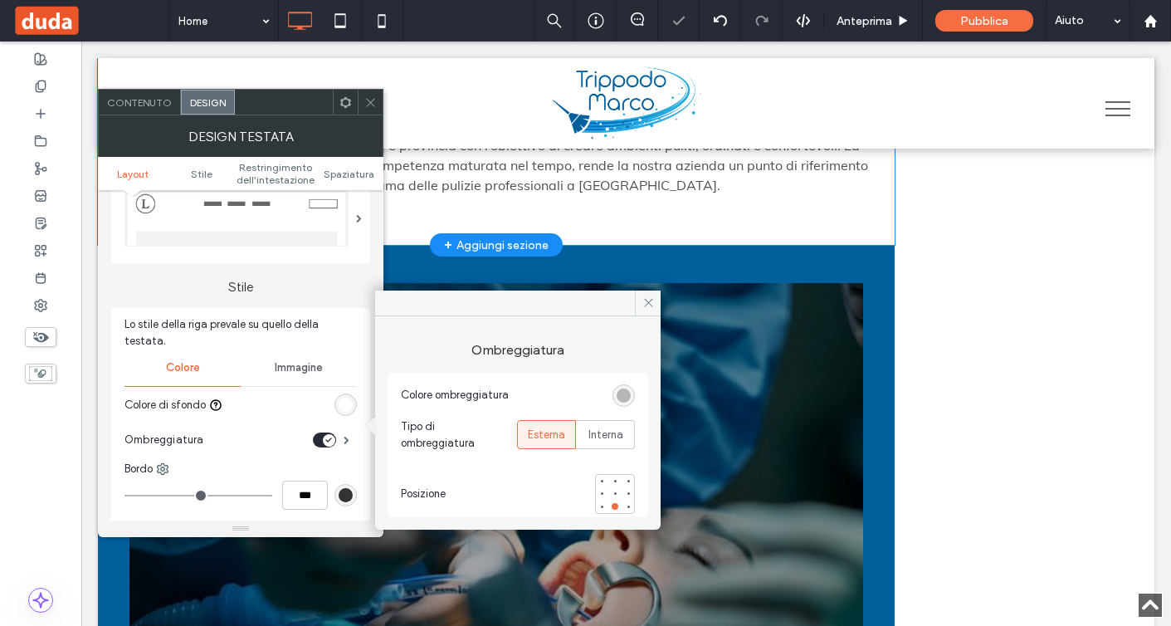
click at [373, 106] on icon at bounding box center [370, 102] width 12 height 12
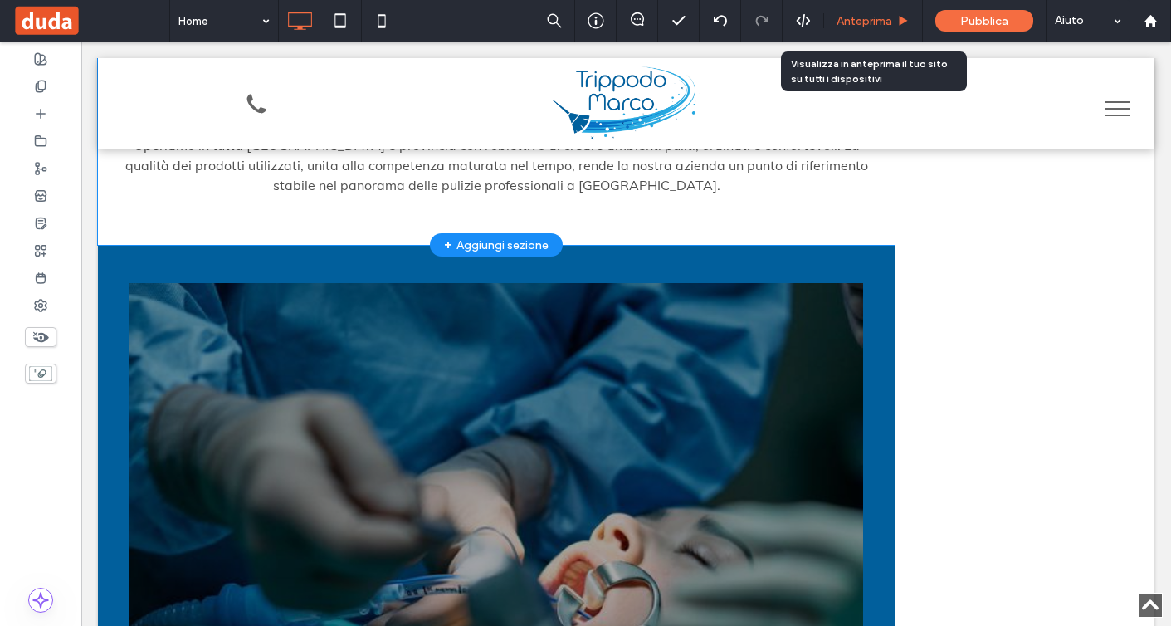
click at [877, 21] on span "Anteprima" at bounding box center [865, 21] width 56 height 14
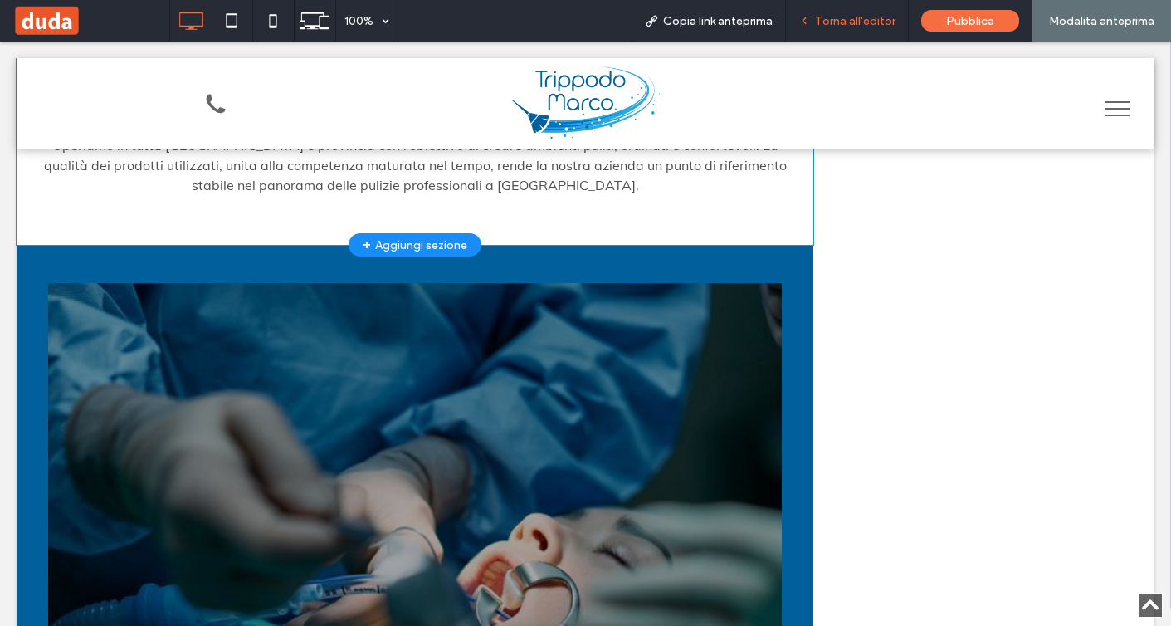
click at [862, 22] on span "Torna all'editor" at bounding box center [855, 21] width 81 height 14
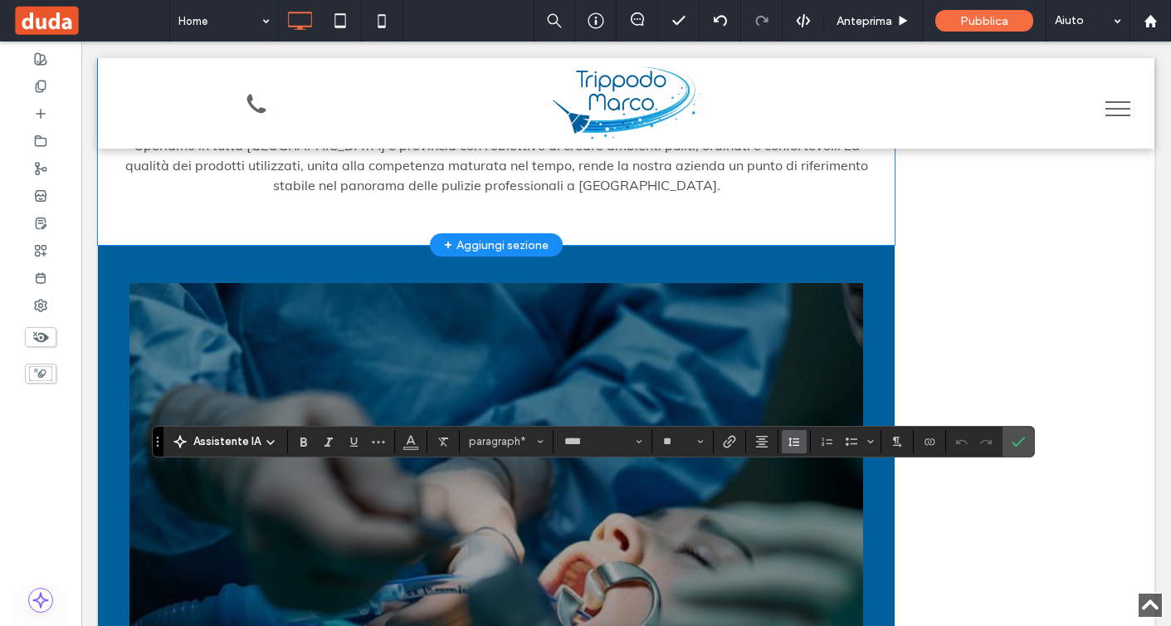
click at [783, 447] on button "Altezza riga" at bounding box center [794, 441] width 25 height 23
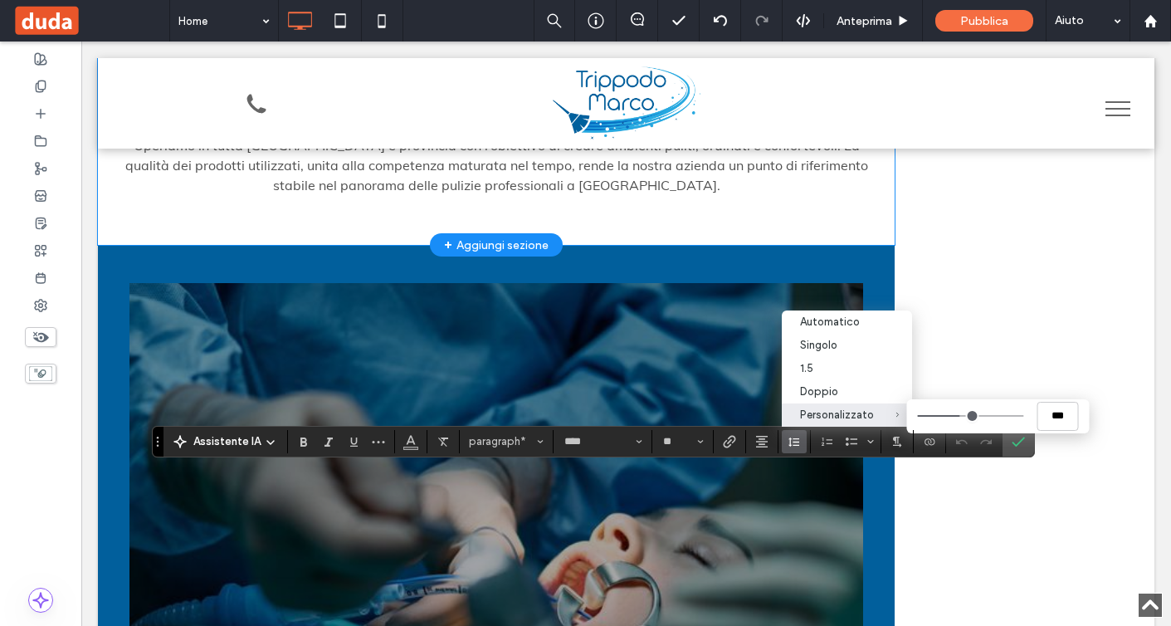
type input "***"
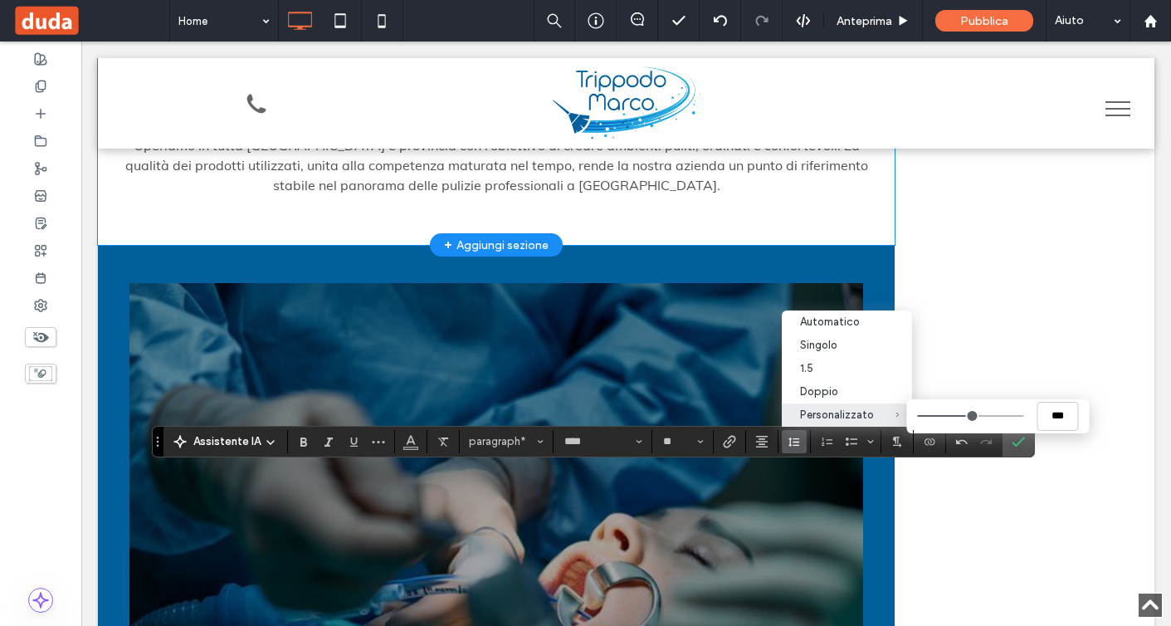
type input "***"
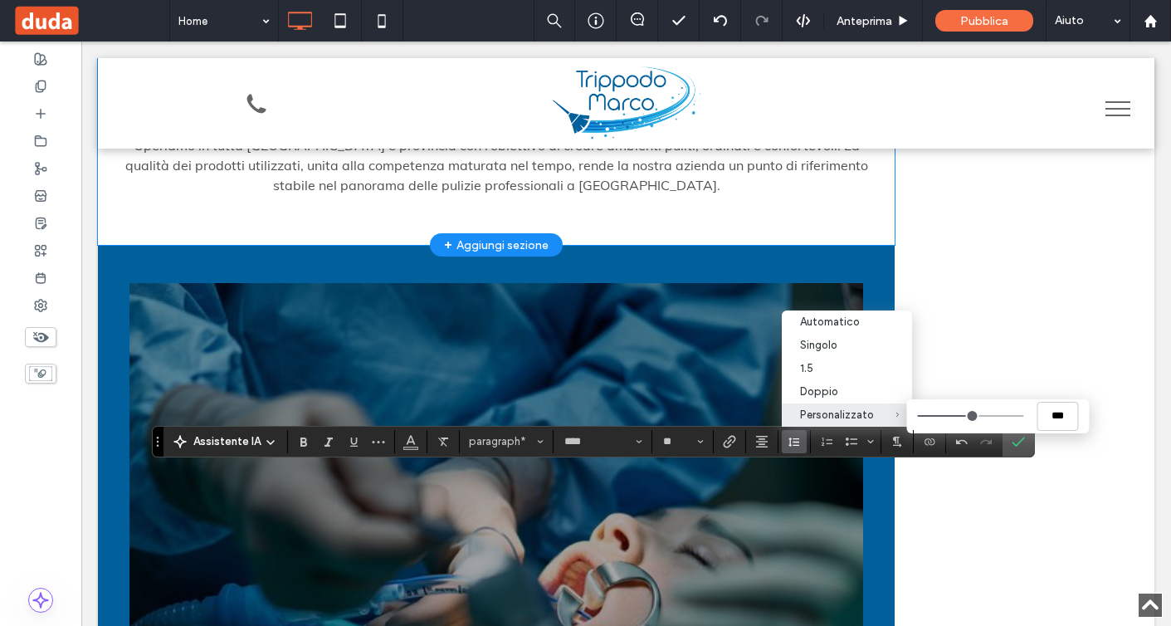
type input "***"
drag, startPoint x: 959, startPoint y: 416, endPoint x: 967, endPoint y: 418, distance: 8.5
click at [967, 417] on input "Personalizzato ***" at bounding box center [970, 416] width 106 height 2
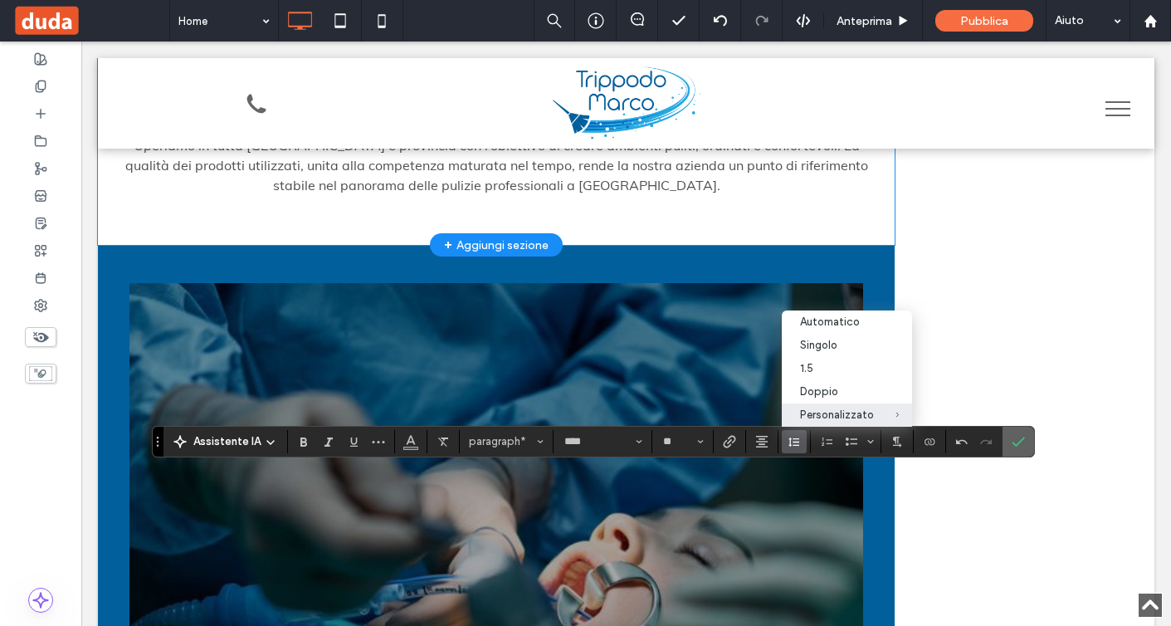
click at [1023, 447] on icon "Conferma" at bounding box center [1018, 441] width 13 height 13
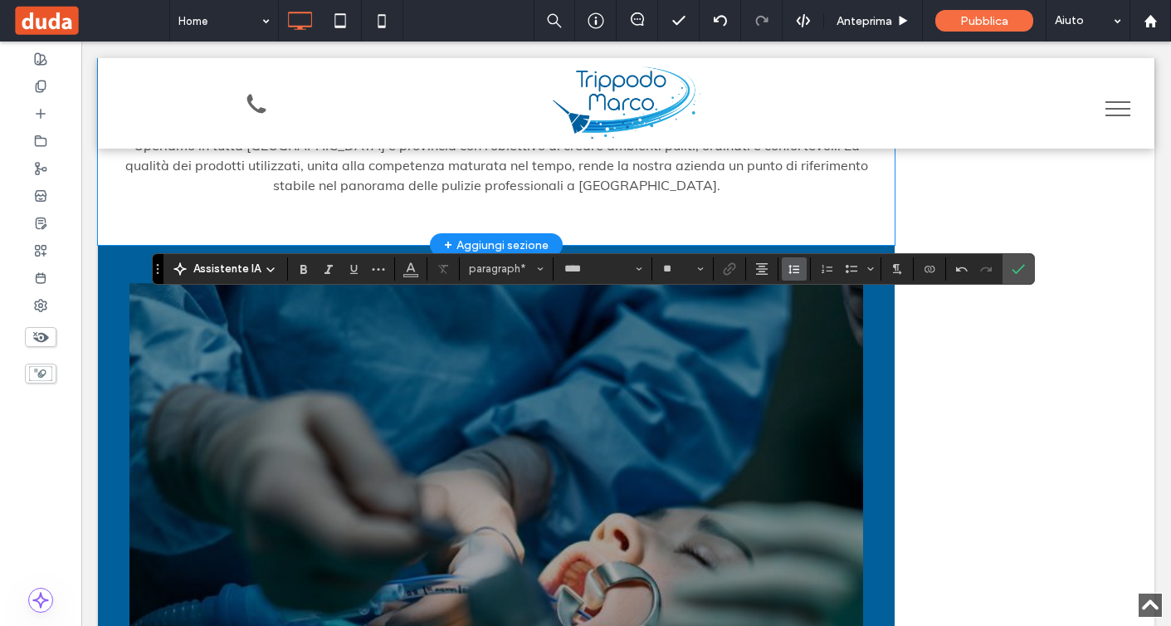
click at [795, 280] on button "Altezza riga" at bounding box center [794, 268] width 25 height 23
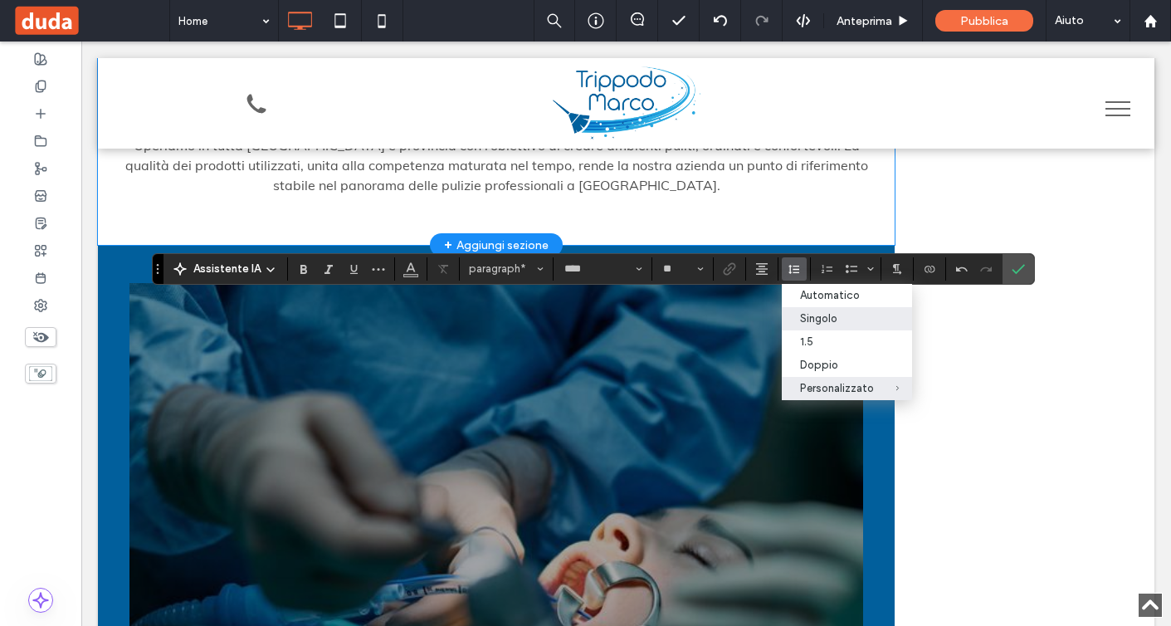
click at [810, 315] on div "Singolo" at bounding box center [837, 318] width 74 height 12
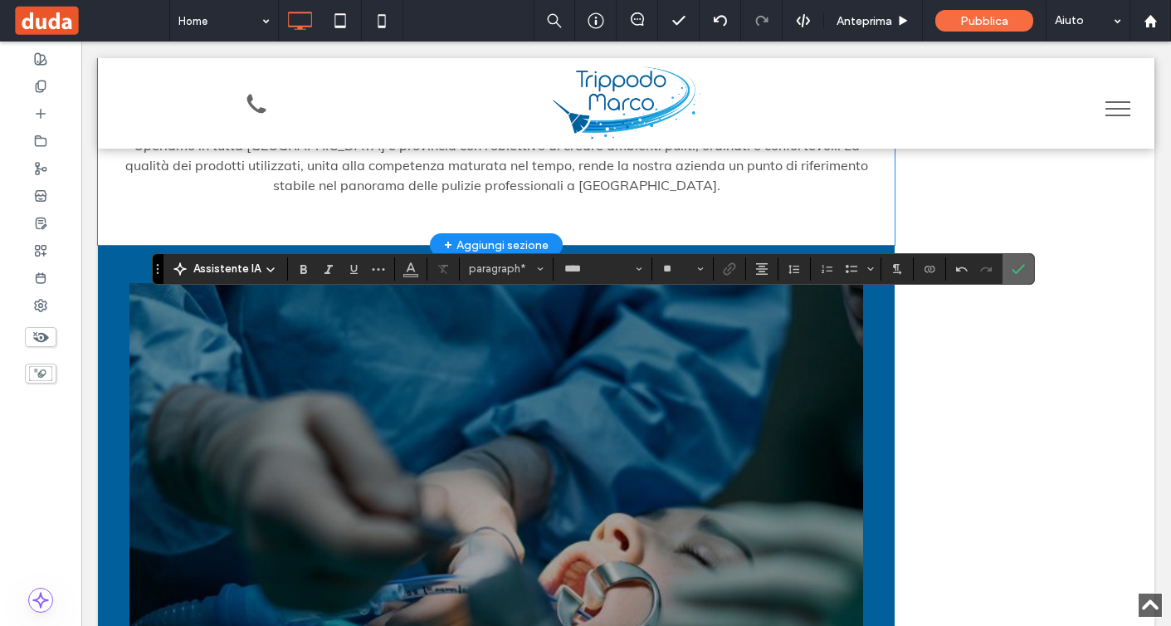
click at [1015, 281] on span "Conferma" at bounding box center [1015, 269] width 7 height 30
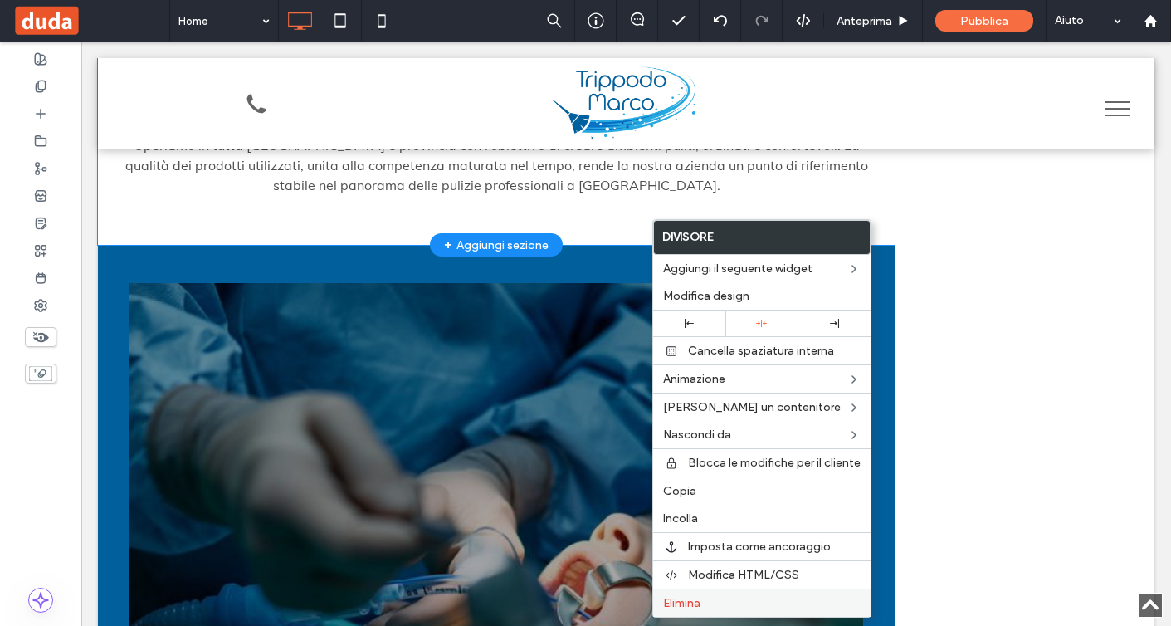
click at [707, 606] on label "Elimina" at bounding box center [762, 603] width 198 height 14
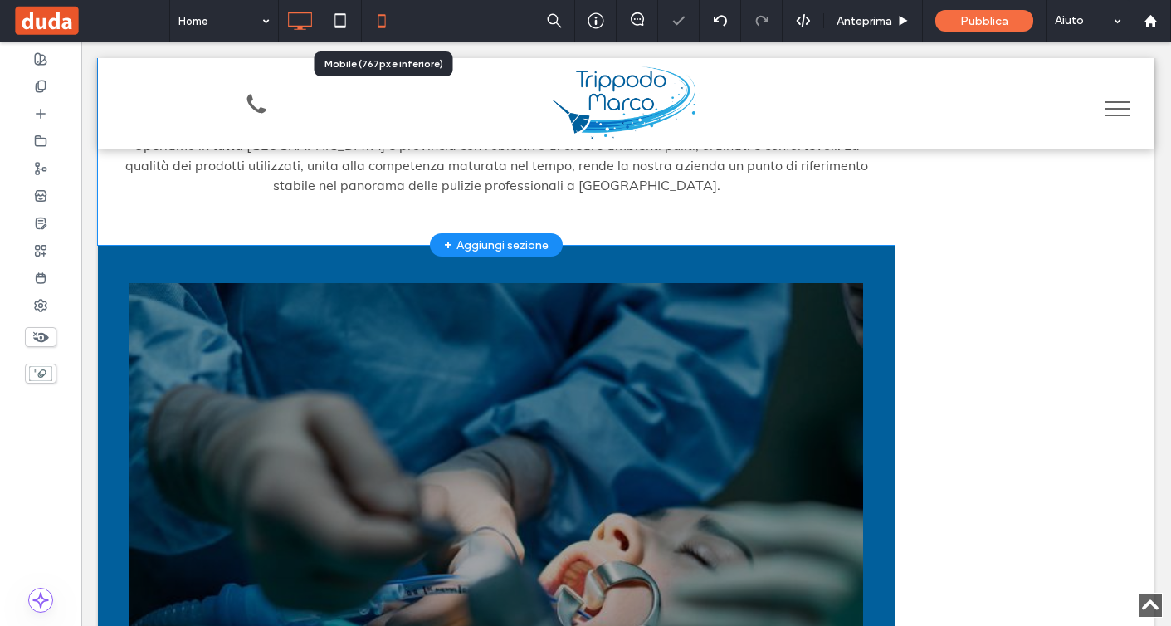
click at [384, 26] on use at bounding box center [382, 20] width 7 height 13
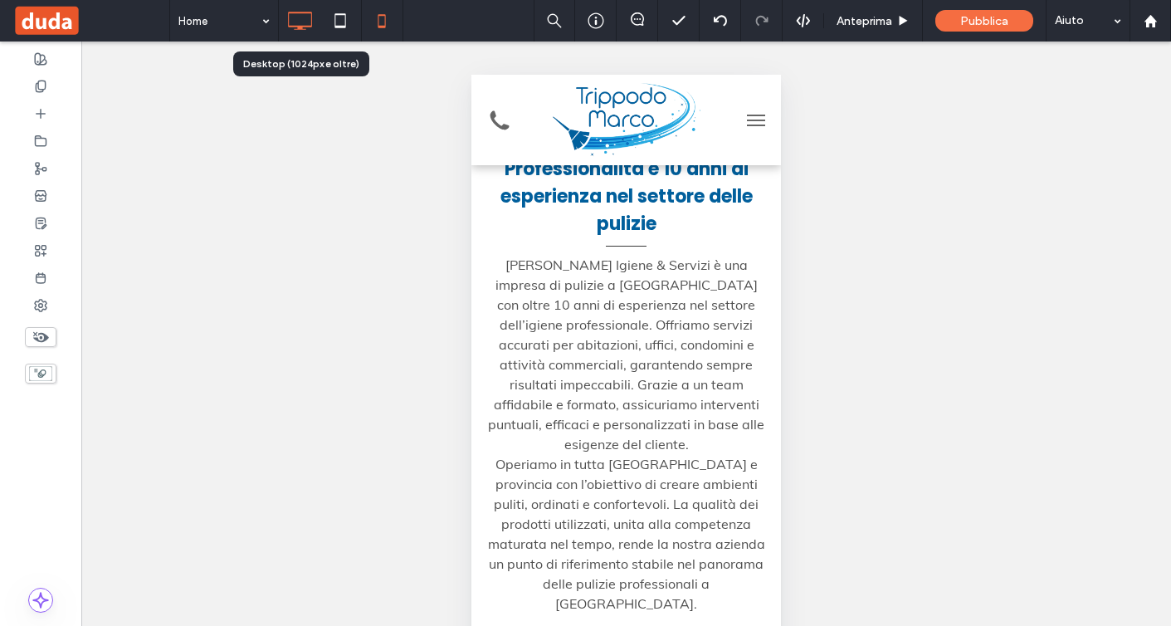
click at [305, 17] on icon at bounding box center [299, 20] width 33 height 33
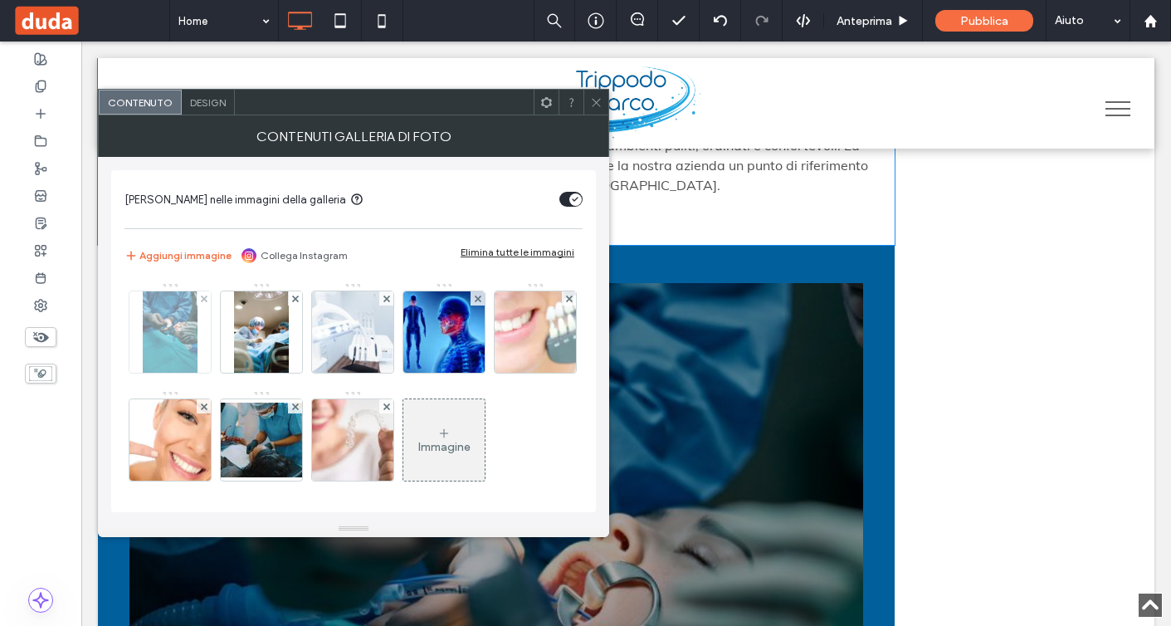
click at [171, 345] on img at bounding box center [170, 331] width 55 height 81
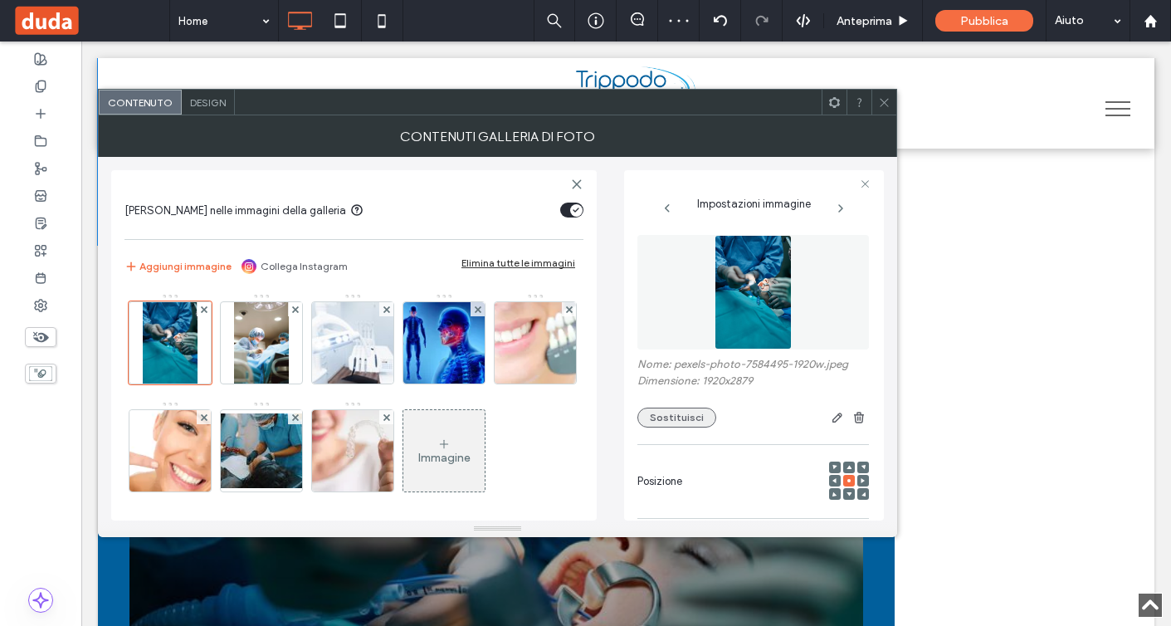
click at [680, 408] on button "Sostituisci" at bounding box center [677, 418] width 79 height 20
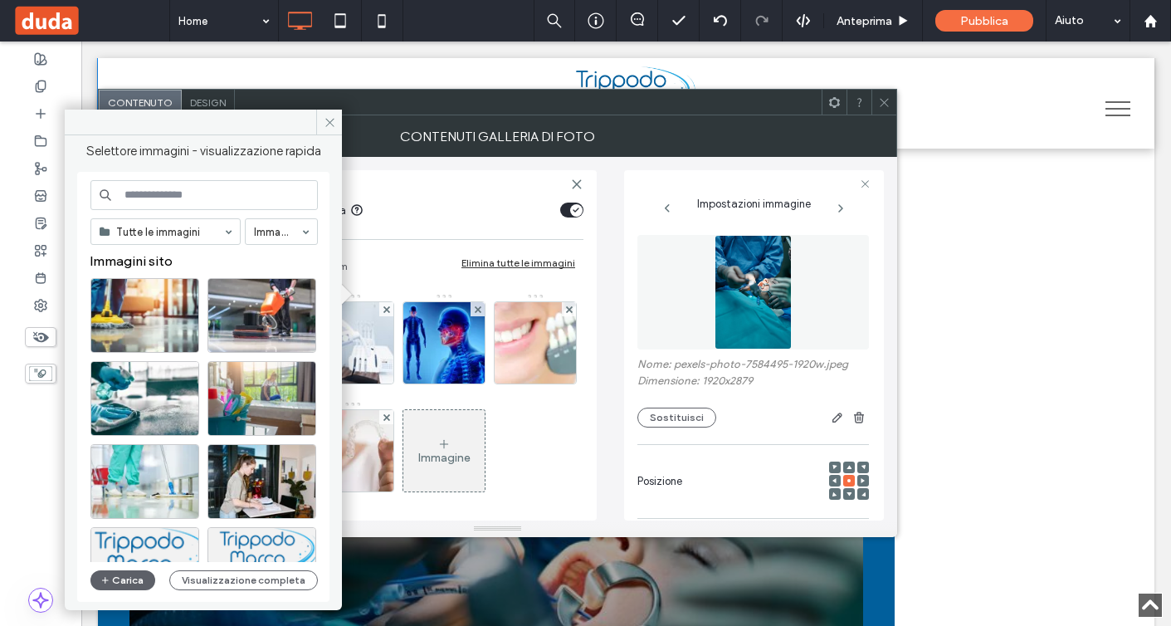
click at [227, 196] on input at bounding box center [203, 195] width 227 height 30
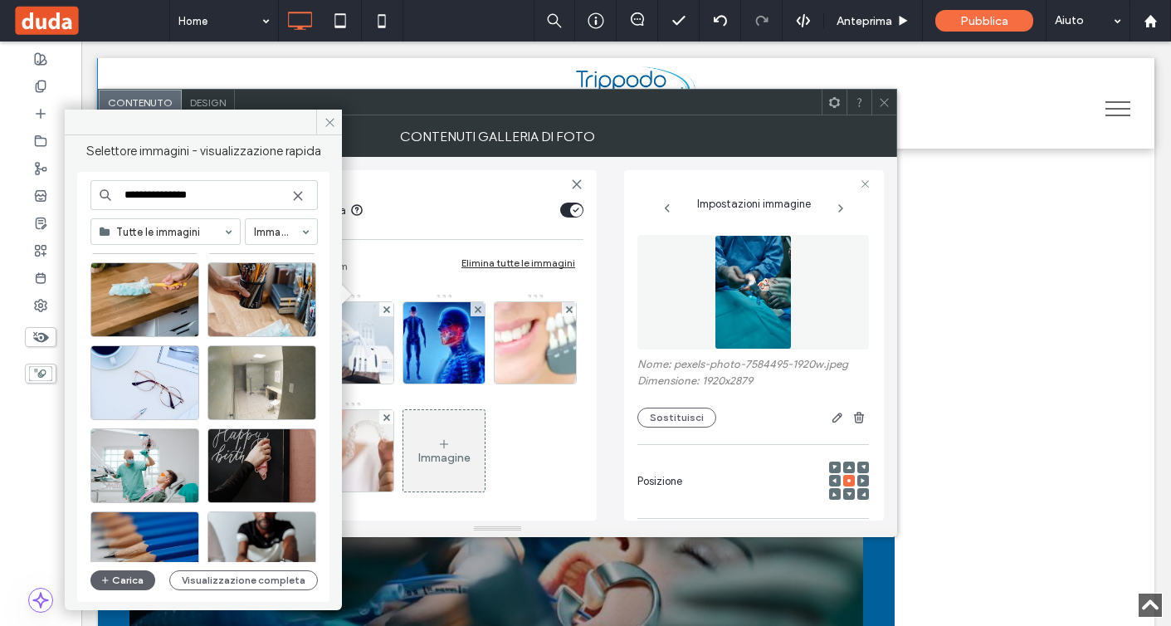
scroll to position [558, 0]
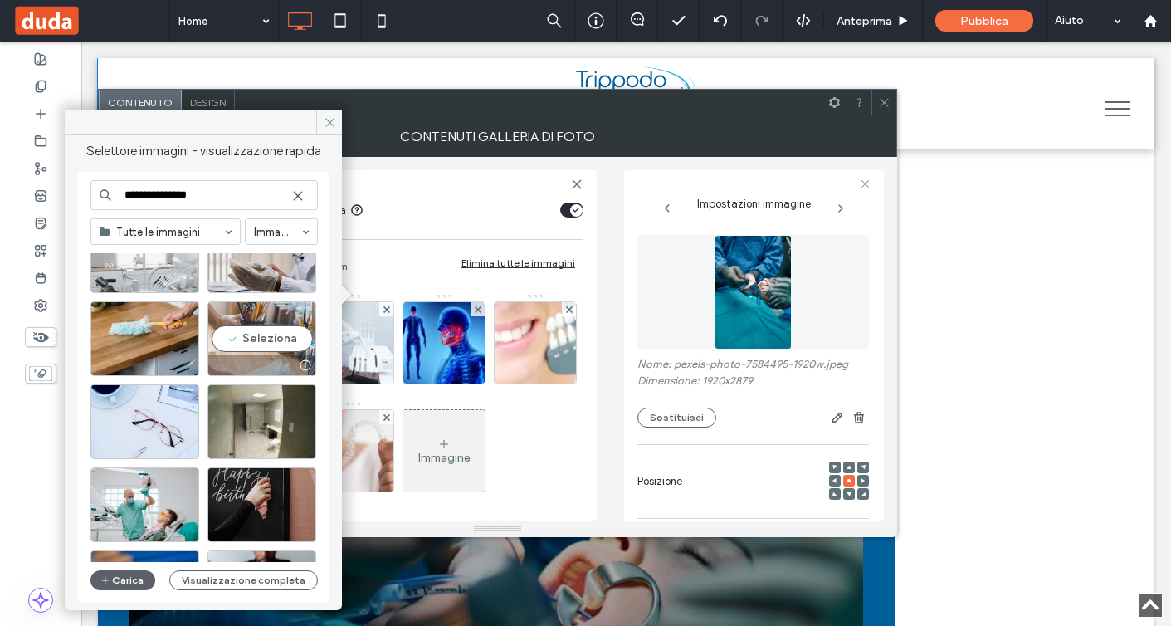
type input "**********"
click at [244, 320] on div "Seleziona" at bounding box center [262, 338] width 109 height 75
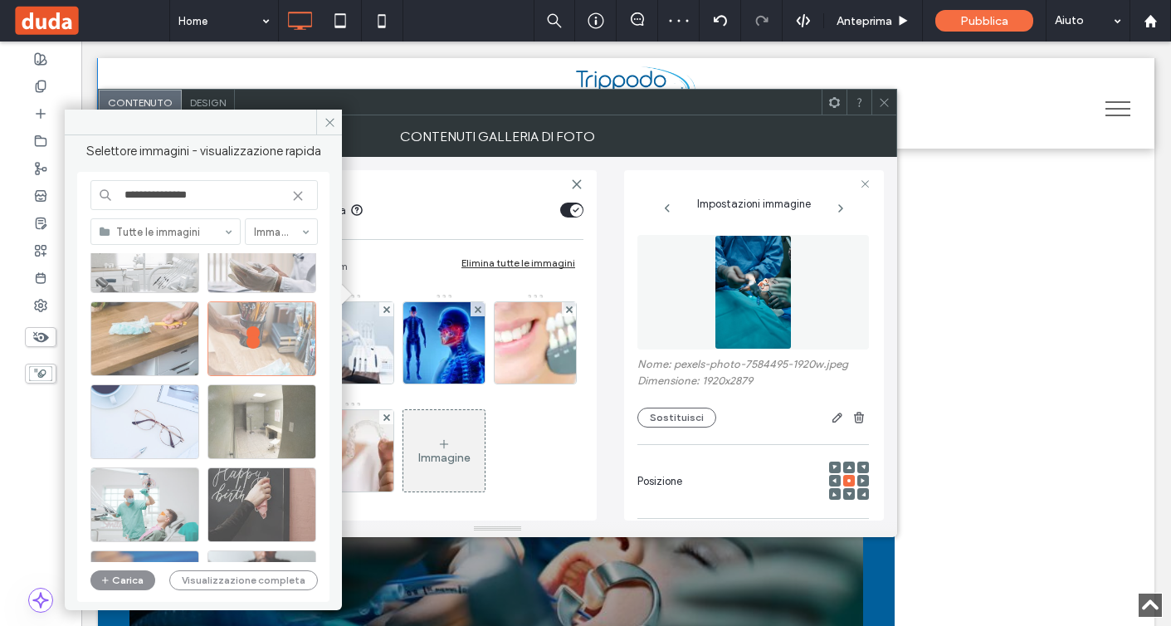
click at [885, 94] on span at bounding box center [884, 102] width 12 height 25
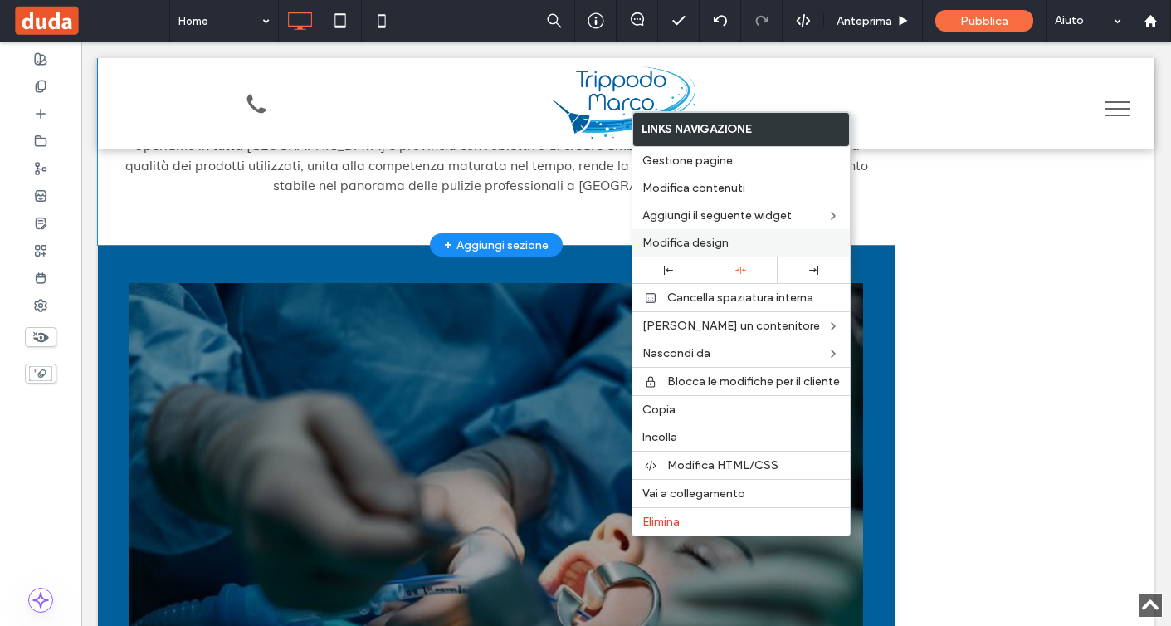
click at [702, 243] on span "Modifica design" at bounding box center [686, 243] width 86 height 14
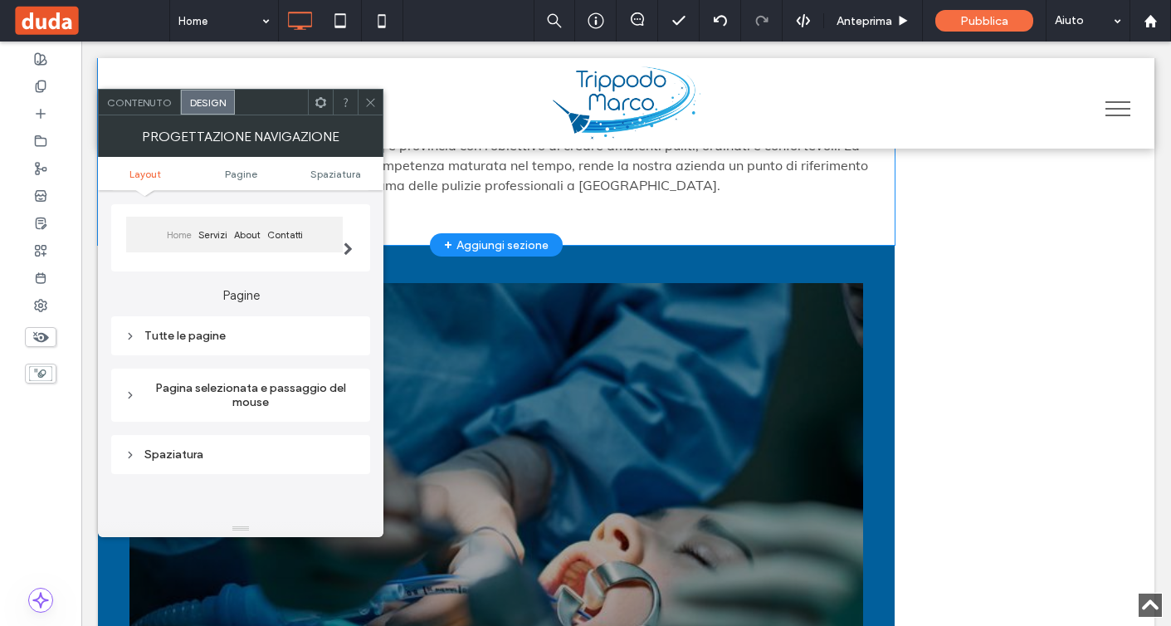
scroll to position [234, 0]
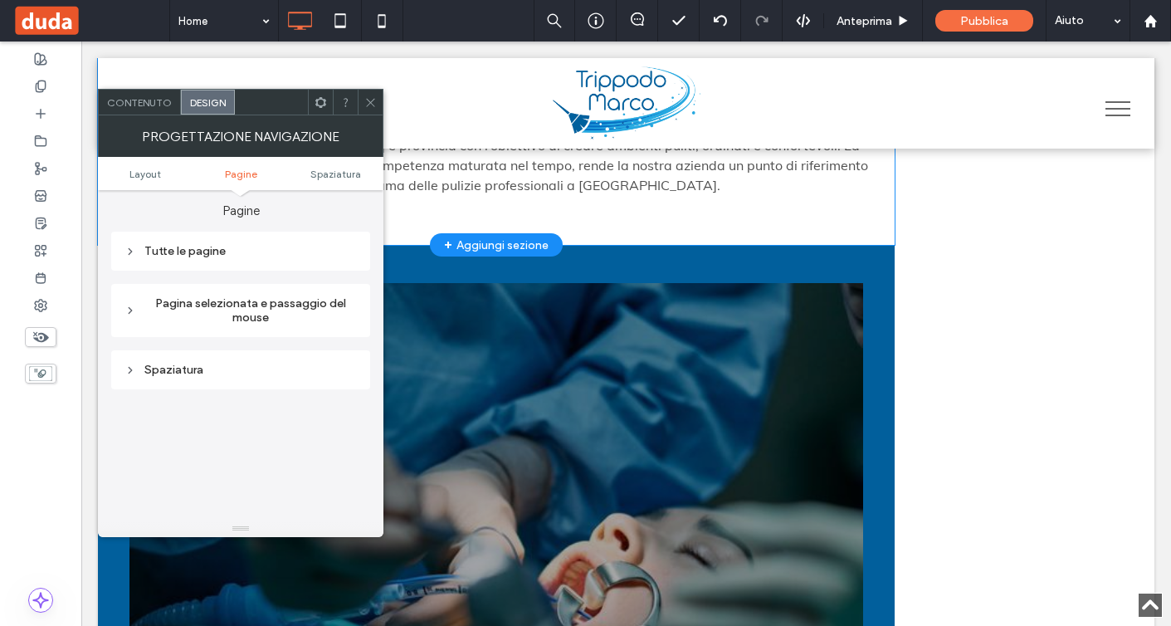
click at [262, 262] on div "Tutte le pagine" at bounding box center [241, 251] width 232 height 22
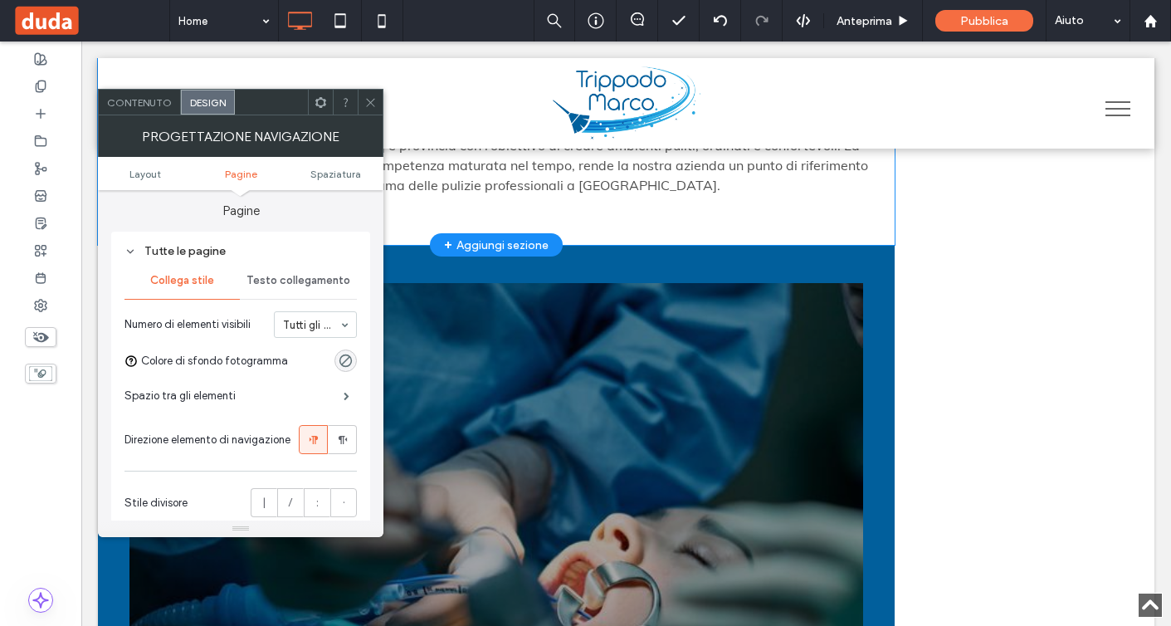
click at [291, 278] on span "Testo collegamento" at bounding box center [299, 280] width 104 height 13
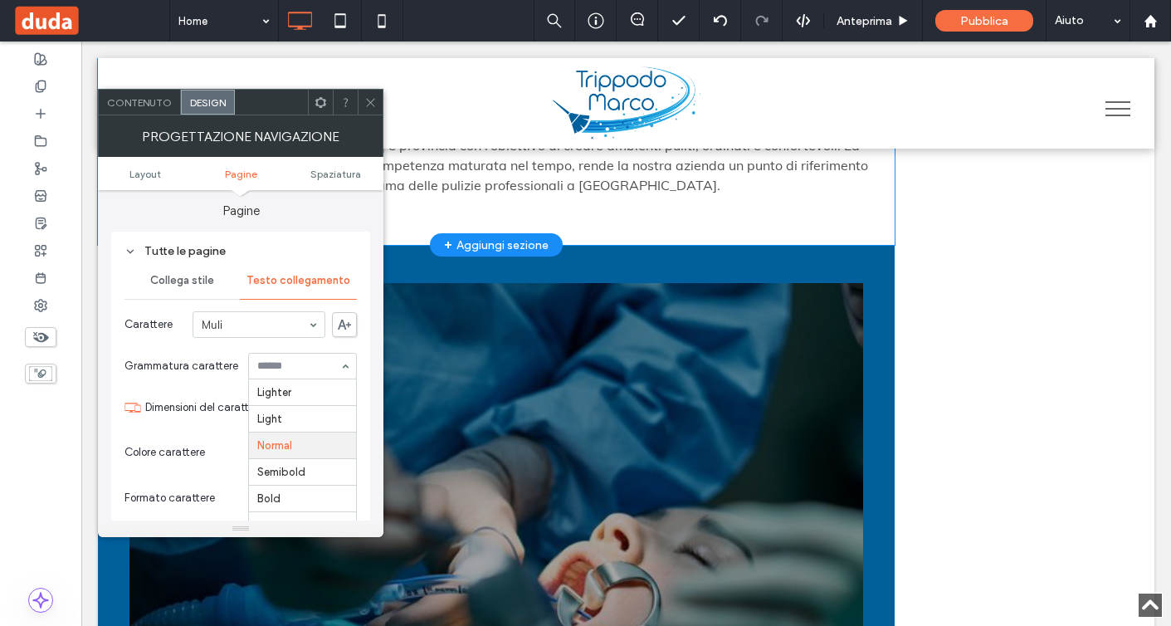
scroll to position [27, 0]
click at [344, 462] on div "rgb(79, 79, 79)" at bounding box center [346, 452] width 22 height 22
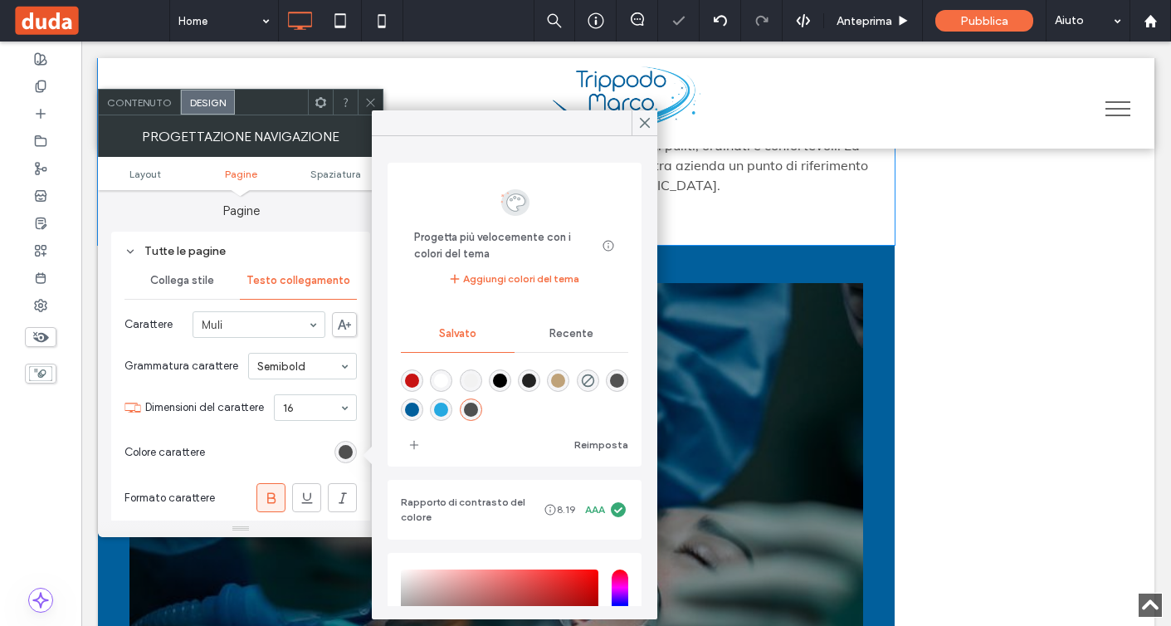
click at [474, 409] on div "rgba(79,79,79,1)" at bounding box center [471, 410] width 14 height 14
click at [648, 119] on use at bounding box center [645, 123] width 8 height 9
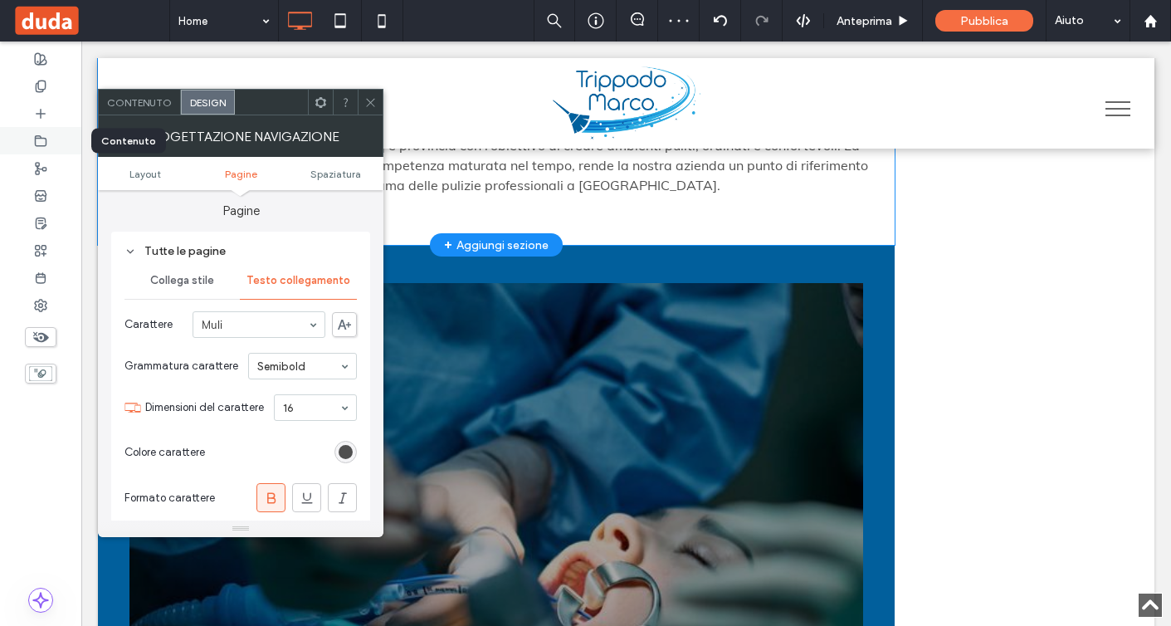
click at [40, 141] on icon at bounding box center [40, 140] width 13 height 13
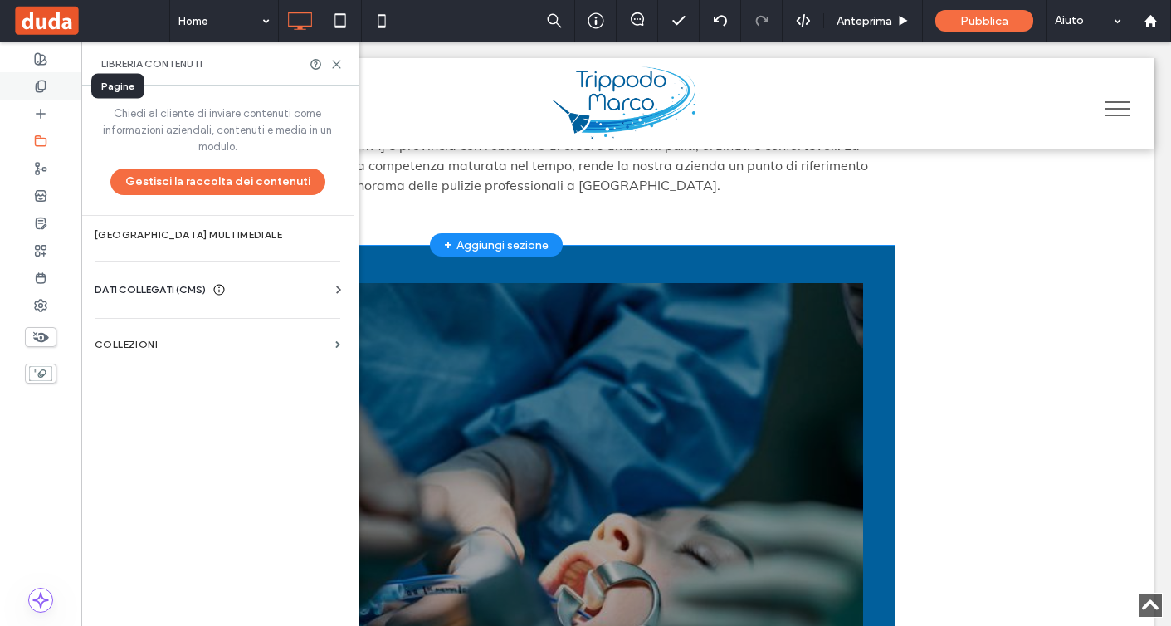
click at [39, 90] on icon at bounding box center [40, 86] width 13 height 13
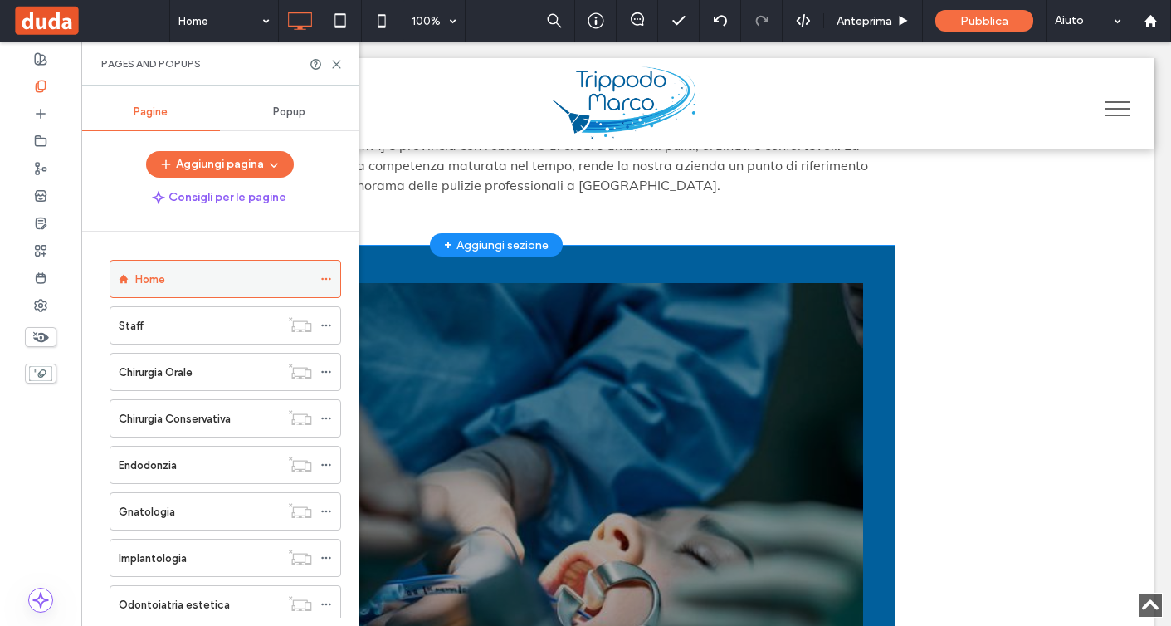
click at [329, 276] on icon at bounding box center [326, 279] width 12 height 12
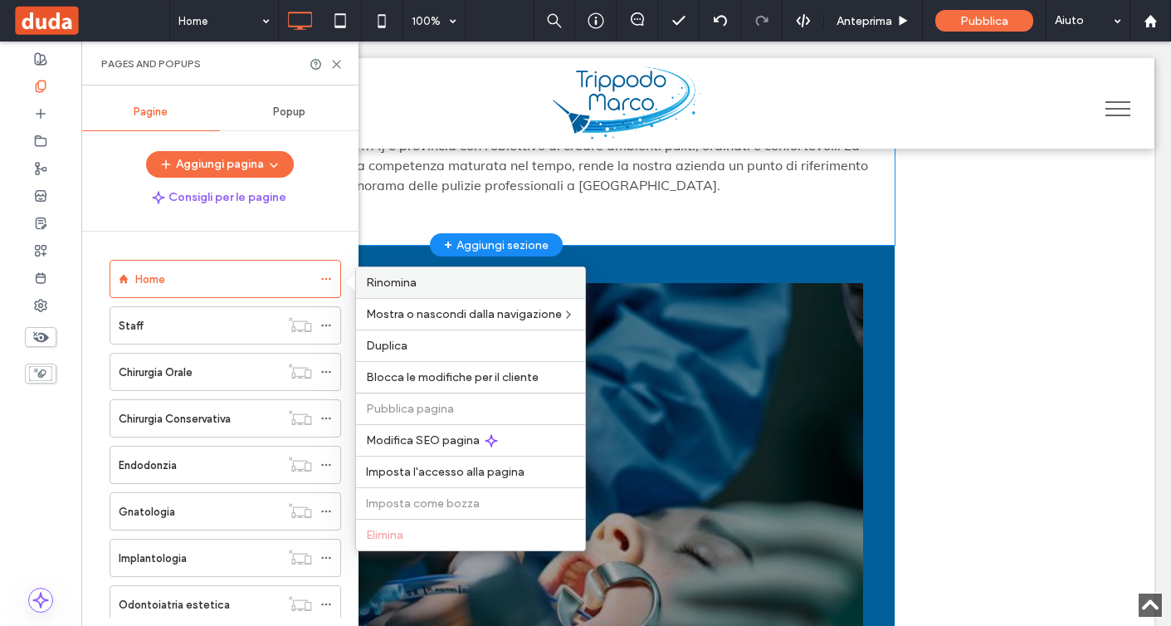
click at [424, 276] on label "Rinomina" at bounding box center [470, 283] width 209 height 14
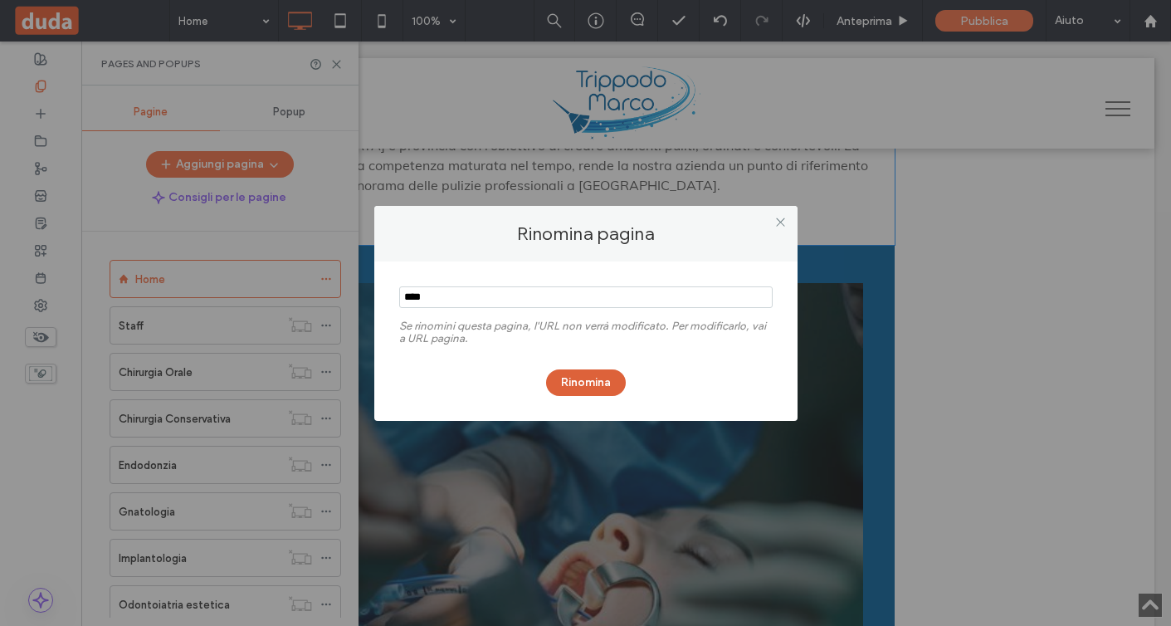
type input "****"
click at [581, 387] on button "Rinomina" at bounding box center [586, 382] width 80 height 27
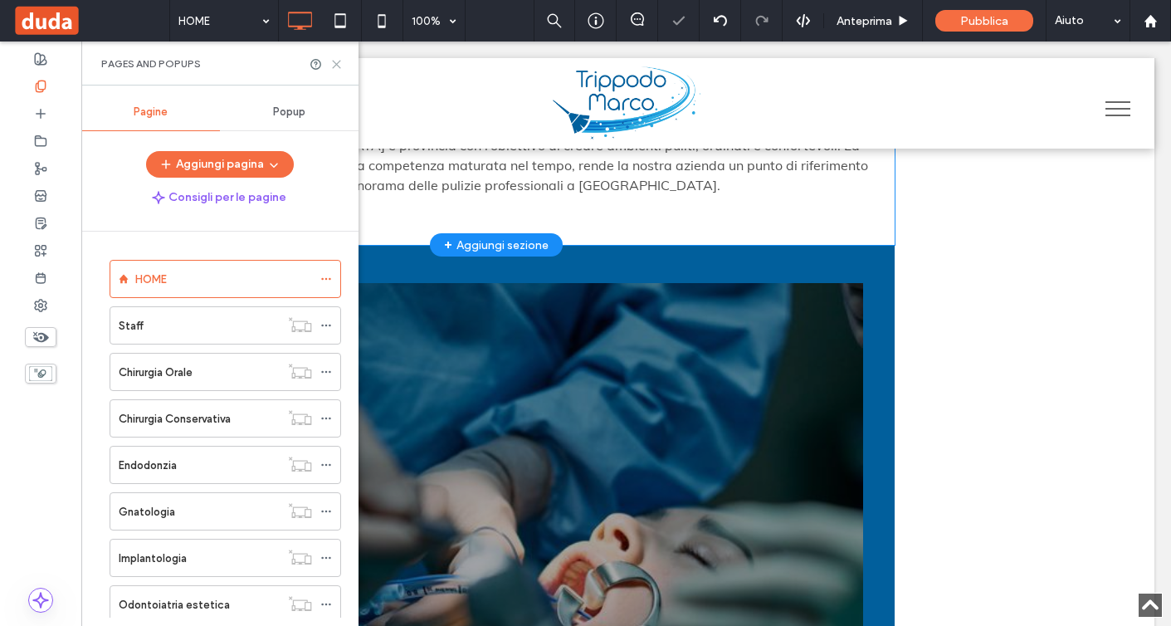
click at [342, 59] on icon at bounding box center [336, 64] width 12 height 12
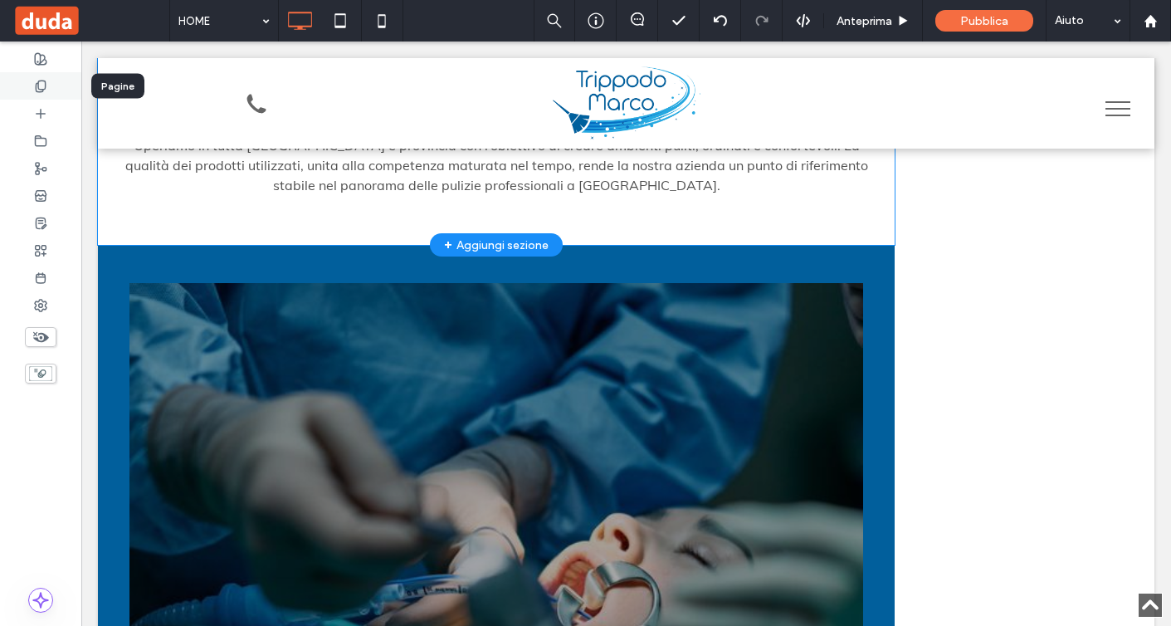
click at [45, 98] on div at bounding box center [40, 85] width 81 height 27
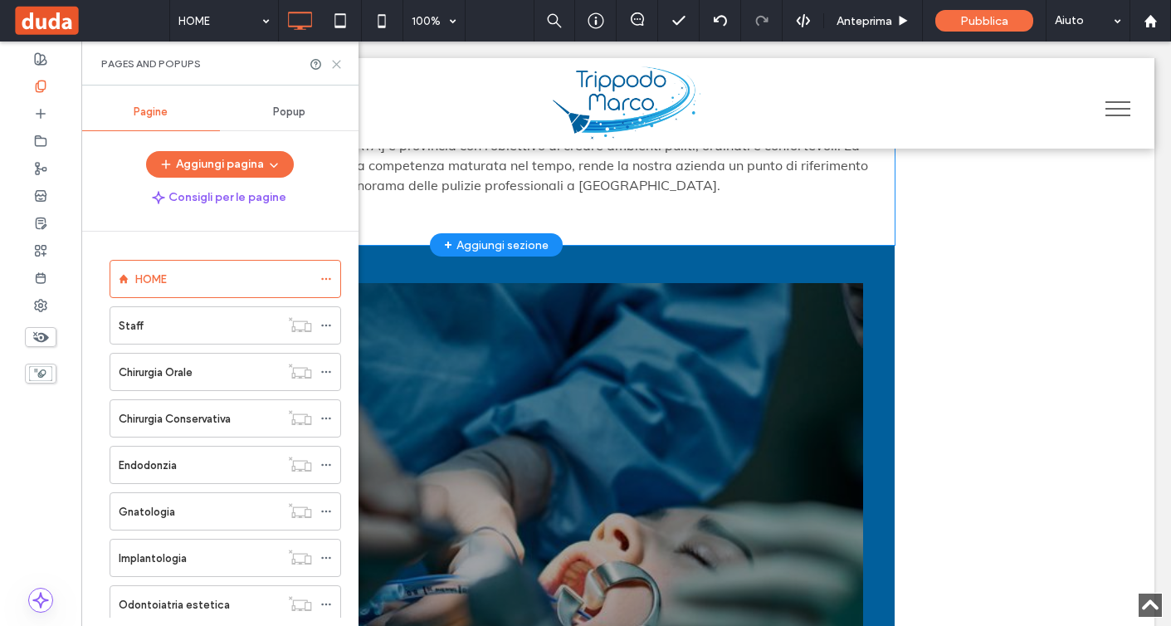
click at [336, 64] on use at bounding box center [336, 64] width 7 height 7
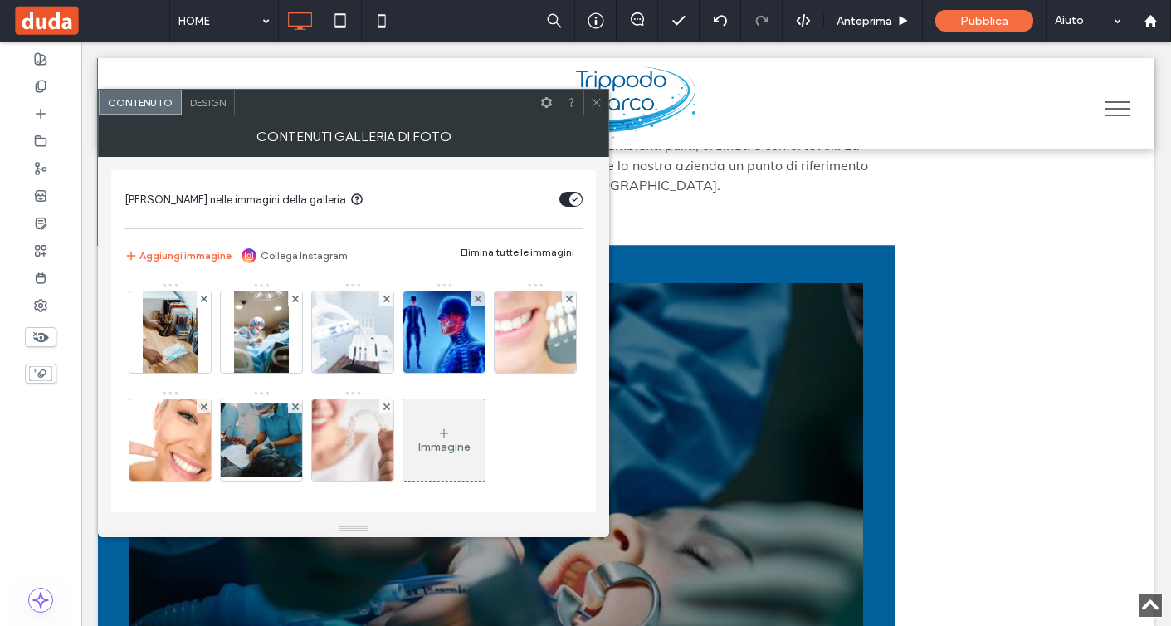
click at [213, 107] on span "Design" at bounding box center [208, 102] width 36 height 12
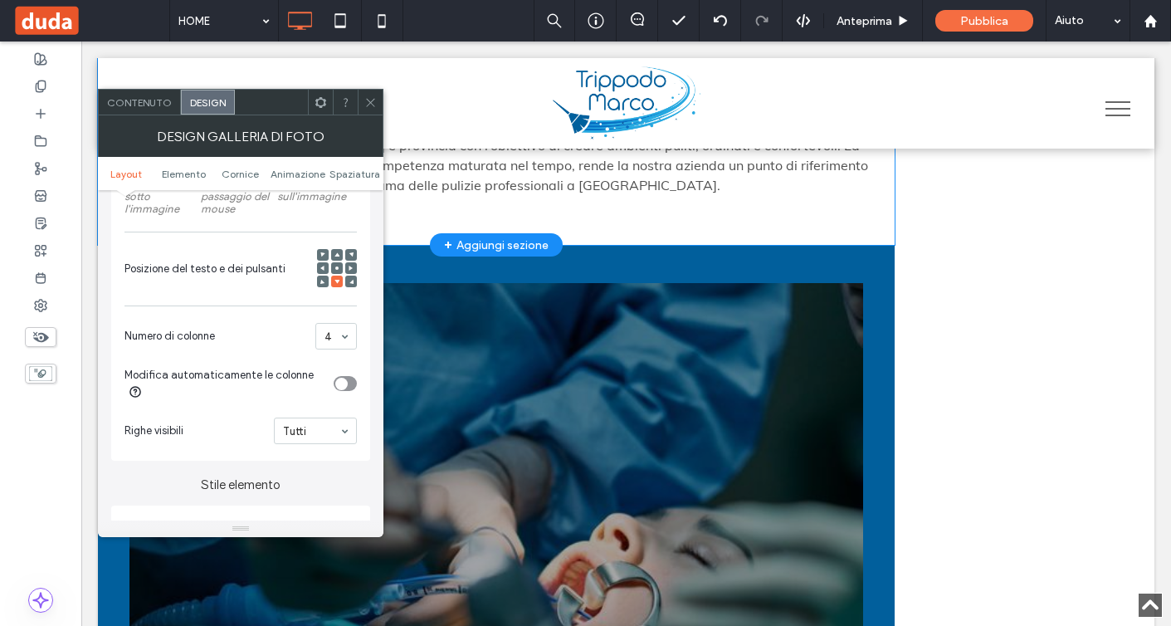
scroll to position [490, 0]
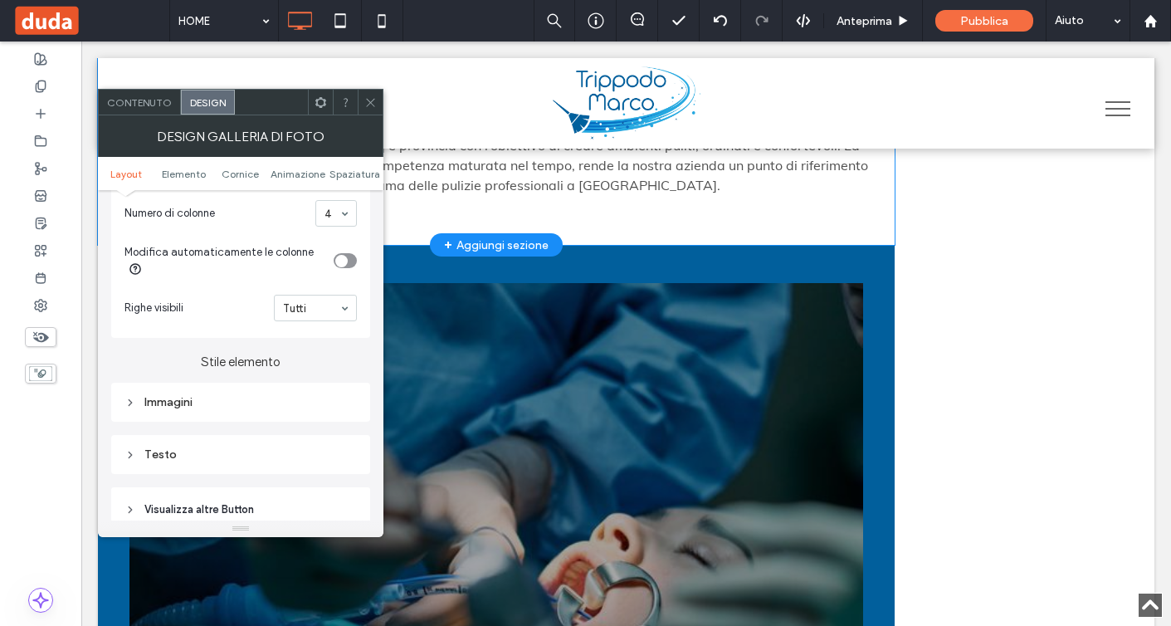
click at [228, 451] on div "Testo" at bounding box center [241, 454] width 232 height 22
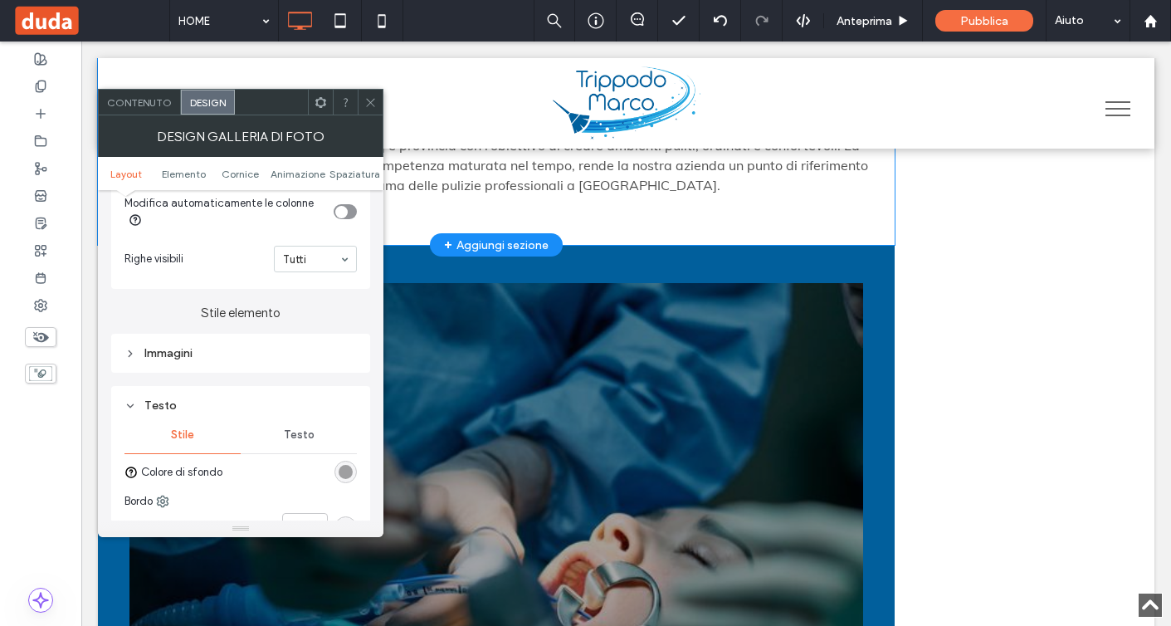
scroll to position [586, 0]
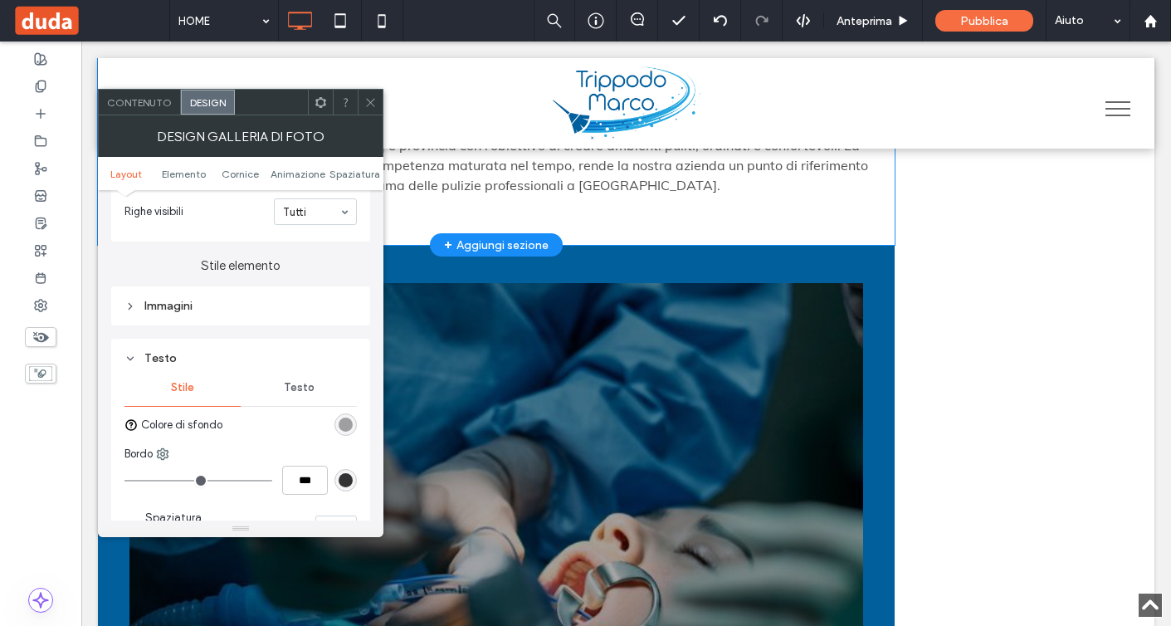
click at [299, 390] on span "Testo" at bounding box center [299, 387] width 31 height 13
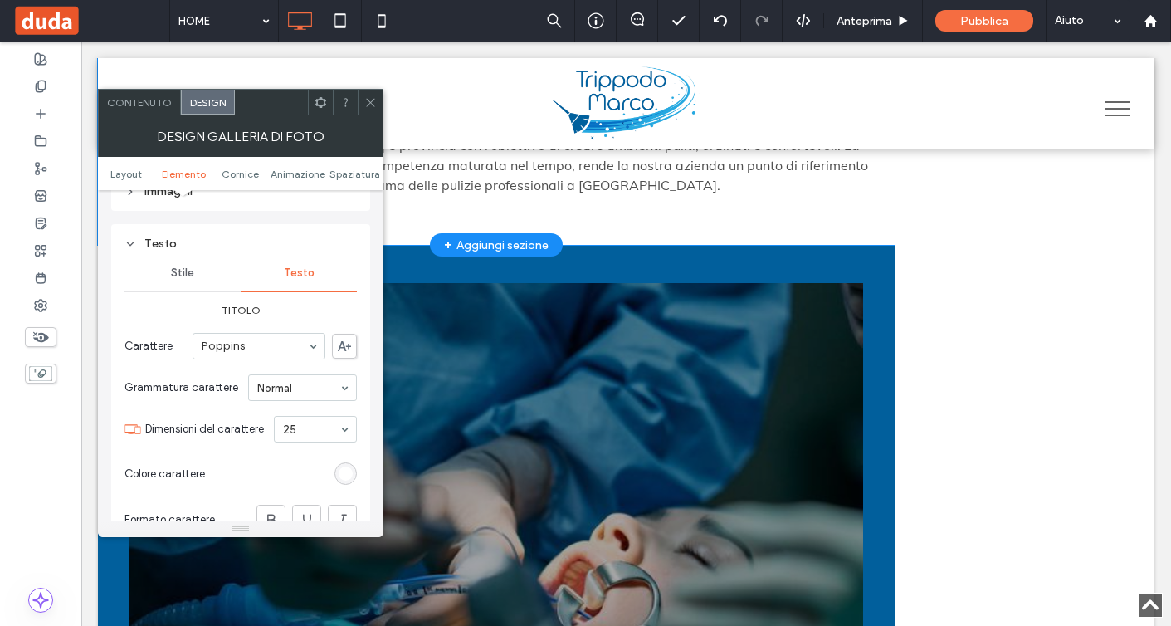
scroll to position [762, 0]
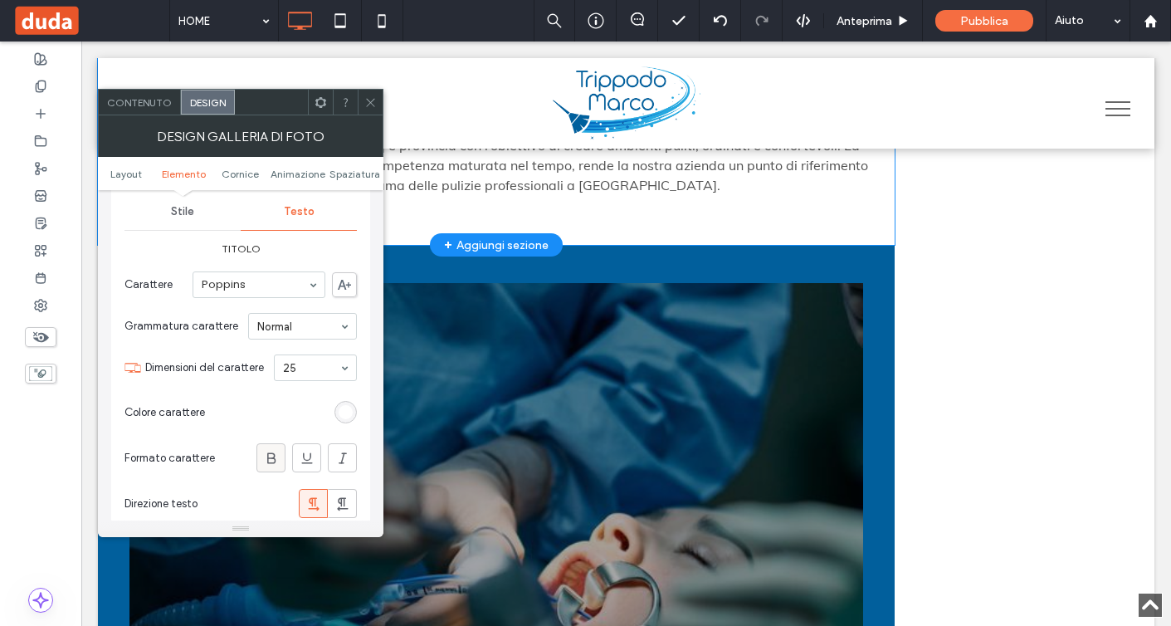
click at [280, 447] on label at bounding box center [271, 457] width 29 height 29
type input "**"
click at [374, 100] on icon at bounding box center [370, 102] width 12 height 12
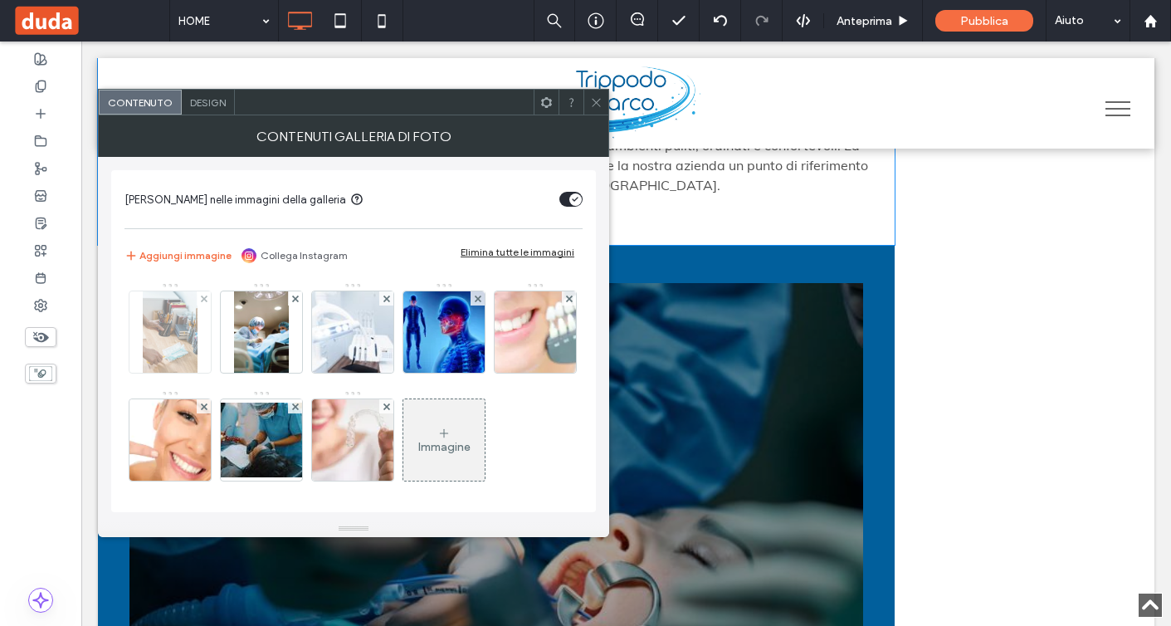
click at [180, 360] on img at bounding box center [170, 331] width 54 height 81
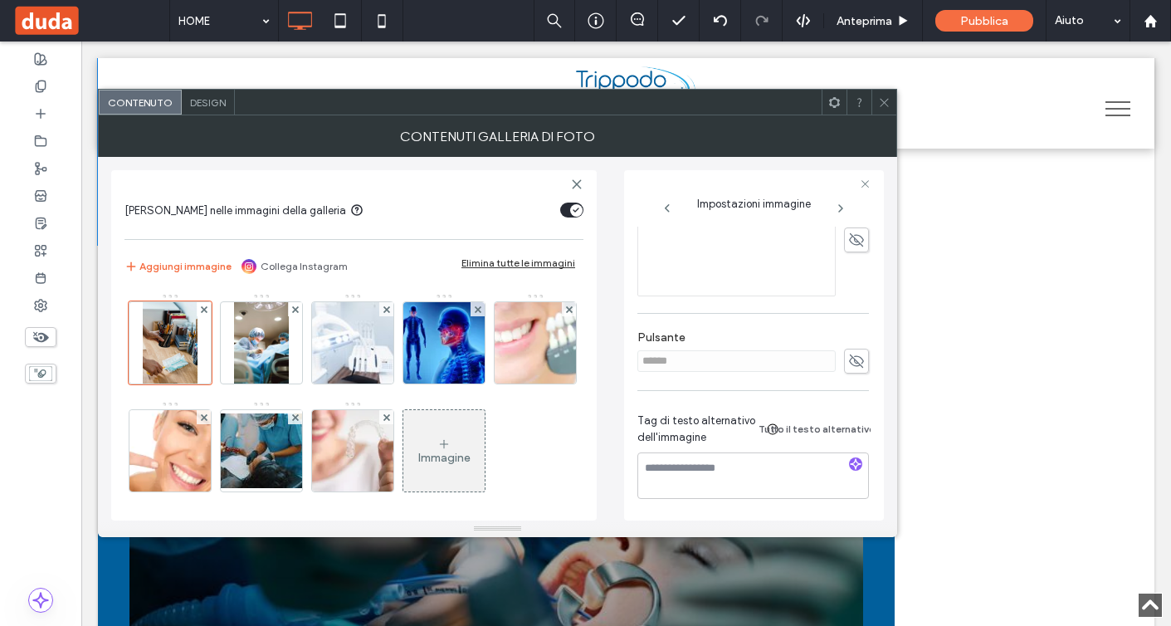
scroll to position [253, 0]
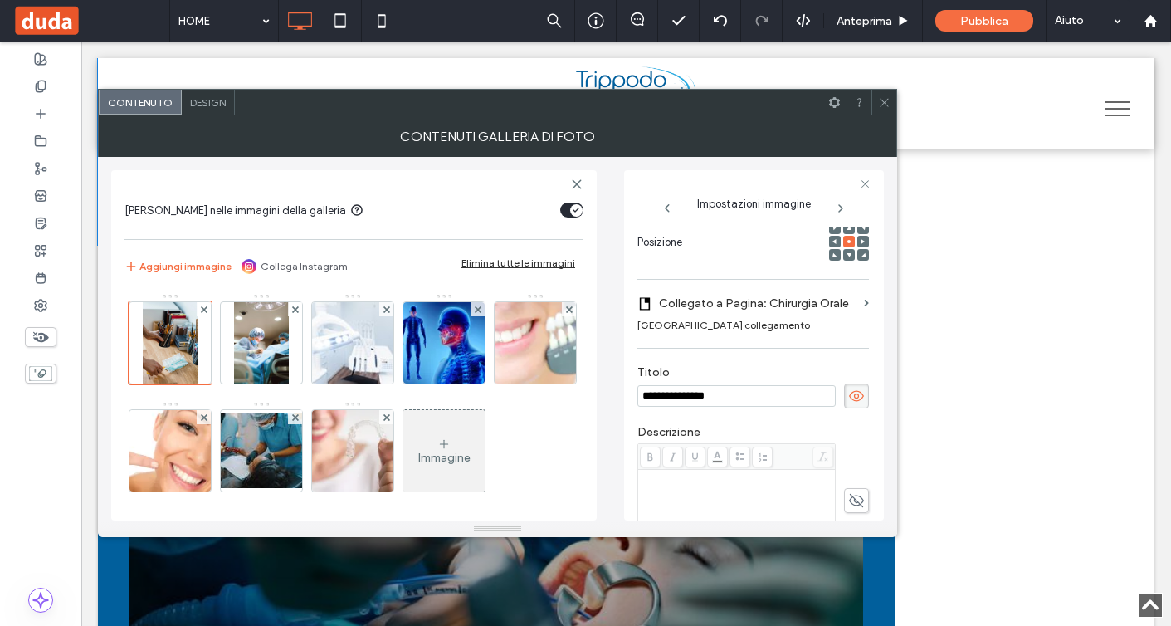
click at [741, 399] on input "**********" at bounding box center [737, 396] width 198 height 22
paste input "**********"
type input "**********"
click at [753, 431] on label "Descrizione" at bounding box center [754, 434] width 232 height 18
click at [883, 102] on icon at bounding box center [884, 102] width 12 height 12
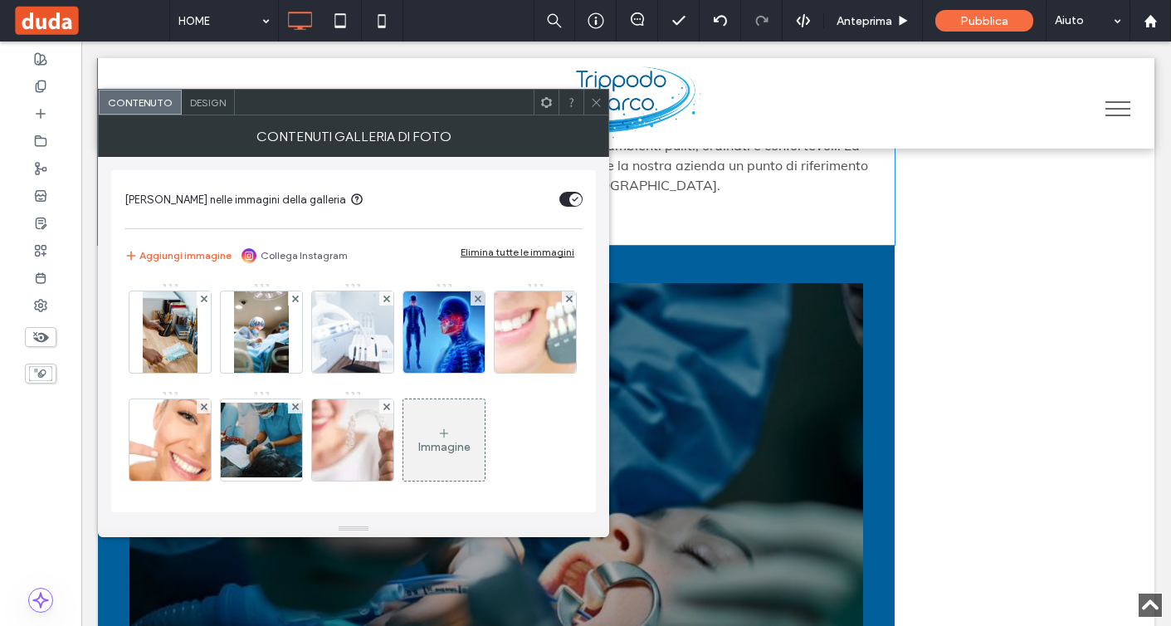
click at [256, 326] on img at bounding box center [261, 331] width 54 height 81
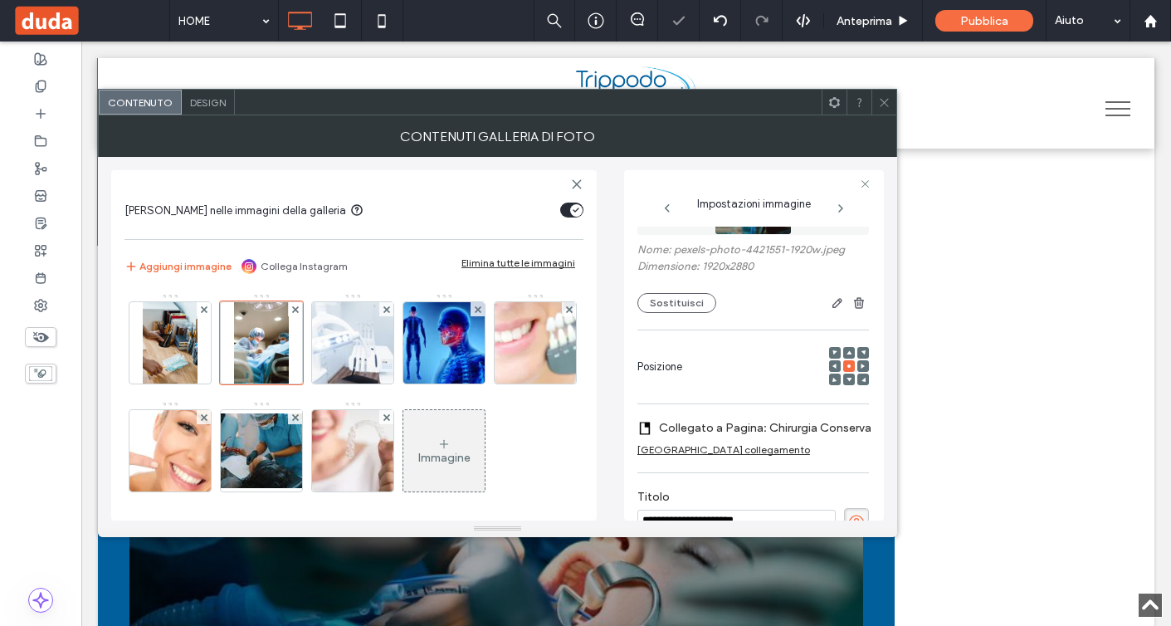
scroll to position [75, 0]
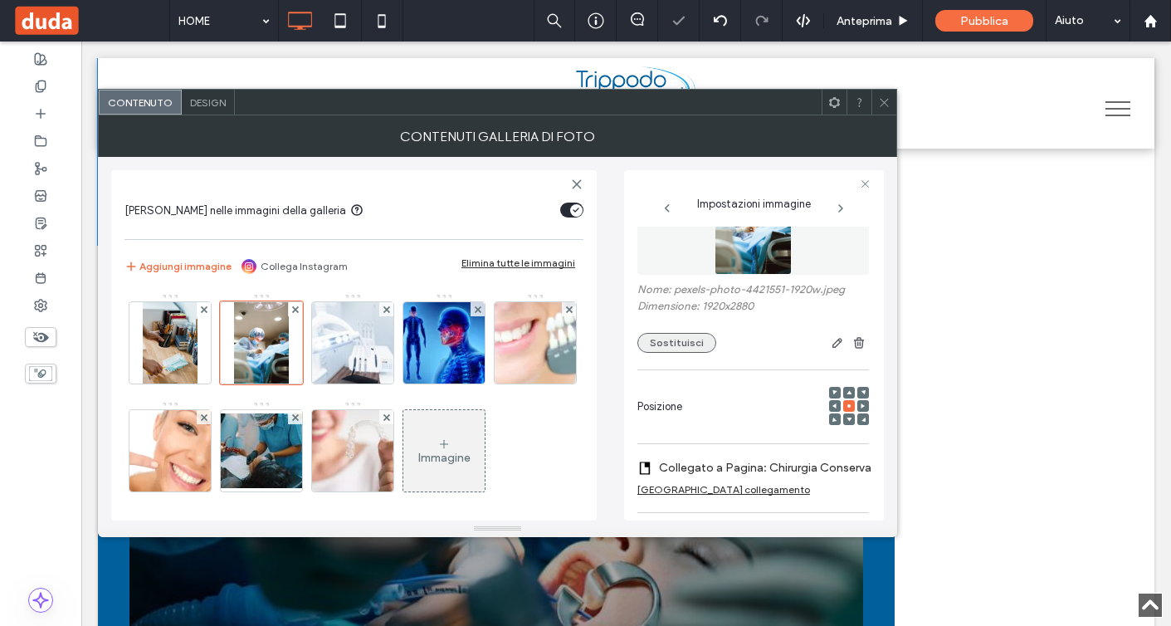
click at [680, 349] on button "Sostituisci" at bounding box center [677, 343] width 79 height 20
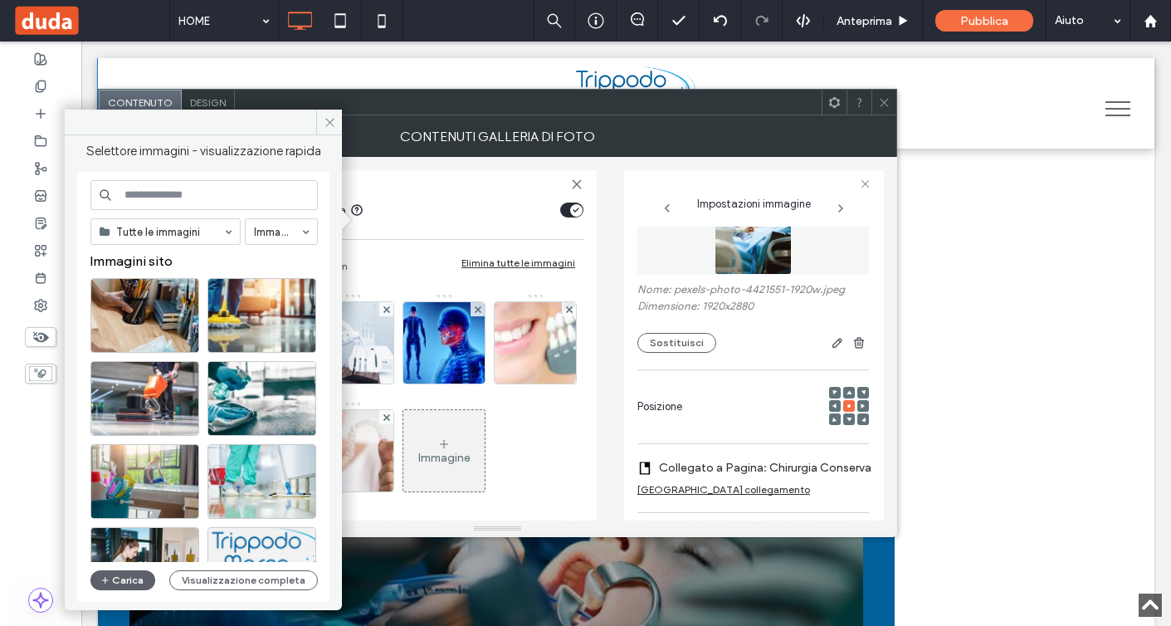
click at [233, 183] on input at bounding box center [203, 195] width 227 height 30
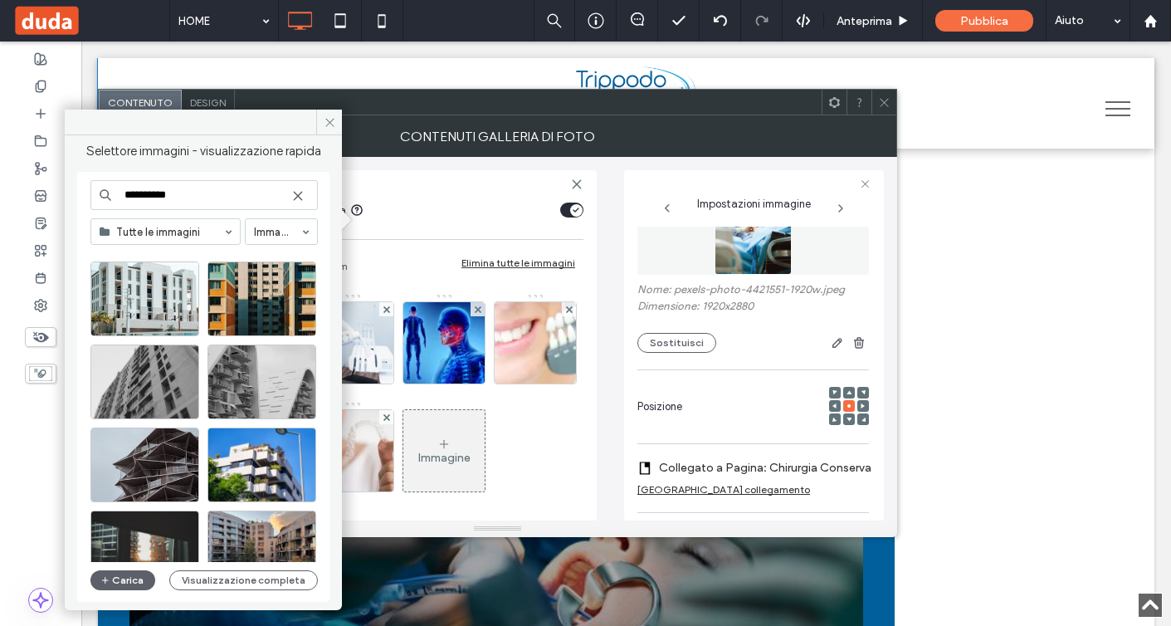
scroll to position [765, 0]
type input "**********"
click at [166, 381] on div "Seleziona" at bounding box center [144, 381] width 109 height 75
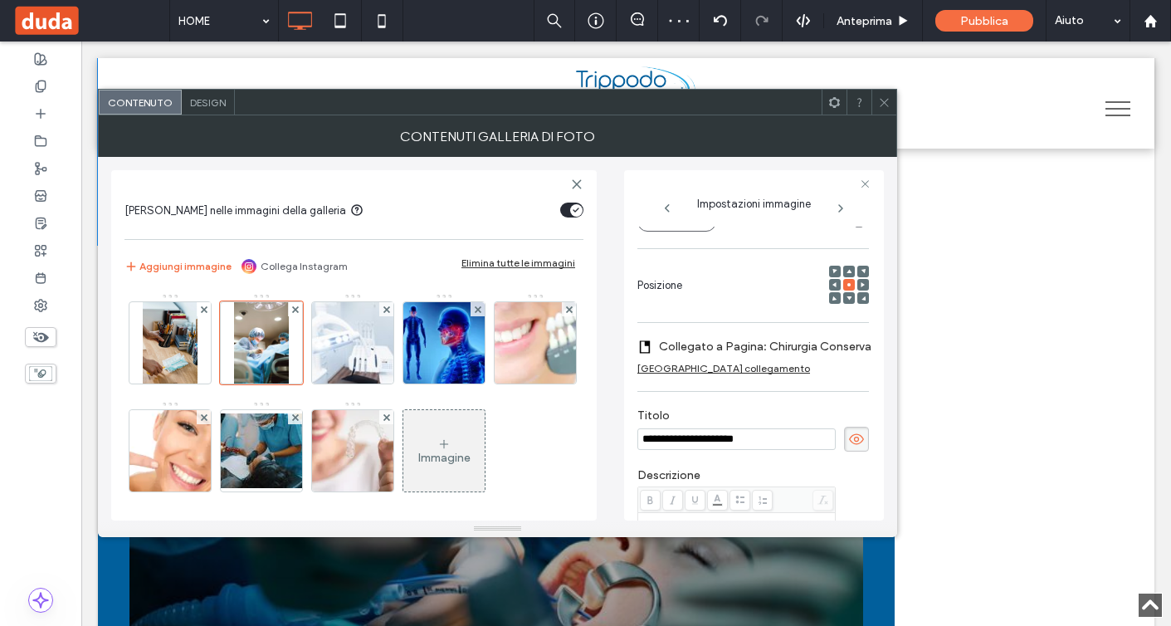
scroll to position [208, 0]
click at [768, 423] on label "Titolo" at bounding box center [754, 420] width 232 height 18
click at [721, 376] on div "Rimuovi collegamento" at bounding box center [724, 370] width 173 height 12
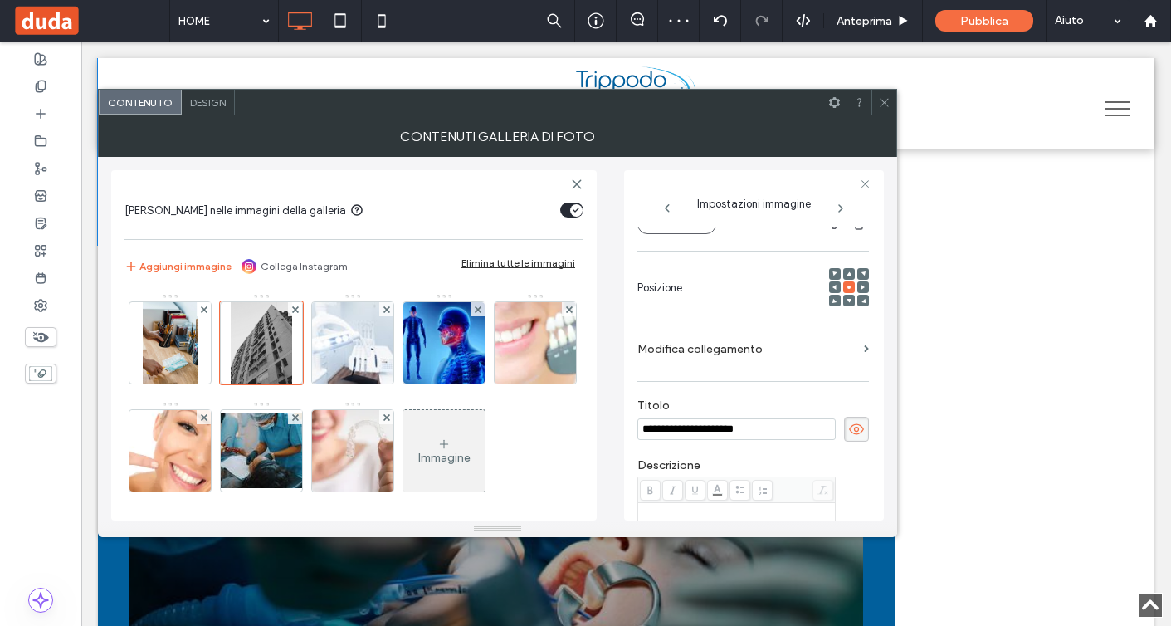
click at [765, 432] on input "**********" at bounding box center [737, 429] width 198 height 22
type input "*"
type input "**********"
click at [175, 350] on img at bounding box center [170, 342] width 54 height 81
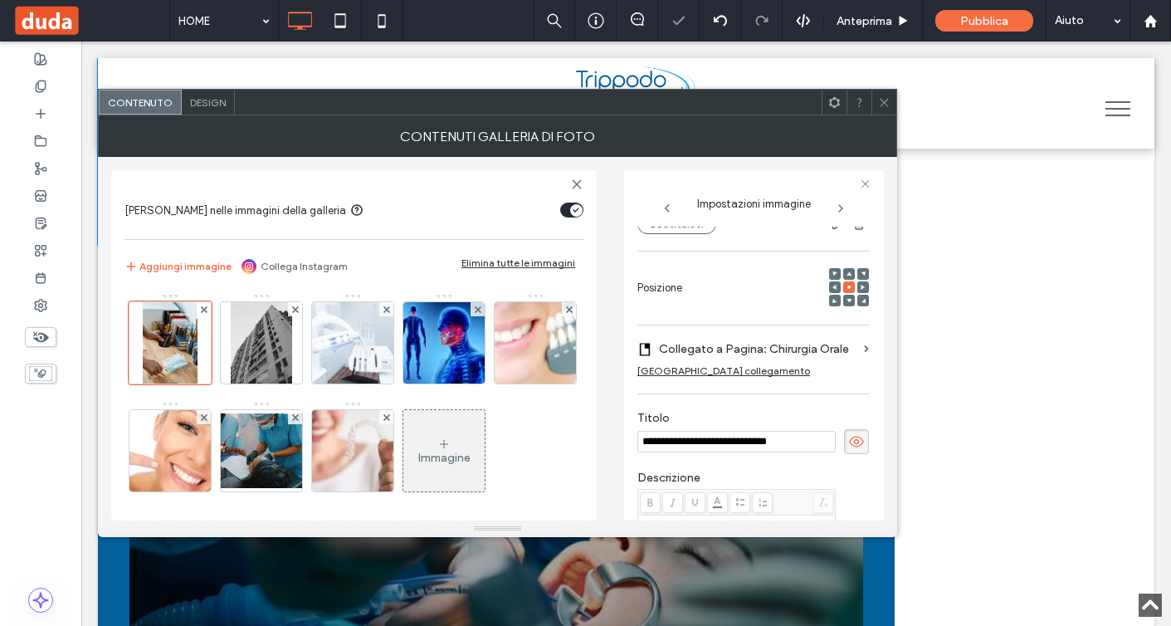
click at [727, 372] on div "Rimuovi collegamento" at bounding box center [724, 370] width 173 height 12
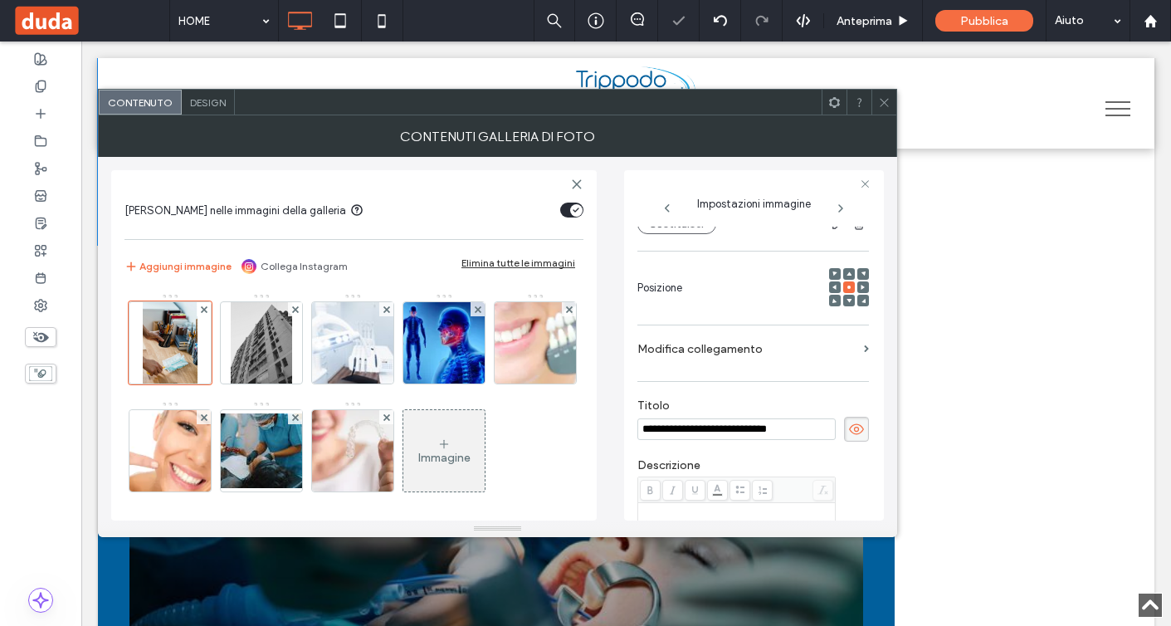
click at [889, 108] on span at bounding box center [884, 102] width 12 height 25
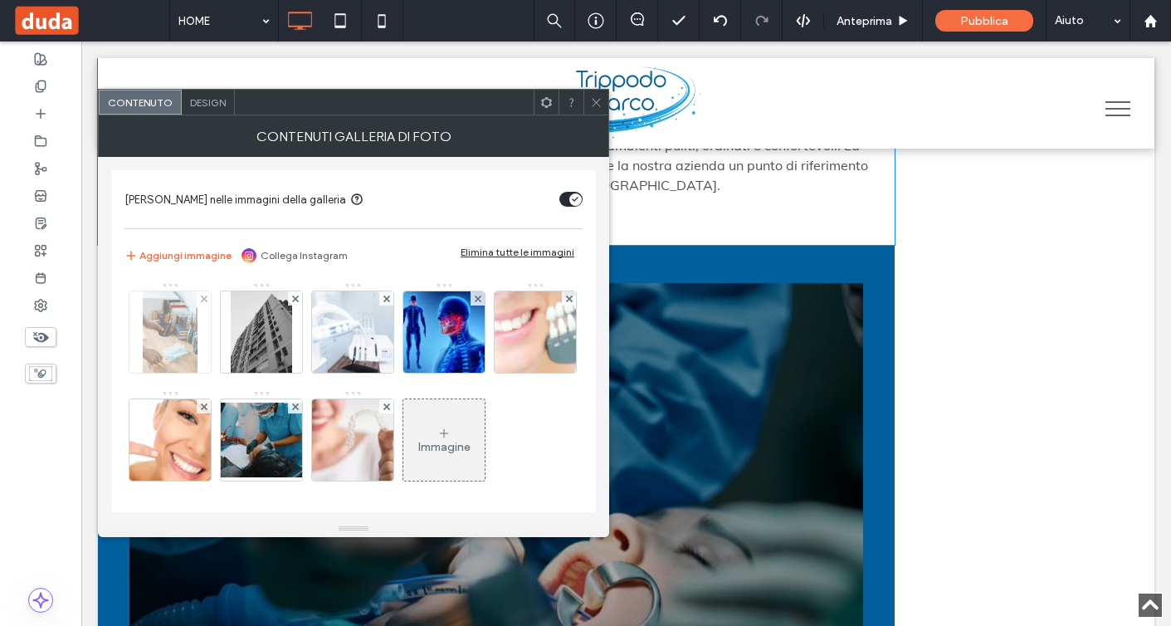
click at [159, 325] on img at bounding box center [170, 331] width 54 height 81
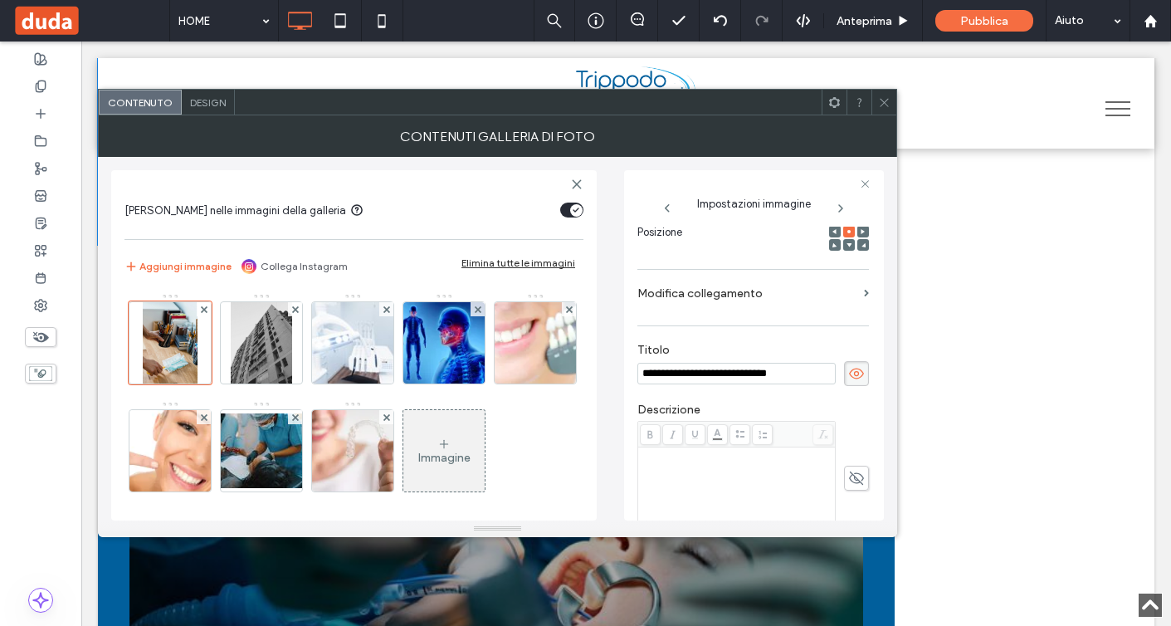
scroll to position [0, 0]
click at [698, 374] on input "**********" at bounding box center [737, 374] width 198 height 22
type input "**********"
click at [882, 105] on icon at bounding box center [884, 102] width 12 height 12
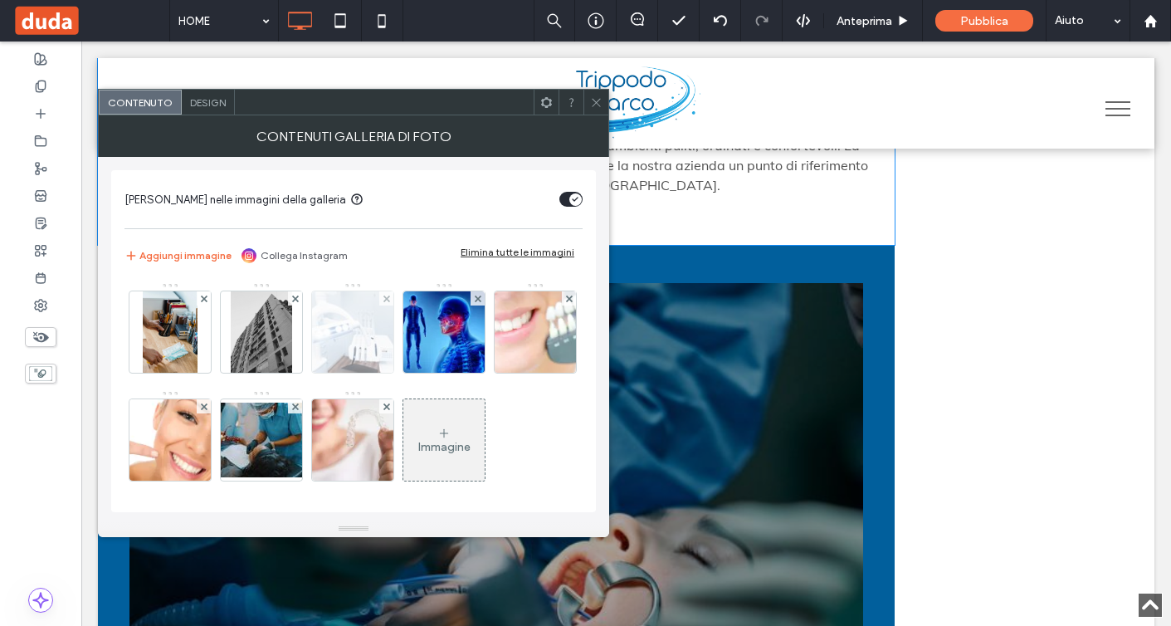
click at [363, 360] on img at bounding box center [353, 331] width 122 height 81
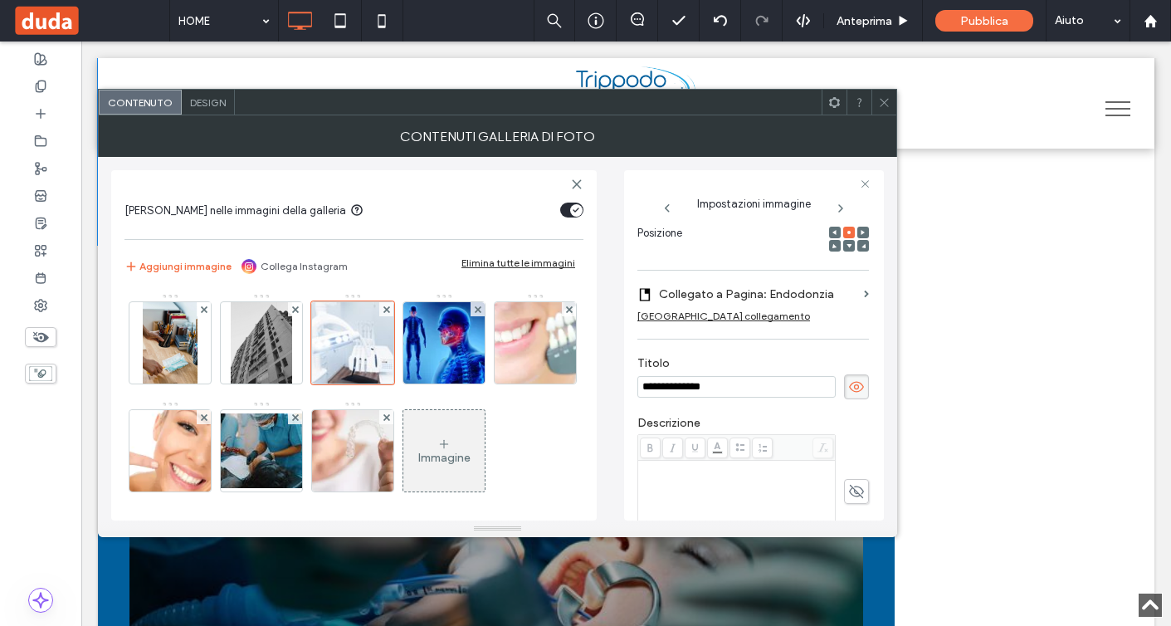
type input "**********"
click at [728, 320] on div "Rimuovi collegamento" at bounding box center [724, 316] width 173 height 12
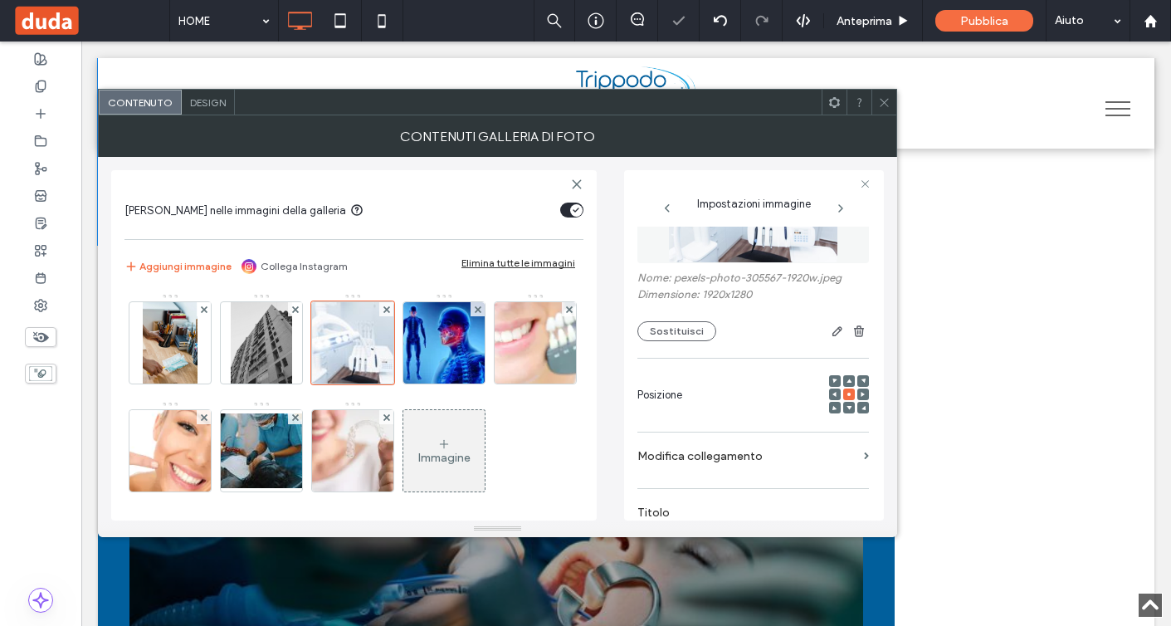
scroll to position [15, 0]
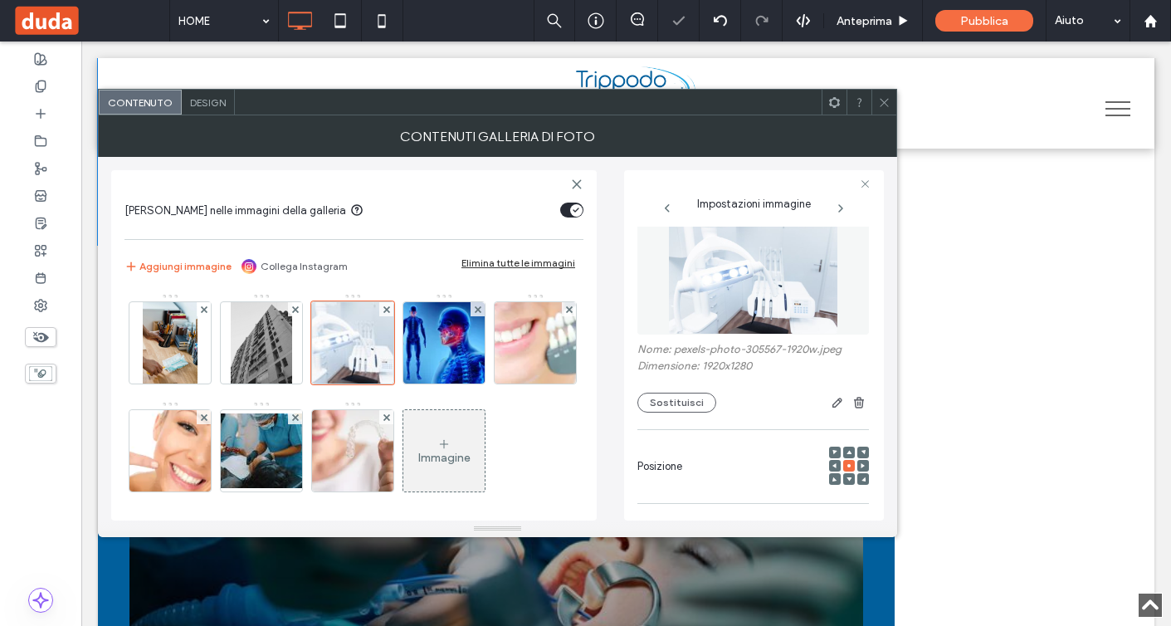
click at [733, 292] on img at bounding box center [753, 277] width 171 height 115
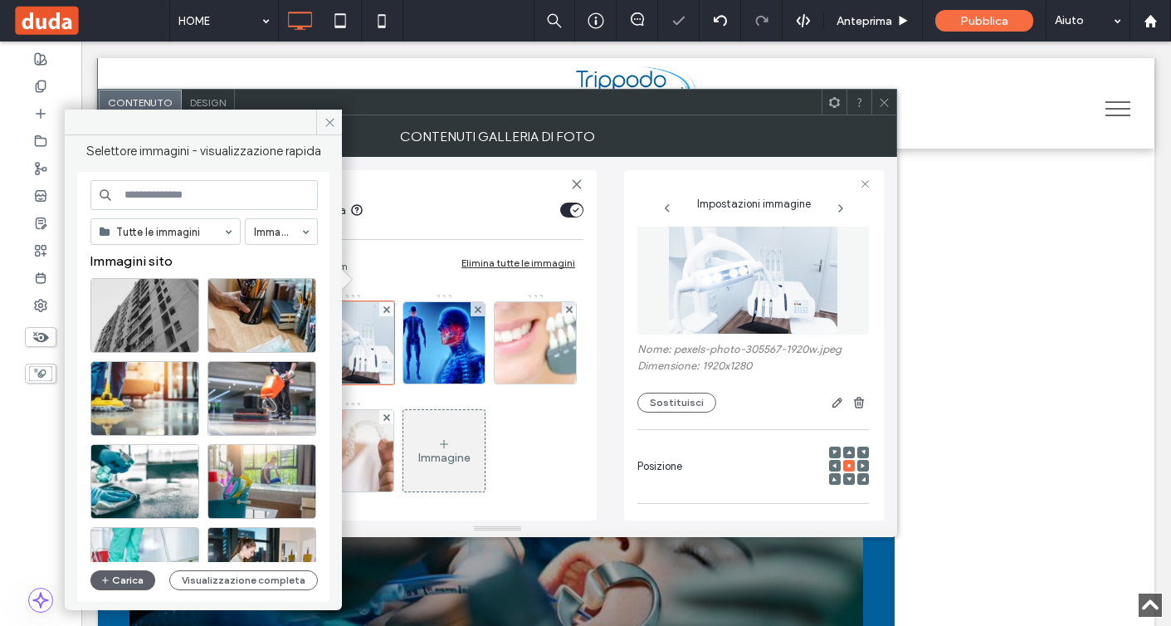
click at [157, 204] on input at bounding box center [203, 195] width 227 height 30
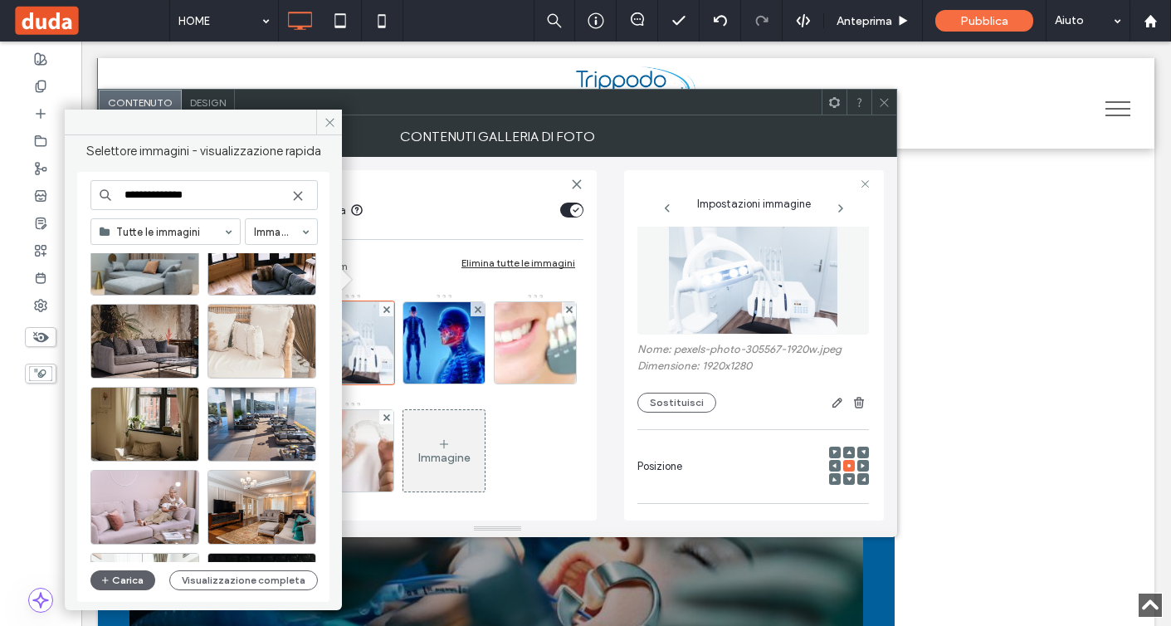
scroll to position [1138, 0]
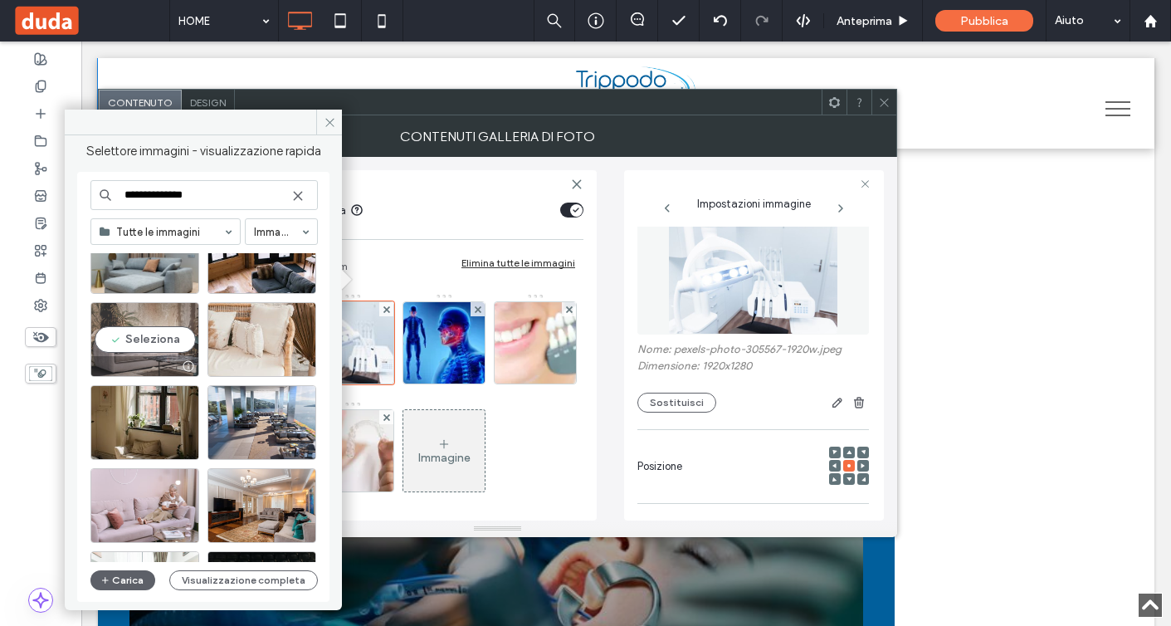
type input "**********"
click at [163, 320] on div "Seleziona" at bounding box center [144, 339] width 109 height 75
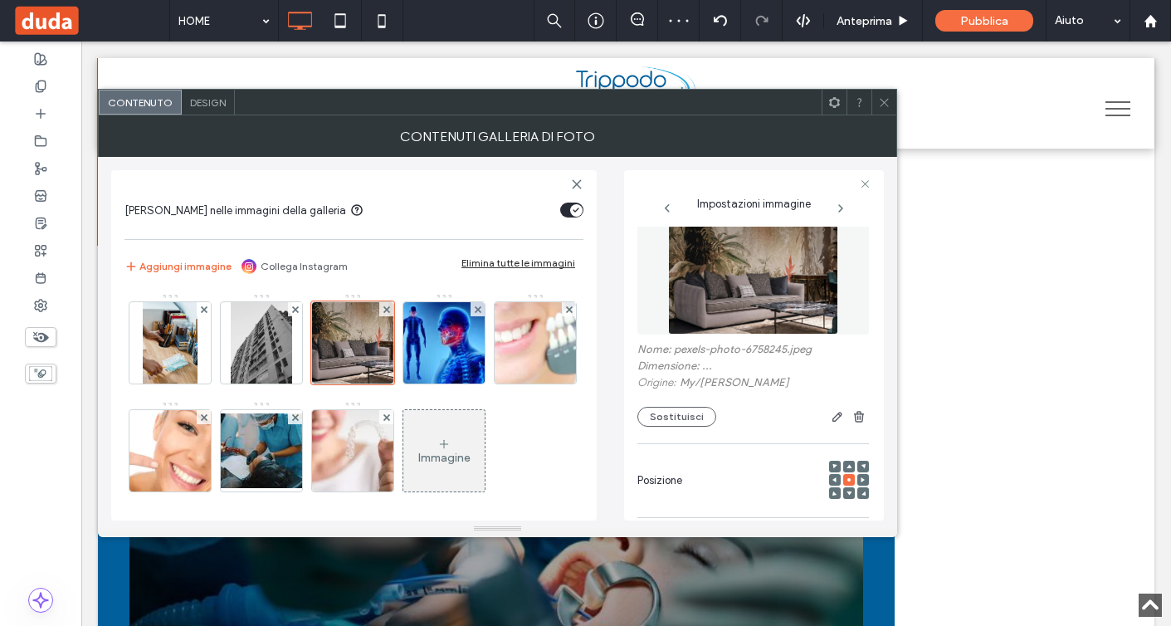
click at [877, 100] on div at bounding box center [884, 102] width 25 height 25
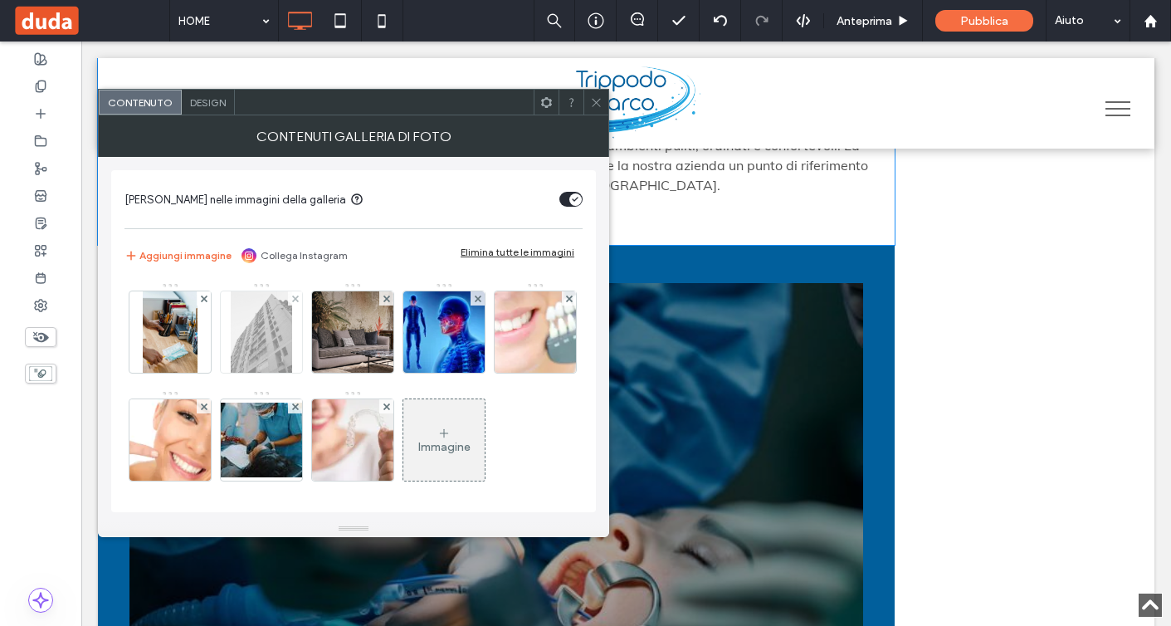
click at [272, 366] on img at bounding box center [261, 331] width 61 height 81
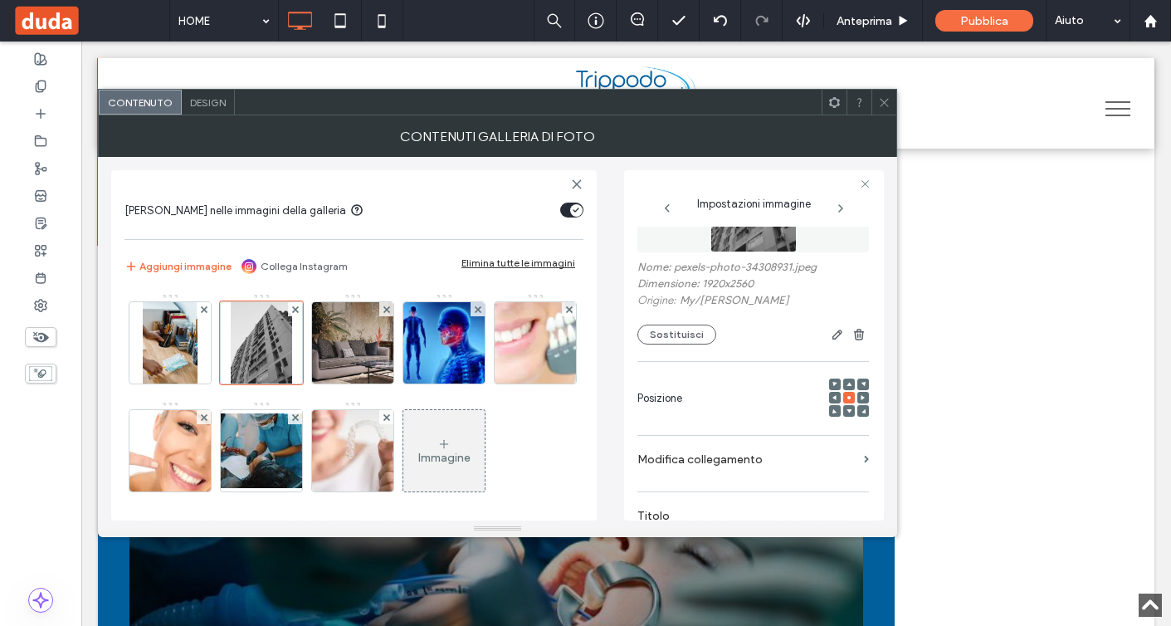
scroll to position [0, 0]
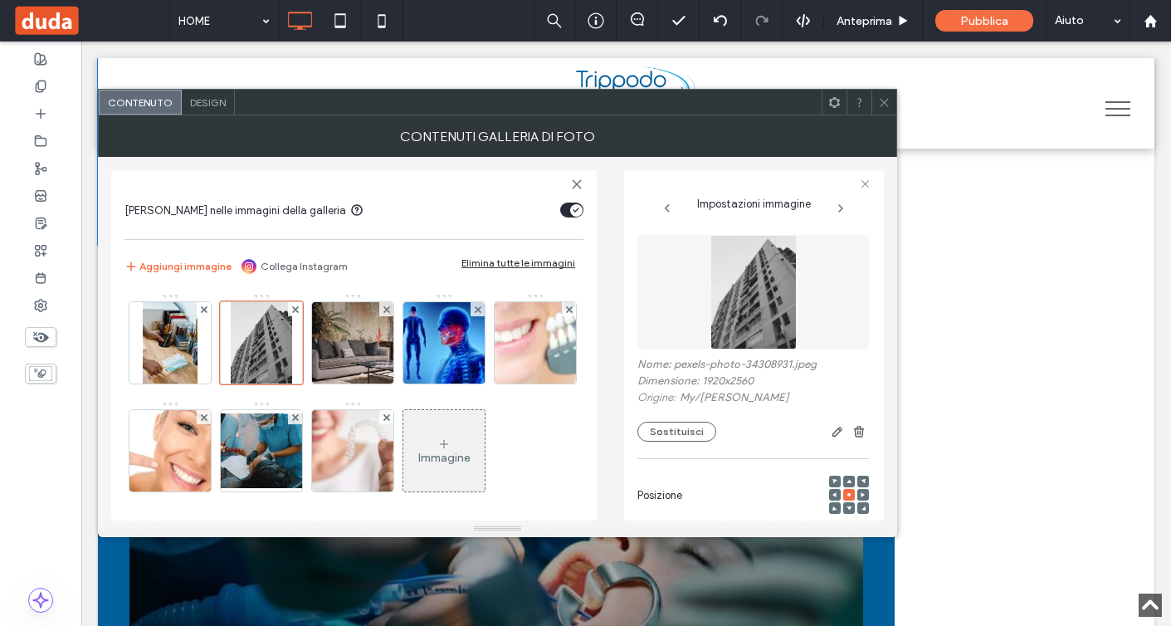
click at [735, 306] on img at bounding box center [754, 292] width 86 height 115
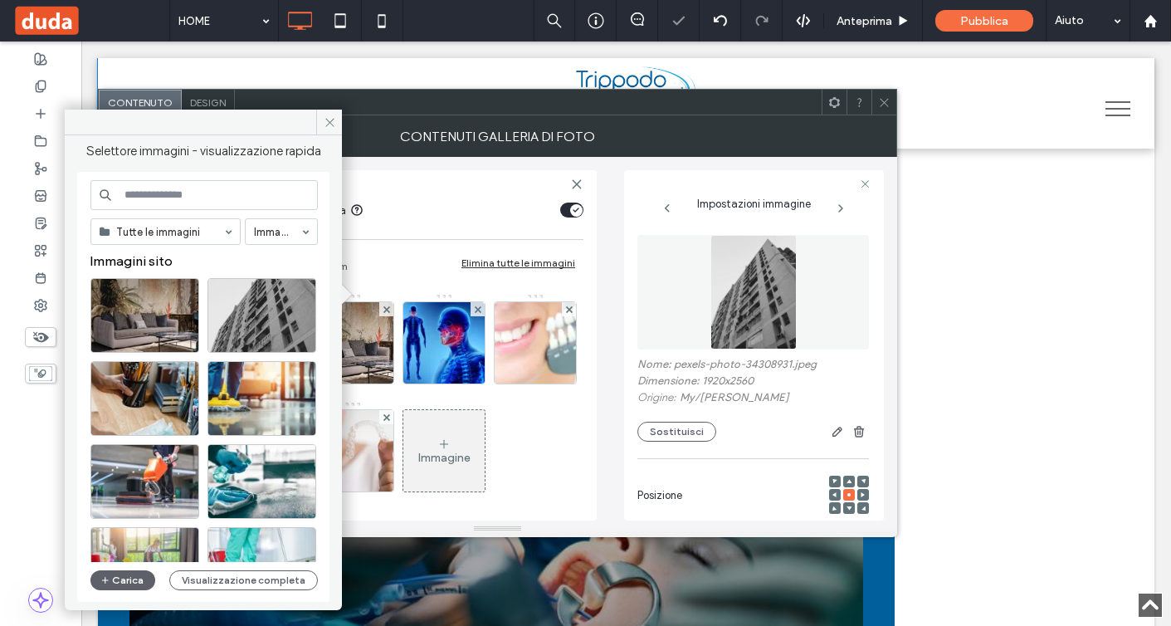
click at [221, 196] on input at bounding box center [203, 195] width 227 height 30
paste input "**********"
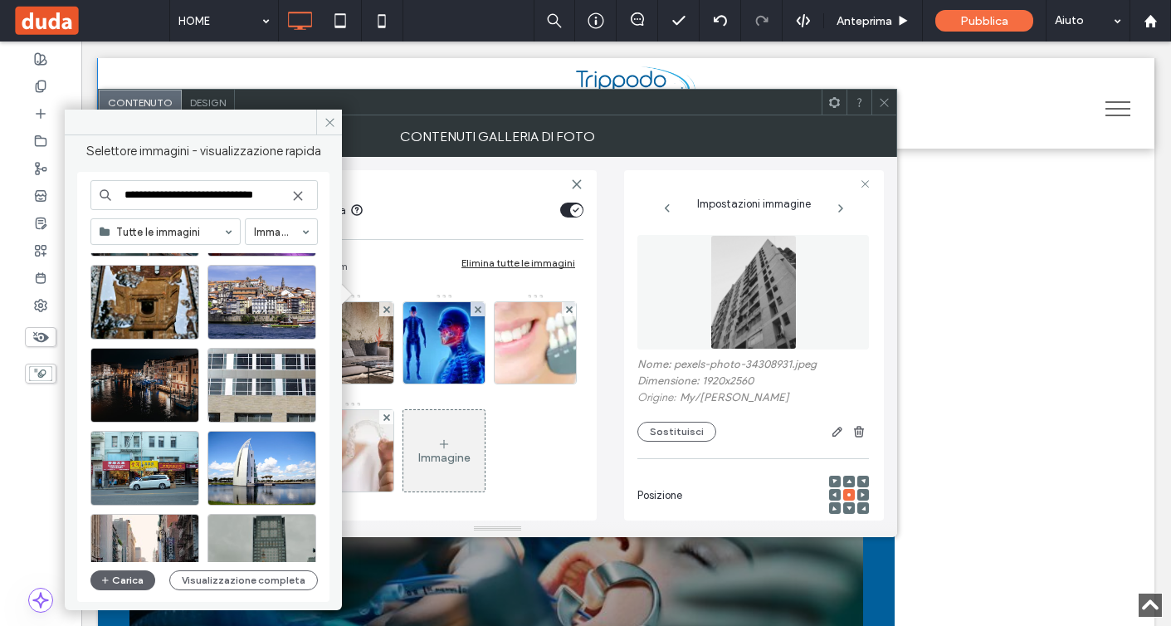
scroll to position [540, 0]
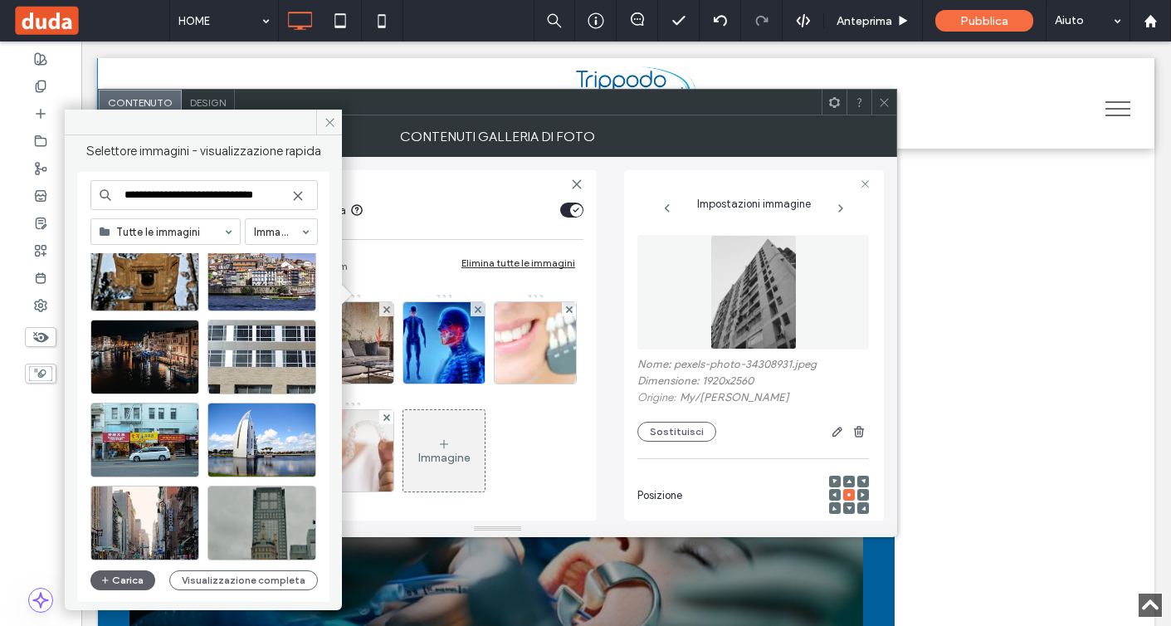
click at [206, 202] on input "**********" at bounding box center [203, 195] width 227 height 30
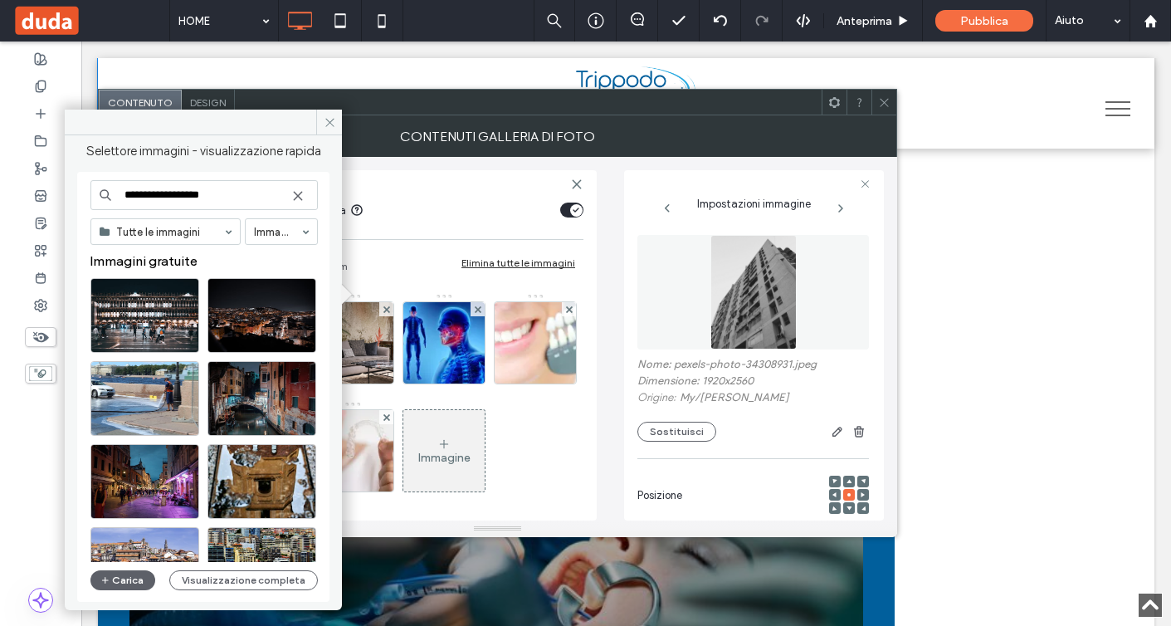
click at [196, 198] on input "**********" at bounding box center [203, 195] width 227 height 30
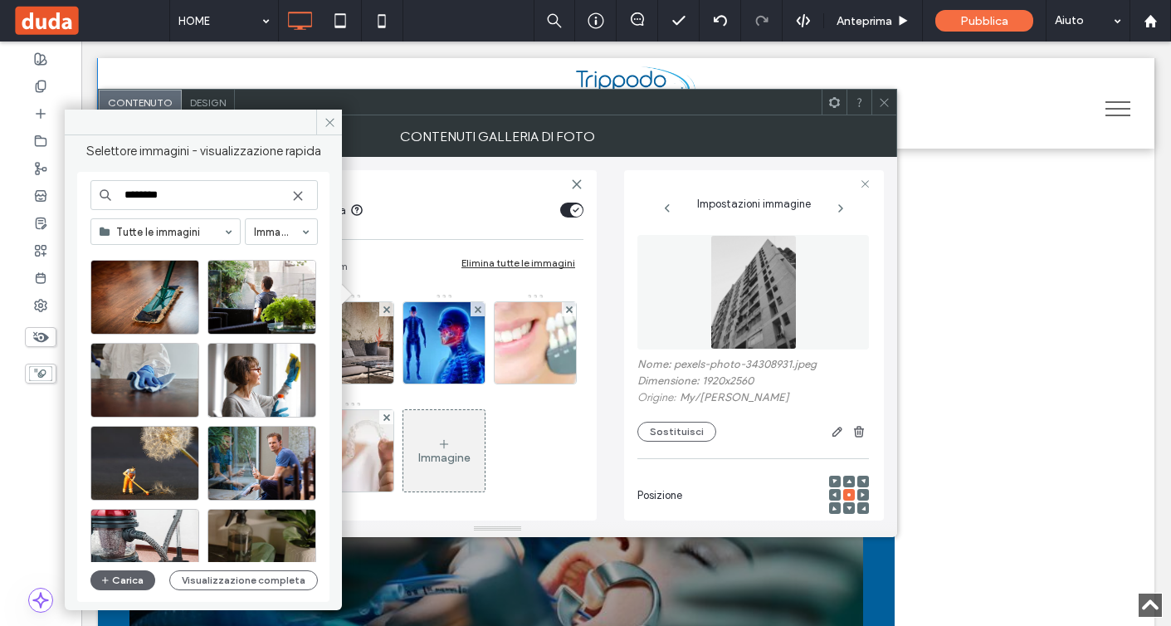
scroll to position [0, 0]
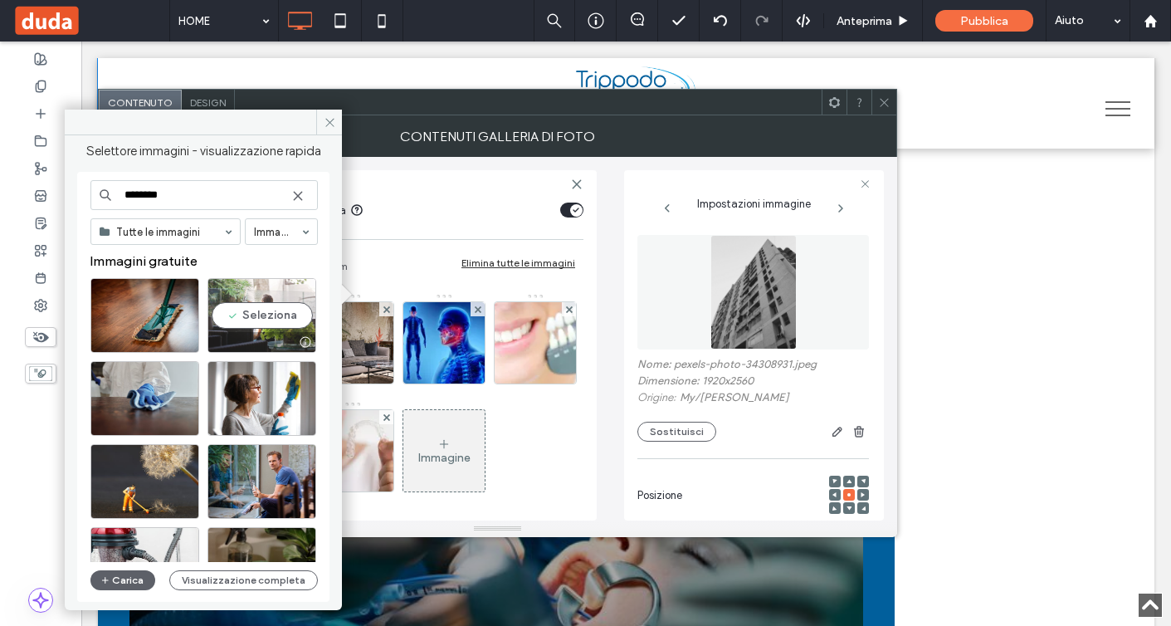
type input "********"
click at [269, 303] on div "Seleziona" at bounding box center [262, 315] width 109 height 75
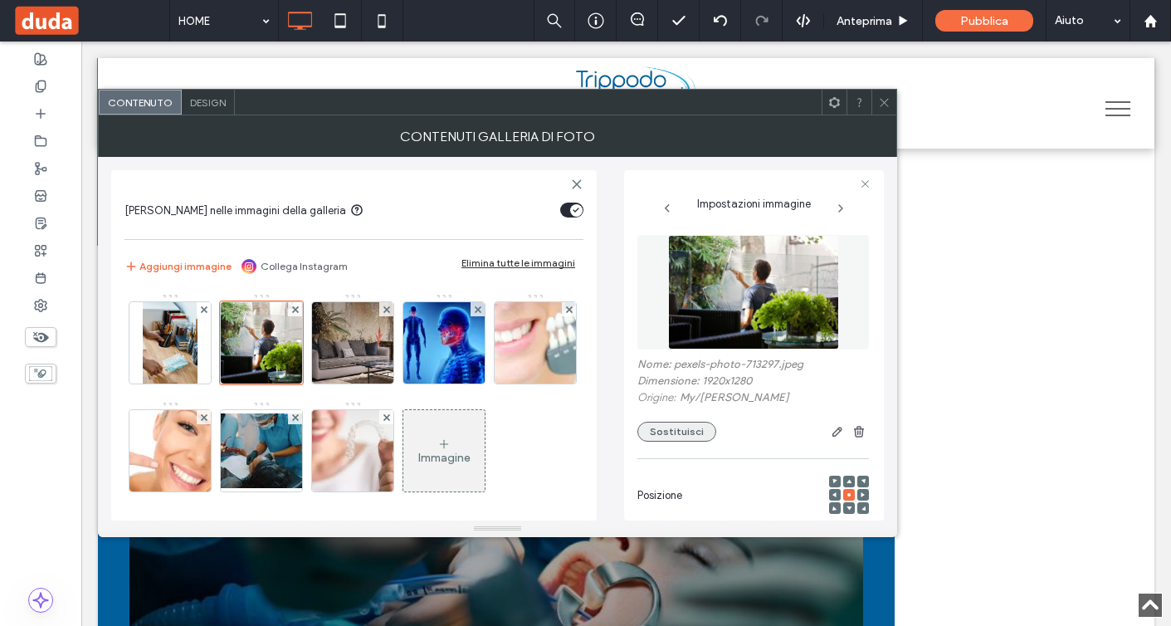
click at [675, 428] on button "Sostituisci" at bounding box center [677, 432] width 79 height 20
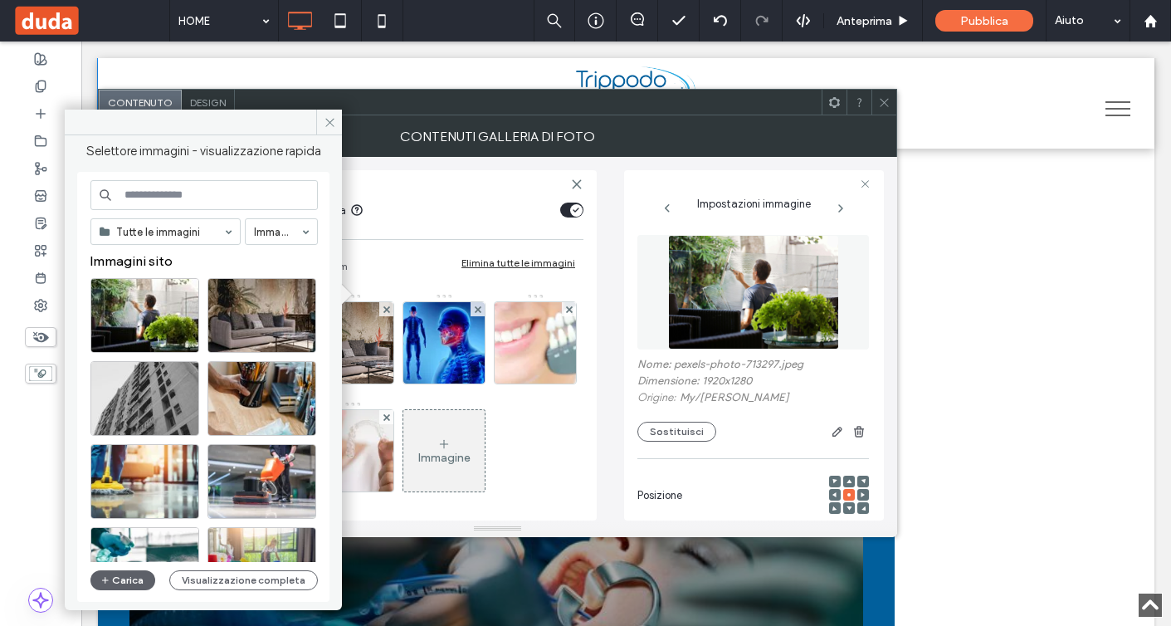
click at [169, 179] on div "Tutte le immagini Immagini Immagini sito Carica Visualizzazione completa" at bounding box center [203, 387] width 252 height 430
click at [169, 187] on input at bounding box center [203, 195] width 227 height 30
paste input "**********"
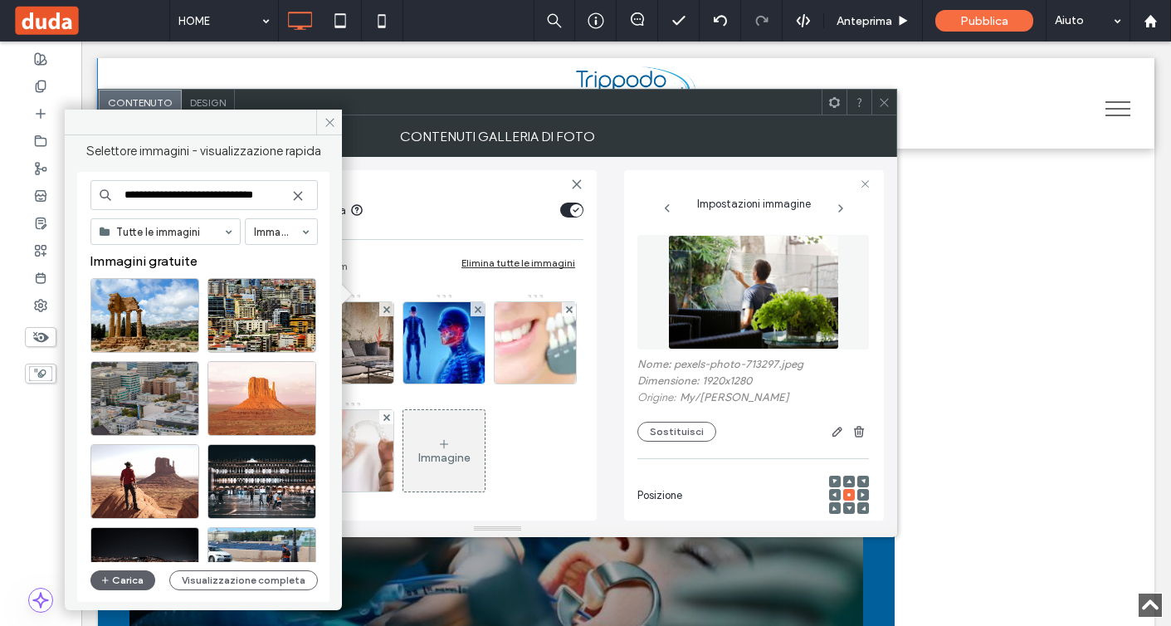
drag, startPoint x: 169, startPoint y: 195, endPoint x: 432, endPoint y: 242, distance: 266.4
click at [424, 227] on div "**********" at bounding box center [498, 326] width 800 height 422
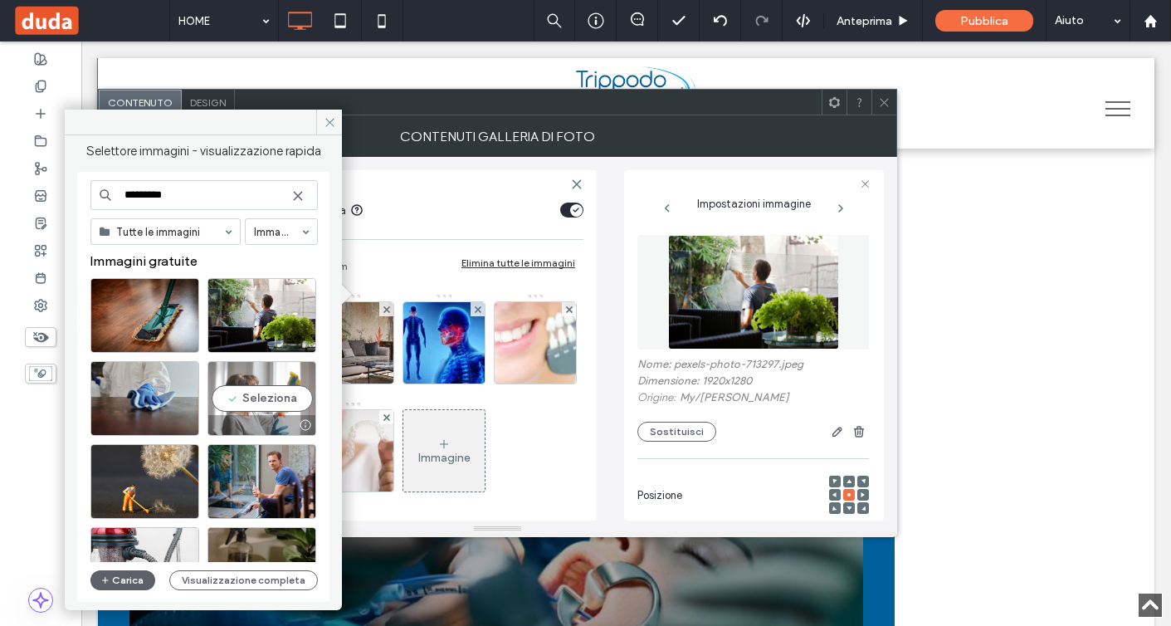
type input "********"
click at [233, 379] on div "Seleziona" at bounding box center [262, 398] width 109 height 75
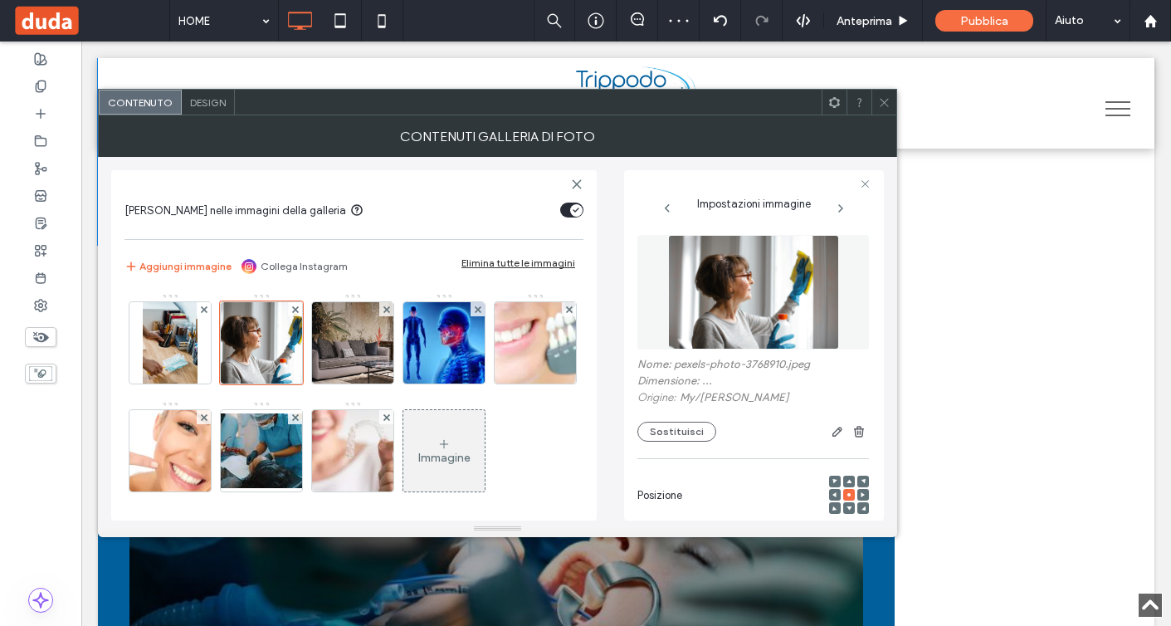
click at [884, 96] on icon at bounding box center [884, 102] width 12 height 12
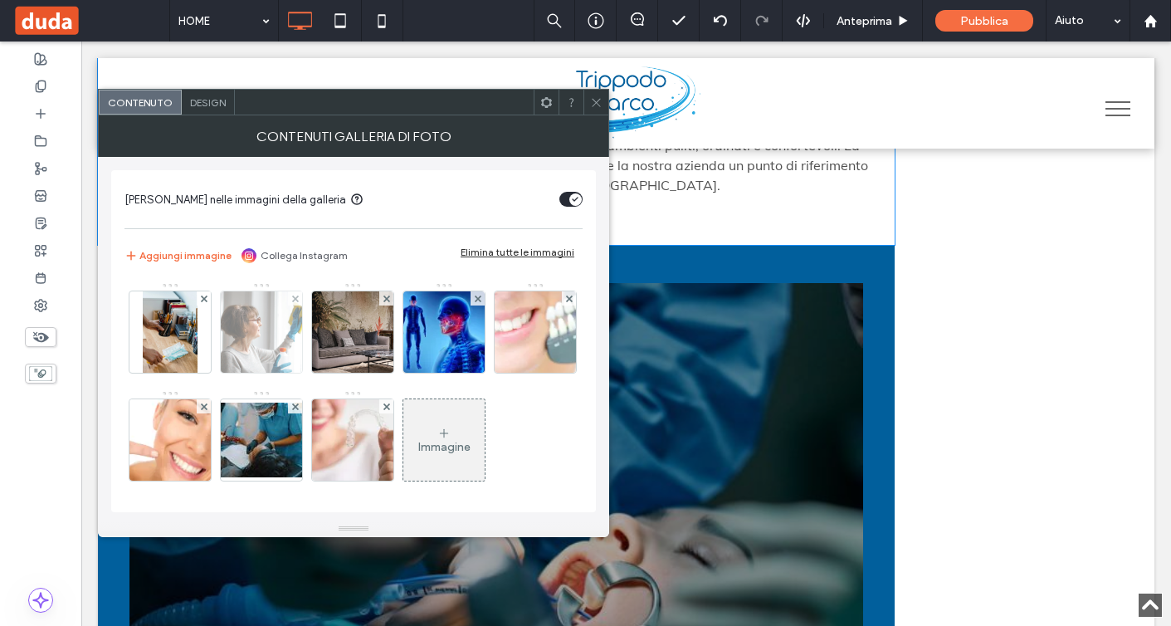
click at [267, 325] on img at bounding box center [262, 331] width 122 height 81
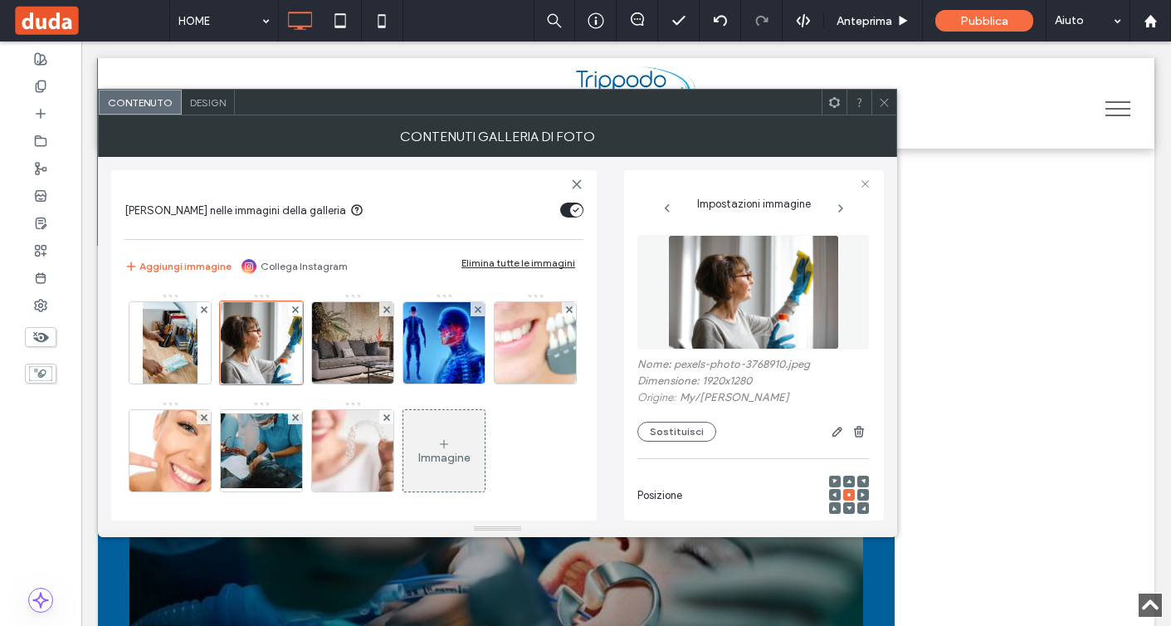
click at [740, 306] on img at bounding box center [753, 292] width 171 height 115
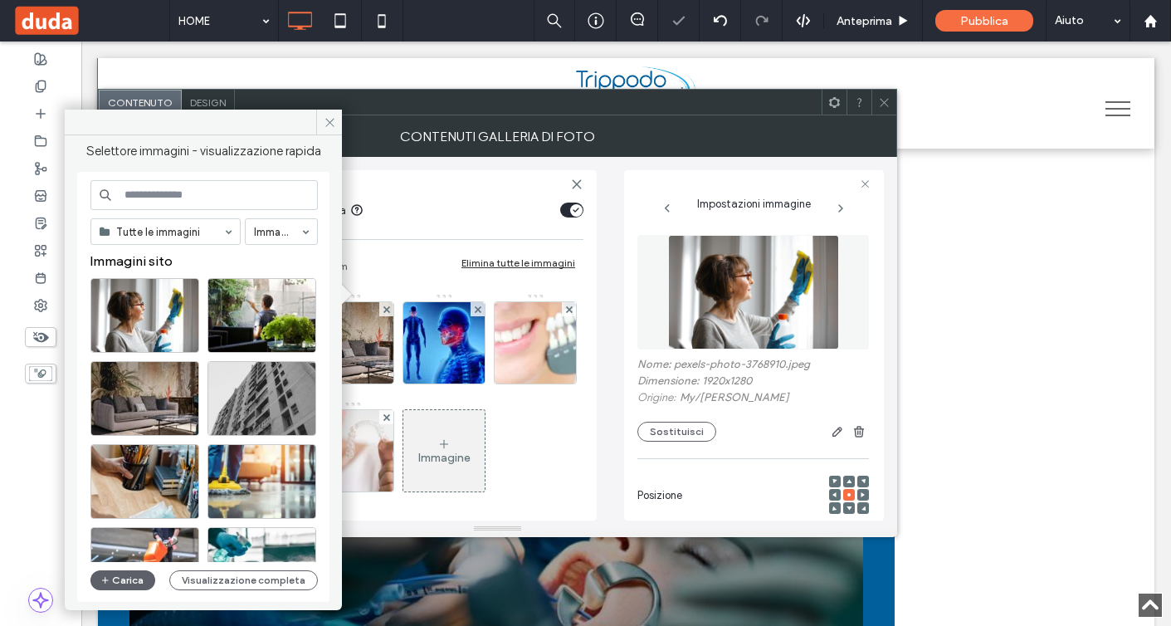
click at [259, 200] on input at bounding box center [203, 195] width 227 height 30
paste input "**********"
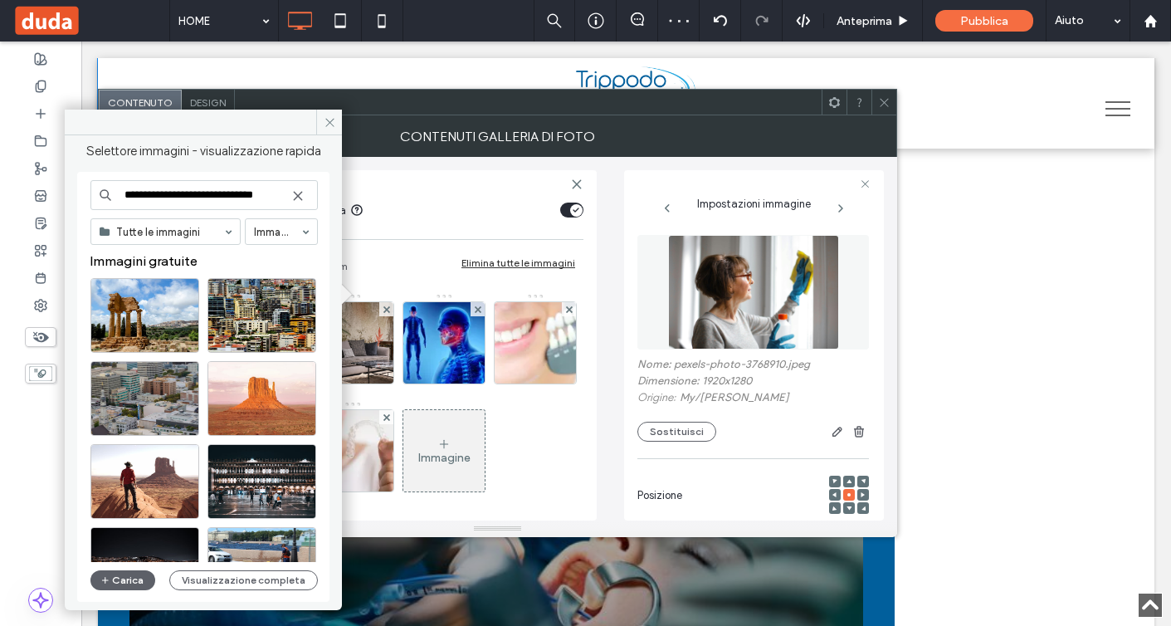
drag, startPoint x: 171, startPoint y: 194, endPoint x: 428, endPoint y: 218, distance: 258.4
click at [428, 216] on div "**********" at bounding box center [498, 326] width 800 height 422
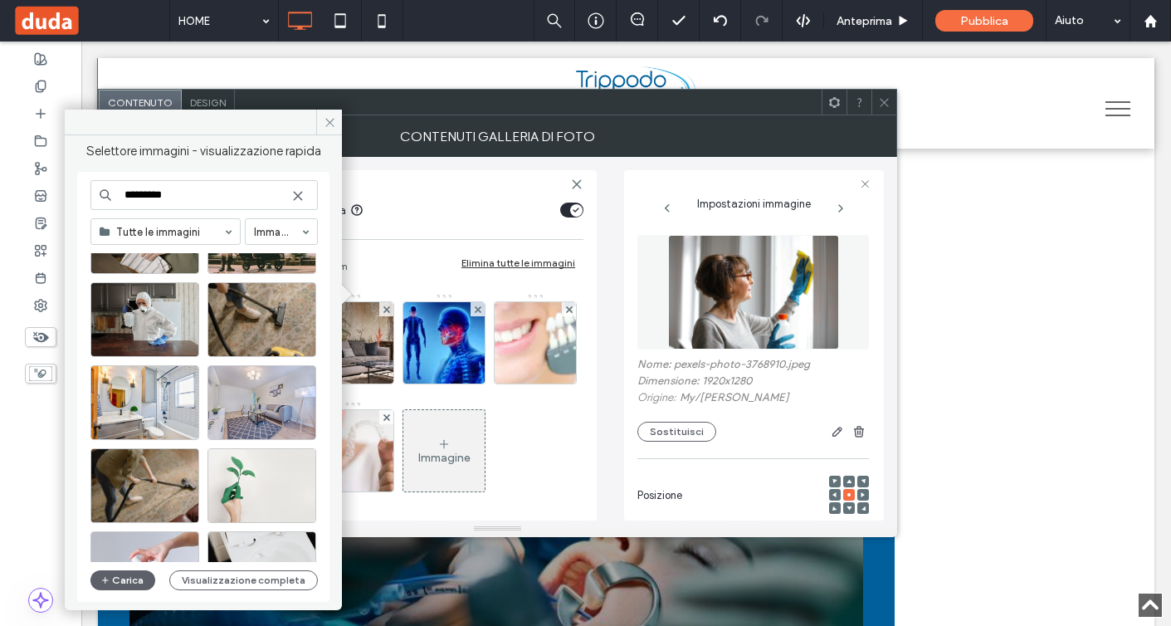
scroll to position [1235, 0]
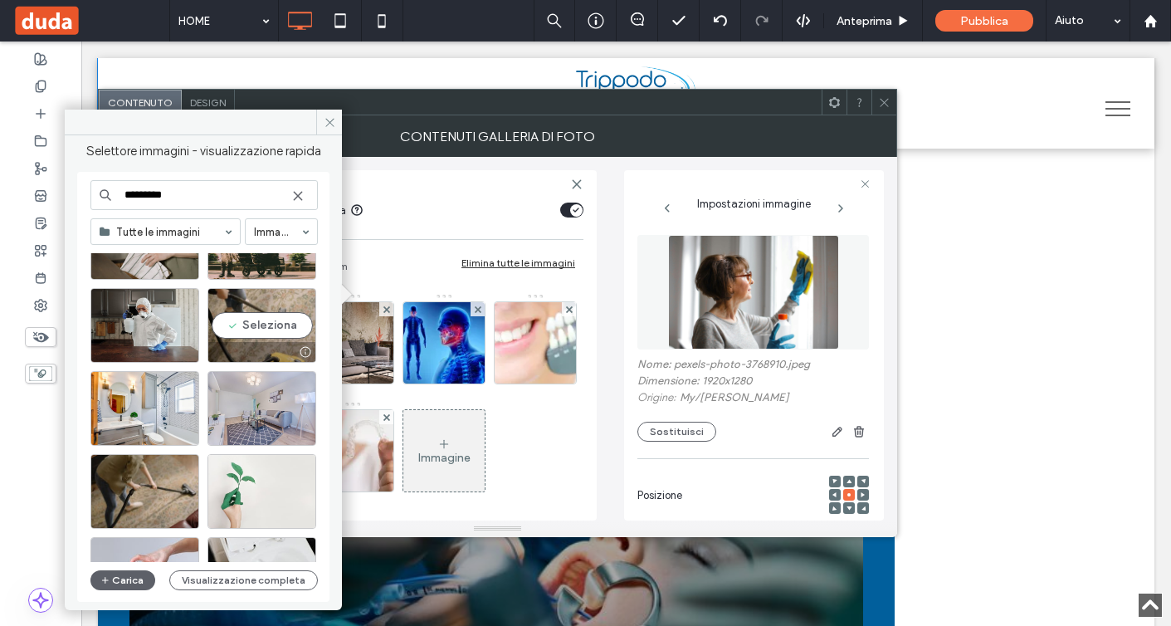
type input "********"
click at [257, 294] on div "Seleziona" at bounding box center [262, 325] width 109 height 75
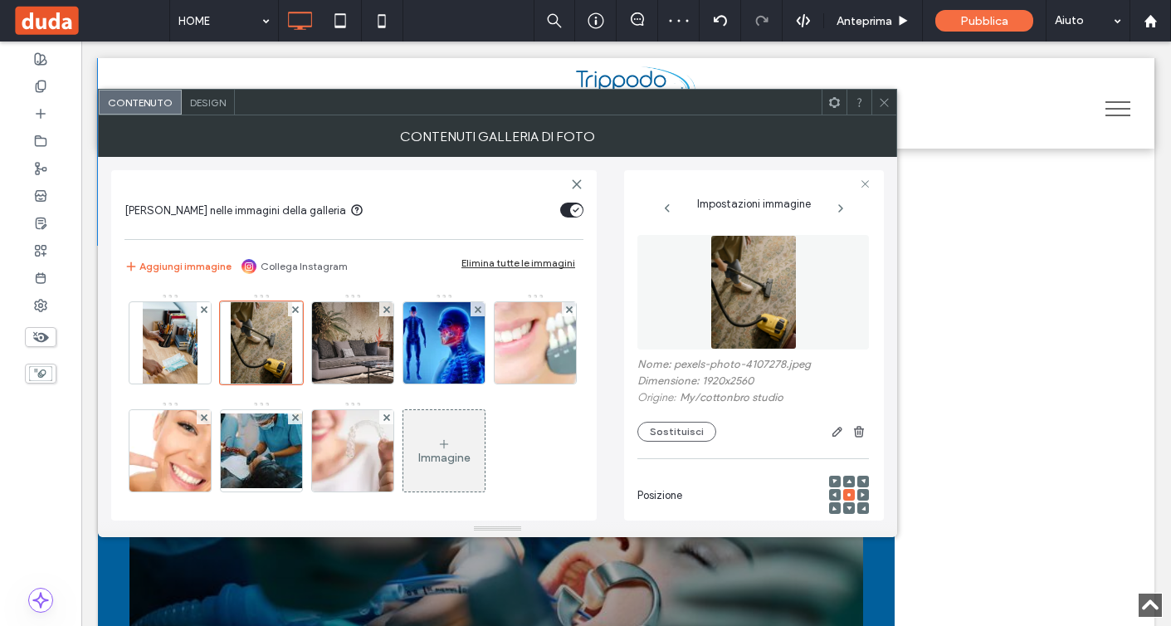
click at [883, 106] on icon at bounding box center [884, 102] width 12 height 12
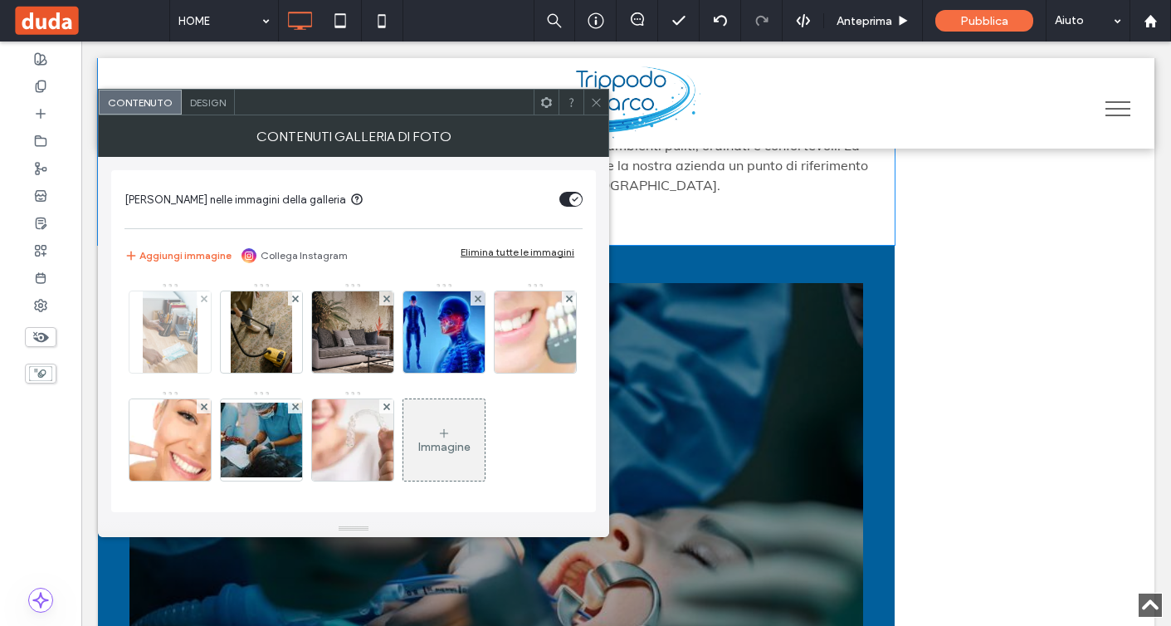
click at [161, 351] on img at bounding box center [170, 331] width 54 height 81
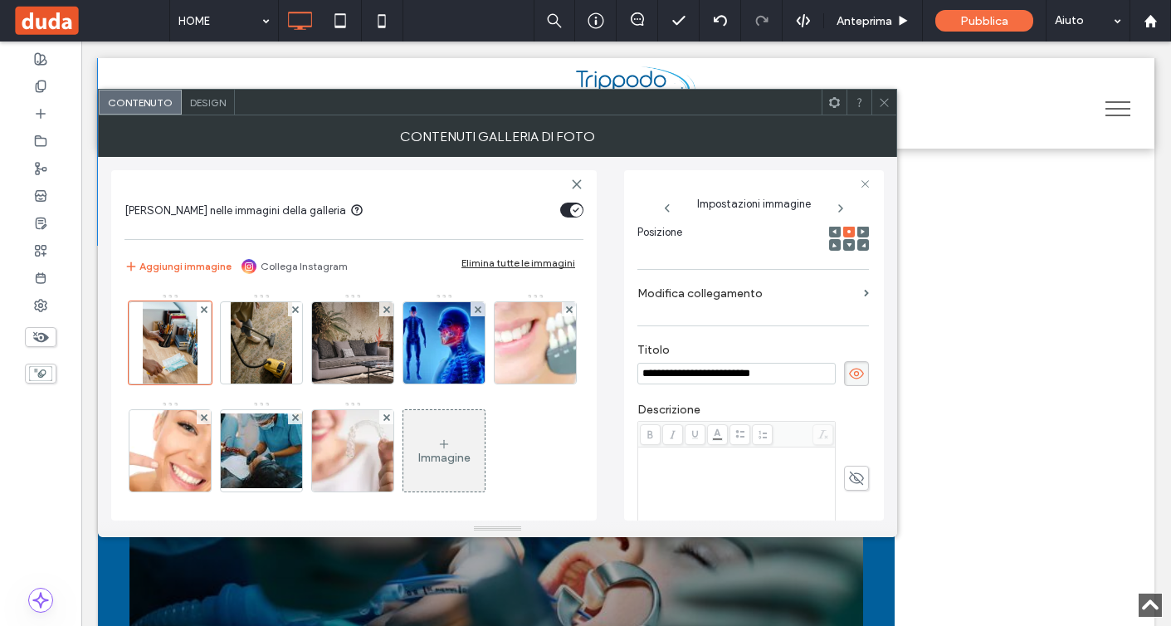
scroll to position [0, 0]
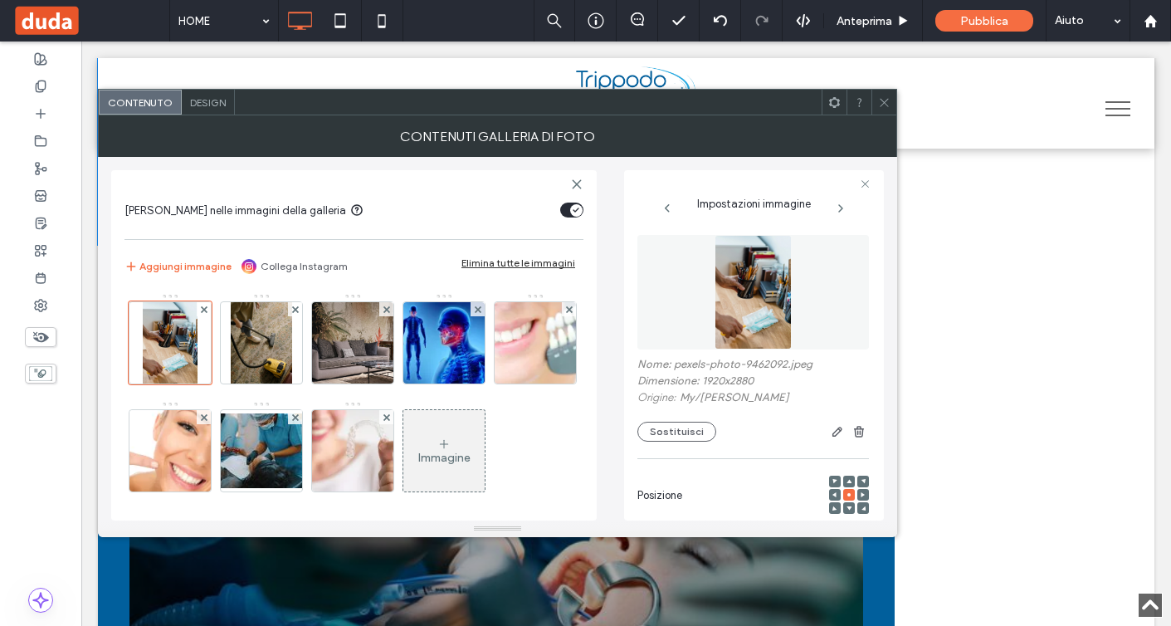
click at [765, 301] on img at bounding box center [753, 292] width 77 height 115
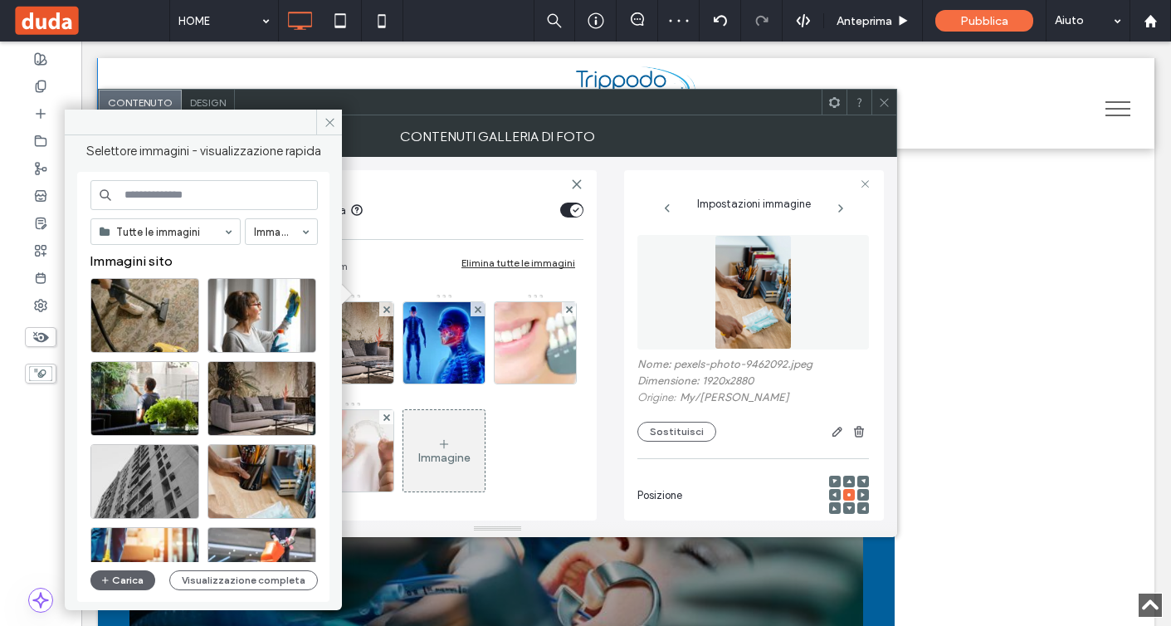
click at [168, 194] on input at bounding box center [203, 195] width 227 height 30
click at [888, 95] on span at bounding box center [884, 102] width 12 height 25
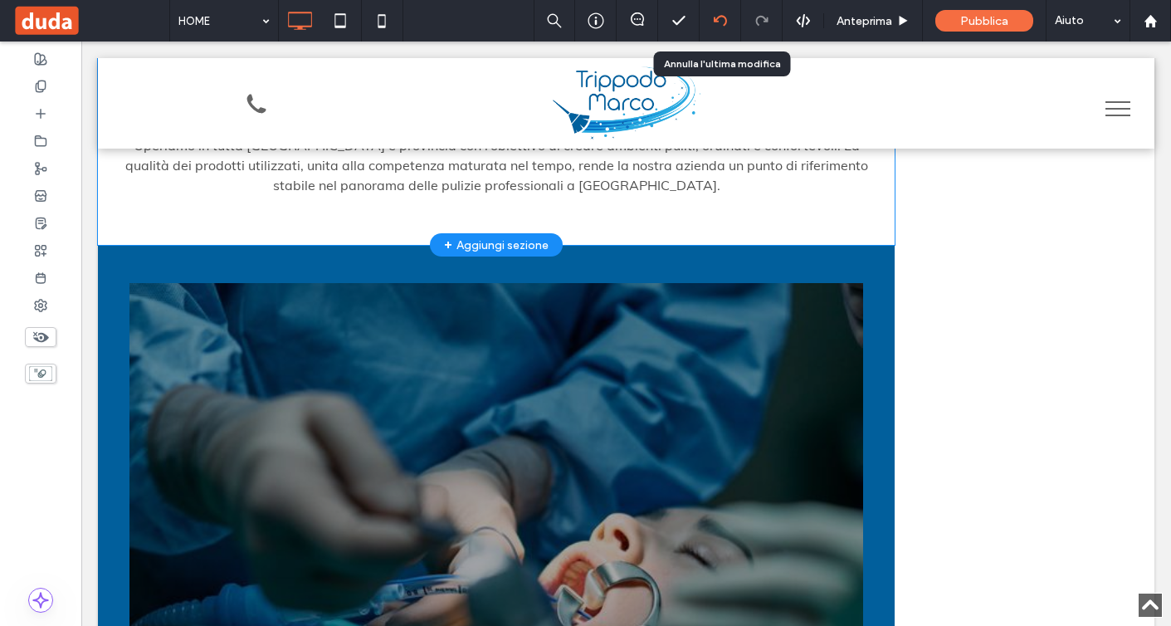
click at [720, 18] on icon at bounding box center [720, 20] width 13 height 13
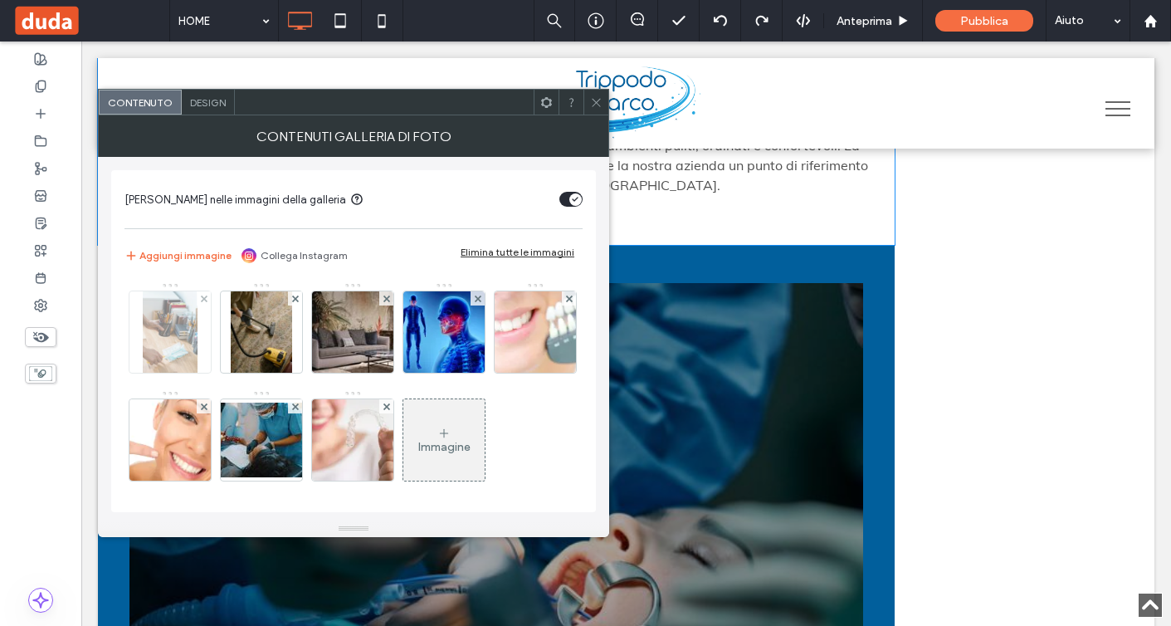
click at [178, 334] on img at bounding box center [170, 331] width 54 height 81
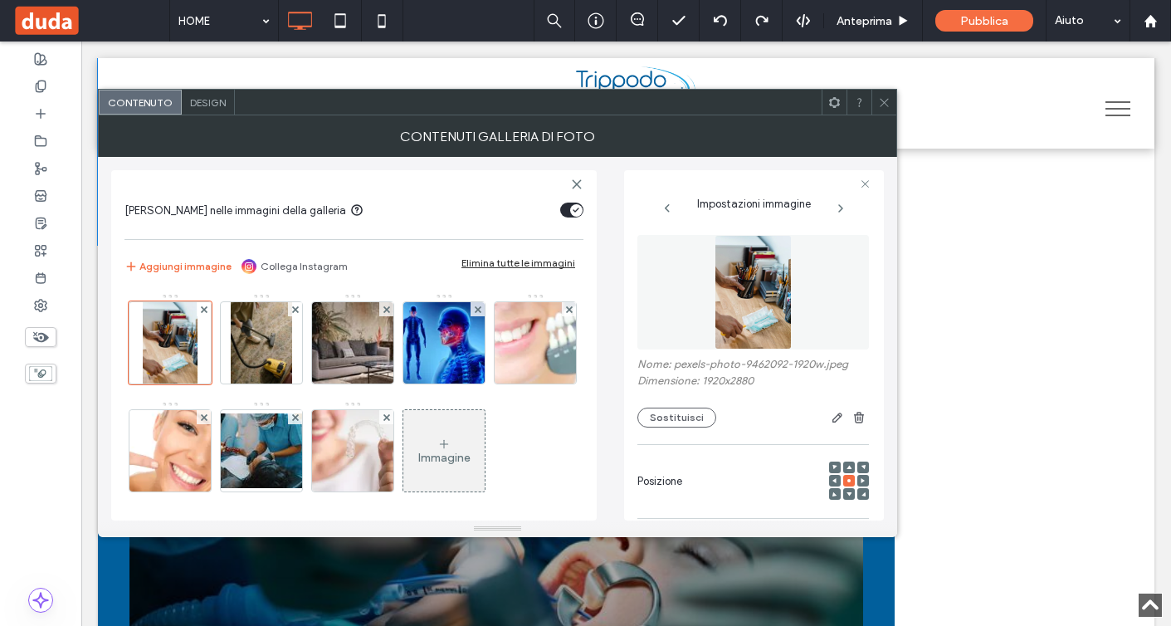
click at [736, 343] on img at bounding box center [753, 292] width 77 height 115
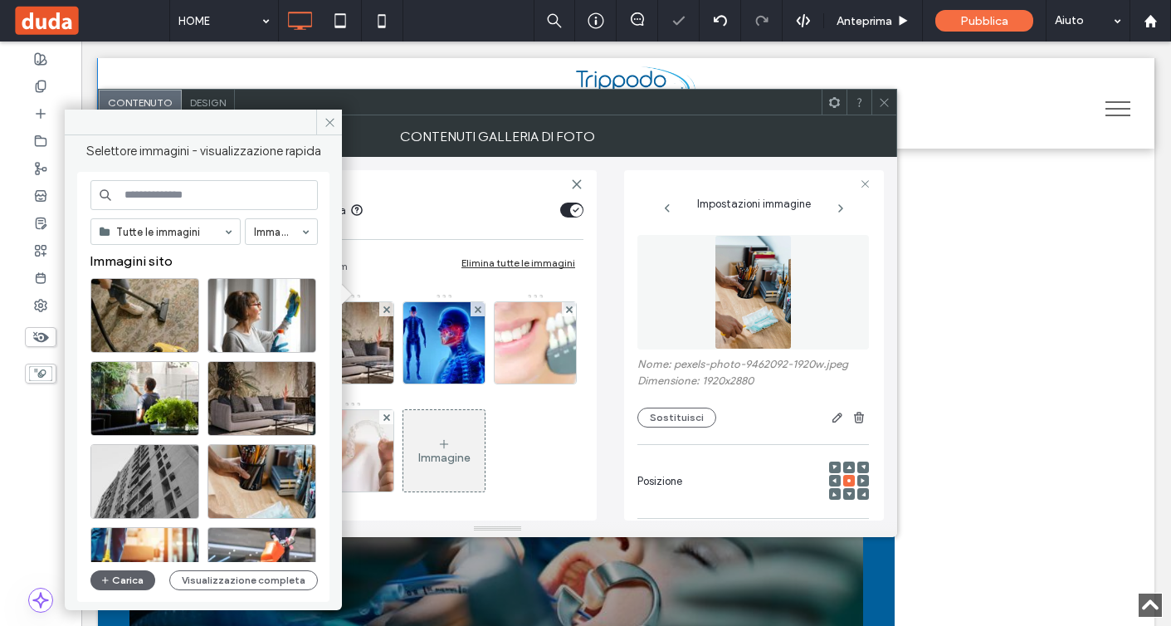
click at [229, 200] on input at bounding box center [203, 195] width 227 height 30
paste input "**********"
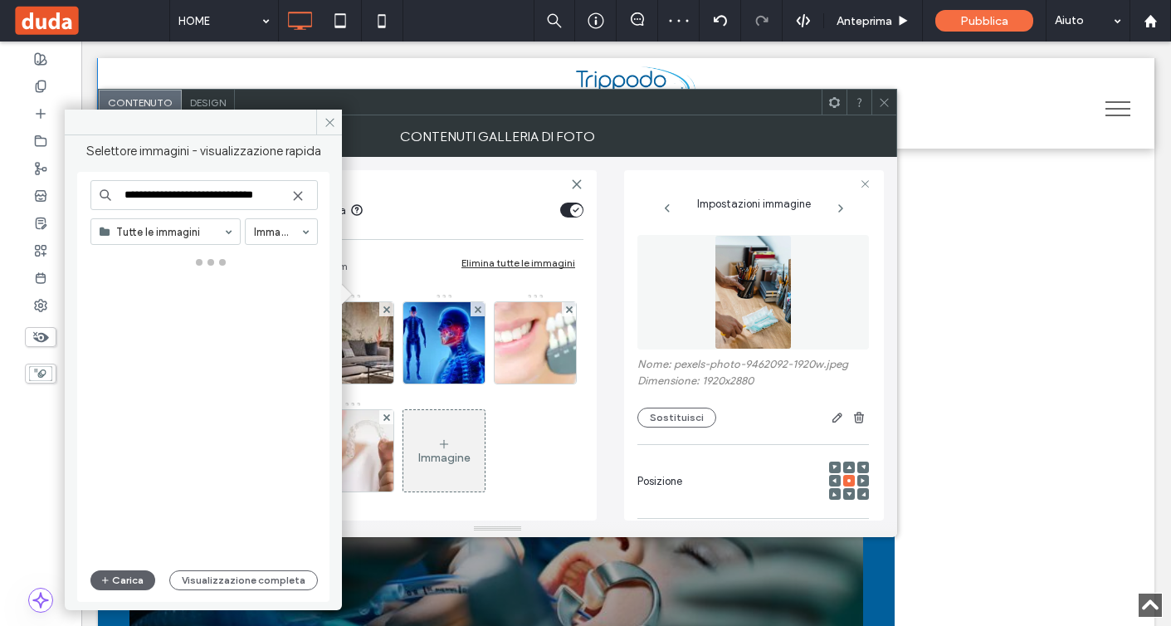
drag, startPoint x: 171, startPoint y: 195, endPoint x: 501, endPoint y: 231, distance: 331.5
click at [501, 231] on div "**********" at bounding box center [498, 326] width 800 height 422
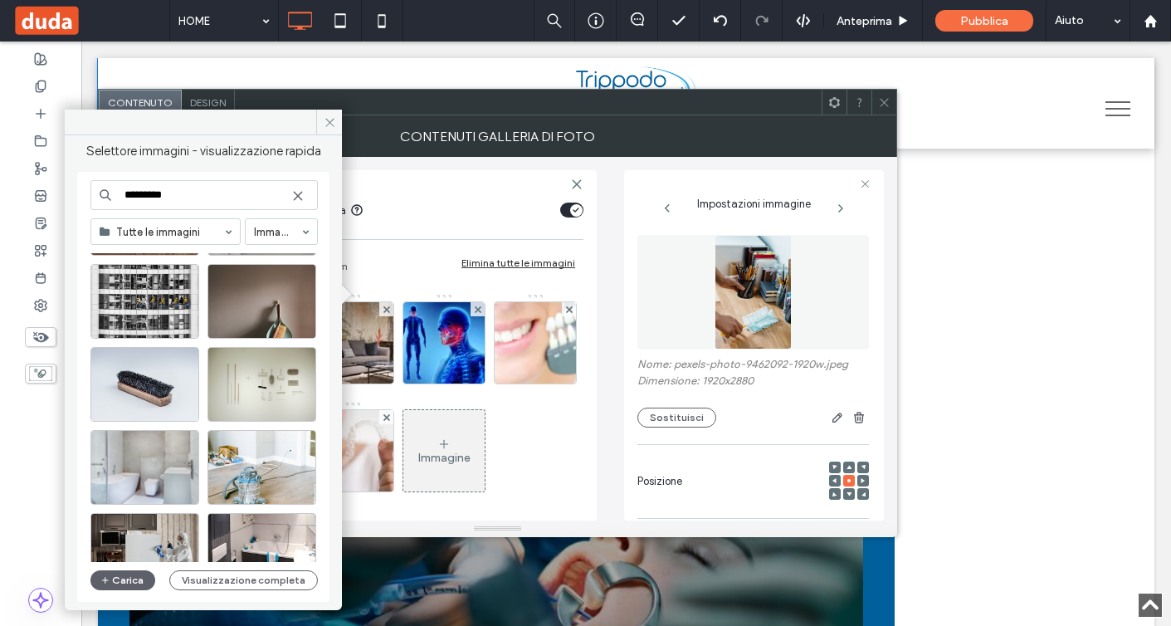
scroll to position [692, 0]
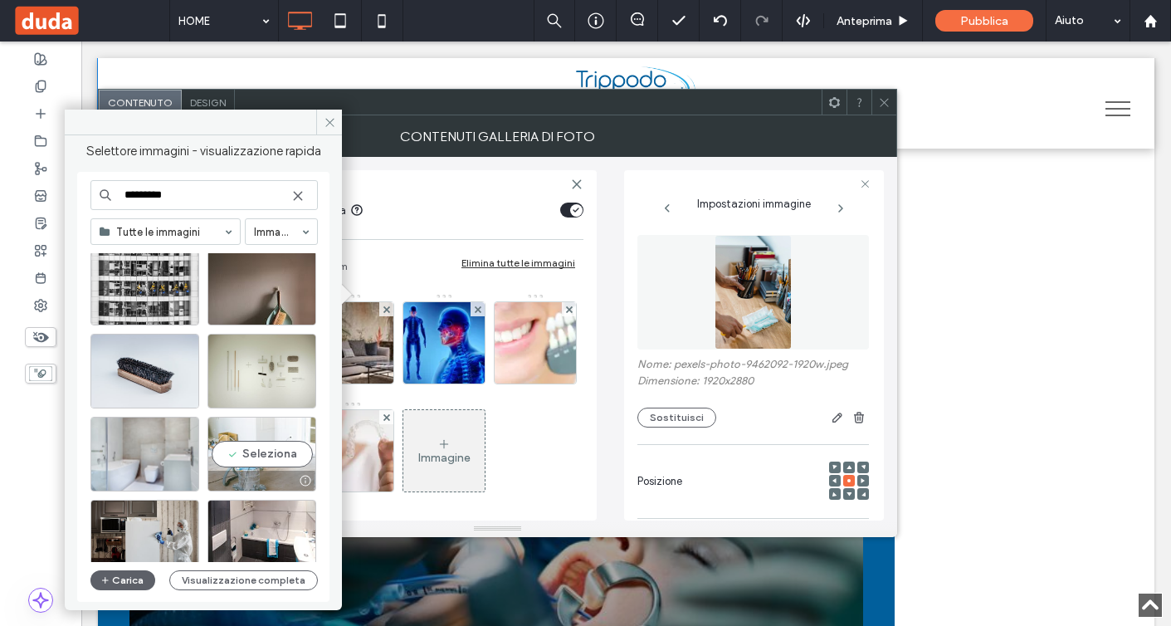
type input "********"
click at [276, 456] on div "Seleziona" at bounding box center [262, 454] width 109 height 75
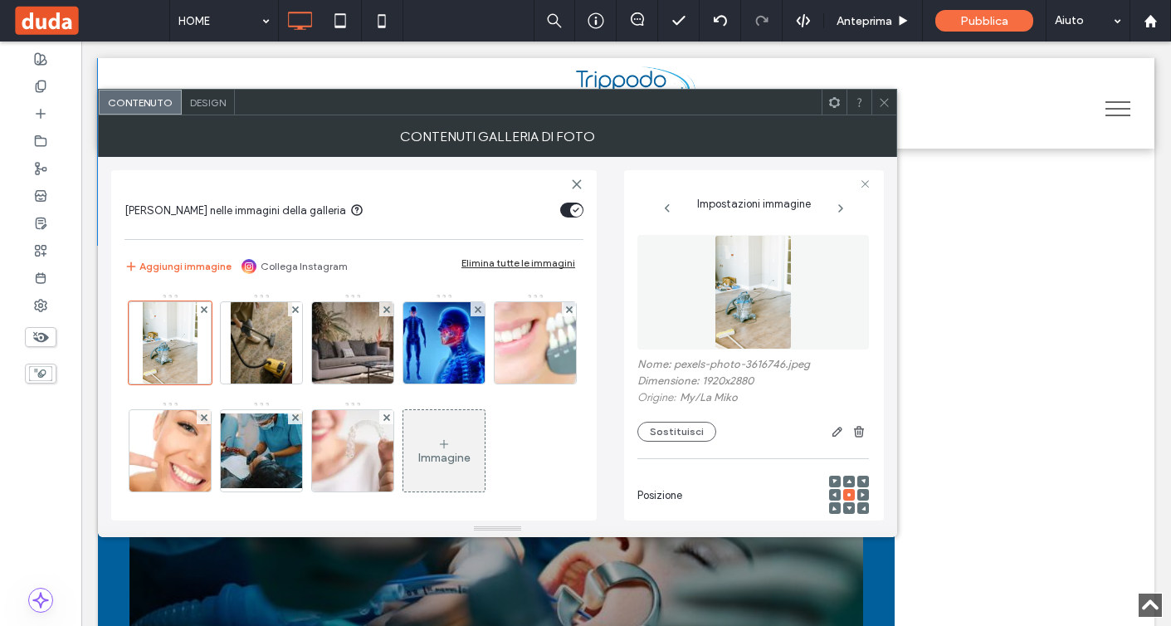
click at [888, 107] on icon at bounding box center [884, 102] width 12 height 12
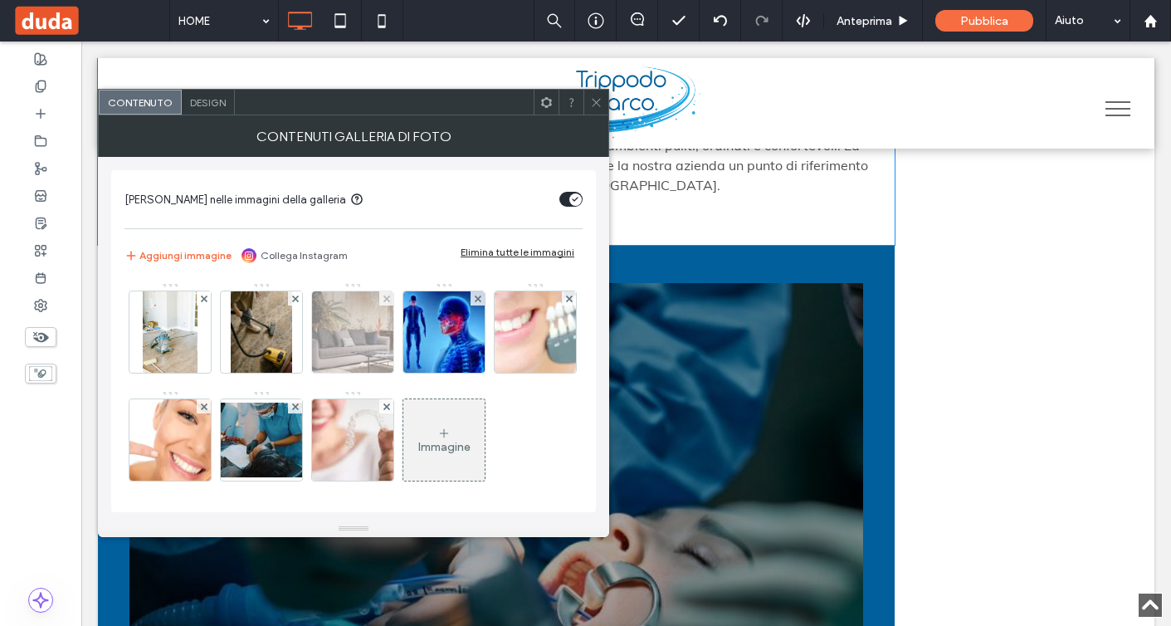
click at [352, 361] on img at bounding box center [353, 331] width 122 height 81
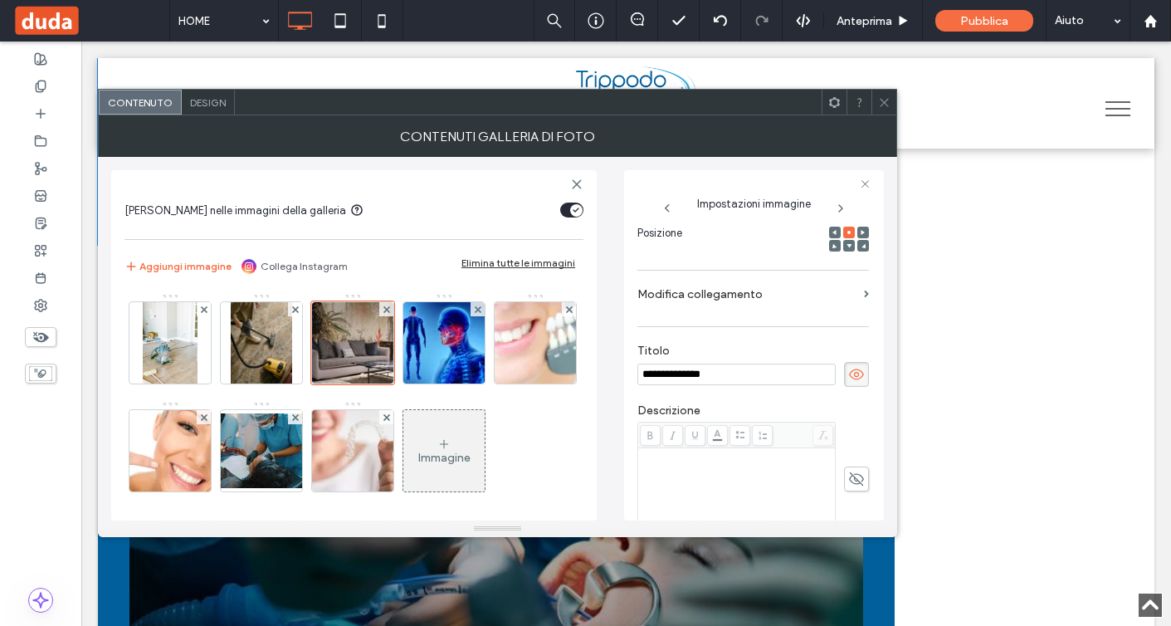
scroll to position [0, 0]
click at [884, 99] on icon at bounding box center [884, 102] width 12 height 12
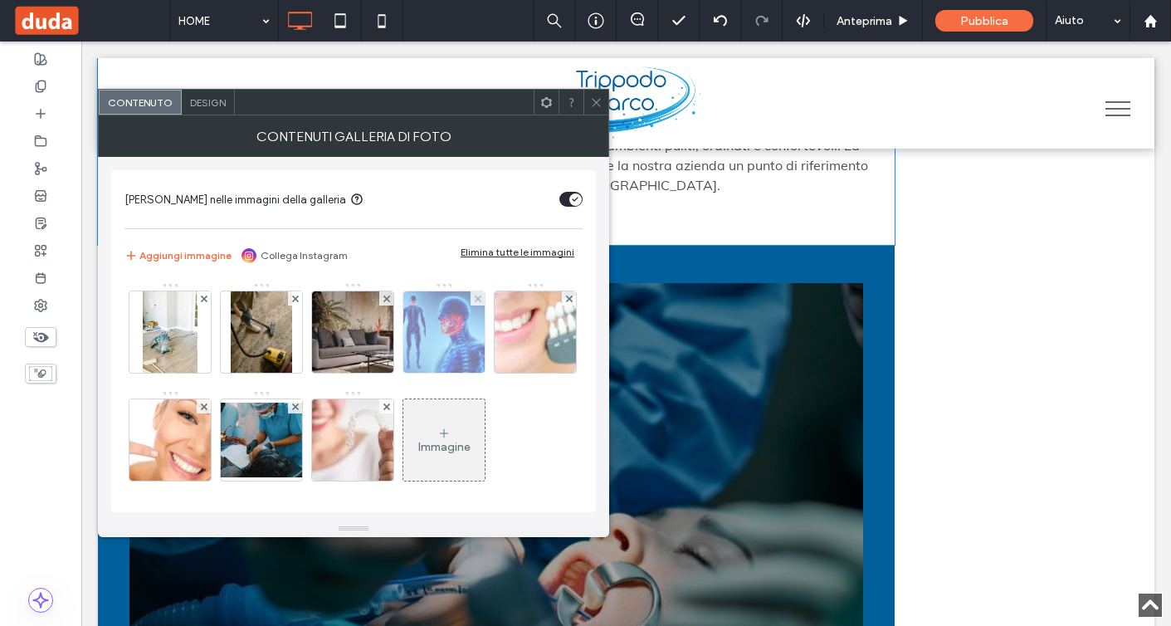
click at [447, 314] on img at bounding box center [444, 331] width 109 height 81
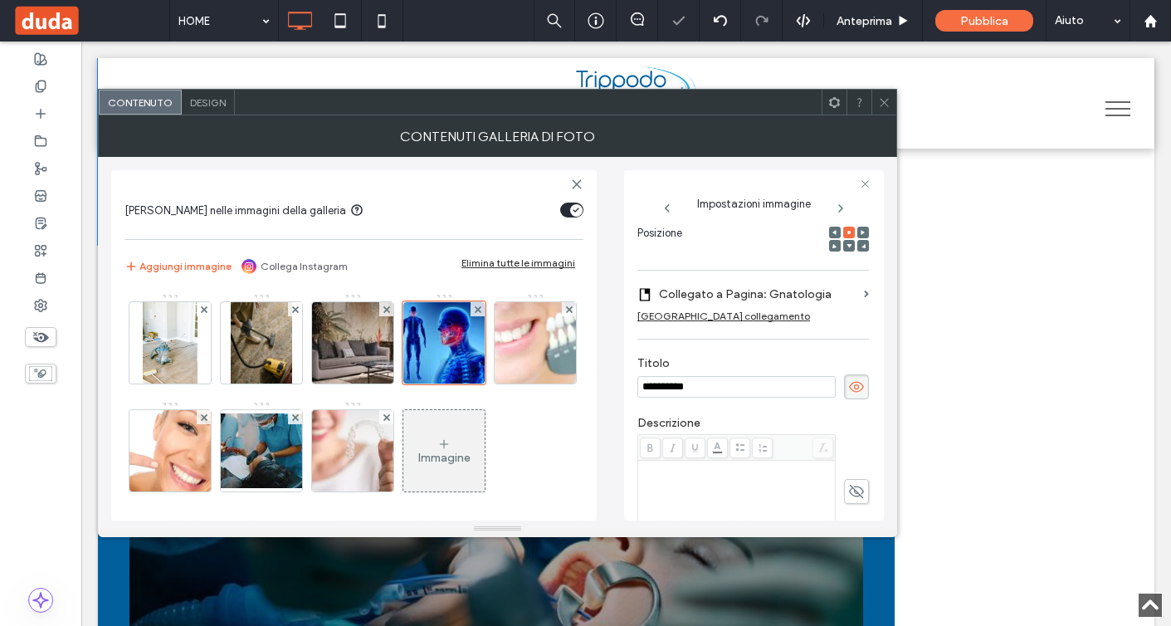
click at [743, 384] on input "**********" at bounding box center [737, 387] width 198 height 22
type input "**********"
click at [706, 320] on div "Rimuovi collegamento" at bounding box center [724, 316] width 173 height 12
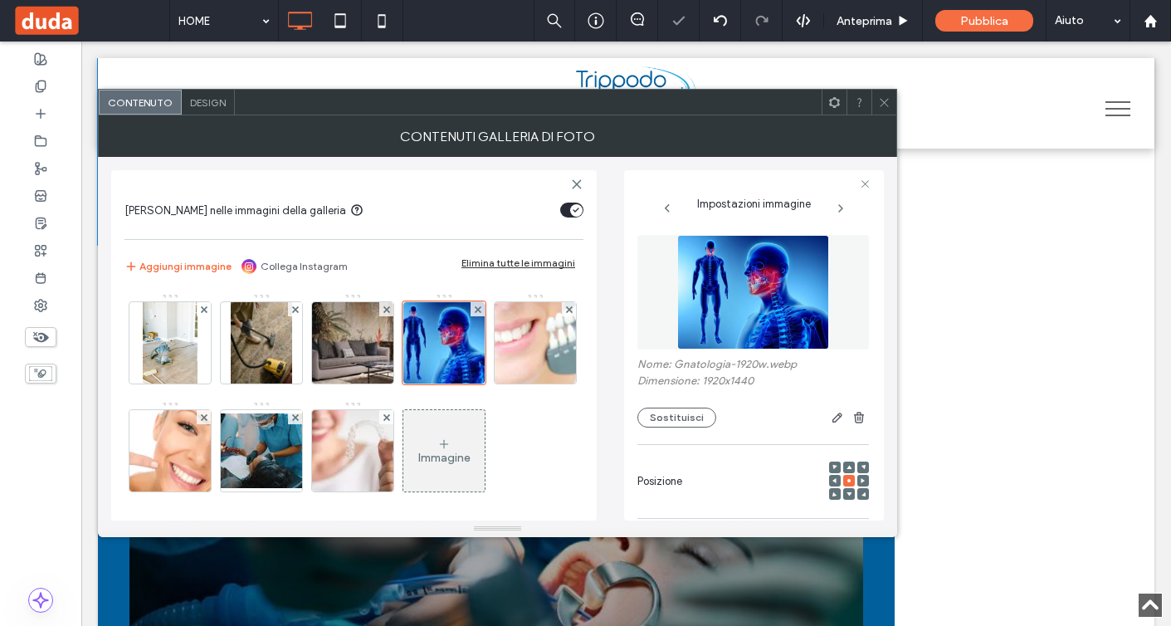
click at [741, 303] on img at bounding box center [753, 292] width 152 height 115
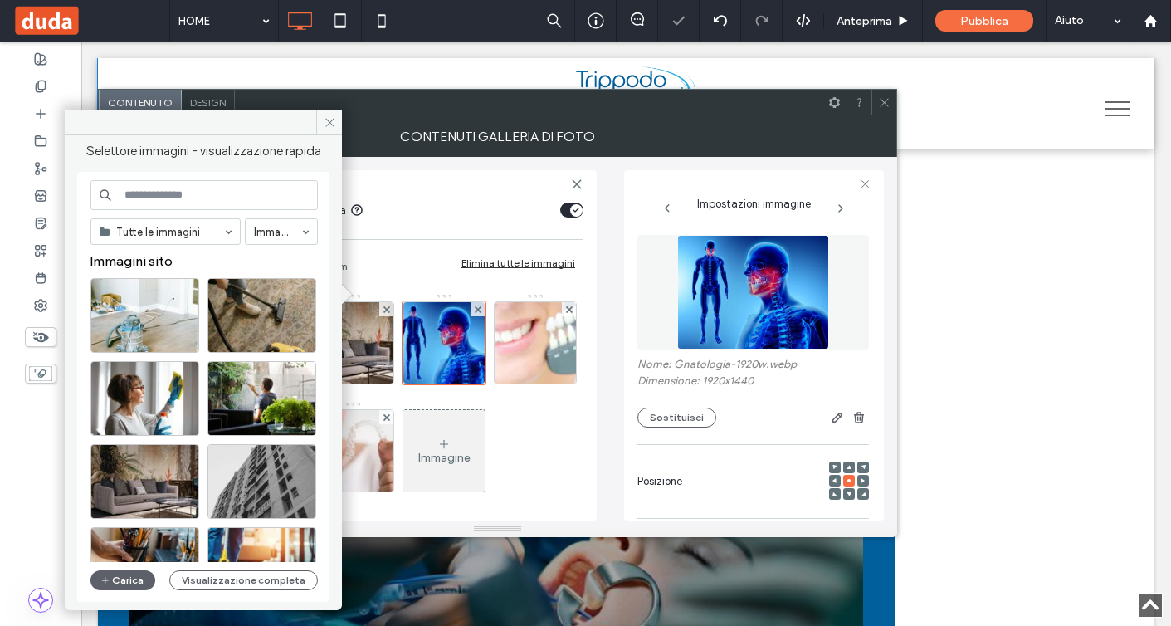
click at [237, 193] on input at bounding box center [203, 195] width 227 height 30
paste input "**********"
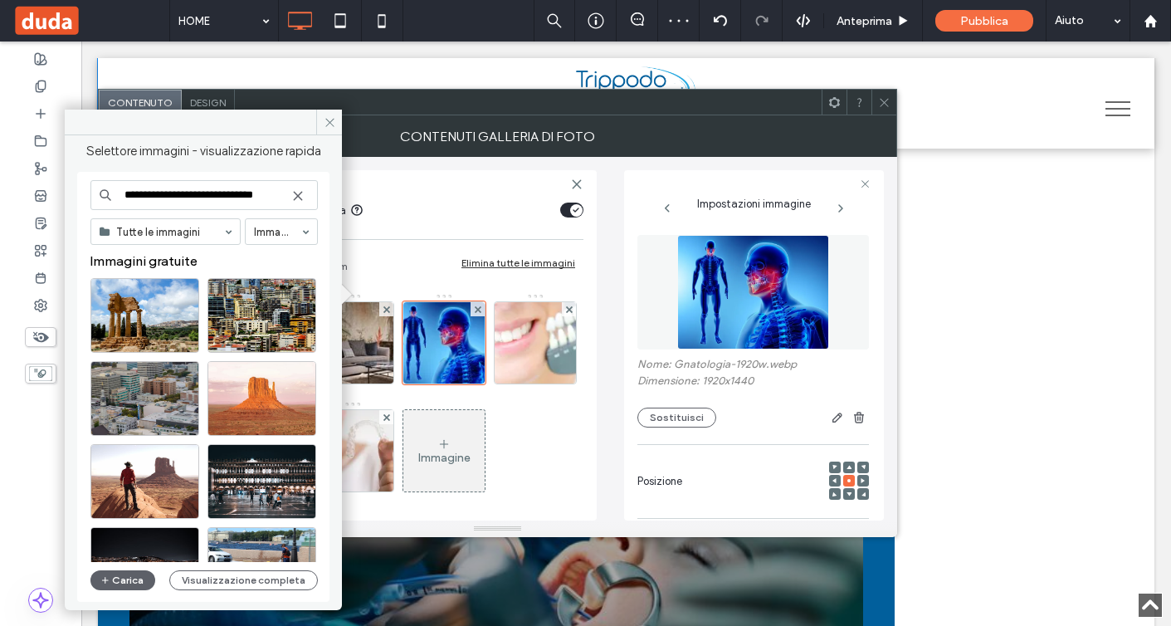
drag, startPoint x: 173, startPoint y: 194, endPoint x: 411, endPoint y: 202, distance: 238.4
click at [402, 197] on div "**********" at bounding box center [498, 326] width 800 height 422
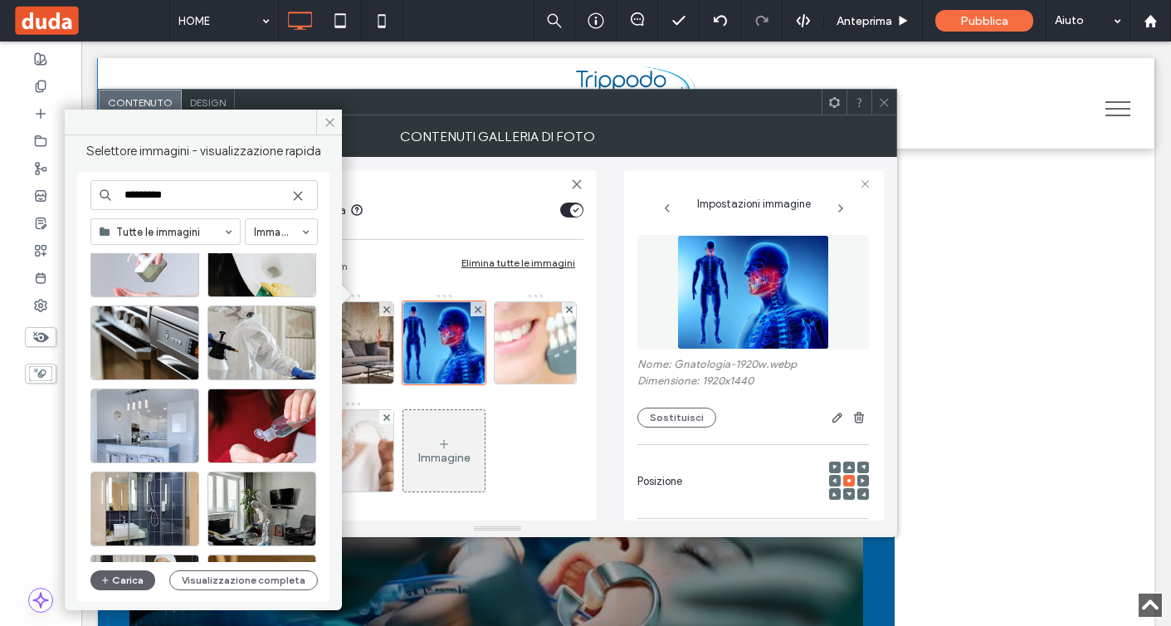
scroll to position [1552, 0]
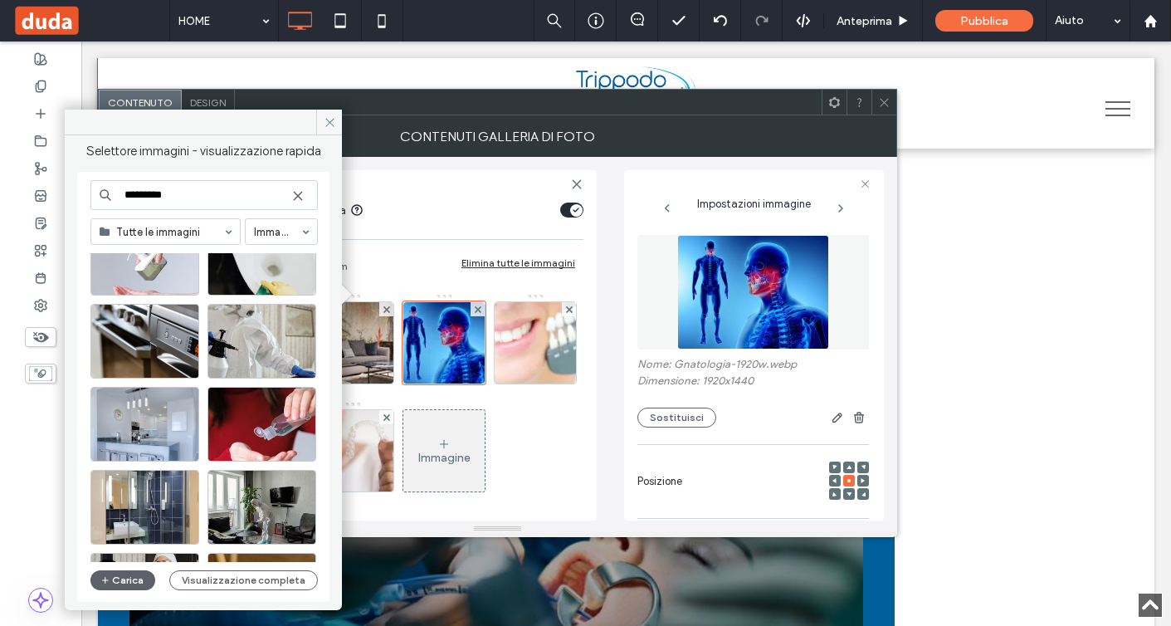
type input "********"
click at [297, 189] on icon at bounding box center [297, 195] width 13 height 13
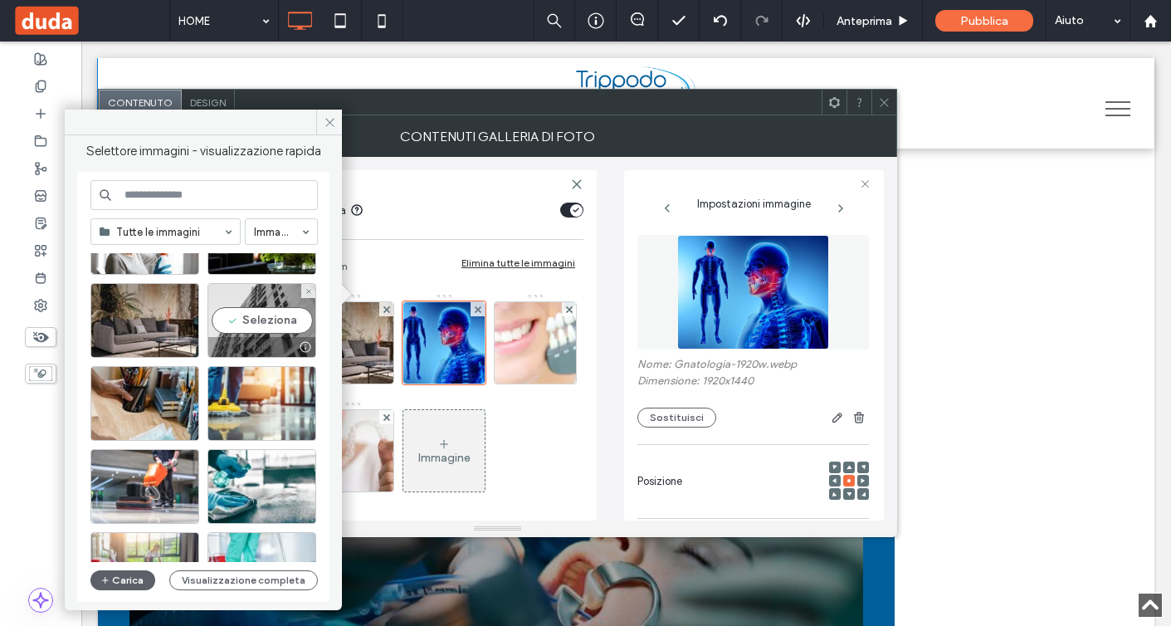
scroll to position [224, 0]
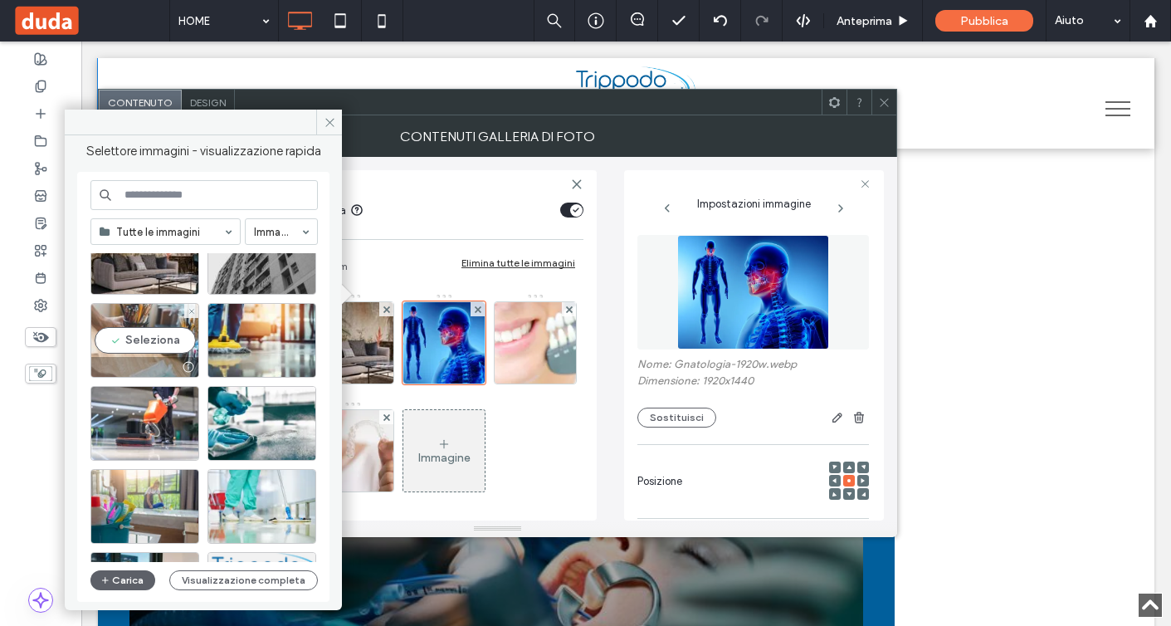
click at [152, 359] on div at bounding box center [144, 367] width 107 height 20
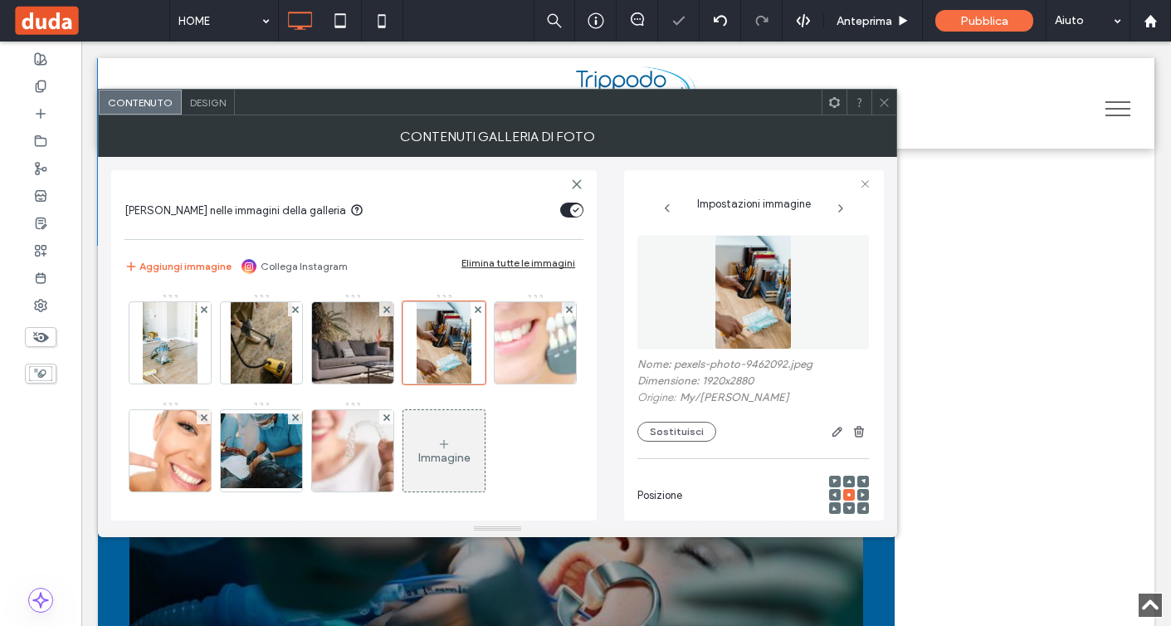
click at [879, 100] on icon at bounding box center [884, 102] width 12 height 12
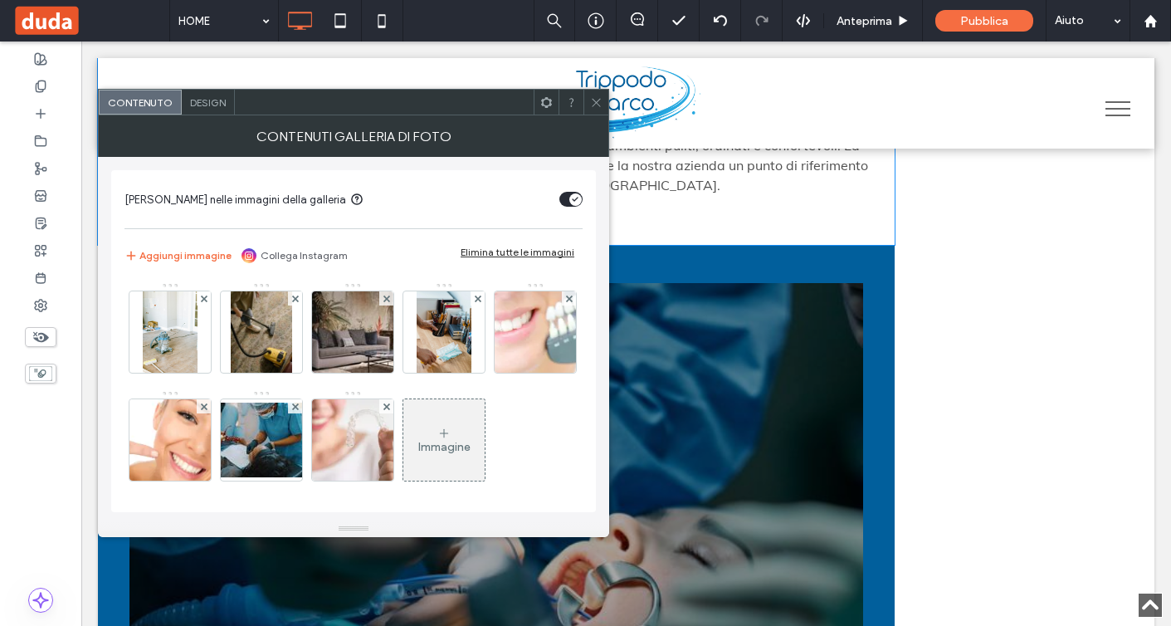
click at [597, 109] on span at bounding box center [596, 102] width 12 height 25
click at [475, 373] on img at bounding box center [536, 331] width 122 height 81
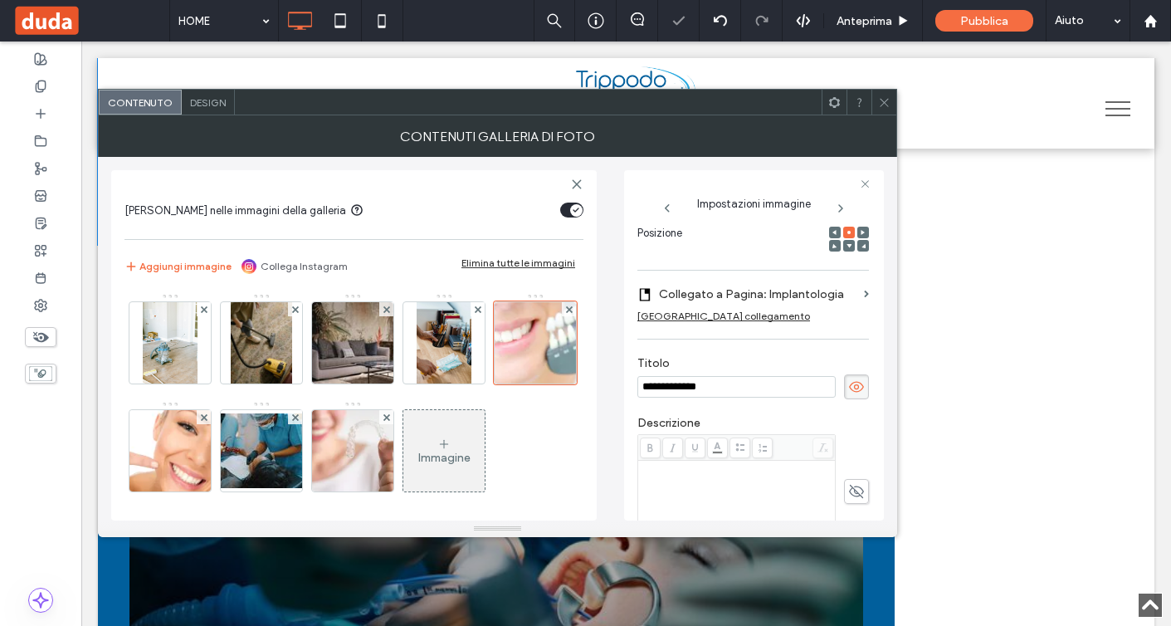
scroll to position [0, 0]
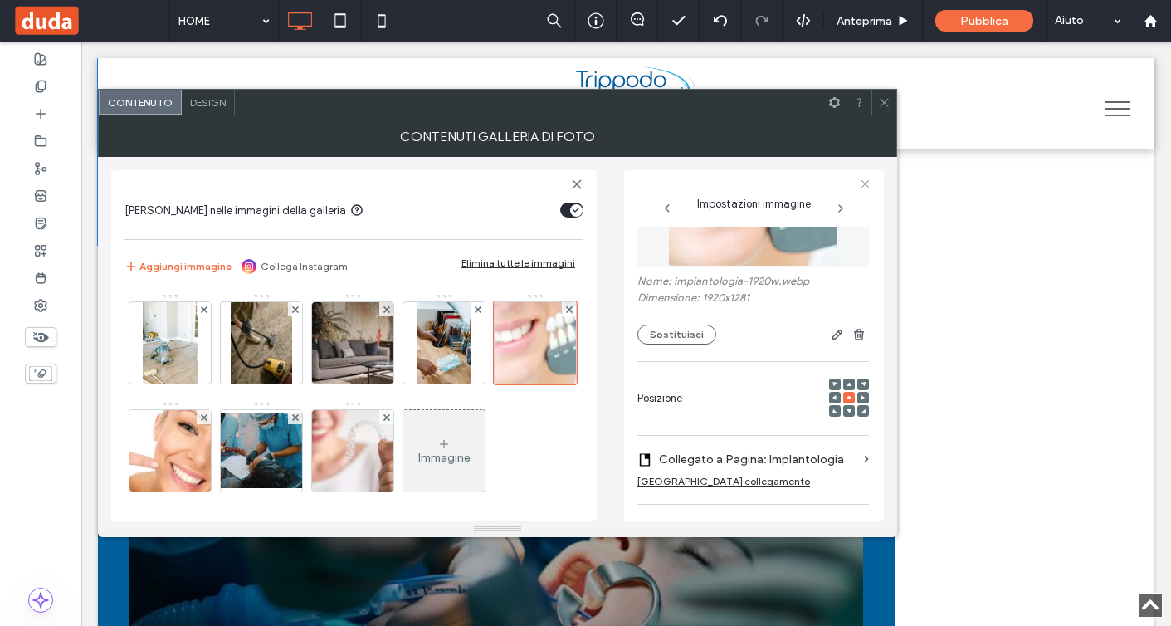
type input "**********"
click at [745, 267] on div "**********" at bounding box center [754, 540] width 232 height 792
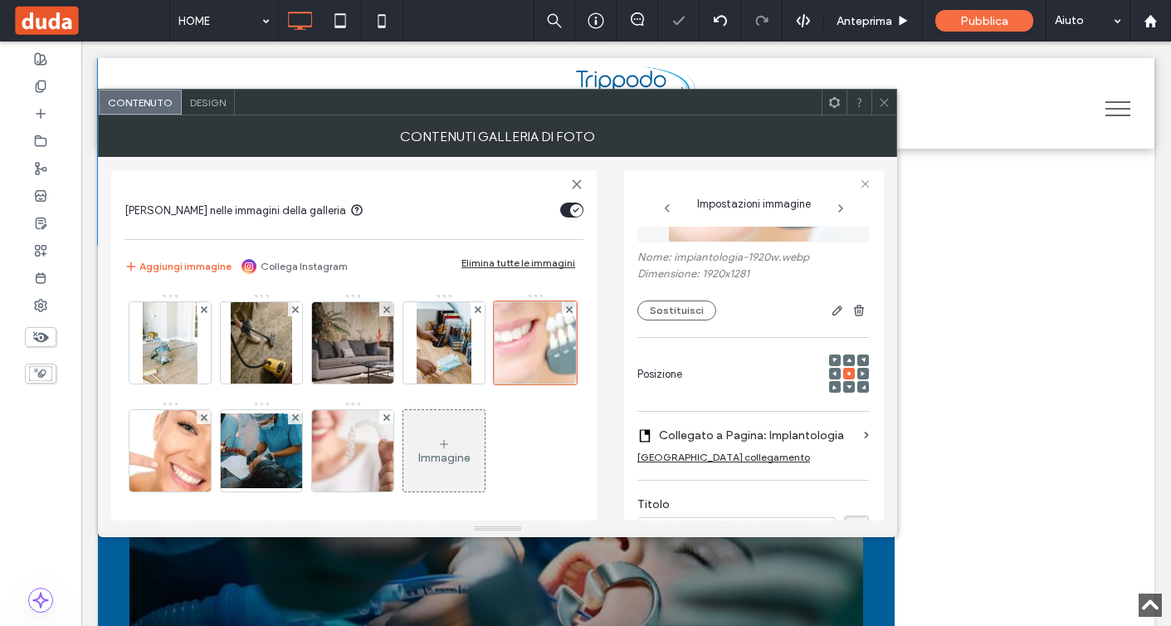
scroll to position [23, 0]
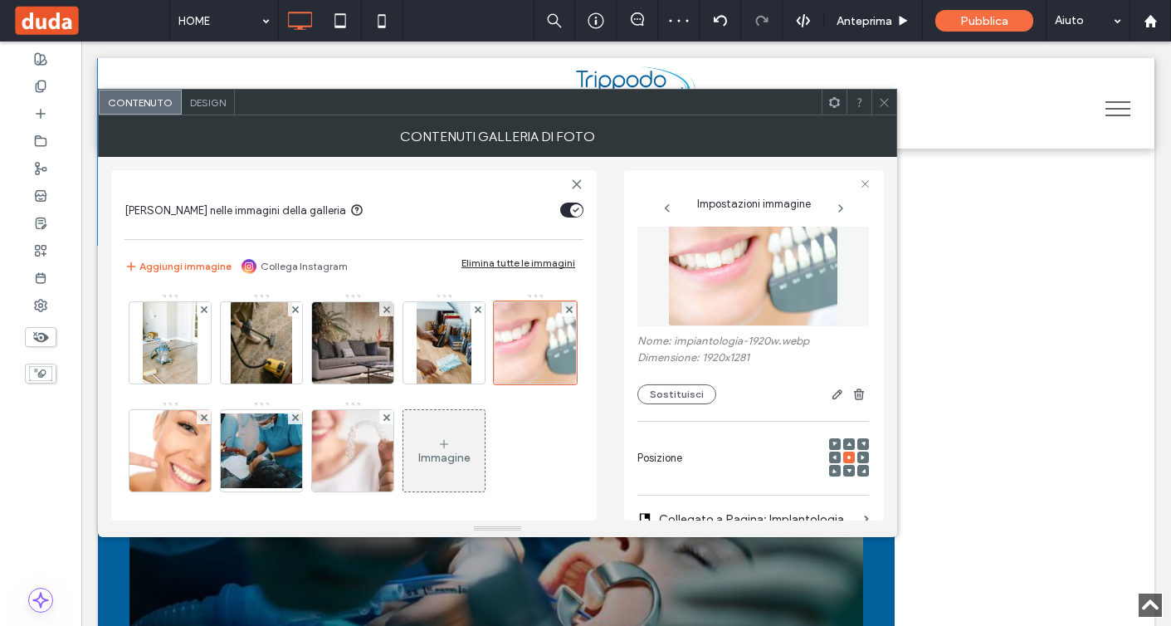
click at [699, 303] on img at bounding box center [753, 269] width 171 height 115
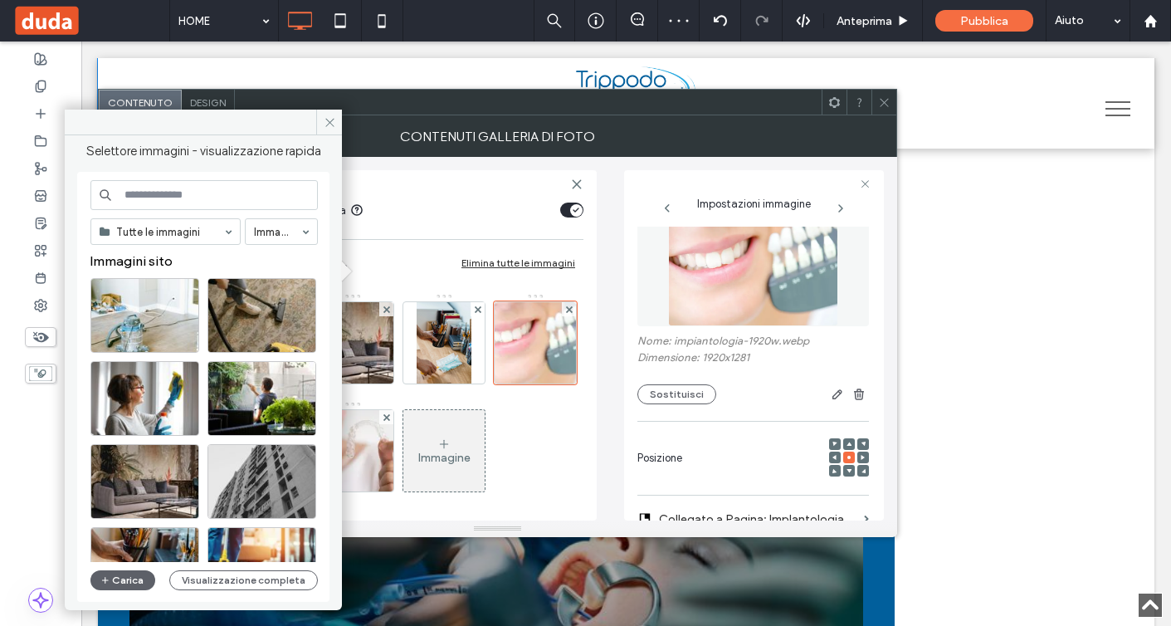
click at [222, 198] on input at bounding box center [203, 195] width 227 height 30
paste input "********"
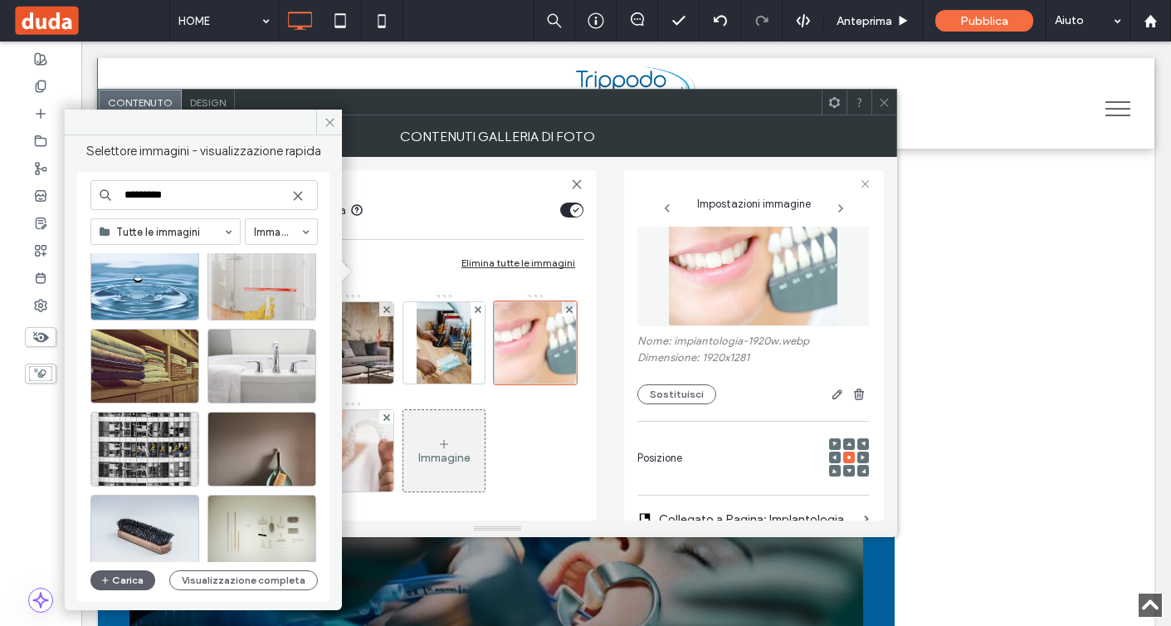
scroll to position [0, 0]
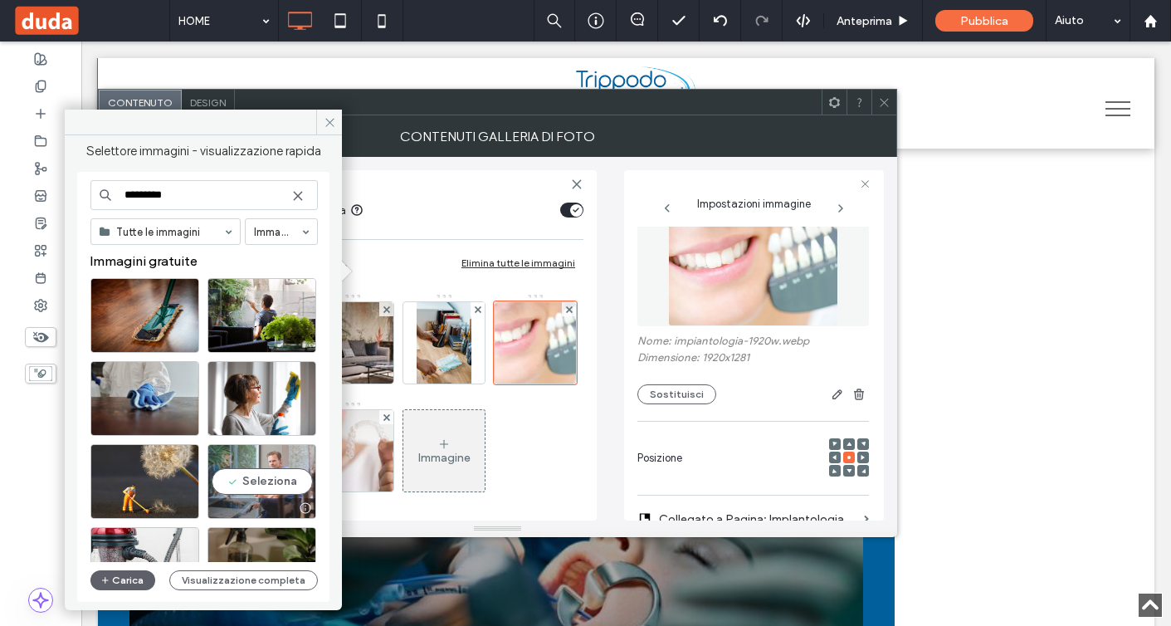
type input "********"
click at [254, 473] on div "Seleziona" at bounding box center [262, 481] width 109 height 75
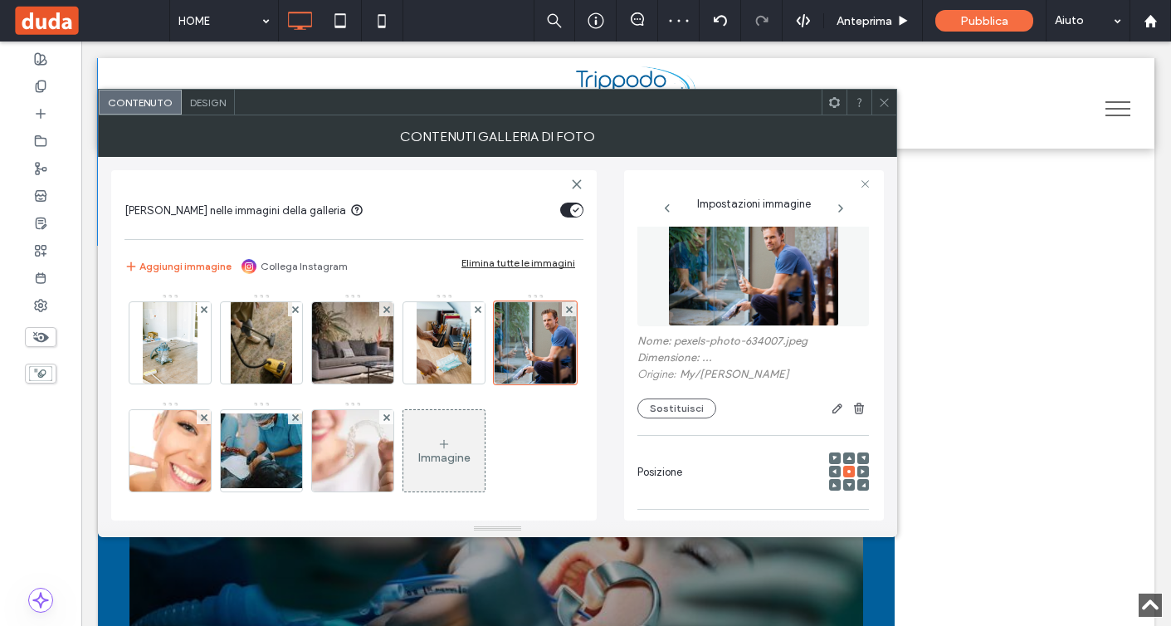
click at [885, 101] on use at bounding box center [884, 102] width 8 height 8
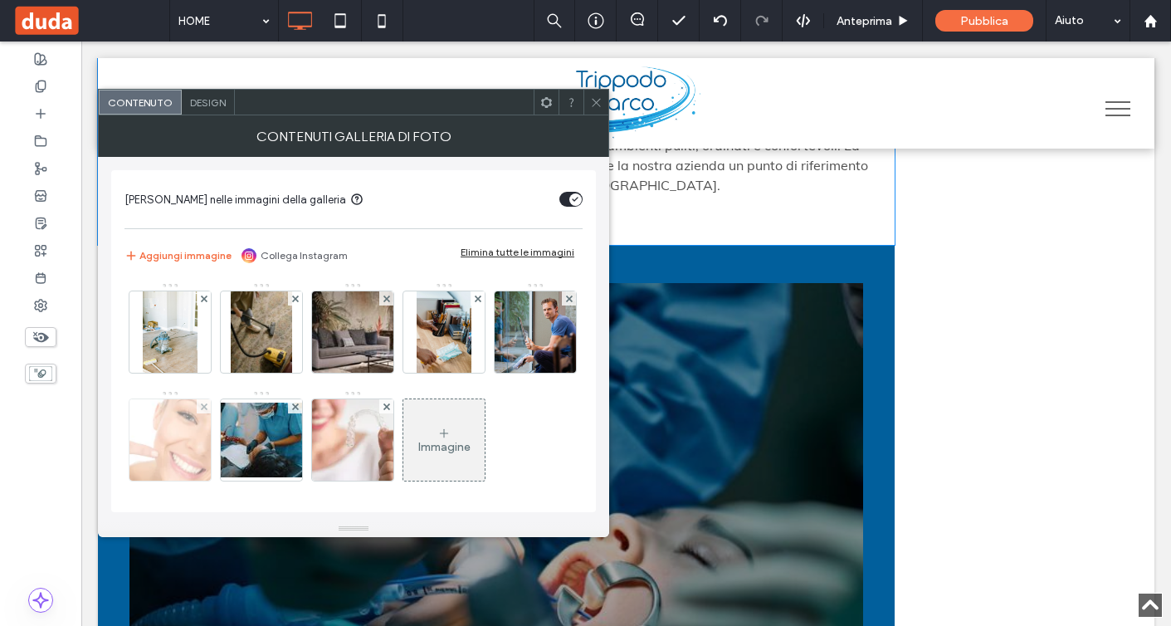
click at [232, 442] on img at bounding box center [171, 439] width 122 height 81
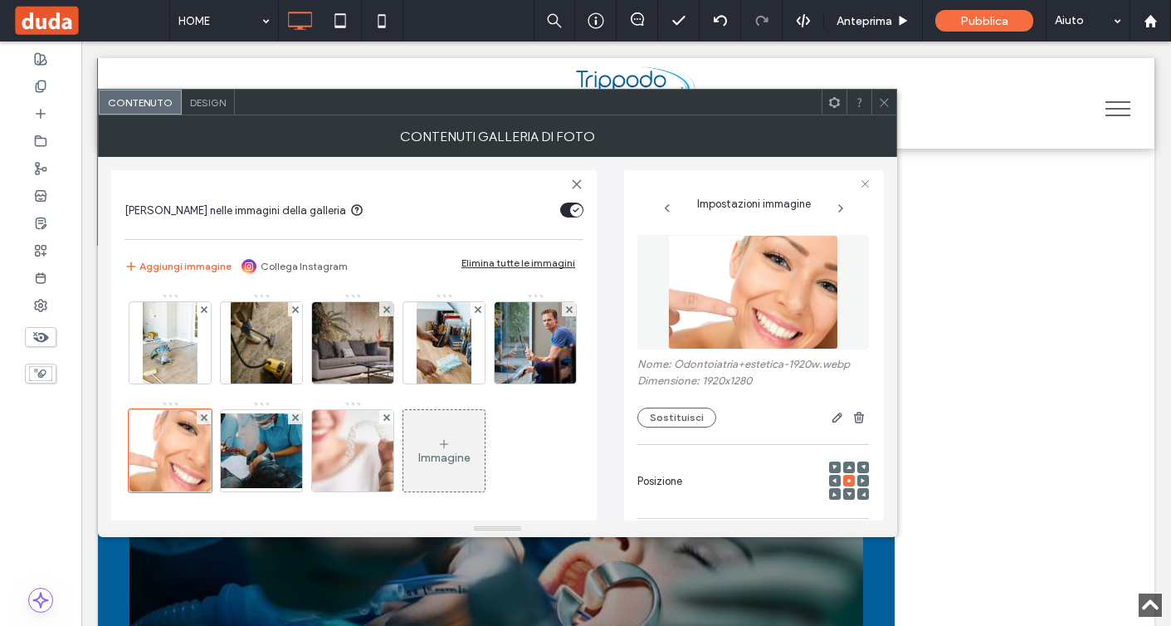
type input "**********"
click at [799, 307] on div "**********" at bounding box center [754, 623] width 232 height 792
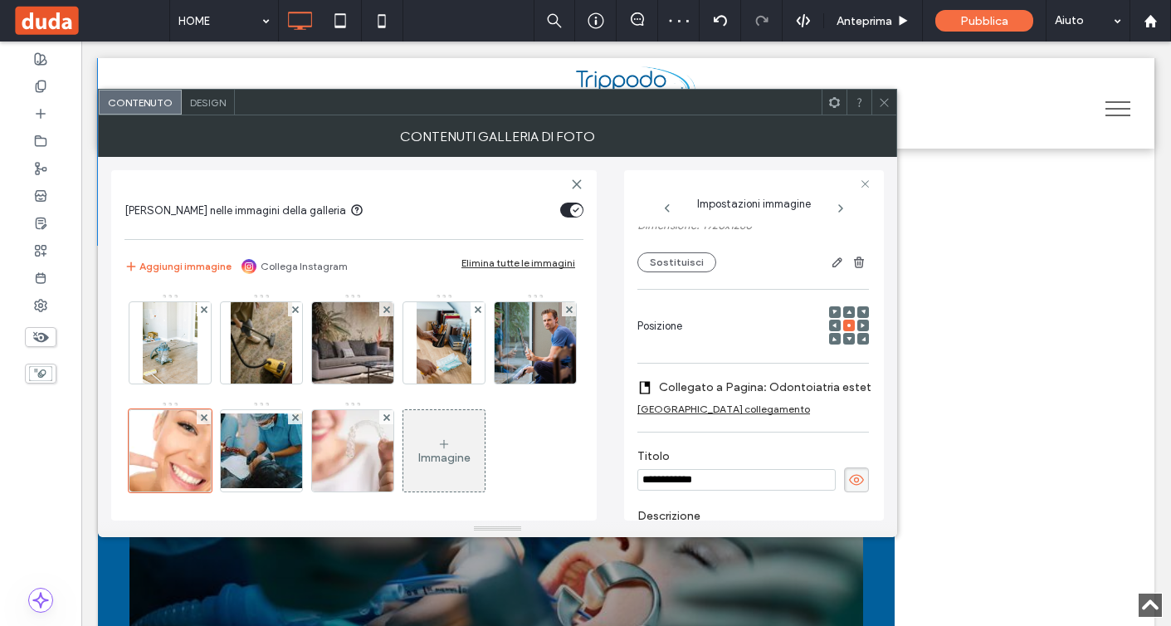
scroll to position [131, 0]
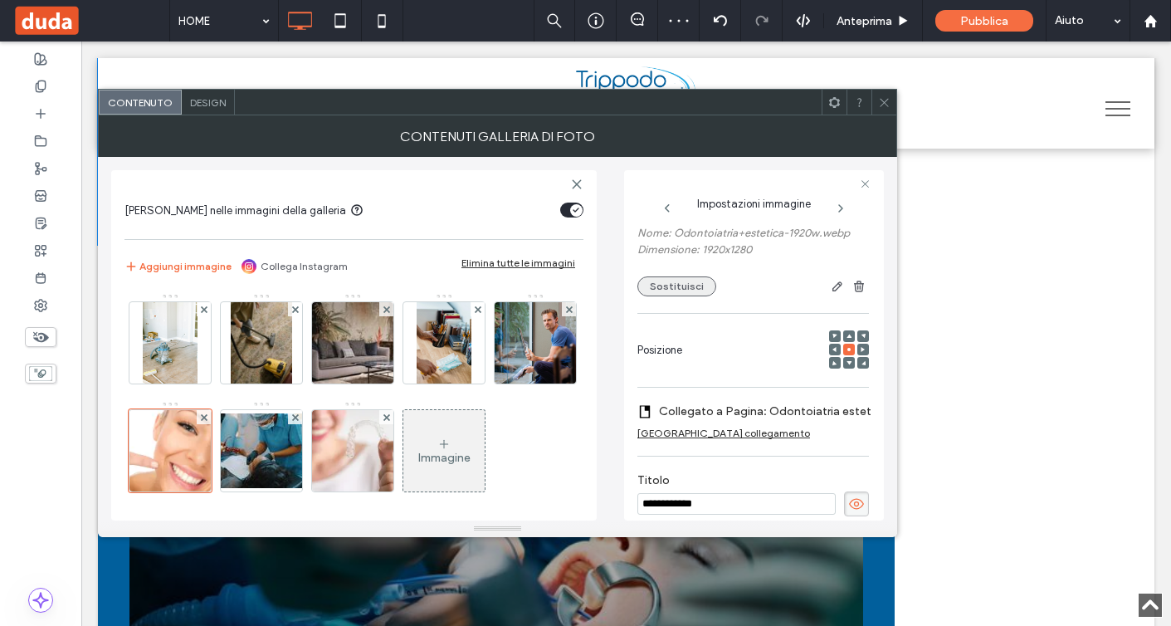
click at [667, 289] on button "Sostituisci" at bounding box center [677, 286] width 79 height 20
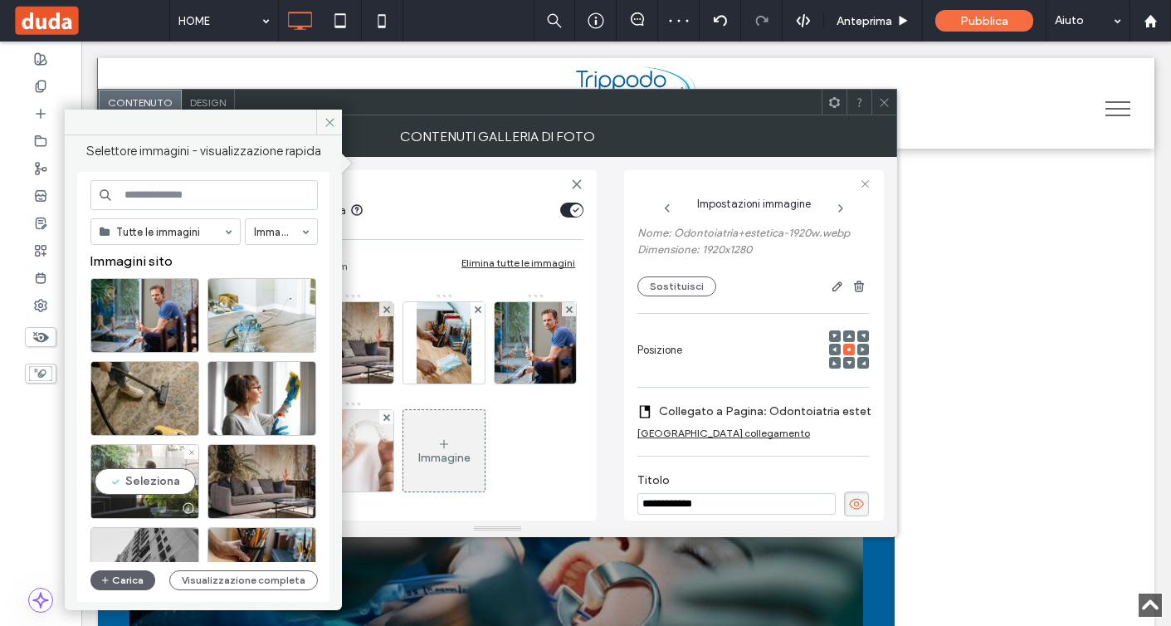
click at [145, 480] on div "Seleziona" at bounding box center [144, 481] width 109 height 75
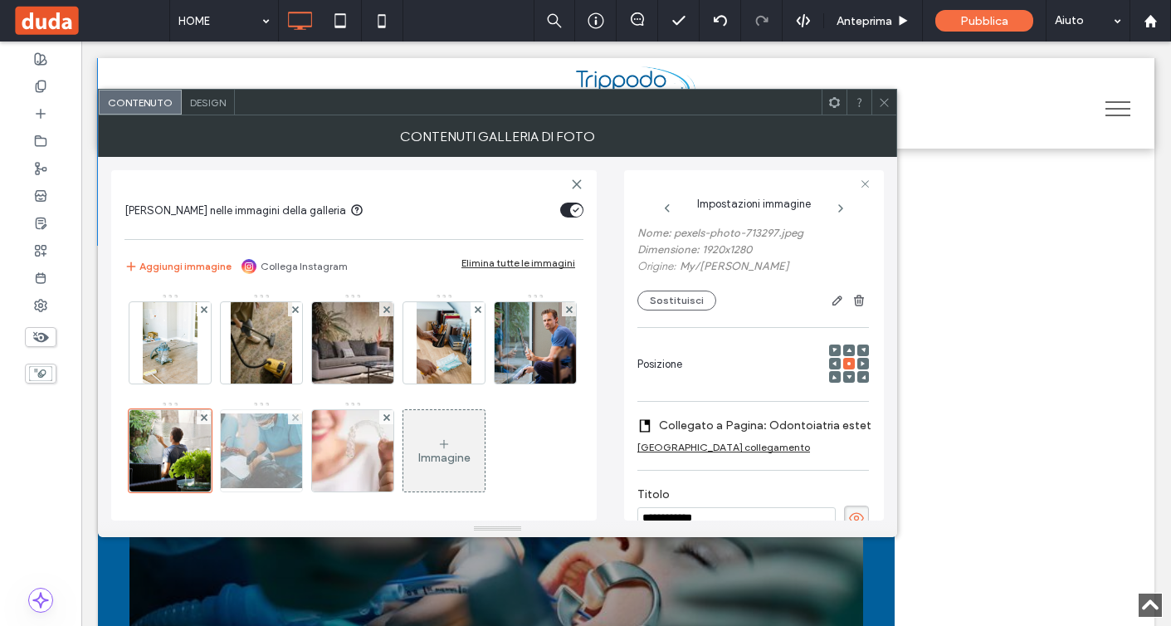
click at [328, 455] on img at bounding box center [261, 450] width 133 height 75
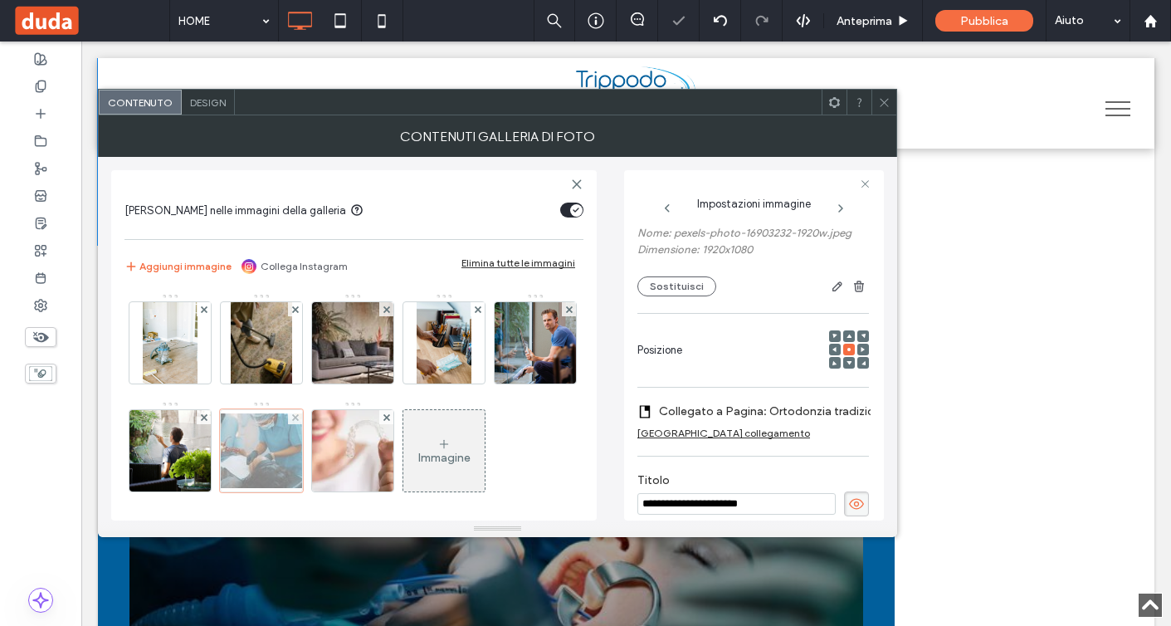
scroll to position [134, 0]
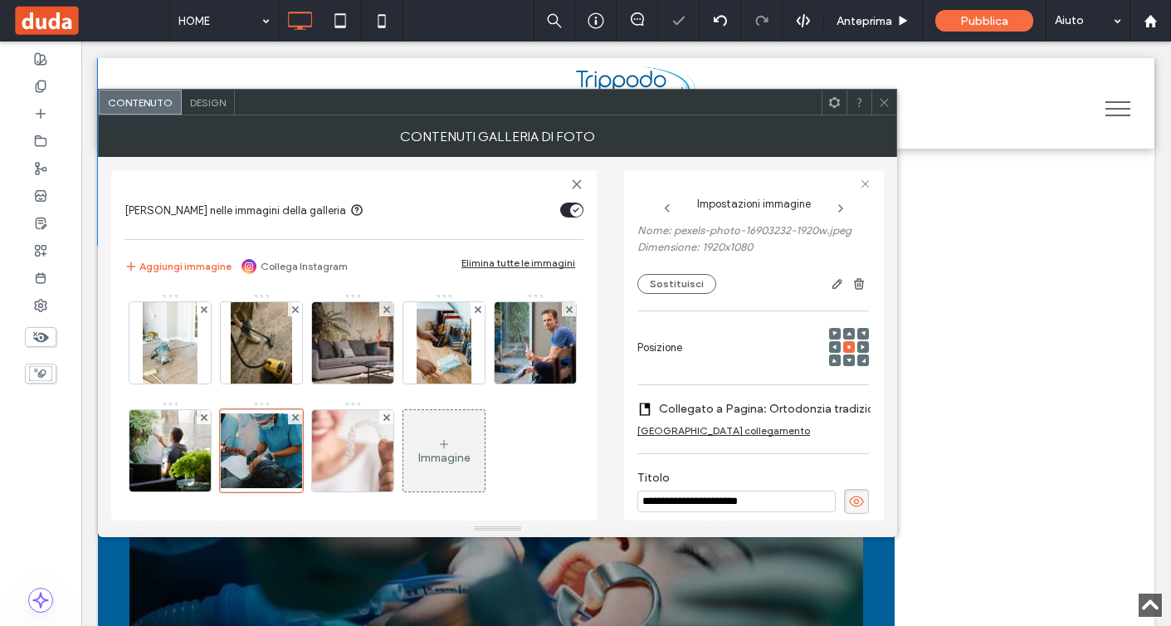
click at [731, 496] on input "**********" at bounding box center [737, 502] width 198 height 22
click at [713, 428] on div "Rimuovi collegamento" at bounding box center [724, 430] width 173 height 12
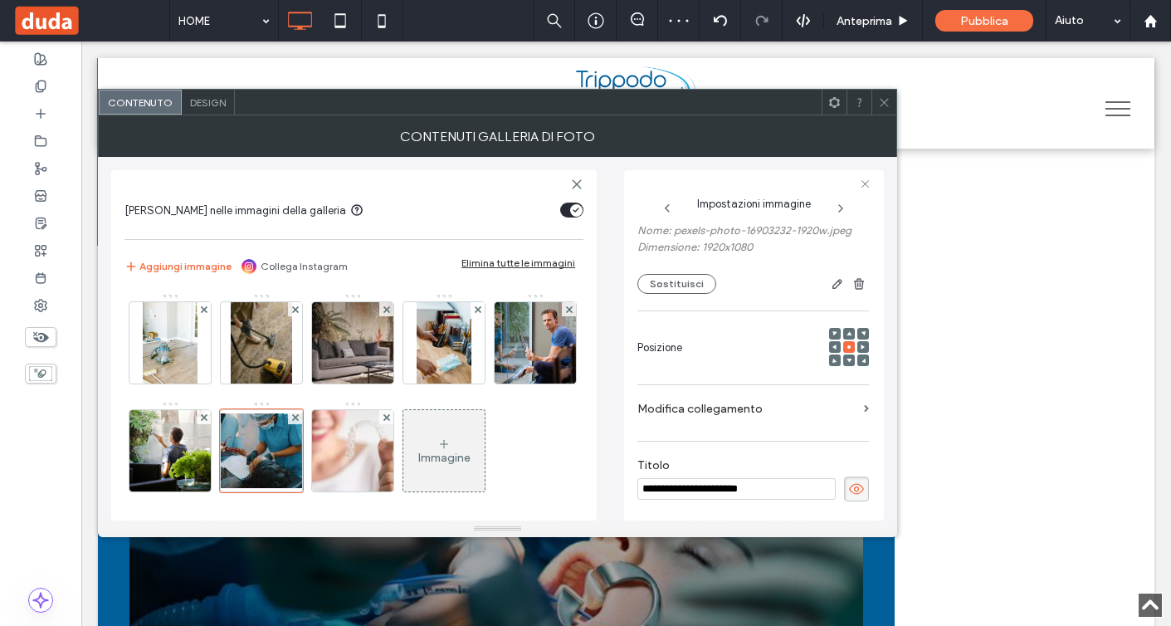
click at [705, 489] on input "**********" at bounding box center [737, 489] width 198 height 22
type input "**********"
click at [765, 461] on label "Titolo" at bounding box center [754, 467] width 232 height 18
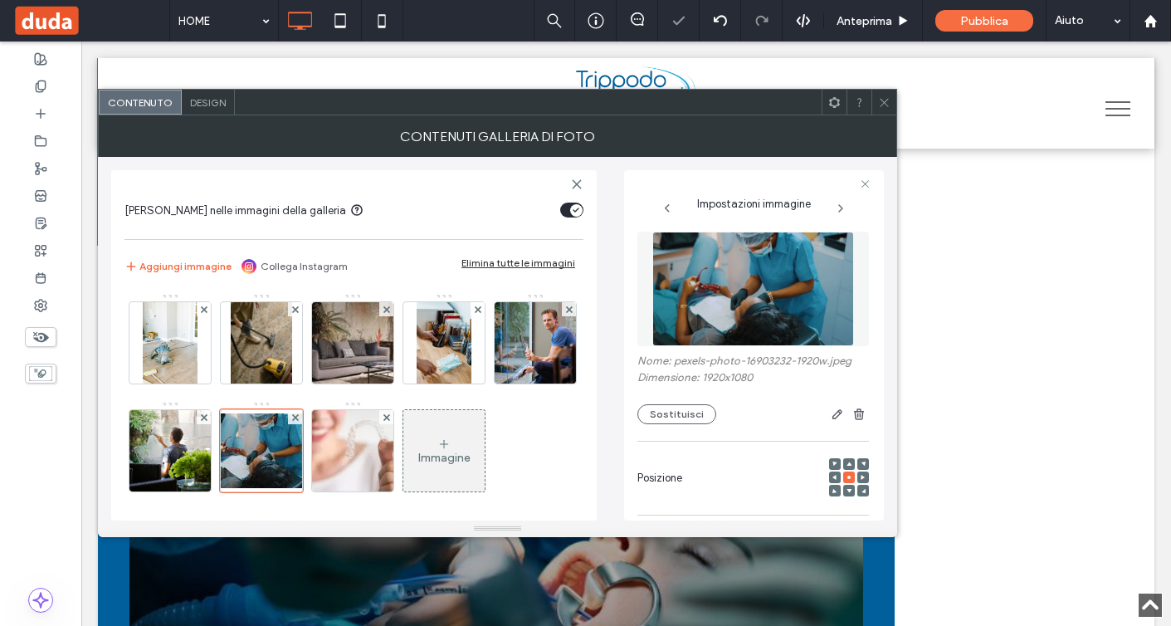
scroll to position [0, 0]
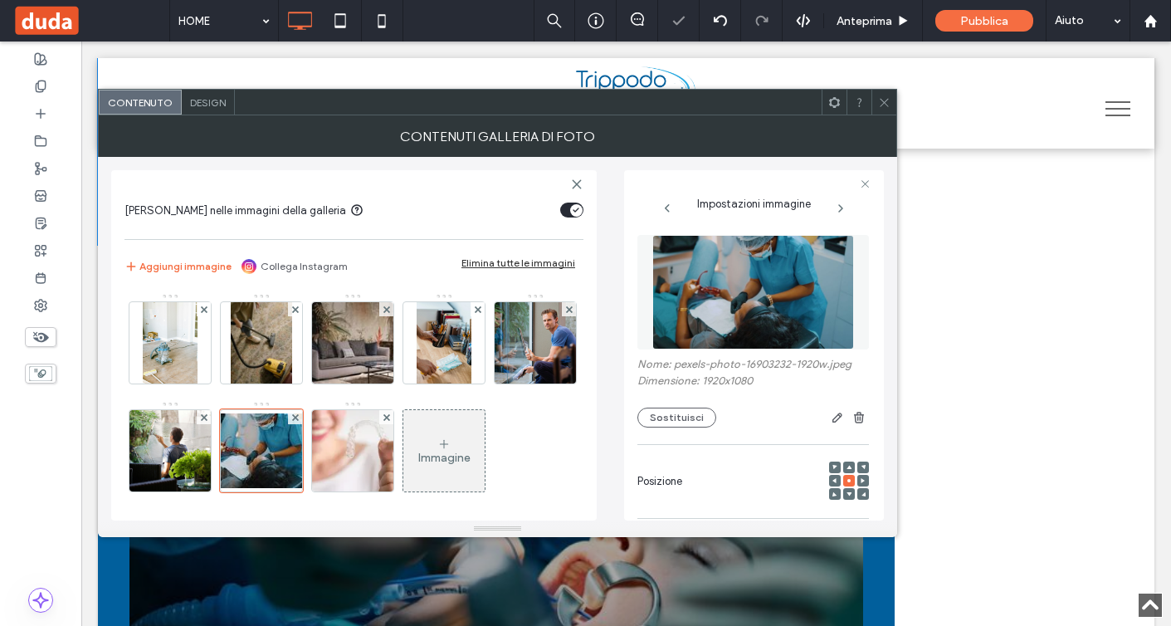
click at [751, 325] on img at bounding box center [754, 292] width 203 height 115
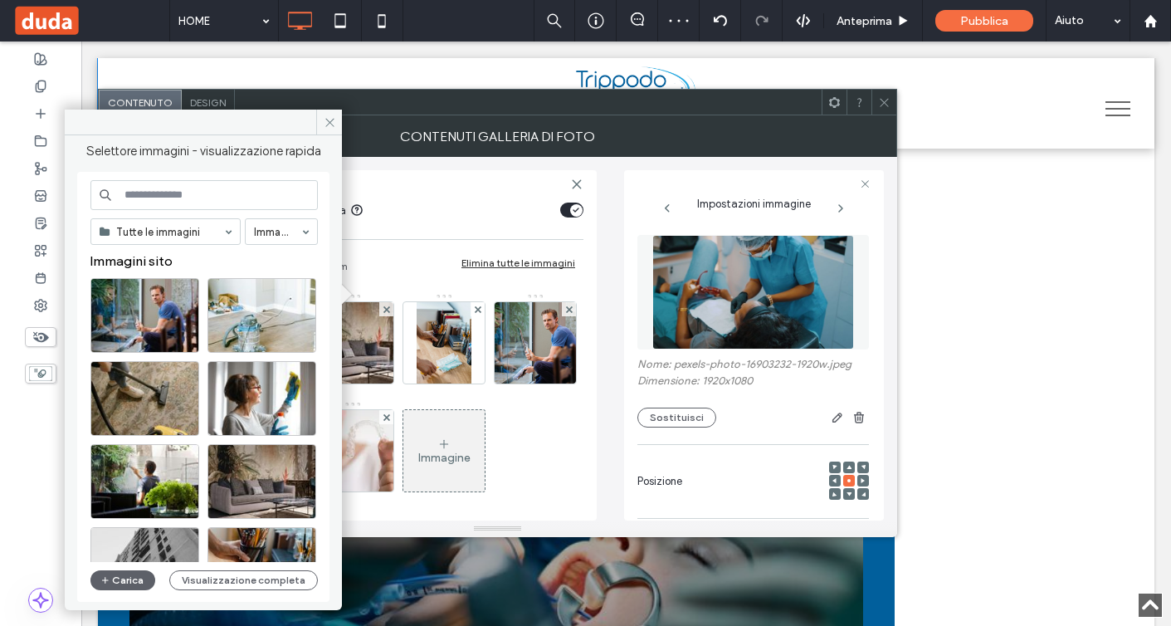
click at [252, 196] on input at bounding box center [203, 195] width 227 height 30
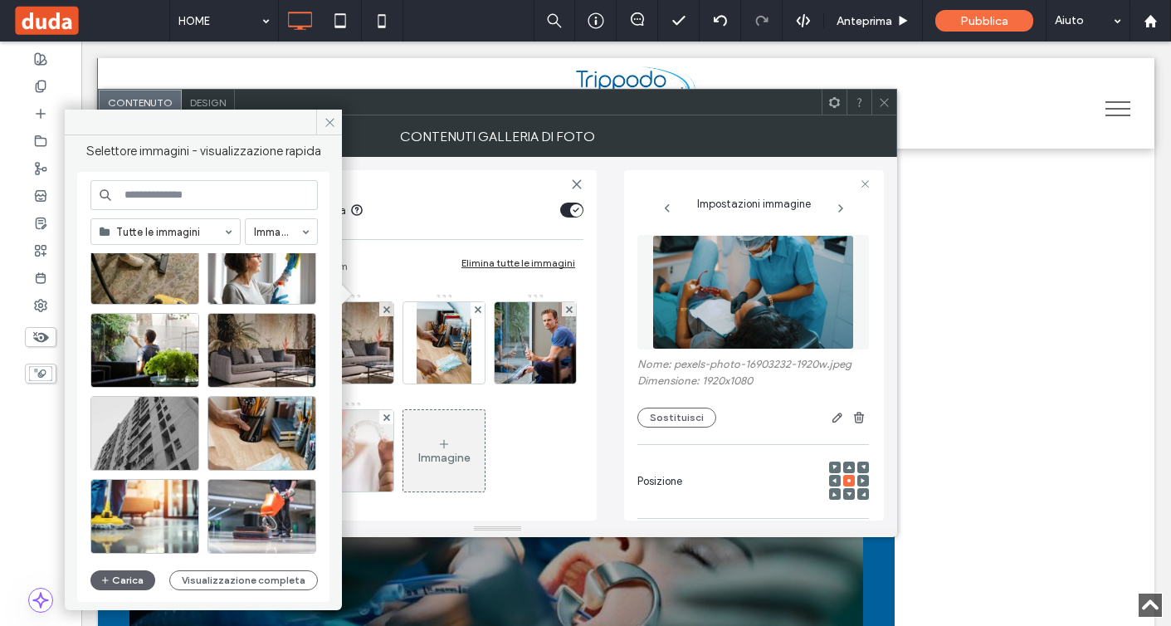
scroll to position [176, 0]
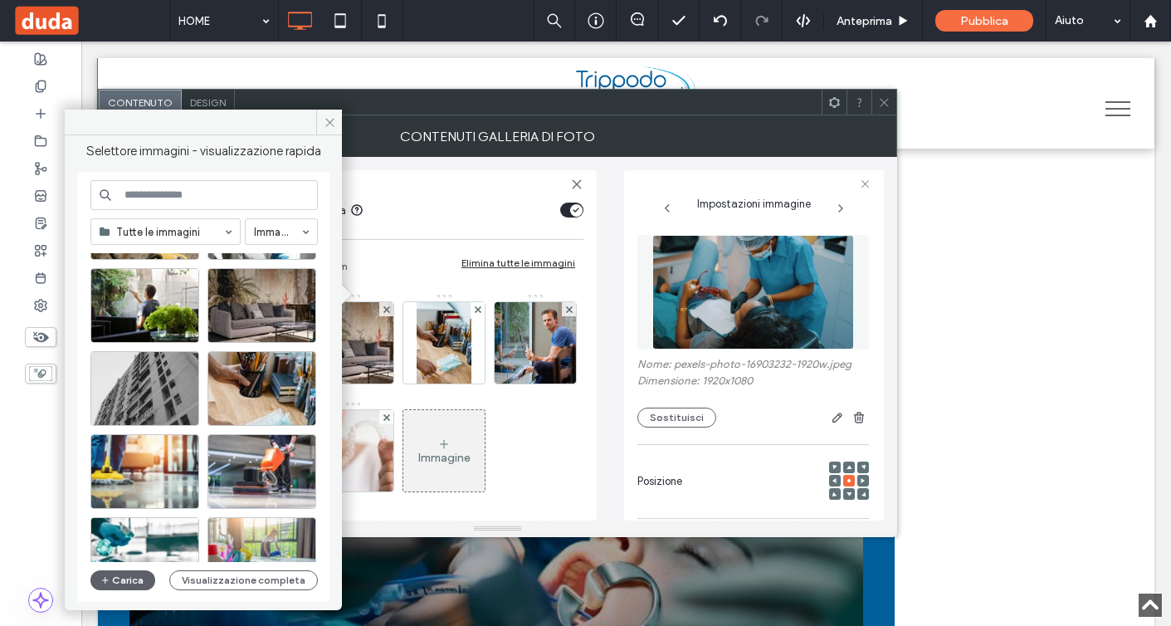
paste input "********"
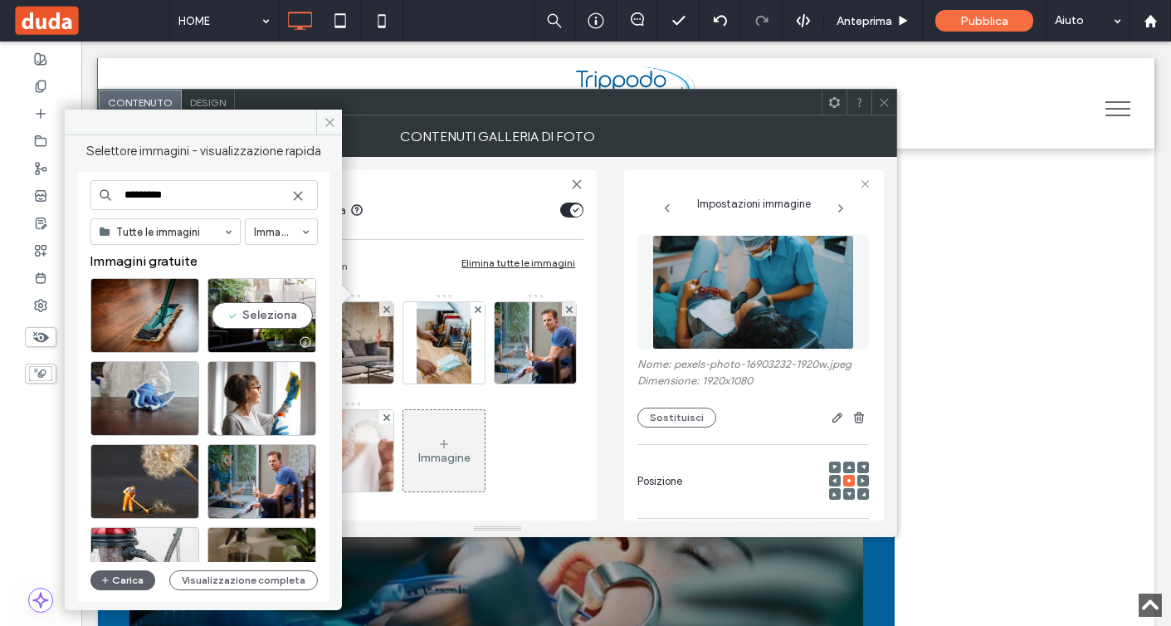
type input "********"
click at [257, 335] on div at bounding box center [261, 342] width 107 height 20
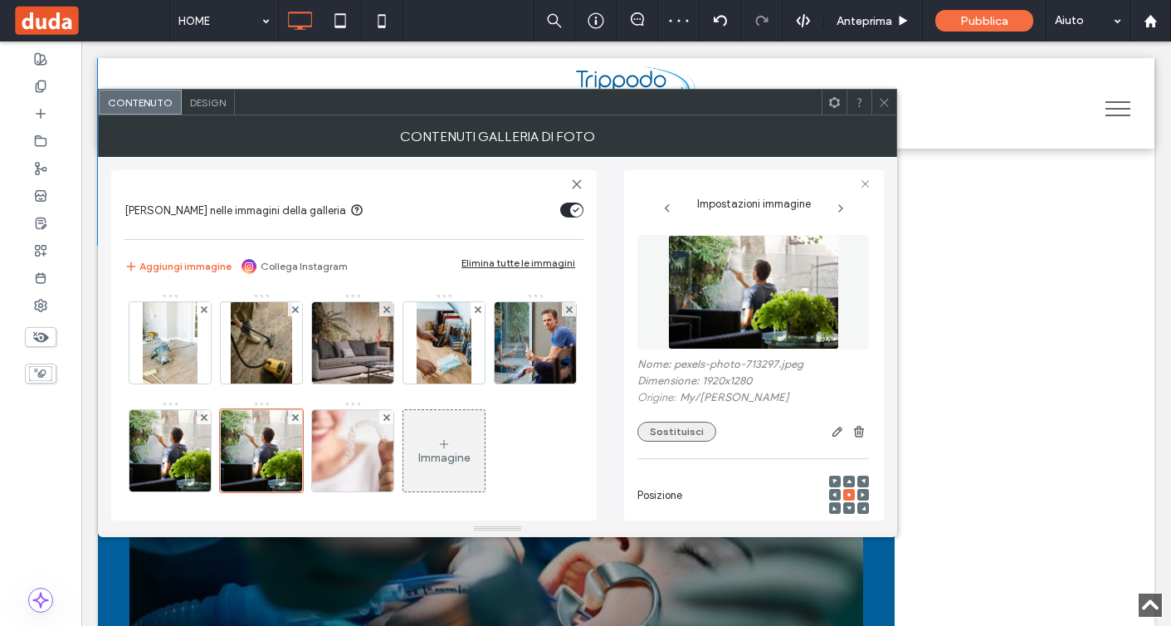
click at [670, 434] on button "Sostituisci" at bounding box center [677, 432] width 79 height 20
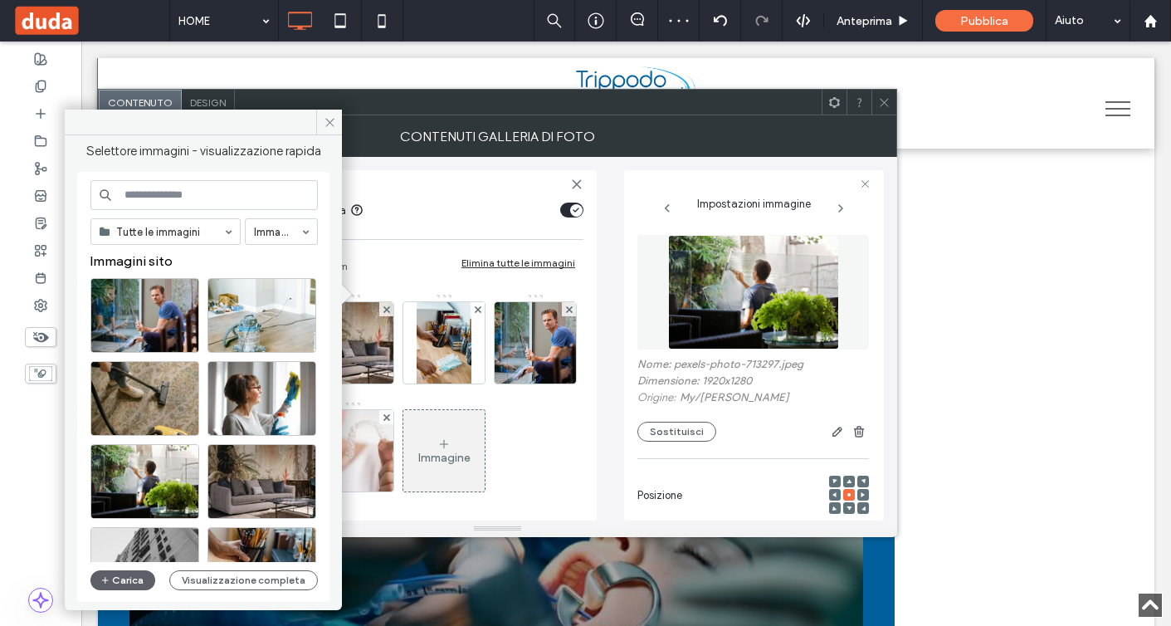
click at [177, 198] on input at bounding box center [203, 195] width 227 height 30
paste input "********"
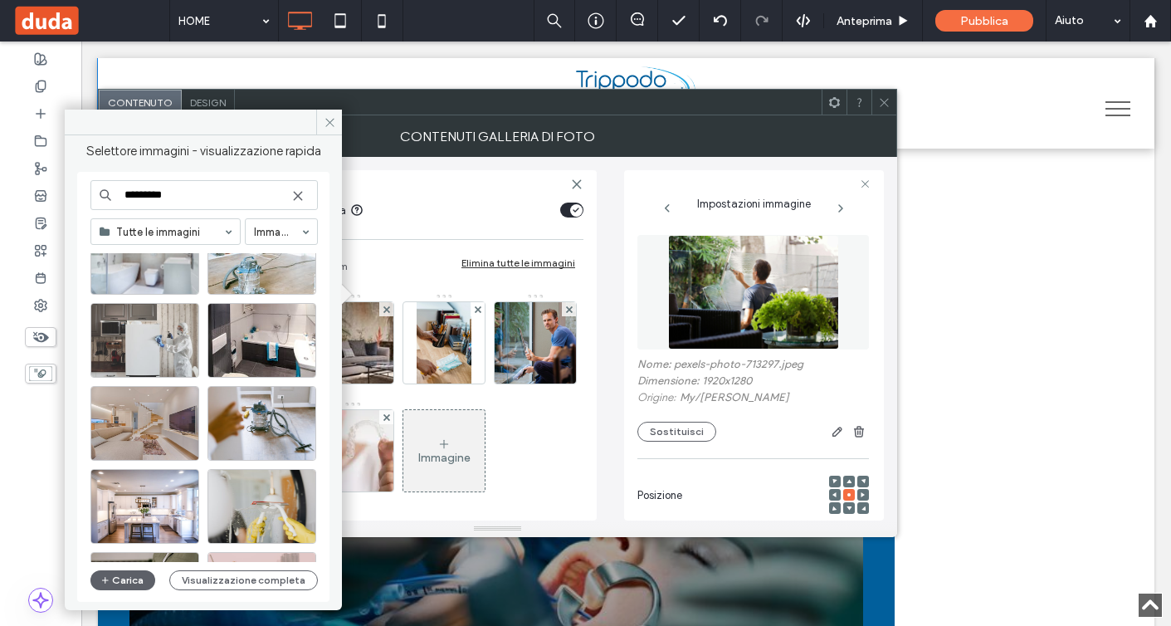
scroll to position [878, 0]
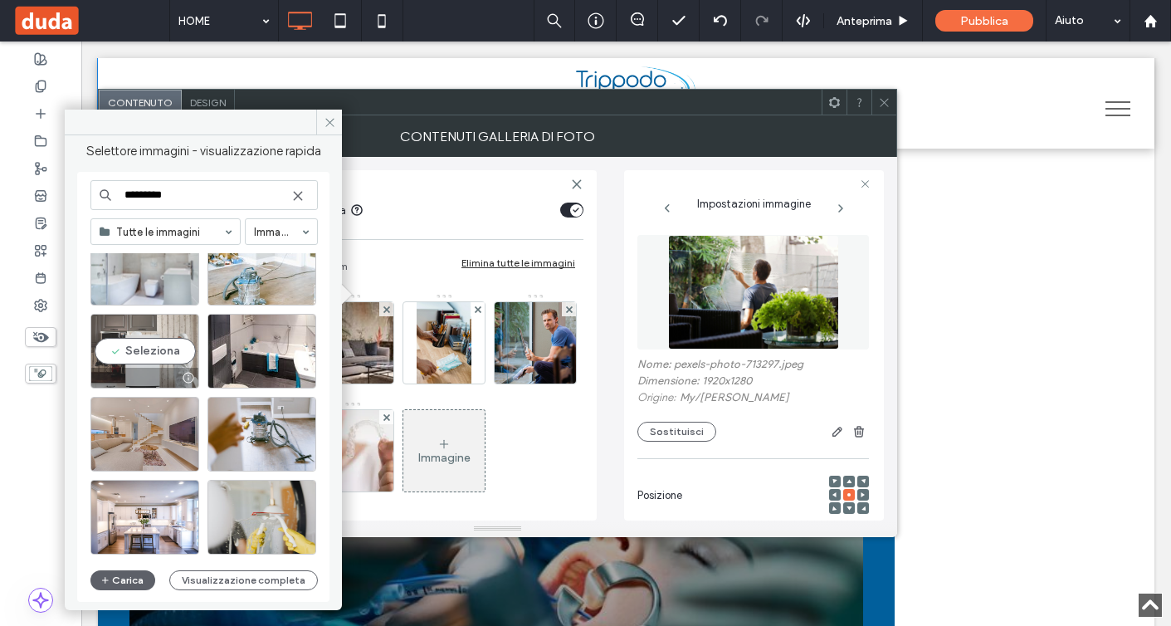
type input "********"
click at [139, 345] on div "Seleziona" at bounding box center [144, 351] width 109 height 75
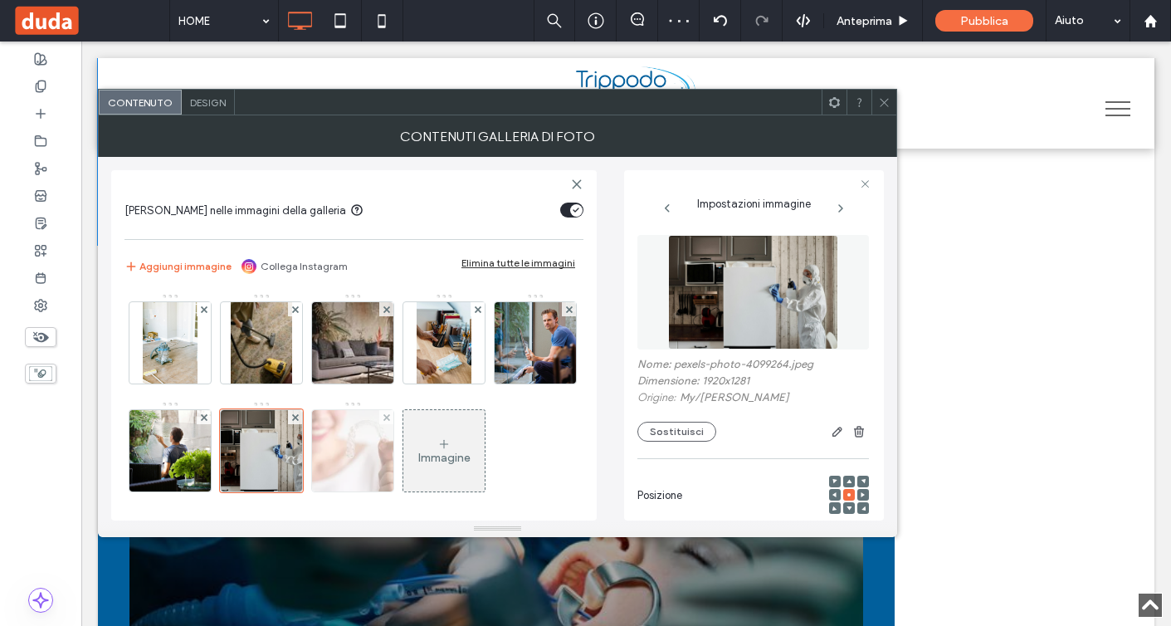
click at [414, 459] on img at bounding box center [353, 450] width 122 height 81
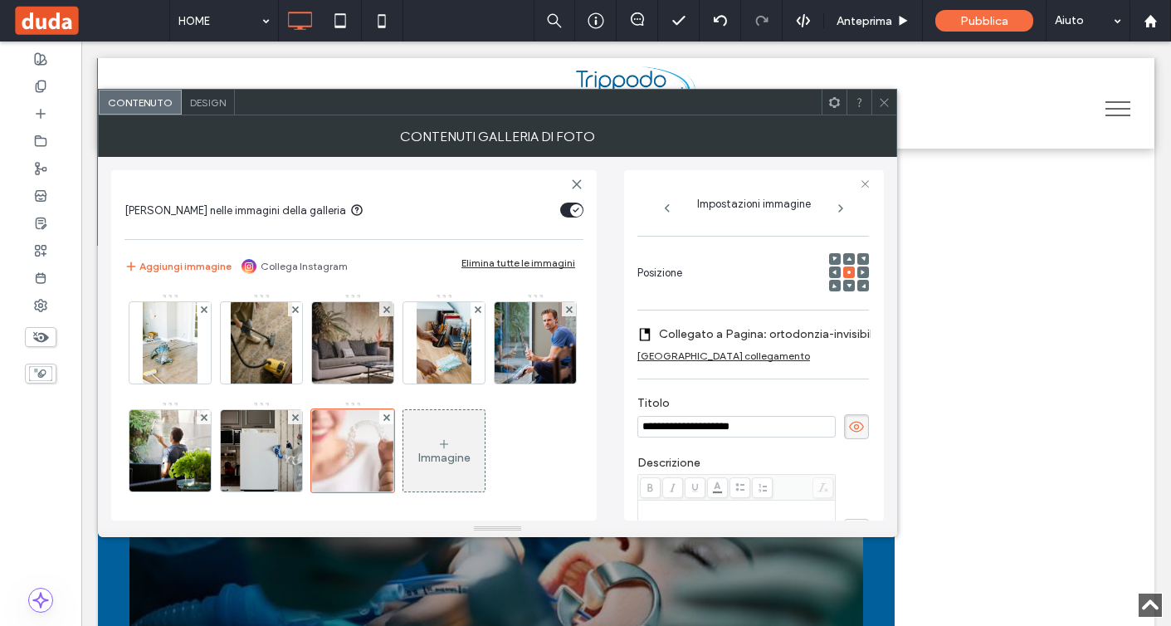
scroll to position [214, 0]
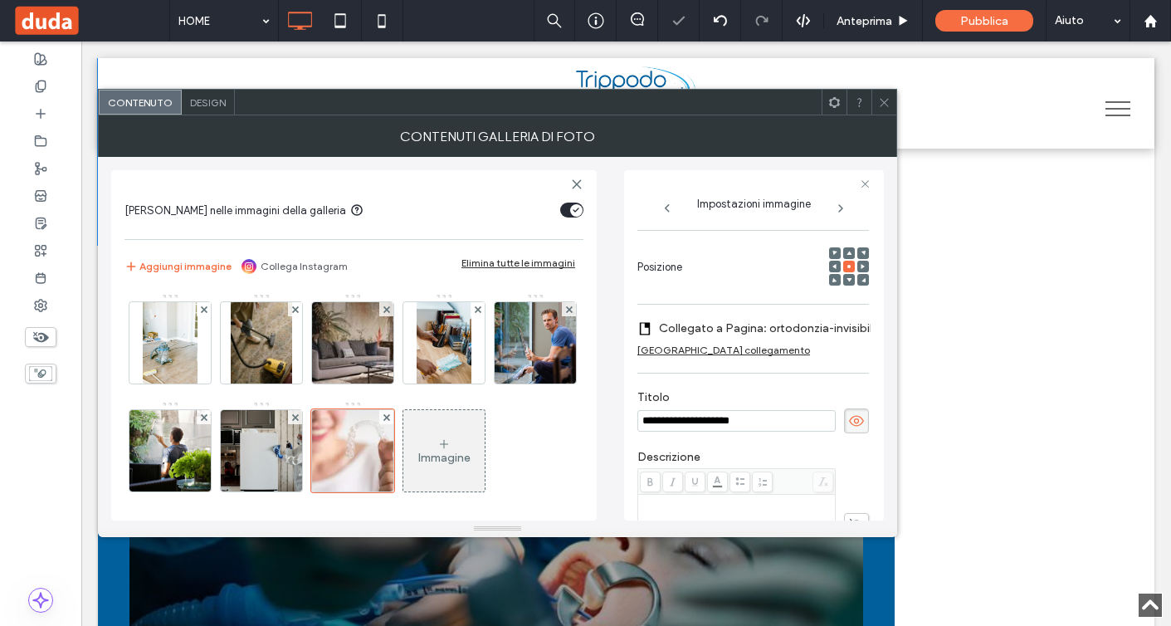
click at [707, 353] on div "Rimuovi collegamento" at bounding box center [724, 350] width 173 height 12
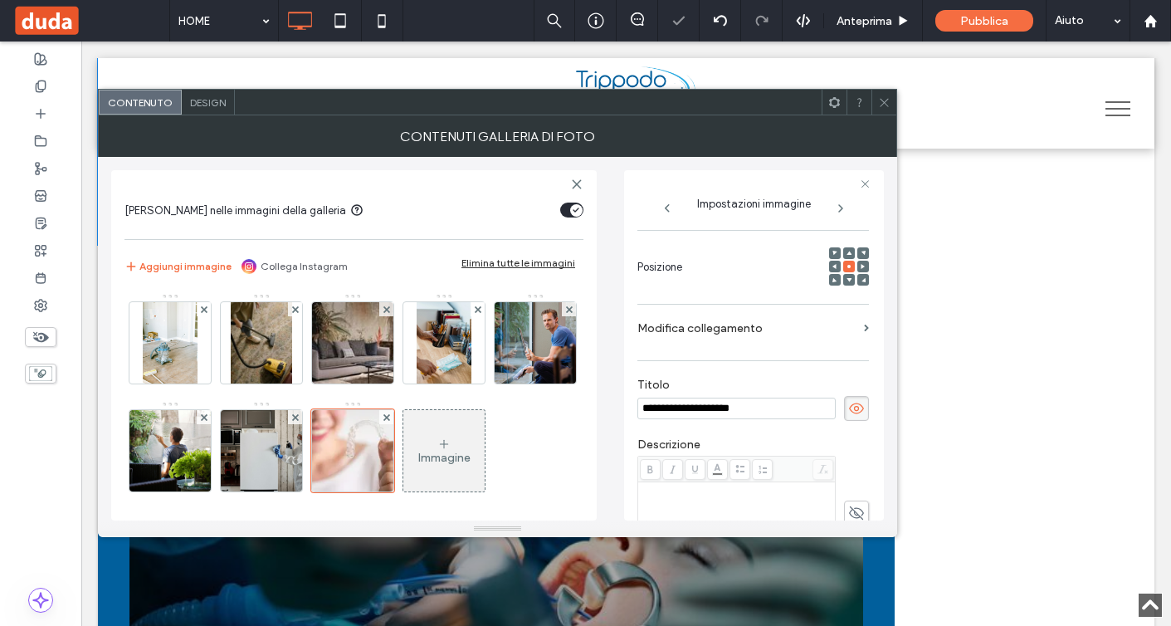
click at [706, 408] on input "**********" at bounding box center [737, 409] width 198 height 22
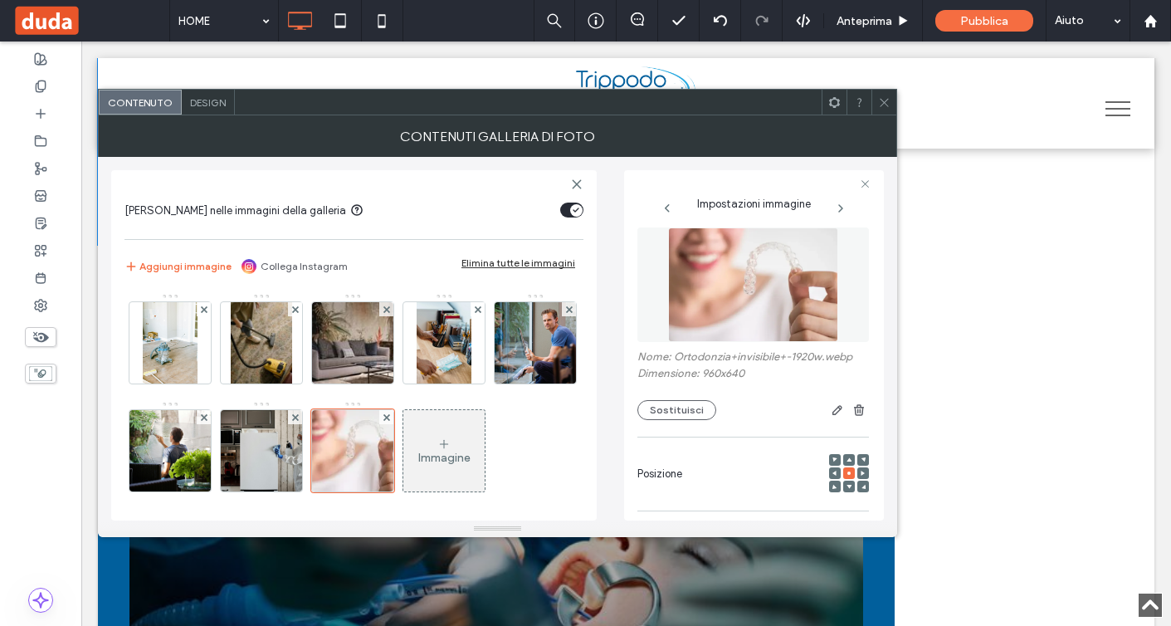
type input "**********"
click at [748, 319] on div "**********" at bounding box center [754, 609] width 232 height 780
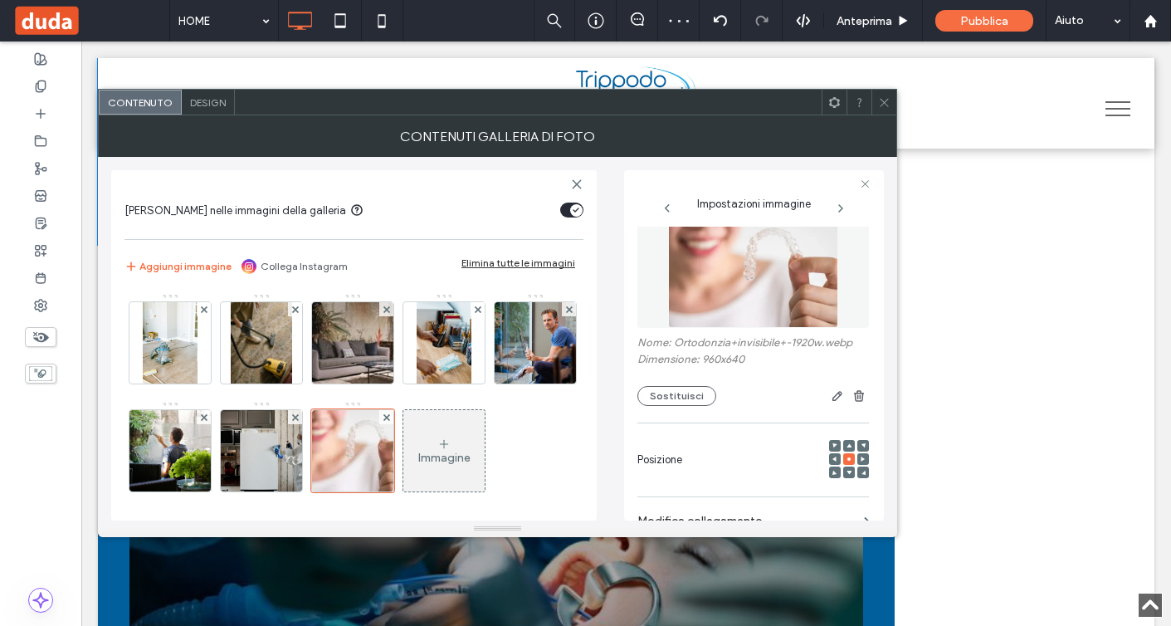
scroll to position [0, 0]
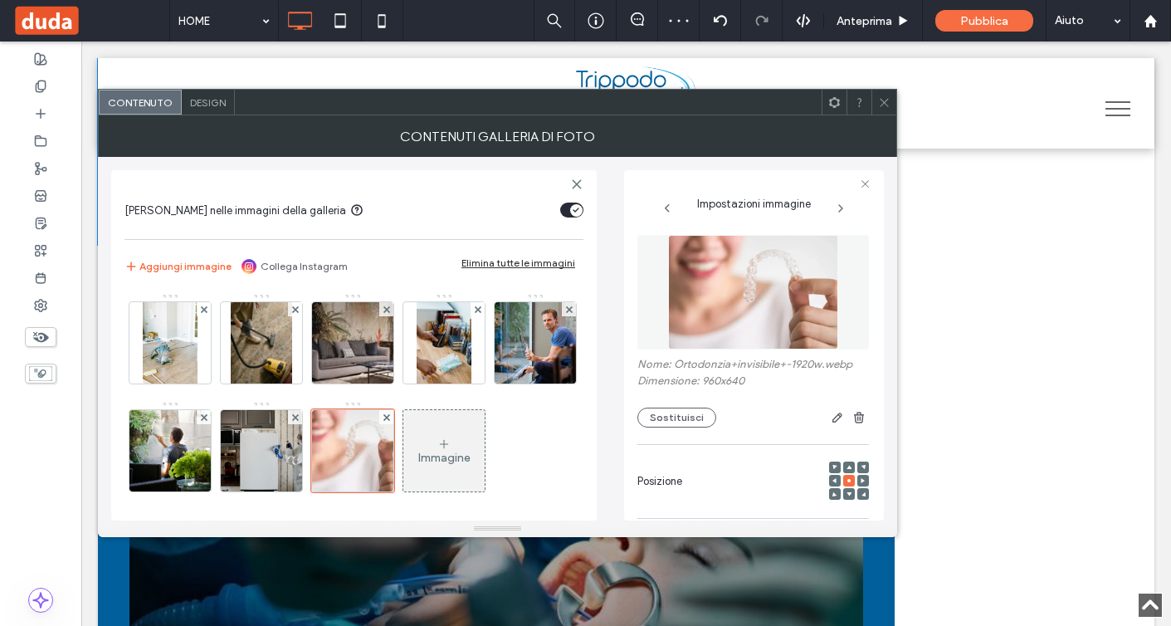
click at [697, 332] on img at bounding box center [753, 292] width 171 height 115
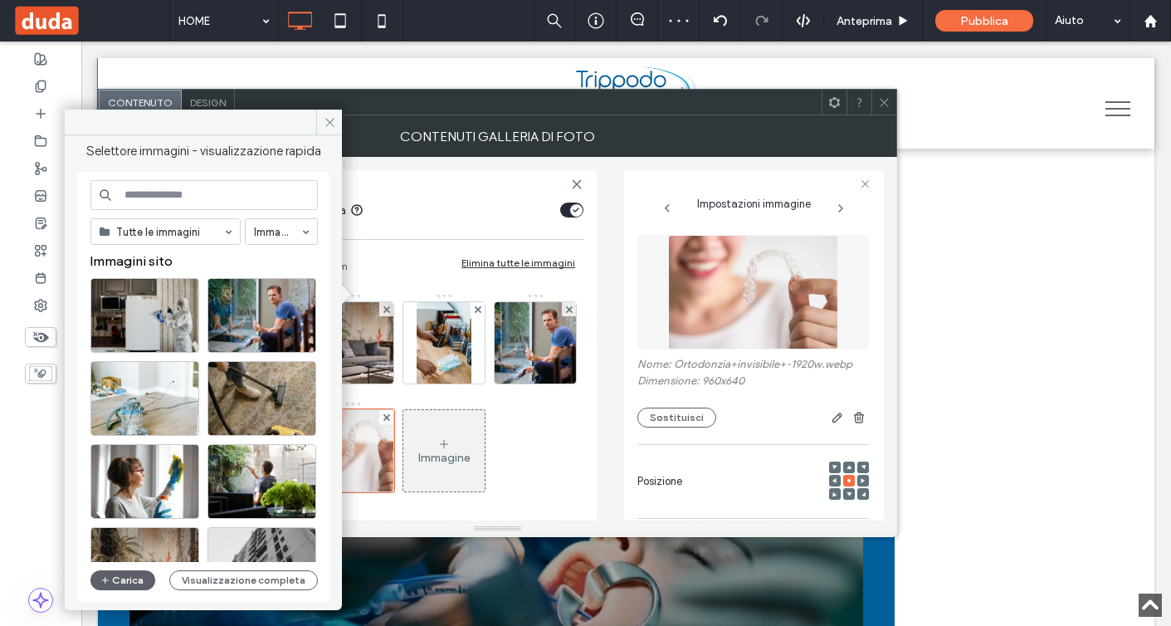
click at [262, 196] on input at bounding box center [203, 195] width 227 height 30
paste input "********"
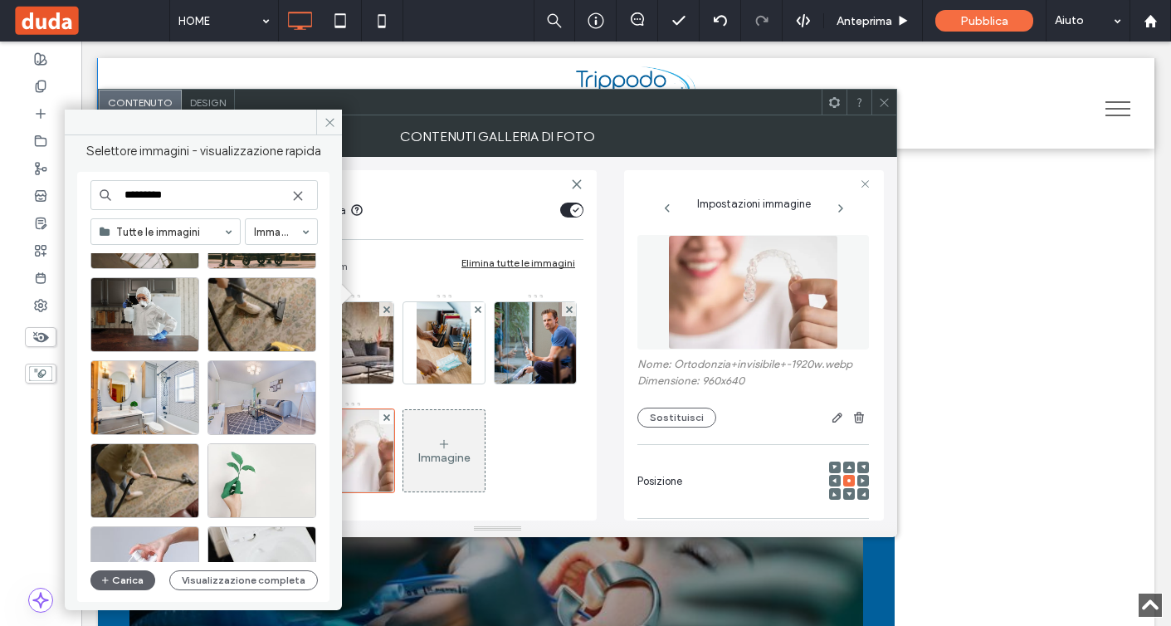
scroll to position [1244, 0]
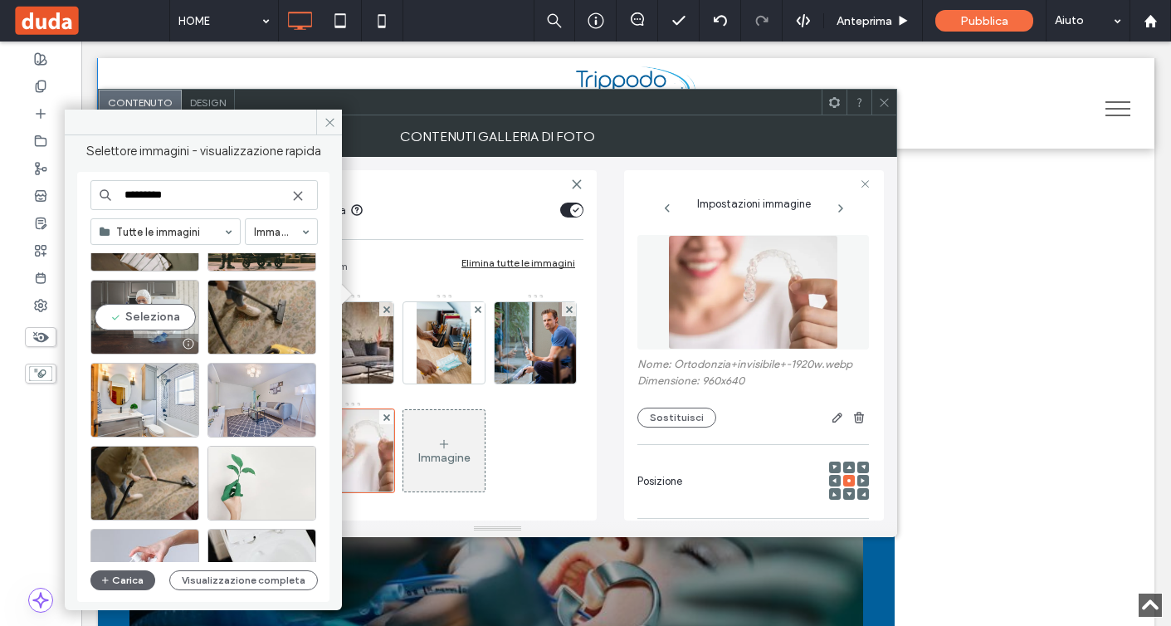
type input "********"
click at [157, 303] on div "Seleziona" at bounding box center [144, 317] width 109 height 75
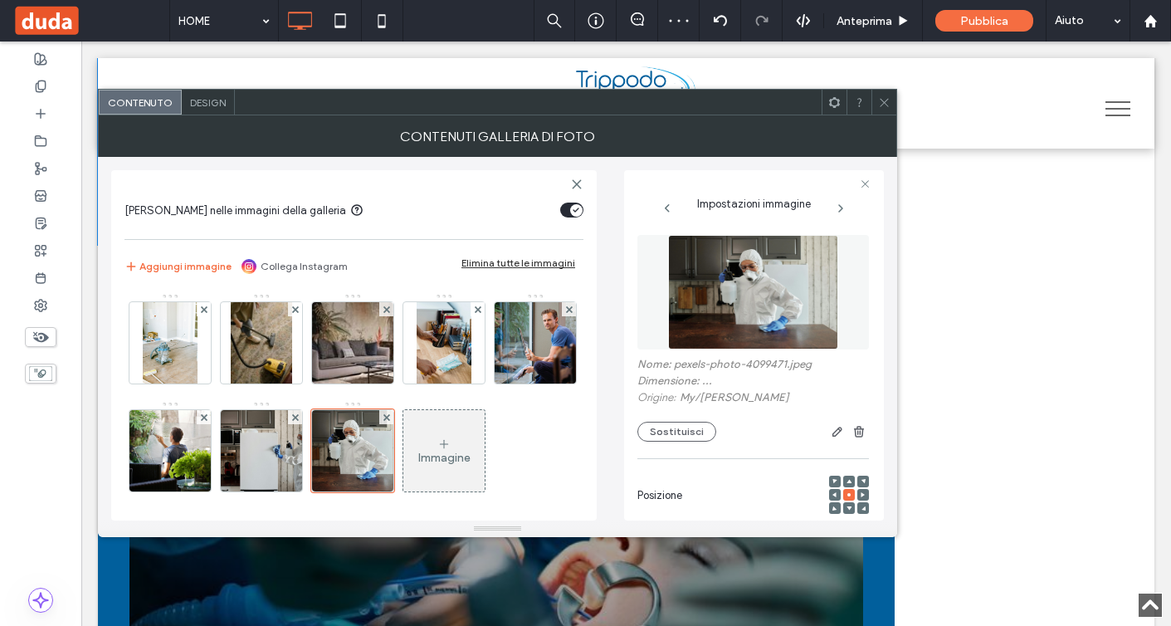
click at [884, 115] on div "Contenuti galleria di foto" at bounding box center [498, 136] width 800 height 42
click at [888, 110] on span at bounding box center [884, 102] width 12 height 25
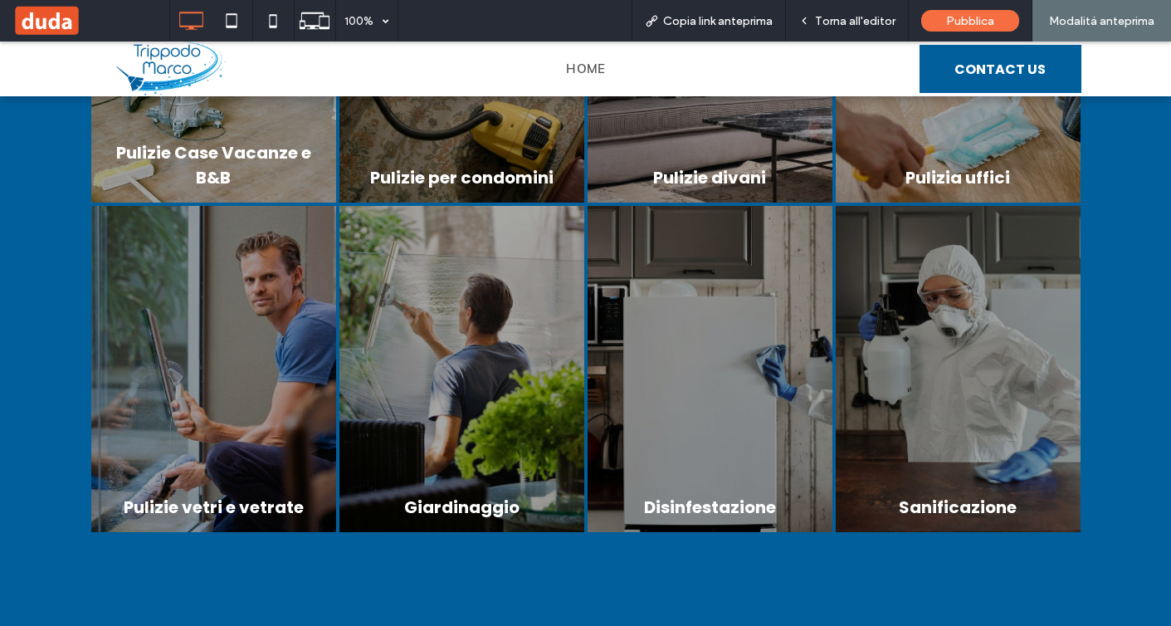
scroll to position [1404, 0]
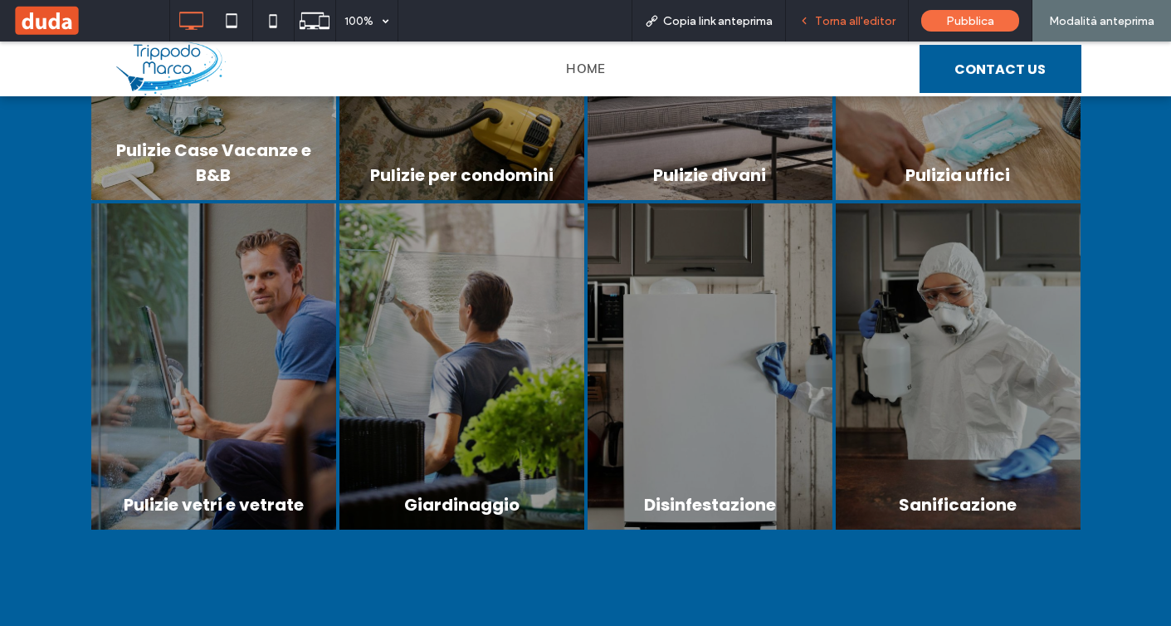
click at [836, 29] on div "Torna all'editor" at bounding box center [847, 21] width 123 height 42
click at [871, 20] on span "Torna all'editor" at bounding box center [855, 21] width 81 height 14
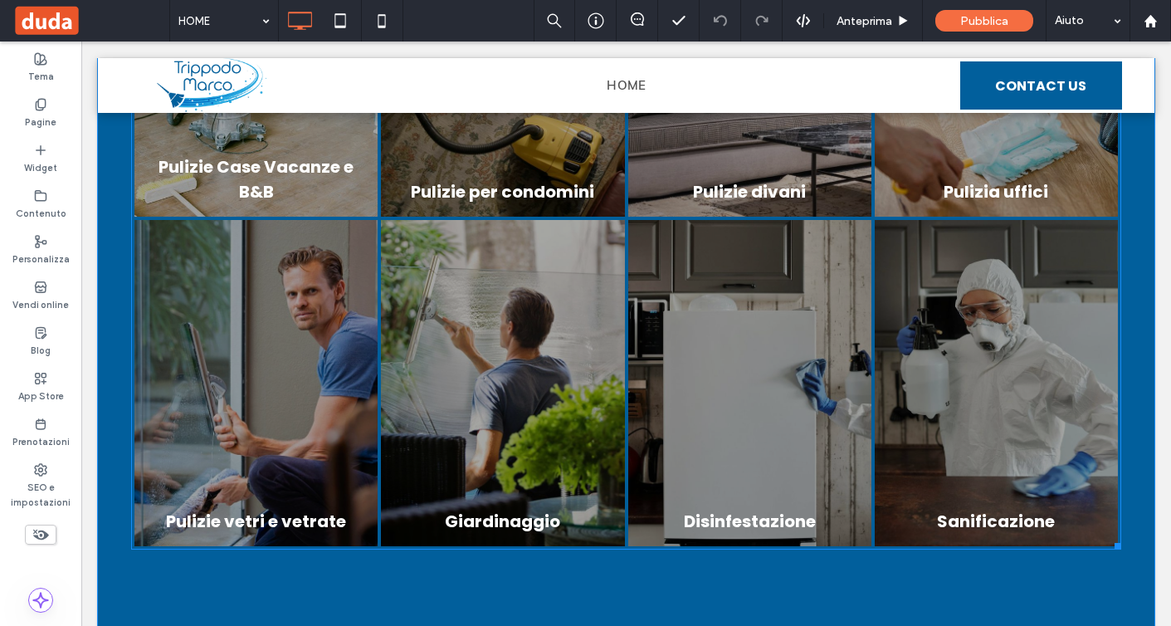
click at [780, 305] on link at bounding box center [749, 383] width 243 height 326
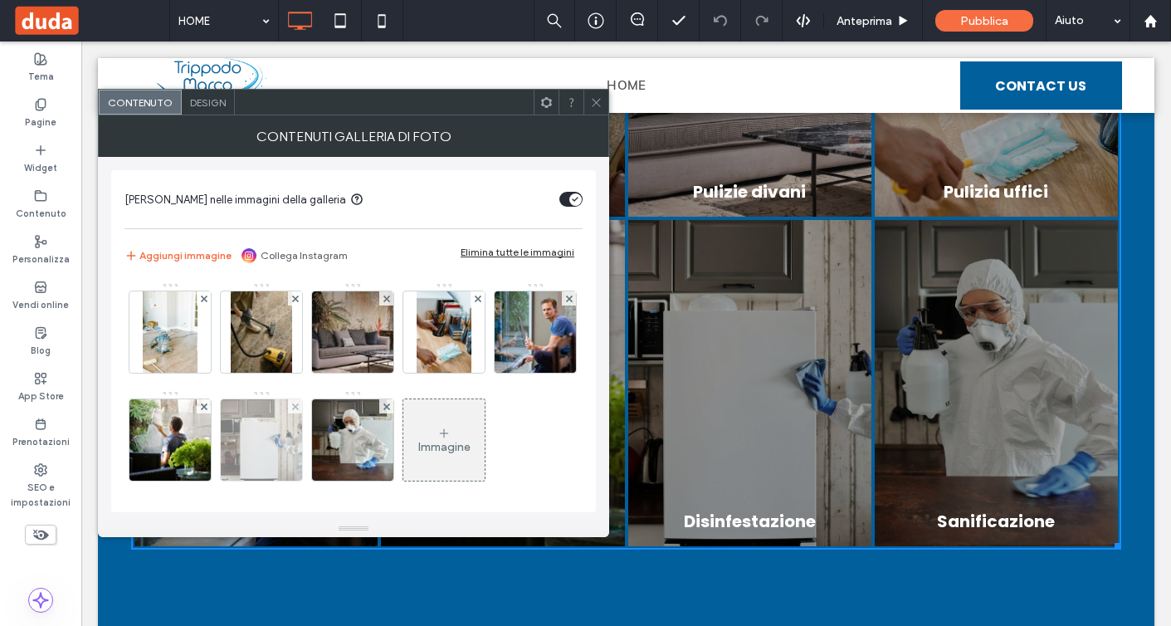
click at [323, 446] on img at bounding box center [262, 439] width 122 height 81
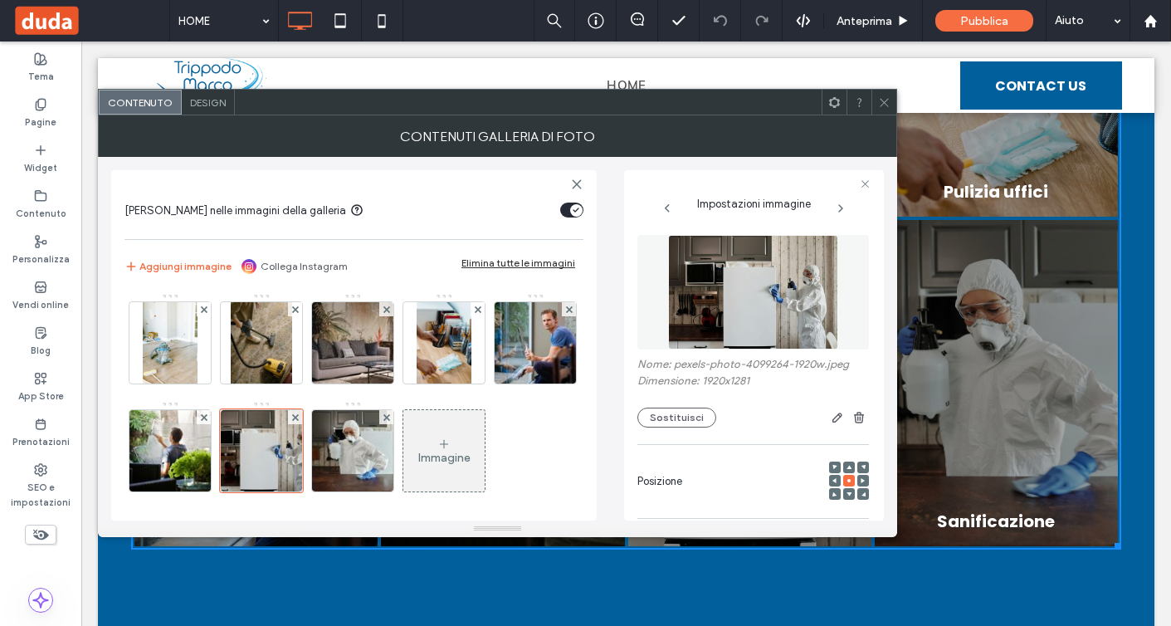
click at [861, 485] on span at bounding box center [863, 481] width 5 height 12
click at [888, 103] on icon at bounding box center [884, 102] width 12 height 12
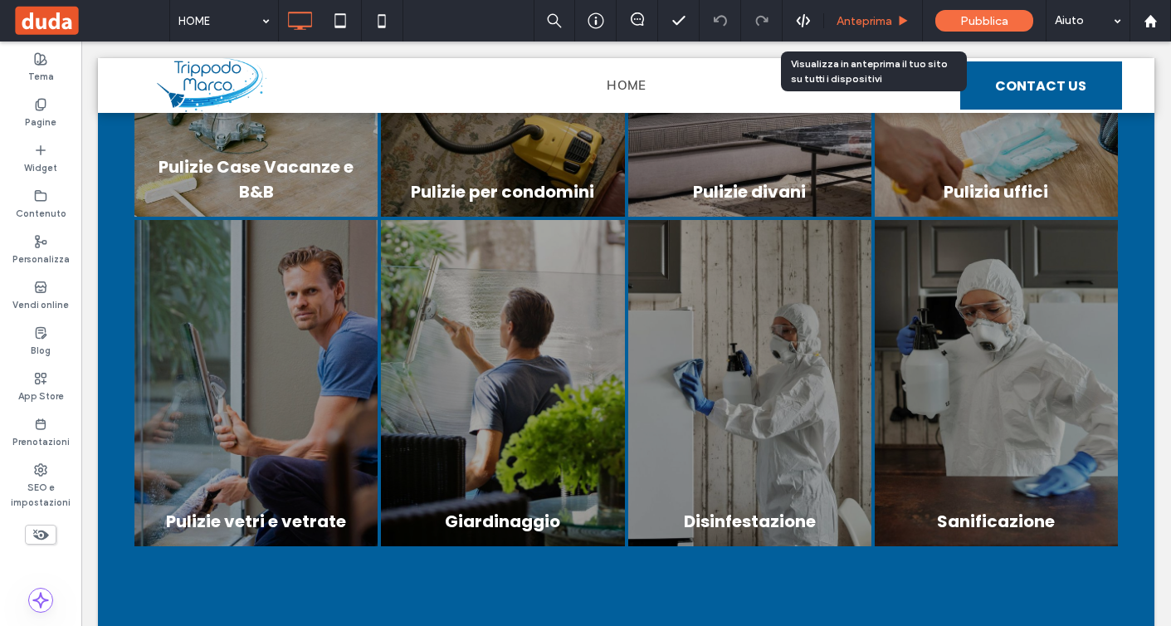
click at [894, 25] on div "Anteprima" at bounding box center [873, 21] width 98 height 14
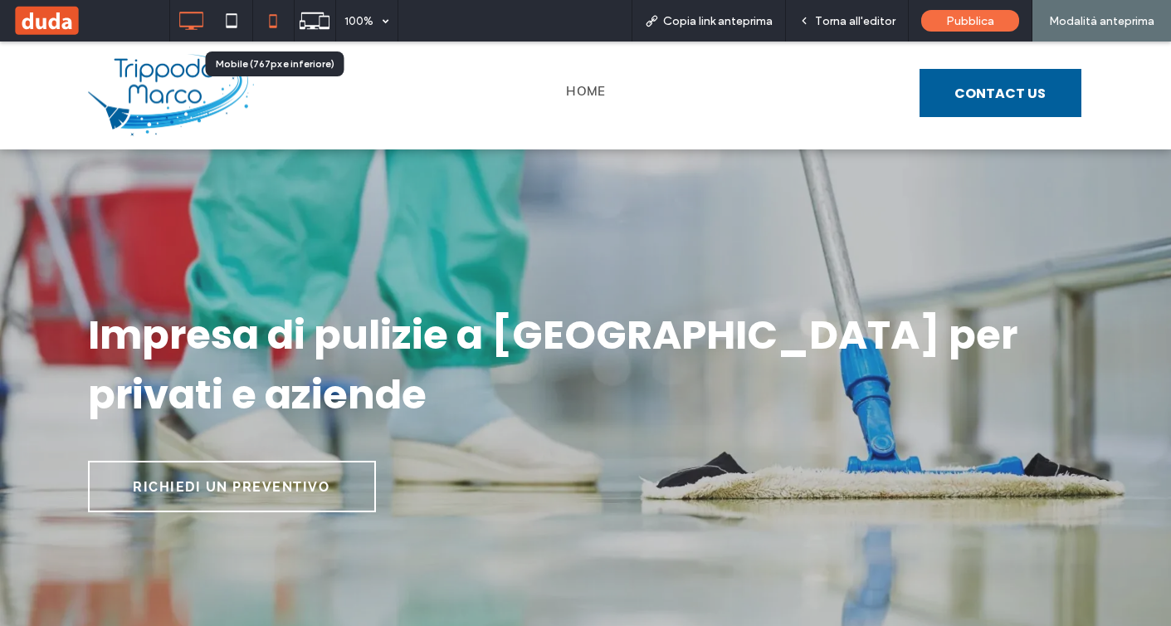
click at [276, 24] on icon at bounding box center [273, 20] width 33 height 33
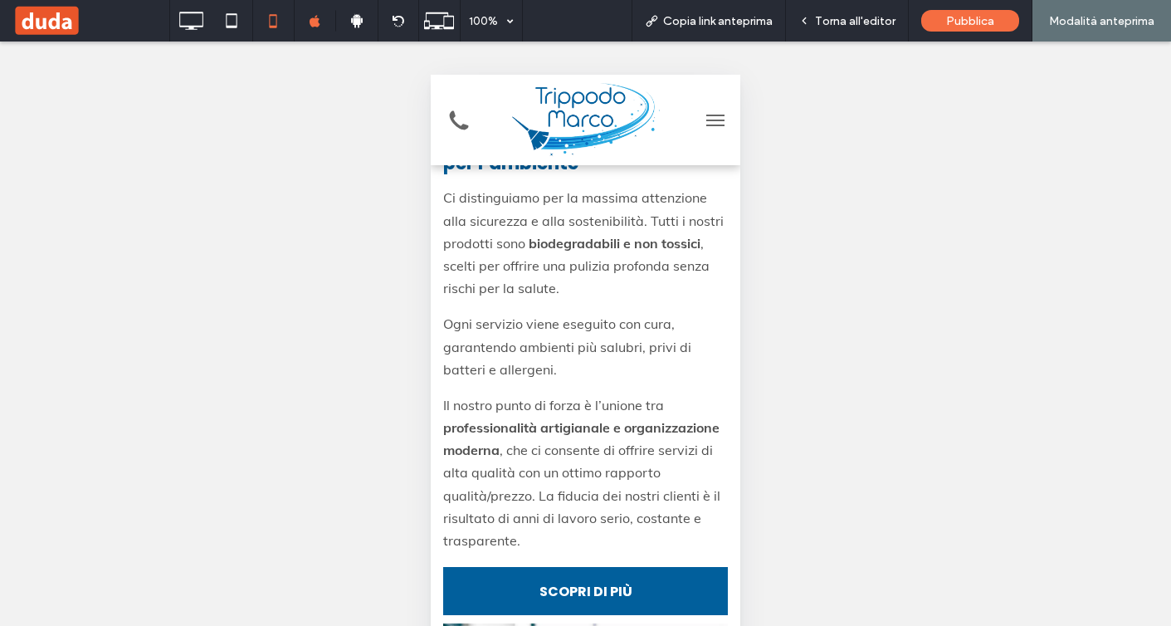
scroll to position [3914, 0]
click at [837, 35] on div "Torna all'editor" at bounding box center [847, 21] width 123 height 42
click at [814, 26] on div "Torna all'editor" at bounding box center [847, 21] width 122 height 14
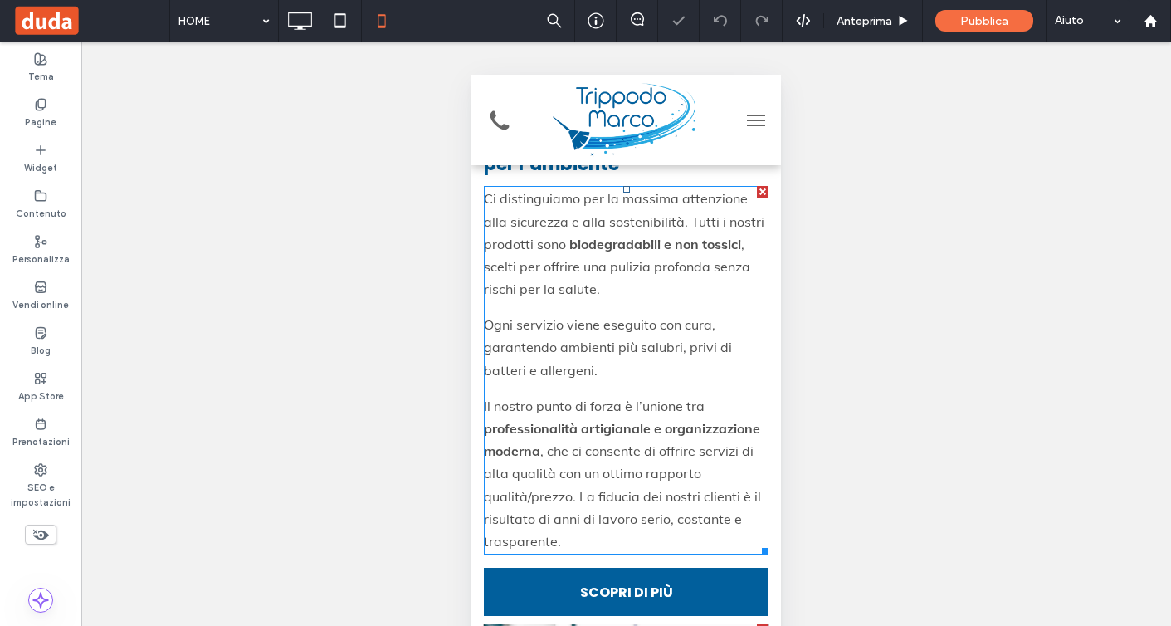
click at [658, 236] on span ", scelti per offrire una pulizia profonda senza rischi per la salute." at bounding box center [617, 266] width 267 height 61
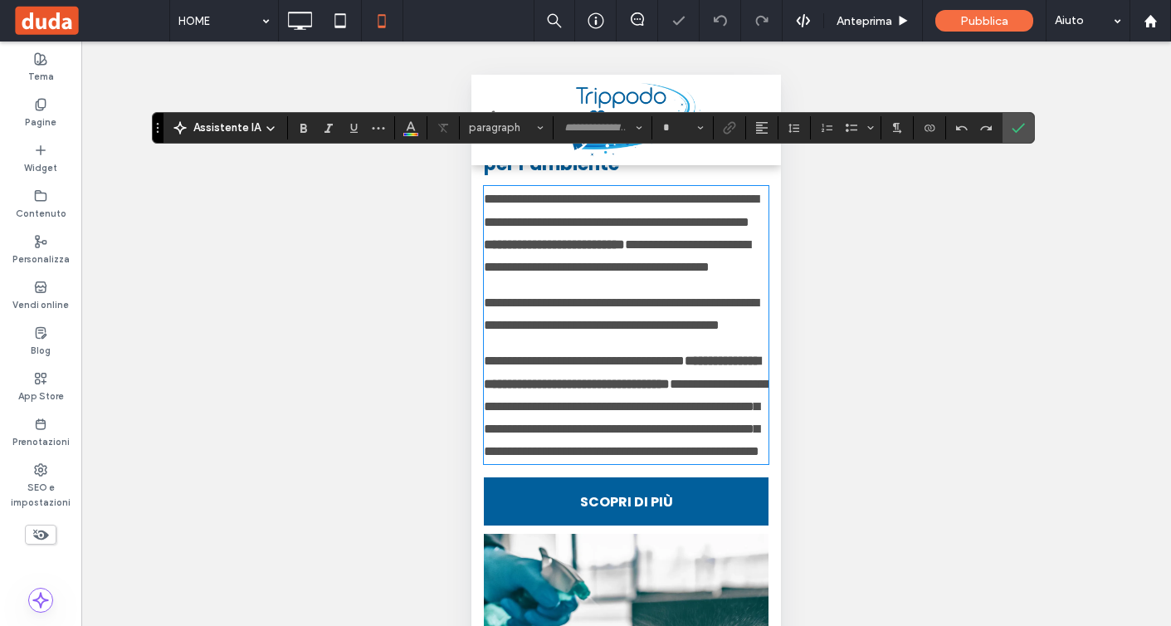
type input "****"
type input "**"
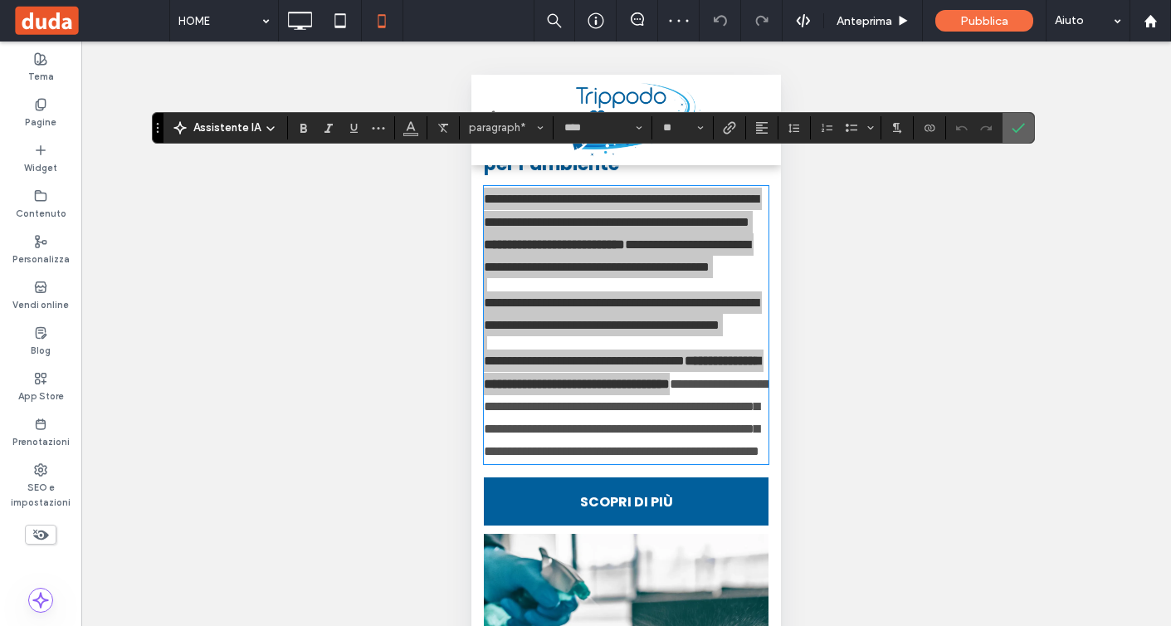
click at [1015, 121] on icon "Conferma" at bounding box center [1018, 127] width 13 height 13
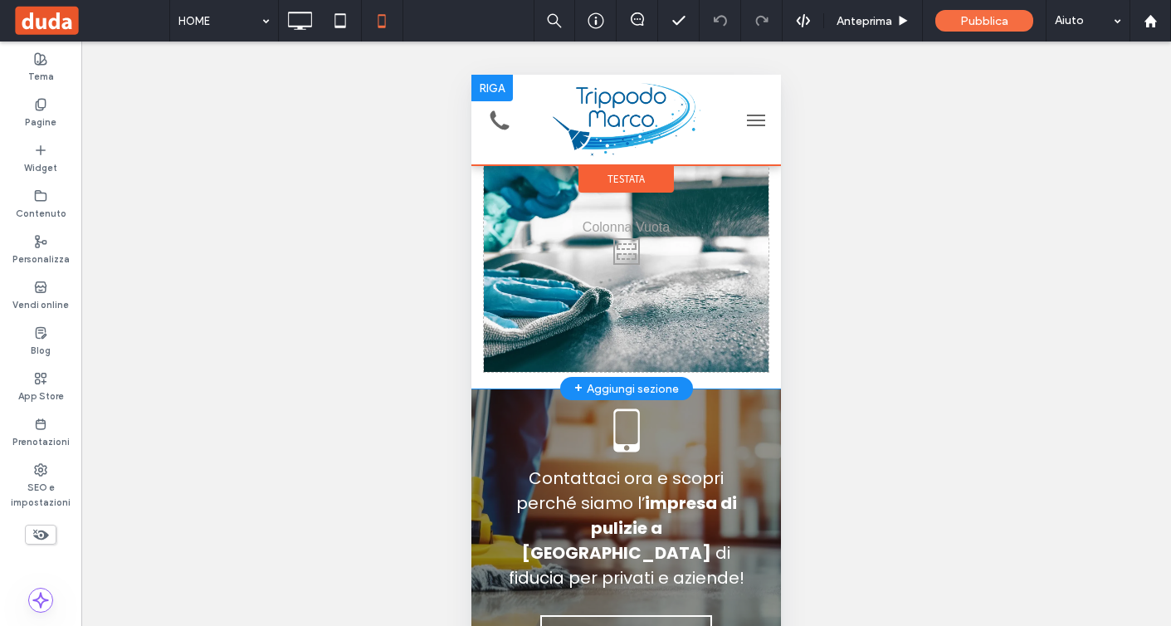
scroll to position [4478, 0]
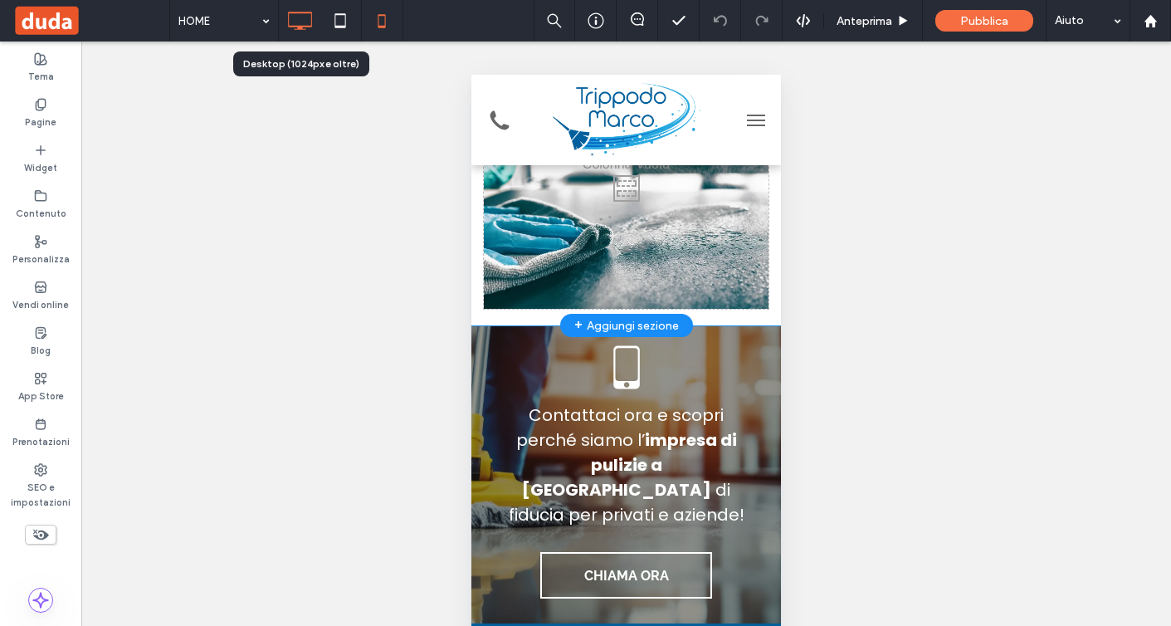
click at [311, 23] on use at bounding box center [300, 21] width 24 height 18
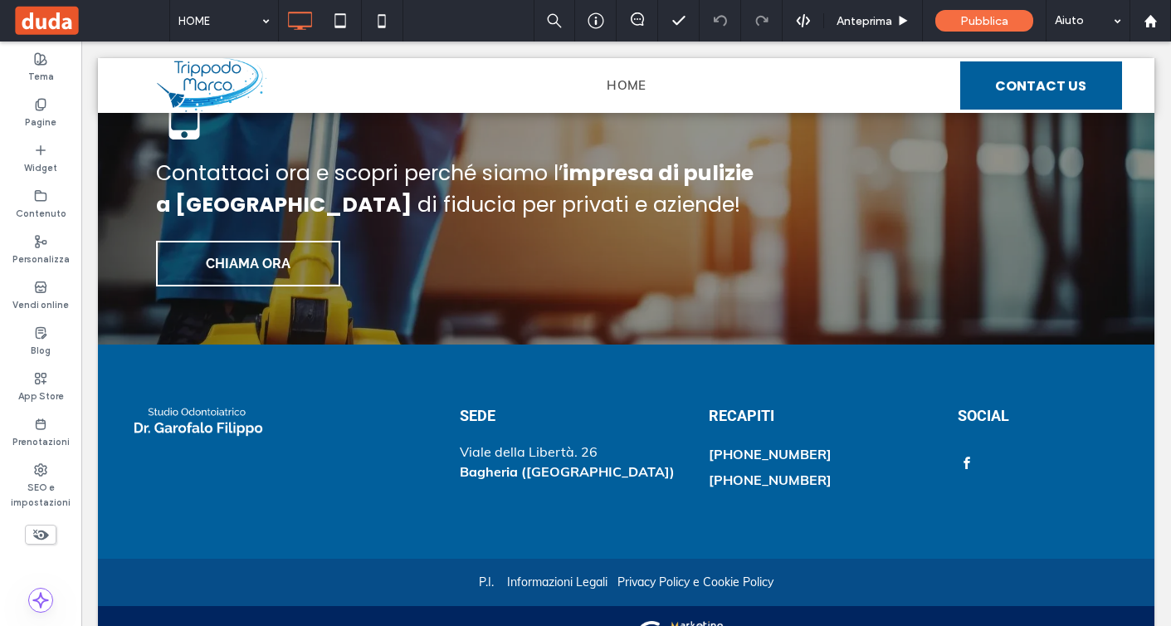
scroll to position [3655, 0]
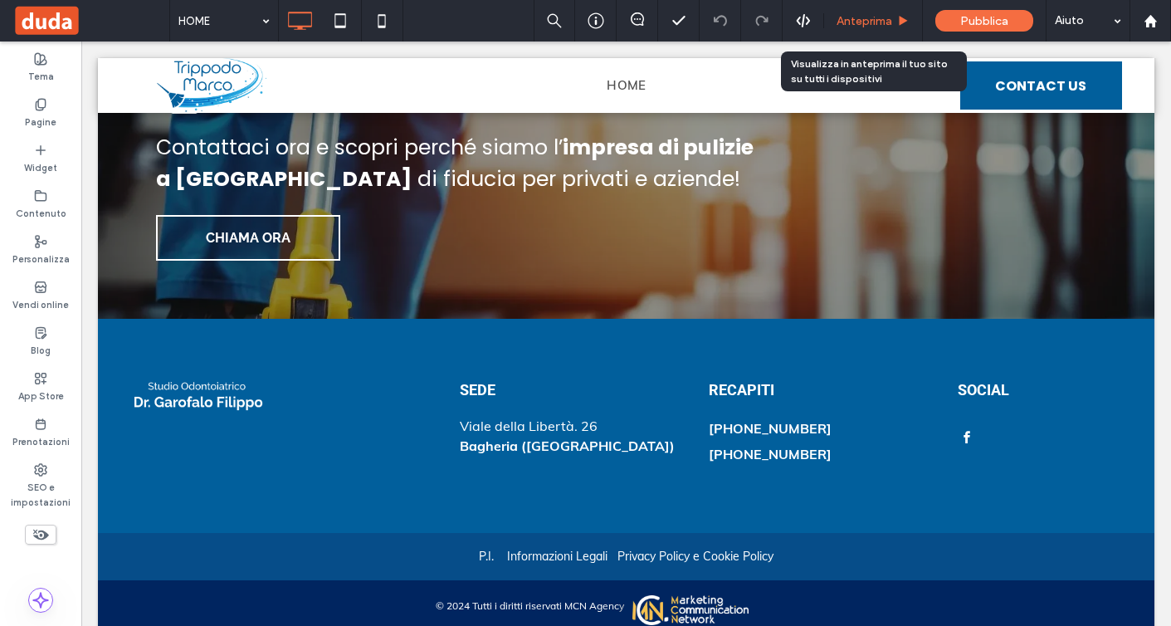
click at [865, 19] on span "Anteprima" at bounding box center [865, 21] width 56 height 14
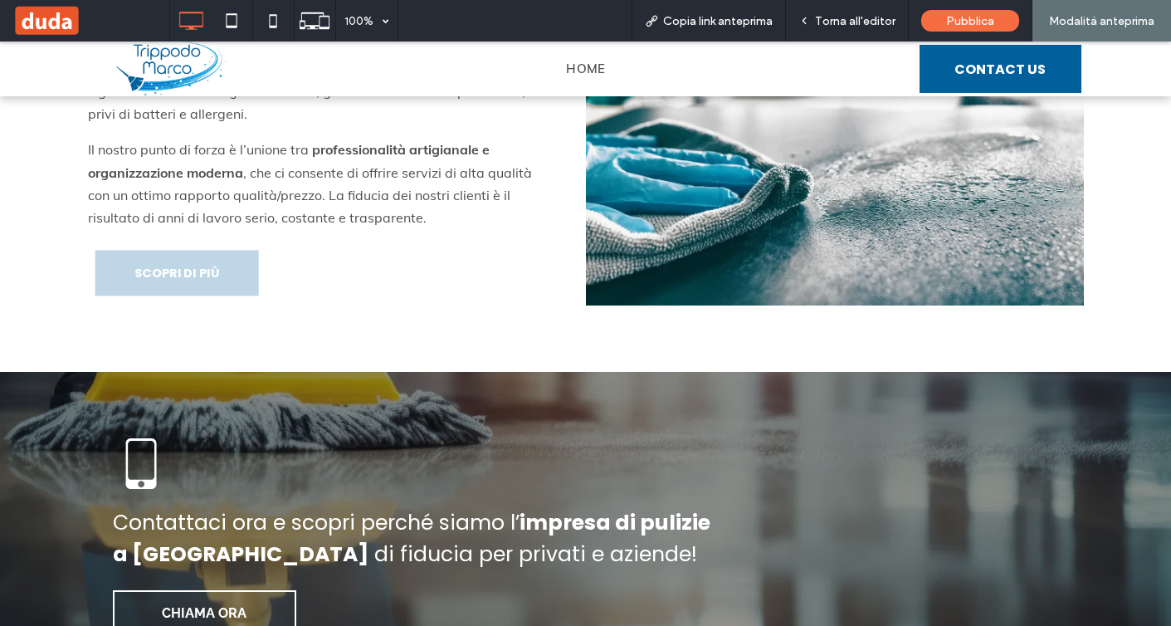
scroll to position [2952, 0]
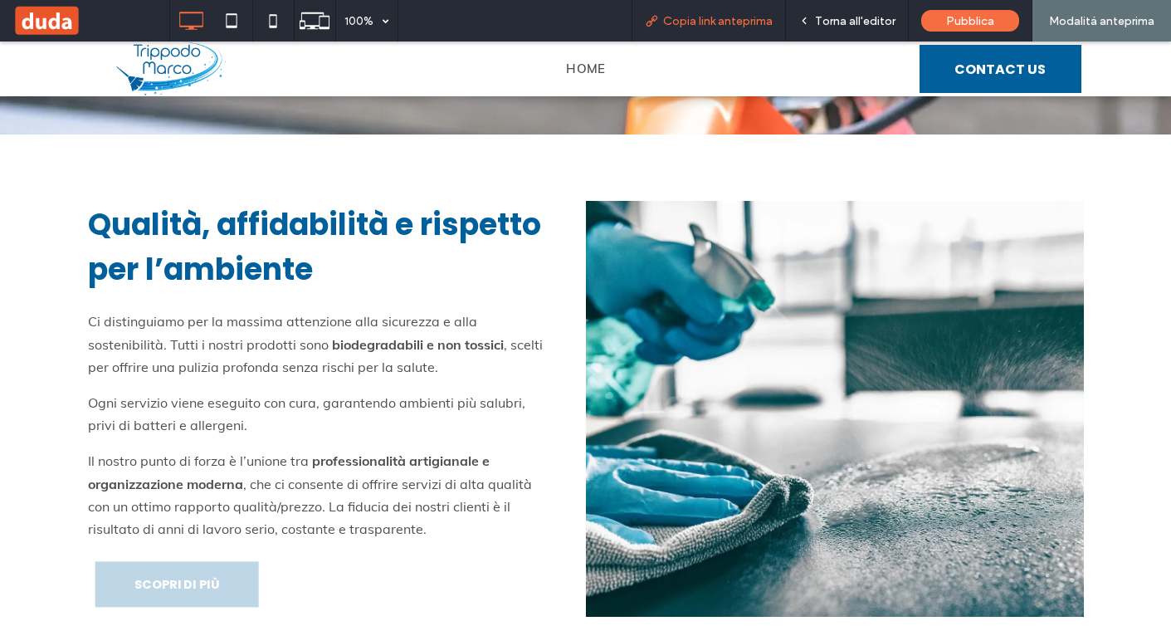
click at [750, 27] on div "Copia link anteprima" at bounding box center [709, 21] width 154 height 42
click at [745, 21] on span "Copia link anteprima" at bounding box center [718, 21] width 110 height 14
click at [844, 14] on span "Torna all'editor" at bounding box center [855, 21] width 81 height 14
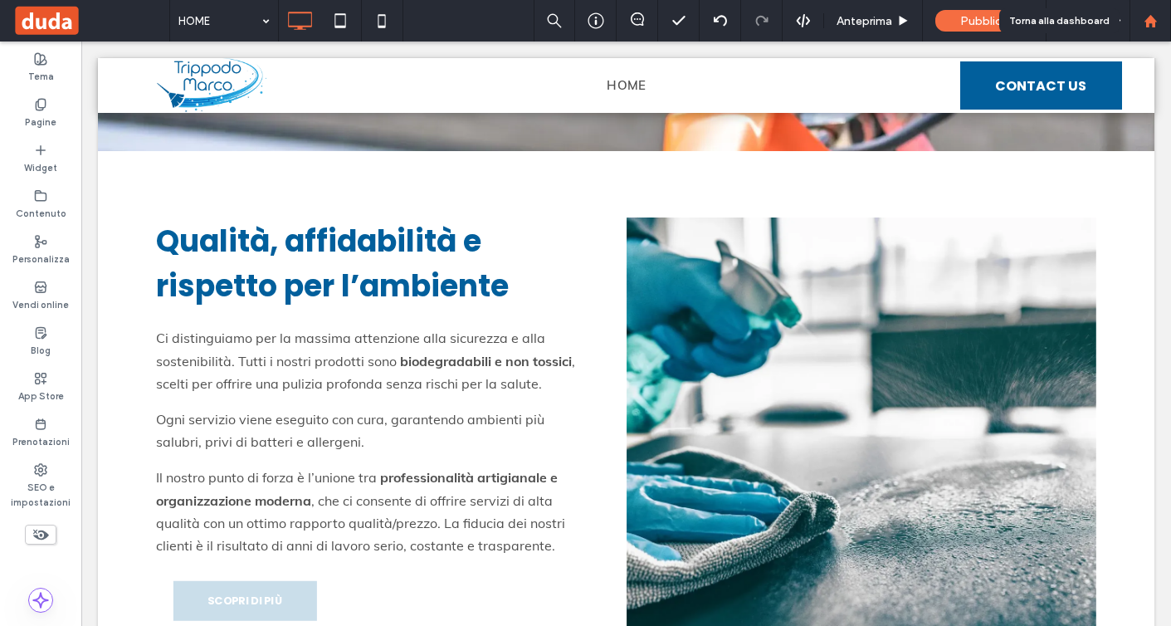
click at [1154, 21] on use at bounding box center [1150, 20] width 12 height 12
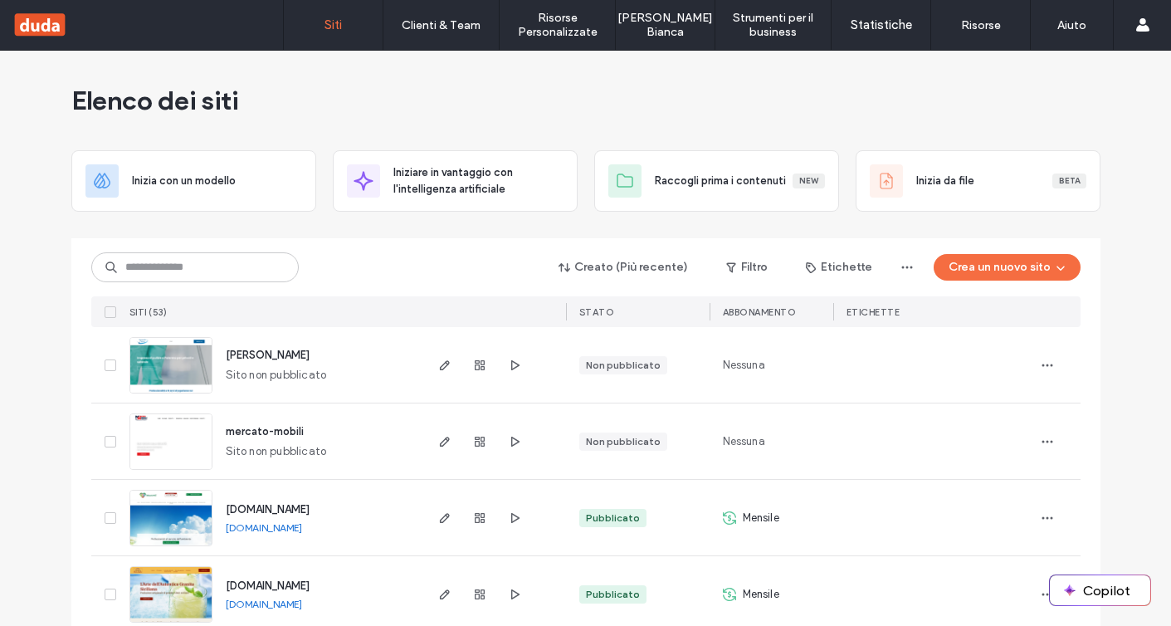
click at [817, 90] on div "Elenco dei siti" at bounding box center [585, 101] width 1029 height 100
